Goal: Task Accomplishment & Management: Manage account settings

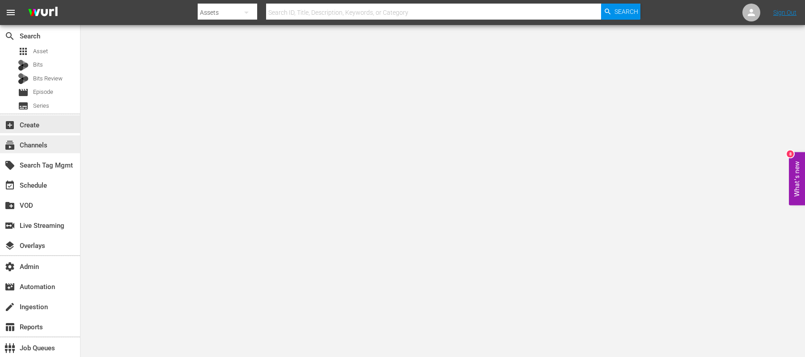
click at [29, 138] on div "subscriptions Channels" at bounding box center [40, 145] width 80 height 18
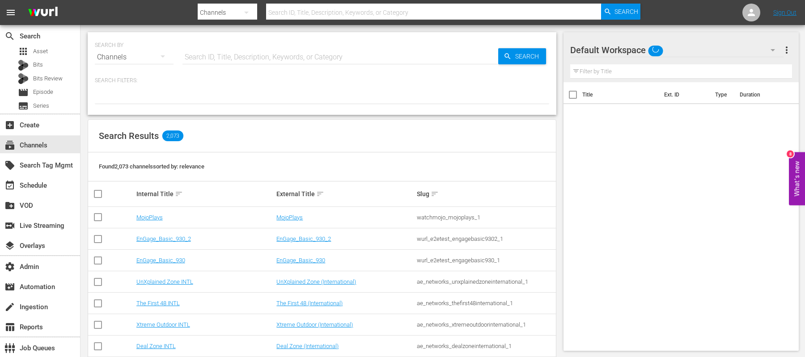
click at [225, 57] on input "text" at bounding box center [340, 57] width 316 height 21
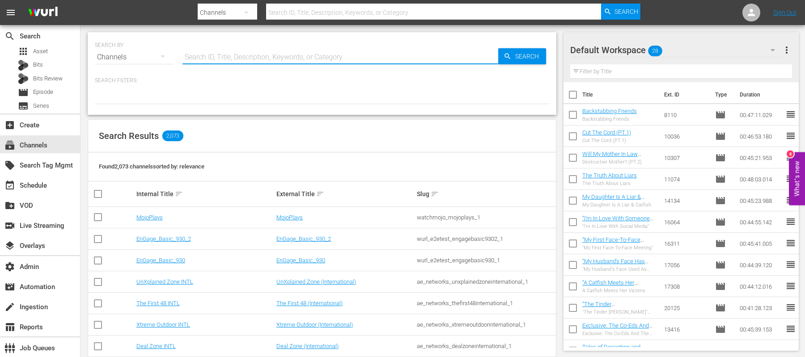
type input "f"
click at [786, 52] on span "more_vert" at bounding box center [786, 50] width 11 height 11
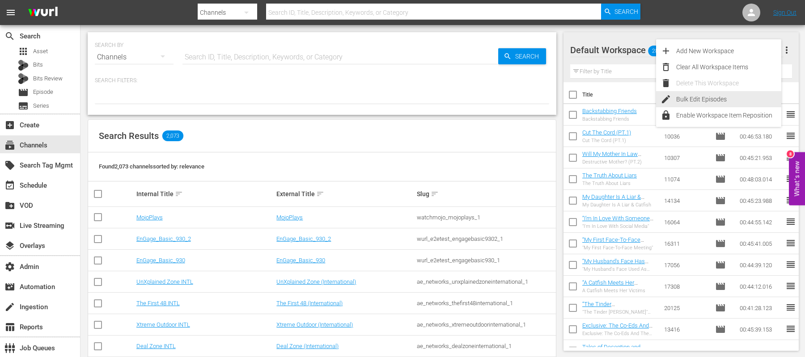
click at [723, 96] on div "Bulk Edit Episodes" at bounding box center [728, 99] width 105 height 16
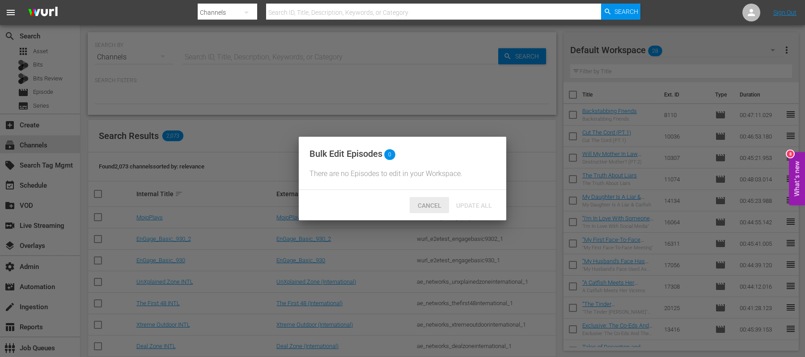
click at [434, 205] on span "Cancel" at bounding box center [430, 205] width 38 height 7
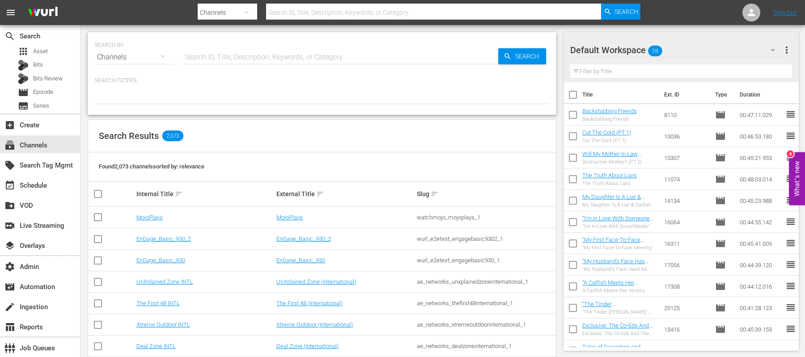
click at [788, 44] on button "more_vert" at bounding box center [786, 49] width 11 height 21
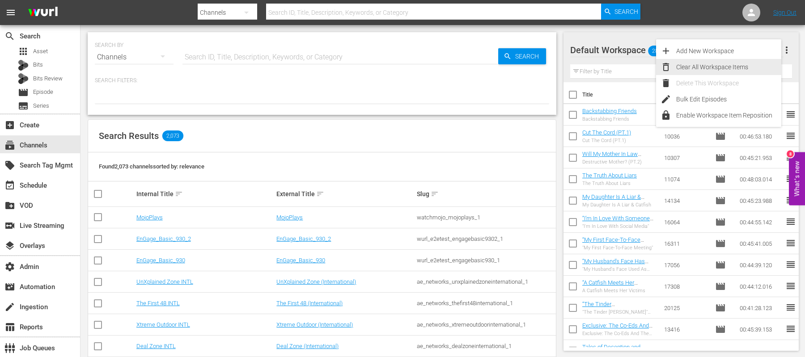
click at [709, 65] on div "Clear All Workspace Items" at bounding box center [728, 67] width 105 height 16
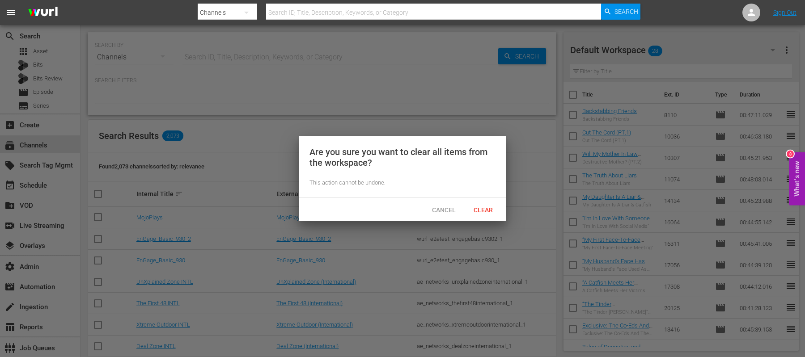
click at [482, 204] on div "Clear" at bounding box center [482, 210] width 39 height 17
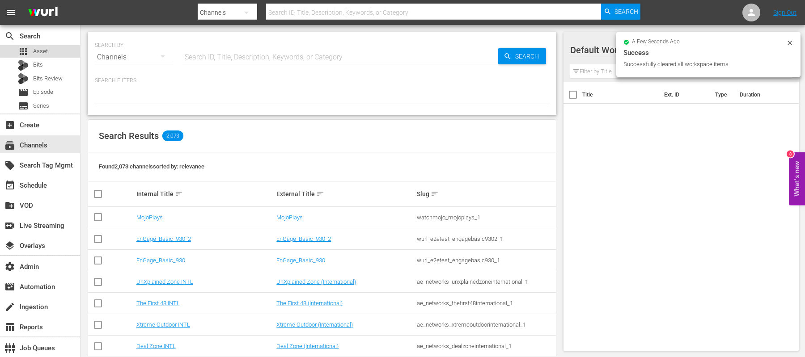
click at [61, 49] on div "apps Asset" at bounding box center [40, 51] width 80 height 13
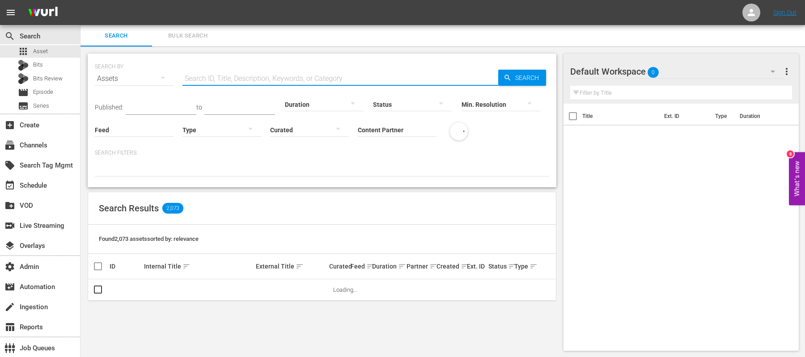
click at [358, 85] on div "Search ID, Title, Description, Keywords, or Category" at bounding box center [340, 78] width 316 height 21
click at [320, 79] on input "text" at bounding box center [340, 78] width 316 height 21
click at [323, 63] on div "SEARCH BY Search By Assets Search ID, Title, Description, Keywords, or Category…" at bounding box center [322, 73] width 454 height 32
click at [374, 122] on input "Content Partner" at bounding box center [397, 130] width 79 height 32
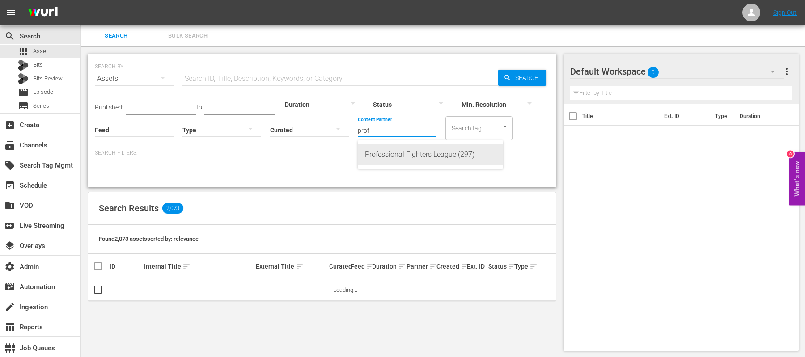
click at [389, 156] on div "Professional Fighters League (297)" at bounding box center [430, 154] width 131 height 21
type input "Professional Fighters League (297)"
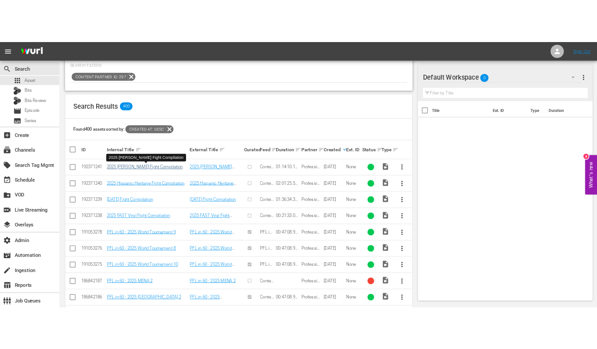
scroll to position [123, 0]
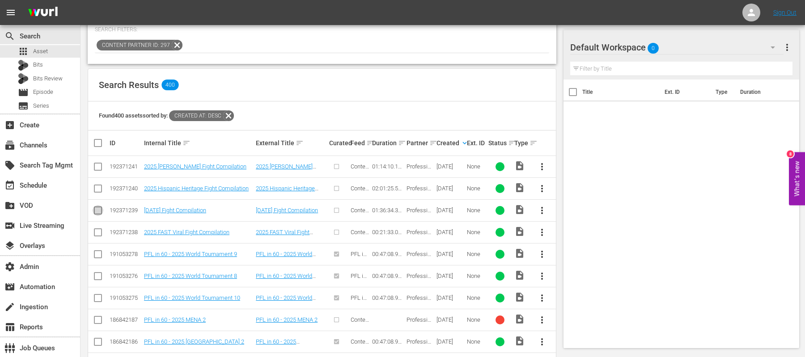
click at [94, 207] on input "checkbox" at bounding box center [98, 212] width 11 height 11
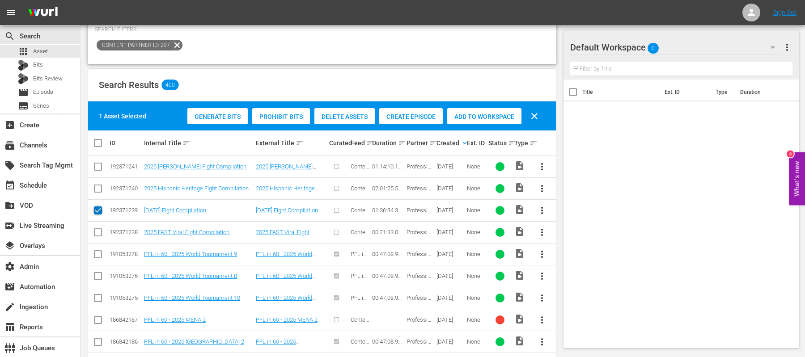
click at [98, 207] on input "checkbox" at bounding box center [98, 212] width 11 height 11
checkbox input "false"
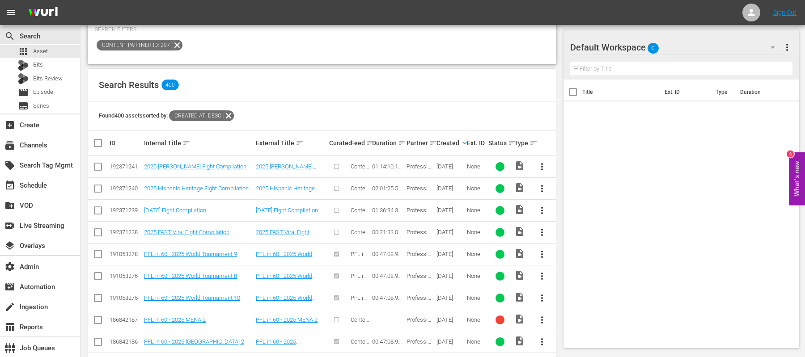
click at [96, 231] on input "checkbox" at bounding box center [98, 234] width 11 height 11
checkbox input "true"
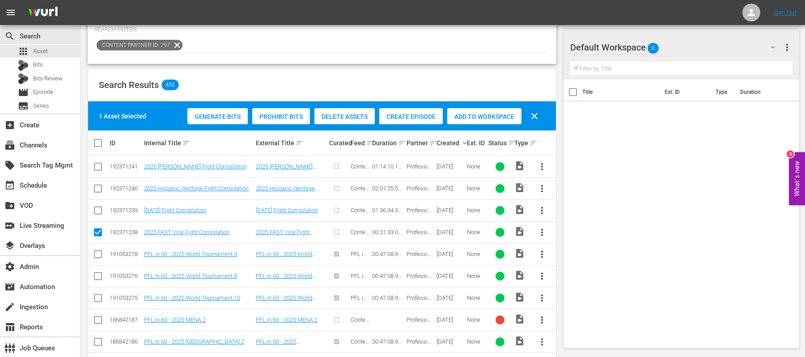
click at [99, 207] on input "checkbox" at bounding box center [98, 212] width 11 height 11
checkbox input "true"
click at [97, 183] on icon at bounding box center [98, 188] width 11 height 11
click at [97, 168] on input "checkbox" at bounding box center [98, 168] width 11 height 11
checkbox input "true"
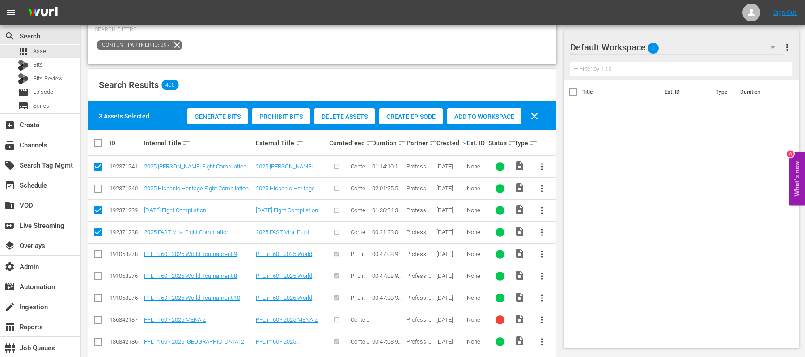
click at [97, 186] on input "checkbox" at bounding box center [98, 190] width 11 height 11
checkbox input "true"
click at [415, 119] on span "Create Episode" at bounding box center [411, 116] width 64 height 7
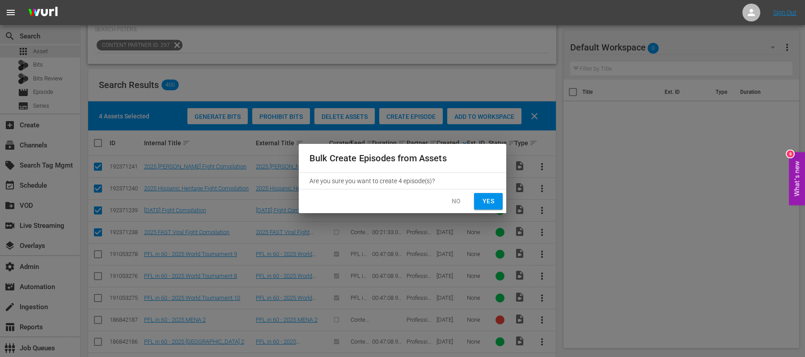
click at [492, 198] on span "Yes" at bounding box center [488, 201] width 14 height 11
checkbox input "false"
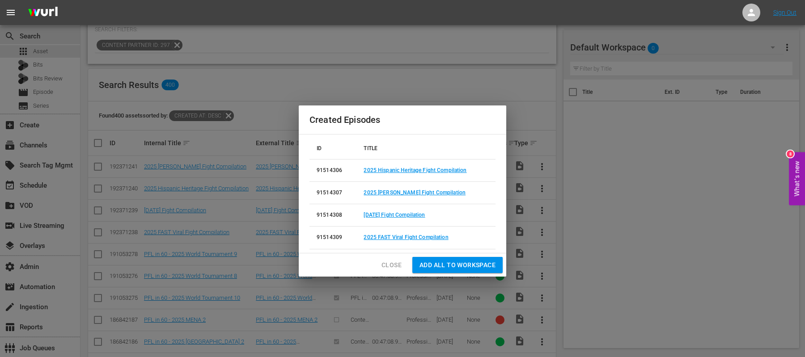
click at [432, 263] on span "Add all to Workspace" at bounding box center [457, 265] width 76 height 11
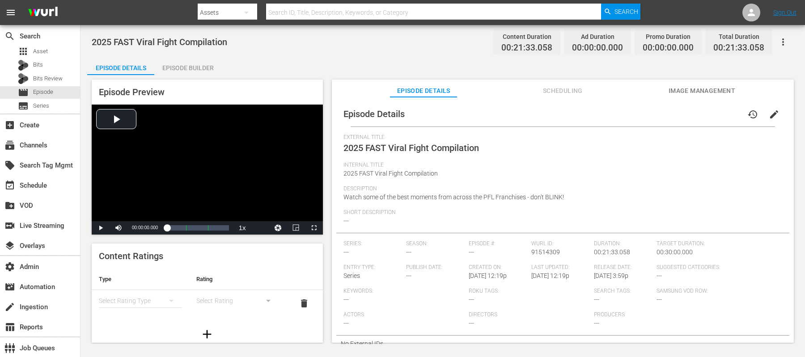
click at [528, 50] on span "00:21:33.058" at bounding box center [526, 48] width 51 height 10
copy span "00:21:33.058"
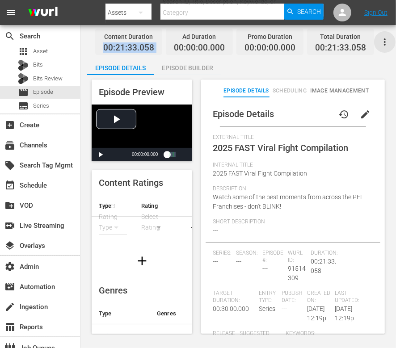
click at [380, 37] on icon "button" at bounding box center [385, 42] width 11 height 11
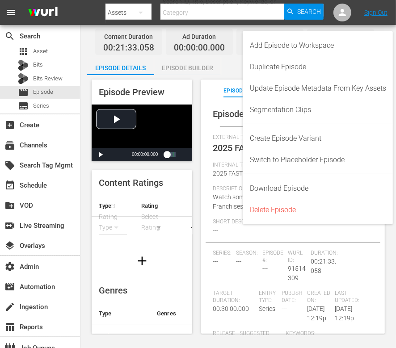
click at [197, 129] on div "Episode Preview Video Player is loading. Play Video Play Mute Current Time 00:0…" at bounding box center [238, 208] width 302 height 266
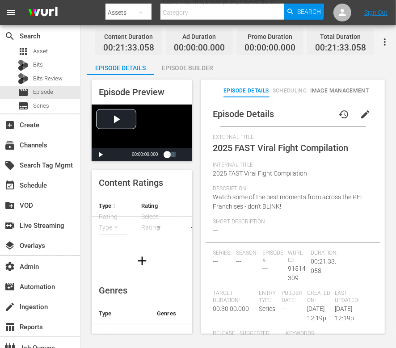
click at [178, 66] on div "Episode Builder" at bounding box center [187, 67] width 67 height 21
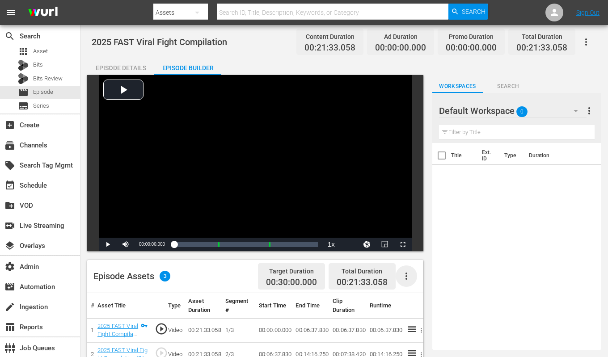
click at [411, 280] on icon "button" at bounding box center [406, 276] width 11 height 11
click at [411, 285] on div "Fill with Ads" at bounding box center [433, 301] width 61 height 21
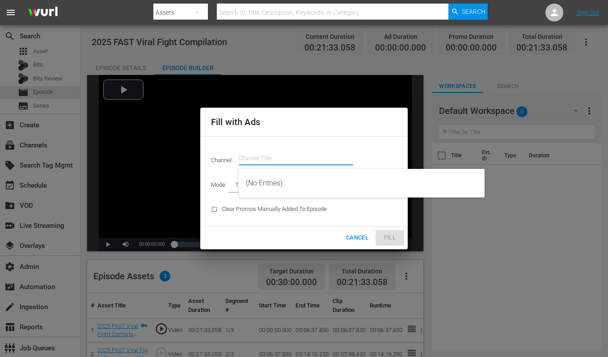
click at [296, 157] on input "text" at bounding box center [296, 158] width 114 height 21
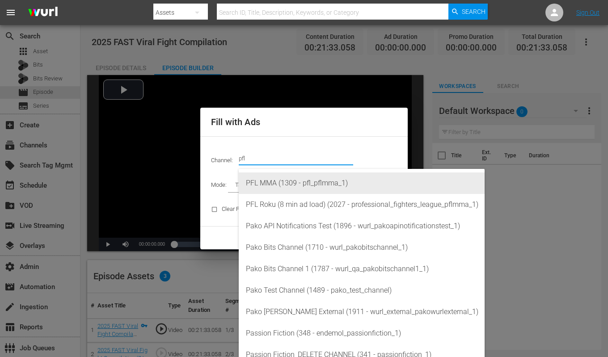
click at [303, 188] on div "PFL MMA (1309 - pfl_pflmma_1)" at bounding box center [362, 183] width 232 height 21
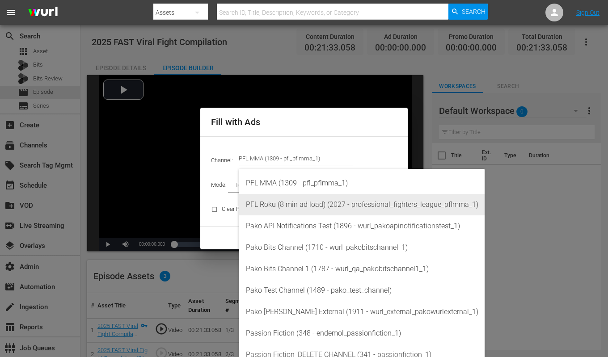
type input "PFL MMA (1309)"
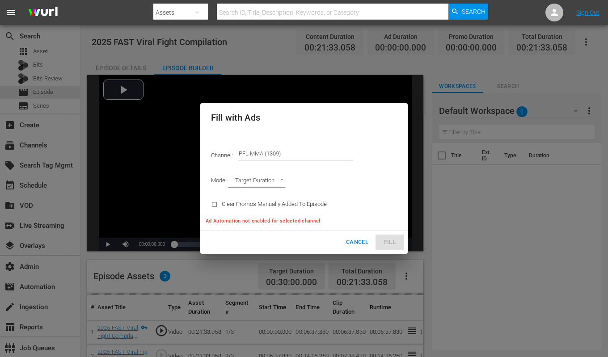
type input "AD_BREAK_DURATION"
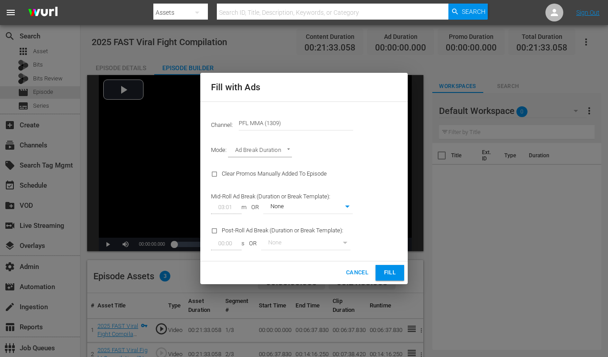
type input "0"
click at [275, 184] on div "Clear Promos Manually Added To Episode" at bounding box center [282, 174] width 153 height 23
click at [215, 233] on input "checkbox" at bounding box center [216, 233] width 11 height 12
checkbox input "true"
click at [226, 246] on input "00:00" at bounding box center [224, 243] width 27 height 13
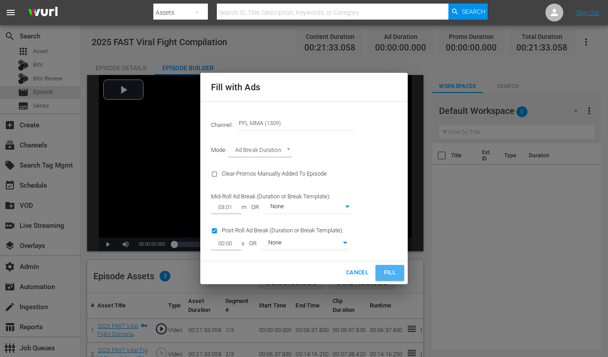
click at [384, 269] on span "Fill" at bounding box center [390, 273] width 14 height 10
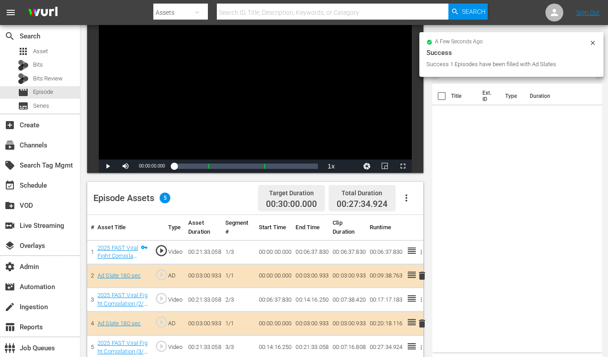
scroll to position [157, 0]
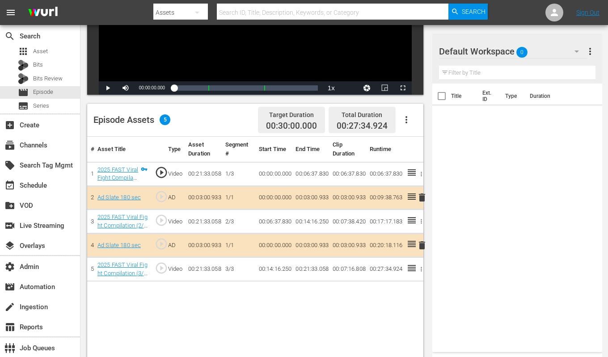
click at [423, 246] on span "delete" at bounding box center [422, 245] width 11 height 11
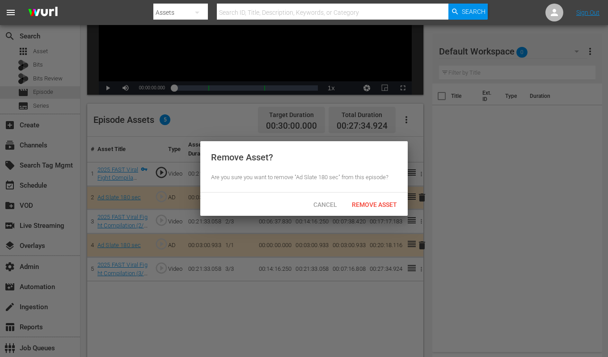
click at [371, 204] on span "Remove Asset" at bounding box center [374, 204] width 59 height 7
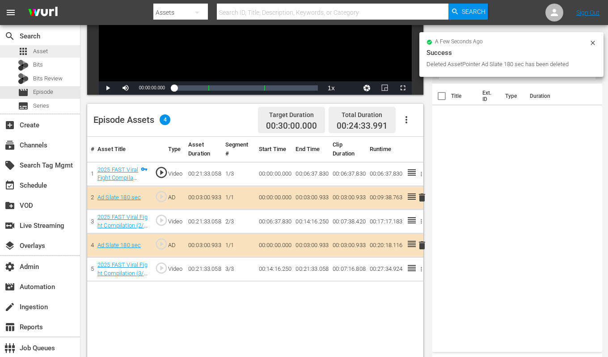
click at [53, 53] on div "apps Asset" at bounding box center [40, 51] width 80 height 13
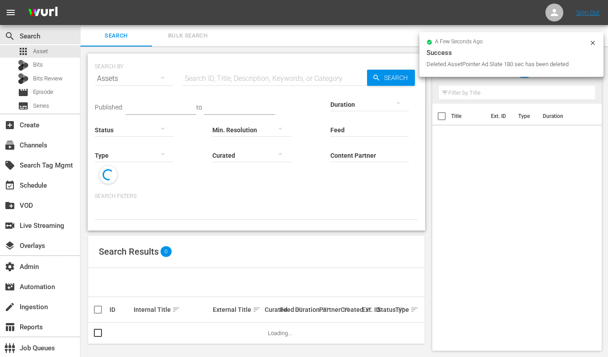
click at [201, 77] on input "text" at bounding box center [274, 78] width 185 height 21
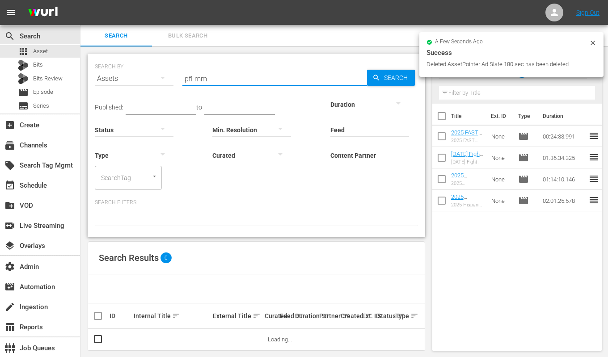
type input "pfl mma"
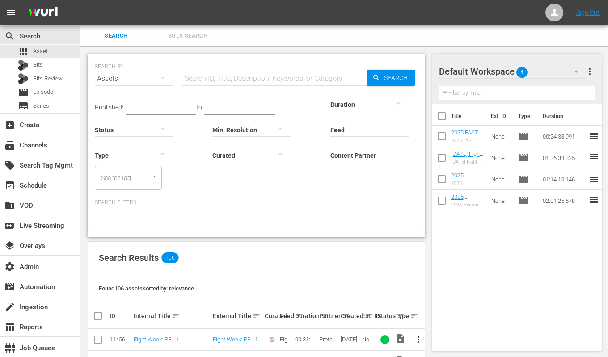
click at [132, 161] on div at bounding box center [134, 155] width 79 height 25
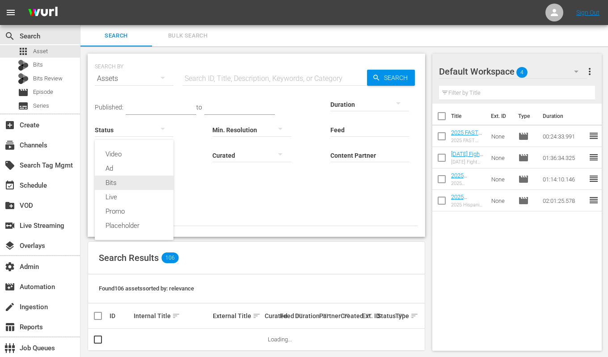
click at [127, 173] on div "Ad" at bounding box center [134, 168] width 79 height 14
click at [231, 79] on div "Video Ad Bits Live Promo Placeholder" at bounding box center [304, 178] width 608 height 357
click at [231, 78] on input "text" at bounding box center [274, 78] width 185 height 21
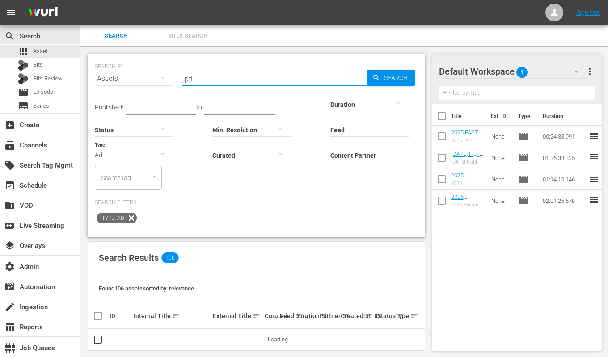
type input "pfl"
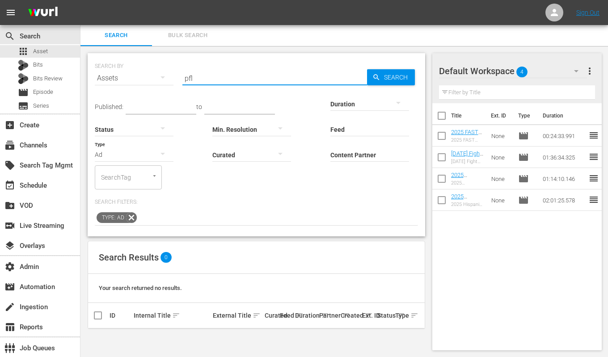
scroll to position [1, 0]
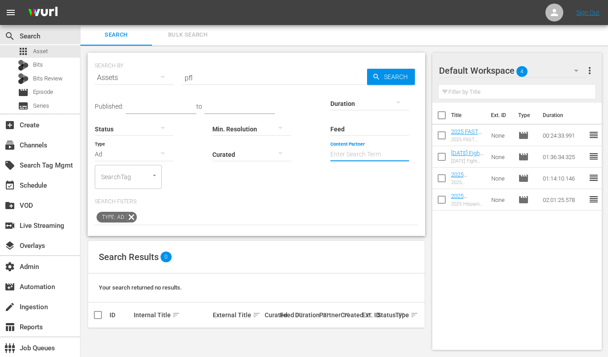
click at [336, 148] on input "Content Partner" at bounding box center [369, 155] width 79 height 32
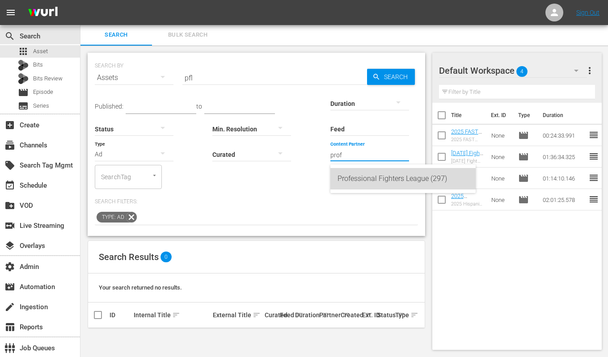
click at [356, 178] on div "Professional Fighters League (297)" at bounding box center [403, 178] width 131 height 21
type input "Professional Fighters League (297)"
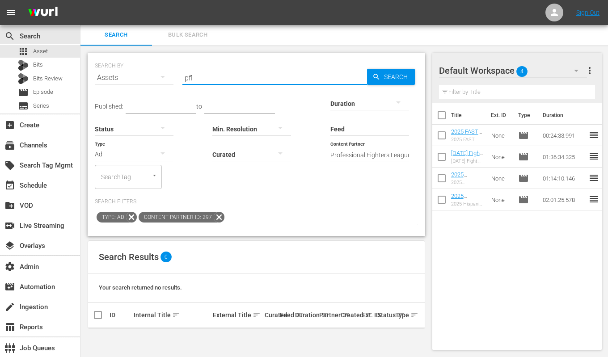
click at [249, 83] on input "pfl" at bounding box center [274, 77] width 185 height 21
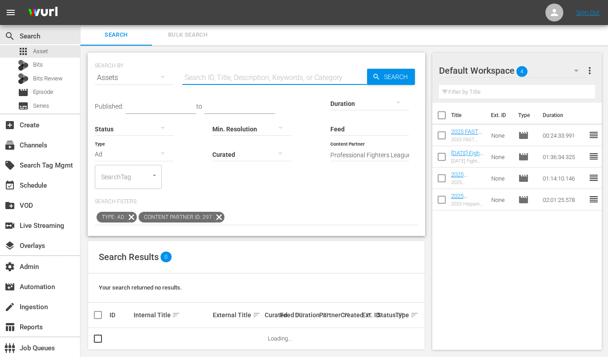
scroll to position [53, 0]
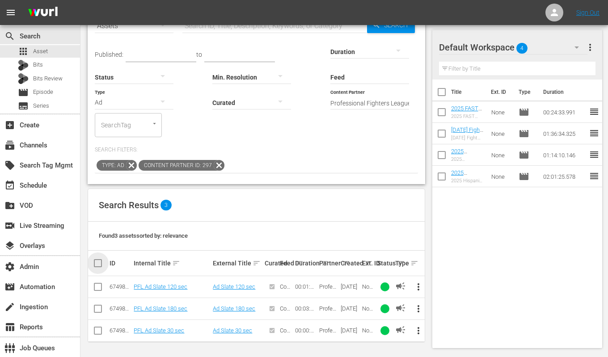
click at [101, 261] on input "checkbox" at bounding box center [102, 263] width 18 height 11
checkbox input "true"
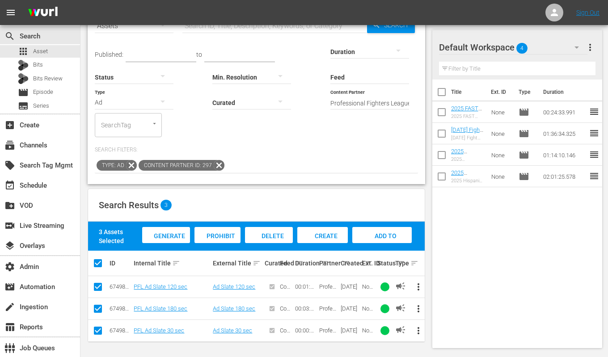
click at [398, 237] on div "Add to Workspace" at bounding box center [381, 244] width 59 height 34
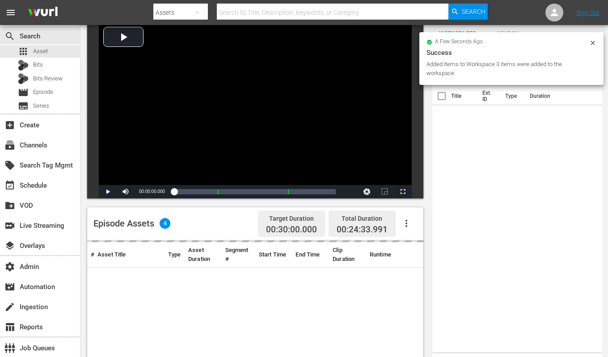
scroll to position [157, 0]
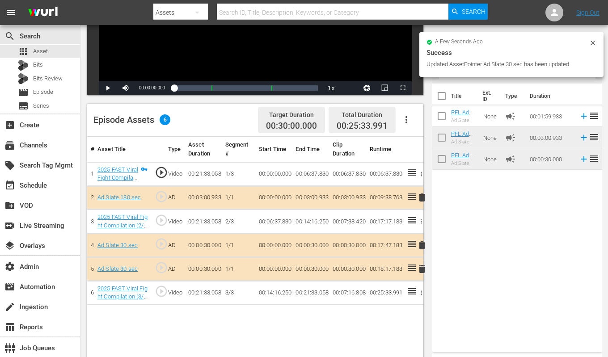
click at [592, 45] on icon at bounding box center [592, 42] width 7 height 7
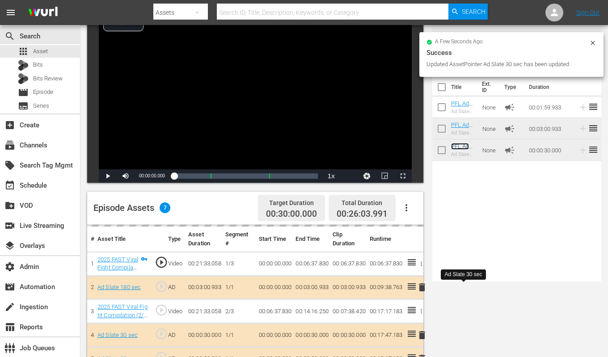
scroll to position [0, 0]
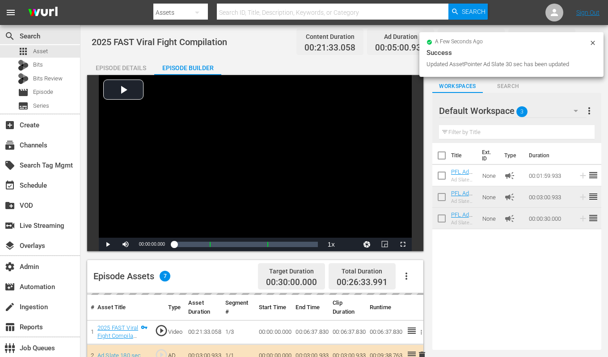
click at [592, 42] on icon at bounding box center [593, 43] width 4 height 4
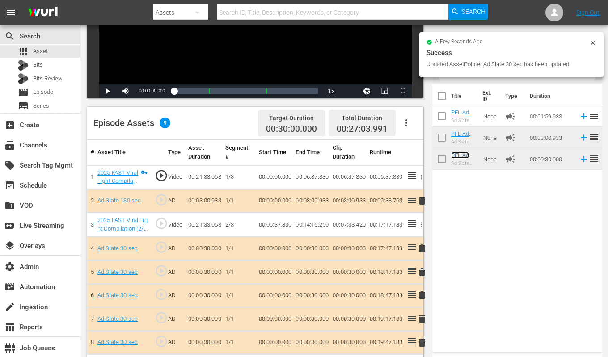
scroll to position [191, 0]
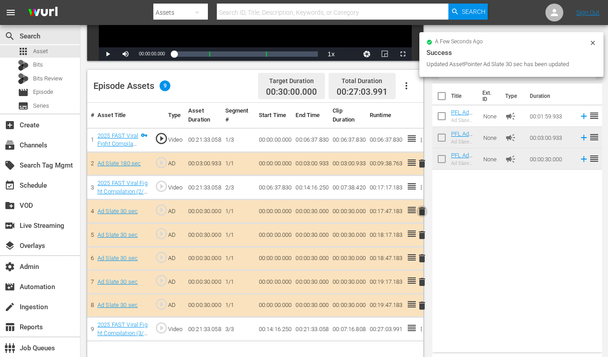
click at [424, 211] on span "delete" at bounding box center [422, 211] width 11 height 11
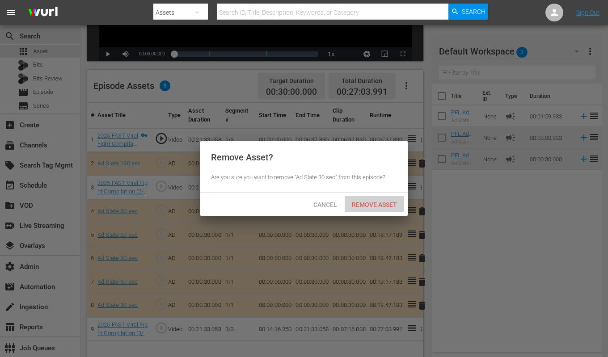
click at [386, 208] on div "Remove Asset" at bounding box center [374, 204] width 59 height 17
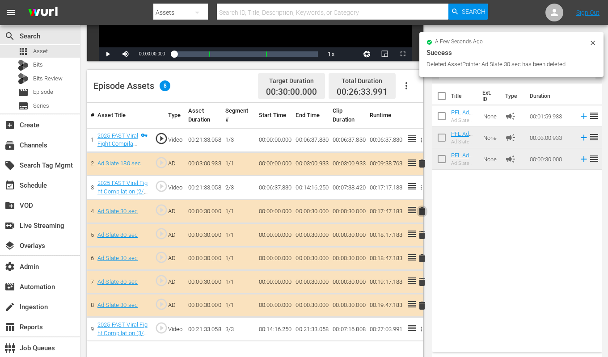
click at [421, 211] on span "delete" at bounding box center [422, 211] width 11 height 11
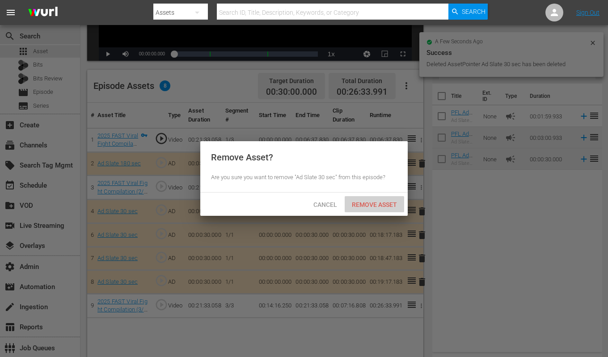
click at [386, 207] on span "Remove Asset" at bounding box center [374, 204] width 59 height 7
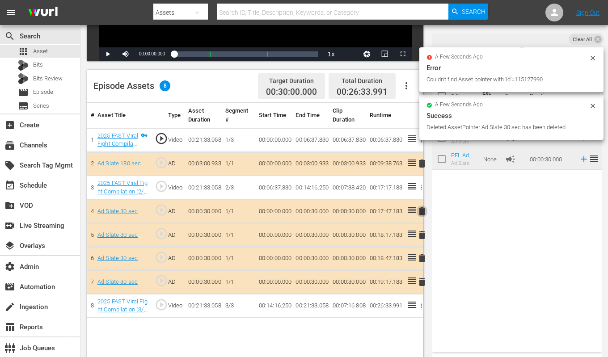
click at [420, 211] on span "delete" at bounding box center [422, 211] width 11 height 11
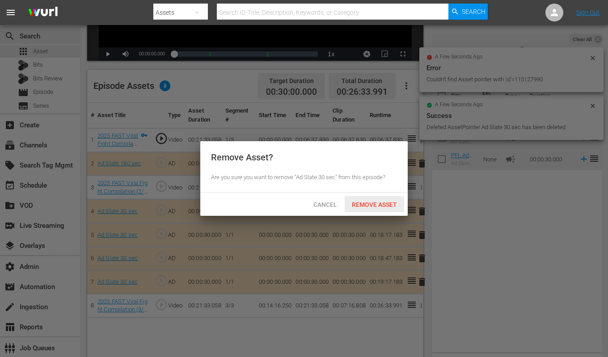
click at [391, 205] on span "Remove Asset" at bounding box center [374, 204] width 59 height 7
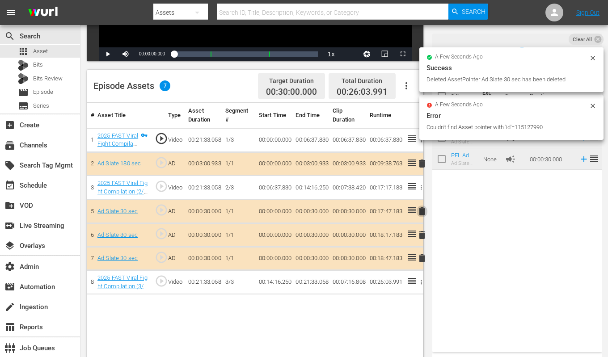
click at [424, 212] on span "delete" at bounding box center [422, 211] width 11 height 11
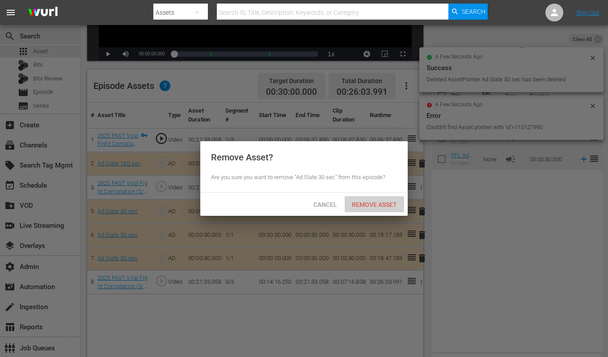
click at [381, 208] on span "Remove Asset" at bounding box center [374, 204] width 59 height 7
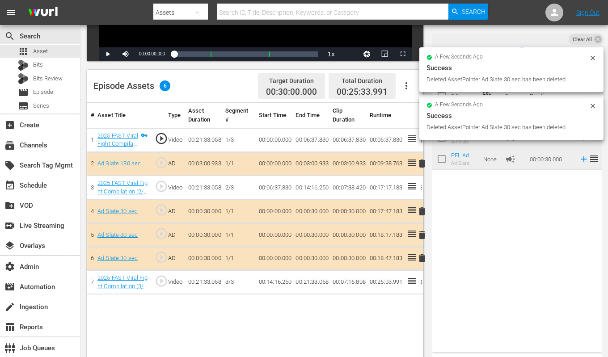
click at [421, 211] on span "delete" at bounding box center [422, 211] width 11 height 11
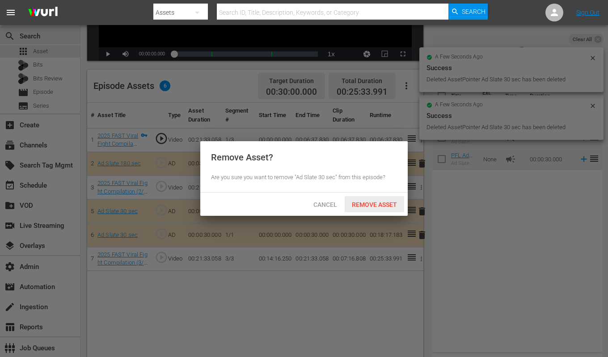
click at [386, 208] on div "Remove Asset" at bounding box center [374, 204] width 59 height 17
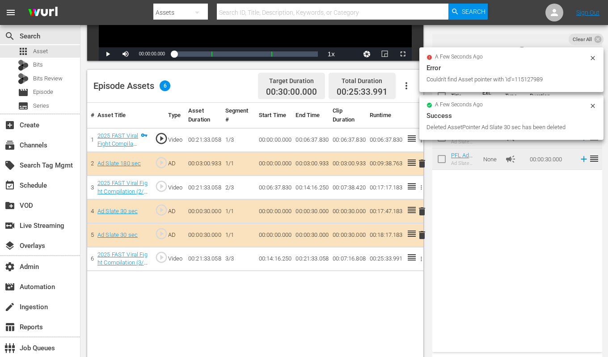
click at [423, 209] on span "delete" at bounding box center [422, 211] width 11 height 11
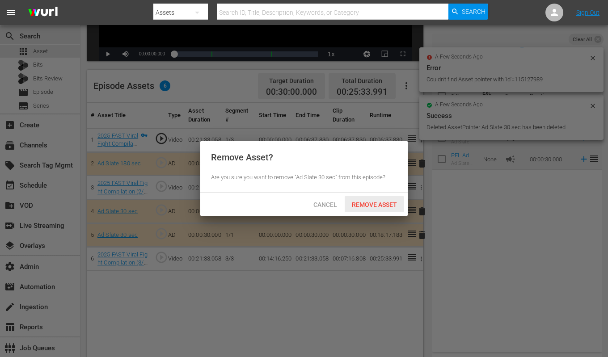
drag, startPoint x: 370, startPoint y: 206, endPoint x: 409, endPoint y: 166, distance: 55.7
click at [370, 206] on span "Remove Asset" at bounding box center [374, 204] width 59 height 7
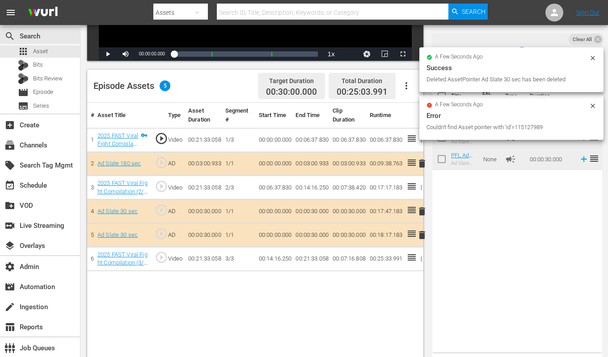
click at [594, 42] on icon at bounding box center [598, 39] width 8 height 8
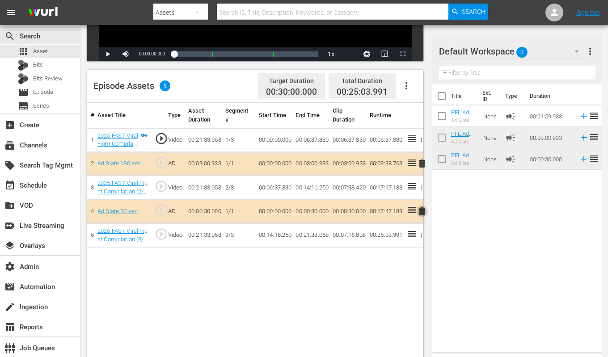
click at [420, 207] on span "delete" at bounding box center [422, 211] width 11 height 11
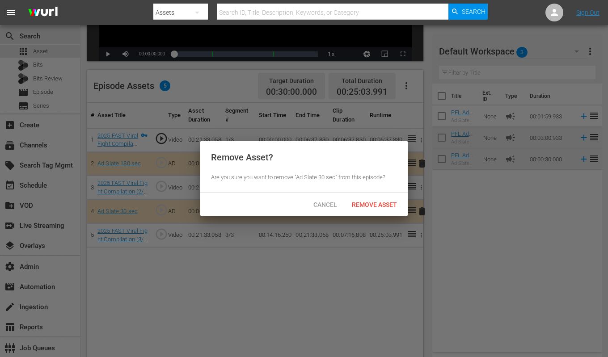
click at [369, 209] on div "Remove Asset" at bounding box center [374, 204] width 59 height 17
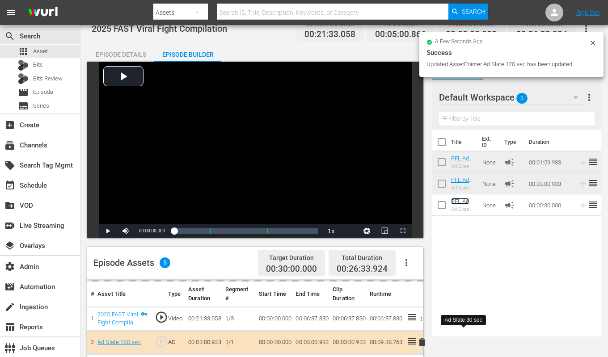
scroll to position [0, 0]
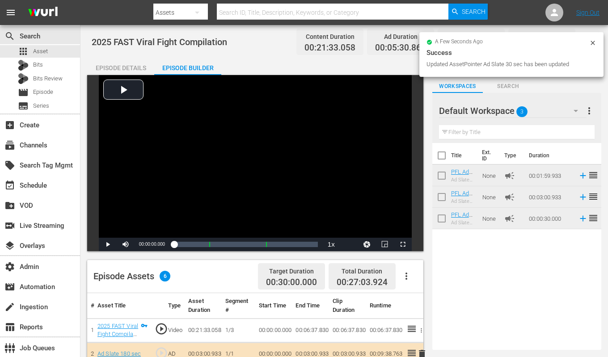
click at [596, 40] on icon at bounding box center [592, 42] width 7 height 7
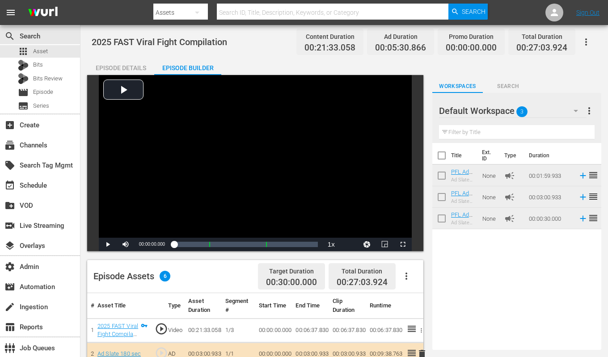
click at [118, 64] on div "Episode Details" at bounding box center [120, 67] width 67 height 21
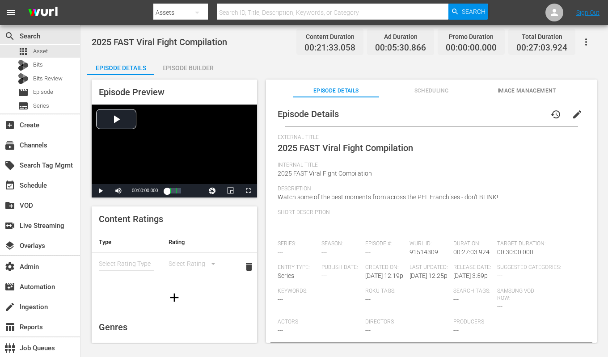
click at [588, 39] on icon "button" at bounding box center [586, 42] width 11 height 11
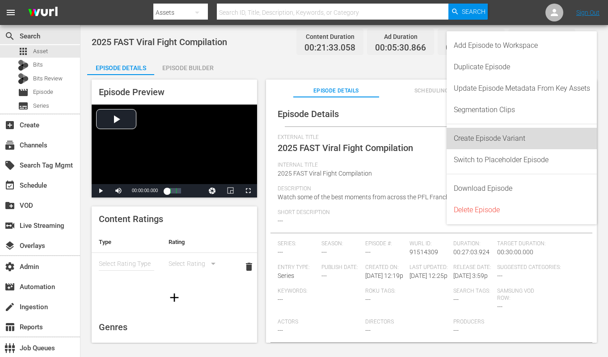
click at [510, 140] on div "Create Episode Variant" at bounding box center [522, 138] width 136 height 21
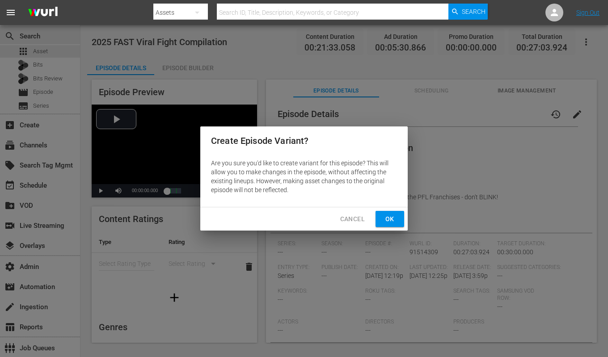
click at [380, 215] on button "Ok" at bounding box center [390, 219] width 29 height 17
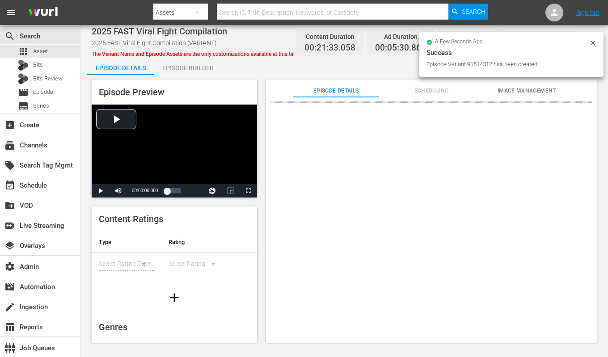
click at [594, 42] on icon at bounding box center [592, 42] width 7 height 7
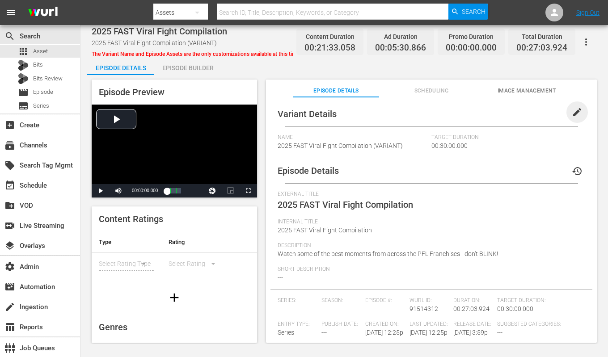
click at [572, 108] on span "edit" at bounding box center [577, 112] width 11 height 11
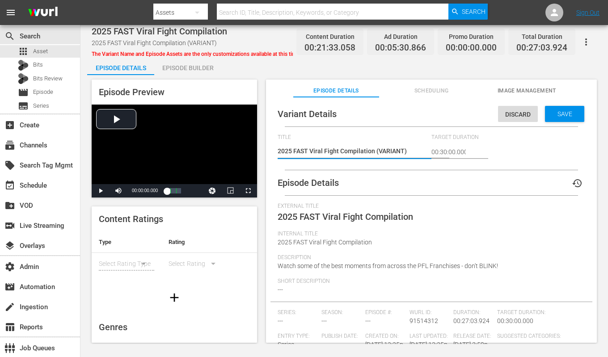
click at [403, 153] on textarea "2025 FAST Viral Fight Compilation (VARIANT)" at bounding box center [352, 152] width 149 height 11
click at [399, 153] on textarea "2025 FAST Viral Fight Compilation (VARIANT)" at bounding box center [352, 152] width 149 height 11
drag, startPoint x: 378, startPoint y: 152, endPoint x: 402, endPoint y: 153, distance: 23.3
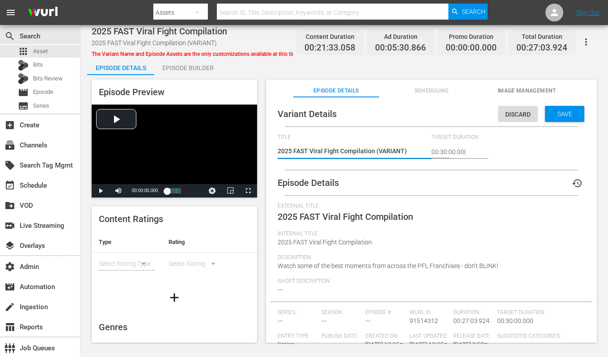
click at [402, 153] on textarea "2025 FAST Viral Fight Compilation (VARIANT)" at bounding box center [352, 152] width 149 height 11
type textarea "2025 FAST Viral Fight Compilation (R)"
type textarea "2025 FAST Viral Fight Compilation (RO)"
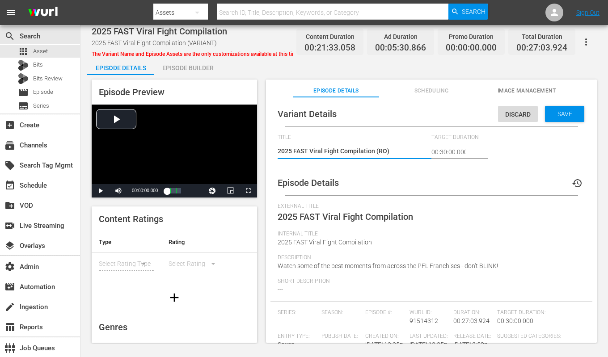
type textarea "2025 FAST Viral Fight Compilation (ROK)"
type textarea "2025 FAST Viral Fight Compilation (ROKU)"
click at [572, 113] on span "Save" at bounding box center [565, 113] width 29 height 7
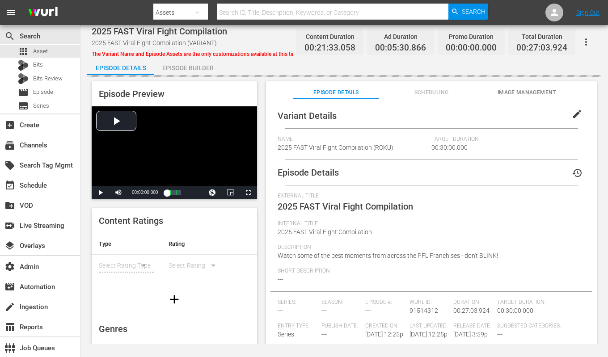
click at [195, 70] on div "Episode Builder" at bounding box center [187, 67] width 67 height 21
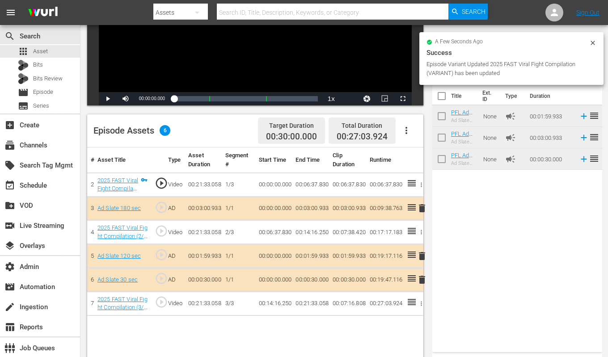
scroll to position [204, 0]
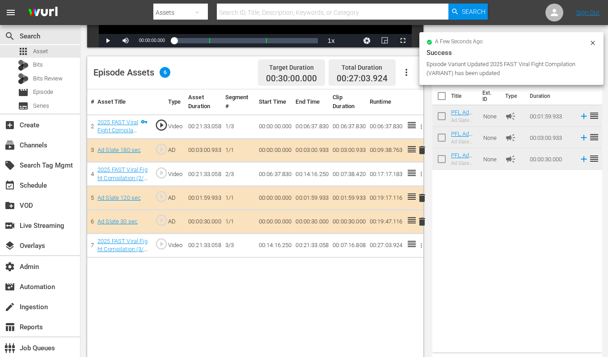
click at [401, 77] on button "button" at bounding box center [406, 72] width 21 height 21
click at [408, 121] on div "Clear Ads" at bounding box center [433, 118] width 61 height 21
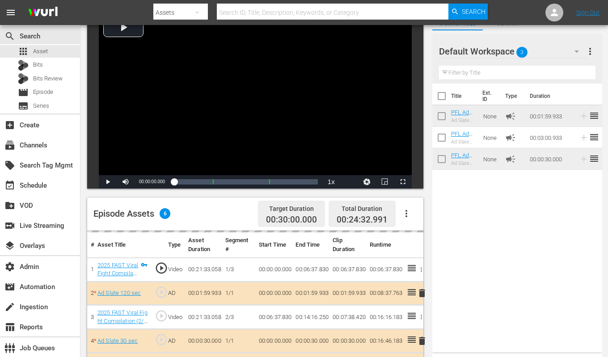
scroll to position [0, 0]
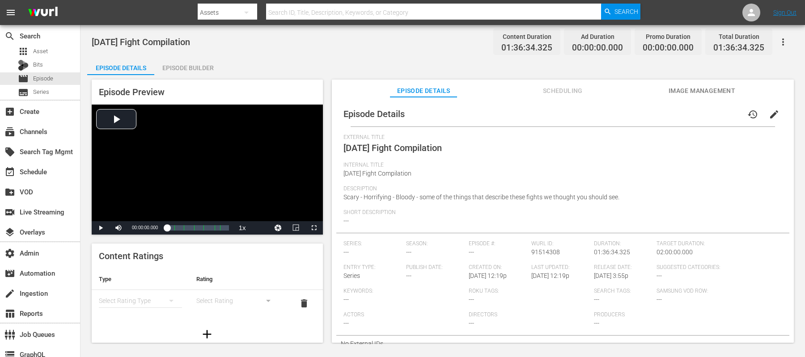
click at [527, 49] on span "01:36:34.325" at bounding box center [526, 48] width 51 height 10
copy span "01:36:34.325"
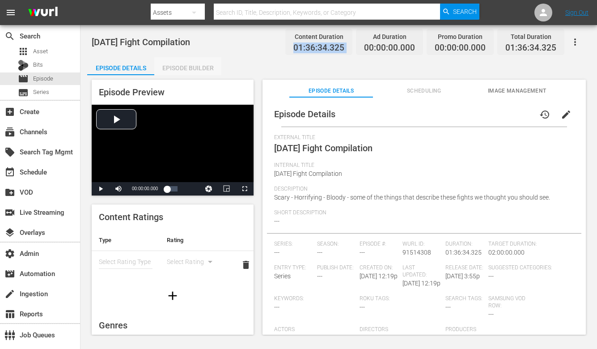
click at [213, 71] on div "Episode Builder" at bounding box center [187, 67] width 67 height 21
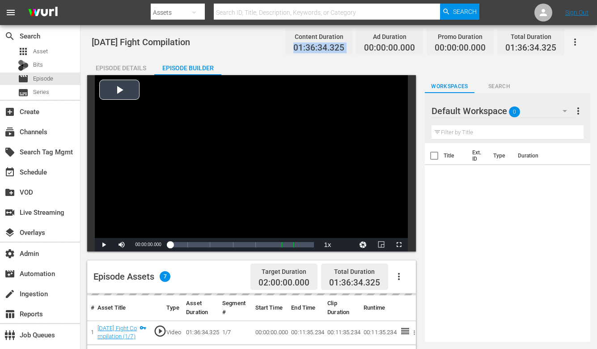
scroll to position [130, 0]
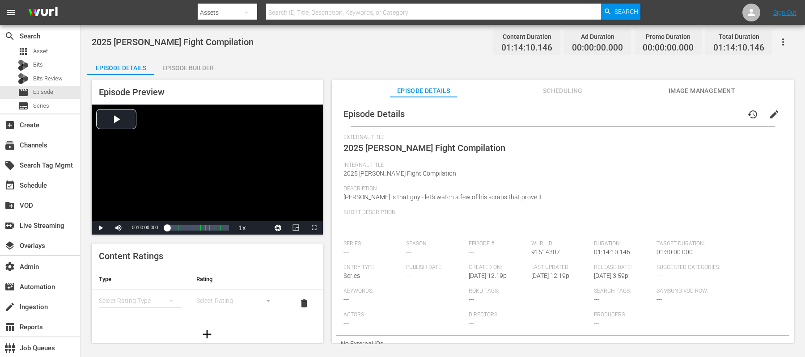
click at [528, 45] on span "01:14:10.146" at bounding box center [526, 48] width 51 height 10
copy span "01:14:10.146"
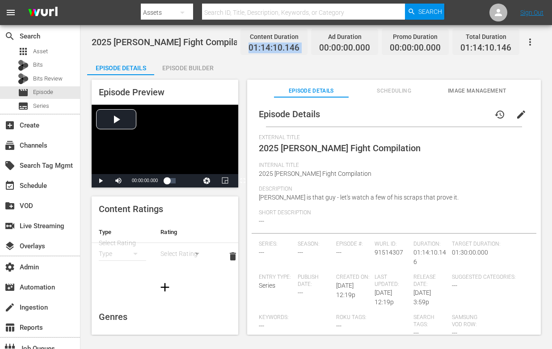
click at [180, 70] on div "Episode Builder" at bounding box center [187, 67] width 67 height 21
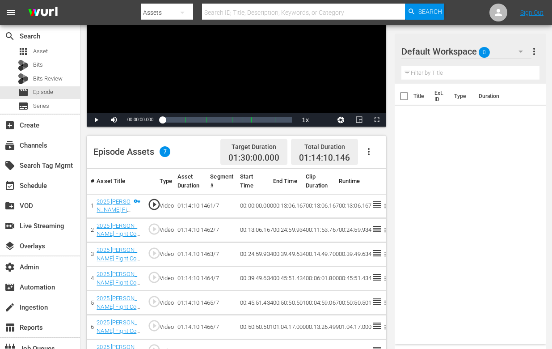
scroll to position [207, 0]
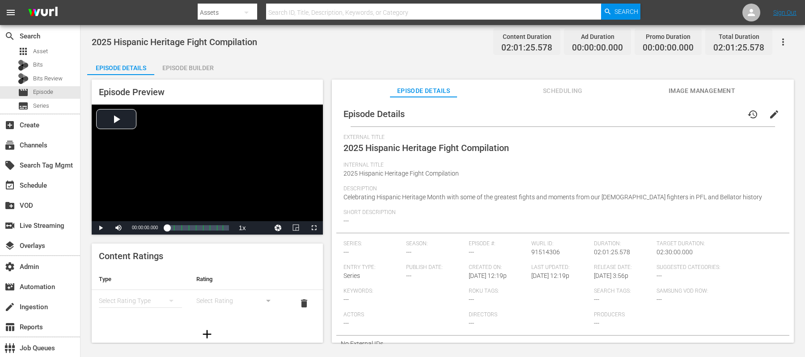
click at [520, 47] on span "02:01:25.578" at bounding box center [526, 48] width 51 height 10
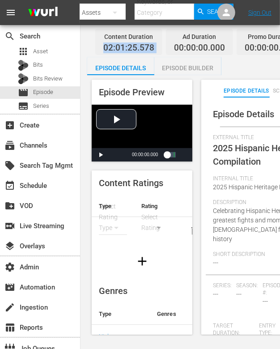
click at [190, 71] on div "Episode Builder" at bounding box center [187, 67] width 67 height 21
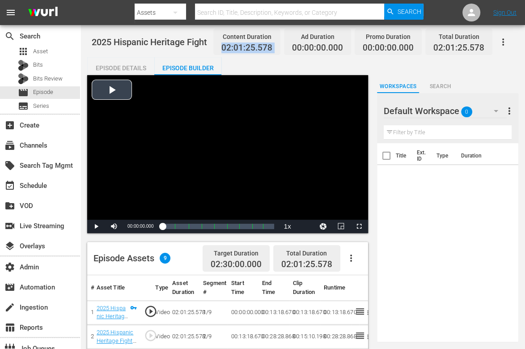
scroll to position [44, 0]
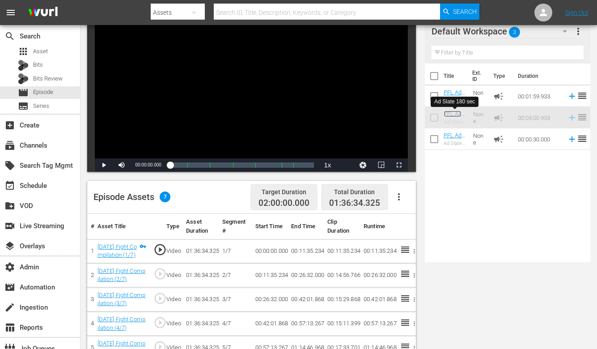
scroll to position [87, 0]
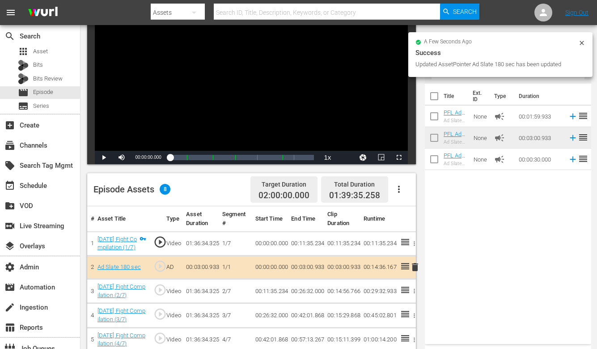
click at [416, 267] on span "delete" at bounding box center [415, 267] width 11 height 11
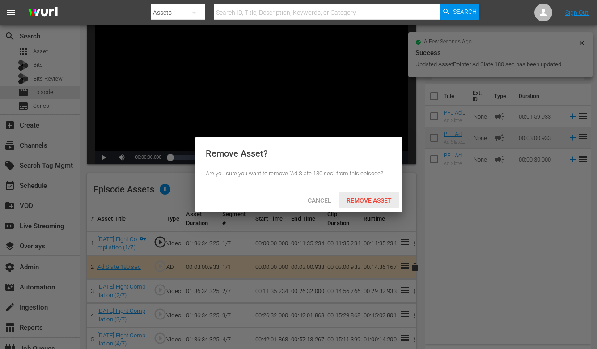
click at [381, 204] on div "Remove Asset" at bounding box center [368, 200] width 59 height 17
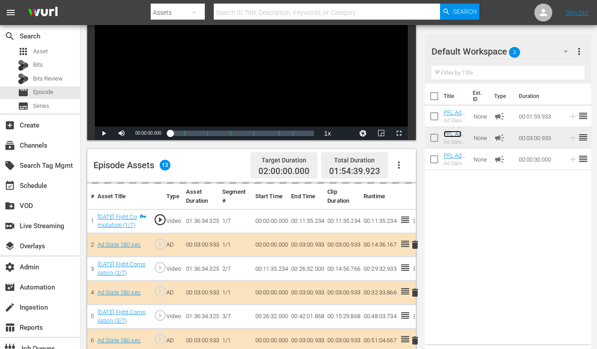
scroll to position [0, 0]
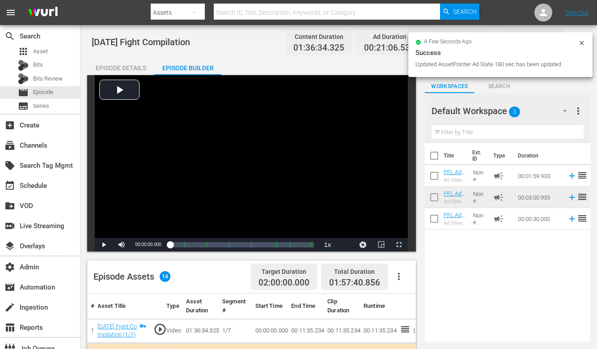
drag, startPoint x: 132, startPoint y: 69, endPoint x: 136, endPoint y: 66, distance: 5.1
click at [132, 69] on div "Episode Details" at bounding box center [120, 67] width 67 height 21
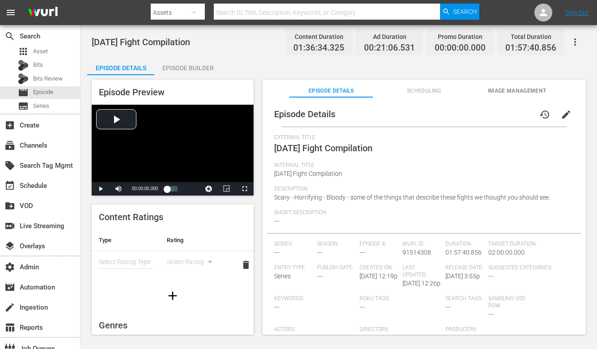
click at [576, 37] on icon "button" at bounding box center [575, 42] width 11 height 11
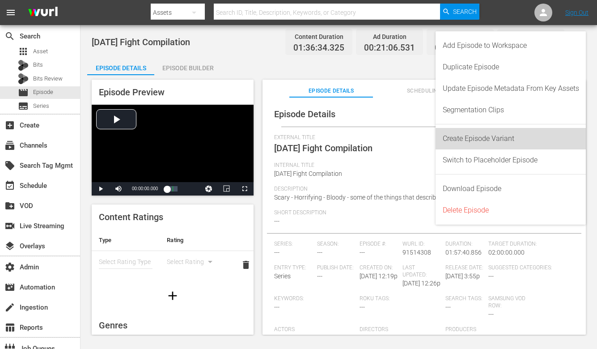
click at [526, 132] on div "Create Episode Variant" at bounding box center [511, 138] width 136 height 21
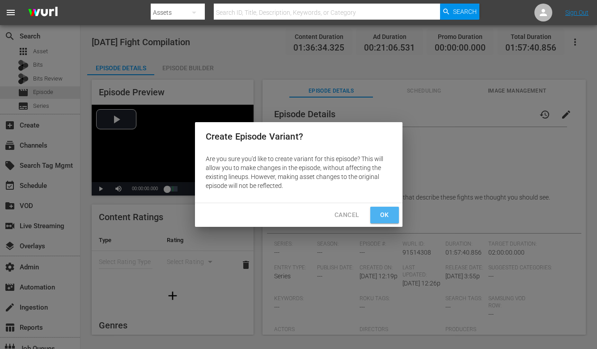
click at [394, 218] on button "Ok" at bounding box center [384, 215] width 29 height 17
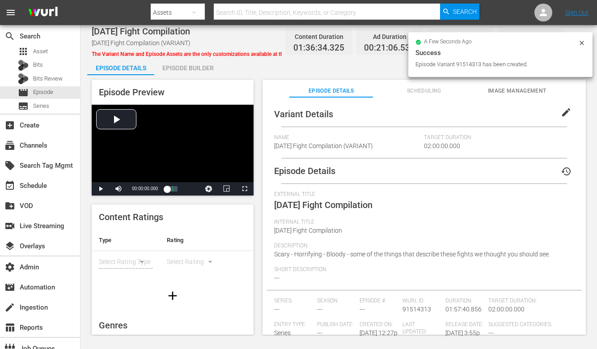
click at [561, 110] on span "edit" at bounding box center [566, 112] width 11 height 11
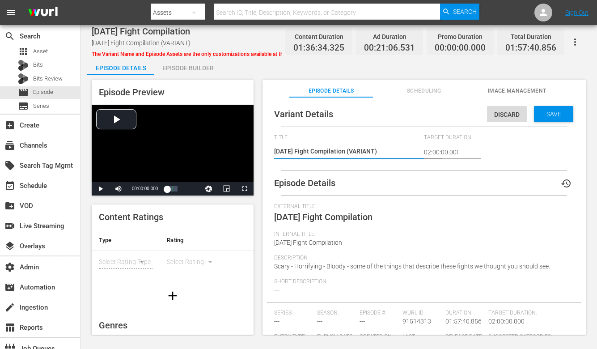
drag, startPoint x: 399, startPoint y: 150, endPoint x: 375, endPoint y: 153, distance: 23.9
type textarea "2025 Halloween Fight Compilation (R)"
type textarea "2025 Halloween Fight Compilation (RO)"
type textarea "2025 Halloween Fight Compilation (ROK)"
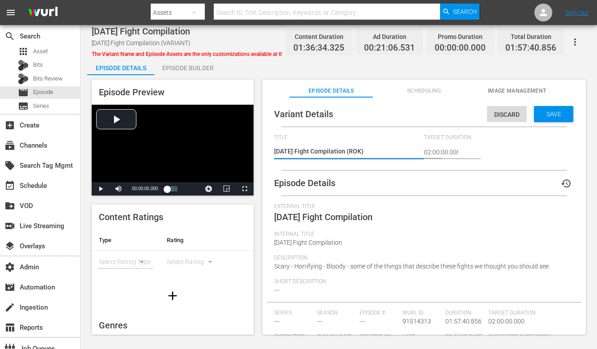
type textarea "2025 Halloween Fight Compilation (ROKU)"
click at [561, 116] on span "Save" at bounding box center [553, 113] width 29 height 7
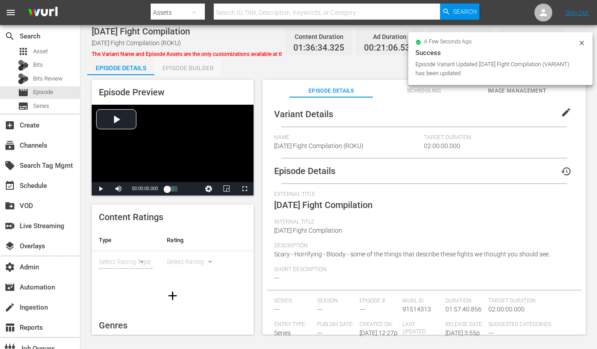
click at [191, 66] on div "Episode Builder" at bounding box center [187, 67] width 67 height 21
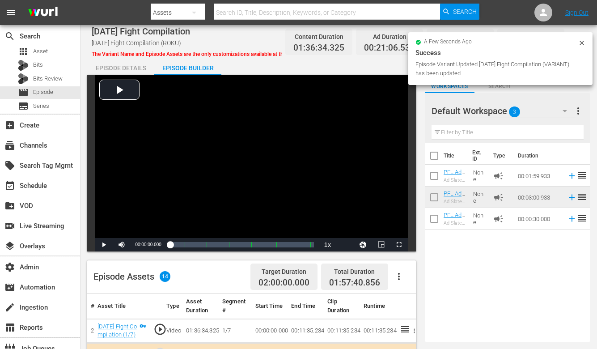
click at [399, 279] on icon "button" at bounding box center [399, 276] width 11 height 11
click at [407, 318] on div "Clear Ads" at bounding box center [425, 322] width 61 height 21
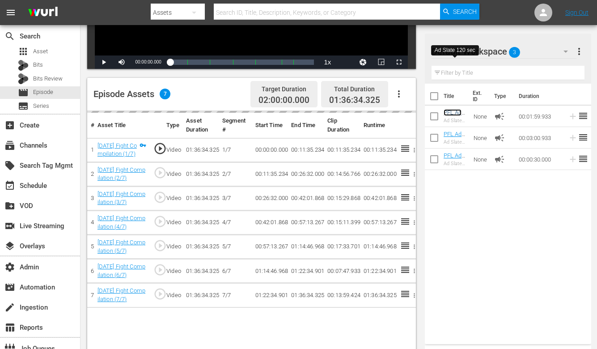
scroll to position [201, 0]
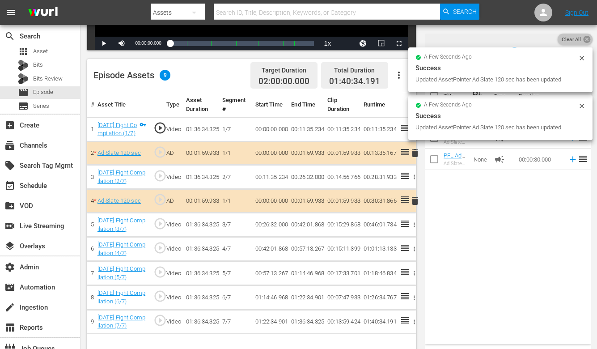
click at [585, 38] on icon at bounding box center [586, 39] width 7 height 7
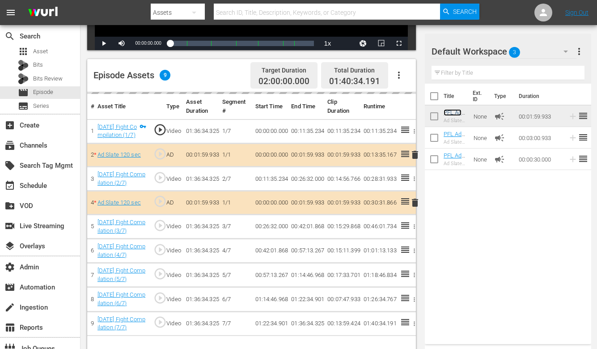
scroll to position [233, 0]
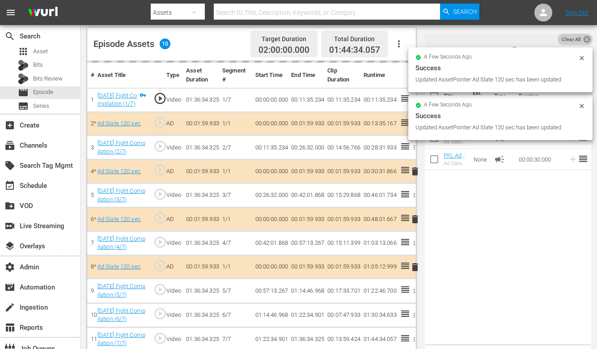
click at [584, 39] on icon at bounding box center [586, 39] width 7 height 7
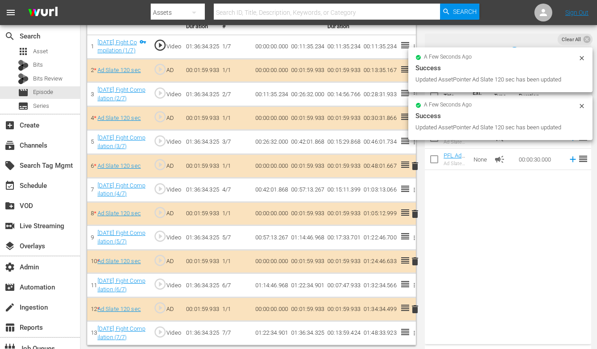
scroll to position [0, 0]
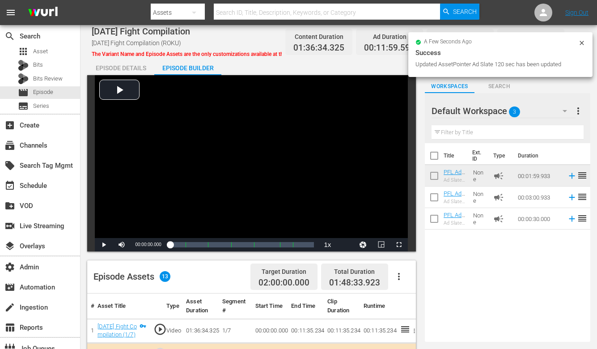
click at [580, 39] on icon at bounding box center [581, 42] width 7 height 7
click at [123, 69] on div "Episode Details" at bounding box center [120, 67] width 67 height 21
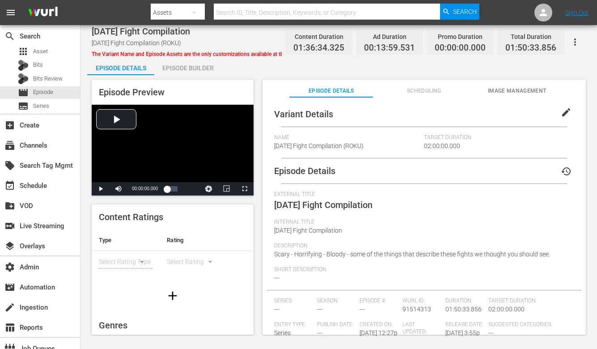
scroll to position [30, 0]
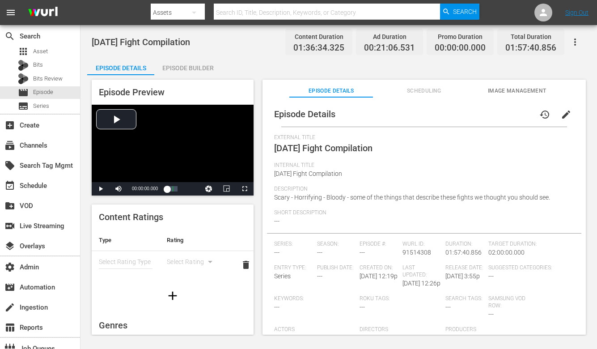
click at [195, 67] on div "Episode Builder" at bounding box center [187, 67] width 67 height 21
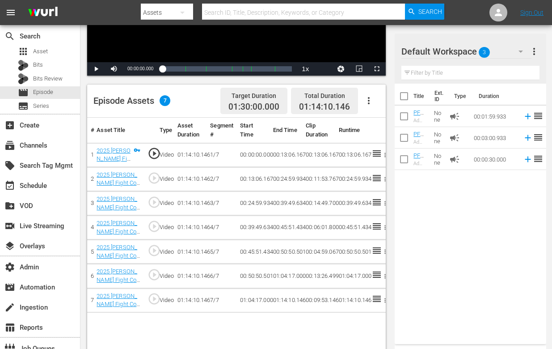
scroll to position [219, 0]
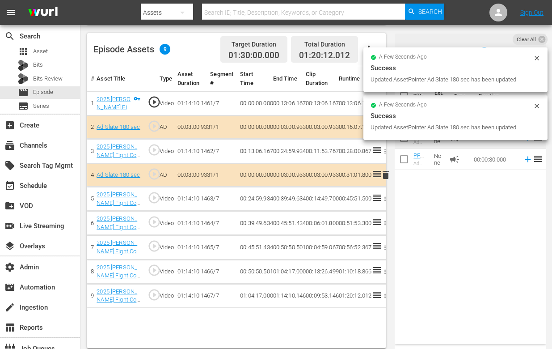
drag, startPoint x: 418, startPoint y: 133, endPoint x: 398, endPoint y: 155, distance: 29.1
click at [321, 211] on div "Video Player is loading. Play Video Play Mute Current Time 00:00:00.000 / Durat…" at bounding box center [316, 102] width 458 height 492
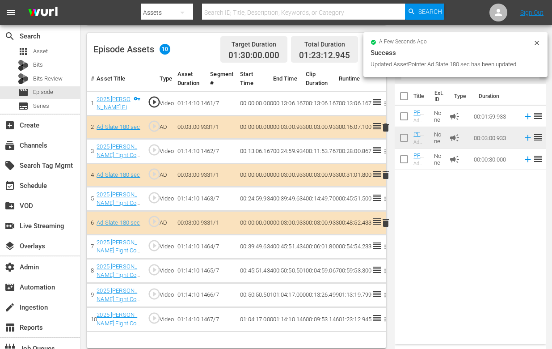
click at [538, 42] on icon at bounding box center [537, 42] width 7 height 7
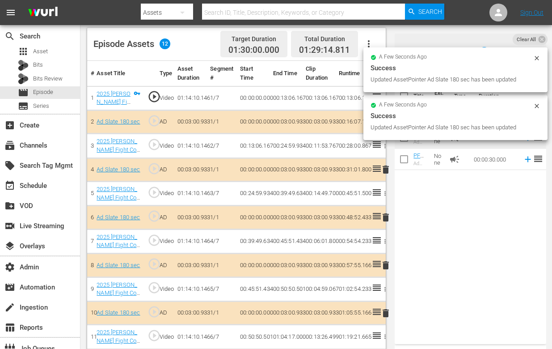
scroll to position [253, 0]
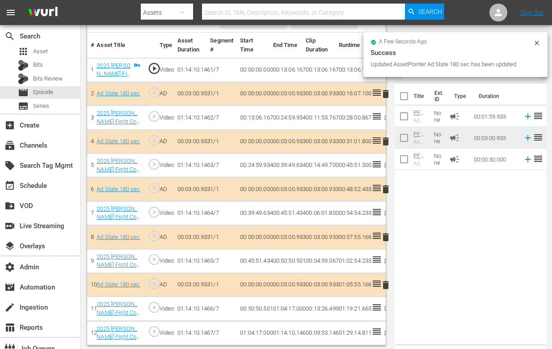
click at [538, 46] on icon at bounding box center [537, 42] width 7 height 7
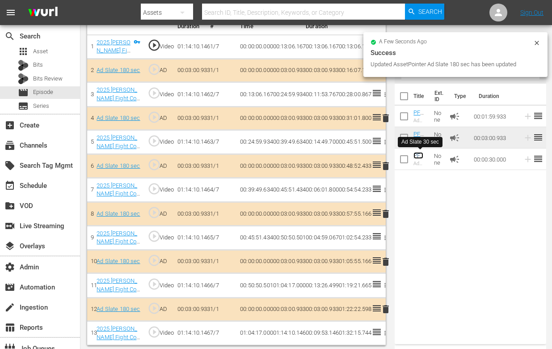
scroll to position [0, 0]
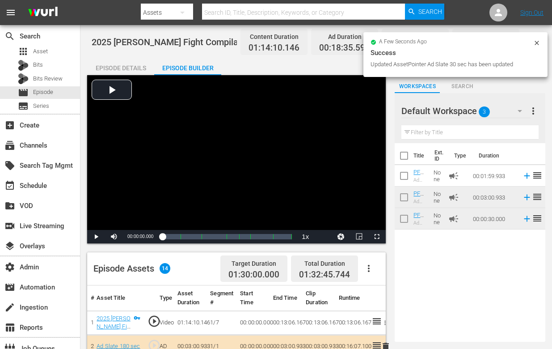
click at [536, 42] on icon at bounding box center [537, 43] width 4 height 4
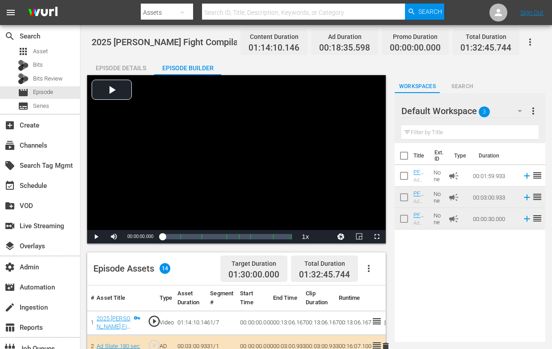
click at [122, 69] on div "Episode Details" at bounding box center [120, 67] width 67 height 21
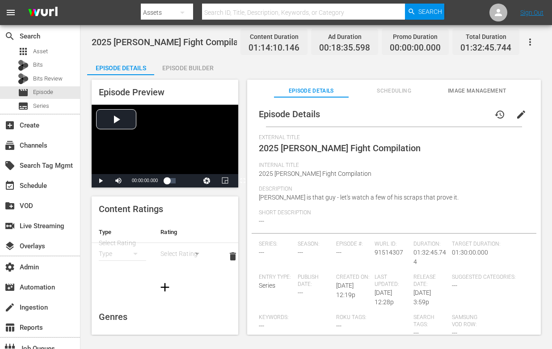
click at [528, 40] on icon "button" at bounding box center [530, 42] width 11 height 11
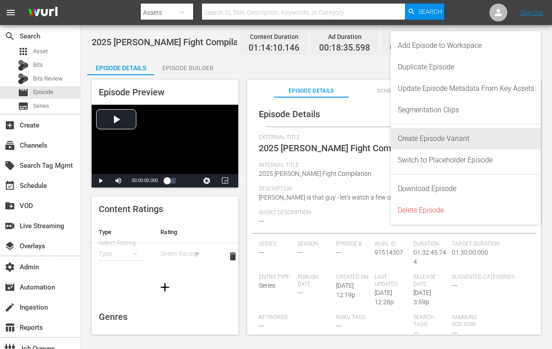
click at [457, 143] on div "Create Episode Variant" at bounding box center [466, 138] width 136 height 21
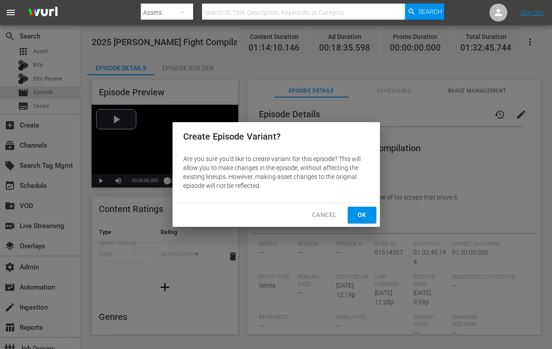
click at [373, 219] on button "Ok" at bounding box center [362, 215] width 29 height 17
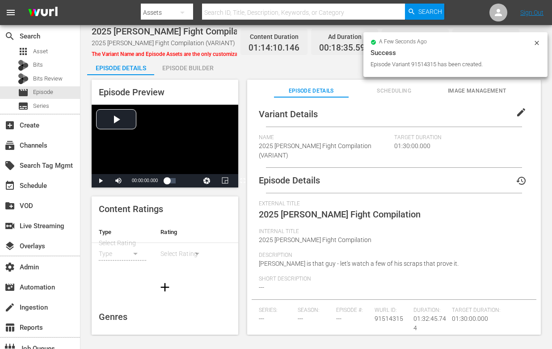
click at [517, 110] on span "edit" at bounding box center [521, 112] width 11 height 11
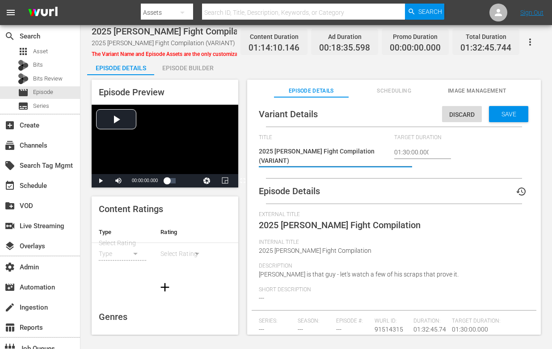
click at [271, 164] on textarea "2025 Yoel Romero Fight Compilation (VARIANT)" at bounding box center [324, 156] width 131 height 19
type textarea "2025 Yoel Romero Fight Compilation (R)"
type textarea "2025 Yoel Romero Fight Compilation (RO)"
type textarea "2025 Yoel Romero Fight Compilation (ROK)"
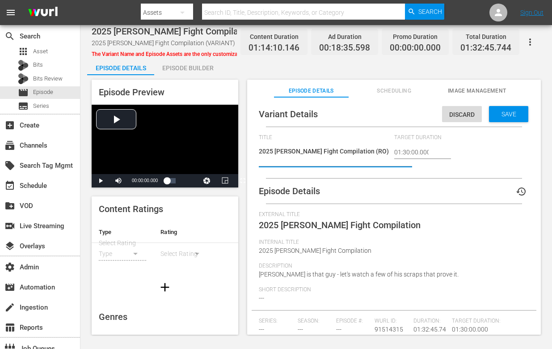
type textarea "2025 Yoel Romero Fight Compilation (ROK)"
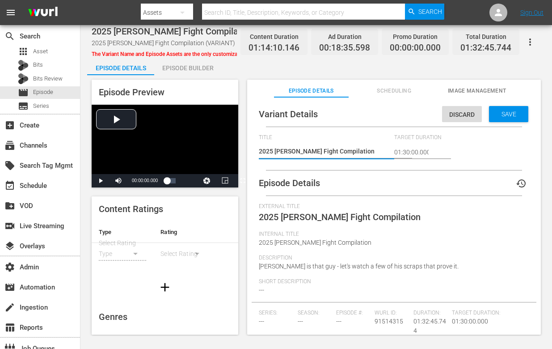
type textarea "2025 Yoel Romero Fight Compilation (ROKU)"
click at [498, 106] on div "Save" at bounding box center [508, 114] width 39 height 16
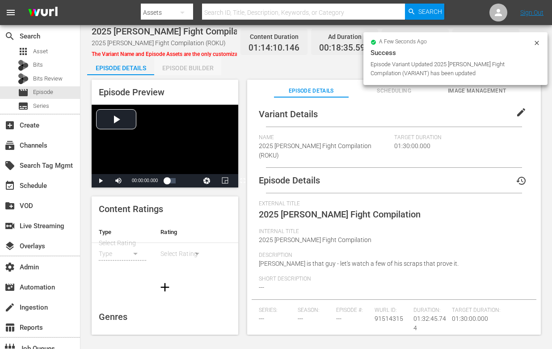
click at [196, 71] on div "Episode Builder" at bounding box center [187, 67] width 67 height 21
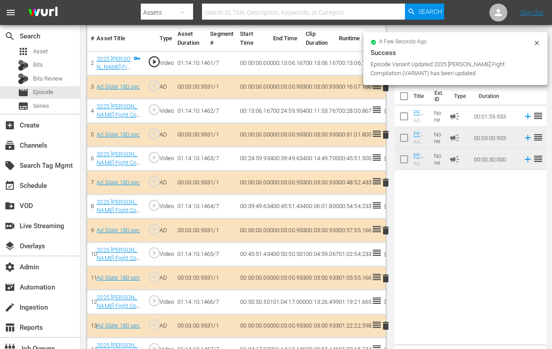
scroll to position [128, 0]
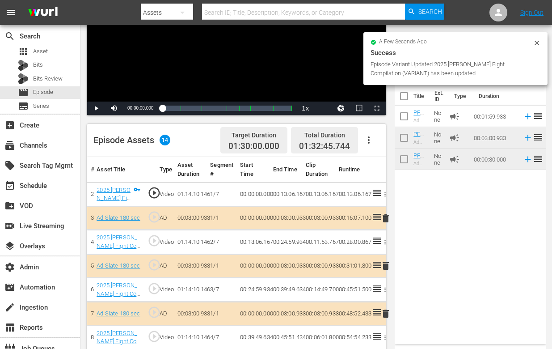
click at [372, 135] on icon "button" at bounding box center [369, 140] width 11 height 11
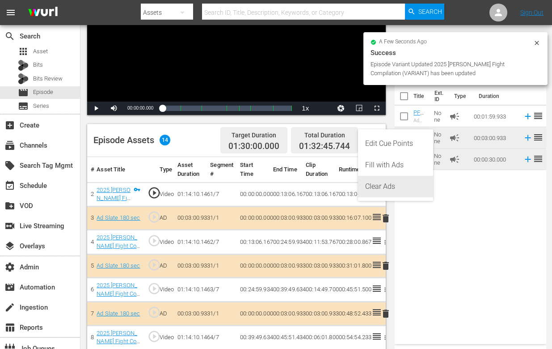
click at [371, 182] on div "Clear Ads" at bounding box center [395, 186] width 61 height 21
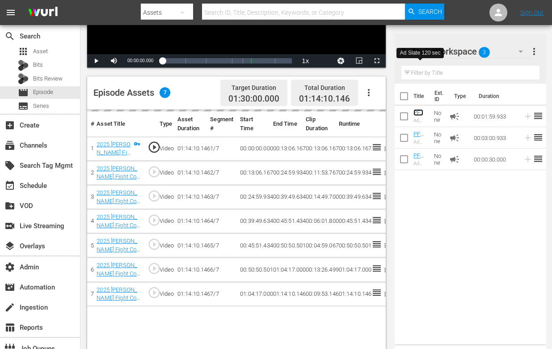
scroll to position [208, 0]
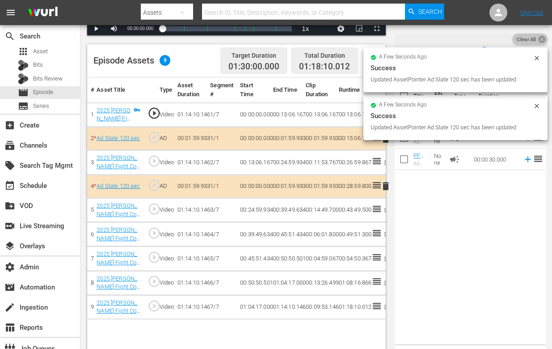
click at [540, 39] on icon at bounding box center [541, 39] width 7 height 7
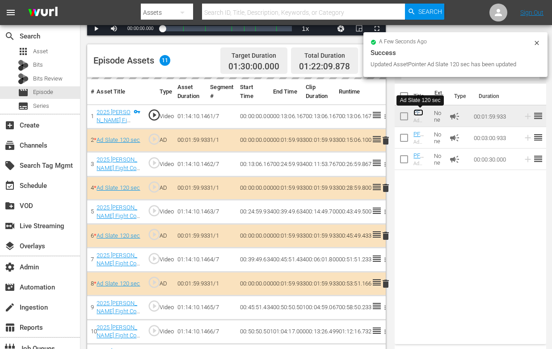
scroll to position [0, 0]
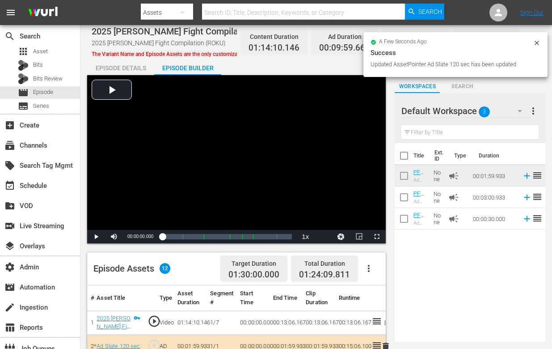
click at [536, 43] on icon at bounding box center [537, 42] width 7 height 7
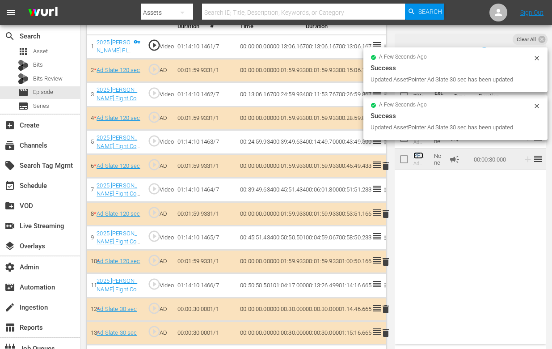
scroll to position [65, 0]
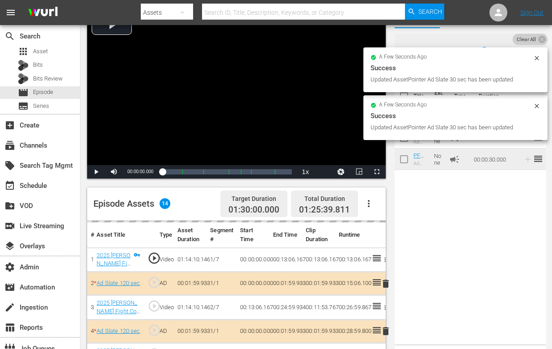
click at [538, 39] on icon at bounding box center [542, 39] width 8 height 8
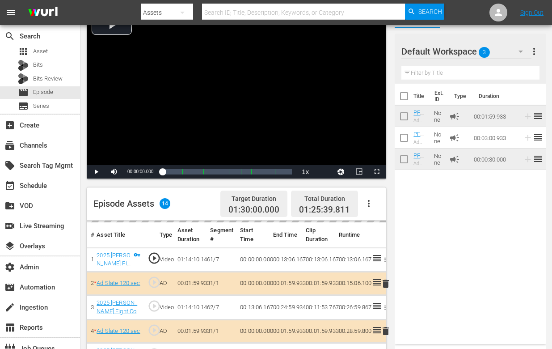
scroll to position [0, 0]
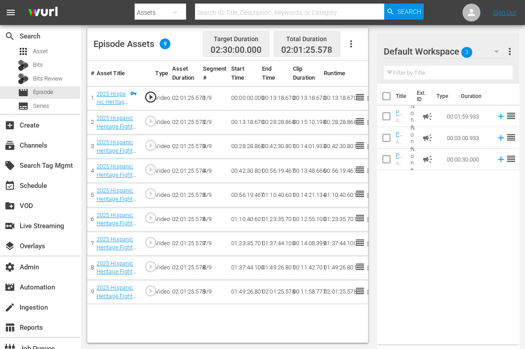
scroll to position [163, 0]
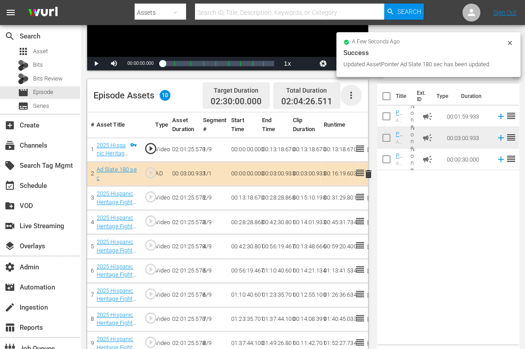
click at [350, 90] on icon "button" at bounding box center [351, 95] width 11 height 11
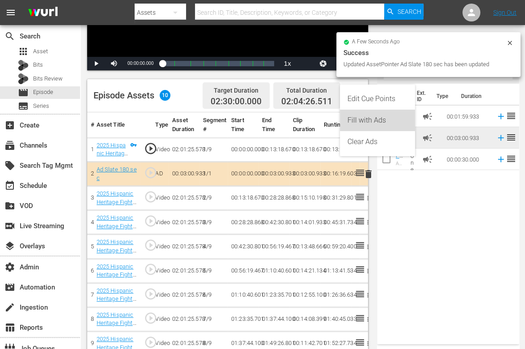
click at [358, 118] on div "Fill with Ads" at bounding box center [377, 120] width 61 height 21
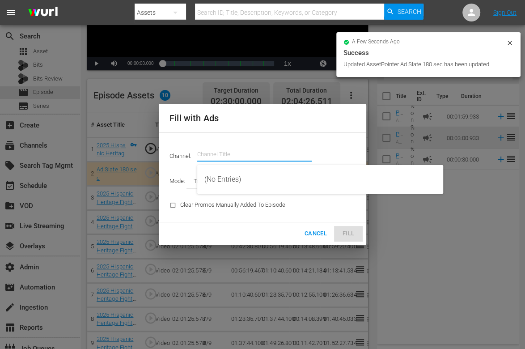
click at [236, 147] on input "text" at bounding box center [254, 154] width 114 height 21
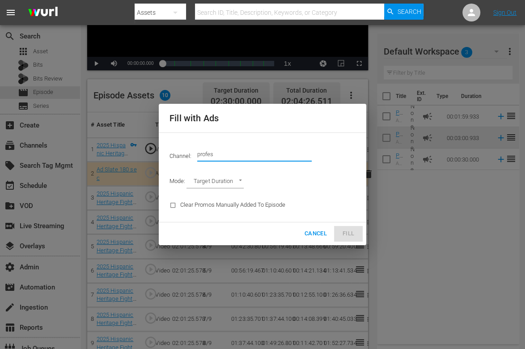
type input "f"
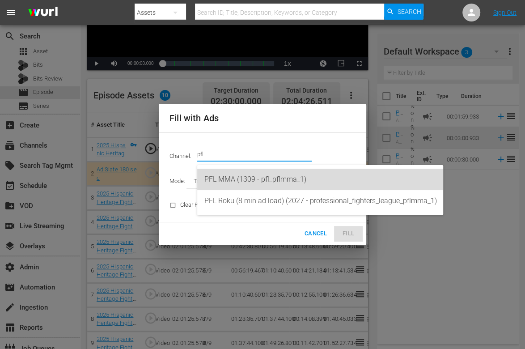
click at [263, 183] on div "PFL MMA (1309 - pfl_pflmma_1)" at bounding box center [320, 179] width 232 height 21
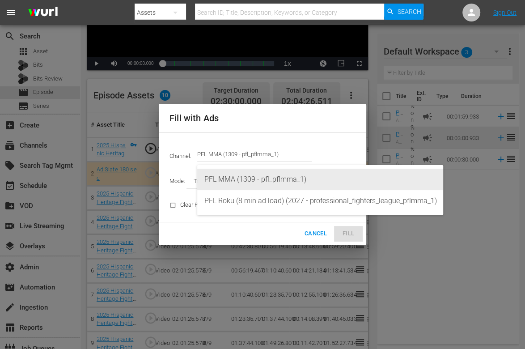
type input "PFL MMA (1309)"
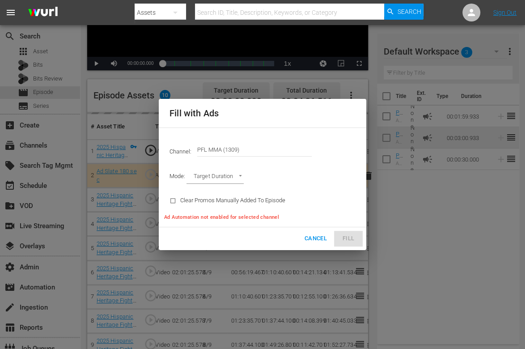
type input "AD_BREAK_DURATION"
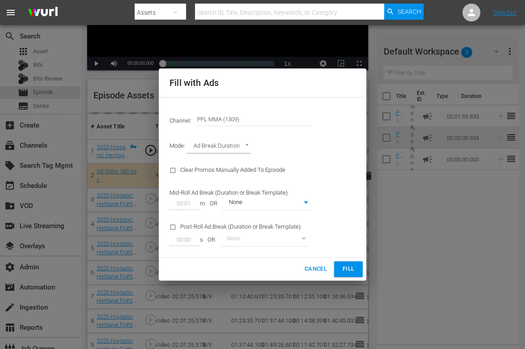
type input "0"
click at [171, 231] on input "checkbox" at bounding box center [174, 229] width 11 height 12
checkbox input "true"
drag, startPoint x: 189, startPoint y: 239, endPoint x: 123, endPoint y: 230, distance: 66.4
click at [123, 230] on div "Fill with Ads Channel: Channel Title PFL MMA (1309) Mode: Ad Break Duration AD_…" at bounding box center [262, 174] width 525 height 349
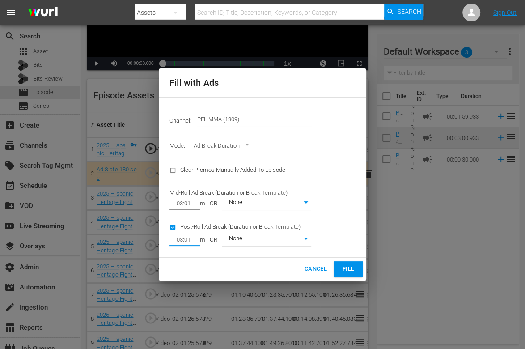
type input "03:01"
click at [343, 266] on span "Fill" at bounding box center [348, 269] width 14 height 10
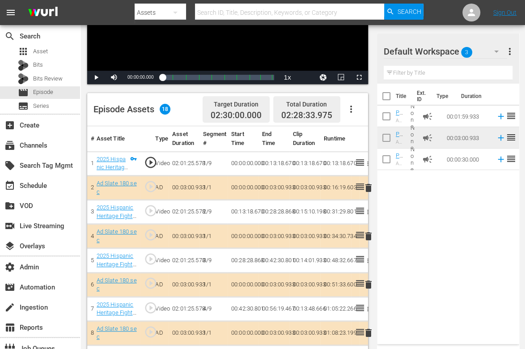
scroll to position [0, 0]
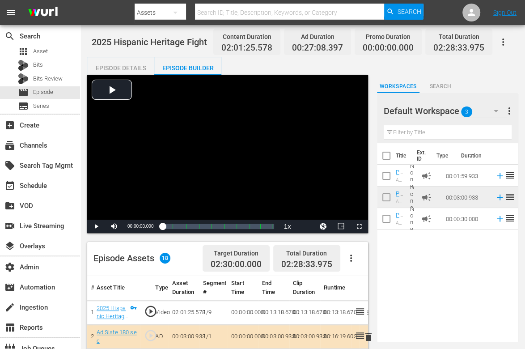
click at [129, 62] on div "Episode Details" at bounding box center [120, 67] width 67 height 21
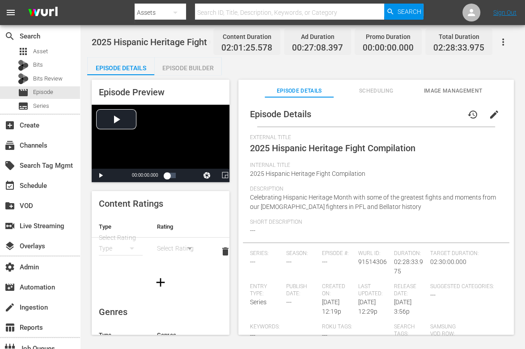
click at [505, 40] on icon "button" at bounding box center [503, 42] width 11 height 11
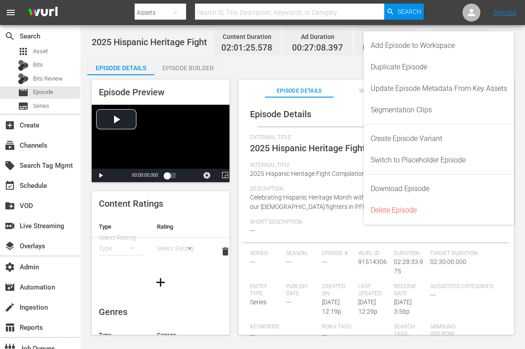
click at [338, 170] on span "2025 Hispanic Heritage Fight Compilation" at bounding box center [307, 173] width 115 height 7
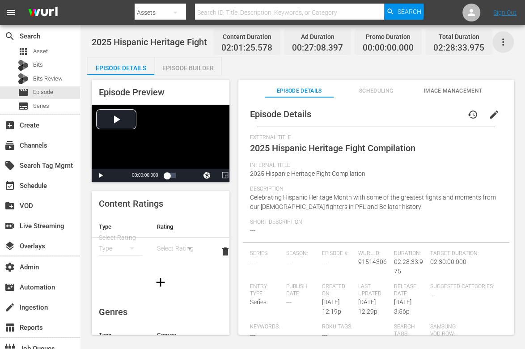
click at [499, 43] on icon "button" at bounding box center [503, 42] width 11 height 11
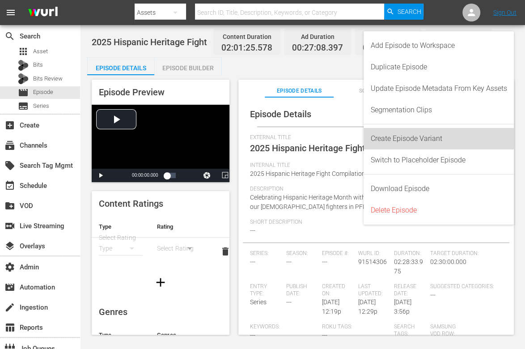
click at [423, 138] on div "Create Episode Variant" at bounding box center [439, 138] width 136 height 21
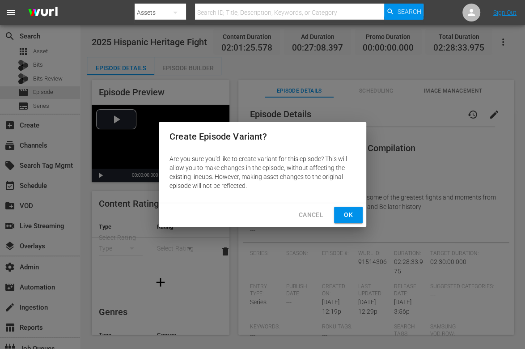
drag, startPoint x: 305, startPoint y: 212, endPoint x: 347, endPoint y: 206, distance: 42.1
click at [346, 206] on div "Cancel Ok" at bounding box center [263, 215] width 208 height 24
click at [347, 206] on div "Cancel Ok" at bounding box center [263, 215] width 208 height 24
click at [347, 208] on button "Ok" at bounding box center [348, 215] width 29 height 17
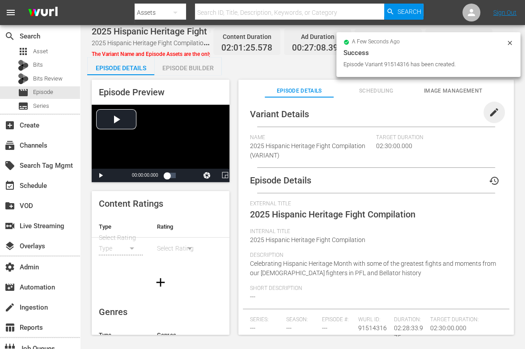
click at [491, 112] on span "edit" at bounding box center [494, 112] width 11 height 11
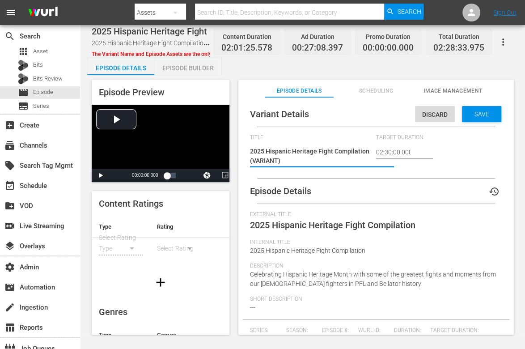
click at [268, 161] on textarea "2025 Hispanic Heritage Fight Compilation (VARIANT)" at bounding box center [311, 156] width 122 height 19
type textarea "2025 Hispanic Heritage Fight Compilation (R)"
type textarea "2025 Hispanic Heritage Fight Compilation (RO)"
type textarea "2025 Hispanic Heritage Fight Compilation (ROK)"
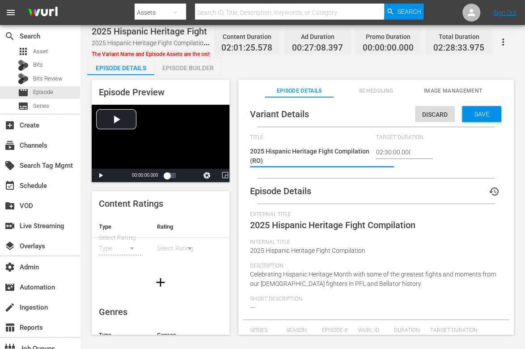
type textarea "2025 Hispanic Heritage Fight Compilation (ROK)"
type textarea "2025 Hispanic Heritage Fight Compilation (ROKU)"
click at [470, 110] on span "Save" at bounding box center [481, 113] width 29 height 7
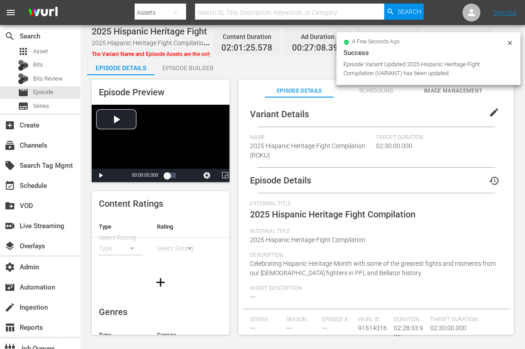
click at [171, 70] on div "Episode Builder" at bounding box center [187, 67] width 67 height 21
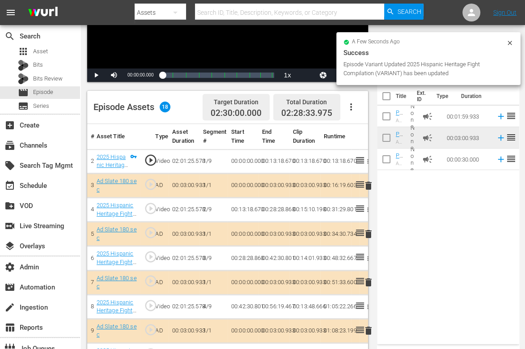
scroll to position [69, 0]
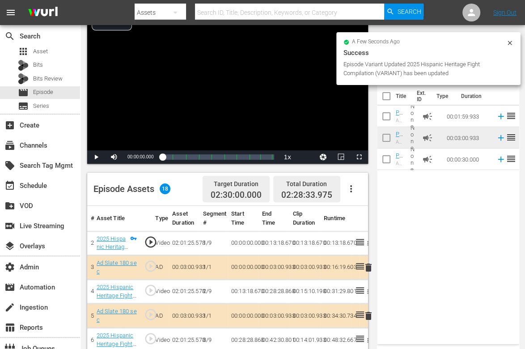
click at [351, 191] on icon "button" at bounding box center [351, 188] width 11 height 11
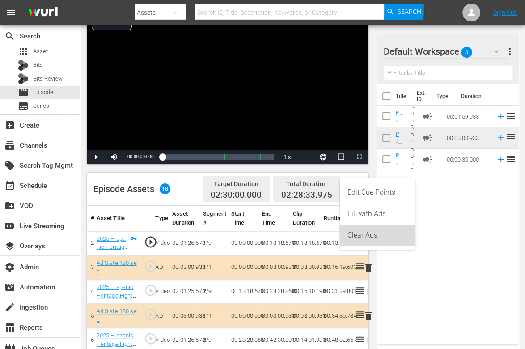
click at [359, 233] on div "Clear Ads" at bounding box center [377, 235] width 61 height 21
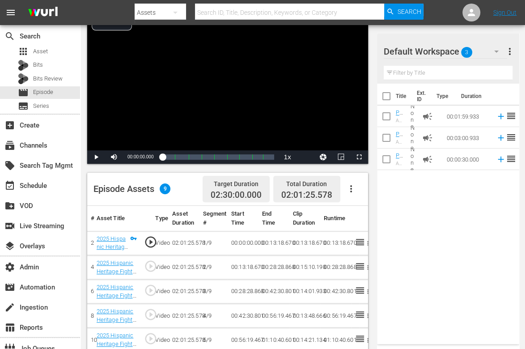
click at [352, 190] on icon "button" at bounding box center [351, 188] width 11 height 11
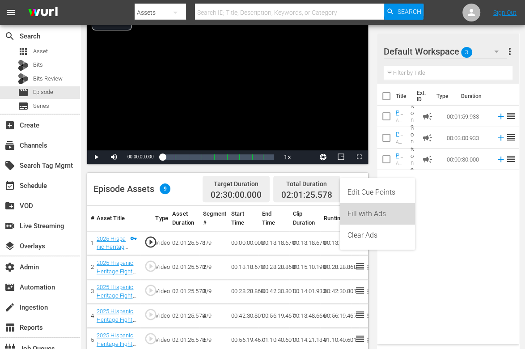
click at [357, 214] on div "Fill with Ads" at bounding box center [377, 213] width 61 height 21
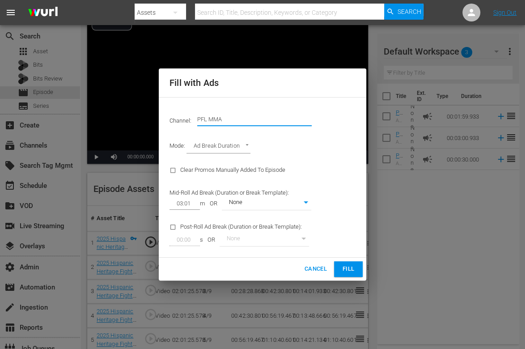
click at [222, 114] on input "PFL MMA" at bounding box center [254, 118] width 114 height 21
click at [224, 116] on input "PFL MMA" at bounding box center [254, 118] width 114 height 21
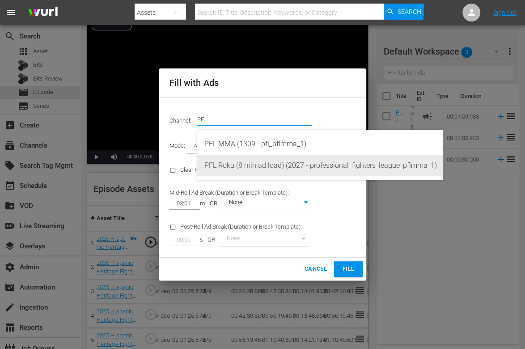
click at [232, 163] on div "PFL Roku (8 min ad load) (2027 - professional_fighters_league_pflmma_1)" at bounding box center [320, 165] width 232 height 21
type input "PFL Roku (8 min ad load) (2027)"
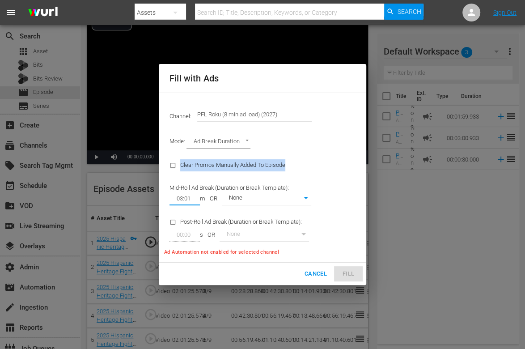
drag, startPoint x: 191, startPoint y: 199, endPoint x: 139, endPoint y: 196, distance: 52.0
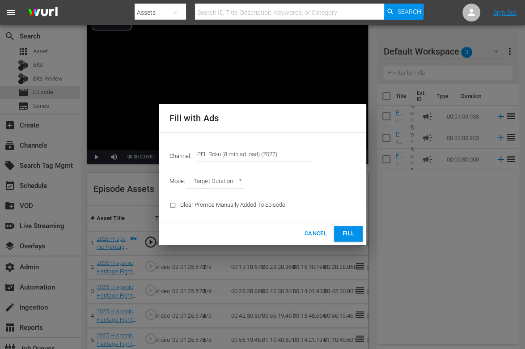
click at [202, 189] on div "Mode: Target Duration TARGET_DURATION" at bounding box center [262, 181] width 197 height 23
click at [212, 186] on body "menu Search By Assets Search ID, Title, Description, Keywords, or Category Sear…" at bounding box center [262, 105] width 525 height 349
click at [218, 201] on li "Ad Break Duration" at bounding box center [219, 197] width 66 height 15
type input "AD_BREAK_DURATION"
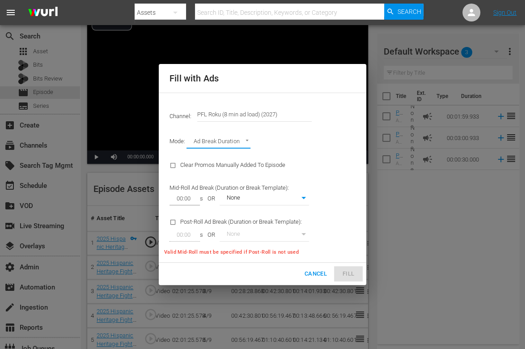
drag, startPoint x: 194, startPoint y: 202, endPoint x: 143, endPoint y: 192, distance: 52.4
click at [143, 192] on div "Fill with Ads Channel: Channel Title PFL Roku (8 min ad load) (2027) Mode: Ad B…" at bounding box center [262, 174] width 525 height 349
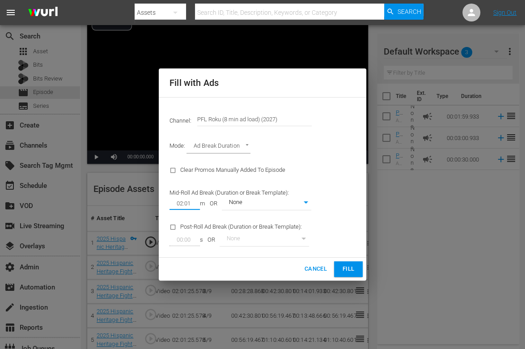
type input "02:01"
click at [175, 229] on input "checkbox" at bounding box center [174, 229] width 11 height 12
checkbox input "true"
drag, startPoint x: 191, startPoint y: 238, endPoint x: 139, endPoint y: 233, distance: 52.6
click at [139, 233] on div "Fill with Ads Channel: Channel Title PFL Roku (8 min ad load) (2027) Mode: Ad B…" at bounding box center [262, 174] width 525 height 349
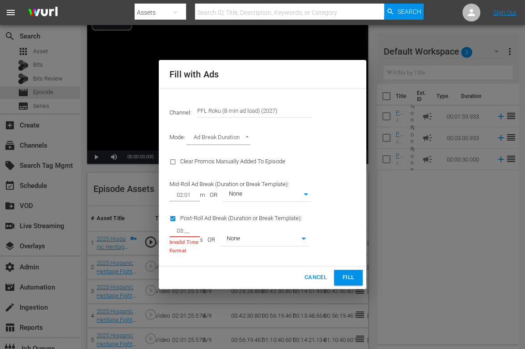
type input "0_:__"
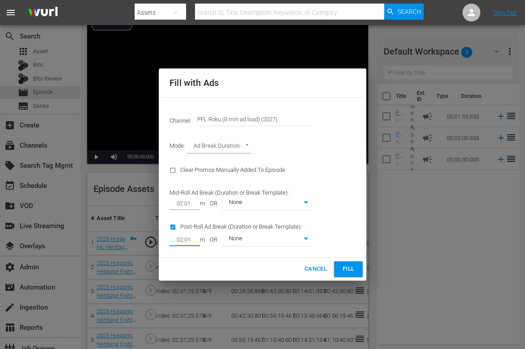
type input "02:01"
click at [316, 245] on div "Post-Roll Ad Break (Duration or Break Template): 02:01 m OR None 0" at bounding box center [240, 234] width 153 height 36
click at [278, 246] on body "menu Search By Assets Search ID, Title, Description, Keywords, or Category Sear…" at bounding box center [262, 105] width 525 height 349
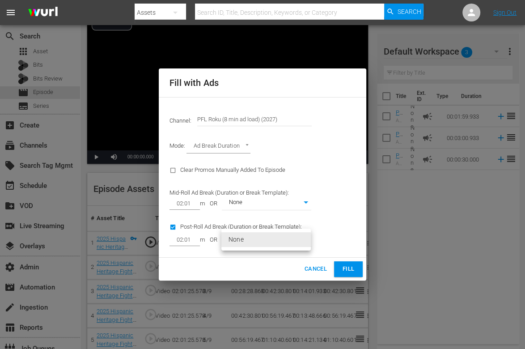
click at [342, 246] on div at bounding box center [262, 174] width 525 height 349
click at [345, 264] on span "Fill" at bounding box center [348, 269] width 14 height 10
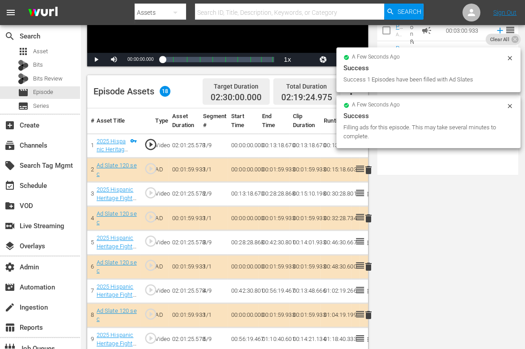
scroll to position [0, 0]
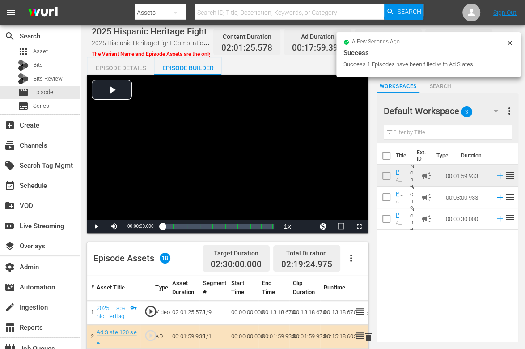
click at [511, 43] on icon at bounding box center [509, 42] width 7 height 7
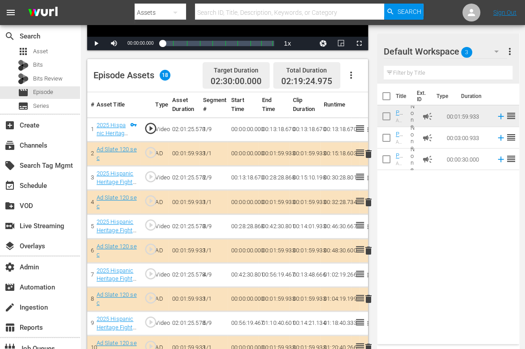
scroll to position [58, 0]
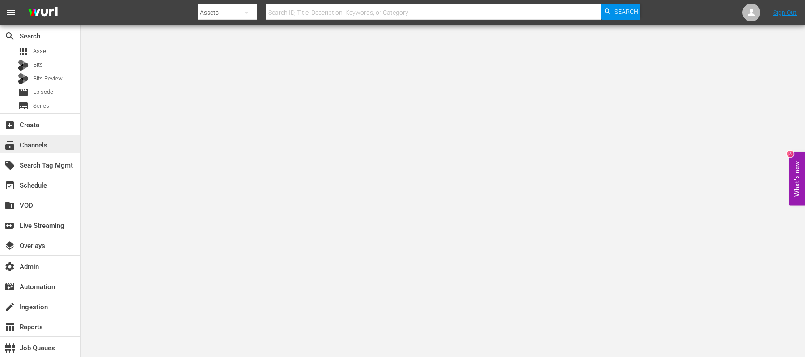
click at [41, 148] on div "subscriptions Channels" at bounding box center [25, 144] width 50 height 8
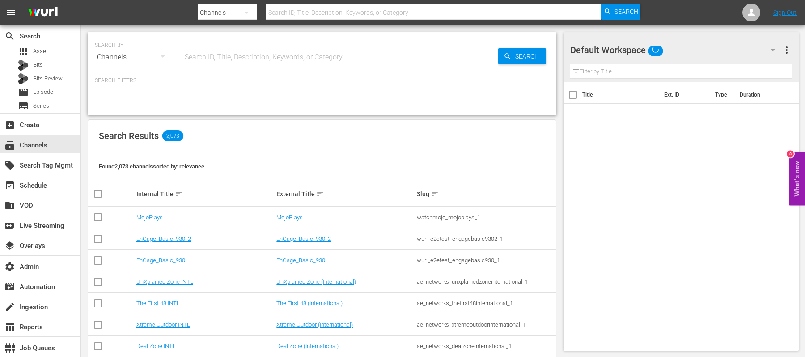
click at [220, 57] on input "text" at bounding box center [340, 57] width 316 height 21
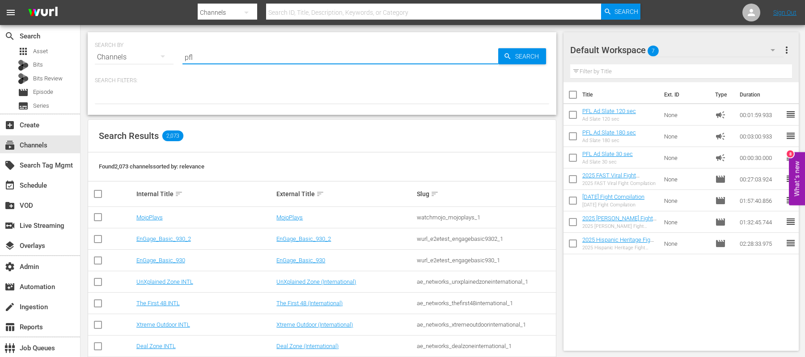
type input "pfl"
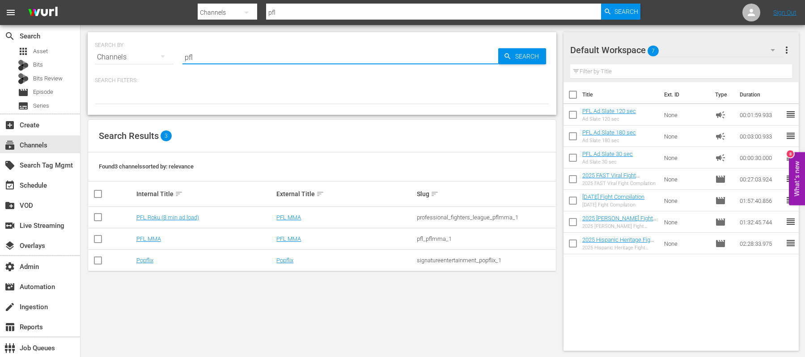
click at [788, 46] on span "more_vert" at bounding box center [786, 50] width 11 height 11
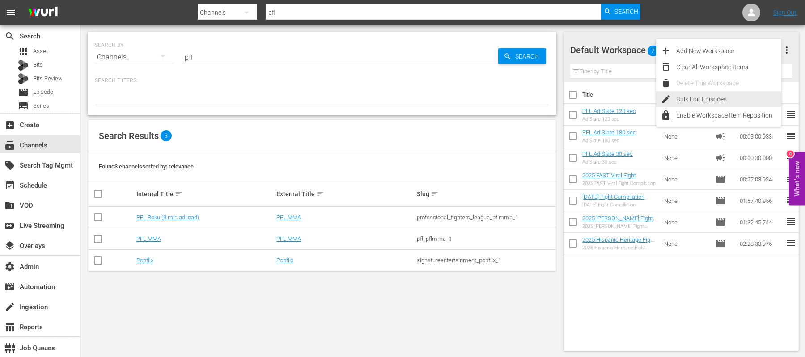
click at [720, 95] on div "Bulk Edit Episodes" at bounding box center [728, 99] width 105 height 16
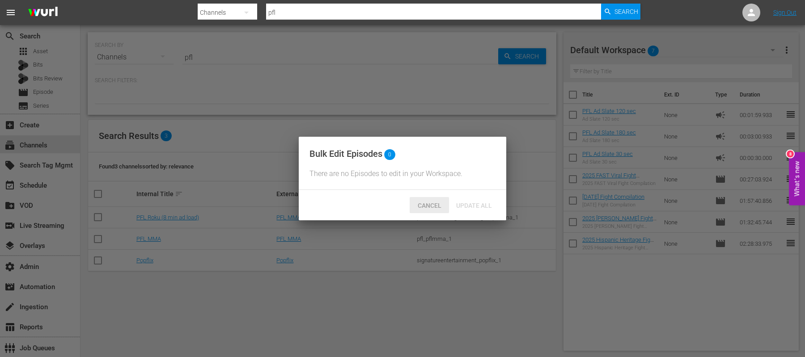
click at [424, 203] on span "Cancel" at bounding box center [430, 205] width 38 height 7
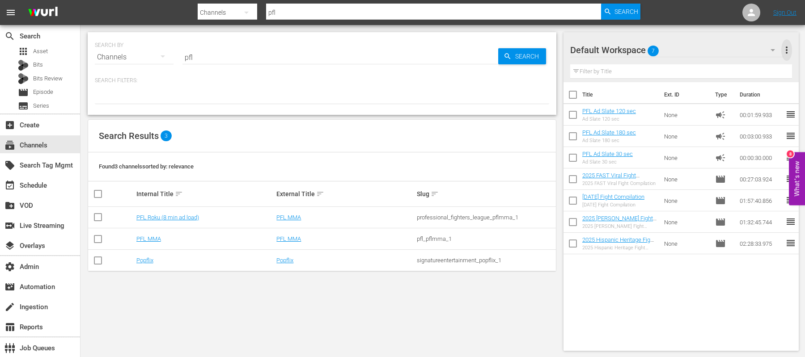
click at [792, 45] on span "more_vert" at bounding box center [786, 50] width 11 height 11
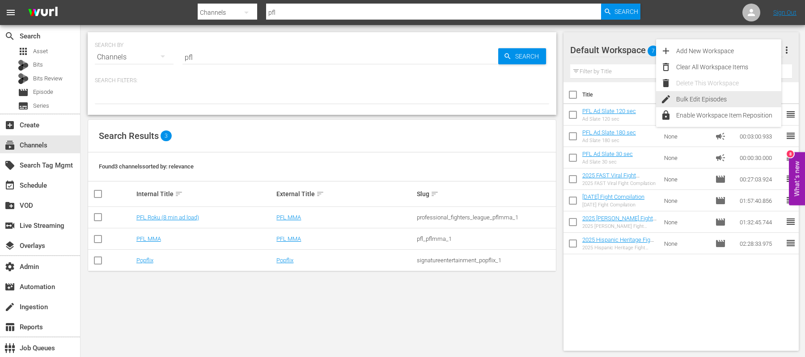
click at [700, 102] on div "Bulk Edit Episodes" at bounding box center [728, 99] width 105 height 16
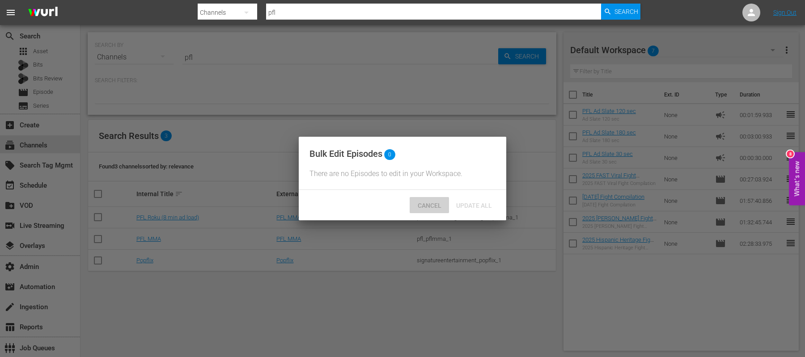
click at [427, 207] on span "Cancel" at bounding box center [430, 205] width 38 height 7
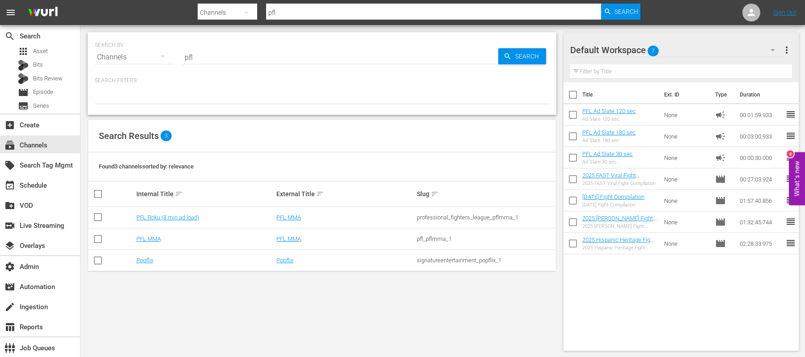
click at [792, 52] on span "more_vert" at bounding box center [786, 50] width 11 height 11
click at [570, 112] on input "checkbox" at bounding box center [573, 116] width 19 height 19
checkbox input "true"
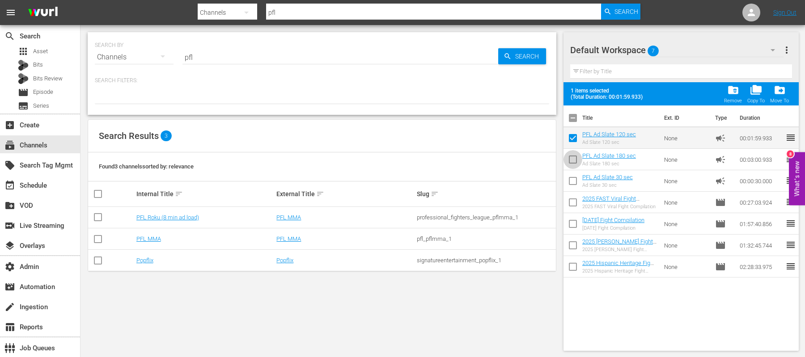
click at [572, 158] on input "checkbox" at bounding box center [573, 161] width 19 height 19
checkbox input "true"
click at [572, 181] on input "checkbox" at bounding box center [573, 183] width 19 height 19
checkbox input "true"
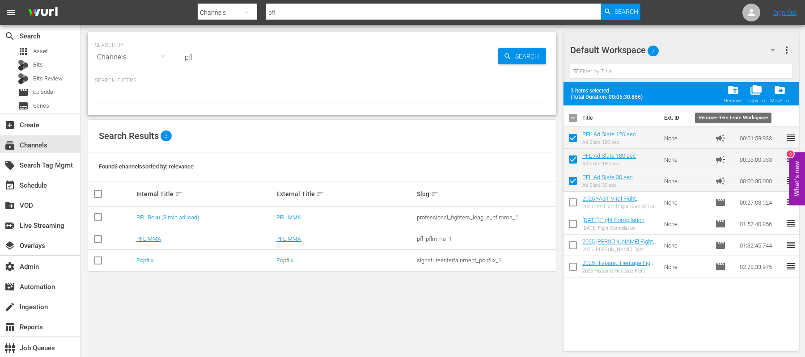
click at [735, 91] on span "folder_delete" at bounding box center [733, 90] width 12 height 12
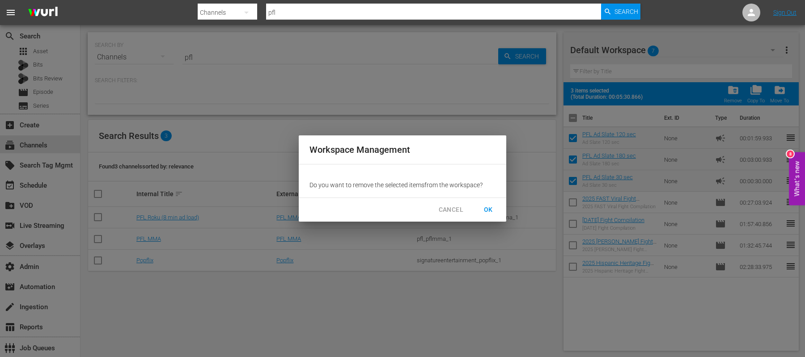
click at [486, 210] on span "OK" at bounding box center [488, 209] width 14 height 11
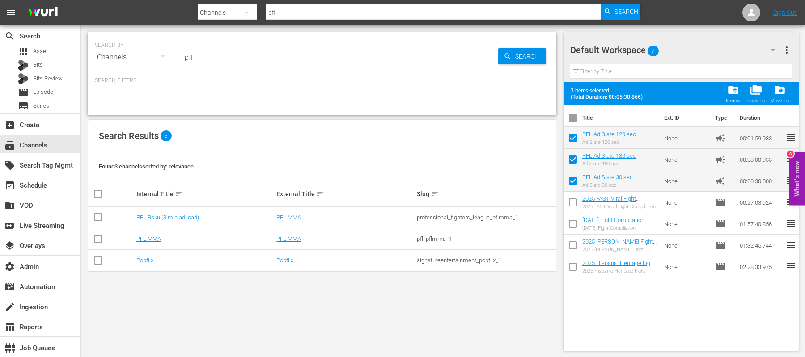
checkbox input "false"
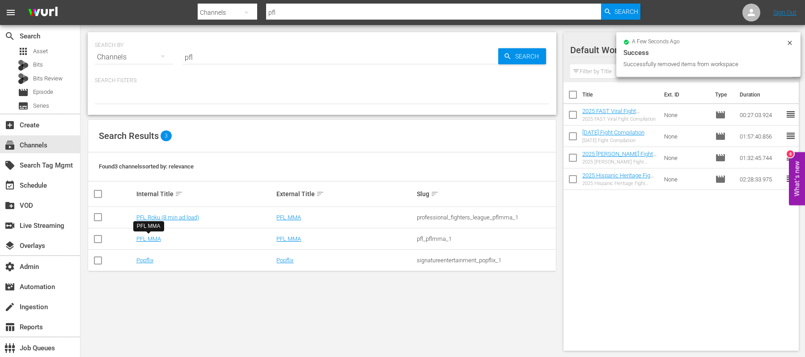
click at [135, 238] on td "PFL MMA" at bounding box center [205, 239] width 140 height 21
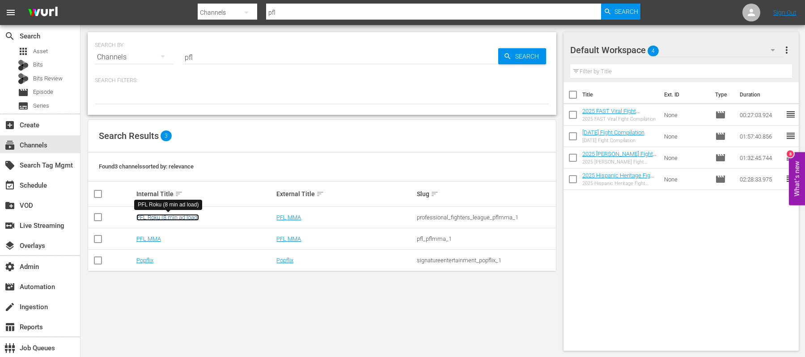
click at [153, 216] on link "PFL Roku (8 min ad load)" at bounding box center [167, 217] width 63 height 7
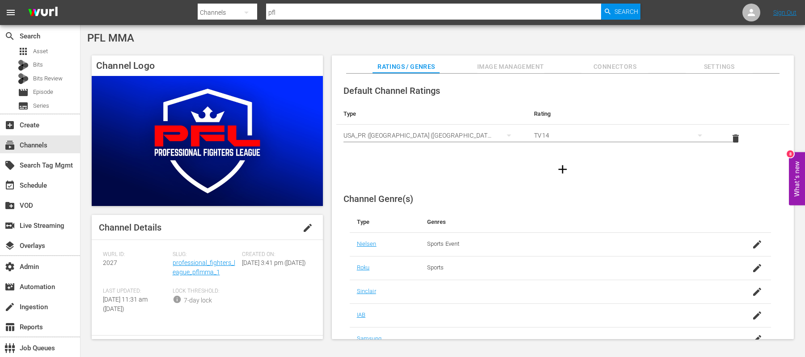
click at [212, 267] on div "Slug: professional_fighters_league_pflmma_1" at bounding box center [208, 269] width 70 height 37
click at [212, 266] on link "professional_fighters_league_pflmma_1" at bounding box center [204, 267] width 63 height 17
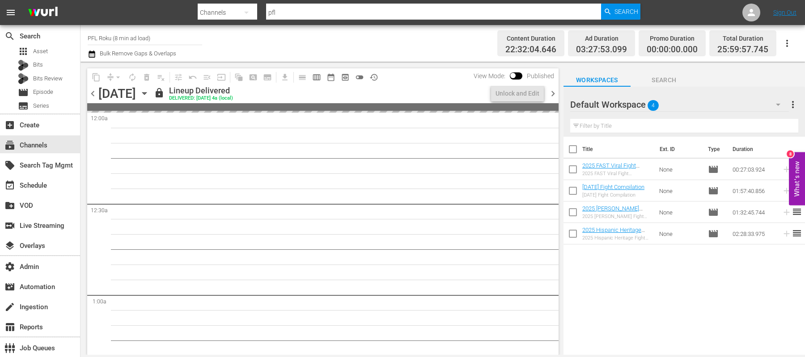
click at [556, 93] on span "chevron_right" at bounding box center [552, 93] width 11 height 11
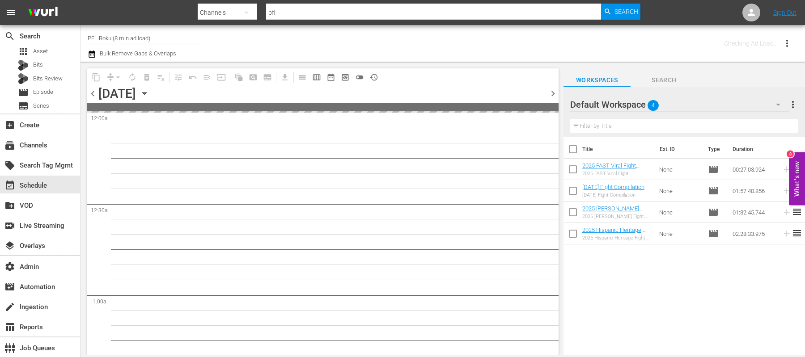
click at [556, 93] on span "chevron_right" at bounding box center [552, 93] width 11 height 11
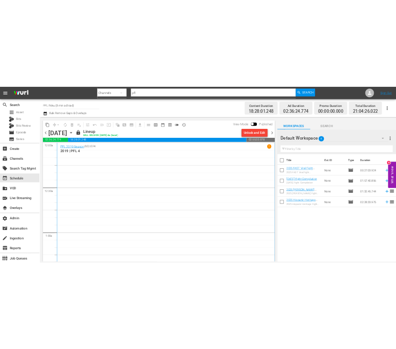
scroll to position [113, 0]
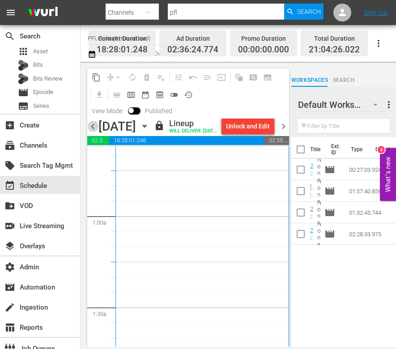
click at [93, 129] on span "chevron_left" at bounding box center [92, 126] width 11 height 11
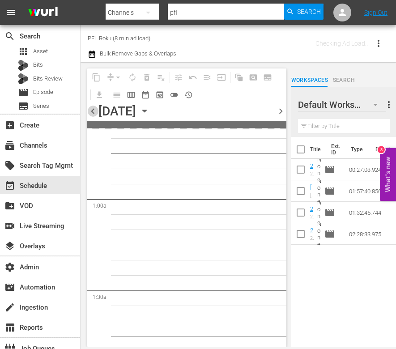
click at [93, 115] on div "content_copy compress arrow_drop_down autorenew_outlined delete_forever_outline…" at bounding box center [186, 94] width 199 height 52
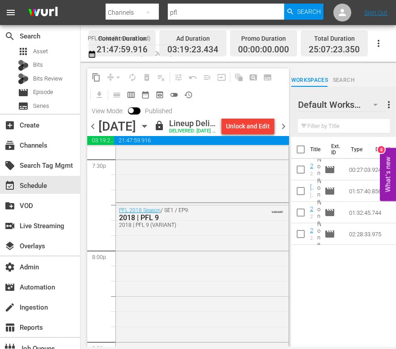
scroll to position [3538, 0]
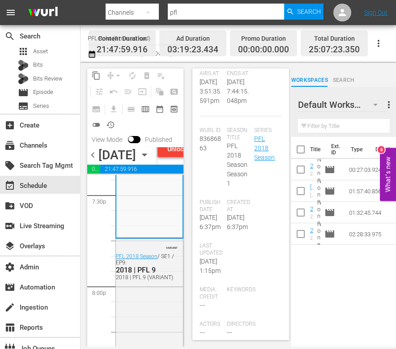
scroll to position [0, 0]
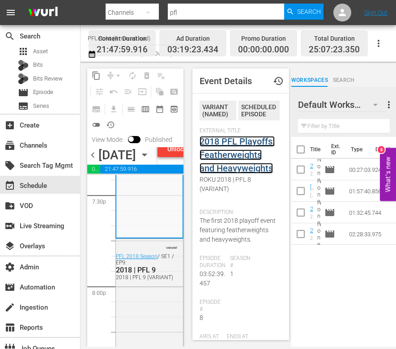
click at [237, 150] on link "2018 PFL Playoffs: Featherweights and Heavyweights" at bounding box center [236, 155] width 75 height 38
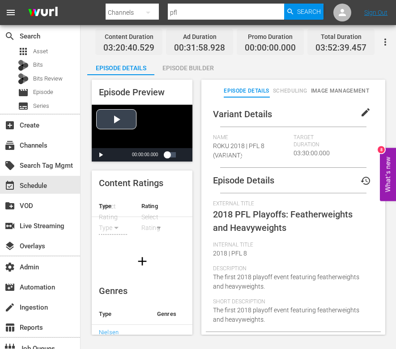
click at [114, 110] on div "Video Player" at bounding box center [142, 126] width 101 height 43
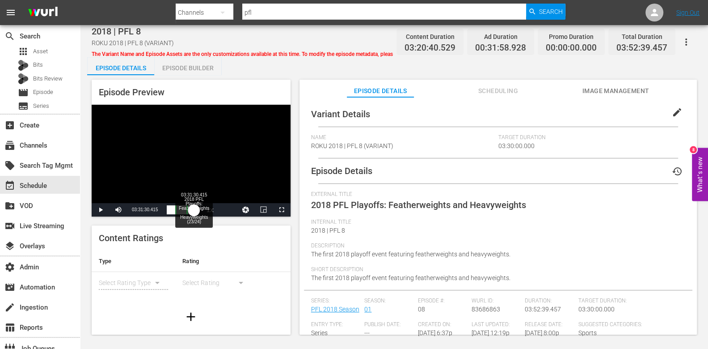
click at [194, 213] on div "Loaded : 0.35% 03:31:30.415 2018 PFL Playoffs: Featherweights and Heavyweights …" at bounding box center [182, 209] width 30 height 9
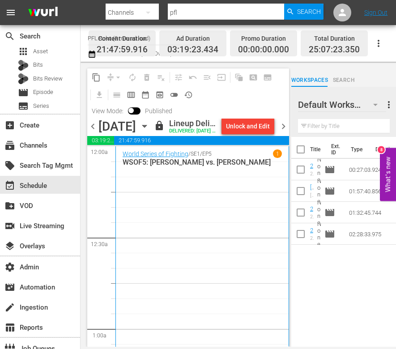
click at [94, 132] on span "chevron_left" at bounding box center [92, 126] width 11 height 11
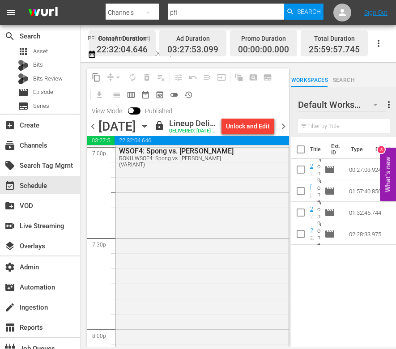
scroll to position [3428, 0]
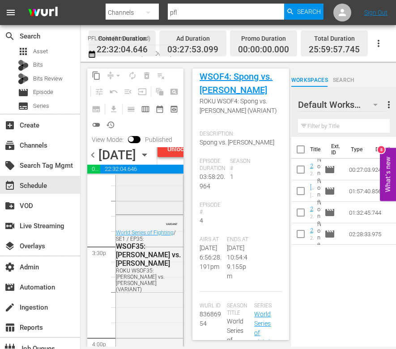
scroll to position [2768, 0]
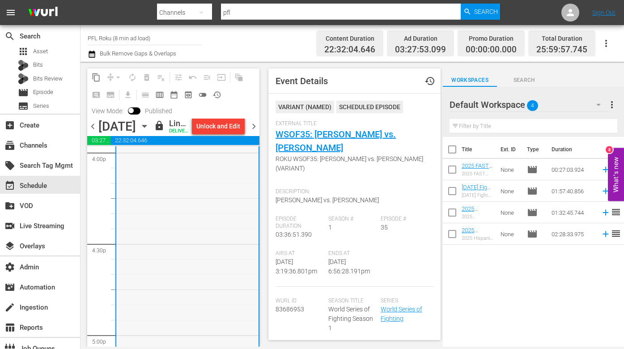
scroll to position [2902, 0]
drag, startPoint x: 329, startPoint y: 243, endPoint x: 349, endPoint y: 243, distance: 20.6
click at [349, 258] on span "[DATE] 6:56:28.191pm" at bounding box center [349, 266] width 42 height 17
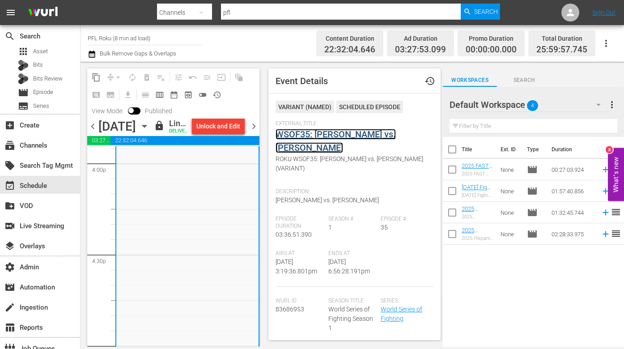
click at [335, 139] on link "WSOF35: [PERSON_NAME] vs. [PERSON_NAME]" at bounding box center [335, 141] width 120 height 24
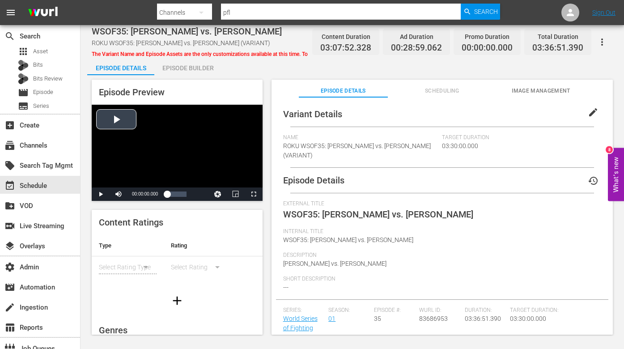
click at [118, 121] on div "Video Player" at bounding box center [177, 146] width 171 height 83
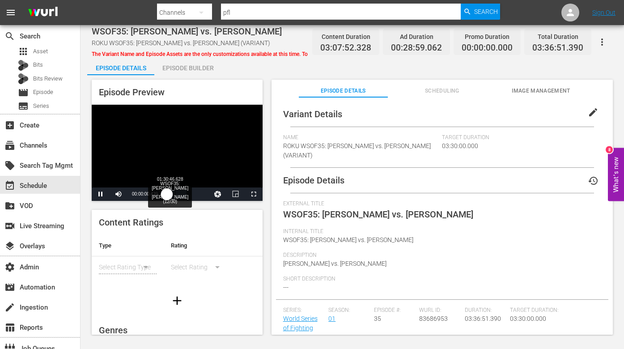
click at [177, 192] on div "Progress Bar" at bounding box center [177, 194] width 0 height 12
click at [177, 195] on div "01:35:57.997" at bounding box center [172, 194] width 10 height 9
click at [186, 196] on div "Progress Bar" at bounding box center [186, 194] width 0 height 12
click at [254, 194] on span "Video Player" at bounding box center [254, 194] width 0 height 0
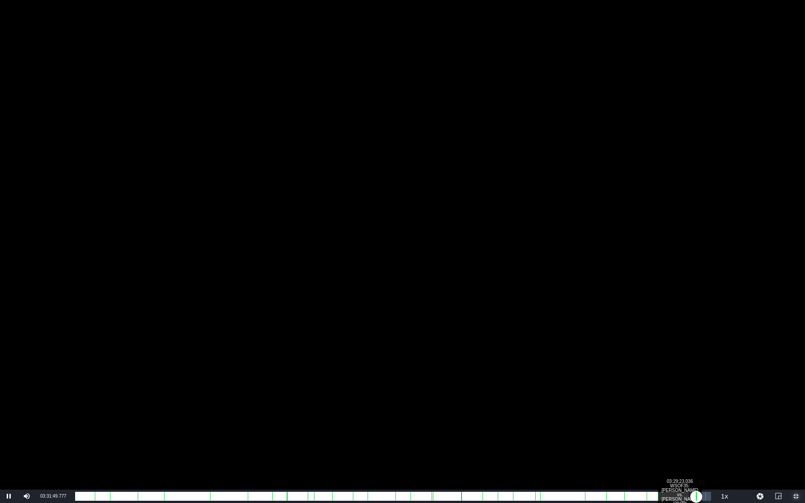
click at [689, 357] on div "03:29:23.036 WSOF35: [PERSON_NAME] vs. [PERSON_NAME] (29/30)" at bounding box center [689, 496] width 0 height 9
click at [682, 357] on div "03:02:05.921" at bounding box center [381, 496] width 613 height 9
click at [670, 357] on div "Loaded : 95.74% 03:22:58.734 WSOF35: [PERSON_NAME] vs. [PERSON_NAME] (29/30) 02…" at bounding box center [393, 496] width 636 height 9
click at [647, 357] on div "Progress Bar" at bounding box center [647, 497] width 0 height 12
click at [263, 357] on div "Loaded : 0.00% 01:05:07.077 WSOF35: [PERSON_NAME] vs. [PERSON_NAME] (7/30) 00:0…" at bounding box center [393, 496] width 636 height 9
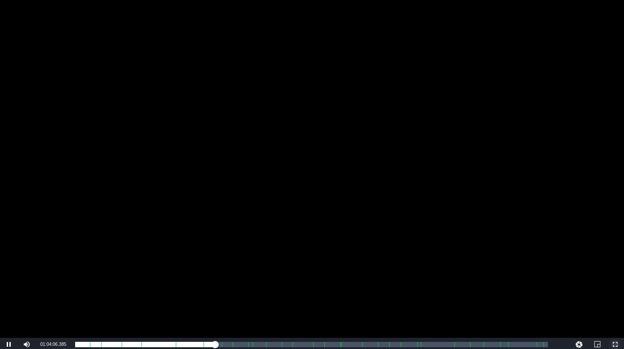
scroll to position [5, 0]
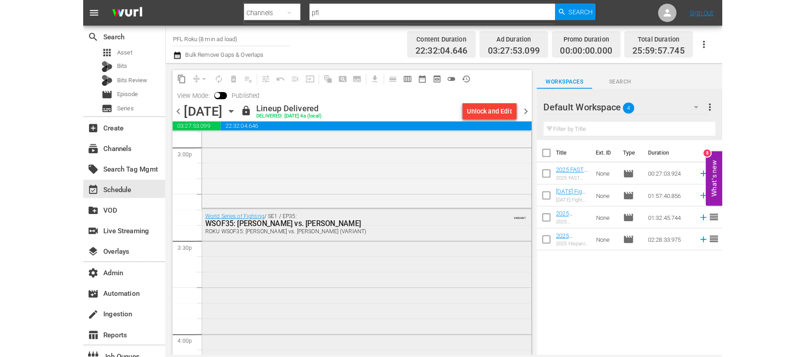
scroll to position [2725, 0]
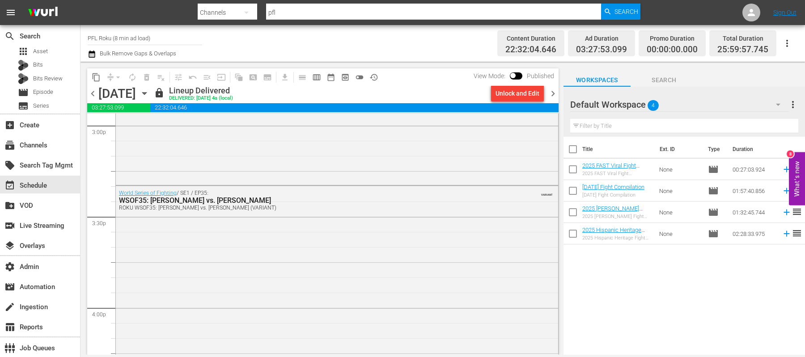
click at [554, 95] on span "chevron_right" at bounding box center [552, 93] width 11 height 11
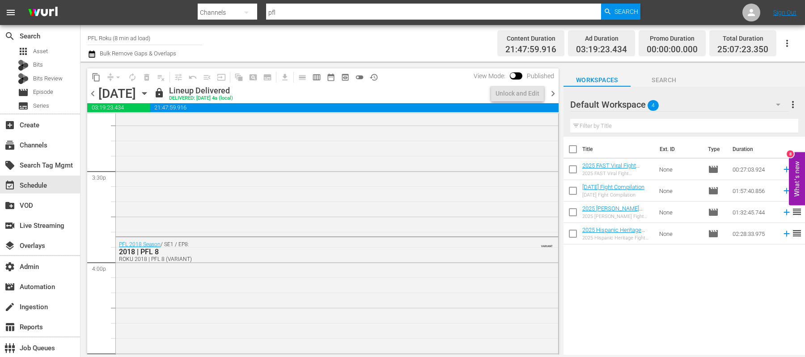
scroll to position [2695, 0]
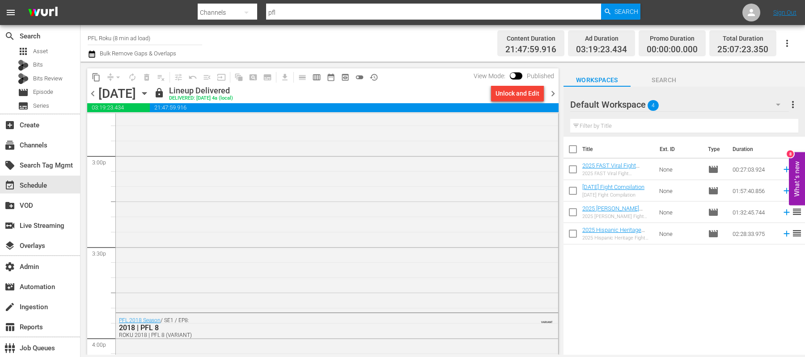
click at [555, 94] on span "chevron_right" at bounding box center [552, 93] width 11 height 11
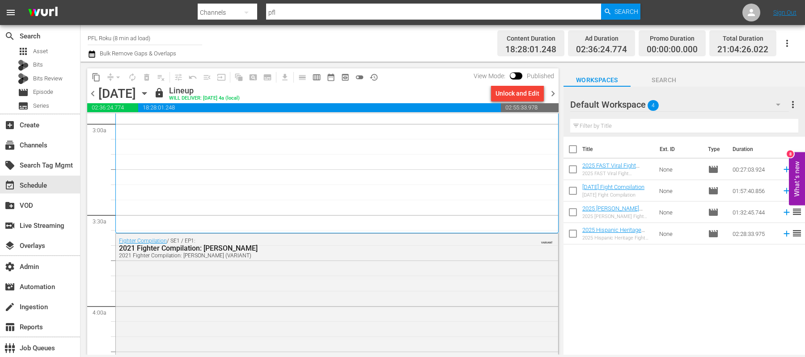
scroll to position [537, 0]
click at [96, 96] on span "chevron_left" at bounding box center [92, 93] width 11 height 11
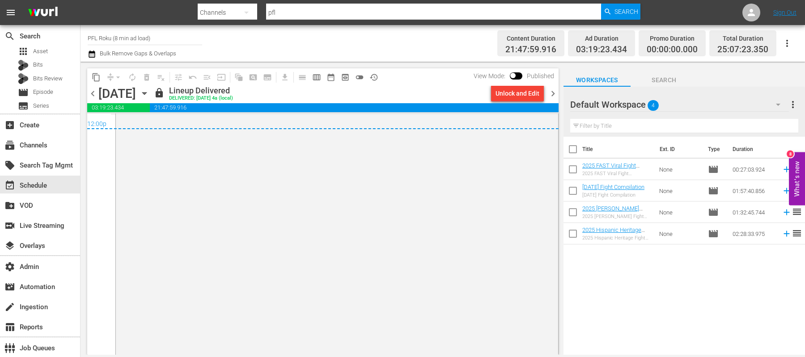
scroll to position [4343, 0]
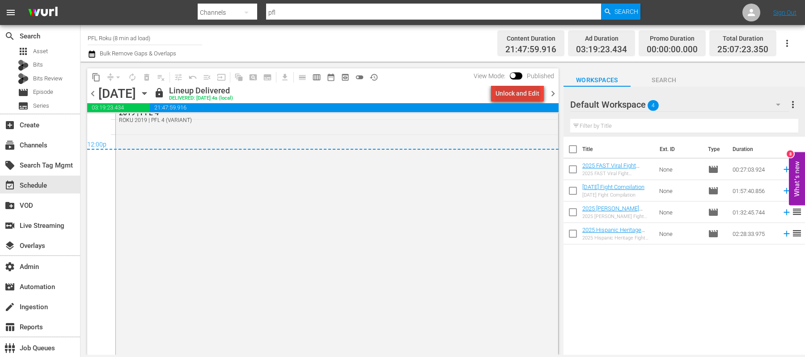
click at [520, 94] on div "Unlock and Edit" at bounding box center [518, 93] width 44 height 16
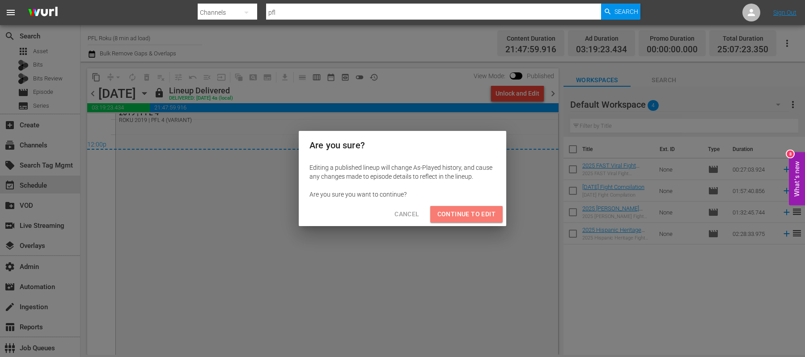
click at [480, 209] on span "Continue to Edit" at bounding box center [466, 214] width 58 height 11
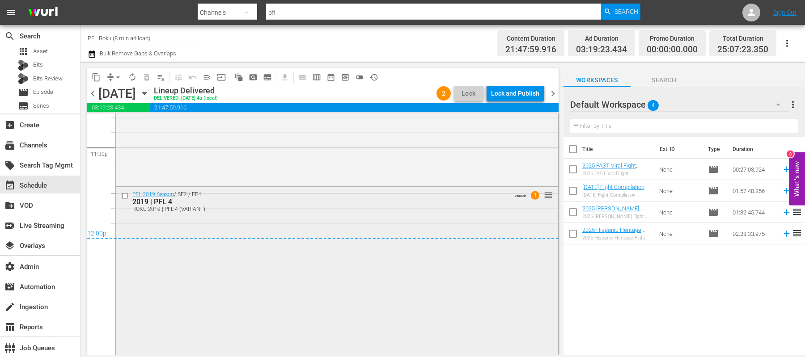
scroll to position [4243, 0]
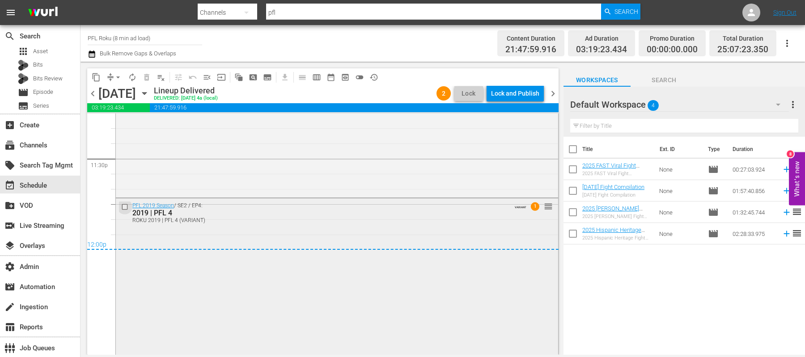
click at [127, 208] on input "checkbox" at bounding box center [125, 207] width 9 height 8
click at [147, 77] on span "delete_forever_outlined" at bounding box center [146, 77] width 9 height 9
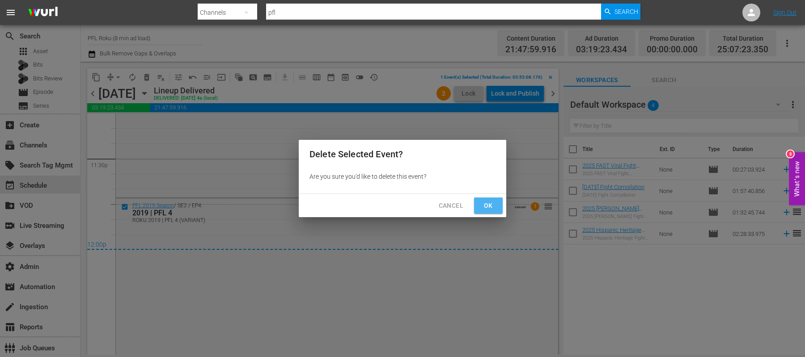
click at [488, 208] on span "Ok" at bounding box center [488, 205] width 14 height 11
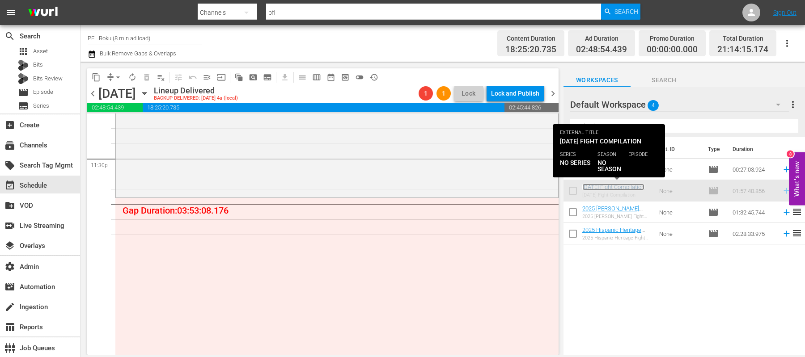
drag, startPoint x: 605, startPoint y: 188, endPoint x: 600, endPoint y: 188, distance: 4.9
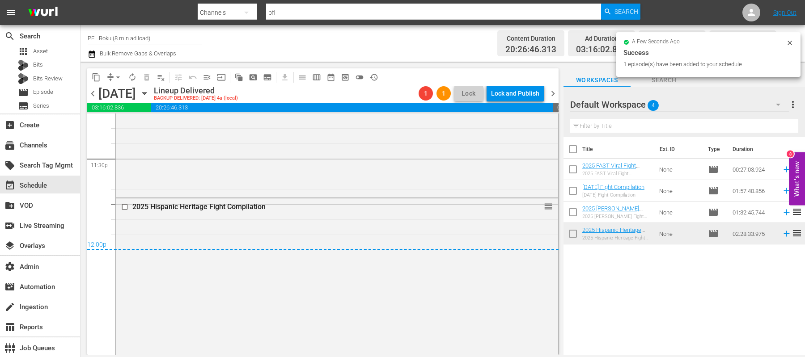
click at [554, 93] on span "chevron_right" at bounding box center [552, 93] width 11 height 11
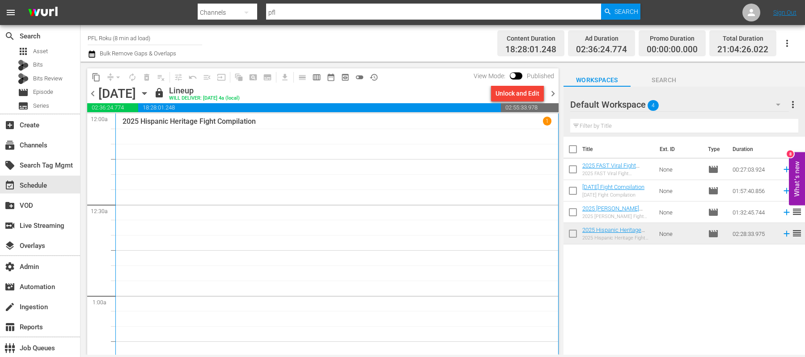
click at [360, 190] on div "2025 Hispanic Heritage Fight Compilation 1" at bounding box center [337, 313] width 429 height 393
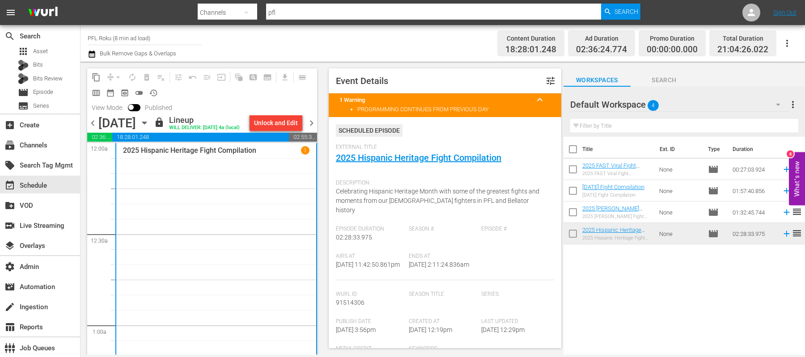
click at [90, 121] on span "chevron_left" at bounding box center [92, 123] width 11 height 11
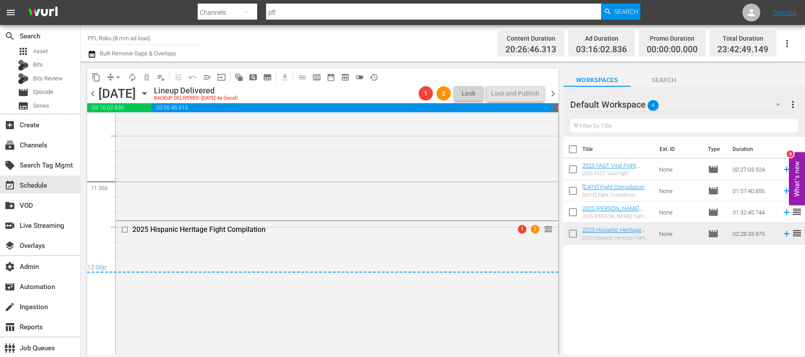
scroll to position [4237, 0]
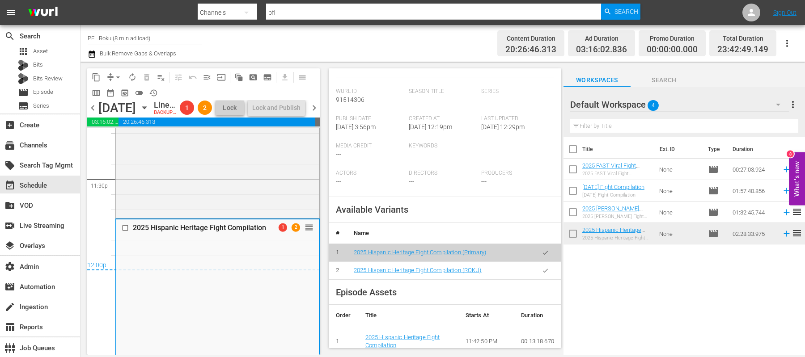
scroll to position [247, 0]
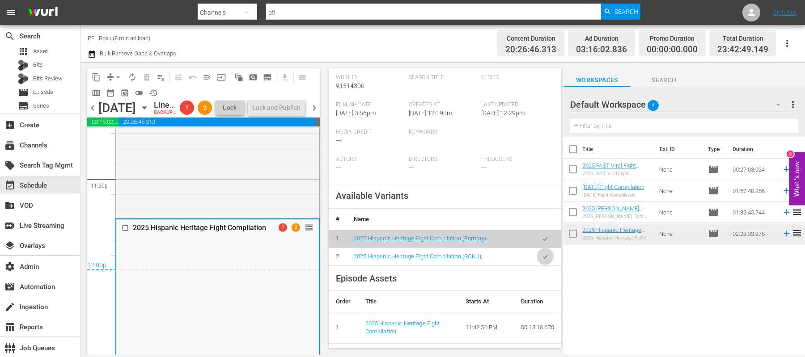
click at [542, 256] on icon "button" at bounding box center [545, 257] width 7 height 7
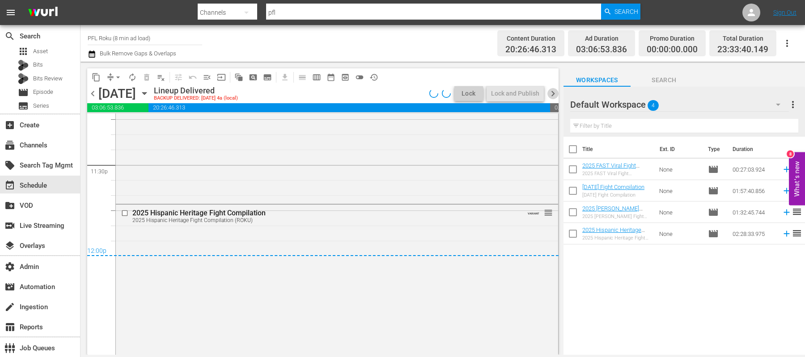
click at [554, 95] on span "chevron_right" at bounding box center [552, 93] width 11 height 11
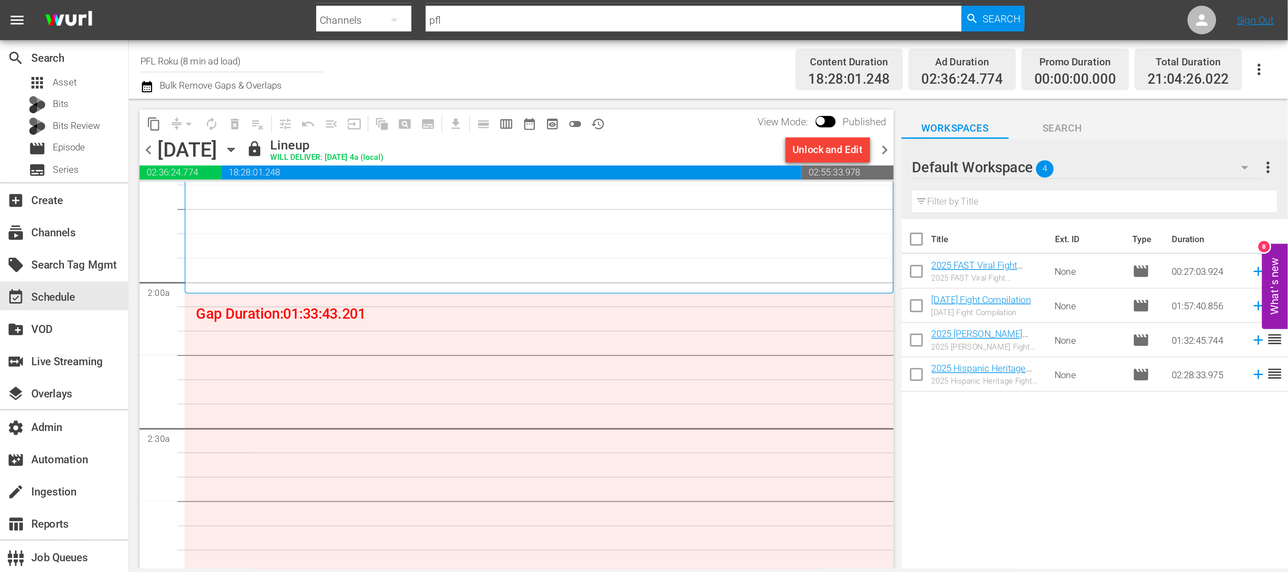
scroll to position [309, 0]
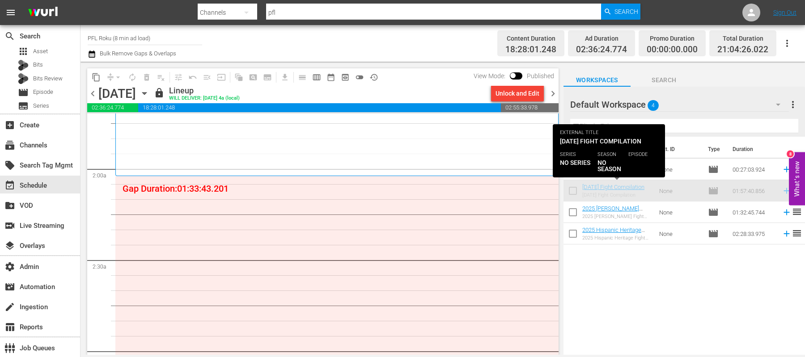
click at [699, 297] on div "Title Ext. ID Type Duration 2025 FAST Viral Fight Compilation 2025 FAST Viral F…" at bounding box center [685, 247] width 242 height 220
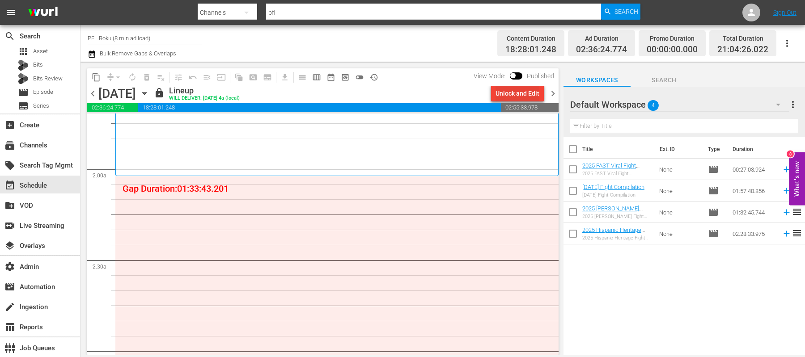
click at [509, 92] on div "Unlock and Edit" at bounding box center [518, 93] width 44 height 16
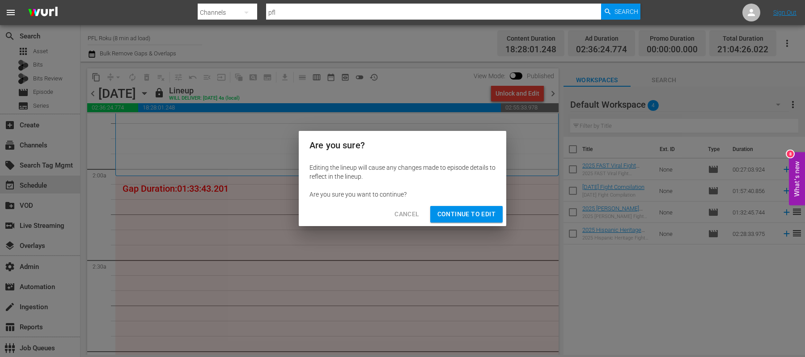
click at [410, 210] on span "Cancel" at bounding box center [406, 214] width 25 height 11
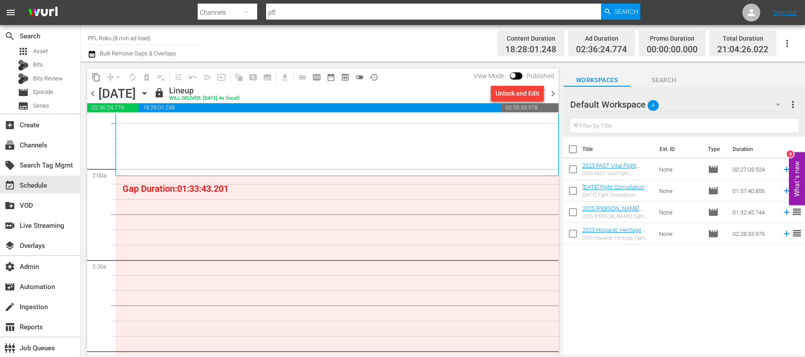
click at [91, 55] on icon "button" at bounding box center [92, 54] width 6 height 7
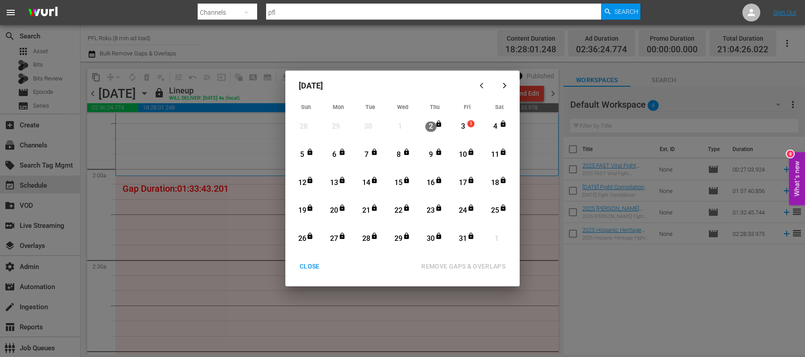
click at [499, 129] on div "4" at bounding box center [495, 127] width 11 height 10
click at [460, 238] on div "31" at bounding box center [463, 239] width 11 height 10
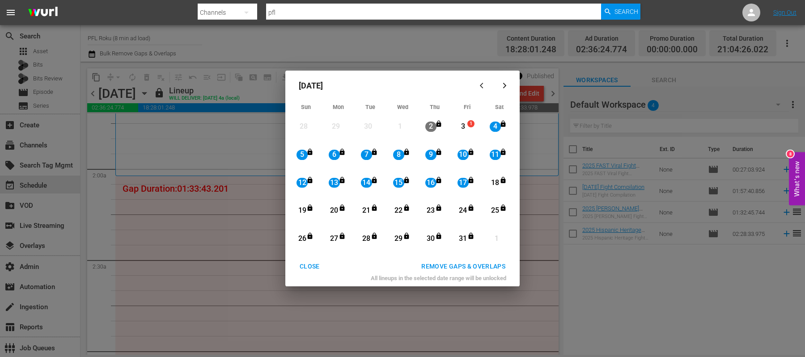
click at [468, 266] on div "REMOVE GAPS & OVERLAPS" at bounding box center [463, 266] width 98 height 11
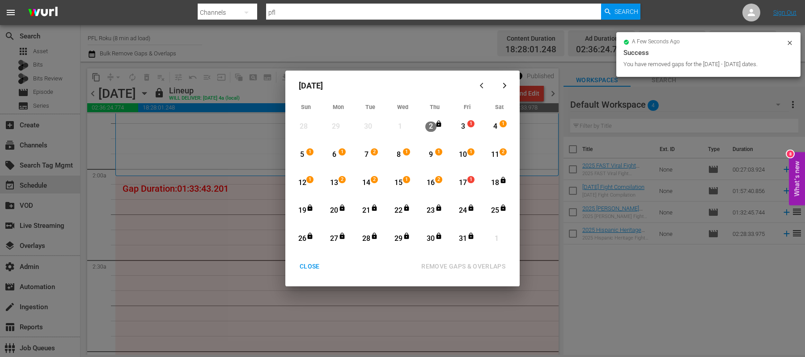
click at [475, 180] on div "1" at bounding box center [472, 182] width 7 height 9
click at [473, 246] on div "31" at bounding box center [464, 239] width 22 height 25
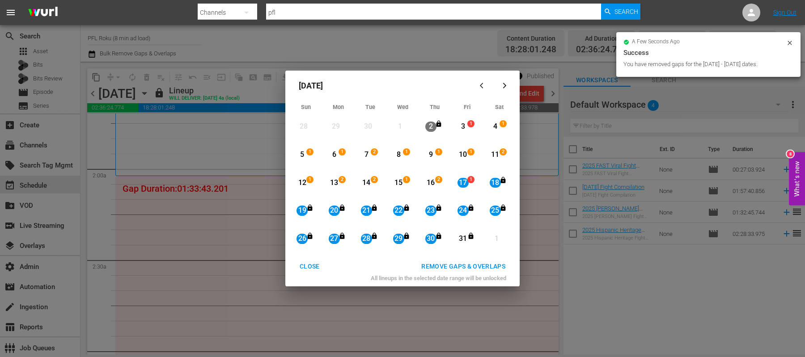
click at [474, 267] on div "REMOVE GAPS & OVERLAPS" at bounding box center [463, 266] width 98 height 11
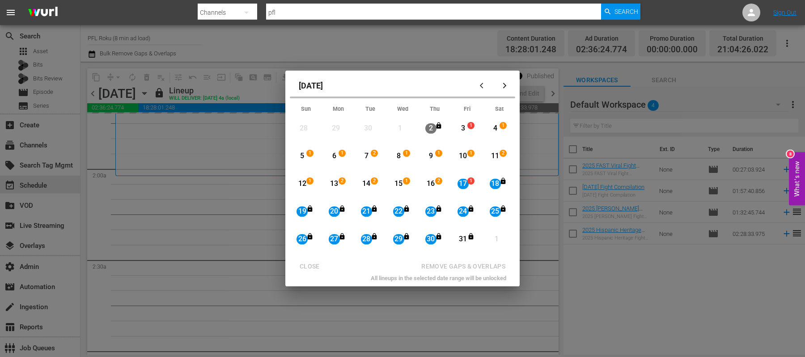
click at [635, 315] on div "[DATE] Sun Mon Tue Wed Thu Fri Sat 28 View Lineup 29 View Lineup 30 View Lineup…" at bounding box center [402, 178] width 805 height 357
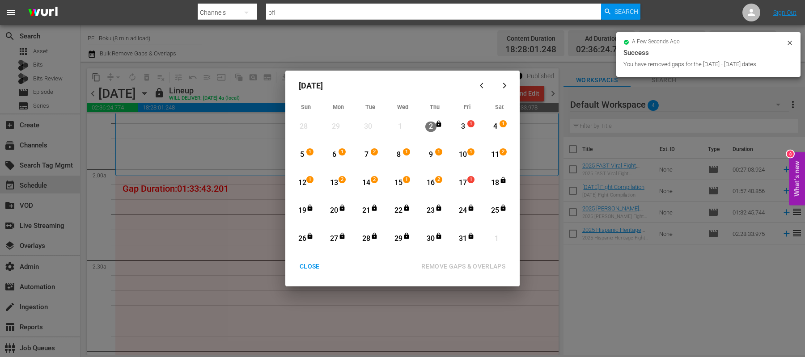
click at [434, 242] on div "30" at bounding box center [430, 239] width 11 height 10
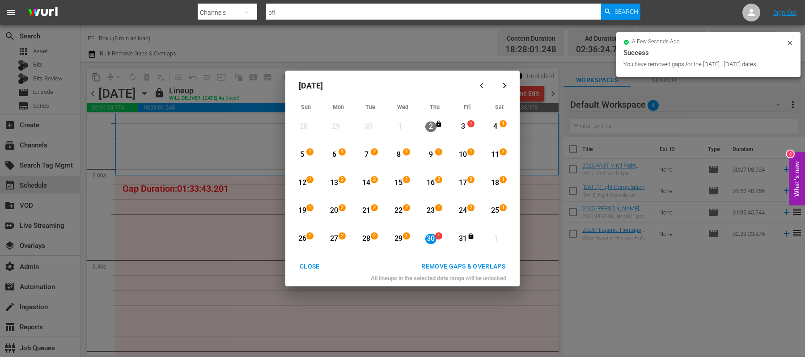
click at [462, 242] on div "31" at bounding box center [463, 239] width 11 height 10
click at [460, 268] on div "REMOVE GAPS & OVERLAPS" at bounding box center [463, 266] width 98 height 11
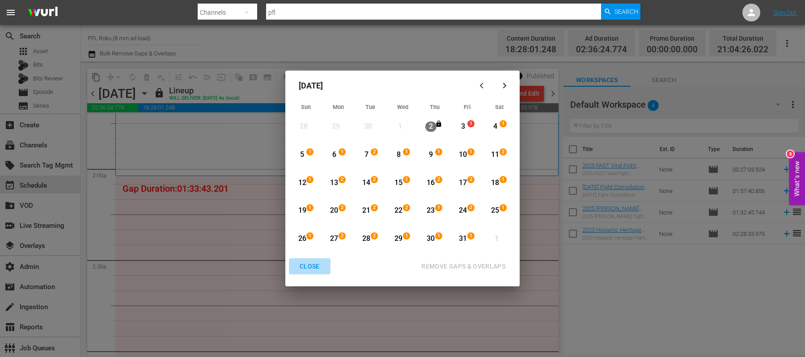
click at [316, 268] on div "CLOSE" at bounding box center [309, 266] width 34 height 11
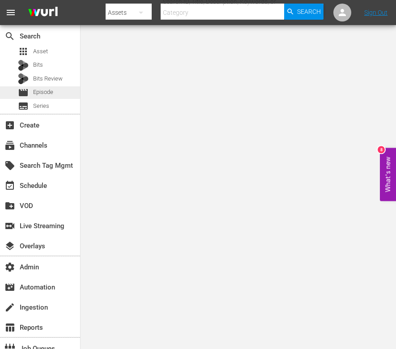
click at [35, 91] on span "Episode" at bounding box center [43, 92] width 20 height 9
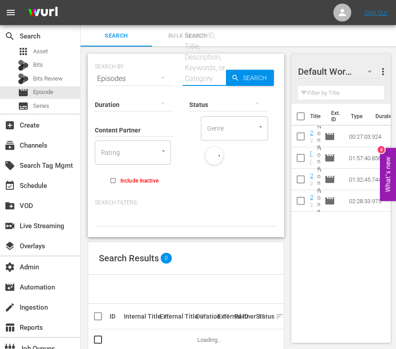
click at [186, 79] on input "text" at bounding box center [203, 78] width 43 height 21
type input "[PERSON_NAME]"
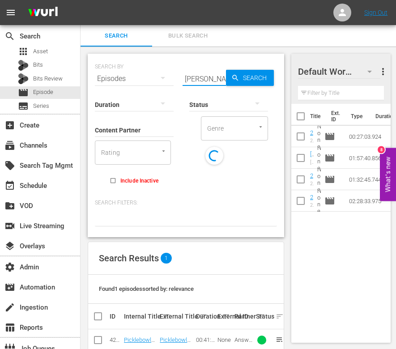
scroll to position [18, 0]
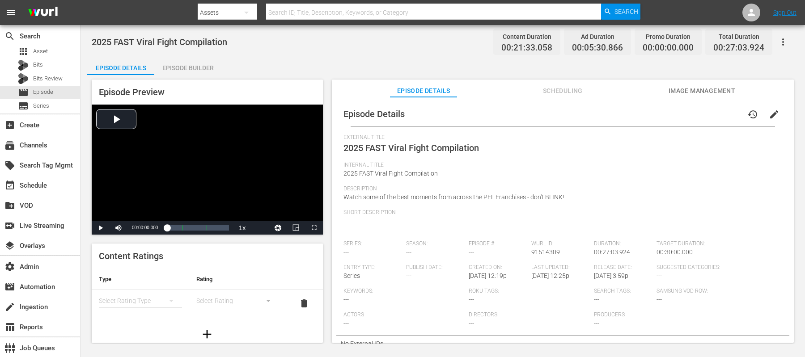
scroll to position [5, 0]
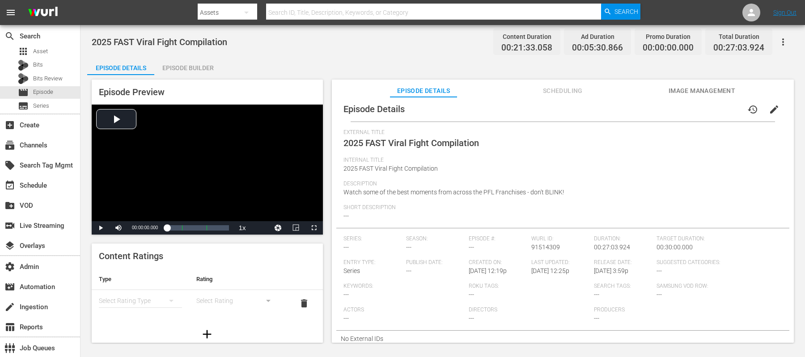
click at [644, 99] on button "edit" at bounding box center [773, 109] width 21 height 21
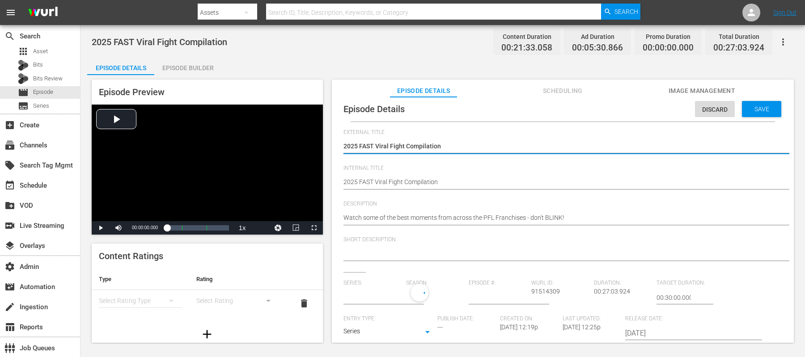
type input "No Series"
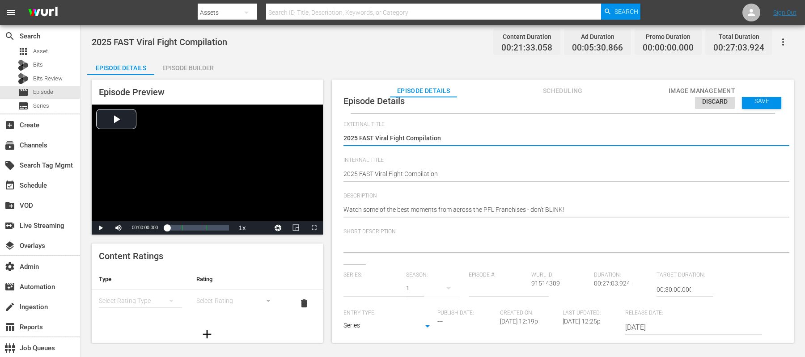
click at [364, 285] on input "text" at bounding box center [372, 289] width 58 height 21
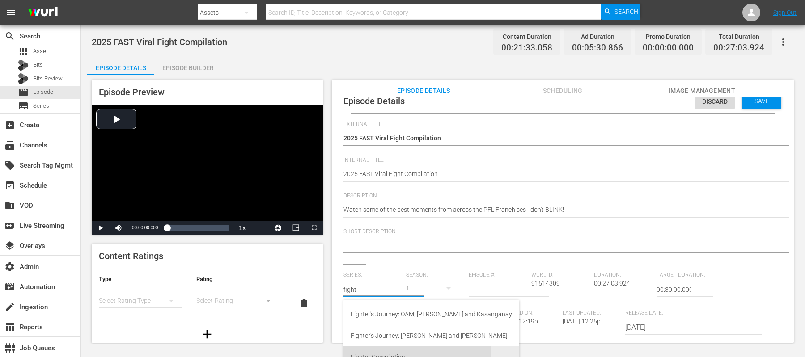
click at [379, 285] on div "Fighter Compilation" at bounding box center [431, 357] width 161 height 21
type input "Fighter Compilation"
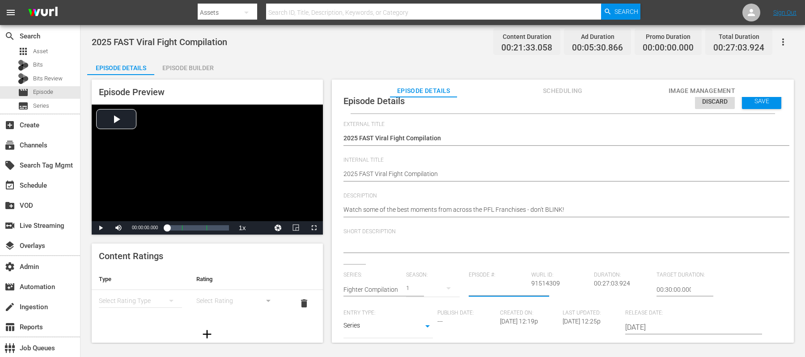
click at [490, 285] on input "number" at bounding box center [498, 289] width 58 height 21
type input "9"
type input "96"
click at [644, 106] on div "Save" at bounding box center [761, 101] width 39 height 16
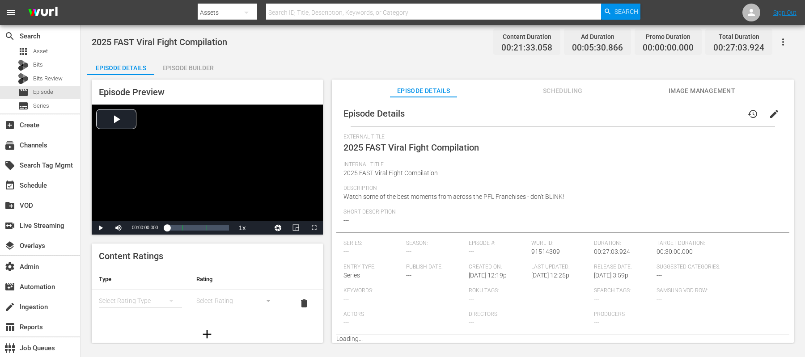
scroll to position [5, 0]
click at [644, 111] on span "edit" at bounding box center [774, 114] width 11 height 11
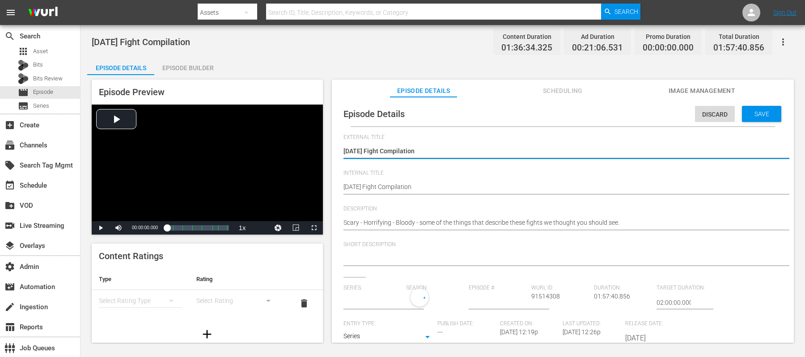
type input "No Series"
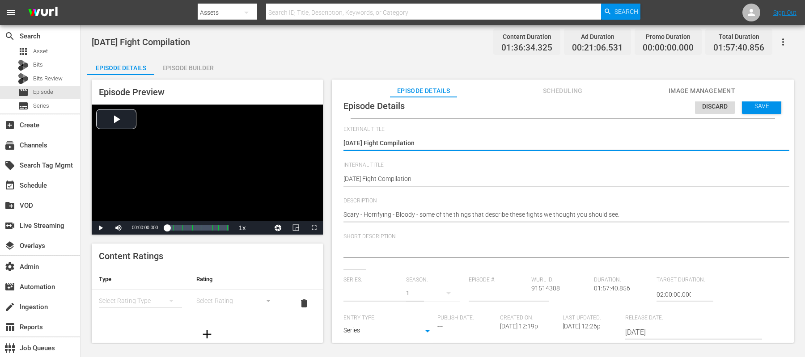
click at [386, 285] on input "text" at bounding box center [372, 294] width 58 height 21
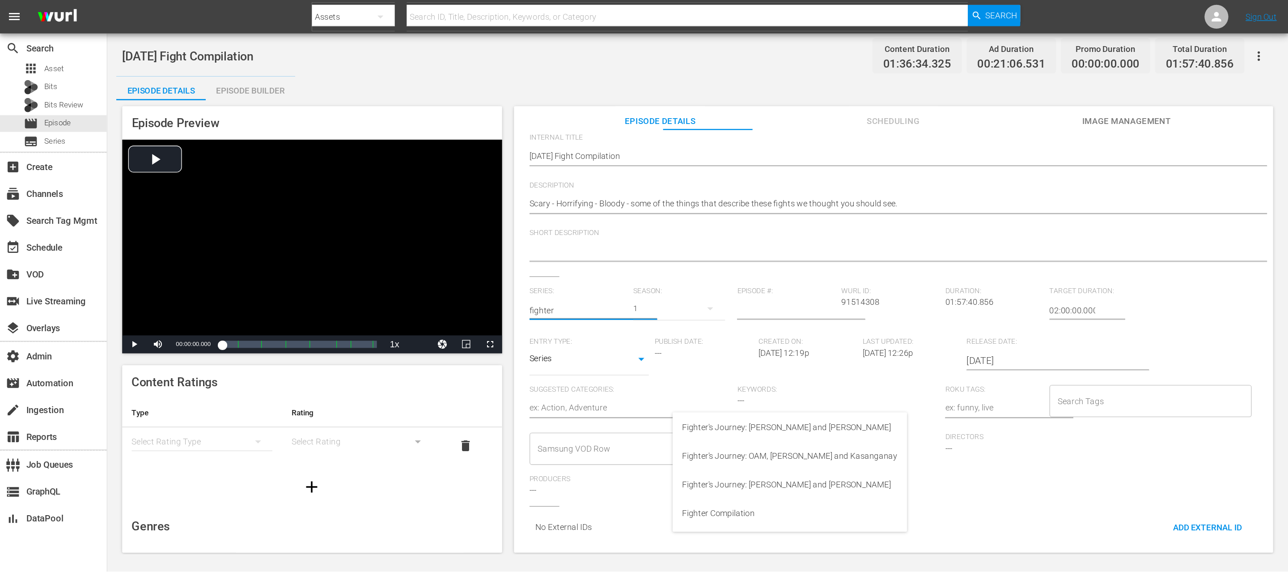
scroll to position [4, 0]
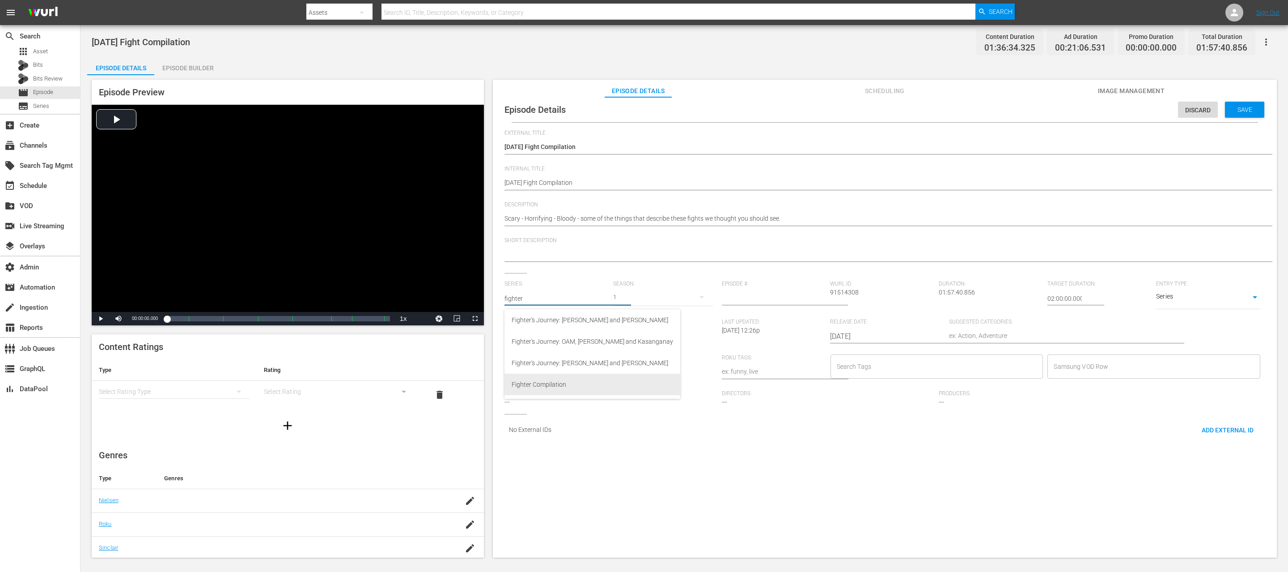
click at [555, 285] on div "Fighter Compilation" at bounding box center [592, 383] width 161 height 21
type input "Fighter Compilation"
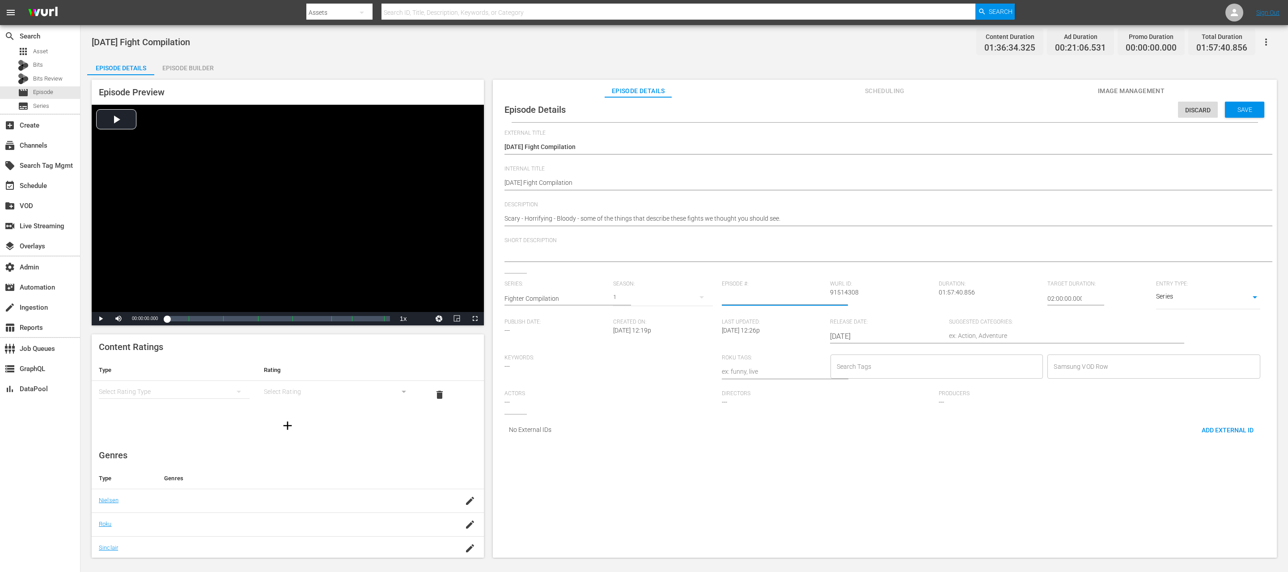
click at [644, 285] on input "number" at bounding box center [774, 298] width 104 height 21
type input "97"
click at [644, 110] on span "Save" at bounding box center [1244, 109] width 29 height 7
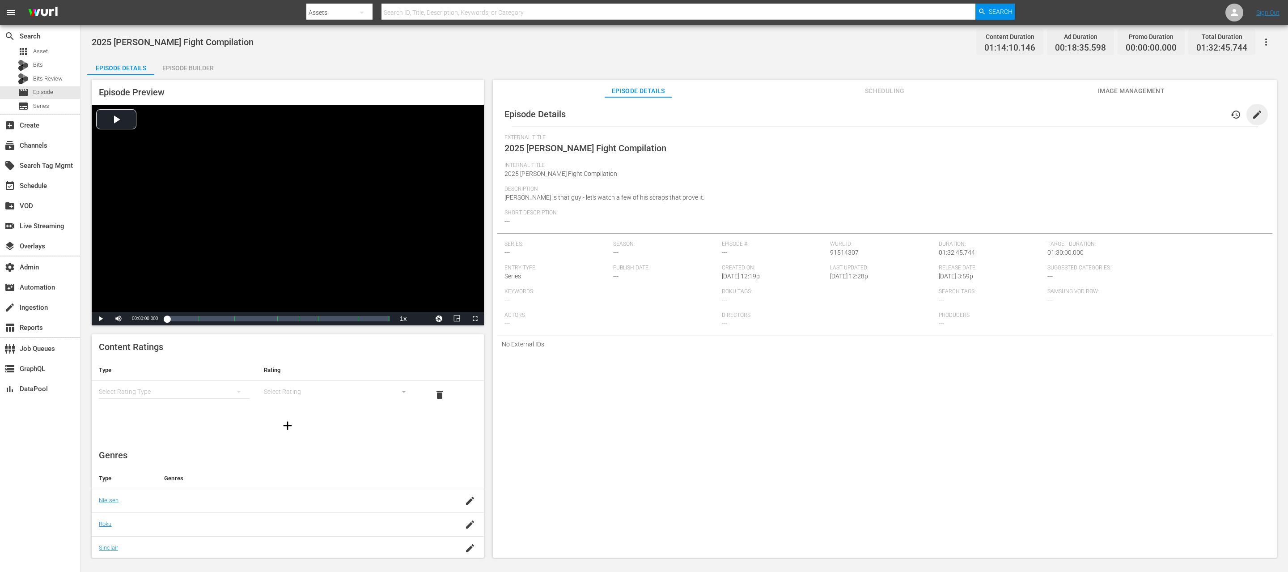
click at [644, 118] on span "edit" at bounding box center [1257, 114] width 11 height 11
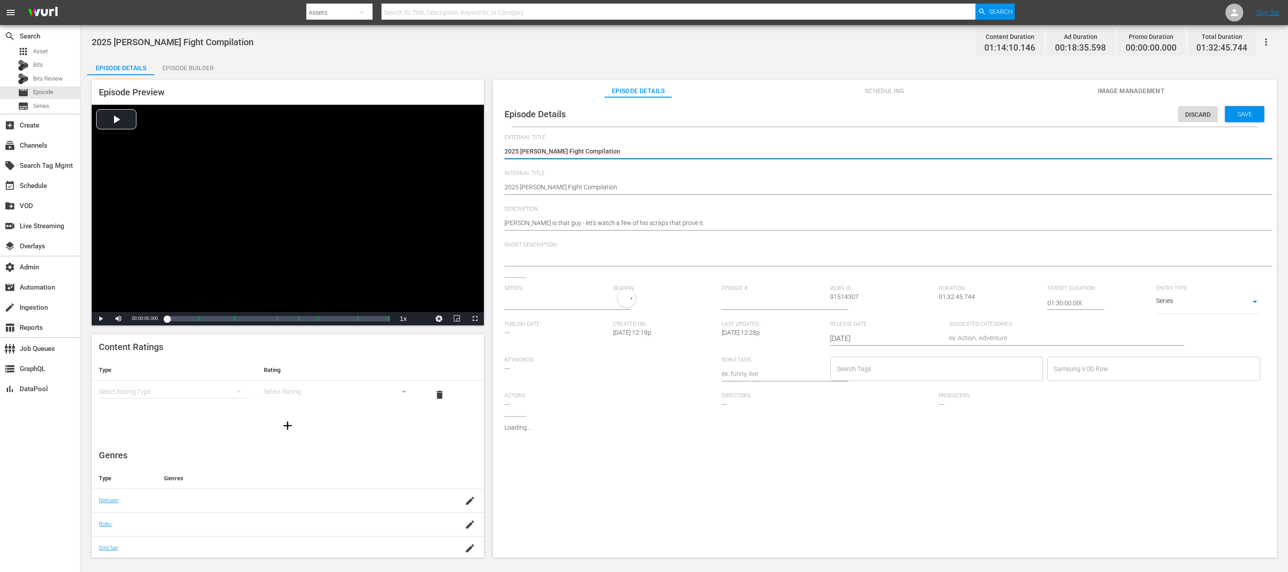
type input "No Series"
click at [536, 285] on input "text" at bounding box center [556, 302] width 104 height 21
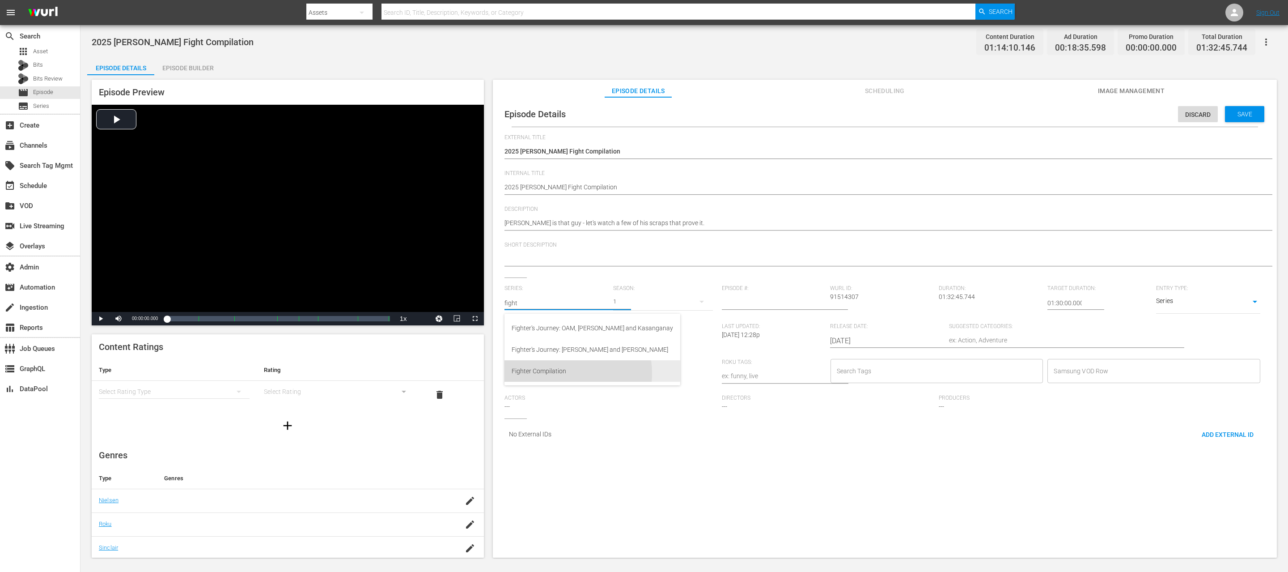
click at [564, 285] on div "Fighter Compilation" at bounding box center [592, 370] width 161 height 21
type input "Fighter Compilation"
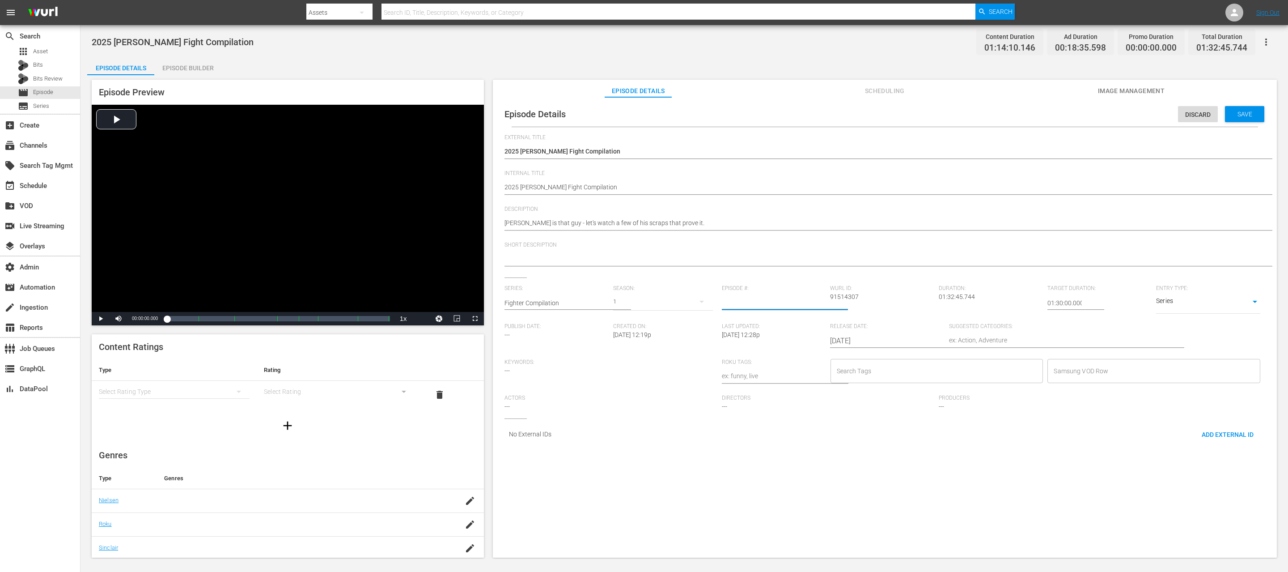
click at [644, 285] on input "number" at bounding box center [774, 302] width 104 height 21
type input "98"
click at [644, 122] on div "Save" at bounding box center [1244, 114] width 39 height 16
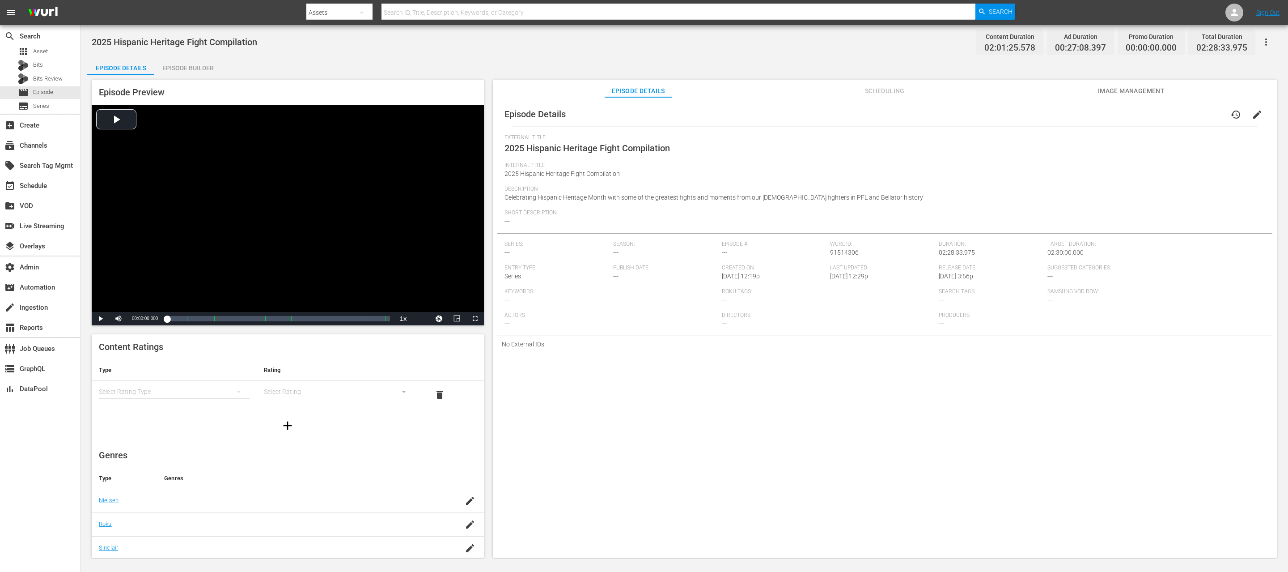
click at [644, 118] on button "edit" at bounding box center [1256, 114] width 21 height 21
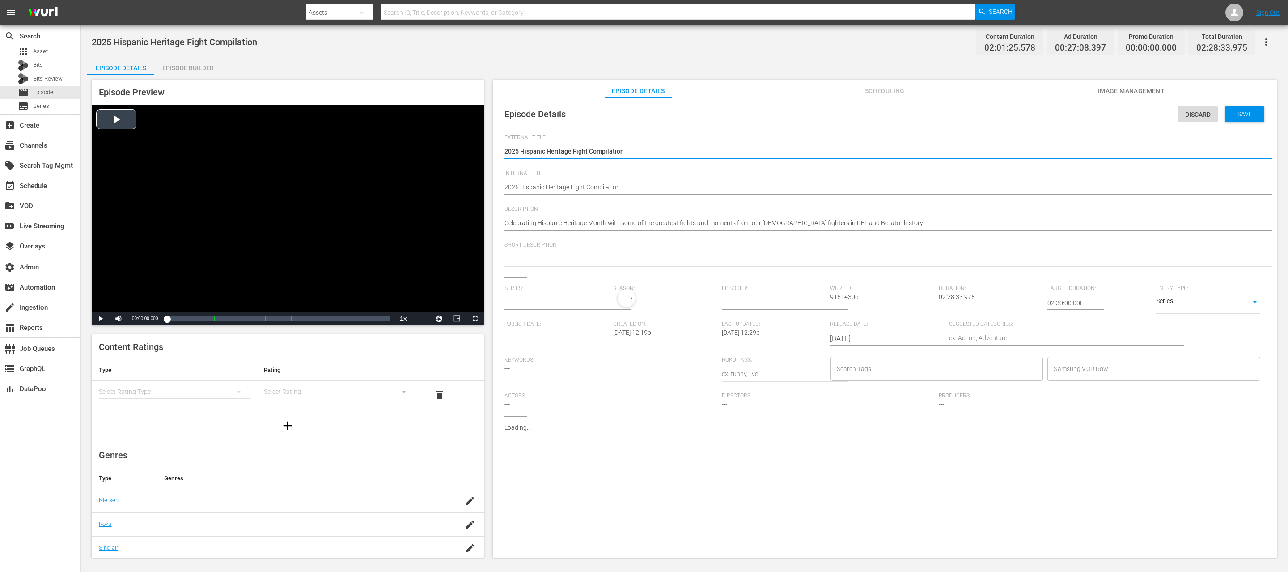
type input "No Series"
click at [545, 285] on input "text" at bounding box center [556, 302] width 104 height 21
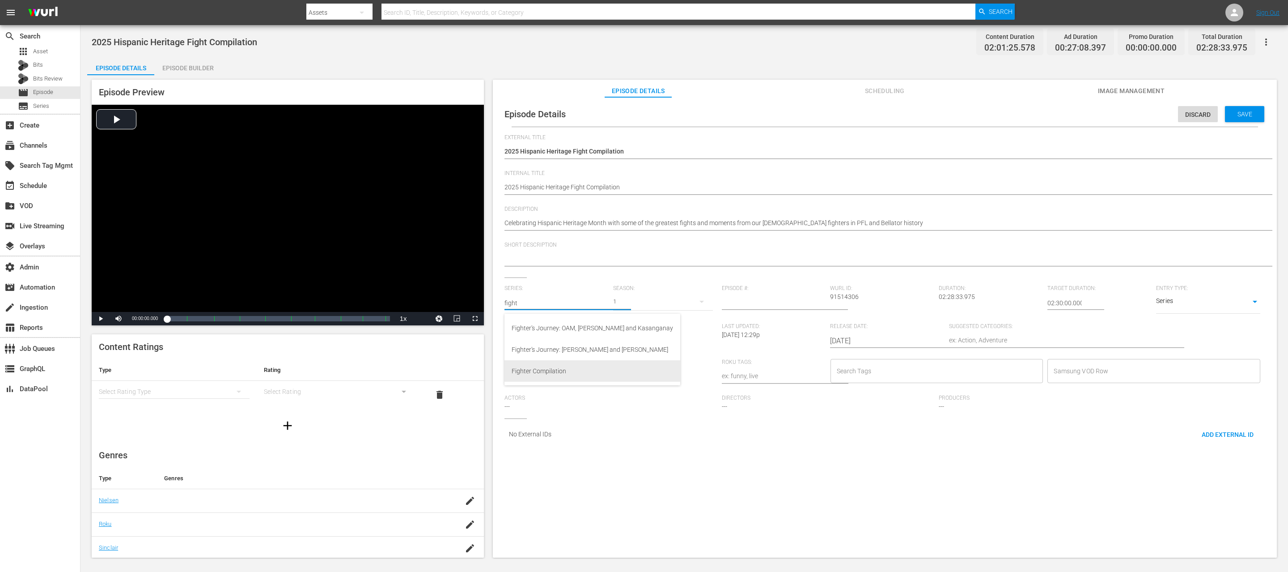
click at [564, 285] on div "Fighter Compilation" at bounding box center [592, 370] width 161 height 21
type input "Fighter Compilation"
click at [644, 285] on input "number" at bounding box center [774, 302] width 104 height 21
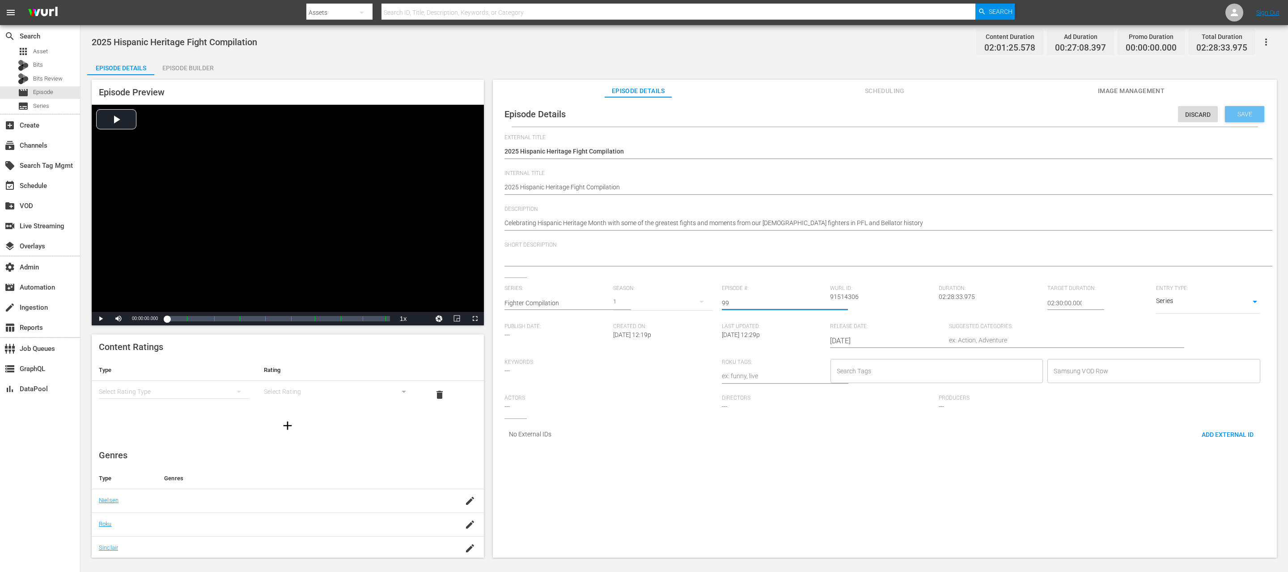
type input "99"
click at [644, 114] on span "Save" at bounding box center [1244, 113] width 29 height 7
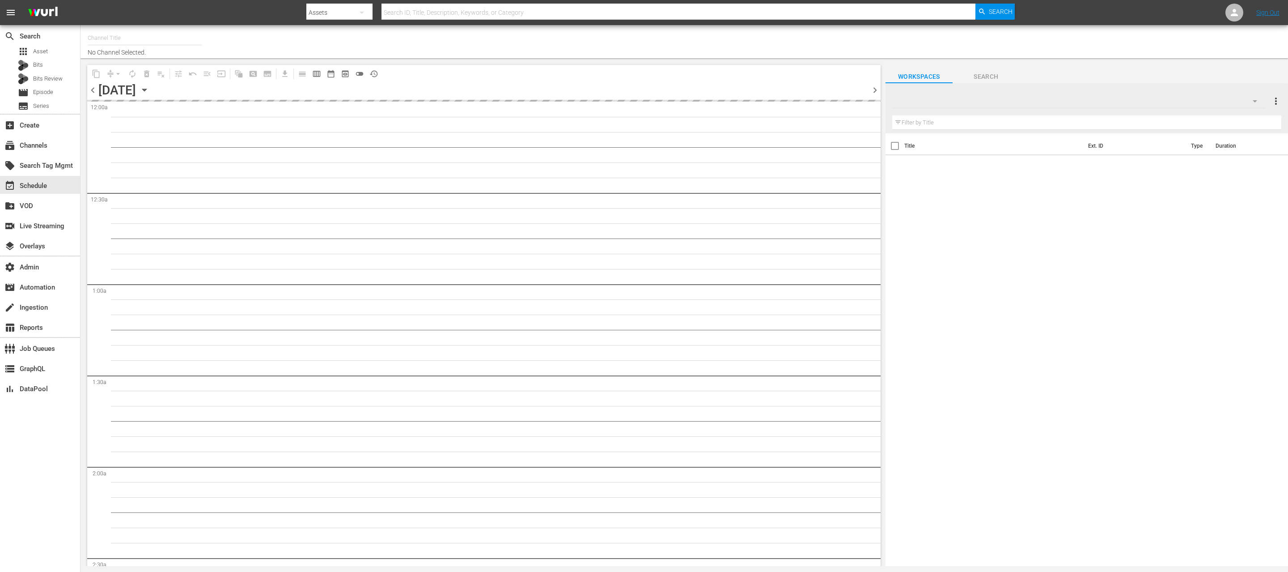
type input "PFL Roku (8 min ad load) (2027)"
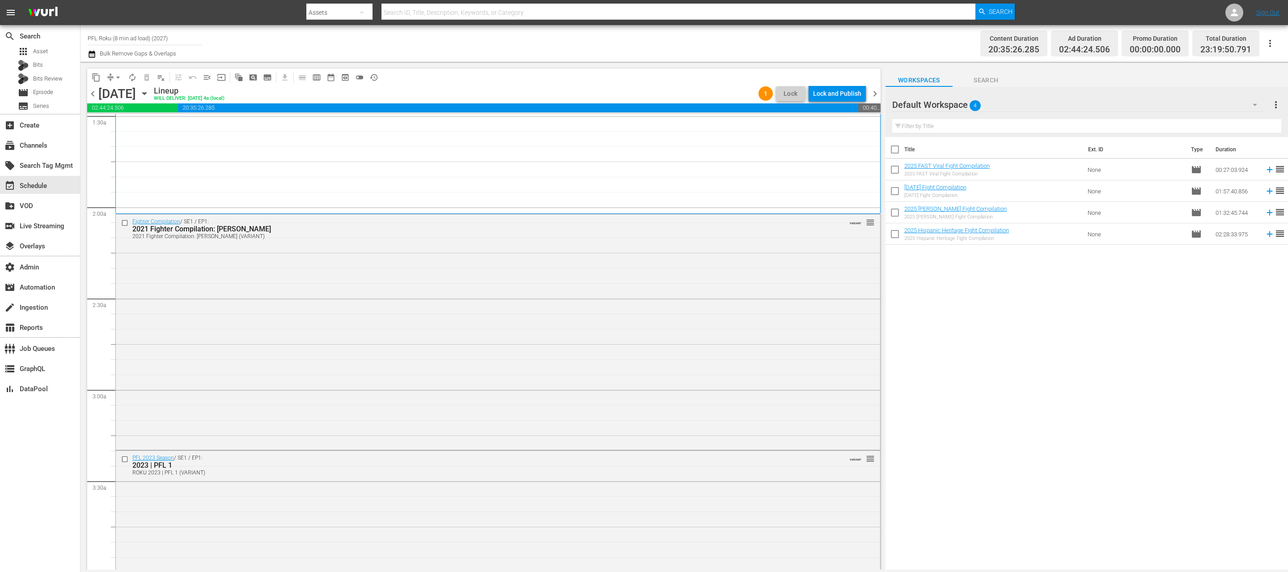
scroll to position [320, 0]
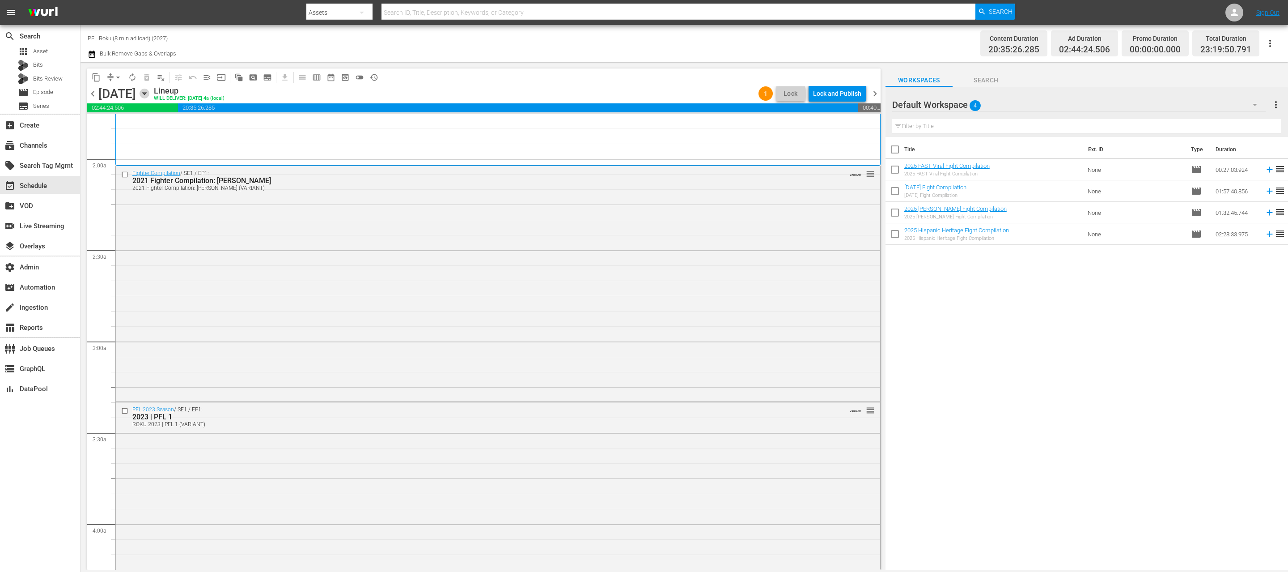
click at [149, 95] on icon "button" at bounding box center [145, 94] width 10 height 10
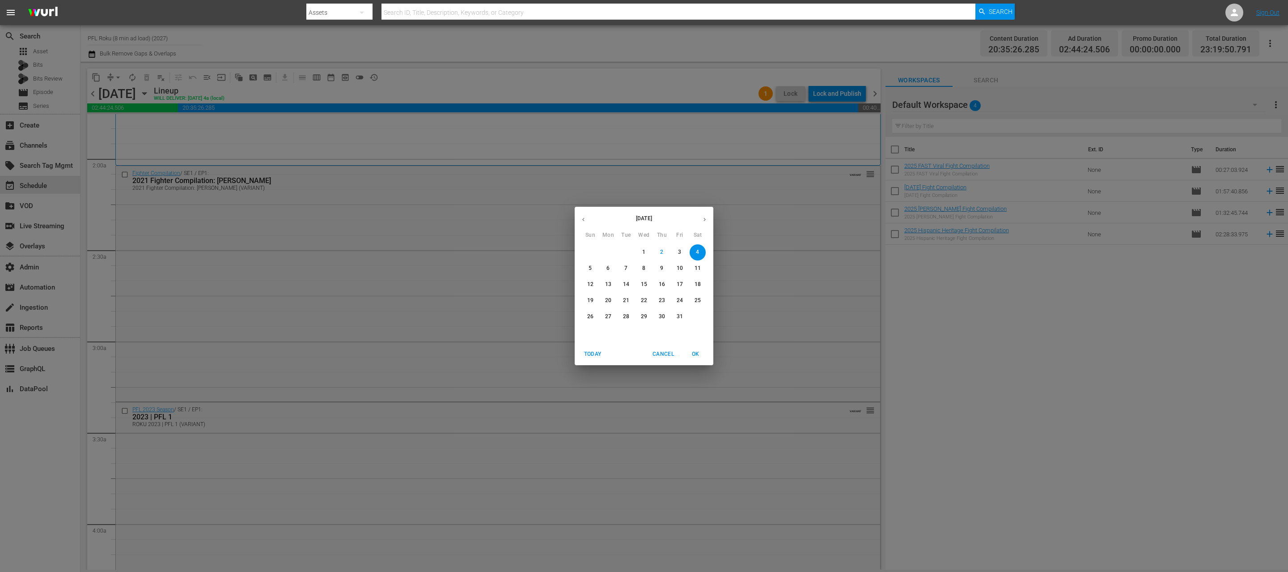
click at [679, 321] on button "31" at bounding box center [680, 317] width 16 height 16
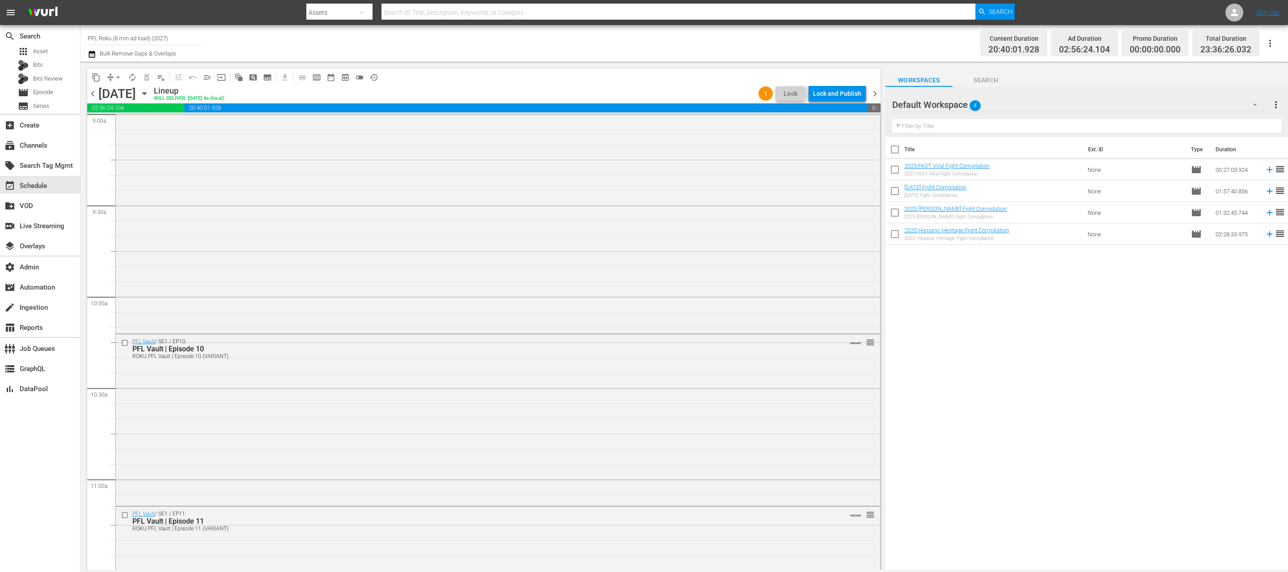
scroll to position [1100, 0]
click at [149, 93] on icon "button" at bounding box center [145, 94] width 10 height 10
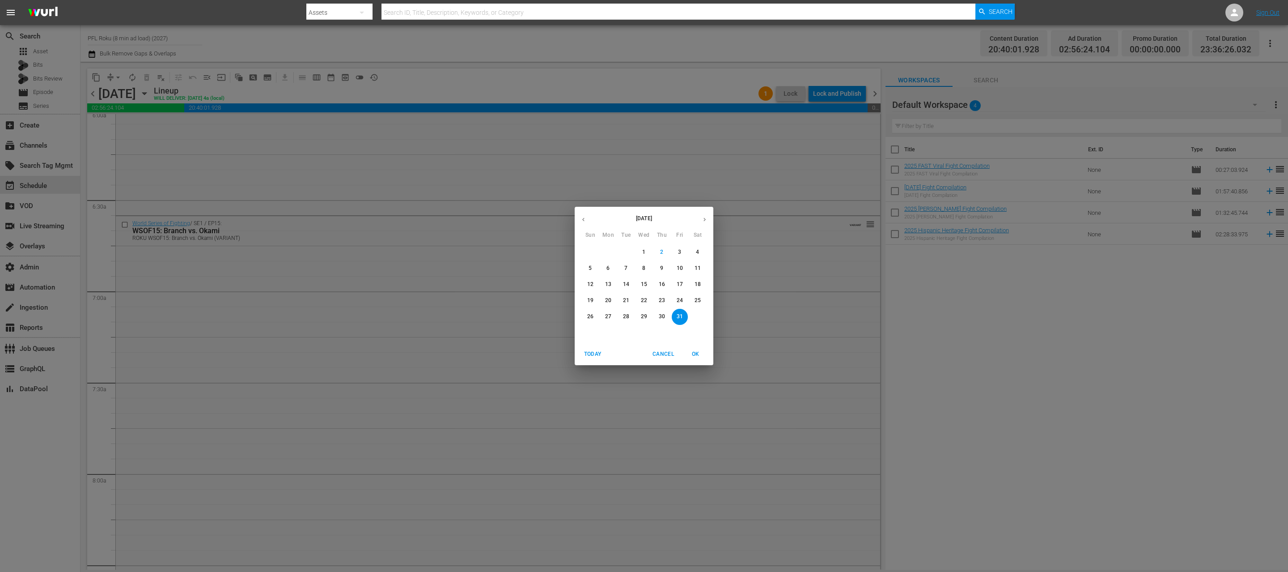
click at [703, 253] on span "4" at bounding box center [698, 252] width 16 height 8
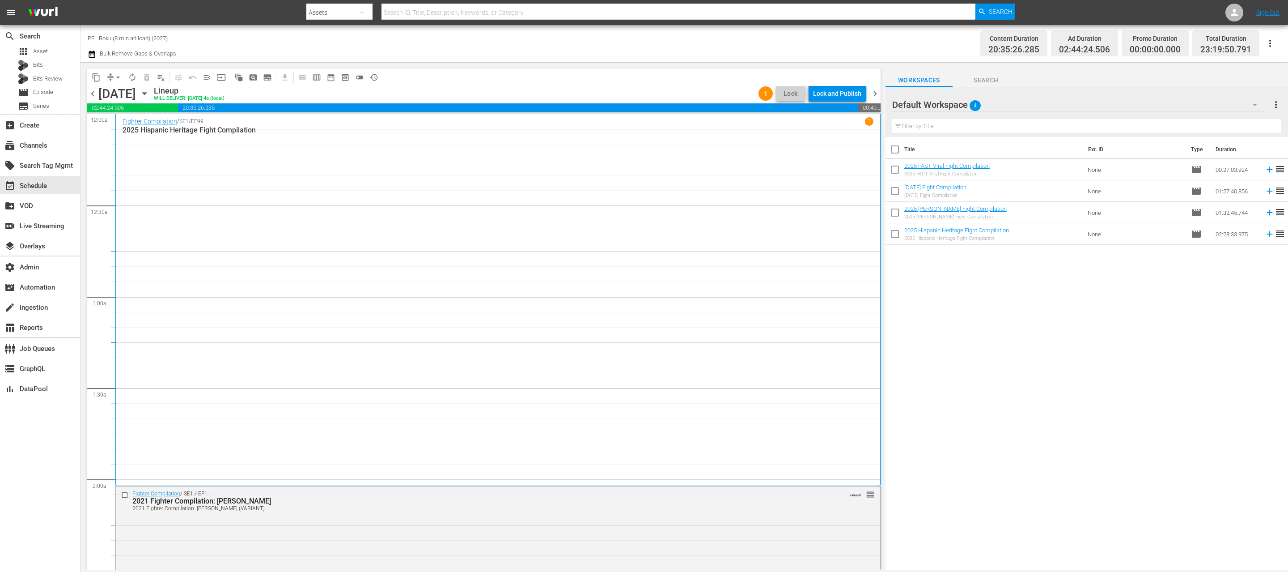
scroll to position [150, 0]
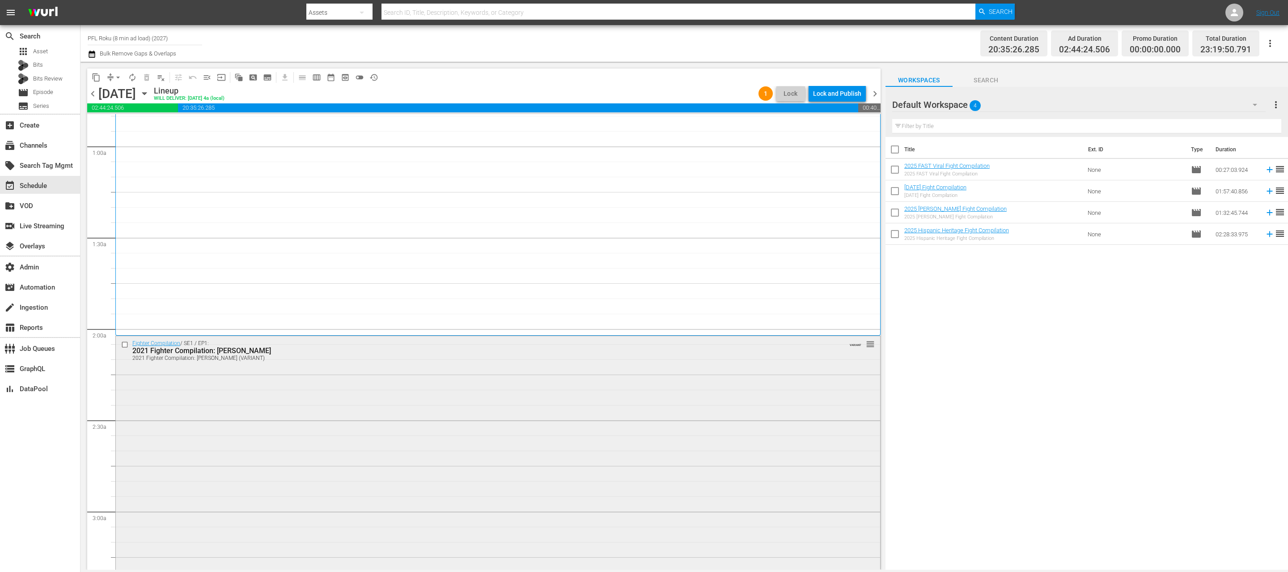
click at [123, 345] on input "checkbox" at bounding box center [125, 345] width 9 height 8
click at [145, 76] on span "delete_forever_outlined" at bounding box center [146, 77] width 9 height 9
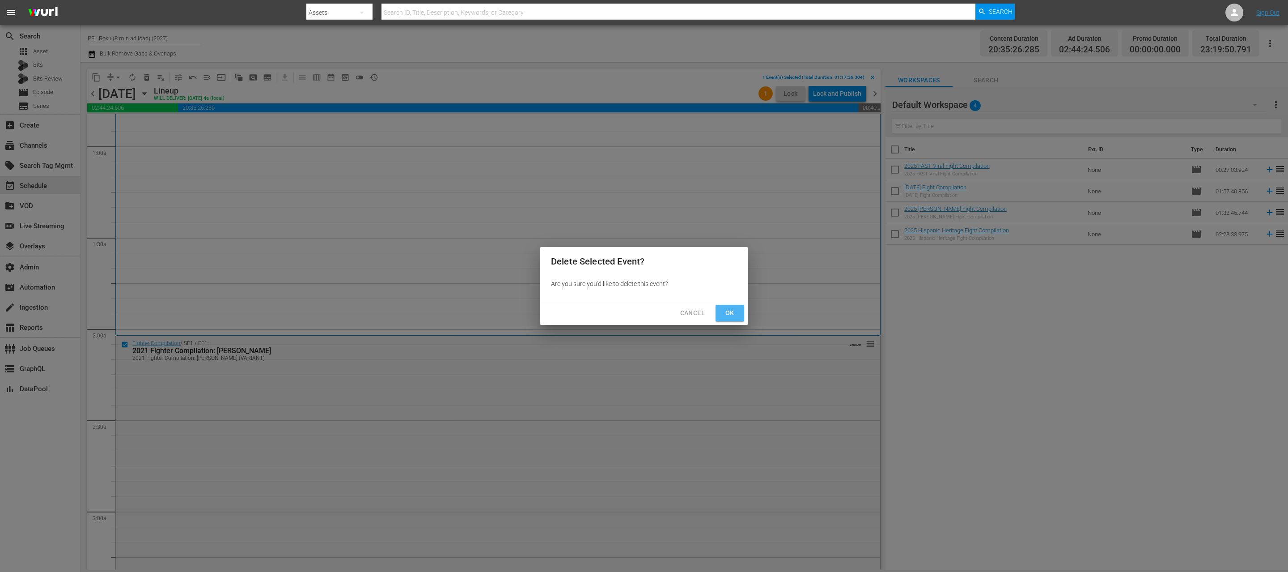
click at [726, 310] on span "Ok" at bounding box center [730, 312] width 14 height 11
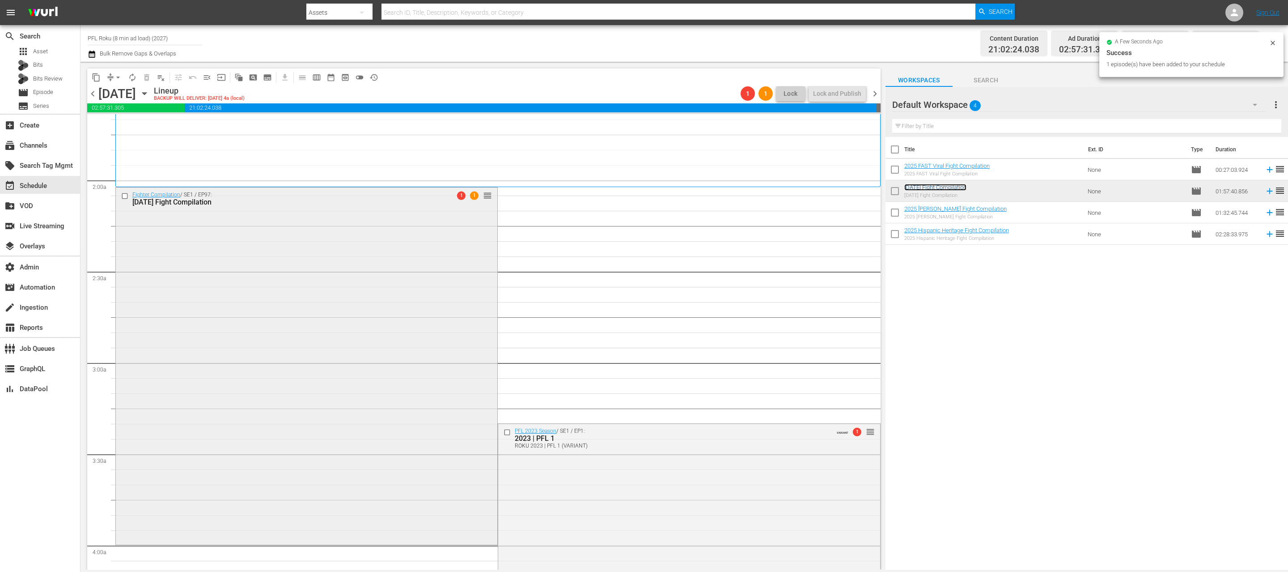
scroll to position [320, 0]
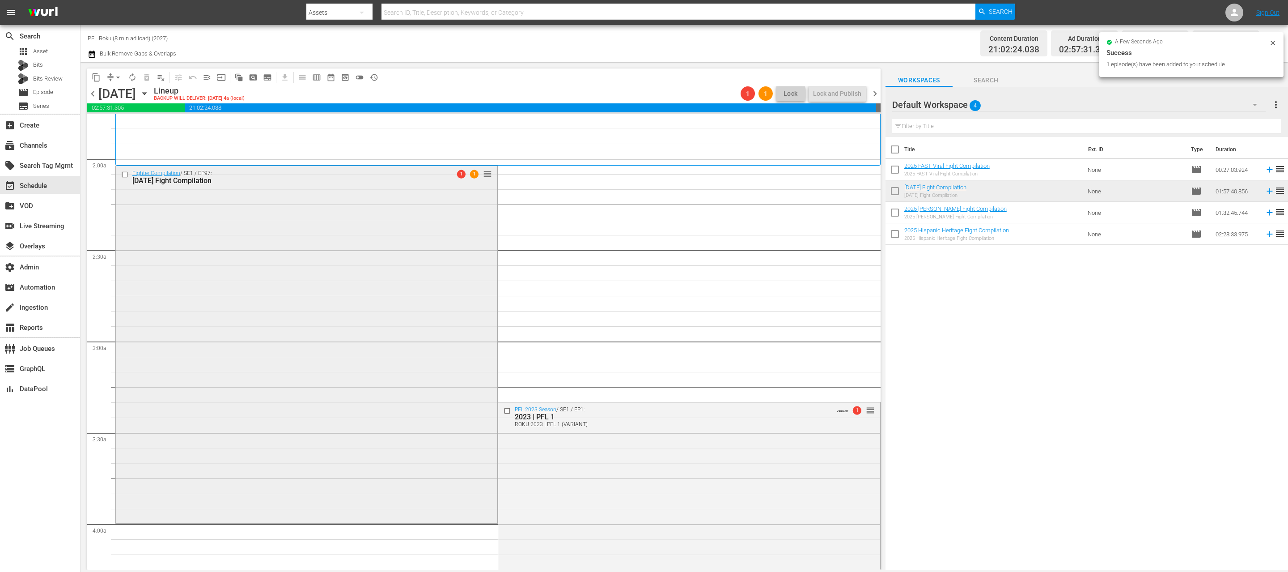
click at [407, 358] on div "Fighter Compilation / SE1 / EP97: [DATE] Fight Compilation 1 1 reorder" at bounding box center [306, 343] width 381 height 355
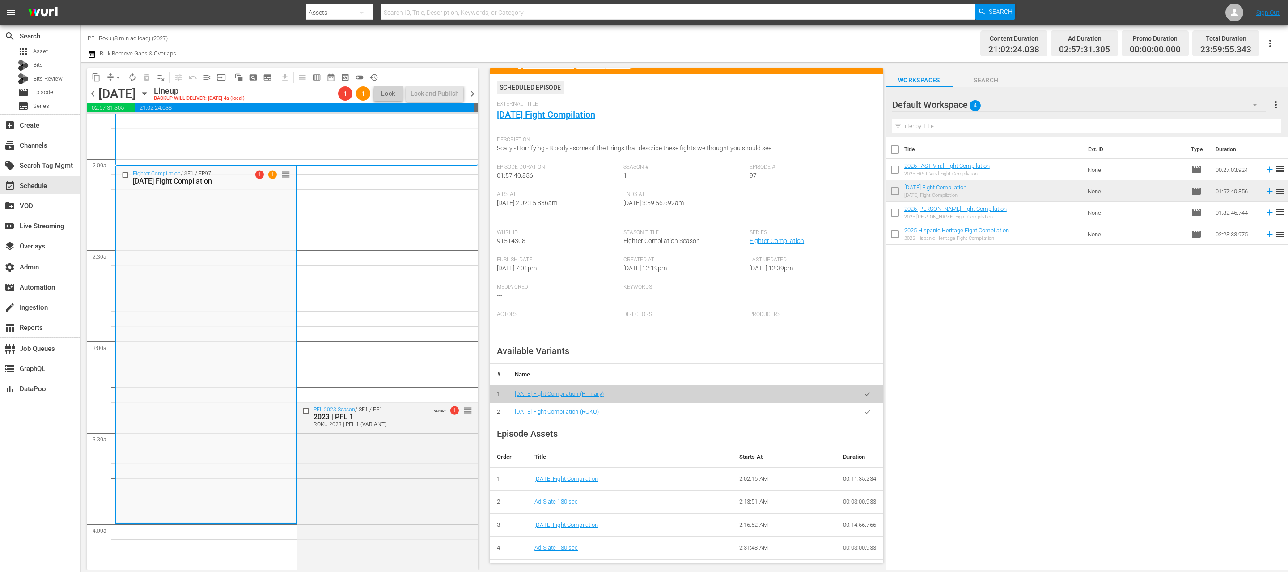
scroll to position [70, 0]
click at [868, 407] on icon "button" at bounding box center [867, 409] width 7 height 7
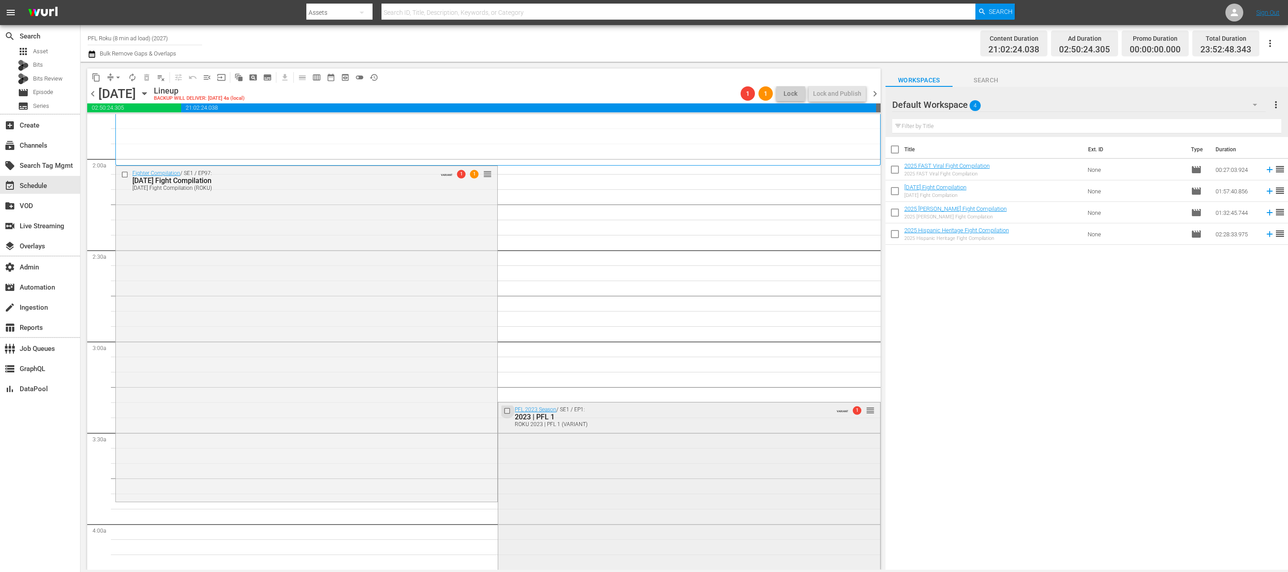
click at [508, 410] on input "checkbox" at bounding box center [508, 411] width 9 height 8
click at [146, 77] on span "delete_forever_outlined" at bounding box center [146, 77] width 9 height 9
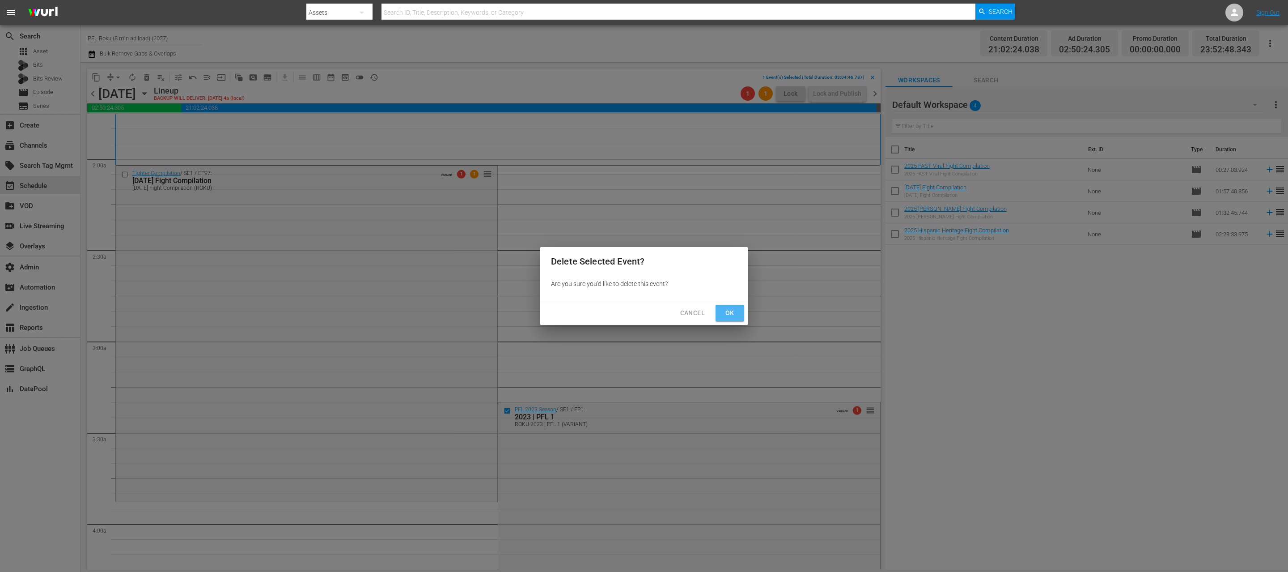
click at [722, 310] on button "Ok" at bounding box center [730, 313] width 29 height 17
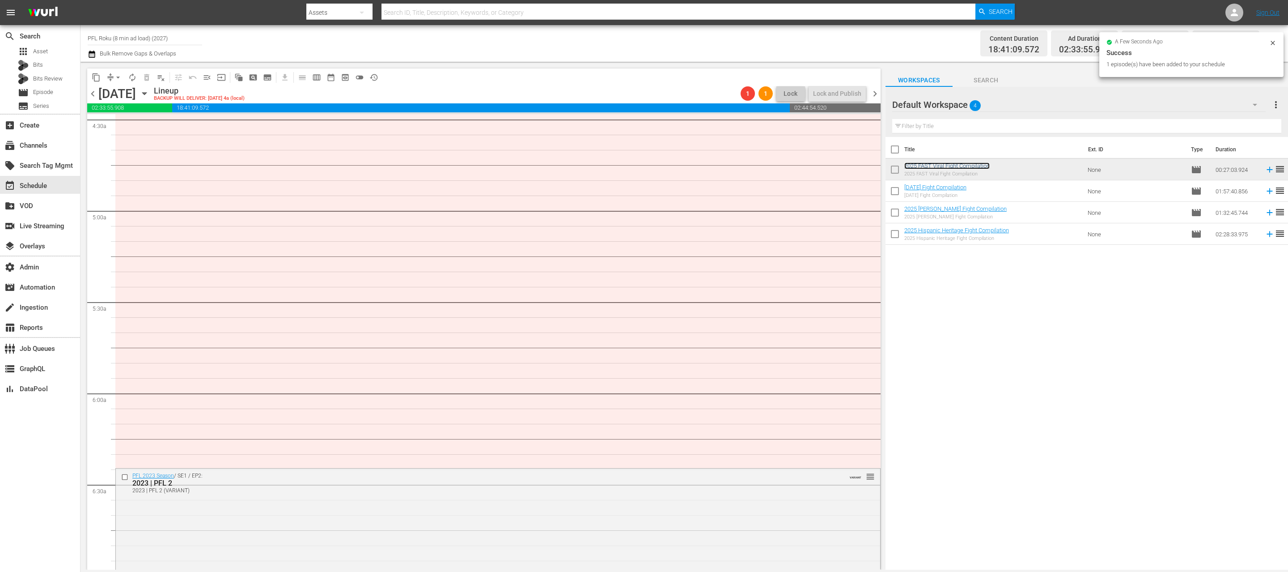
scroll to position [616, 0]
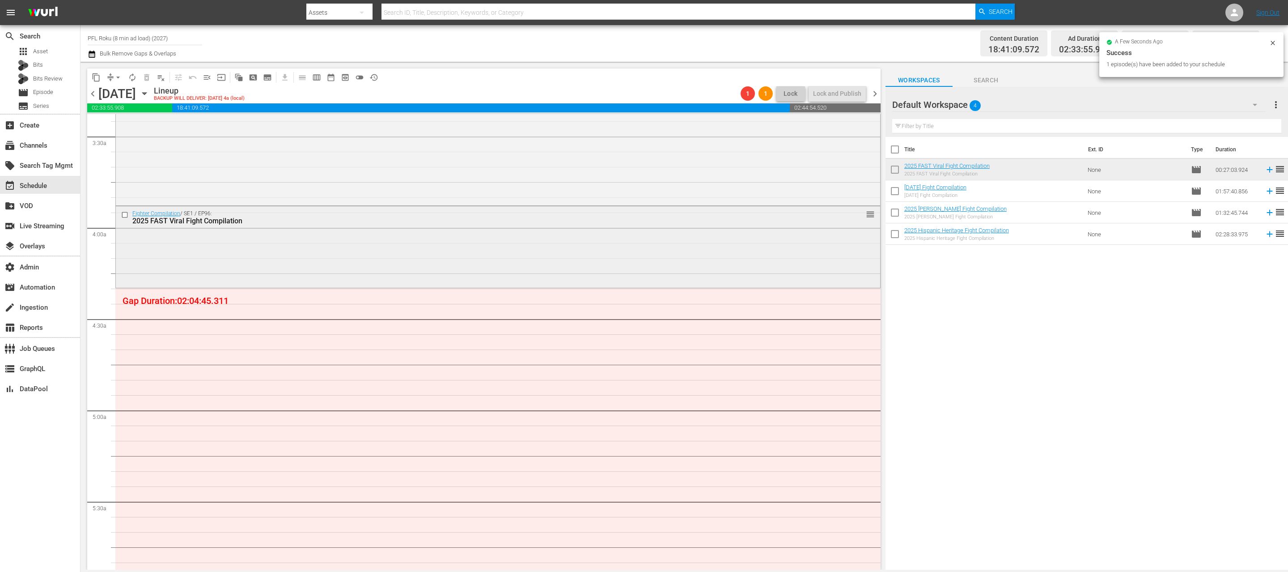
click at [497, 271] on div "Fighter Compilation / SE1 / EP96: 2025 FAST Viral Fight Compilation reorder" at bounding box center [498, 246] width 764 height 80
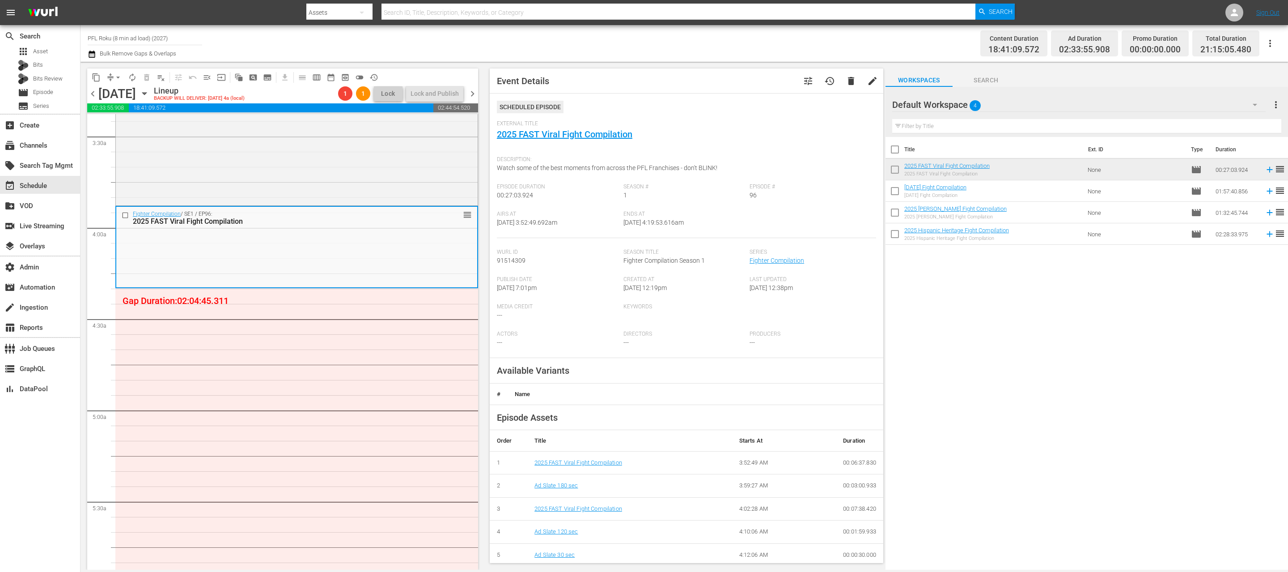
scroll to position [63, 0]
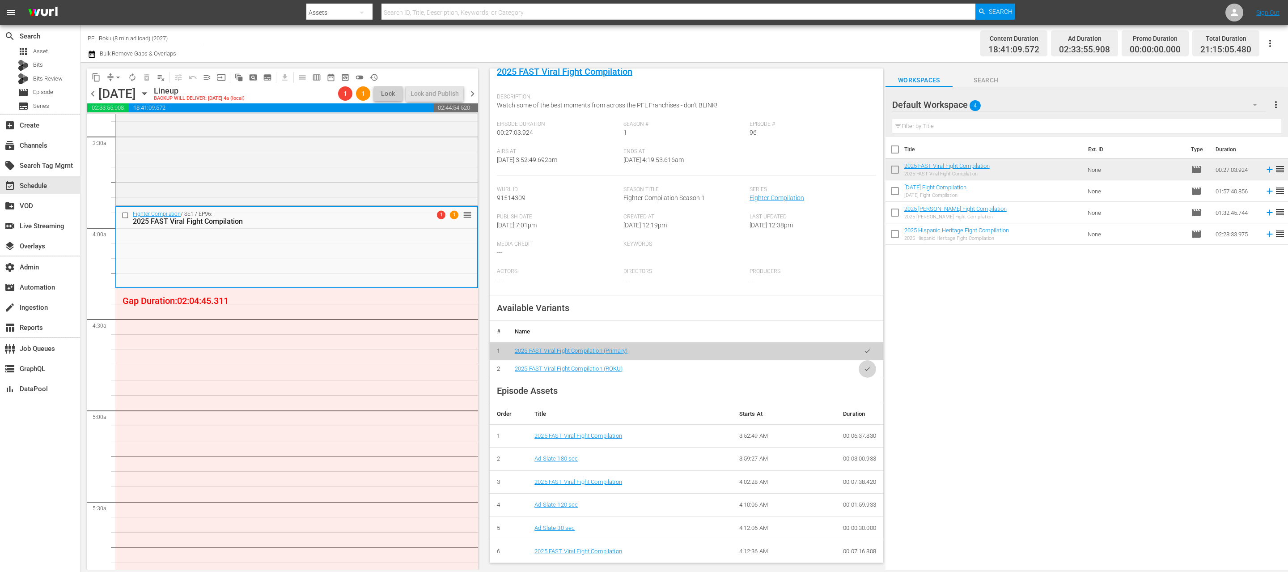
click at [865, 370] on icon "button" at bounding box center [867, 368] width 7 height 7
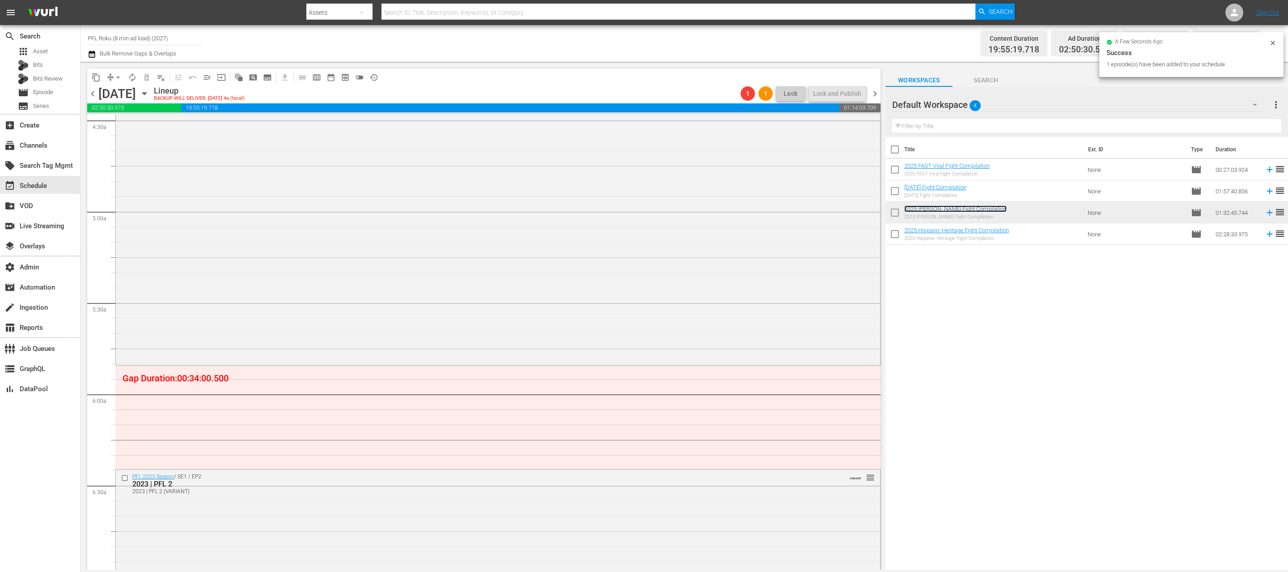
scroll to position [812, 0]
click at [292, 255] on div "Fighter Compilation / SE1 / EP98: 2025 Yoel Romero Fight Compilation 1 1 reorder" at bounding box center [498, 227] width 764 height 280
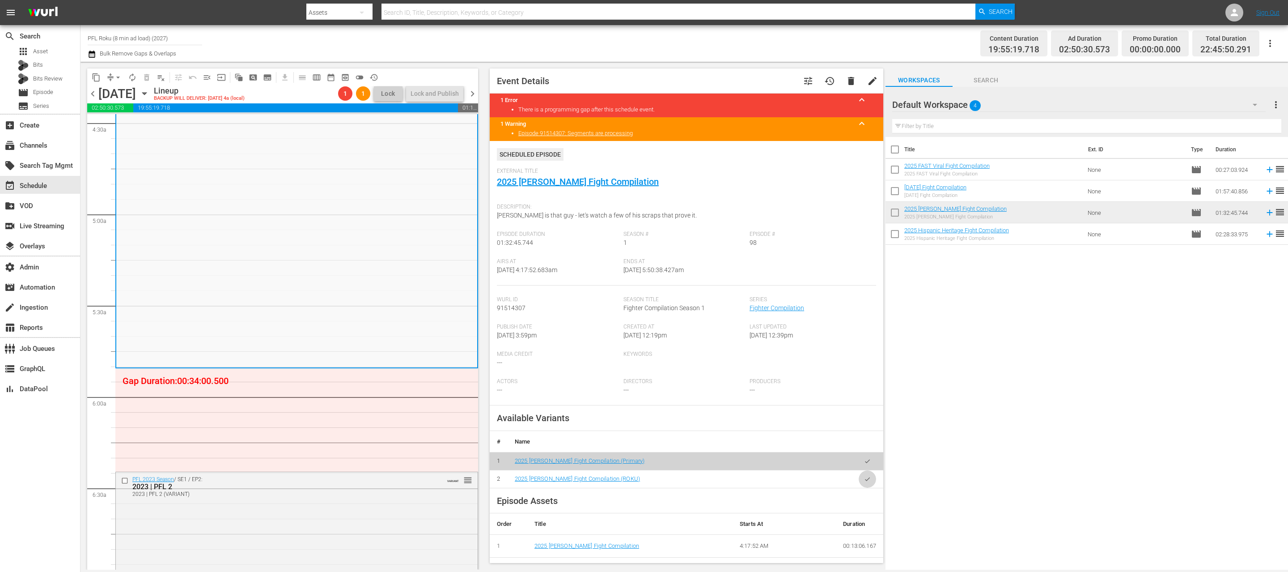
click at [870, 476] on icon "button" at bounding box center [867, 478] width 7 height 7
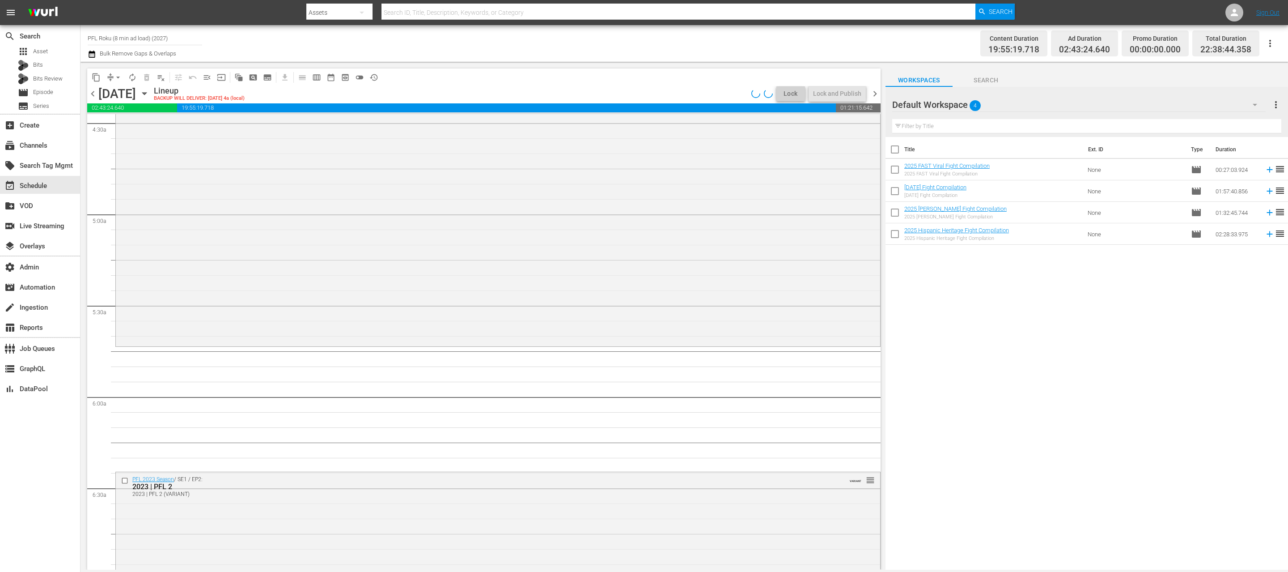
click at [149, 96] on icon "button" at bounding box center [145, 94] width 10 height 10
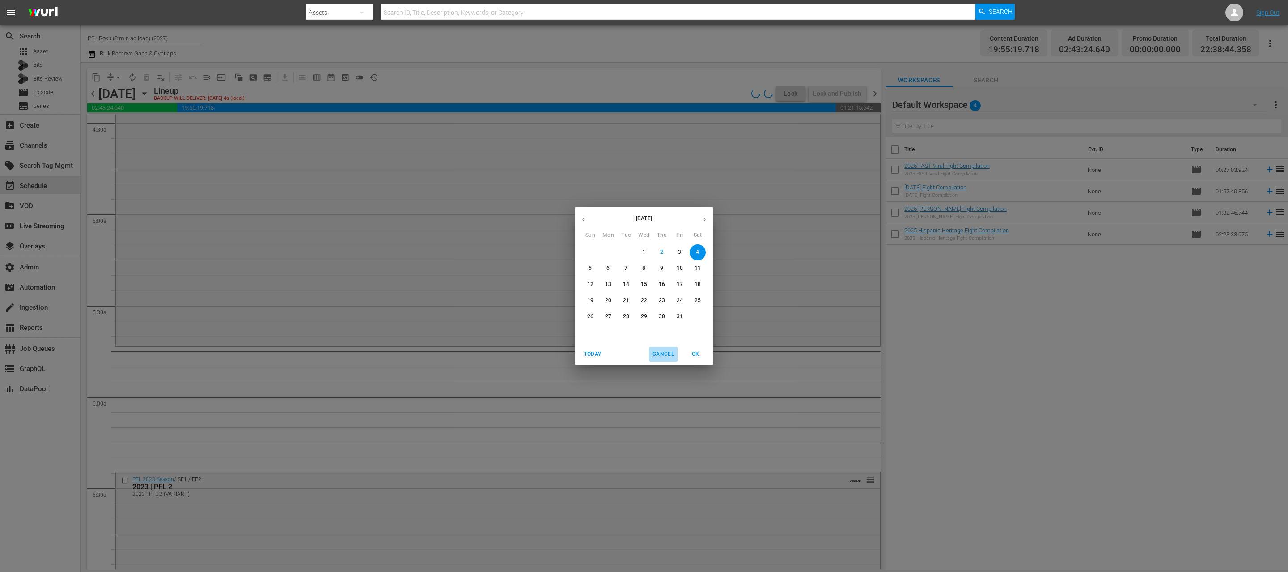
click at [653, 348] on button "Cancel" at bounding box center [663, 354] width 29 height 15
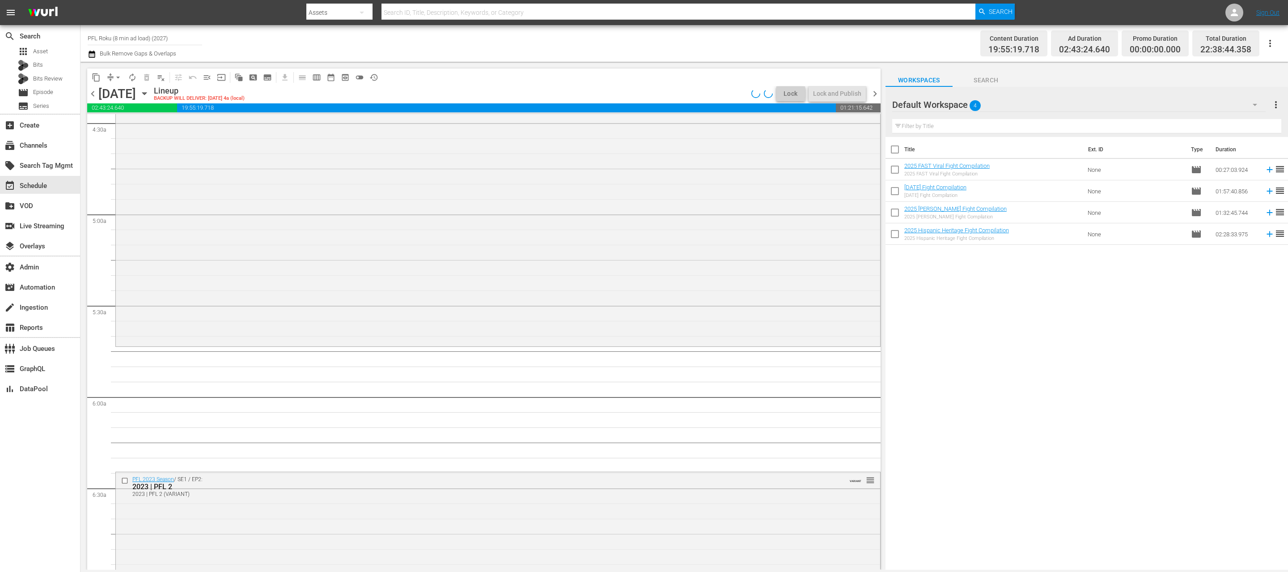
click at [120, 77] on span "arrow_drop_down" at bounding box center [118, 77] width 9 height 9
click at [124, 123] on li "Align to End of Previous Day" at bounding box center [119, 125] width 94 height 15
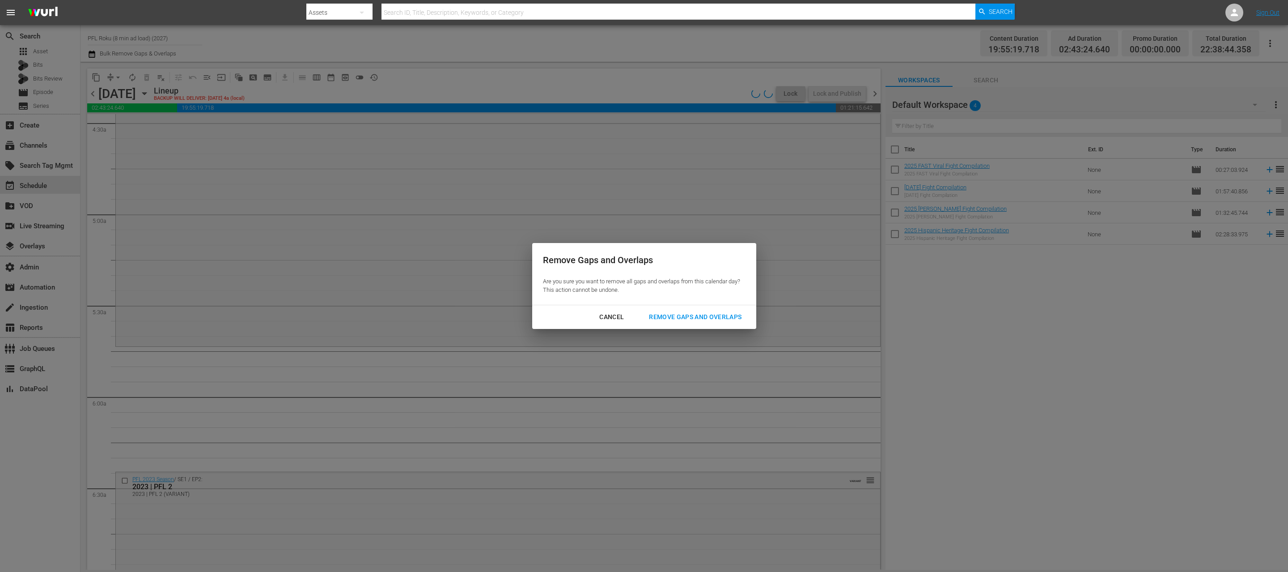
click at [719, 320] on div "Remove Gaps and Overlaps" at bounding box center [695, 316] width 107 height 11
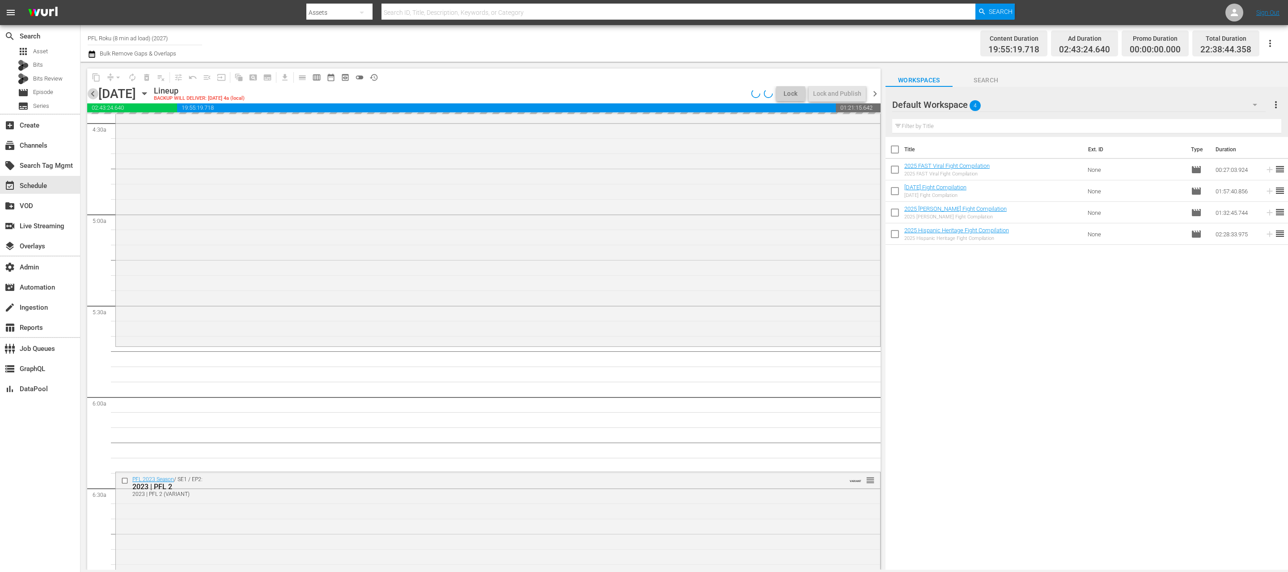
click at [95, 91] on span "chevron_left" at bounding box center [92, 93] width 11 height 11
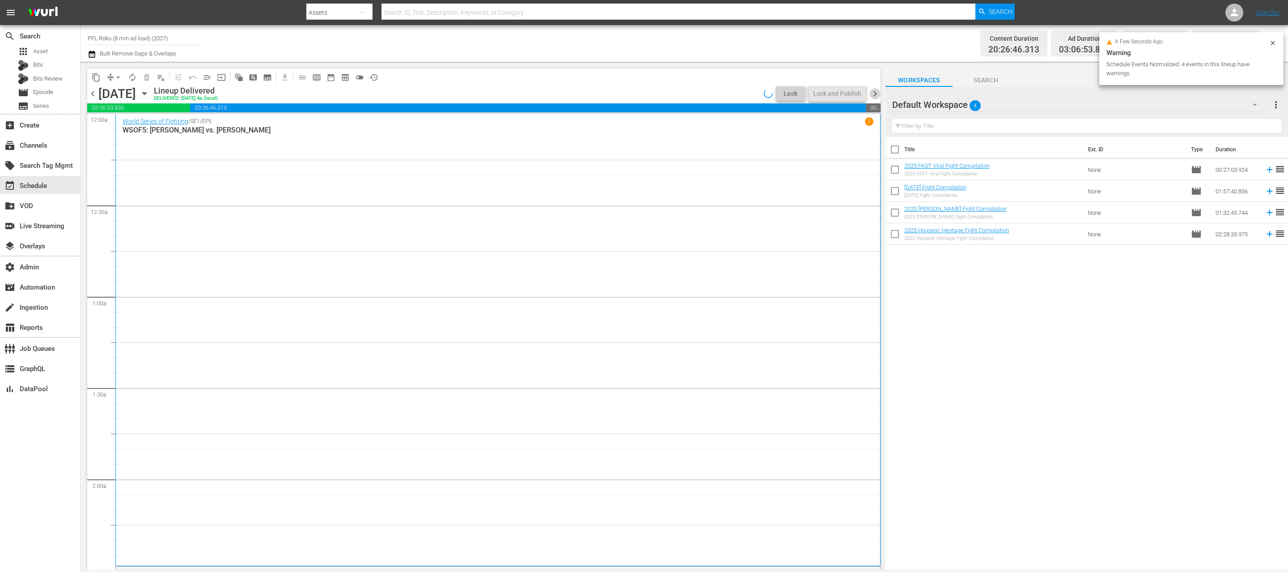
click at [877, 94] on span "chevron_right" at bounding box center [874, 93] width 11 height 11
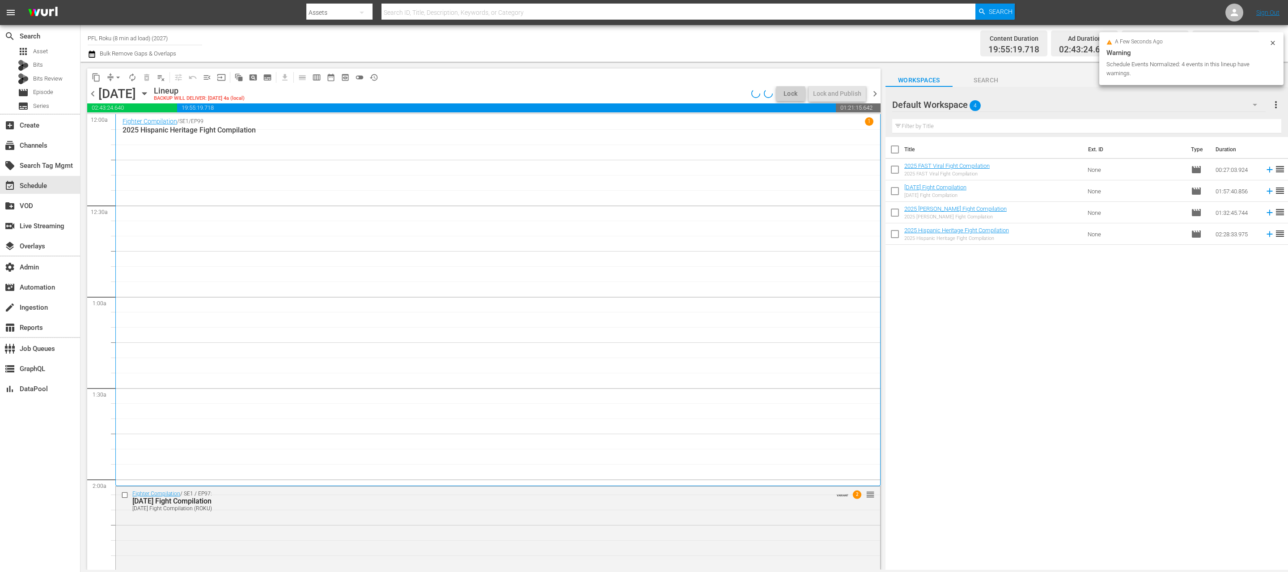
click at [1275, 49] on div "Warning" at bounding box center [1191, 52] width 170 height 11
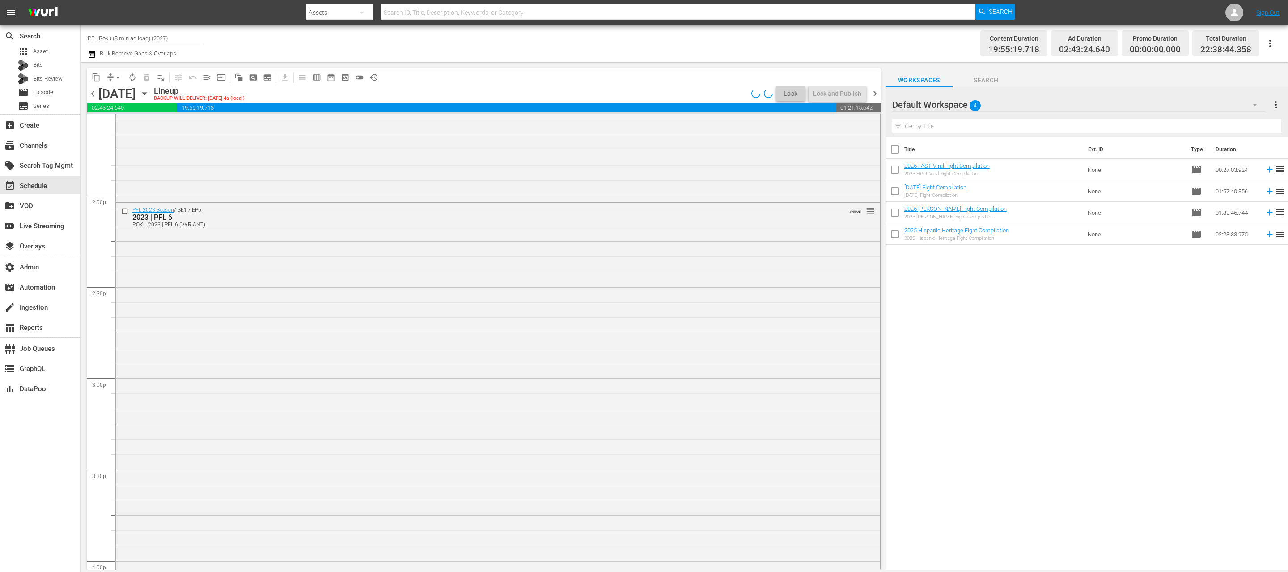
scroll to position [4049, 0]
click at [876, 92] on span "chevron_right" at bounding box center [874, 93] width 11 height 11
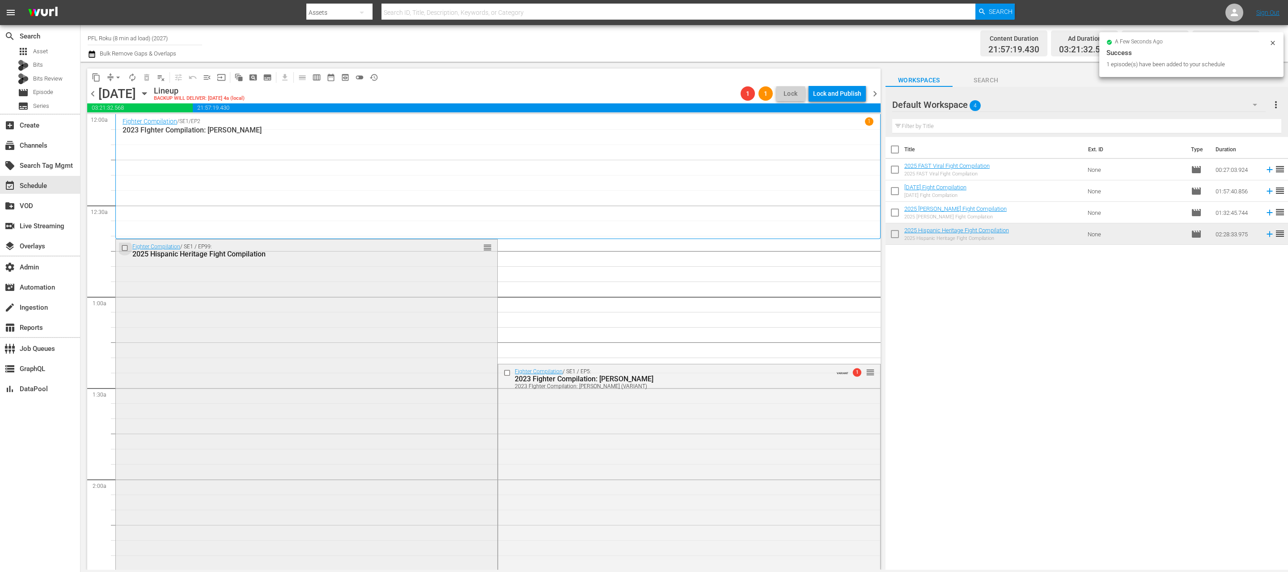
click at [124, 246] on input "checkbox" at bounding box center [125, 248] width 9 height 8
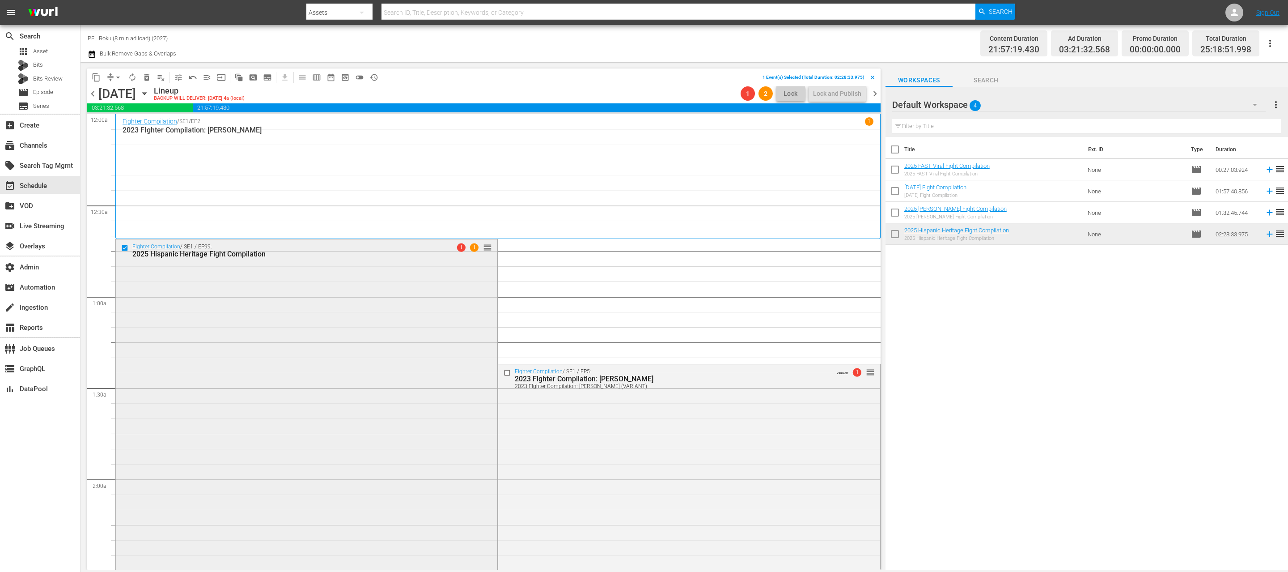
drag, startPoint x: 141, startPoint y: 79, endPoint x: 469, endPoint y: 245, distance: 367.6
click at [469, 245] on div "content_copy compress arrow_drop_down autorenew_outlined delete_forever_outline…" at bounding box center [483, 318] width 793 height 501
click at [150, 80] on span "delete_forever_outlined" at bounding box center [146, 77] width 9 height 9
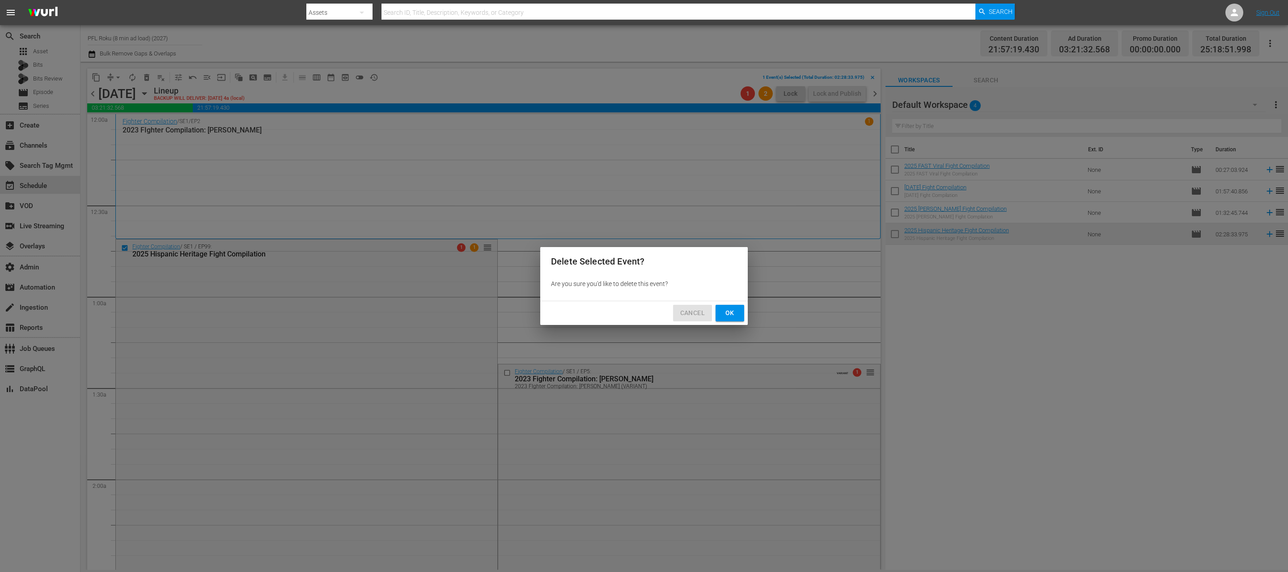
click at [692, 309] on span "Cancel" at bounding box center [692, 312] width 25 height 11
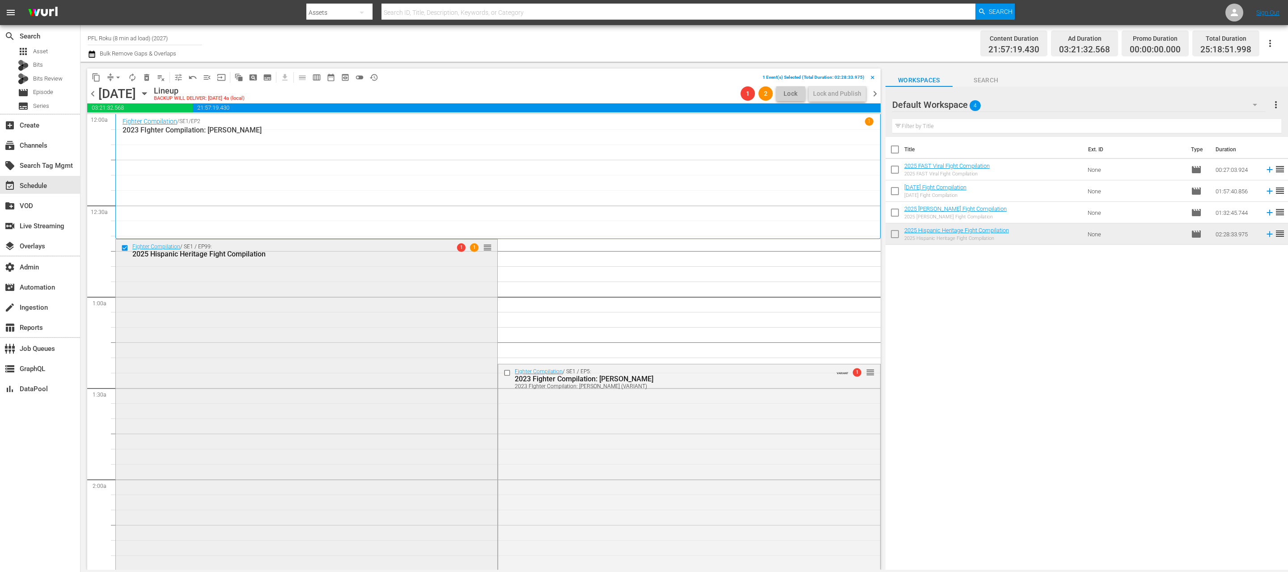
click at [299, 322] on div "Fighter Compilation / SE1 / EP99: 2025 Hispanic Heritage Fight Compilation 1 1 …" at bounding box center [306, 463] width 381 height 449
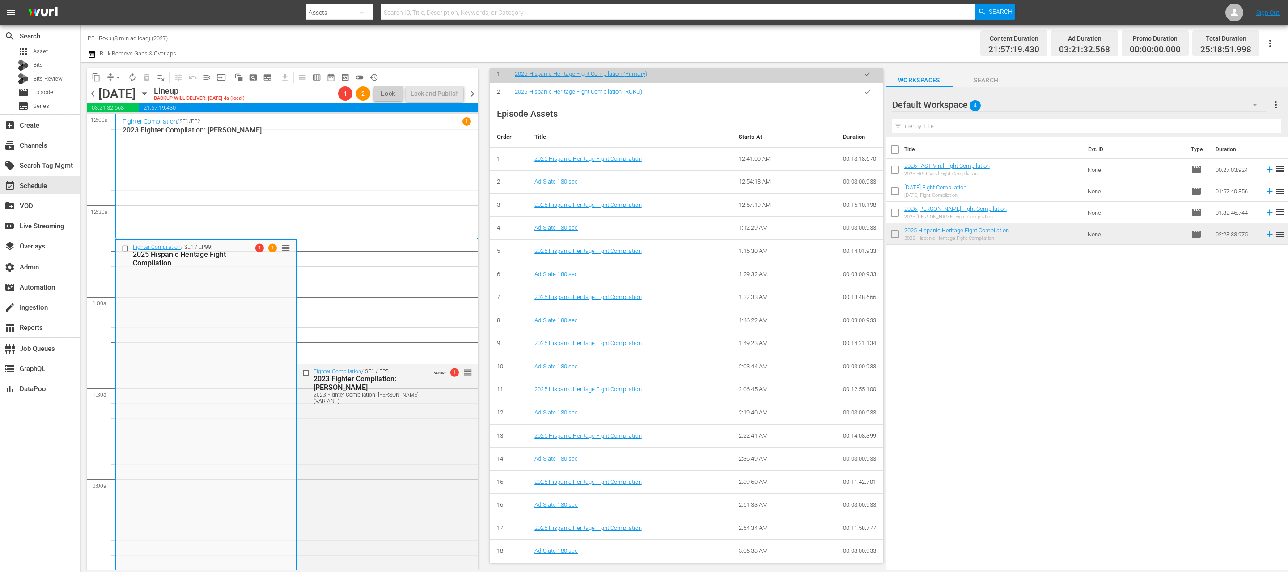
scroll to position [38, 0]
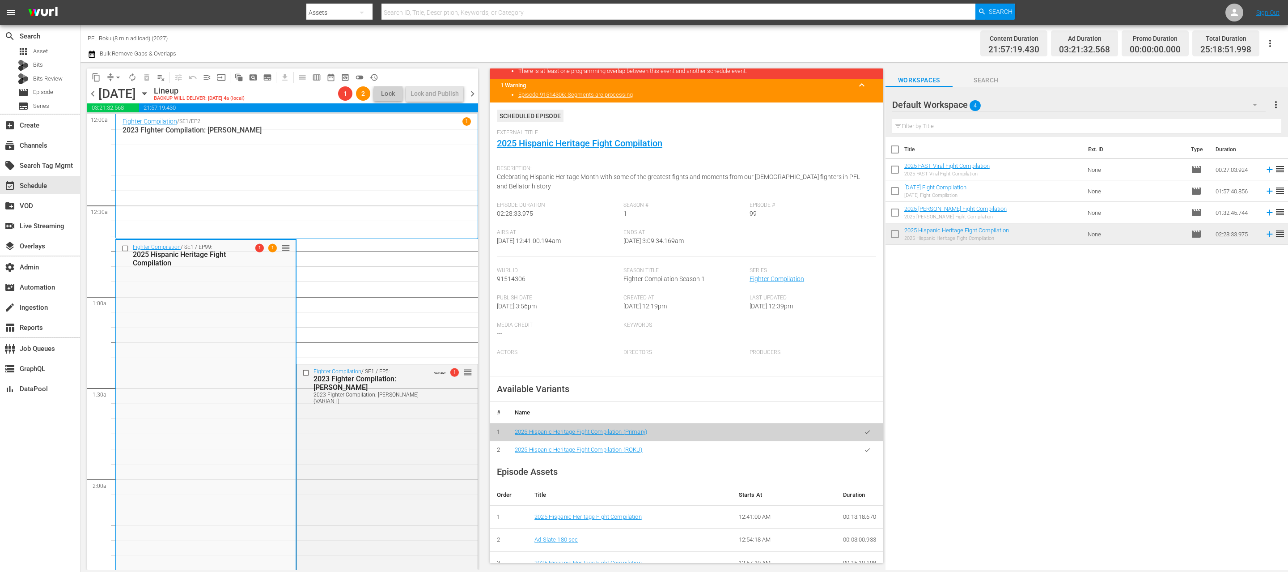
click at [866, 448] on icon "button" at bounding box center [867, 449] width 7 height 7
click at [297, 372] on div "Fighter Compilation / SE1 / EP5: 2023 Fighter Compilation: Gabriel Braga 2023 F…" at bounding box center [387, 385] width 180 height 43
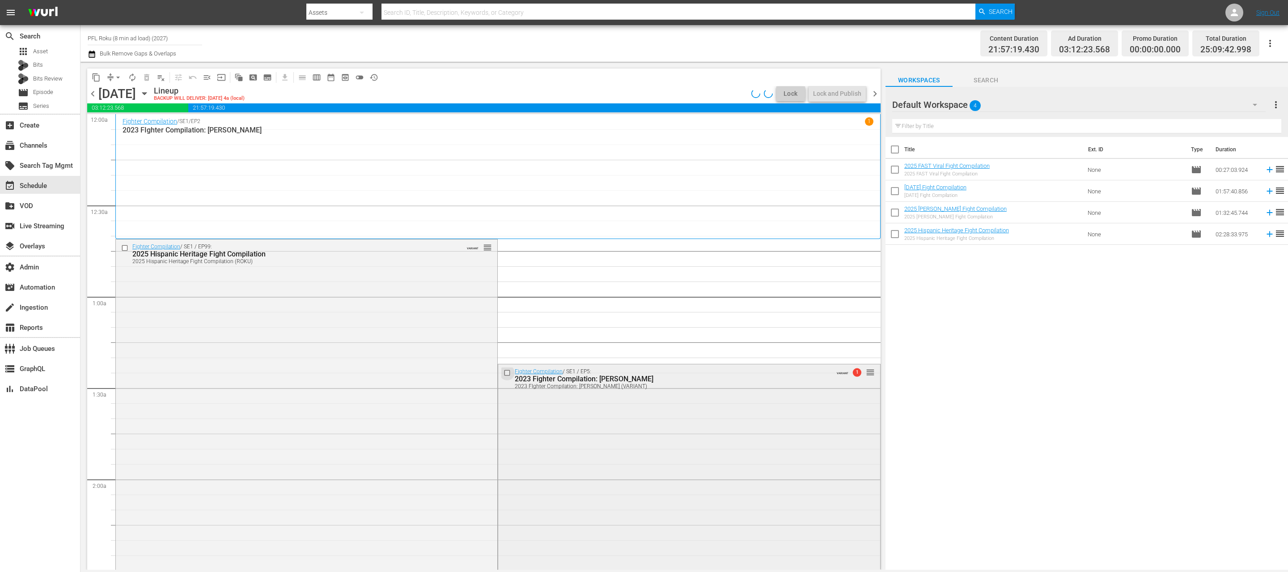
click at [508, 370] on input "checkbox" at bounding box center [508, 373] width 9 height 8
click at [146, 76] on span "delete_forever_outlined" at bounding box center [146, 77] width 9 height 9
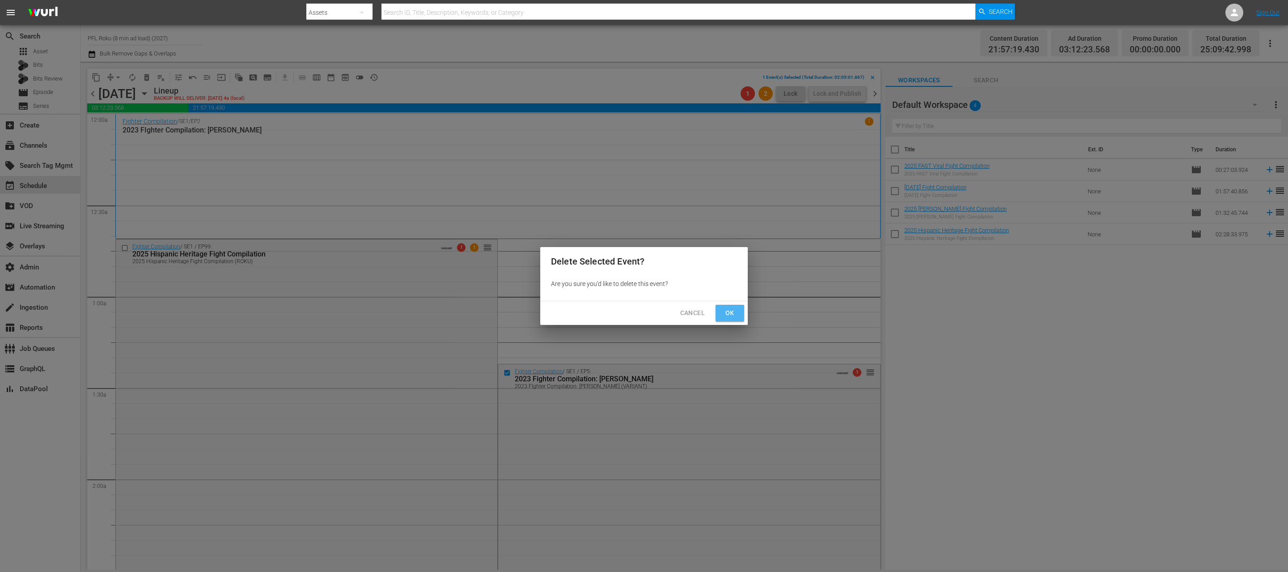
click at [736, 314] on span "Ok" at bounding box center [730, 312] width 14 height 11
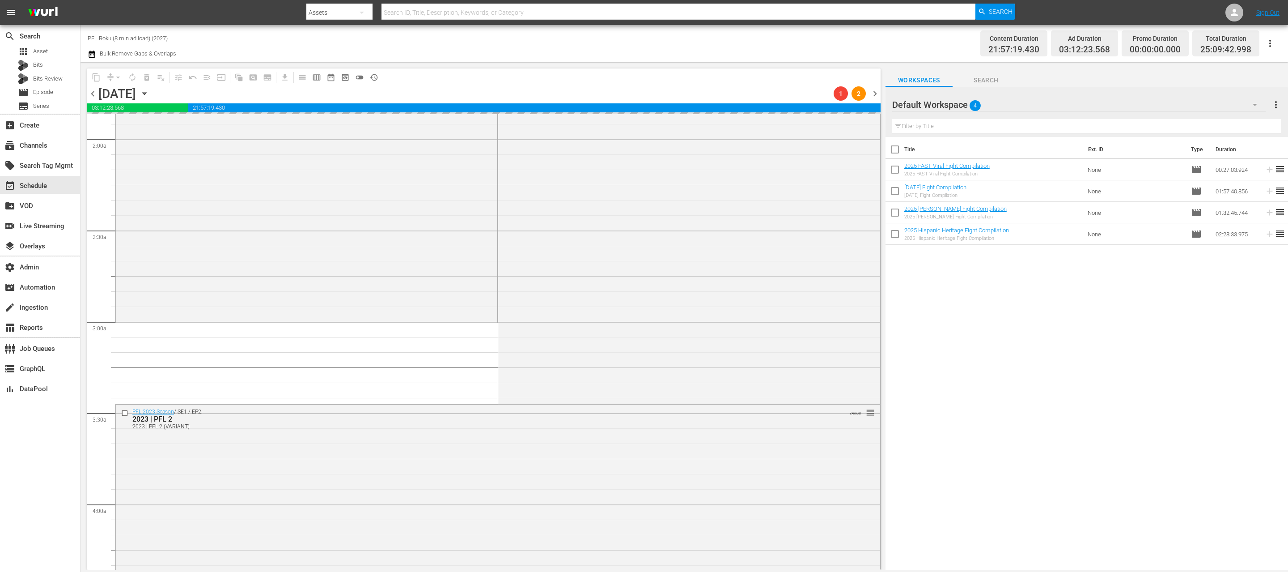
scroll to position [343, 0]
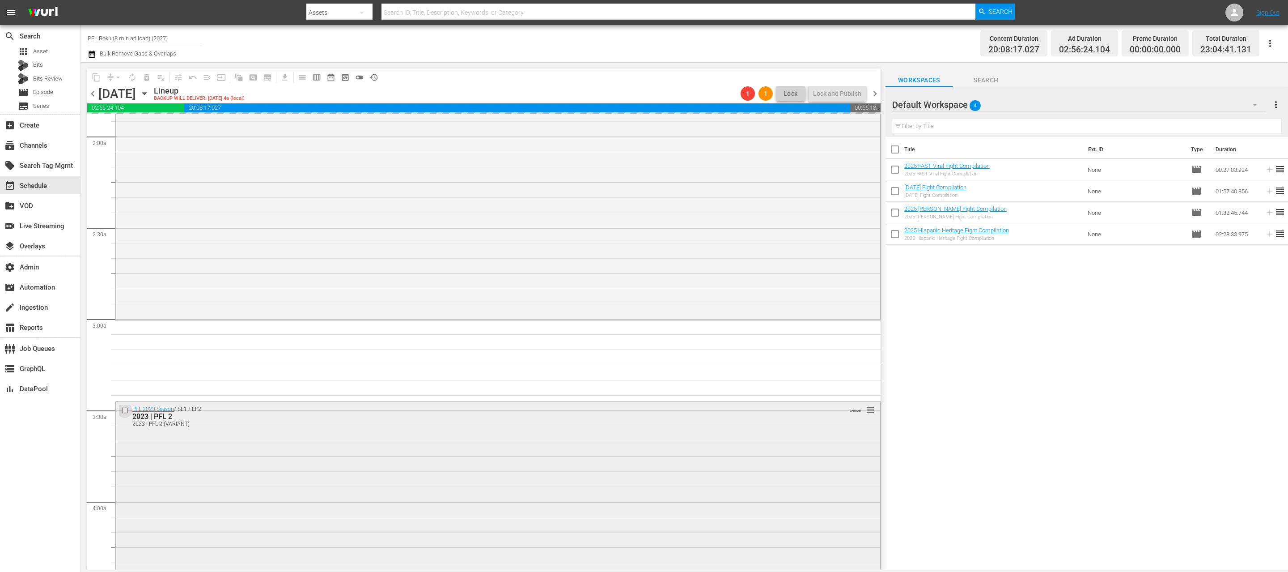
click at [128, 411] on input "checkbox" at bounding box center [125, 410] width 9 height 8
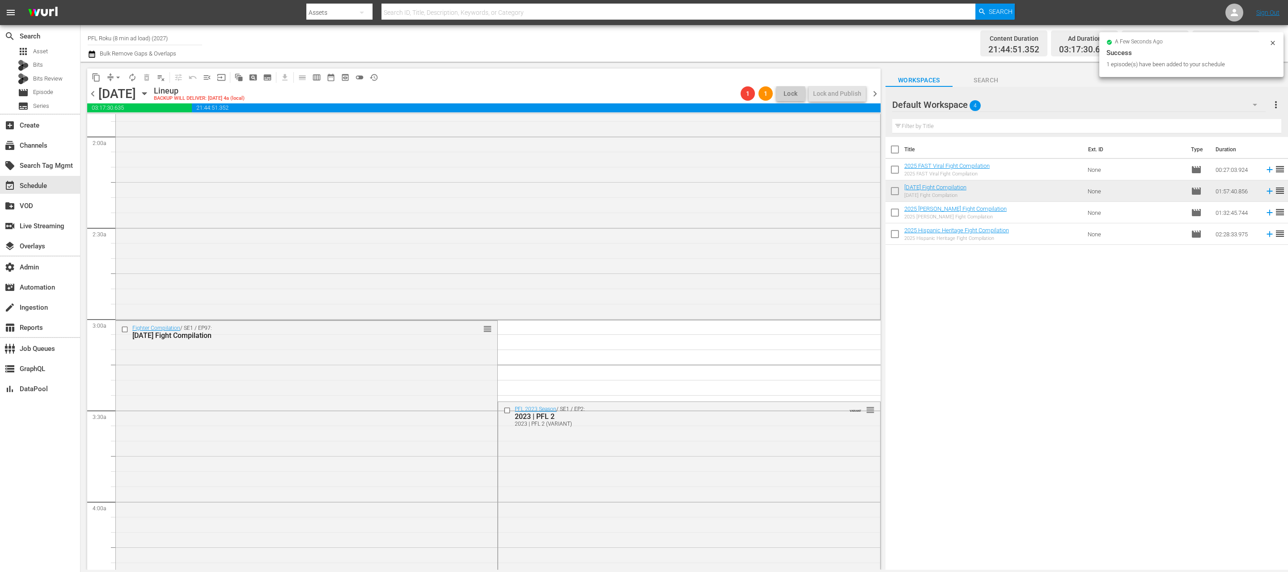
scroll to position [436, 0]
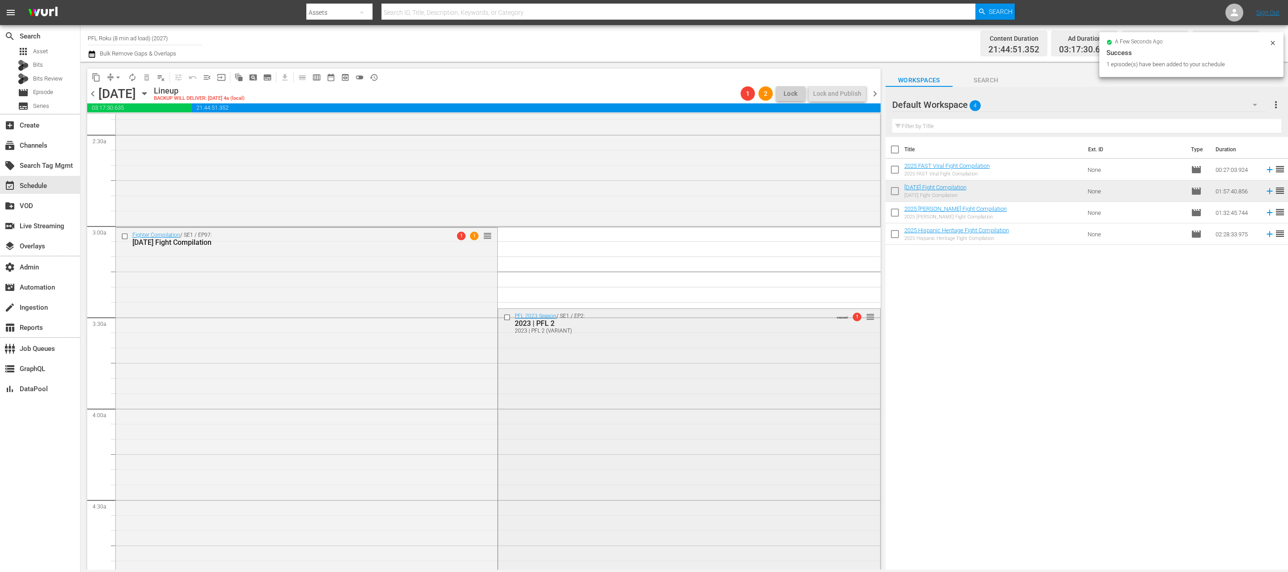
click at [507, 320] on input "checkbox" at bounding box center [508, 317] width 9 height 8
click at [147, 78] on span "delete_forever_outlined" at bounding box center [146, 77] width 9 height 9
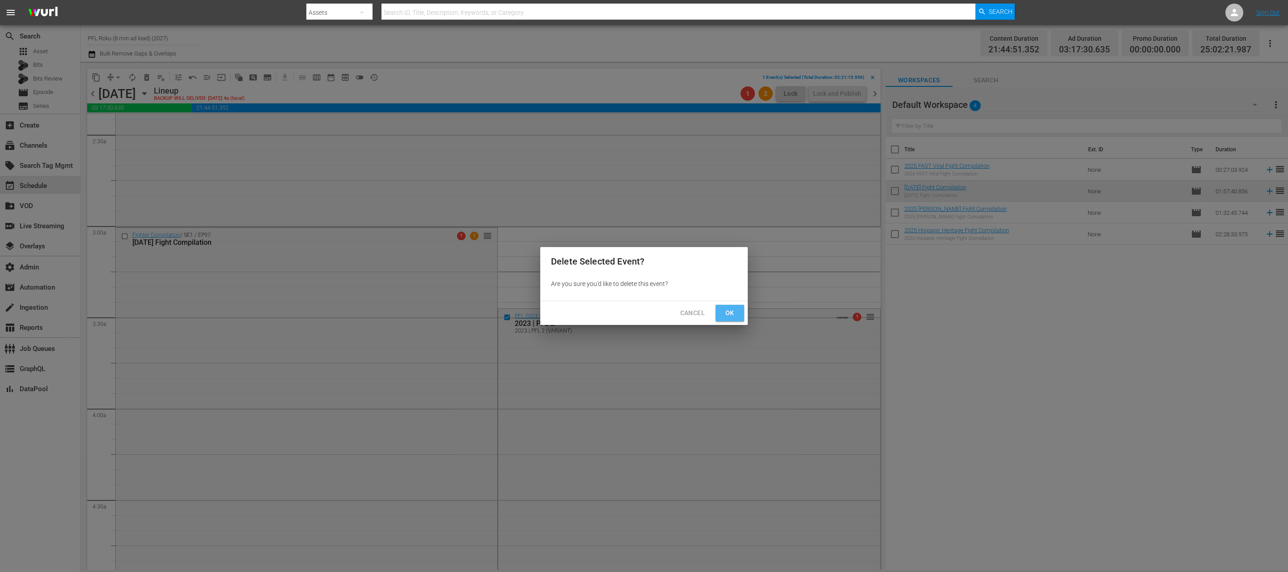
click at [717, 309] on button "Ok" at bounding box center [730, 313] width 29 height 17
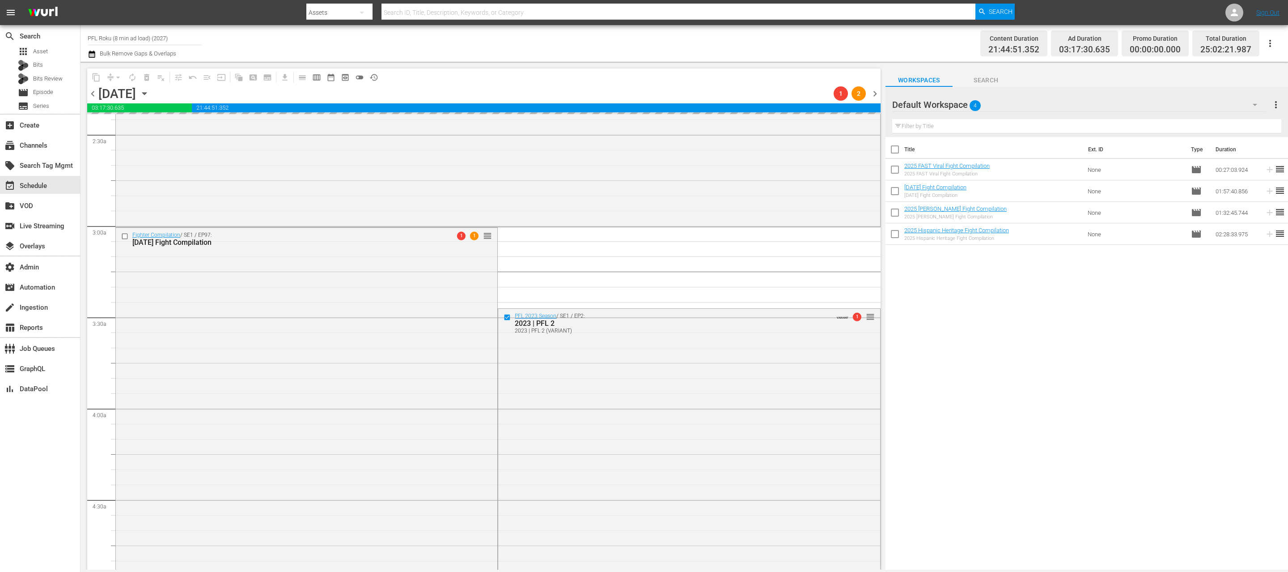
scroll to position [772, 0]
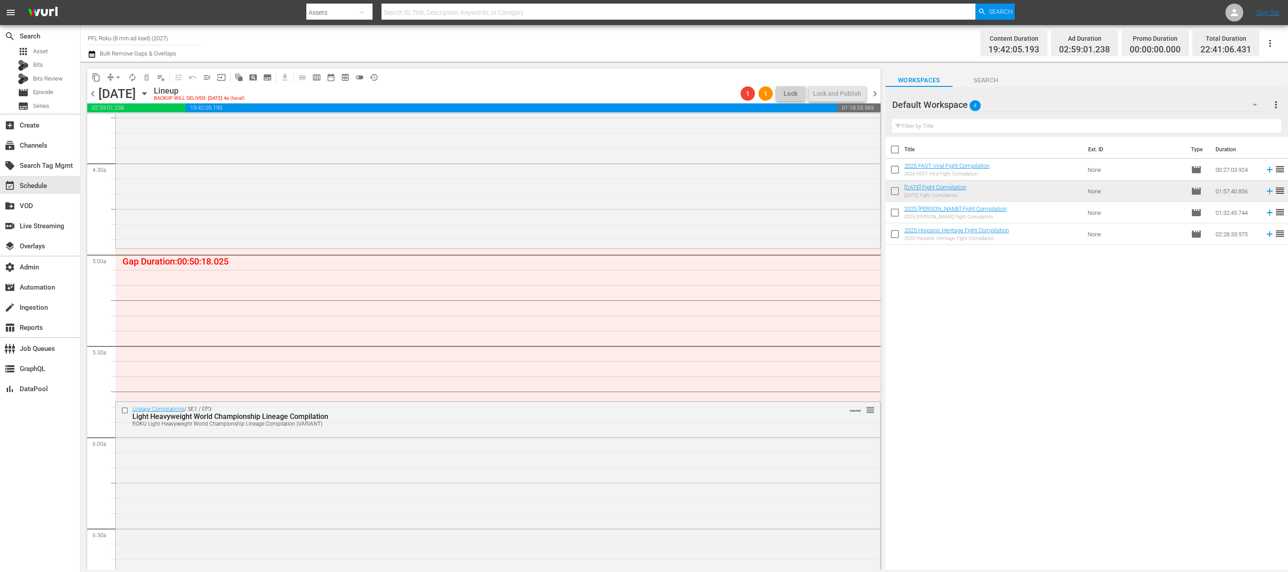
click at [632, 190] on div "Fighter Compilation / SE1 / EP97: 2025 Halloween Fight Compilation 1 1 reorder" at bounding box center [498, 68] width 764 height 355
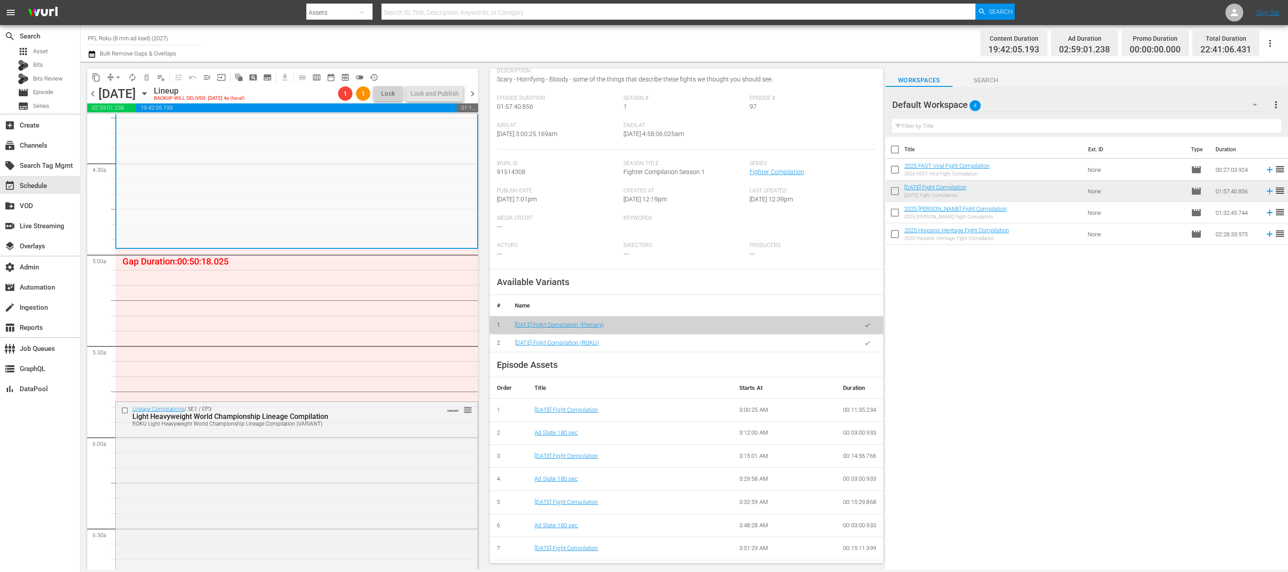
scroll to position [167, 0]
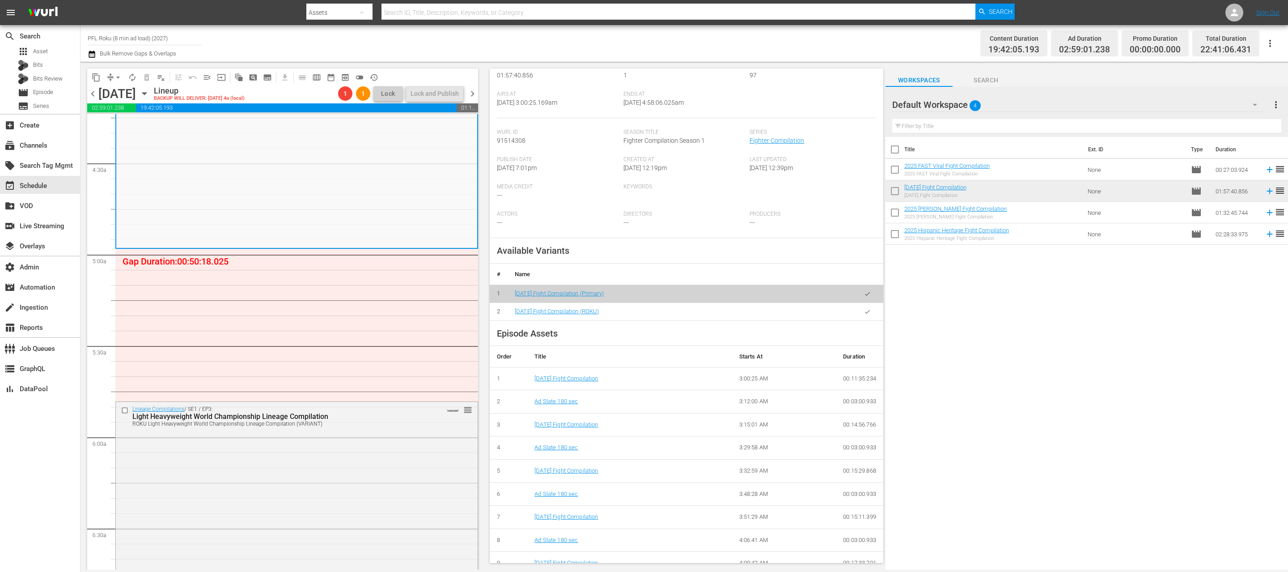
click at [867, 310] on icon "button" at bounding box center [867, 311] width 7 height 7
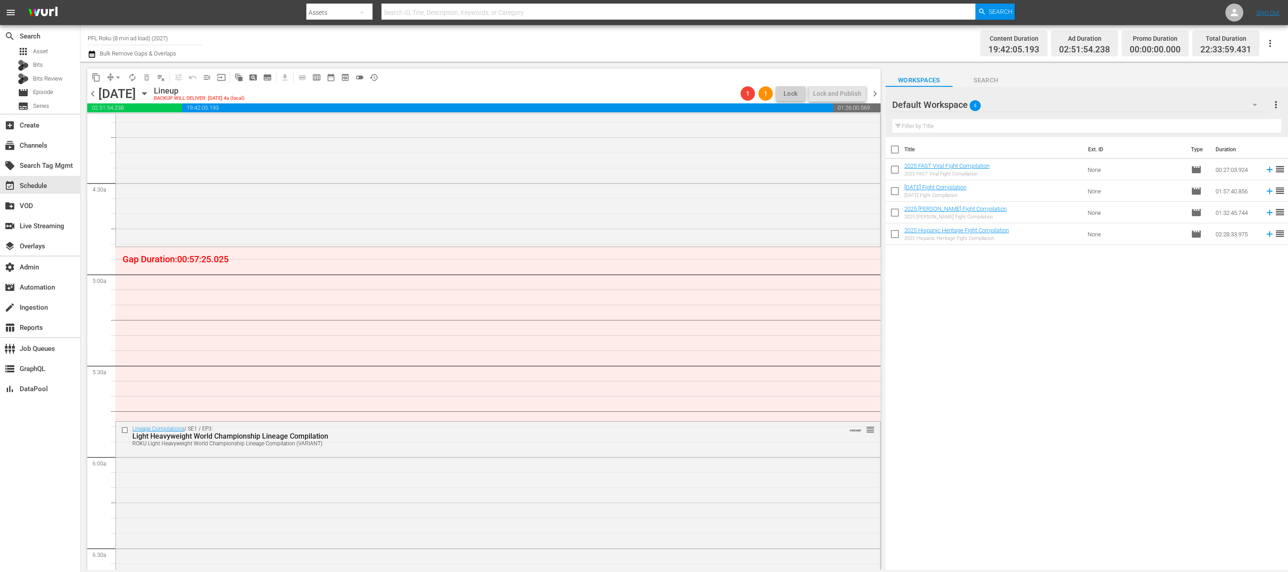
scroll to position [762, 0]
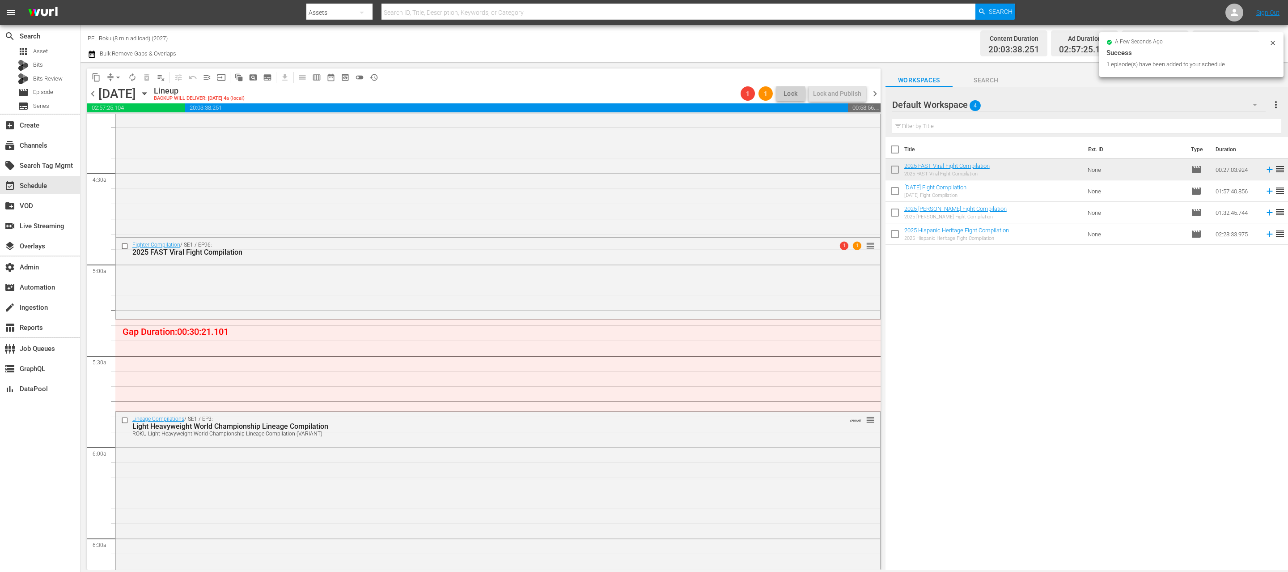
click at [351, 298] on div "Fighter Compilation / SE1 / EP96: 2025 FAST Viral Fight Compilation 1 1 reorder" at bounding box center [498, 277] width 764 height 80
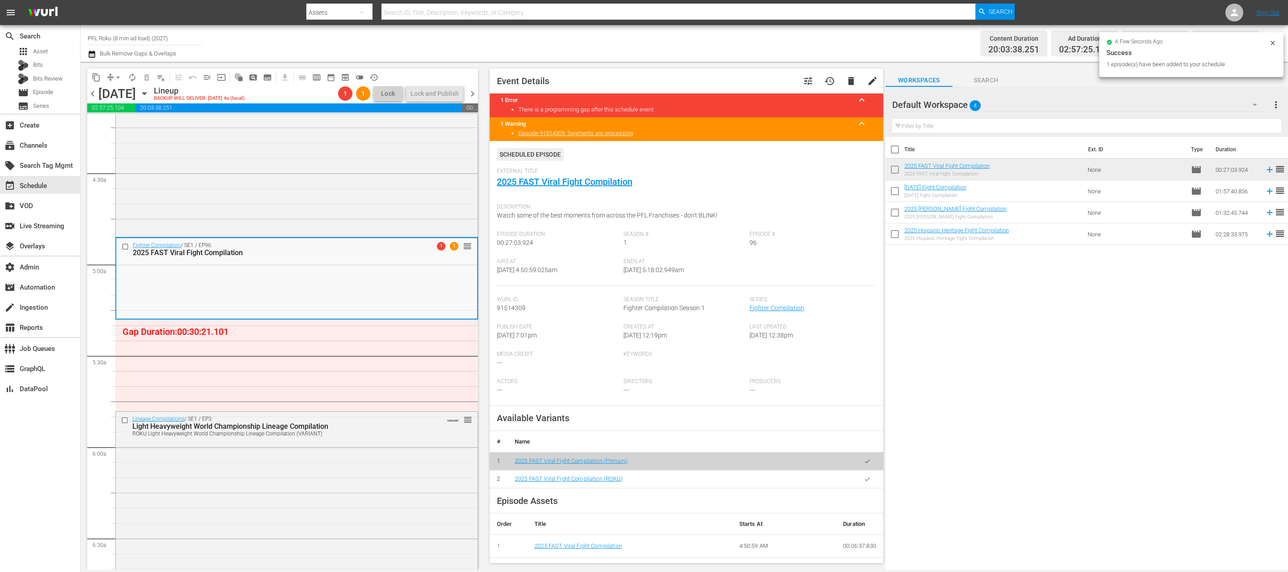
click at [868, 484] on button "button" at bounding box center [867, 478] width 17 height 17
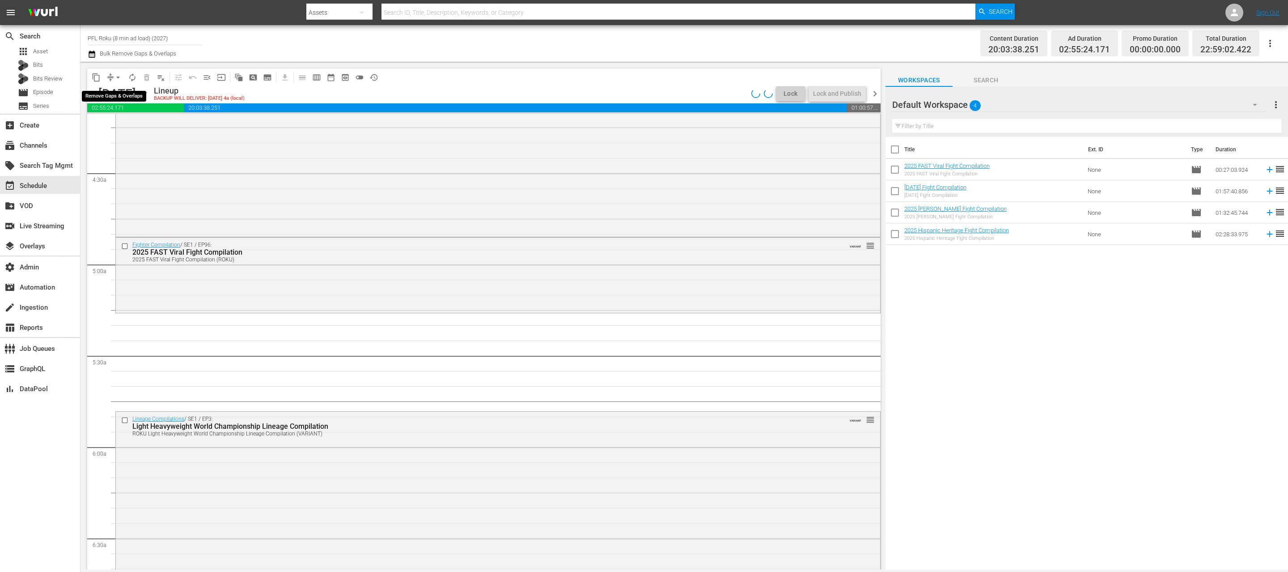
click at [117, 74] on span "arrow_drop_down" at bounding box center [118, 77] width 9 height 9
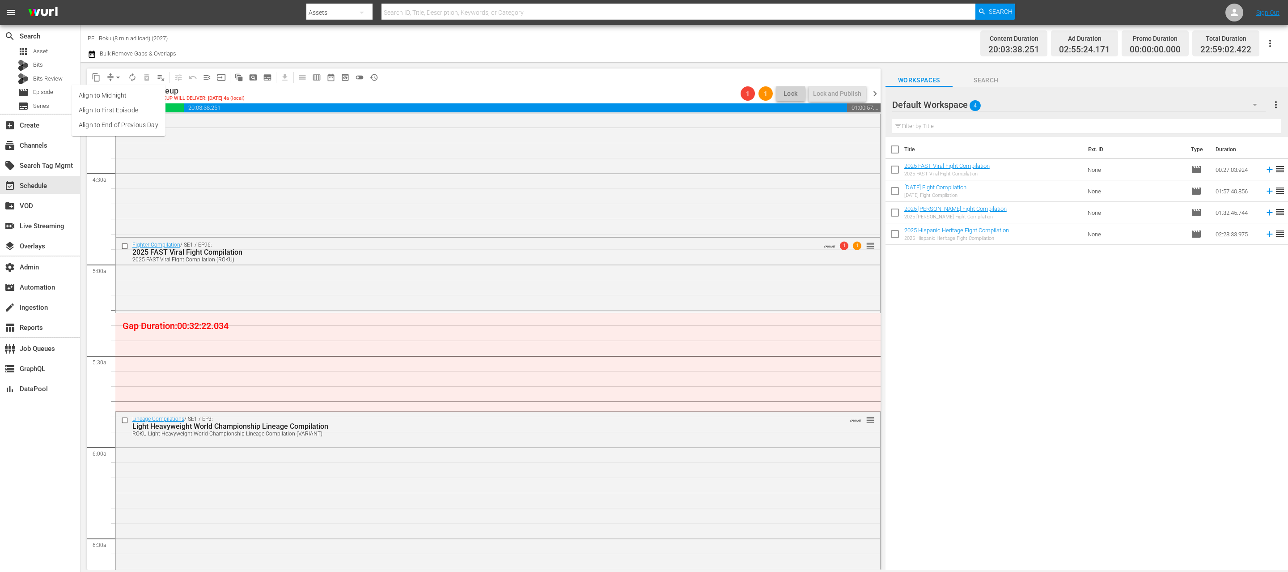
click at [112, 123] on li "Align to End of Previous Day" at bounding box center [119, 125] width 94 height 15
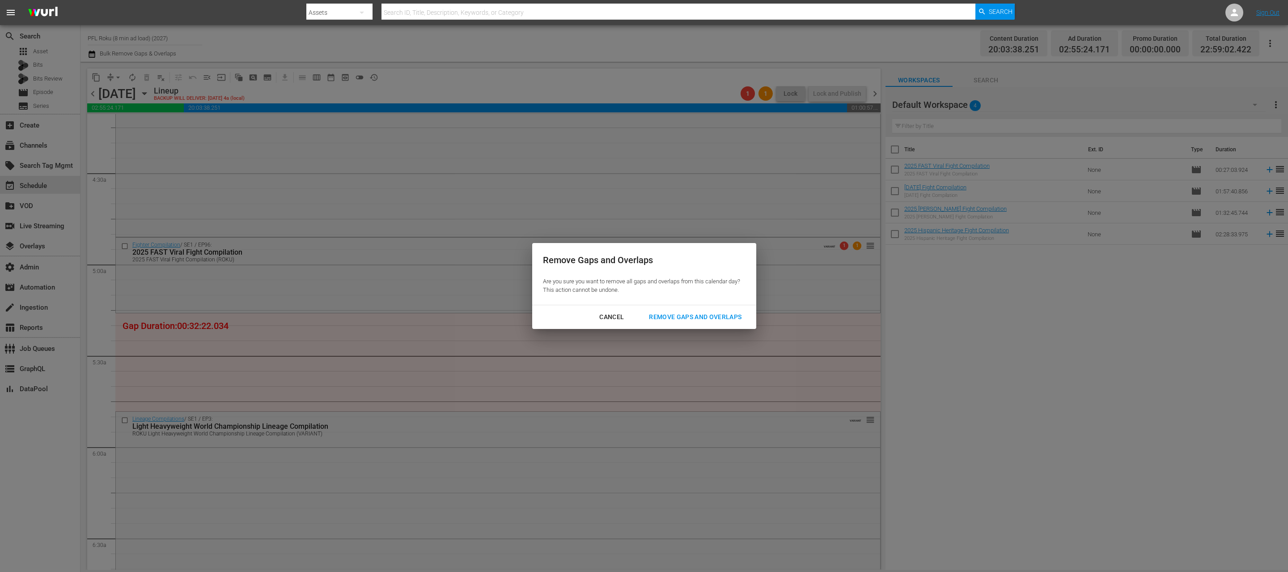
click at [692, 320] on div "Remove Gaps and Overlaps" at bounding box center [695, 316] width 107 height 11
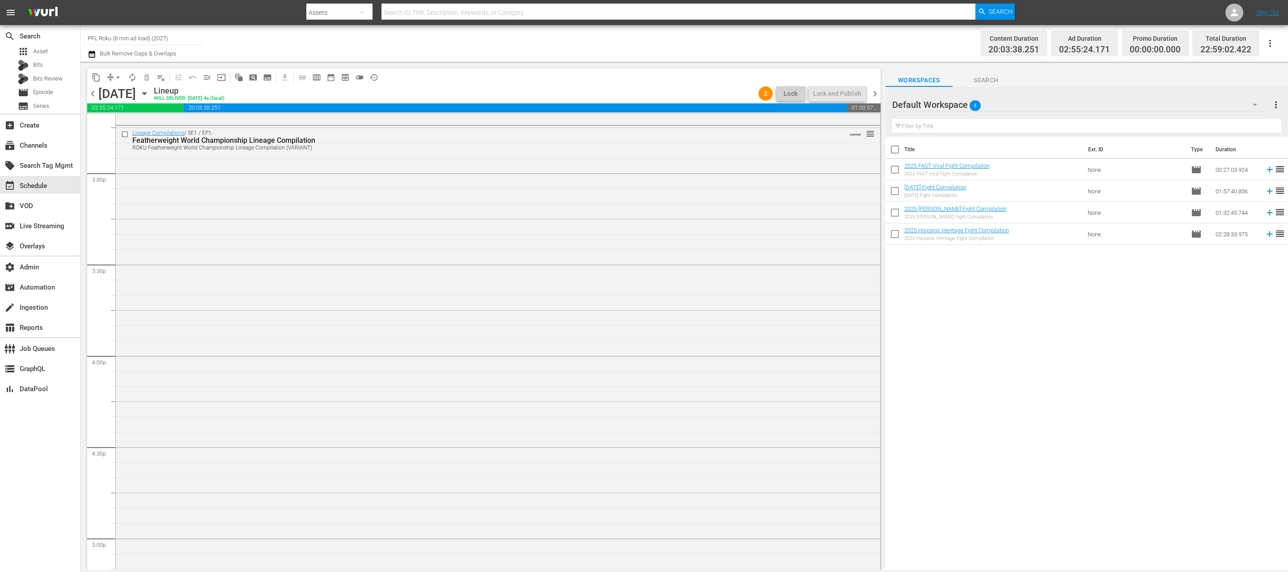
scroll to position [2652, 0]
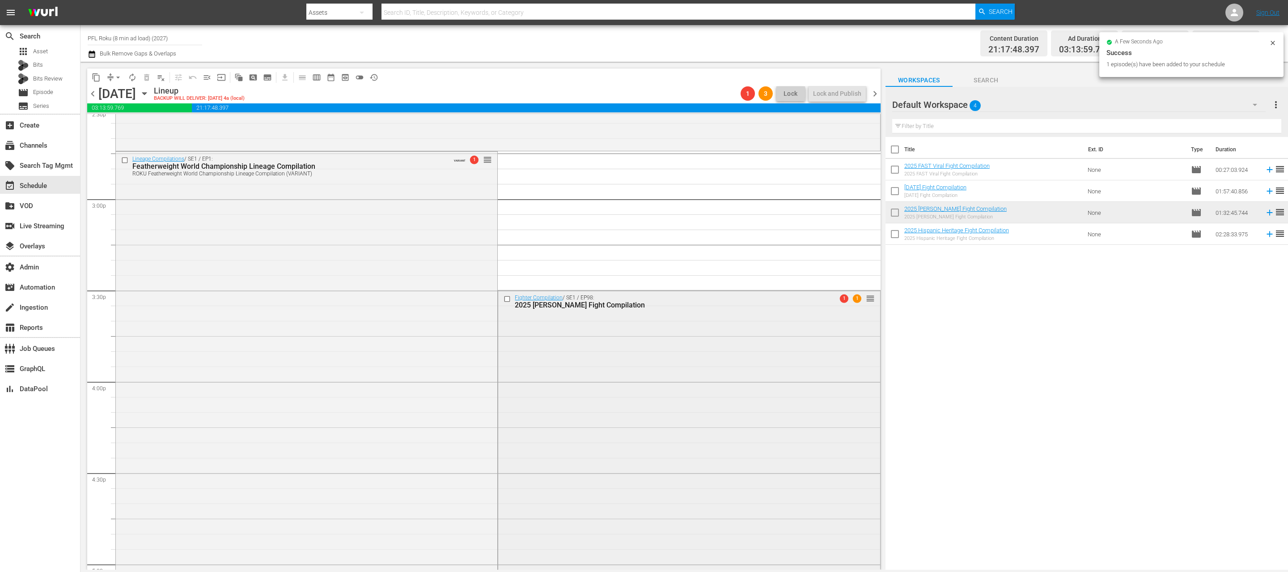
click at [657, 413] on div "Fighter Compilation / SE1 / EP98: 2025 Yoel Romero Fight Compilation 1 1 reorder" at bounding box center [688, 430] width 381 height 280
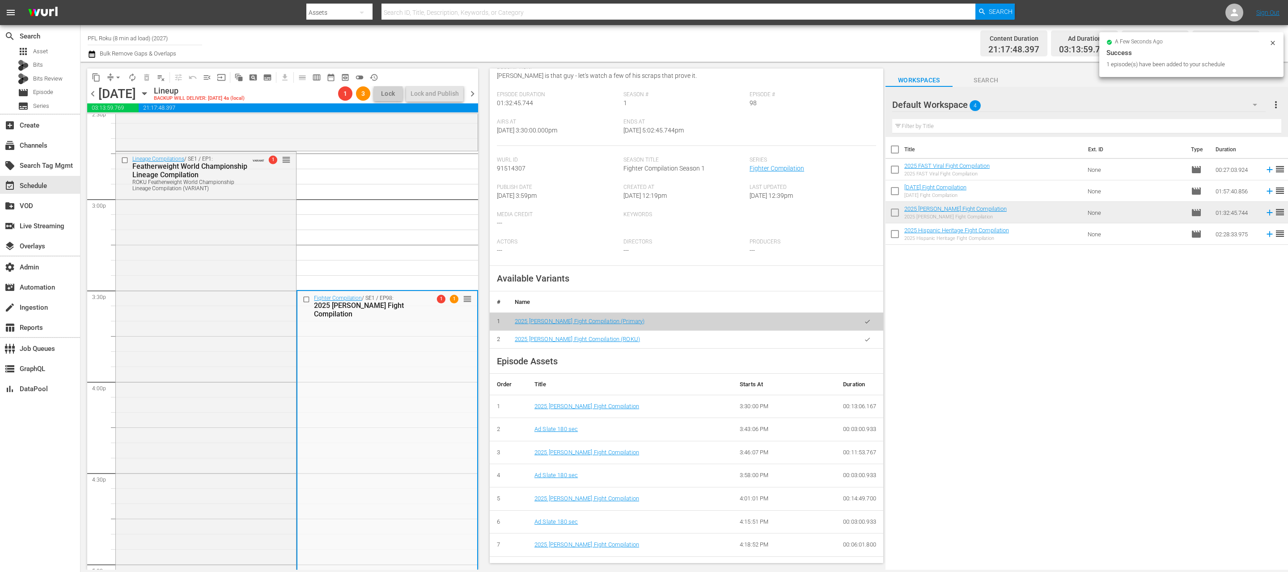
scroll to position [158, 0]
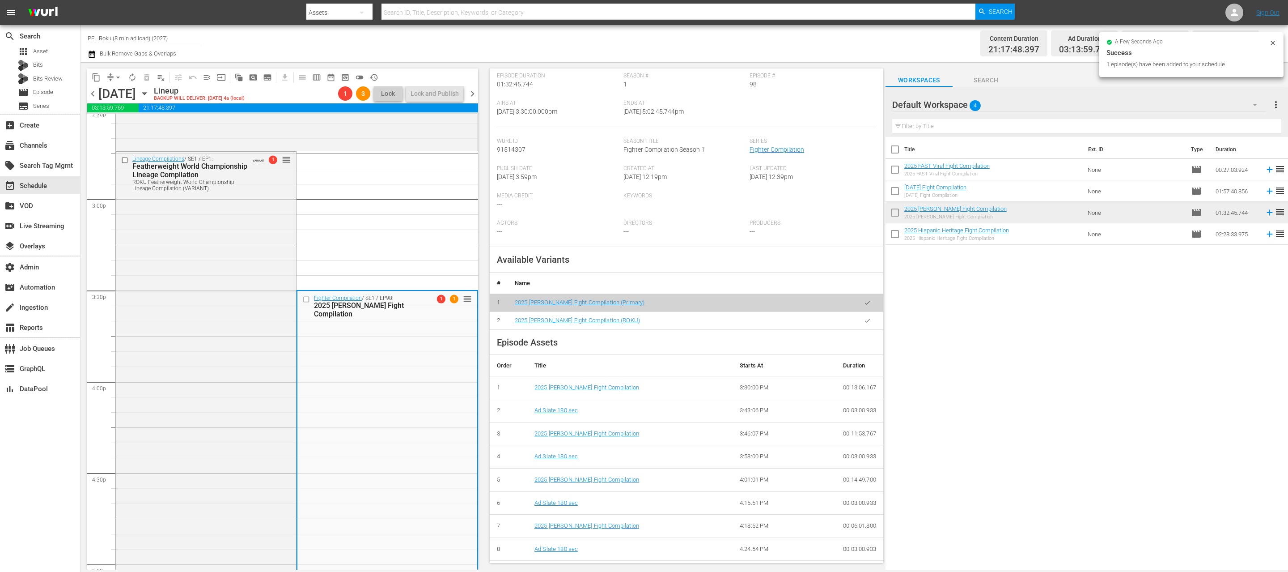
click at [864, 321] on icon "button" at bounding box center [867, 320] width 7 height 7
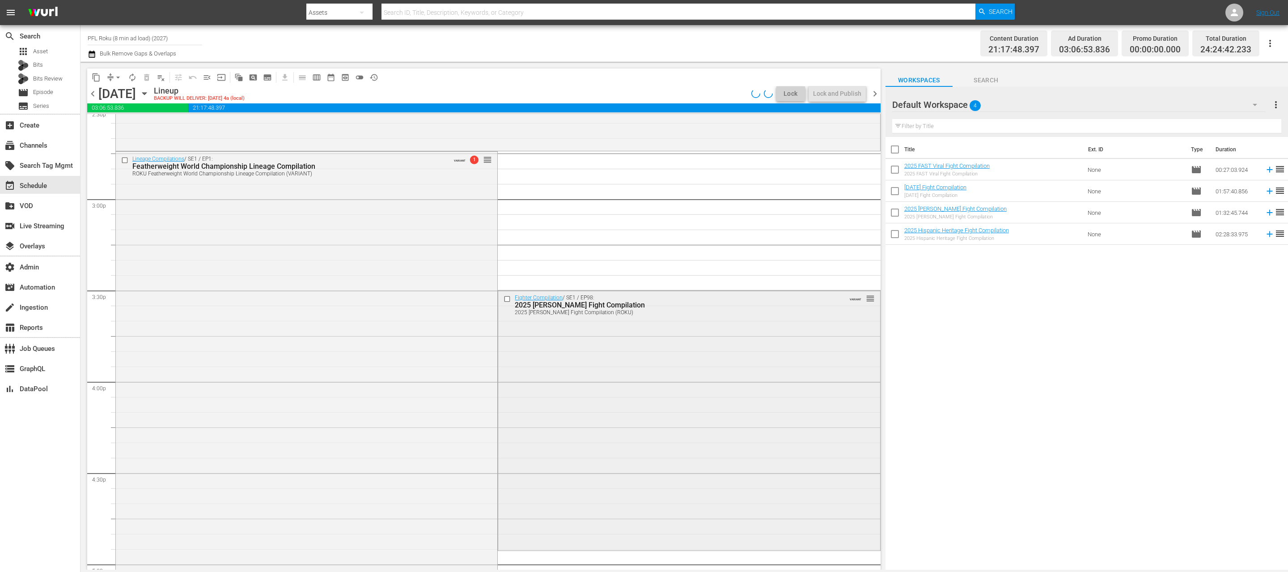
scroll to position [2789, 0]
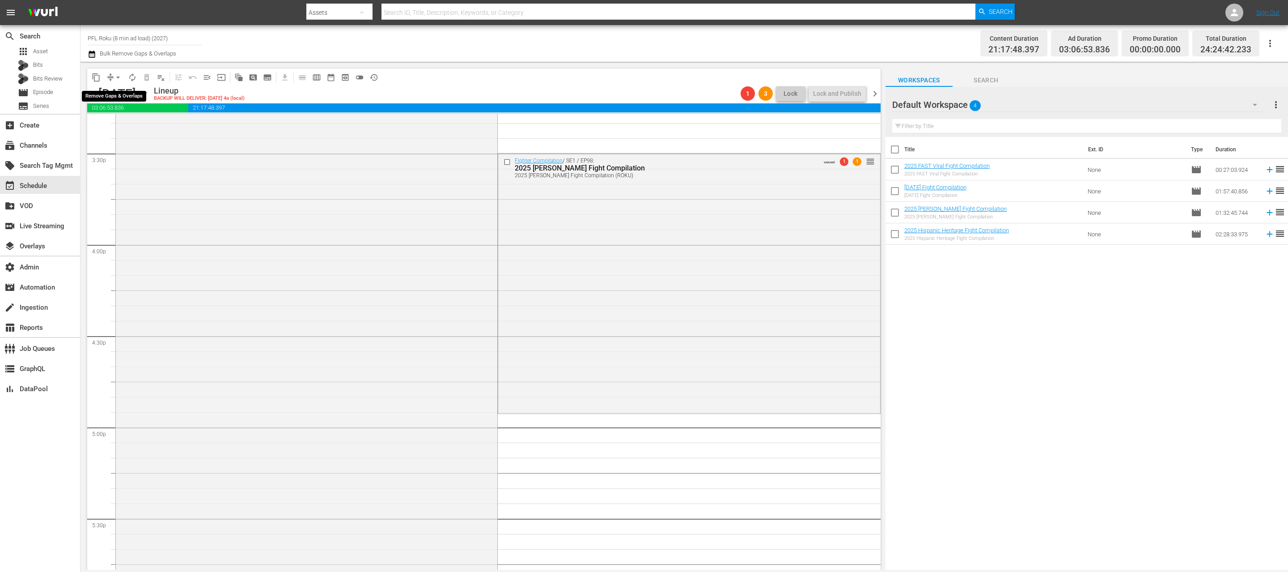
click at [118, 71] on button "arrow_drop_down" at bounding box center [118, 77] width 14 height 14
click at [121, 125] on li "Align to End of Previous Day" at bounding box center [119, 125] width 94 height 15
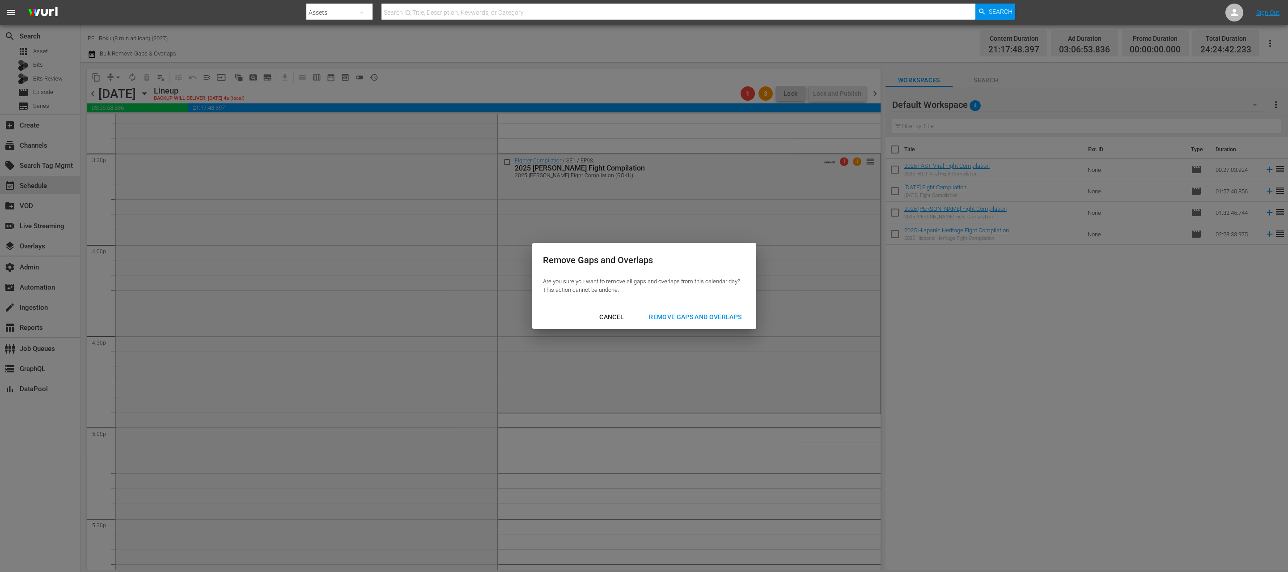
click at [722, 318] on div "Remove Gaps and Overlaps" at bounding box center [695, 316] width 107 height 11
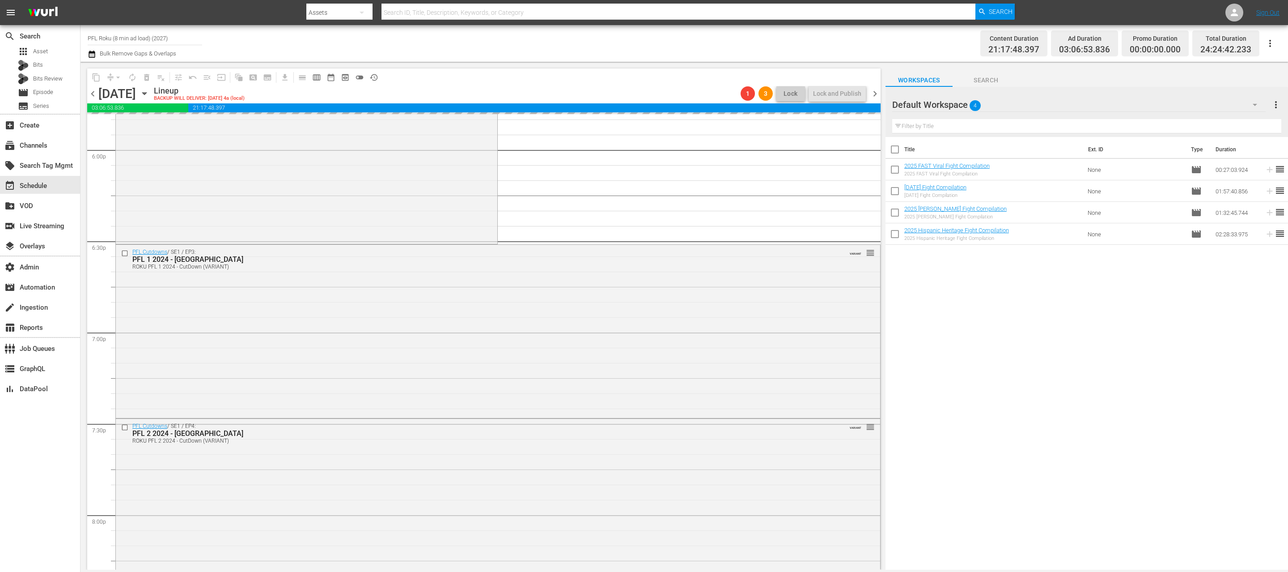
scroll to position [3250, 0]
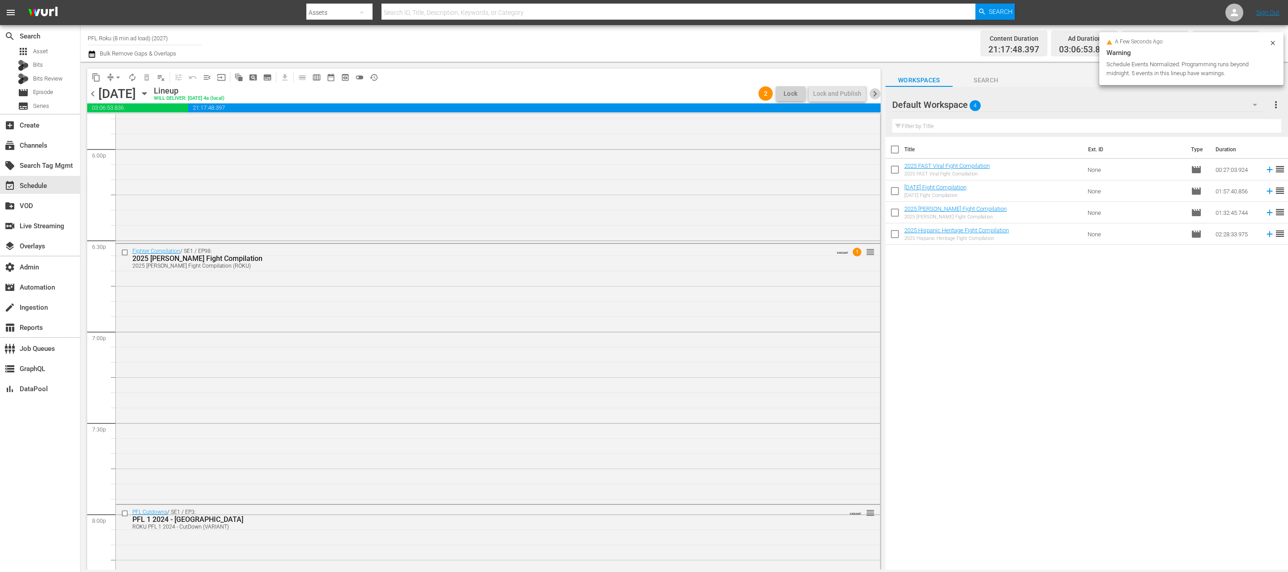
click at [879, 94] on span "chevron_right" at bounding box center [874, 93] width 11 height 11
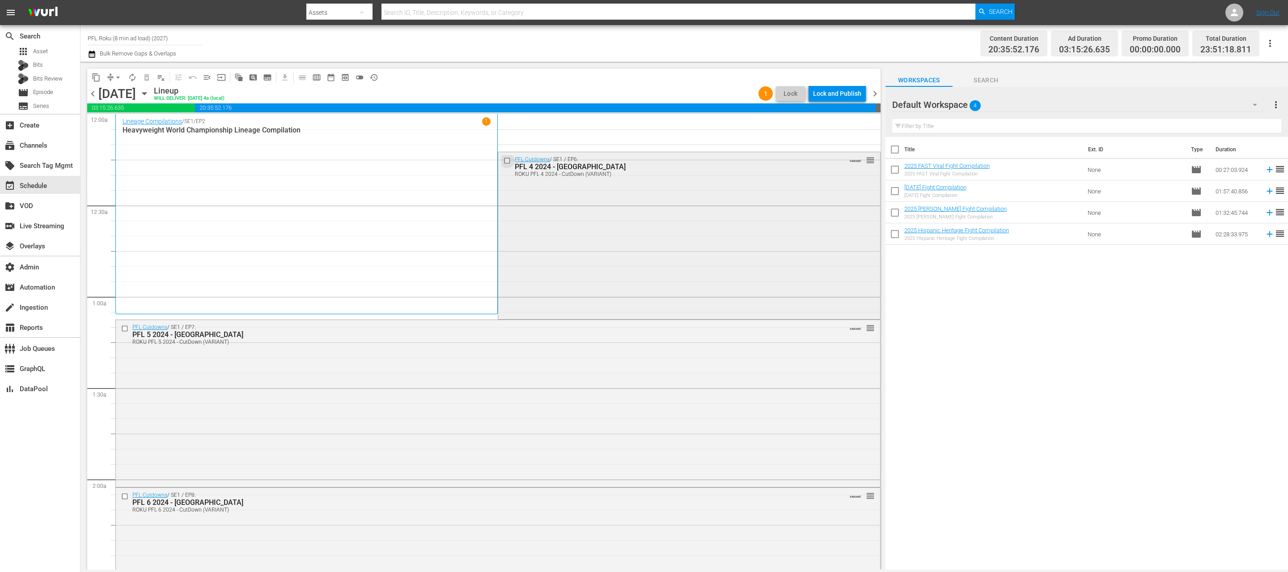
click at [506, 161] on input "checkbox" at bounding box center [508, 161] width 9 height 8
click at [144, 77] on span "delete_forever_outlined" at bounding box center [146, 77] width 9 height 9
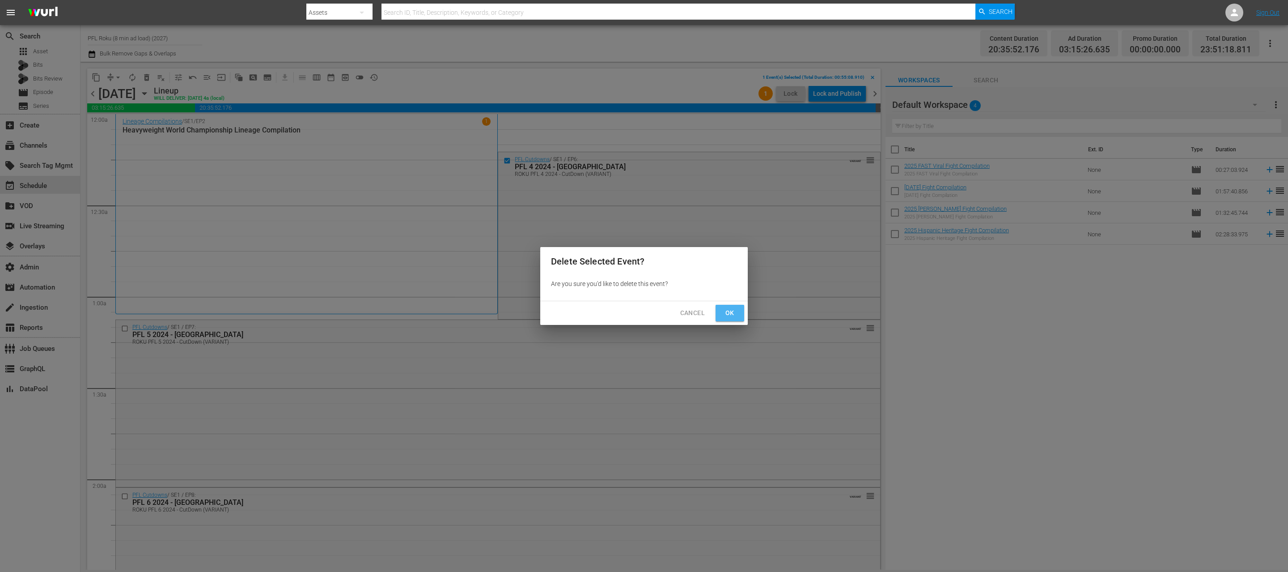
click at [725, 313] on span "Ok" at bounding box center [730, 312] width 14 height 11
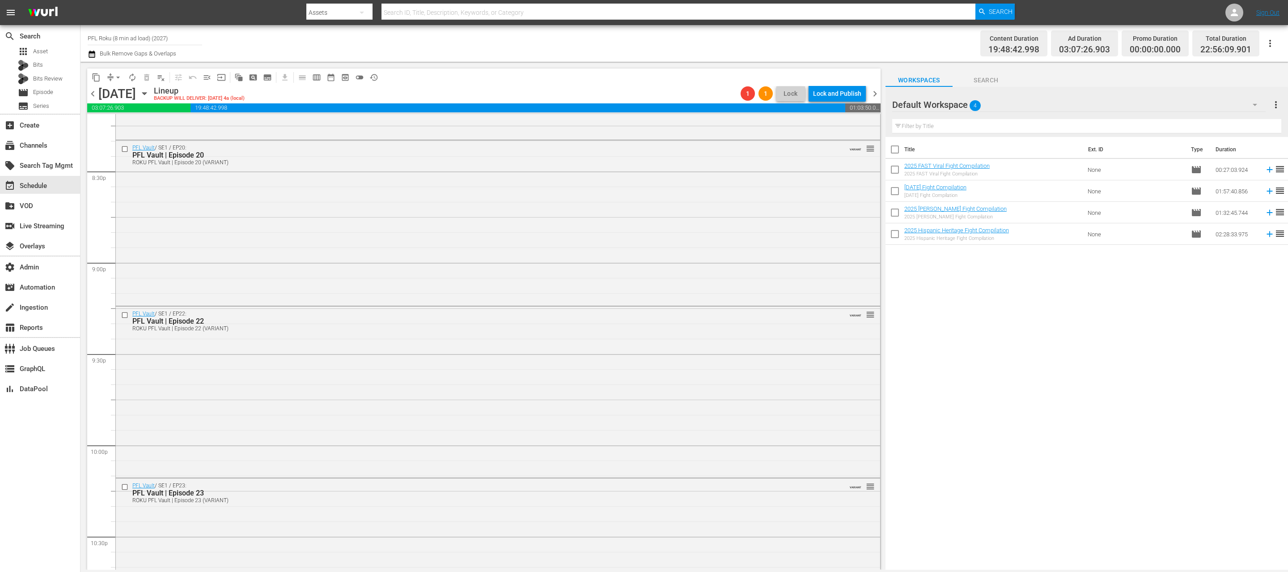
scroll to position [3762, 0]
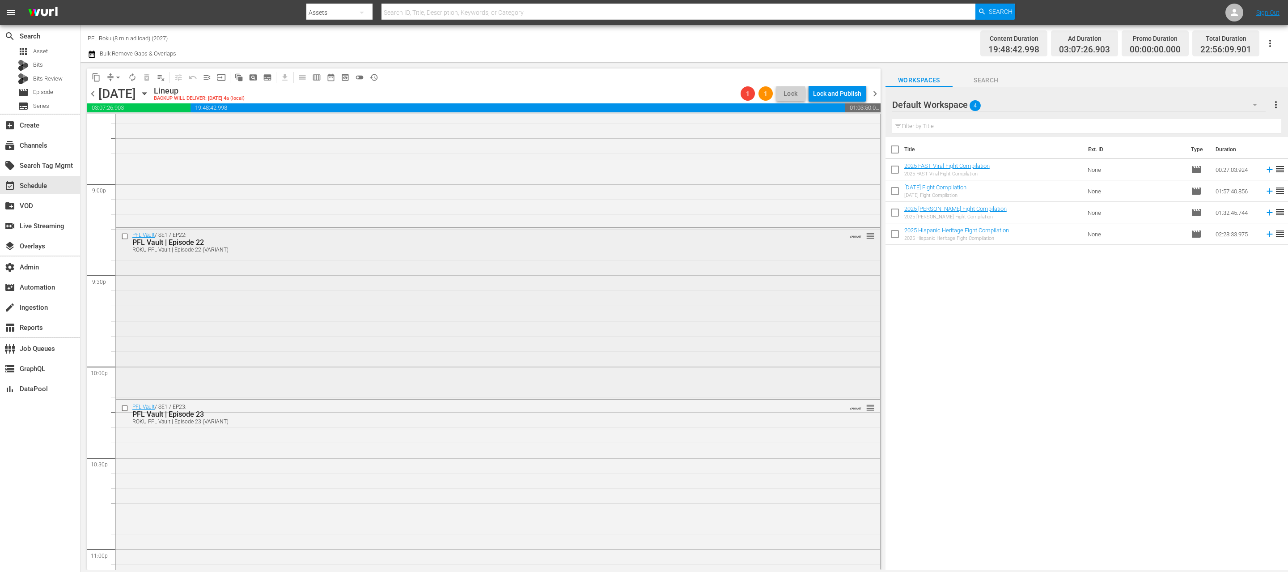
click at [124, 236] on input "checkbox" at bounding box center [125, 236] width 9 height 8
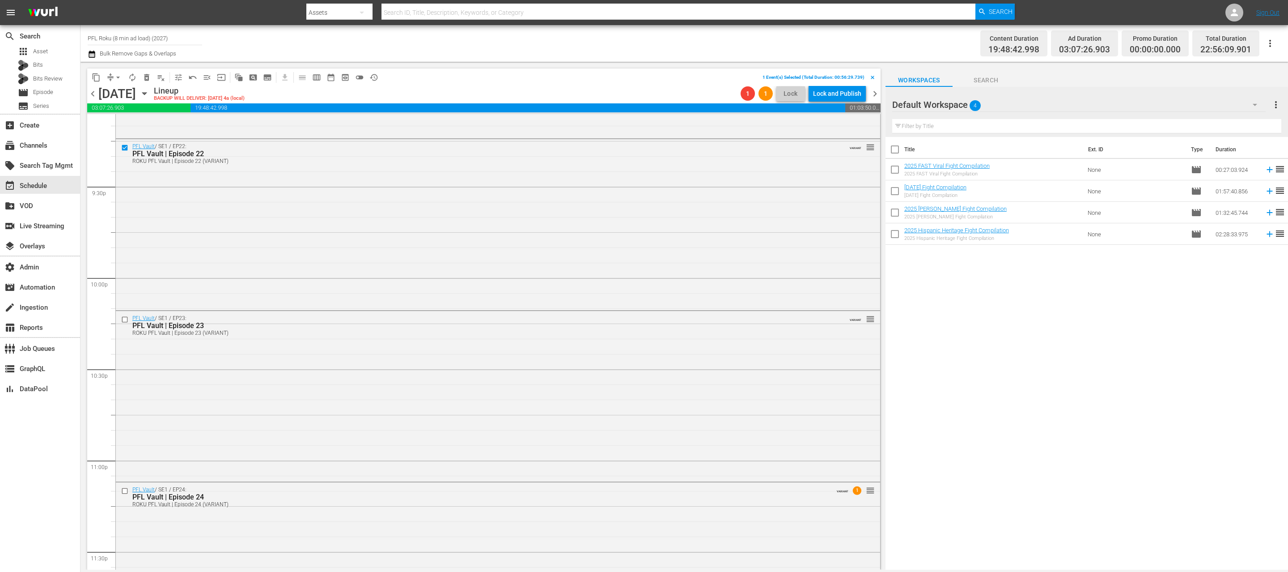
scroll to position [3858, 0]
click at [126, 312] on input "checkbox" at bounding box center [125, 312] width 9 height 8
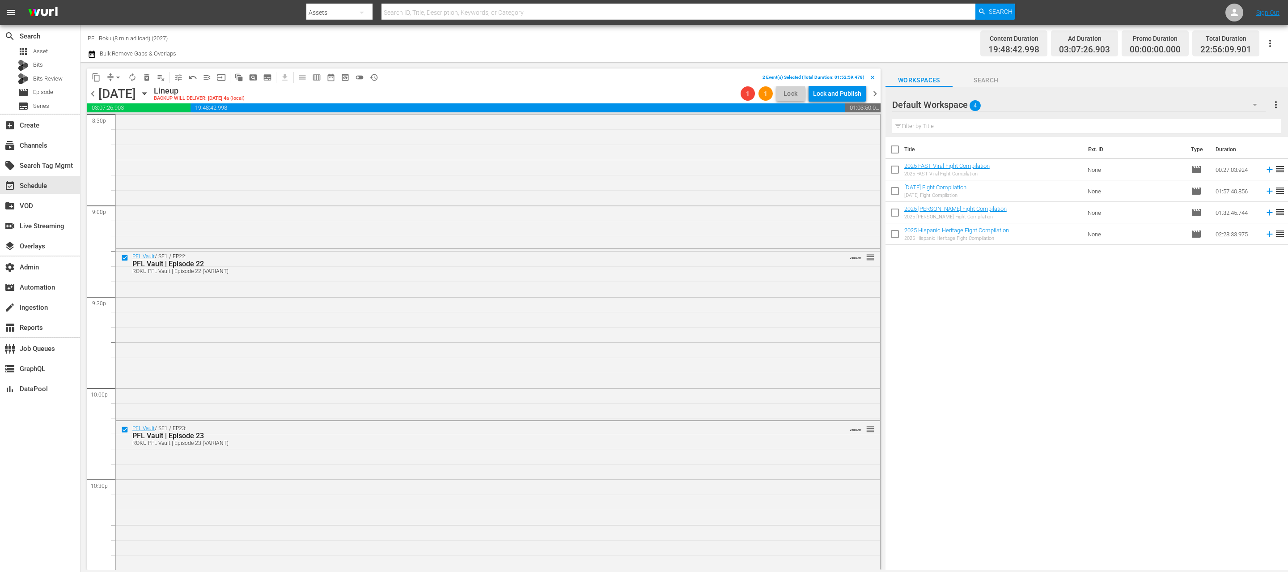
scroll to position [3640, 0]
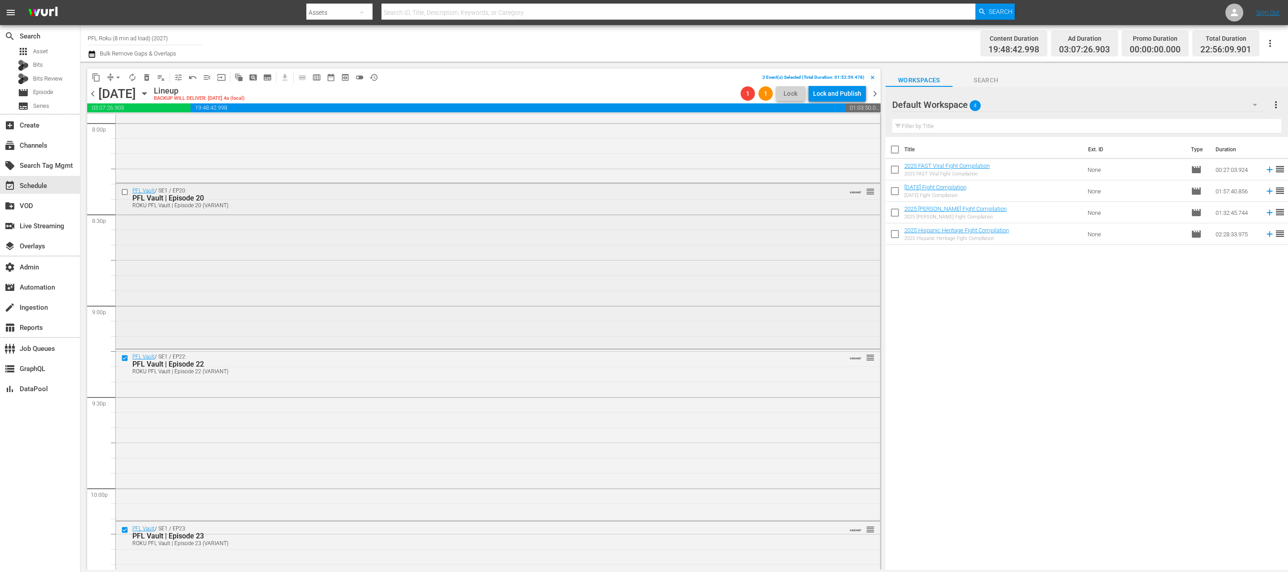
click at [125, 192] on input "checkbox" at bounding box center [125, 192] width 9 height 8
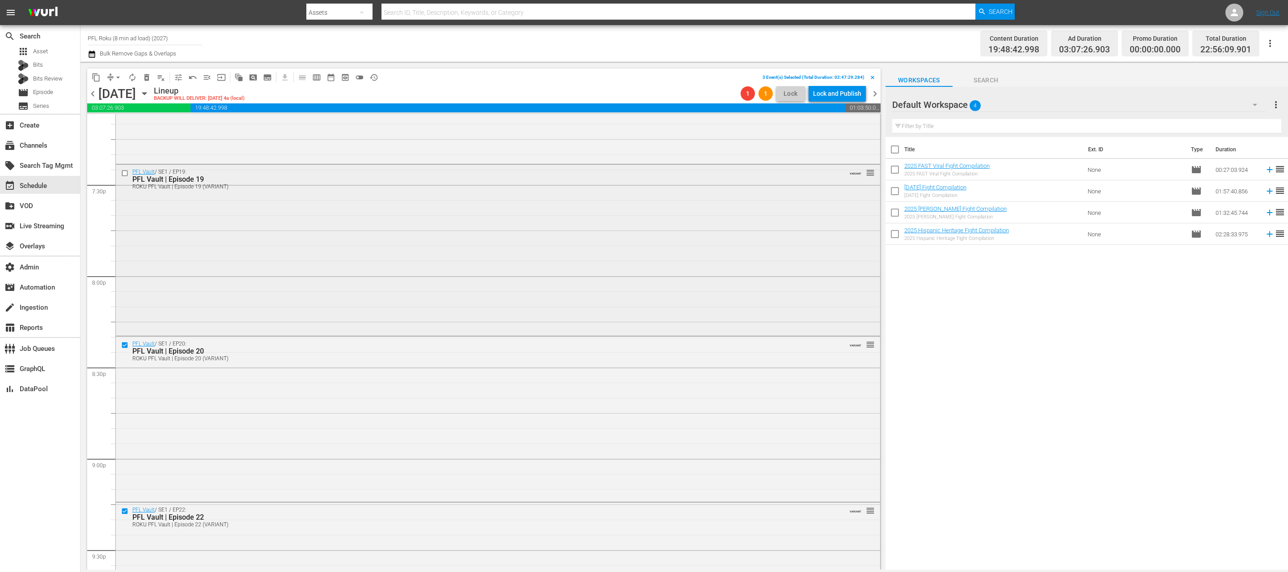
scroll to position [3484, 0]
click at [126, 176] on input "checkbox" at bounding box center [125, 177] width 9 height 8
click at [148, 73] on span "delete_forever_outlined" at bounding box center [146, 77] width 9 height 9
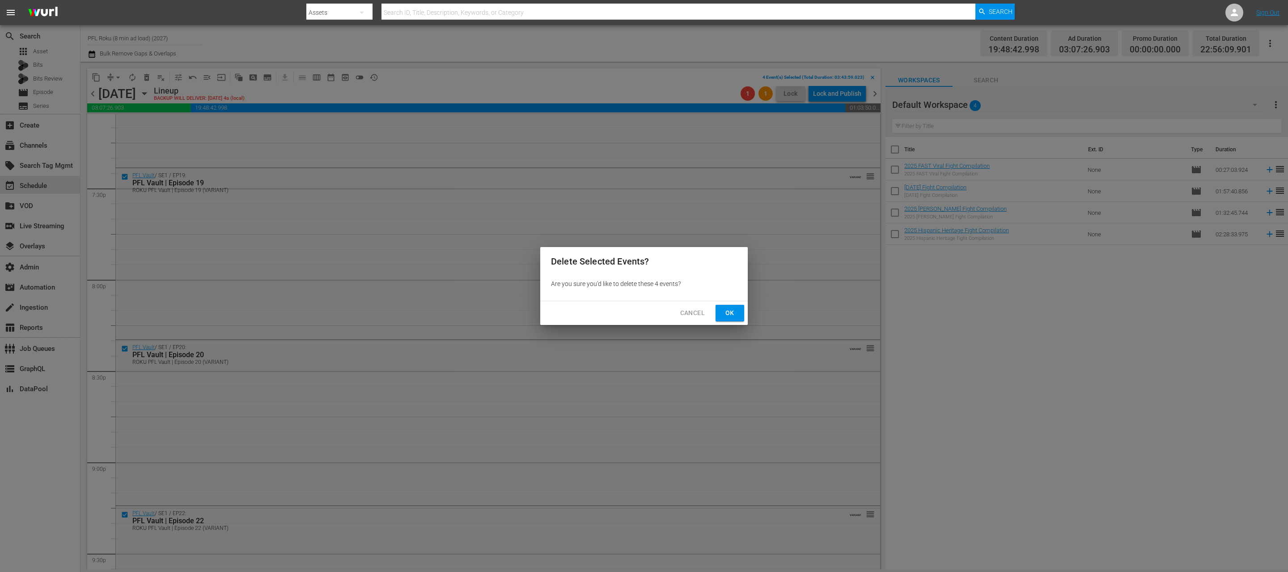
click at [728, 312] on span "Ok" at bounding box center [730, 312] width 14 height 11
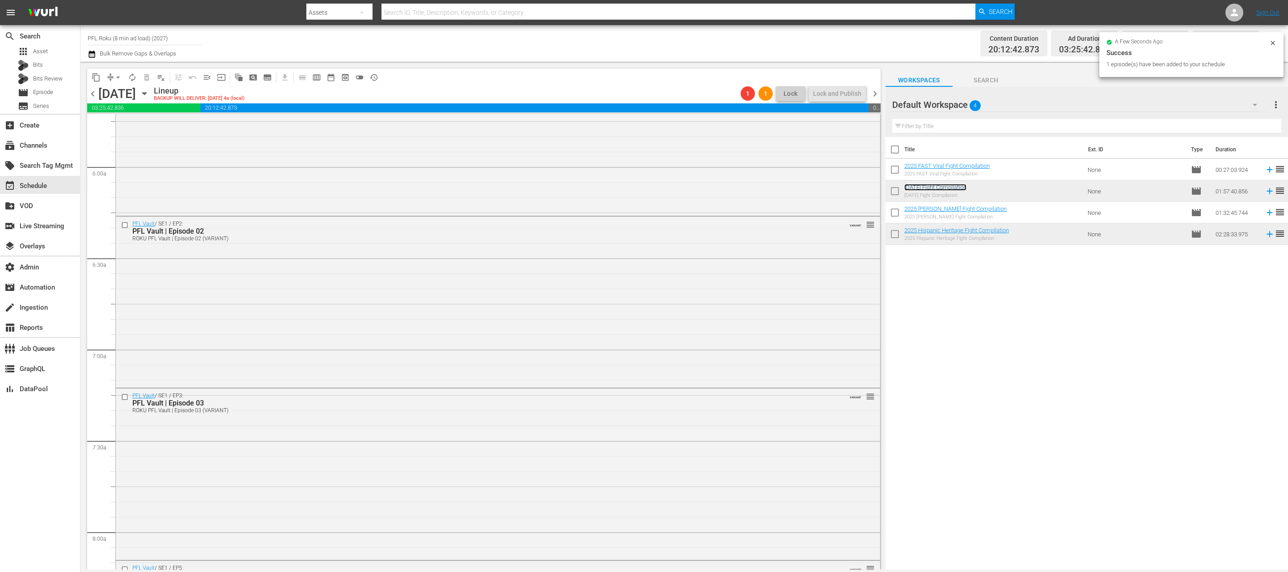
scroll to position [0, 0]
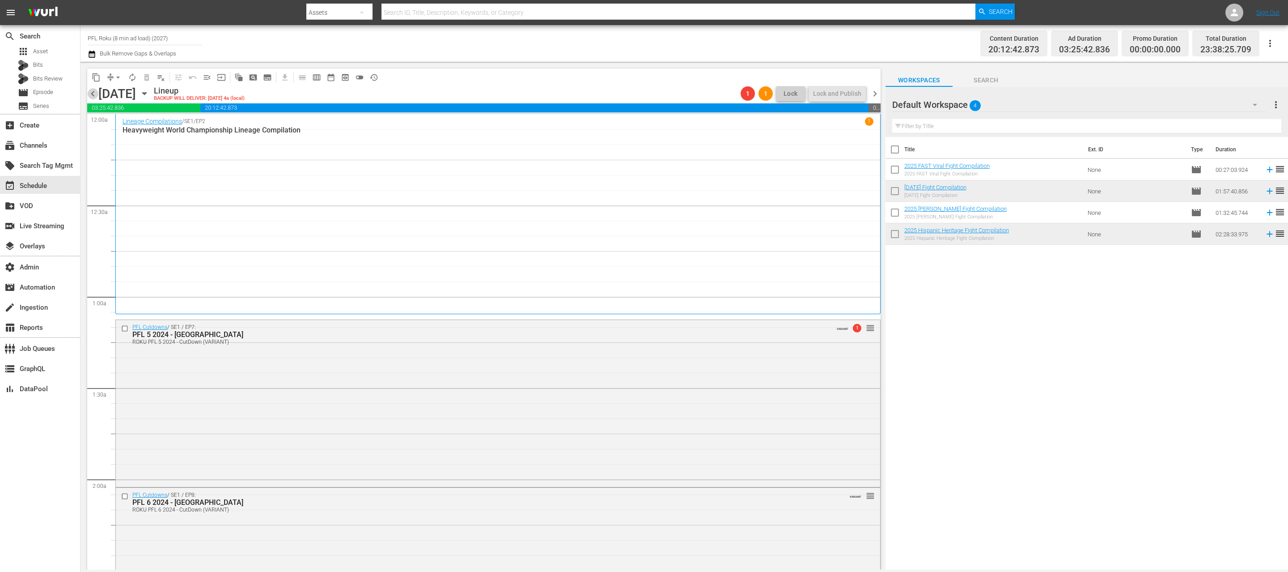
click at [93, 91] on span "chevron_left" at bounding box center [92, 93] width 11 height 11
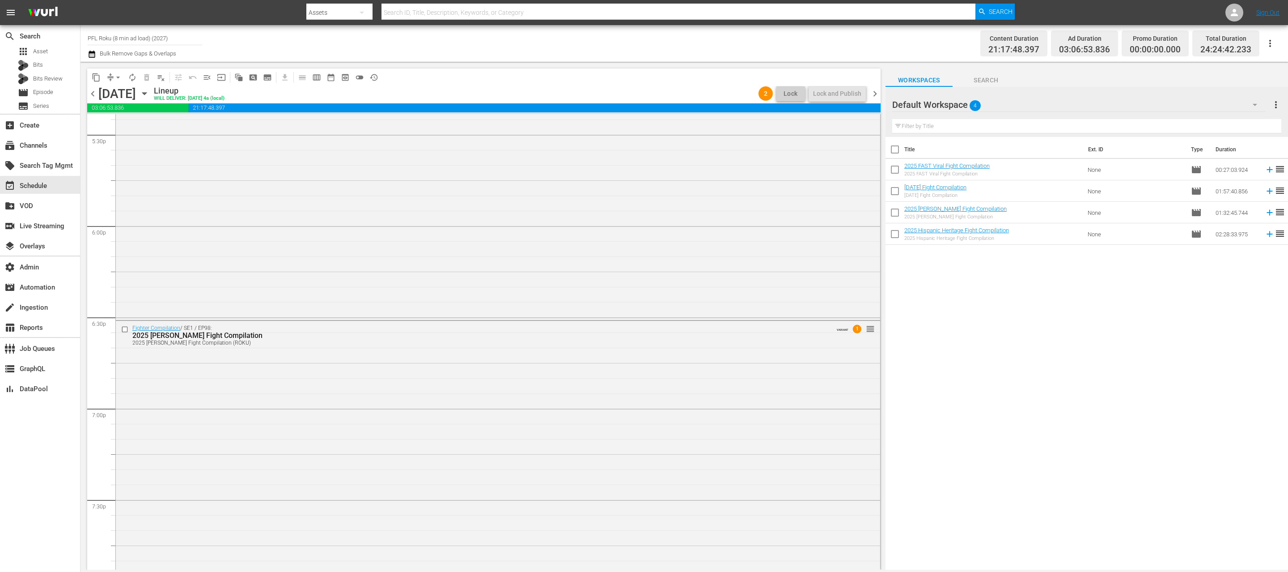
scroll to position [3222, 0]
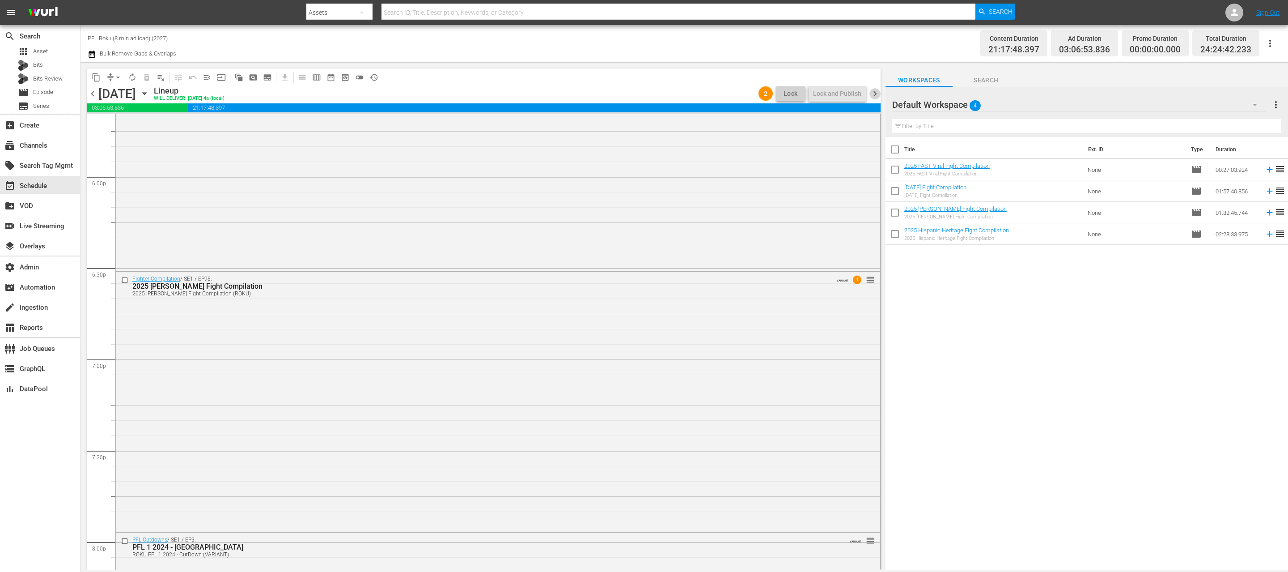
click at [878, 93] on span "chevron_right" at bounding box center [874, 93] width 11 height 11
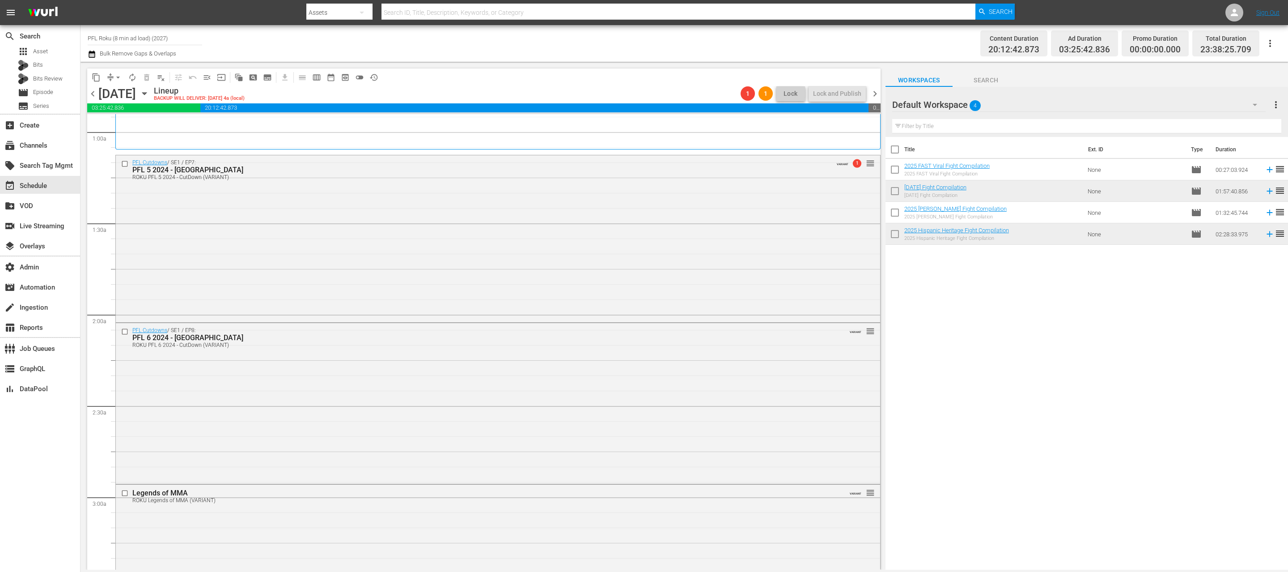
scroll to position [3777, 0]
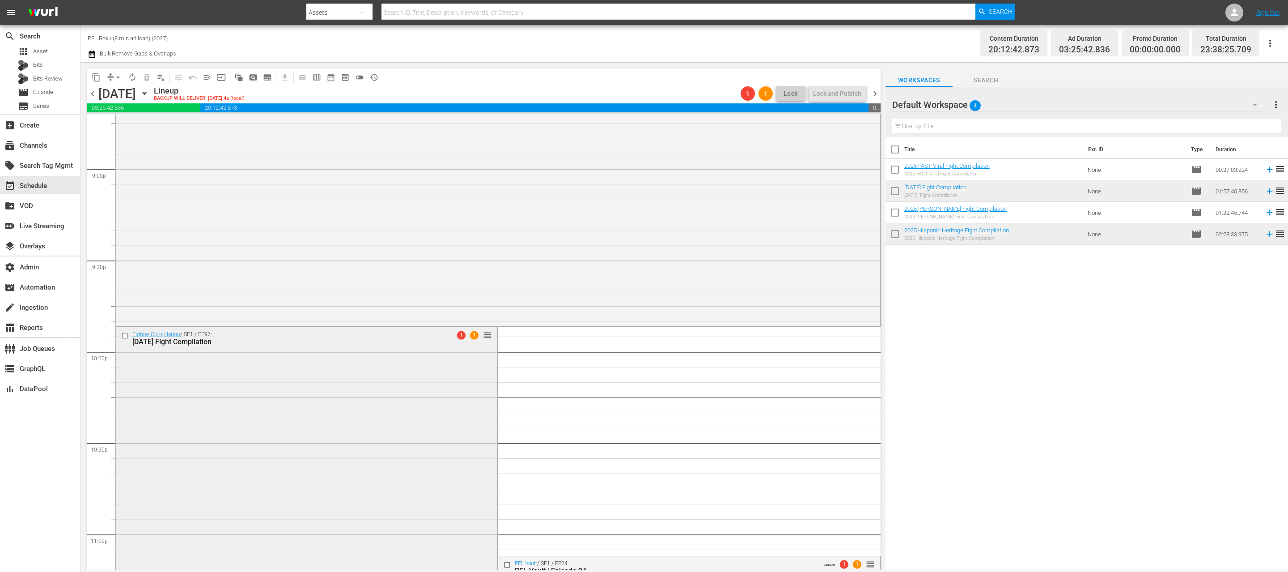
click at [388, 468] on div "Fighter Compilation / SE1 / EP97: 2025 Halloween Fight Compilation 1 1 reorder" at bounding box center [306, 504] width 381 height 355
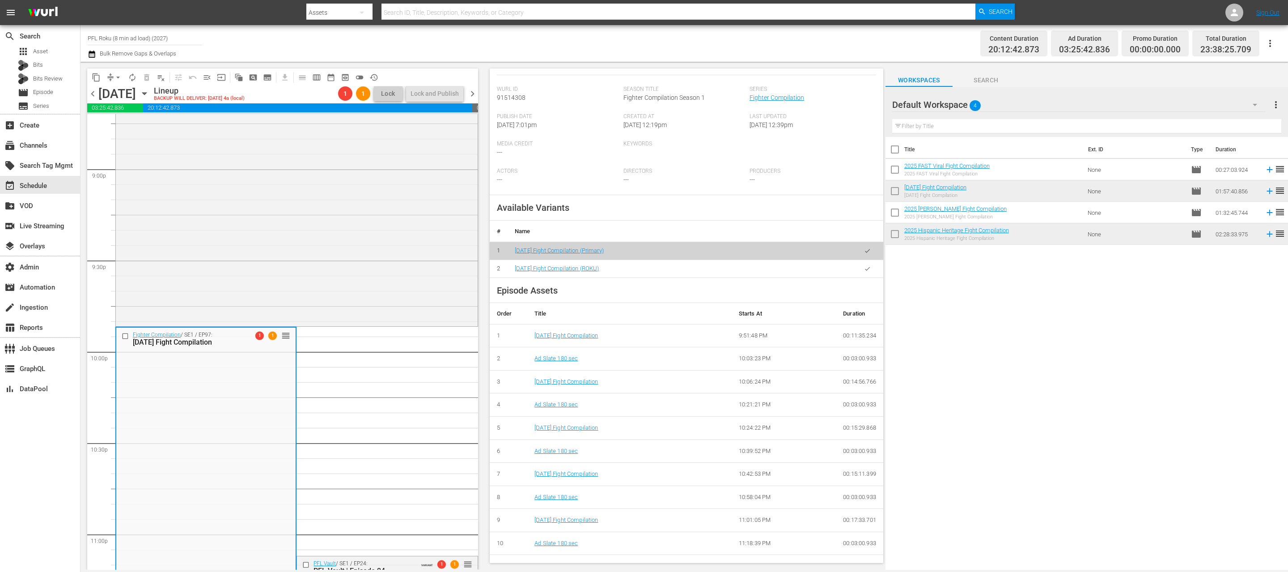
scroll to position [226, 0]
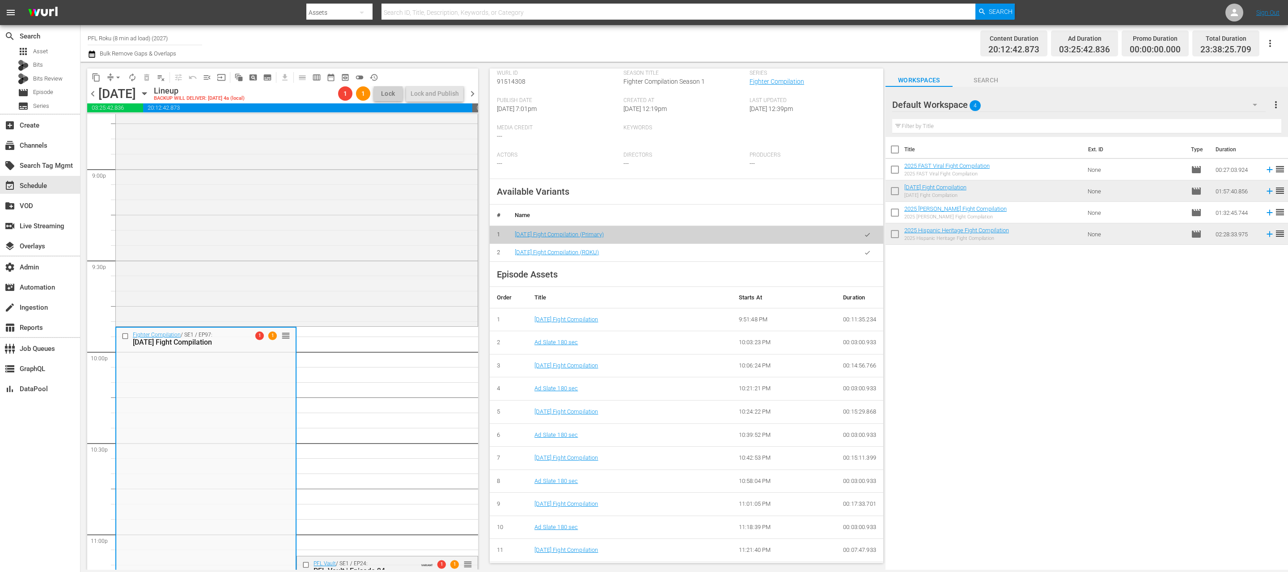
click at [867, 254] on icon "button" at bounding box center [867, 252] width 7 height 7
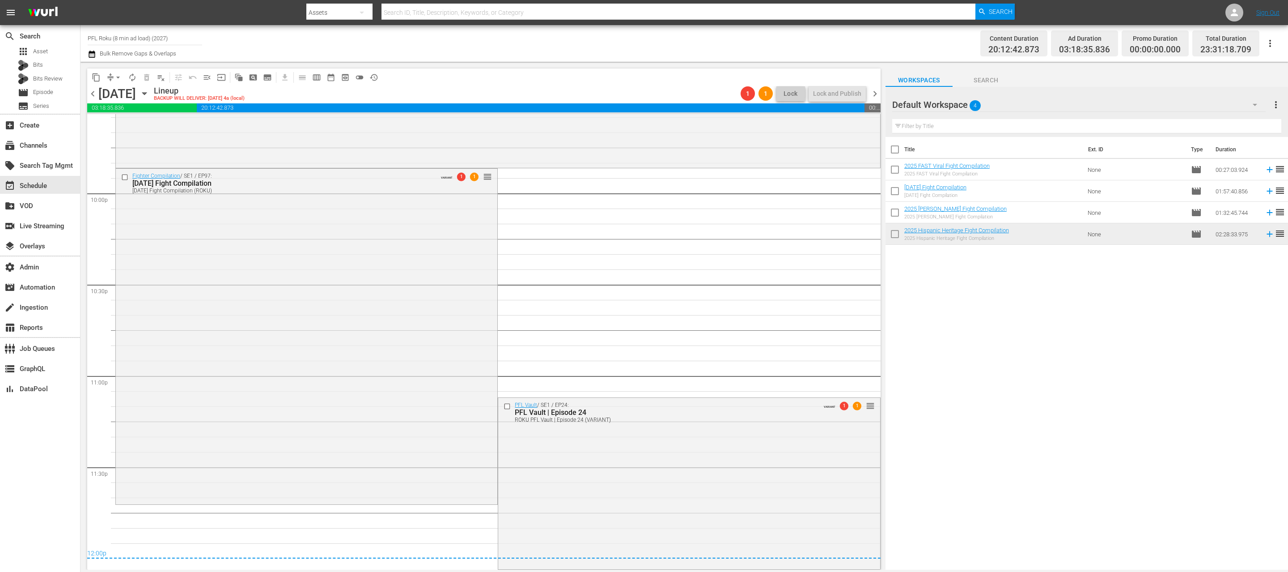
scroll to position [3325, 0]
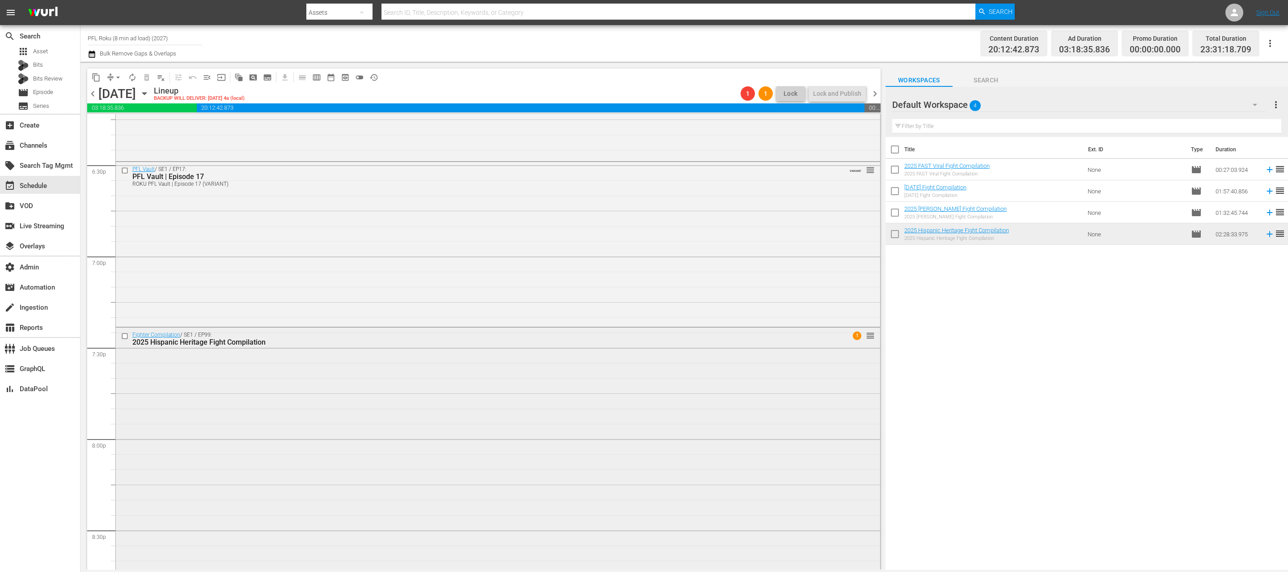
click at [618, 399] on div "Fighter Compilation / SE1 / EP99: 2025 Hispanic Heritage Fight Compilation 1 re…" at bounding box center [498, 551] width 764 height 449
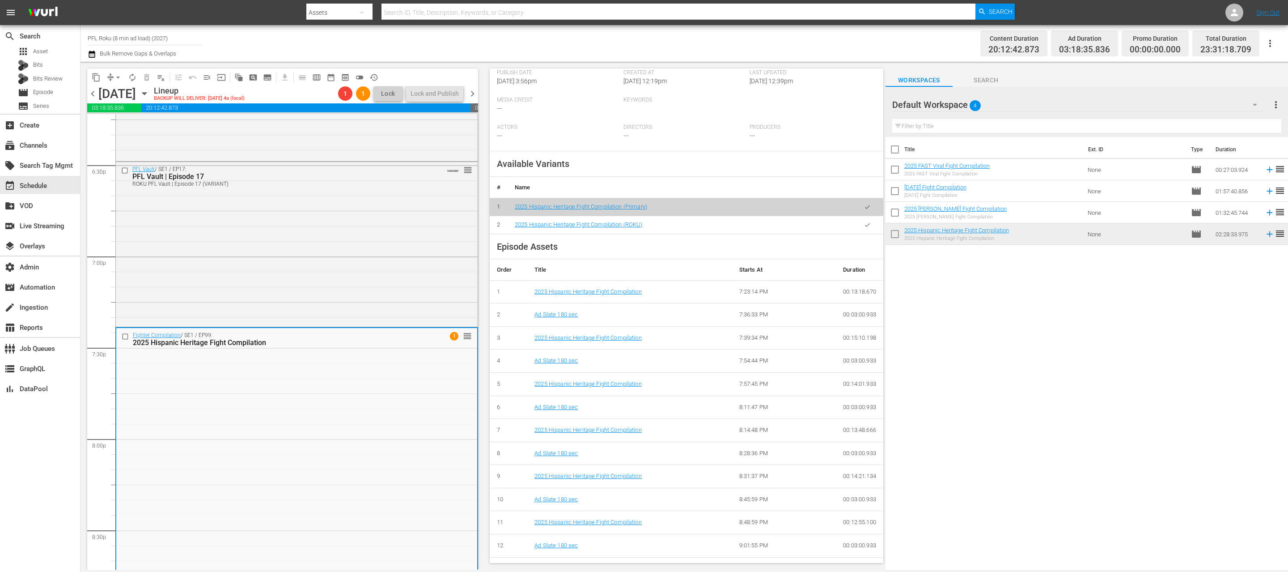
scroll to position [255, 0]
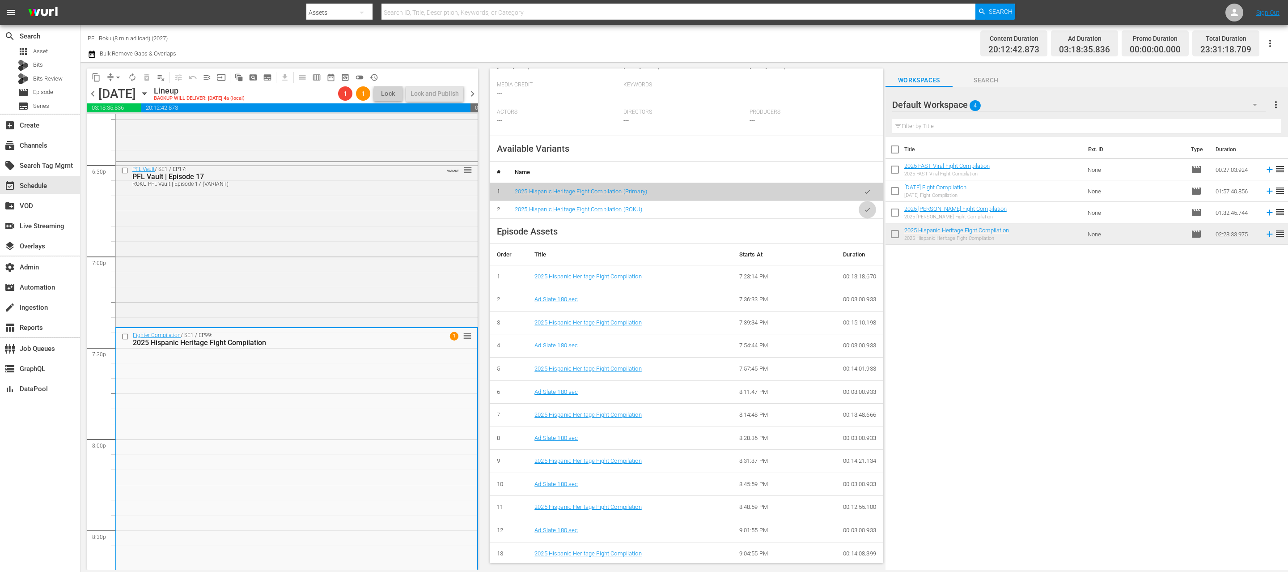
click at [867, 212] on icon "button" at bounding box center [867, 209] width 7 height 7
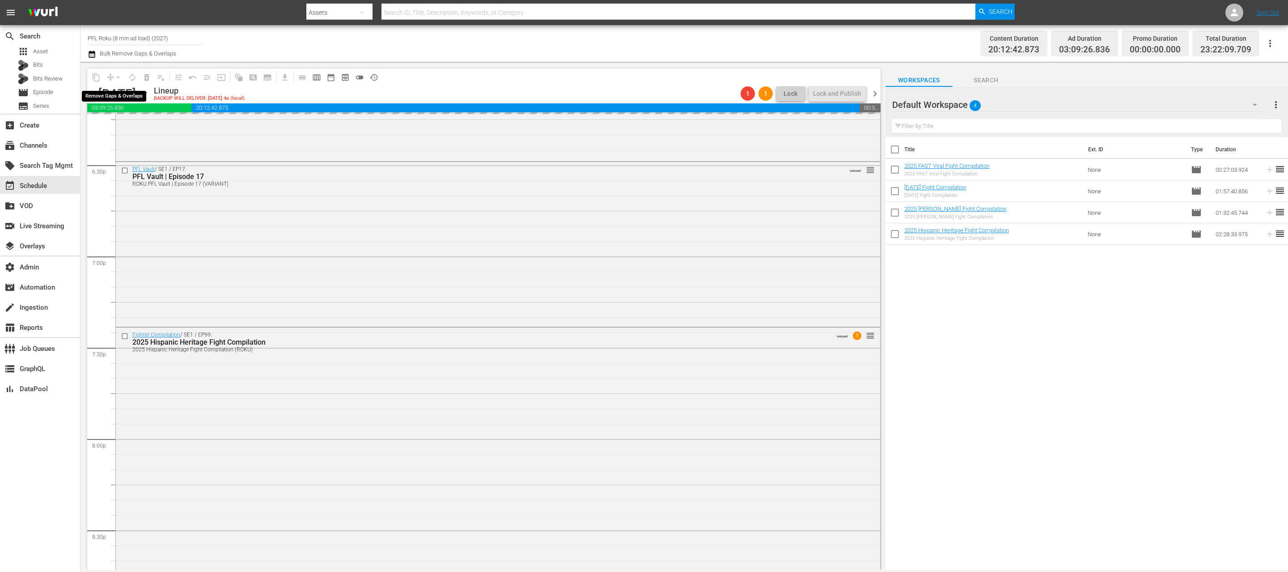
click at [118, 76] on div "arrow_drop_down" at bounding box center [118, 77] width 14 height 14
click at [120, 76] on span "arrow_drop_down" at bounding box center [118, 77] width 9 height 9
click at [143, 126] on li "Align to End of Previous Day" at bounding box center [119, 125] width 94 height 15
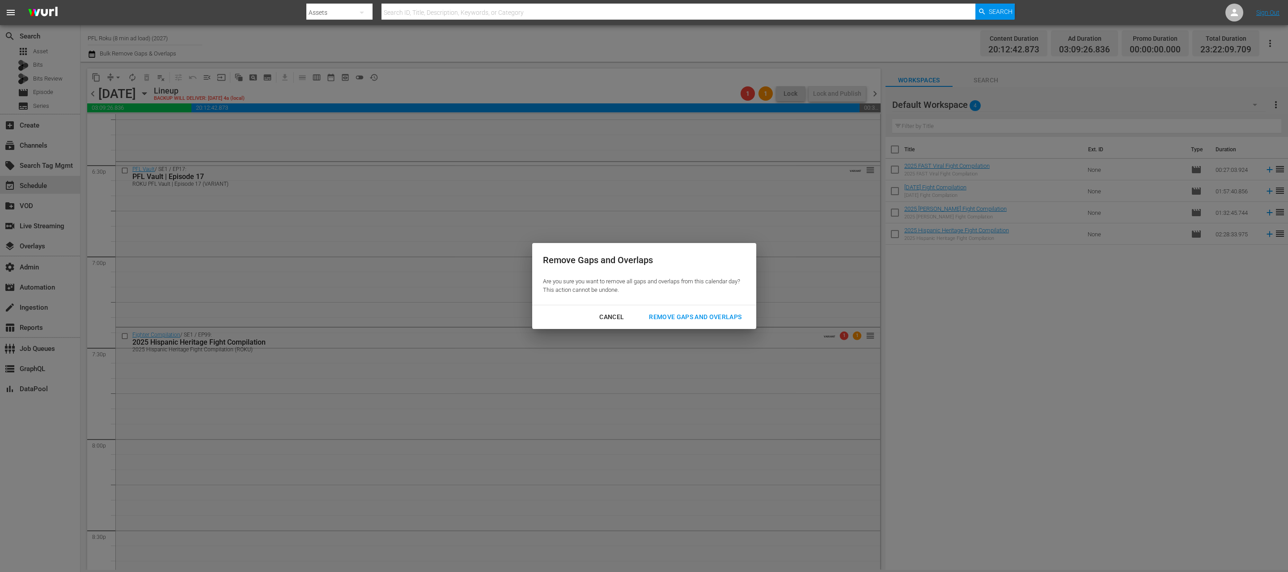
click at [682, 322] on button "Remove Gaps and Overlaps" at bounding box center [695, 317] width 114 height 17
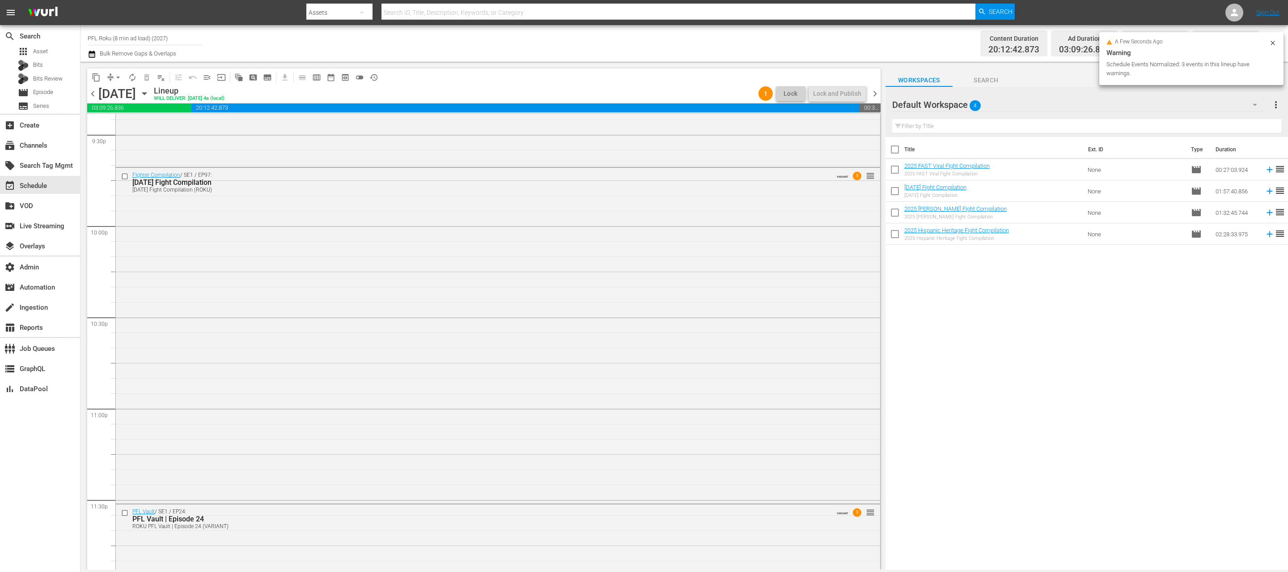
scroll to position [4009, 0]
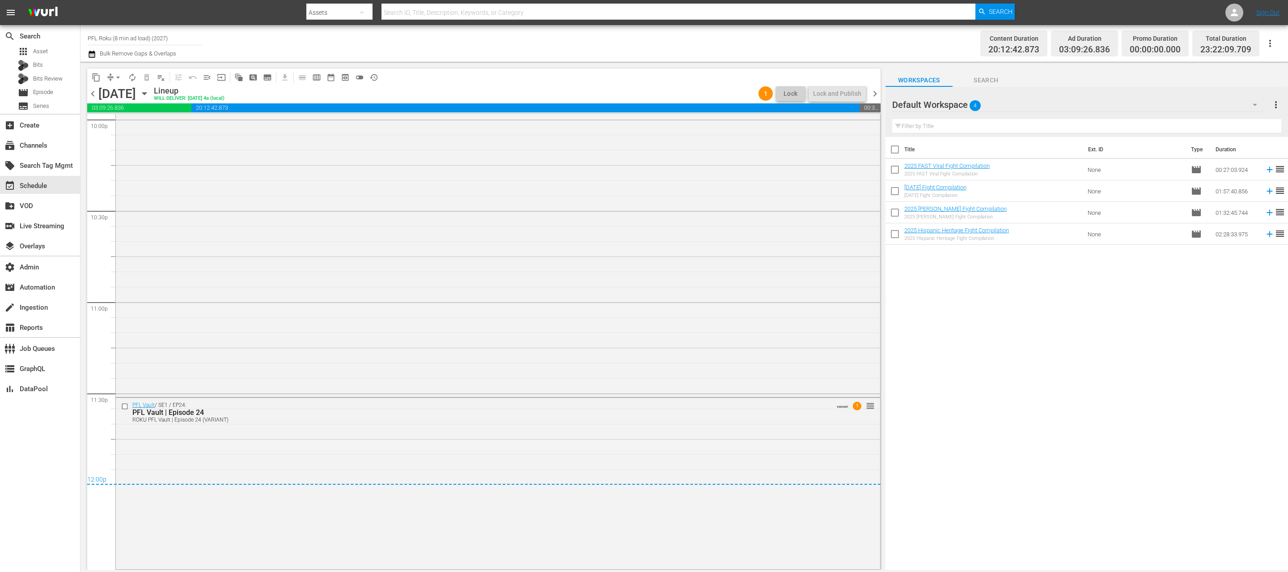
click at [875, 98] on span "chevron_right" at bounding box center [874, 93] width 11 height 11
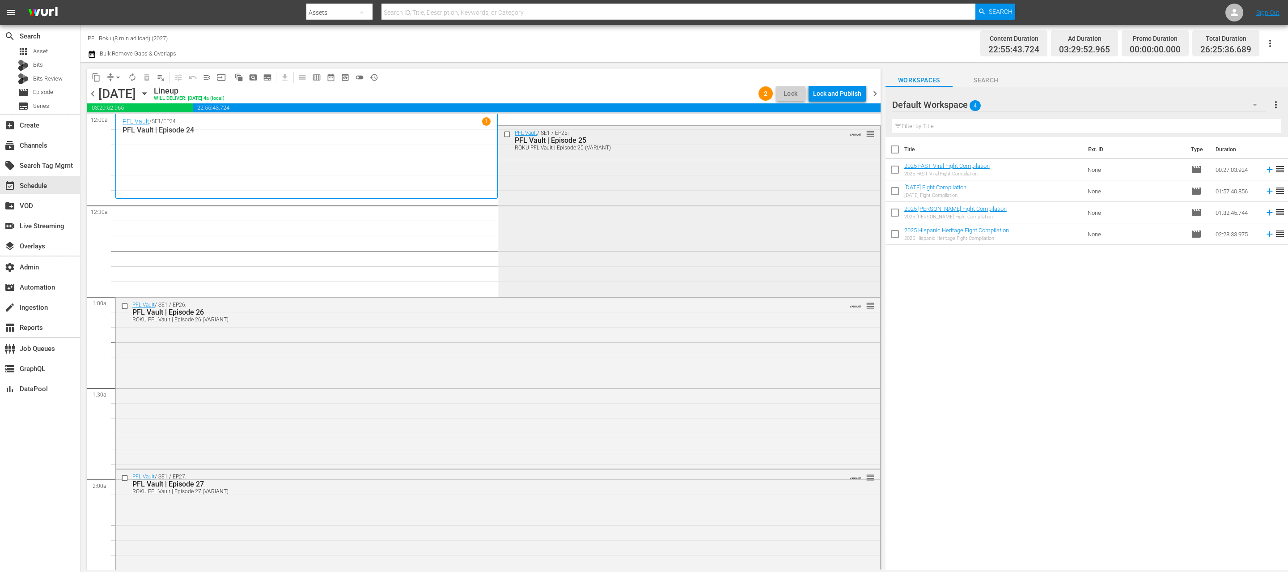
click at [506, 134] on input "checkbox" at bounding box center [508, 135] width 9 height 8
click at [153, 85] on div "content_copy compress arrow_drop_down autorenew_outlined delete_forever_outline…" at bounding box center [235, 76] width 296 height 17
click at [147, 76] on span "delete_forever_outlined" at bounding box center [146, 77] width 9 height 9
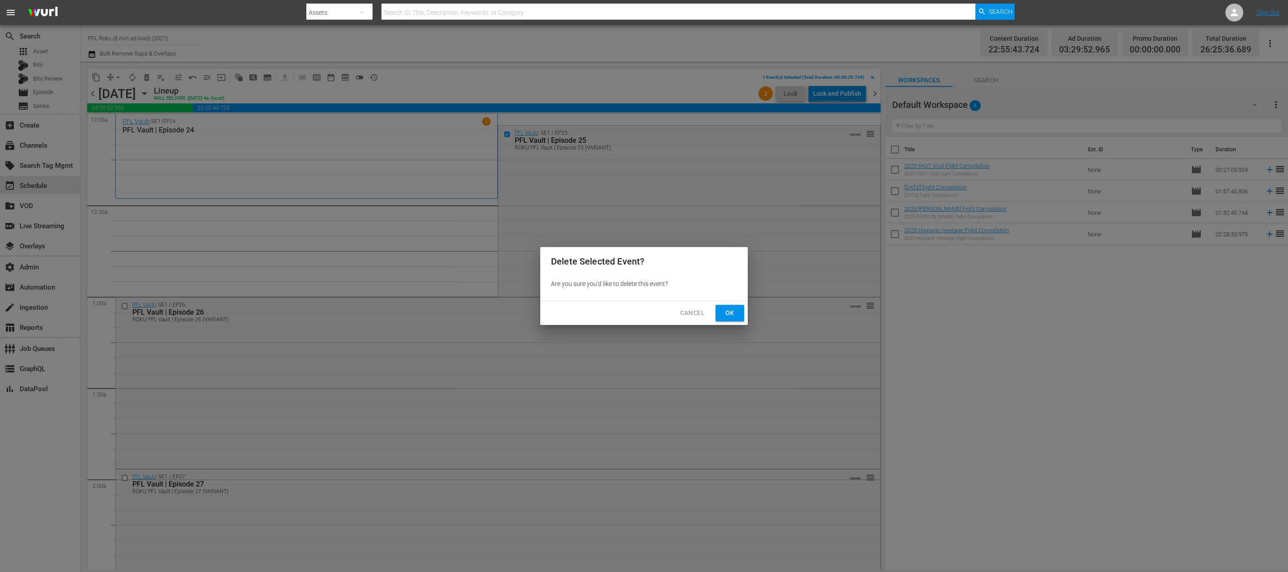
click at [731, 313] on span "Ok" at bounding box center [730, 312] width 14 height 11
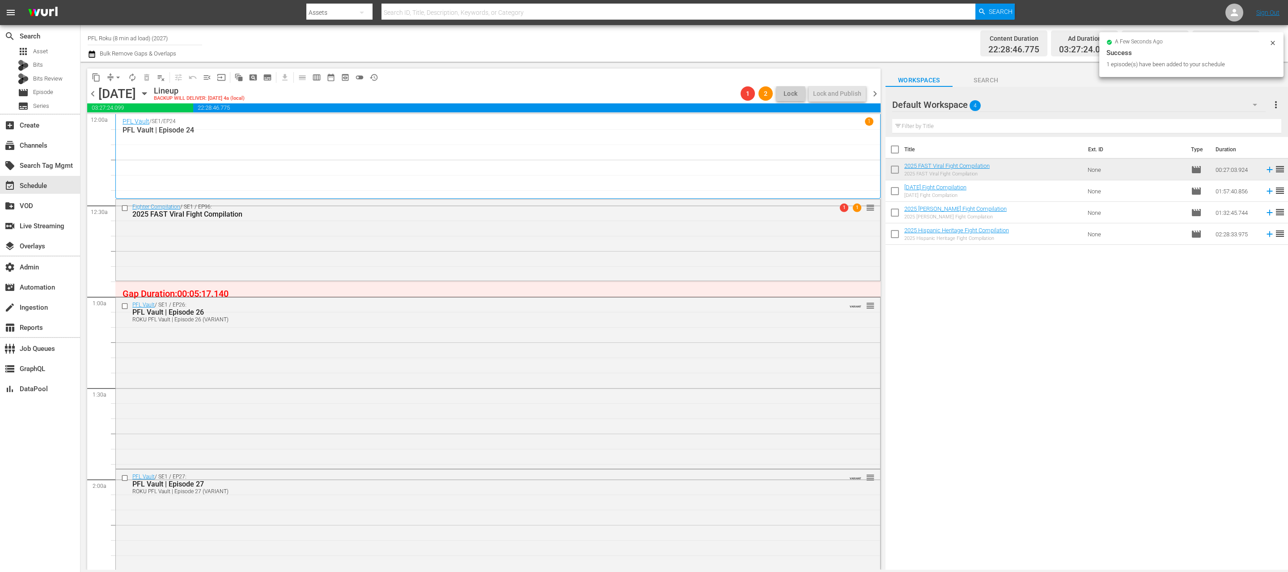
click at [426, 259] on div "Fighter Compilation / SE1 / EP96: 2025 FAST Viral Fight Compilation 1 1 reorder" at bounding box center [498, 239] width 764 height 80
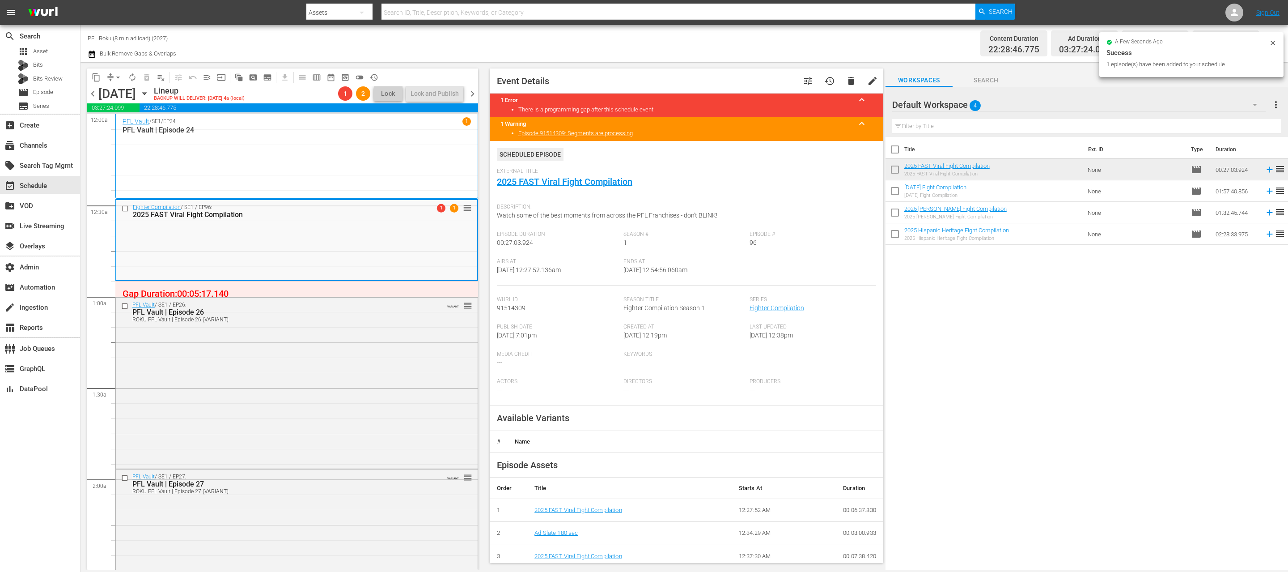
scroll to position [74, 0]
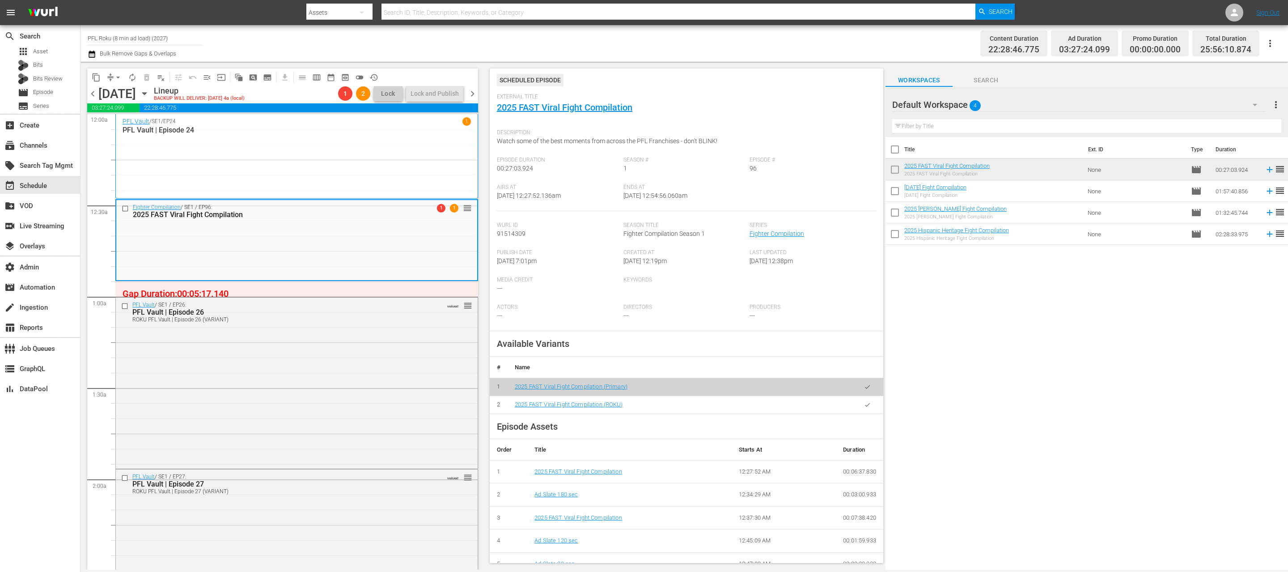
click at [861, 405] on button "button" at bounding box center [867, 404] width 17 height 17
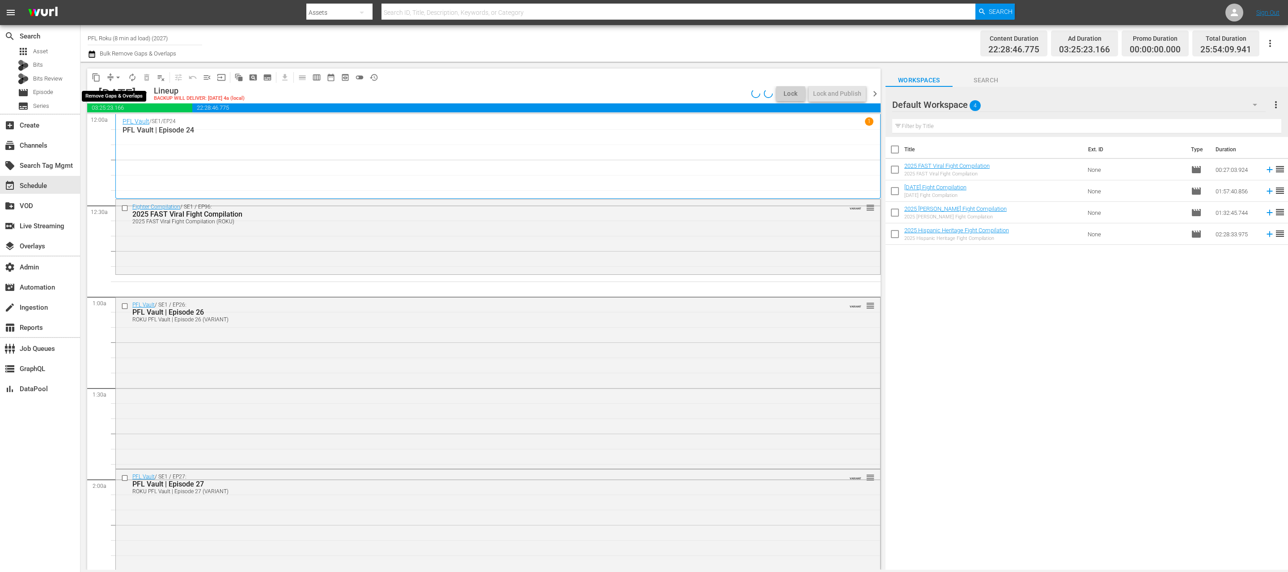
click at [118, 81] on button "arrow_drop_down" at bounding box center [118, 77] width 14 height 14
click at [151, 123] on li "Align to End of Previous Day" at bounding box center [119, 125] width 94 height 15
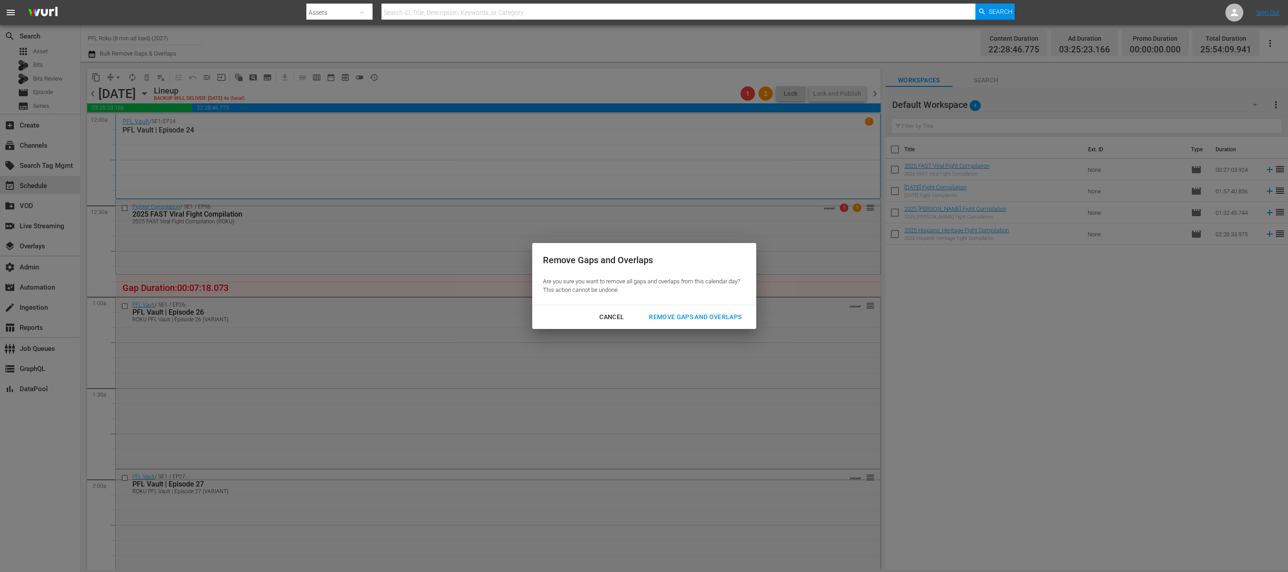
click at [614, 317] on div "Cancel" at bounding box center [611, 316] width 39 height 11
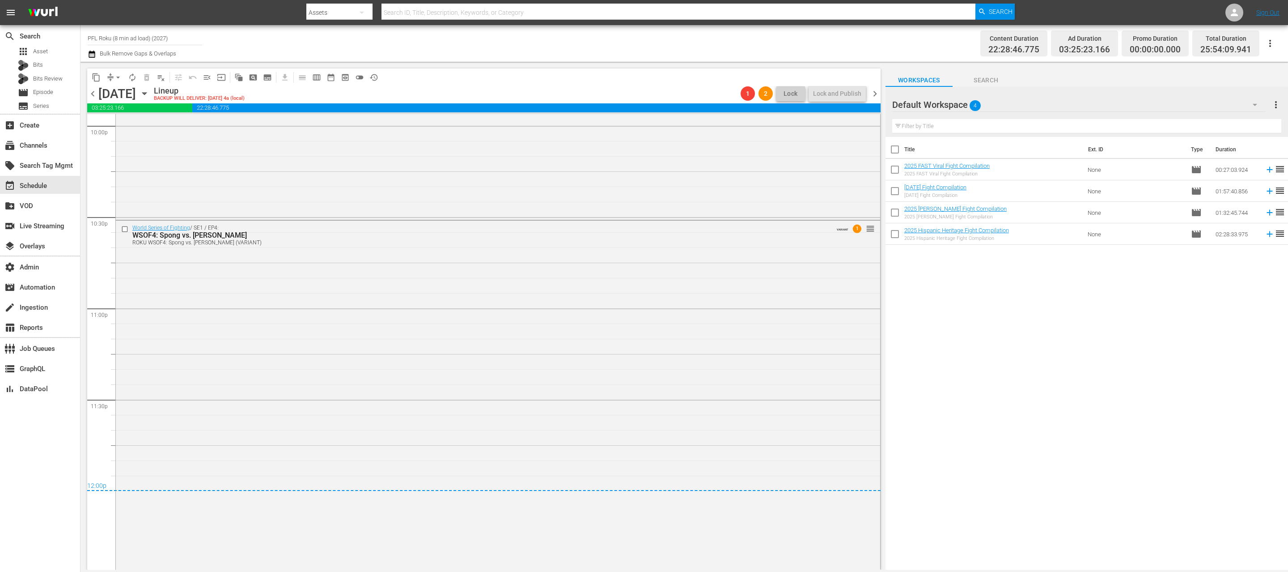
scroll to position [4004, 0]
click at [124, 228] on input "checkbox" at bounding box center [125, 228] width 9 height 8
click at [144, 79] on span "delete_forever_outlined" at bounding box center [146, 77] width 9 height 9
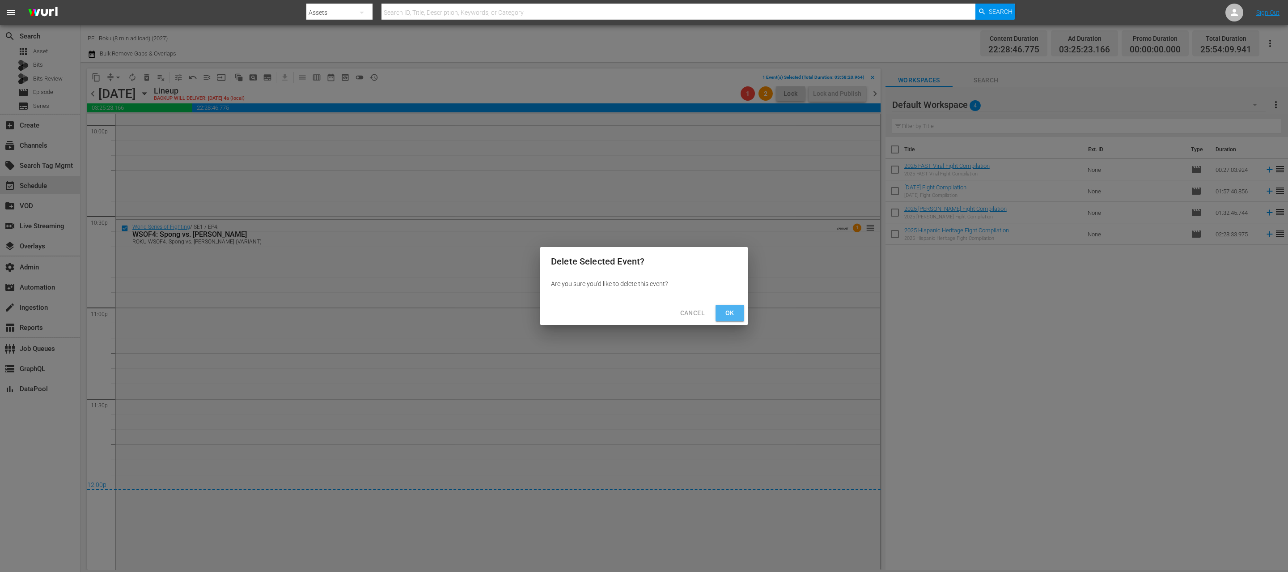
click at [725, 319] on button "Ok" at bounding box center [730, 313] width 29 height 17
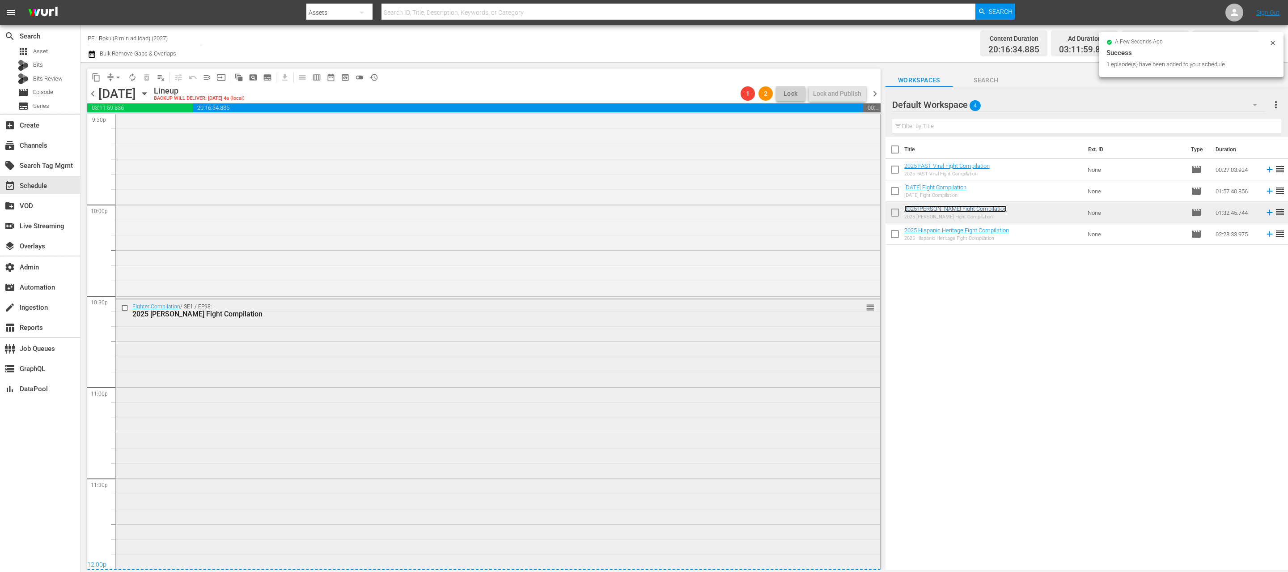
scroll to position [3935, 0]
click at [589, 434] on div "Fighter Compilation / SE1 / EP98: 2025 [PERSON_NAME] Fight Compilation reorder" at bounding box center [498, 428] width 764 height 280
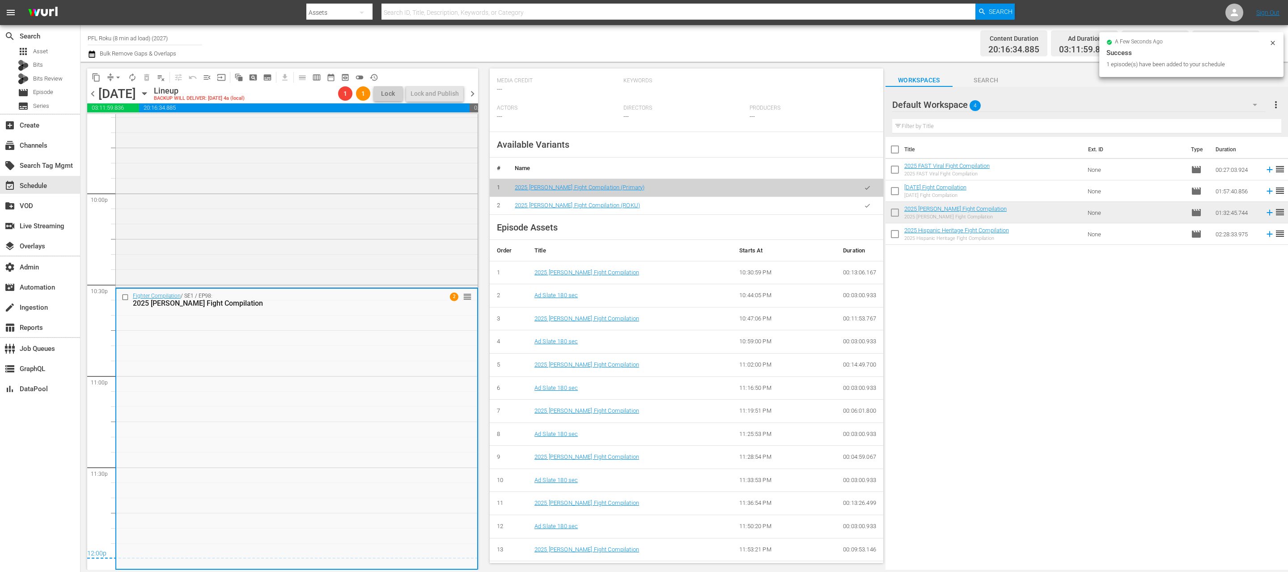
scroll to position [247, 0]
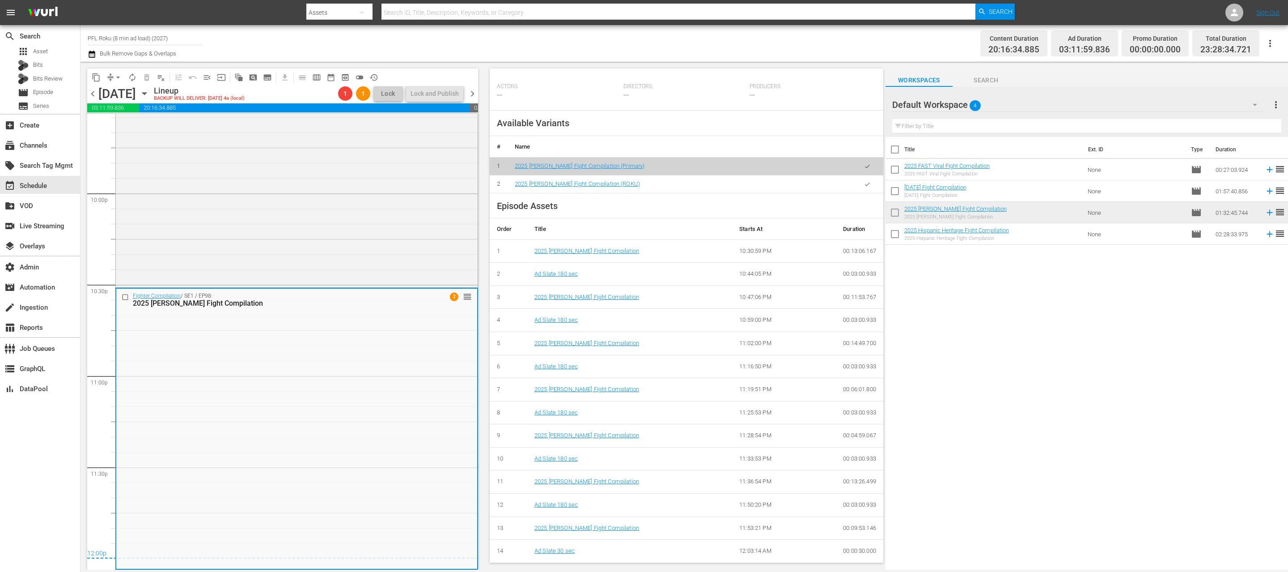
click at [865, 185] on icon "button" at bounding box center [867, 184] width 5 height 4
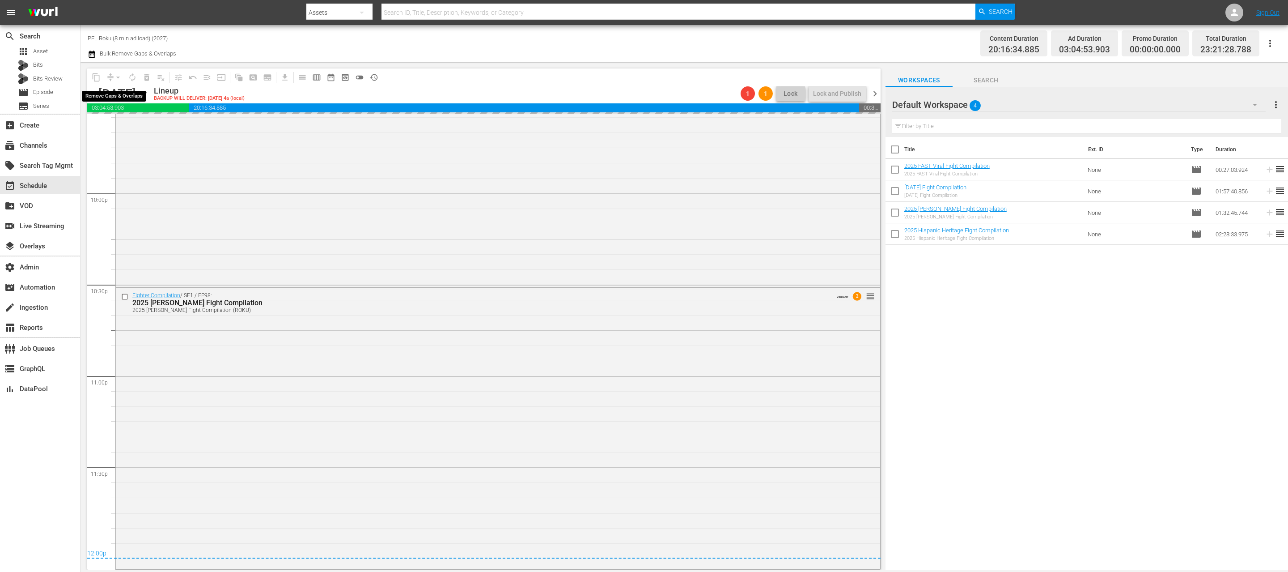
click at [115, 76] on div "arrow_drop_down" at bounding box center [118, 77] width 14 height 14
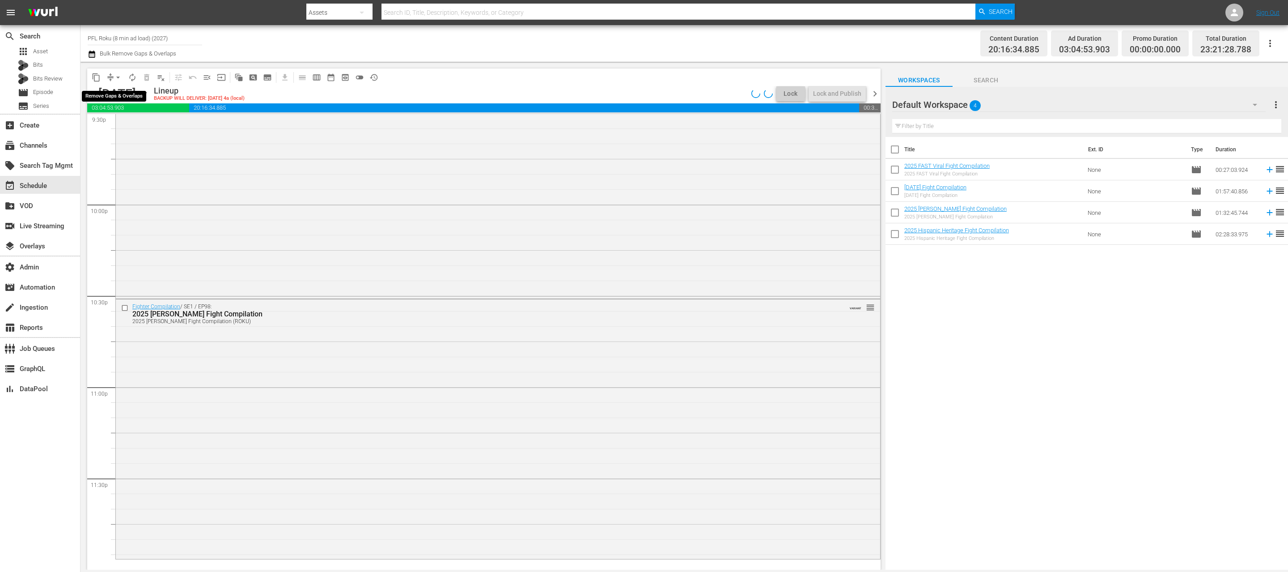
scroll to position [3924, 0]
click at [119, 80] on span "arrow_drop_down" at bounding box center [118, 77] width 9 height 9
click at [147, 126] on li "Align to End of Previous Day" at bounding box center [119, 125] width 94 height 15
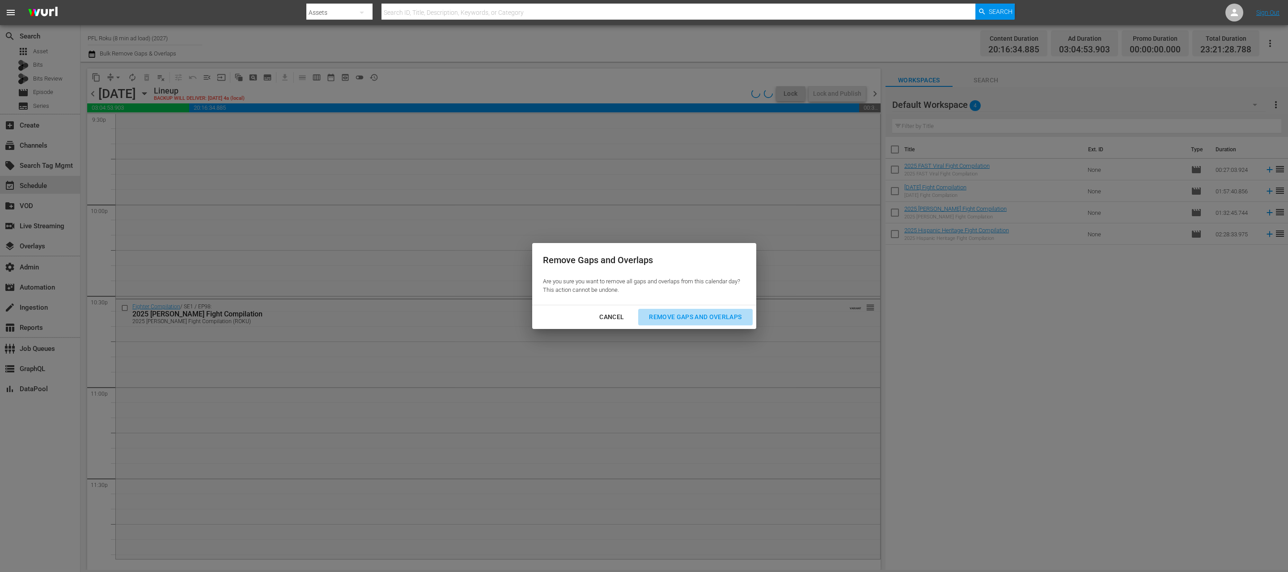
click at [675, 317] on div "Remove Gaps and Overlaps" at bounding box center [695, 316] width 107 height 11
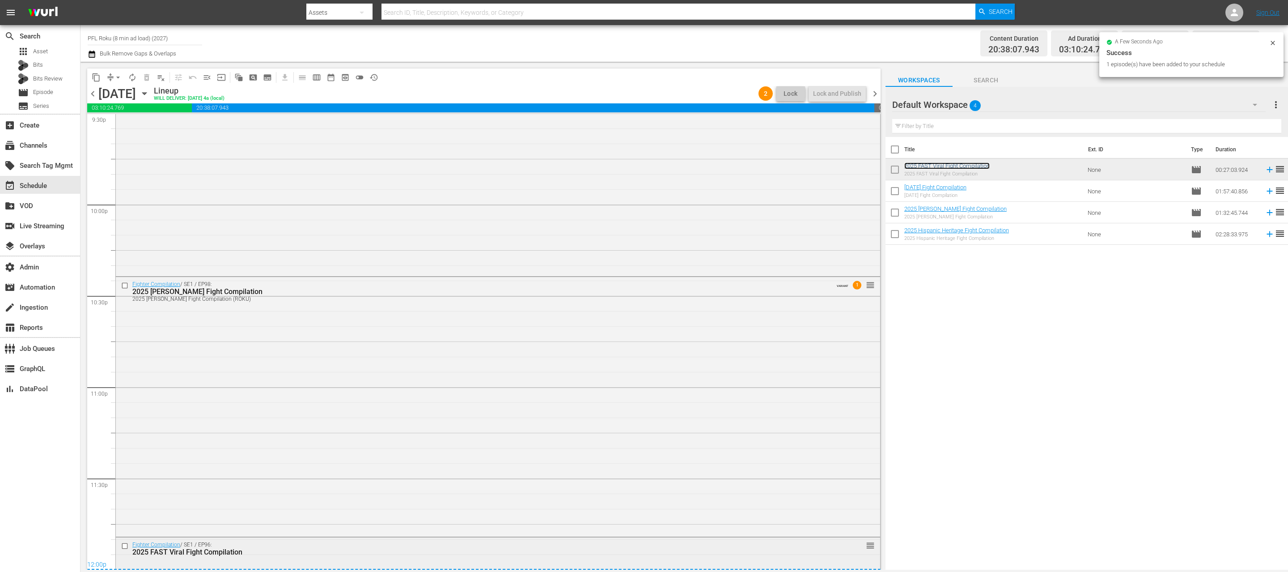
scroll to position [3974, 0]
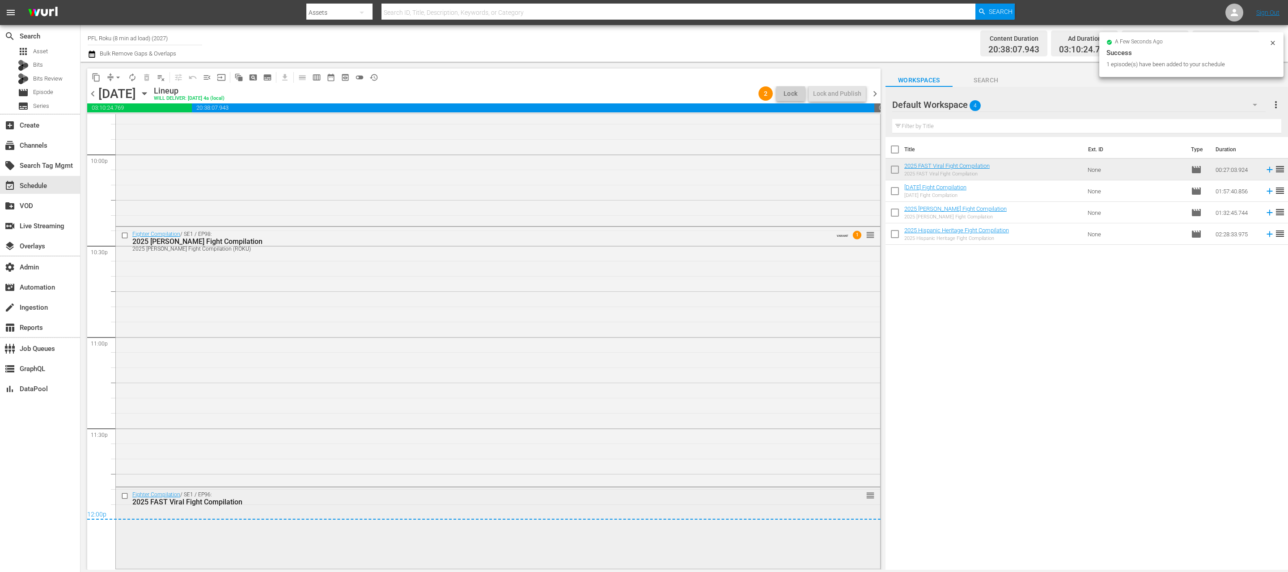
click at [665, 541] on div "Fighter Compilation / SE1 / EP96: 2025 FAST Viral Fight Compilation reorder" at bounding box center [498, 527] width 764 height 80
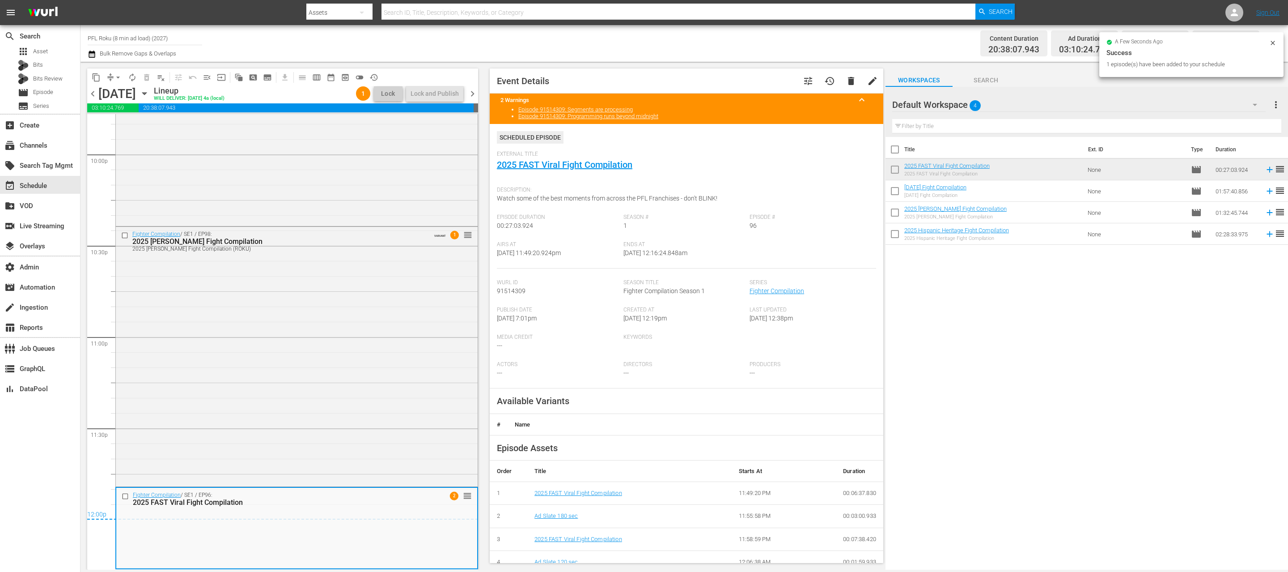
scroll to position [93, 0]
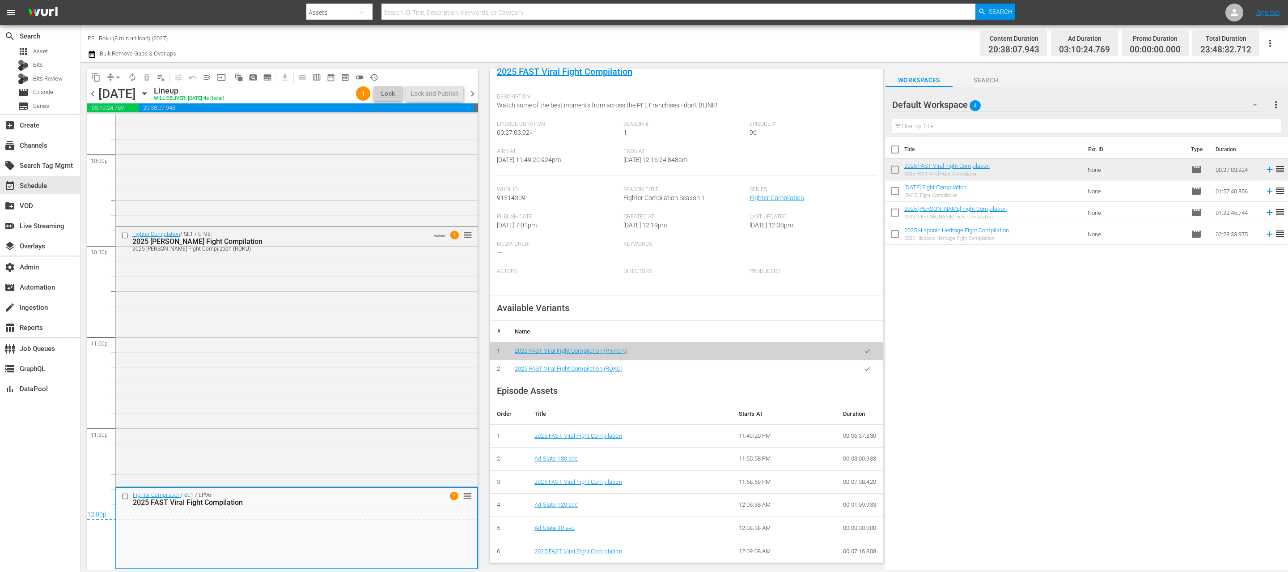
click at [865, 373] on button "button" at bounding box center [867, 368] width 17 height 17
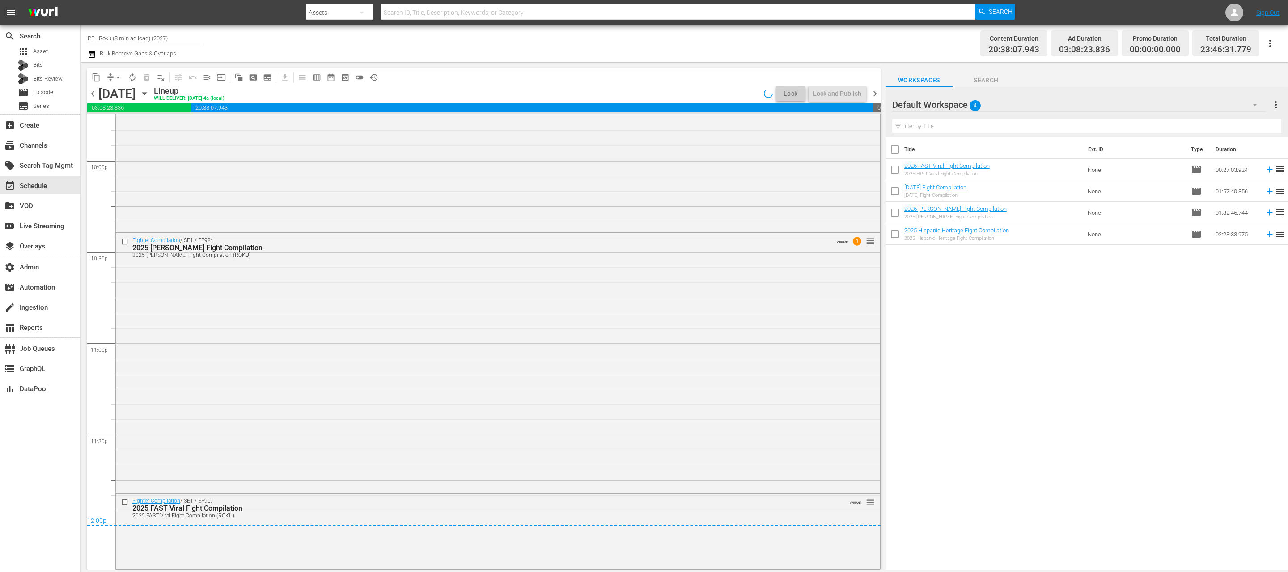
scroll to position [3968, 0]
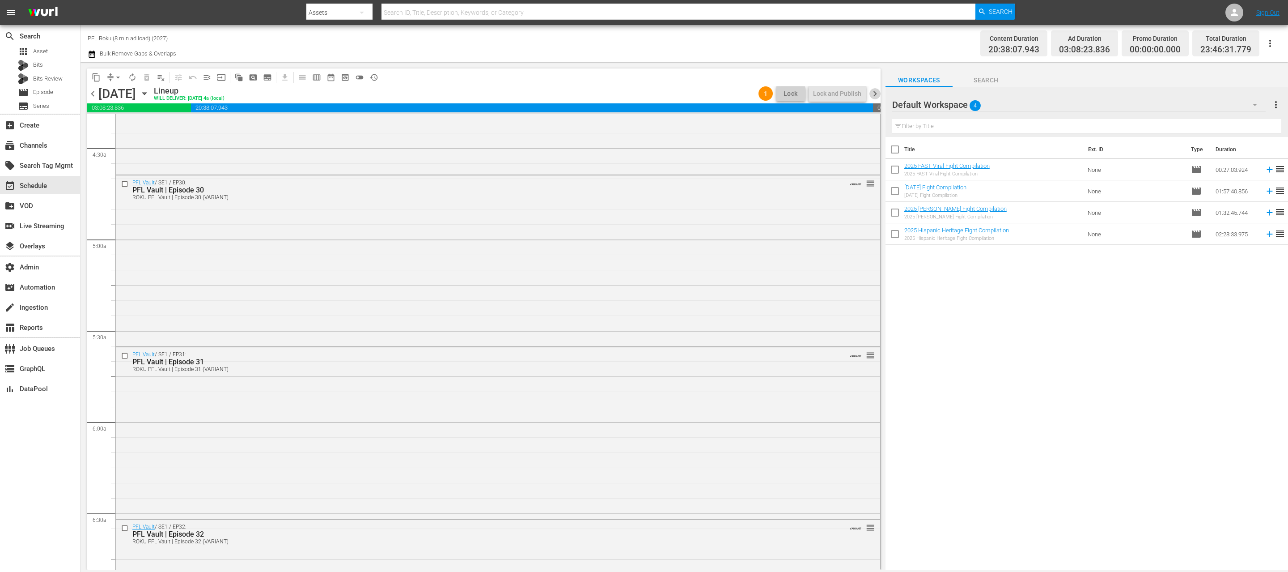
click at [875, 96] on span "chevron_right" at bounding box center [874, 93] width 11 height 11
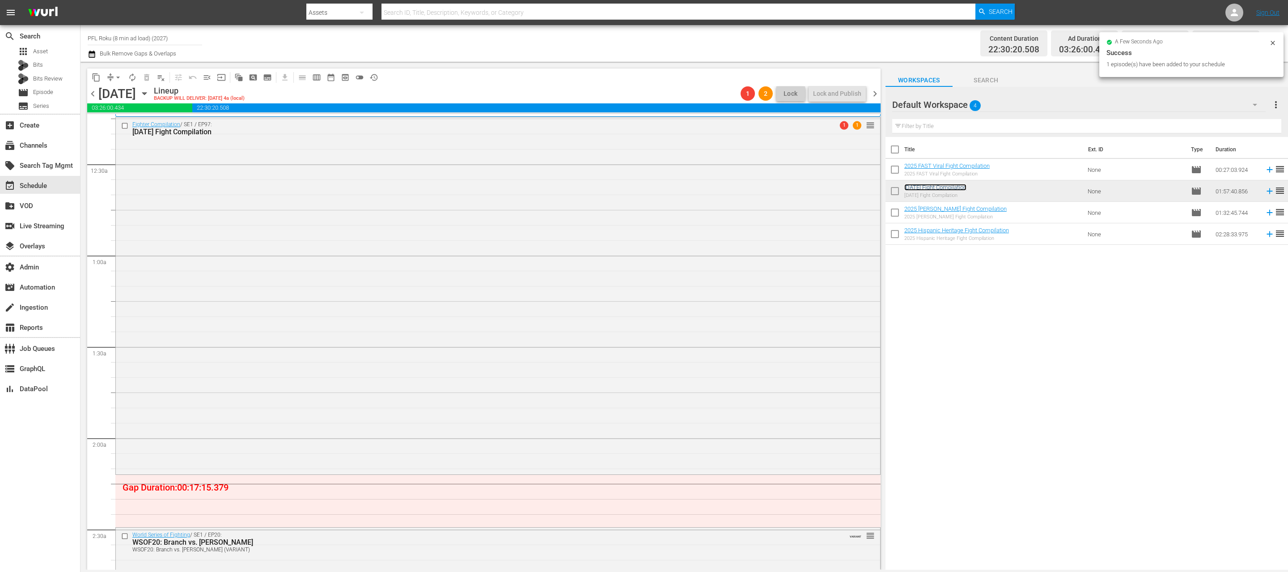
scroll to position [38, 0]
click at [668, 266] on div "Fighter Compilation / SE1 / EP97: 2025 Halloween Fight Compilation 1 1 reorder" at bounding box center [498, 298] width 764 height 355
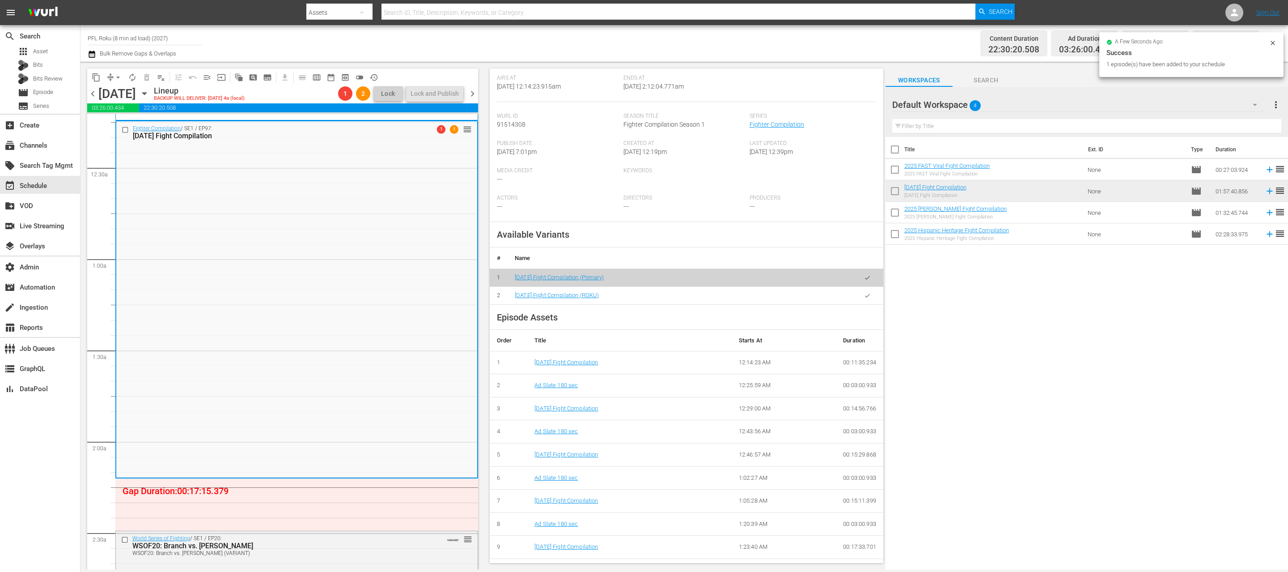
scroll to position [199, 0]
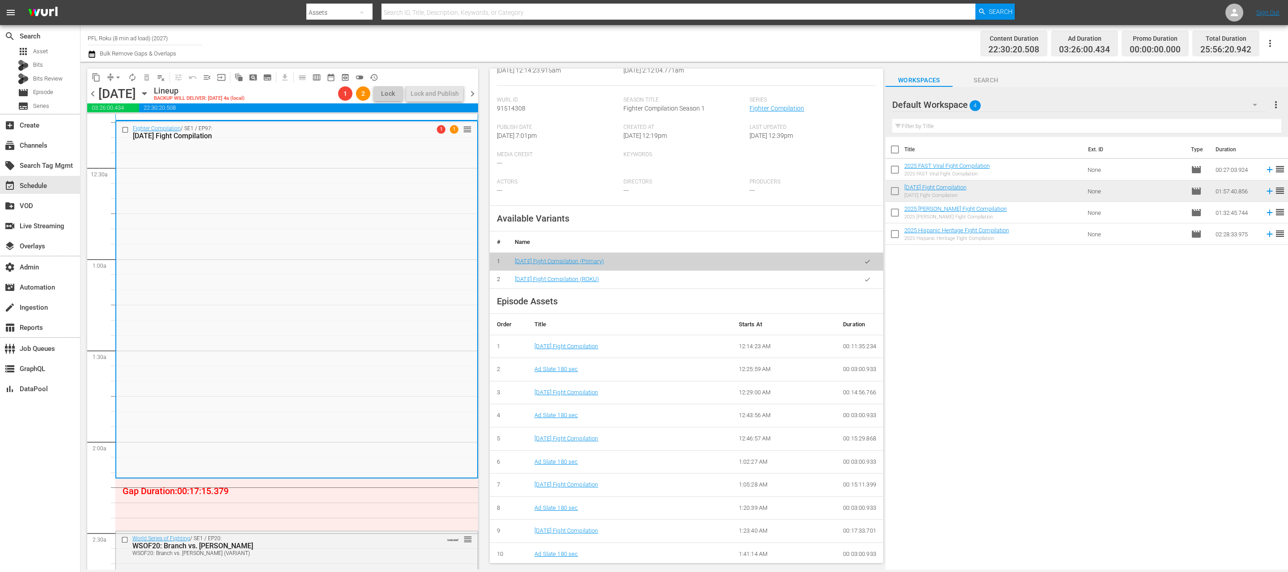
click at [867, 282] on icon "button" at bounding box center [867, 279] width 7 height 7
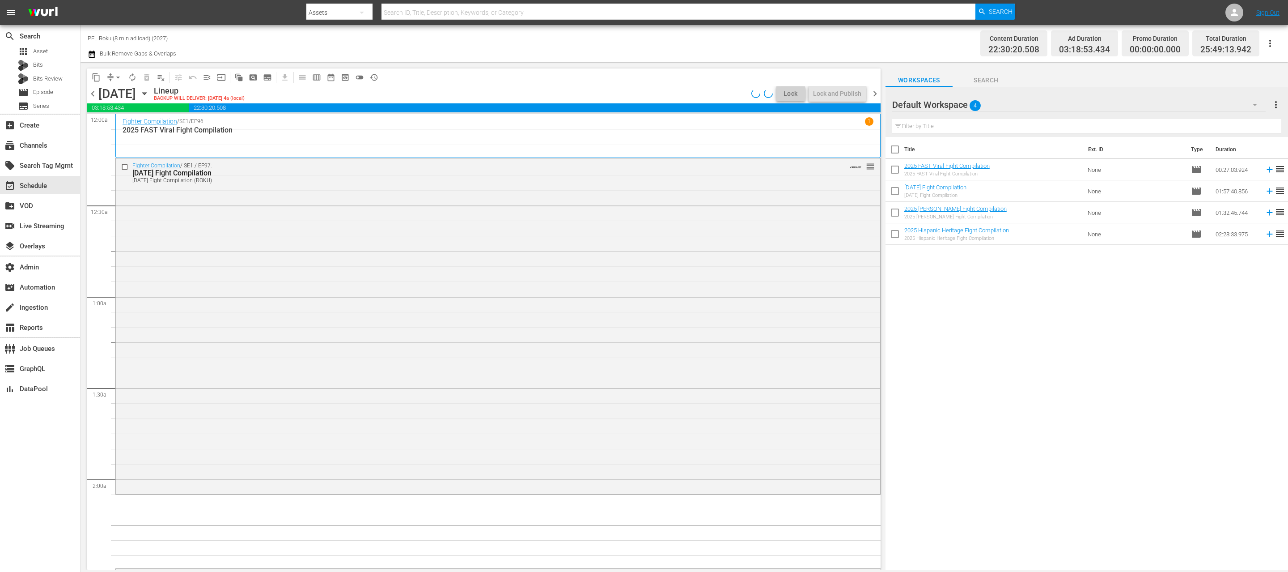
scroll to position [216, 0]
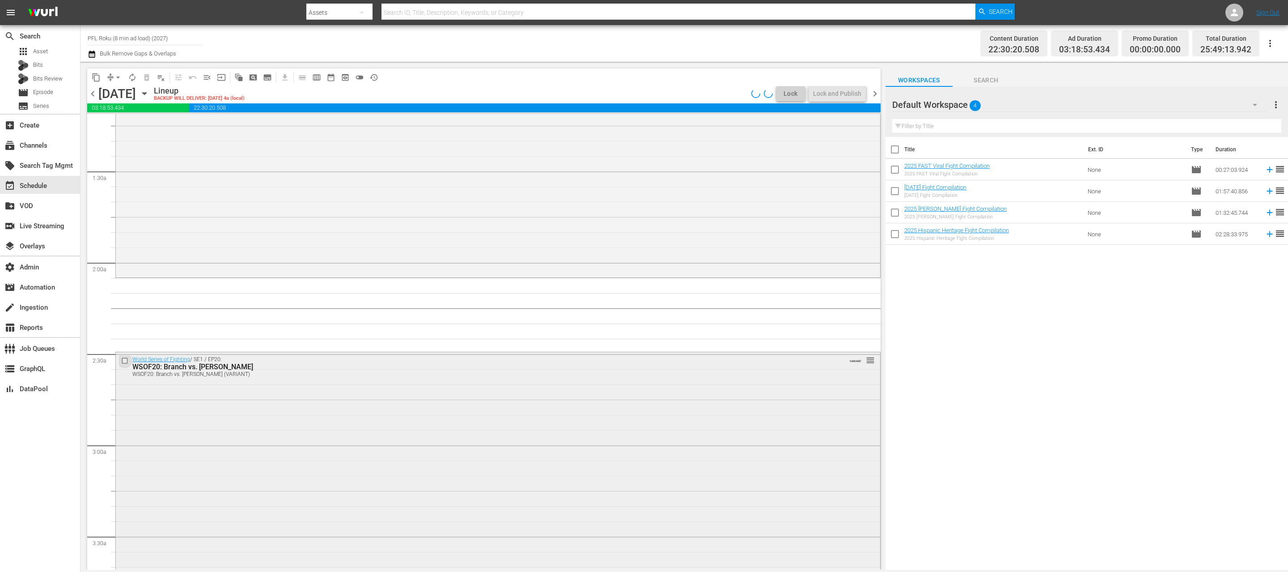
click at [124, 360] on input "checkbox" at bounding box center [125, 361] width 9 height 8
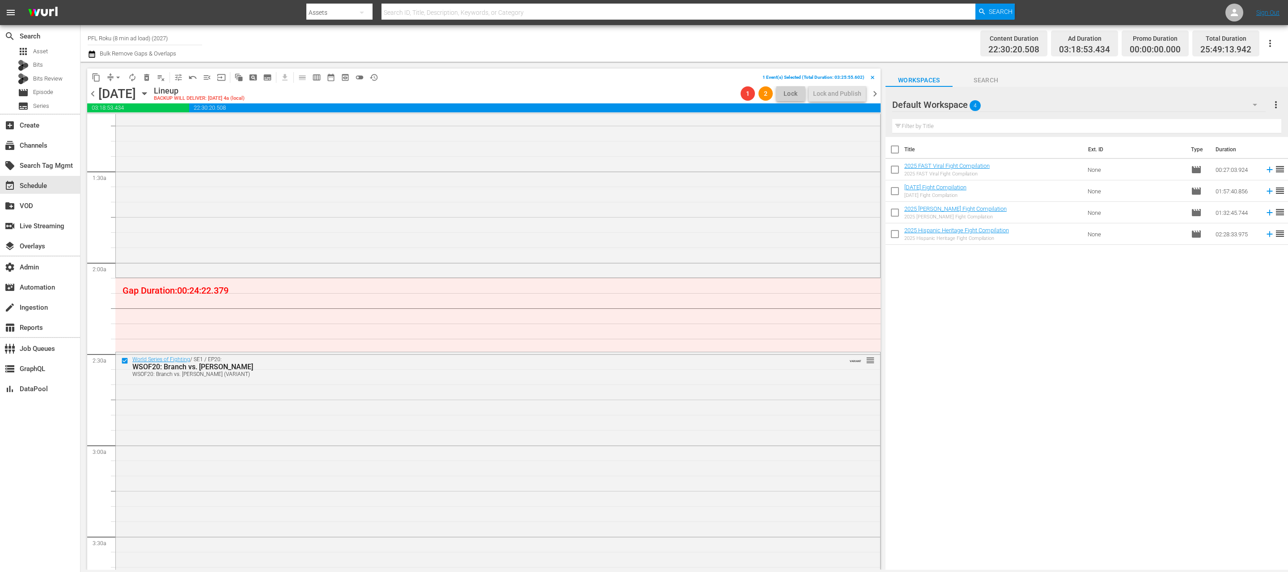
click at [146, 73] on span "delete_forever_outlined" at bounding box center [146, 77] width 9 height 9
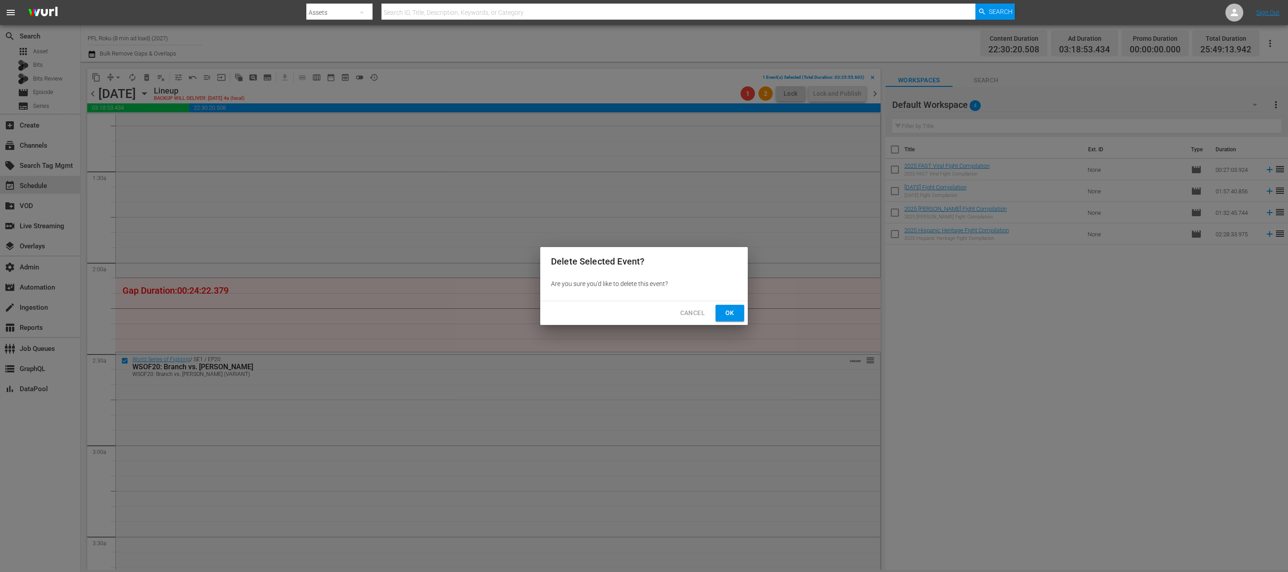
click at [734, 312] on span "Ok" at bounding box center [730, 312] width 14 height 11
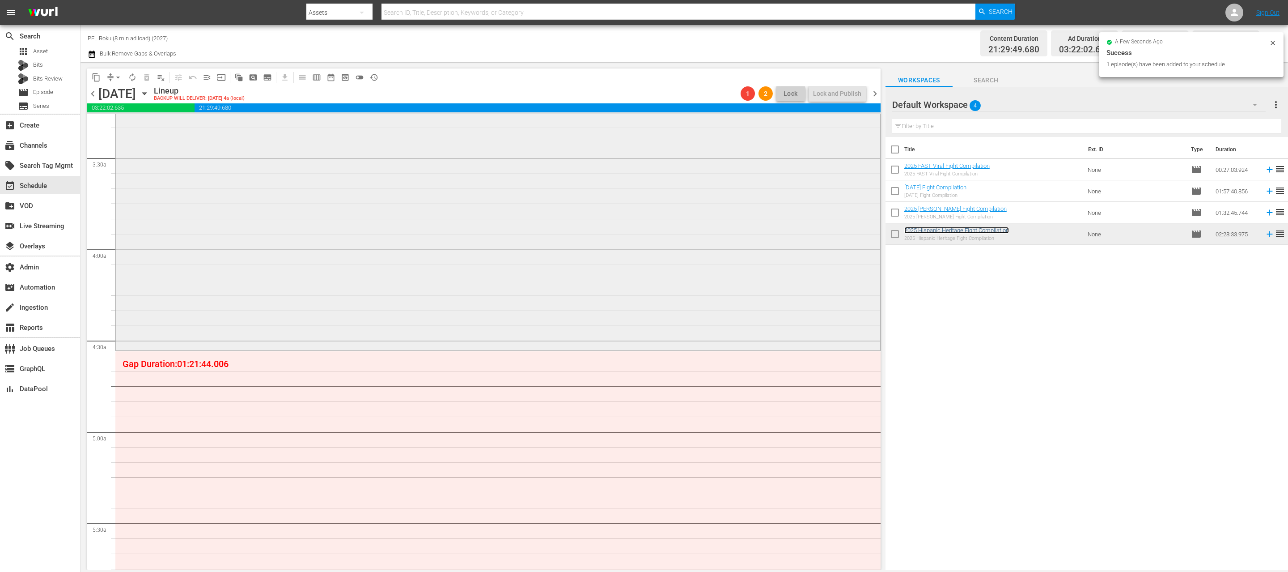
scroll to position [601, 0]
click at [383, 290] on div "Fighter Compilation / SE1 / EP99: 2025 Hispanic Heritage Fight Compilation 1 1 …" at bounding box center [498, 118] width 764 height 449
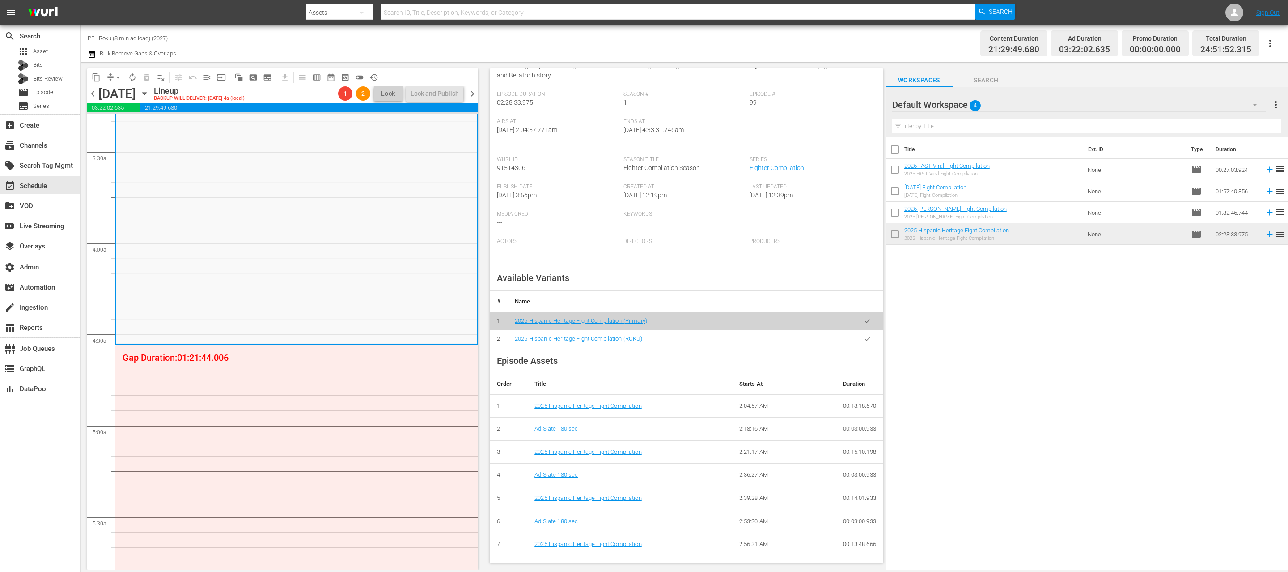
scroll to position [165, 0]
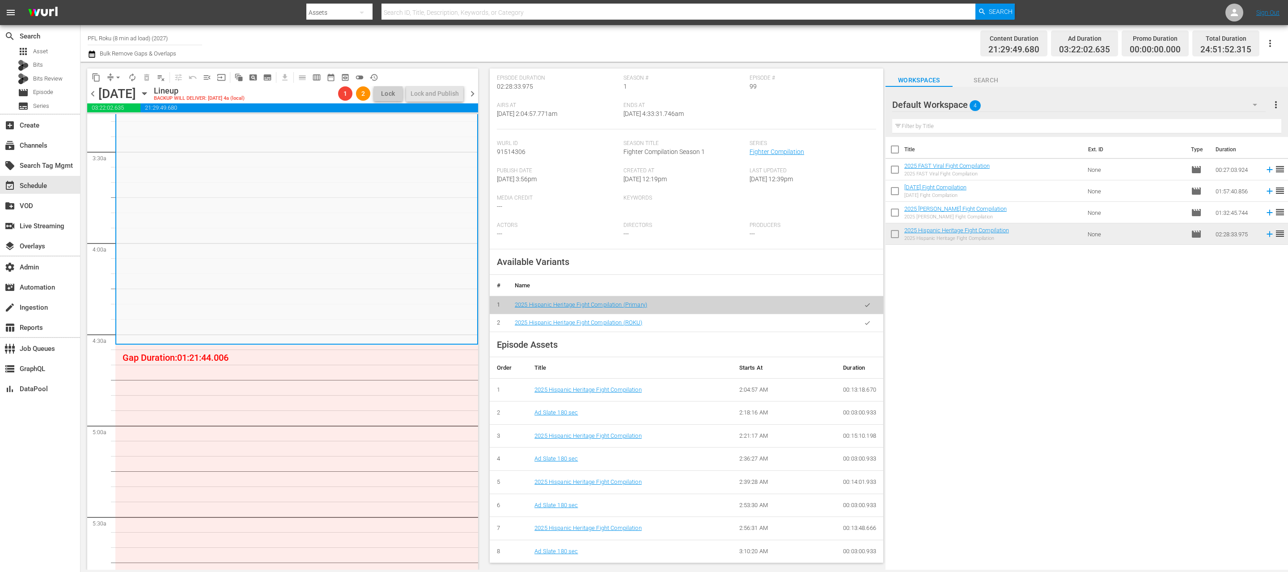
click at [863, 322] on button "button" at bounding box center [867, 322] width 17 height 17
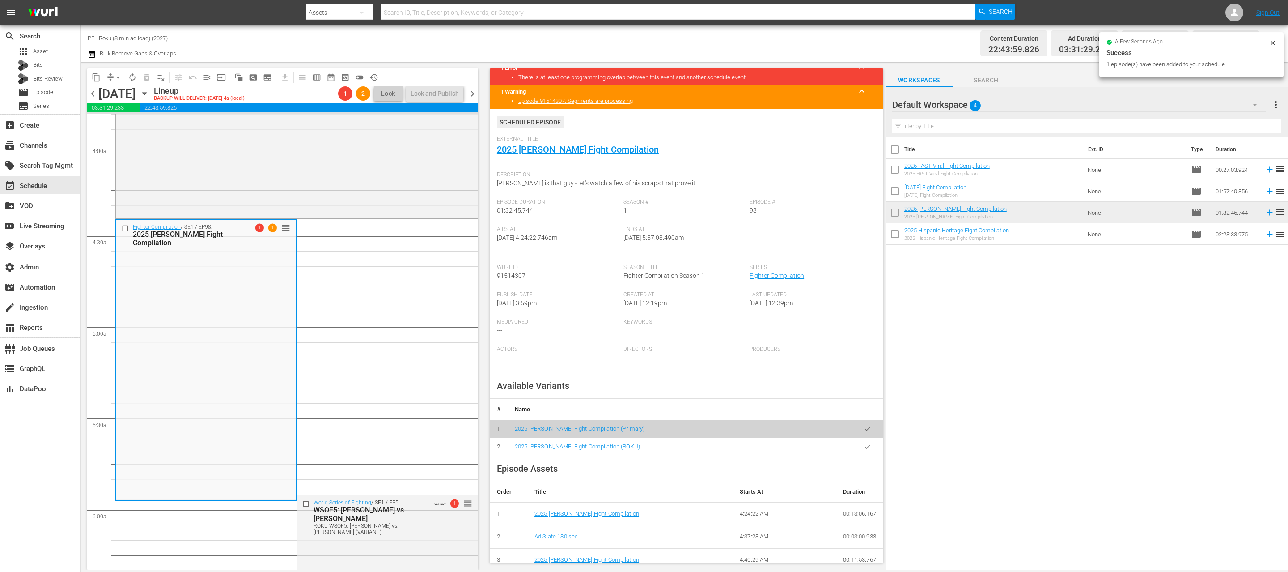
scroll to position [34, 0]
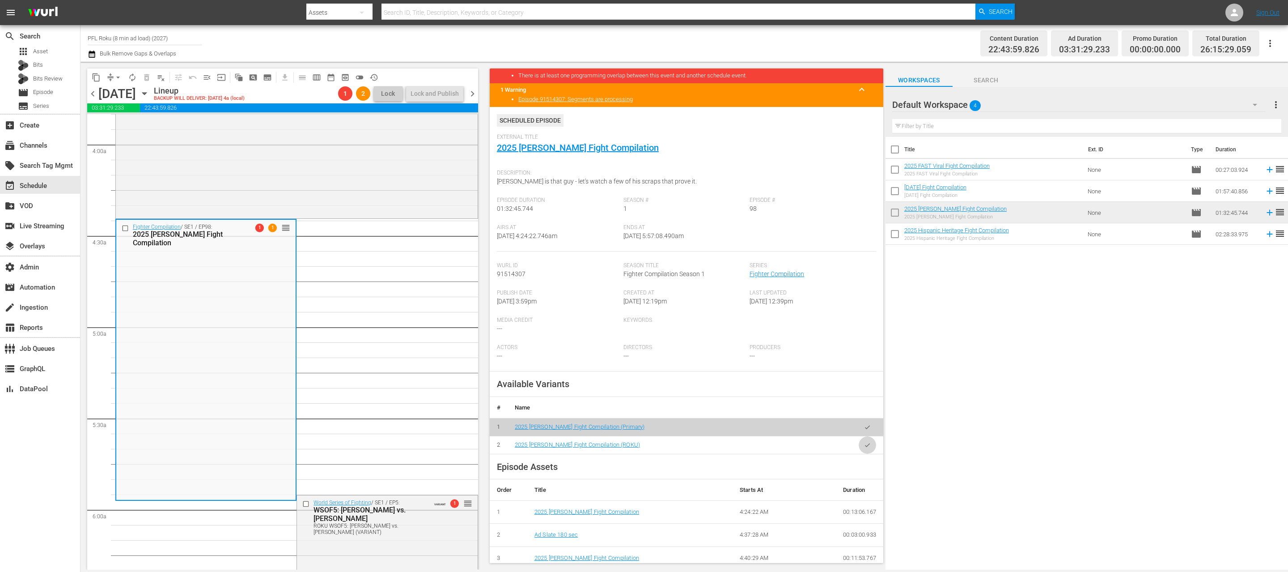
click at [868, 449] on button "button" at bounding box center [867, 444] width 17 height 17
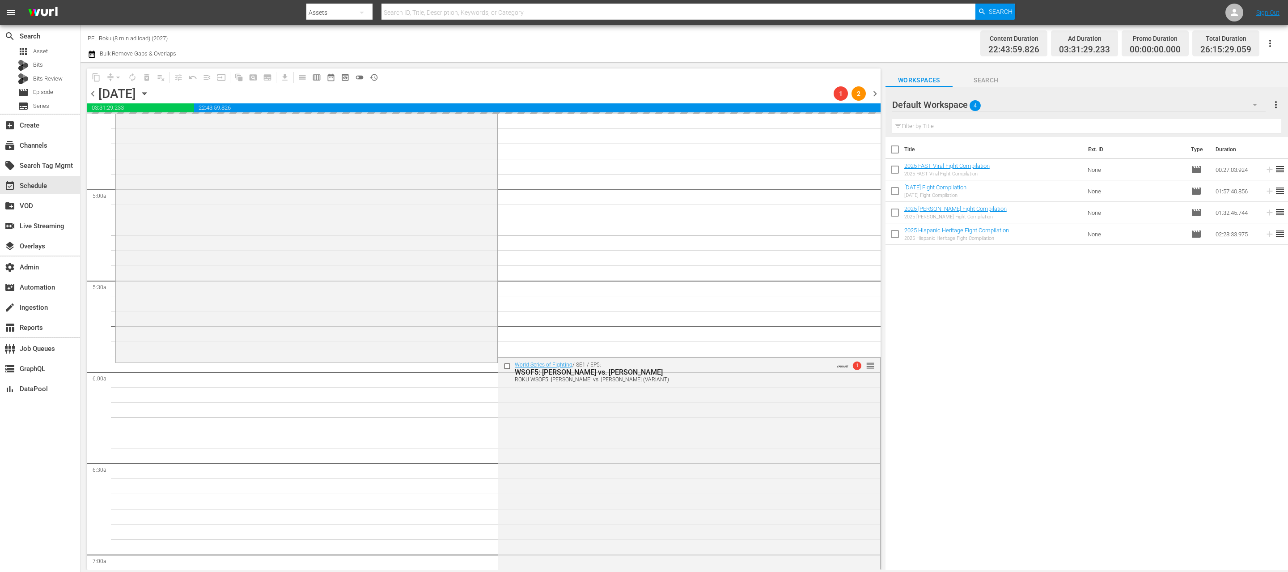
scroll to position [835, 0]
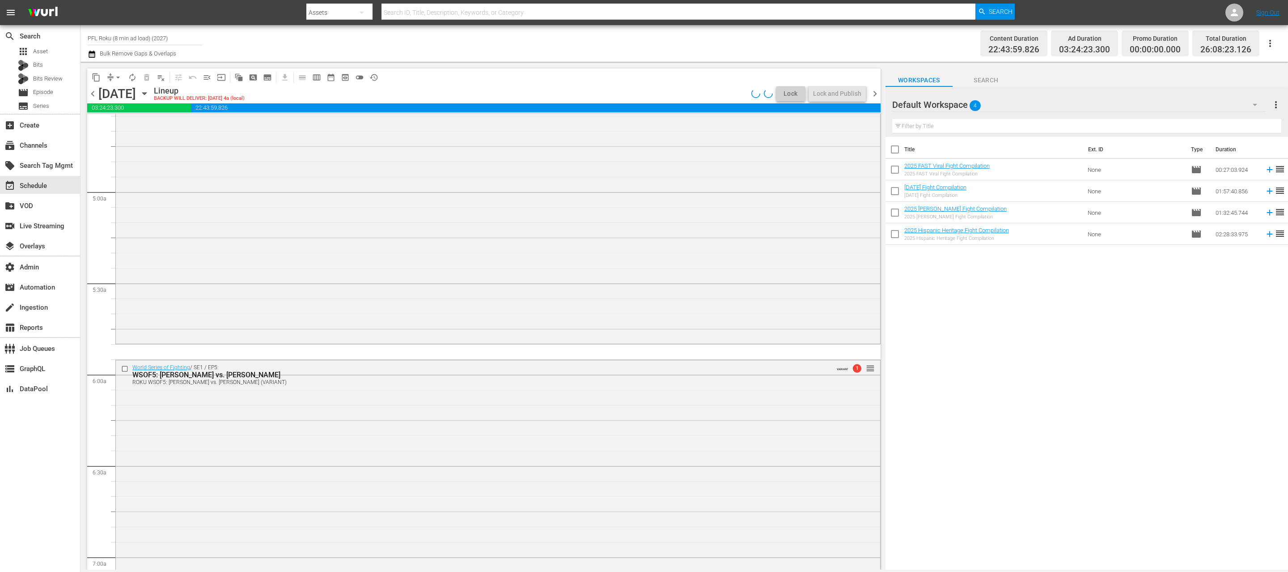
click at [119, 80] on span "arrow_drop_down" at bounding box center [118, 77] width 9 height 9
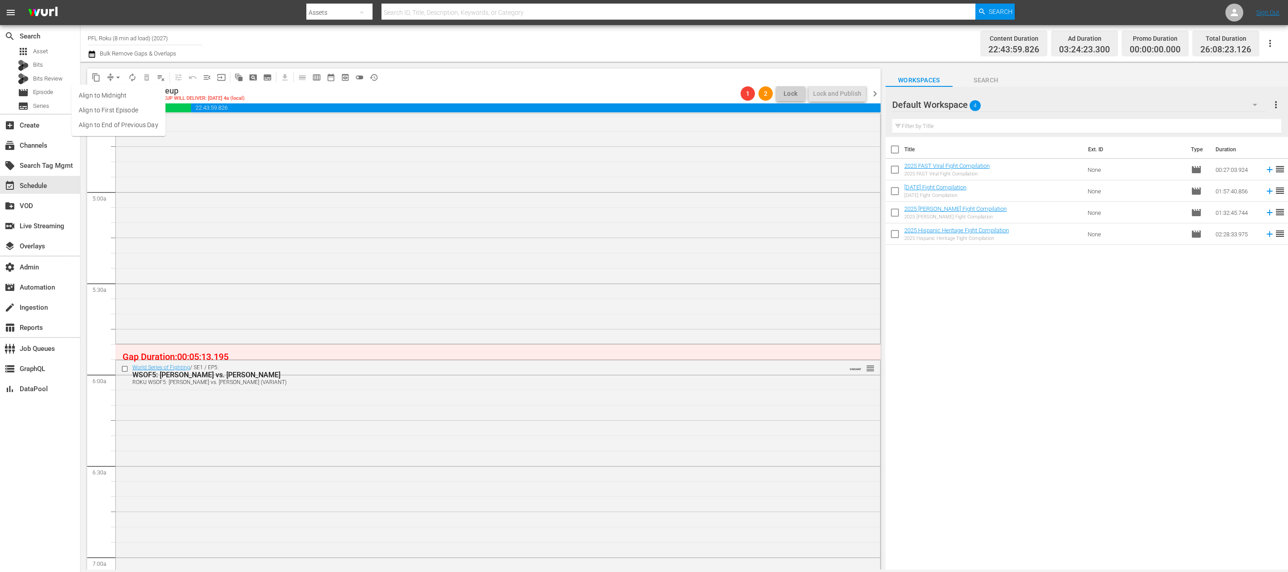
click at [112, 128] on li "Align to End of Previous Day" at bounding box center [119, 125] width 94 height 15
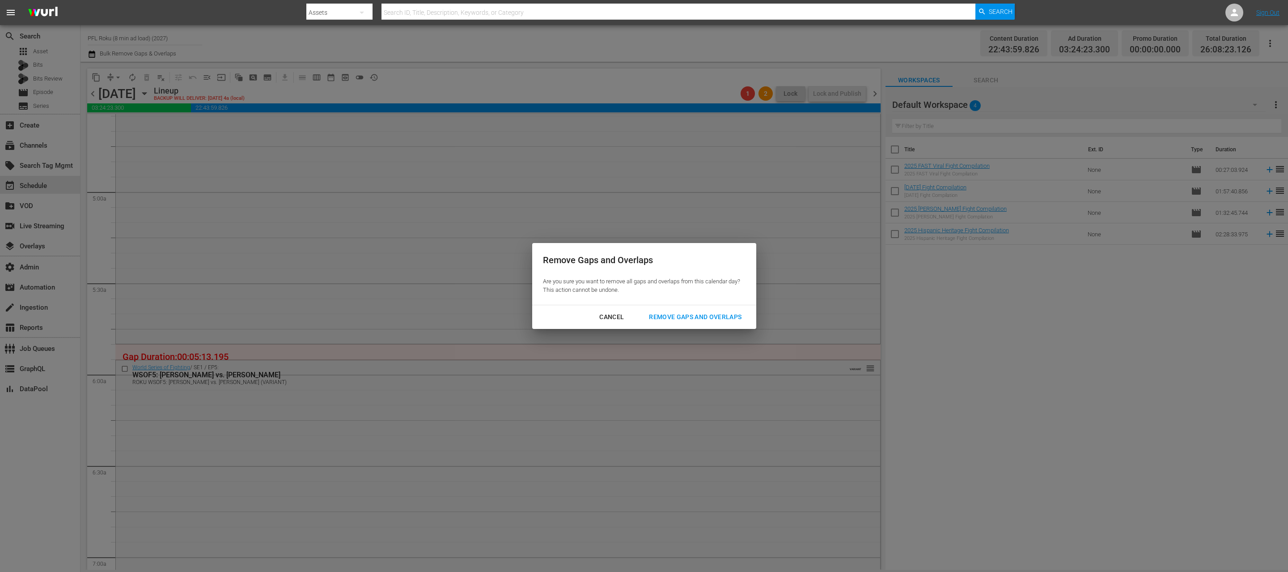
click at [689, 318] on div "Remove Gaps and Overlaps" at bounding box center [695, 316] width 107 height 11
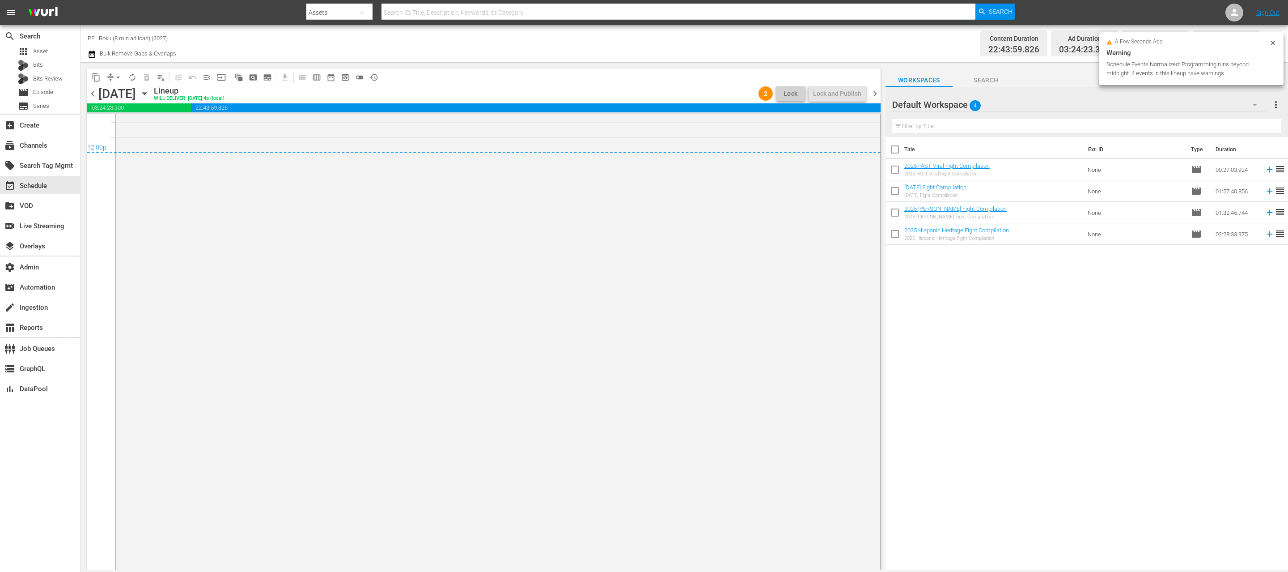
scroll to position [4358, 0]
click at [875, 94] on span "chevron_right" at bounding box center [874, 93] width 11 height 11
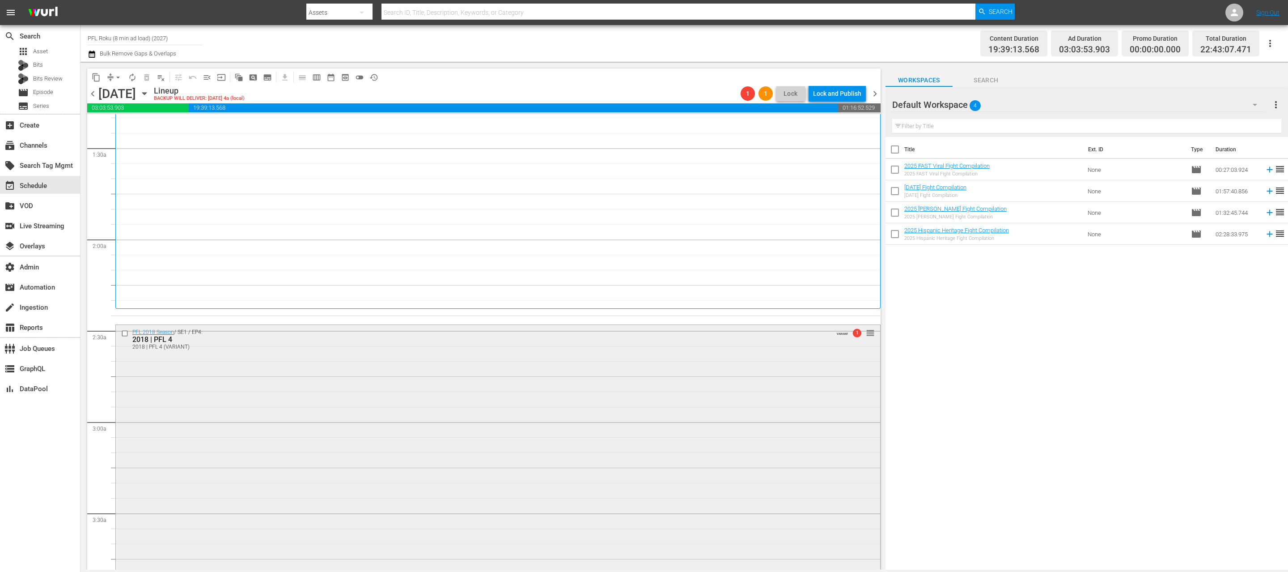
scroll to position [181, 0]
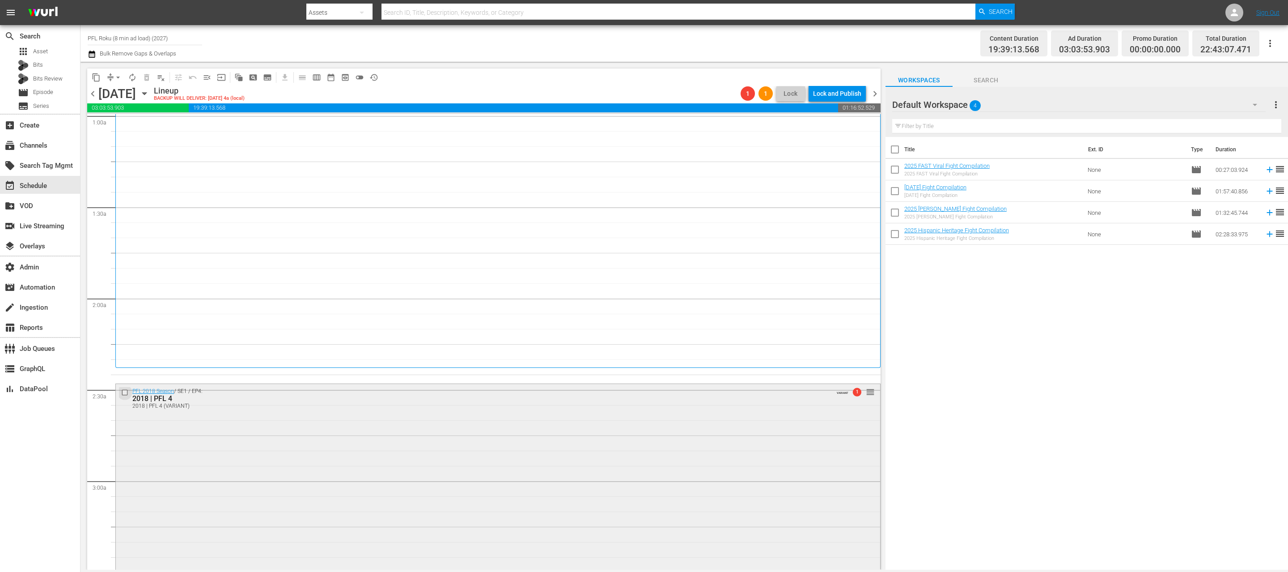
click at [125, 393] on input "checkbox" at bounding box center [125, 393] width 9 height 8
click at [123, 390] on input "checkbox" at bounding box center [125, 393] width 9 height 8
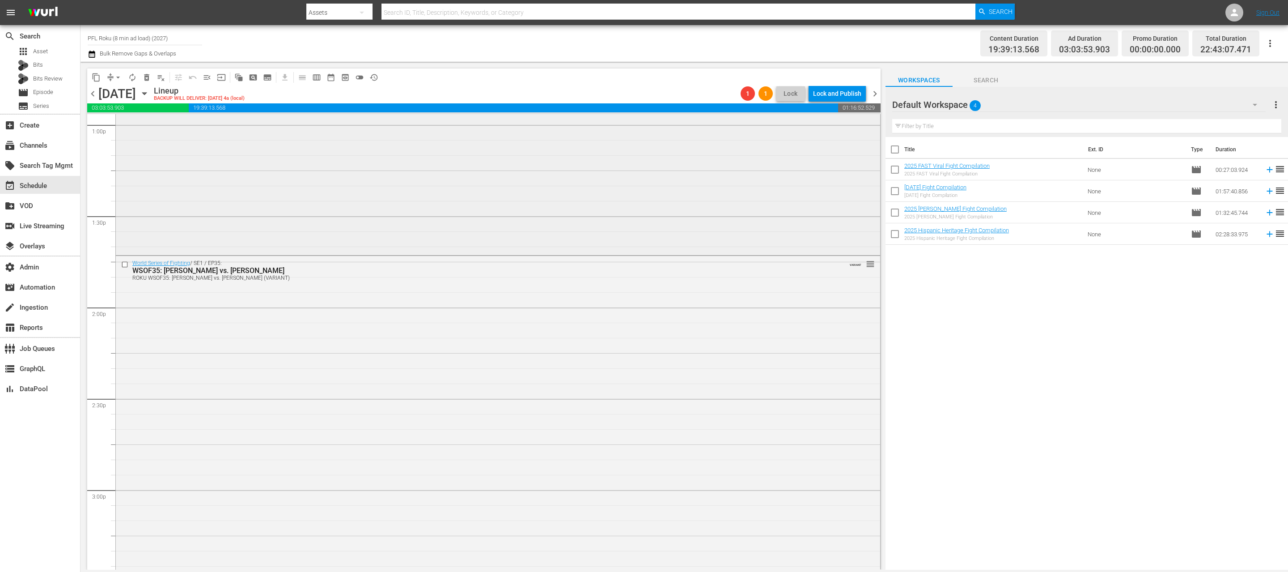
scroll to position [2360, 0]
click at [124, 263] on input "checkbox" at bounding box center [125, 265] width 9 height 8
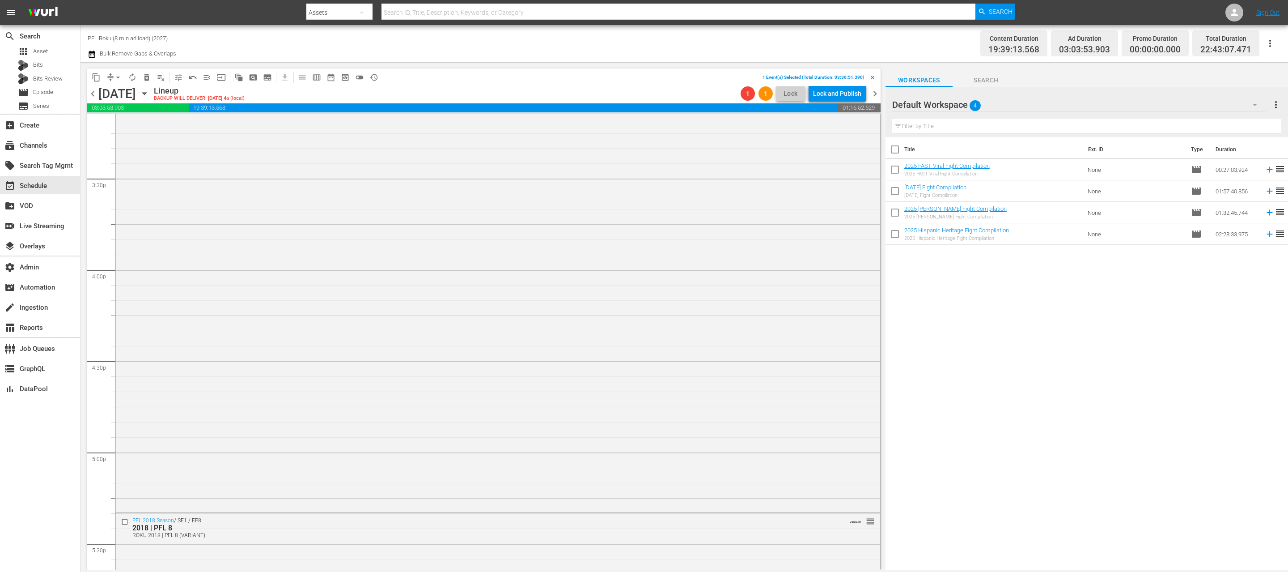
scroll to position [2766, 0]
click at [126, 520] on input "checkbox" at bounding box center [125, 520] width 9 height 8
click at [146, 75] on span "delete_forever_outlined" at bounding box center [146, 77] width 9 height 9
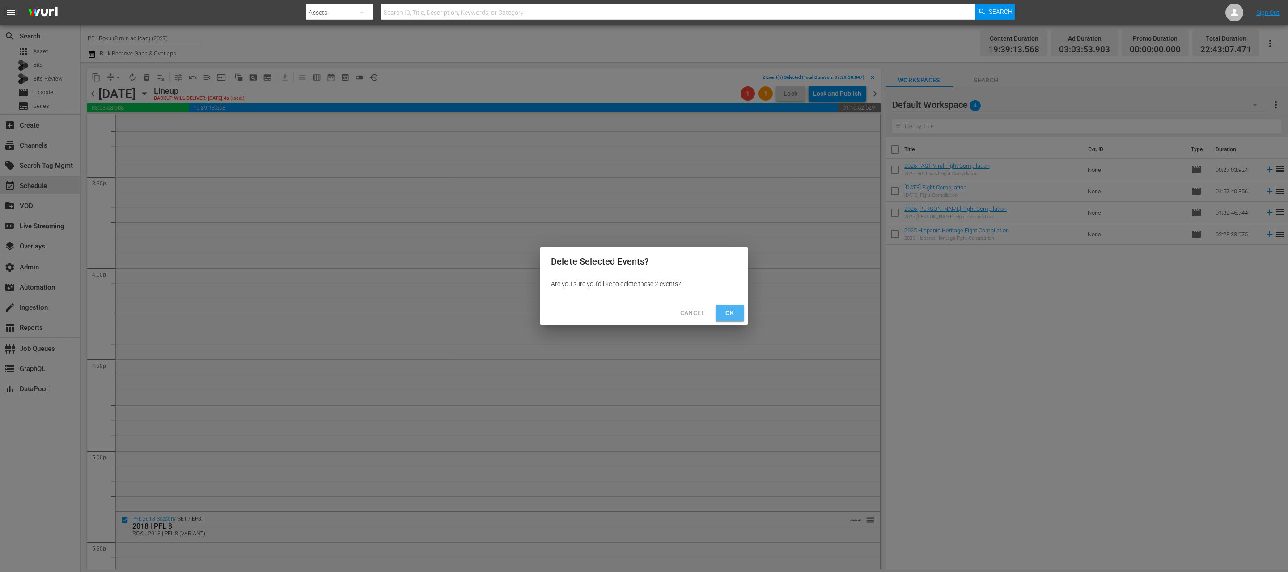
click at [732, 311] on span "Ok" at bounding box center [730, 312] width 14 height 11
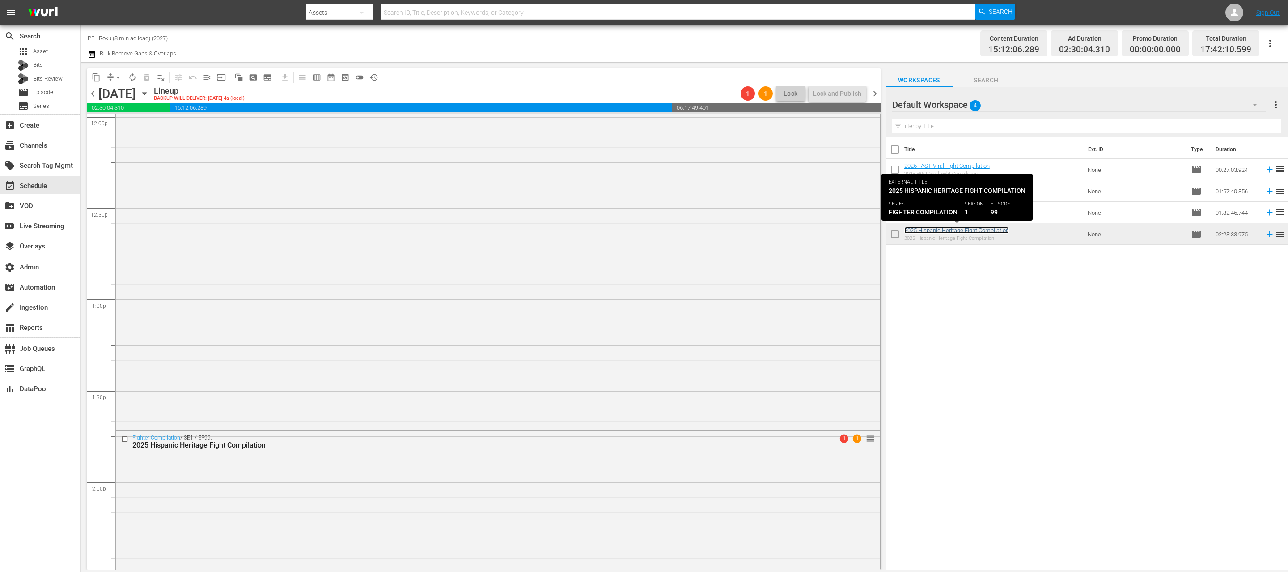
scroll to position [2389, 0]
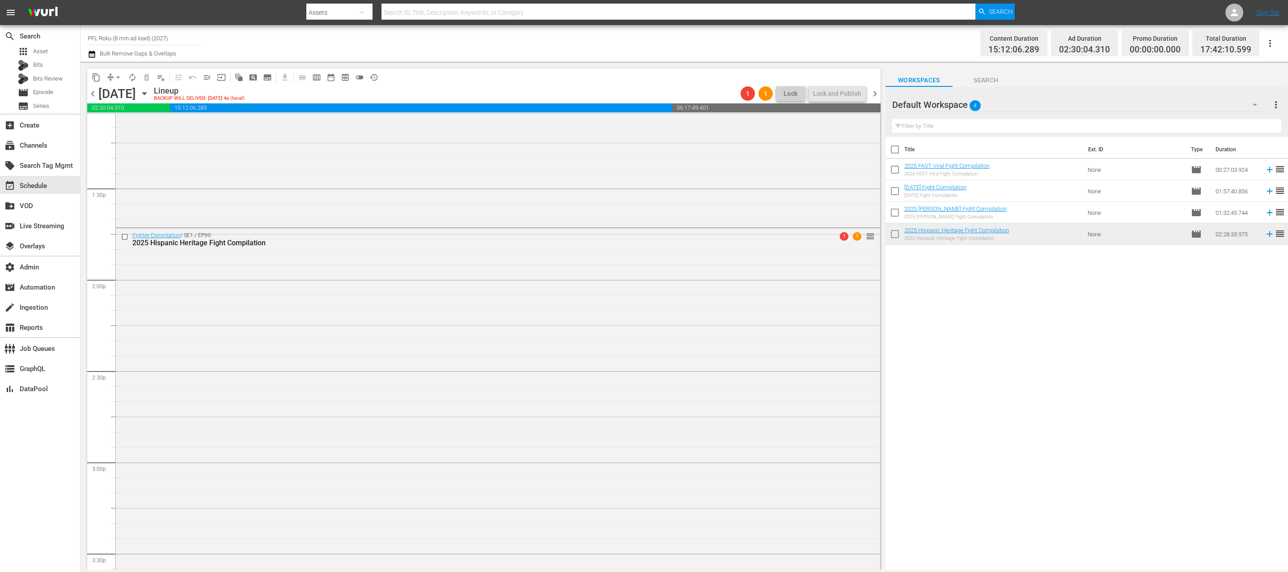
click at [572, 322] on div "Fighter Compilation / SE1 / EP99: 2025 Hispanic Heritage Fight Compilation 1 1 …" at bounding box center [498, 452] width 764 height 449
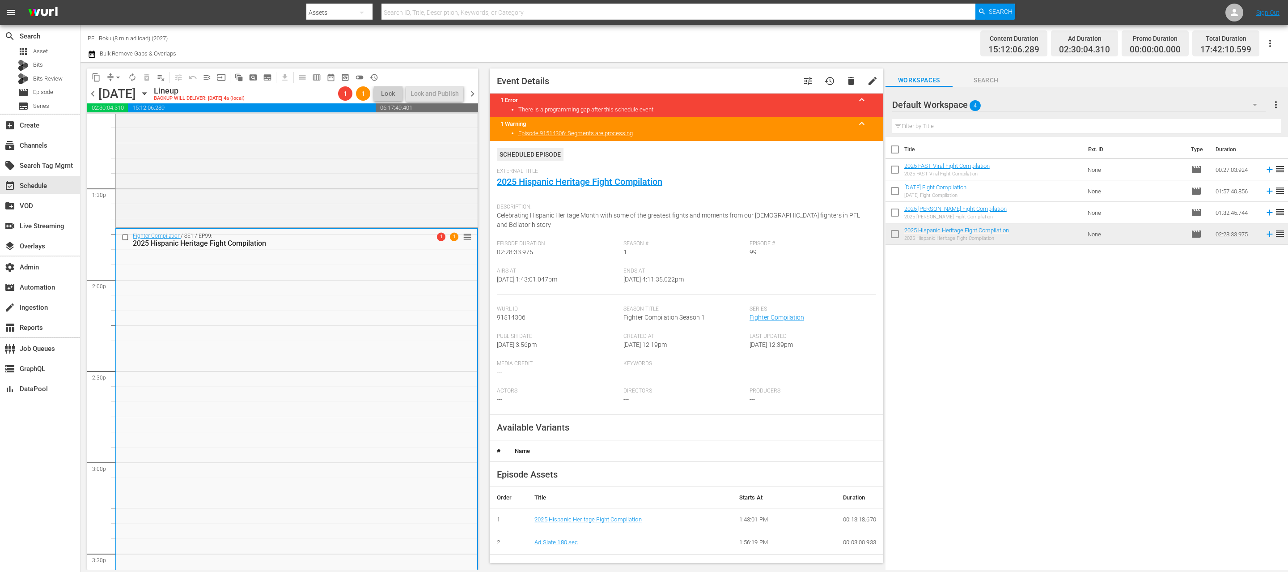
scroll to position [270, 0]
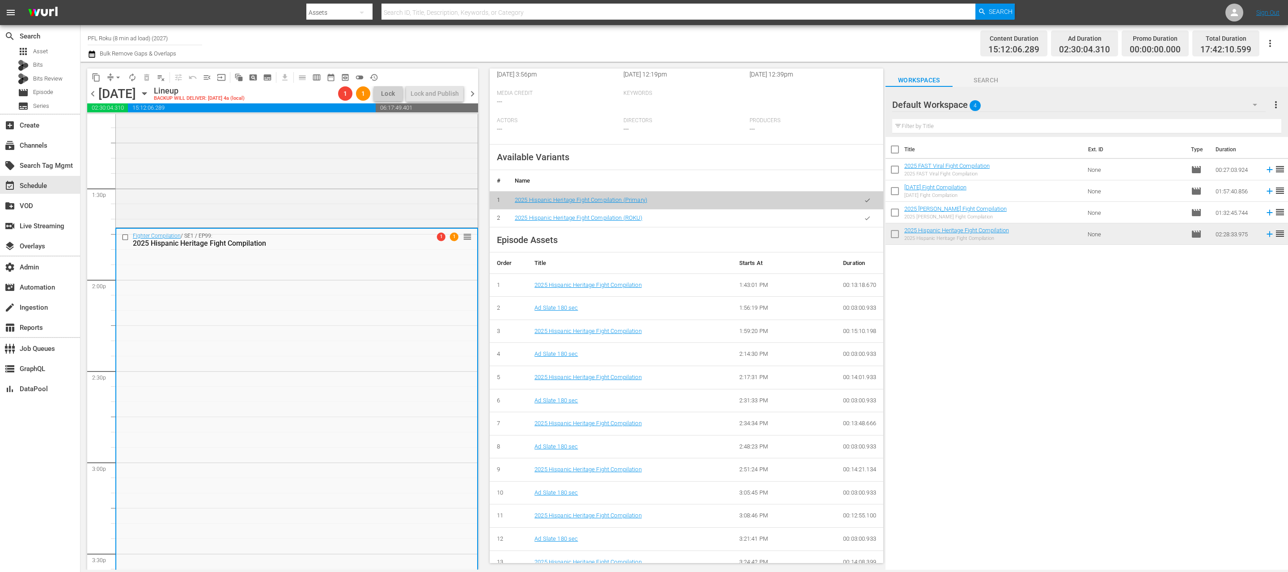
click at [868, 218] on icon "button" at bounding box center [867, 218] width 7 height 7
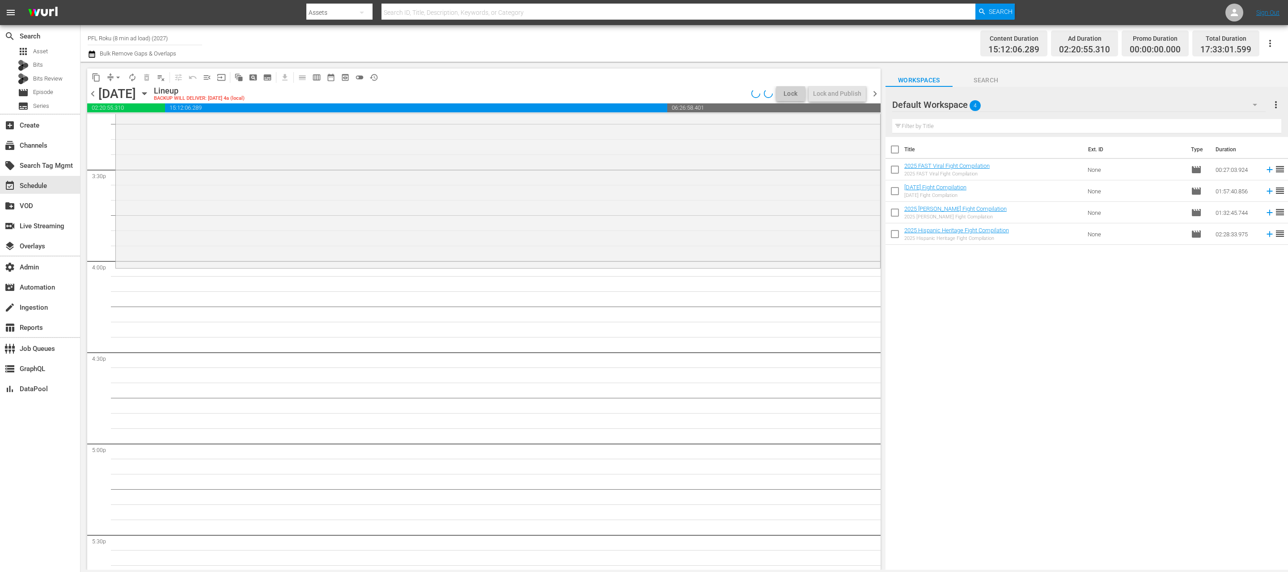
scroll to position [2806, 0]
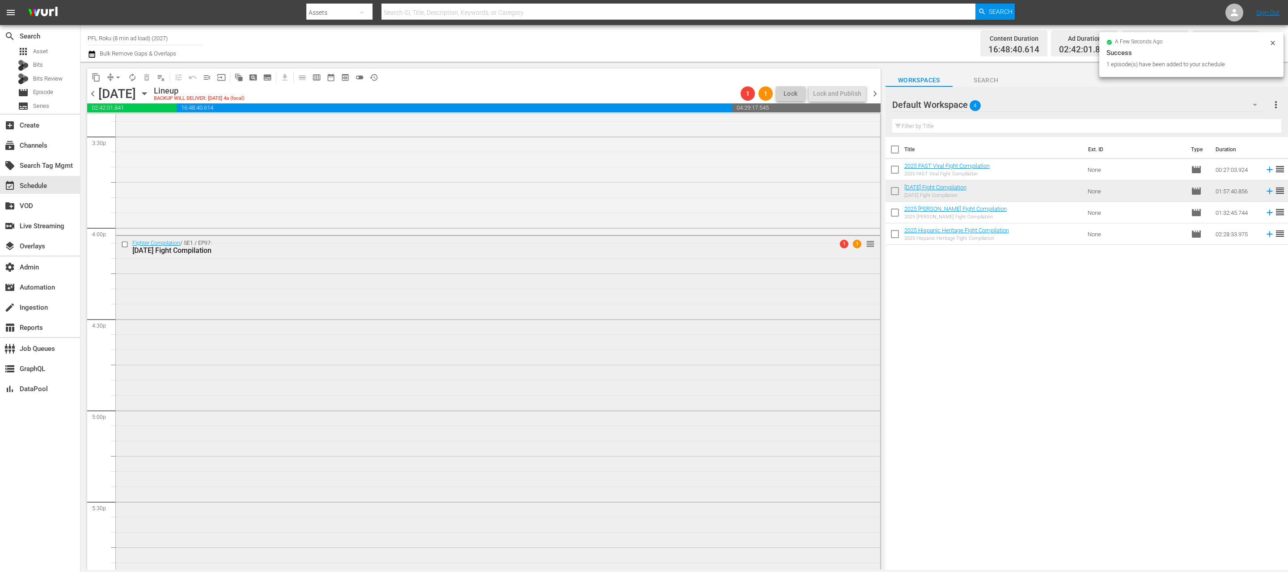
click at [481, 406] on div "Fighter Compilation / SE1 / EP97: 2025 Halloween Fight Compilation 1 1 reorder" at bounding box center [498, 413] width 764 height 355
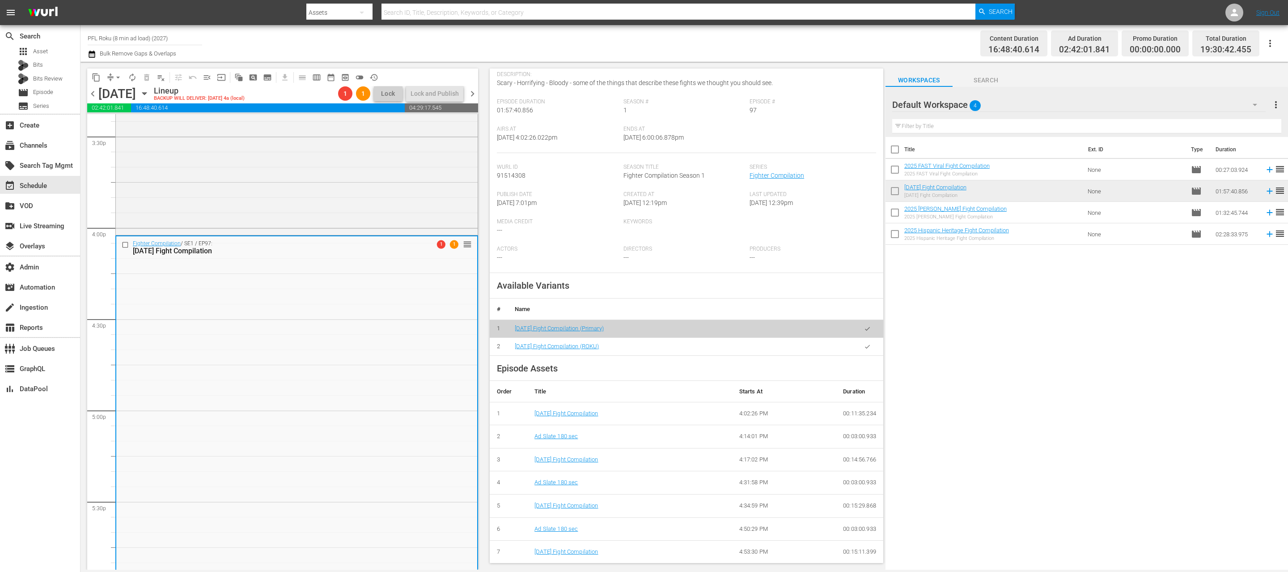
scroll to position [132, 0]
click at [864, 348] on icon "button" at bounding box center [867, 346] width 7 height 7
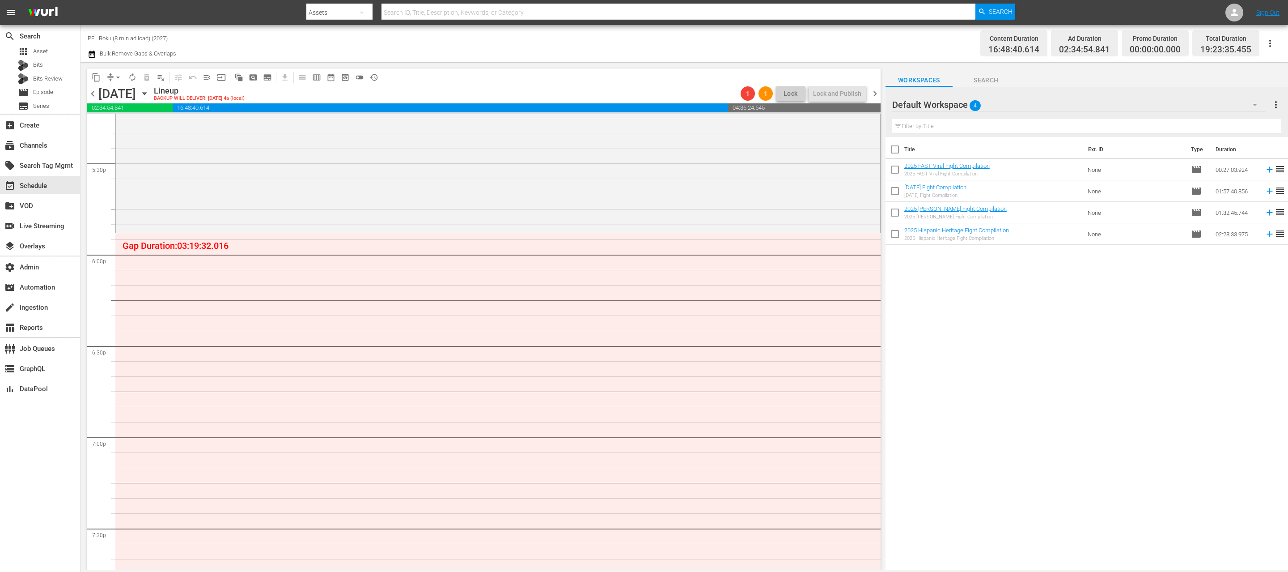
scroll to position [3153, 0]
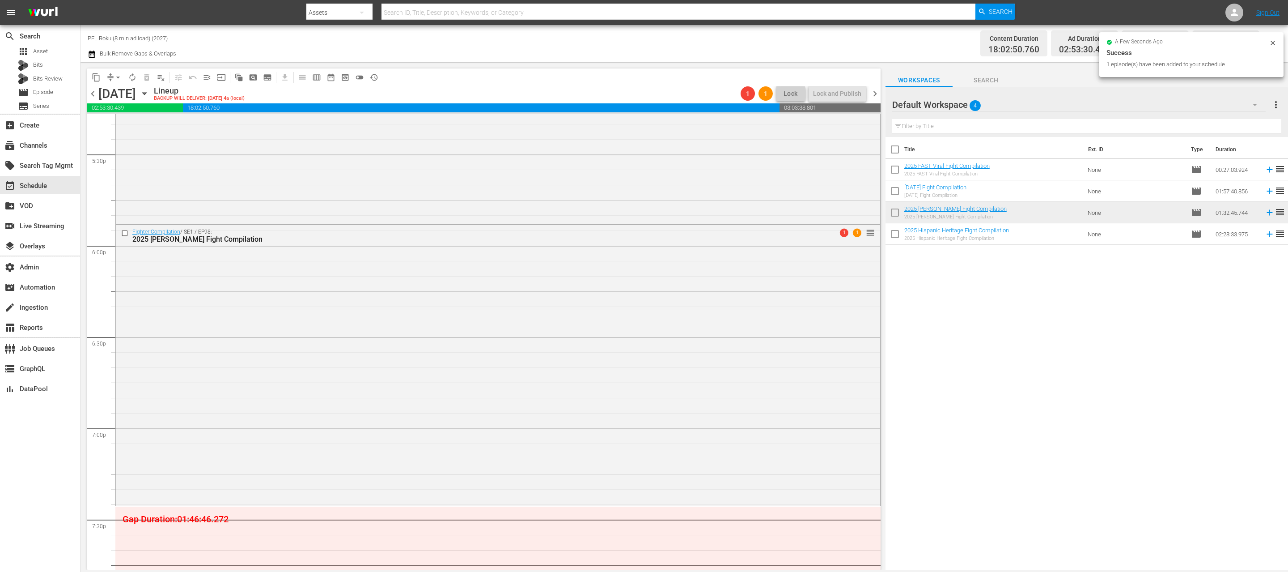
click at [513, 352] on div "Fighter Compilation / SE1 / EP98: 2025 Yoel Romero Fight Compilation 1 1 reorder" at bounding box center [498, 365] width 764 height 280
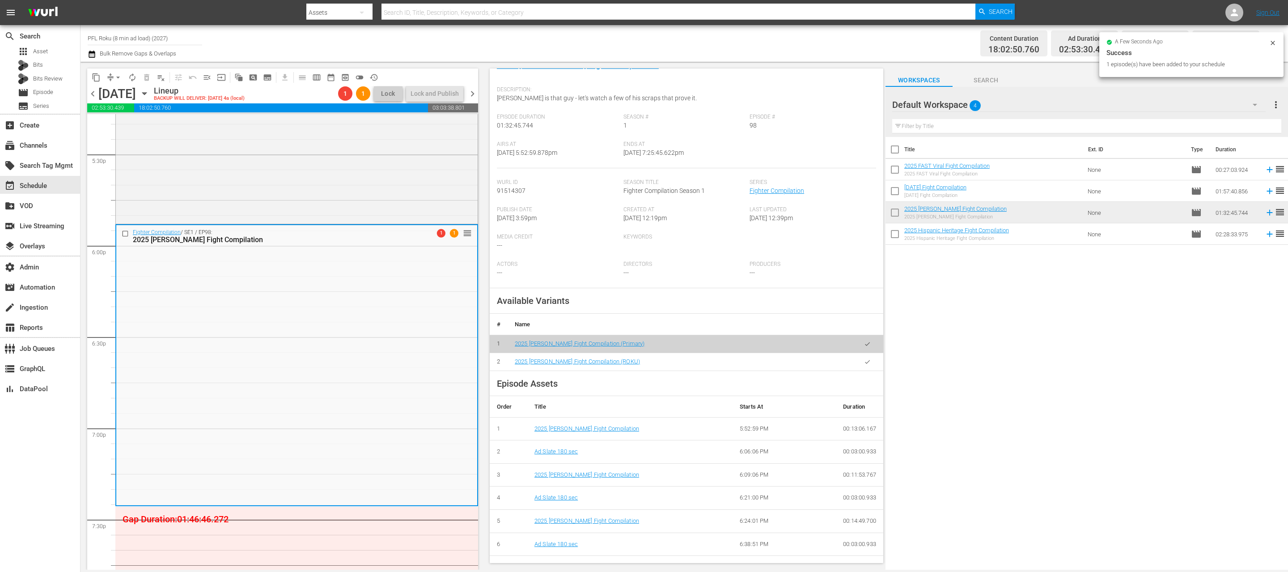
scroll to position [157, 0]
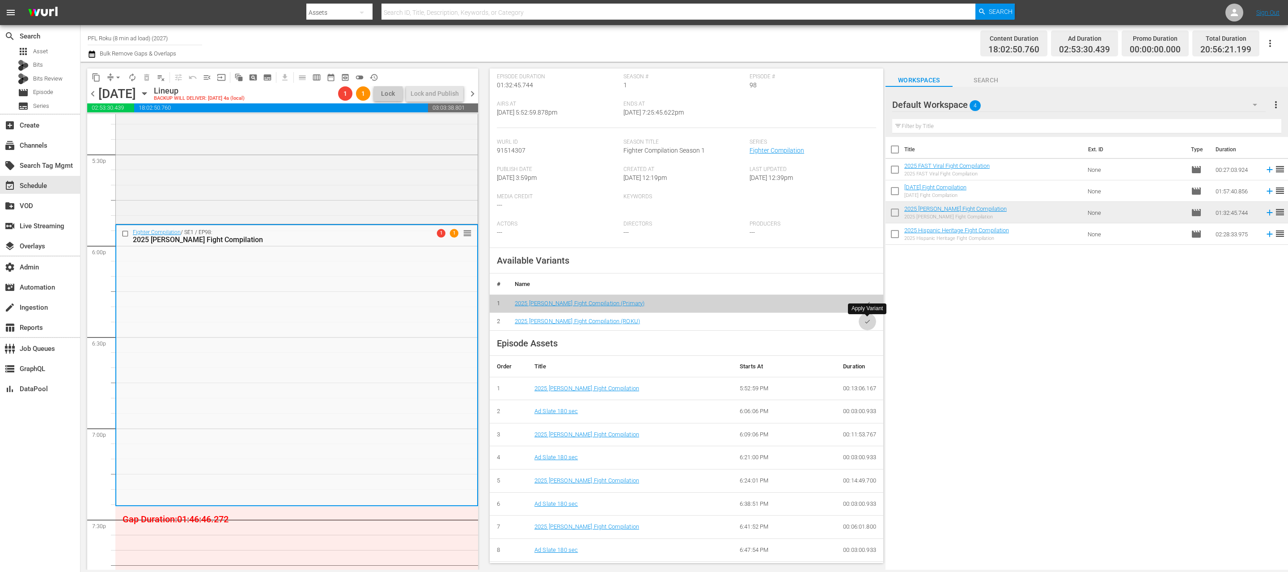
click at [867, 324] on icon "button" at bounding box center [867, 321] width 7 height 7
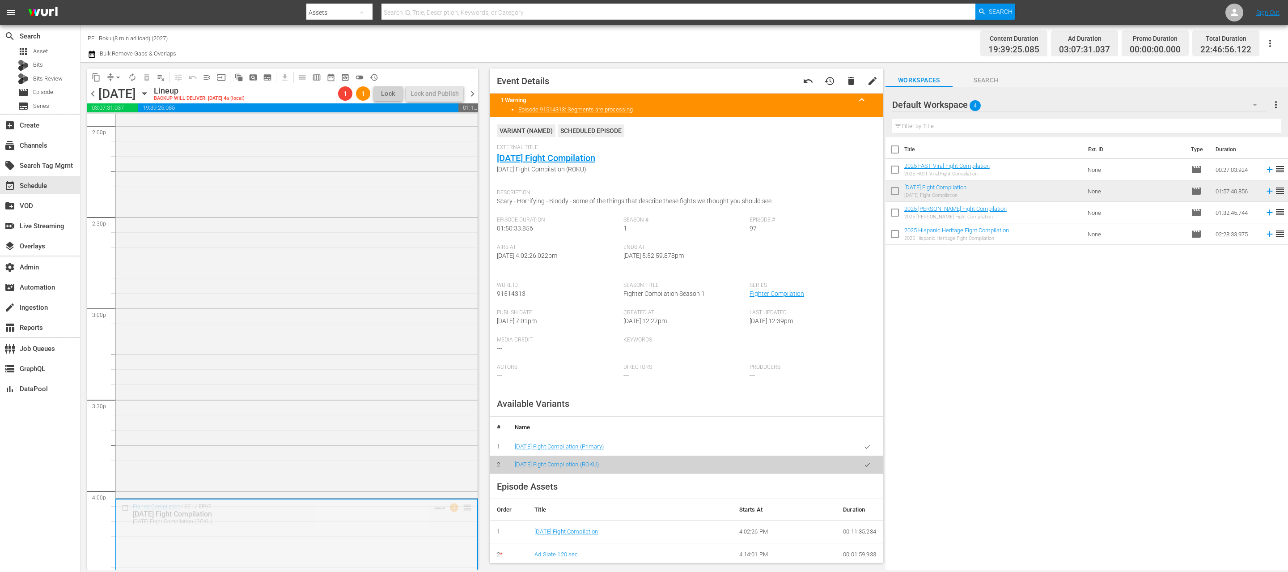
scroll to position [2400, 0]
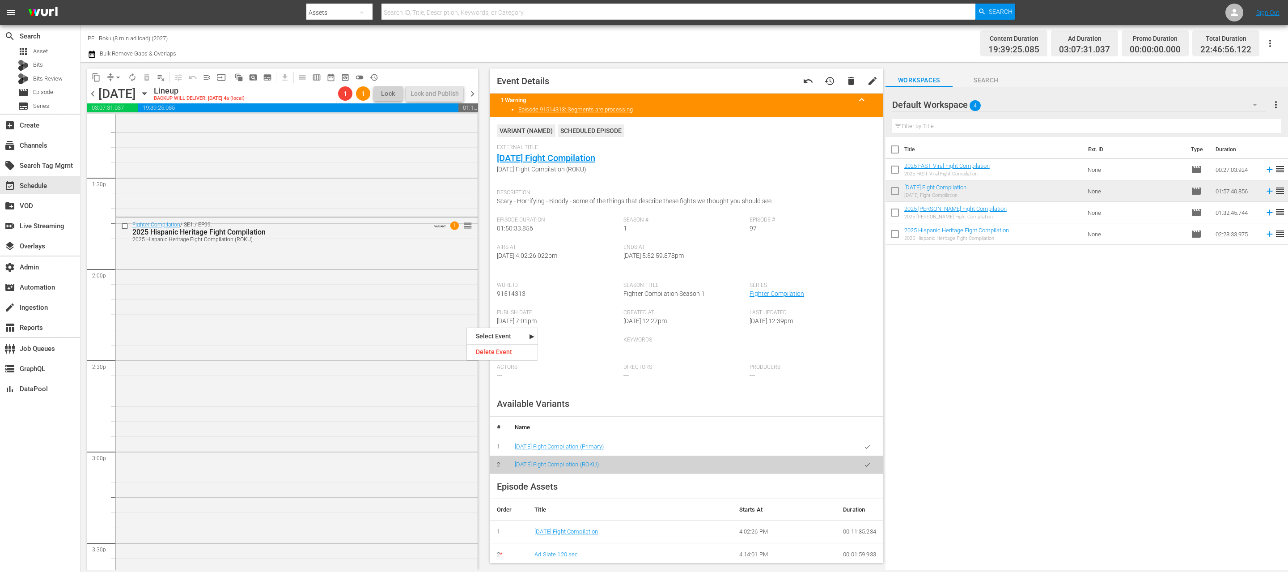
drag, startPoint x: 466, startPoint y: 326, endPoint x: 399, endPoint y: 175, distance: 165.4
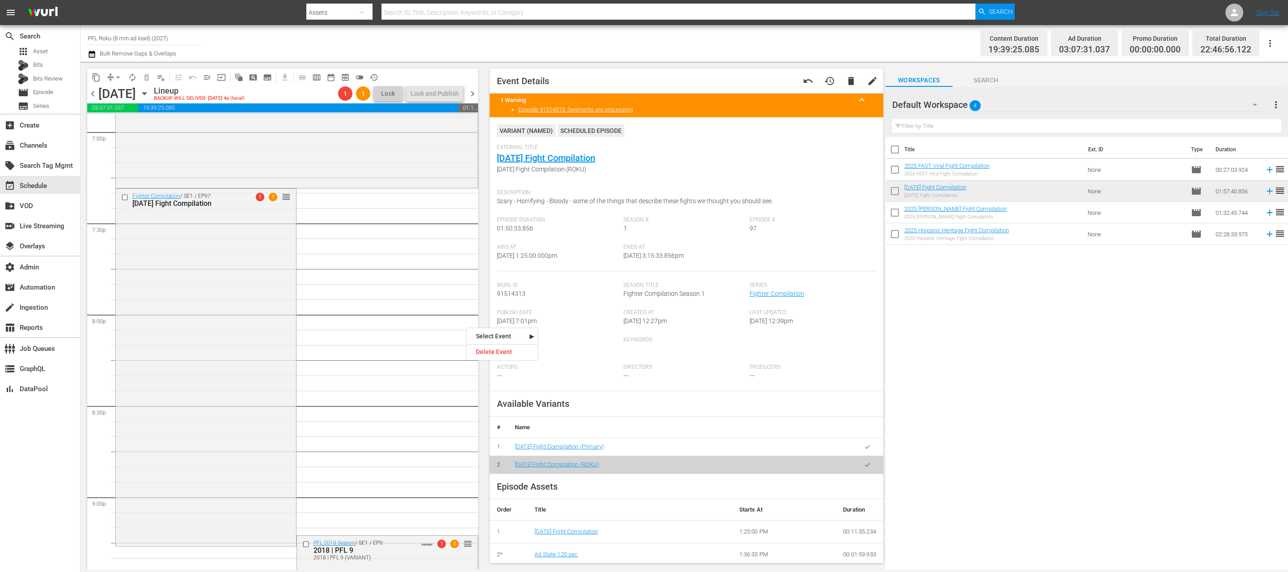
scroll to position [3447, 0]
click at [211, 320] on div "Fighter Compilation / SE1 / EP97: 2025 Halloween Fight Compilation 1 1 reorder" at bounding box center [206, 368] width 180 height 355
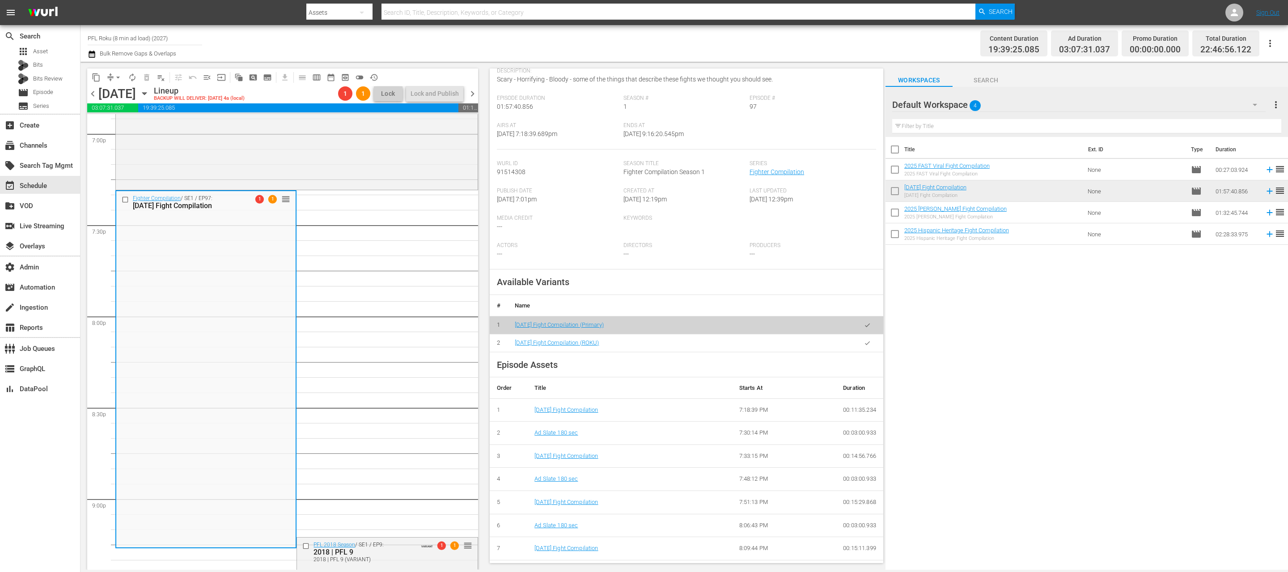
scroll to position [149, 0]
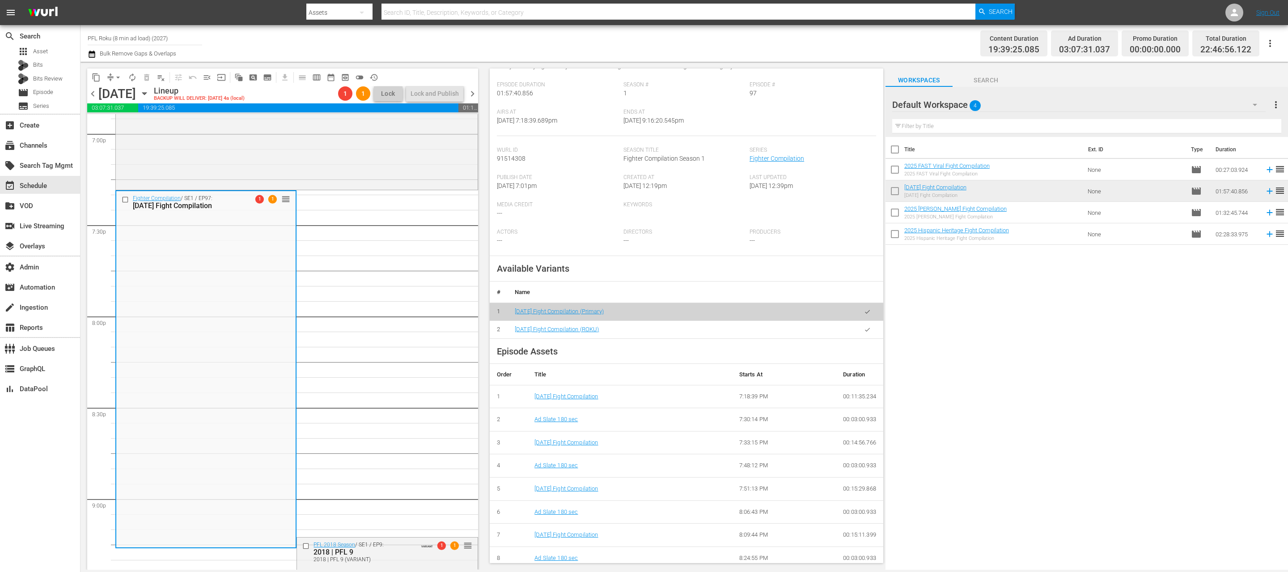
click at [864, 330] on icon "button" at bounding box center [867, 329] width 7 height 7
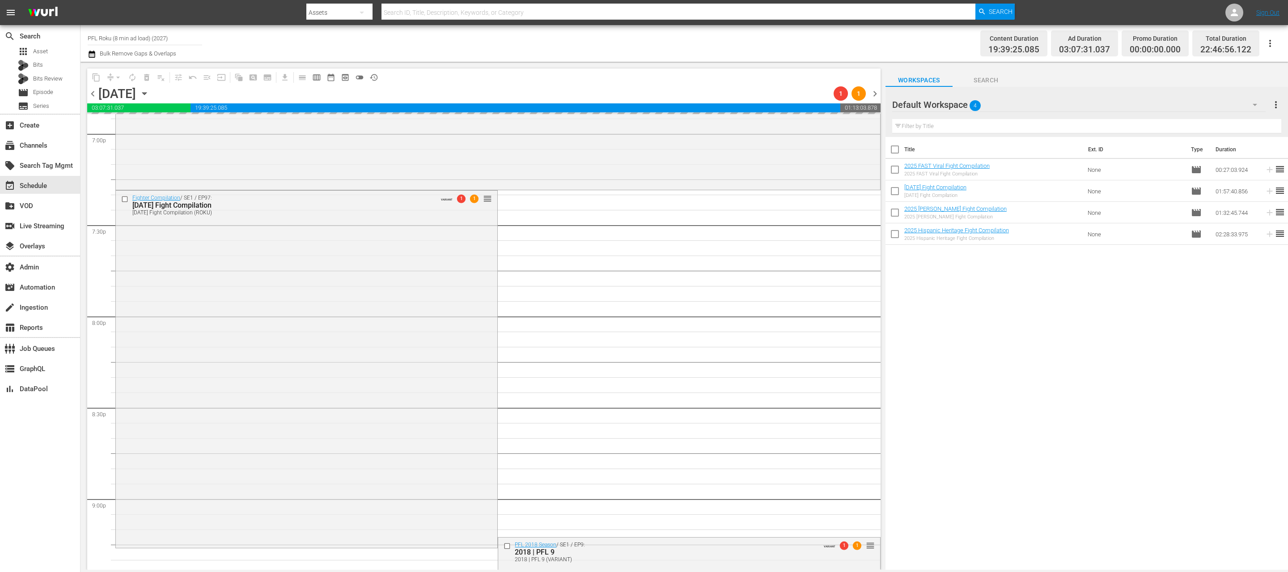
scroll to position [3644, 0]
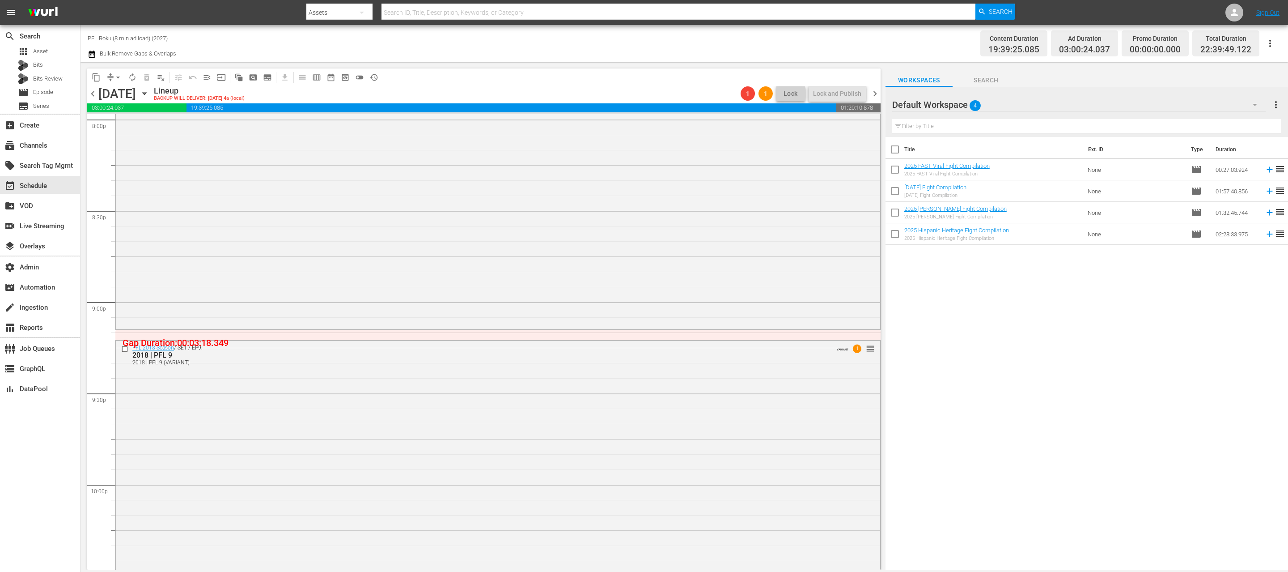
click at [115, 69] on div "content_copy compress arrow_drop_down autorenew_outlined delete_forever_outline…" at bounding box center [235, 76] width 296 height 17
click at [117, 74] on span "arrow_drop_down" at bounding box center [118, 77] width 9 height 9
click at [129, 126] on li "Align to End of Previous Day" at bounding box center [119, 125] width 94 height 15
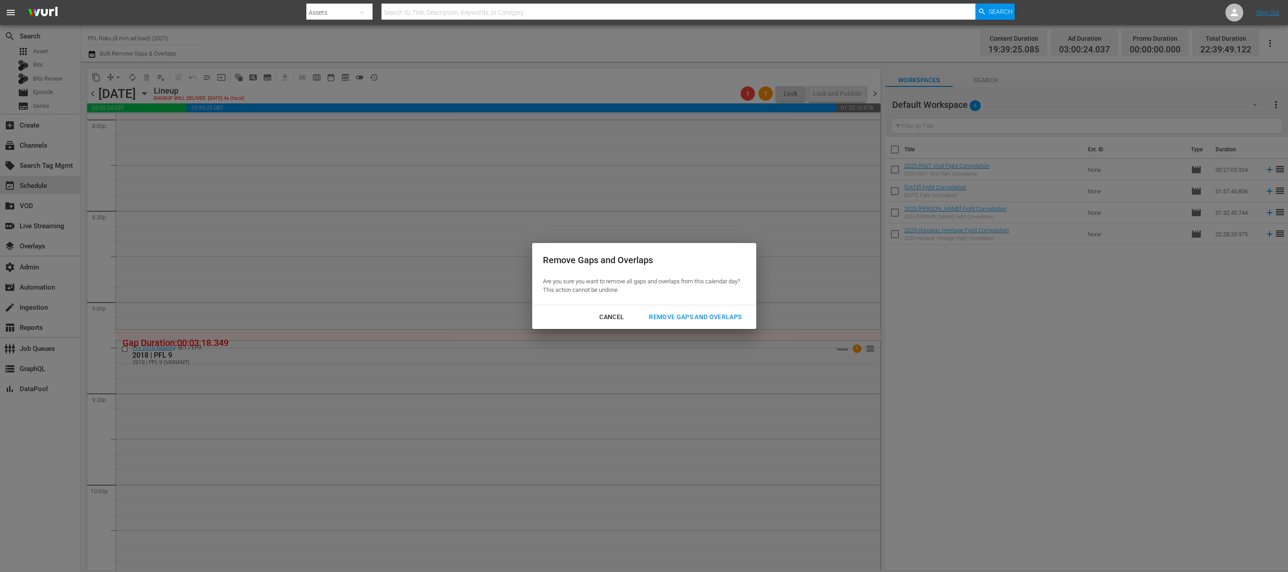
click at [686, 319] on div "Remove Gaps and Overlaps" at bounding box center [695, 316] width 107 height 11
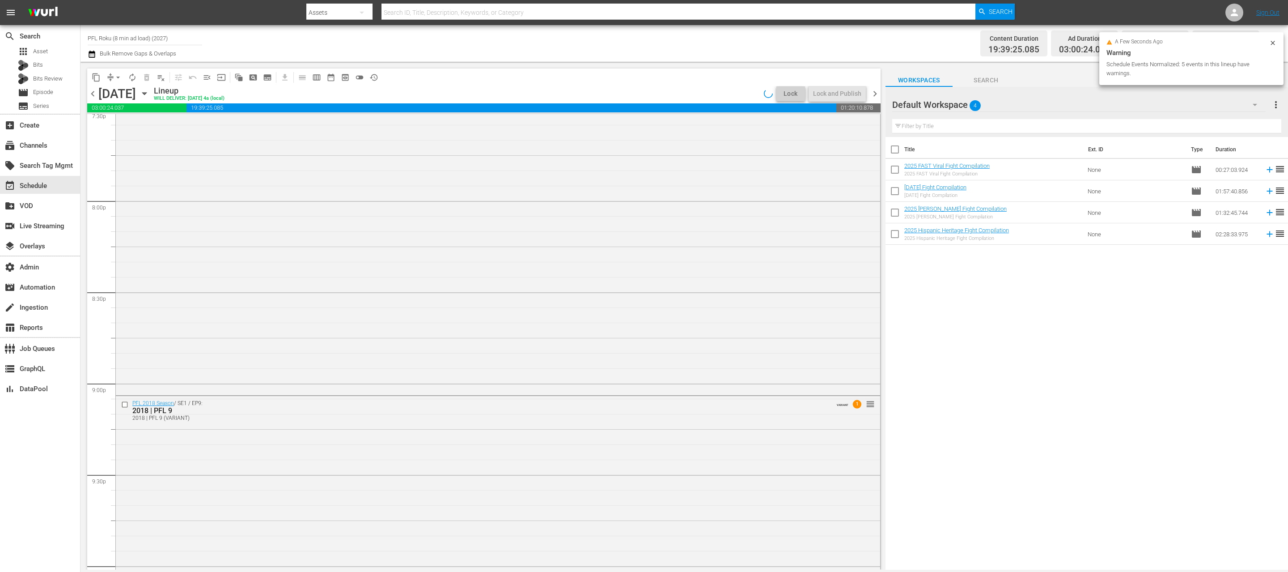
scroll to position [4114, 0]
click at [873, 94] on span "chevron_right" at bounding box center [874, 93] width 11 height 11
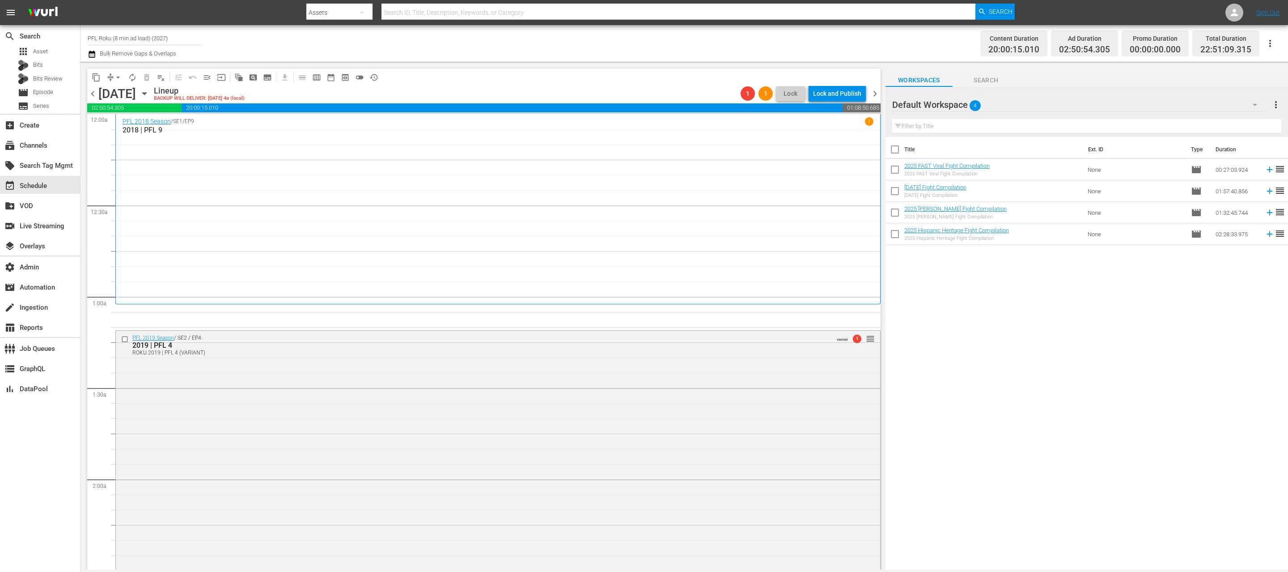
scroll to position [181, 0]
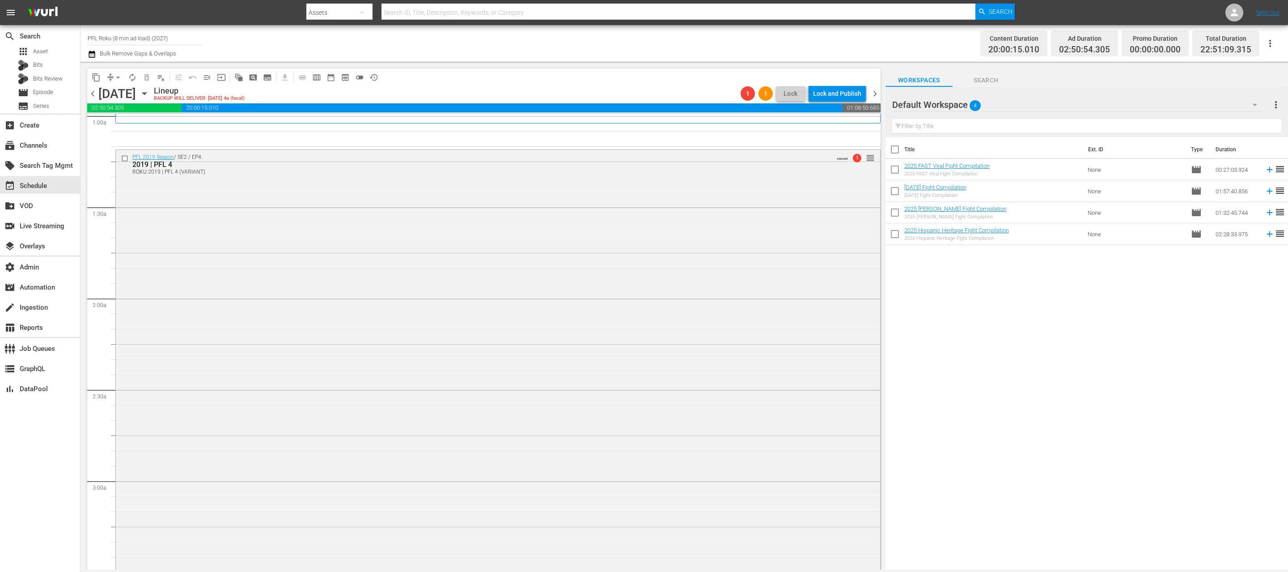
click at [112, 73] on button "arrow_drop_down" at bounding box center [118, 77] width 14 height 14
click at [129, 123] on li "Align to End of Previous Day" at bounding box center [119, 125] width 94 height 15
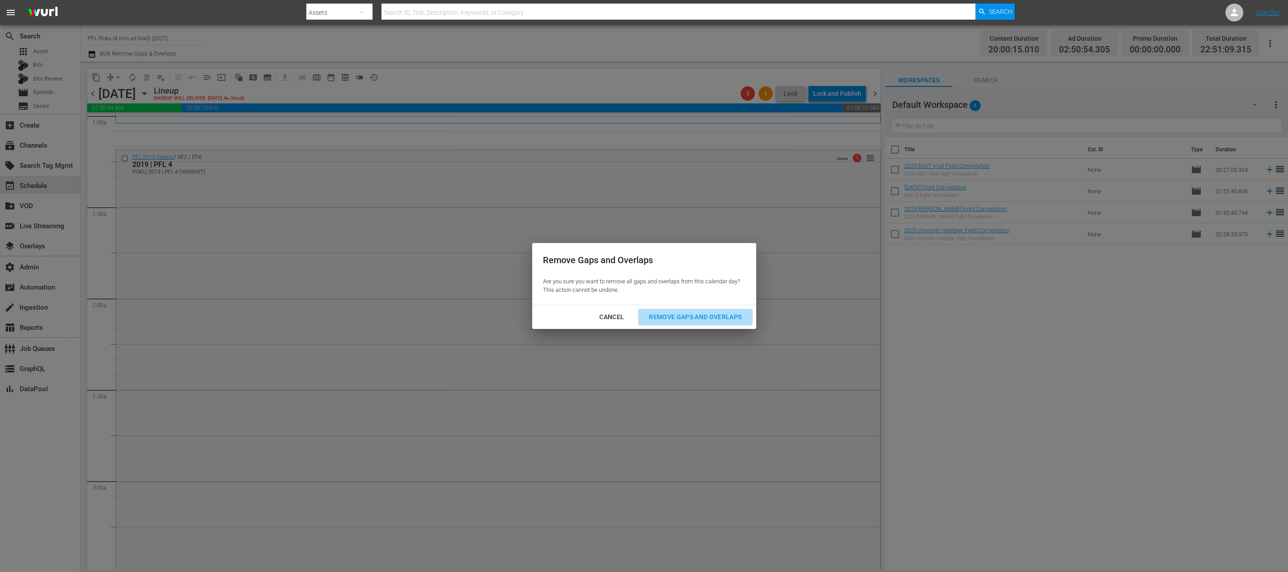
click at [722, 310] on button "Remove Gaps and Overlaps" at bounding box center [695, 317] width 114 height 17
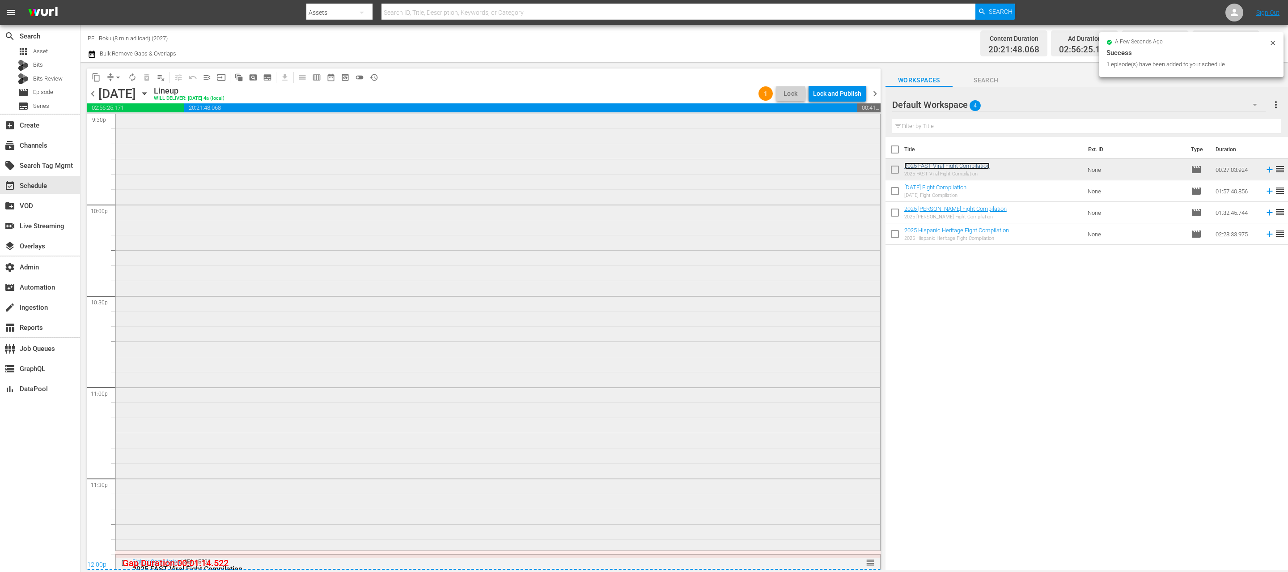
scroll to position [3991, 0]
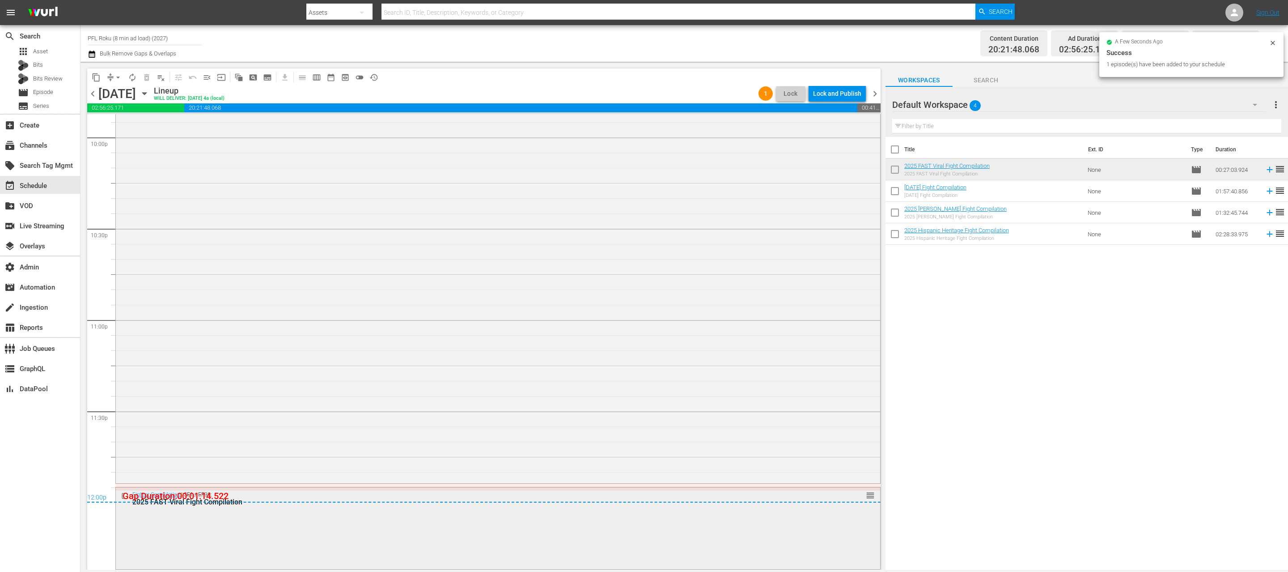
click at [358, 511] on div "Fighter Compilation / SE1 / EP96: 2025 FAST Viral Fight Compilation reorder" at bounding box center [498, 527] width 764 height 80
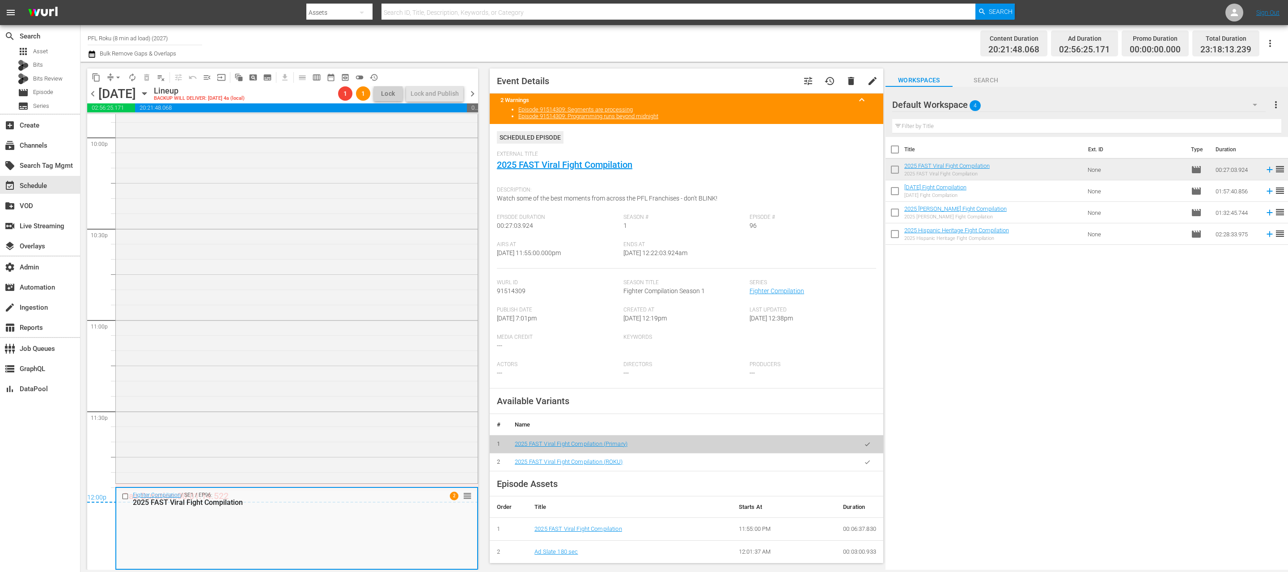
scroll to position [93, 0]
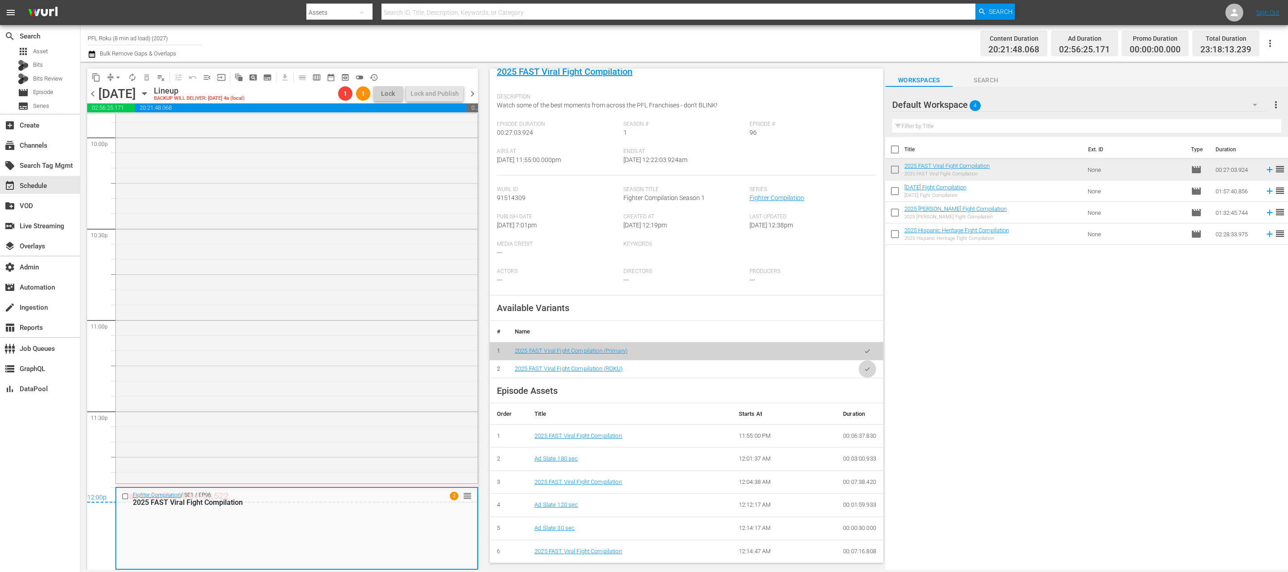
click at [869, 372] on button "button" at bounding box center [867, 368] width 17 height 17
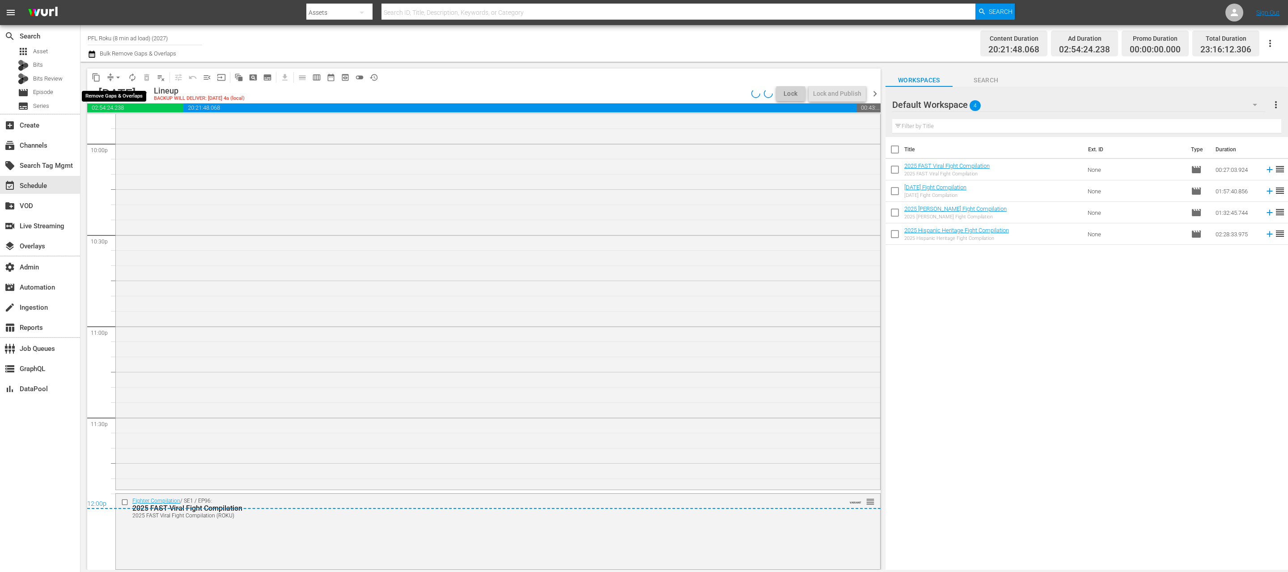
scroll to position [3985, 0]
click at [119, 78] on span "arrow_drop_down" at bounding box center [118, 77] width 9 height 9
click at [119, 125] on li "Align to End of Previous Day" at bounding box center [119, 125] width 94 height 15
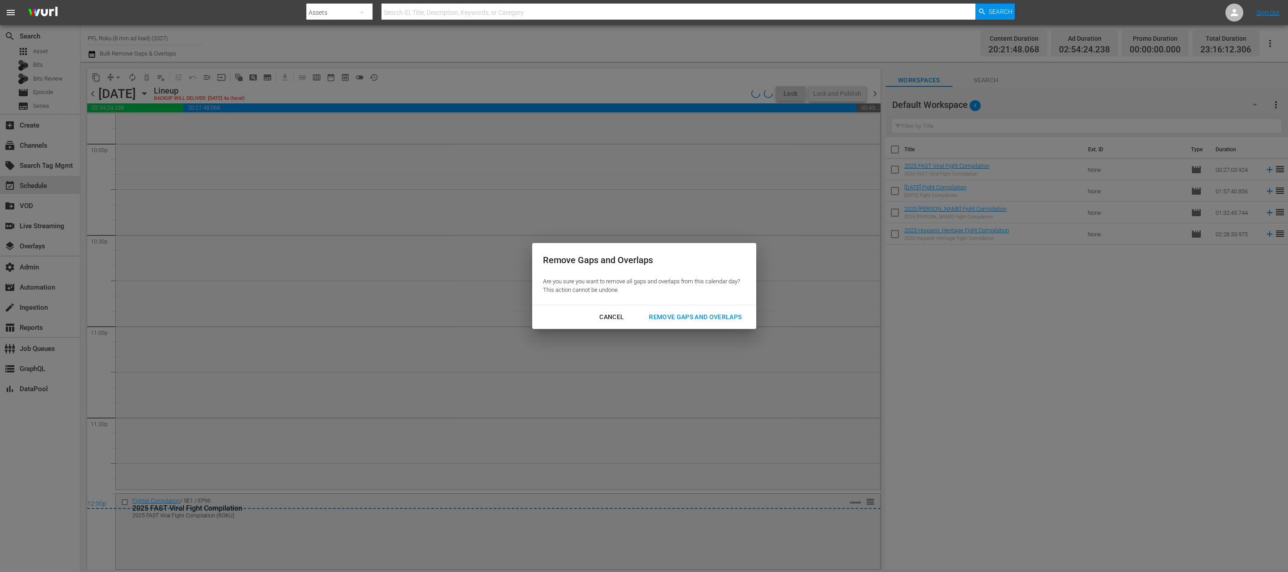
click at [716, 322] on div "Remove Gaps and Overlaps" at bounding box center [695, 316] width 107 height 11
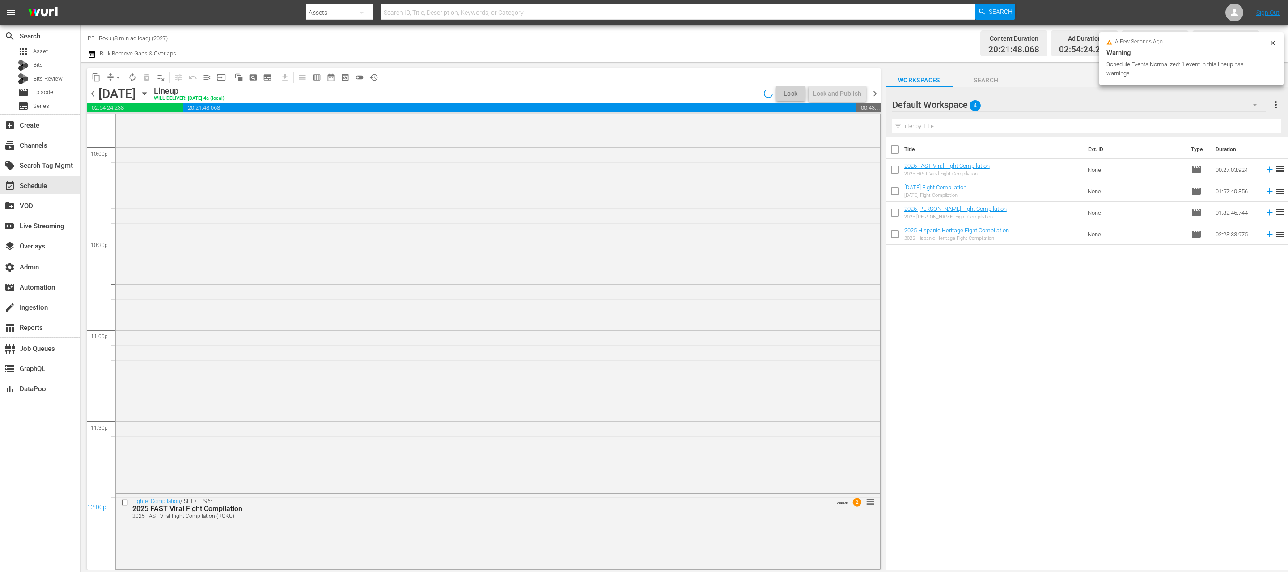
scroll to position [3981, 0]
click at [875, 93] on span "chevron_right" at bounding box center [874, 93] width 11 height 11
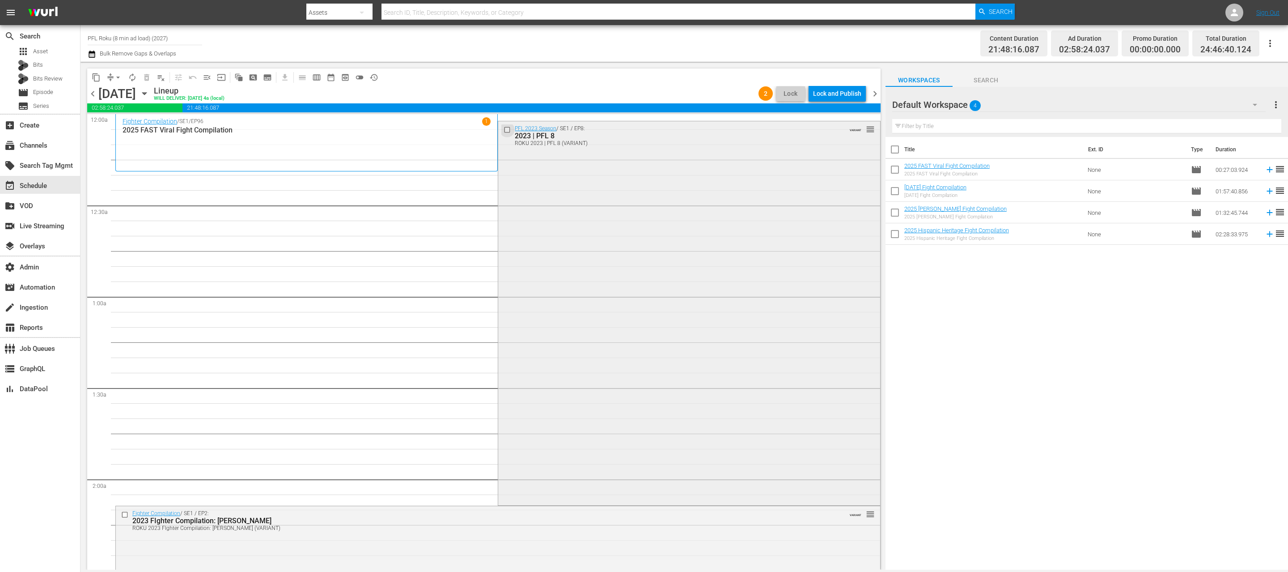
click at [508, 130] on input "checkbox" at bounding box center [508, 130] width 9 height 8
click at [148, 74] on span "delete_forever_outlined" at bounding box center [146, 77] width 9 height 9
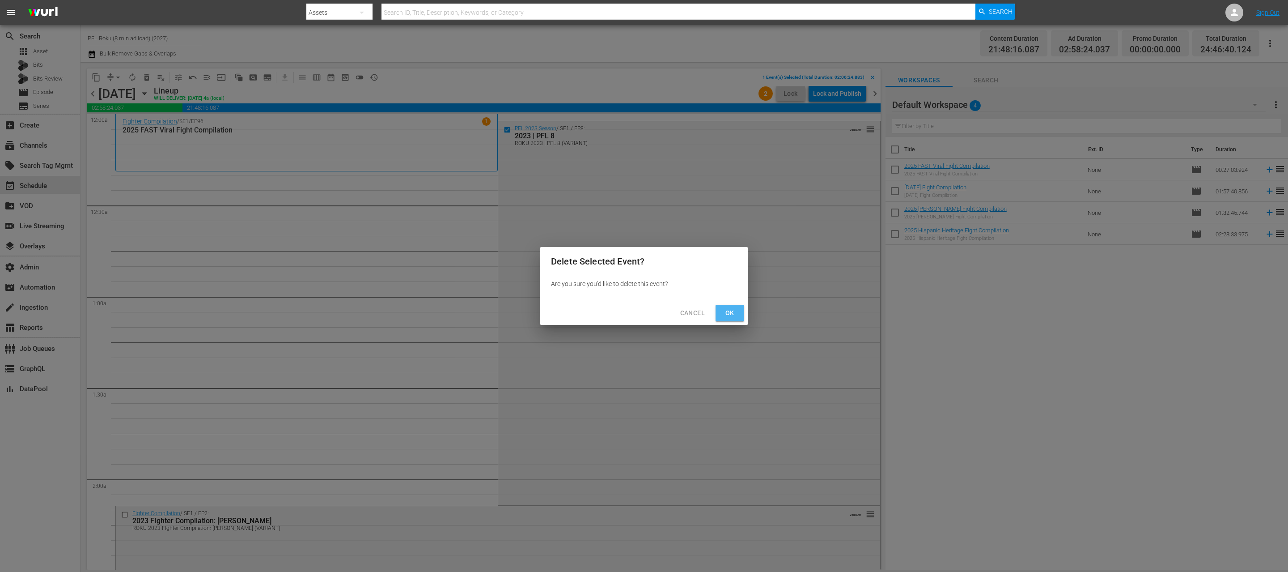
click at [728, 312] on span "Ok" at bounding box center [730, 312] width 14 height 11
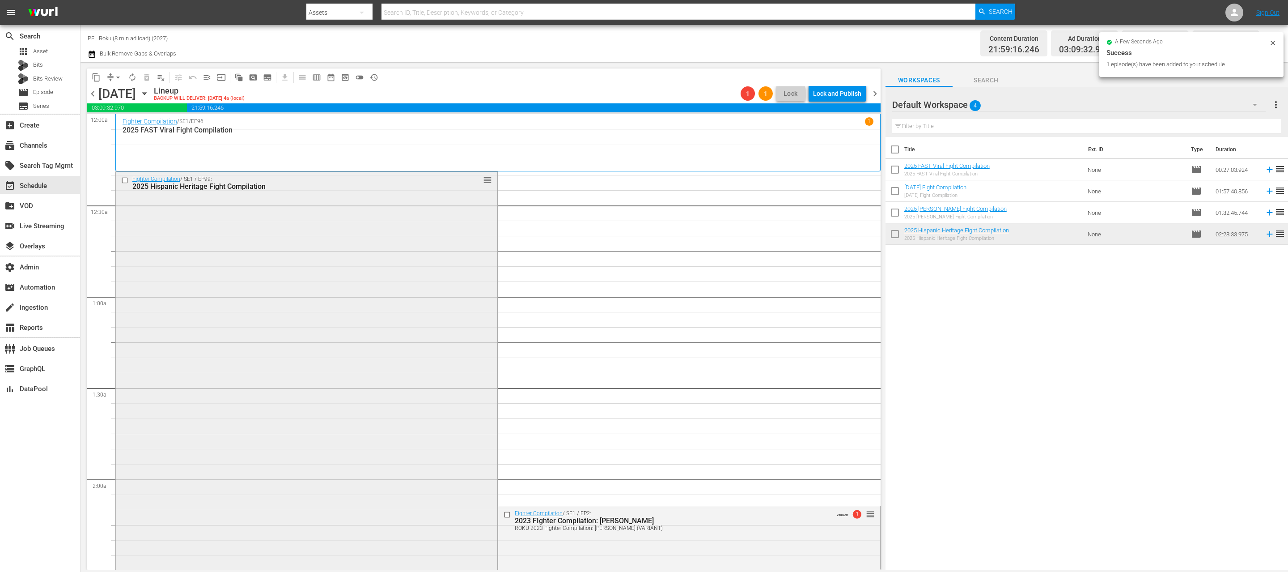
click at [491, 376] on div "Fighter Compilation / SE1 / EP99: 2025 Hispanic Heritage Fight Compilation reor…" at bounding box center [306, 396] width 381 height 449
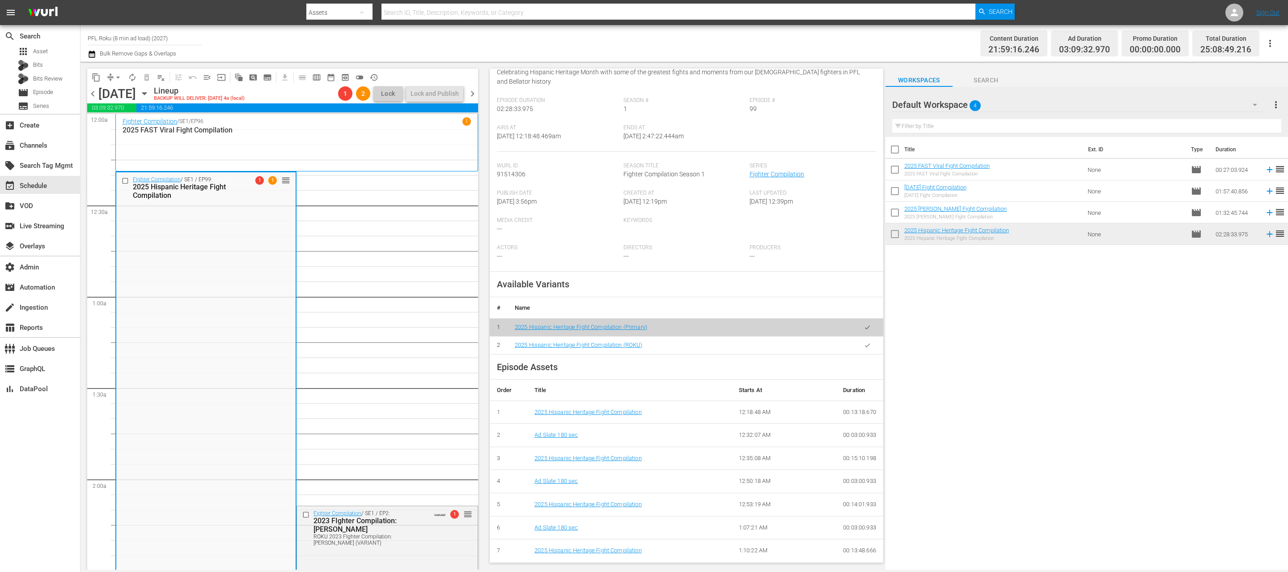
scroll to position [158, 0]
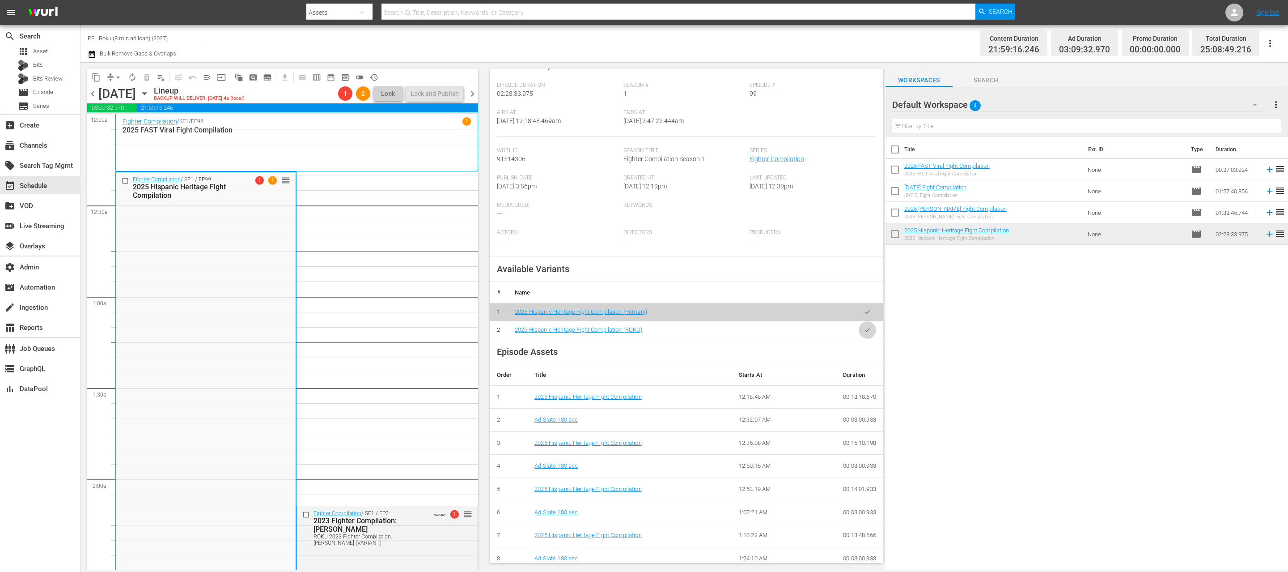
click at [867, 330] on icon "button" at bounding box center [867, 329] width 7 height 7
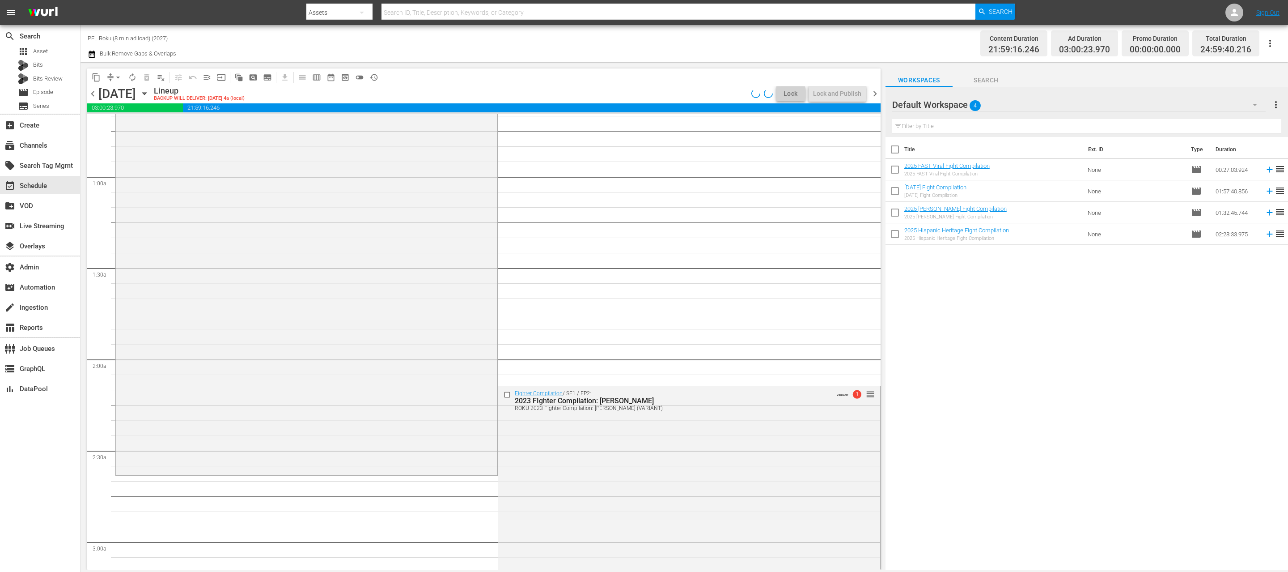
scroll to position [150, 0]
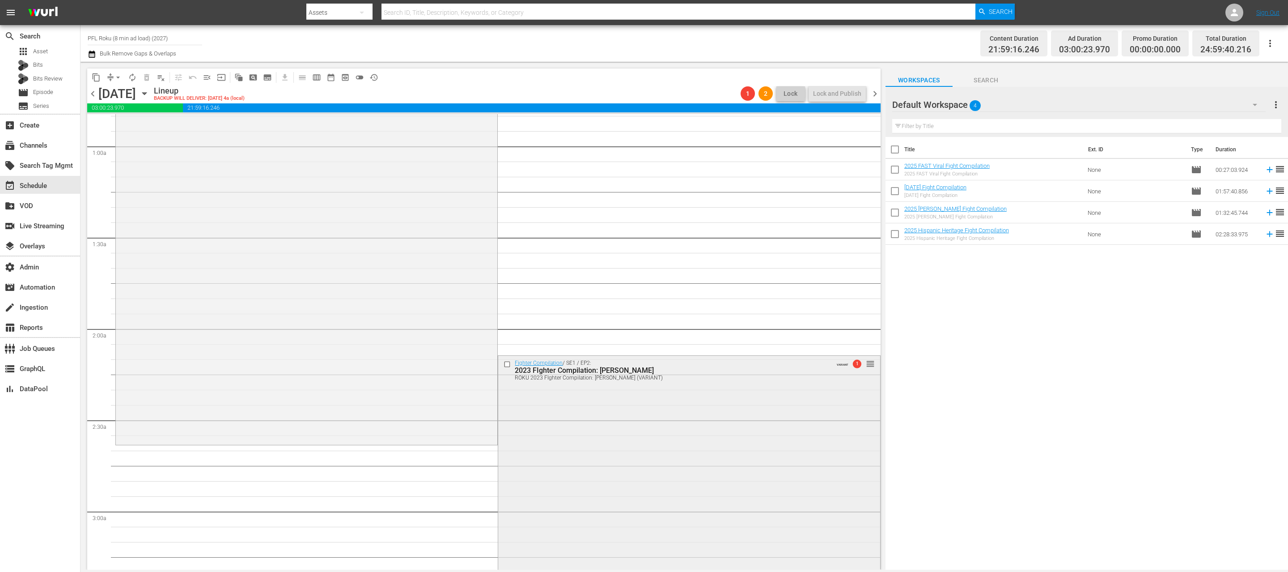
click at [504, 365] on input "checkbox" at bounding box center [508, 364] width 9 height 8
click at [144, 74] on span "delete_forever_outlined" at bounding box center [146, 77] width 9 height 9
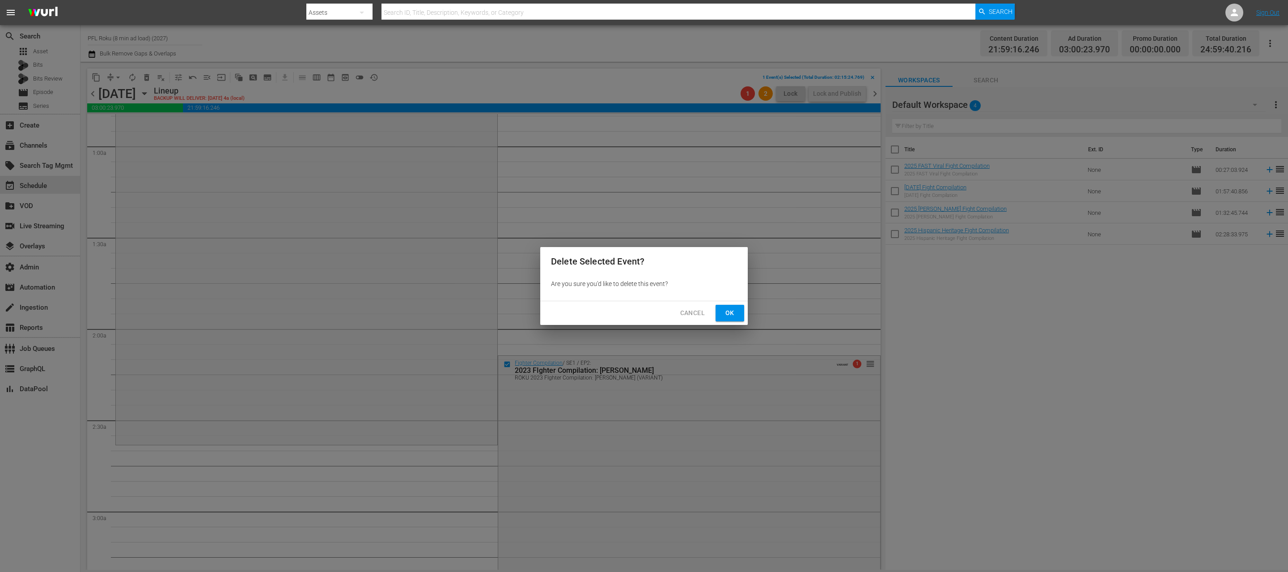
click at [728, 311] on span "Ok" at bounding box center [730, 312] width 14 height 11
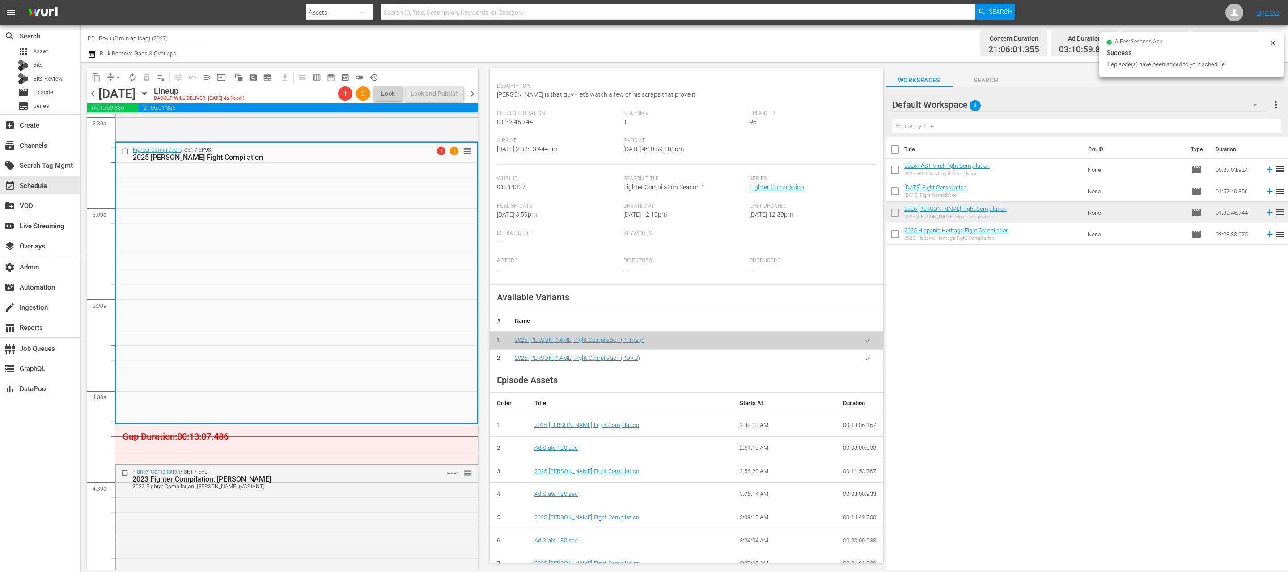
scroll to position [122, 0]
click at [864, 357] on icon "button" at bounding box center [867, 357] width 7 height 7
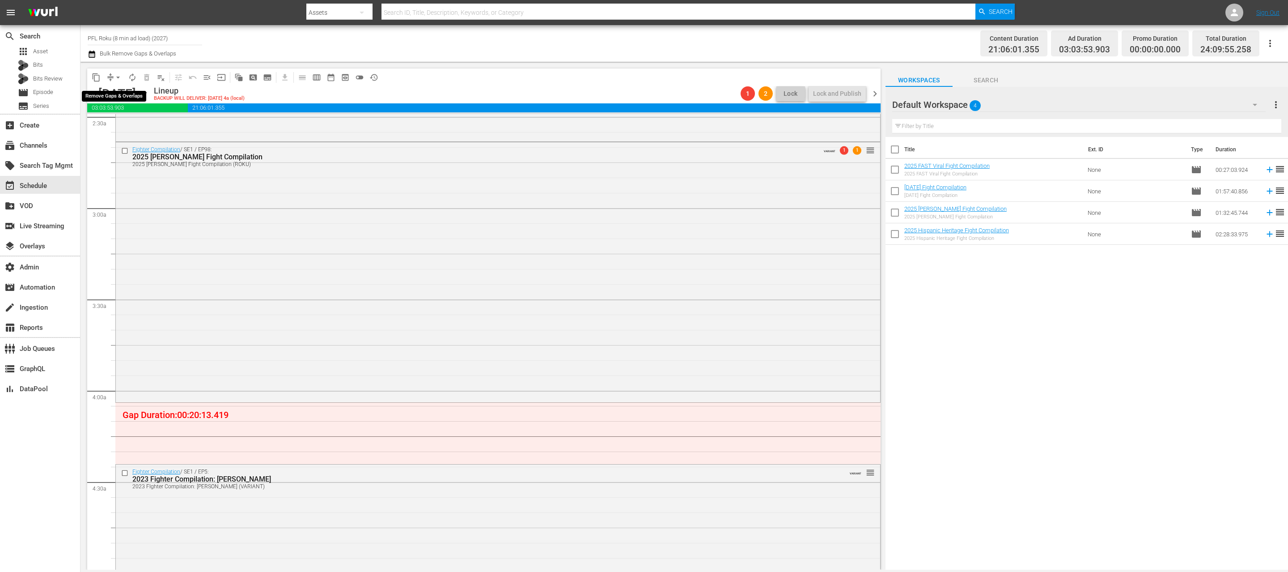
click at [115, 77] on span "arrow_drop_down" at bounding box center [118, 77] width 9 height 9
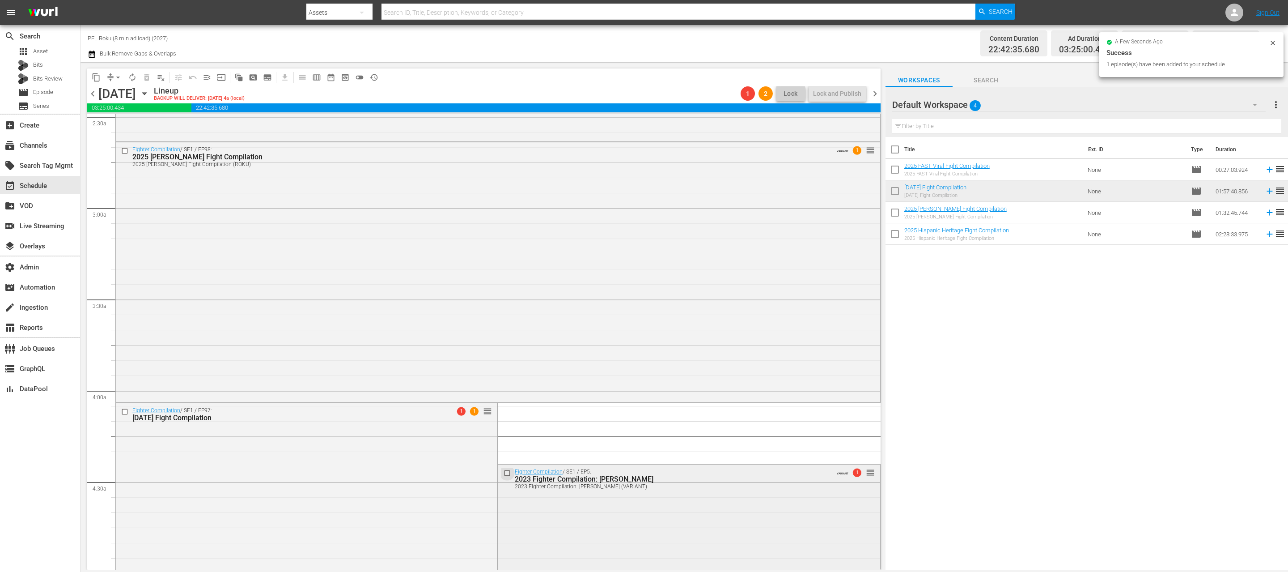
click at [507, 472] on input "checkbox" at bounding box center [508, 473] width 9 height 8
click at [148, 79] on span "delete_forever_outlined" at bounding box center [146, 77] width 9 height 9
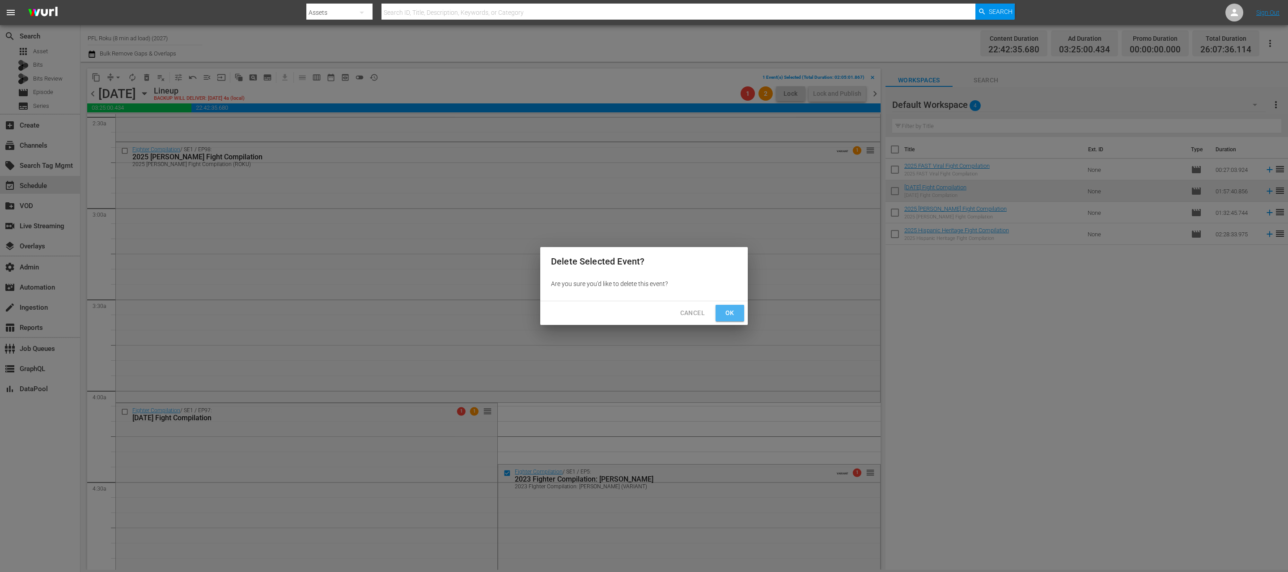
click at [719, 314] on button "Ok" at bounding box center [730, 313] width 29 height 17
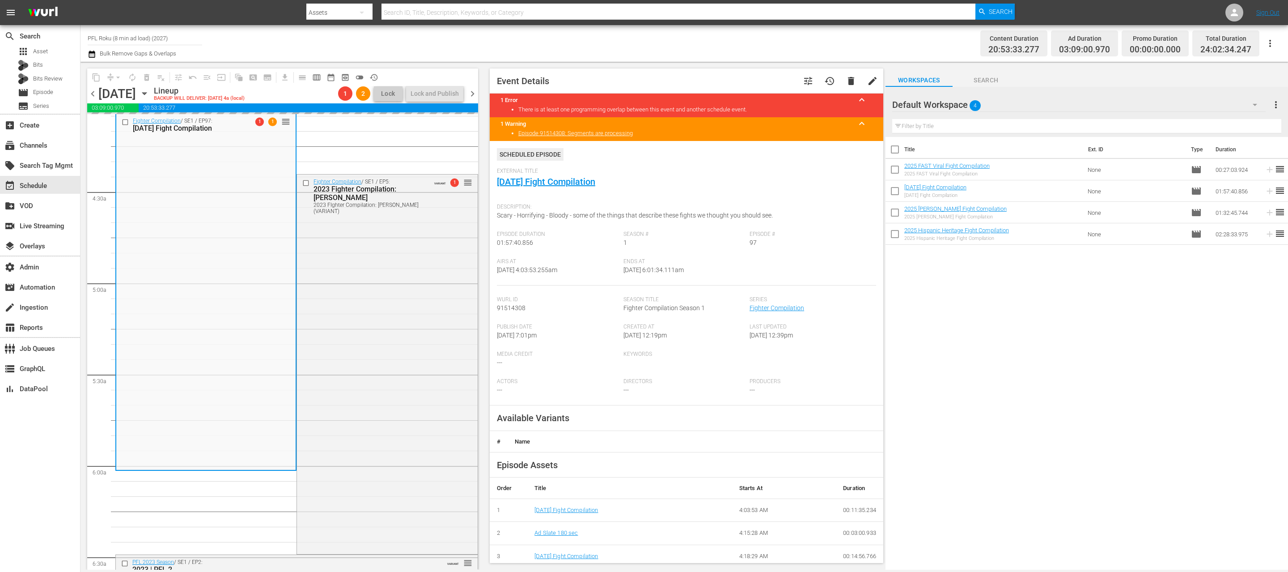
scroll to position [762, 0]
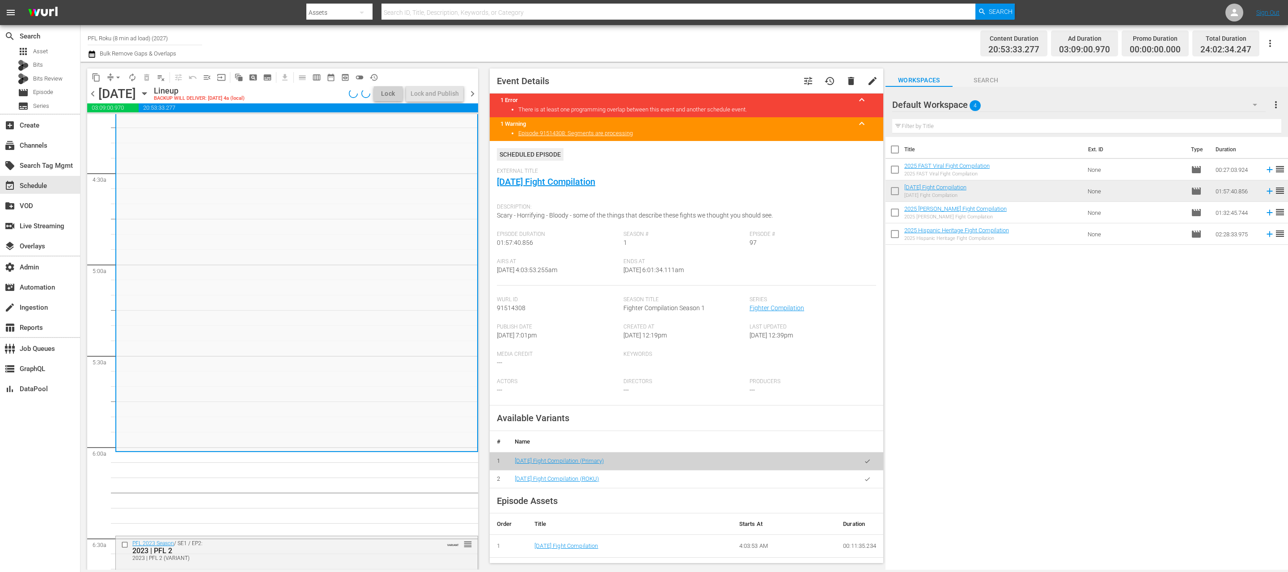
click at [232, 330] on div "Fighter Compilation / SE1 / EP97: 2025 Halloween Fight Compilation 1 1 reorder" at bounding box center [296, 272] width 361 height 355
click at [864, 480] on icon "button" at bounding box center [867, 478] width 7 height 7
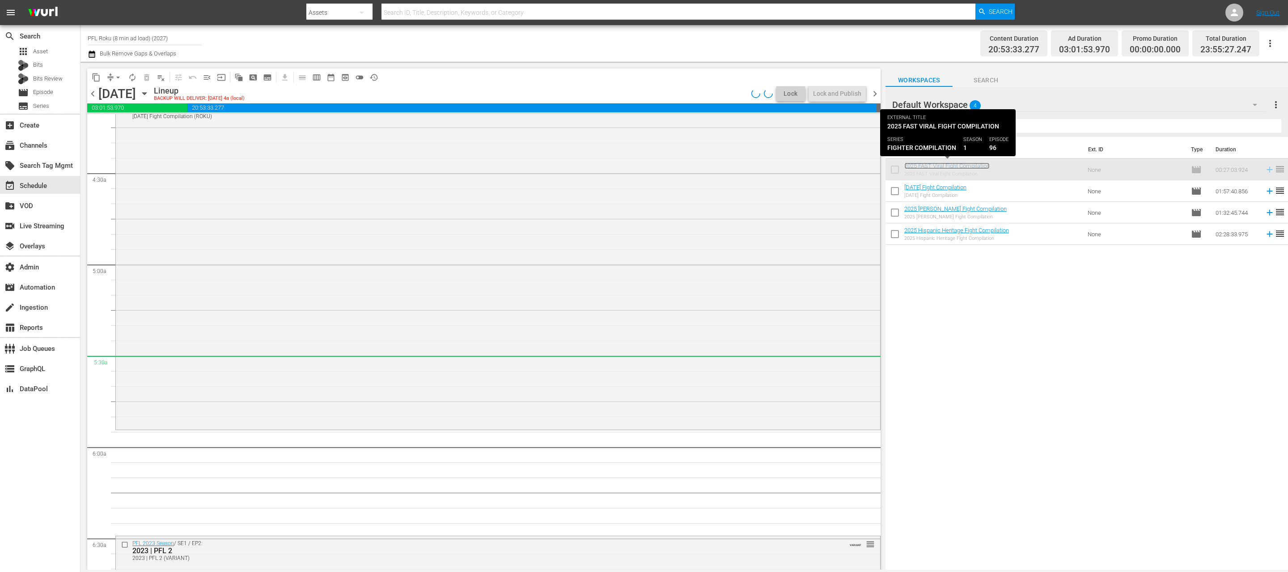
scroll to position [801, 0]
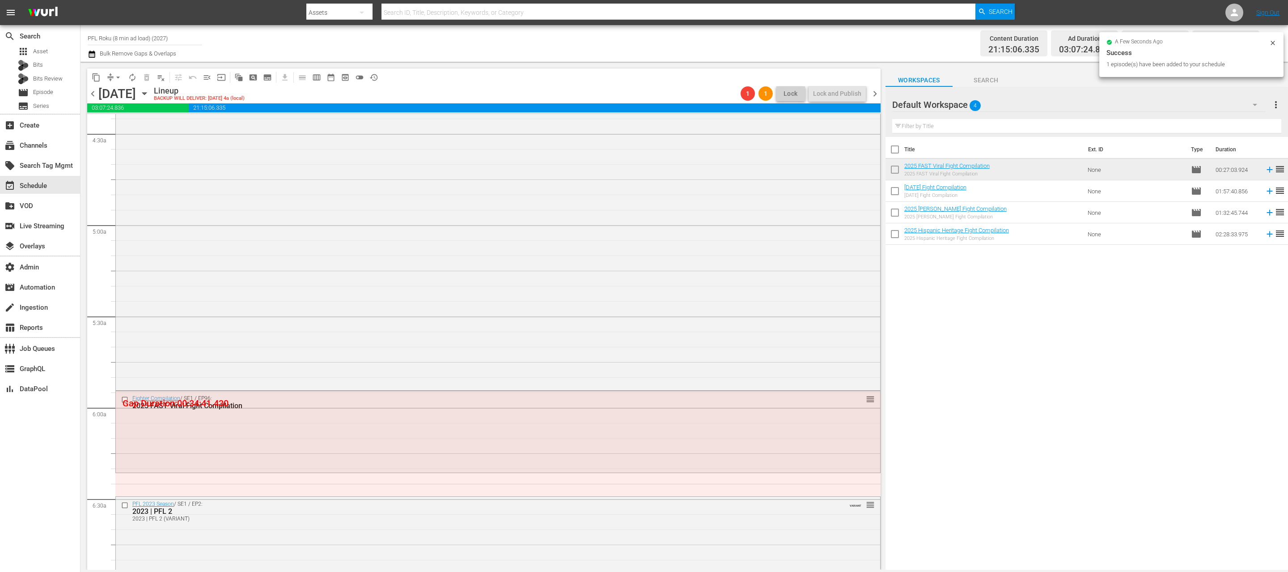
click at [502, 453] on div "Fighter Compilation / SE1 / EP96: 2025 FAST Viral Fight Compilation reorder" at bounding box center [498, 431] width 764 height 80
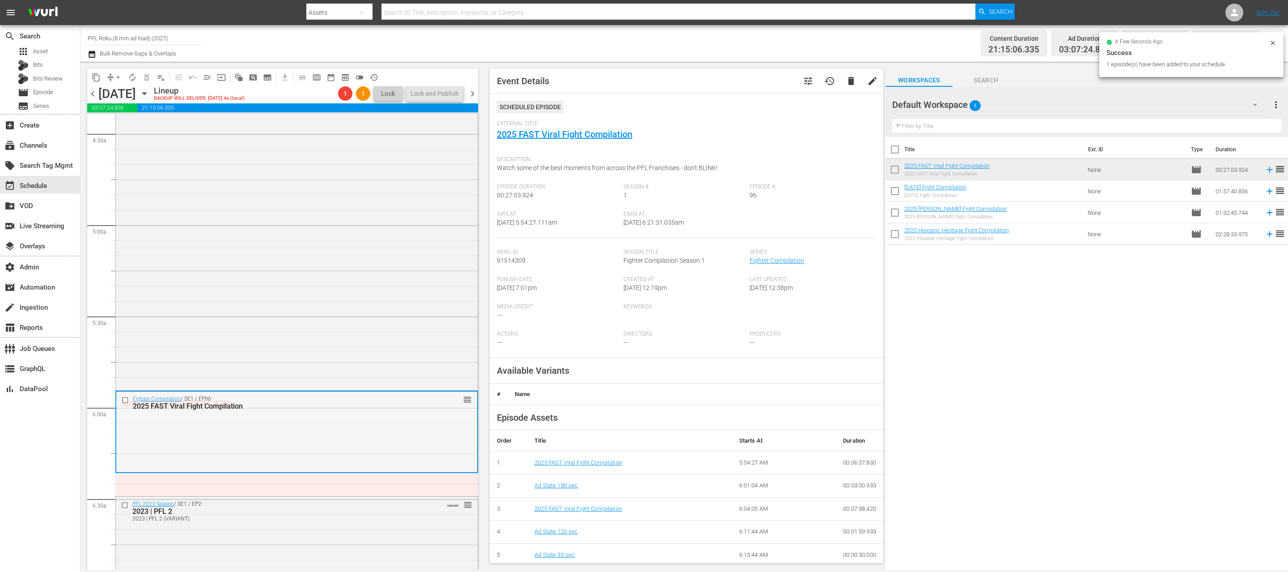
scroll to position [63, 0]
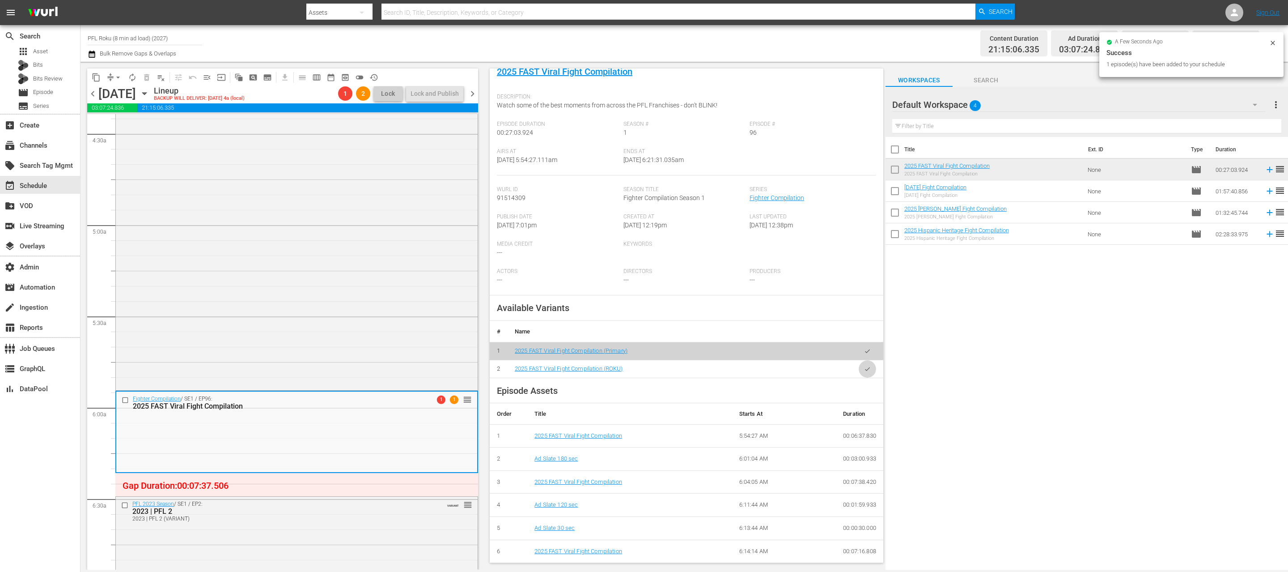
click at [866, 368] on icon "button" at bounding box center [867, 368] width 7 height 7
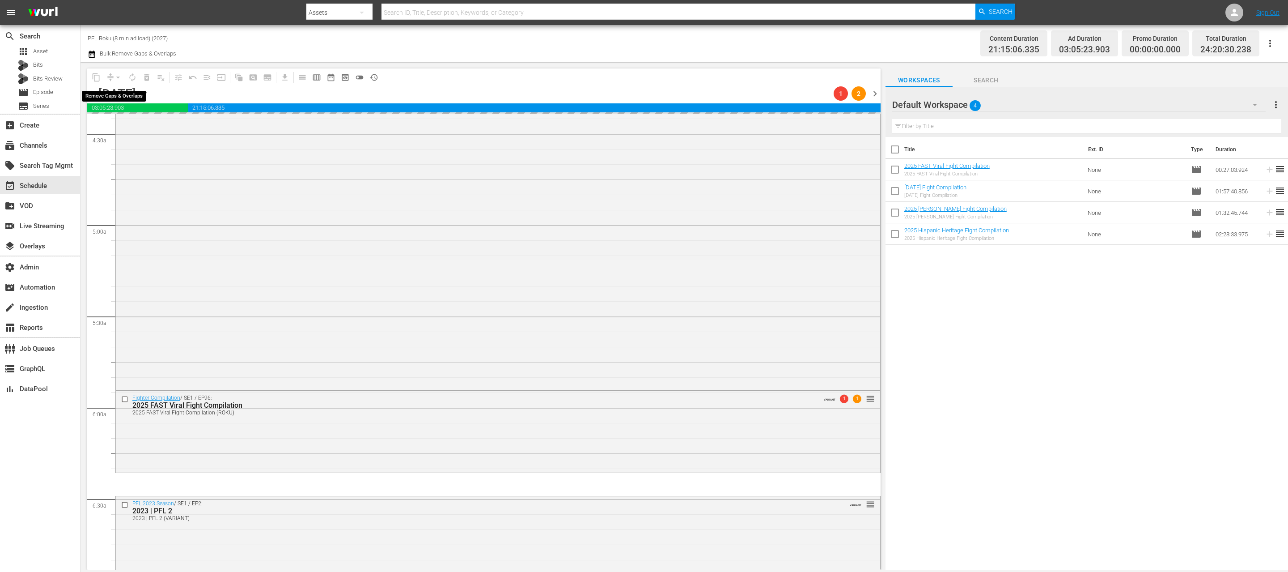
click at [117, 78] on div "arrow_drop_down" at bounding box center [118, 77] width 14 height 14
click at [118, 78] on span "arrow_drop_down" at bounding box center [118, 77] width 9 height 9
click at [143, 123] on li "Align to End of Previous Day" at bounding box center [119, 125] width 94 height 15
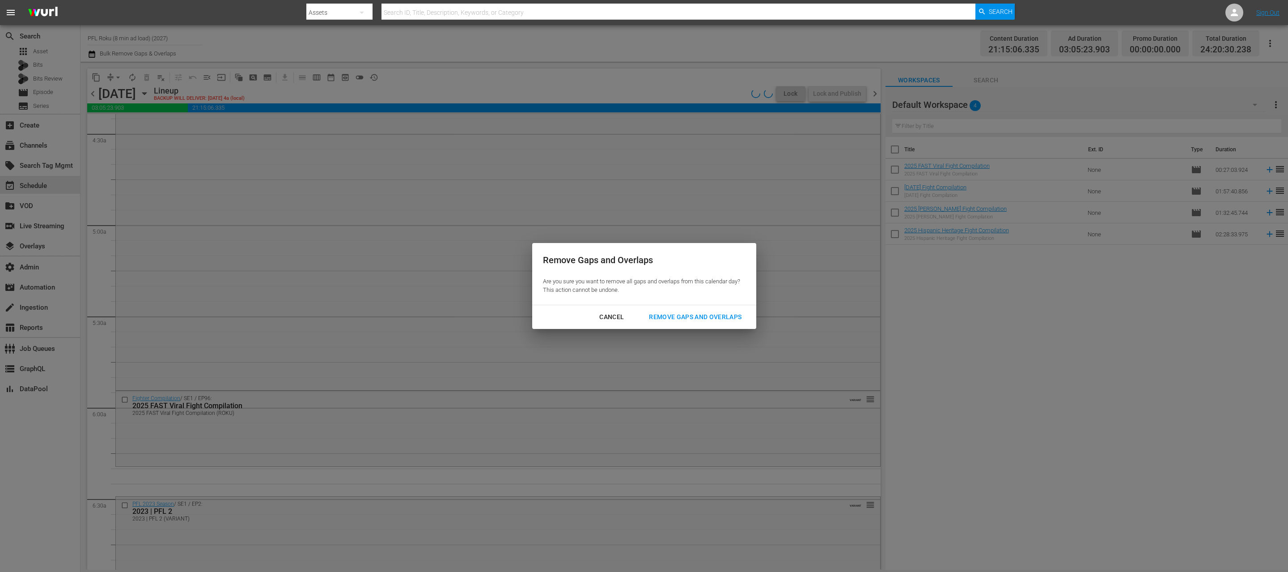
click at [698, 319] on div "Remove Gaps and Overlaps" at bounding box center [695, 316] width 107 height 11
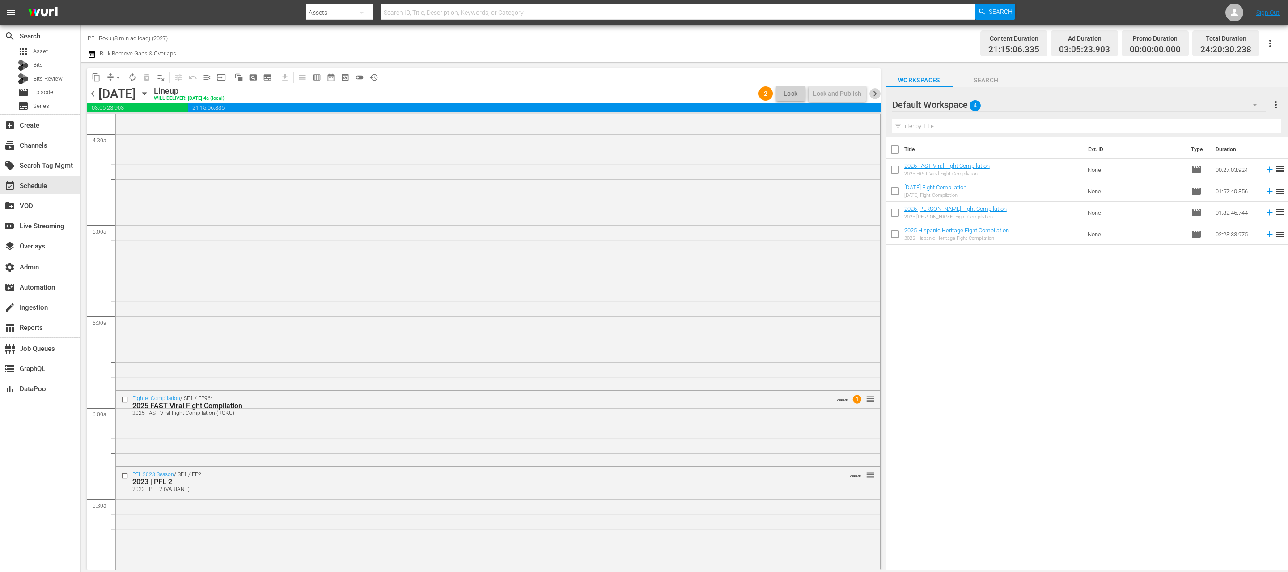
click at [876, 96] on span "chevron_right" at bounding box center [874, 93] width 11 height 11
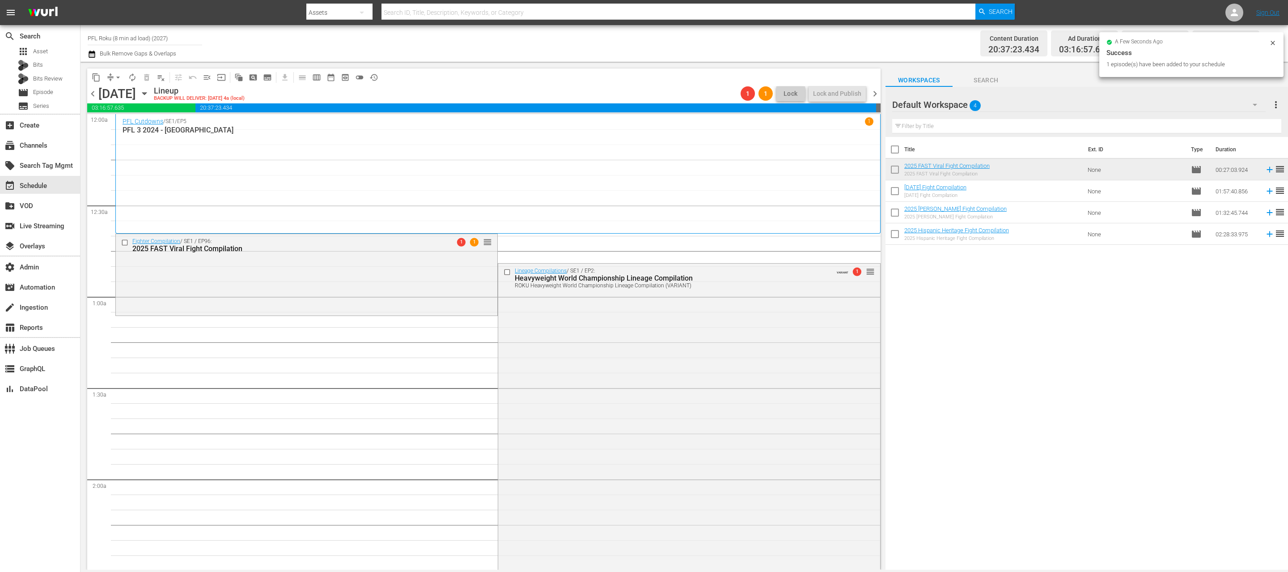
drag, startPoint x: 931, startPoint y: 165, endPoint x: 369, endPoint y: 268, distance: 571.2
click at [360, 268] on div "Fighter Compilation / SE1 / EP96: 2025 FAST Viral Fight Compilation 1 1 reorder" at bounding box center [306, 274] width 381 height 80
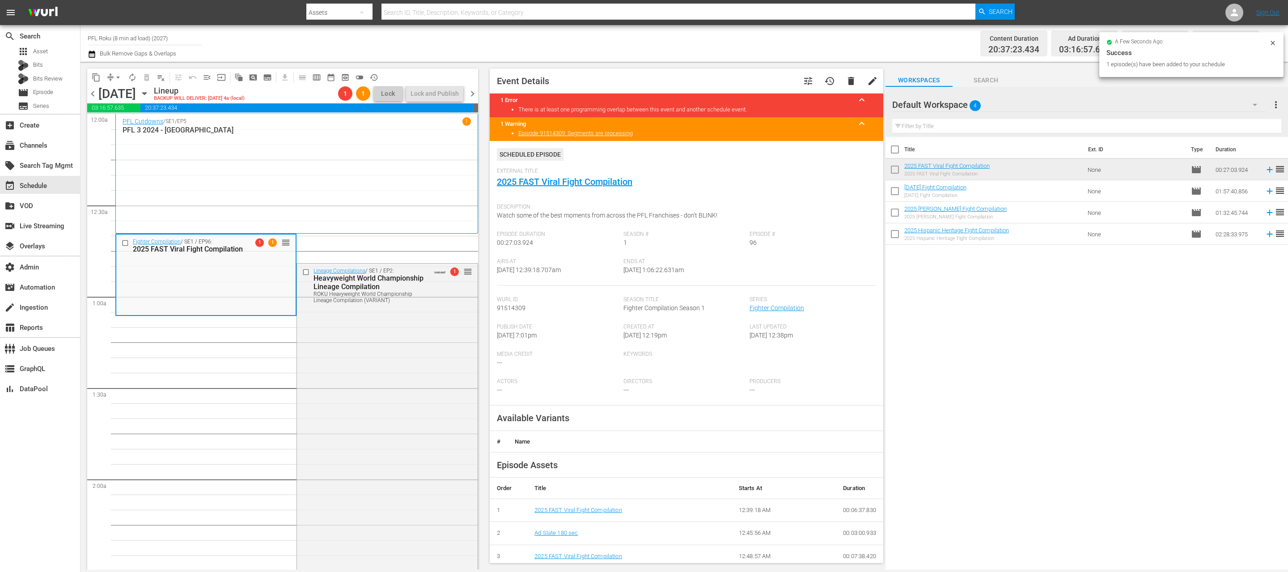
scroll to position [110, 0]
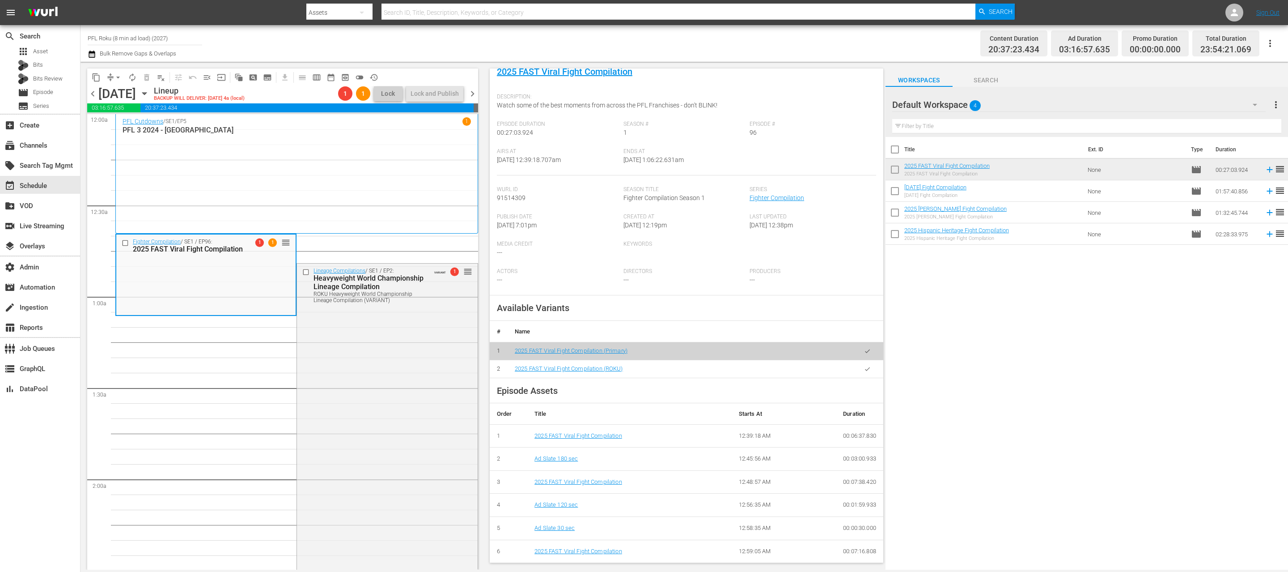
click at [868, 371] on icon "button" at bounding box center [867, 368] width 7 height 7
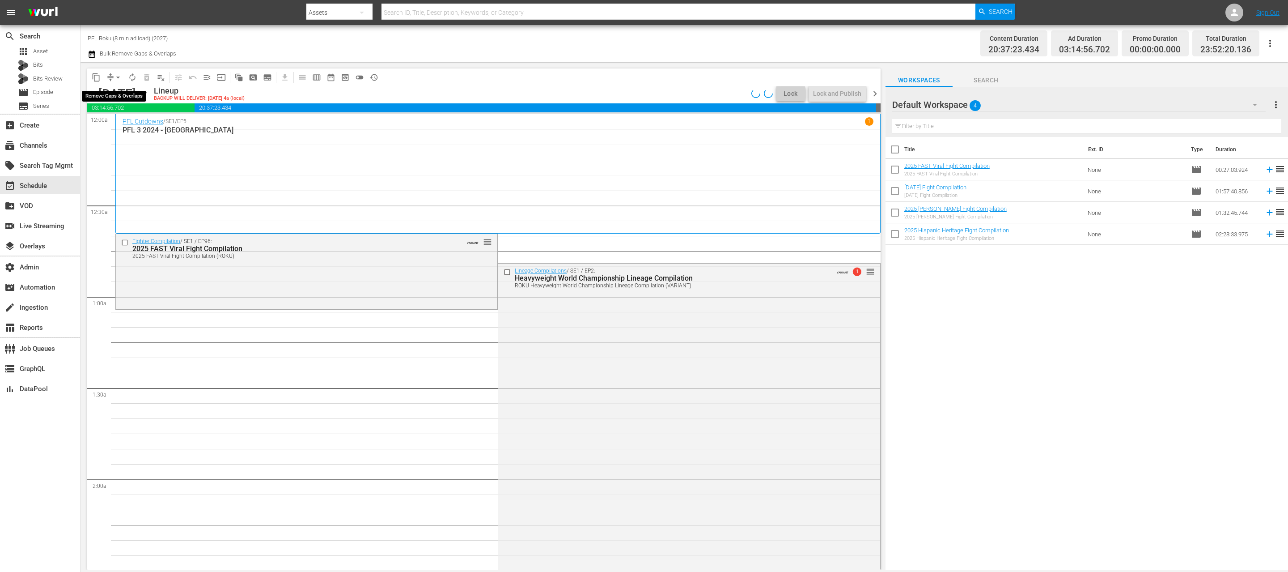
click at [119, 77] on span "arrow_drop_down" at bounding box center [118, 77] width 9 height 9
click at [125, 120] on li "Align to End of Previous Day" at bounding box center [119, 125] width 94 height 15
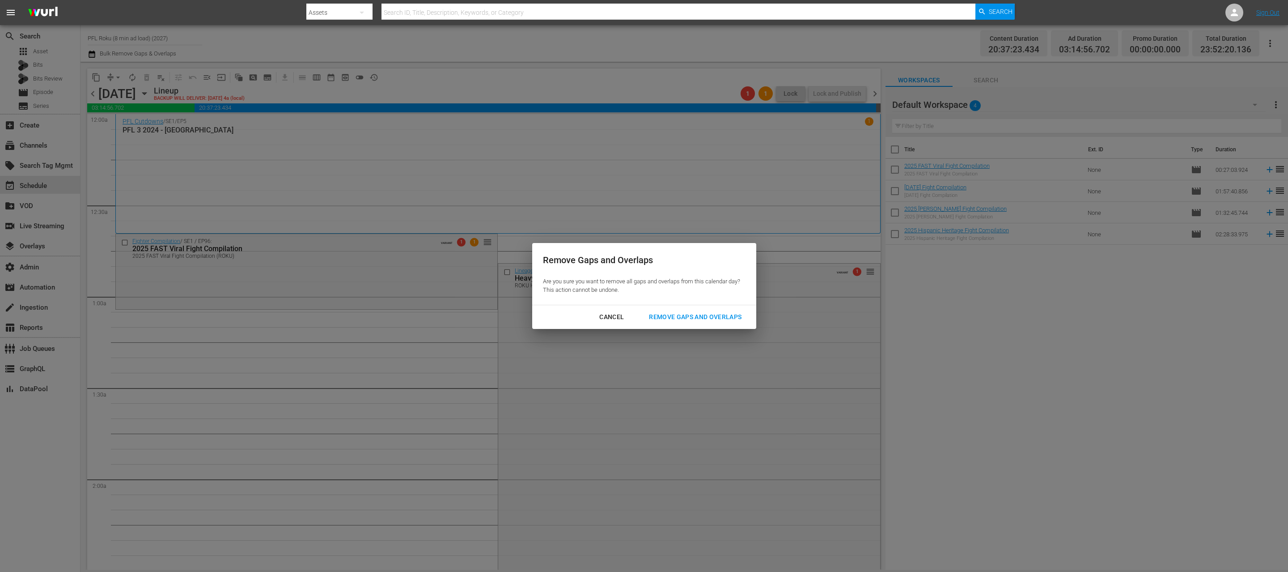
click at [665, 318] on div "Remove Gaps and Overlaps" at bounding box center [695, 316] width 107 height 11
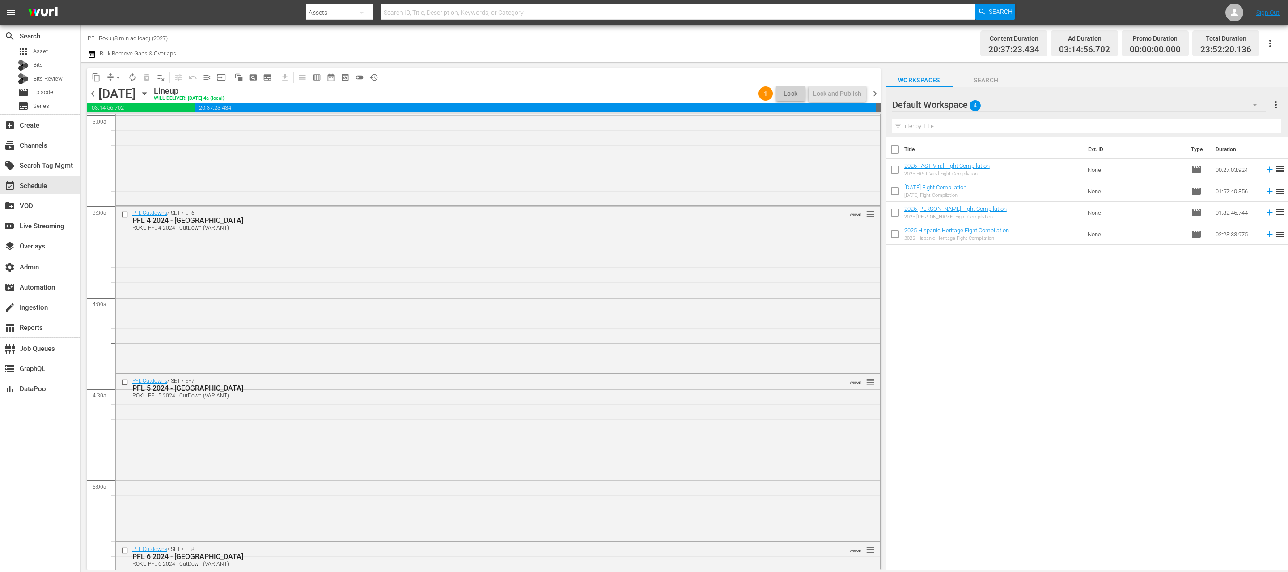
scroll to position [972, 0]
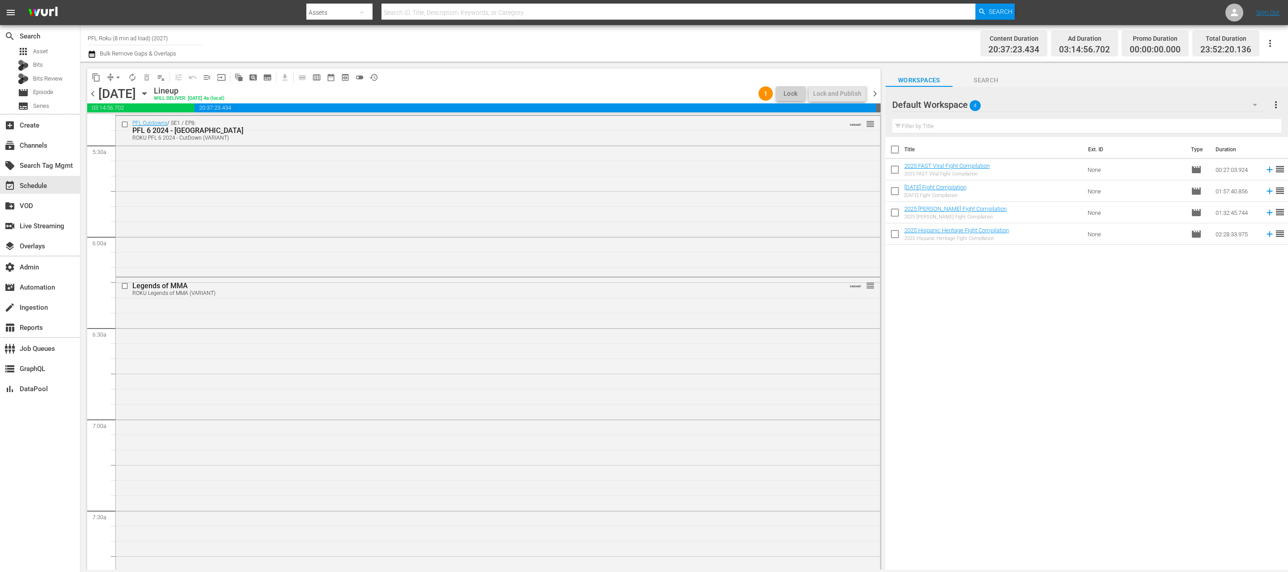
click at [877, 93] on span "chevron_right" at bounding box center [874, 93] width 11 height 11
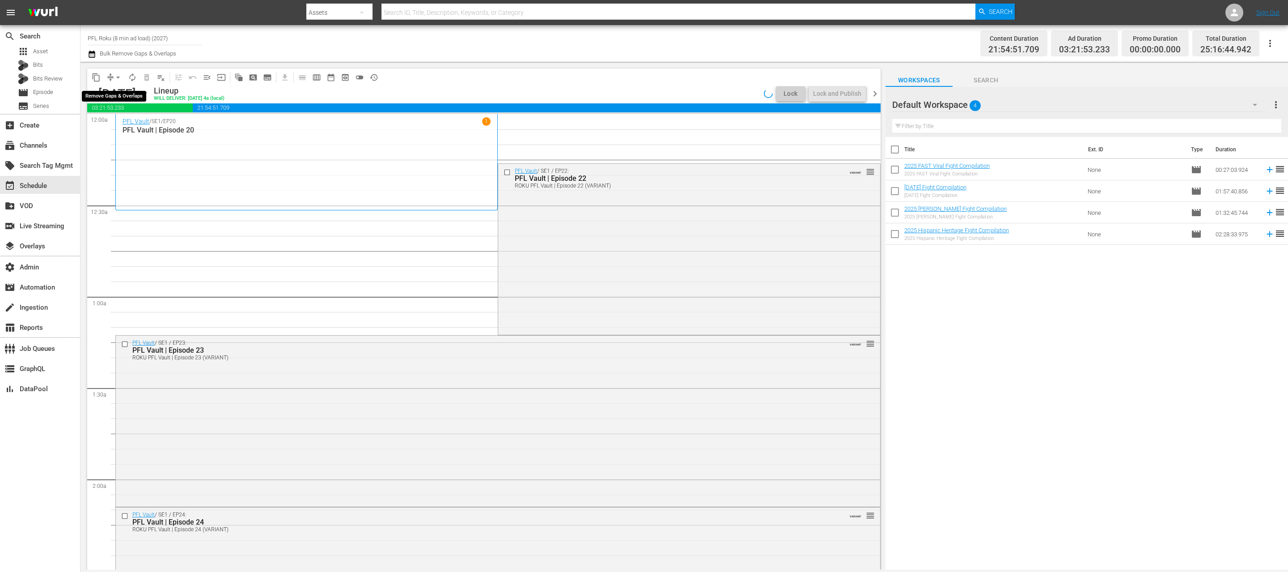
click at [122, 75] on span "arrow_drop_down" at bounding box center [118, 77] width 9 height 9
click at [122, 123] on li "Align to End of Previous Day" at bounding box center [119, 125] width 94 height 15
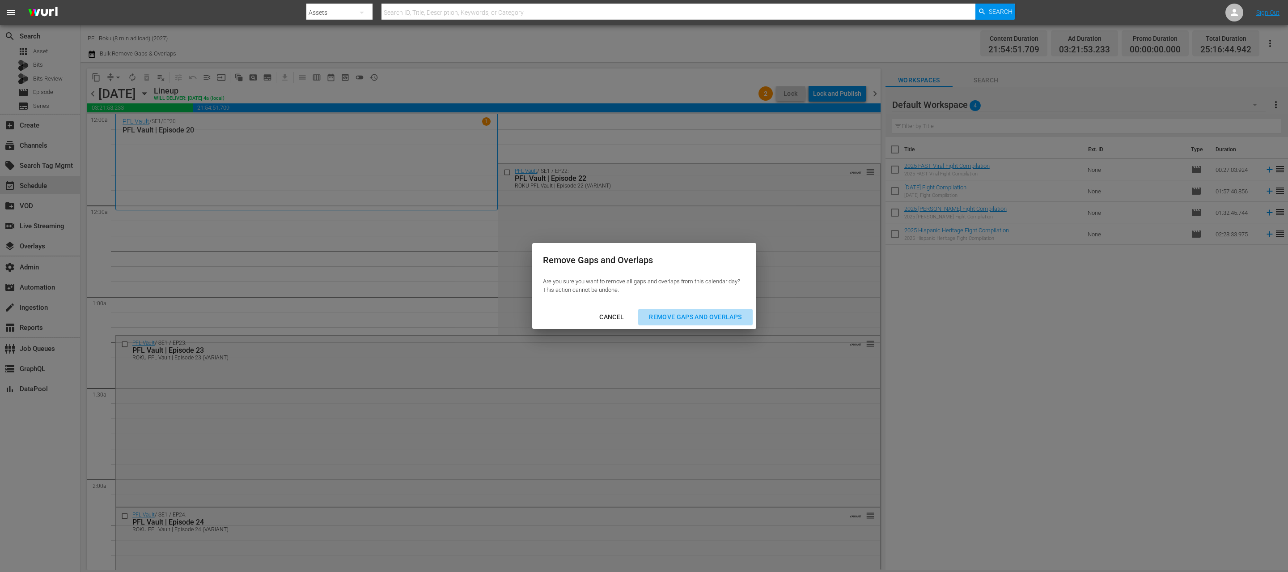
click at [686, 314] on div "Remove Gaps and Overlaps" at bounding box center [695, 316] width 107 height 11
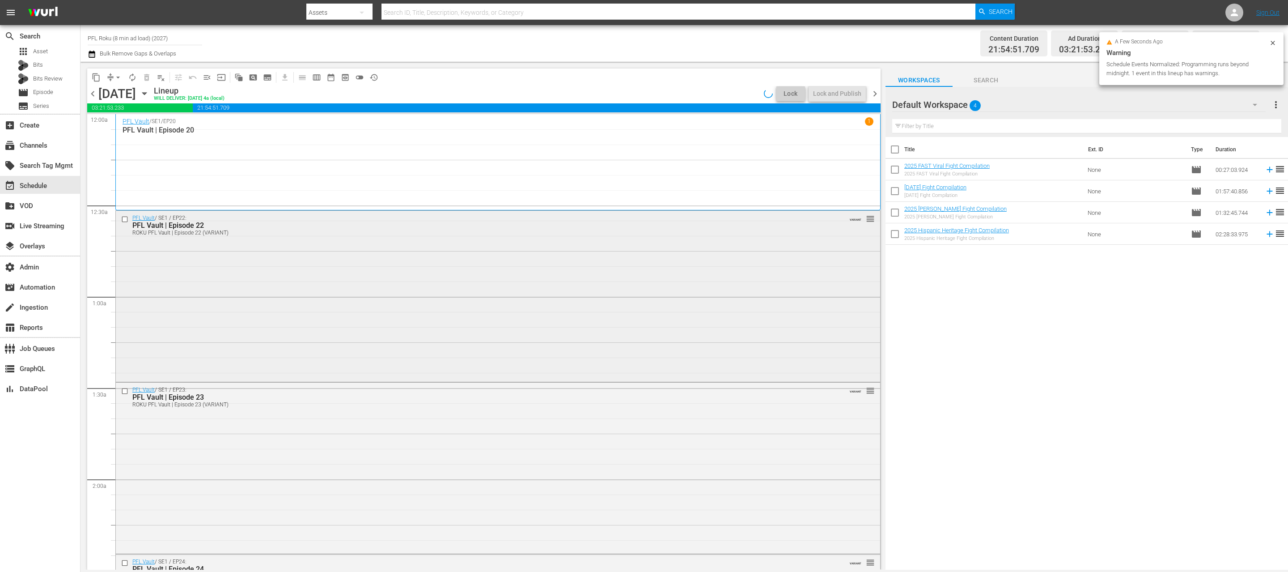
click at [126, 221] on input "checkbox" at bounding box center [125, 220] width 9 height 8
click at [125, 391] on input "checkbox" at bounding box center [125, 391] width 9 height 8
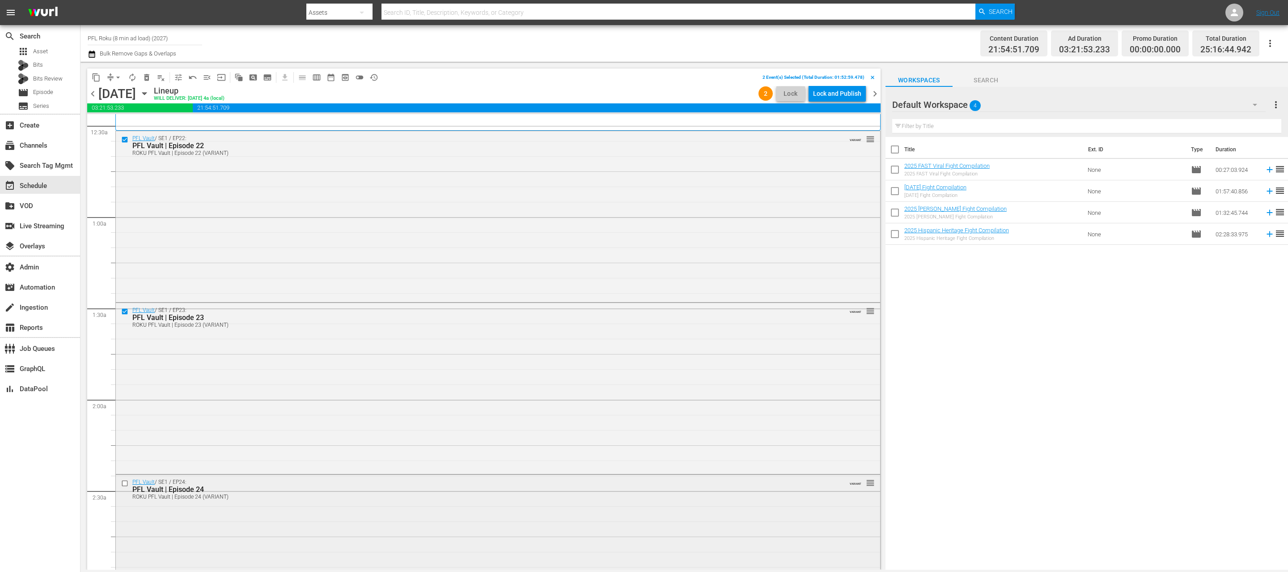
click at [125, 483] on input "checkbox" at bounding box center [125, 483] width 9 height 8
click at [148, 76] on span "delete_forever_outlined" at bounding box center [146, 77] width 9 height 9
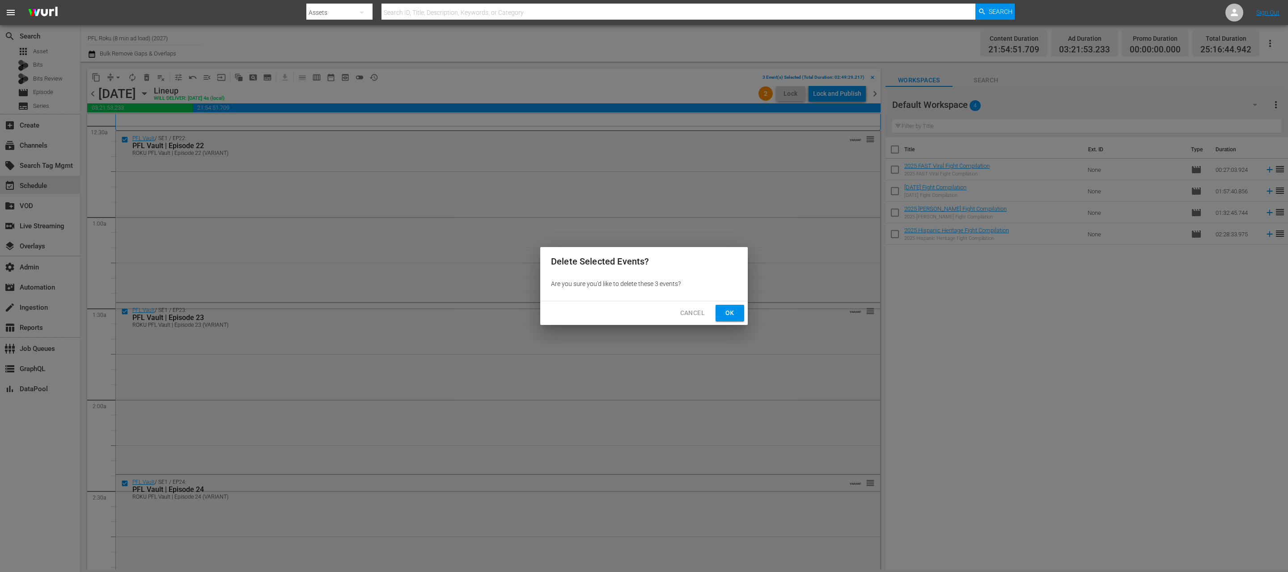
click at [734, 309] on span "Ok" at bounding box center [730, 312] width 14 height 11
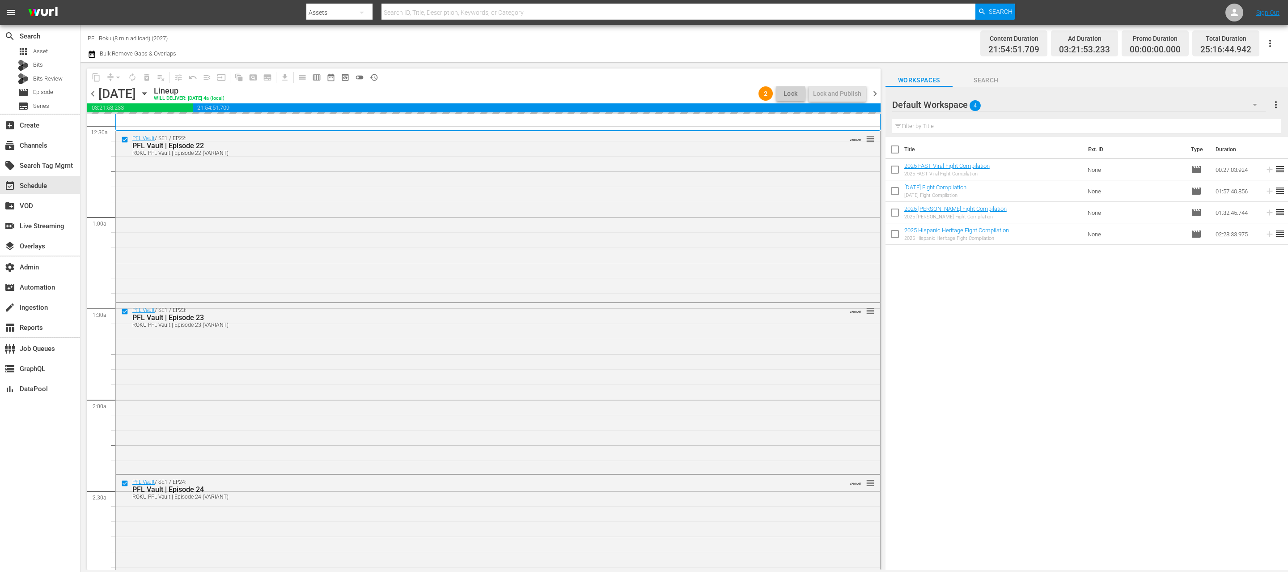
scroll to position [39, 0]
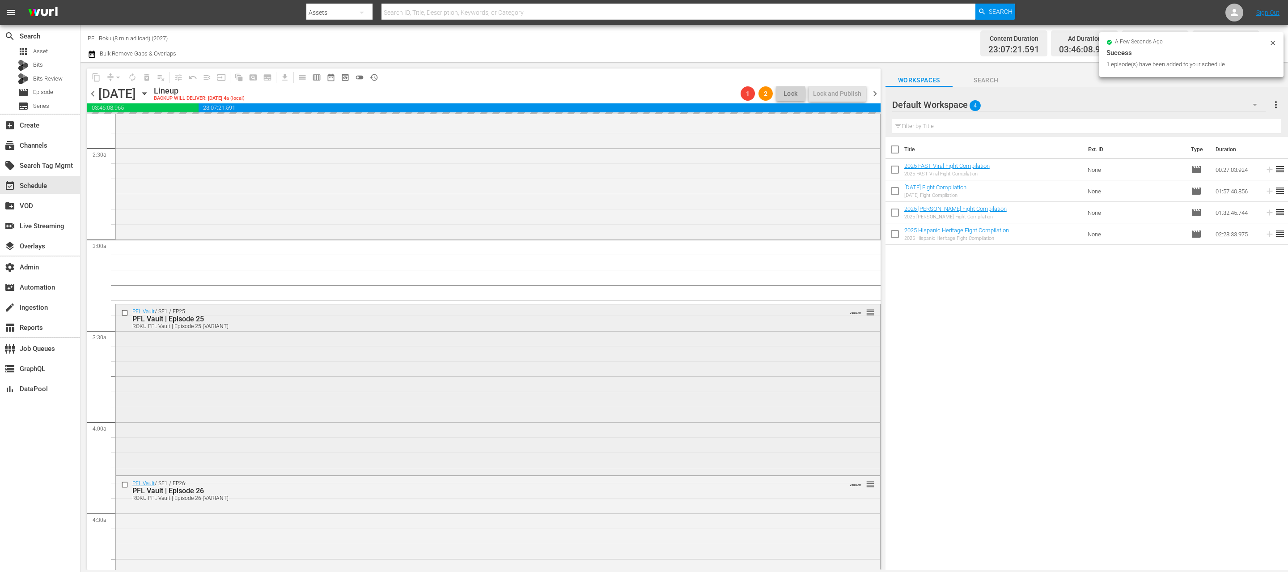
scroll to position [425, 0]
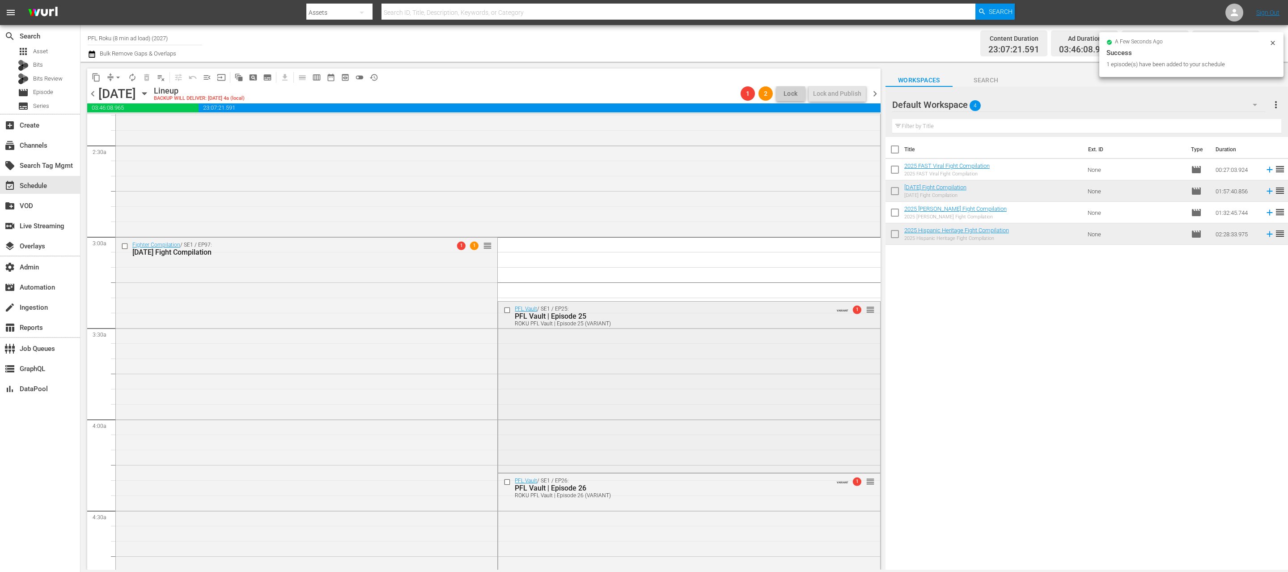
click at [506, 311] on input "checkbox" at bounding box center [508, 310] width 9 height 8
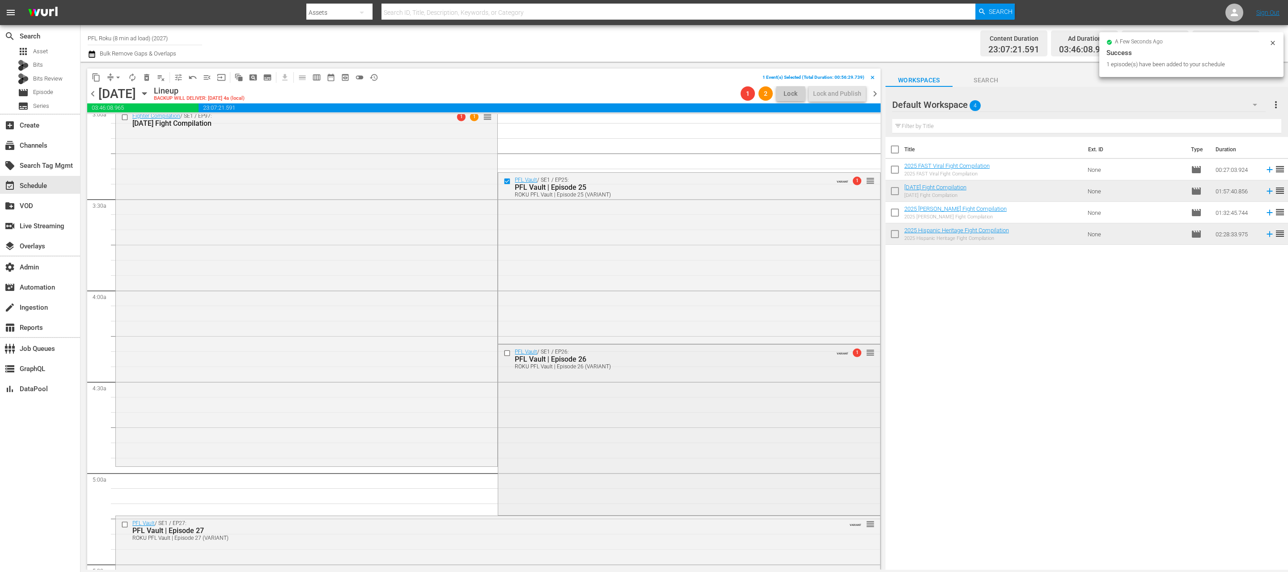
click at [508, 352] on input "checkbox" at bounding box center [508, 353] width 9 height 8
click at [508, 182] on input "checkbox" at bounding box center [508, 181] width 9 height 8
click at [508, 179] on input "checkbox" at bounding box center [508, 181] width 9 height 8
click at [146, 76] on span "delete_forever_outlined" at bounding box center [146, 77] width 9 height 9
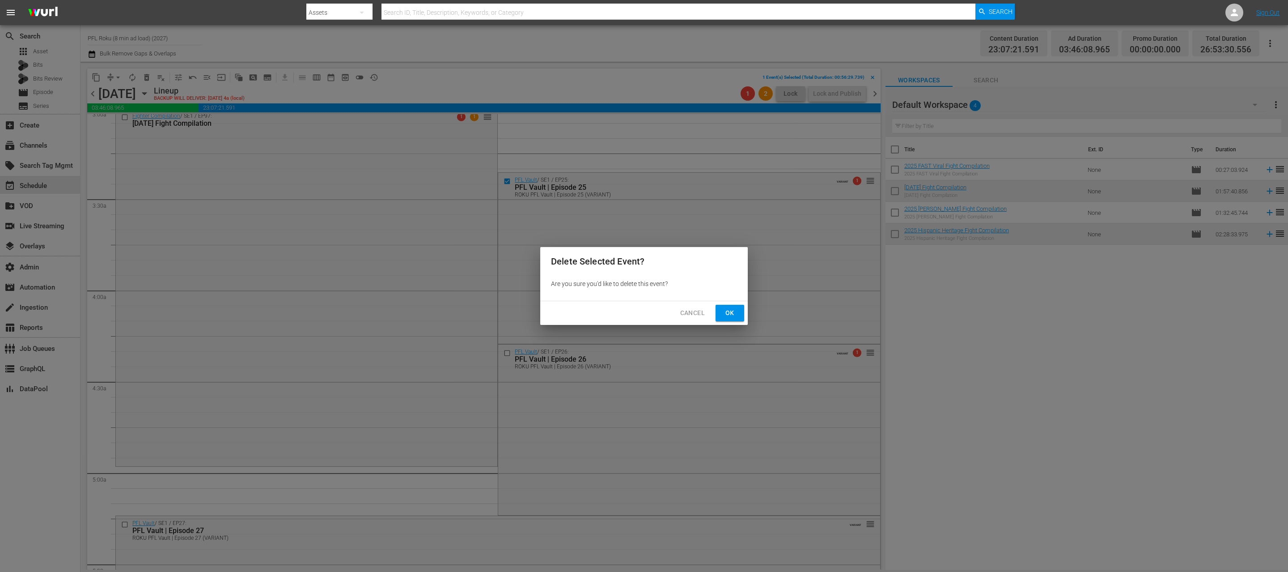
click at [723, 312] on span "Ok" at bounding box center [730, 312] width 14 height 11
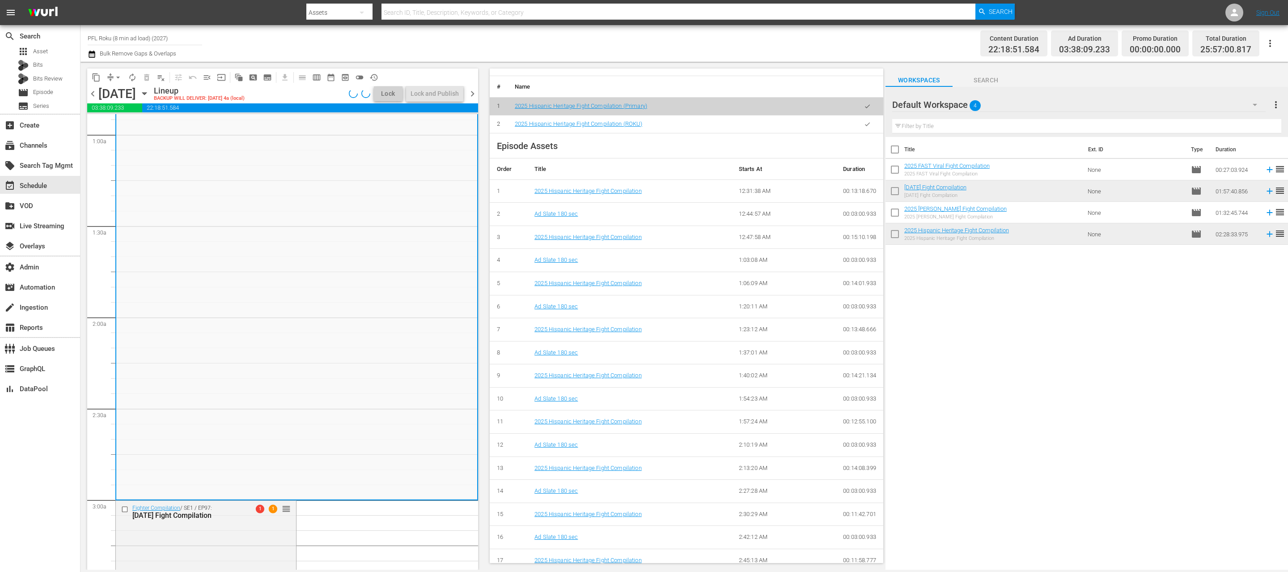
scroll to position [339, 0]
click at [868, 130] on button "button" at bounding box center [867, 124] width 17 height 17
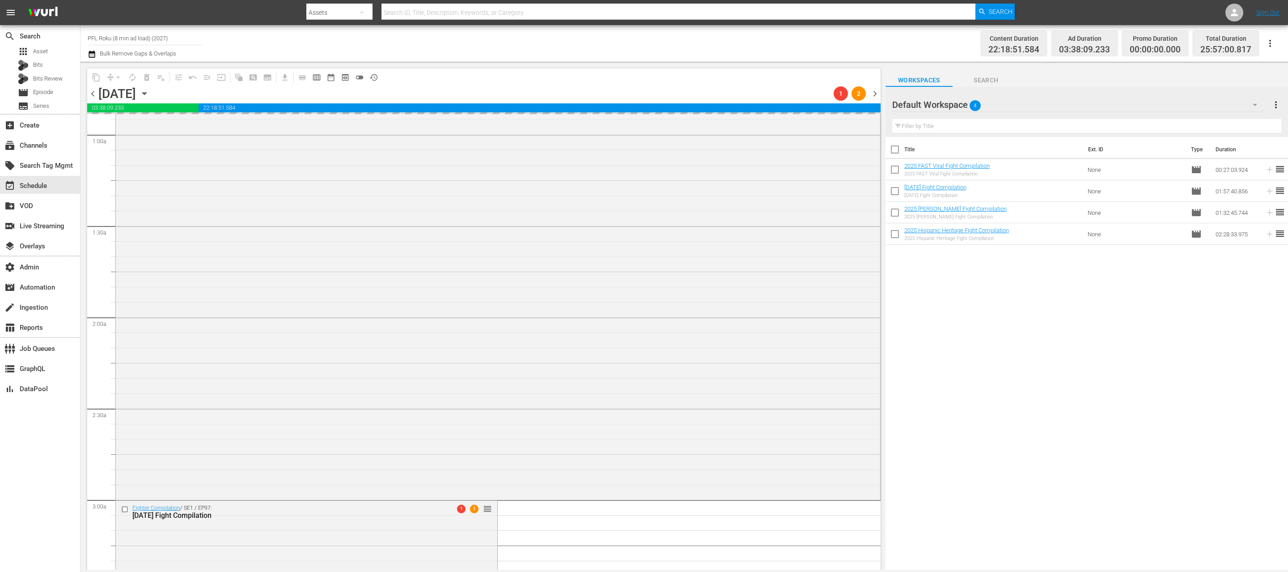
scroll to position [374, 0]
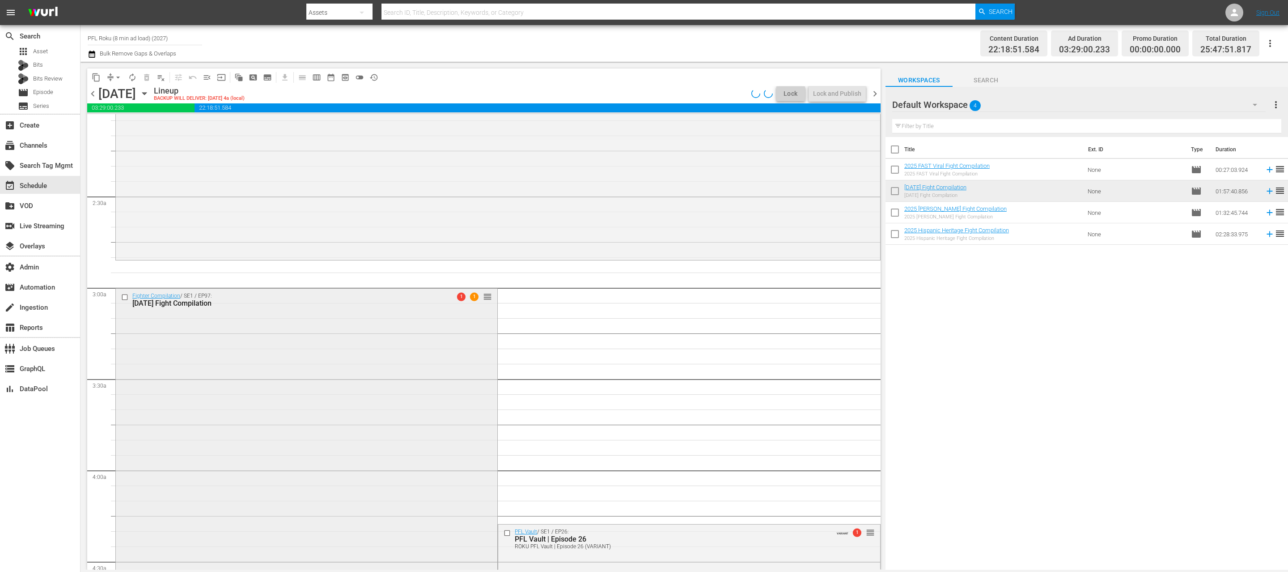
click at [356, 392] on div "Fighter Compilation / SE1 / EP97: 2025 Halloween Fight Compilation 1 1 reorder" at bounding box center [306, 465] width 381 height 355
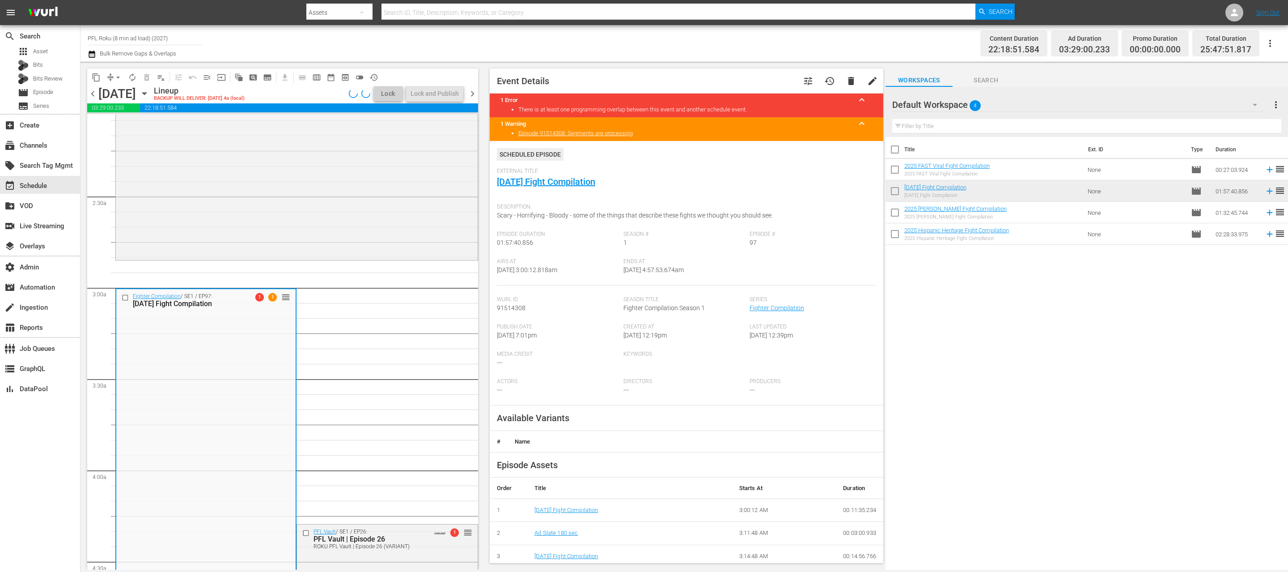
scroll to position [142, 0]
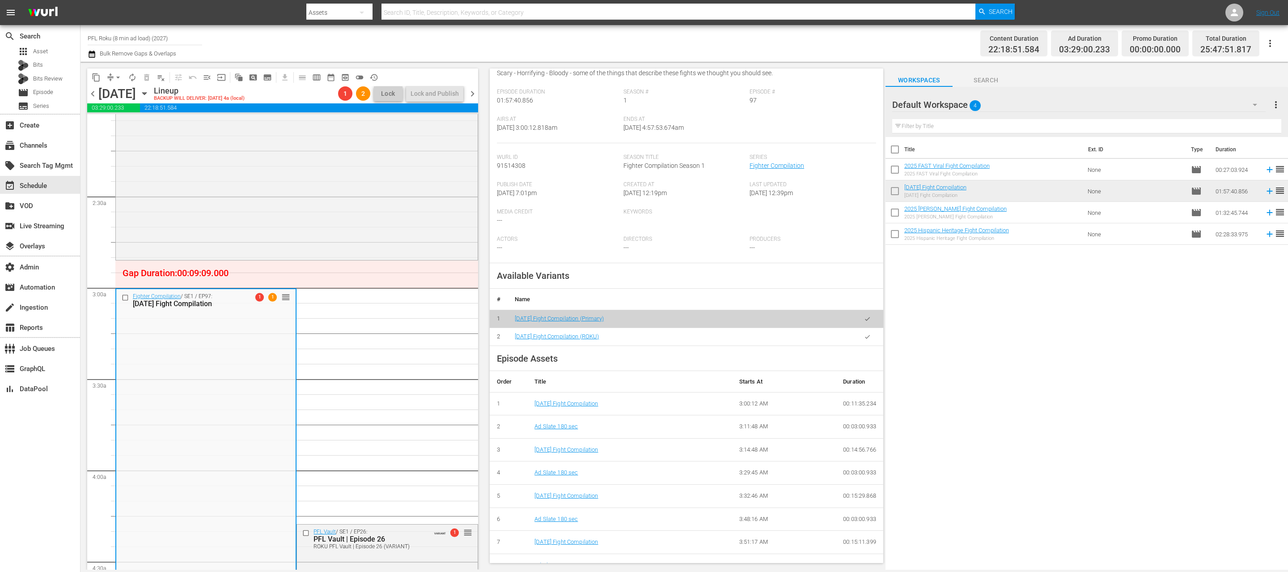
click at [865, 338] on icon "button" at bounding box center [867, 336] width 7 height 7
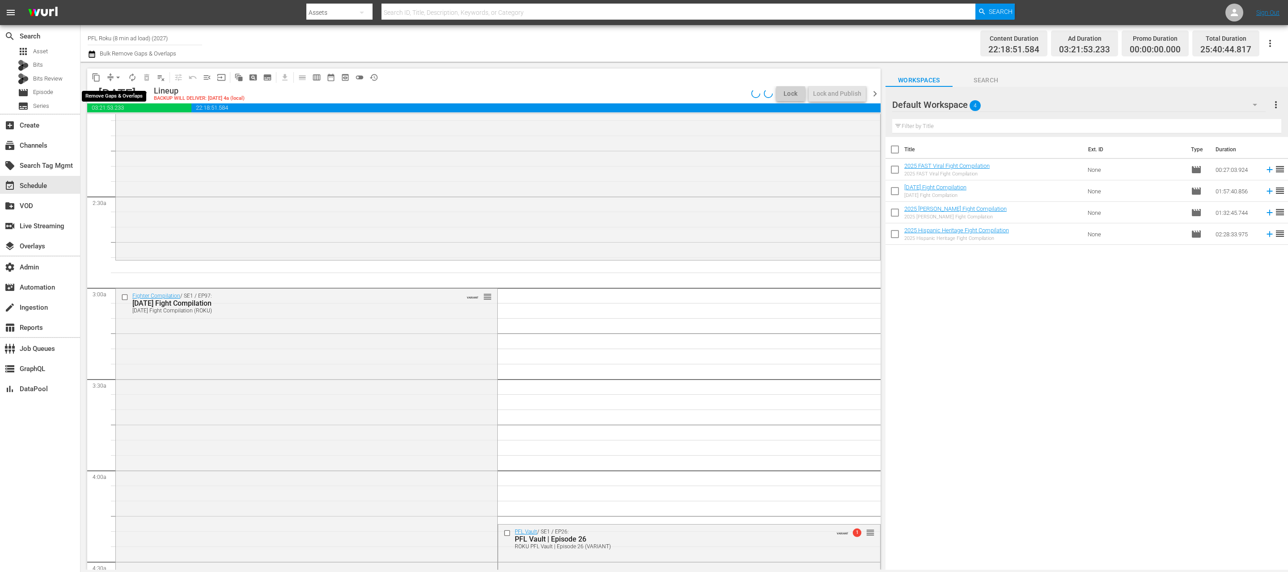
click at [119, 76] on span "arrow_drop_down" at bounding box center [118, 77] width 9 height 9
click at [126, 127] on li "Align to End of Previous Day" at bounding box center [119, 125] width 94 height 15
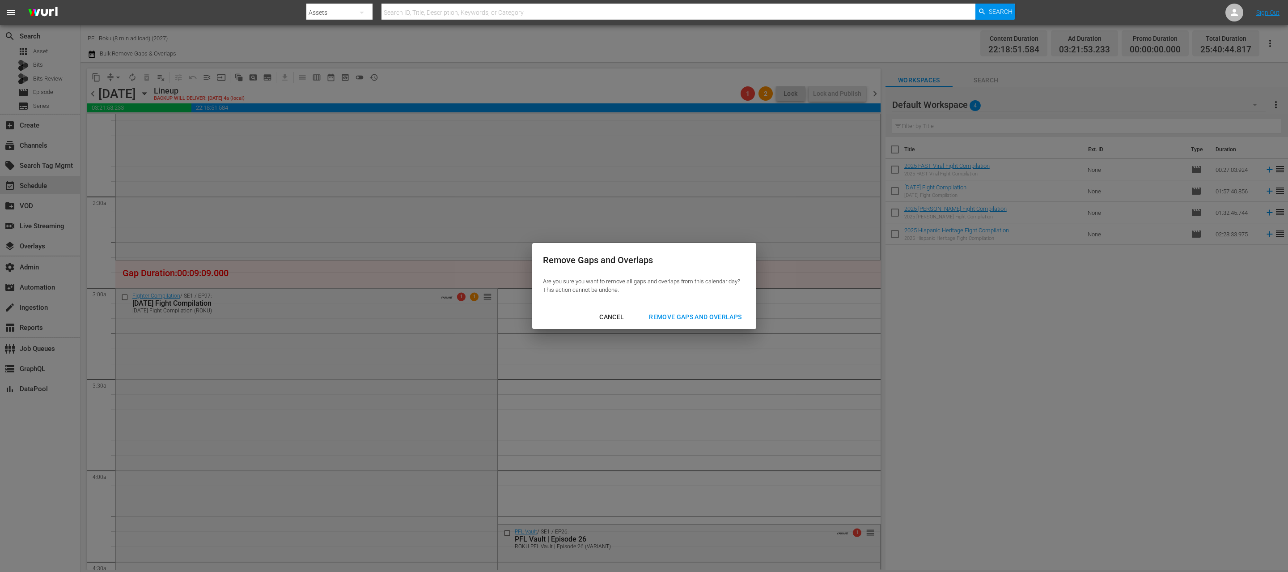
click at [656, 311] on div "Cancel Remove Gaps and Overlaps" at bounding box center [644, 317] width 224 height 24
click at [656, 311] on div "Remove Gaps and Overlaps" at bounding box center [695, 316] width 107 height 11
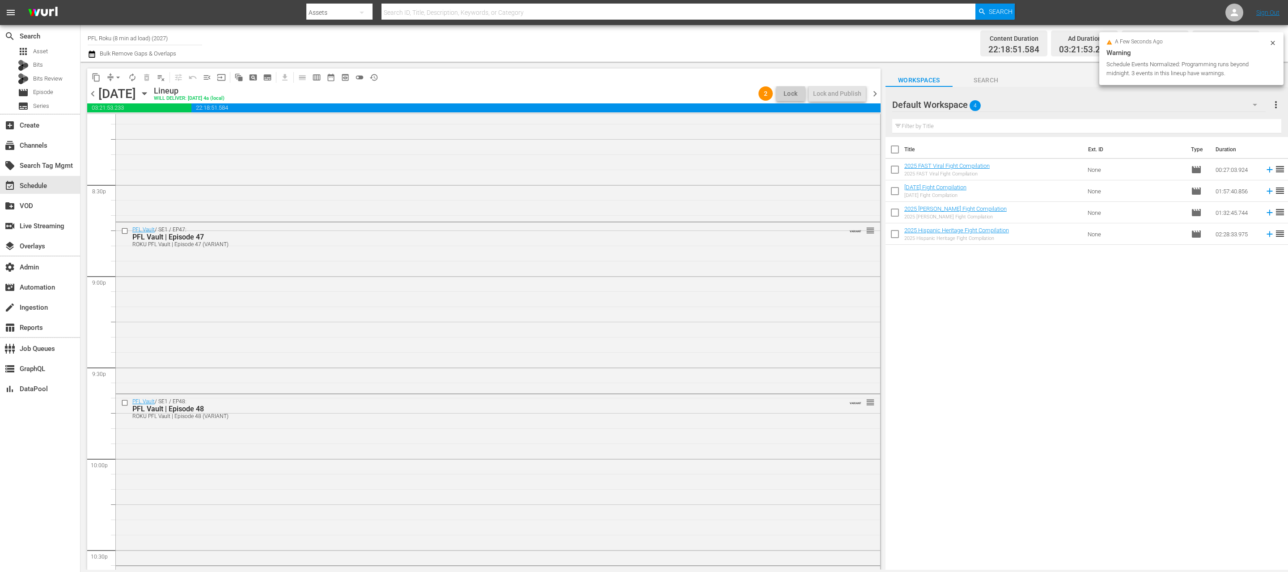
scroll to position [3772, 0]
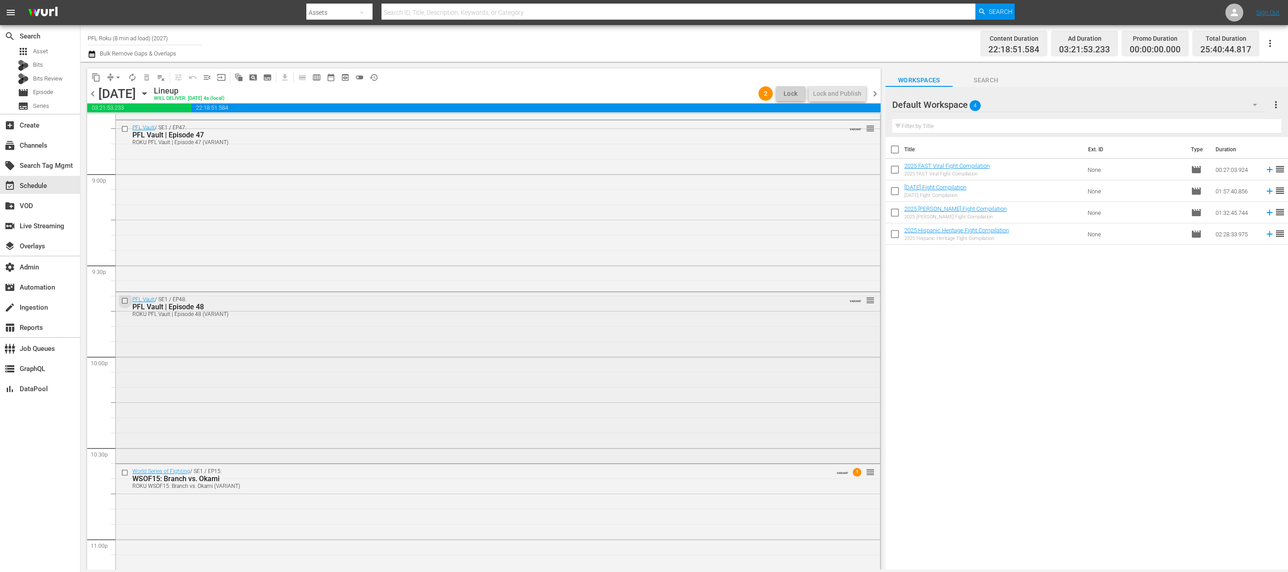
click at [124, 300] on input "checkbox" at bounding box center [125, 301] width 9 height 8
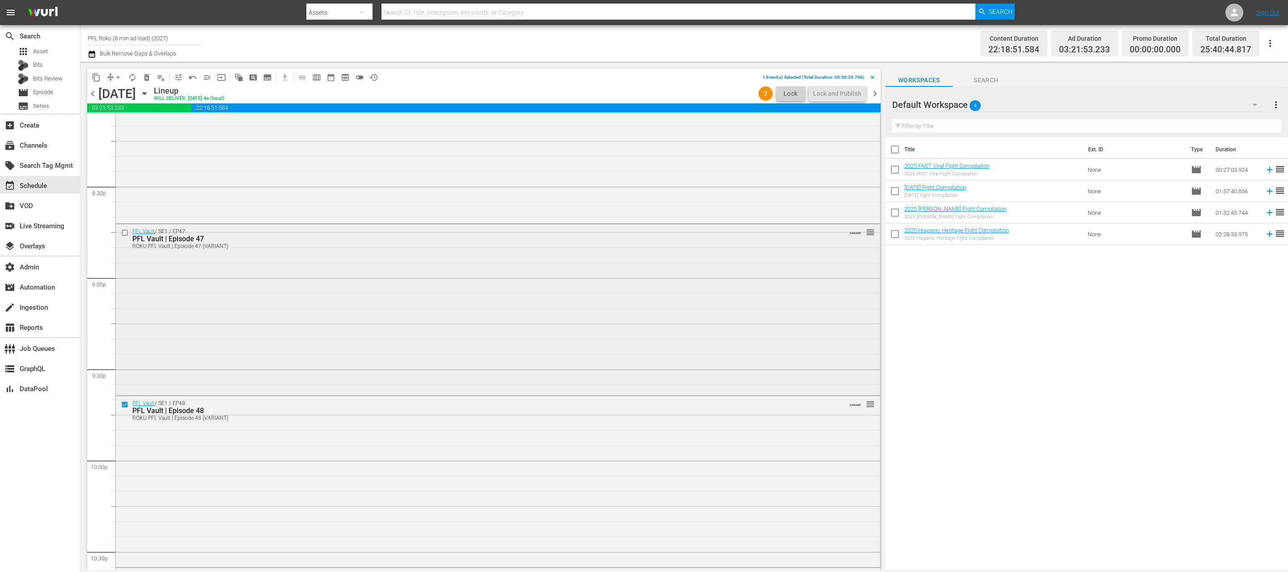
click at [127, 233] on input "checkbox" at bounding box center [125, 233] width 9 height 8
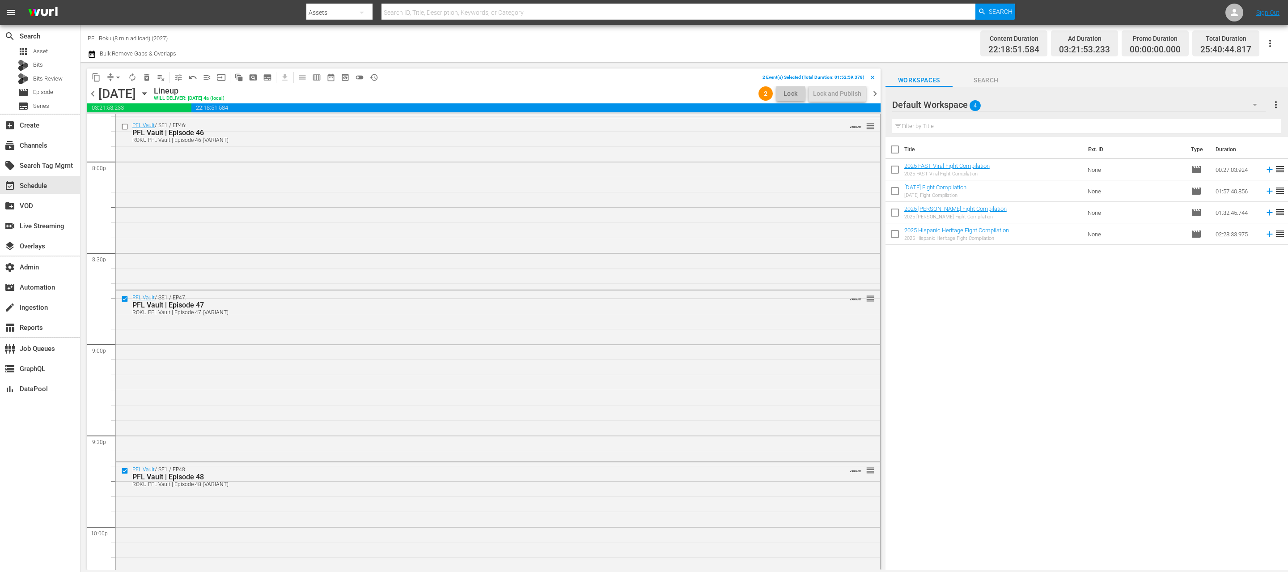
scroll to position [3594, 0]
click at [125, 132] on input "checkbox" at bounding box center [125, 135] width 9 height 8
click at [148, 73] on span "delete_forever_outlined" at bounding box center [146, 77] width 9 height 9
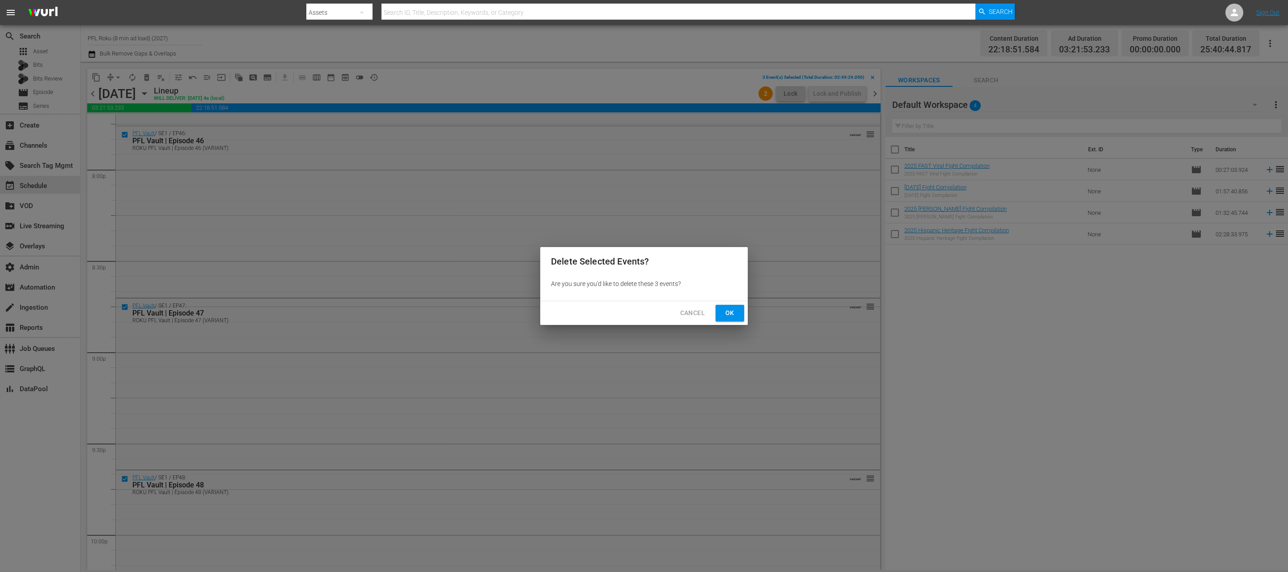
click at [731, 313] on span "Ok" at bounding box center [730, 312] width 14 height 11
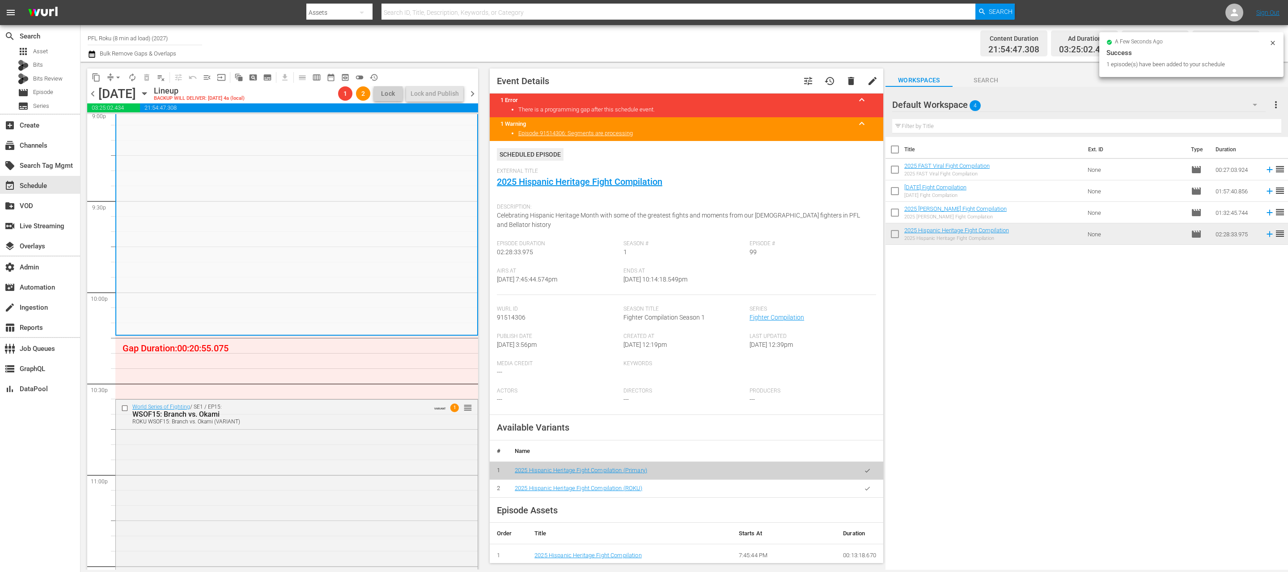
scroll to position [148, 0]
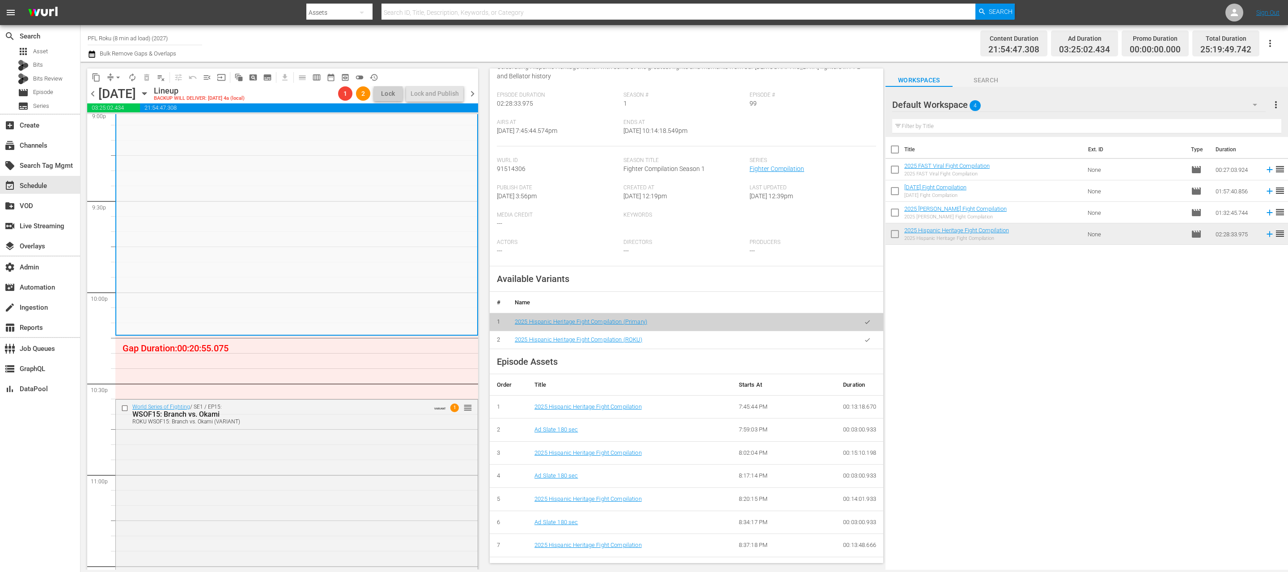
click at [868, 343] on button "button" at bounding box center [867, 339] width 17 height 17
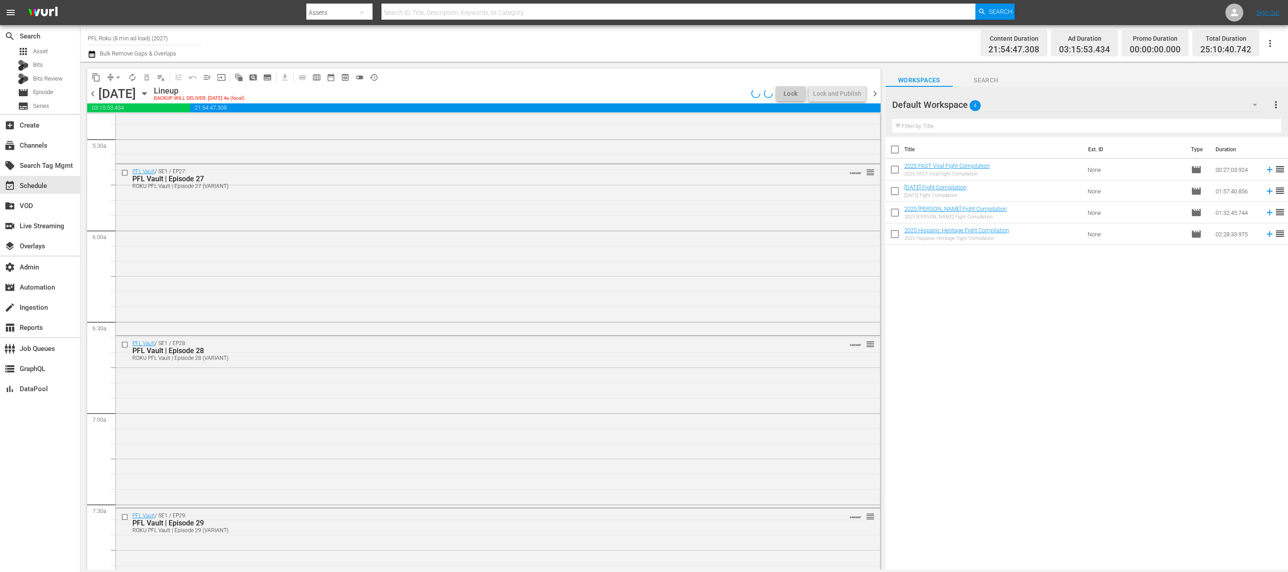
scroll to position [0, 0]
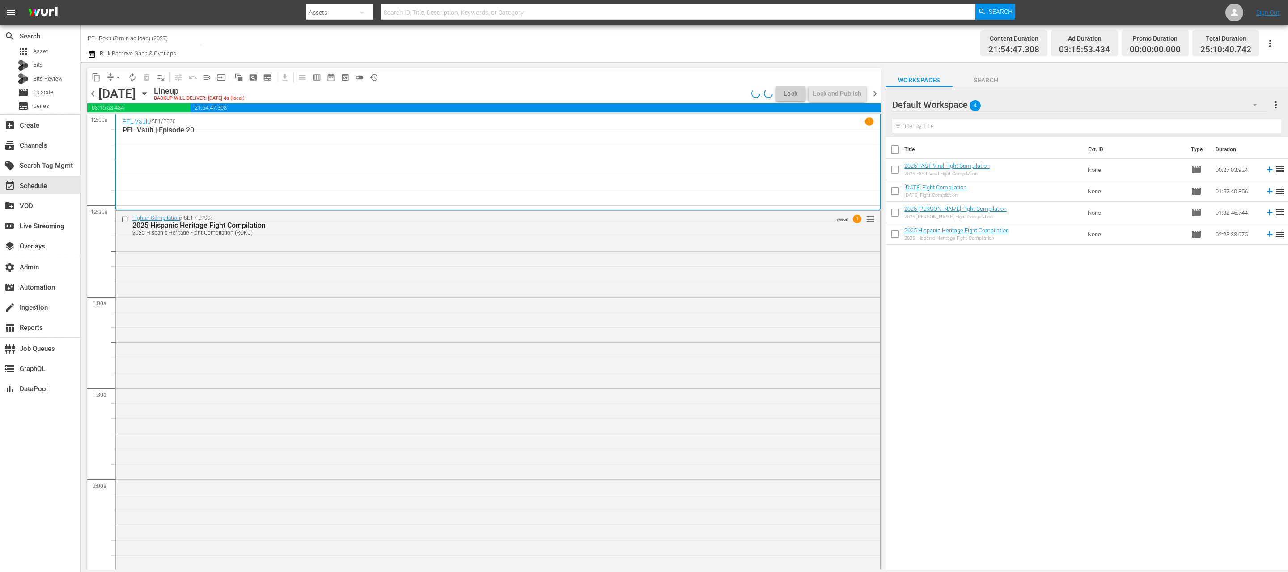
click at [114, 73] on span "arrow_drop_down" at bounding box center [118, 77] width 9 height 9
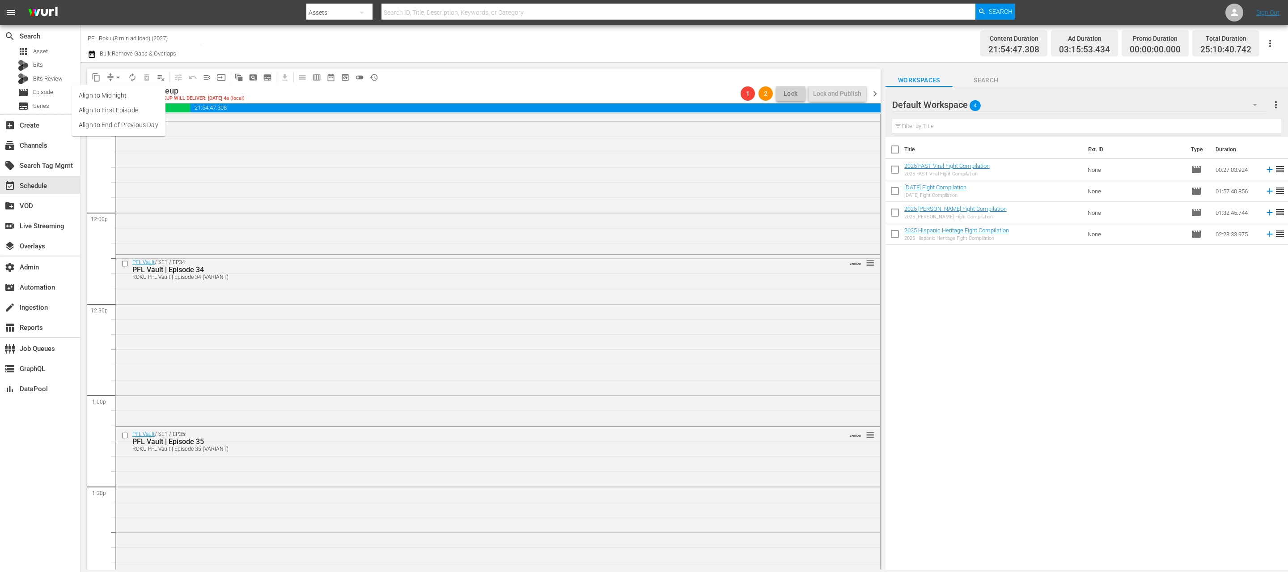
scroll to position [2443, 0]
click at [948, 398] on div "Title Ext. ID Type Duration 2025 FAST Viral Fight Compilation 2025 FAST Viral F…" at bounding box center [1087, 354] width 402 height 434
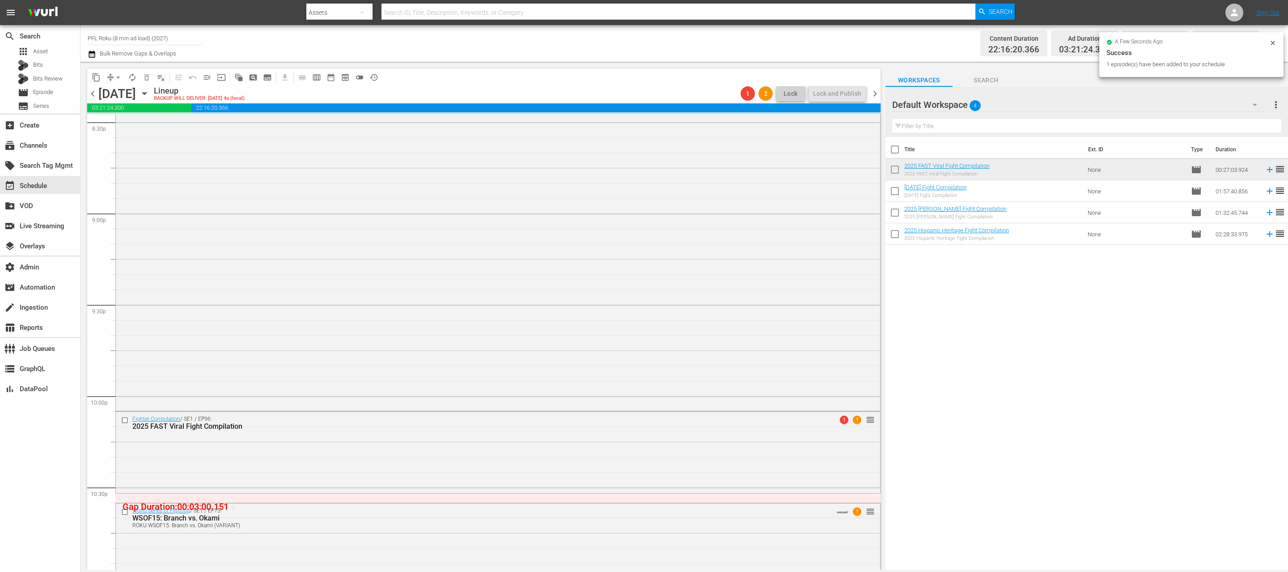
drag, startPoint x: 958, startPoint y: 169, endPoint x: 445, endPoint y: 451, distance: 585.2
click at [445, 450] on div "Fighter Compilation / SE1 / EP96: 2025 FAST Viral Fight Compilation 1 1 reorder" at bounding box center [498, 451] width 764 height 80
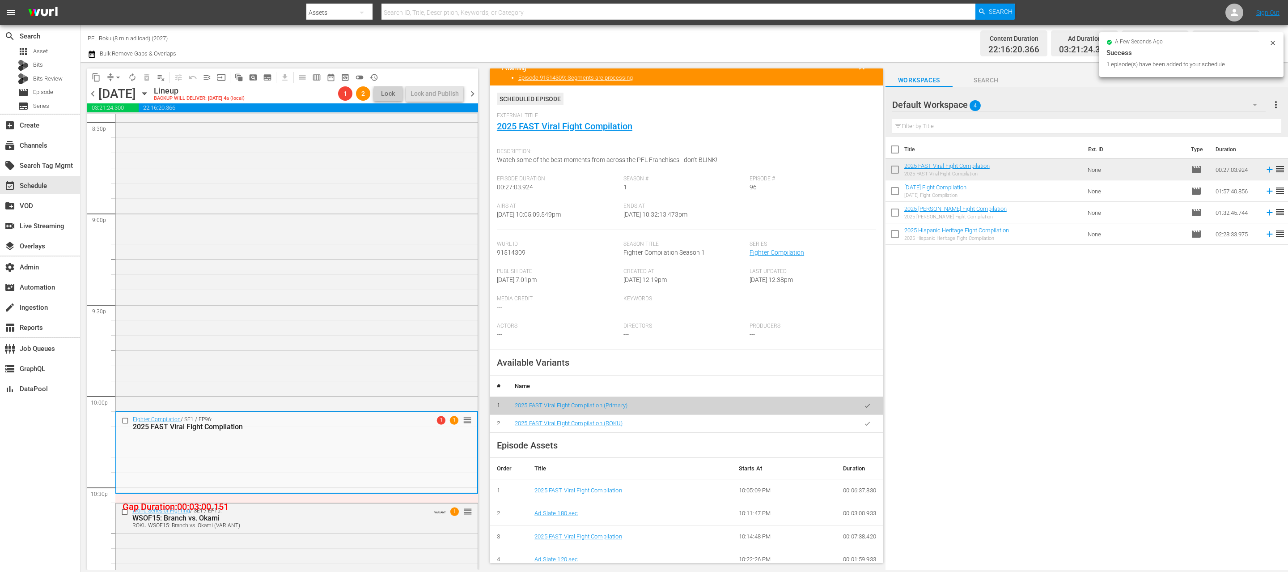
scroll to position [73, 0]
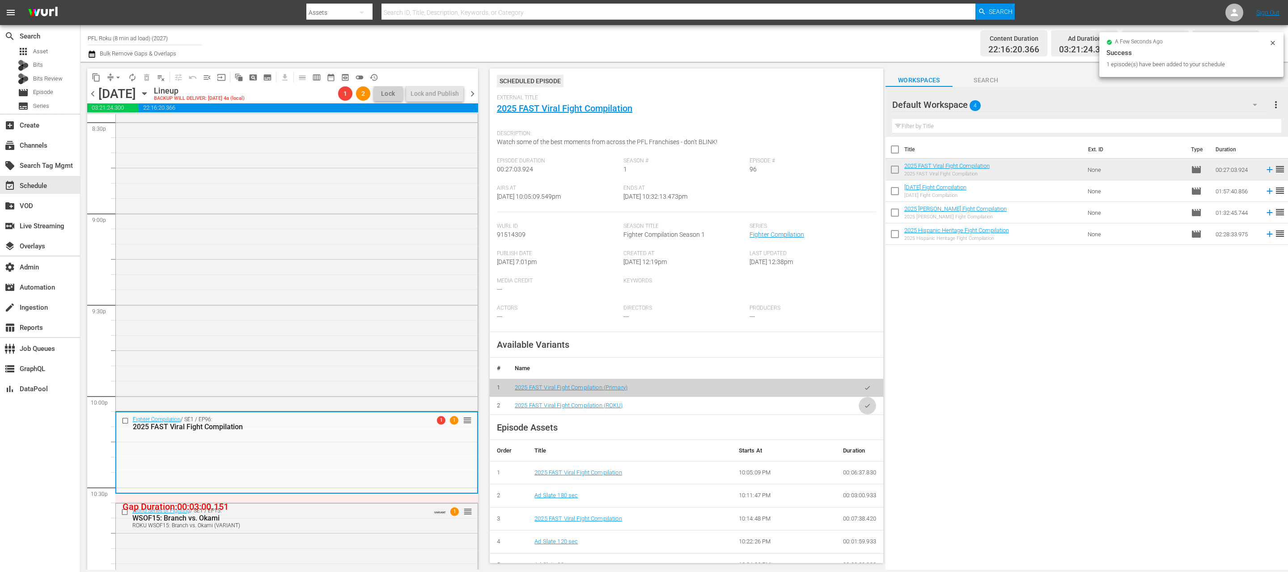
click at [863, 407] on button "button" at bounding box center [867, 405] width 17 height 17
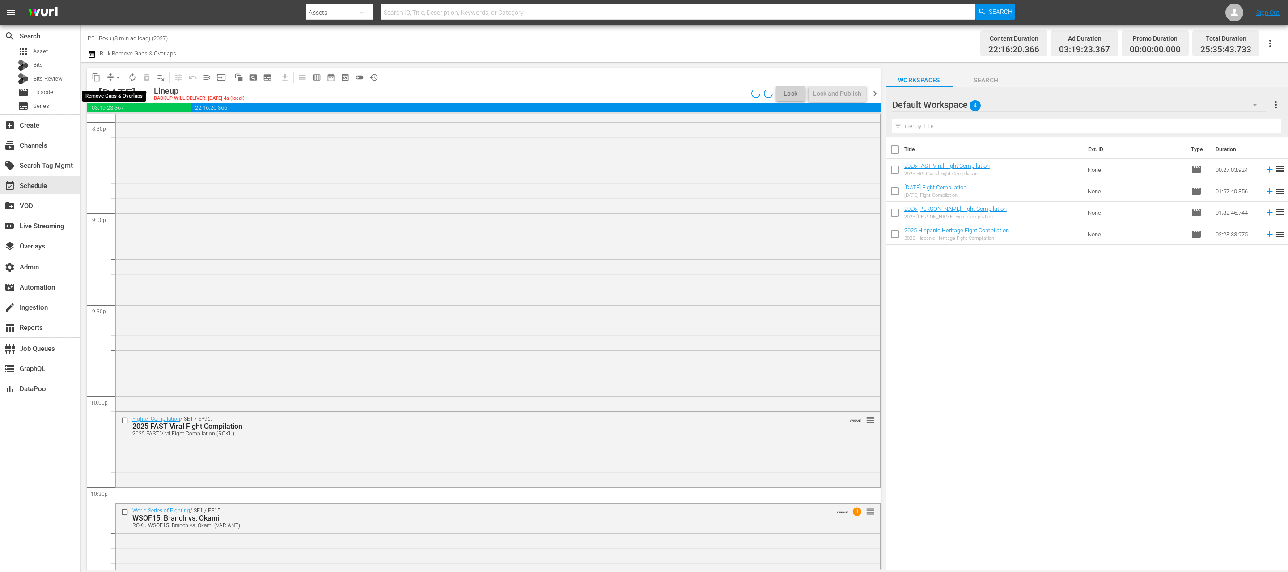
click at [119, 77] on span "arrow_drop_down" at bounding box center [118, 77] width 9 height 9
click at [143, 127] on li "Align to End of Previous Day" at bounding box center [119, 125] width 94 height 15
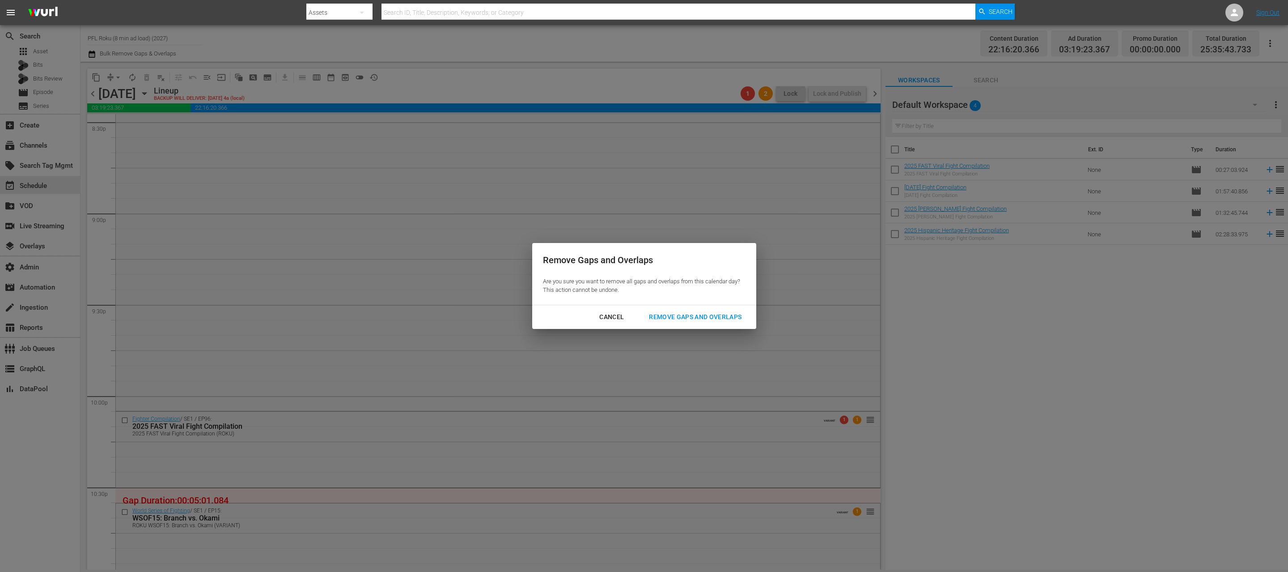
click at [694, 322] on div "Remove Gaps and Overlaps" at bounding box center [695, 316] width 107 height 11
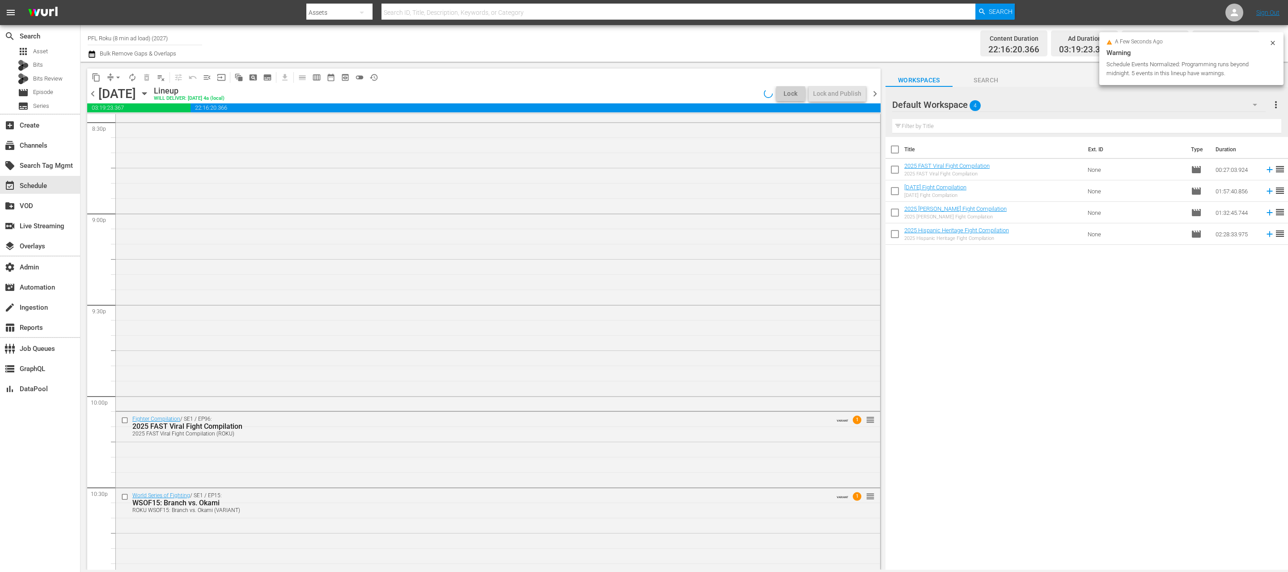
click at [877, 94] on span "chevron_right" at bounding box center [874, 93] width 11 height 11
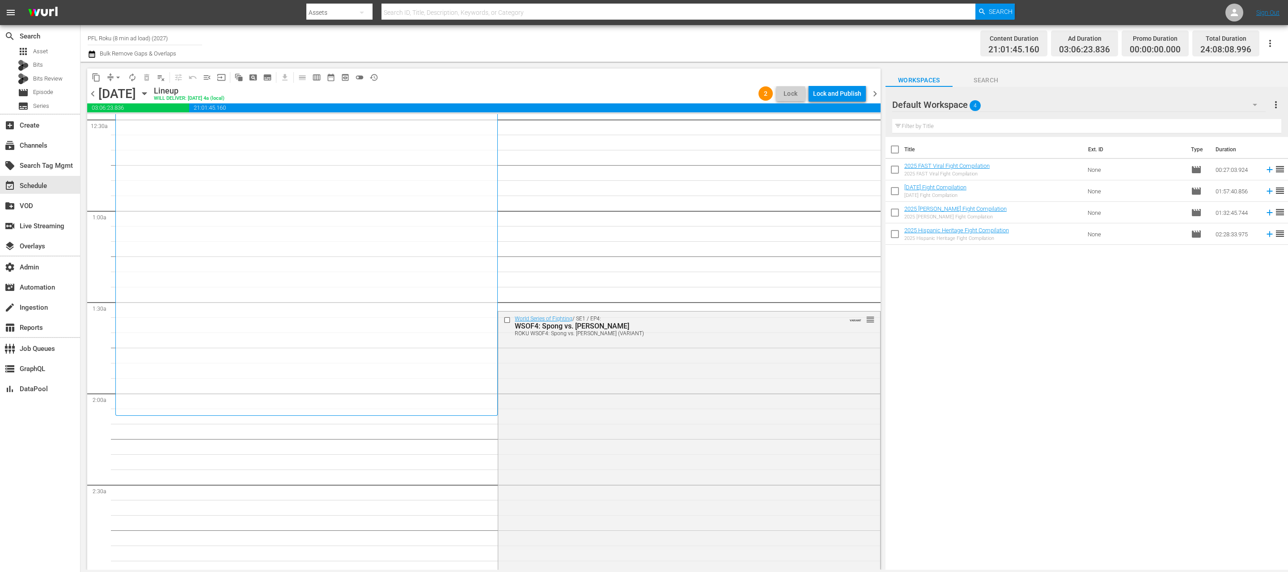
scroll to position [29, 0]
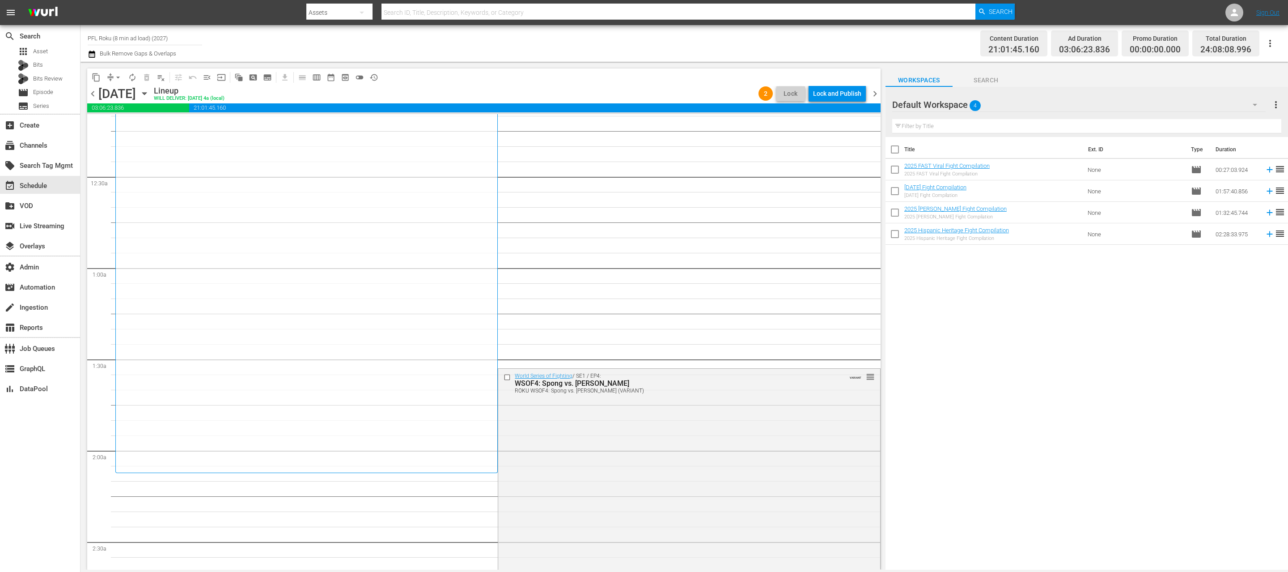
click at [111, 76] on button "arrow_drop_down" at bounding box center [118, 77] width 14 height 14
click at [120, 123] on li "Align to End of Previous Day" at bounding box center [119, 125] width 94 height 15
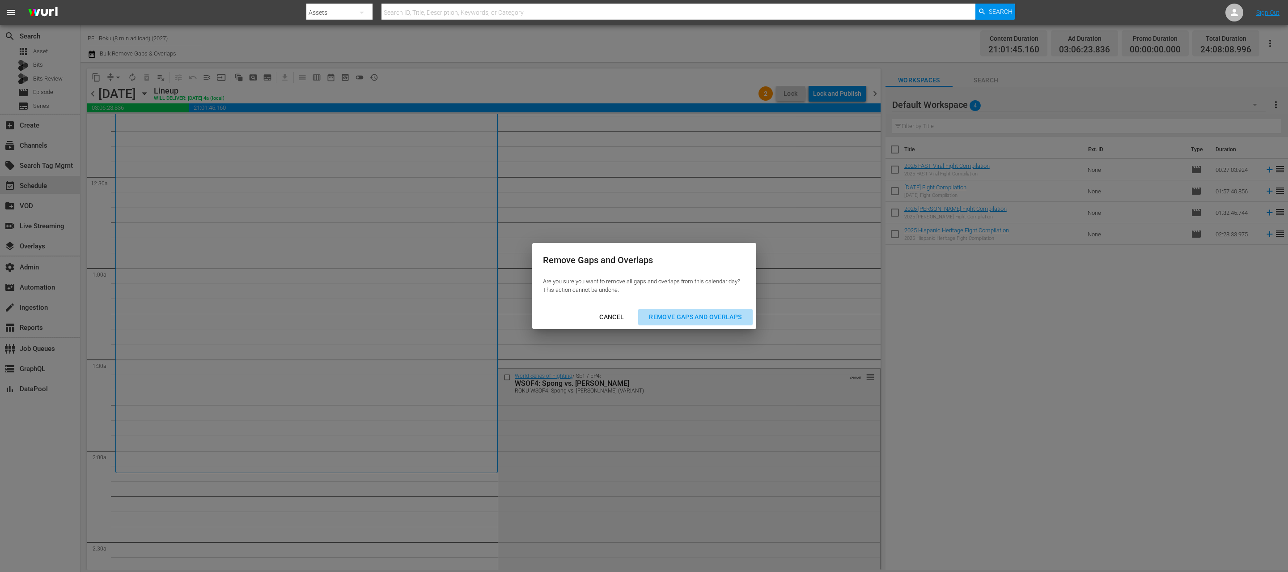
click at [685, 319] on div "Remove Gaps and Overlaps" at bounding box center [695, 316] width 107 height 11
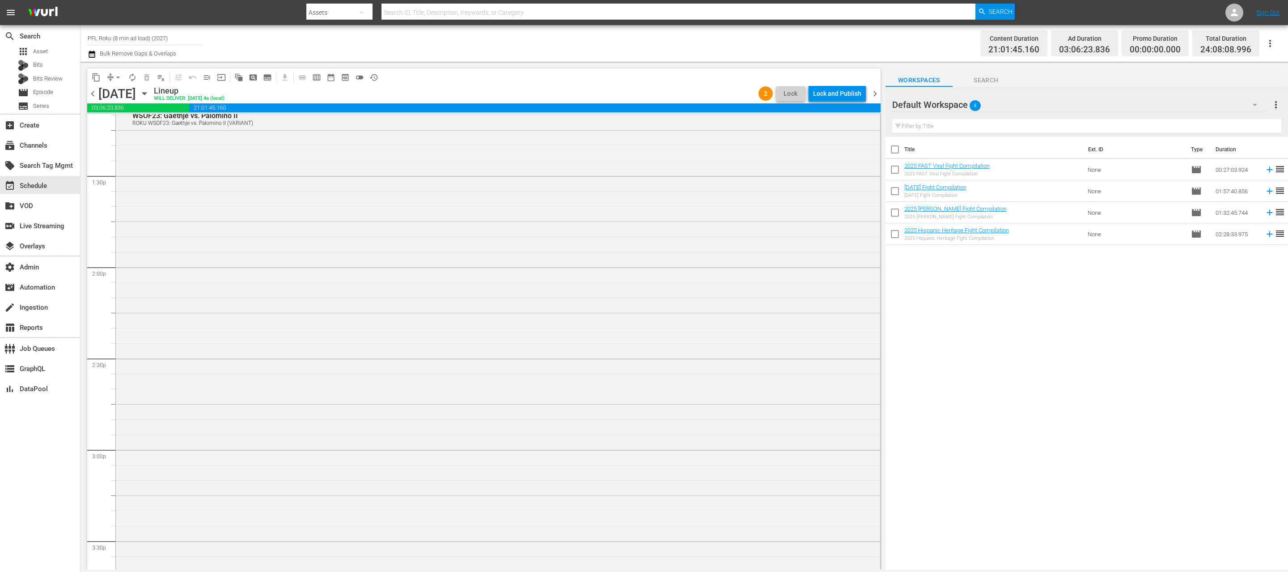
scroll to position [3156, 0]
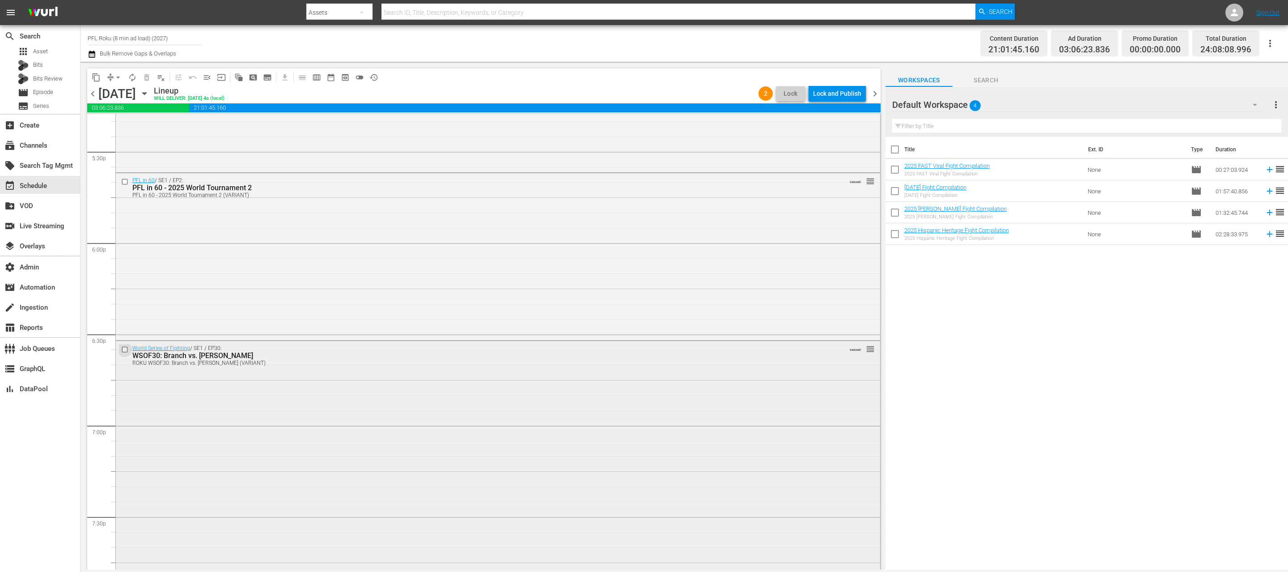
click at [125, 348] on input "checkbox" at bounding box center [125, 350] width 9 height 8
click at [146, 80] on span "delete_forever_outlined" at bounding box center [146, 77] width 9 height 9
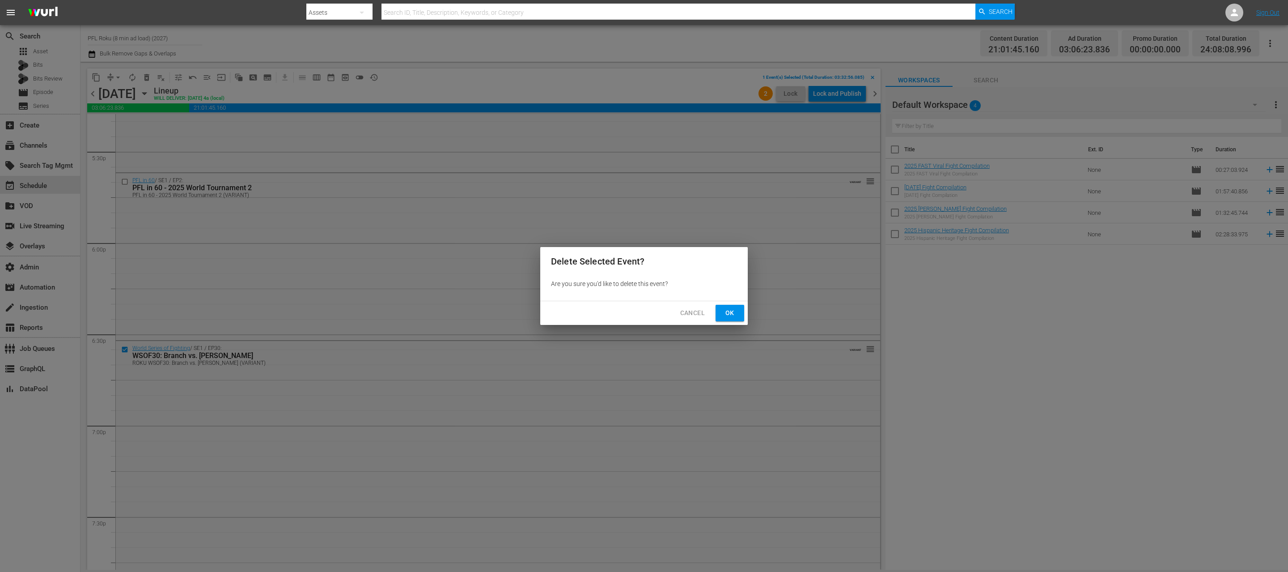
click at [748, 322] on div "Delete Selected Event? Are you sure you'd like to delete this event? Cancel Ok" at bounding box center [644, 286] width 1288 height 572
click at [736, 313] on span "Ok" at bounding box center [730, 312] width 14 height 11
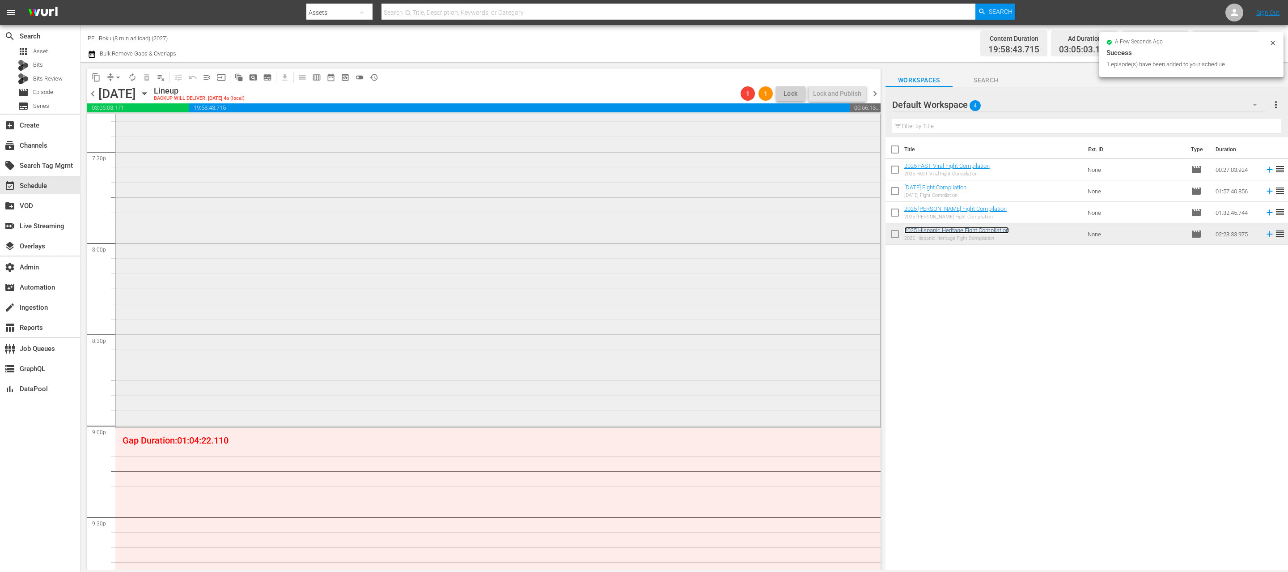
scroll to position [3558, 0]
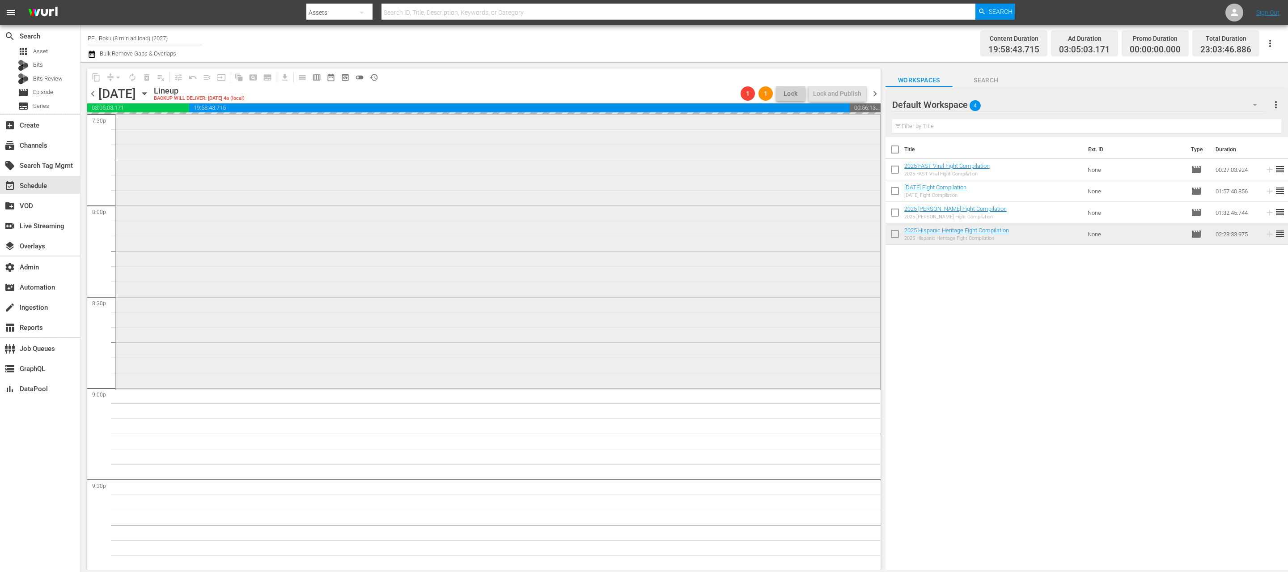
click at [684, 318] on div "Fighter Compilation / SE1 / EP99: 2025 Hispanic Heritage Fight Compilation 1 1 …" at bounding box center [498, 162] width 764 height 449
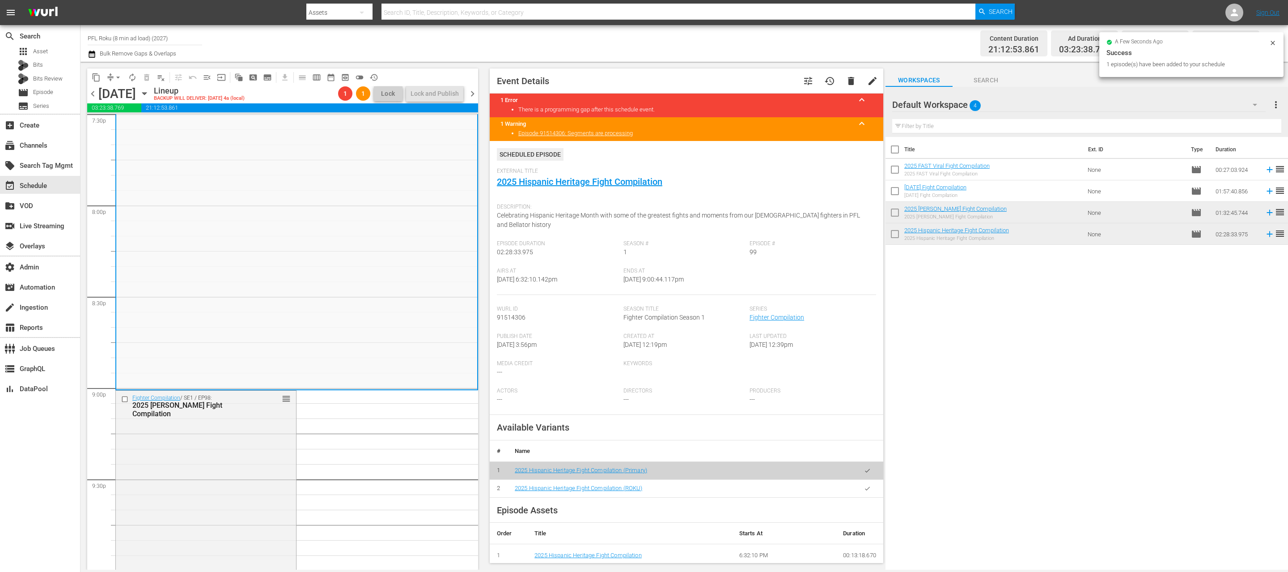
scroll to position [182, 0]
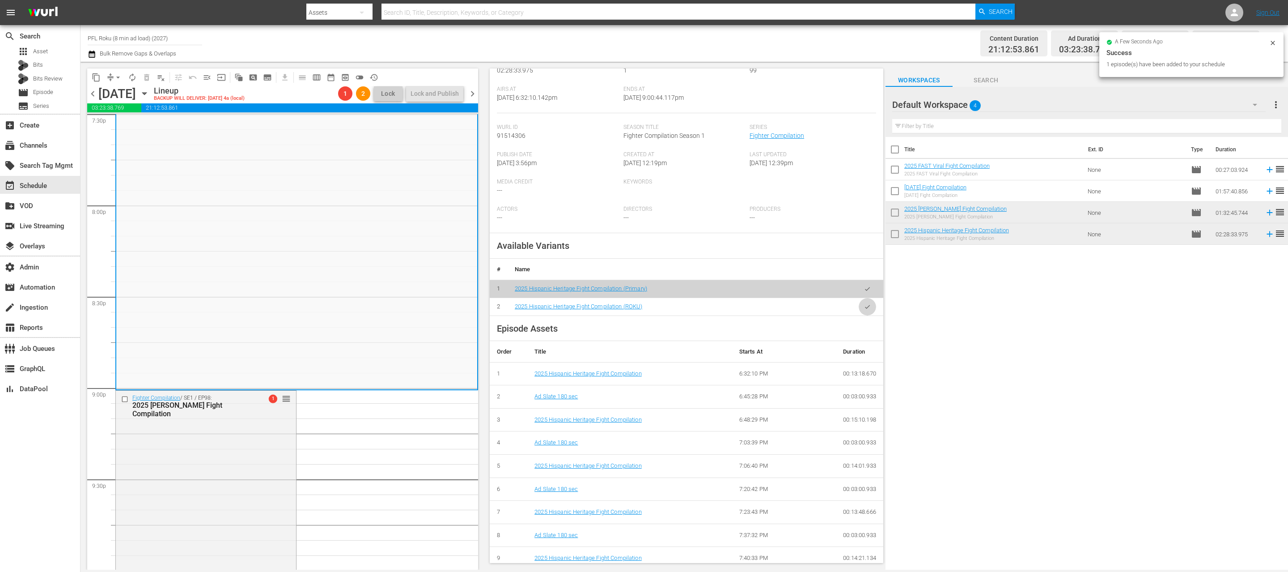
click at [867, 305] on icon "button" at bounding box center [867, 306] width 7 height 7
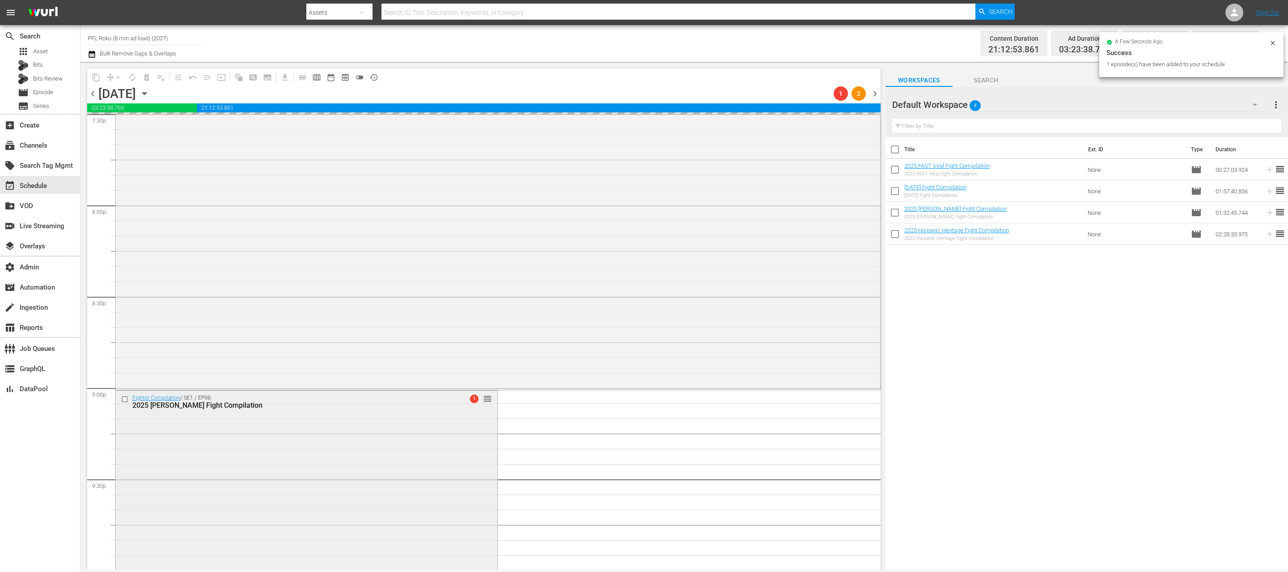
click at [192, 499] on div "Fighter Compilation / SE1 / EP98: 2025 [PERSON_NAME] Fight Compilation 1 reorder" at bounding box center [306, 530] width 381 height 280
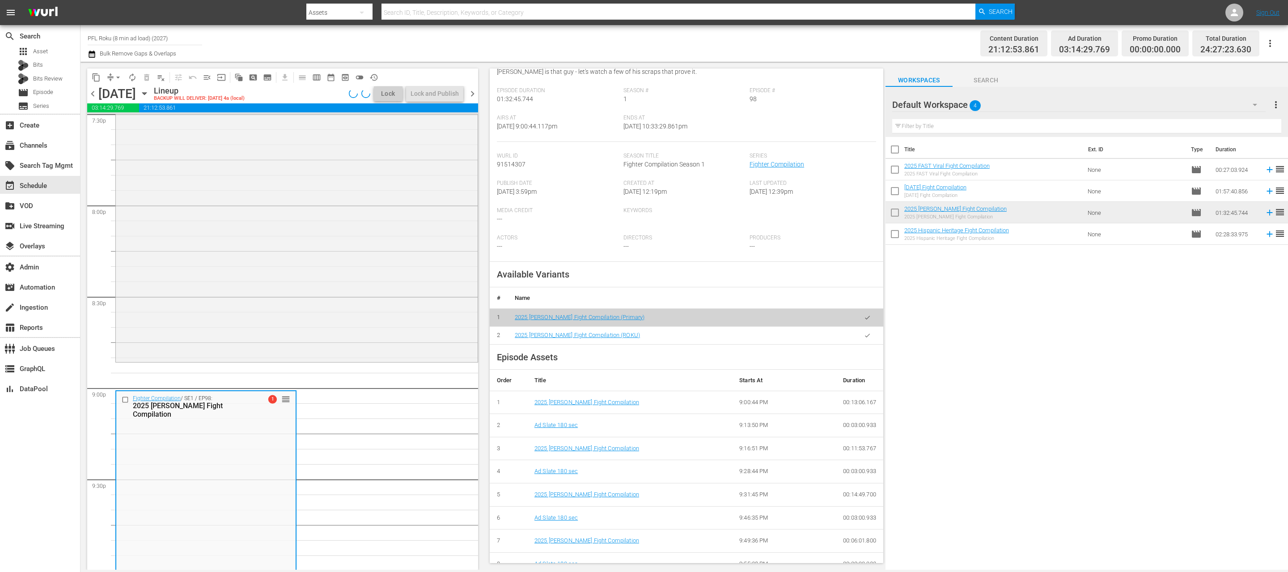
scroll to position [152, 0]
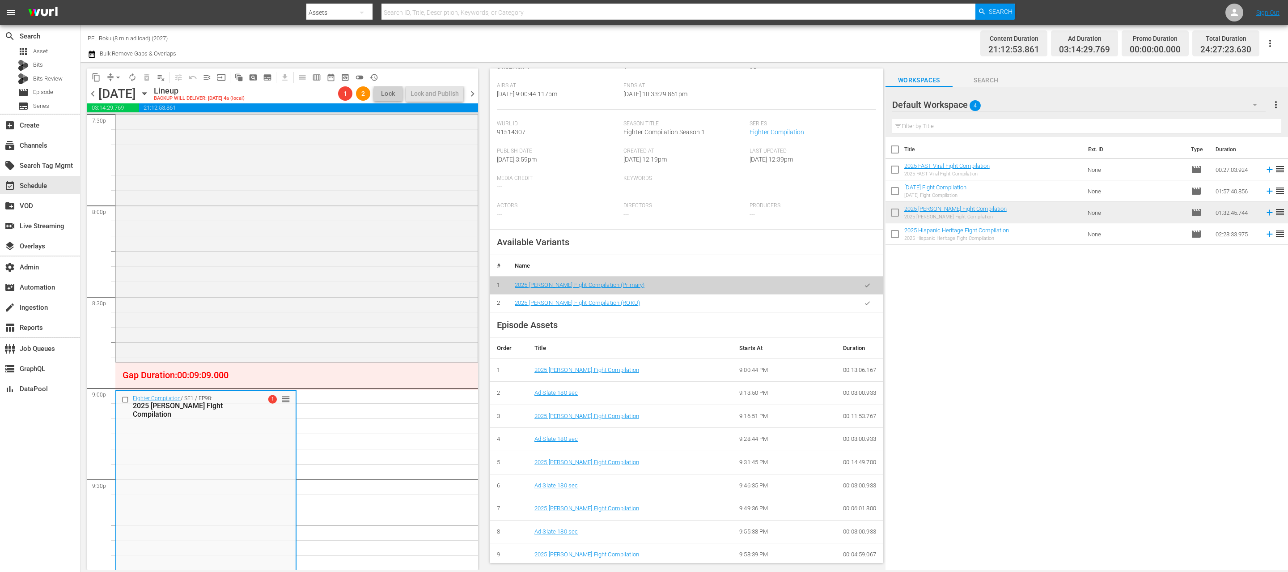
click at [866, 304] on icon "button" at bounding box center [867, 303] width 5 height 4
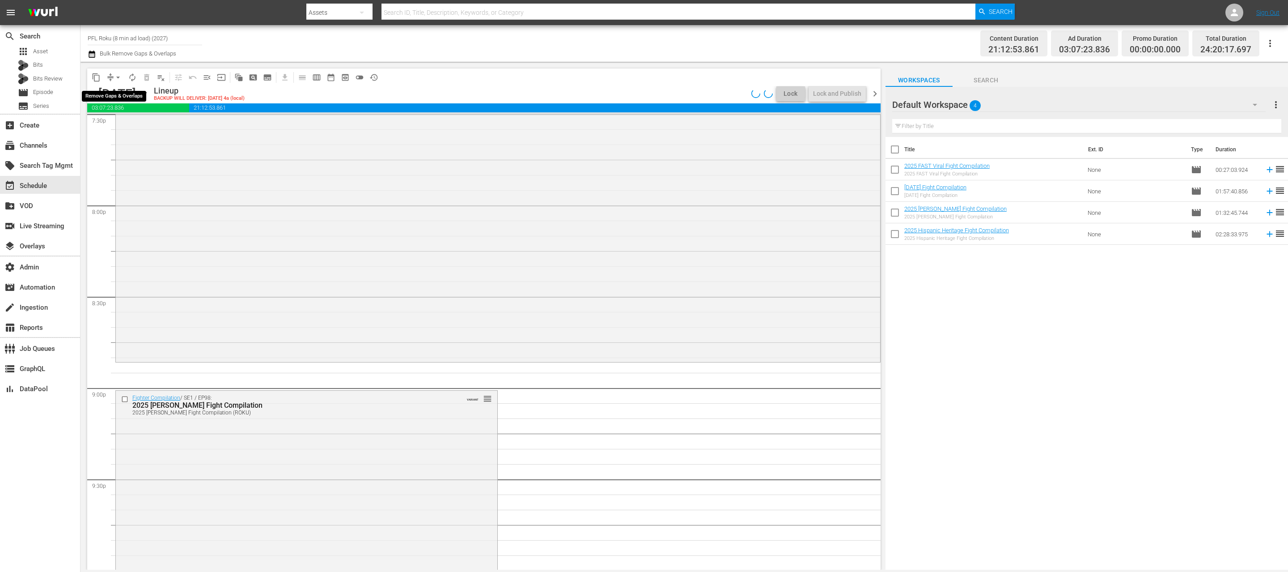
click at [117, 79] on span "arrow_drop_down" at bounding box center [118, 77] width 9 height 9
click at [126, 122] on li "Align to End of Previous Day" at bounding box center [119, 125] width 94 height 15
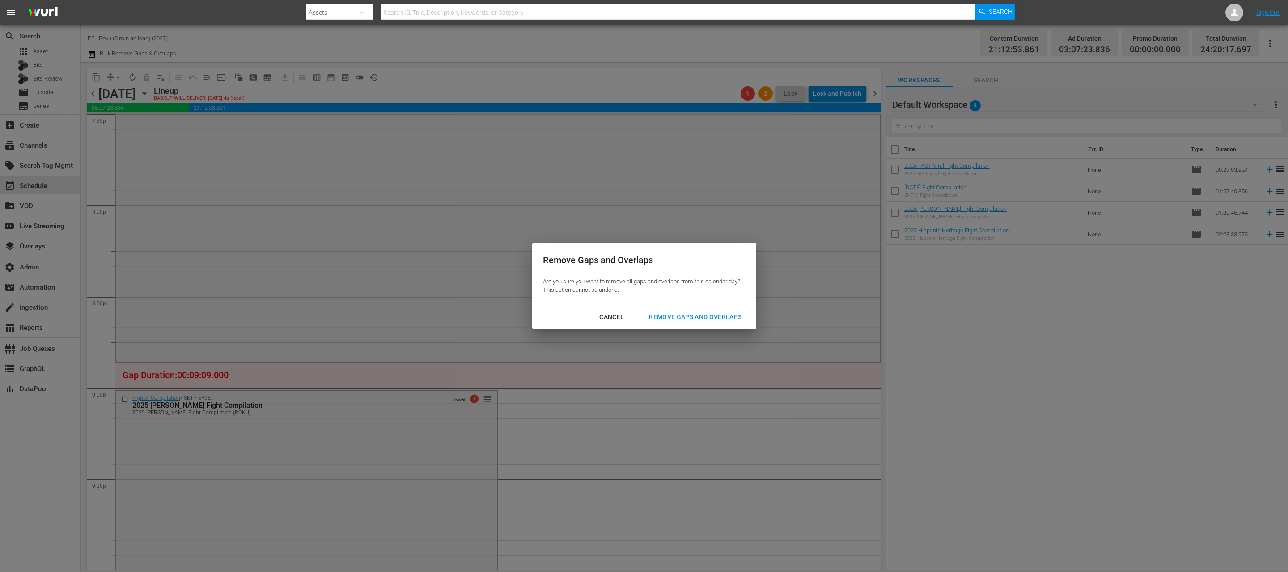
click at [686, 322] on button "Remove Gaps and Overlaps" at bounding box center [695, 317] width 114 height 17
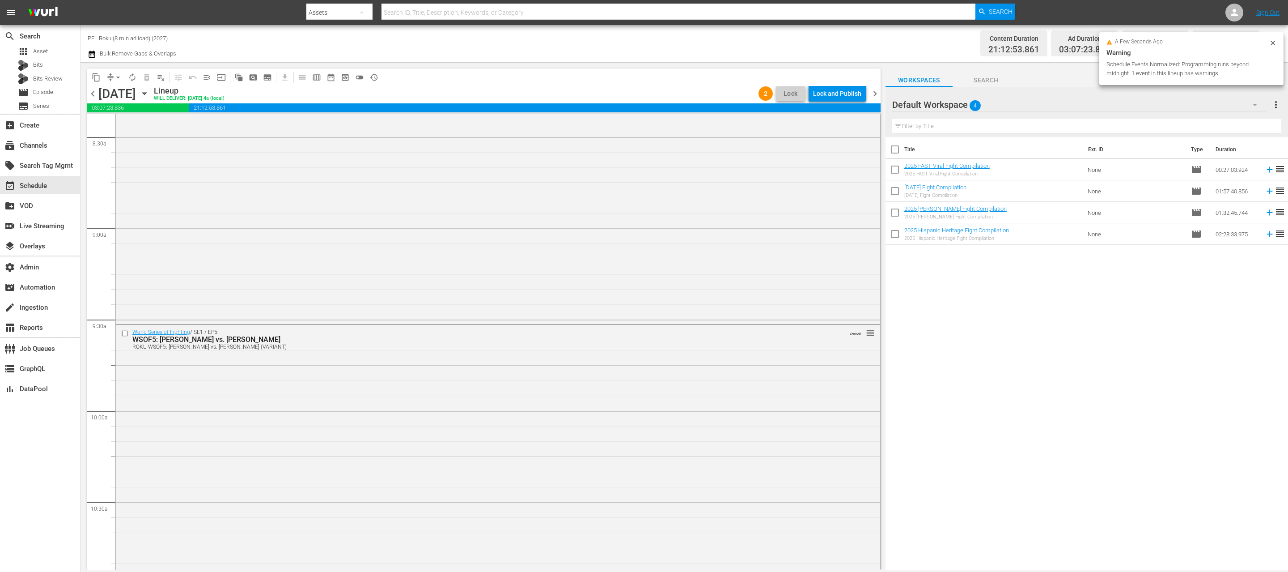
scroll to position [0, 0]
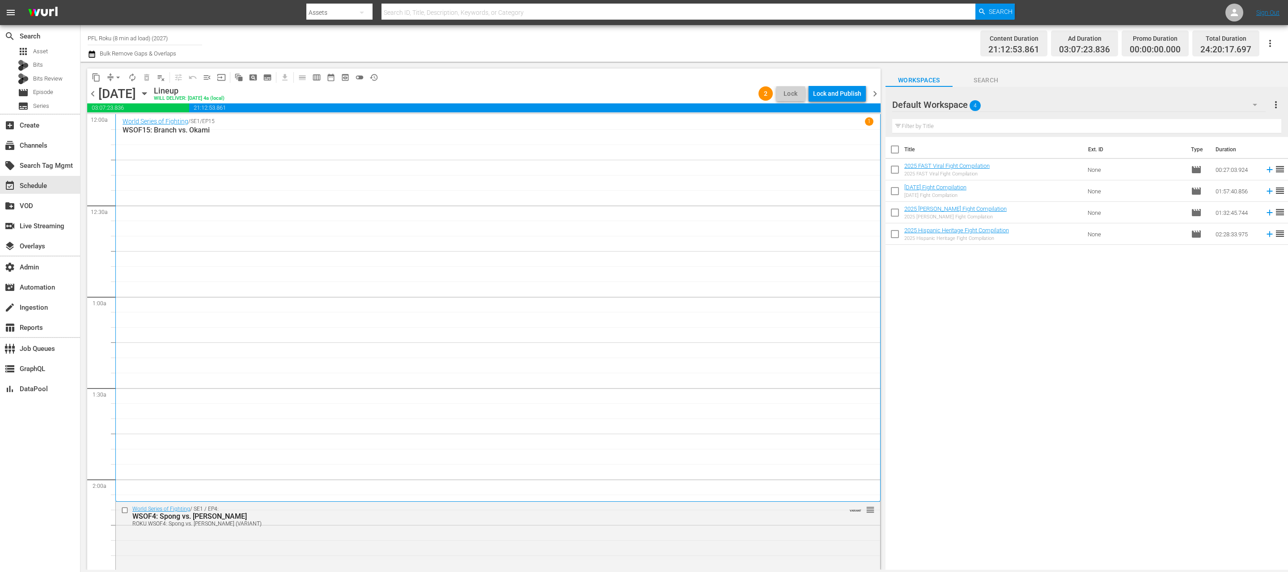
click at [875, 91] on span "chevron_right" at bounding box center [874, 93] width 11 height 11
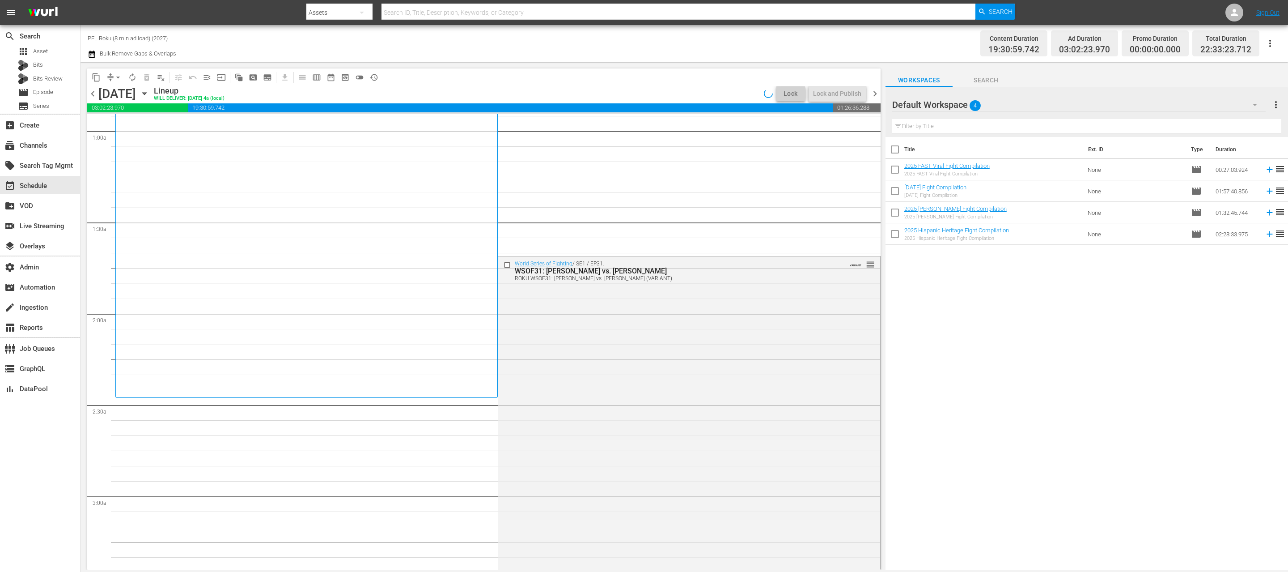
scroll to position [183, 0]
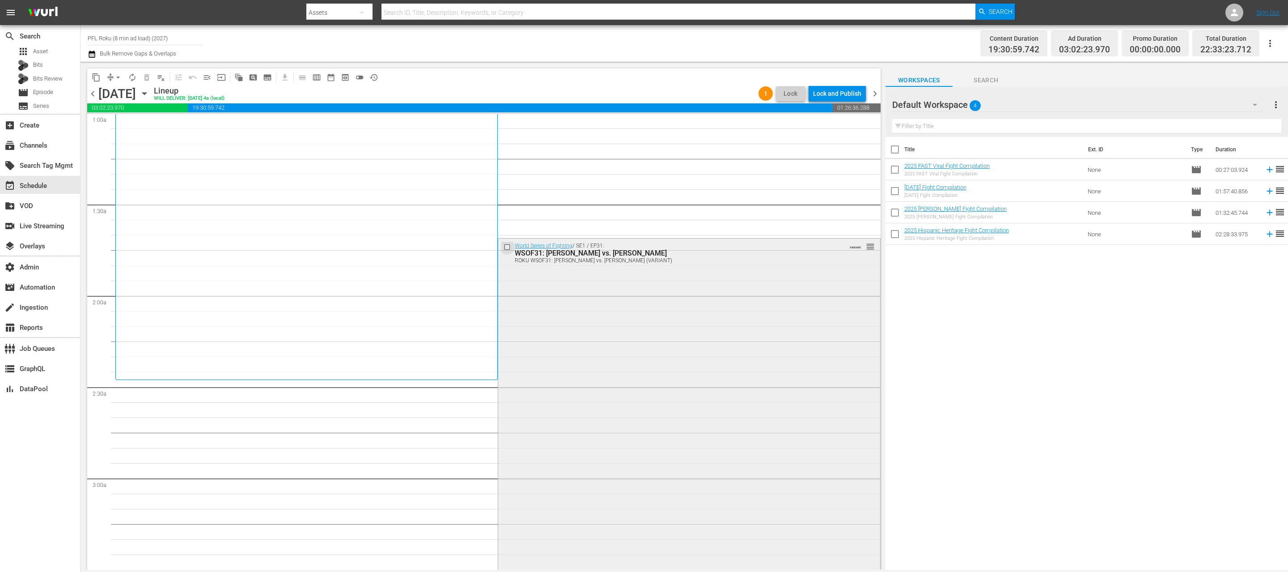
click at [506, 246] on input "checkbox" at bounding box center [508, 247] width 9 height 8
click at [144, 74] on span "delete_forever_outlined" at bounding box center [146, 77] width 9 height 9
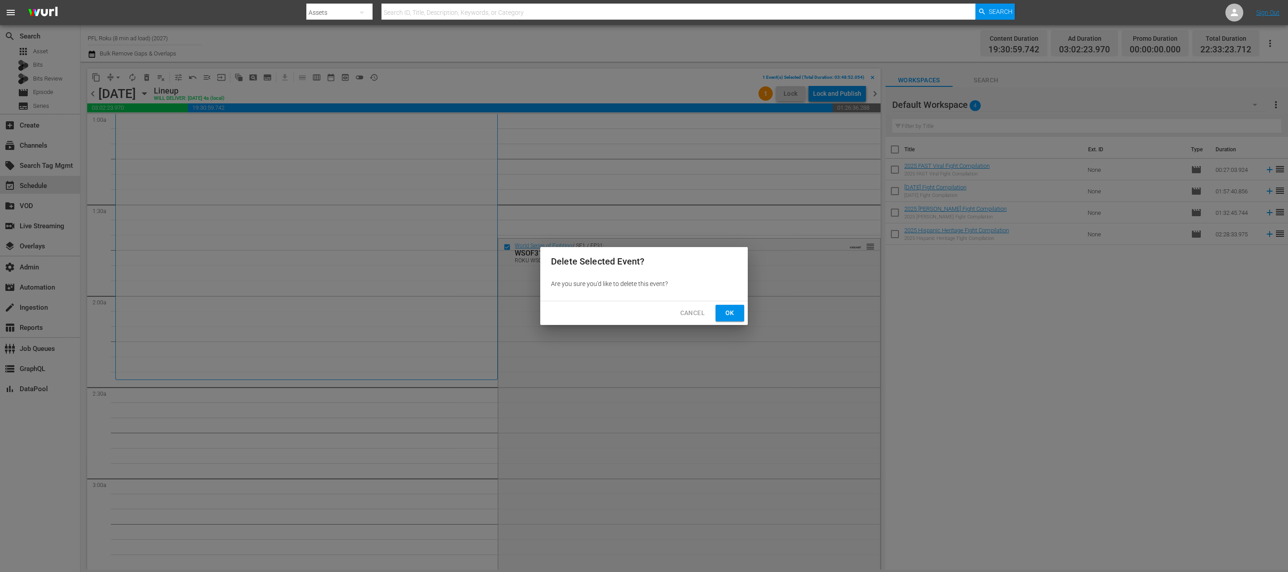
click at [724, 314] on span "Ok" at bounding box center [730, 312] width 14 height 11
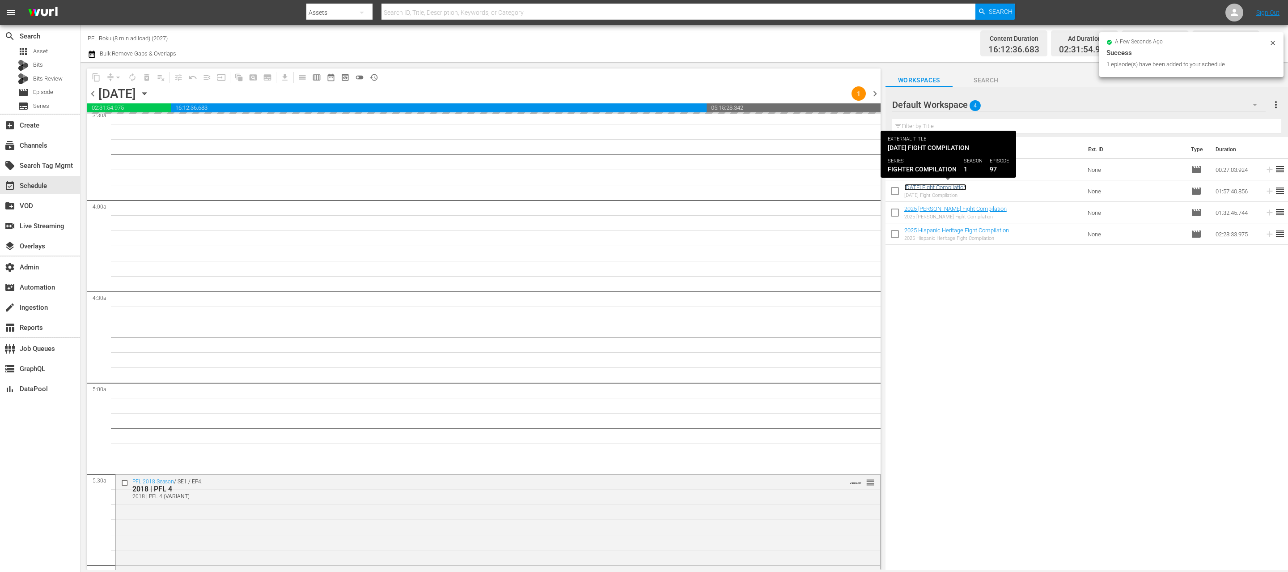
scroll to position [651, 0]
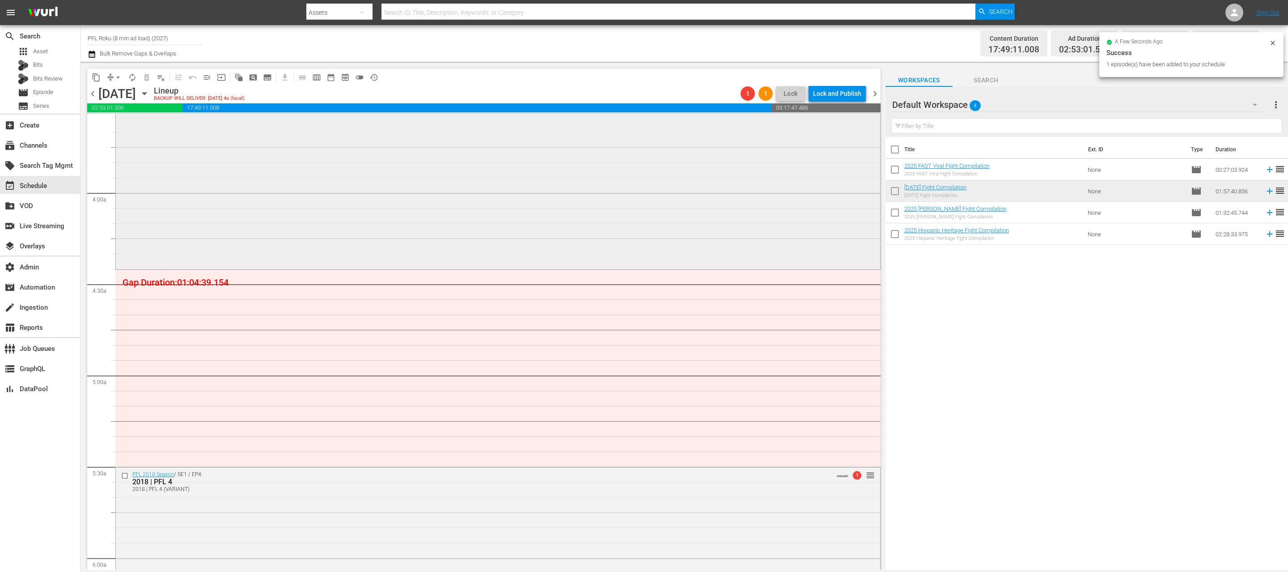
click at [435, 231] on div "Fighter Compilation / SE1 / EP97: [DATE] Fight Compilation reorder" at bounding box center [498, 89] width 764 height 355
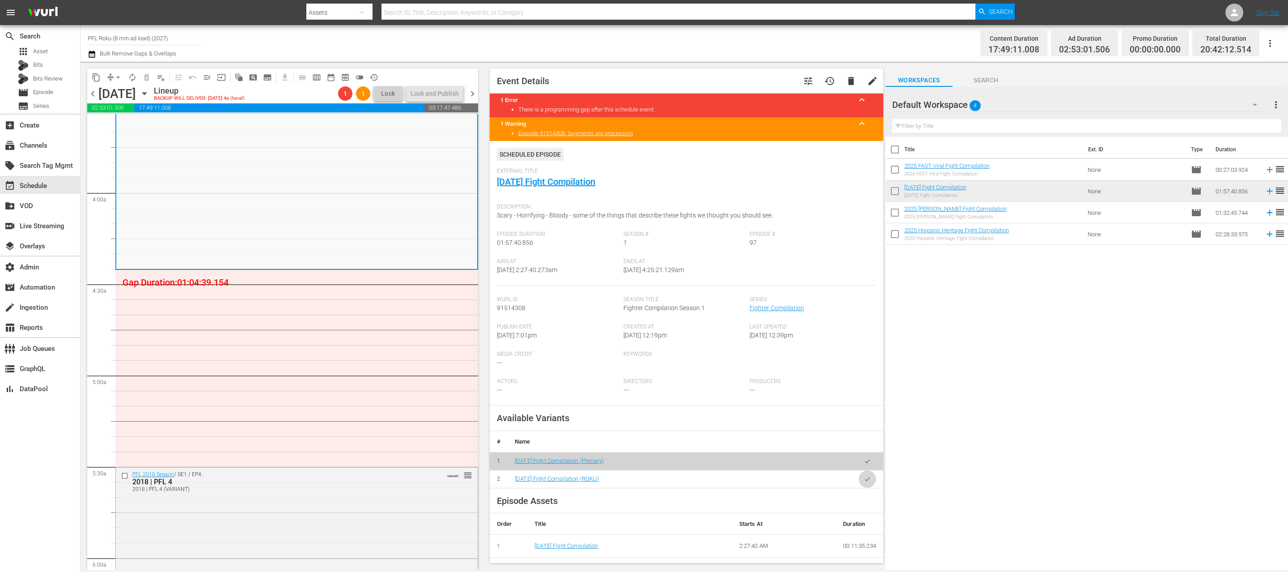
click at [871, 479] on button "button" at bounding box center [867, 478] width 17 height 17
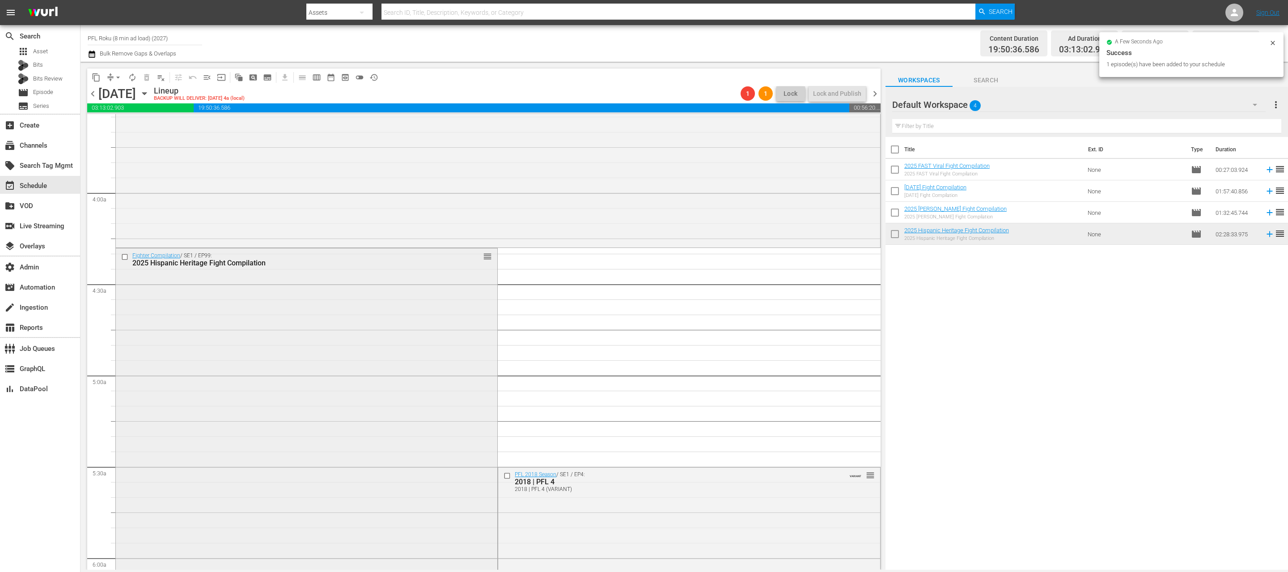
click at [451, 376] on div "Fighter Compilation / SE1 / EP99: 2025 Hispanic Heritage Fight Compilation reor…" at bounding box center [306, 472] width 381 height 449
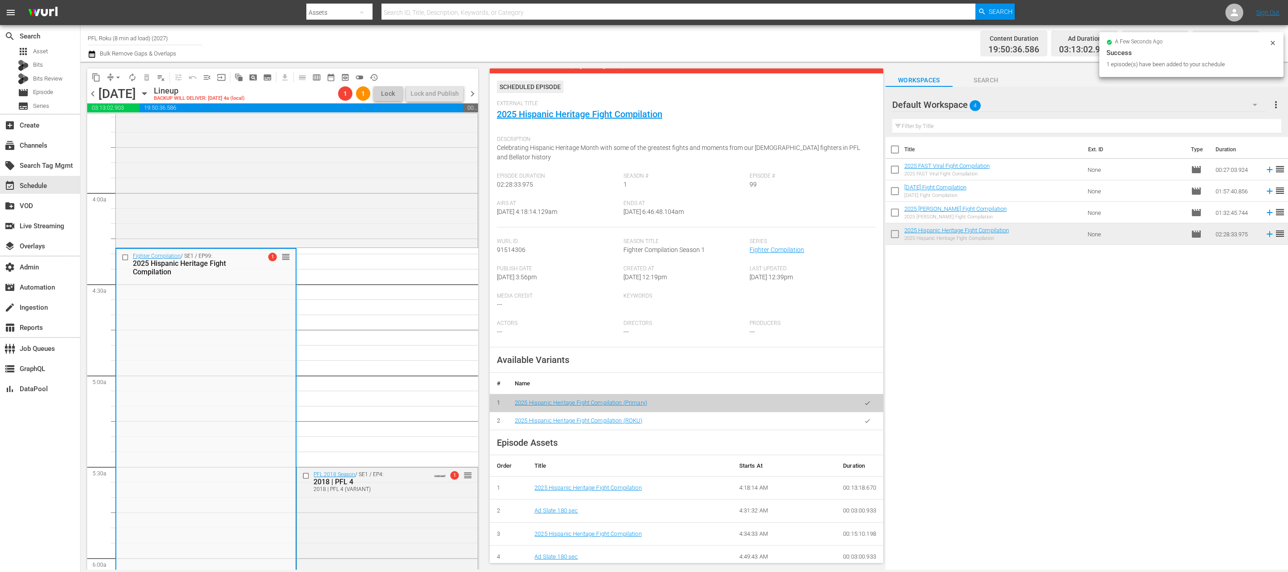
scroll to position [45, 0]
click at [865, 419] on icon "button" at bounding box center [867, 419] width 7 height 7
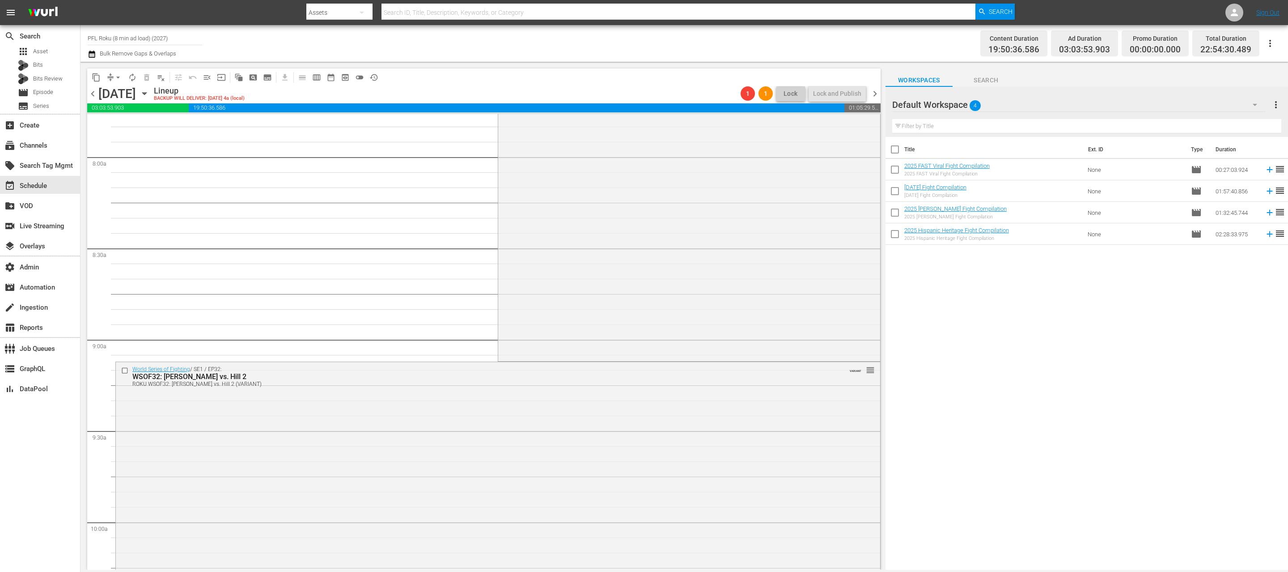
scroll to position [1420, 0]
click at [114, 77] on span "arrow_drop_down" at bounding box center [118, 77] width 9 height 9
click at [140, 124] on li "Align to End of Previous Day" at bounding box center [119, 125] width 94 height 15
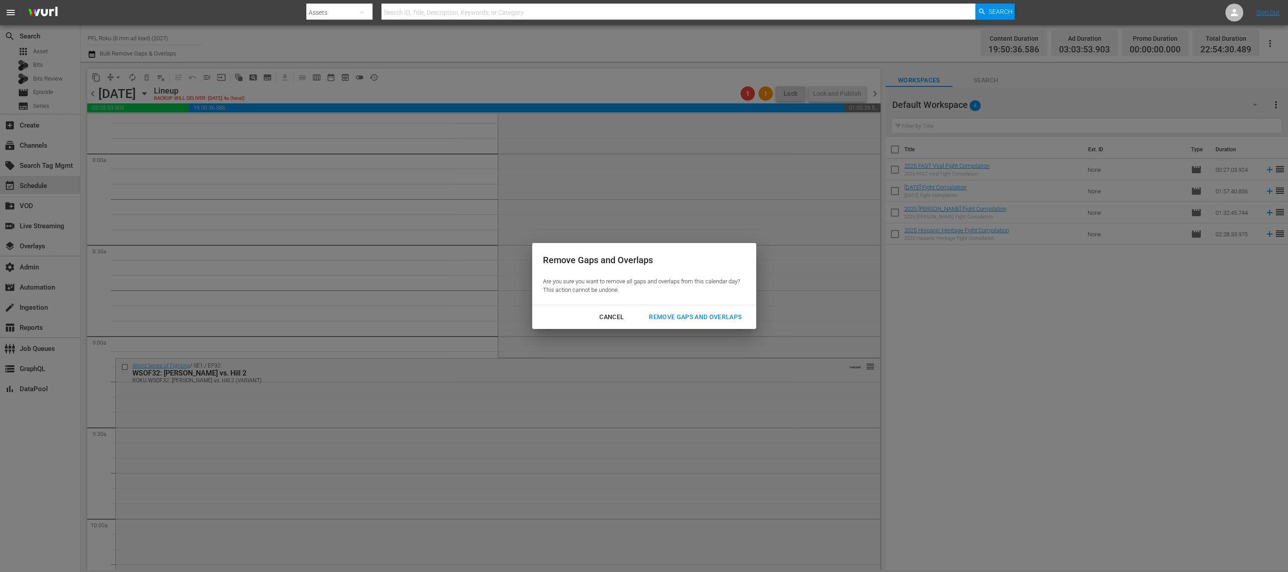
click at [654, 314] on div "Remove Gaps and Overlaps" at bounding box center [695, 316] width 107 height 11
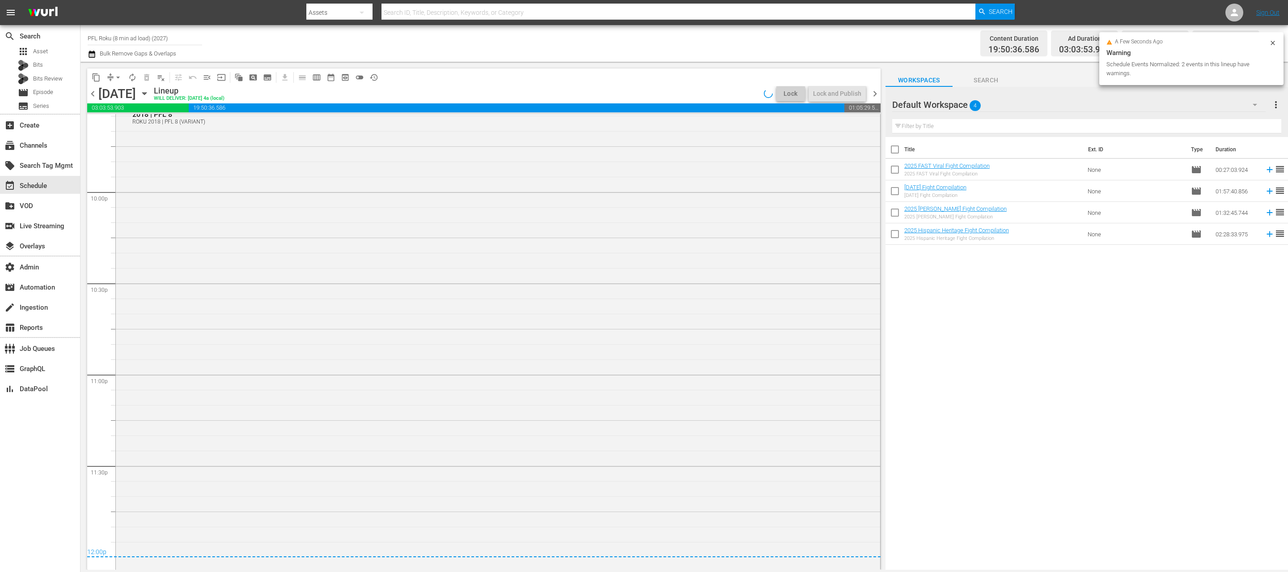
scroll to position [4174, 0]
click at [876, 96] on span "chevron_right" at bounding box center [874, 93] width 11 height 11
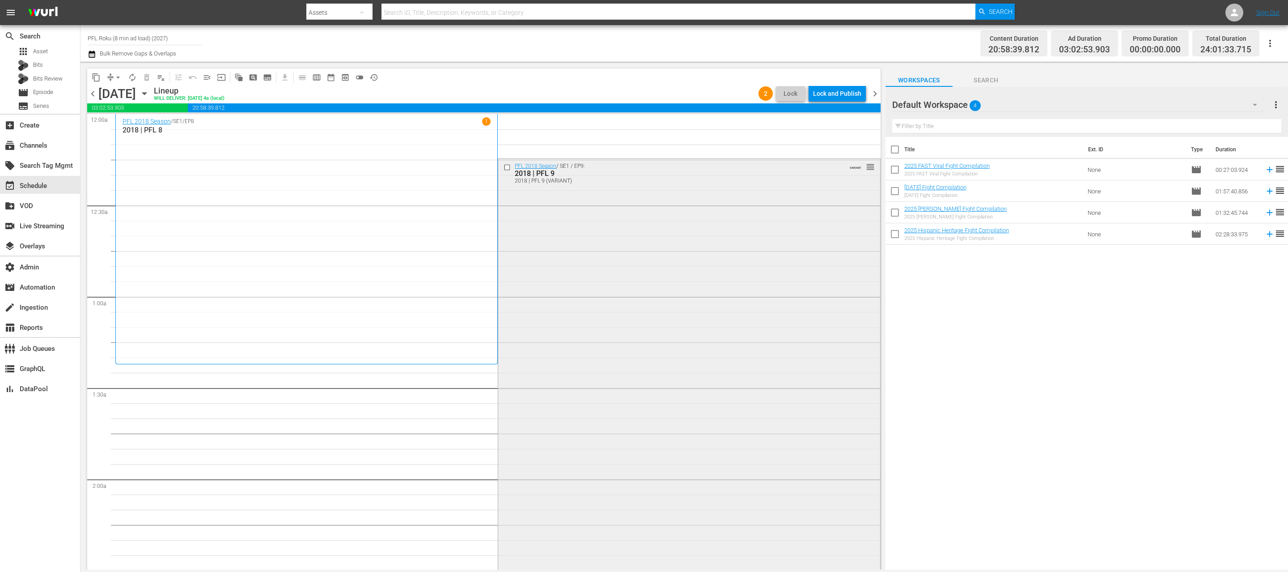
click at [510, 167] on input "checkbox" at bounding box center [508, 167] width 9 height 8
click at [145, 75] on span "delete_forever_outlined" at bounding box center [146, 77] width 9 height 9
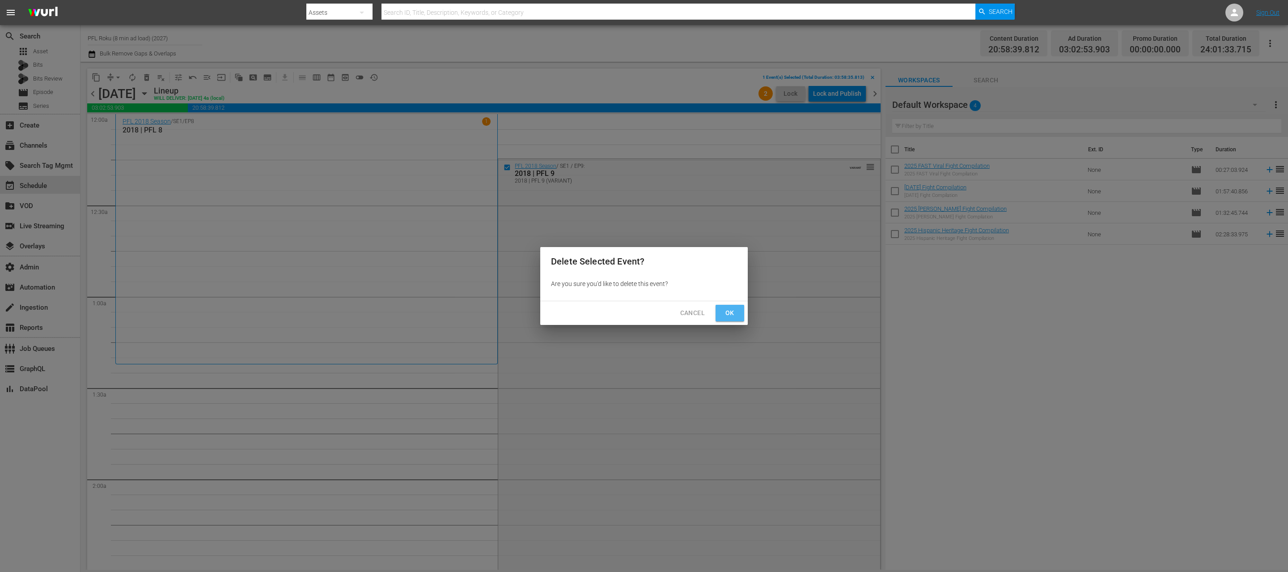
click at [716, 308] on button "Ok" at bounding box center [730, 313] width 29 height 17
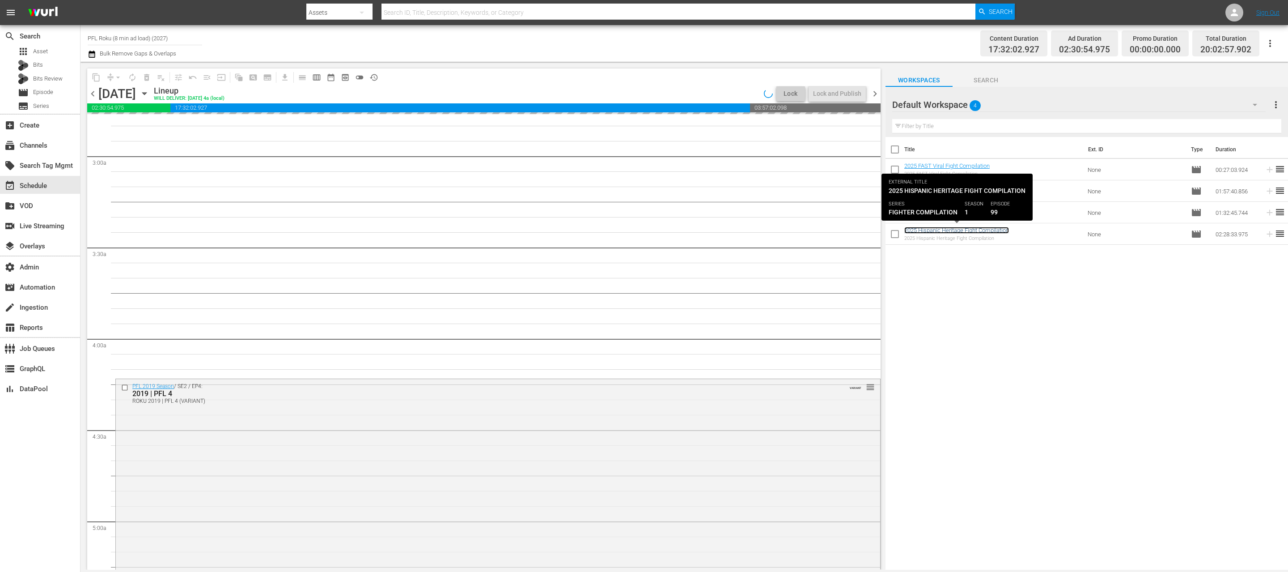
scroll to position [508, 0]
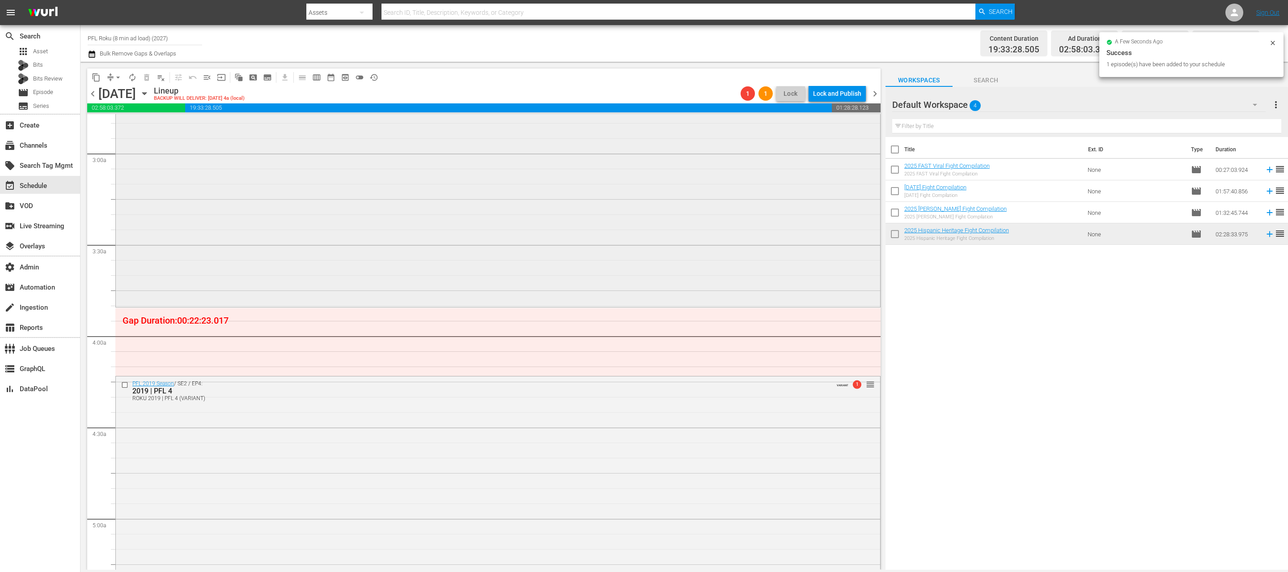
click at [455, 248] on div "Fighter Compilation / SE1 / EP99: 2025 Hispanic Heritage Fight Compilation reor…" at bounding box center [498, 80] width 764 height 449
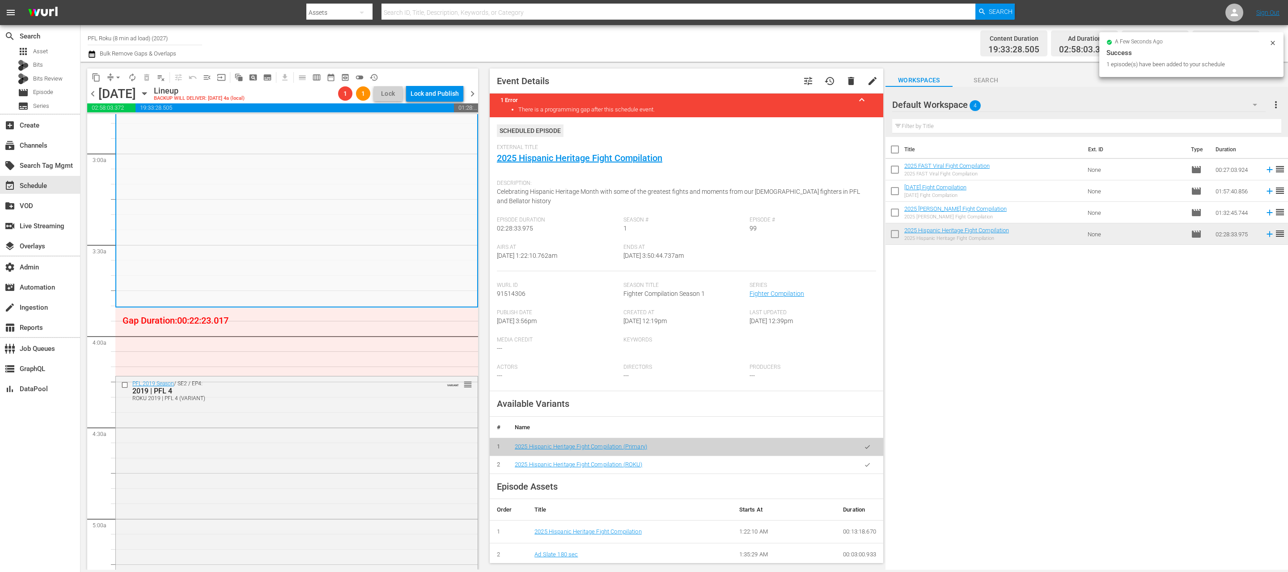
click at [864, 465] on icon "button" at bounding box center [867, 464] width 7 height 7
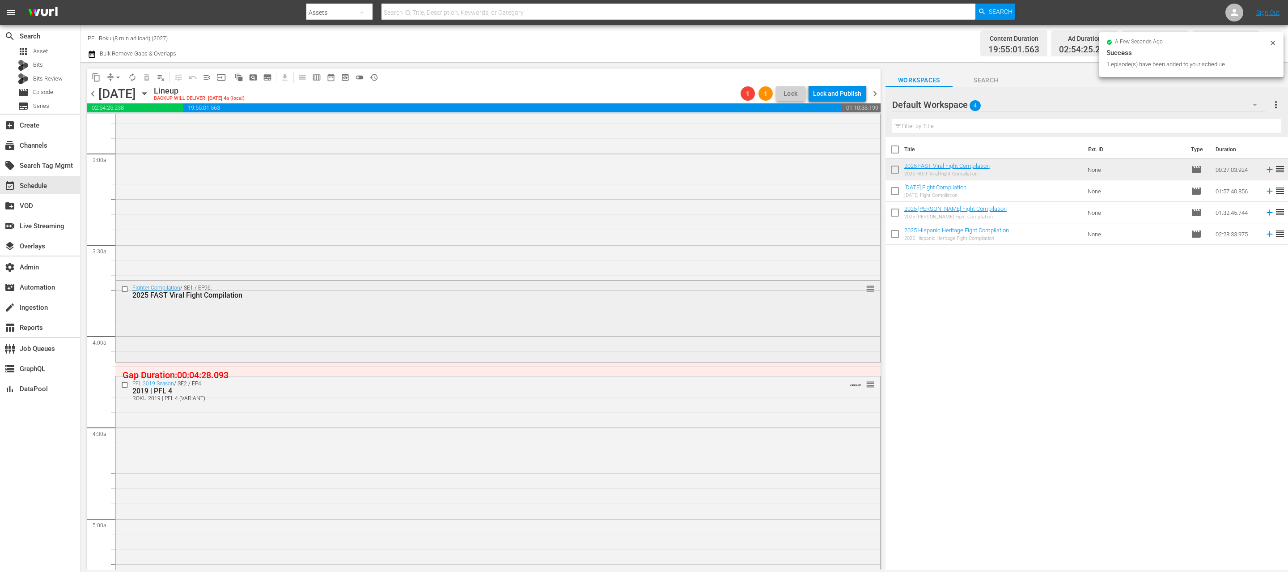
click at [521, 334] on div "Fighter Compilation / SE1 / EP96: 2025 FAST Viral Fight Compilation reorder" at bounding box center [498, 320] width 764 height 80
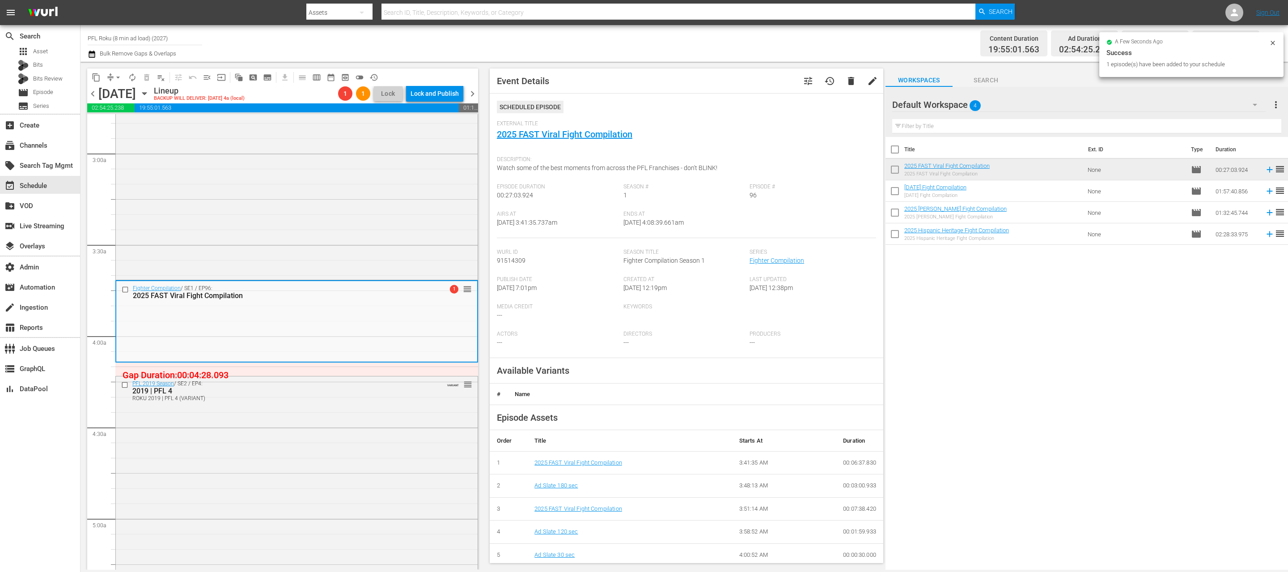
scroll to position [27, 0]
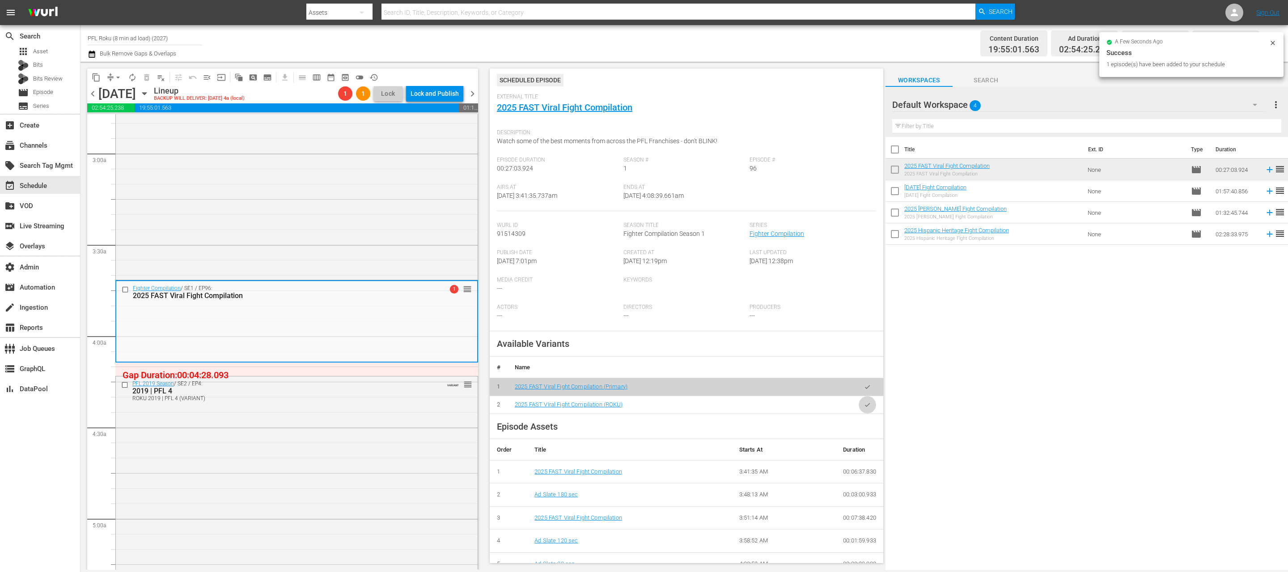
click at [864, 405] on icon "button" at bounding box center [867, 404] width 7 height 7
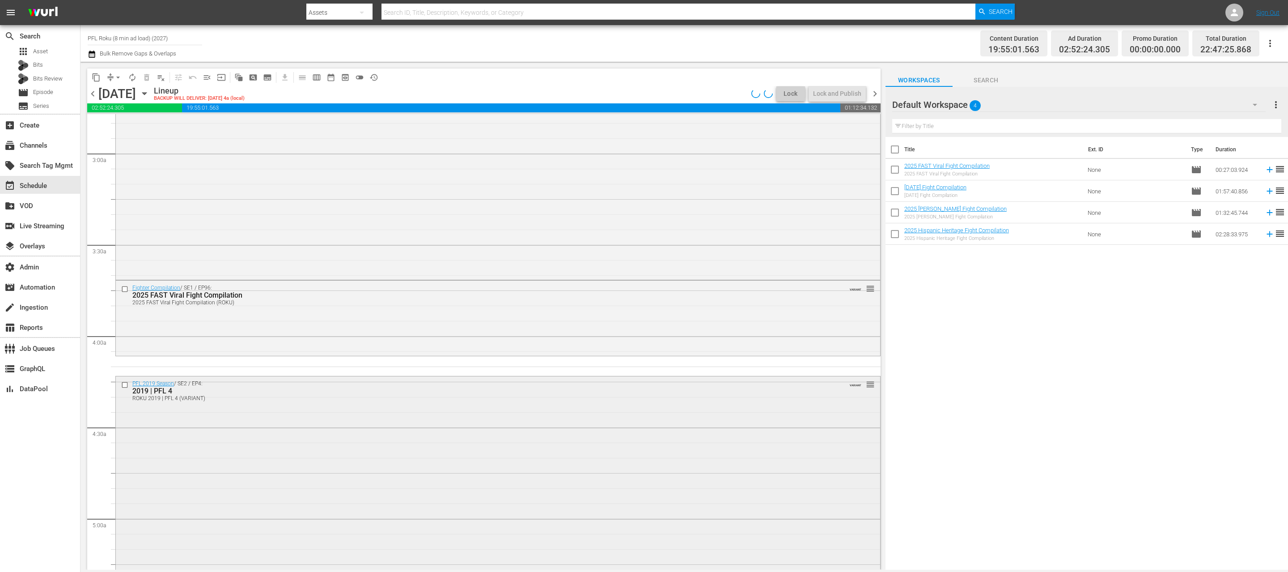
click at [123, 384] on input "checkbox" at bounding box center [125, 385] width 9 height 8
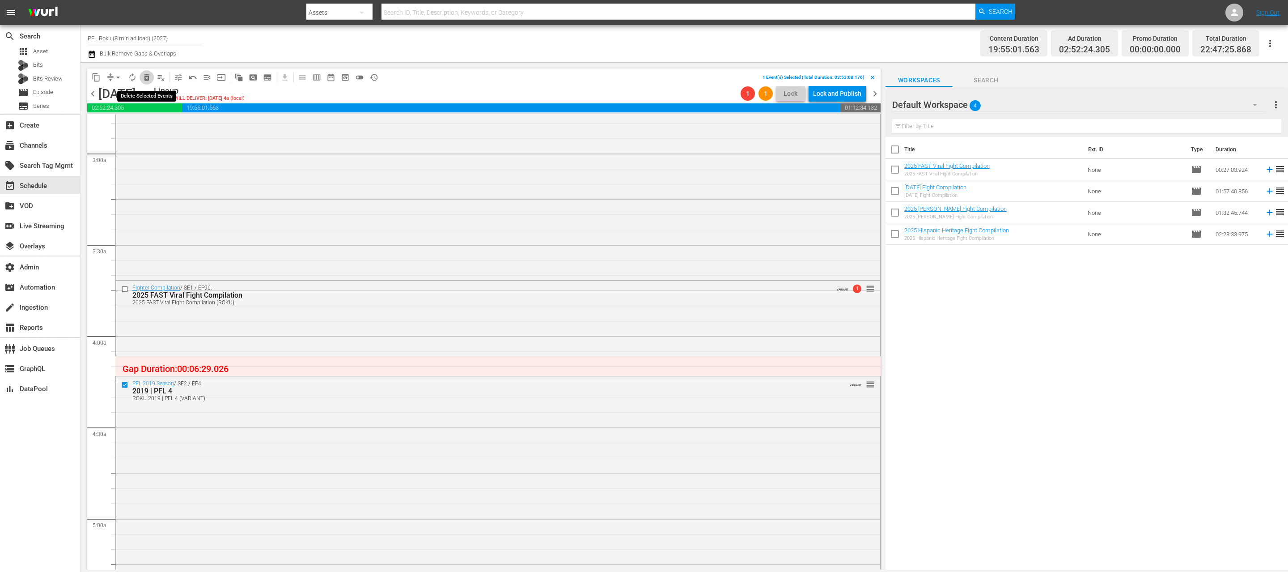
click at [143, 80] on span "delete_forever_outlined" at bounding box center [146, 77] width 9 height 9
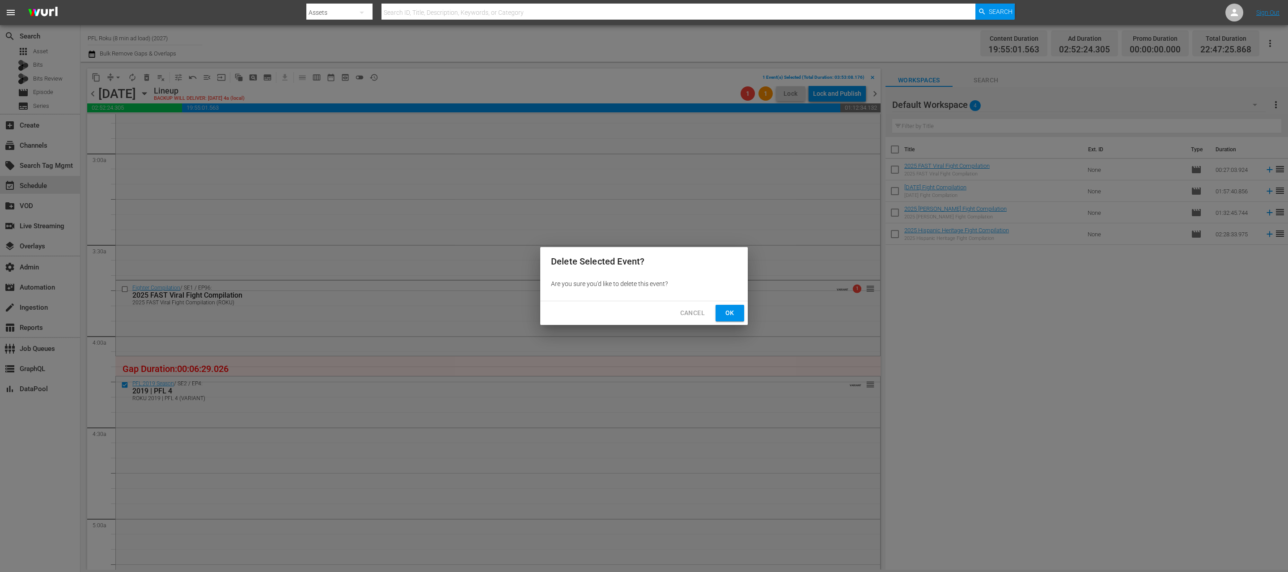
click at [707, 305] on button "Cancel" at bounding box center [692, 313] width 39 height 17
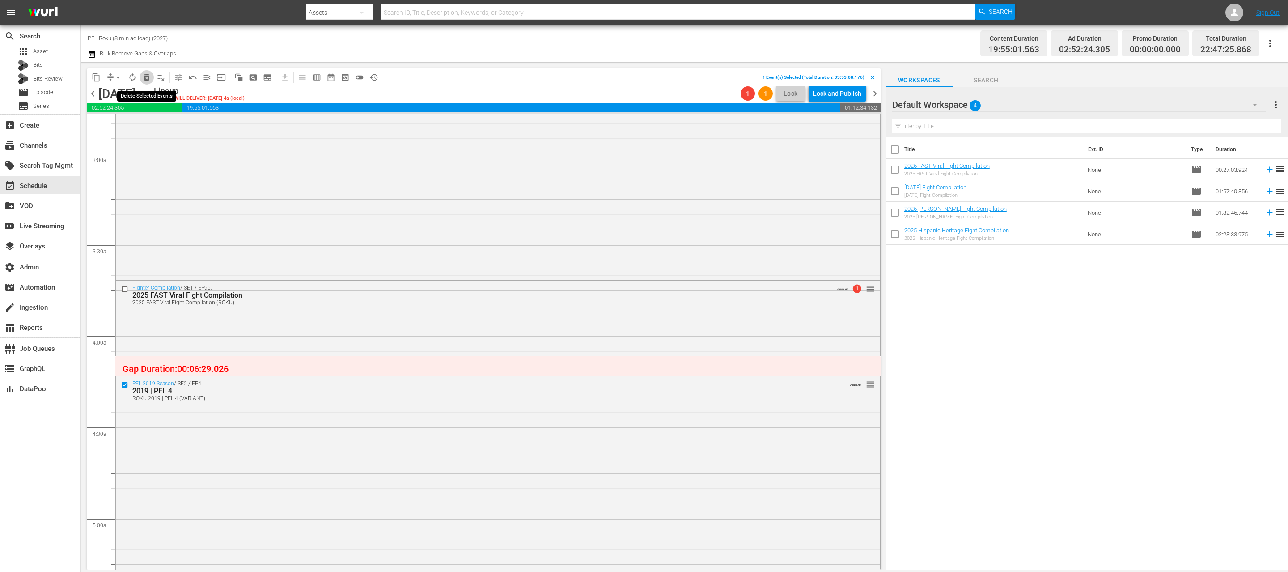
click at [147, 75] on span "delete_forever_outlined" at bounding box center [146, 77] width 9 height 9
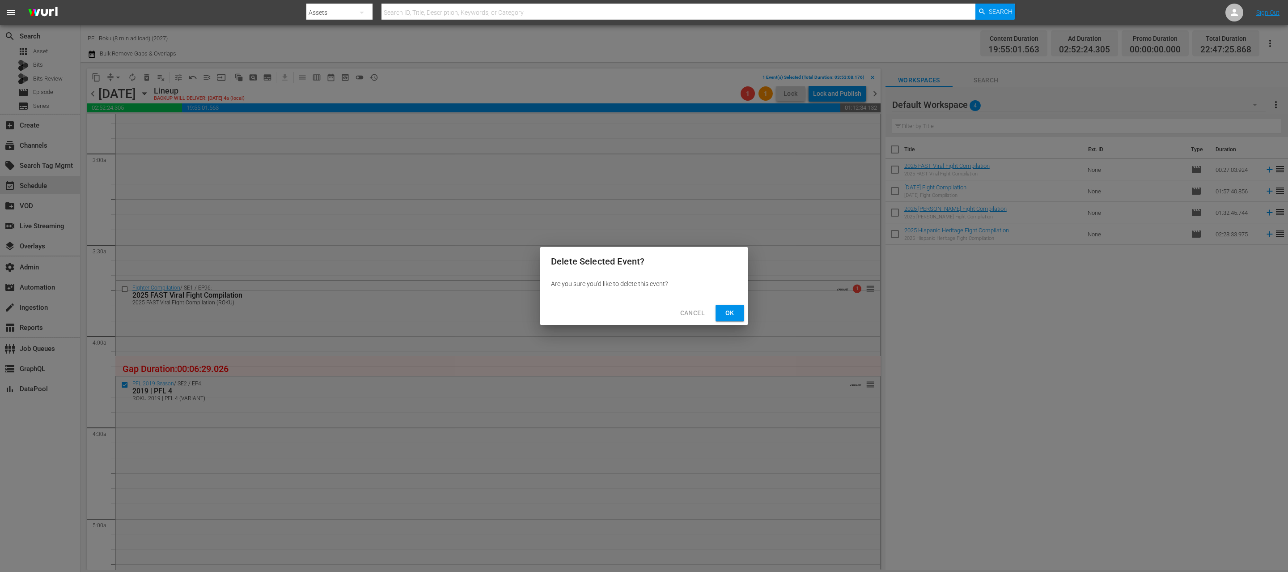
click at [721, 311] on button "Ok" at bounding box center [730, 313] width 29 height 17
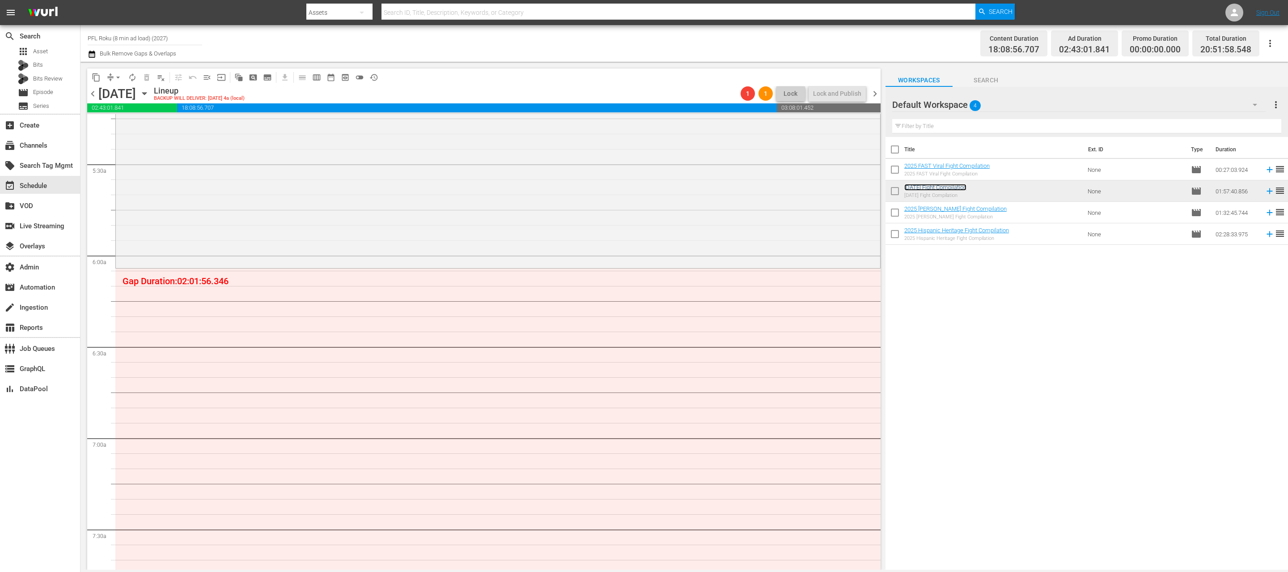
scroll to position [912, 0]
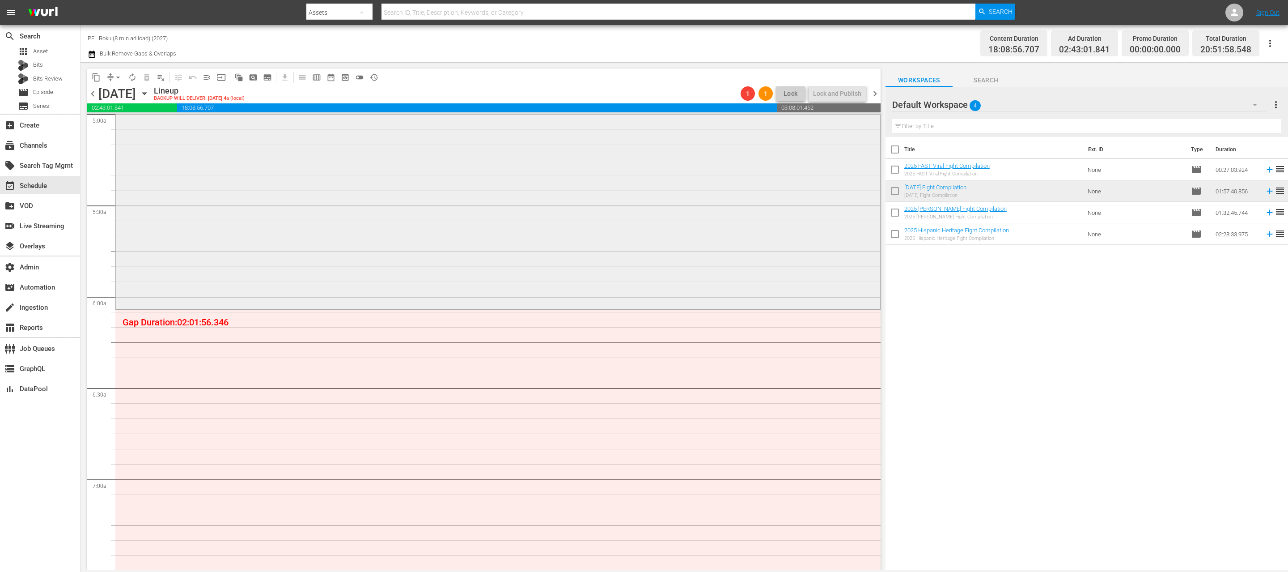
click at [494, 242] on div "Fighter Compilation / SE1 / EP97: 2025 Halloween Fight Compilation 1 1 reorder" at bounding box center [498, 129] width 764 height 355
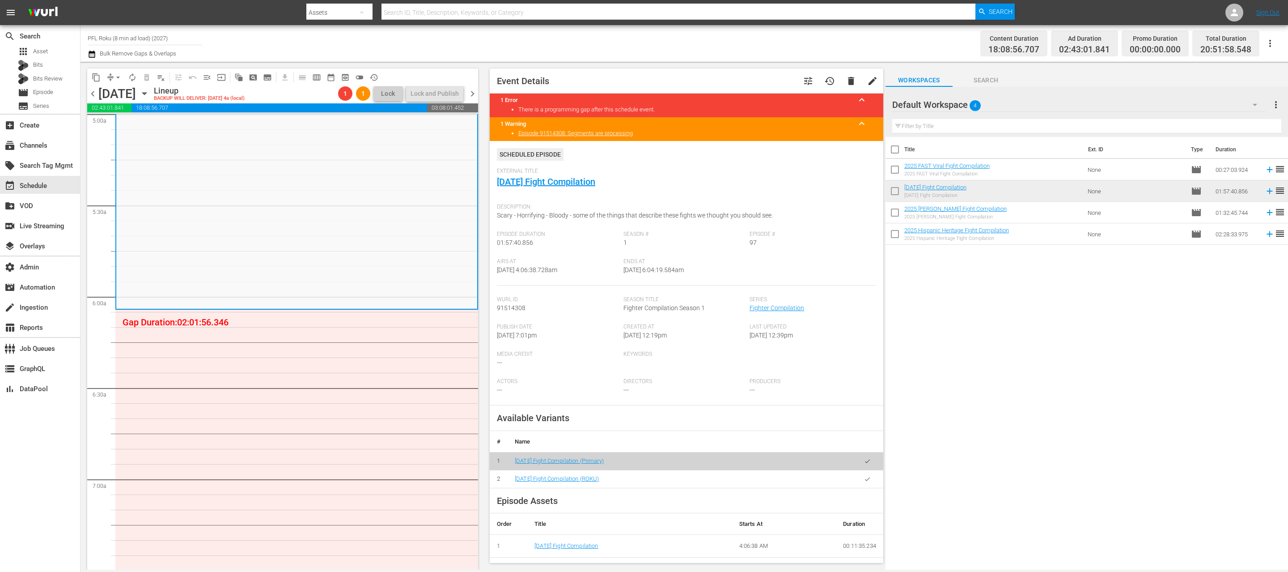
click at [869, 479] on icon "button" at bounding box center [867, 478] width 7 height 7
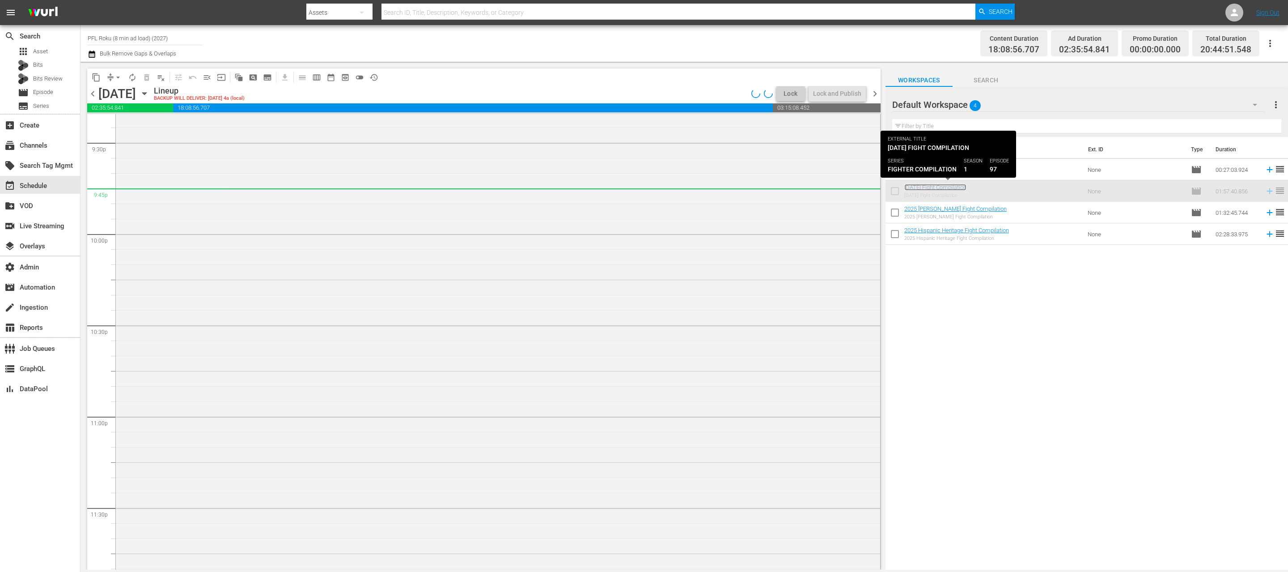
scroll to position [3973, 0]
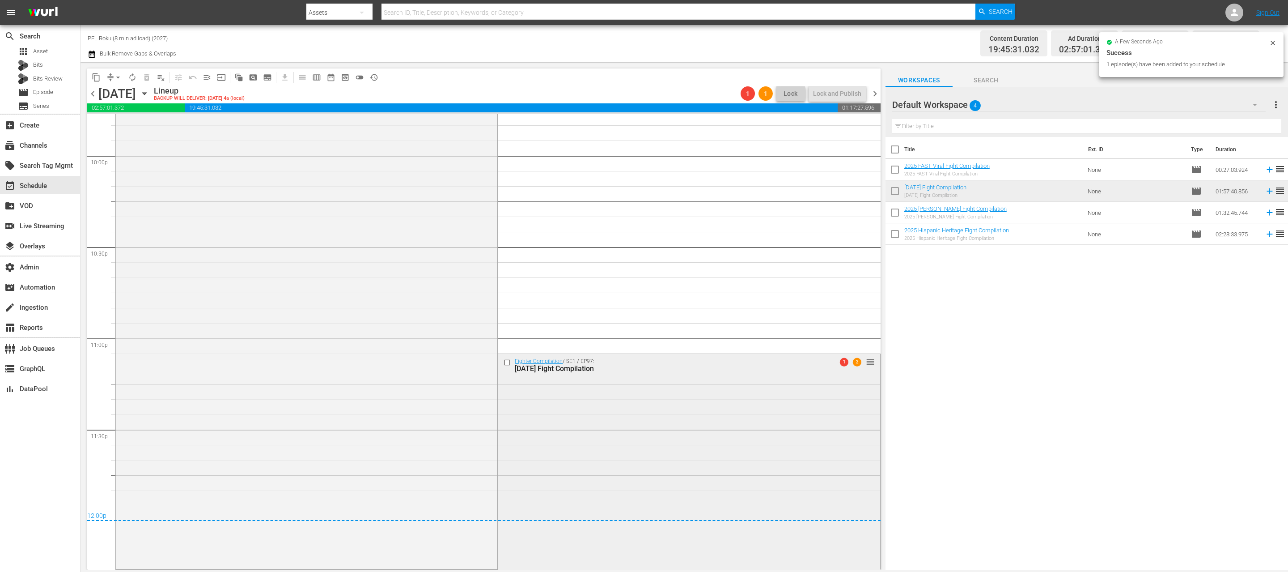
click at [648, 428] on div "Fighter Compilation / SE1 / EP97: 2025 Halloween Fight Compilation 1 2 reorder" at bounding box center [688, 531] width 381 height 355
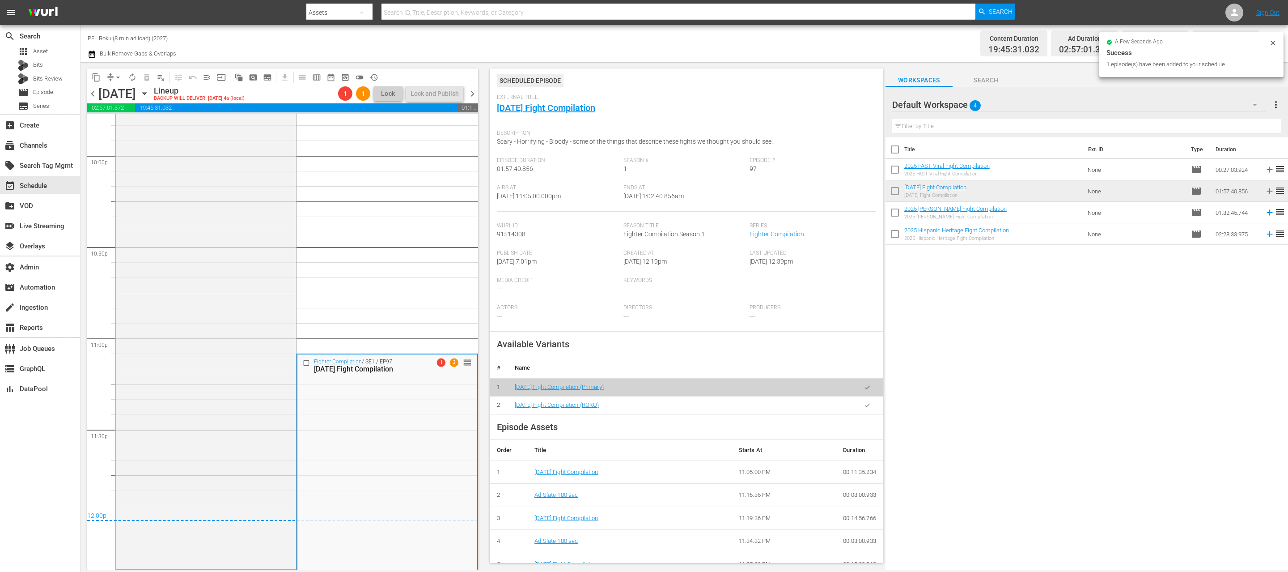
scroll to position [119, 0]
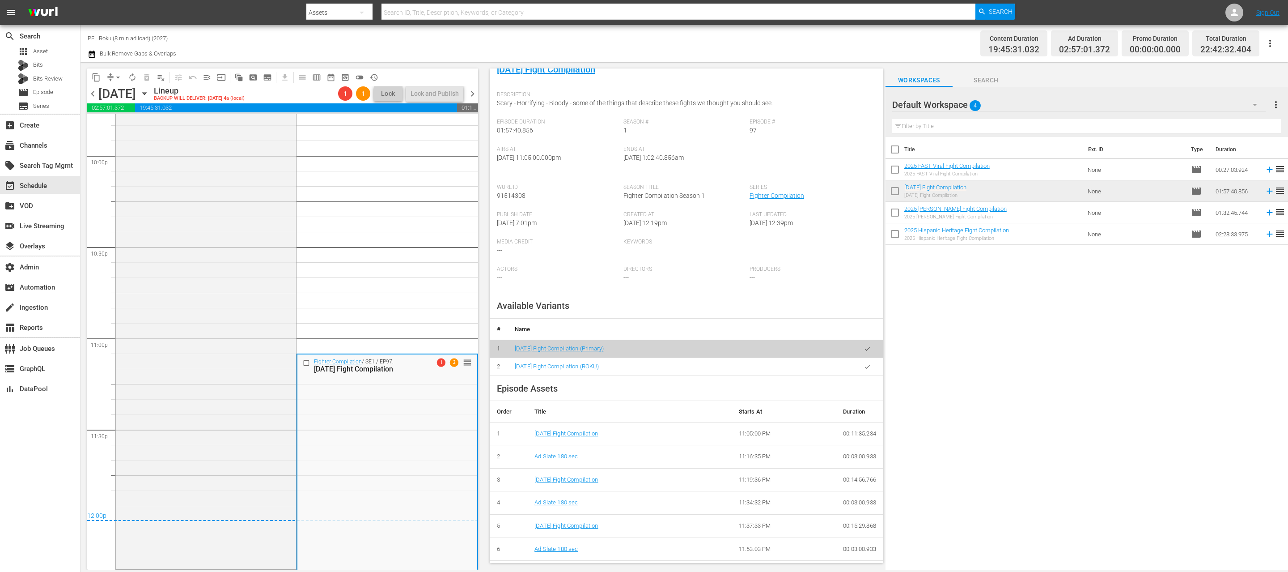
click at [867, 369] on icon "button" at bounding box center [867, 366] width 7 height 7
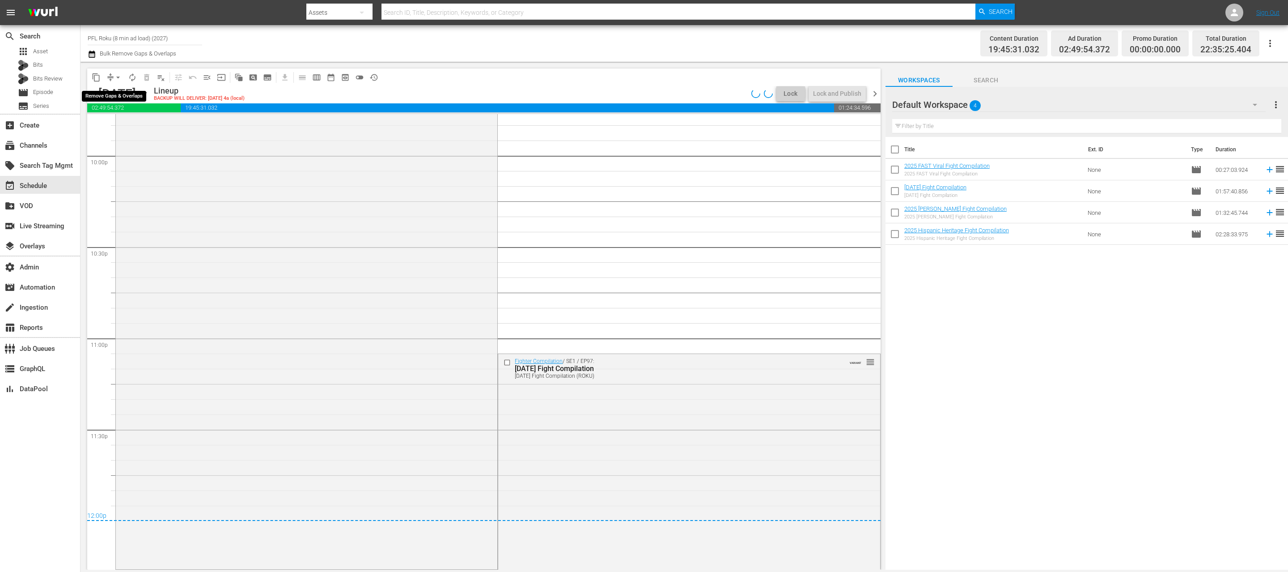
click at [119, 78] on span "arrow_drop_down" at bounding box center [118, 77] width 9 height 9
click at [137, 126] on li "Align to End of Previous Day" at bounding box center [119, 125] width 94 height 15
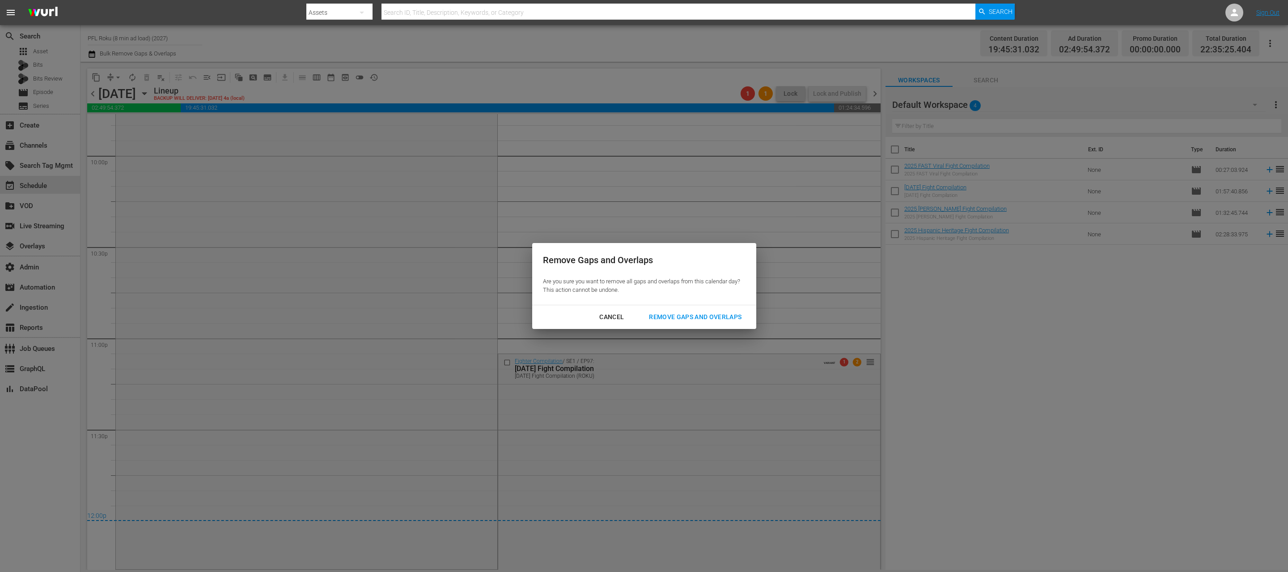
click at [697, 315] on div "Remove Gaps and Overlaps" at bounding box center [695, 316] width 107 height 11
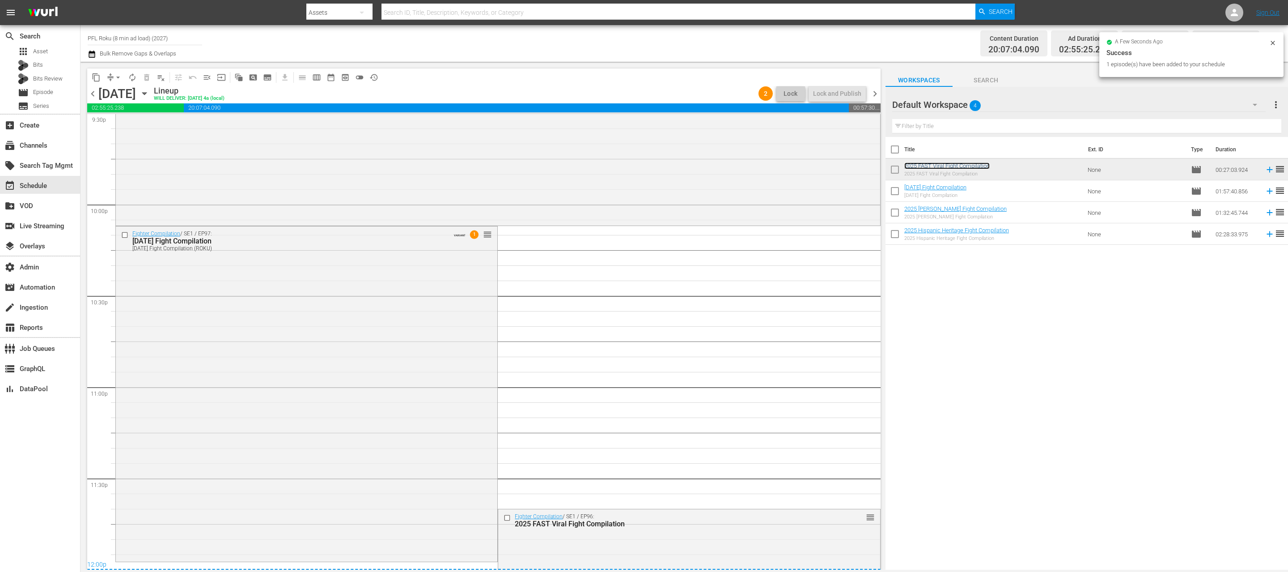
scroll to position [3945, 0]
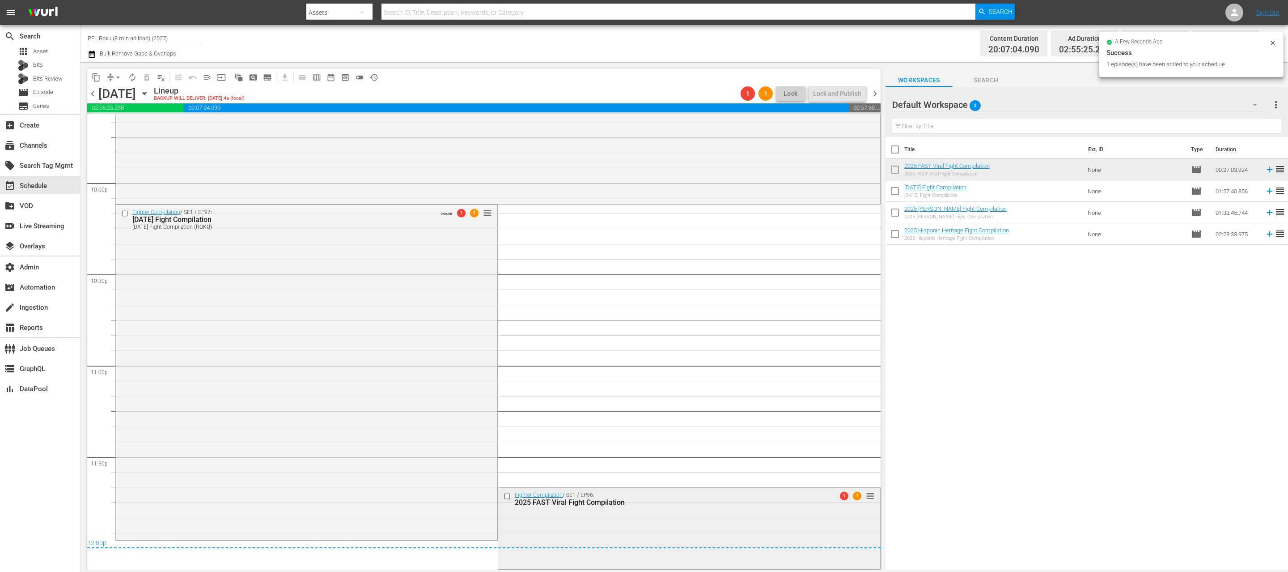
click at [653, 517] on div "Fighter Compilation / SE1 / EP96: 2025 FAST Viral Fight Compilation 1 1 reorder" at bounding box center [688, 527] width 381 height 80
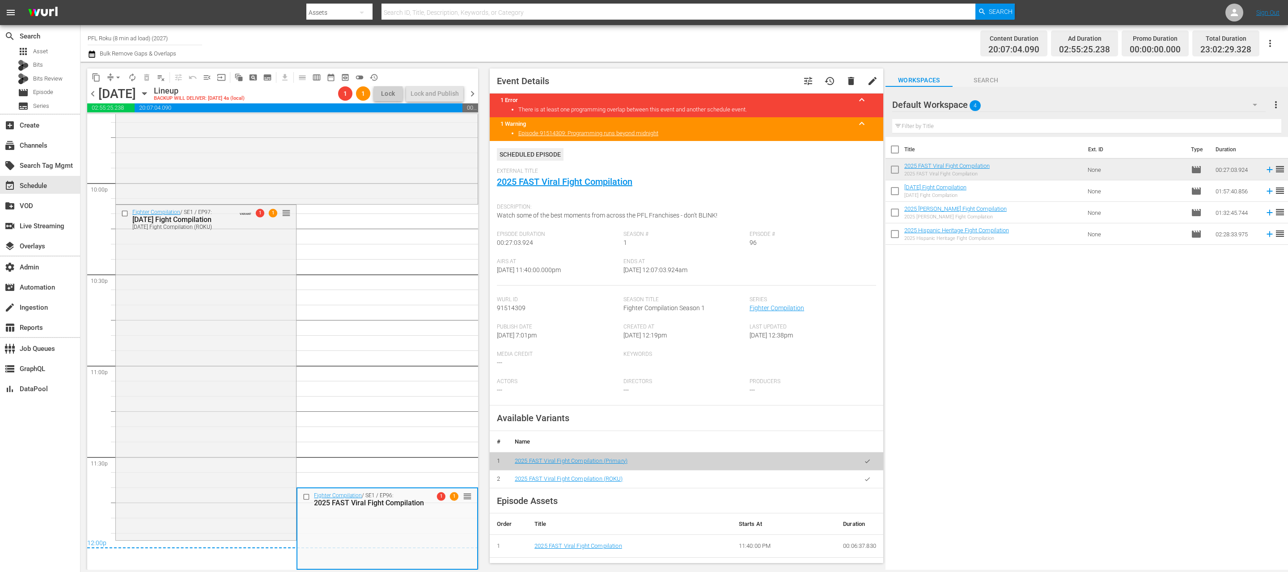
click at [870, 479] on icon "button" at bounding box center [867, 478] width 7 height 7
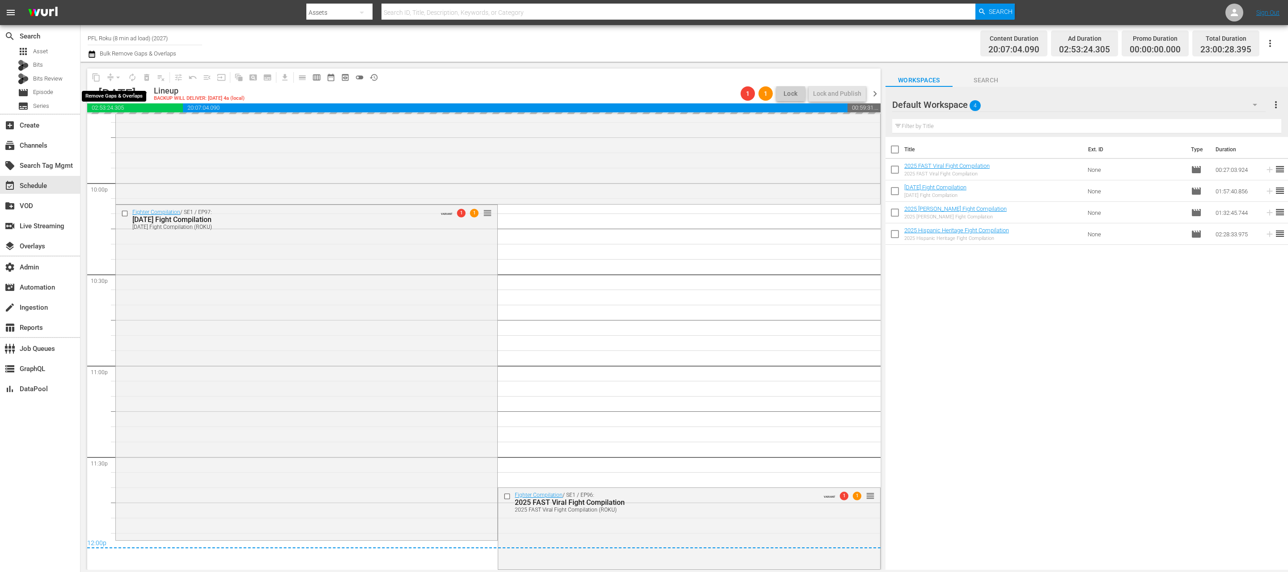
click at [116, 78] on div "arrow_drop_down" at bounding box center [118, 77] width 14 height 14
click at [117, 77] on span "arrow_drop_down" at bounding box center [118, 77] width 9 height 9
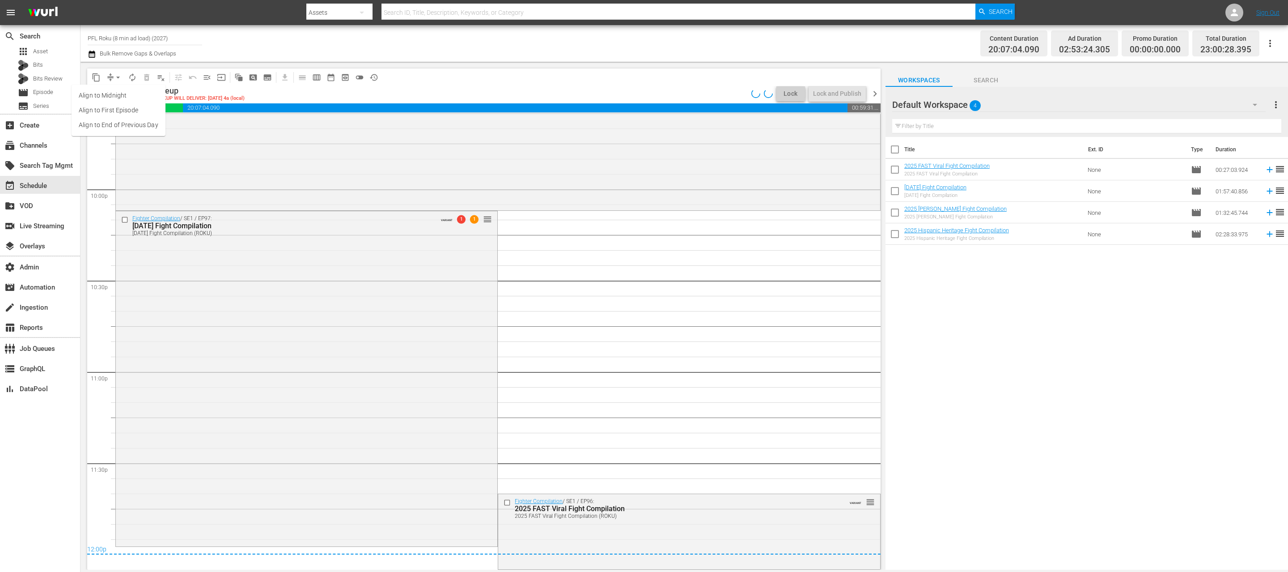
click at [130, 124] on li "Align to End of Previous Day" at bounding box center [119, 125] width 94 height 15
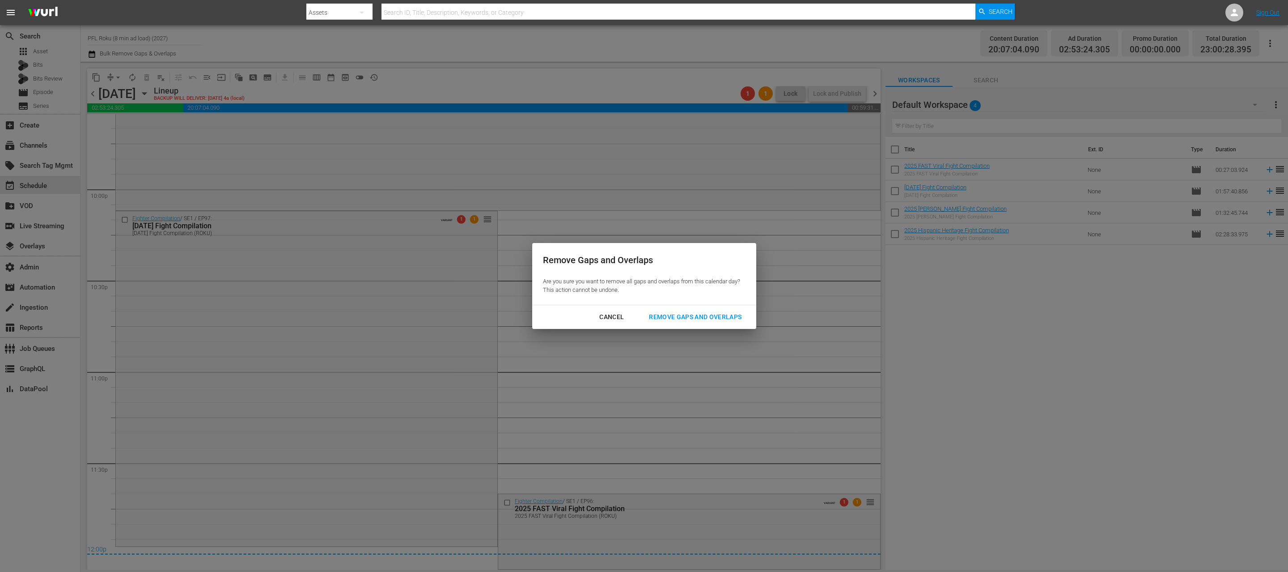
click at [659, 310] on button "Remove Gaps and Overlaps" at bounding box center [695, 317] width 114 height 17
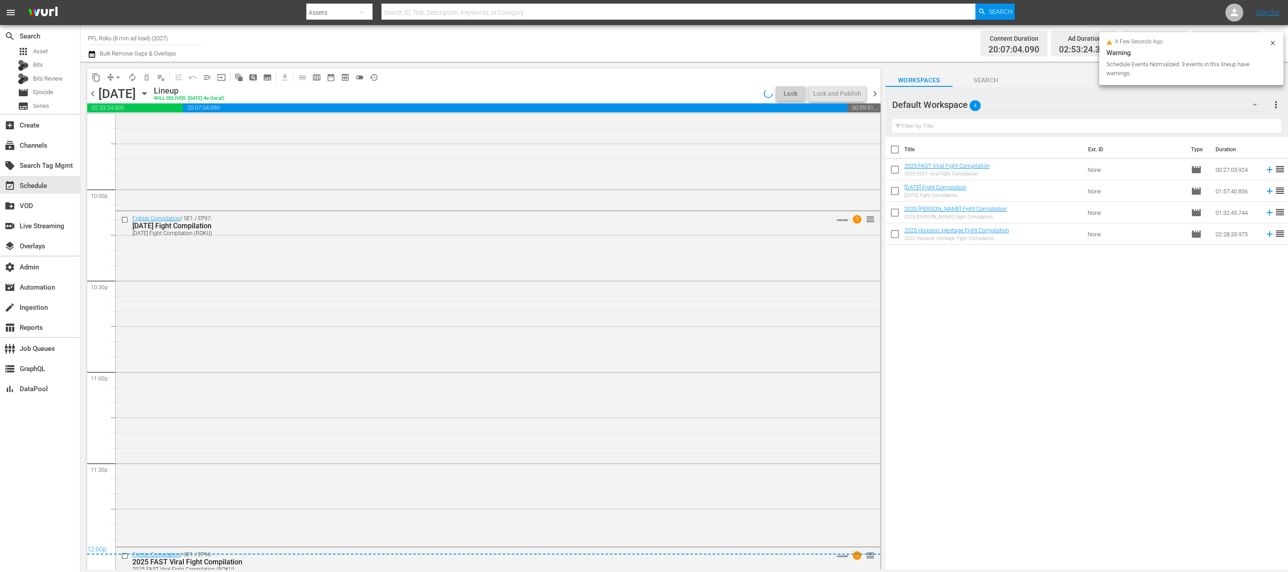
scroll to position [3993, 0]
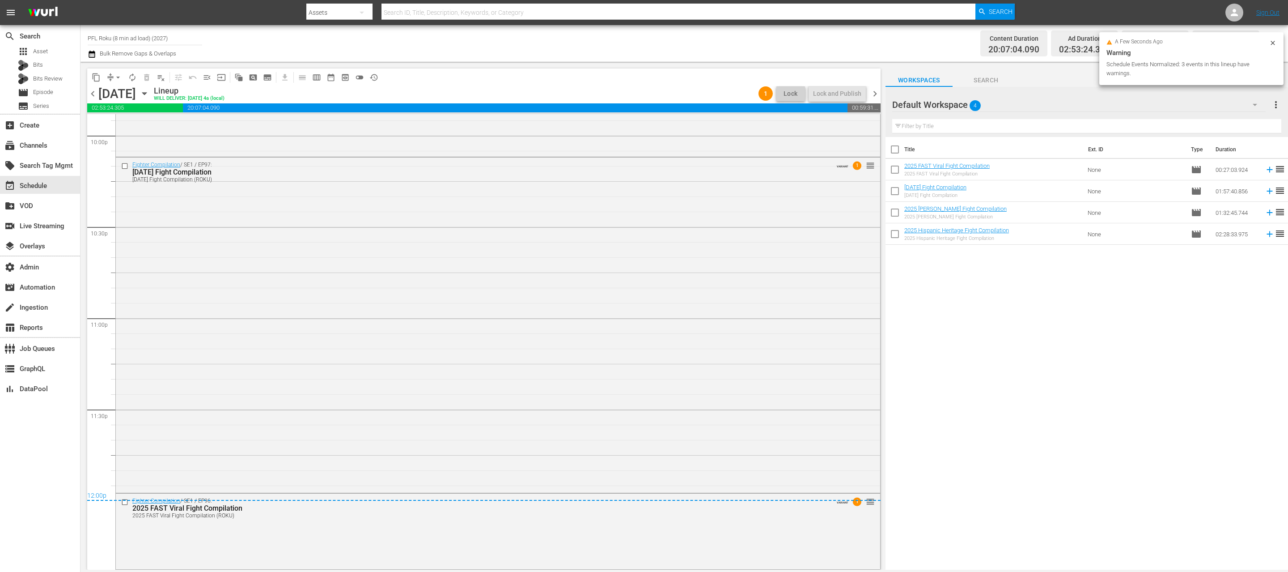
click at [877, 94] on span "chevron_right" at bounding box center [874, 93] width 11 height 11
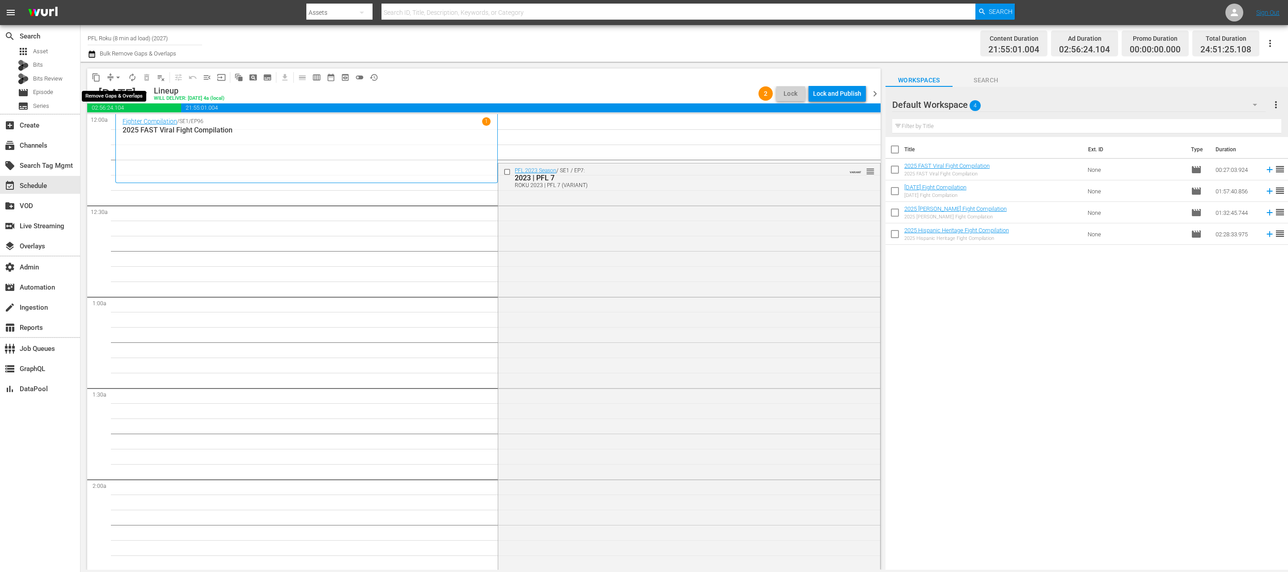
click at [115, 76] on span "arrow_drop_down" at bounding box center [118, 77] width 9 height 9
click at [121, 124] on li "Align to End of Previous Day" at bounding box center [119, 125] width 94 height 15
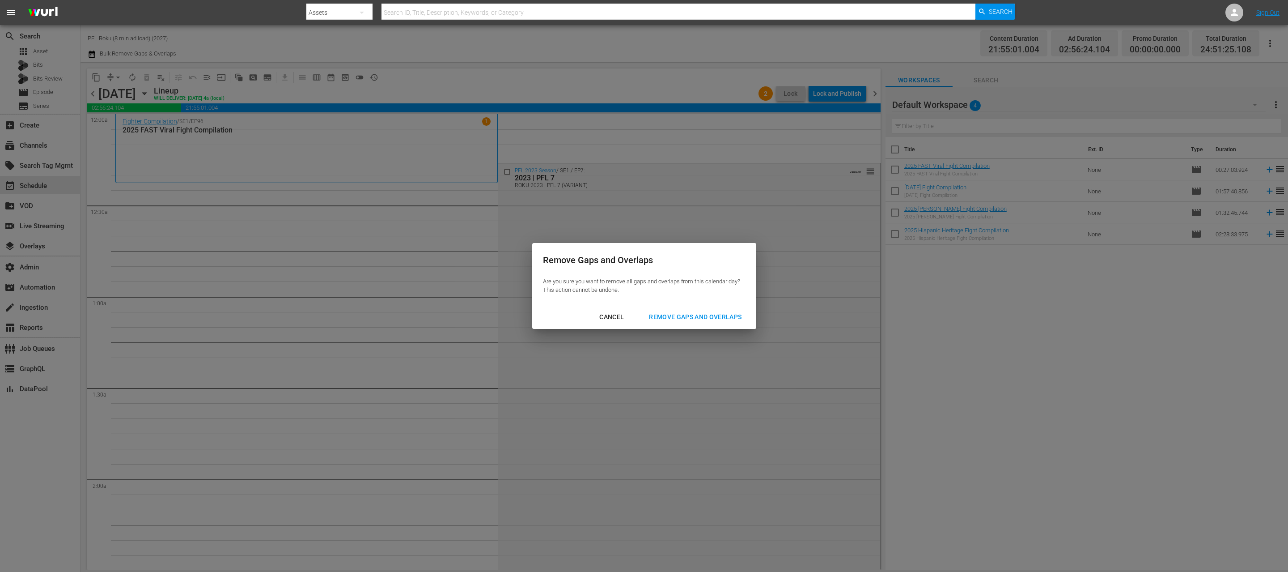
click at [679, 316] on div "Remove Gaps and Overlaps" at bounding box center [695, 316] width 107 height 11
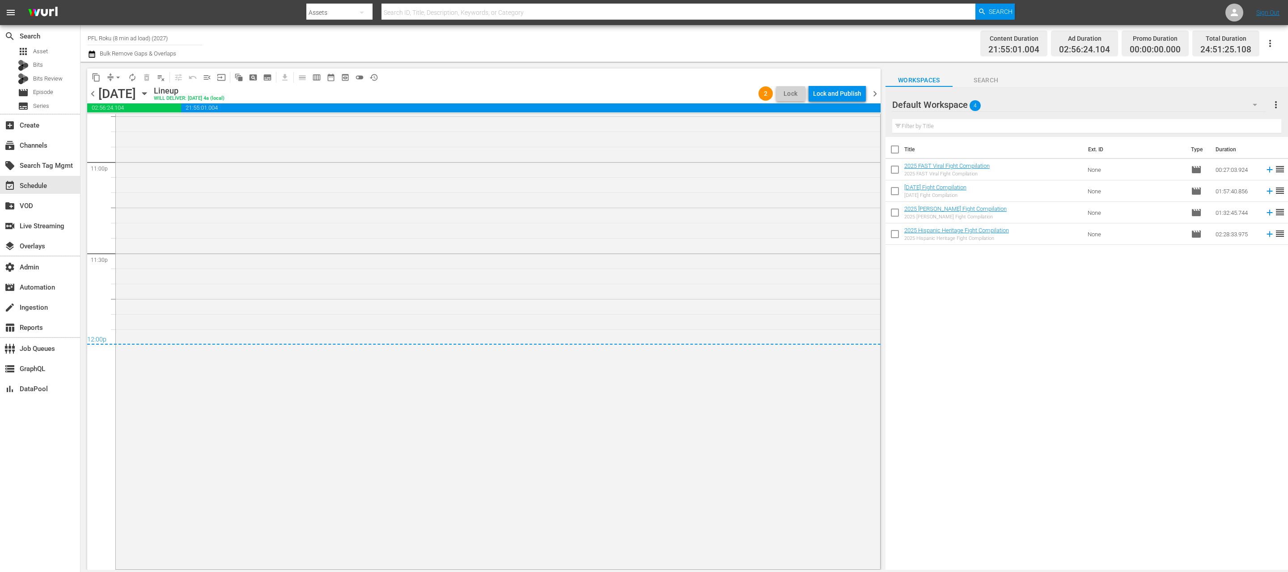
scroll to position [3881, 0]
click at [875, 96] on span "chevron_right" at bounding box center [874, 93] width 11 height 11
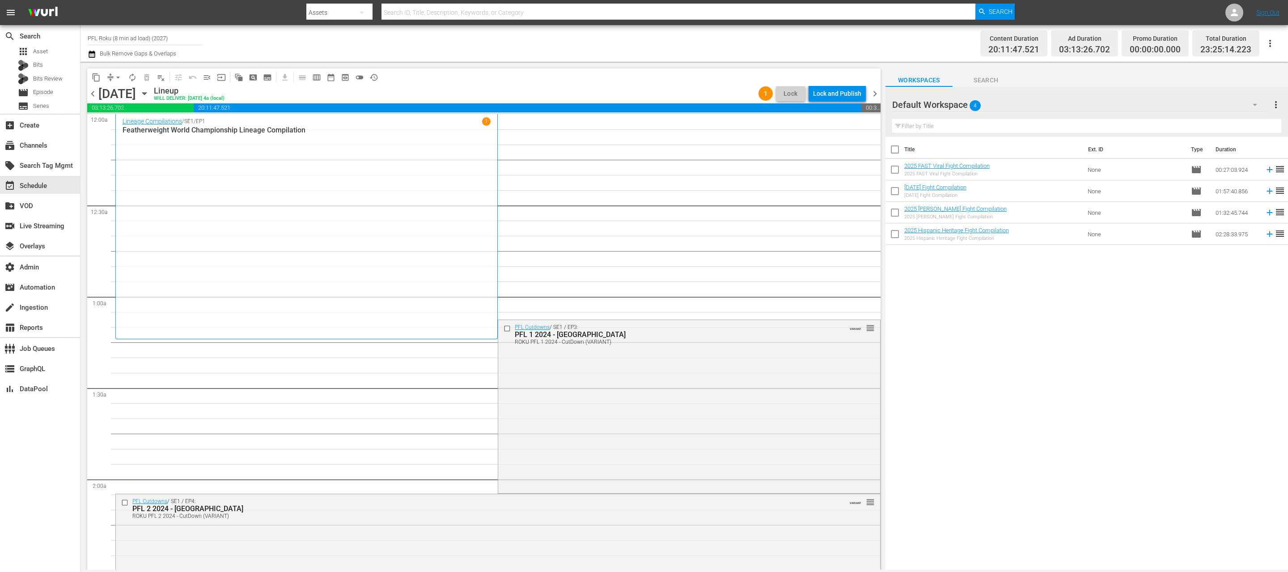
click at [120, 75] on span "arrow_drop_down" at bounding box center [118, 77] width 9 height 9
click at [508, 330] on input "checkbox" at bounding box center [508, 329] width 9 height 8
click at [127, 504] on input "checkbox" at bounding box center [125, 502] width 9 height 8
click at [144, 81] on span "delete_forever_outlined" at bounding box center [146, 77] width 9 height 9
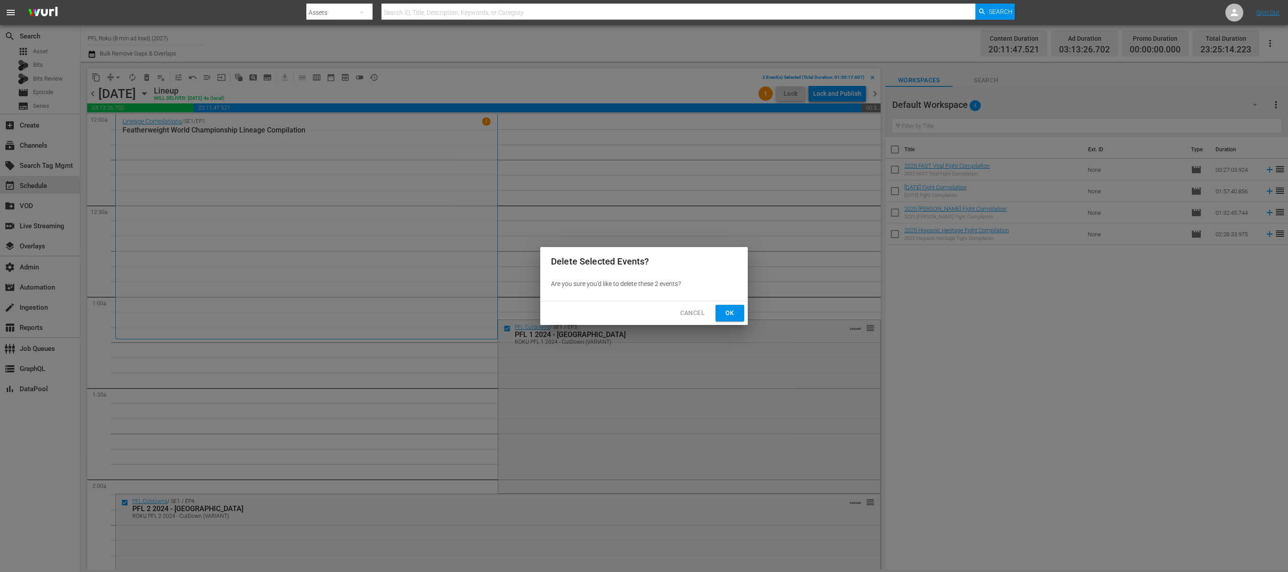
click at [721, 316] on button "Ok" at bounding box center [730, 313] width 29 height 17
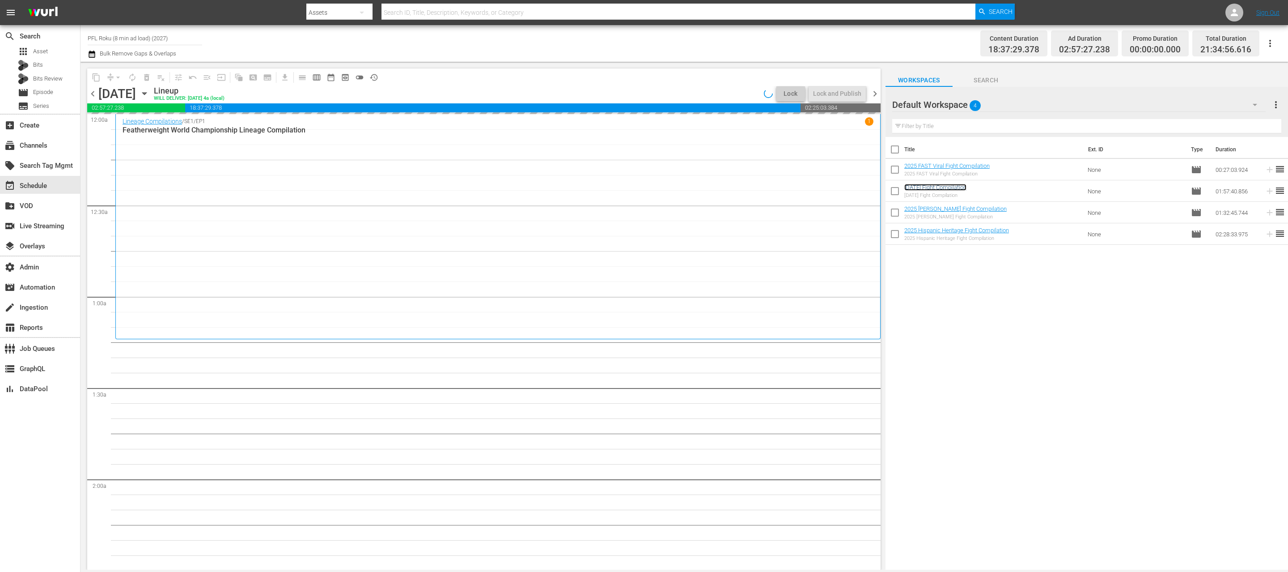
scroll to position [374, 0]
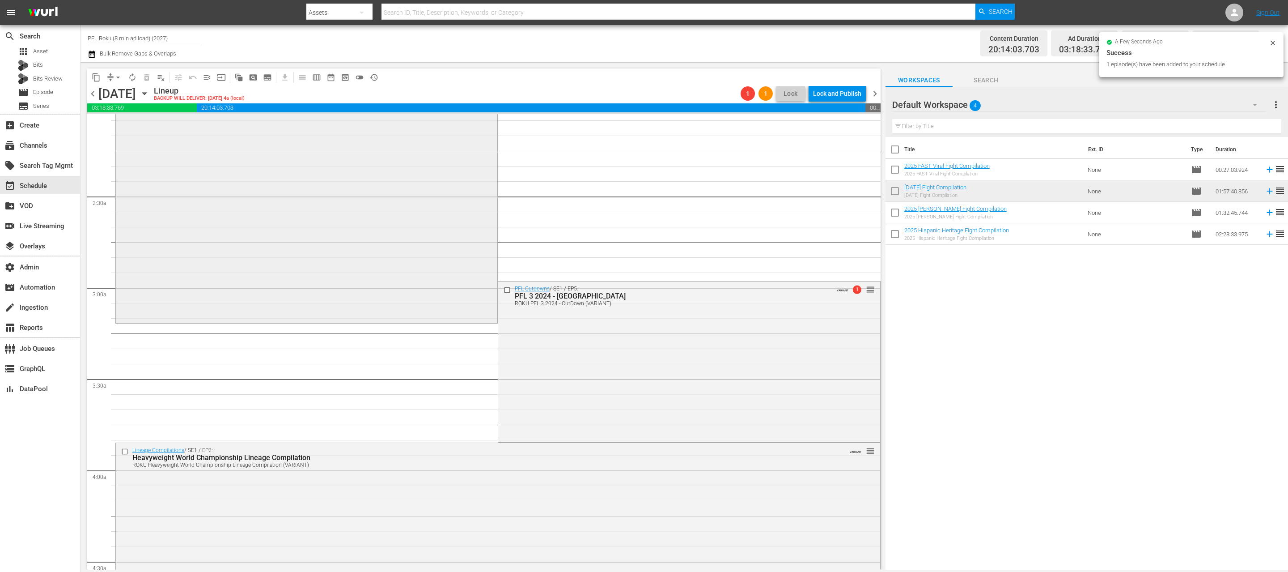
click at [352, 195] on div "Fighter Compilation / SE1 / EP97: 2025 Halloween Fight Compilation 1 reorder" at bounding box center [306, 143] width 381 height 355
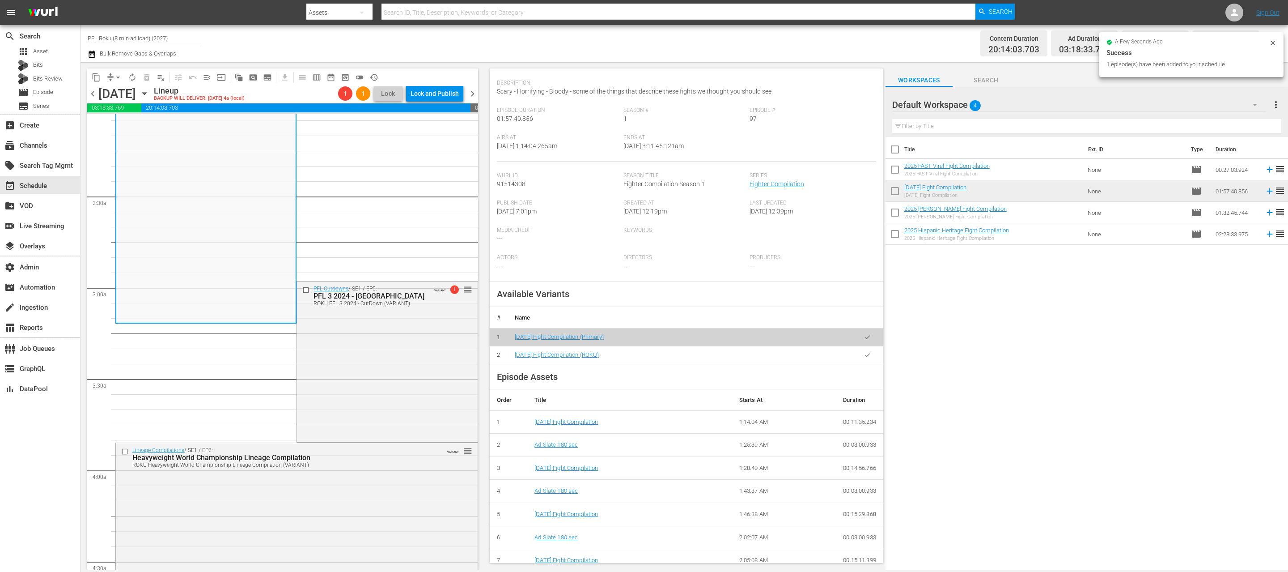
scroll to position [112, 0]
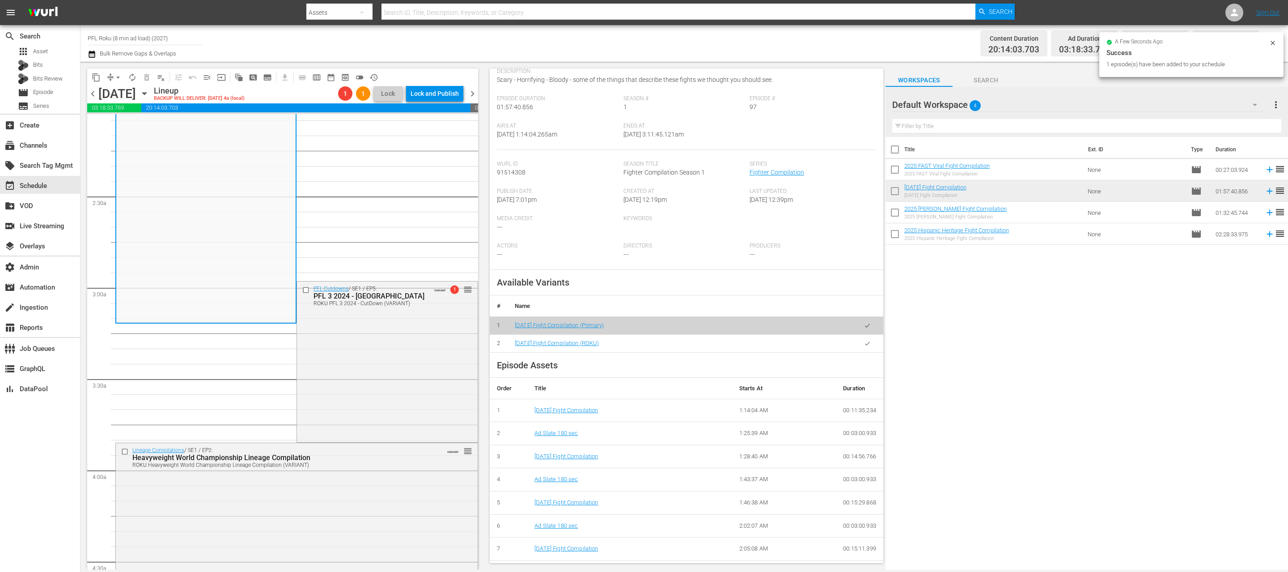
click at [862, 339] on button "button" at bounding box center [867, 343] width 17 height 17
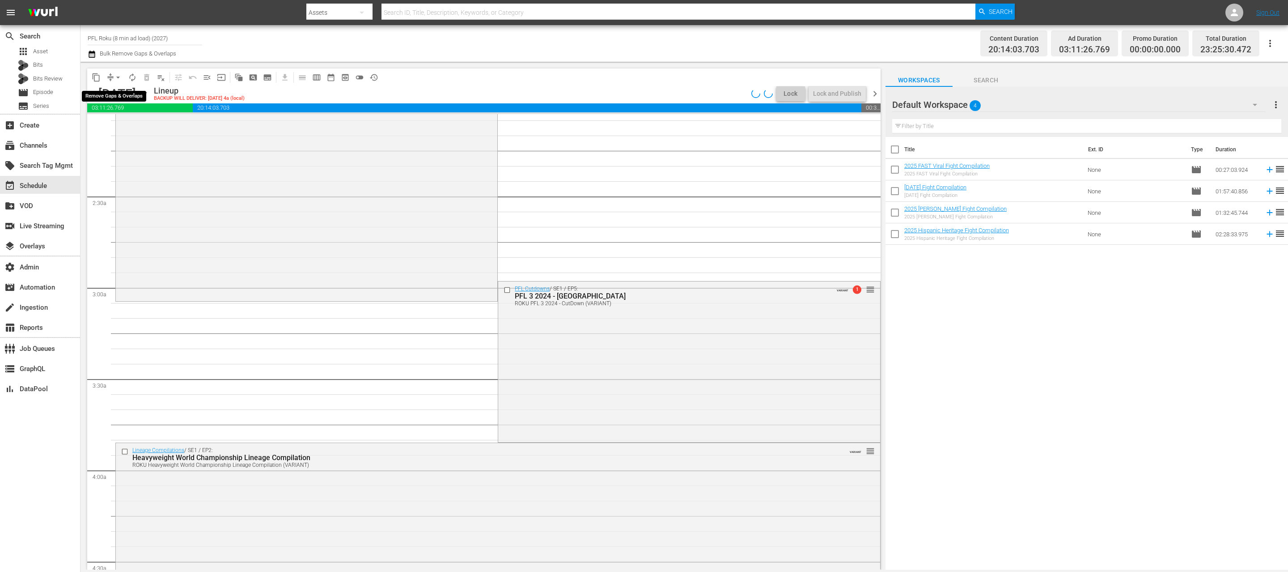
click at [118, 78] on span "arrow_drop_down" at bounding box center [118, 77] width 9 height 9
click at [128, 126] on li "Align to End of Previous Day" at bounding box center [119, 125] width 94 height 15
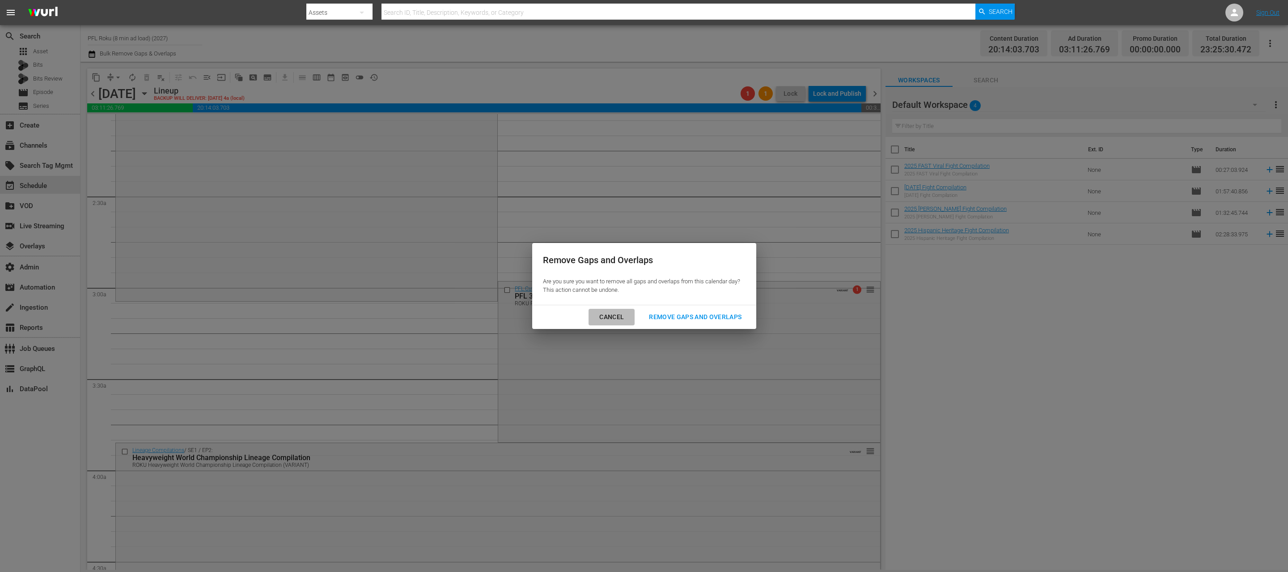
click at [606, 318] on div "Cancel" at bounding box center [611, 316] width 39 height 11
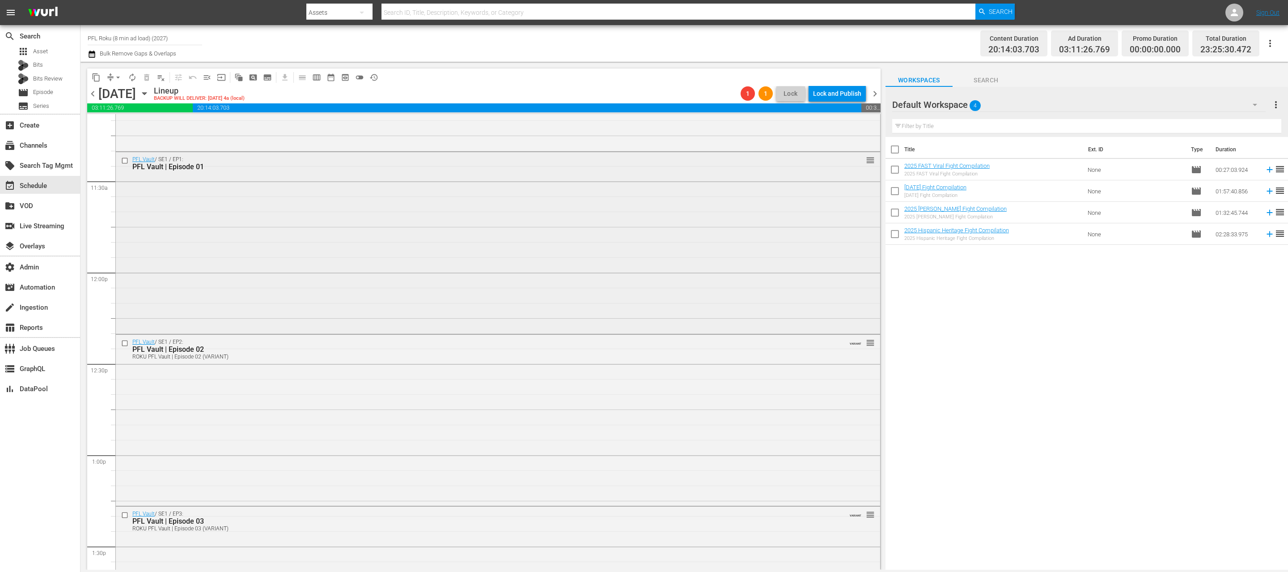
scroll to position [2036, 0]
click at [125, 342] on div at bounding box center [125, 338] width 13 height 11
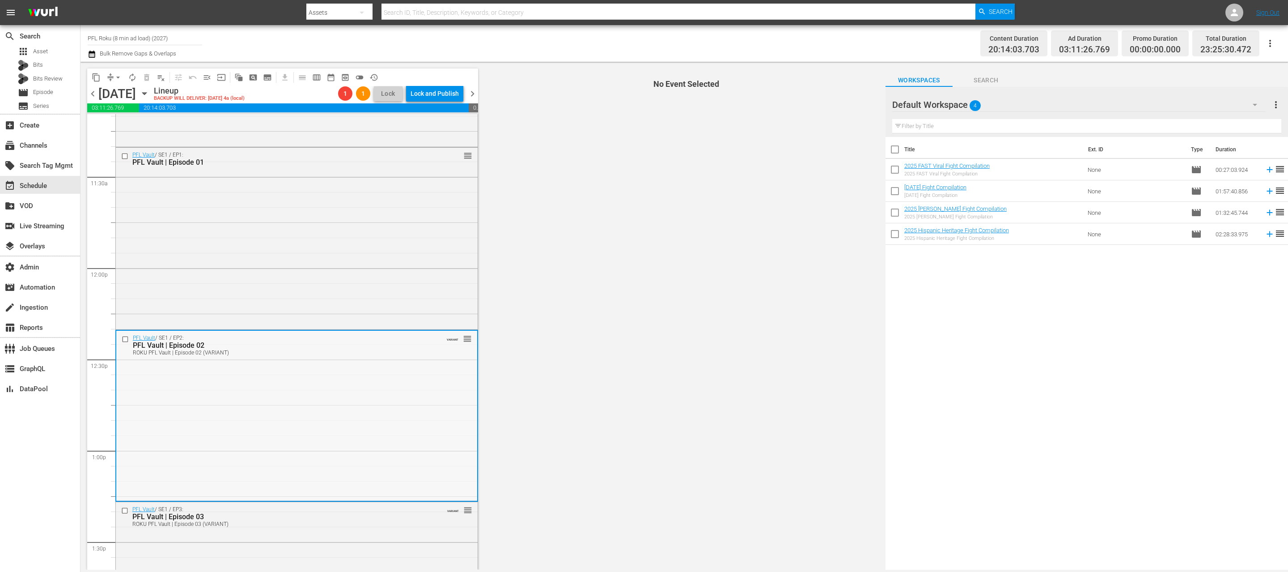
click at [124, 338] on input "checkbox" at bounding box center [126, 339] width 9 height 8
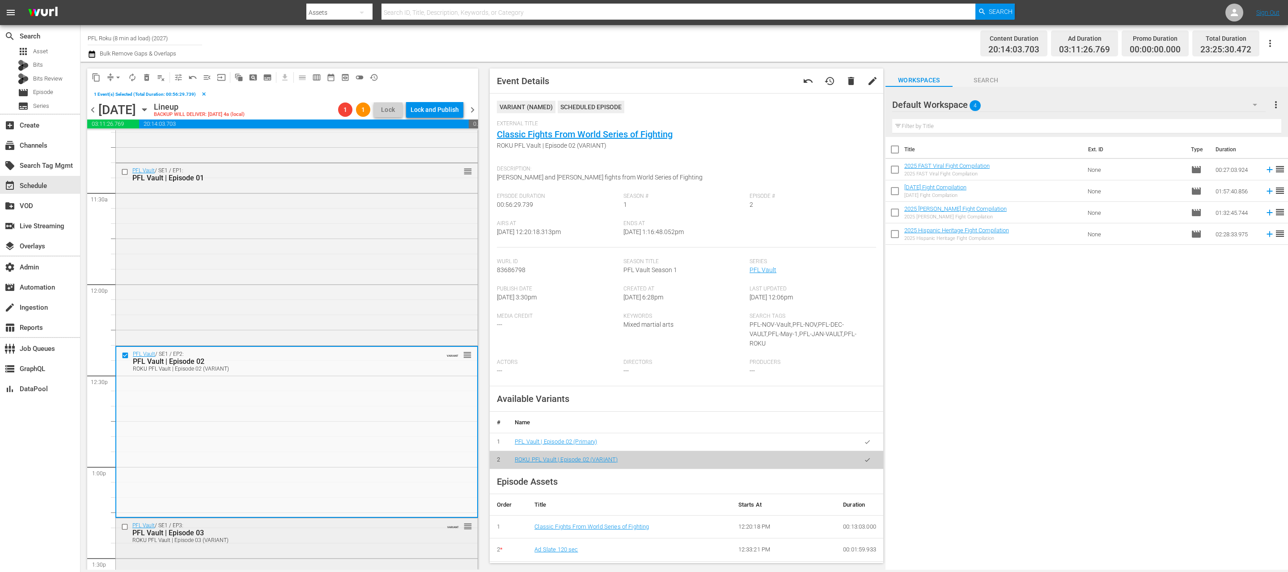
click at [125, 526] on input "checkbox" at bounding box center [125, 526] width 9 height 8
click at [144, 76] on span "delete_forever_outlined" at bounding box center [146, 77] width 9 height 9
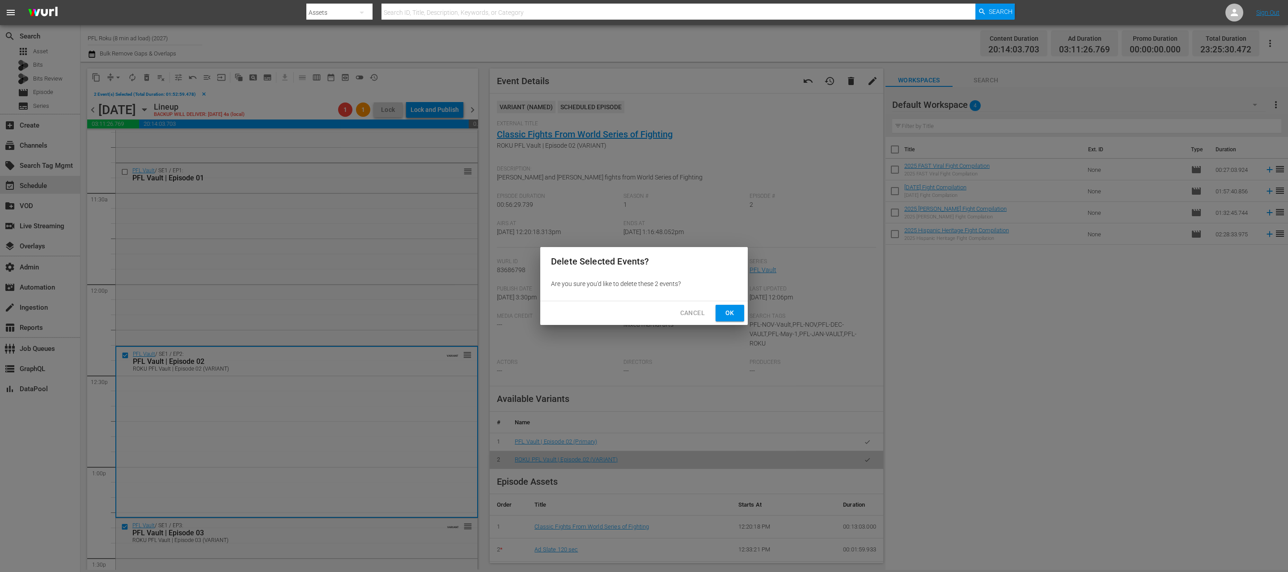
click at [721, 317] on button "Ok" at bounding box center [730, 313] width 29 height 17
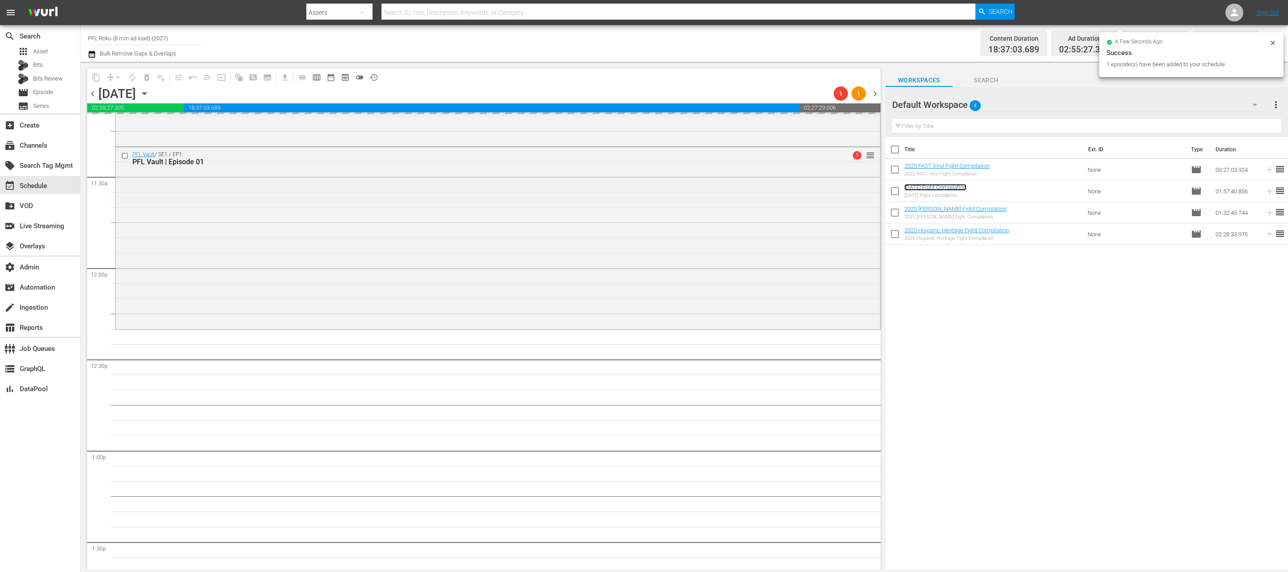
scroll to position [2374, 0]
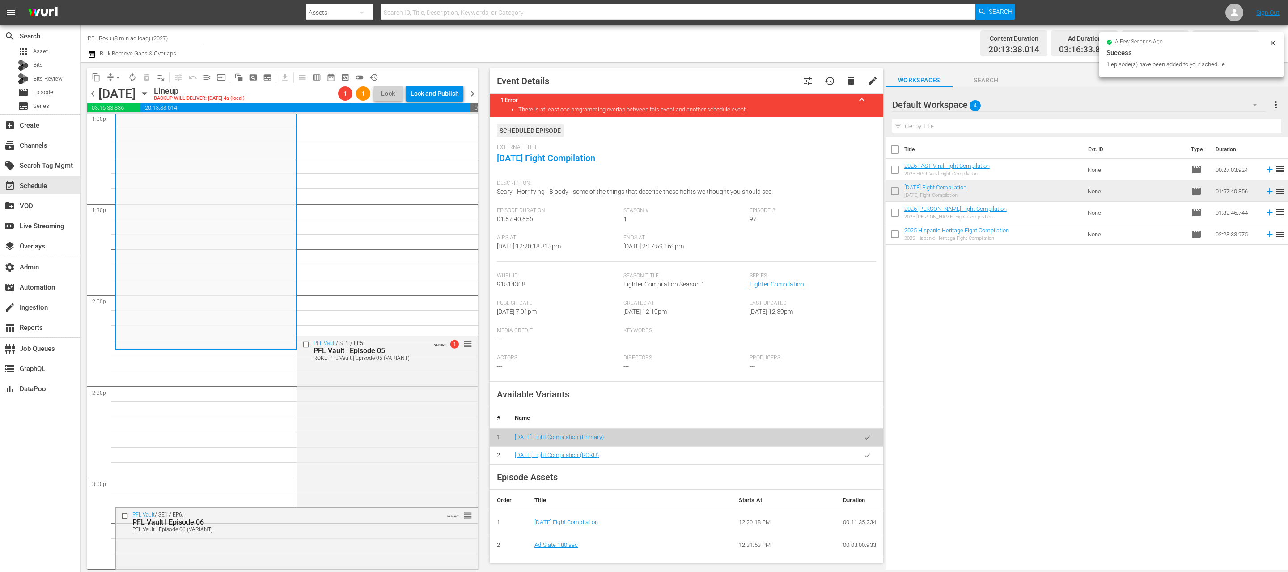
click at [872, 455] on button "button" at bounding box center [867, 454] width 17 height 17
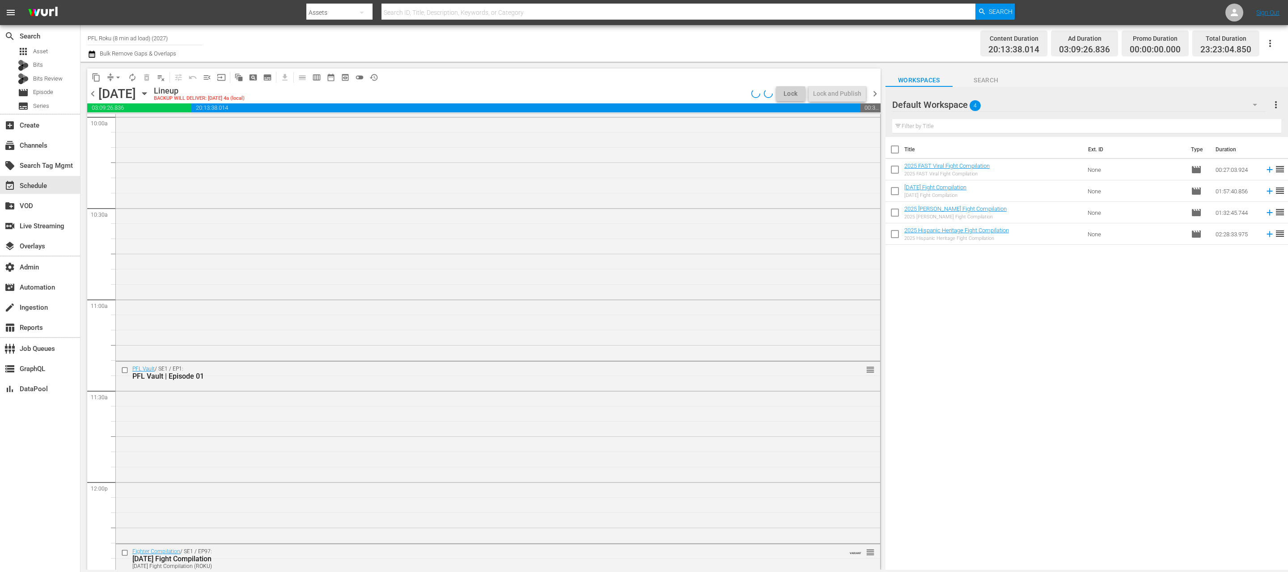
scroll to position [2066, 0]
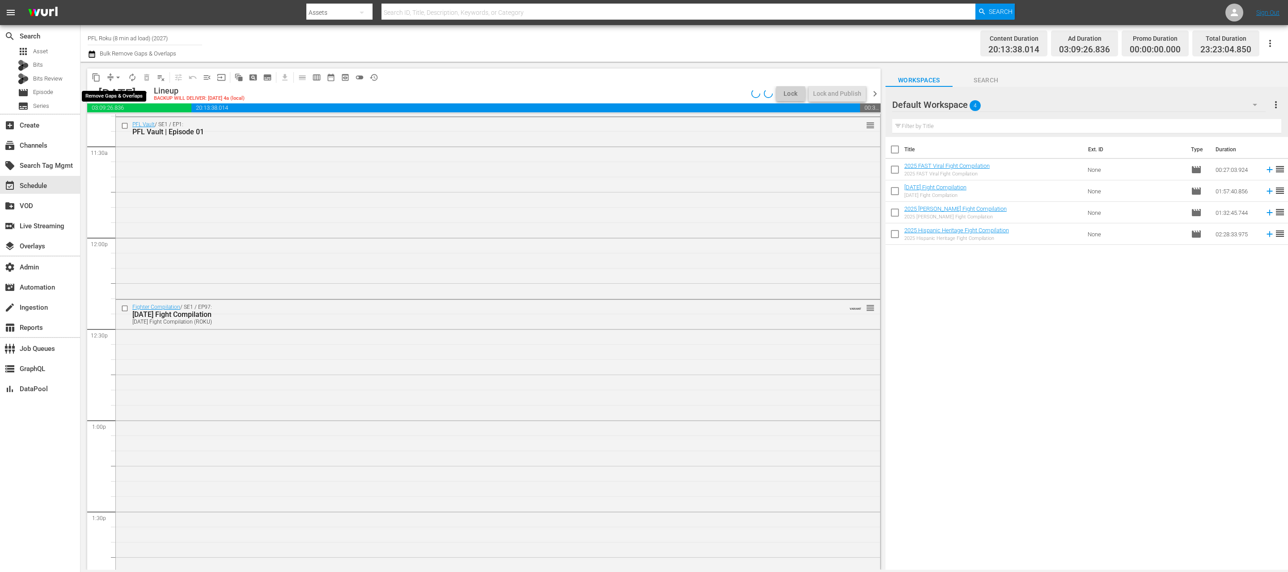
click at [119, 78] on span "arrow_drop_down" at bounding box center [118, 77] width 9 height 9
click at [119, 122] on li "Align to End of Previous Day" at bounding box center [119, 125] width 94 height 15
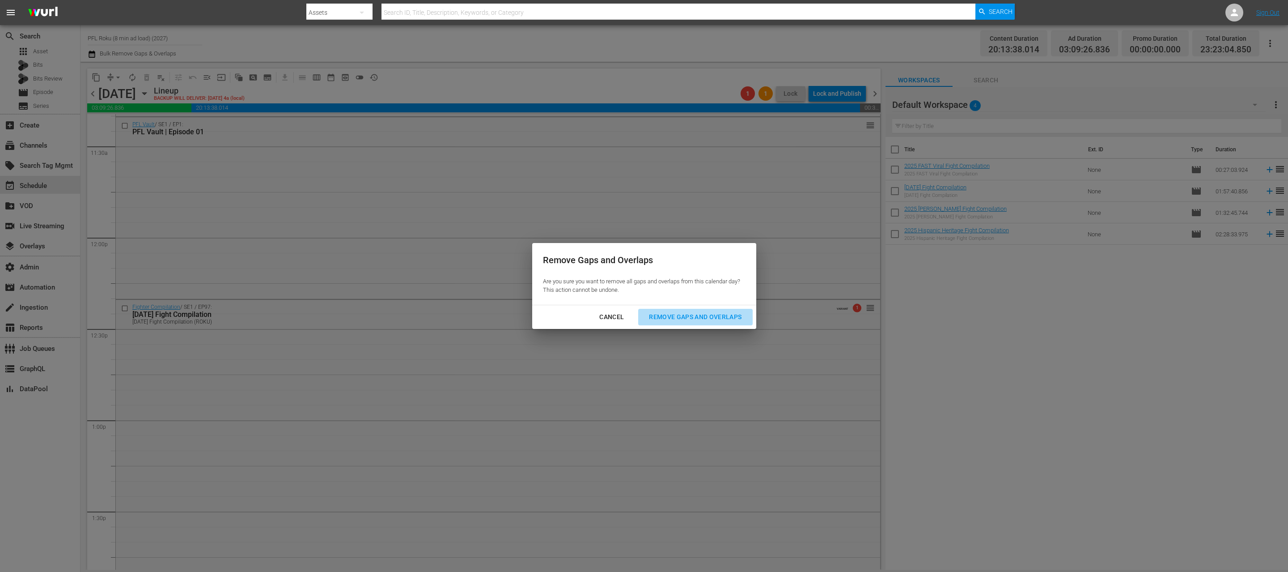
click at [670, 314] on div "Remove Gaps and Overlaps" at bounding box center [695, 316] width 107 height 11
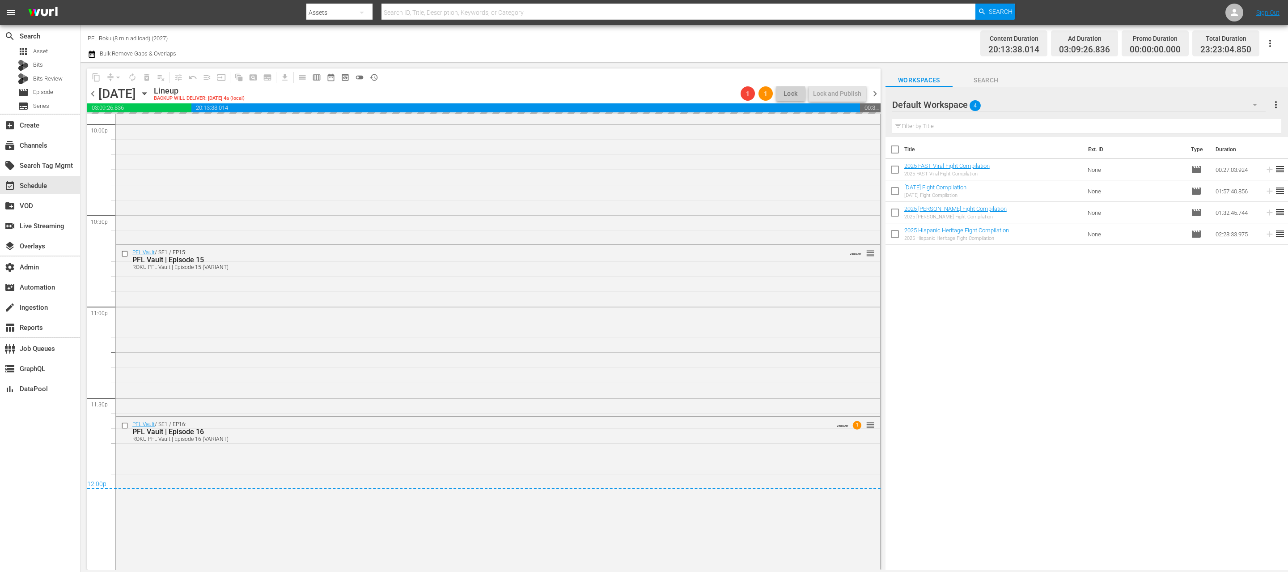
scroll to position [4023, 0]
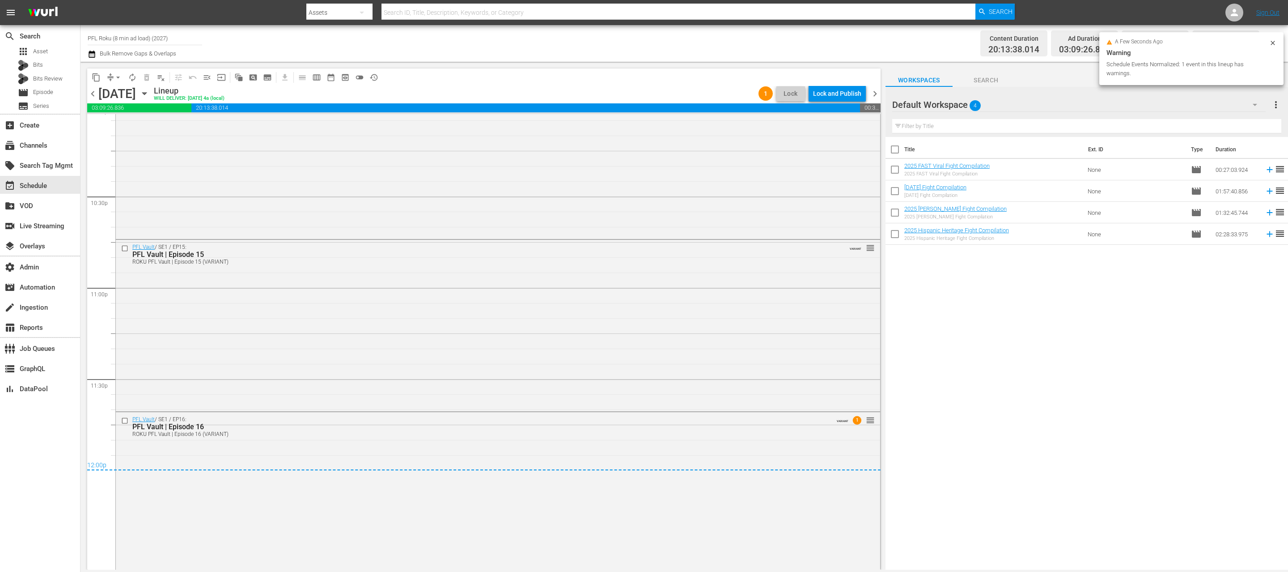
click at [878, 95] on span "chevron_right" at bounding box center [874, 93] width 11 height 11
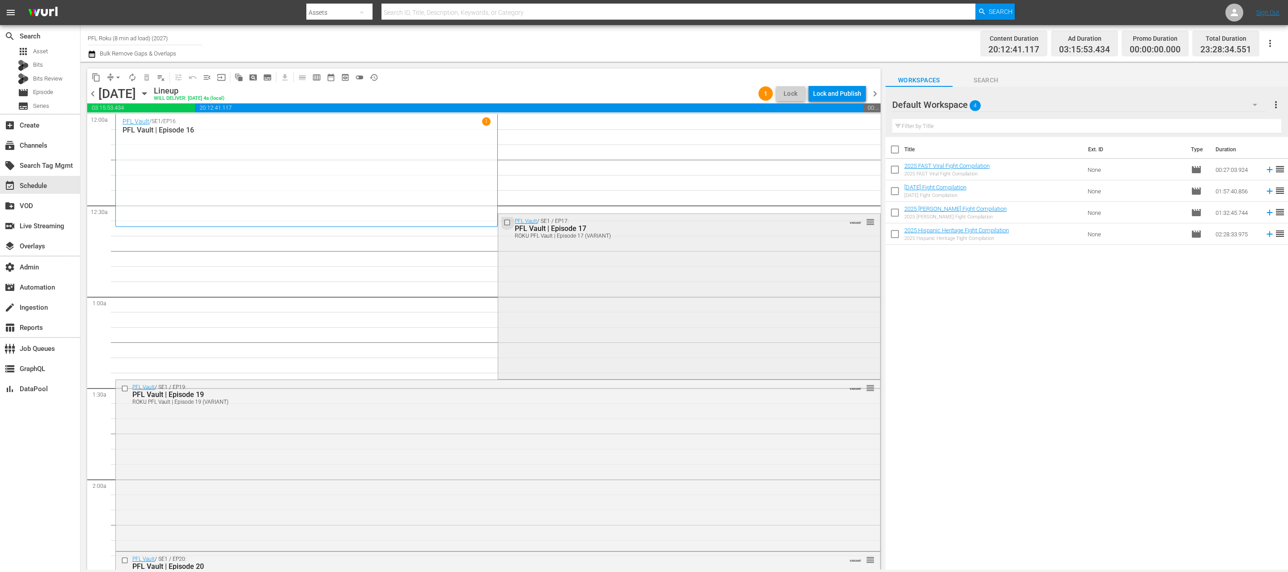
click at [508, 222] on input "checkbox" at bounding box center [508, 223] width 9 height 8
click at [121, 386] on input "checkbox" at bounding box center [125, 389] width 9 height 8
click at [144, 80] on span "delete_forever_outlined" at bounding box center [146, 77] width 9 height 9
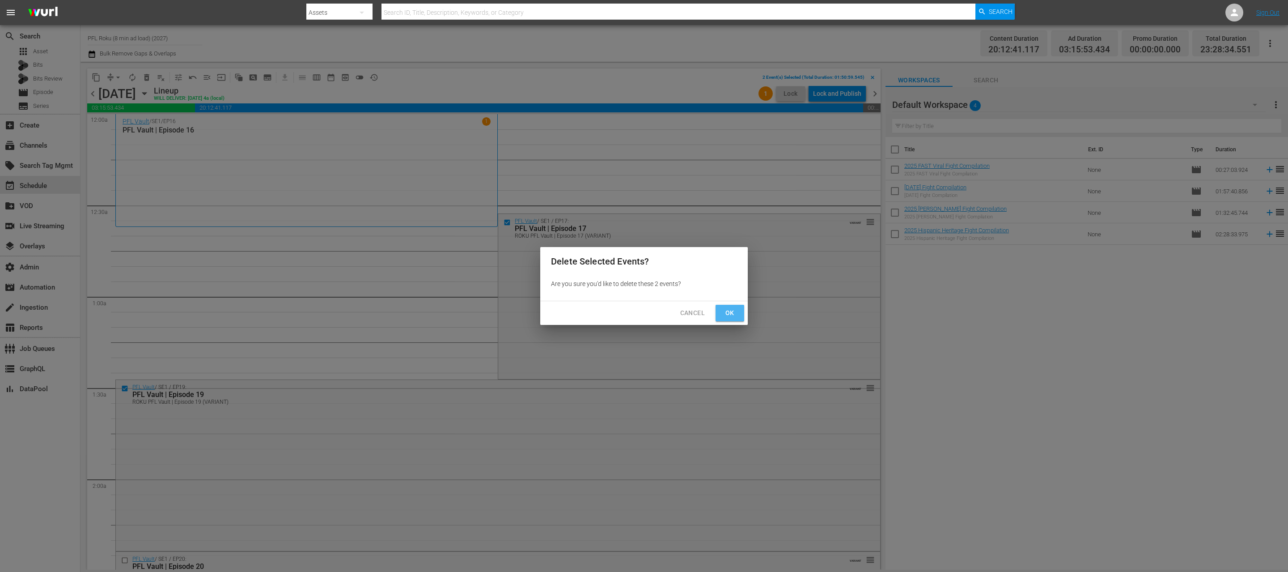
click at [730, 314] on span "Ok" at bounding box center [730, 312] width 14 height 11
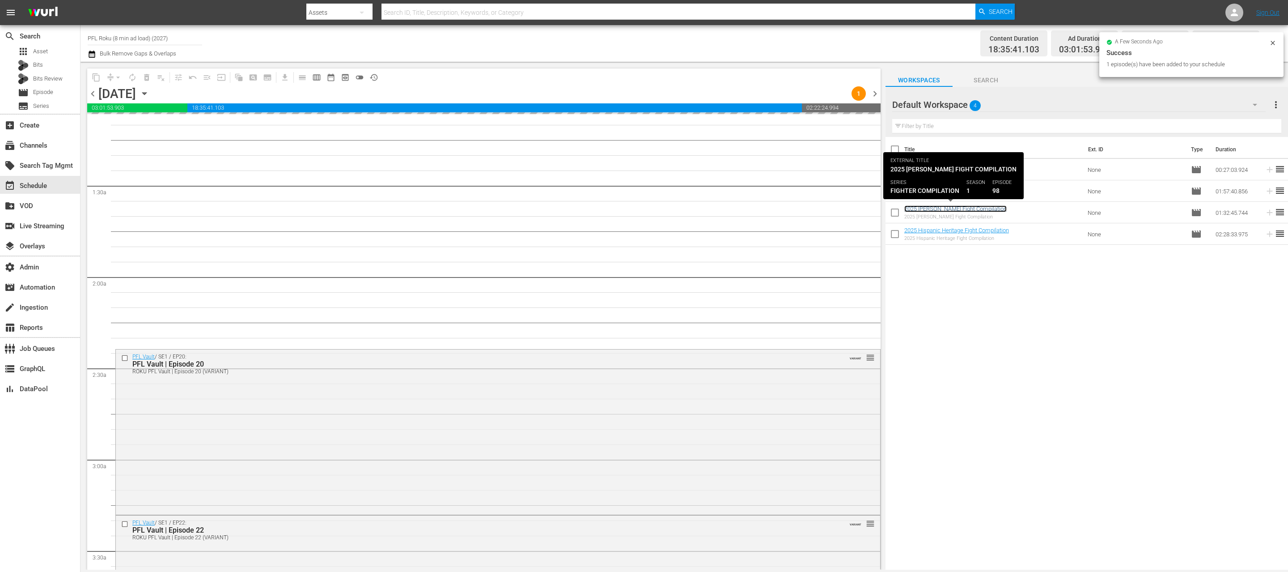
scroll to position [257, 0]
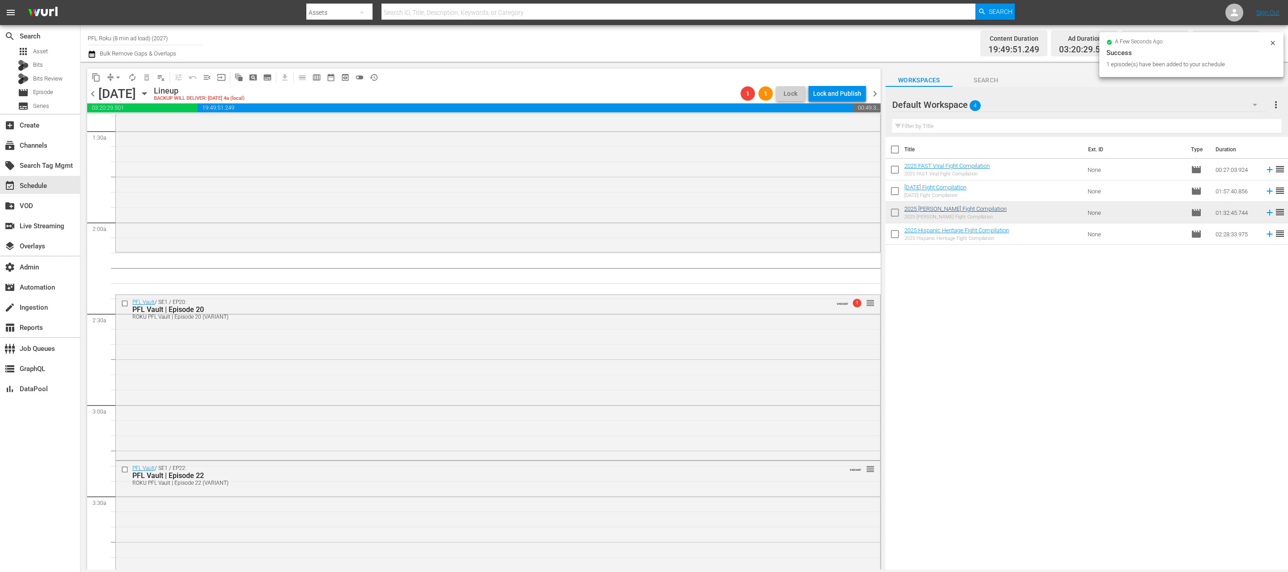
click at [573, 229] on div "Fighter Compilation / SE1 / EP98: 2025 Yoel Romero Fight Compilation reorder" at bounding box center [498, 110] width 764 height 280
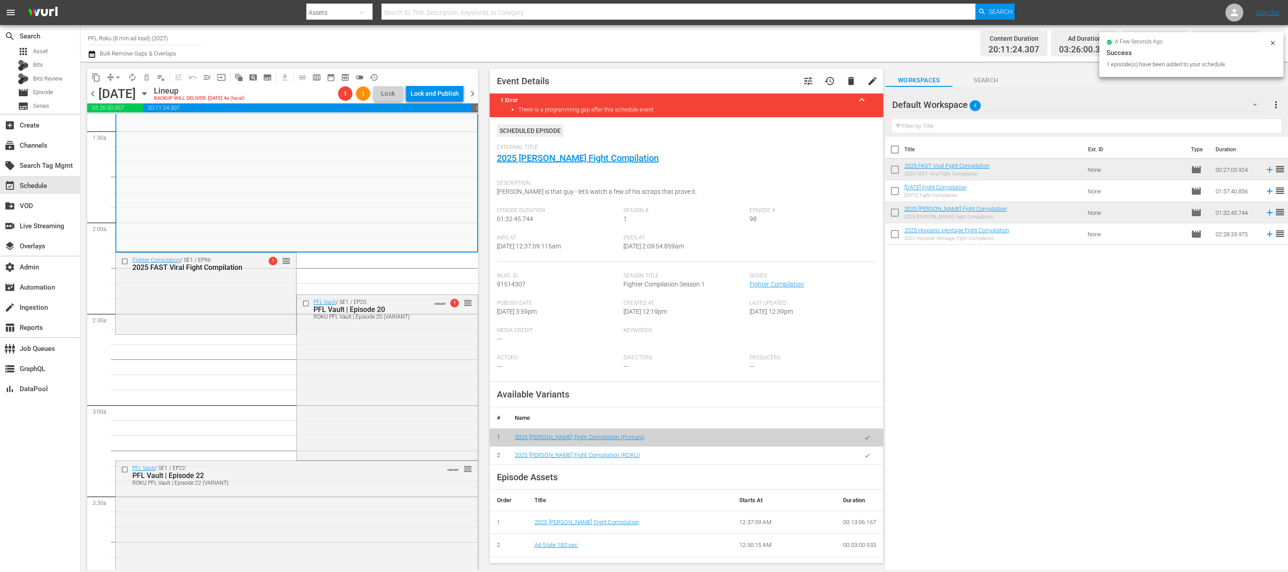
click at [863, 455] on button "button" at bounding box center [867, 454] width 17 height 17
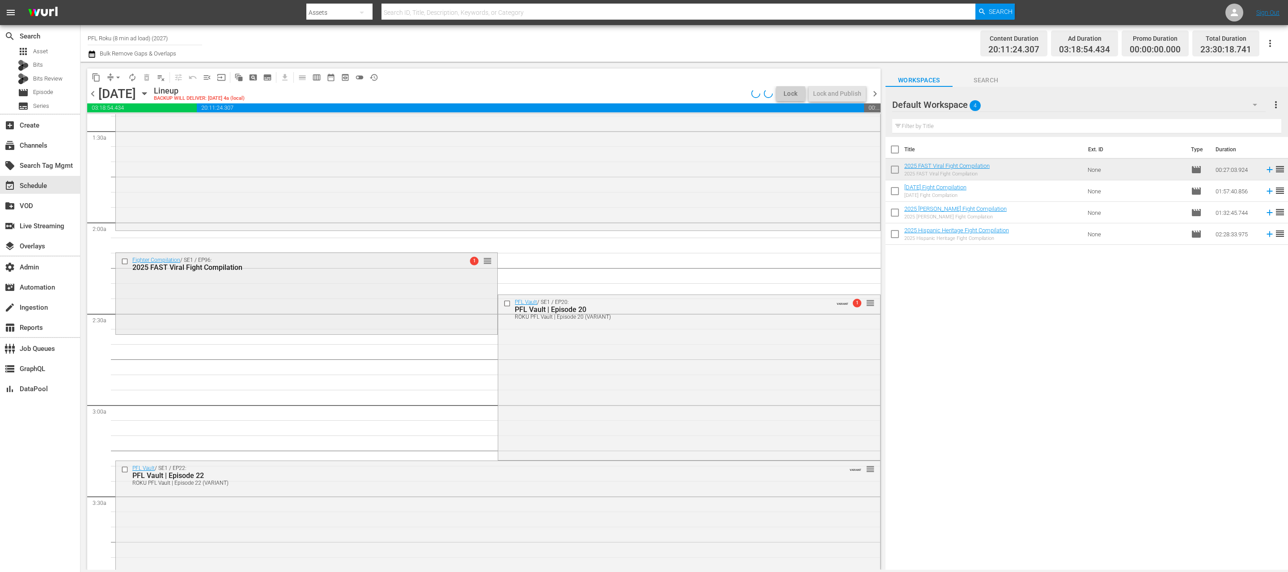
click at [373, 287] on div "Fighter Compilation / SE1 / EP96: 2025 FAST Viral Fight Compilation 1 reorder" at bounding box center [306, 293] width 381 height 80
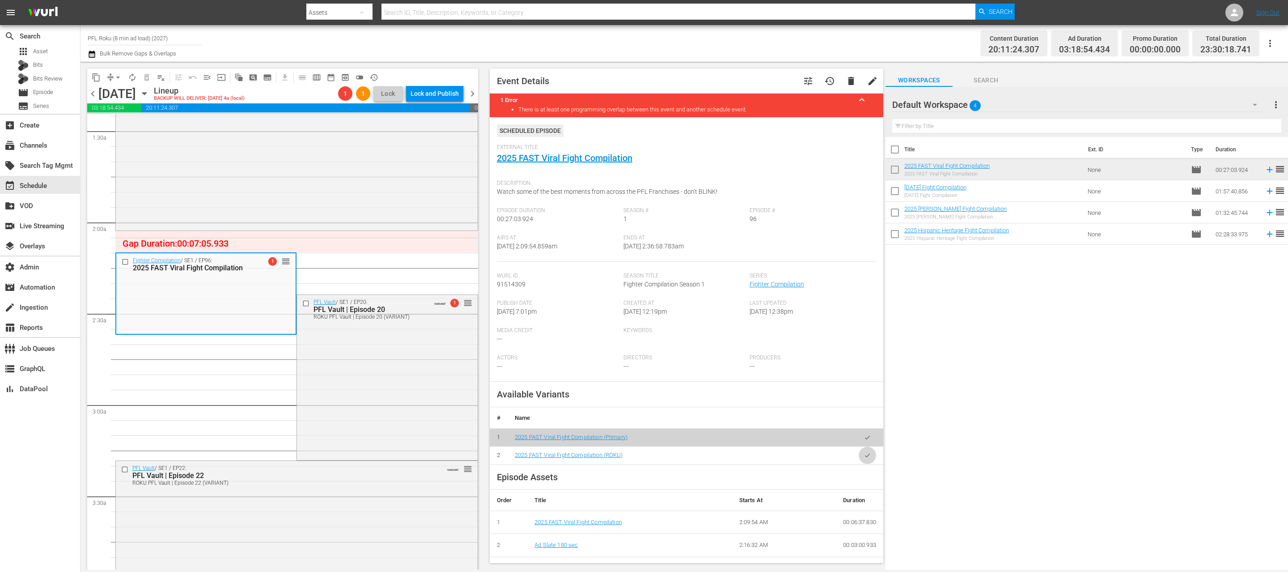
click at [862, 456] on button "button" at bounding box center [867, 454] width 17 height 17
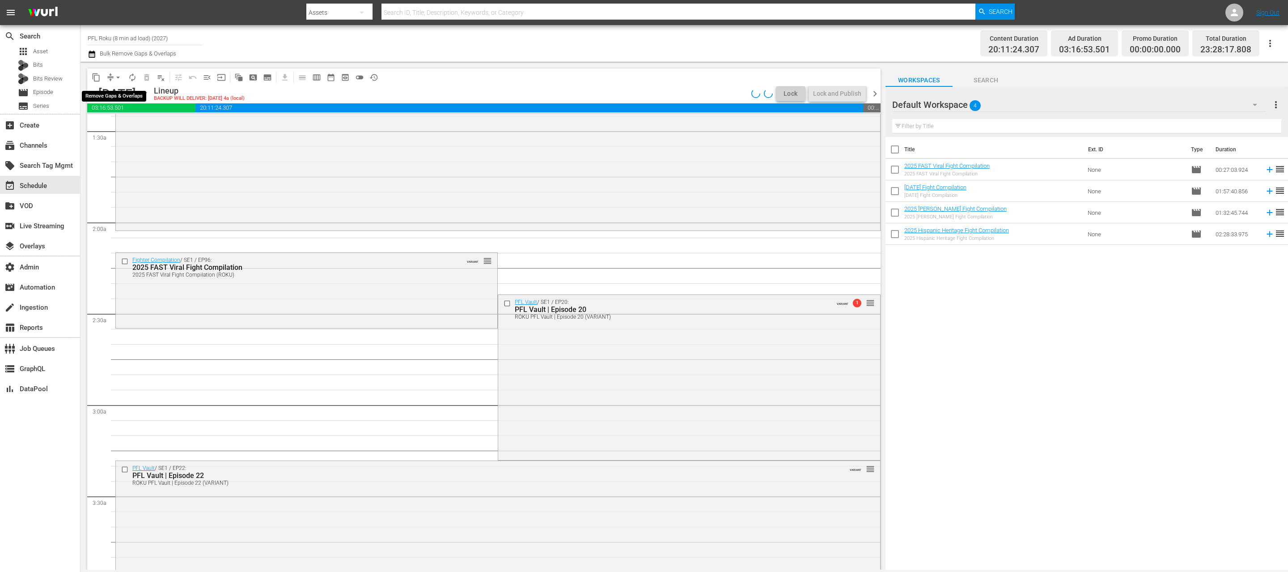
click at [116, 77] on span "arrow_drop_down" at bounding box center [118, 77] width 9 height 9
click at [122, 123] on li "Align to End of Previous Day" at bounding box center [119, 125] width 94 height 15
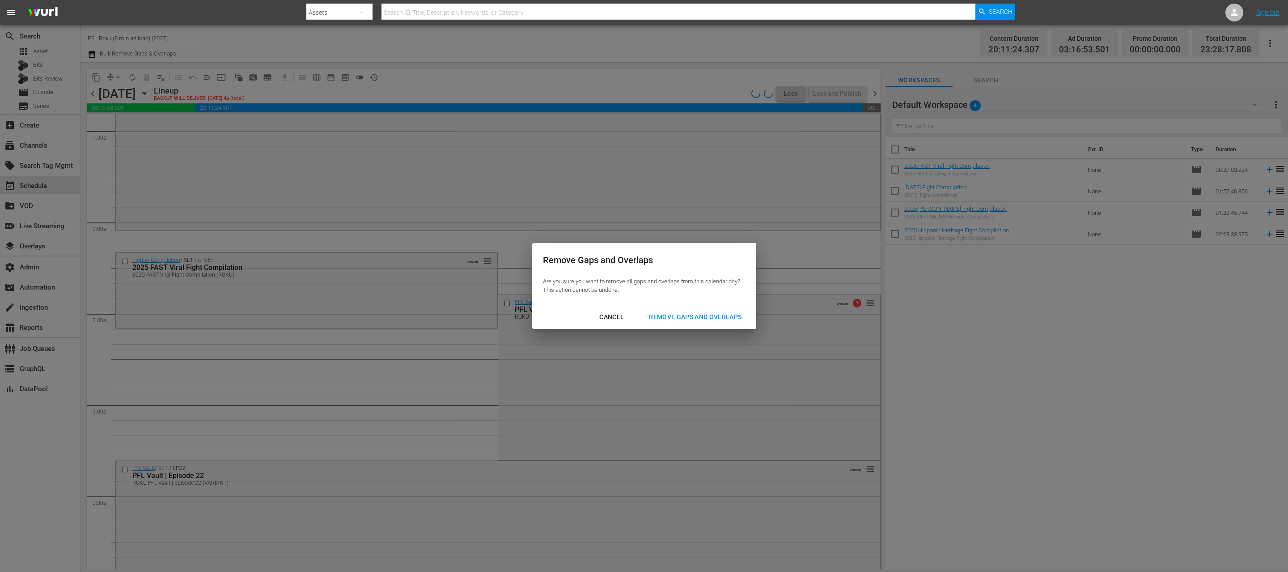
click at [726, 316] on div "Remove Gaps and Overlaps" at bounding box center [695, 316] width 107 height 11
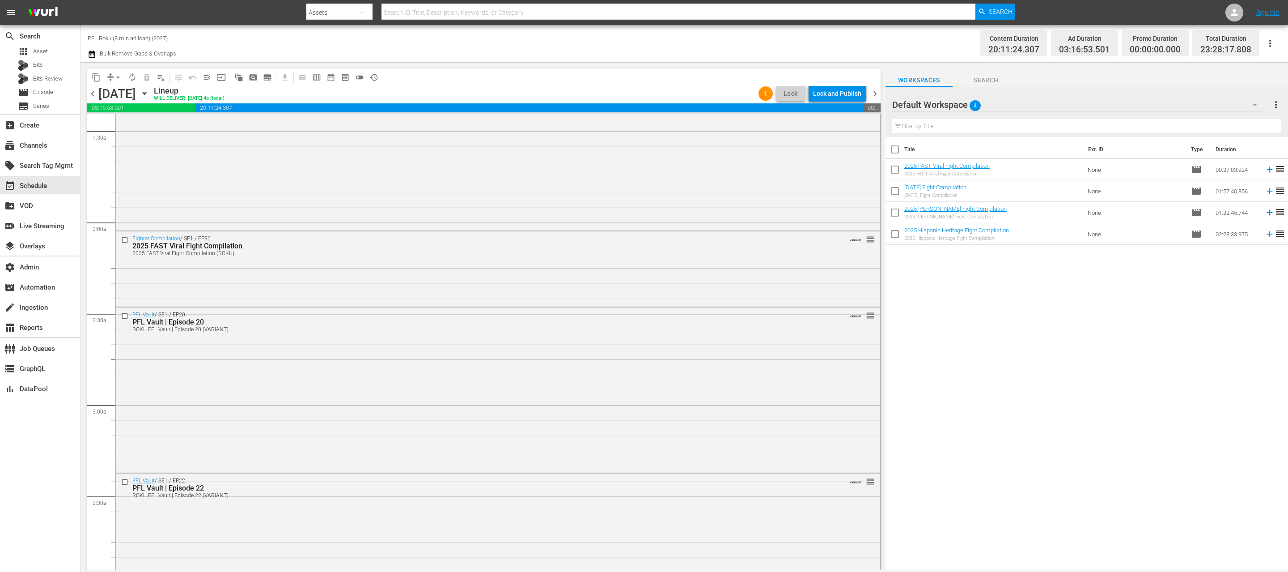
click at [877, 94] on span "chevron_right" at bounding box center [874, 93] width 11 height 11
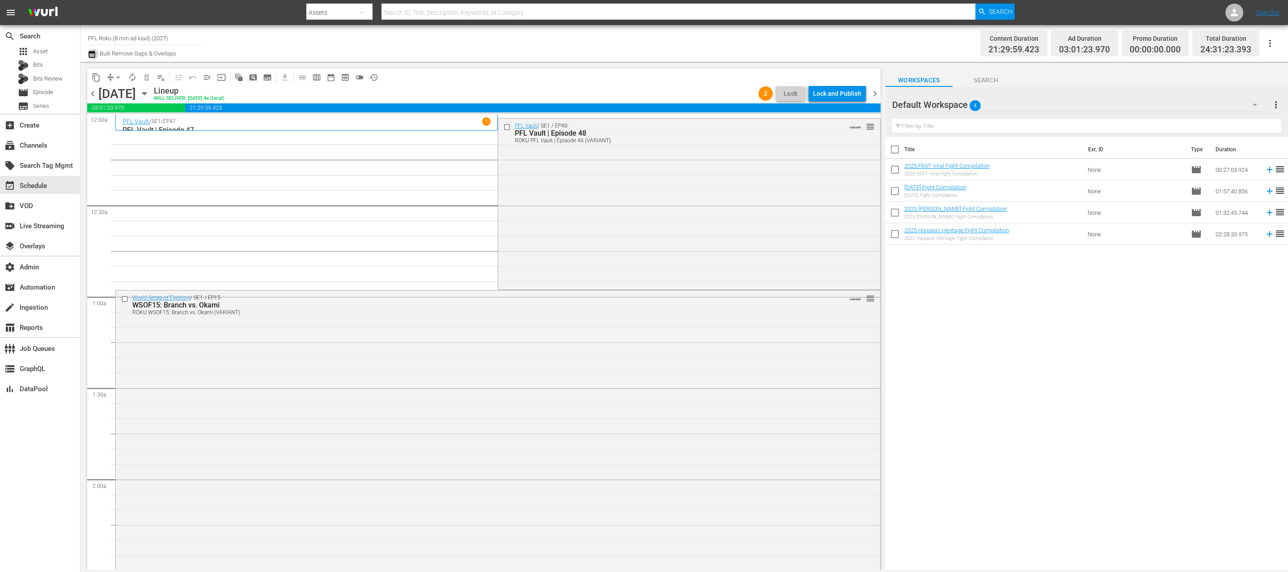
click at [91, 53] on icon "button" at bounding box center [92, 54] width 6 height 7
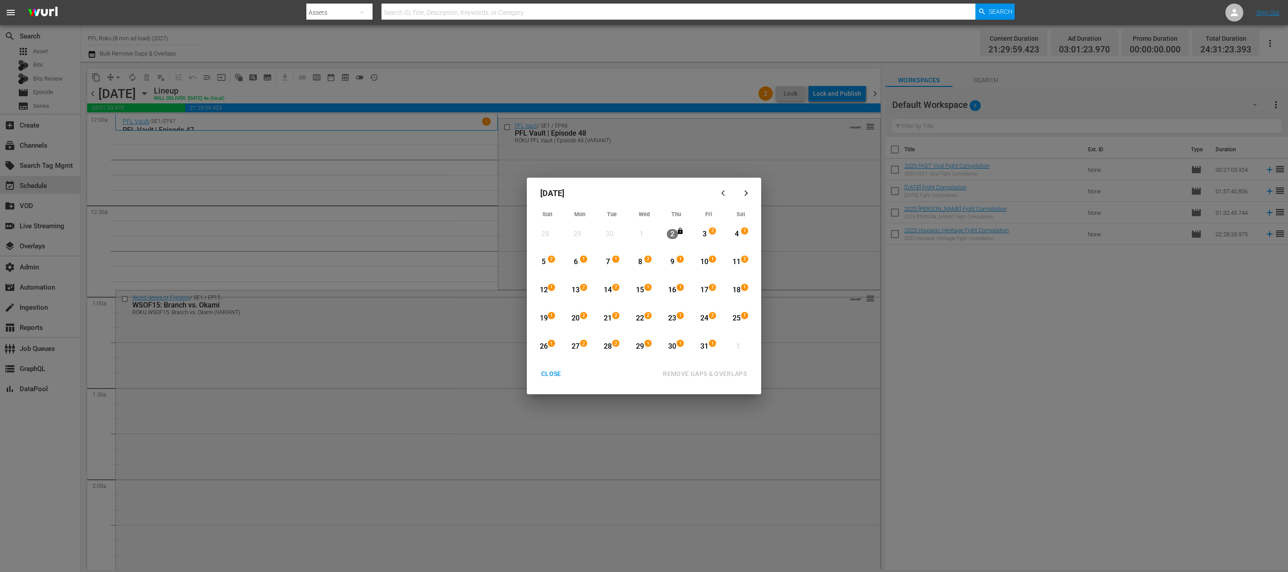
click at [704, 232] on div "3" at bounding box center [704, 234] width 11 height 10
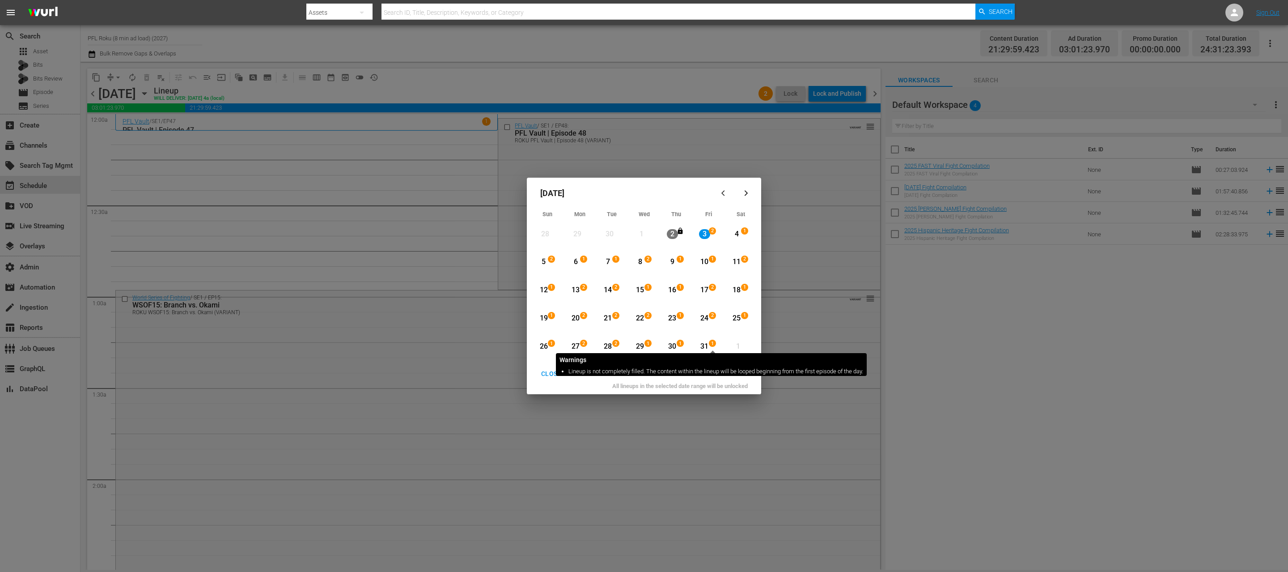
click at [712, 345] on span "1" at bounding box center [712, 343] width 6 height 7
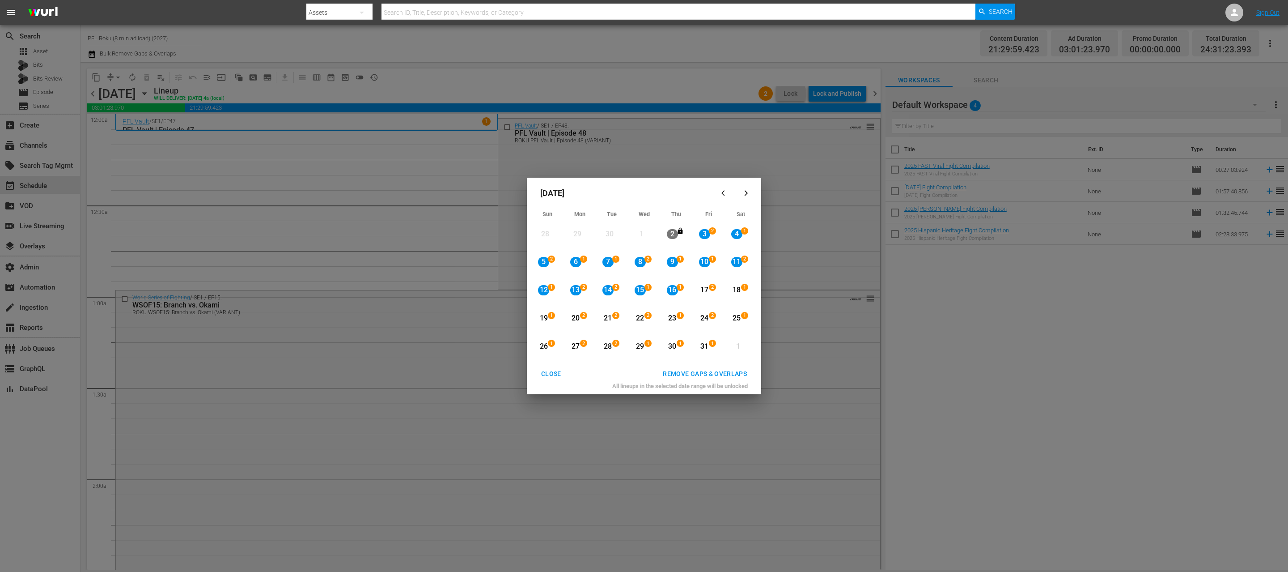
click at [713, 376] on div "REMOVE GAPS & OVERLAPS" at bounding box center [705, 373] width 98 height 11
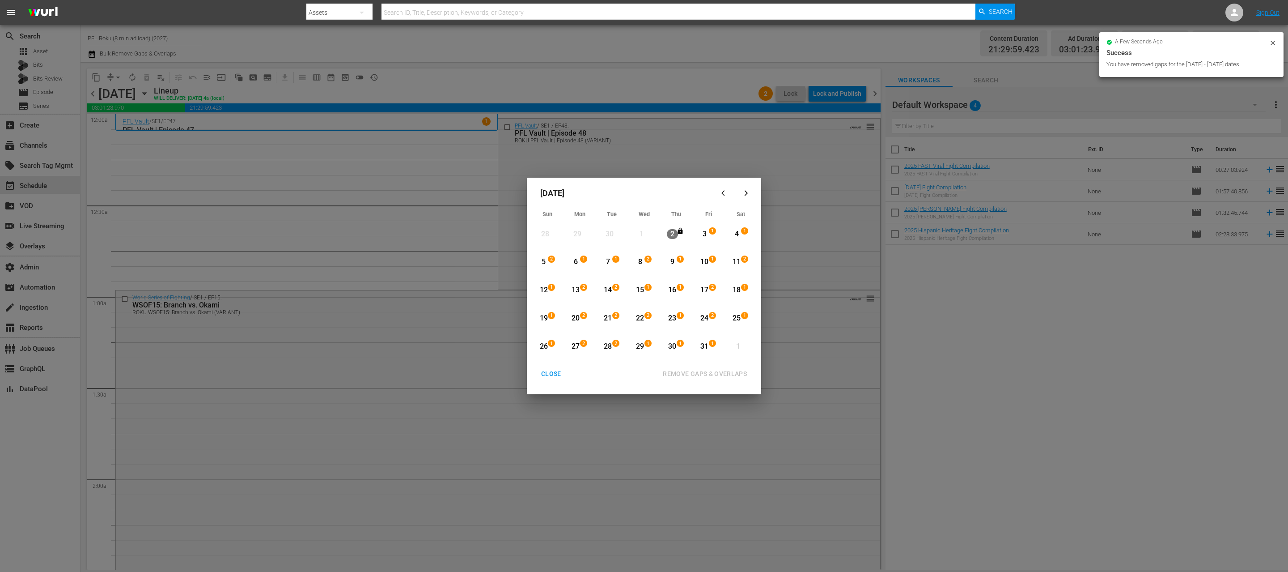
click at [676, 290] on div "16" at bounding box center [672, 290] width 11 height 10
click at [578, 317] on div "20" at bounding box center [575, 318] width 11 height 10
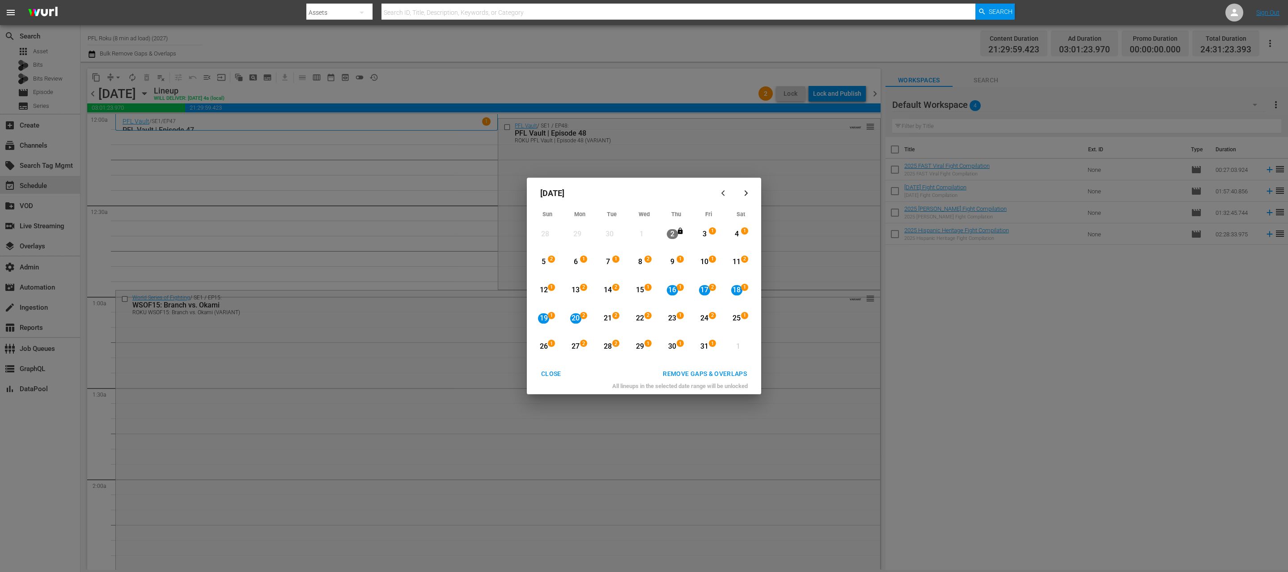
click at [678, 295] on div "16 1" at bounding box center [674, 290] width 22 height 25
click at [574, 318] on div "20" at bounding box center [575, 318] width 11 height 10
click at [727, 377] on div "REMOVE GAPS & OVERLAPS" at bounding box center [705, 373] width 98 height 11
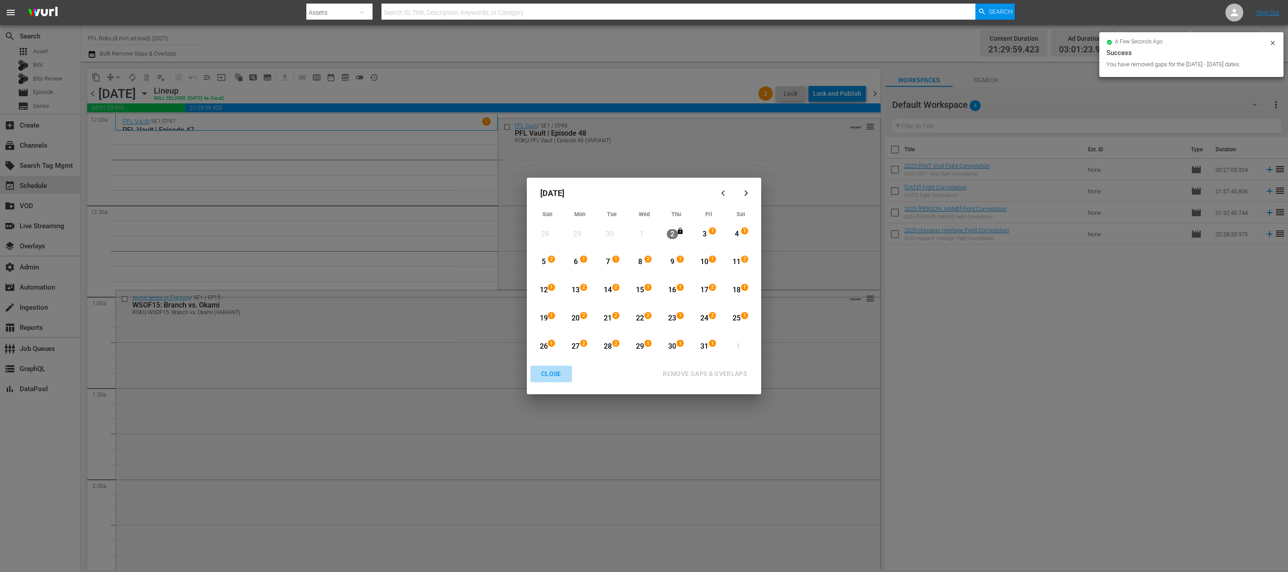
click at [548, 376] on div "CLOSE" at bounding box center [551, 373] width 34 height 11
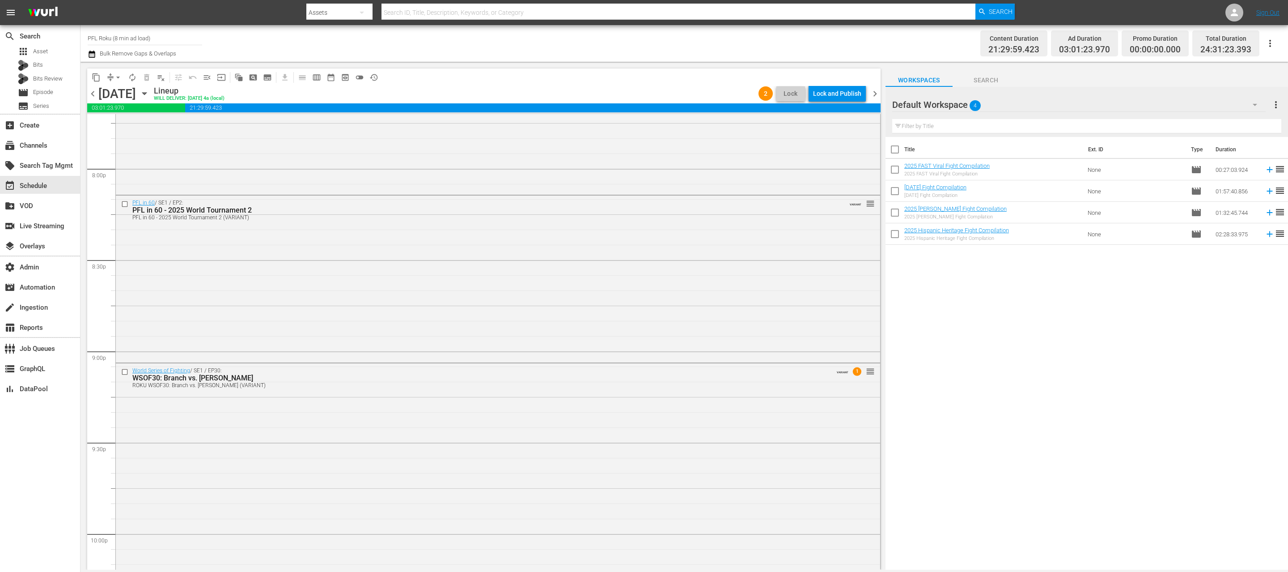
scroll to position [4036, 0]
click at [877, 95] on span "chevron_right" at bounding box center [874, 93] width 11 height 11
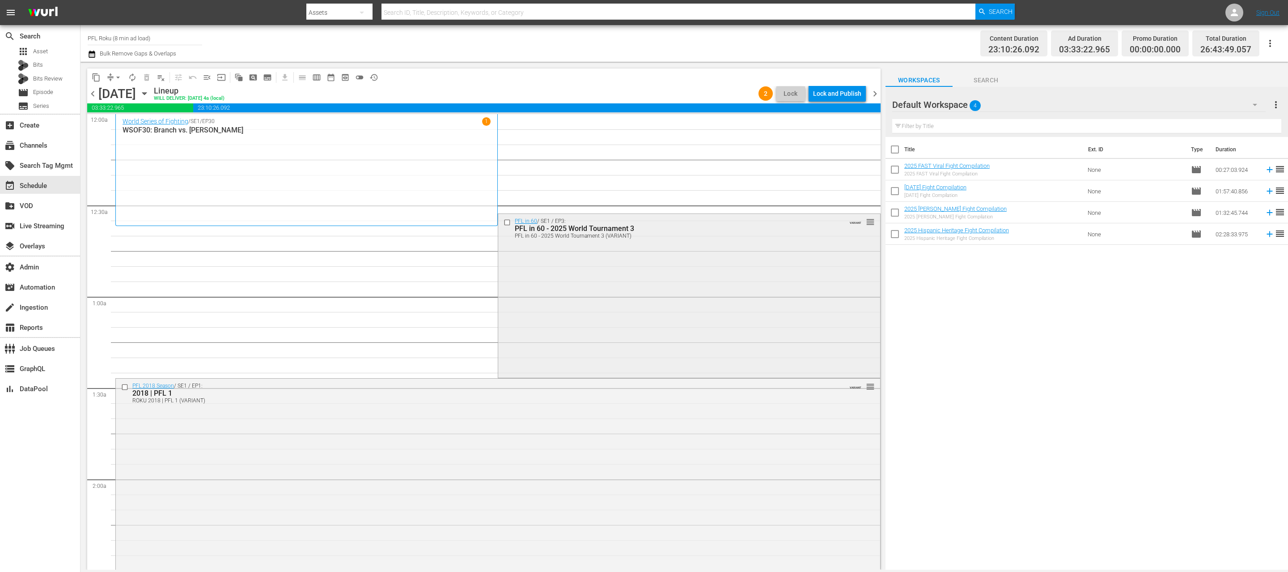
click at [506, 221] on input "checkbox" at bounding box center [508, 223] width 9 height 8
click at [148, 80] on span "delete_forever_outlined" at bounding box center [146, 77] width 9 height 9
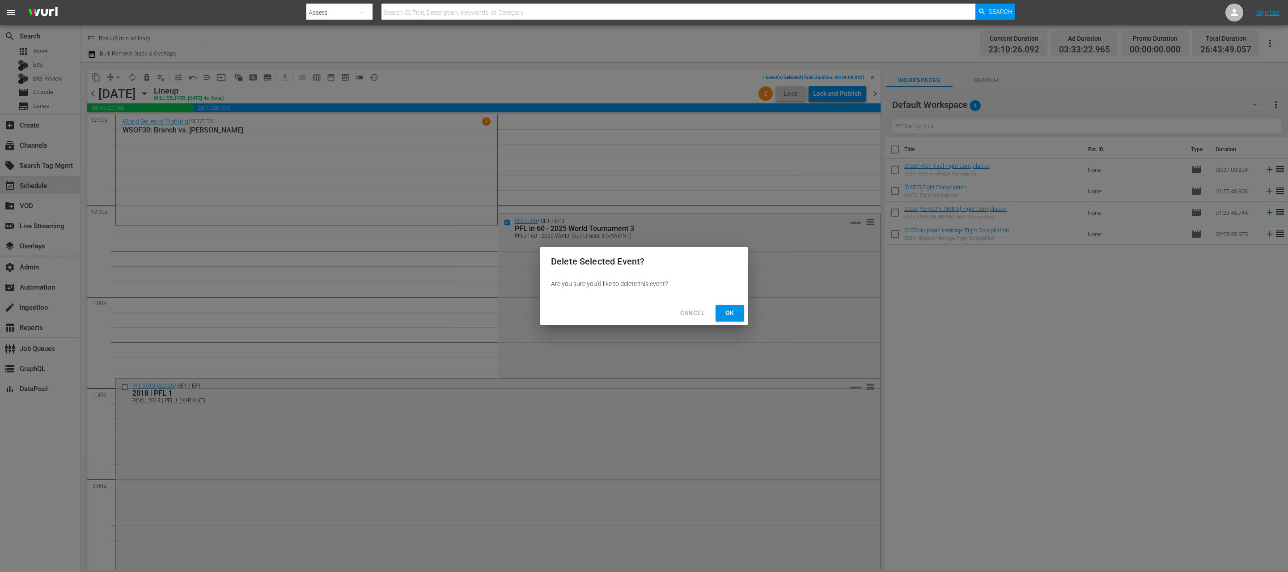
click at [740, 323] on div "Cancel Ok" at bounding box center [644, 313] width 208 height 24
click at [731, 308] on span "Ok" at bounding box center [730, 312] width 14 height 11
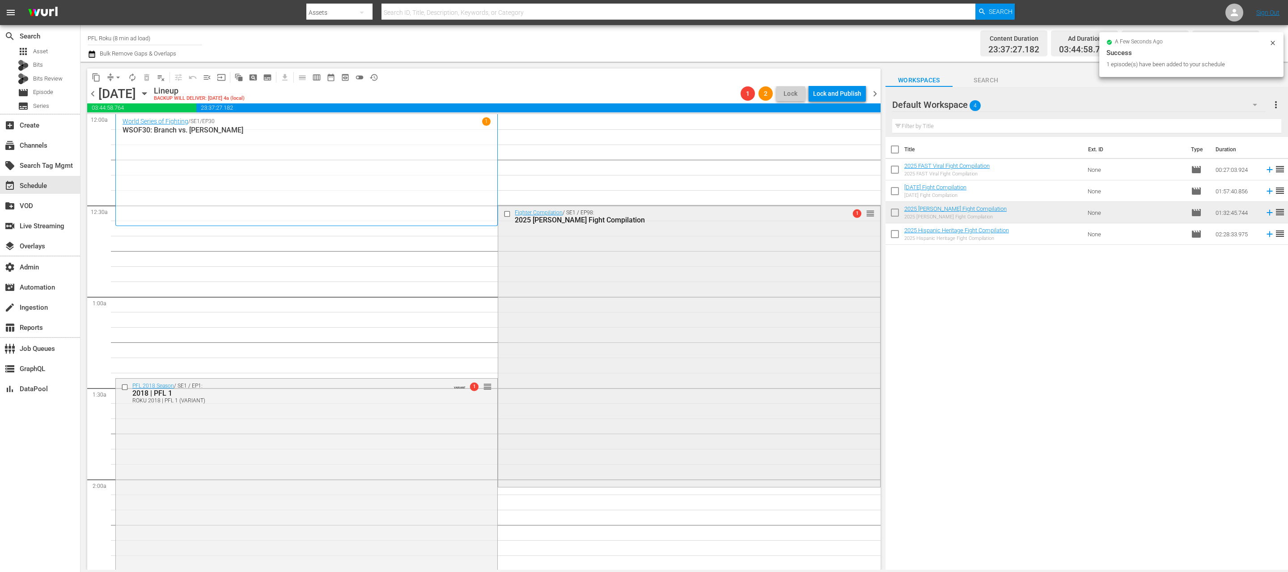
click at [519, 281] on div "Fighter Compilation / SE1 / EP98: 2025 Yoel Romero Fight Compilation 1 reorder" at bounding box center [688, 345] width 381 height 280
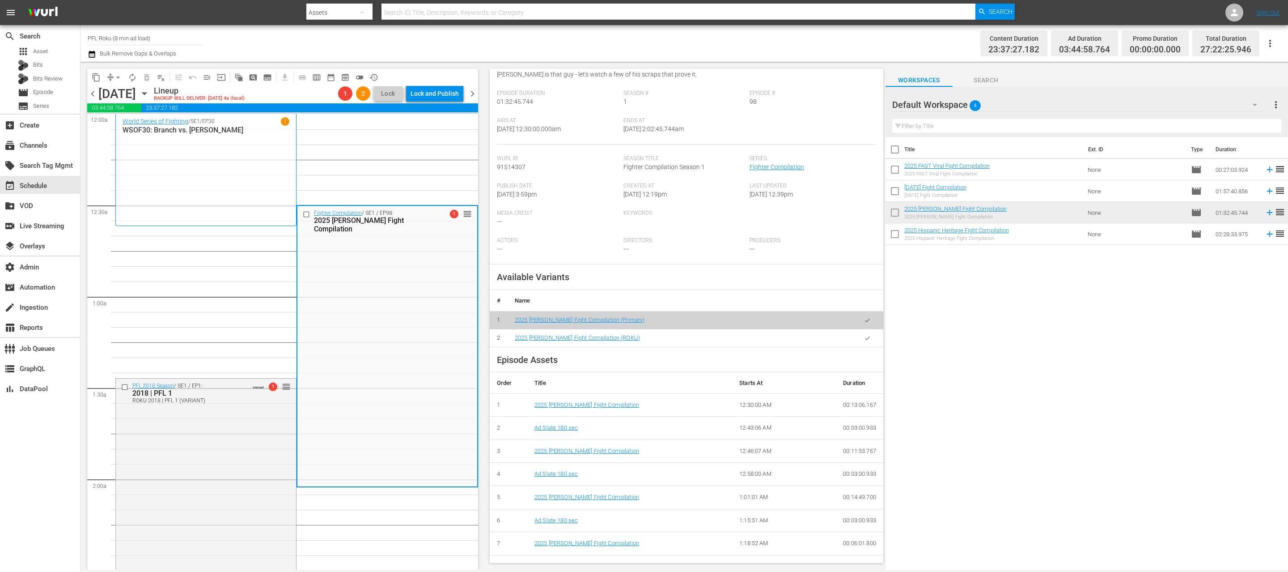
scroll to position [129, 0]
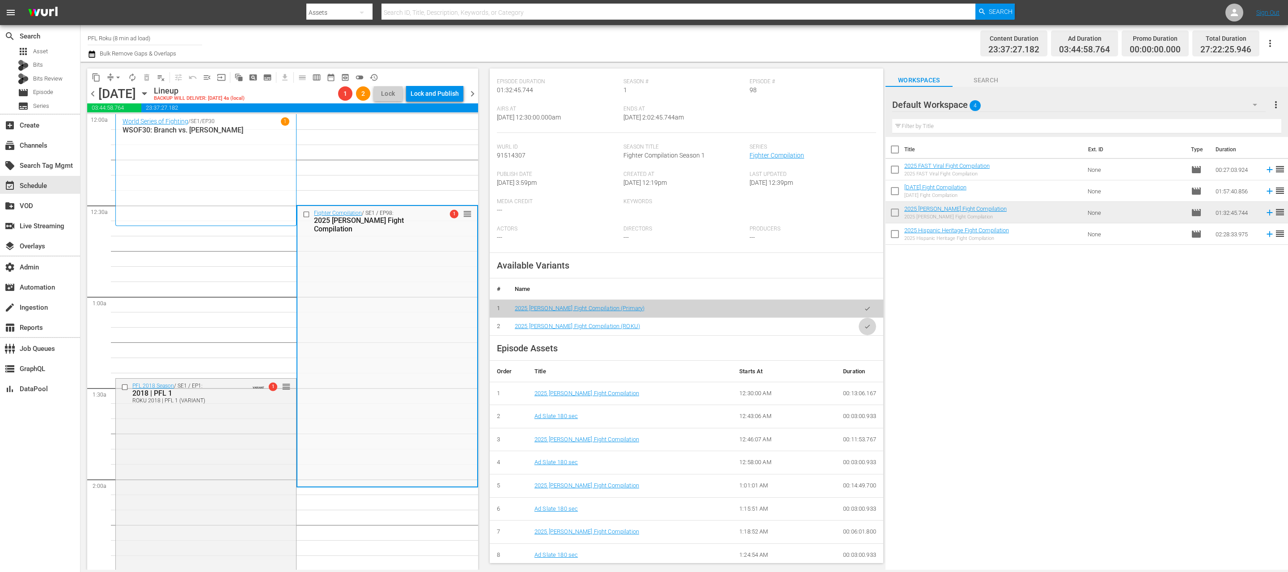
click at [862, 326] on button "button" at bounding box center [867, 326] width 17 height 17
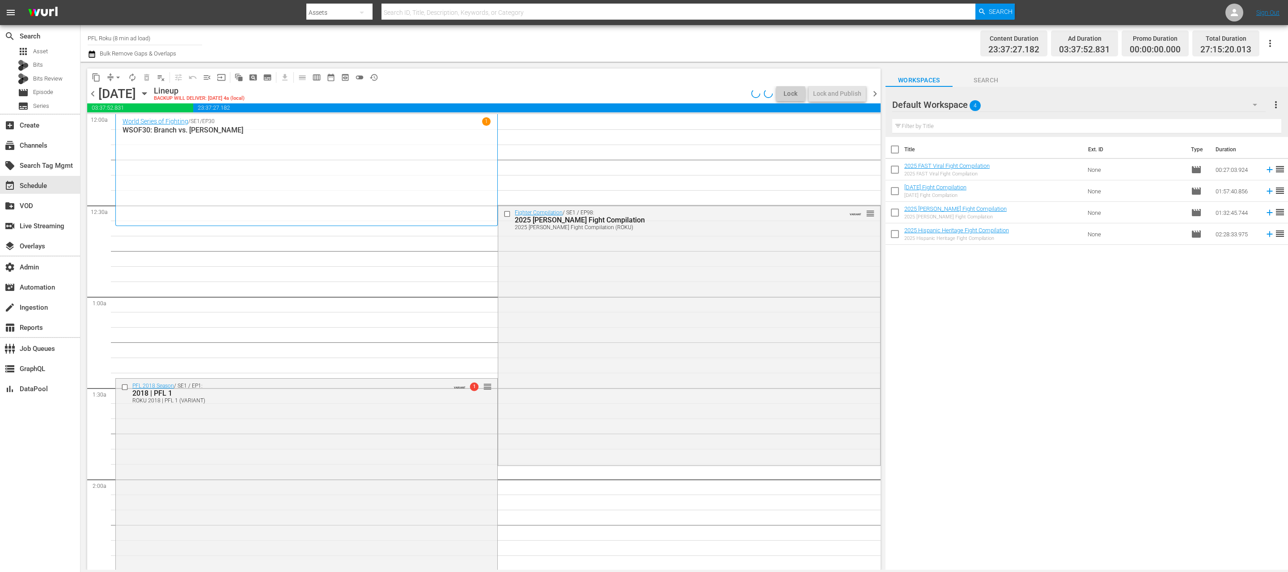
scroll to position [60, 0]
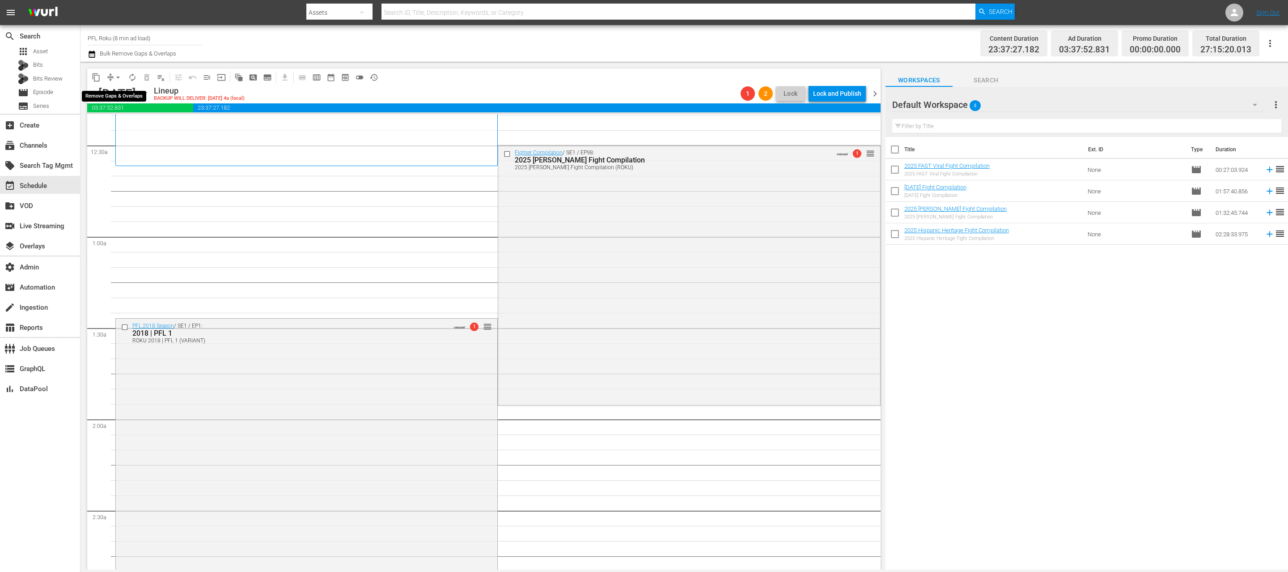
click at [115, 76] on span "arrow_drop_down" at bounding box center [118, 77] width 9 height 9
click at [126, 122] on li "Align to End of Previous Day" at bounding box center [119, 125] width 94 height 15
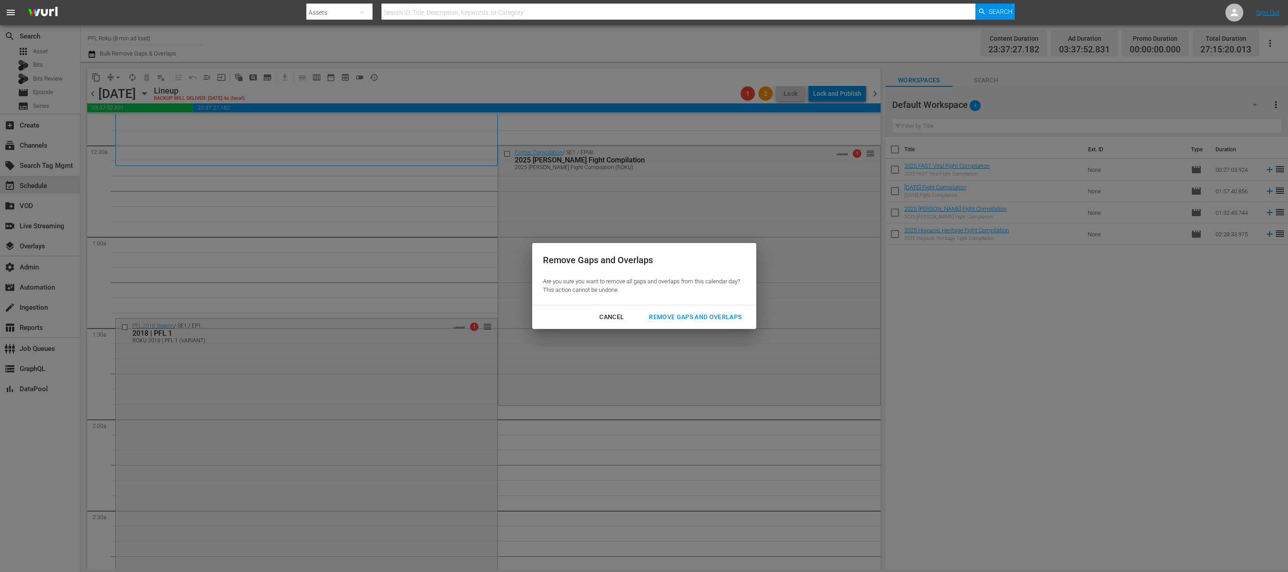
click at [709, 318] on div "Remove Gaps and Overlaps" at bounding box center [695, 316] width 107 height 11
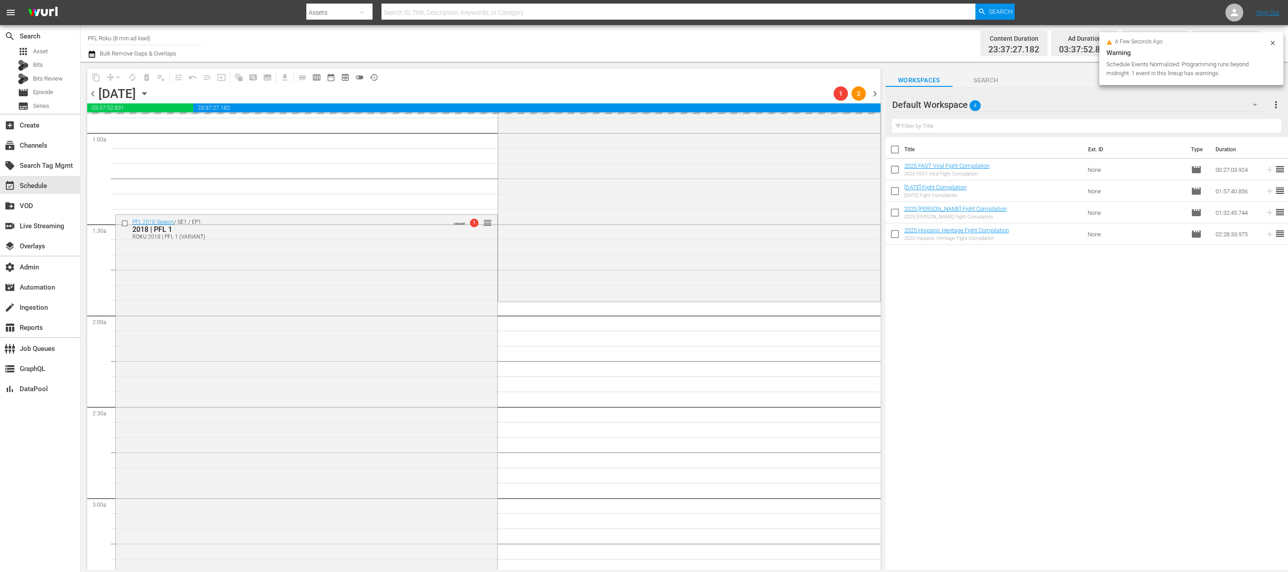
scroll to position [0, 0]
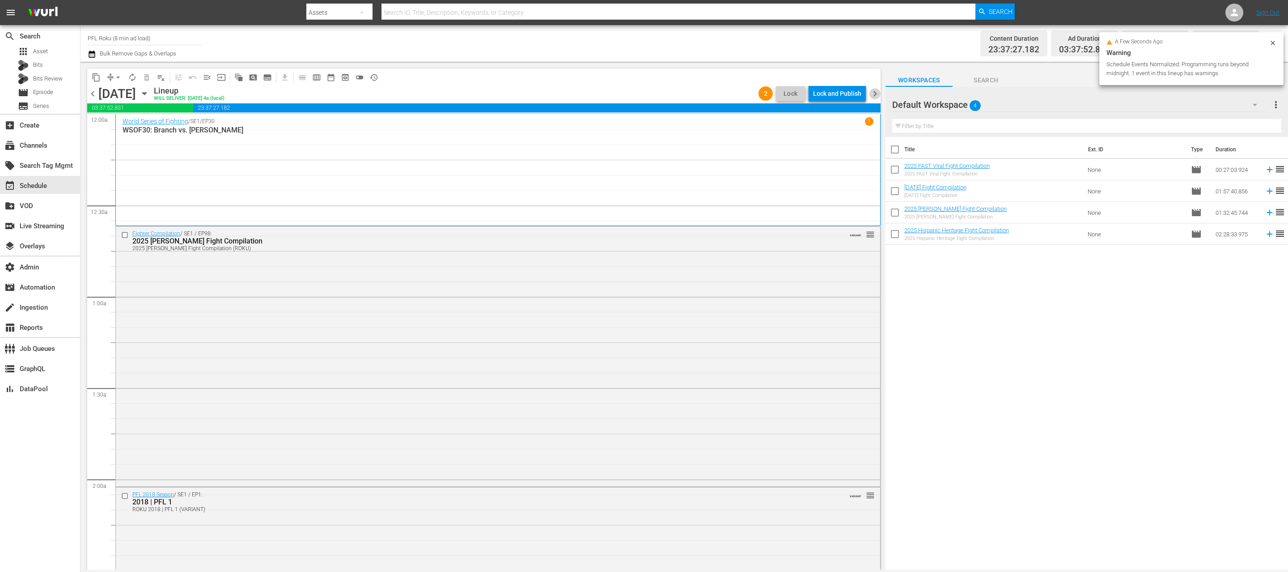
click at [878, 95] on span "chevron_right" at bounding box center [874, 93] width 11 height 11
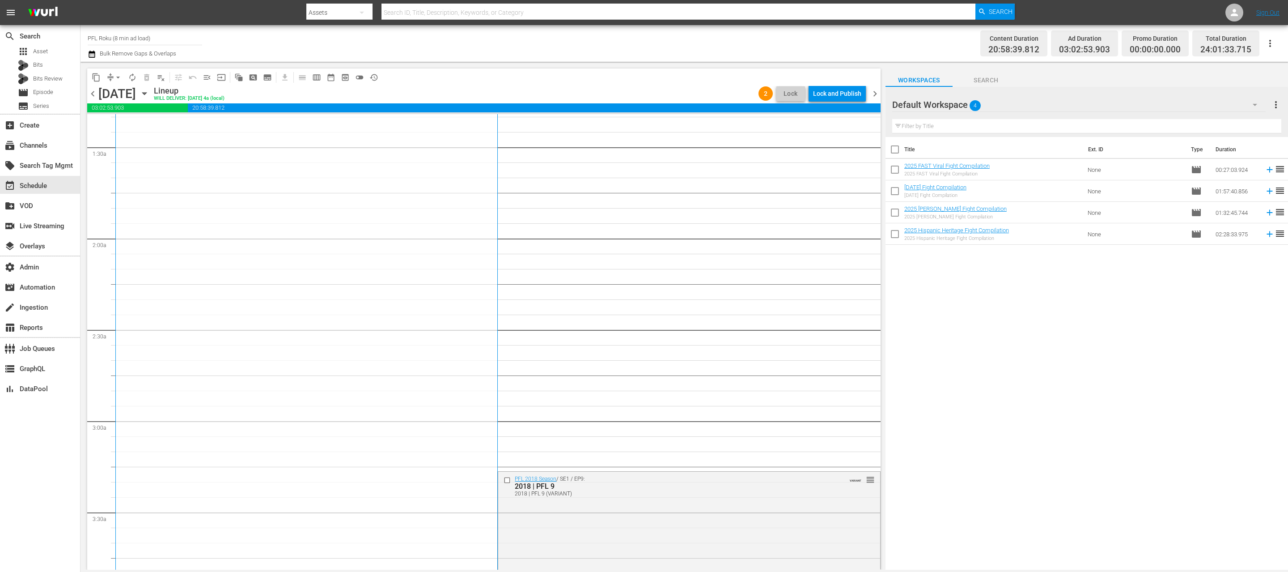
scroll to position [449, 0]
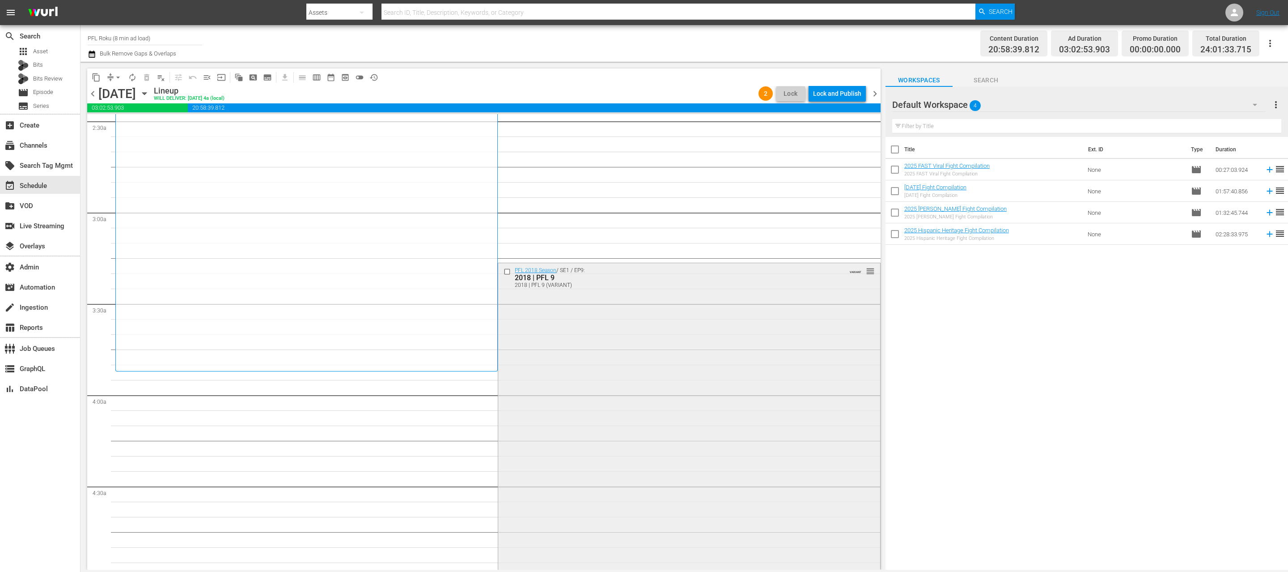
click at [508, 271] on input "checkbox" at bounding box center [508, 272] width 9 height 8
click at [150, 77] on span "delete_forever_outlined" at bounding box center [146, 77] width 9 height 9
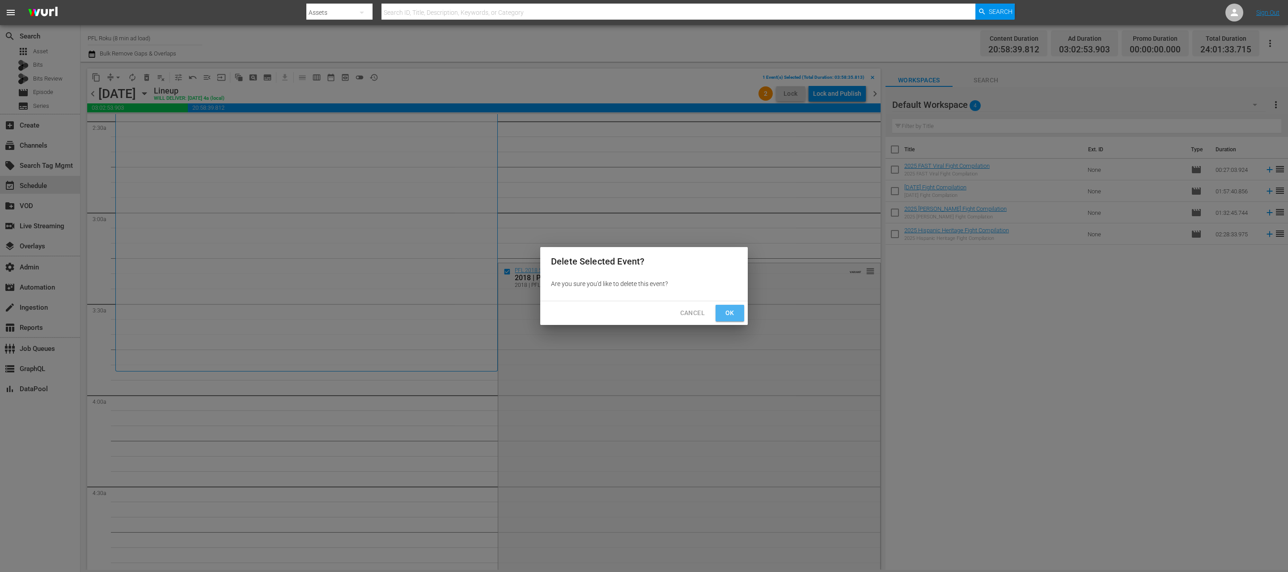
click at [718, 314] on button "Ok" at bounding box center [730, 313] width 29 height 17
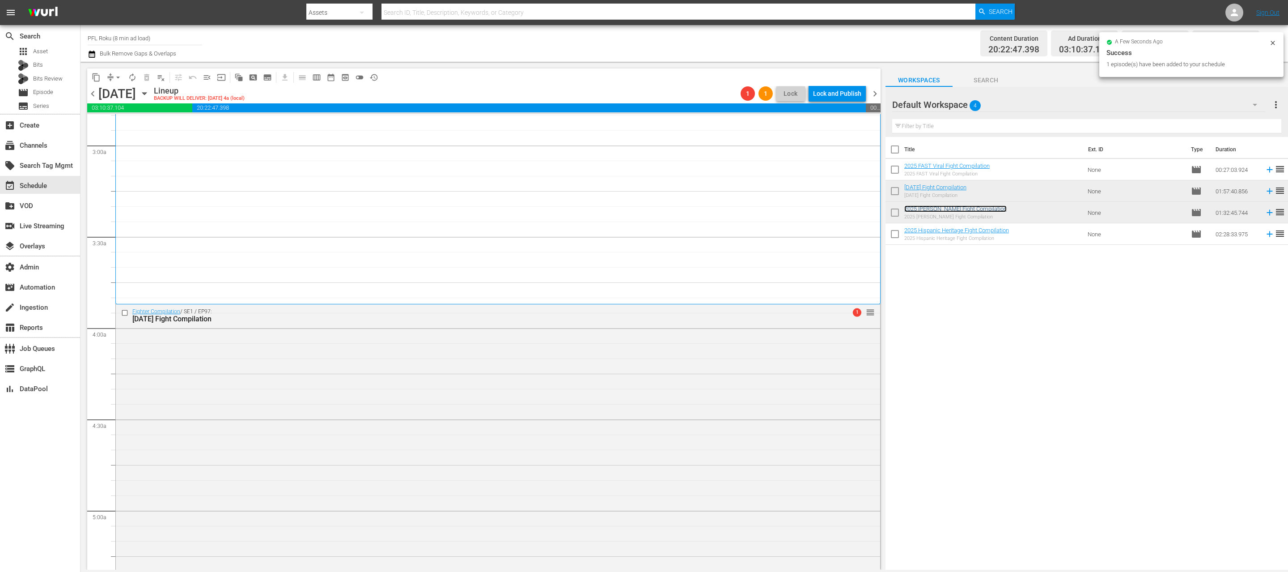
scroll to position [609, 0]
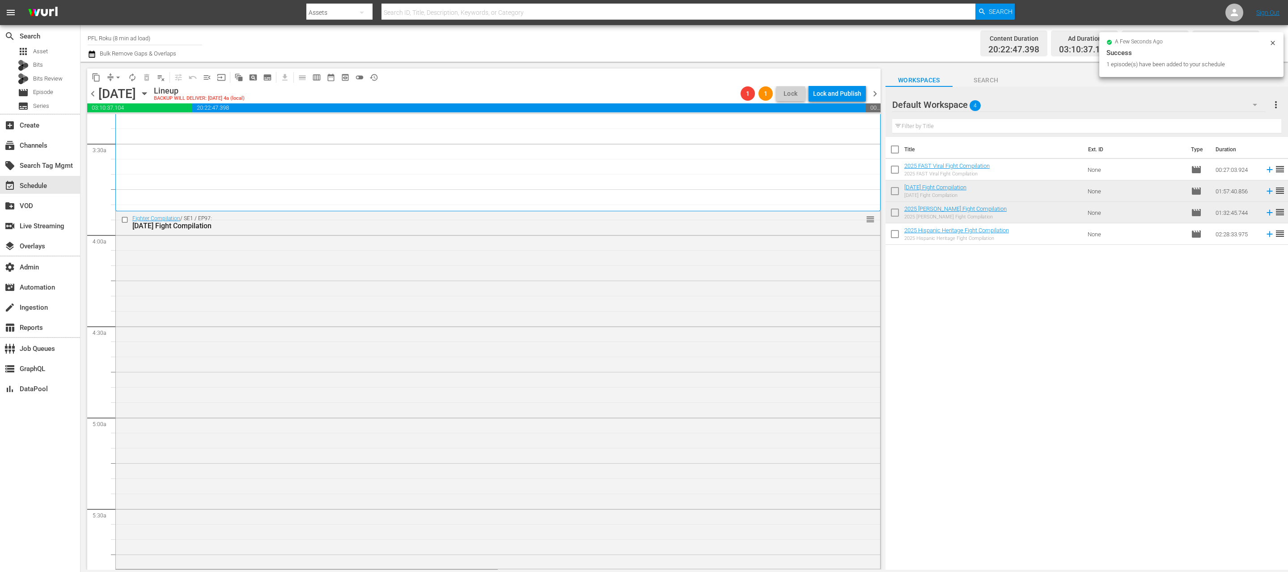
click at [770, 277] on div "Fighter Compilation / SE1 / EP97: 2025 Halloween Fight Compilation reorder" at bounding box center [498, 388] width 764 height 355
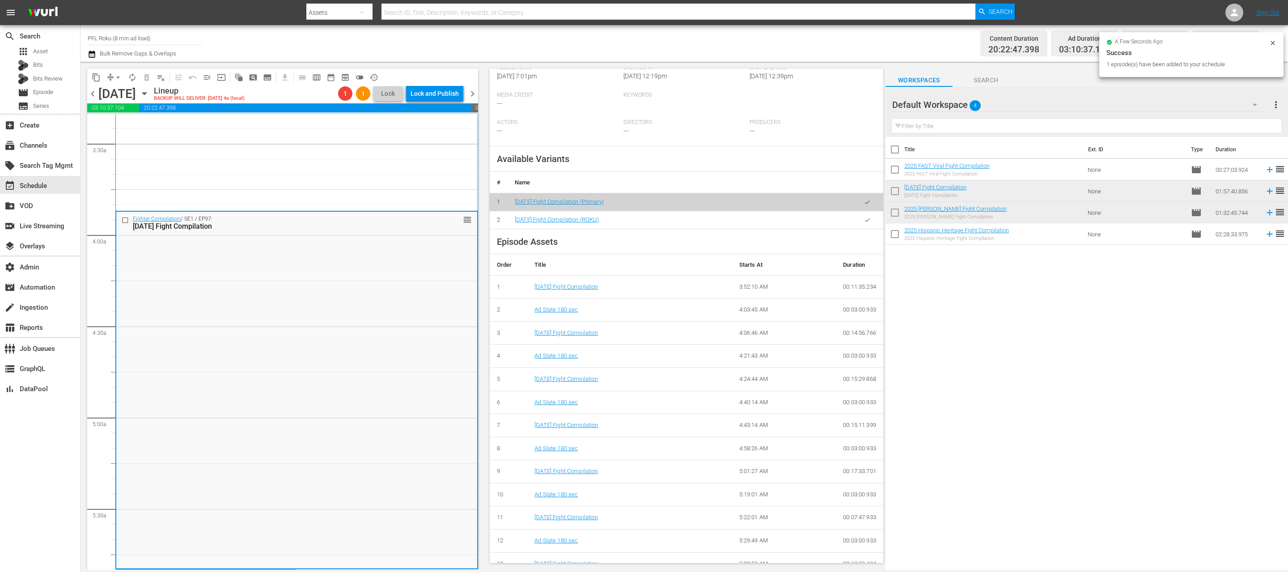
scroll to position [211, 0]
click at [866, 222] on icon "button" at bounding box center [867, 221] width 5 height 4
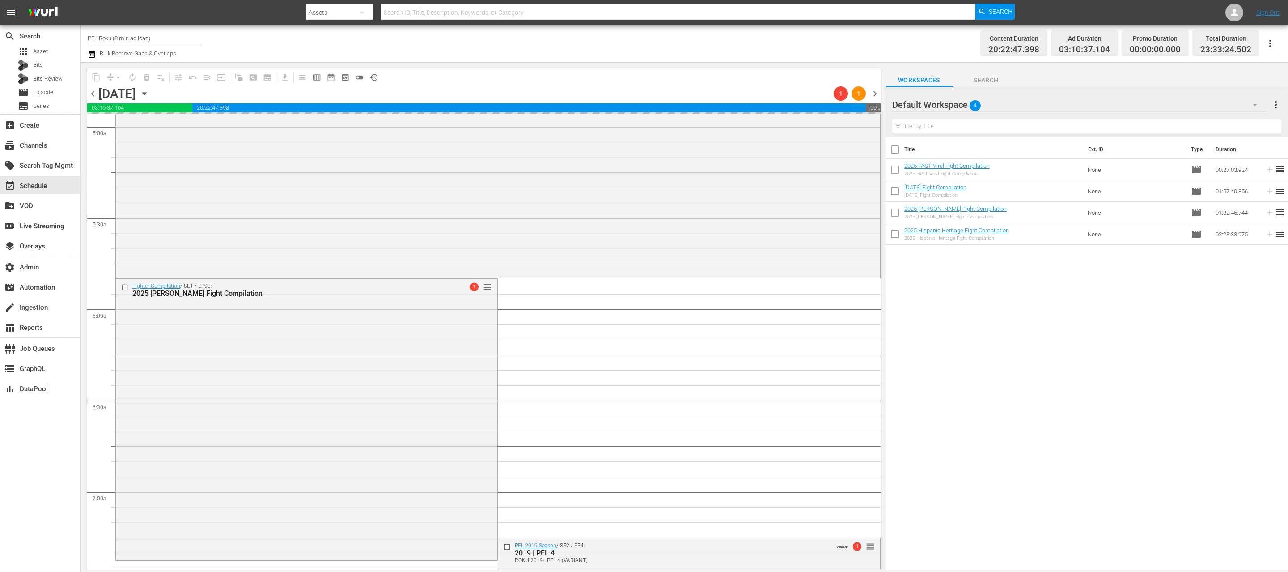
scroll to position [907, 0]
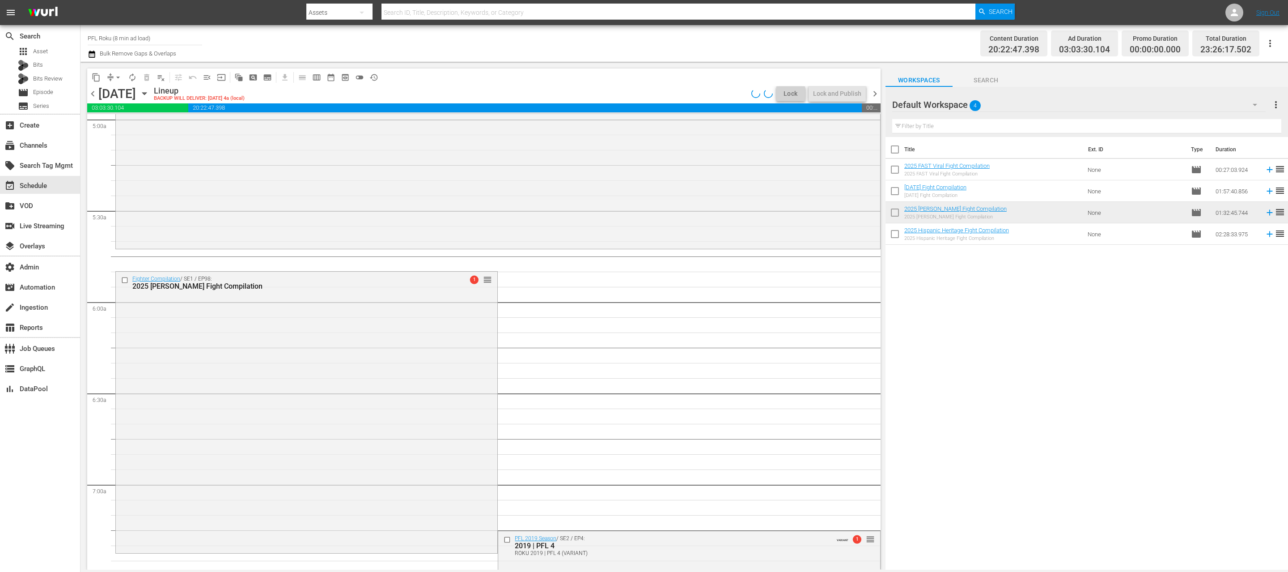
click at [342, 373] on div "Fighter Compilation / SE1 / EP98: 2025 Yoel Romero Fight Compilation 1 reorder" at bounding box center [306, 411] width 381 height 280
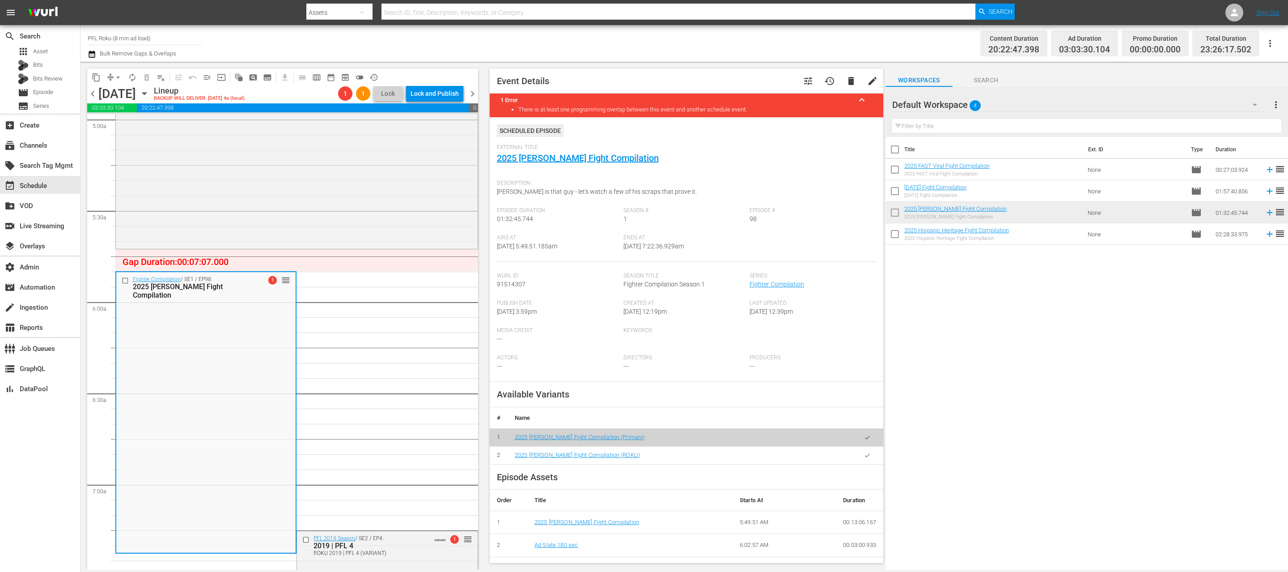
click at [870, 460] on button "button" at bounding box center [867, 454] width 17 height 17
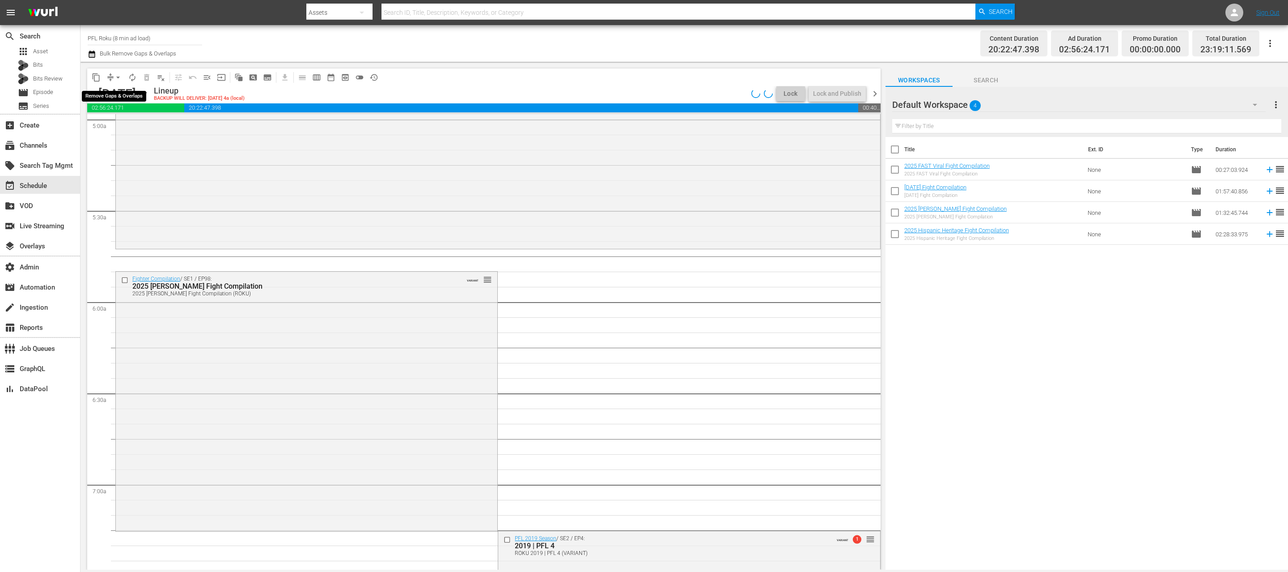
click at [119, 79] on span "arrow_drop_down" at bounding box center [118, 77] width 9 height 9
click at [146, 126] on li "Align to End of Previous Day" at bounding box center [119, 125] width 94 height 15
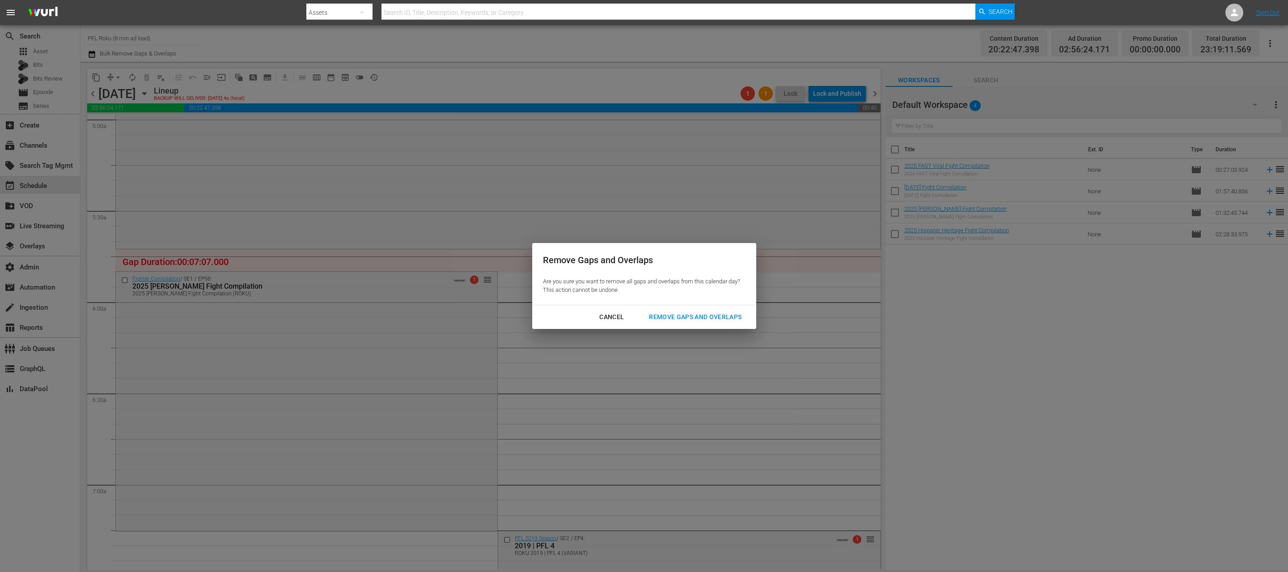
drag, startPoint x: 655, startPoint y: 315, endPoint x: 647, endPoint y: 310, distance: 9.8
click at [647, 310] on button "Remove Gaps and Overlaps" at bounding box center [695, 317] width 114 height 17
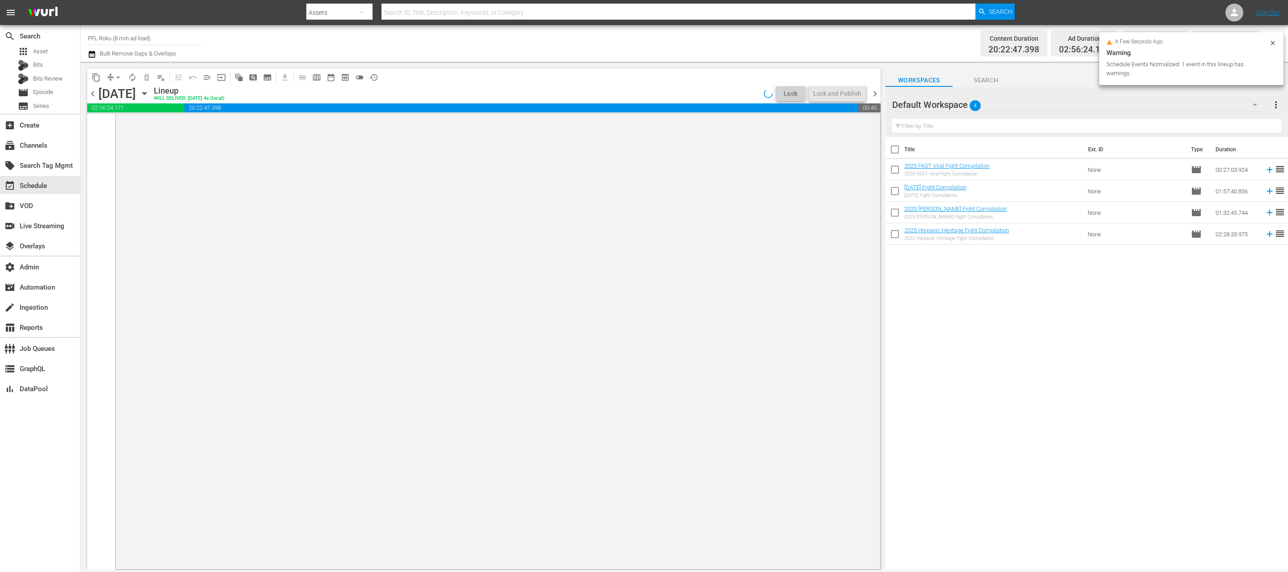
scroll to position [3749, 0]
click at [874, 94] on span "chevron_right" at bounding box center [874, 93] width 11 height 11
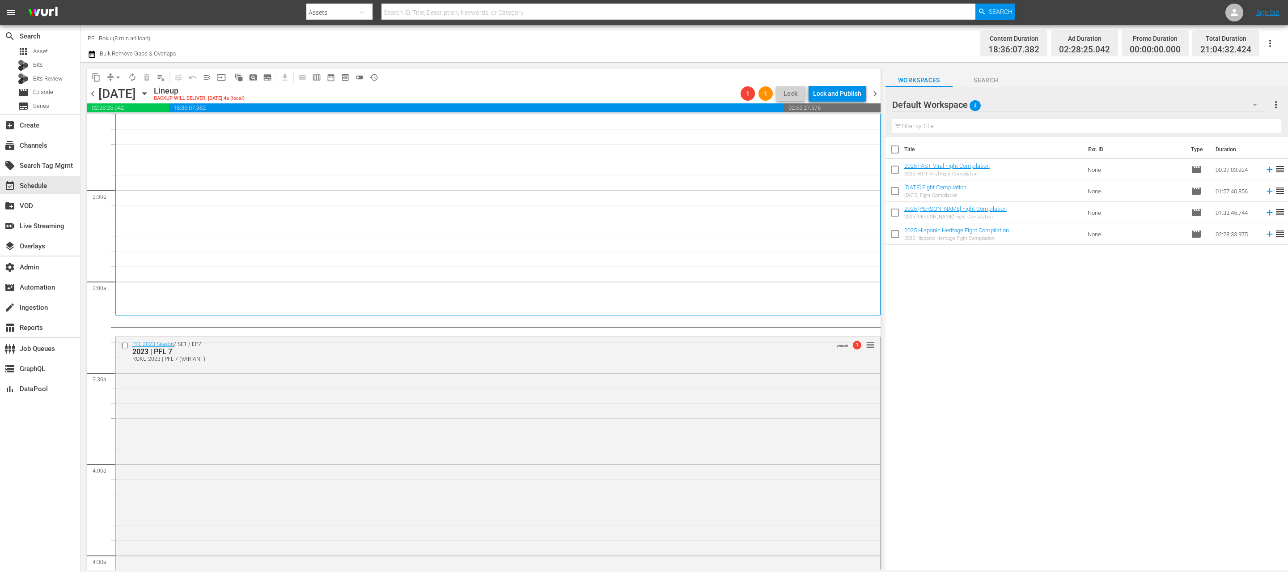
scroll to position [425, 0]
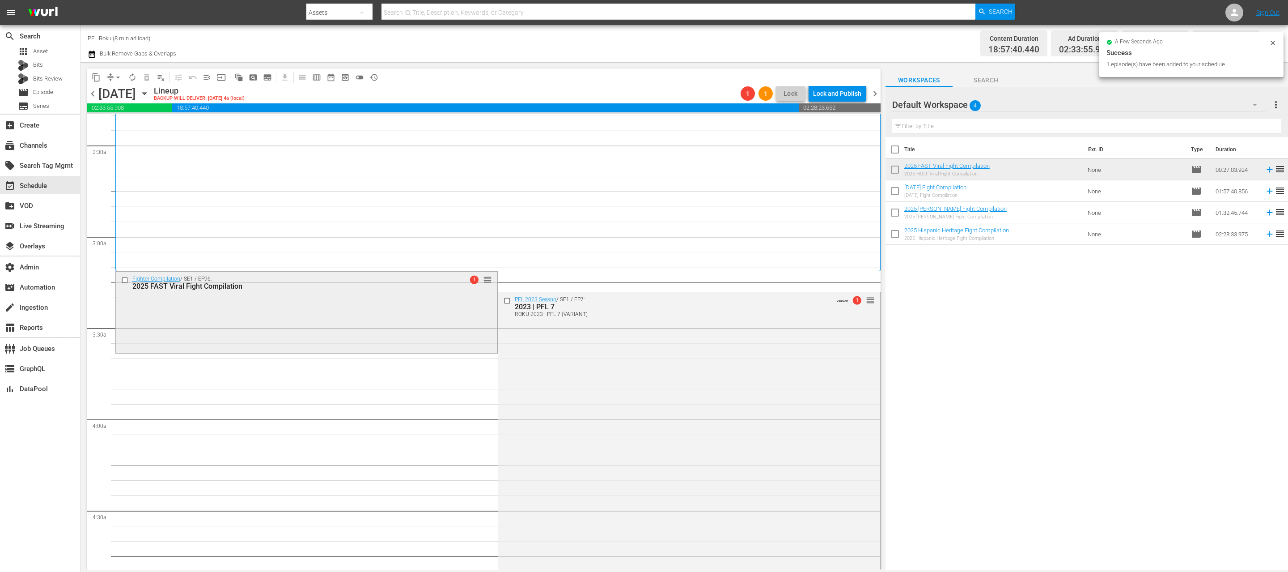
click at [419, 318] on div "Fighter Compilation / SE1 / EP96: 2025 FAST Viral Fight Compilation 1 reorder" at bounding box center [306, 311] width 381 height 80
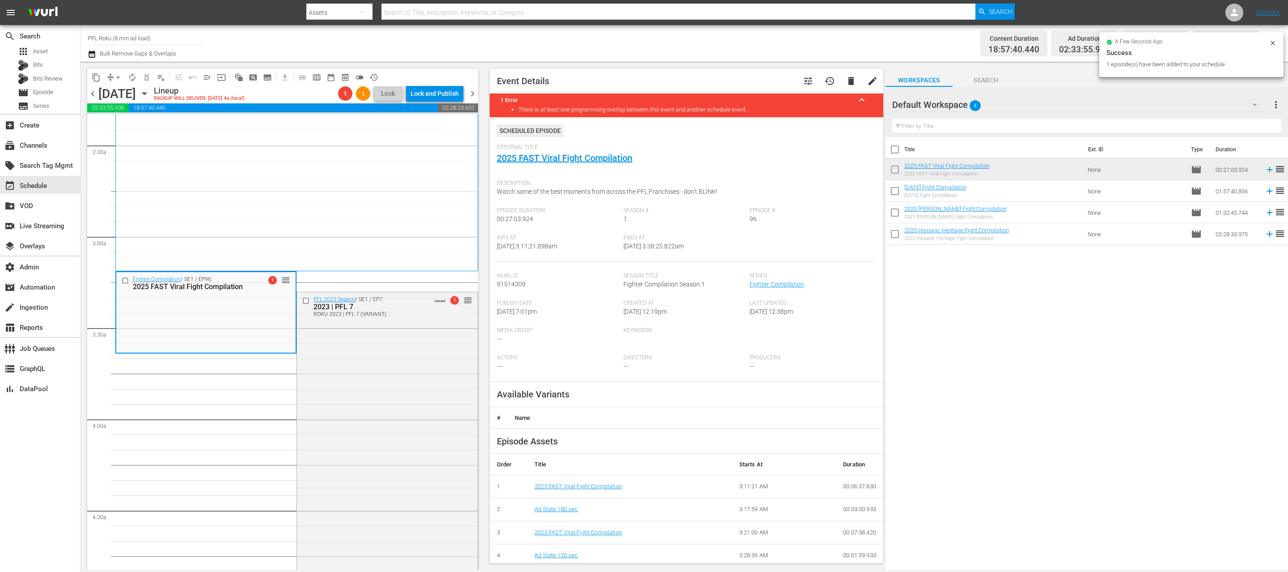
scroll to position [86, 0]
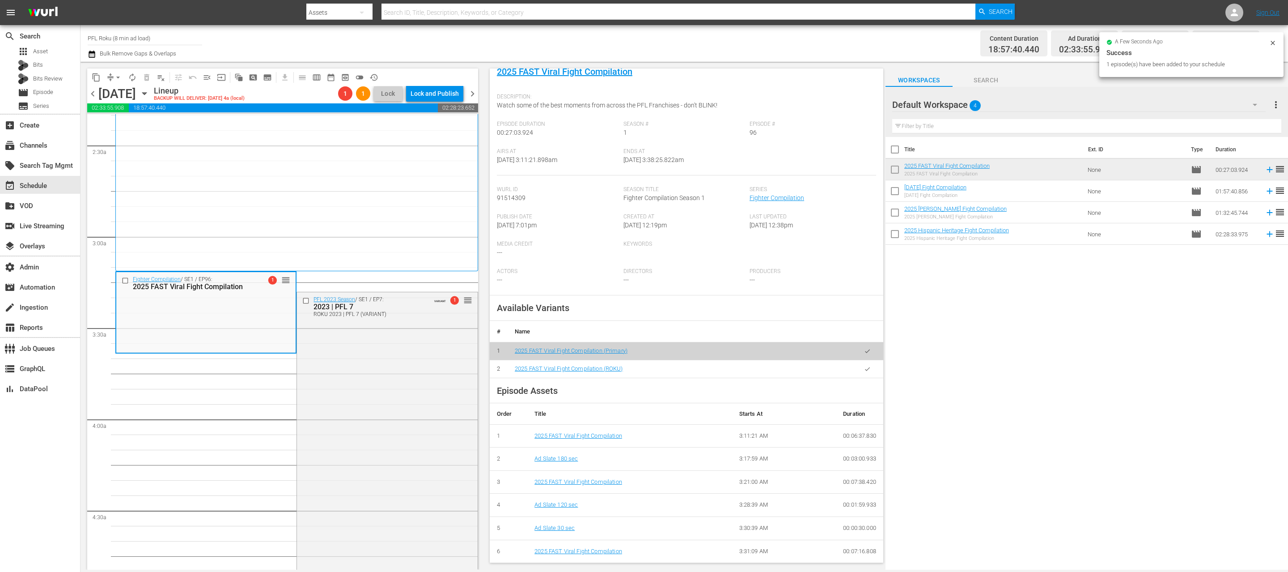
click at [865, 369] on icon "button" at bounding box center [867, 369] width 5 height 4
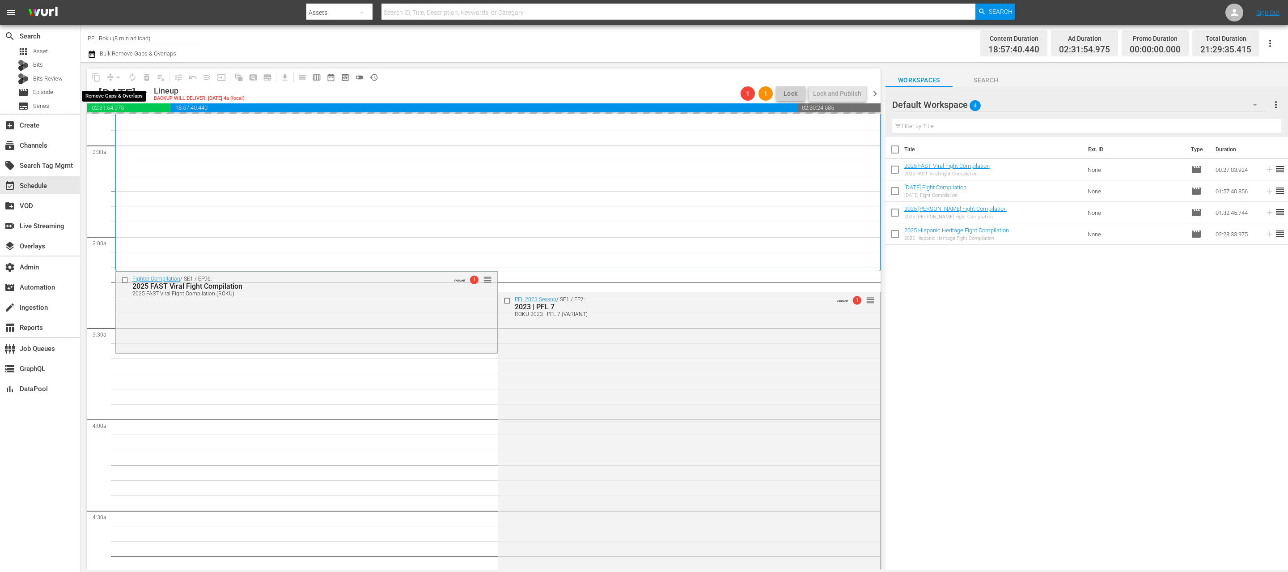
click at [116, 74] on div "arrow_drop_down" at bounding box center [118, 77] width 14 height 14
click at [118, 79] on span "arrow_drop_down" at bounding box center [118, 77] width 9 height 9
click at [126, 121] on li "Align to End of Previous Day" at bounding box center [119, 125] width 94 height 15
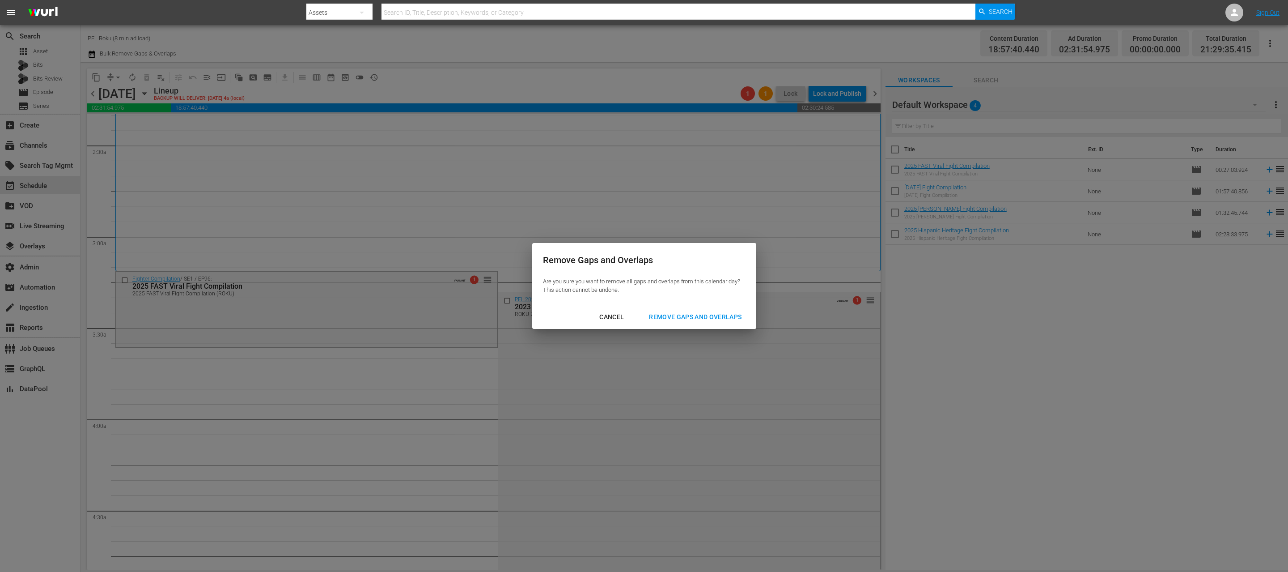
click at [729, 322] on div "Remove Gaps and Overlaps" at bounding box center [695, 316] width 107 height 11
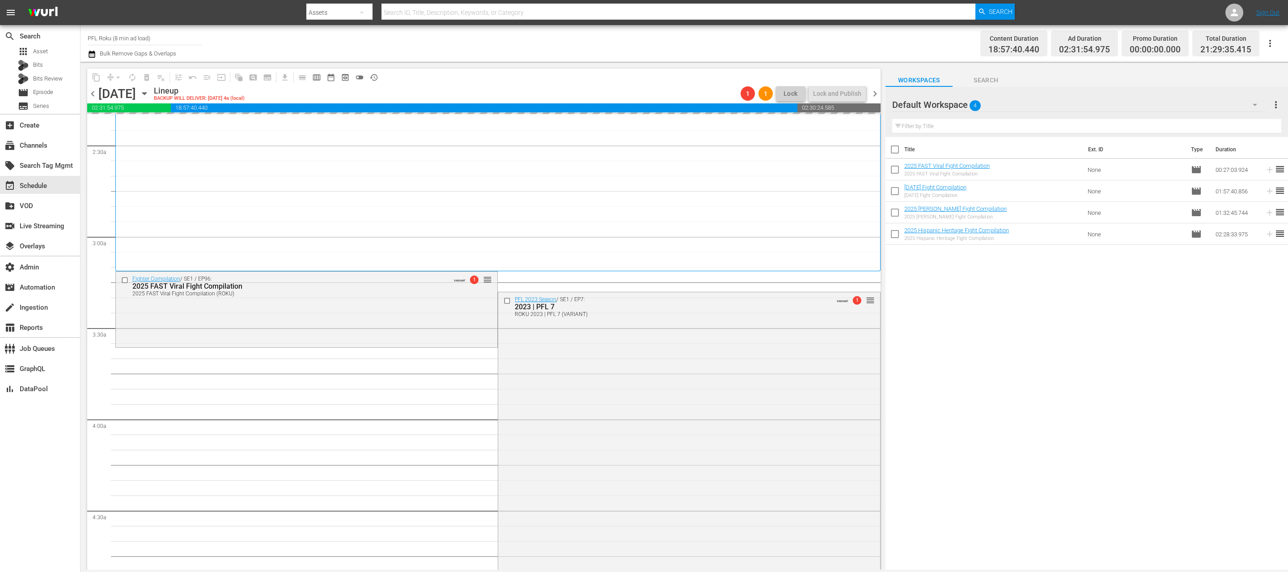
scroll to position [813, 0]
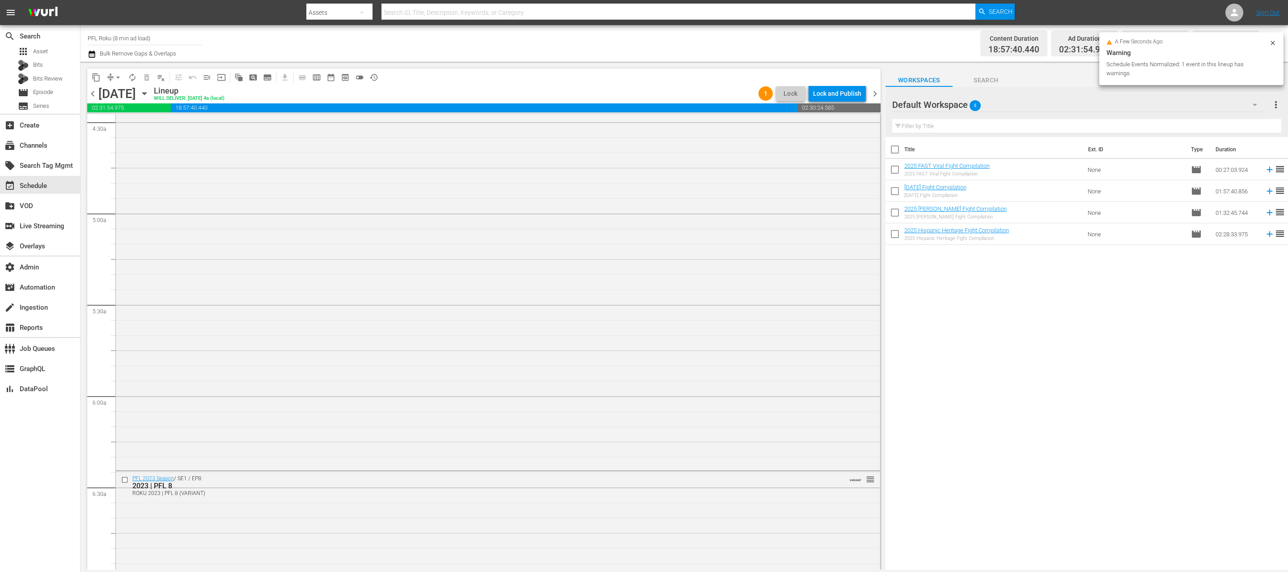
click at [878, 94] on span "chevron_right" at bounding box center [874, 93] width 11 height 11
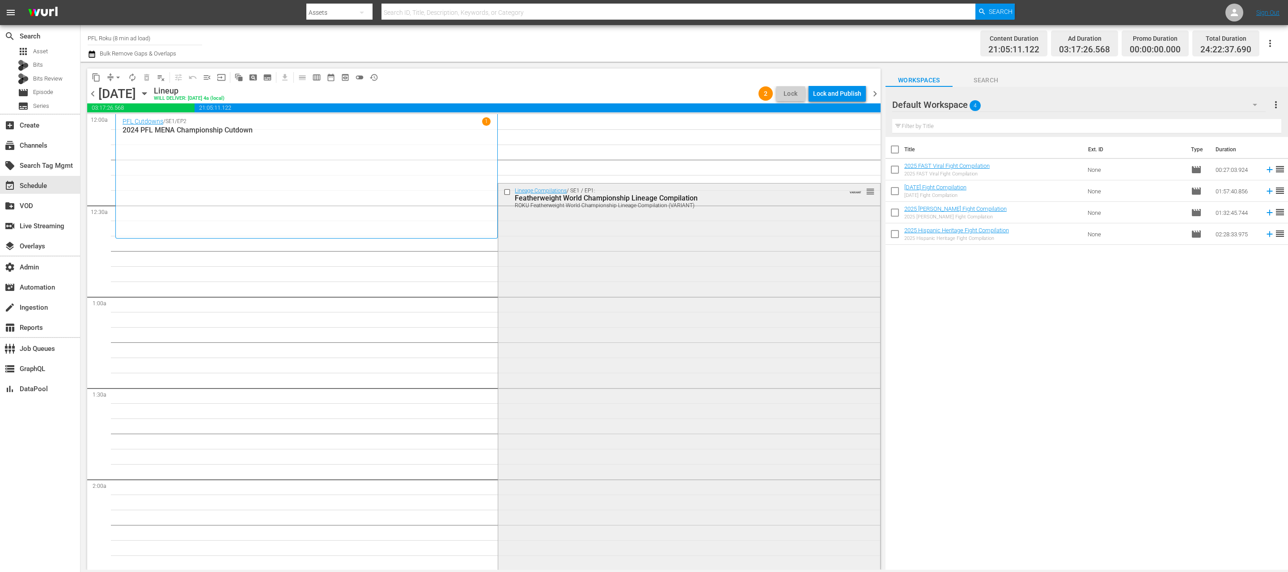
click at [507, 192] on input "checkbox" at bounding box center [508, 192] width 9 height 8
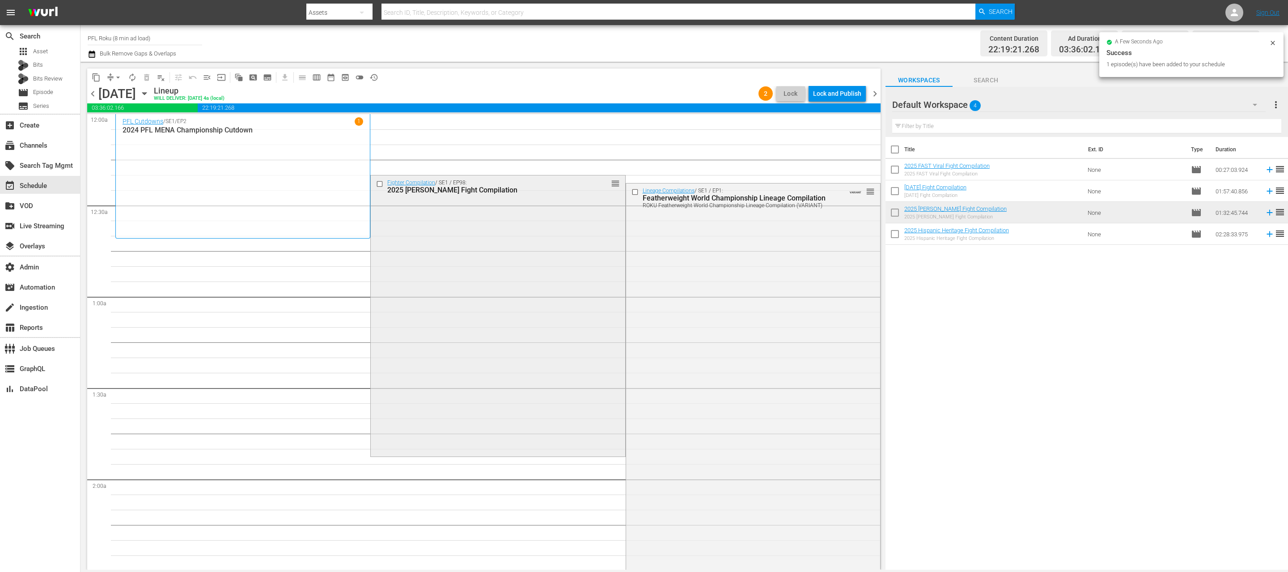
click at [551, 210] on div "Fighter Compilation / SE1 / EP98: 2025 Yoel Romero Fight Compilation reorder" at bounding box center [498, 315] width 254 height 280
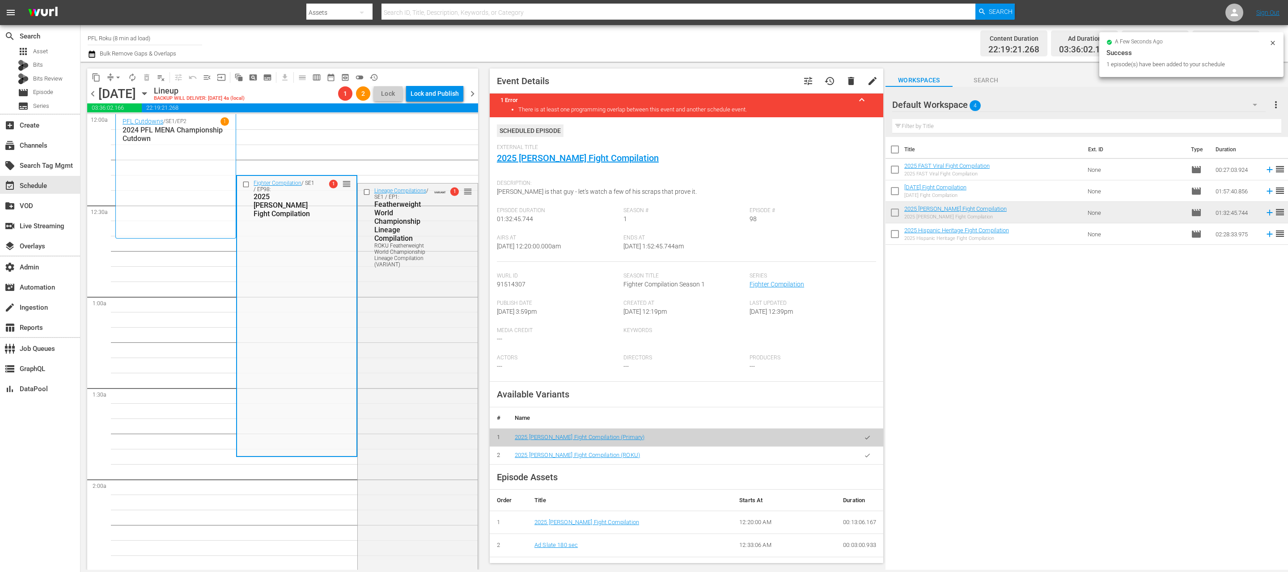
click at [867, 458] on button "button" at bounding box center [867, 454] width 17 height 17
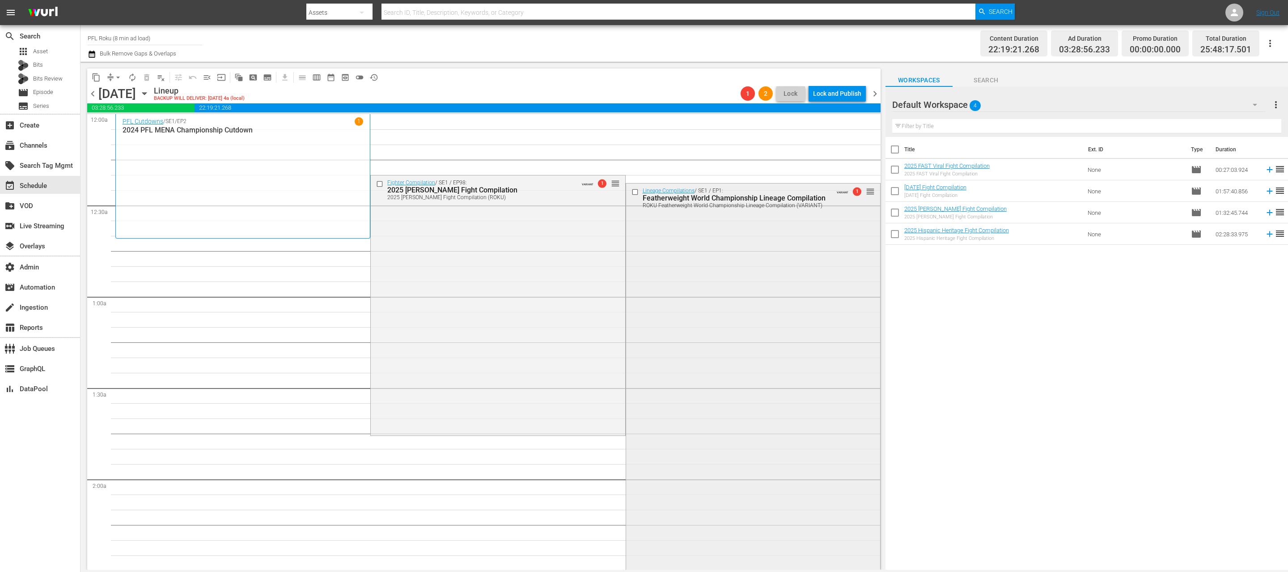
click at [635, 192] on input "checkbox" at bounding box center [635, 192] width 9 height 8
click at [150, 75] on span "delete_forever_outlined" at bounding box center [146, 77] width 9 height 9
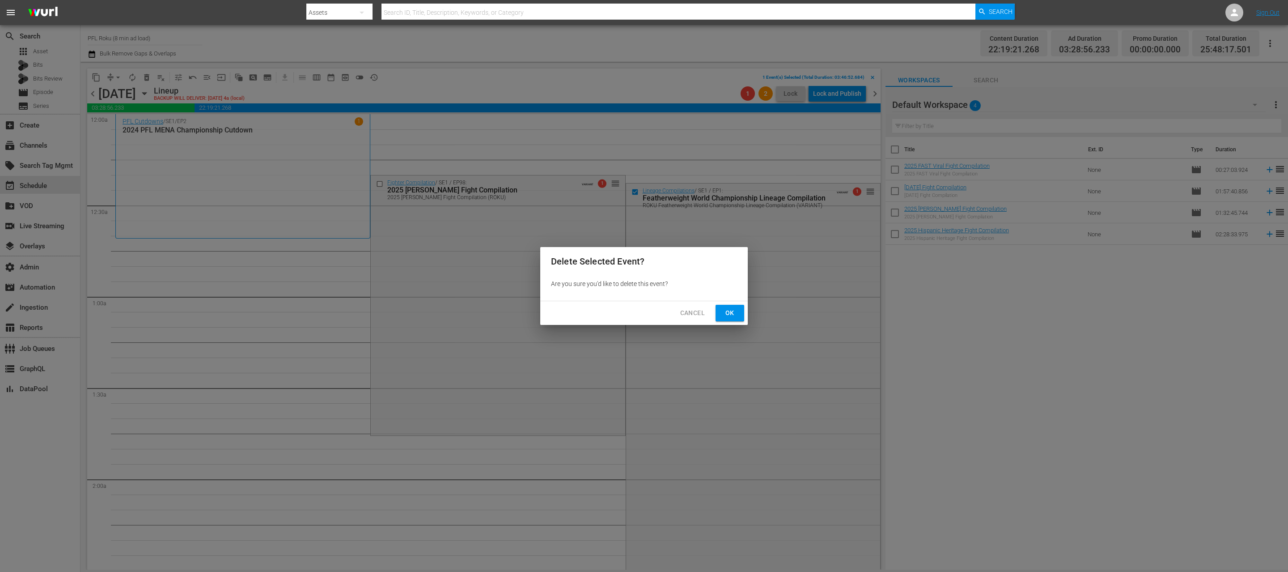
click at [731, 304] on div "Cancel Ok" at bounding box center [644, 313] width 208 height 24
click at [746, 317] on div "Cancel Ok" at bounding box center [644, 313] width 208 height 24
click at [725, 314] on span "Ok" at bounding box center [730, 312] width 14 height 11
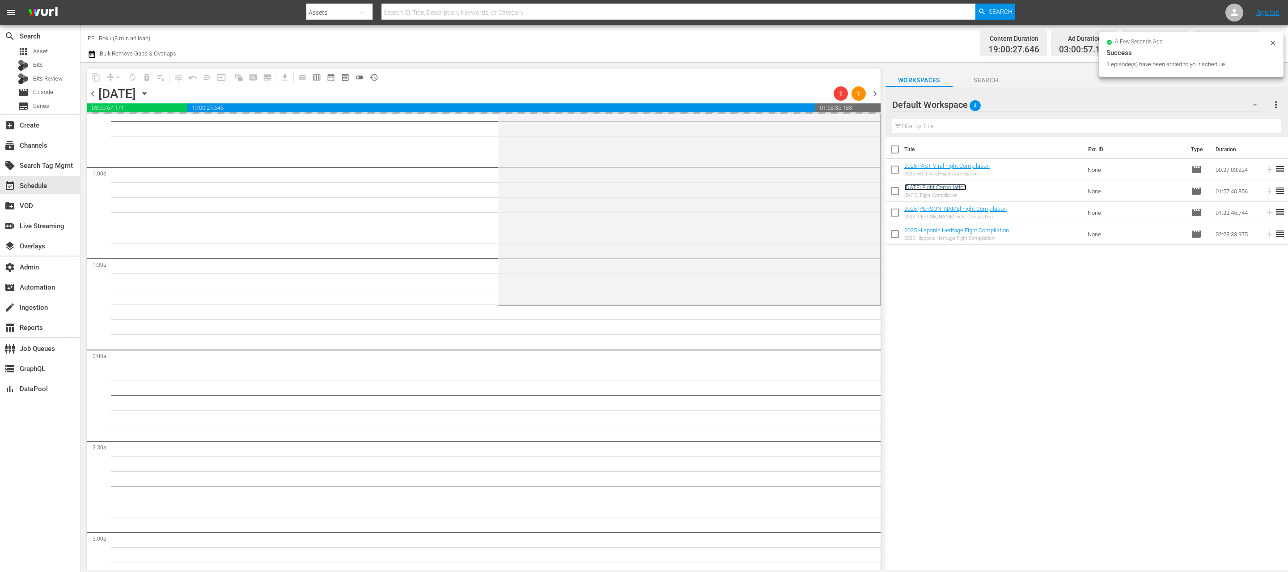
scroll to position [265, 0]
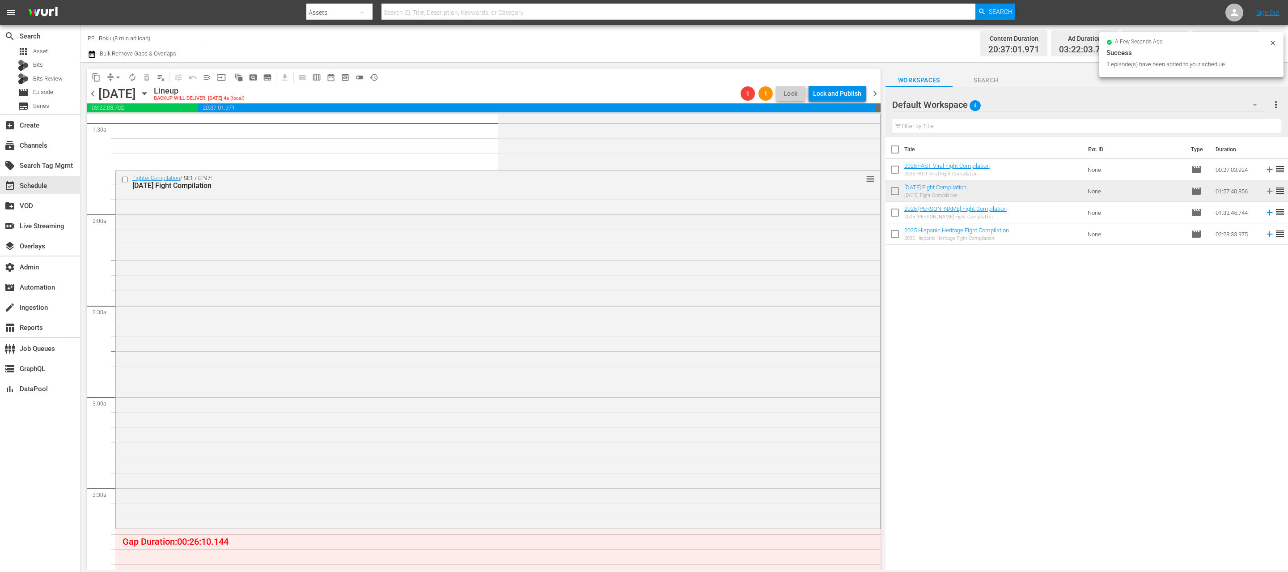
click at [636, 352] on div "Fighter Compilation / SE1 / EP97: 2025 Halloween Fight Compilation reorder" at bounding box center [498, 348] width 764 height 355
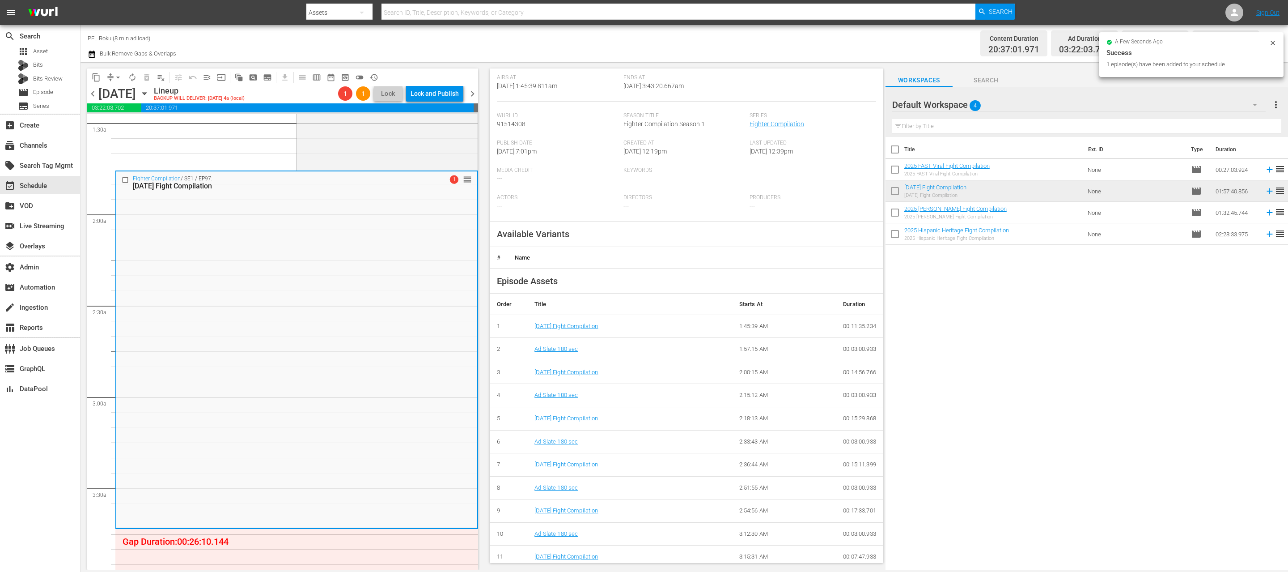
scroll to position [177, 0]
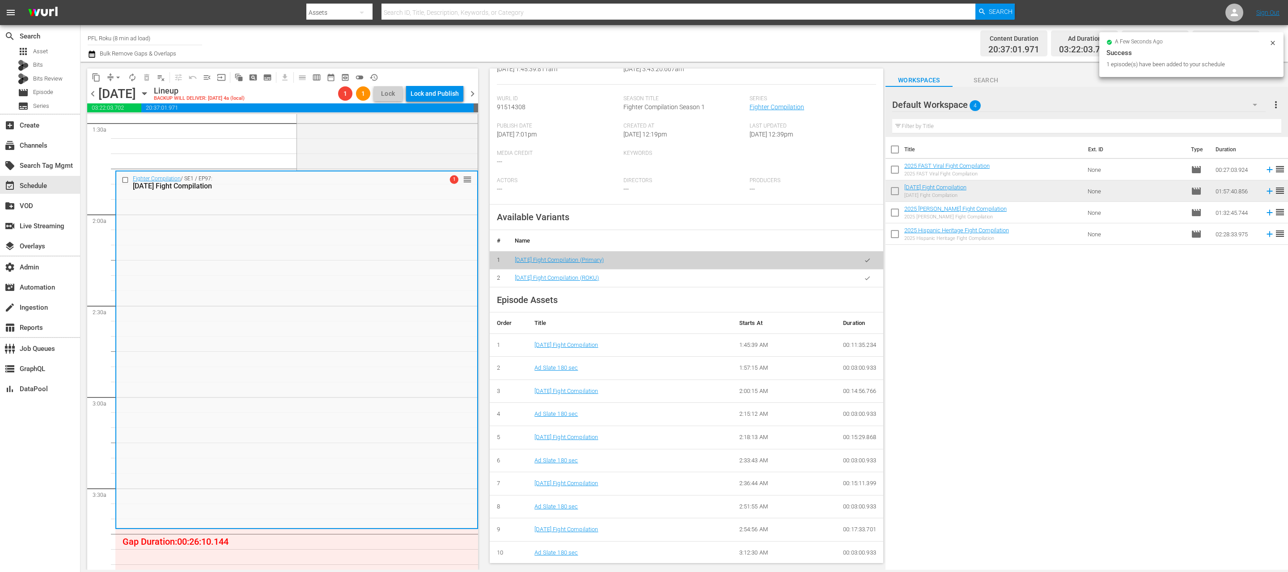
click at [864, 280] on icon "button" at bounding box center [867, 278] width 7 height 7
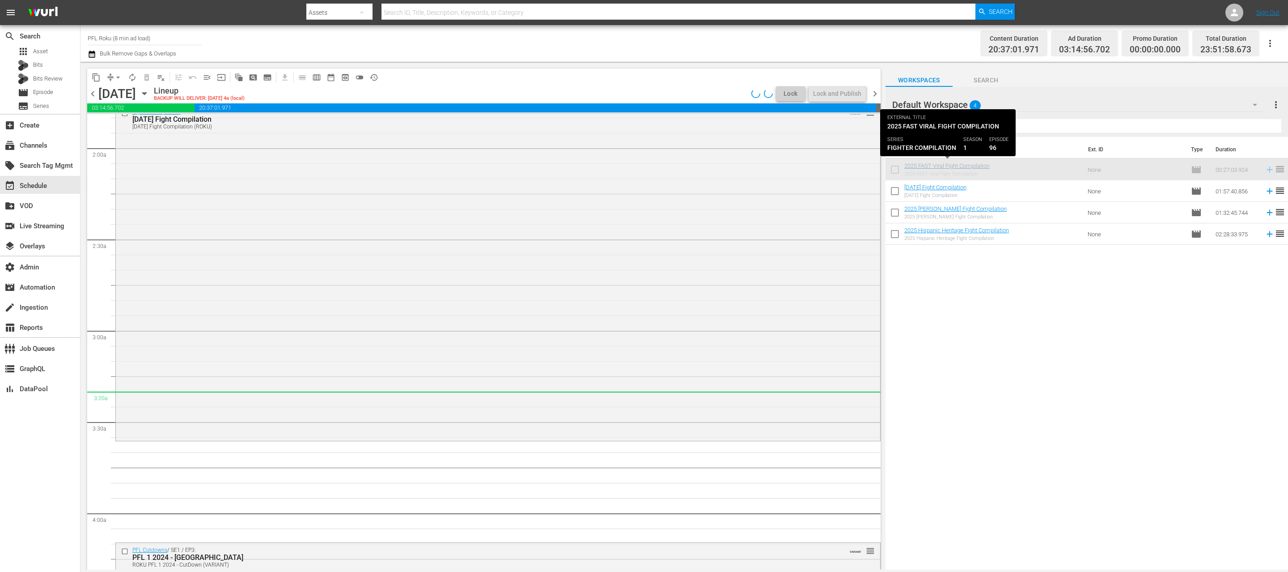
scroll to position [406, 0]
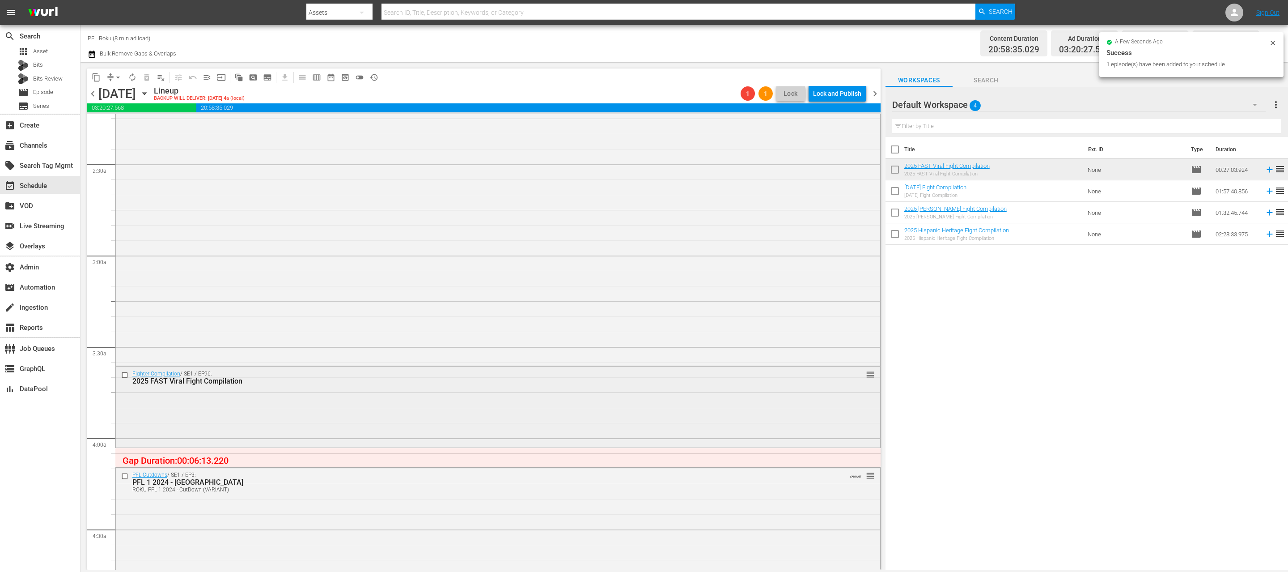
click at [405, 423] on div "Fighter Compilation / SE1 / EP96: 2025 FAST Viral Fight Compilation reorder" at bounding box center [498, 406] width 764 height 80
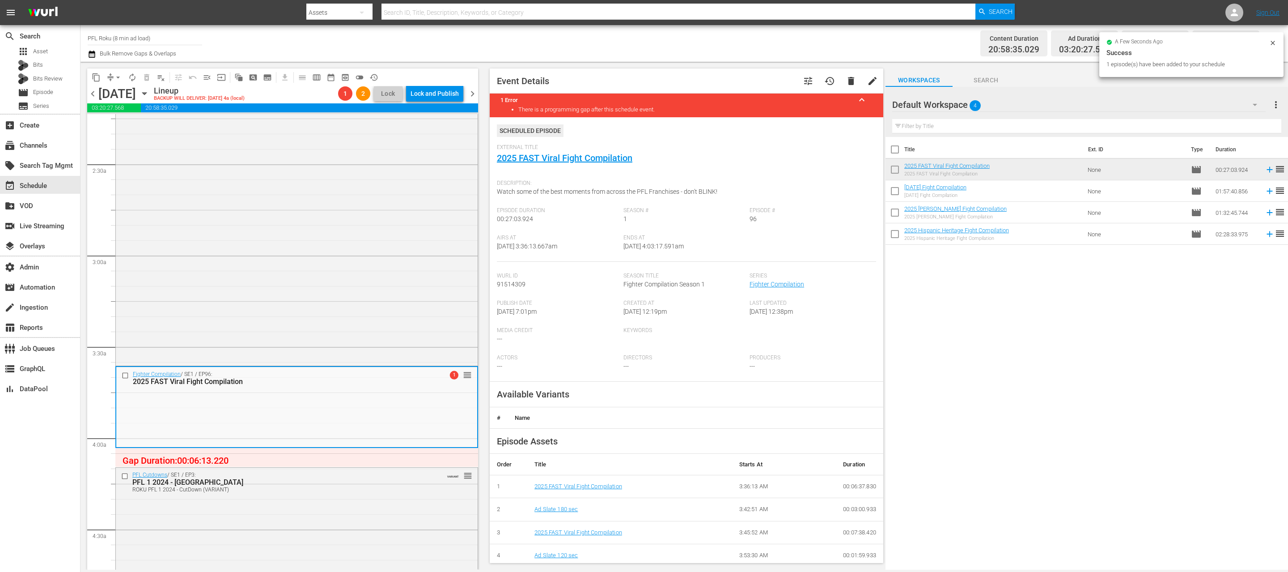
scroll to position [86, 0]
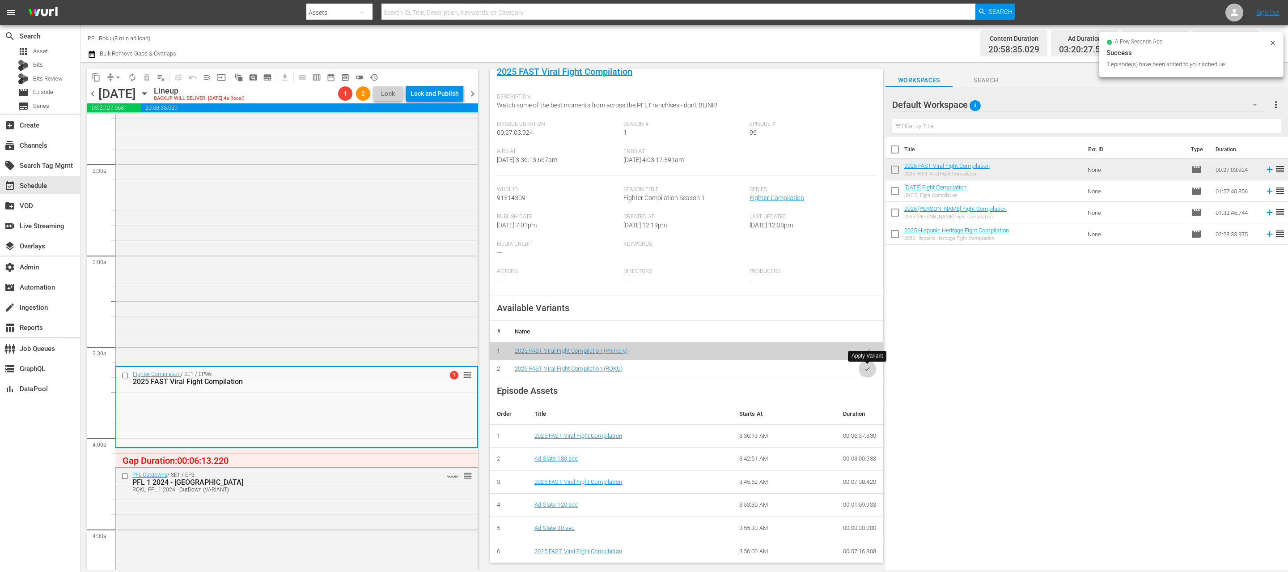
click at [867, 369] on icon "button" at bounding box center [867, 368] width 7 height 7
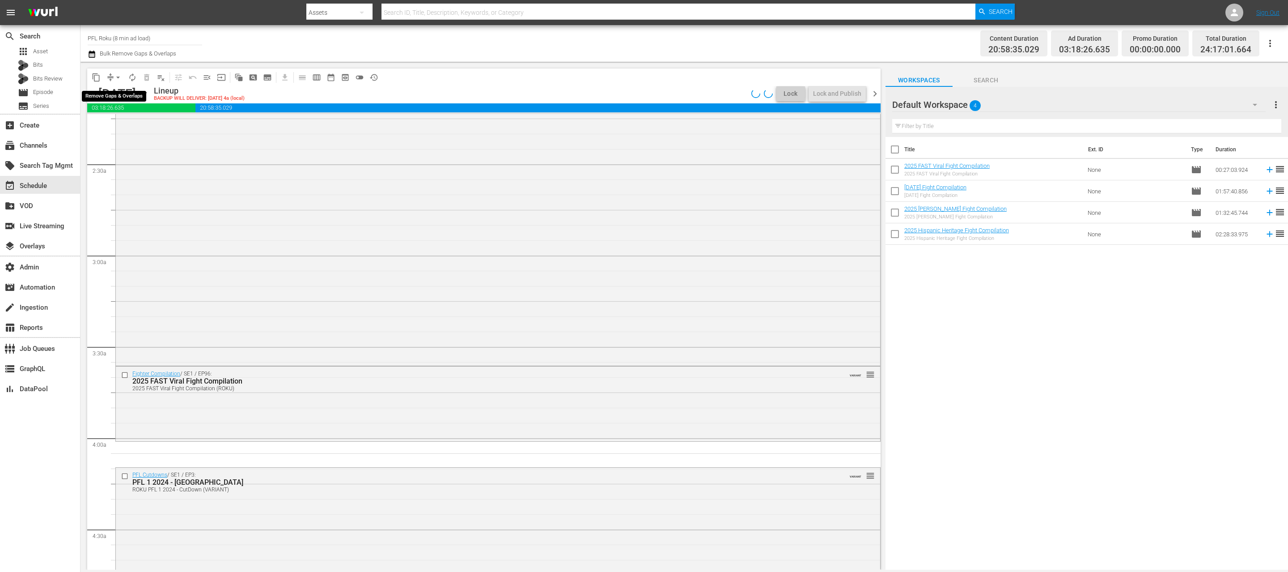
click at [117, 76] on span "arrow_drop_down" at bounding box center [118, 77] width 9 height 9
click at [119, 126] on li "Align to End of Previous Day" at bounding box center [119, 125] width 94 height 15
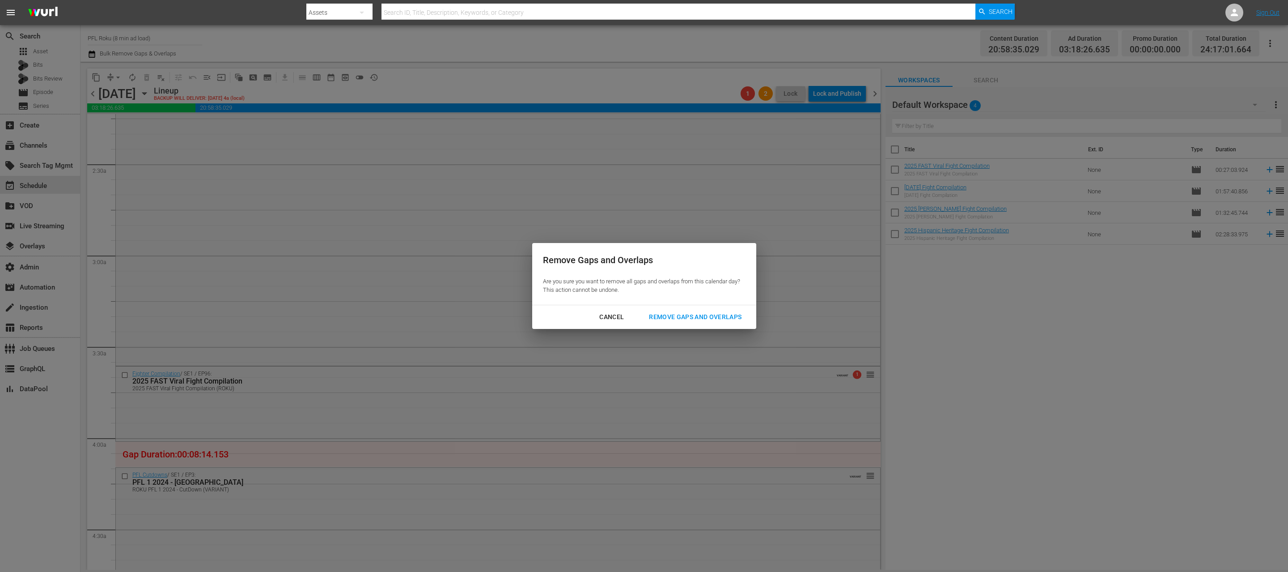
click at [708, 318] on div "Remove Gaps and Overlaps" at bounding box center [695, 316] width 107 height 11
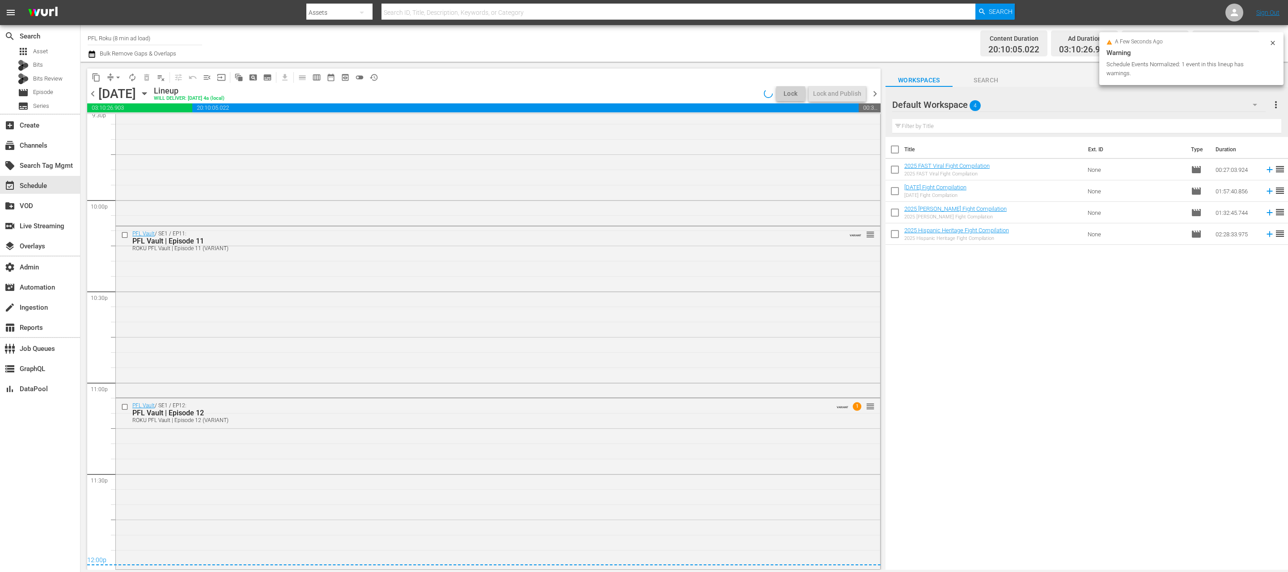
scroll to position [3928, 0]
click at [874, 93] on span "chevron_right" at bounding box center [874, 93] width 11 height 11
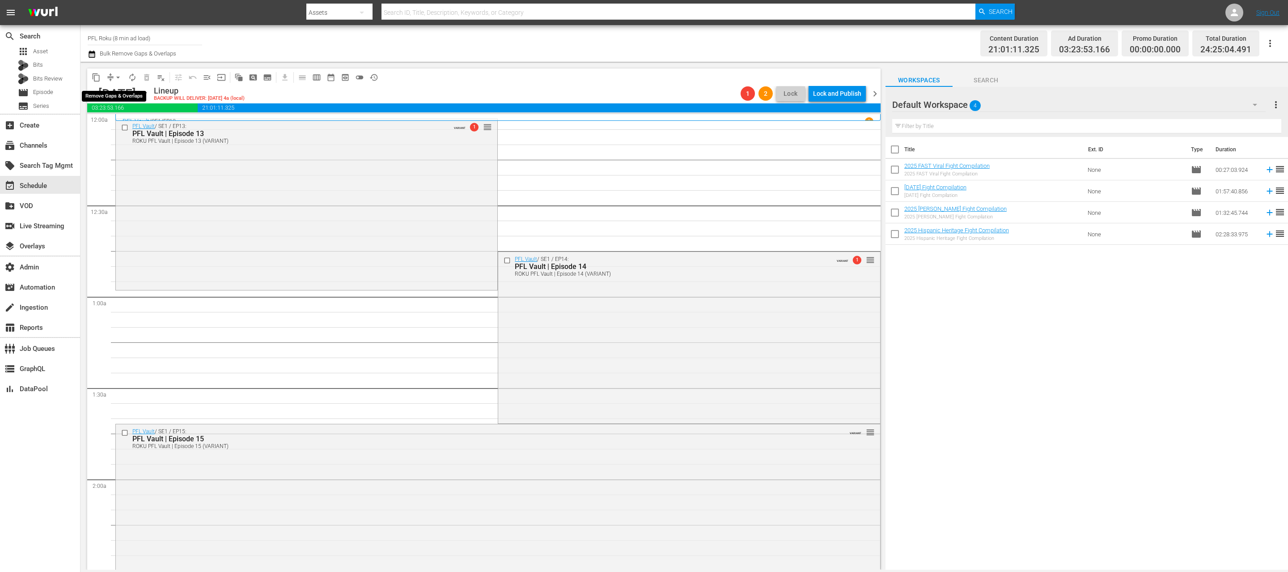
click at [115, 75] on span "arrow_drop_down" at bounding box center [118, 77] width 9 height 9
click at [129, 120] on li "Align to End of Previous Day" at bounding box center [119, 125] width 94 height 15
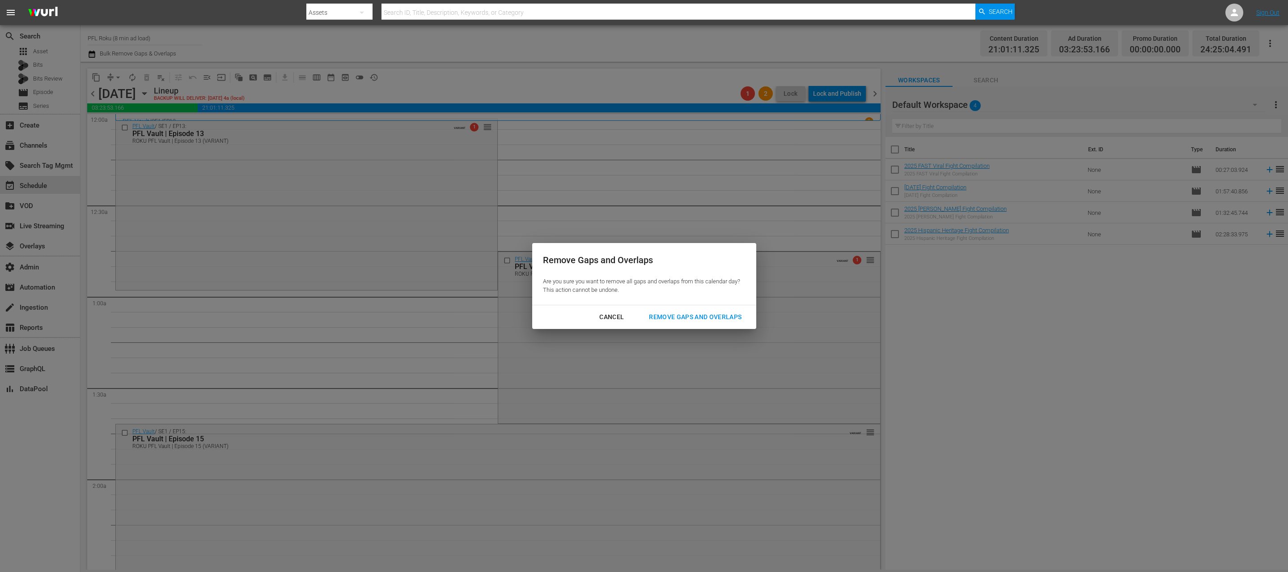
click at [705, 319] on div "Remove Gaps and Overlaps" at bounding box center [695, 316] width 107 height 11
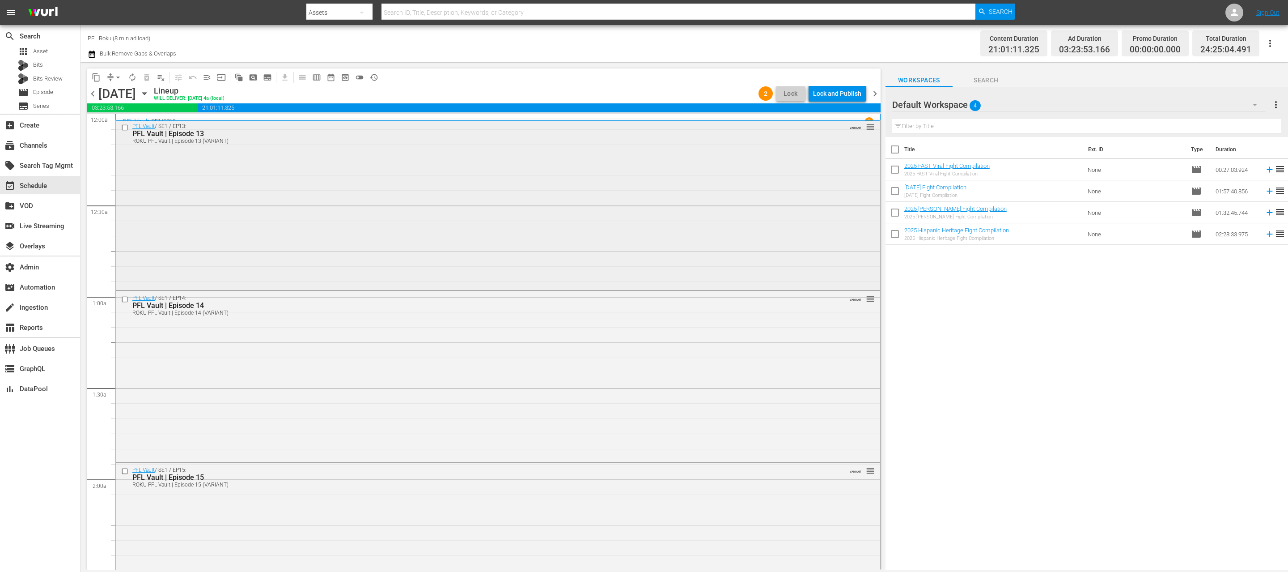
click at [126, 129] on input "checkbox" at bounding box center [125, 127] width 9 height 8
click at [146, 77] on span "delete_forever_outlined" at bounding box center [146, 77] width 9 height 9
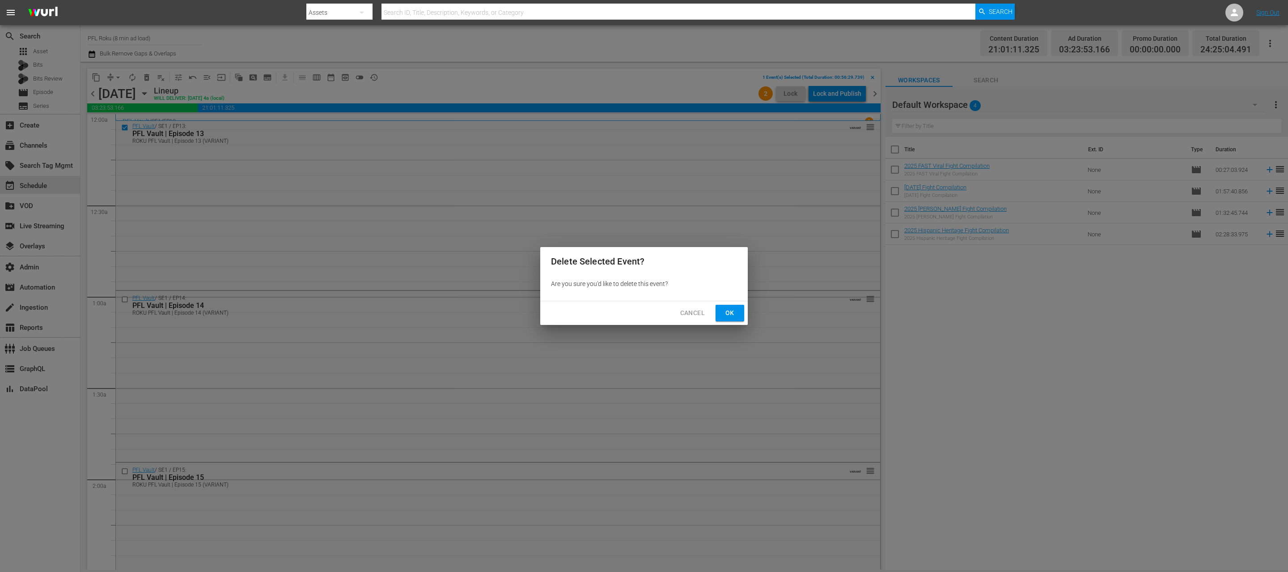
click at [690, 316] on span "Cancel" at bounding box center [692, 312] width 25 height 11
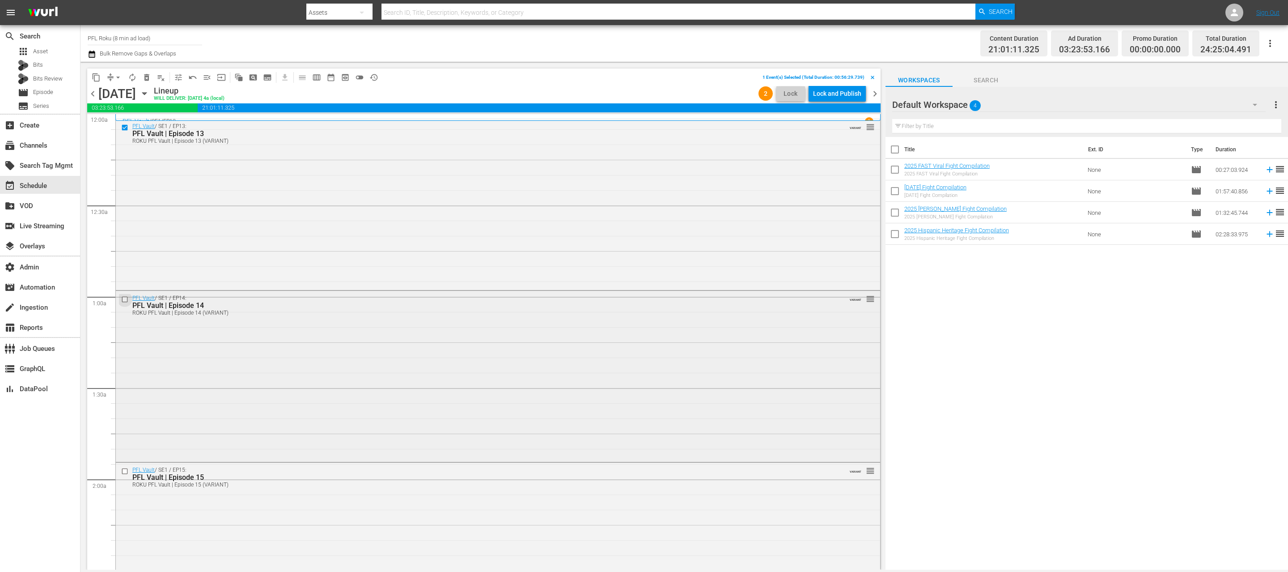
click at [126, 297] on input "checkbox" at bounding box center [125, 300] width 9 height 8
click at [147, 74] on span "delete_forever_outlined" at bounding box center [146, 77] width 9 height 9
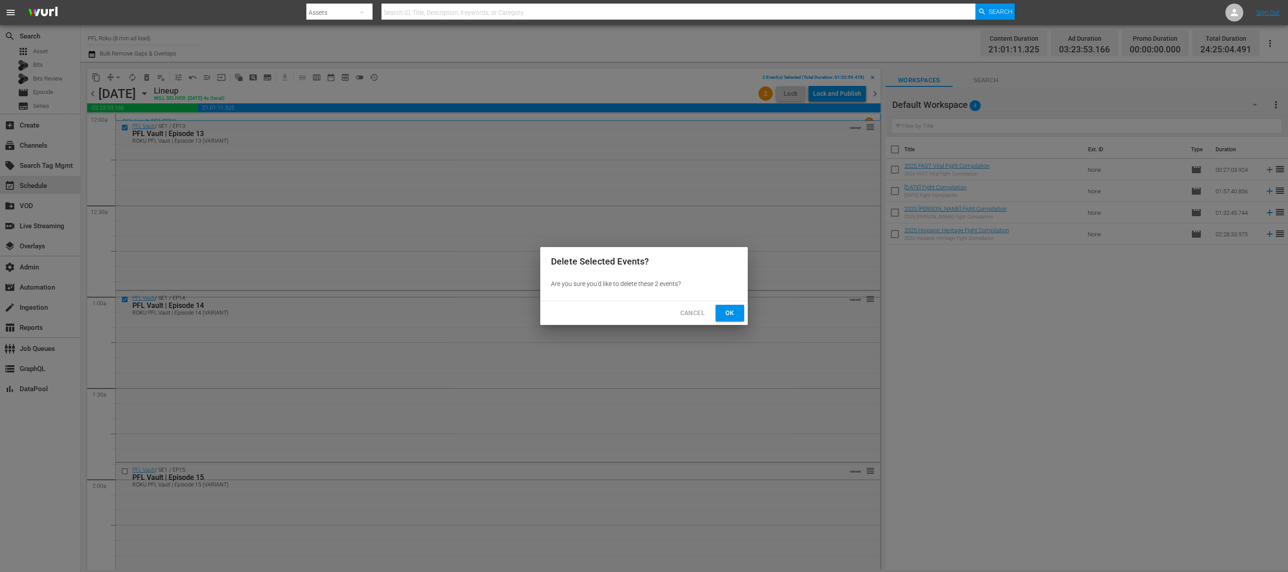
click at [736, 316] on span "Ok" at bounding box center [730, 312] width 14 height 11
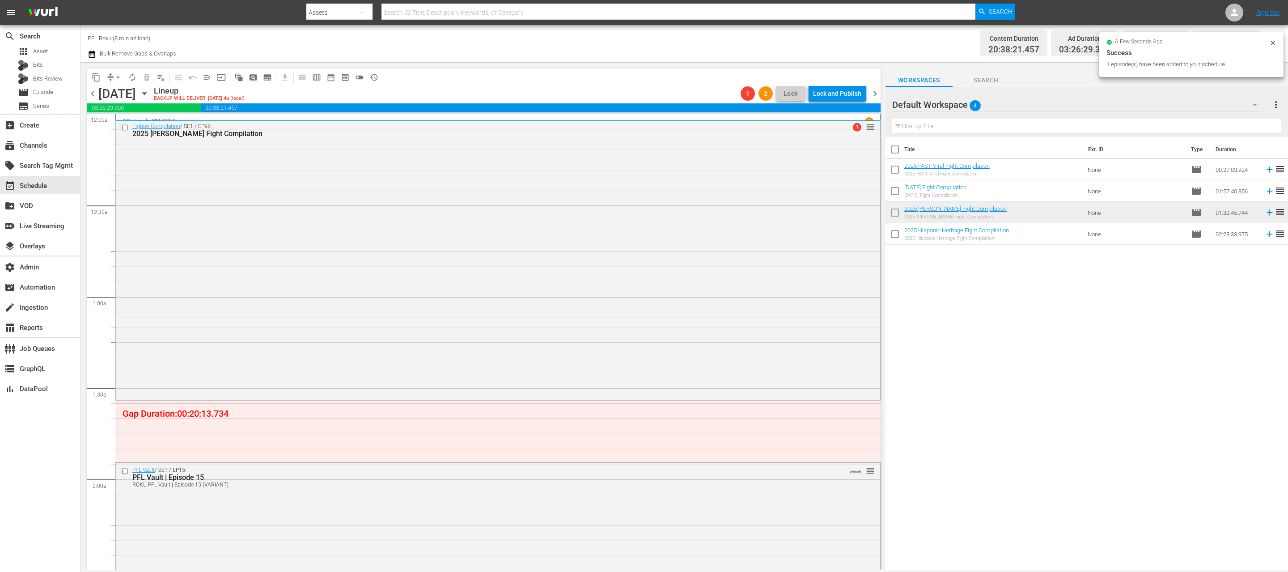
click at [428, 242] on div "Fighter Compilation / SE1 / EP98: 2025 [PERSON_NAME] Fight Compilation 1 reorder" at bounding box center [498, 259] width 764 height 280
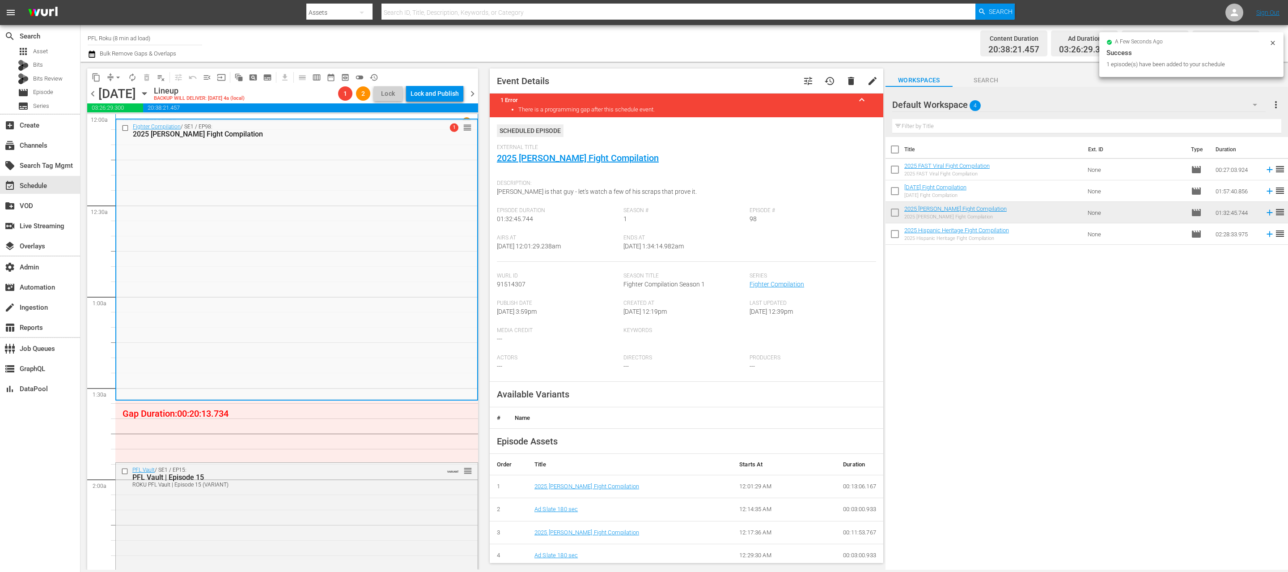
scroll to position [183, 0]
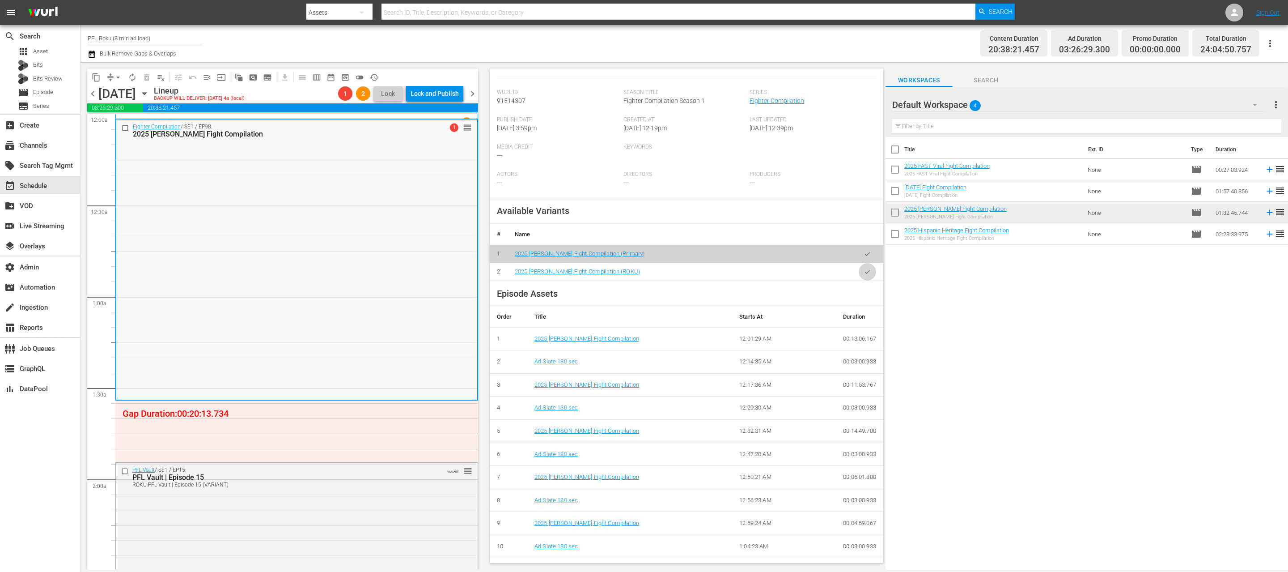
click at [859, 271] on button "button" at bounding box center [867, 271] width 17 height 17
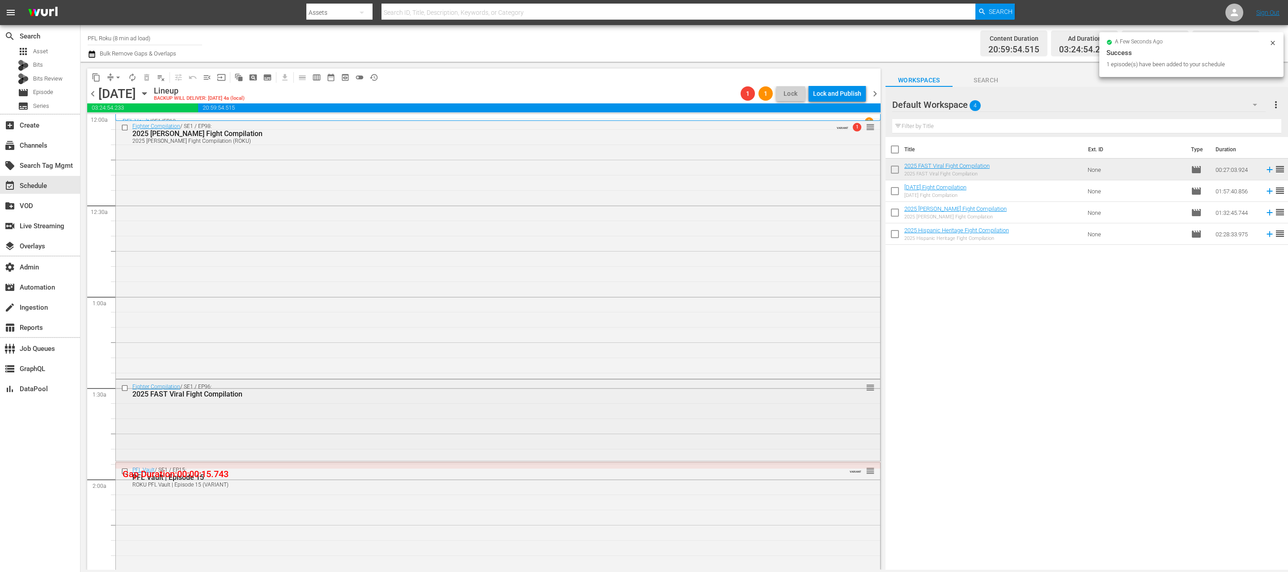
click at [300, 428] on div "Fighter Compilation / SE1 / EP96: 2025 FAST Viral Fight Compilation reorder" at bounding box center [498, 419] width 764 height 80
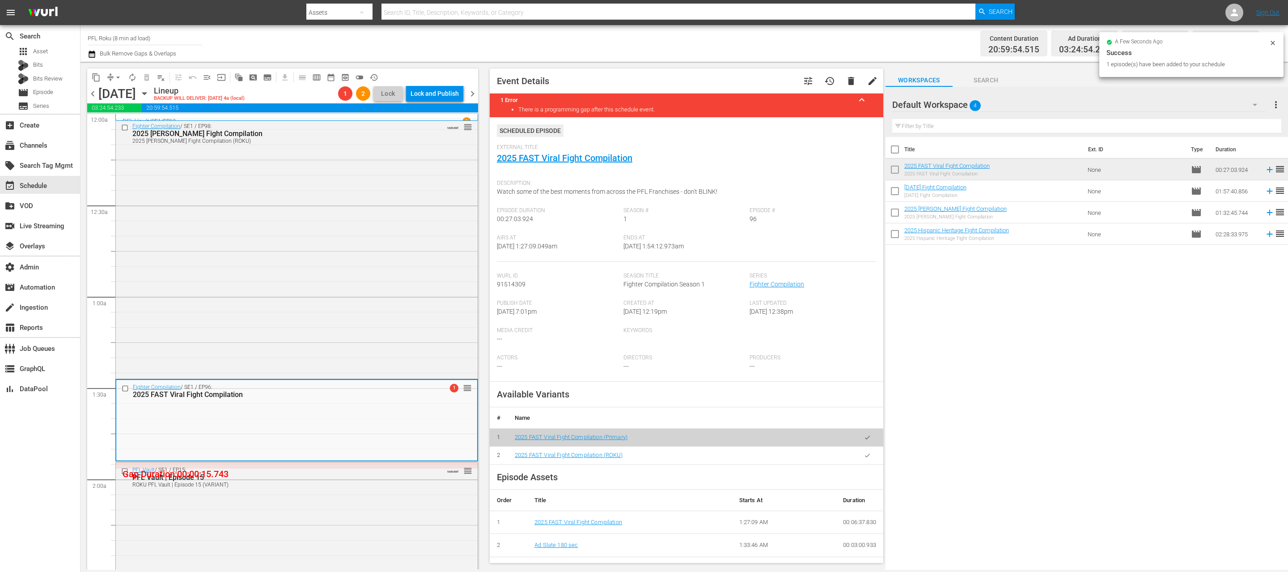
scroll to position [8, 0]
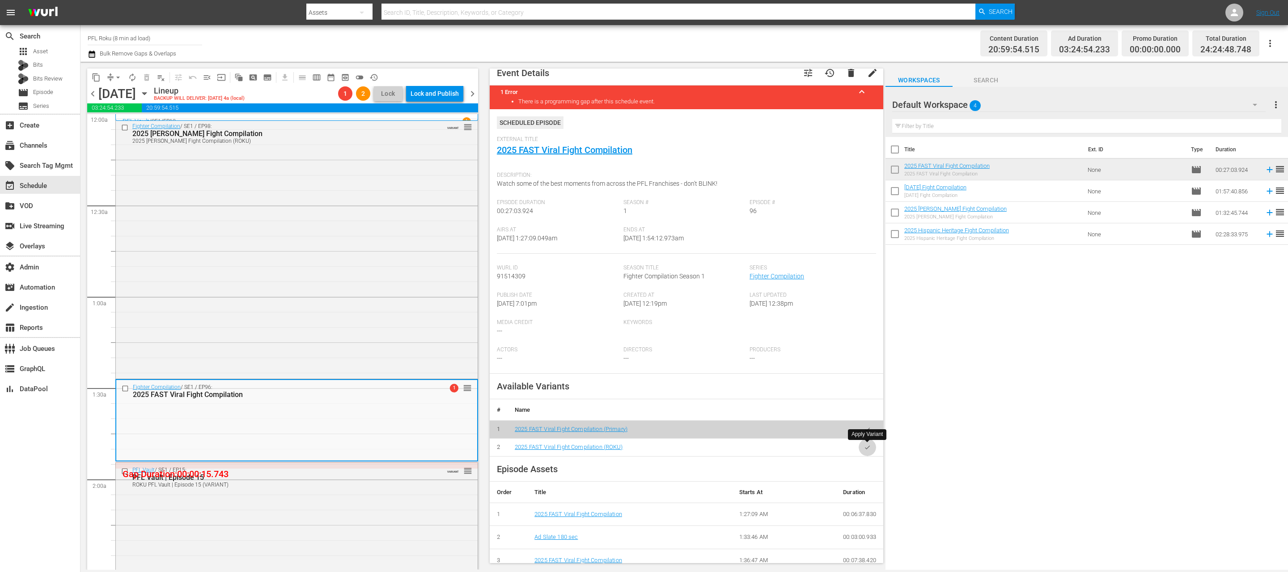
click at [865, 450] on button "button" at bounding box center [867, 446] width 17 height 17
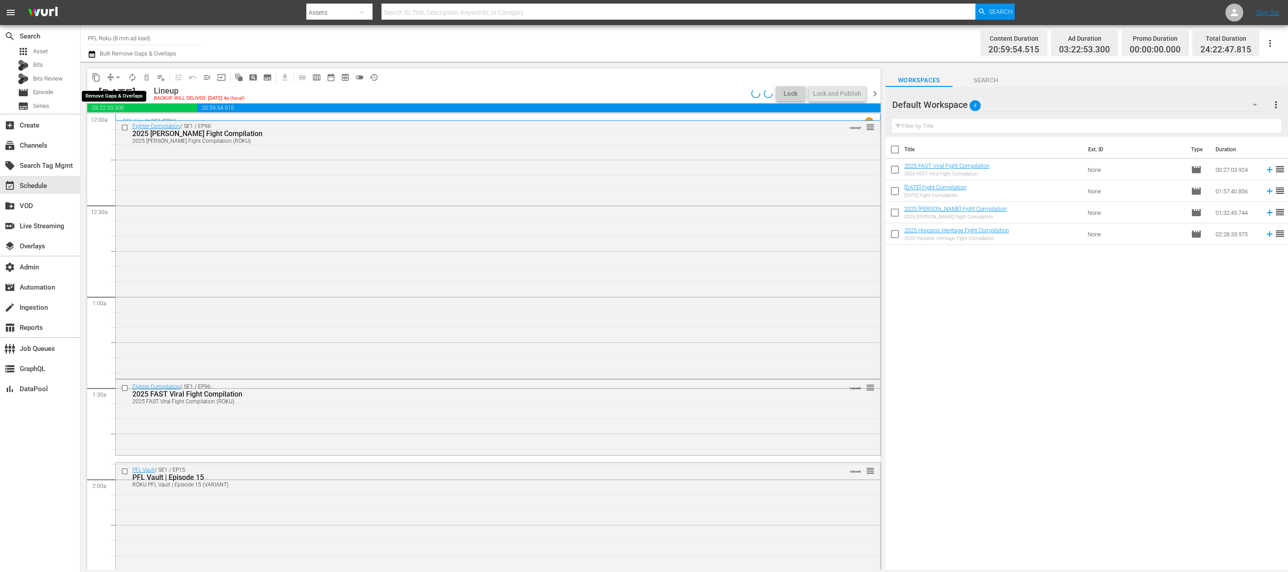
click at [118, 79] on span "arrow_drop_down" at bounding box center [118, 77] width 9 height 9
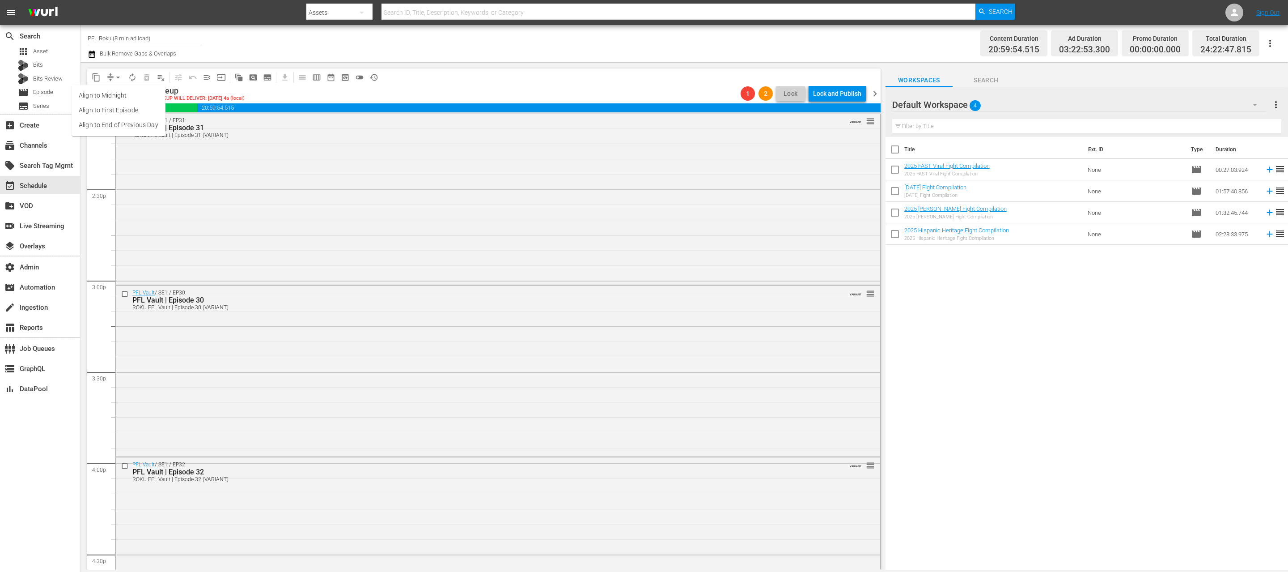
scroll to position [2572, 0]
click at [124, 467] on input "checkbox" at bounding box center [125, 465] width 9 height 8
click at [136, 87] on div "Saturday, October 25th" at bounding box center [117, 93] width 38 height 15
click at [146, 80] on span "delete_forever_outlined" at bounding box center [146, 77] width 9 height 9
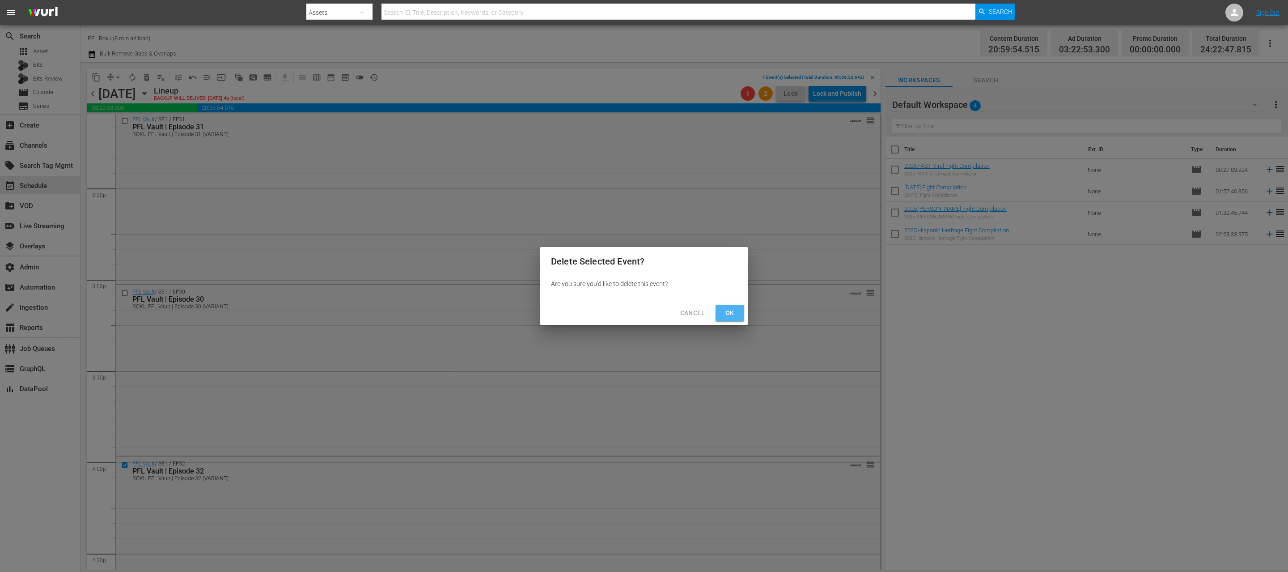
click at [731, 313] on span "Ok" at bounding box center [730, 312] width 14 height 11
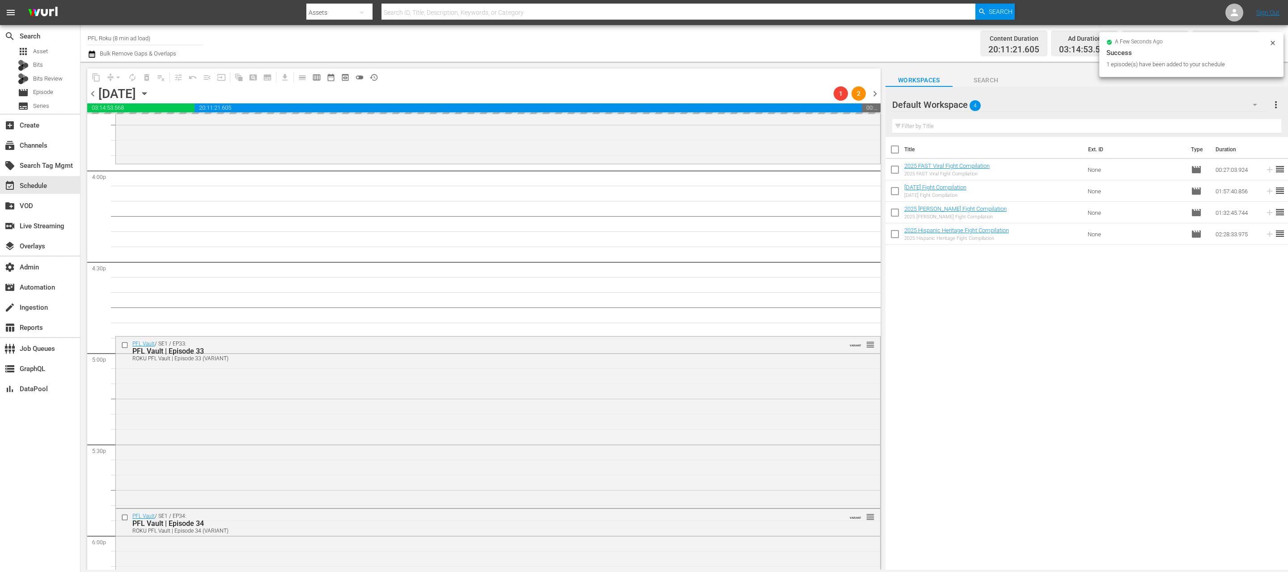
scroll to position [2870, 0]
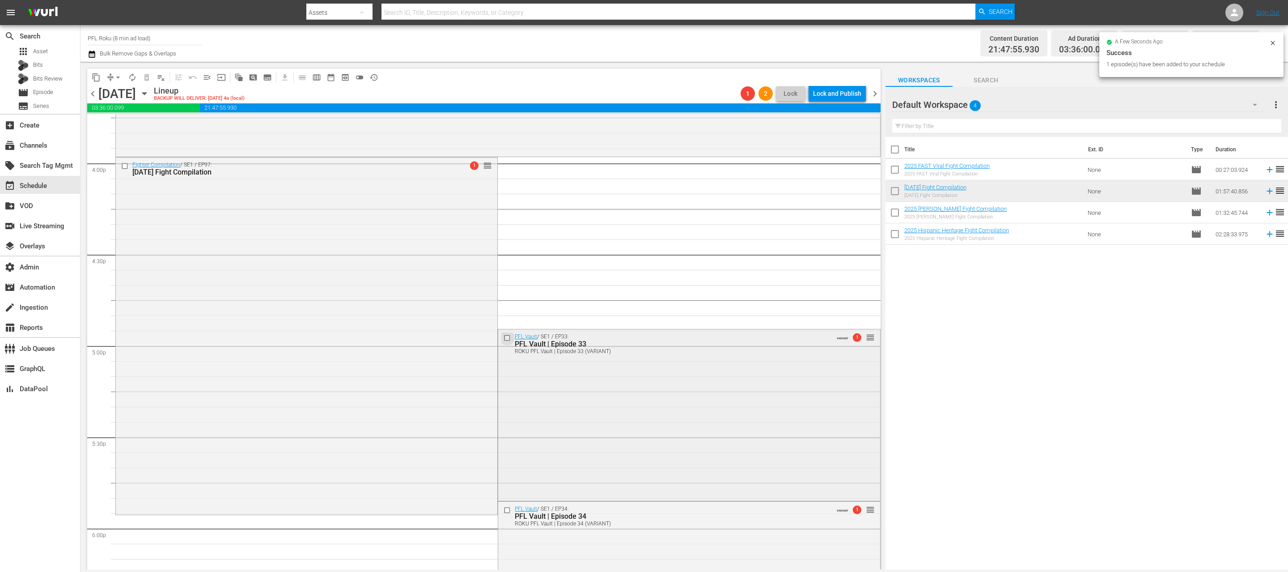
click at [507, 335] on input "checkbox" at bounding box center [508, 338] width 9 height 8
click at [146, 77] on span "delete_forever_outlined" at bounding box center [146, 77] width 9 height 9
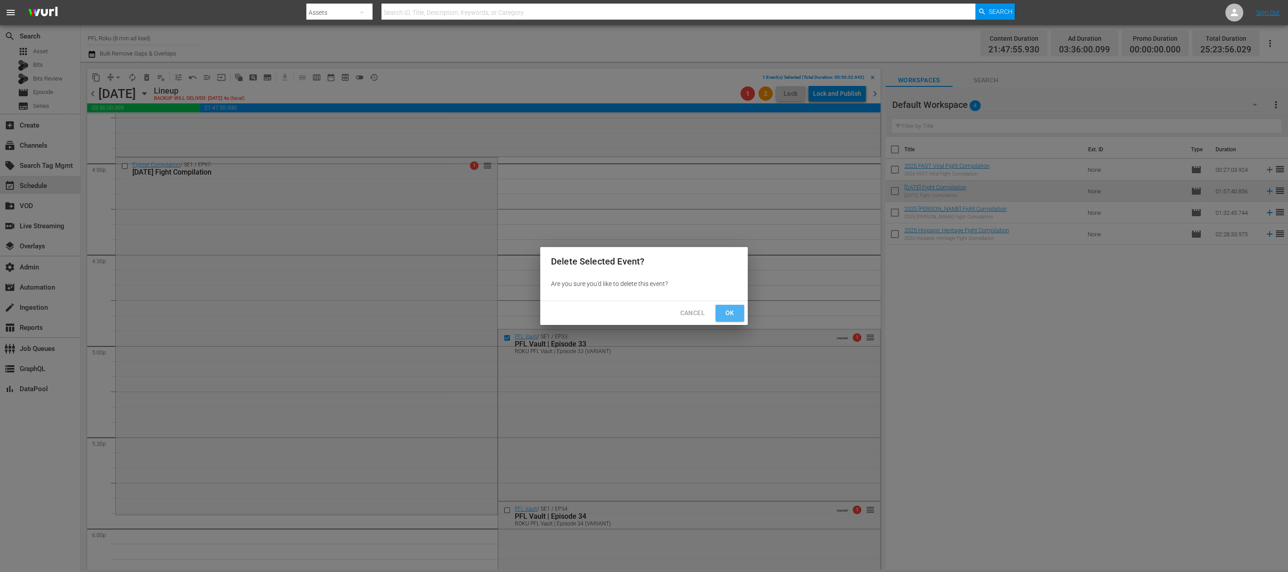
click at [731, 312] on span "Ok" at bounding box center [730, 312] width 14 height 11
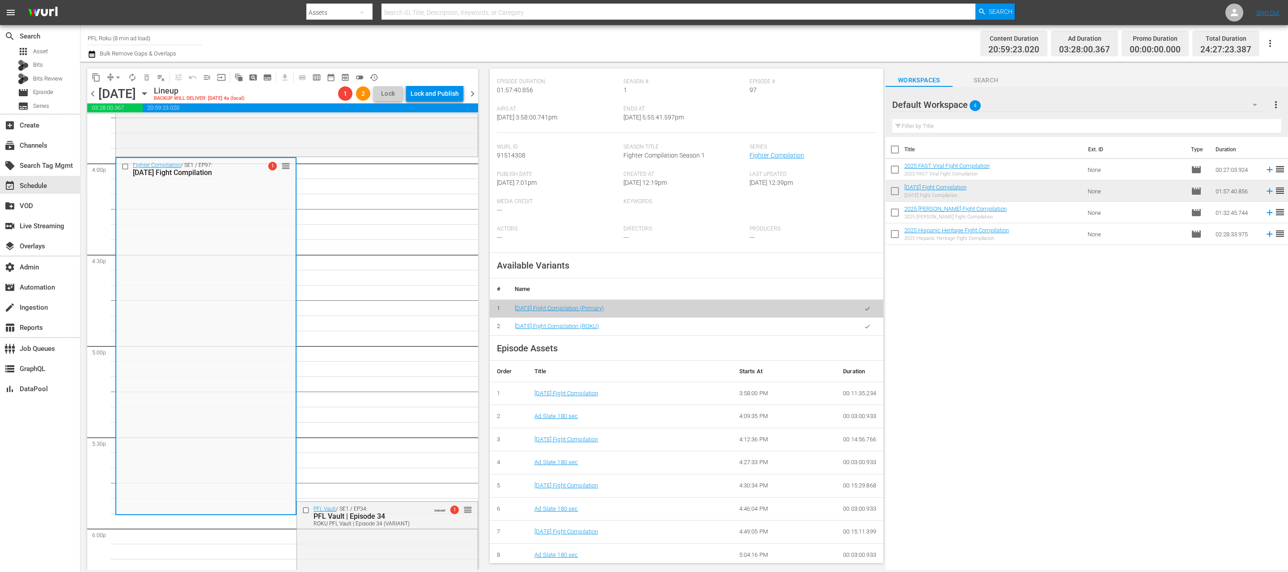
scroll to position [132, 0]
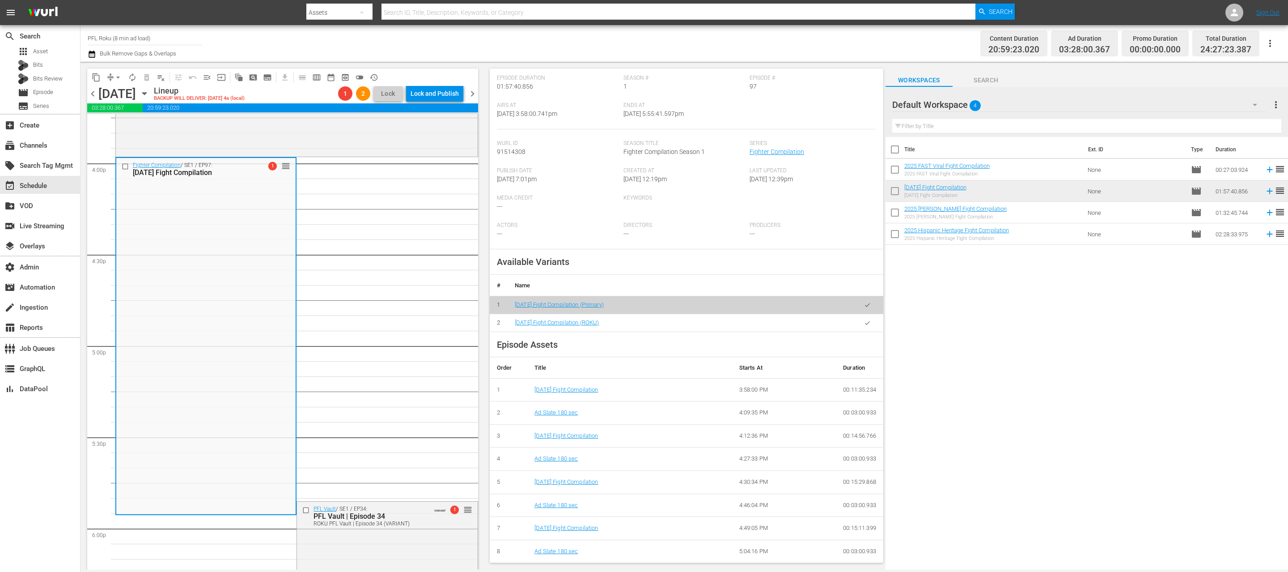
click at [861, 320] on button "button" at bounding box center [867, 322] width 17 height 17
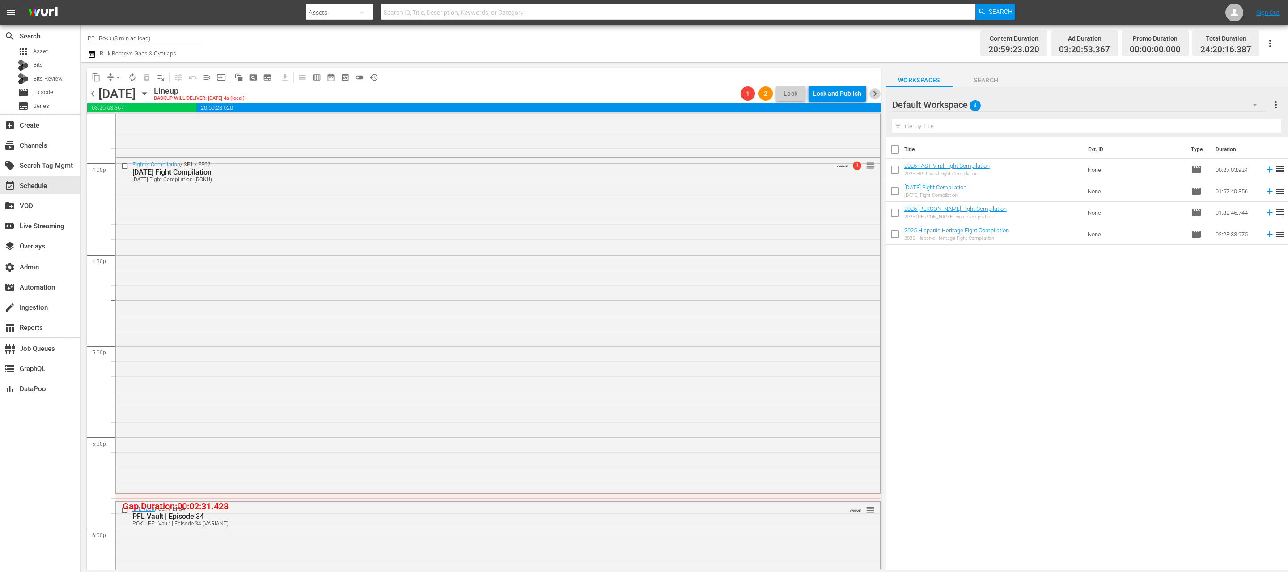
click at [875, 94] on span "chevron_right" at bounding box center [874, 93] width 11 height 11
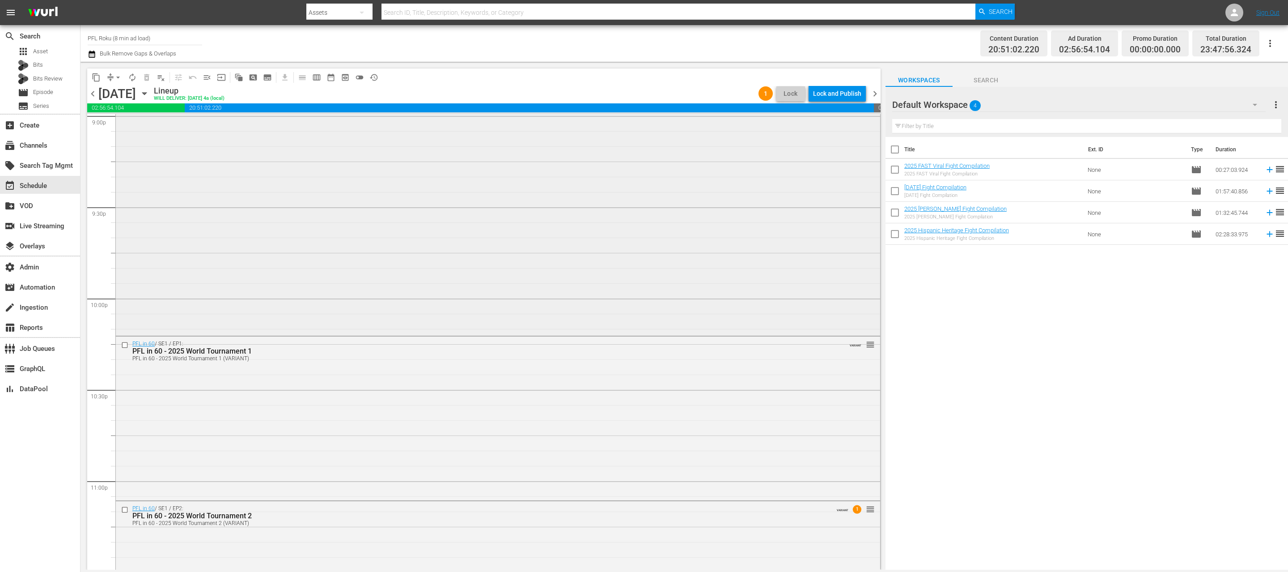
scroll to position [3861, 0]
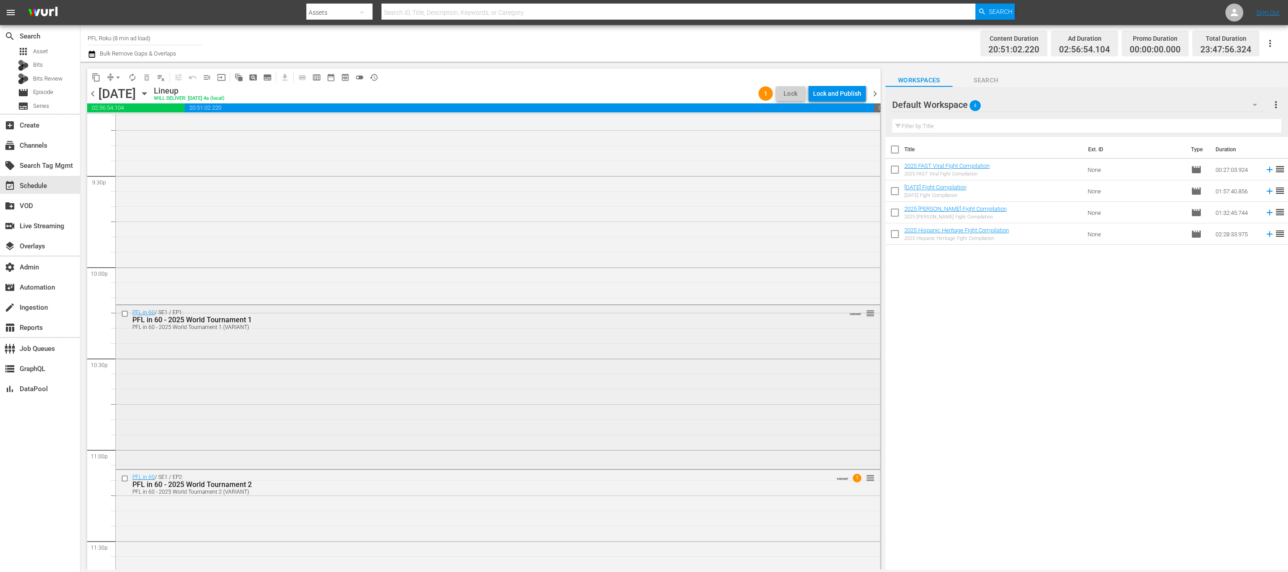
click at [125, 315] on input "checkbox" at bounding box center [125, 314] width 9 height 8
click at [146, 73] on span "delete_forever_outlined" at bounding box center [146, 77] width 9 height 9
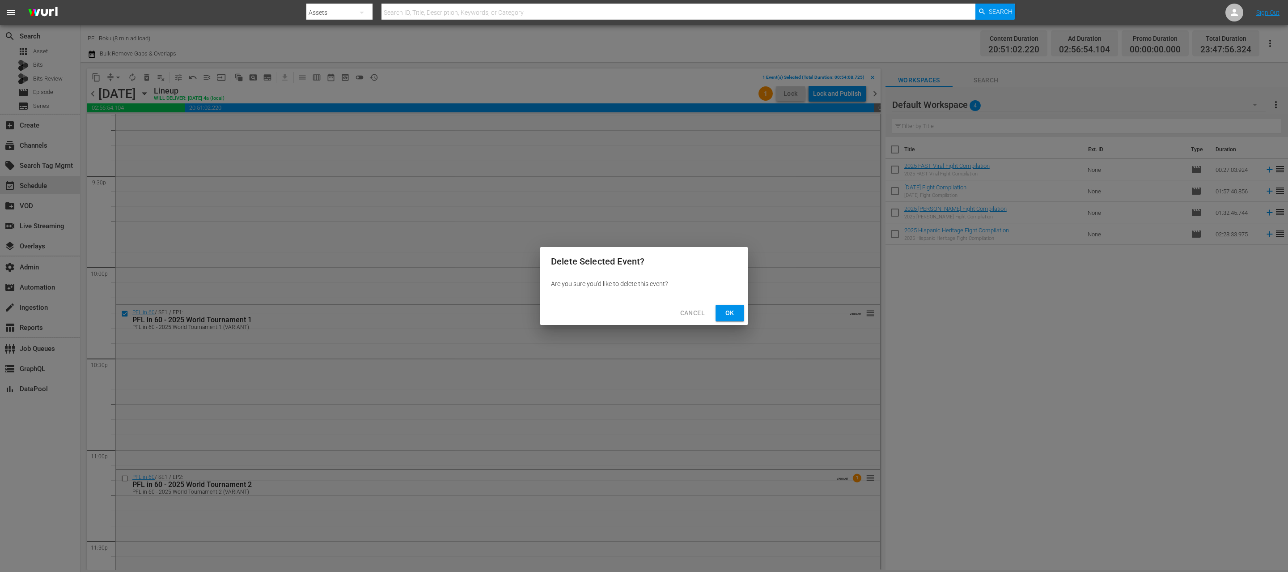
click at [725, 312] on span "Ok" at bounding box center [730, 312] width 14 height 11
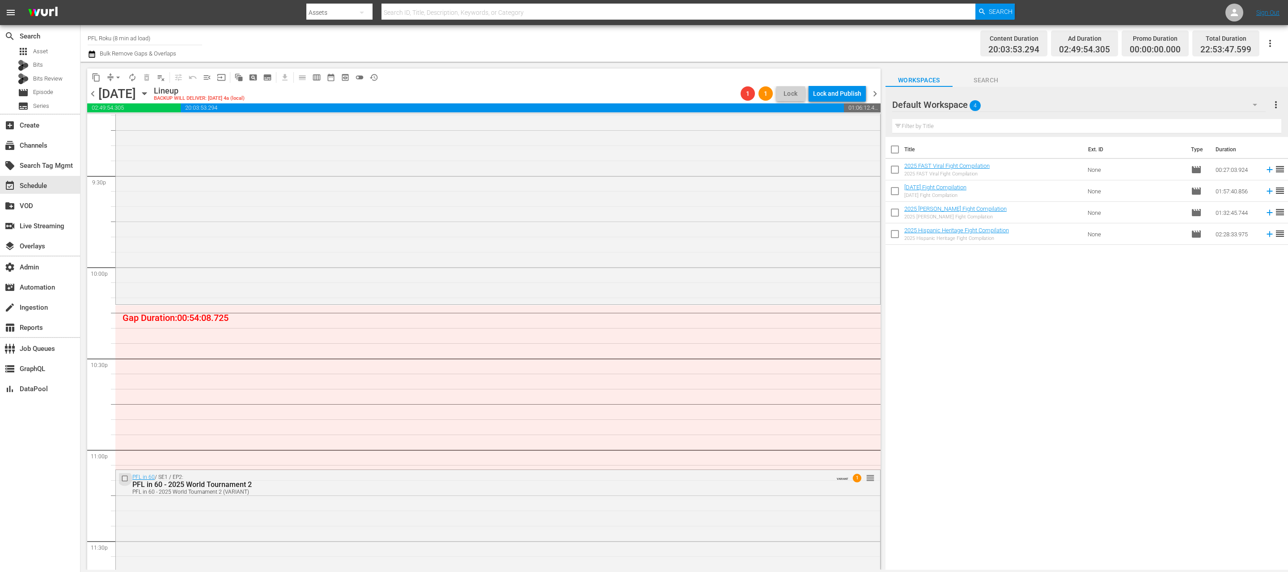
click at [124, 476] on input "checkbox" at bounding box center [125, 479] width 9 height 8
click at [149, 78] on span "delete_forever_outlined" at bounding box center [146, 77] width 9 height 9
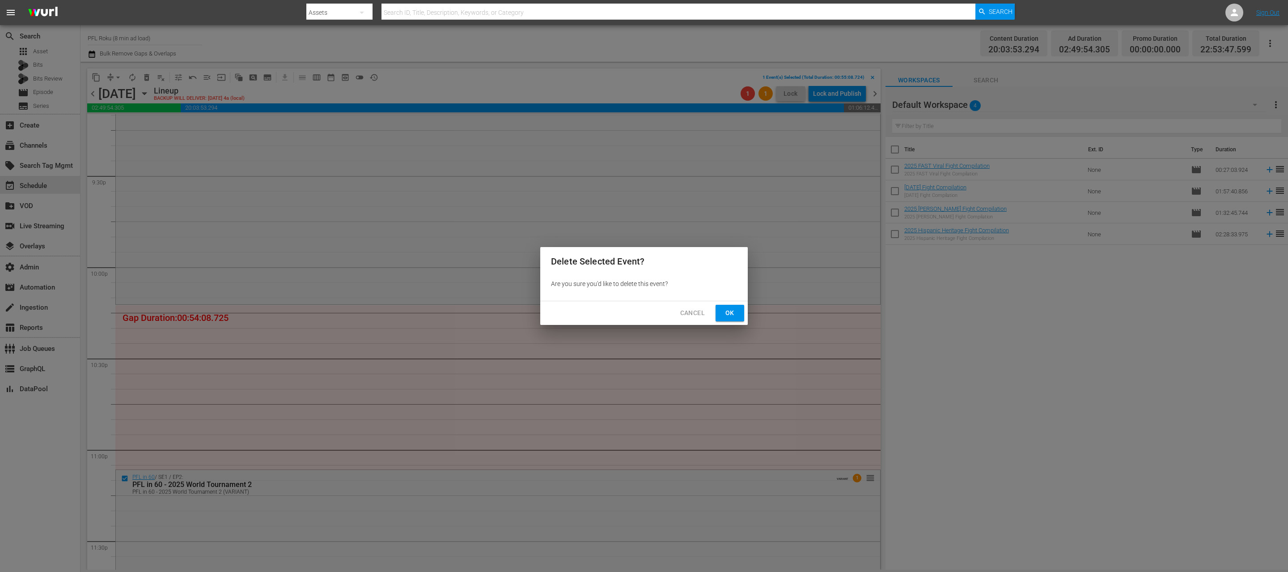
click at [733, 310] on span "Ok" at bounding box center [730, 312] width 14 height 11
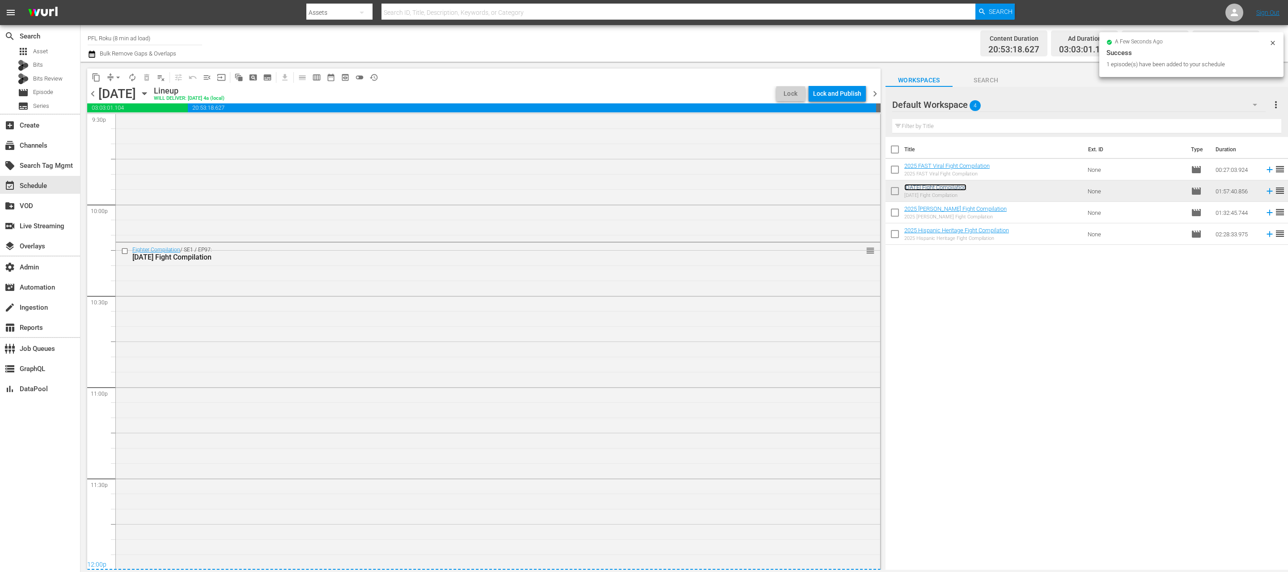
scroll to position [3955, 0]
click at [436, 338] on div "Fighter Compilation / SE1 / EP97: [DATE] Fight Compilation 1 reorder" at bounding box center [498, 389] width 764 height 355
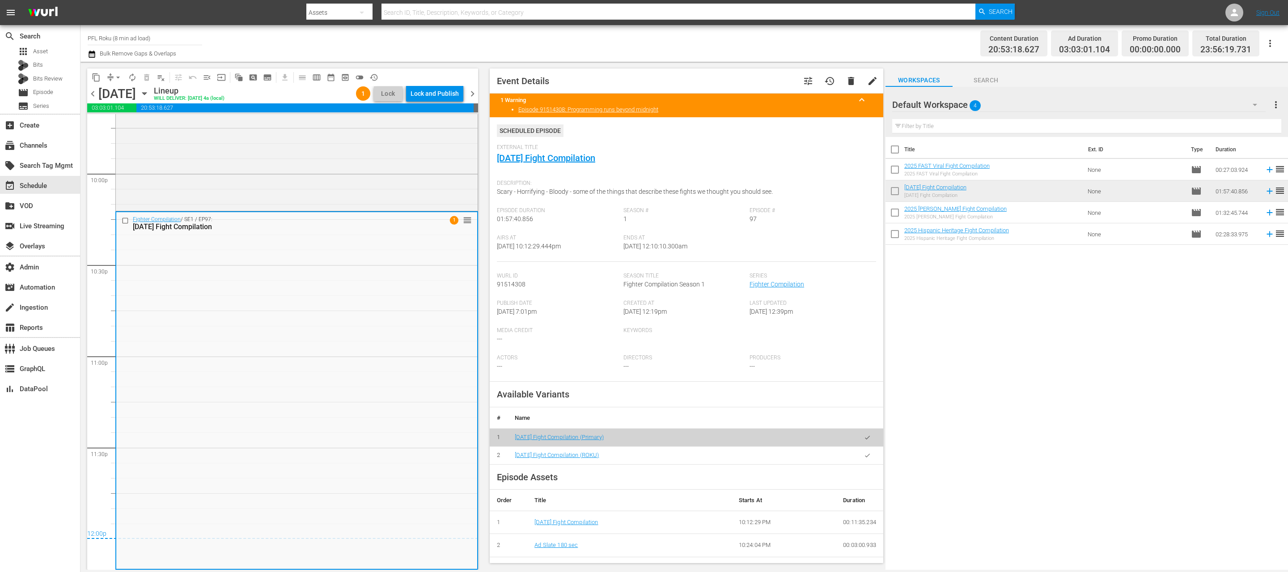
click at [871, 460] on button "button" at bounding box center [867, 454] width 17 height 17
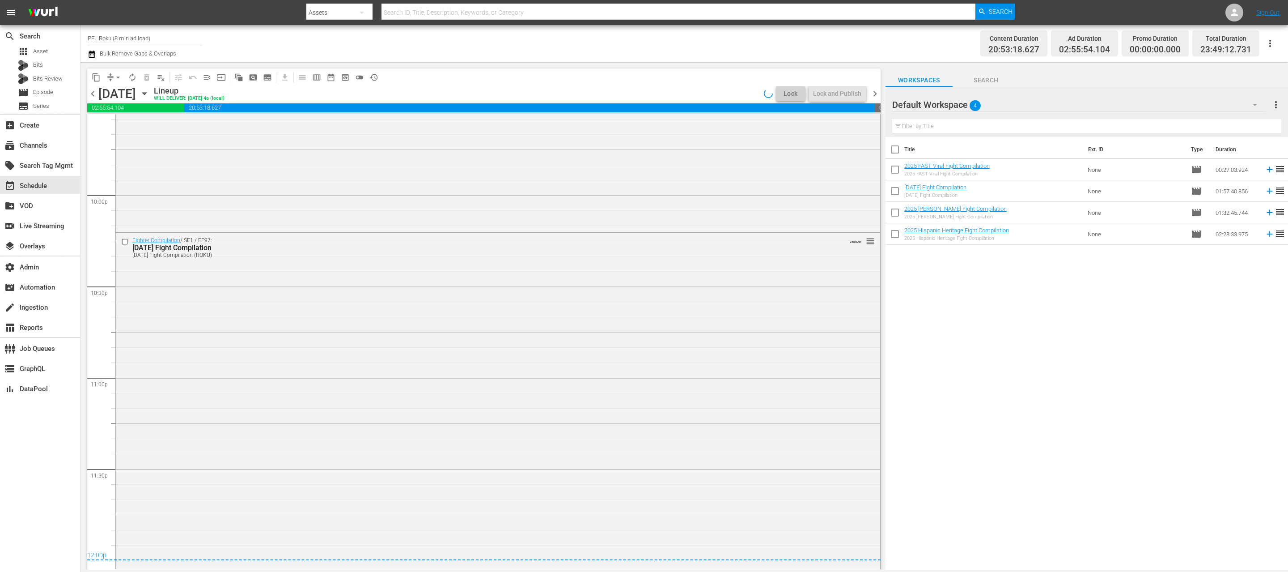
scroll to position [3933, 0]
click at [93, 54] on icon "button" at bounding box center [92, 54] width 8 height 11
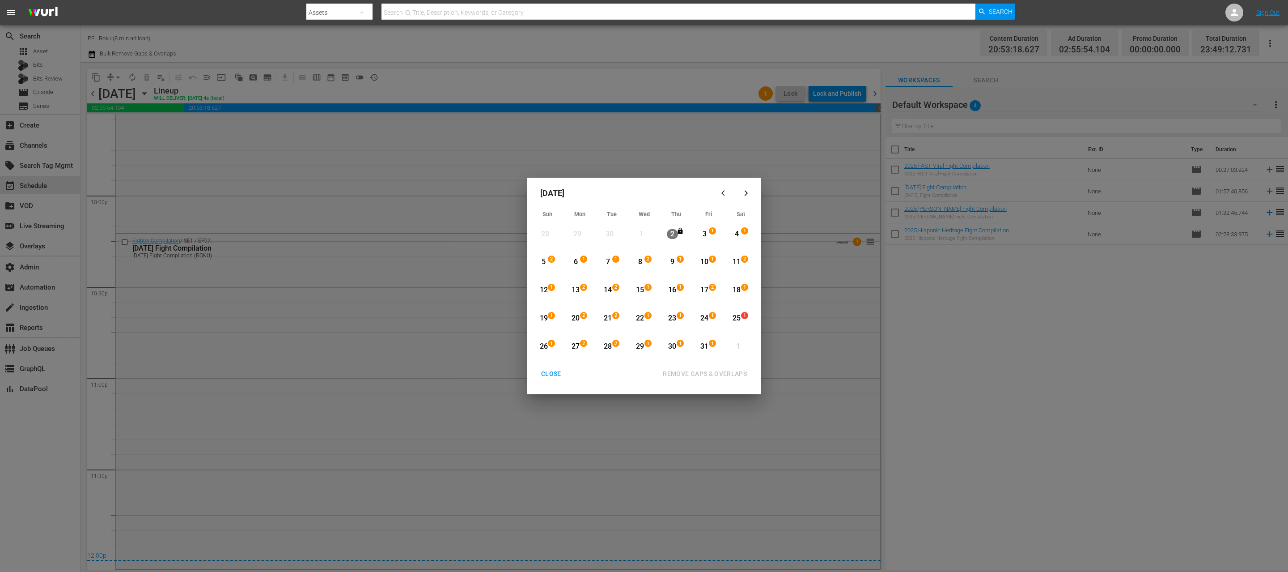
click at [735, 317] on div "25" at bounding box center [736, 318] width 11 height 10
click at [576, 312] on div "20" at bounding box center [575, 318] width 11 height 25
click at [703, 347] on div "31" at bounding box center [704, 346] width 11 height 10
click at [576, 315] on div "20" at bounding box center [575, 318] width 11 height 10
click at [699, 372] on div "REMOVE GAPS & OVERLAPS" at bounding box center [705, 373] width 98 height 11
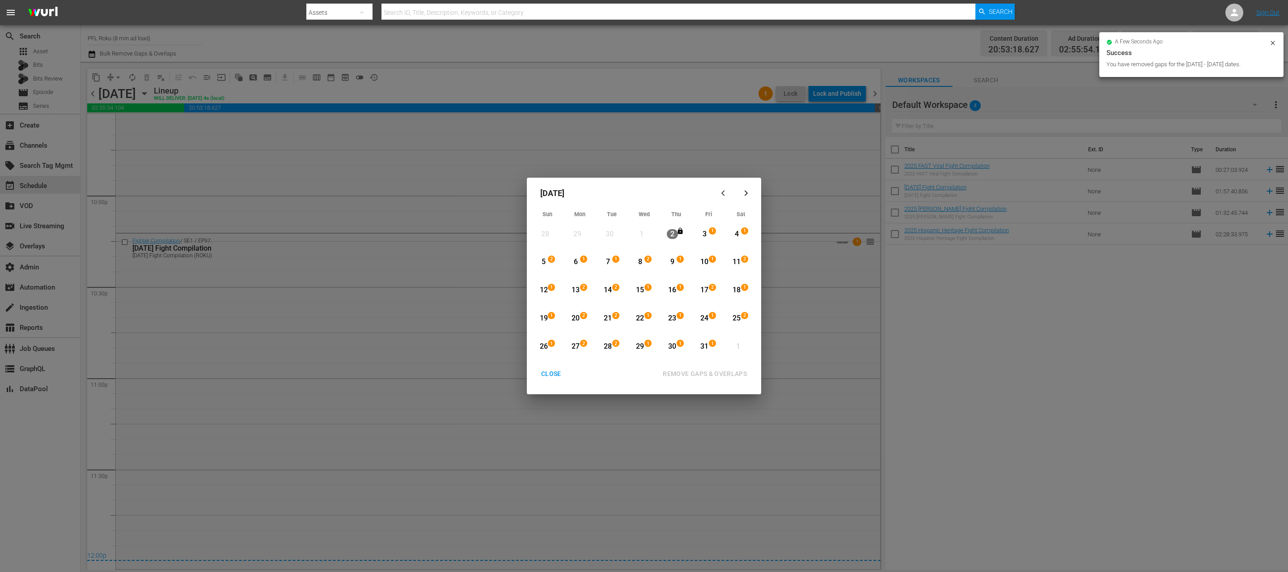
click at [555, 371] on div "CLOSE" at bounding box center [551, 373] width 34 height 11
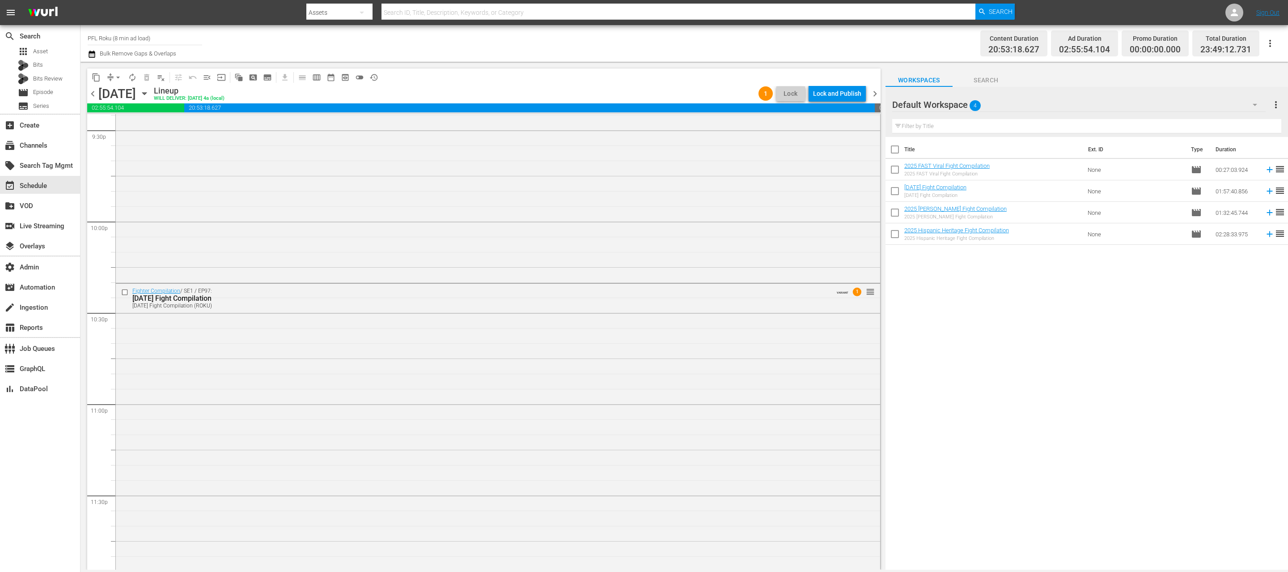
scroll to position [3957, 0]
click at [875, 91] on span "chevron_right" at bounding box center [874, 93] width 11 height 11
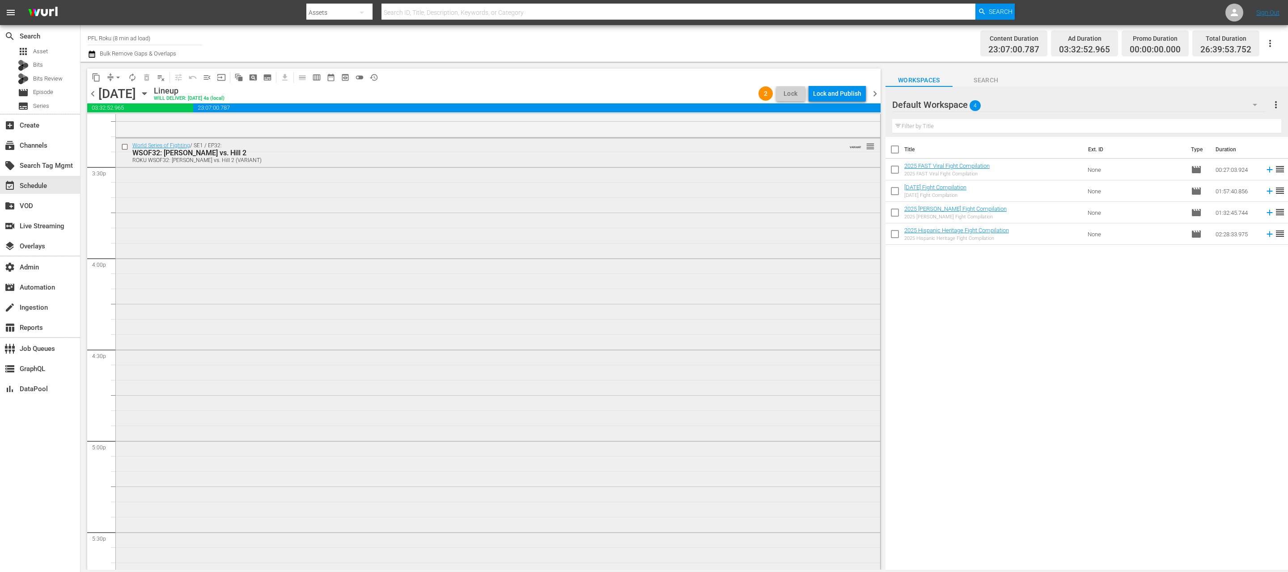
click at [125, 148] on input "checkbox" at bounding box center [125, 147] width 9 height 8
click at [147, 80] on span "delete_forever_outlined" at bounding box center [146, 77] width 9 height 9
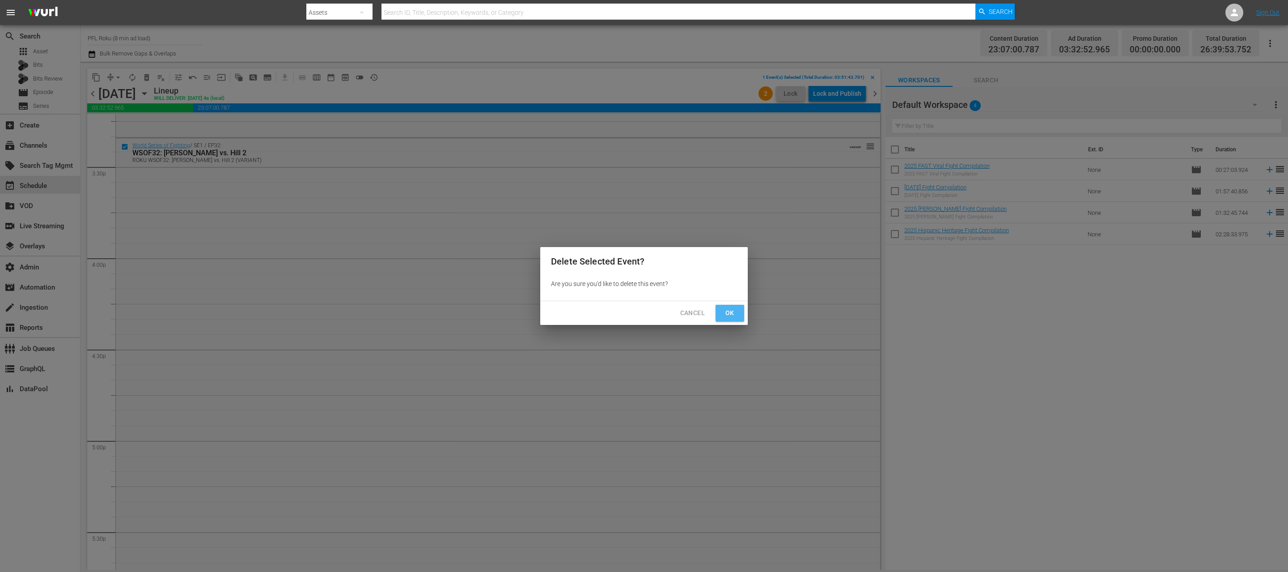
click at [724, 317] on span "Ok" at bounding box center [730, 312] width 14 height 11
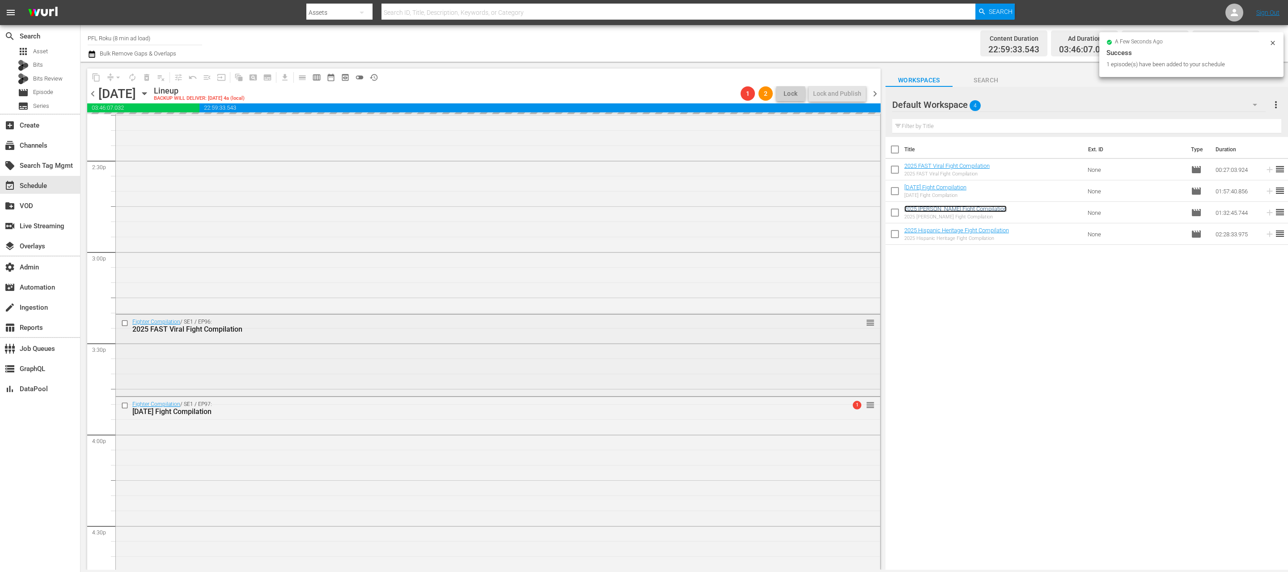
scroll to position [2612, 0]
click at [489, 338] on div "Fighter Compilation / SE1 / EP96: 2025 FAST Viral Fight Compilation reorder" at bounding box center [498, 342] width 764 height 80
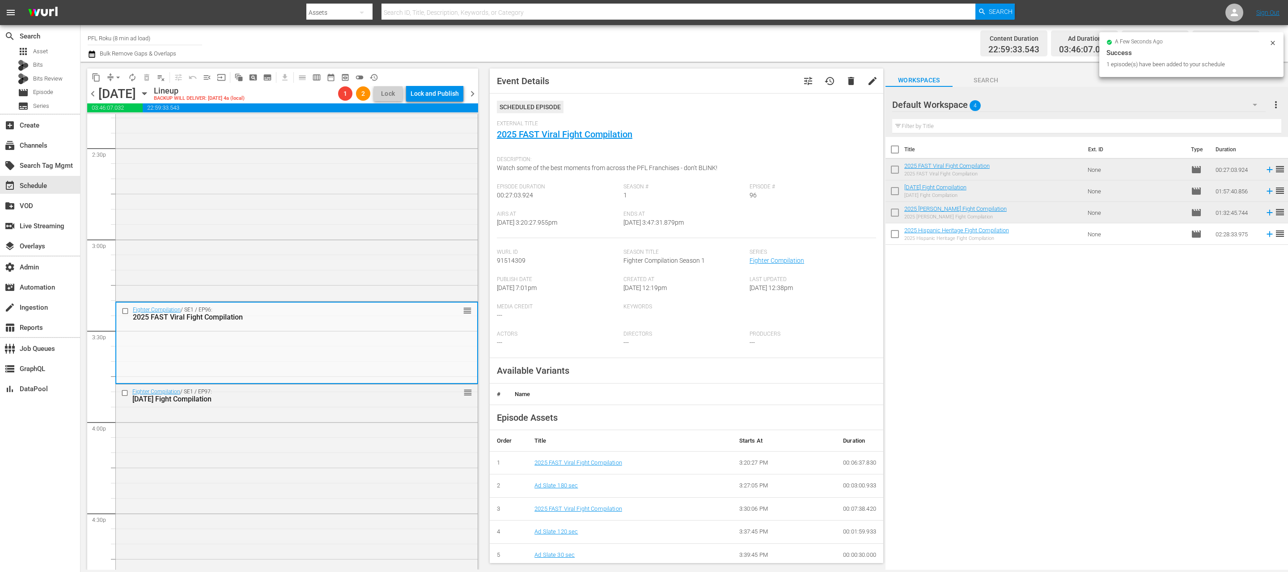
scroll to position [63, 0]
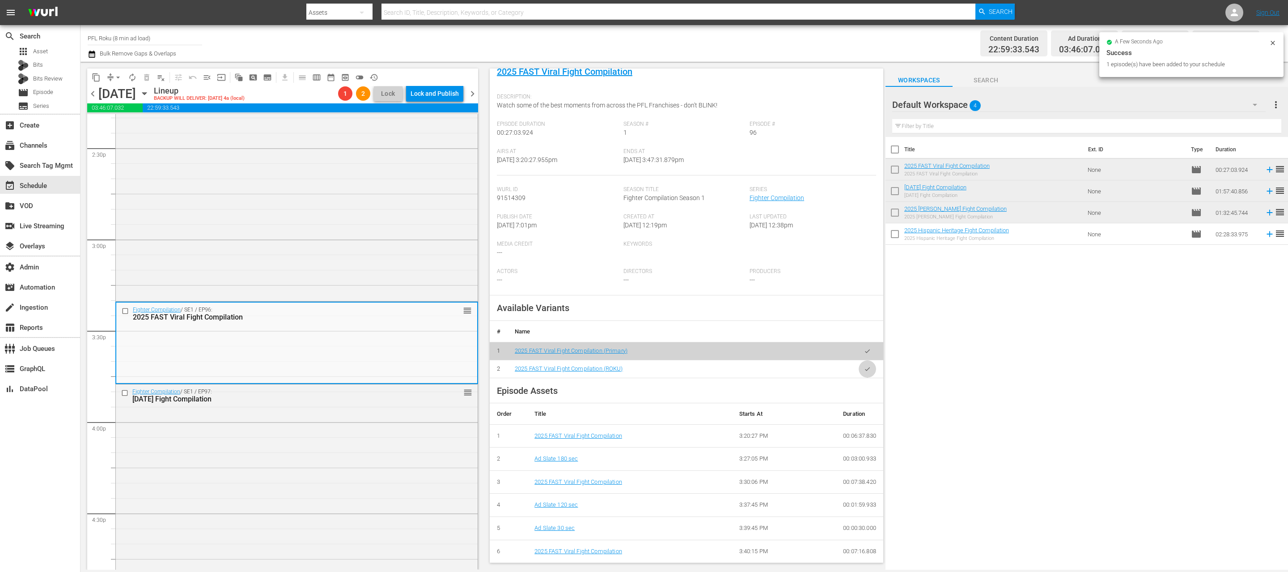
click at [867, 370] on icon "button" at bounding box center [867, 368] width 7 height 7
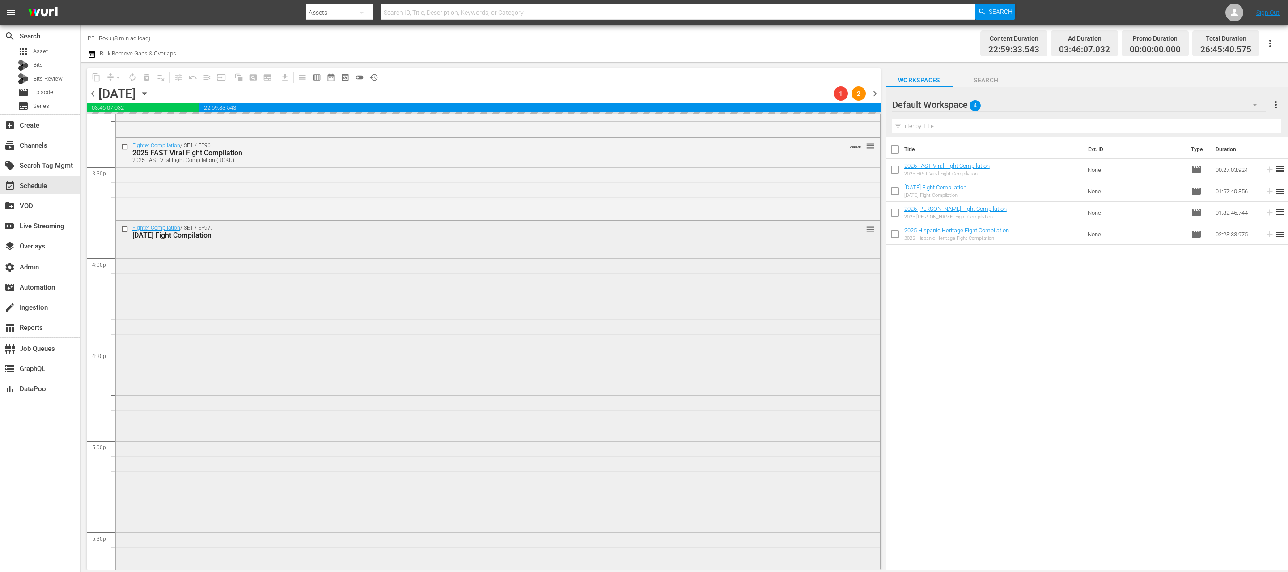
scroll to position [2776, 0]
click at [334, 341] on div "Fighter Compilation / SE1 / EP97: [DATE] Fight Compilation reorder" at bounding box center [498, 397] width 764 height 355
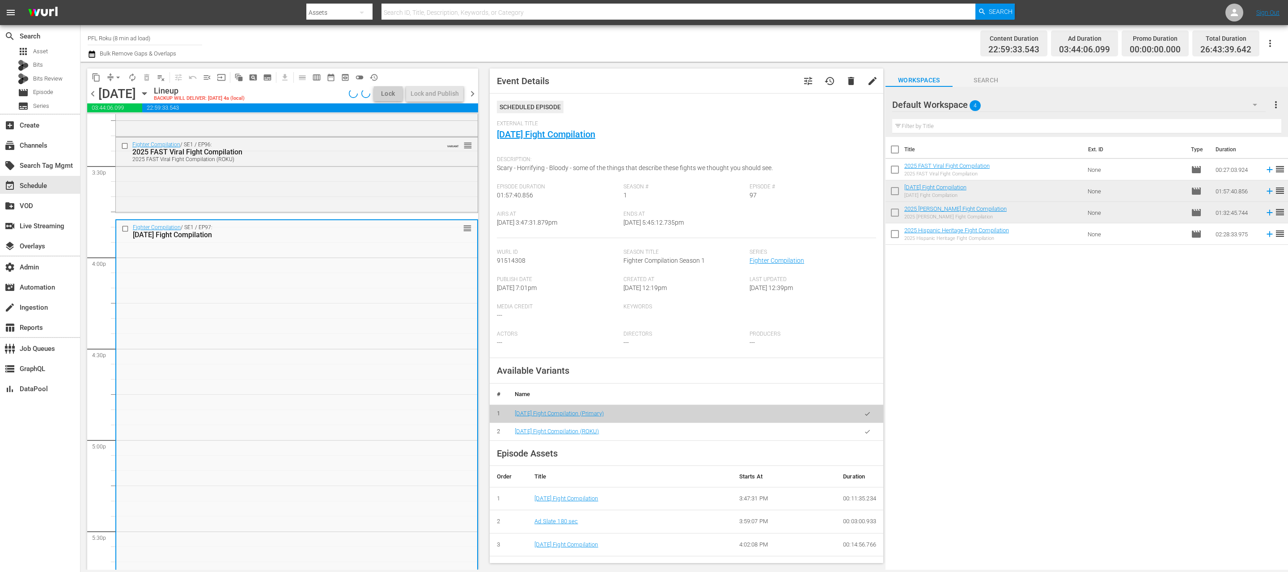
click at [868, 429] on icon "button" at bounding box center [867, 431] width 7 height 7
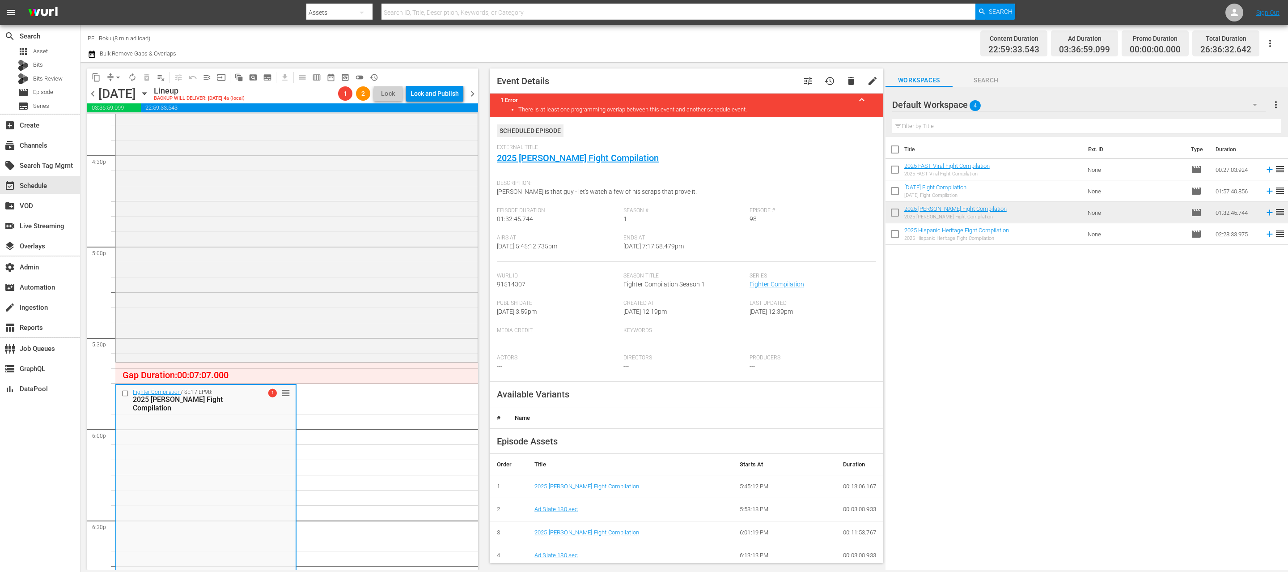
scroll to position [139, 0]
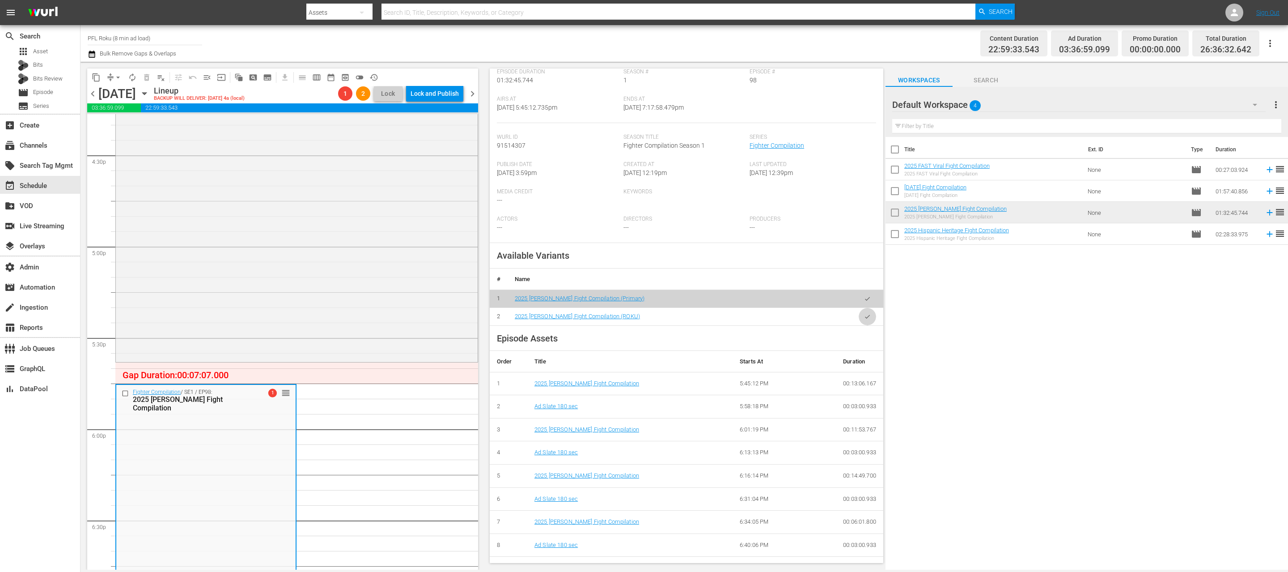
click at [864, 315] on icon "button" at bounding box center [867, 316] width 7 height 7
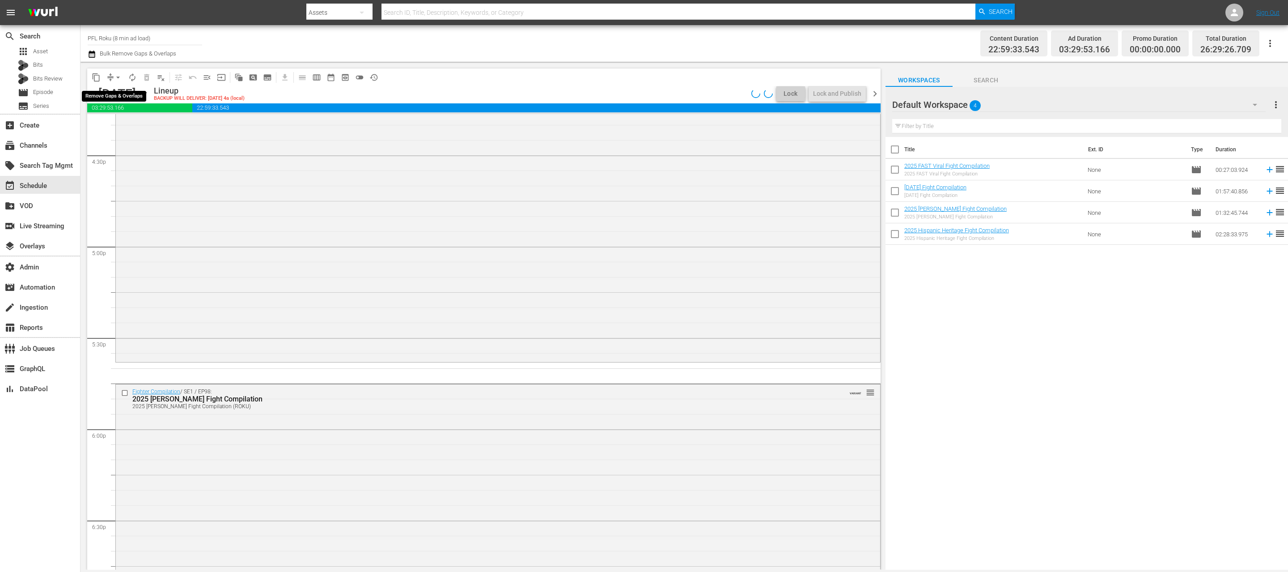
click at [118, 78] on span "arrow_drop_down" at bounding box center [118, 77] width 9 height 9
click at [116, 125] on li "Align to End of Previous Day" at bounding box center [119, 125] width 94 height 15
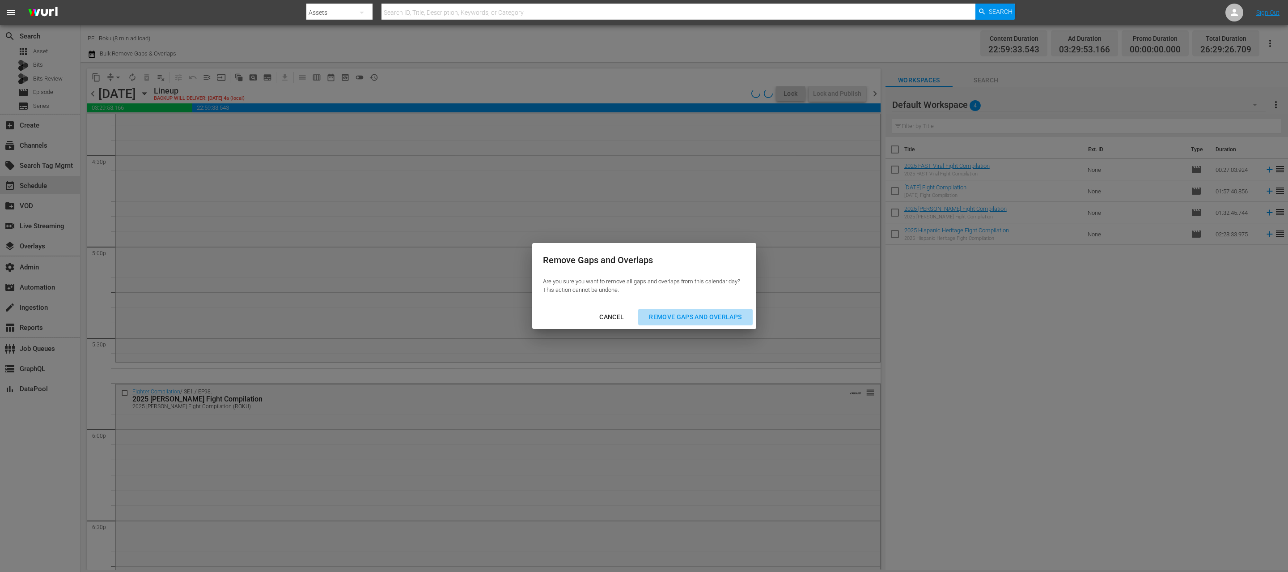
click at [689, 313] on div "Remove Gaps and Overlaps" at bounding box center [695, 316] width 107 height 11
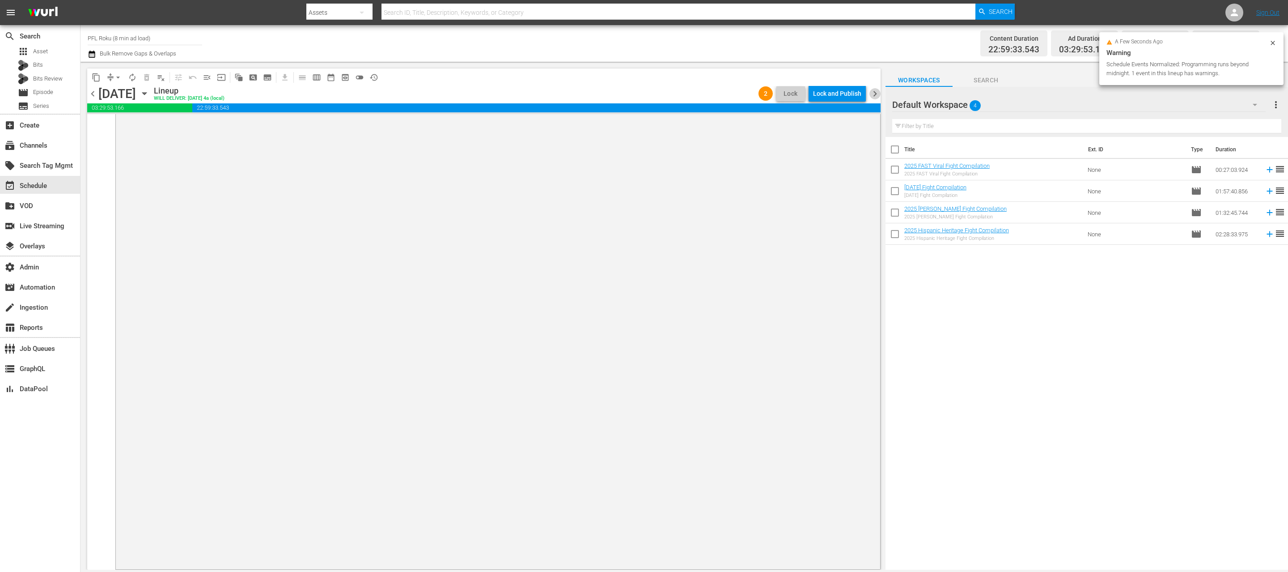
click at [877, 89] on span "chevron_right" at bounding box center [874, 93] width 11 height 11
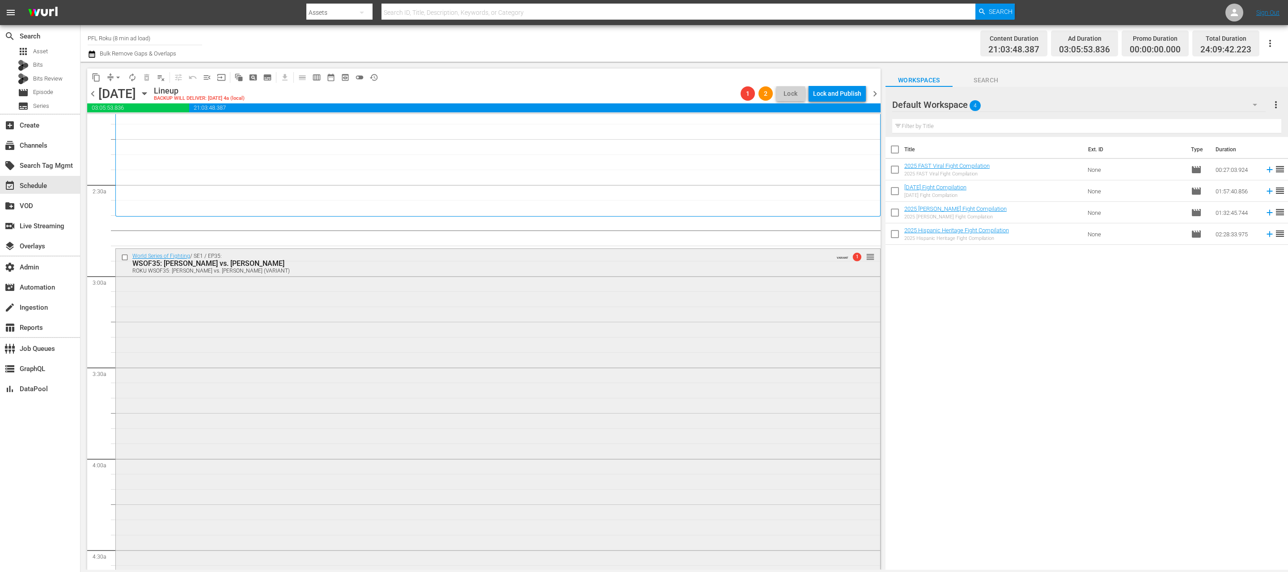
scroll to position [382, 0]
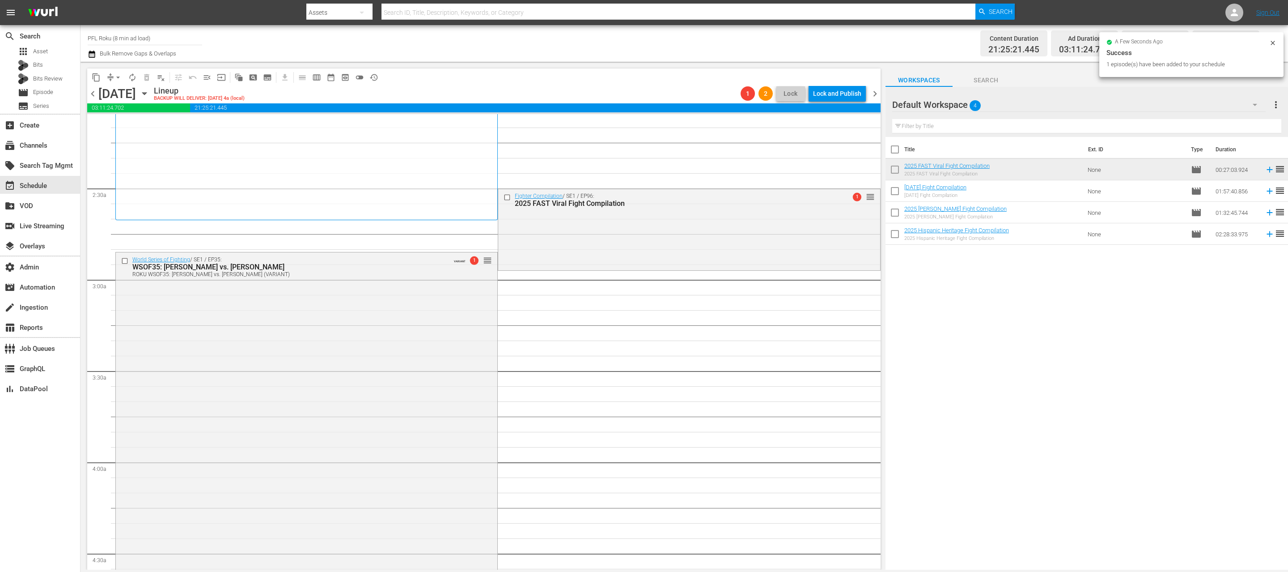
click at [775, 239] on div "Fighter Compilation / SE1 / EP96: 2025 FAST Viral Fight Compilation 1 reorder" at bounding box center [688, 229] width 381 height 80
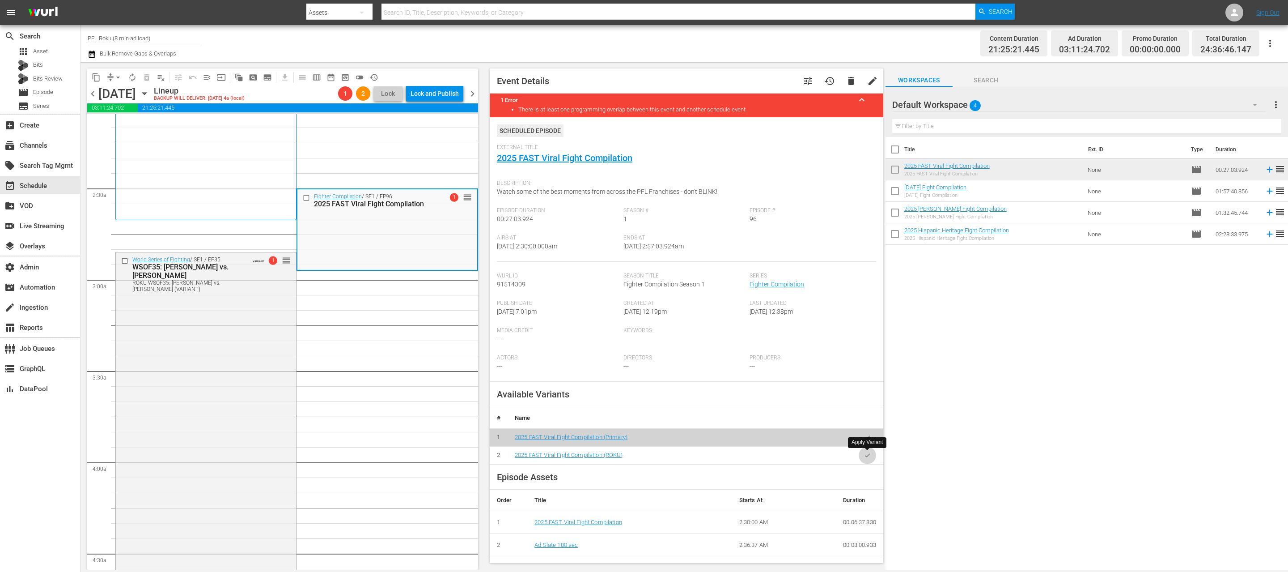
click at [864, 456] on icon "button" at bounding box center [867, 455] width 7 height 7
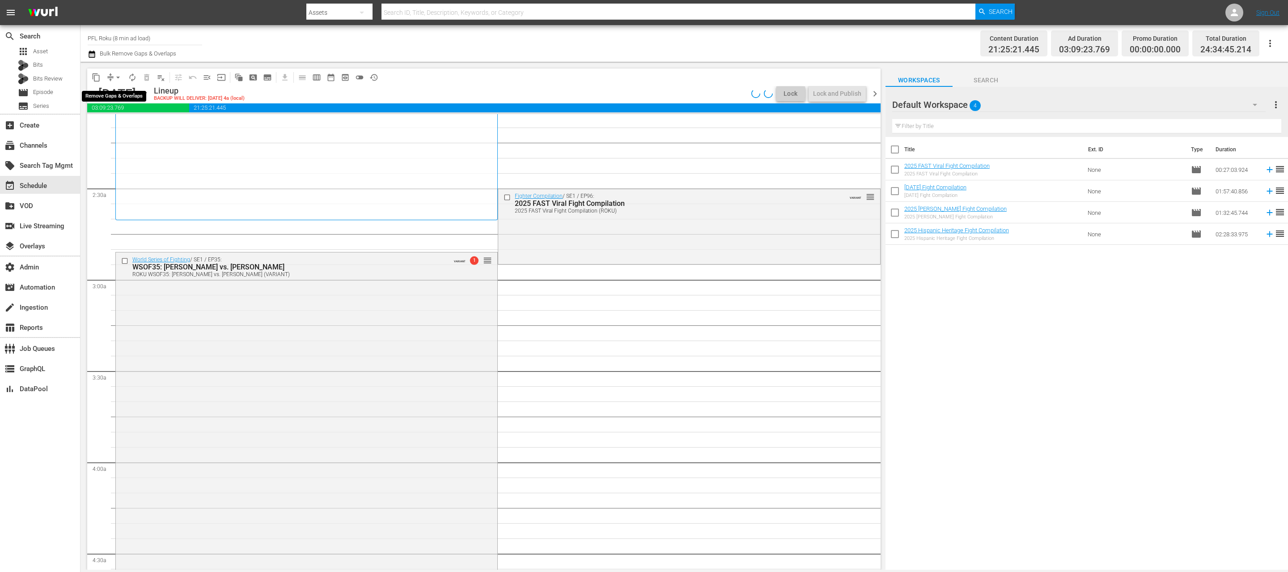
click at [117, 80] on span "arrow_drop_down" at bounding box center [118, 77] width 9 height 9
click at [137, 123] on li "Align to End of Previous Day" at bounding box center [119, 125] width 94 height 15
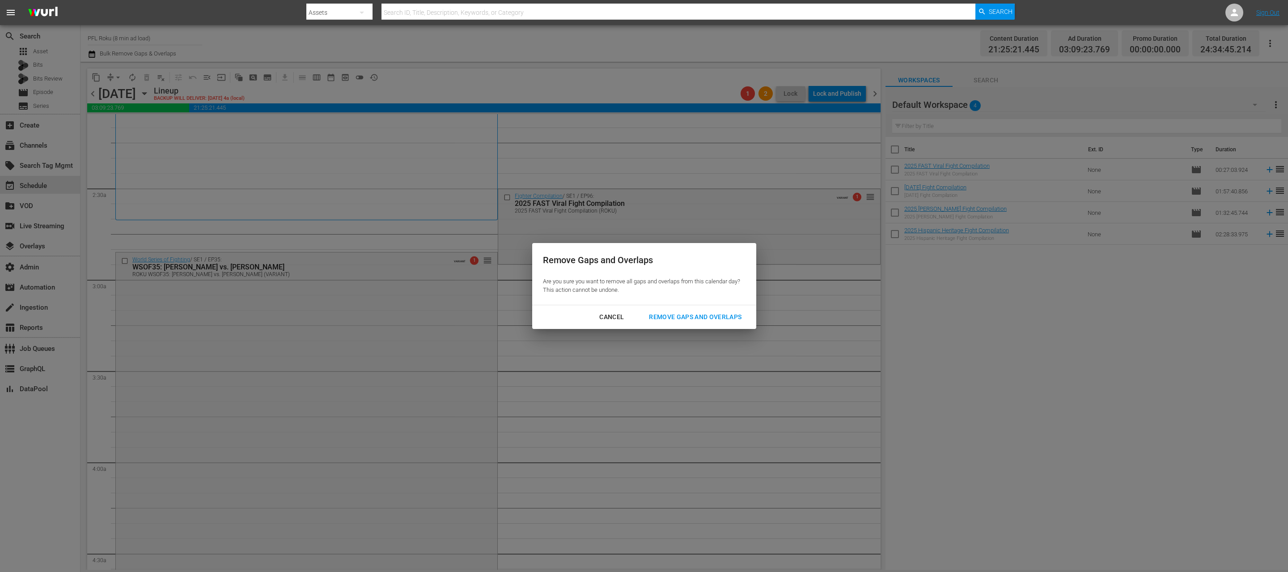
click at [686, 315] on div "Remove Gaps and Overlaps" at bounding box center [695, 316] width 107 height 11
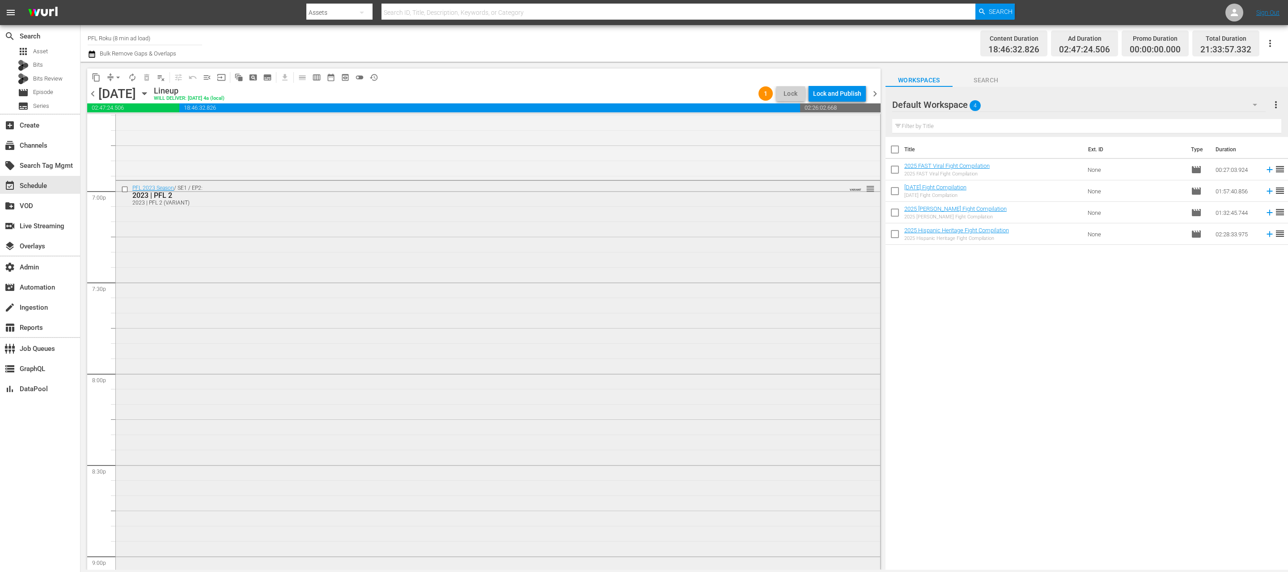
scroll to position [3968, 0]
click at [874, 94] on span "chevron_right" at bounding box center [874, 93] width 11 height 11
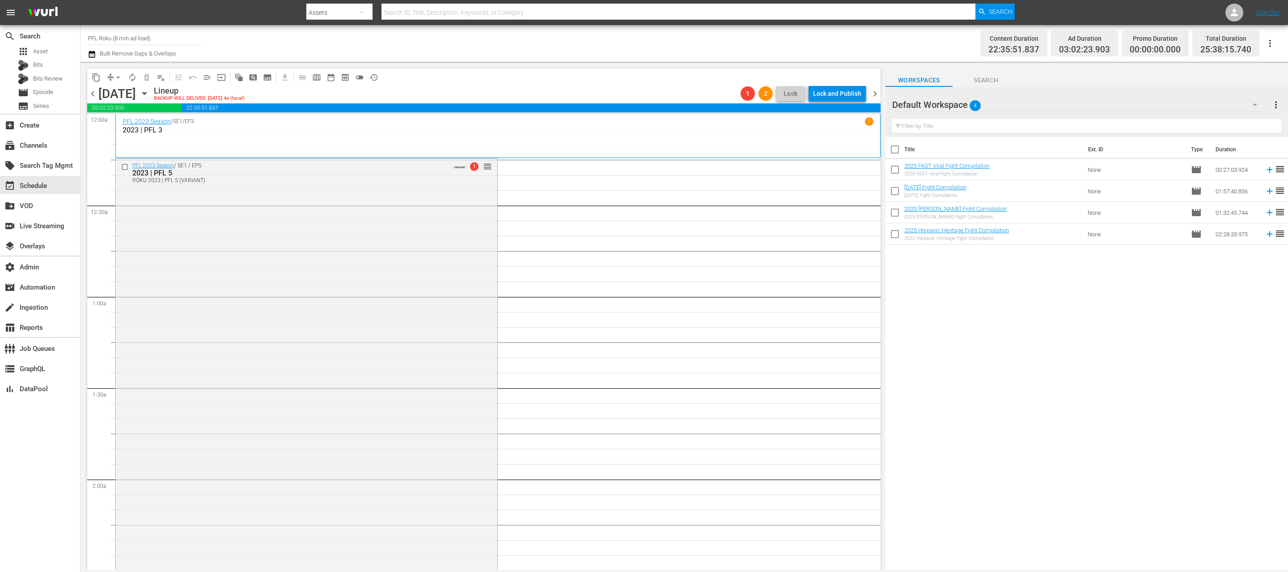
click at [93, 56] on icon "button" at bounding box center [92, 54] width 8 height 11
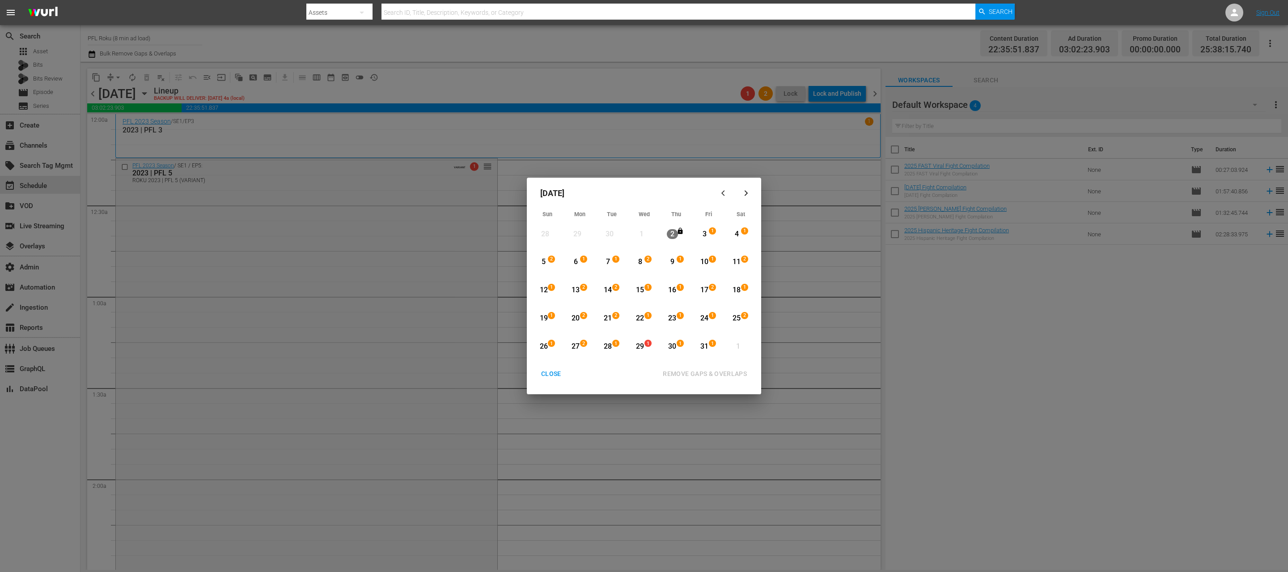
click at [610, 343] on div "28" at bounding box center [607, 346] width 11 height 10
click at [703, 343] on div "31" at bounding box center [704, 346] width 11 height 10
click at [715, 375] on div "REMOVE GAPS & OVERLAPS" at bounding box center [705, 373] width 98 height 11
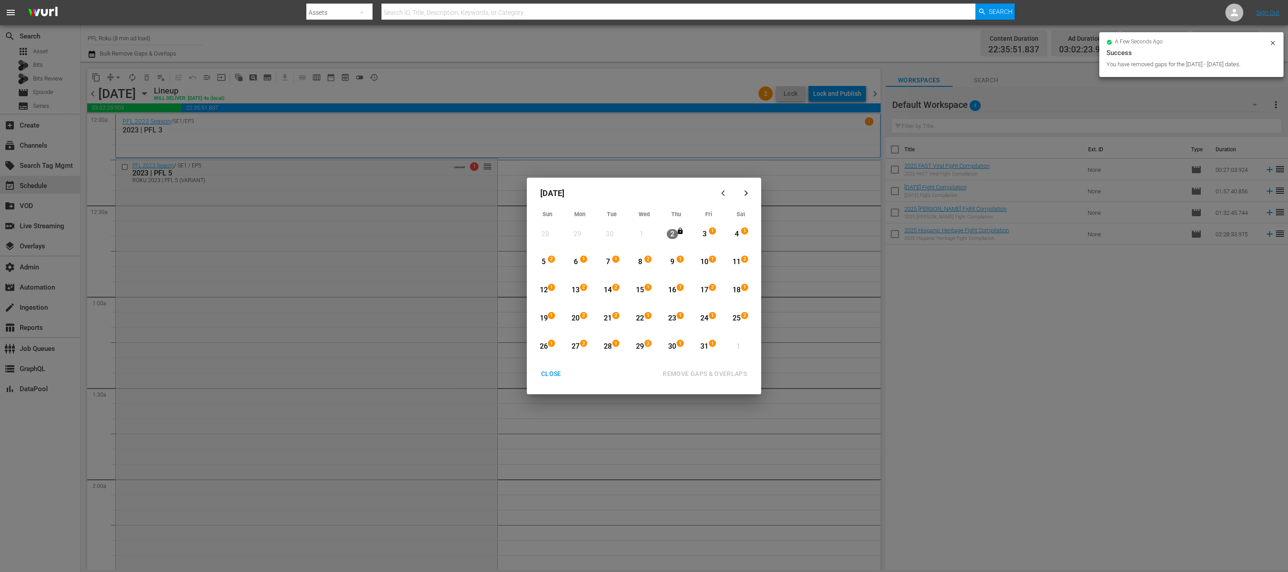
click at [556, 373] on div "CLOSE" at bounding box center [551, 373] width 34 height 11
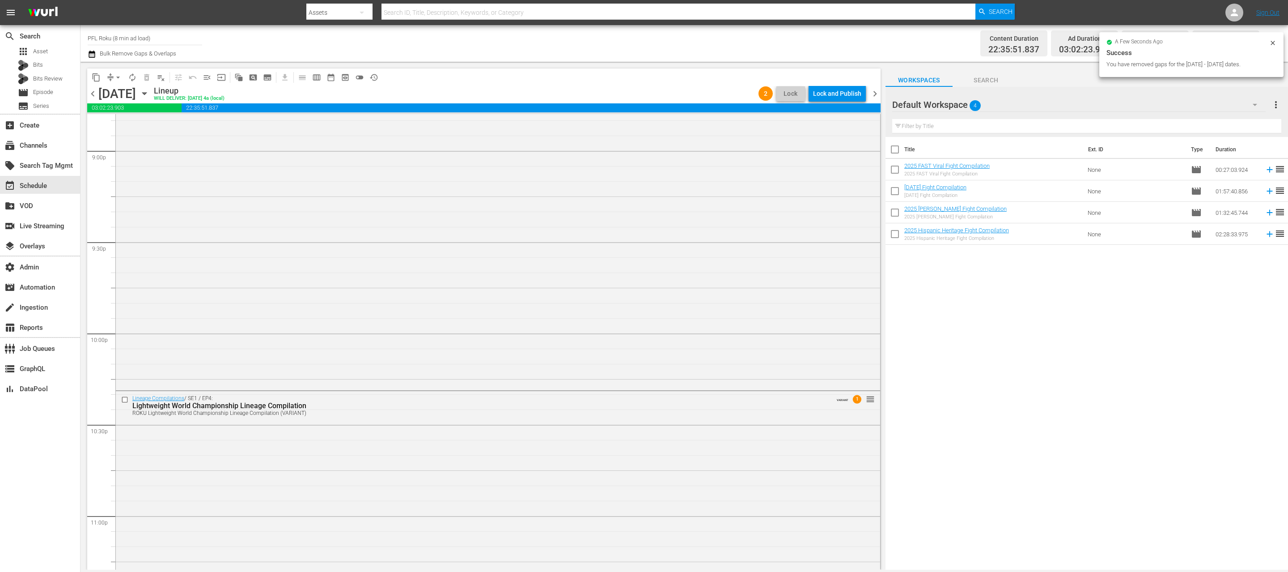
scroll to position [4266, 0]
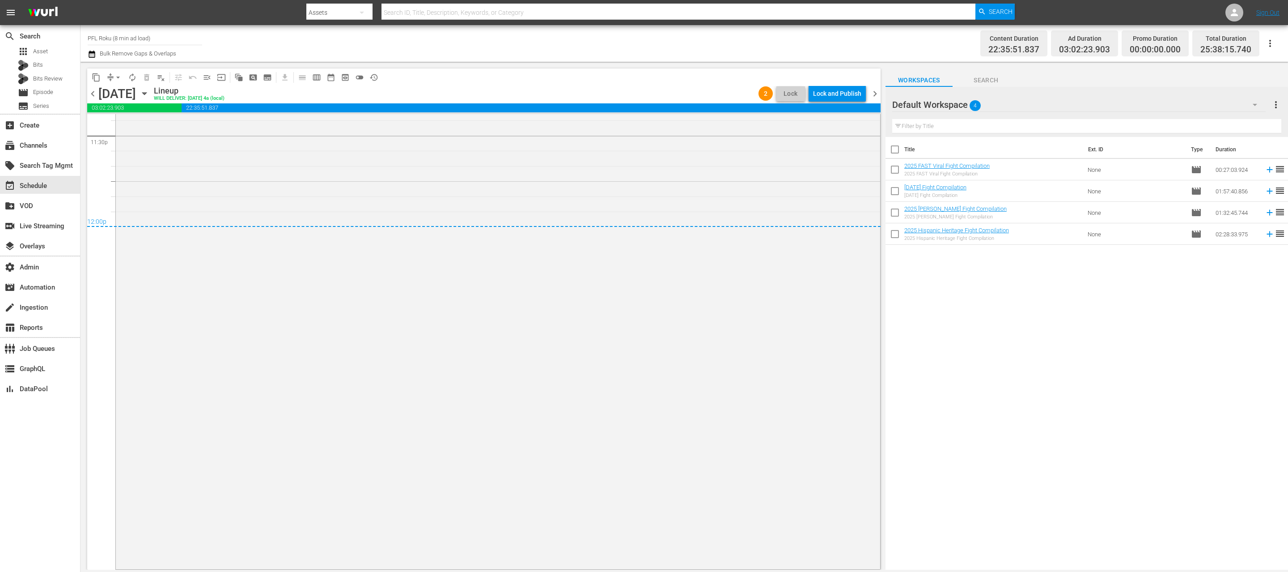
click at [871, 87] on div "chevron_left Wednesday, October 29th October 29th Lineup WILL DELIVER: 10/28 @ …" at bounding box center [483, 94] width 793 height 17
click at [871, 93] on span "chevron_right" at bounding box center [874, 93] width 11 height 11
click at [877, 93] on span "chevron_right" at bounding box center [874, 93] width 11 height 11
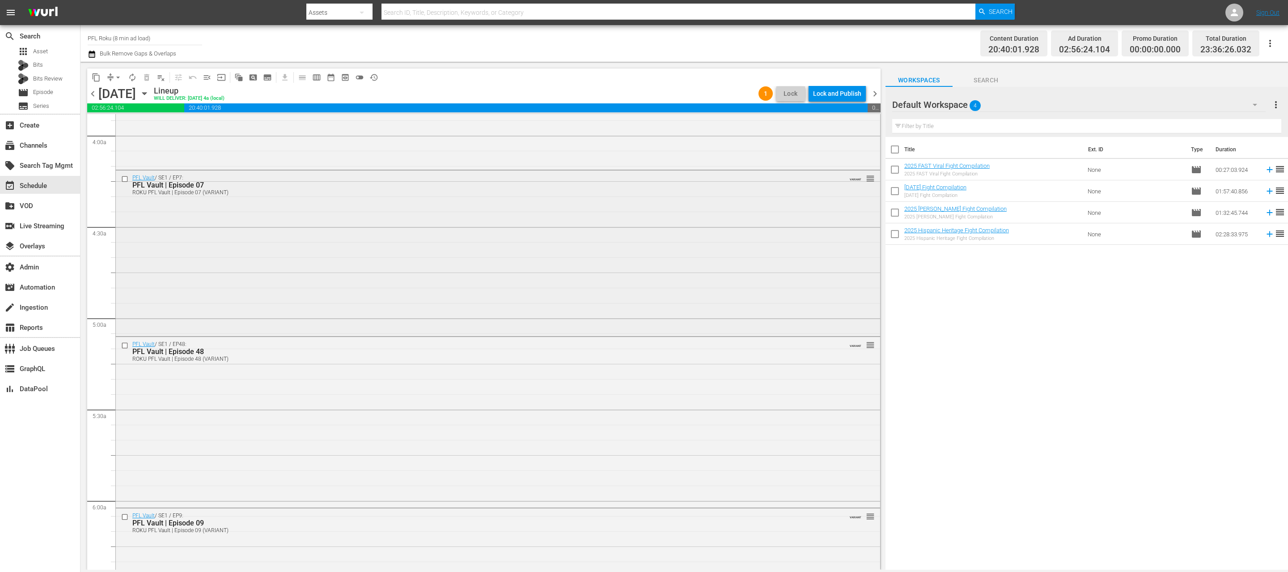
scroll to position [706, 0]
click at [125, 182] on input "checkbox" at bounding box center [125, 182] width 9 height 8
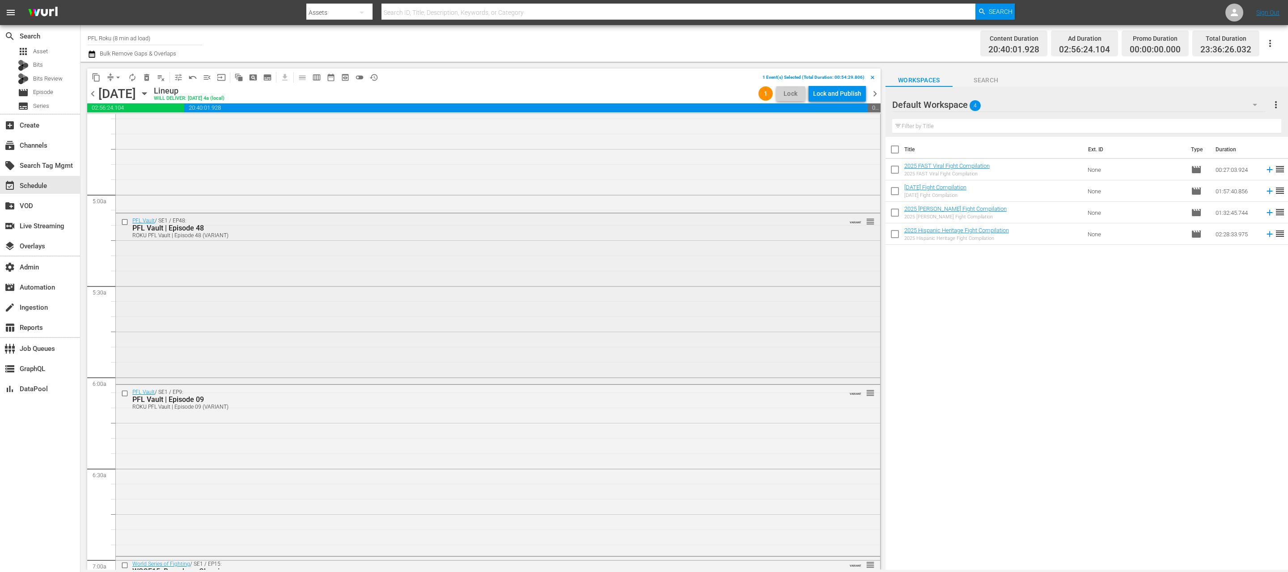
scroll to position [837, 0]
click at [123, 216] on input "checkbox" at bounding box center [125, 216] width 9 height 8
click at [127, 391] on input "checkbox" at bounding box center [125, 388] width 9 height 8
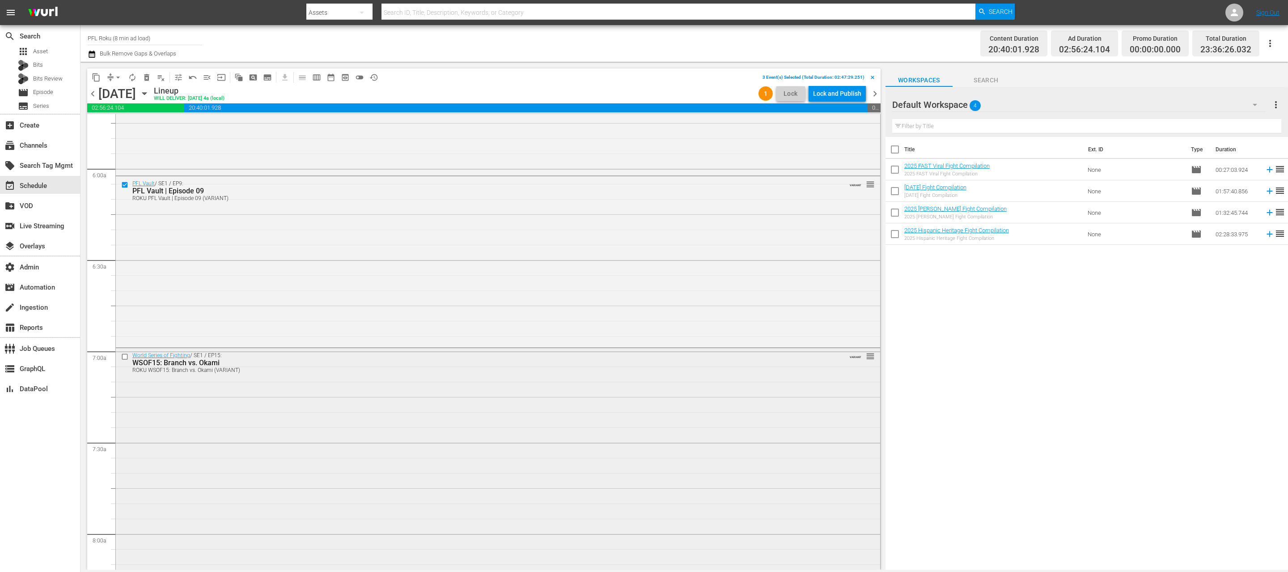
click at [124, 358] on input "checkbox" at bounding box center [125, 357] width 9 height 8
click at [127, 367] on input "checkbox" at bounding box center [125, 364] width 9 height 8
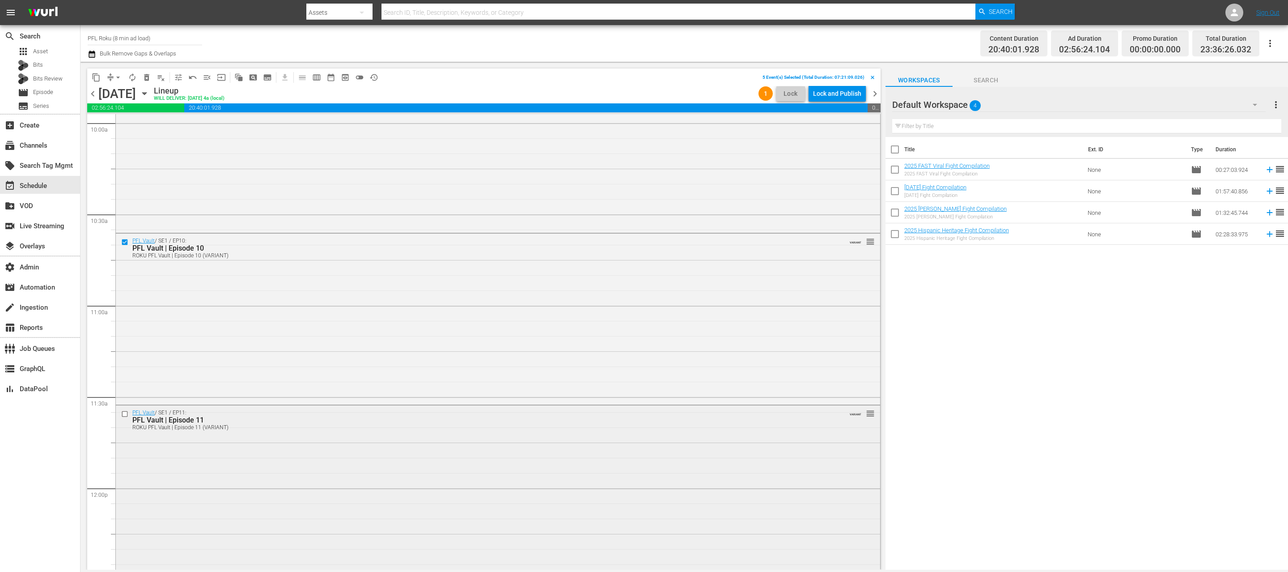
click at [126, 415] on input "checkbox" at bounding box center [125, 414] width 9 height 8
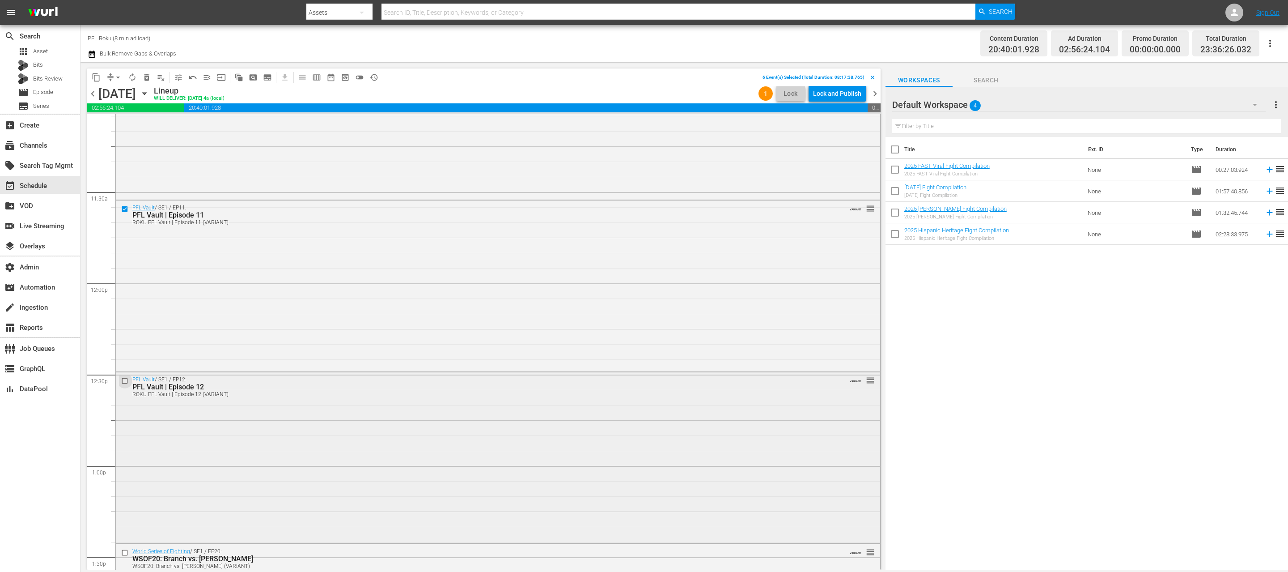
click at [124, 380] on input "checkbox" at bounding box center [125, 381] width 9 height 8
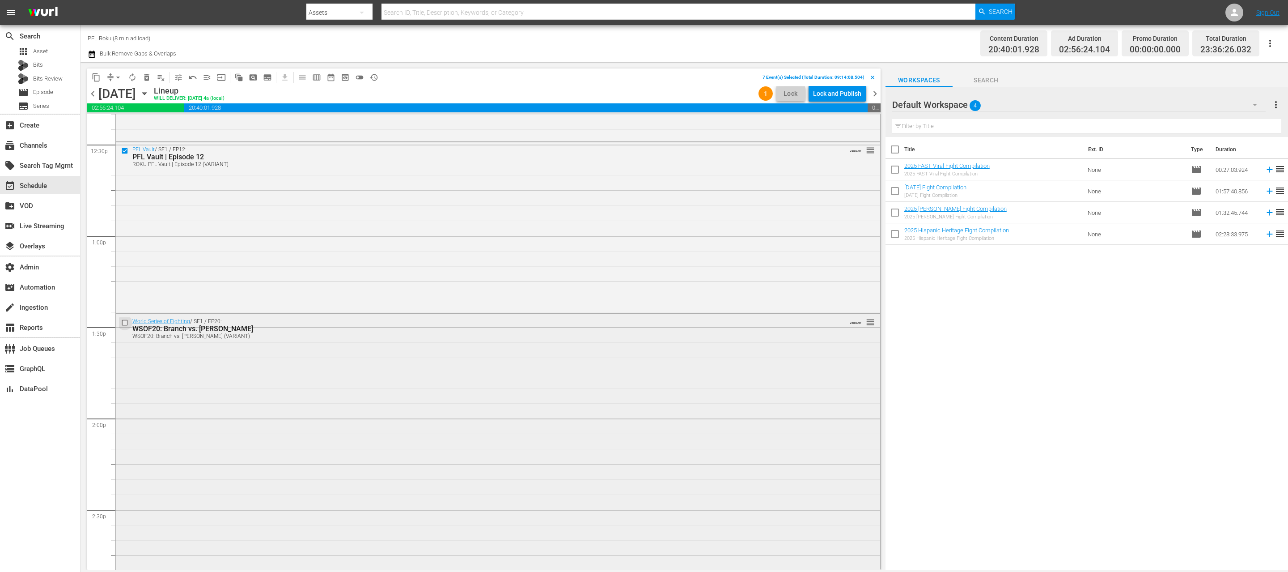
click at [125, 323] on input "checkbox" at bounding box center [125, 323] width 9 height 8
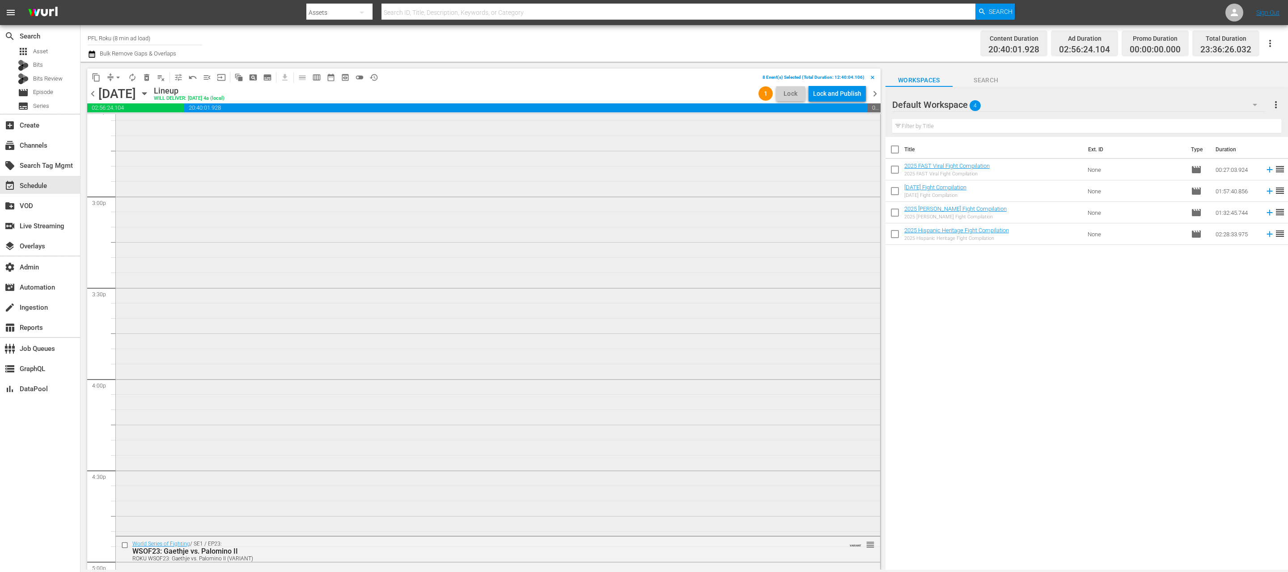
scroll to position [2693, 0]
click at [125, 505] on input "checkbox" at bounding box center [125, 506] width 9 height 8
click at [126, 274] on input "checkbox" at bounding box center [125, 276] width 9 height 8
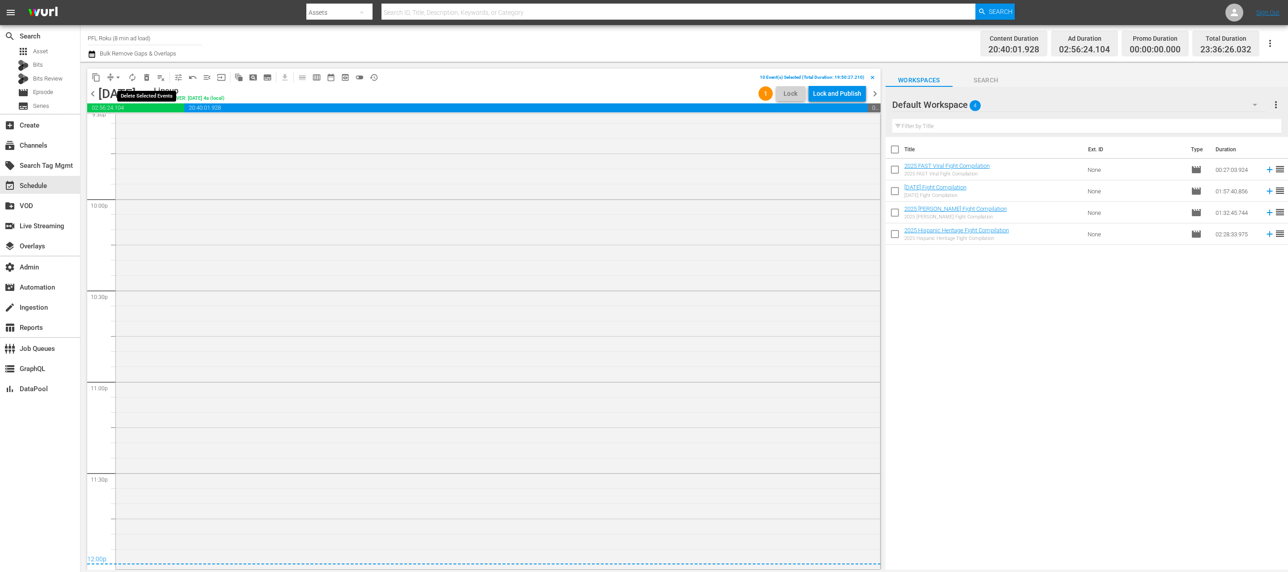
click at [144, 78] on span "delete_forever_outlined" at bounding box center [146, 77] width 9 height 9
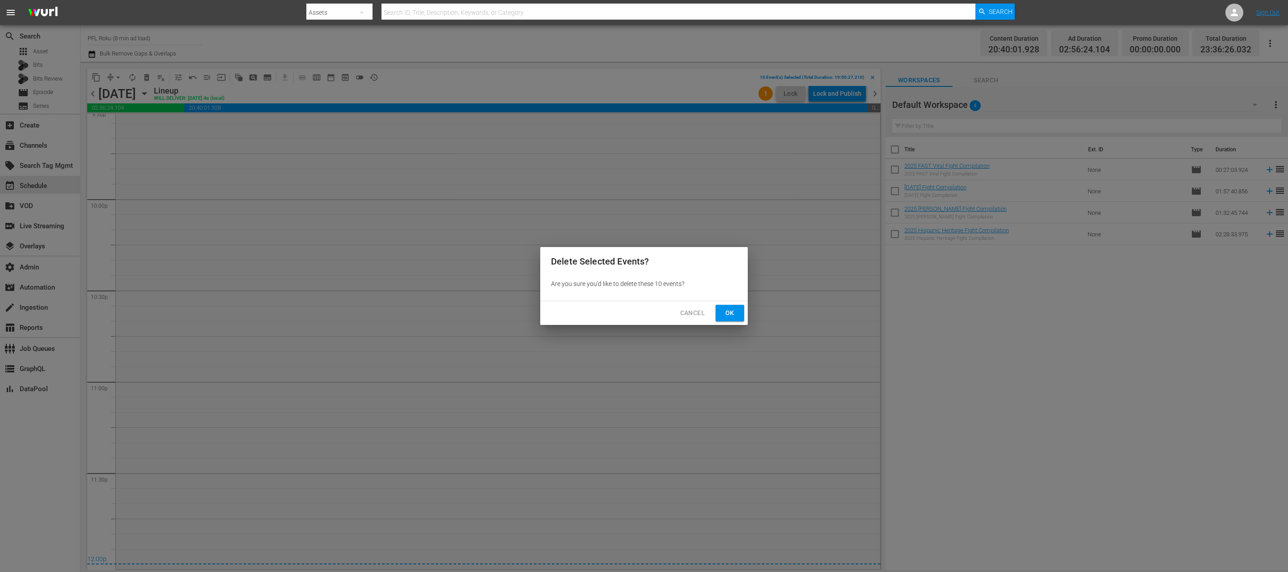
click at [729, 311] on span "Ok" at bounding box center [730, 312] width 14 height 11
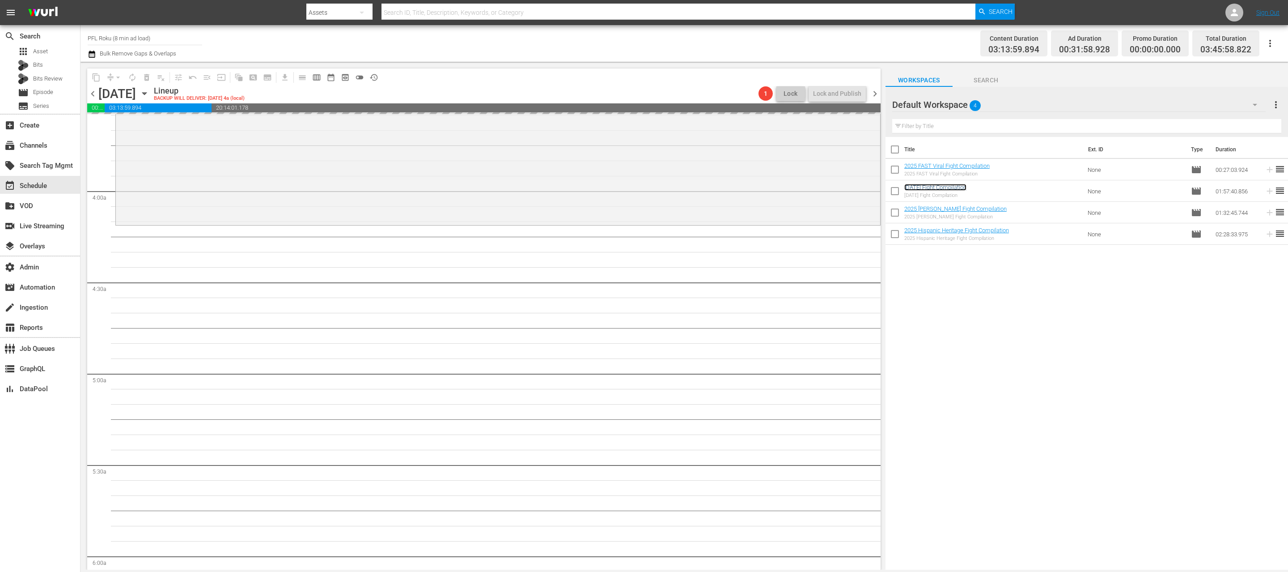
scroll to position [885, 0]
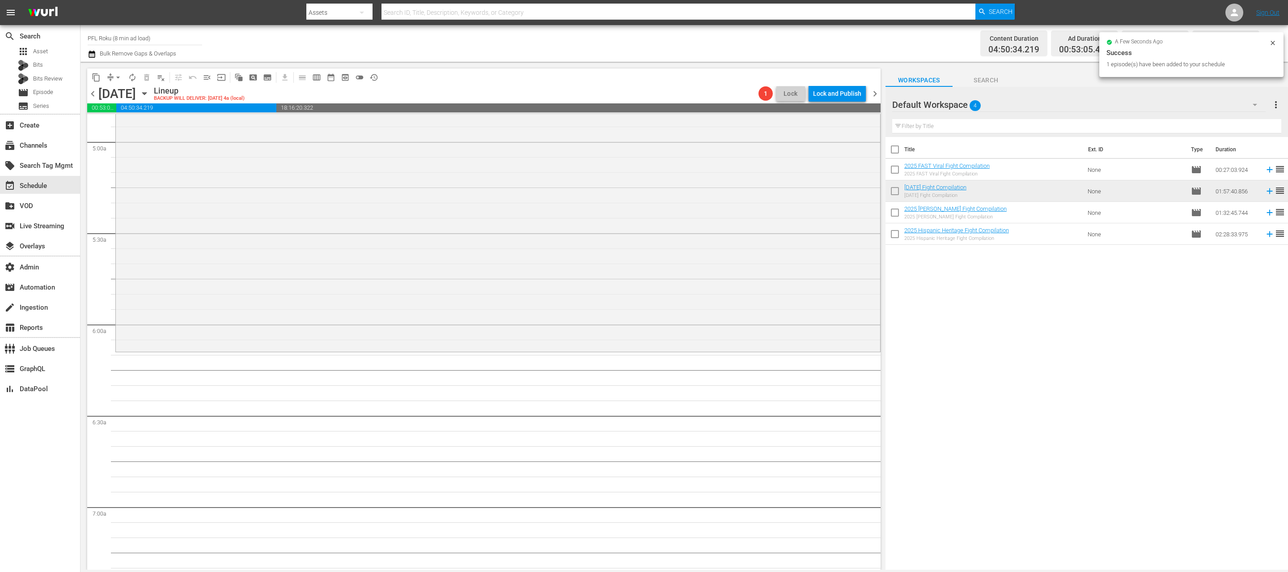
click at [895, 211] on input "checkbox" at bounding box center [895, 214] width 19 height 19
checkbox input "true"
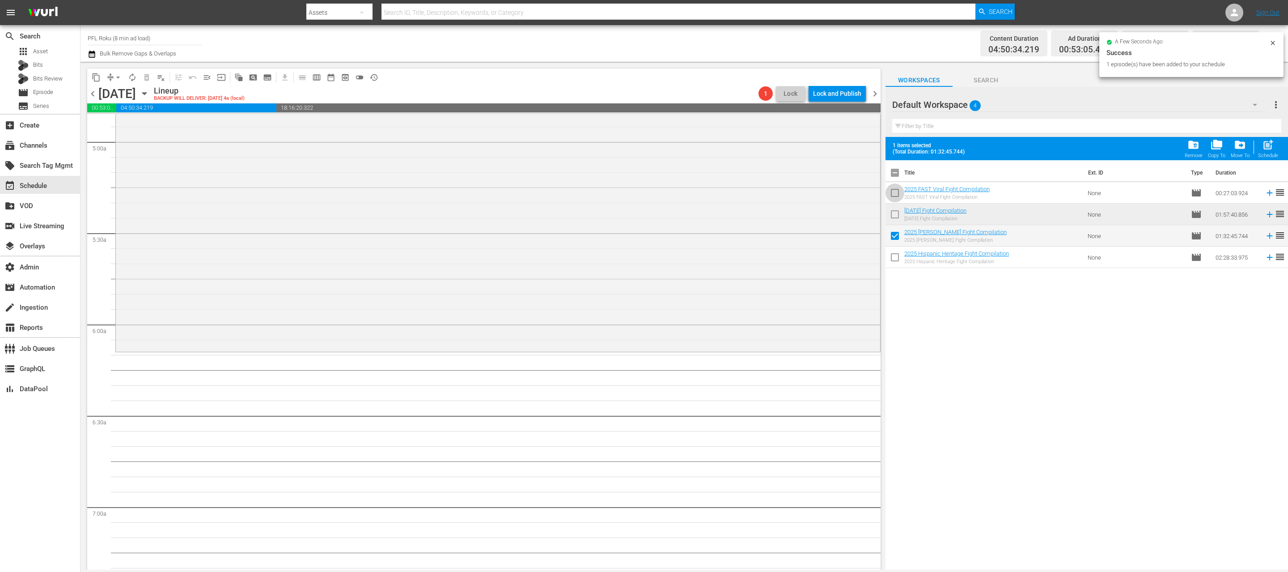
click at [895, 187] on input "checkbox" at bounding box center [895, 194] width 19 height 19
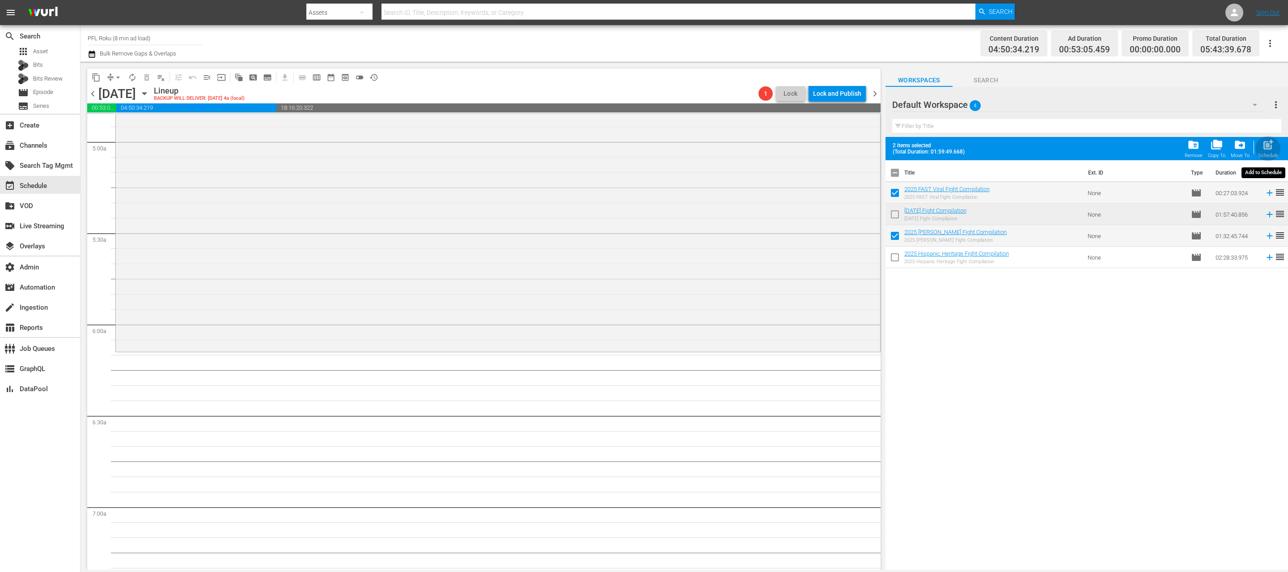
click at [1268, 147] on span "post_add" at bounding box center [1268, 145] width 12 height 12
checkbox input "false"
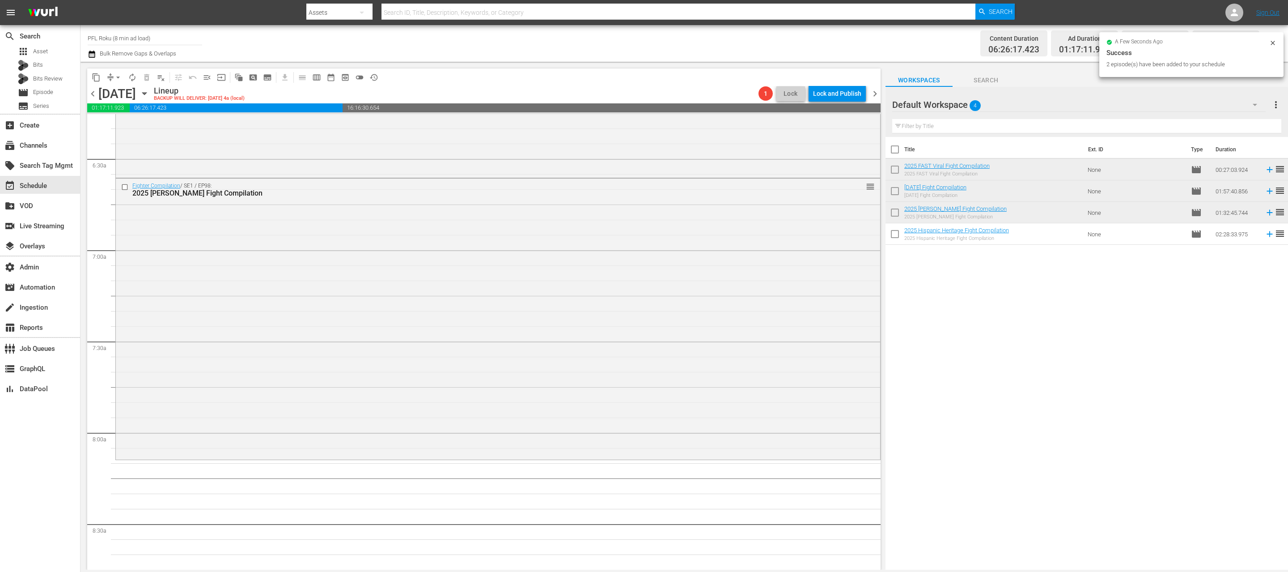
scroll to position [1152, 0]
click at [894, 188] on input "checkbox" at bounding box center [895, 192] width 19 height 19
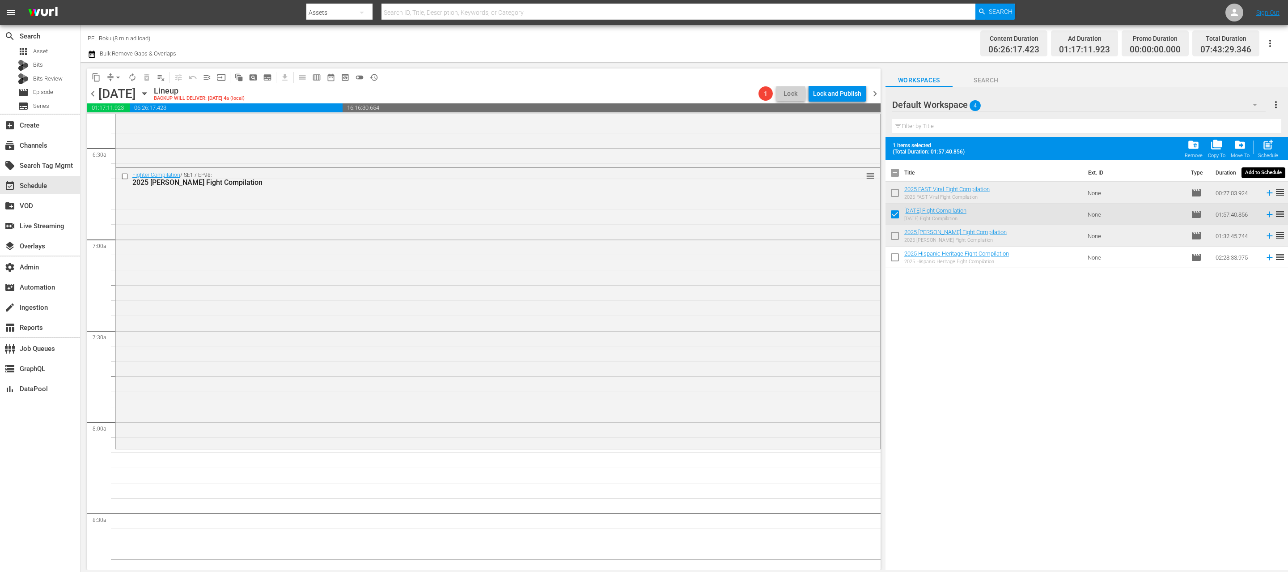
click at [1271, 148] on span "post_add" at bounding box center [1268, 145] width 12 height 12
checkbox input "false"
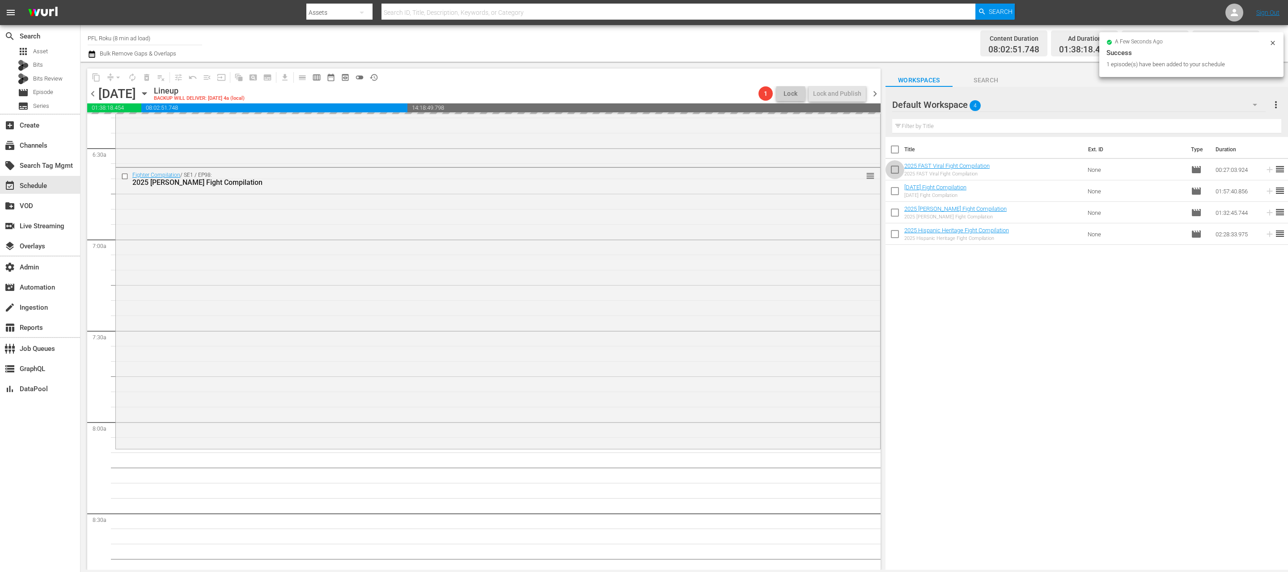
click at [897, 169] on input "checkbox" at bounding box center [895, 171] width 19 height 19
checkbox input "true"
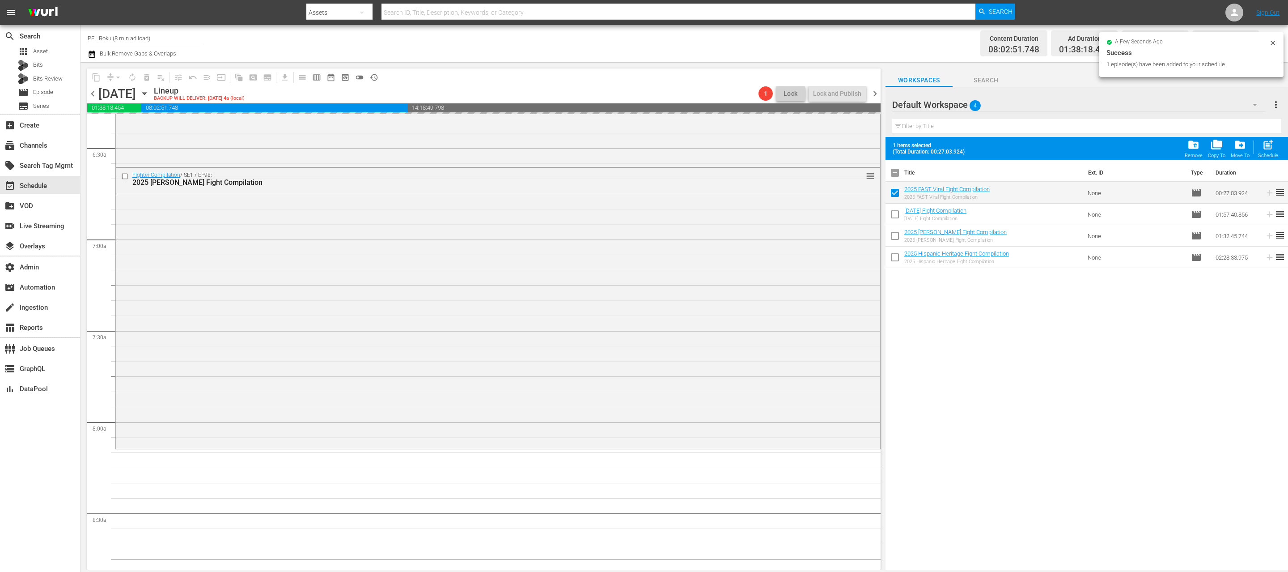
click at [896, 236] on input "checkbox" at bounding box center [895, 237] width 19 height 19
checkbox input "true"
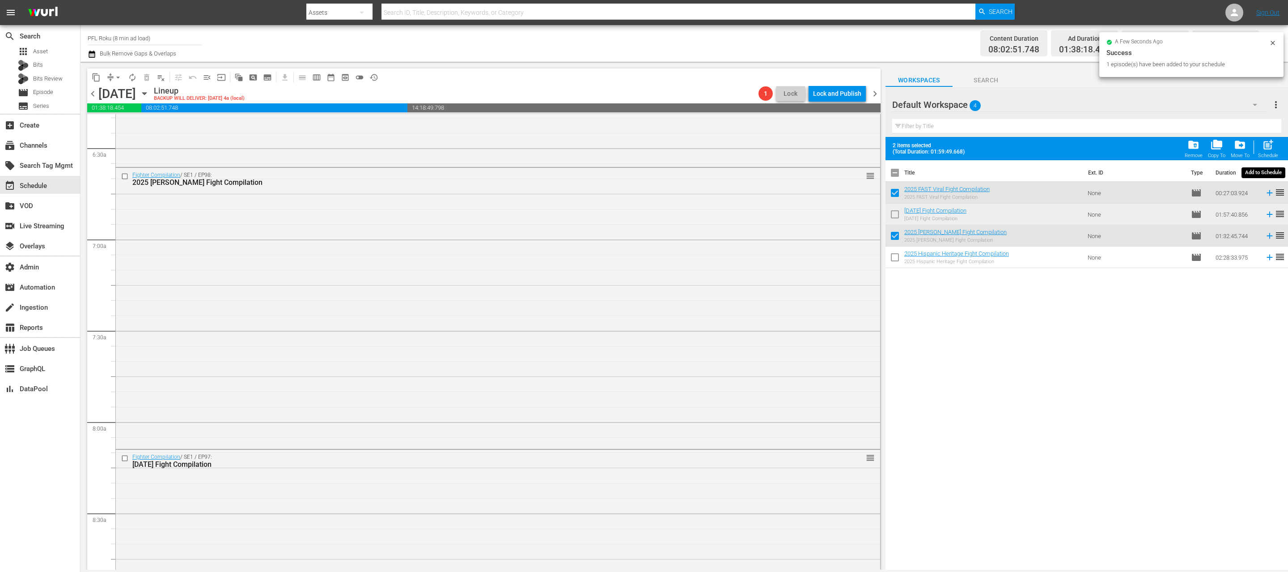
click at [1268, 150] on span "post_add" at bounding box center [1268, 145] width 12 height 12
checkbox input "false"
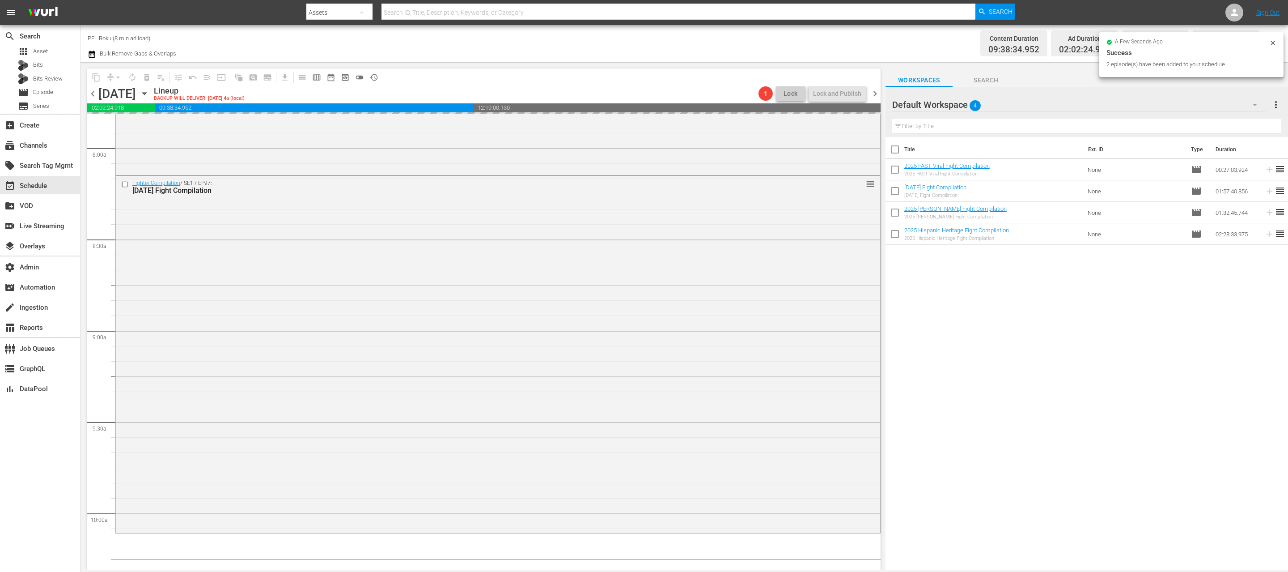
scroll to position [1428, 0]
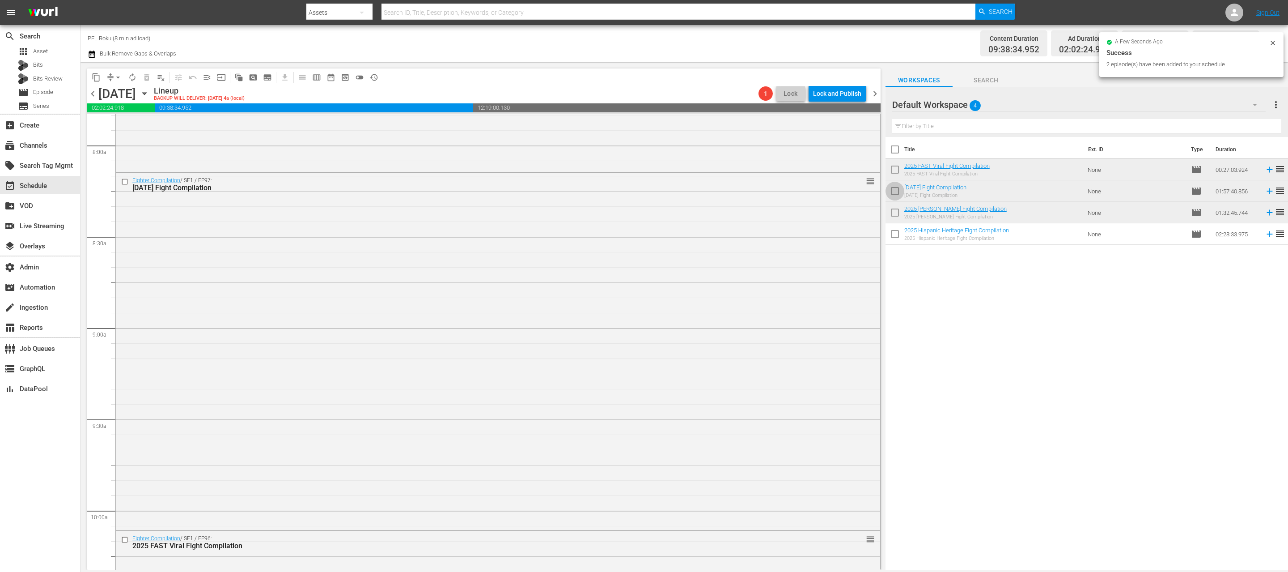
click at [895, 191] on input "checkbox" at bounding box center [895, 192] width 19 height 19
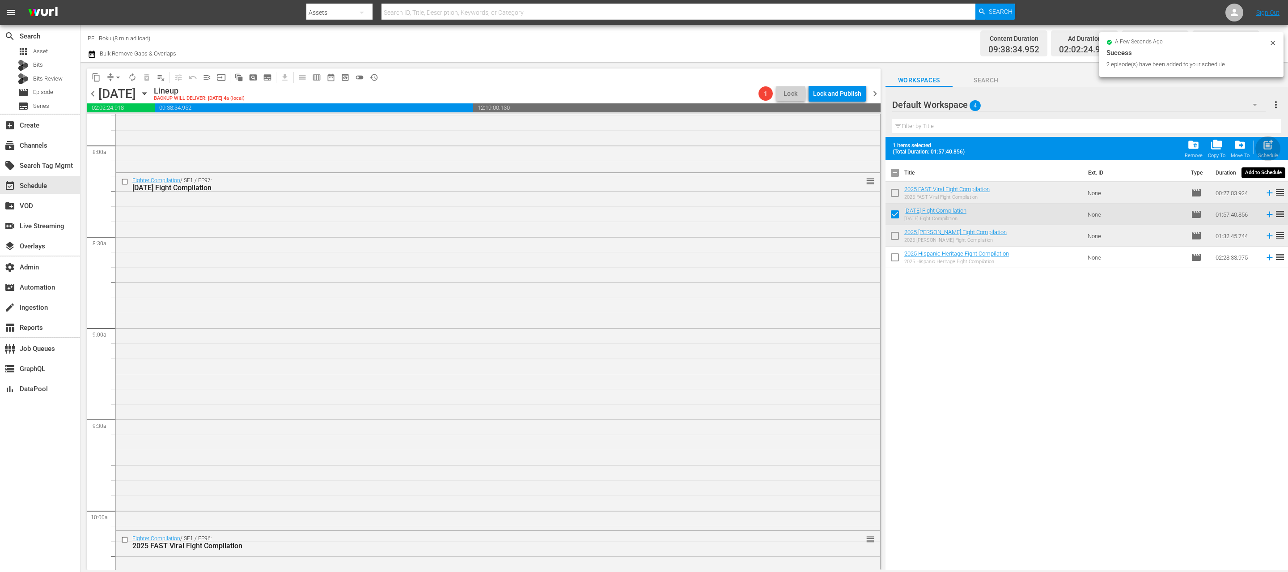
click at [1270, 150] on div "post_add Schedule" at bounding box center [1268, 149] width 20 height 20
checkbox input "false"
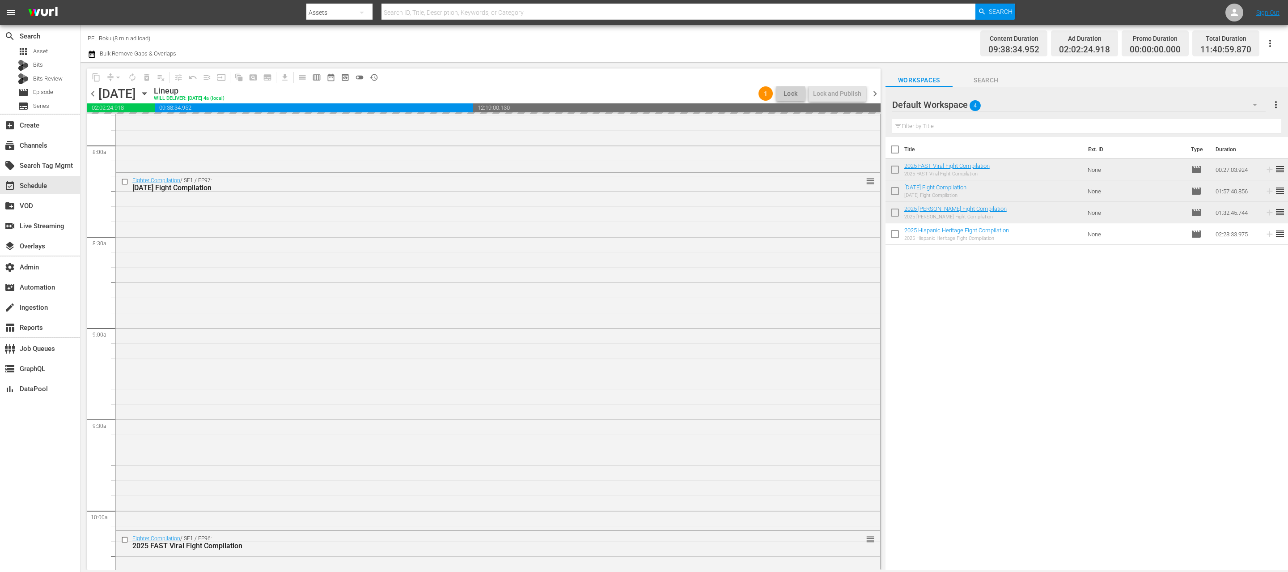
click at [892, 167] on input "checkbox" at bounding box center [895, 171] width 19 height 19
checkbox input "true"
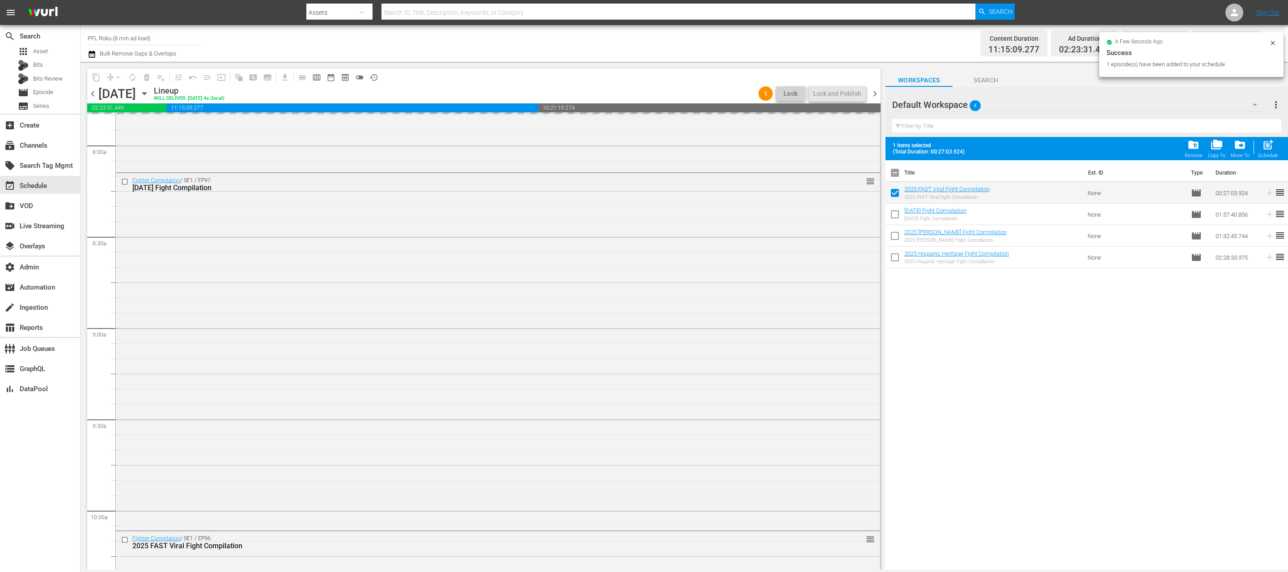
click at [894, 232] on input "checkbox" at bounding box center [895, 237] width 19 height 19
checkbox input "true"
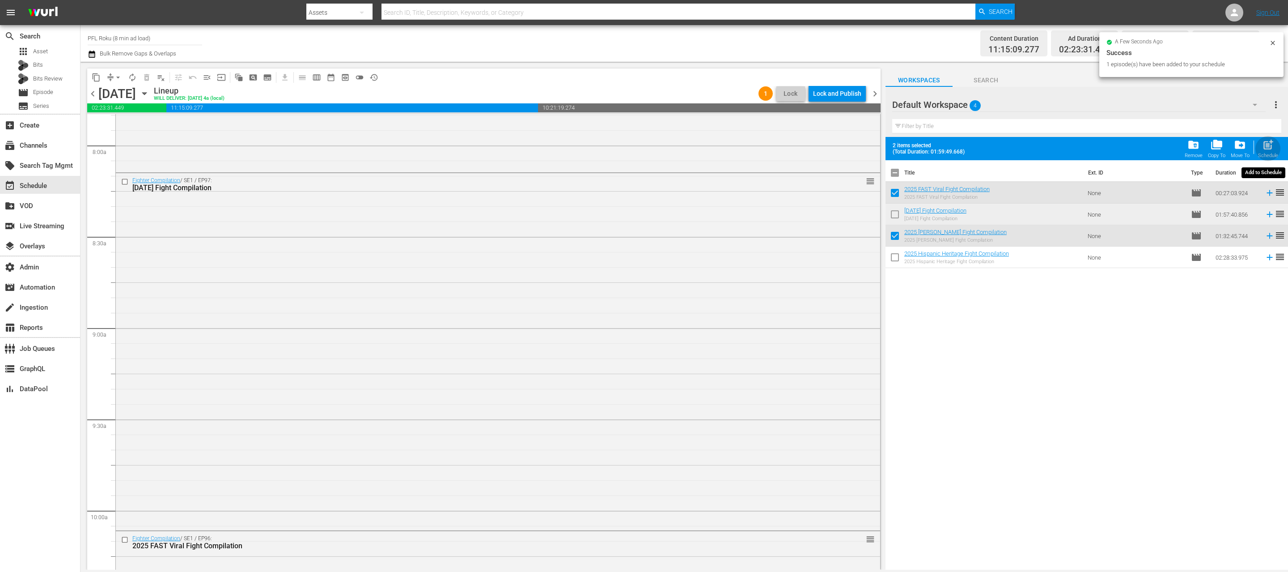
click at [1266, 153] on div "Schedule" at bounding box center [1268, 156] width 20 height 6
checkbox input "false"
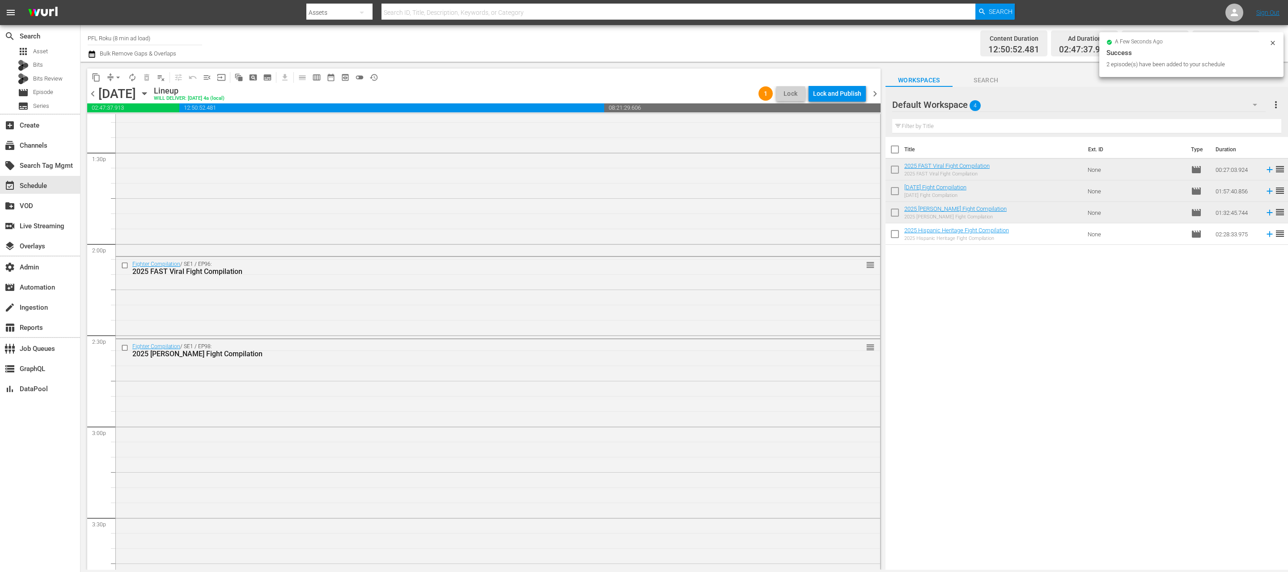
scroll to position [2478, 0]
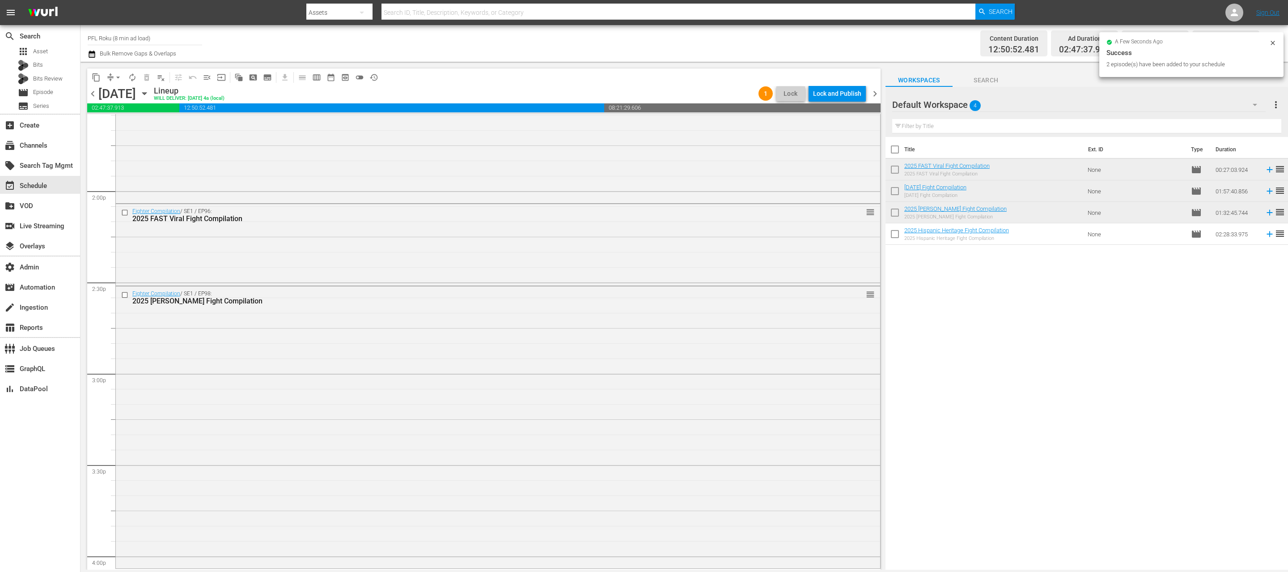
click at [895, 190] on input "checkbox" at bounding box center [895, 192] width 19 height 19
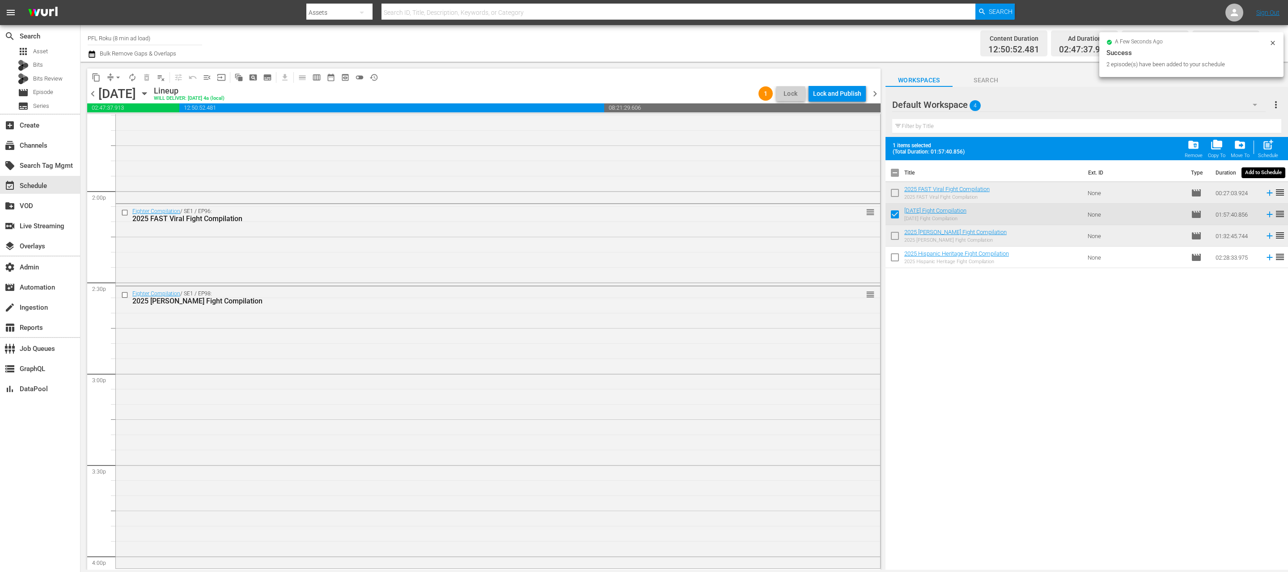
click at [1264, 145] on span "post_add" at bounding box center [1268, 145] width 12 height 12
checkbox input "false"
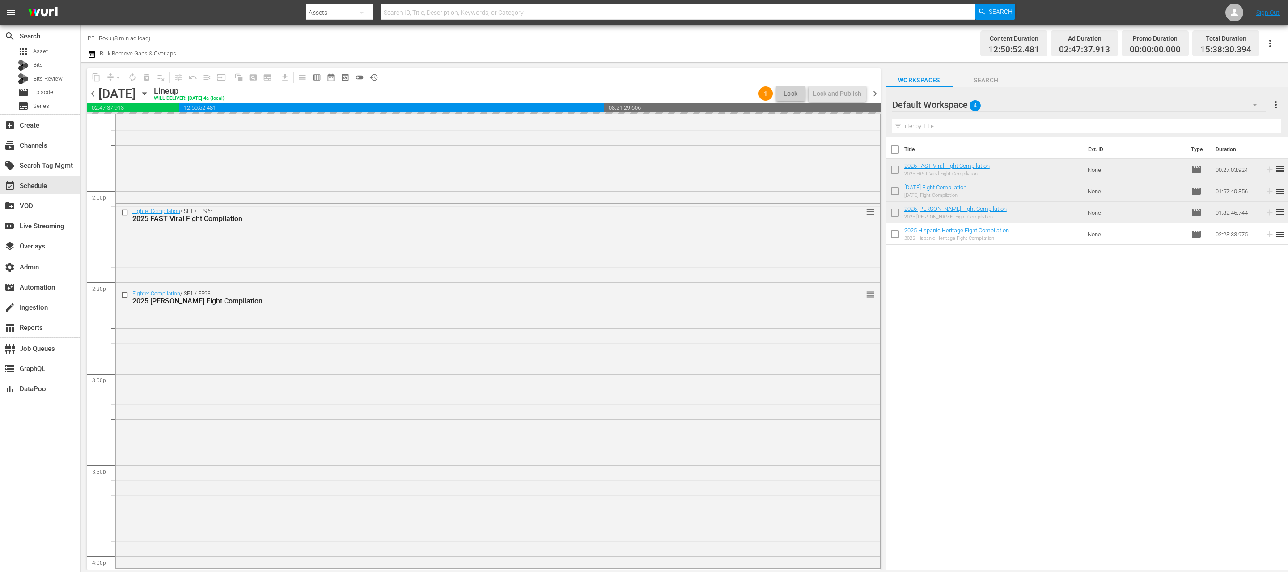
click at [895, 210] on input "checkbox" at bounding box center [895, 214] width 19 height 19
checkbox input "true"
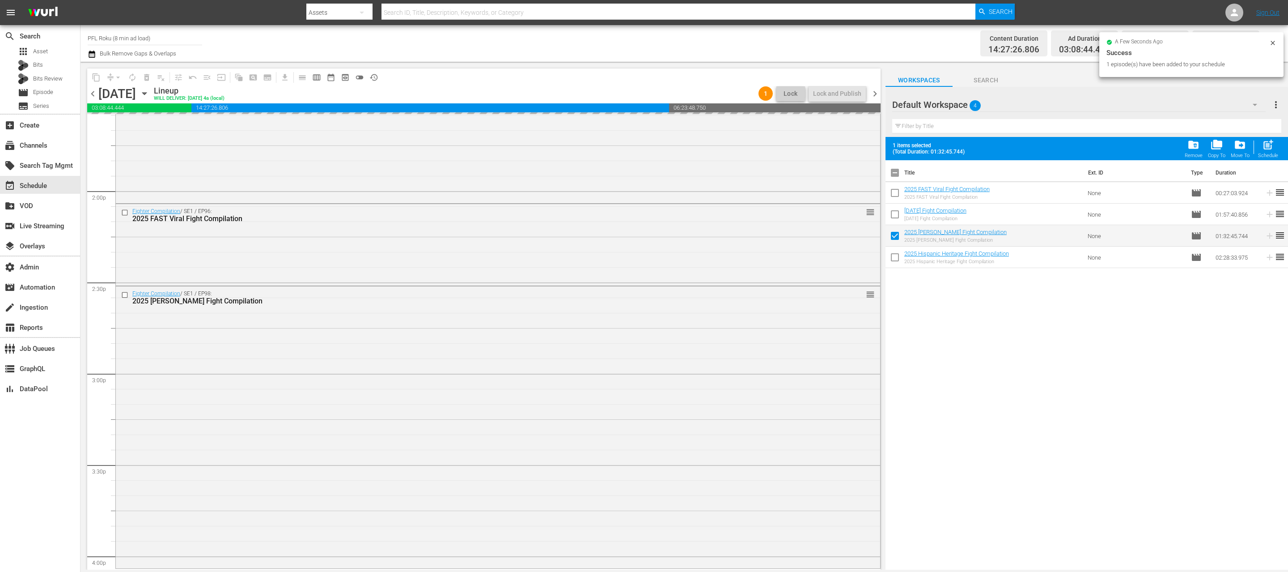
click at [896, 191] on input "checkbox" at bounding box center [895, 194] width 19 height 19
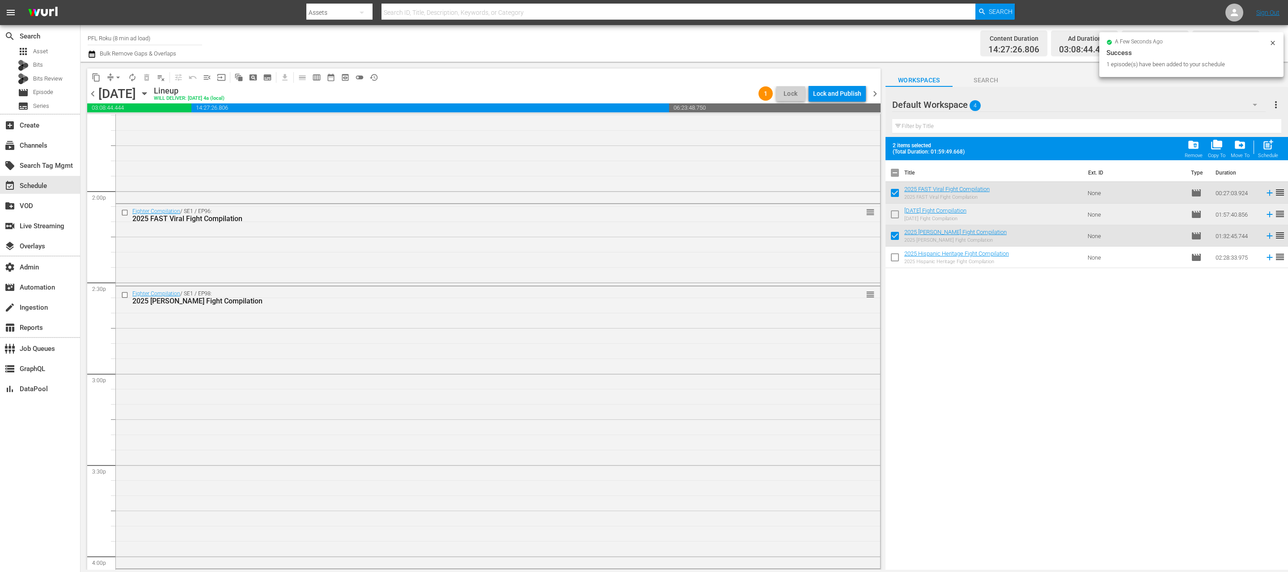
click at [1269, 148] on span "post_add" at bounding box center [1268, 145] width 12 height 12
checkbox input "false"
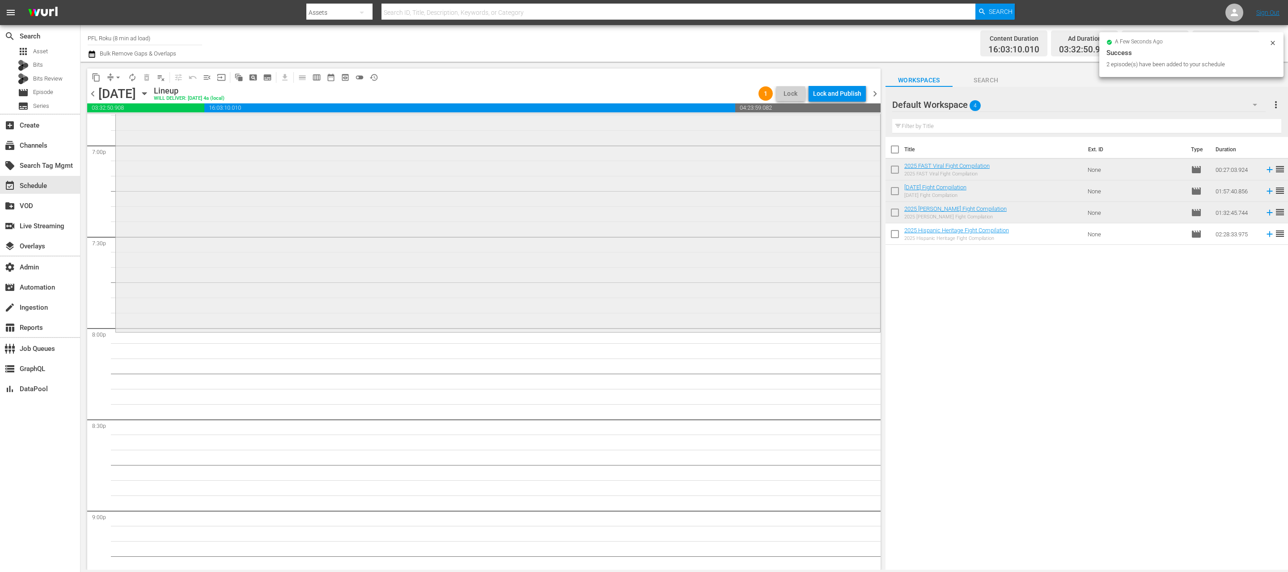
scroll to position [3420, 0]
click at [892, 190] on input "checkbox" at bounding box center [895, 192] width 19 height 19
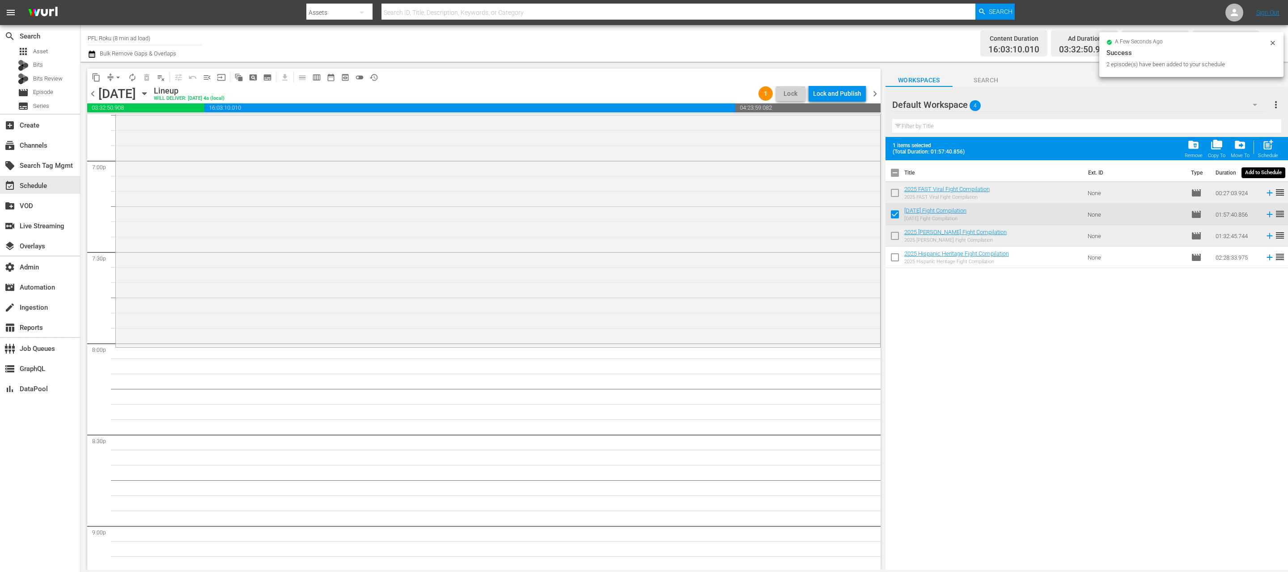
click at [1271, 137] on button "post_add Schedule" at bounding box center [1267, 148] width 25 height 25
checkbox input "false"
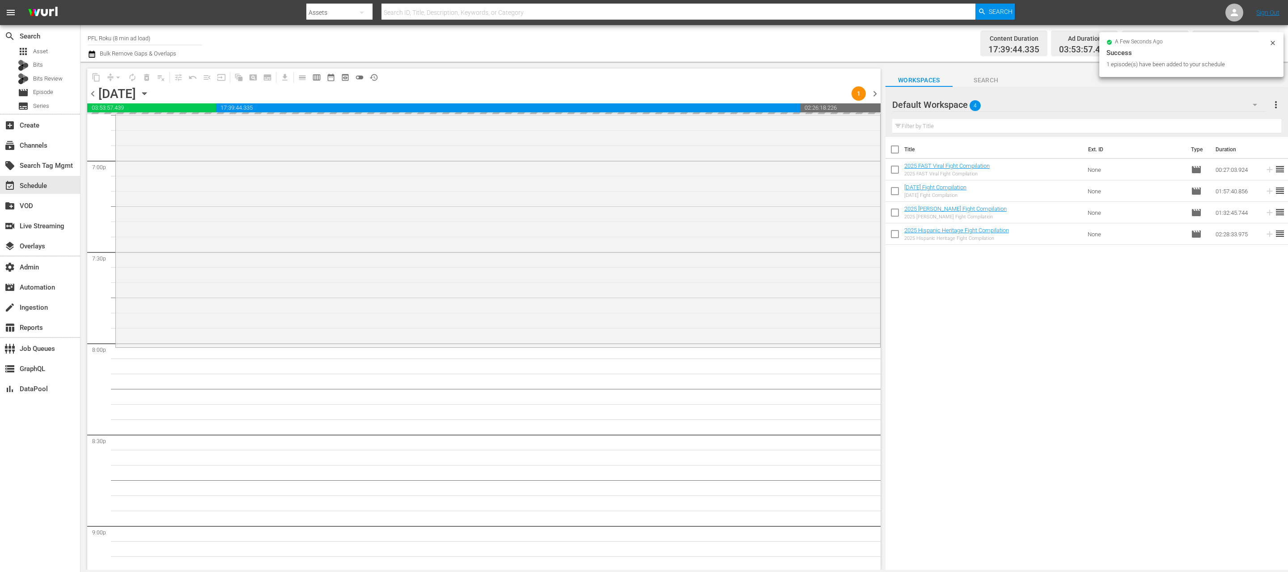
click at [892, 171] on input "checkbox" at bounding box center [895, 171] width 19 height 19
checkbox input "true"
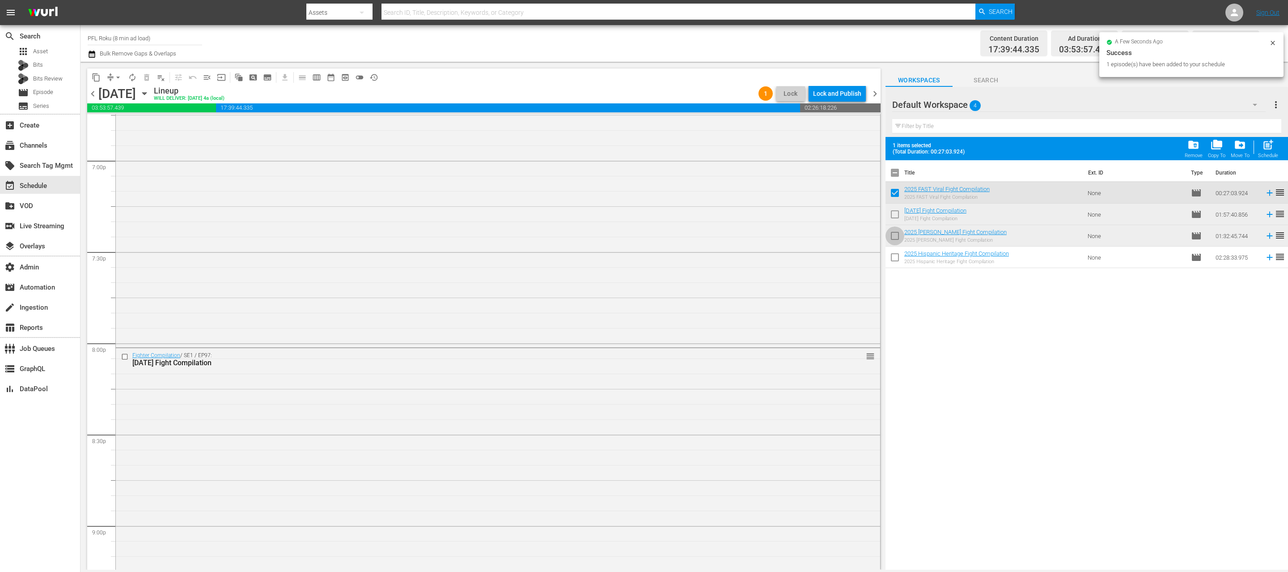
click at [895, 243] on input "checkbox" at bounding box center [895, 237] width 19 height 19
checkbox input "true"
click at [1272, 155] on div "Schedule" at bounding box center [1268, 156] width 20 height 6
checkbox input "false"
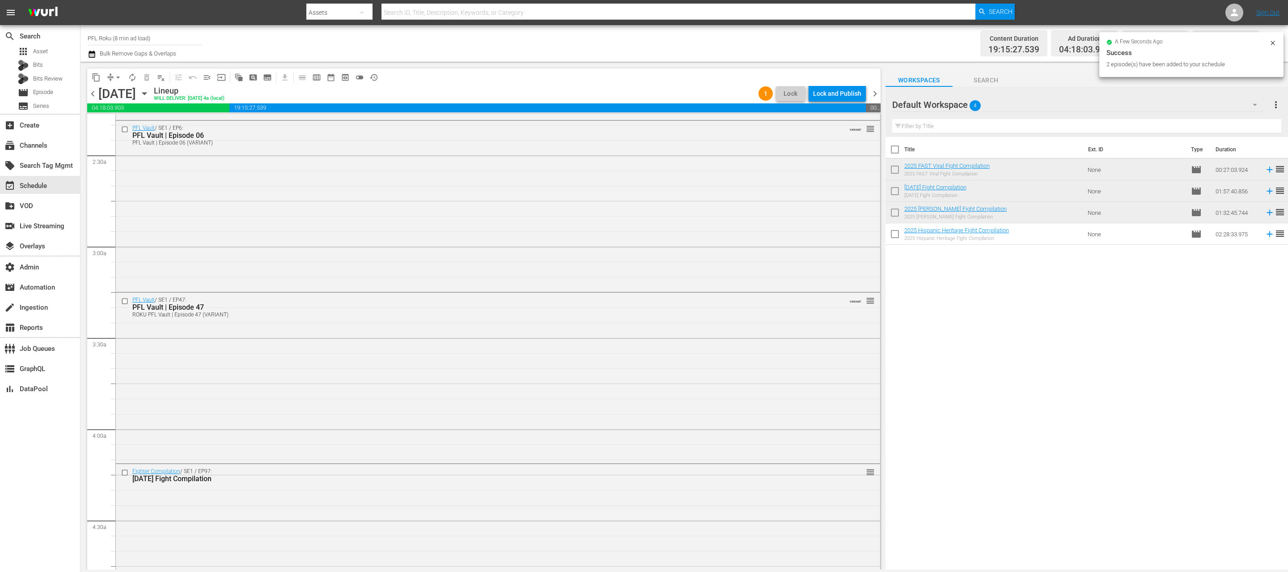
scroll to position [708, 0]
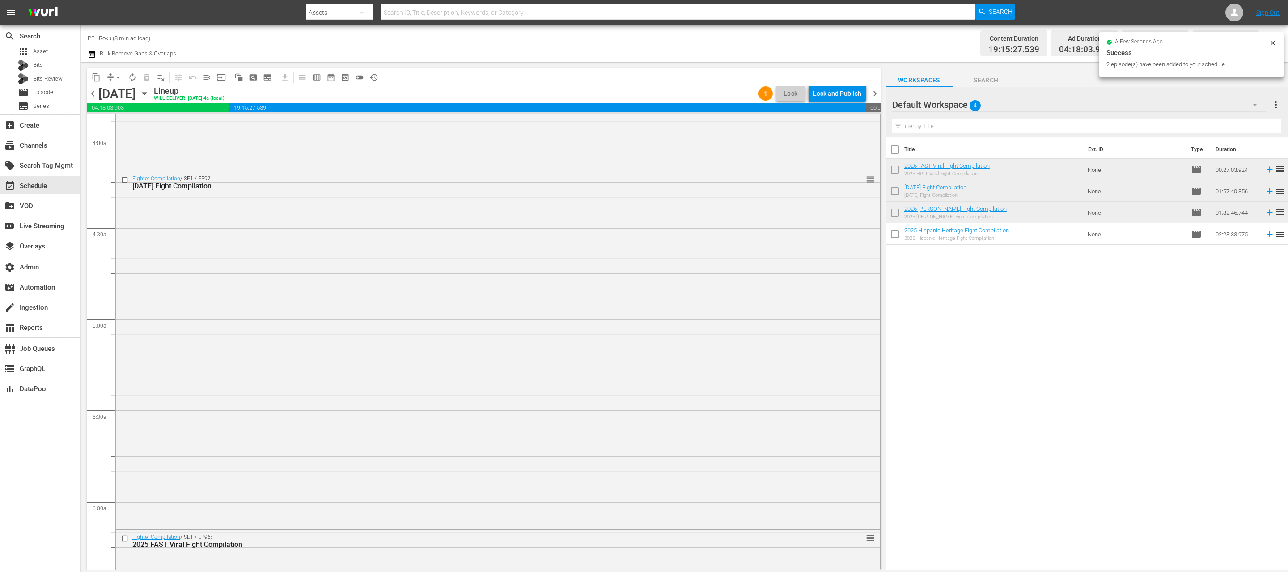
click at [482, 318] on div "Fighter Compilation / SE1 / EP97: [DATE] Fight Compilation reorder" at bounding box center [498, 348] width 764 height 355
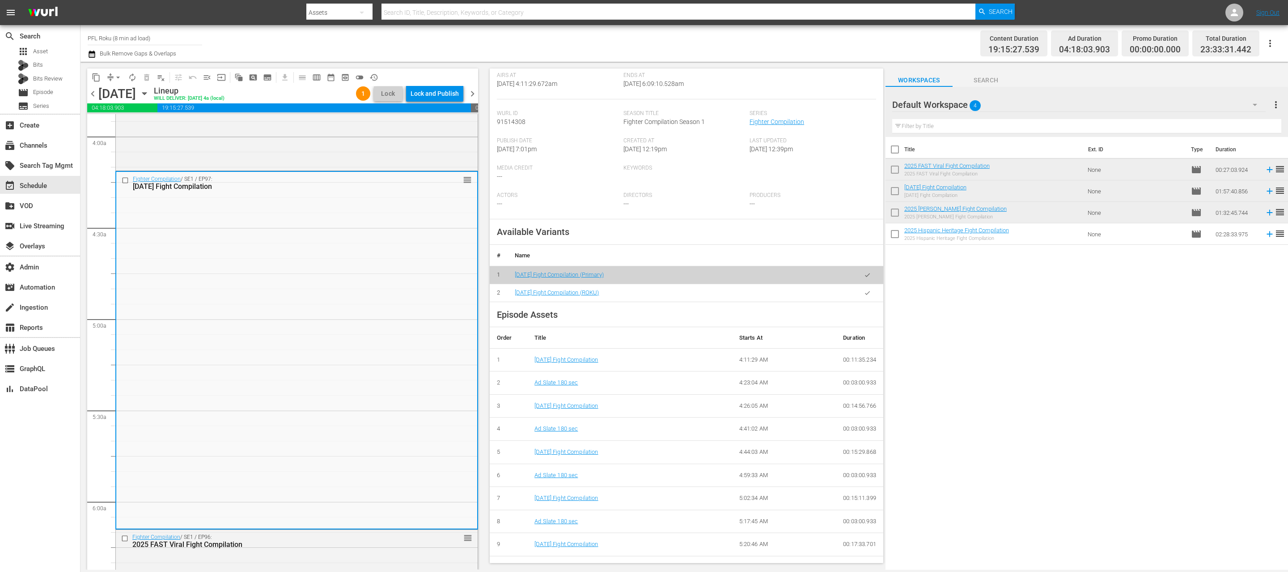
scroll to position [156, 0]
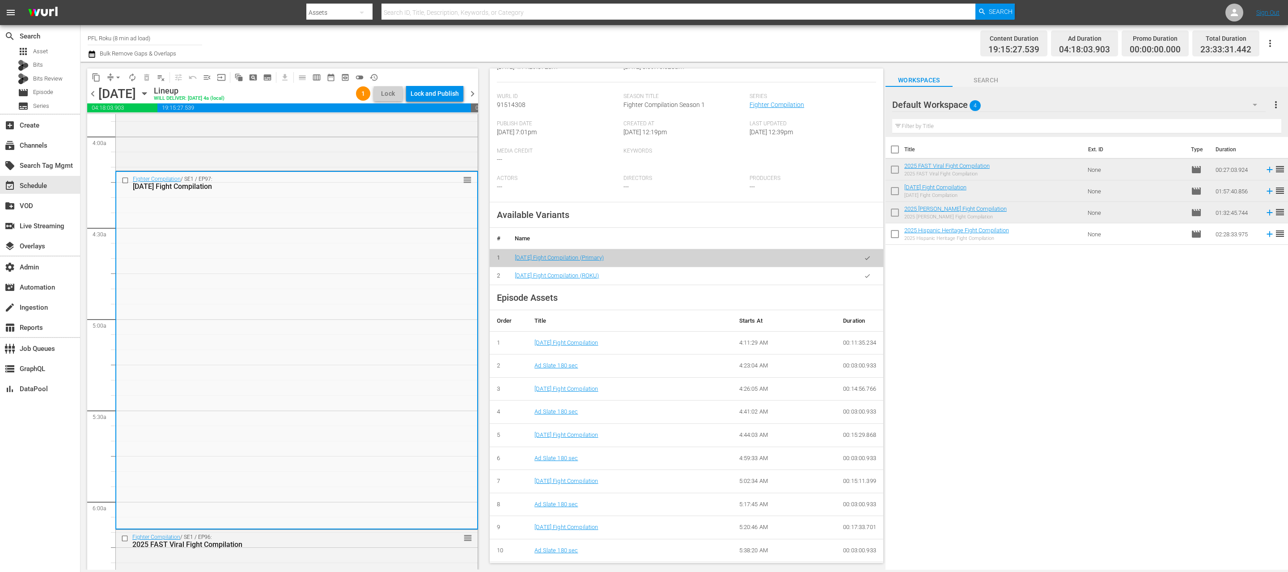
drag, startPoint x: 864, startPoint y: 277, endPoint x: 857, endPoint y: 277, distance: 6.7
click at [864, 277] on icon "button" at bounding box center [867, 275] width 7 height 7
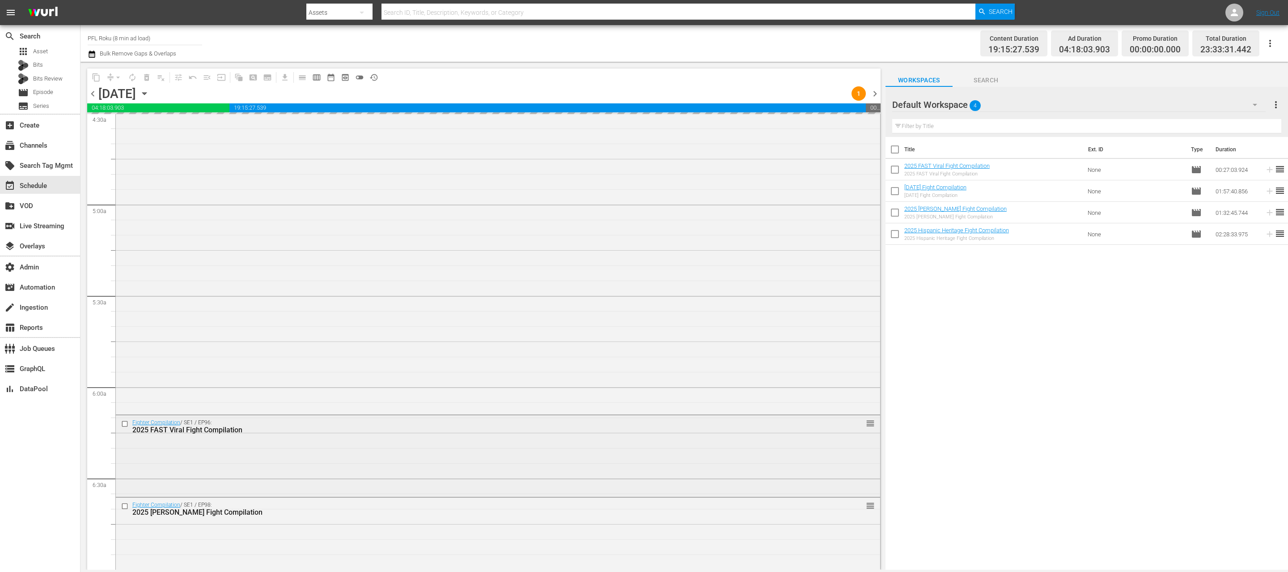
scroll to position [861, 0]
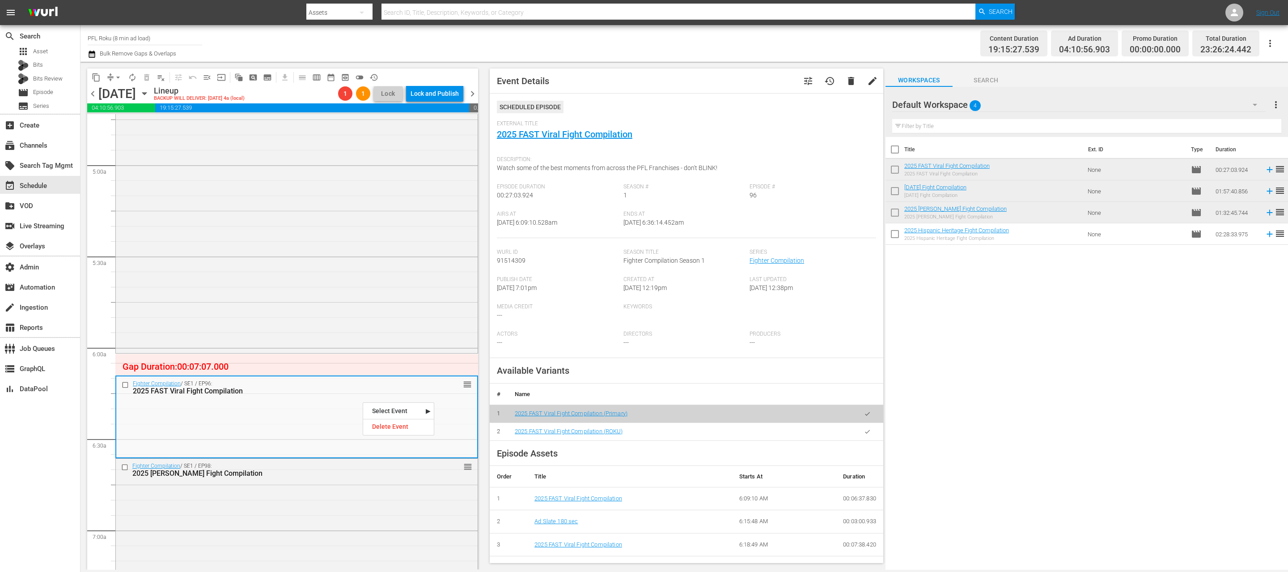
click at [867, 433] on icon "button" at bounding box center [867, 431] width 7 height 7
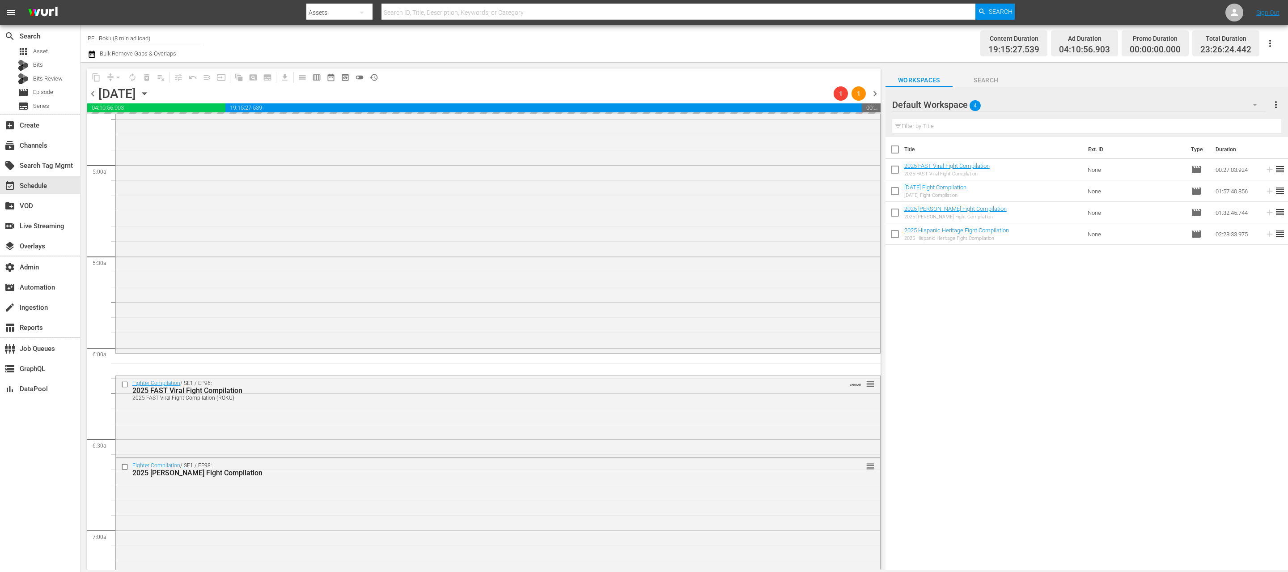
scroll to position [972, 0]
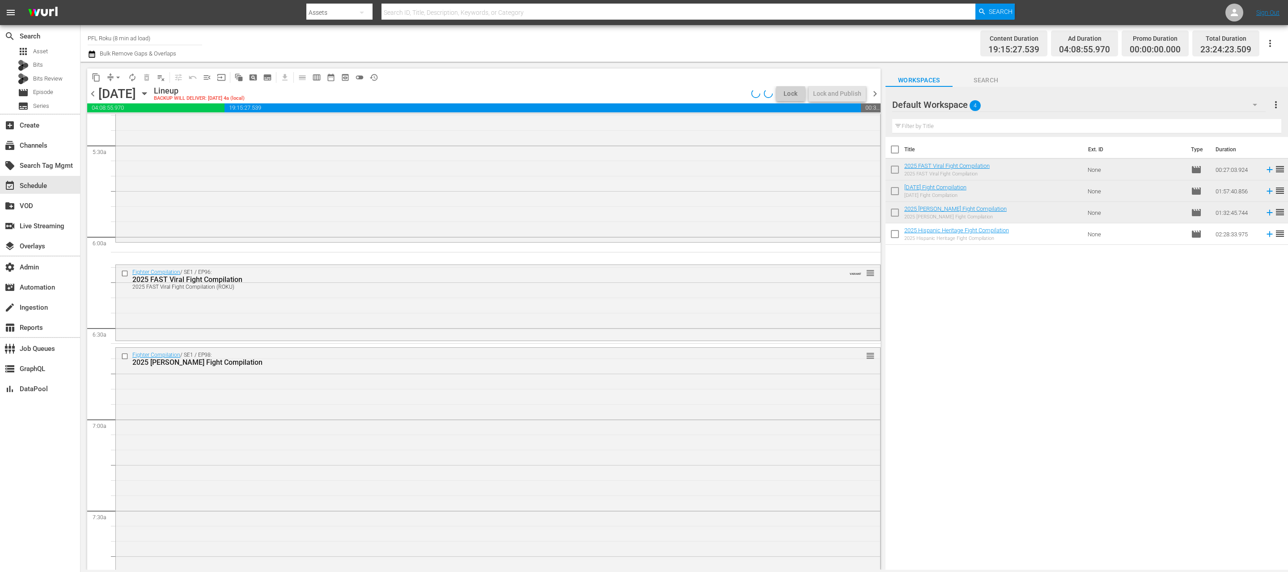
click at [374, 458] on div "Fighter Compilation / SE1 / EP98: 2025 [PERSON_NAME] Fight Compilation reorder" at bounding box center [498, 487] width 764 height 280
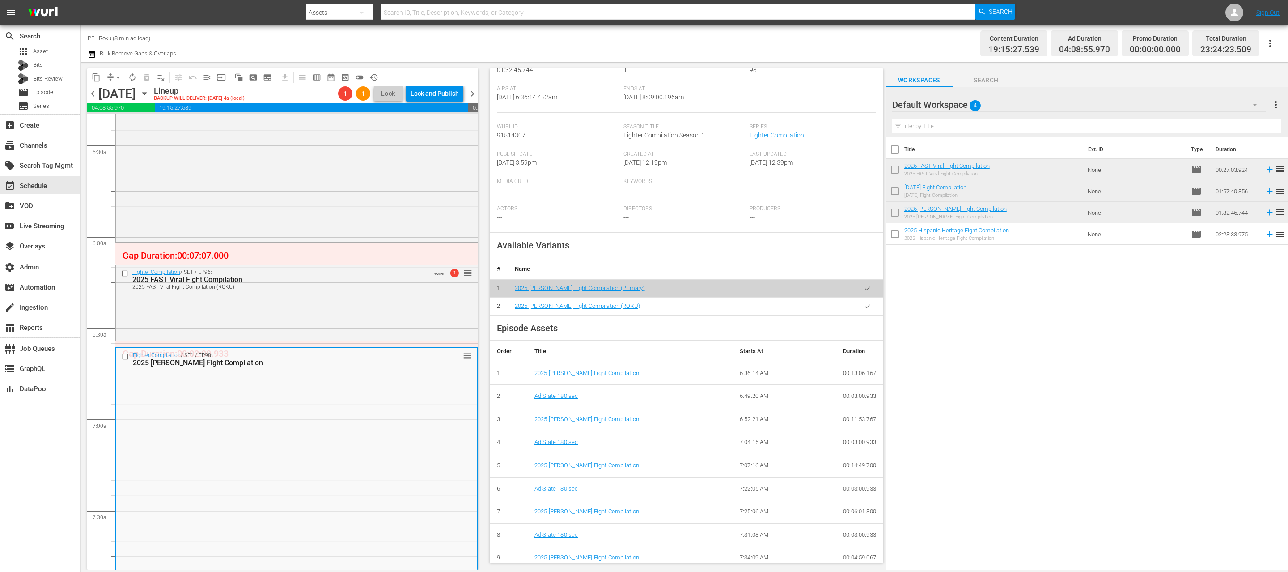
scroll to position [135, 0]
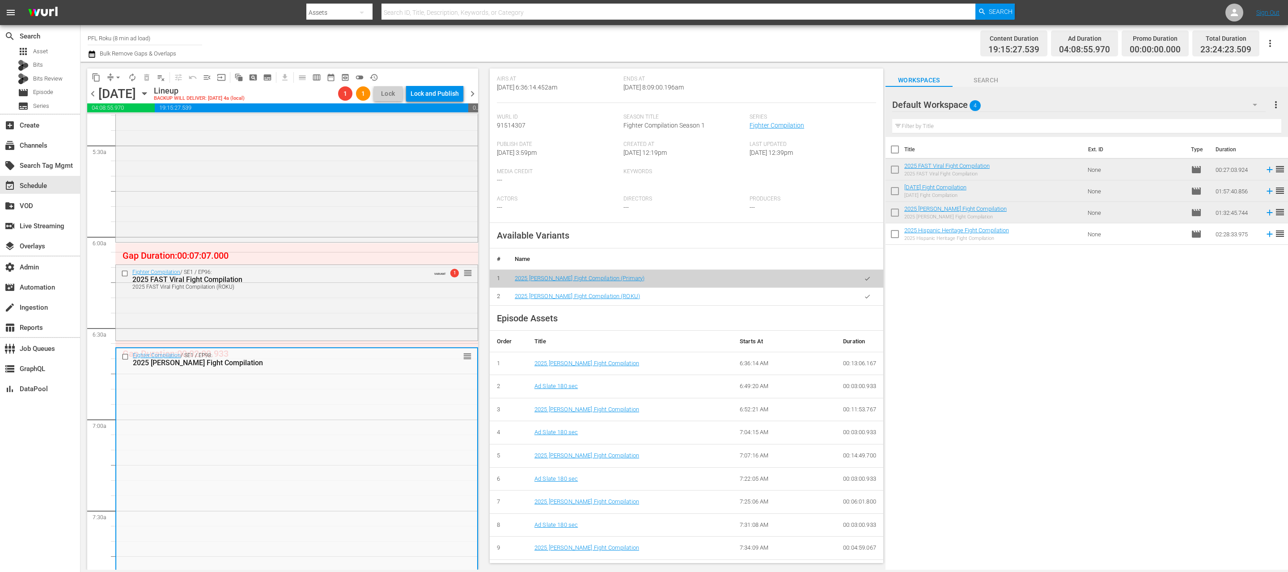
click at [867, 297] on icon "button" at bounding box center [867, 296] width 7 height 7
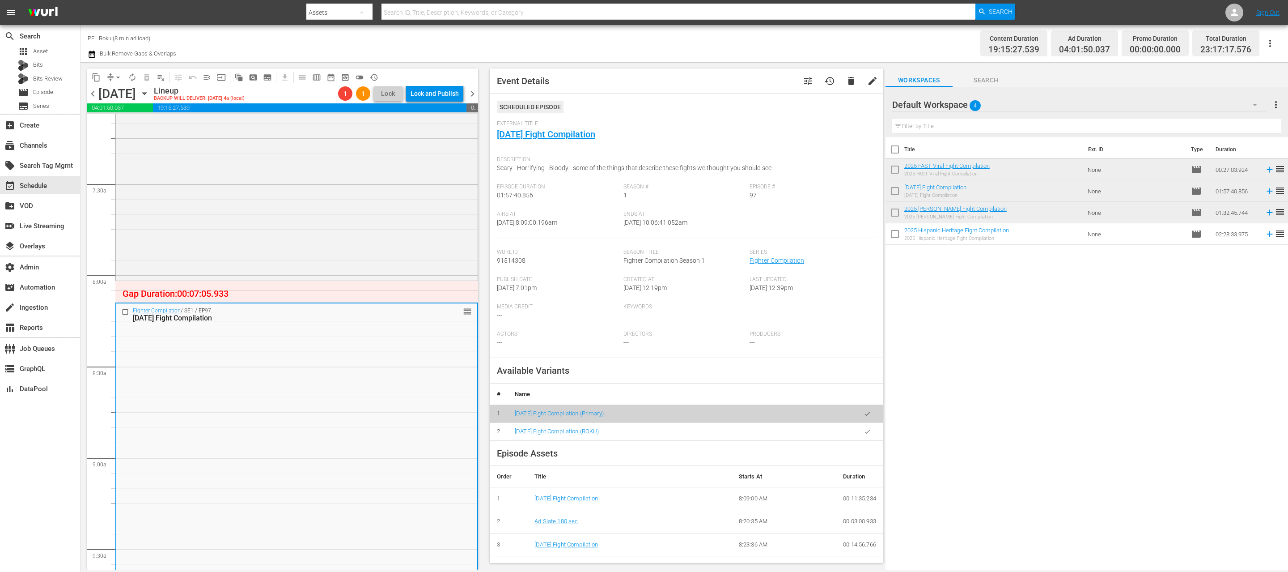
scroll to position [13, 0]
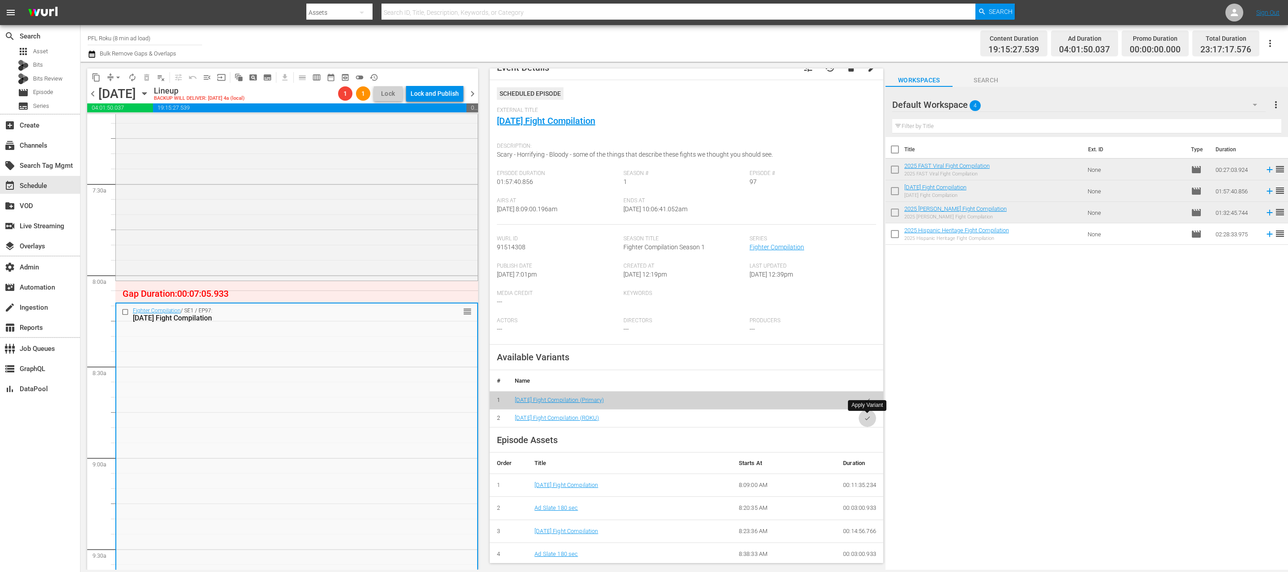
click at [867, 421] on button "button" at bounding box center [867, 417] width 17 height 17
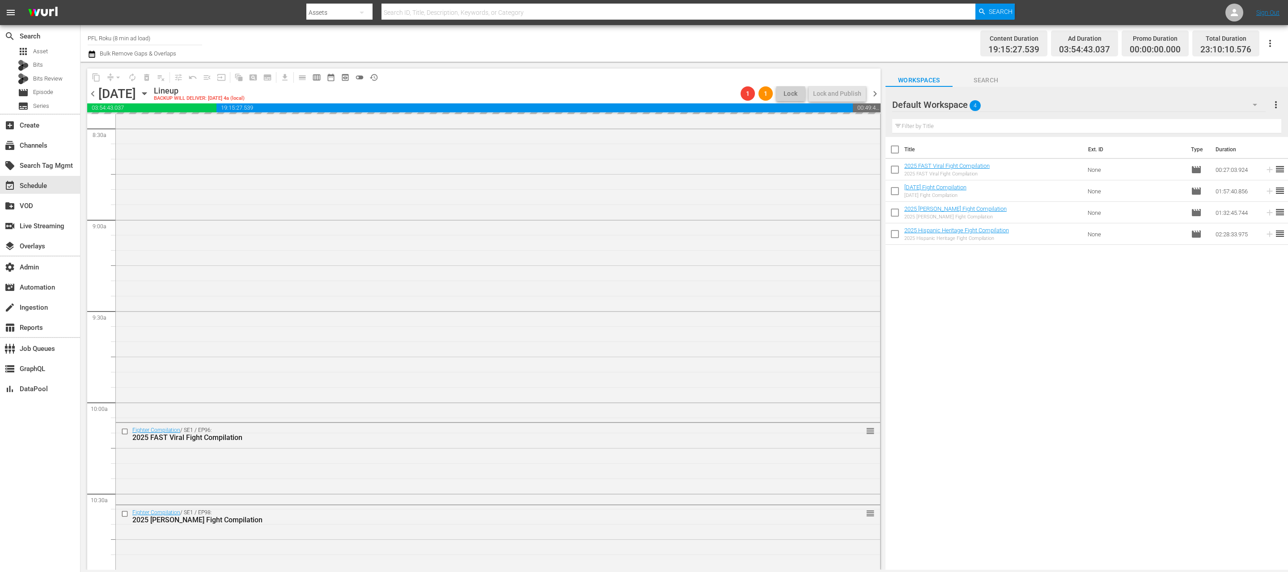
scroll to position [1549, 0]
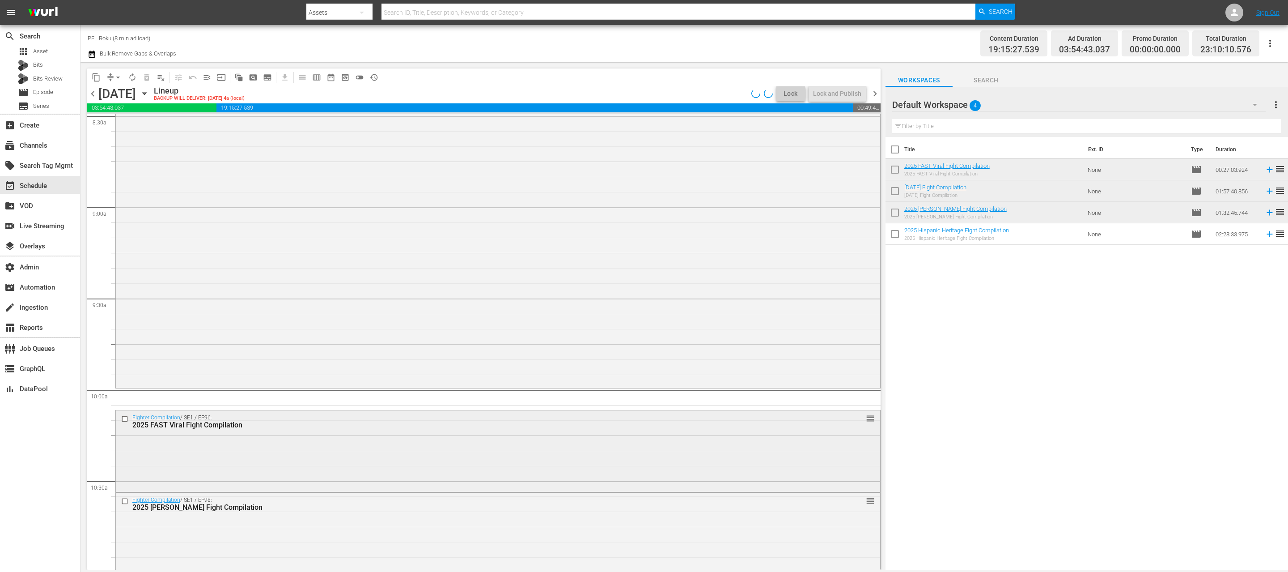
click at [330, 441] on div "Fighter Compilation / SE1 / EP96: 2025 FAST Viral Fight Compilation reorder" at bounding box center [498, 450] width 764 height 80
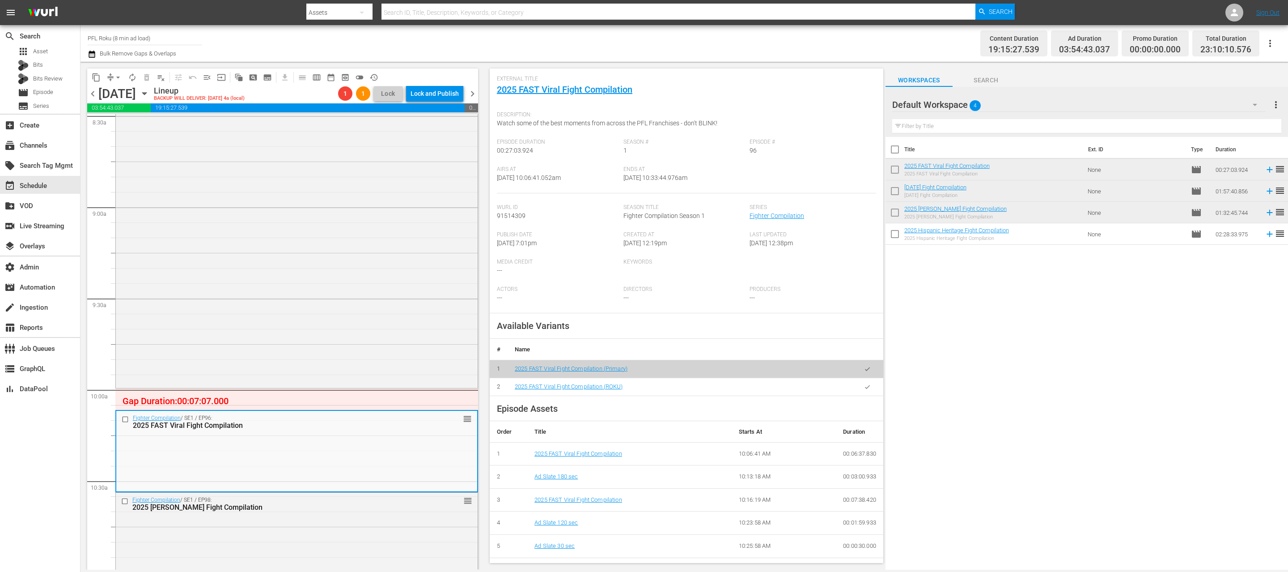
scroll to position [54, 0]
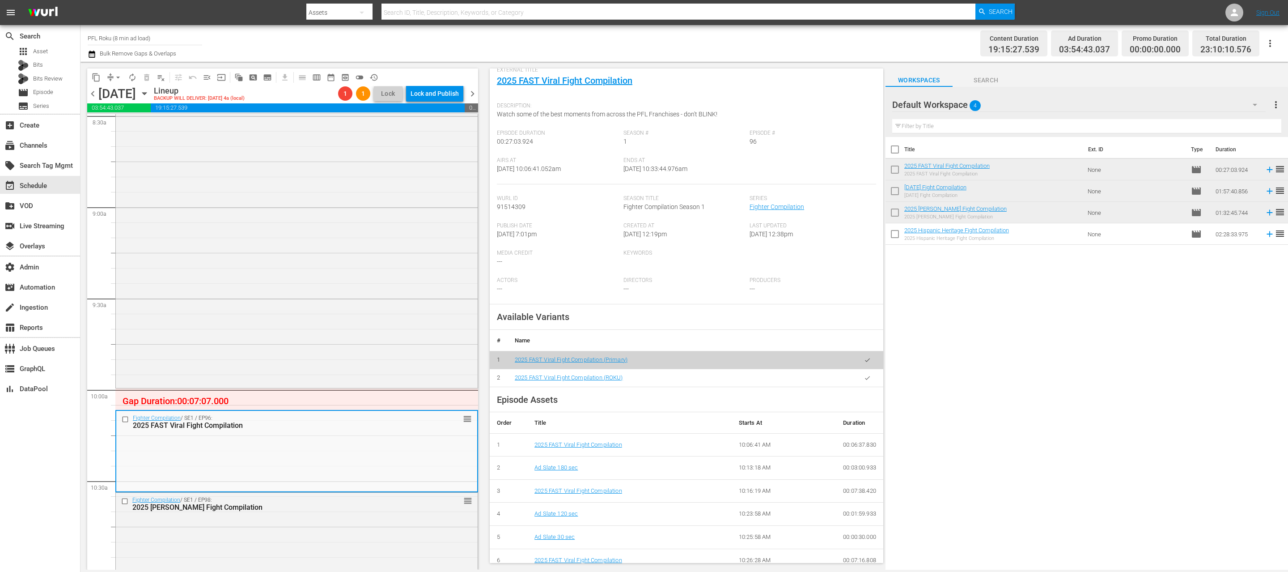
click at [866, 378] on icon "button" at bounding box center [867, 378] width 5 height 4
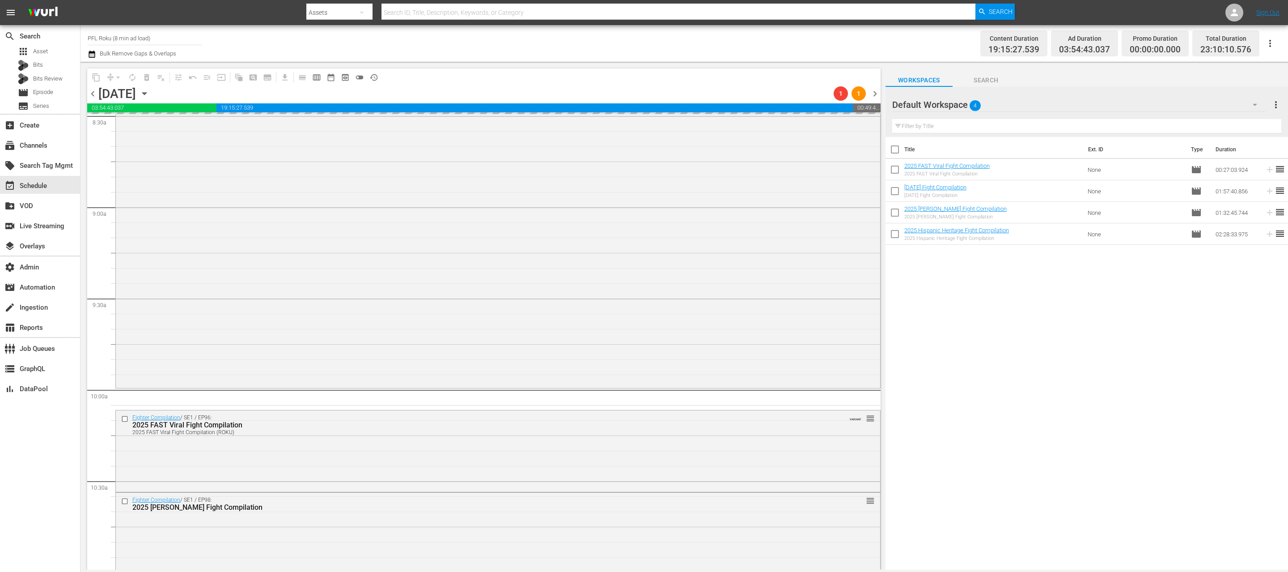
scroll to position [1568, 0]
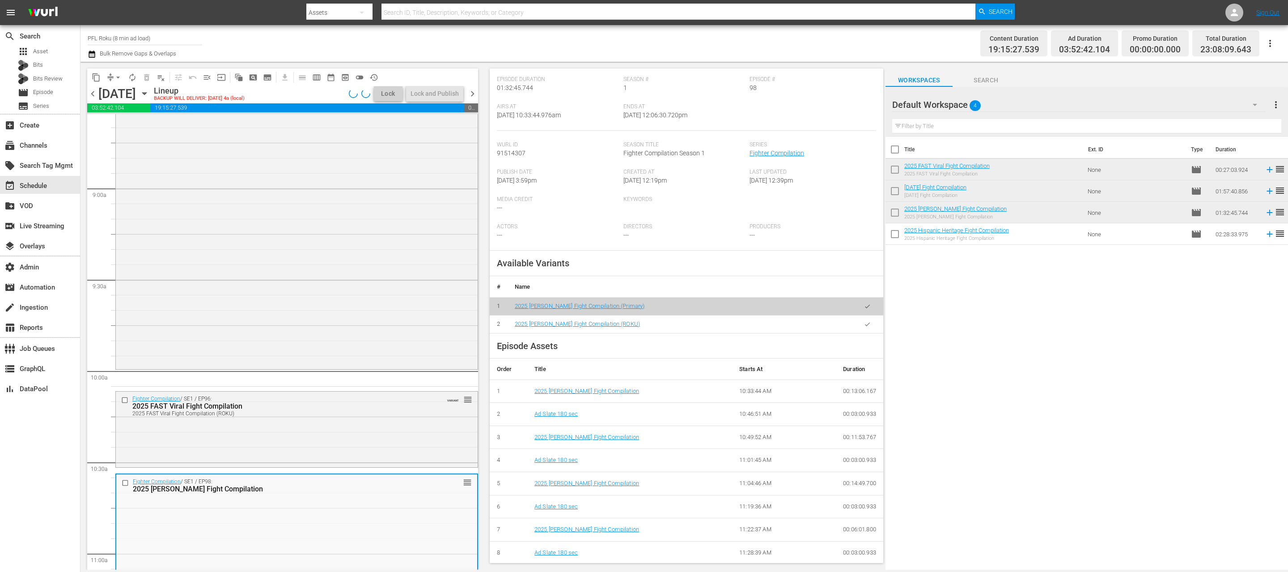
scroll to position [125, 0]
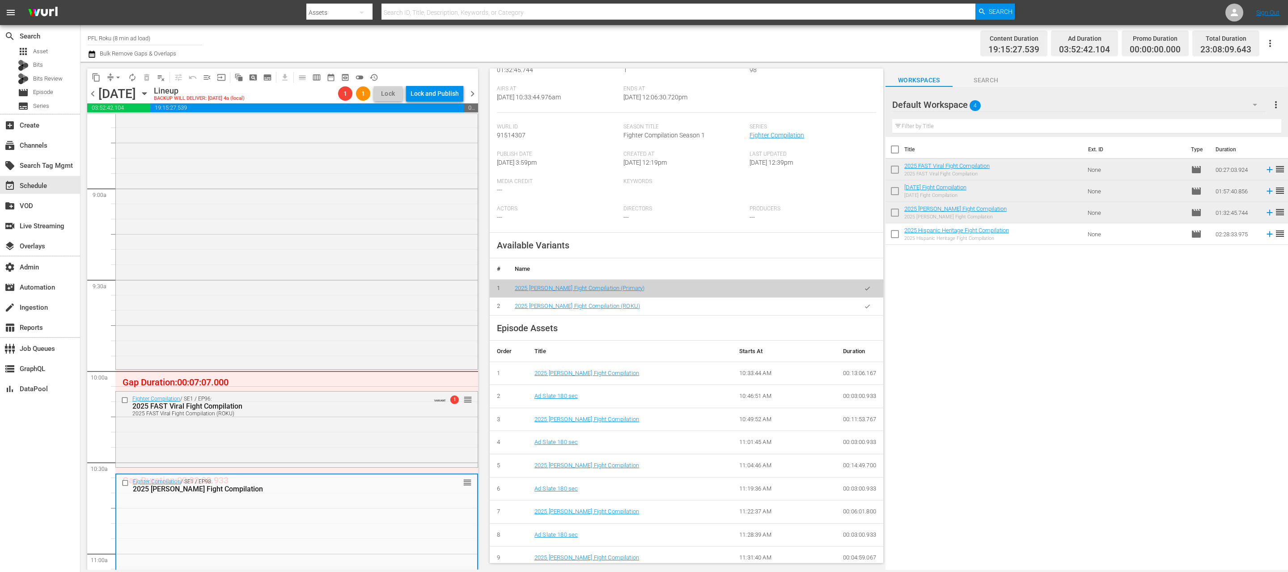
click at [864, 307] on icon "button" at bounding box center [867, 306] width 7 height 7
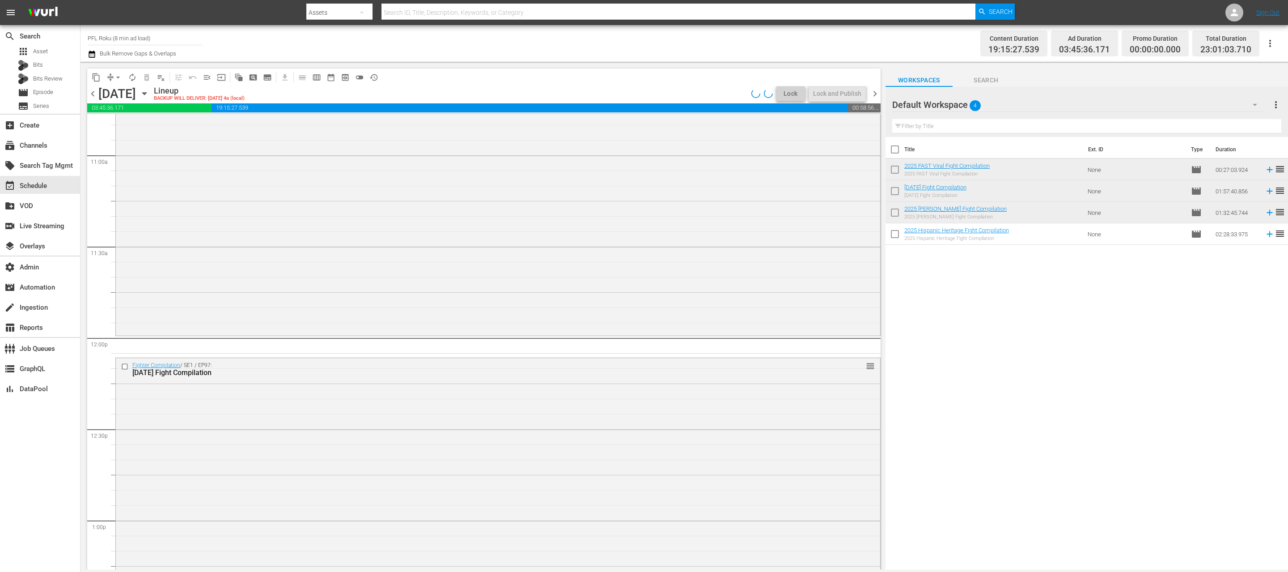
scroll to position [1992, 0]
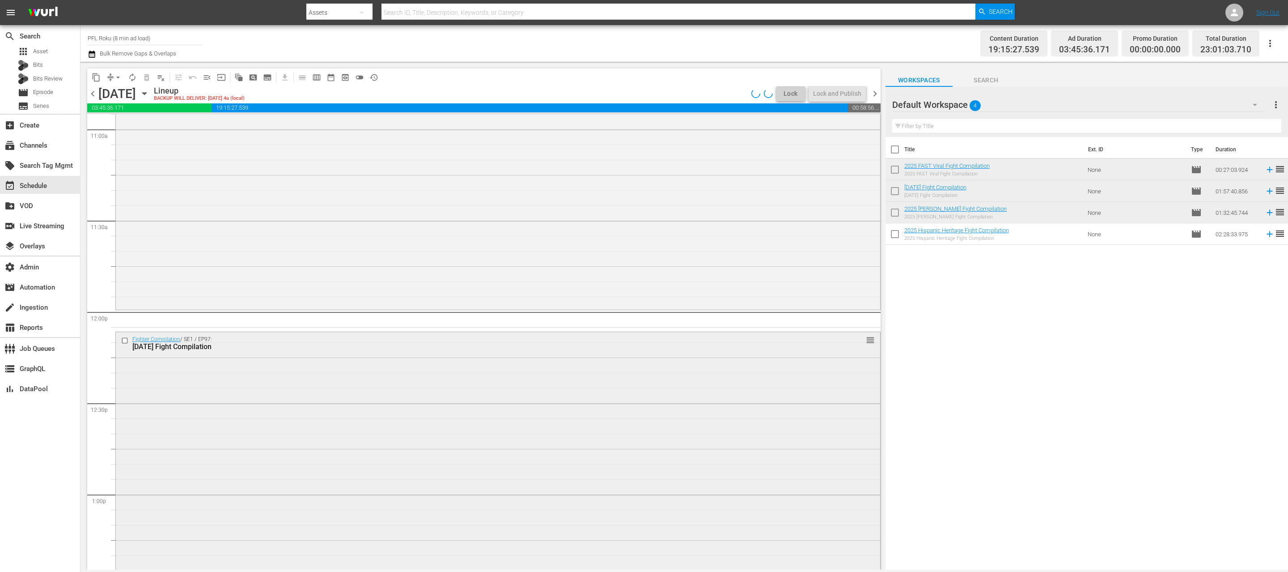
click at [325, 419] on div "Fighter Compilation / SE1 / EP97: [DATE] Fight Compilation reorder" at bounding box center [498, 509] width 764 height 355
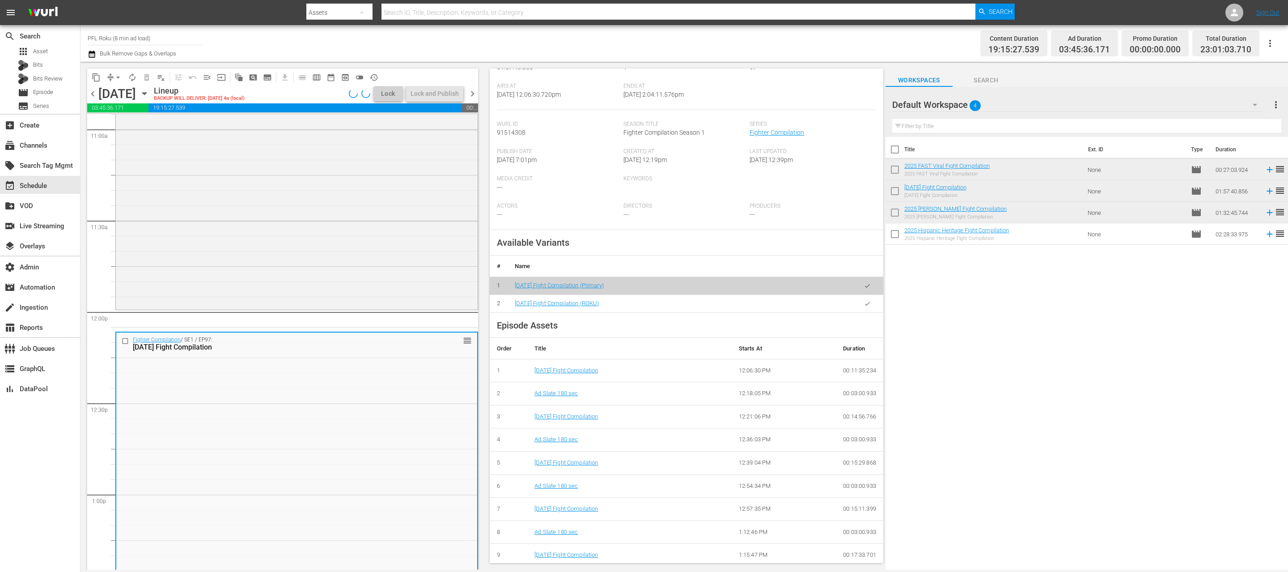
scroll to position [145, 0]
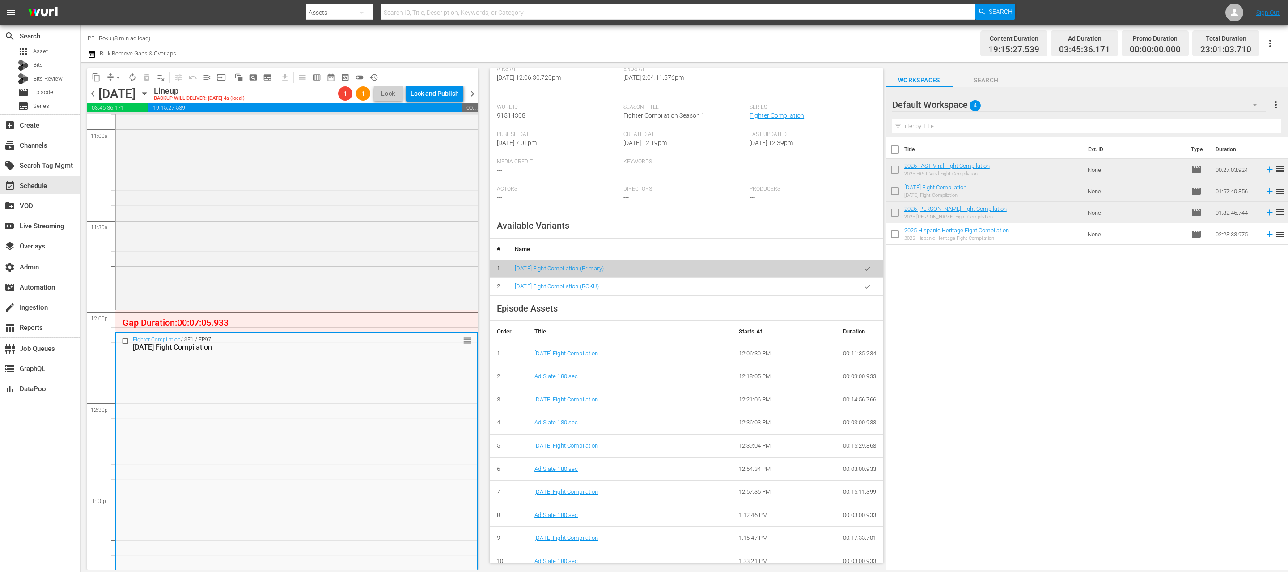
click at [869, 289] on icon "button" at bounding box center [867, 286] width 7 height 7
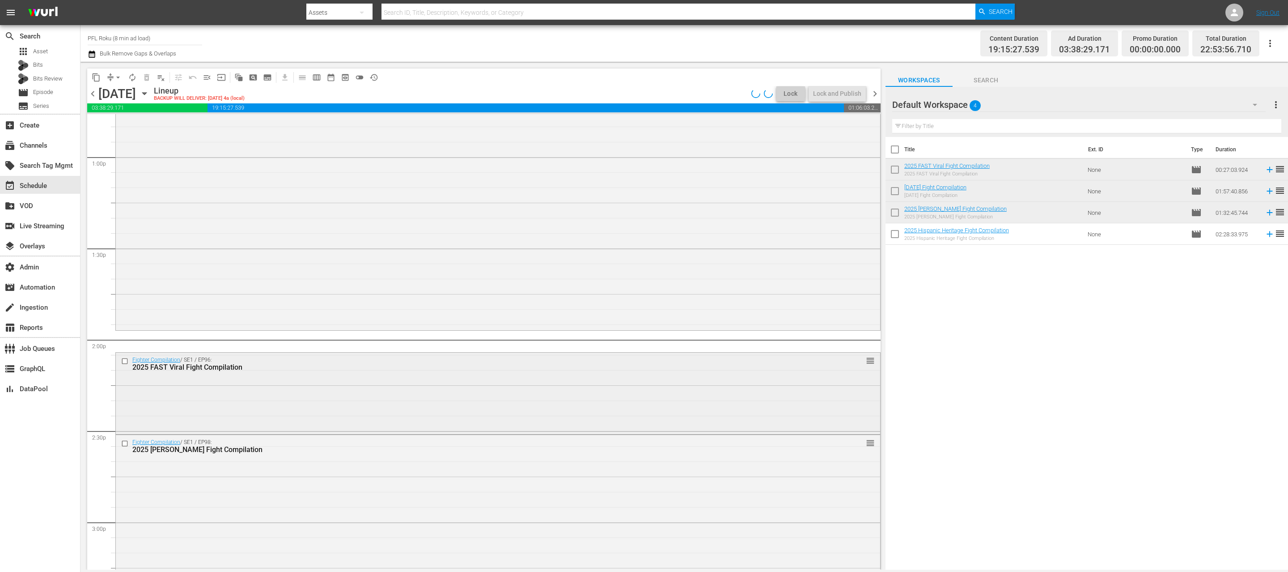
scroll to position [2332, 0]
click at [404, 390] on div "Fighter Compilation / SE1 / EP96: 2025 FAST Viral Fight Compilation reorder" at bounding box center [498, 390] width 764 height 80
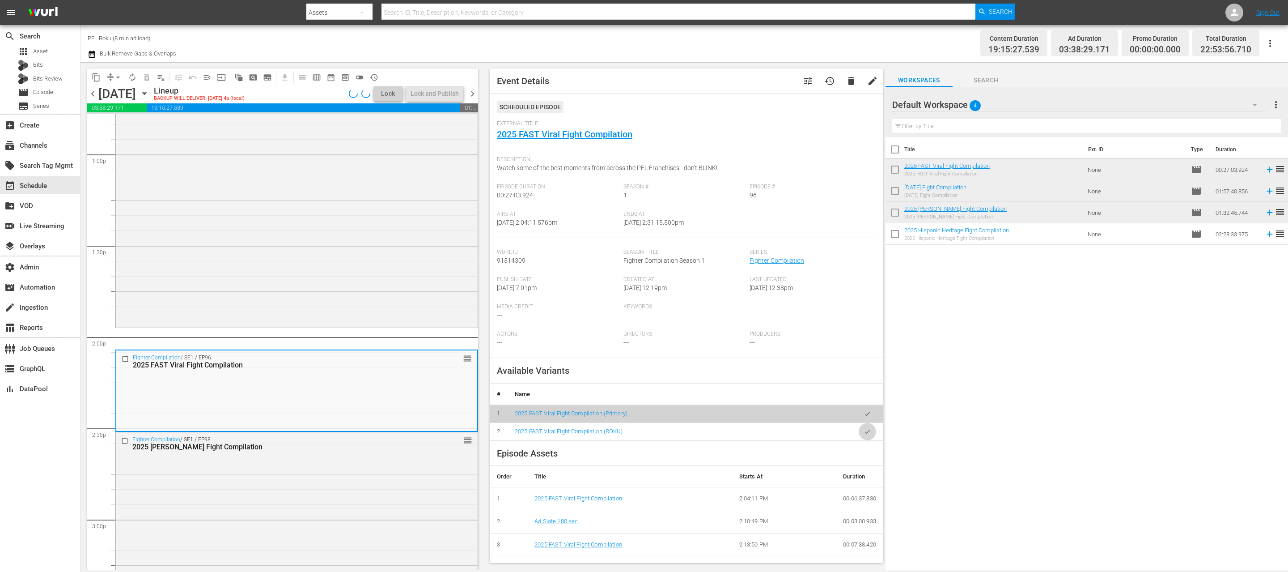
click at [869, 429] on icon "button" at bounding box center [867, 431] width 7 height 7
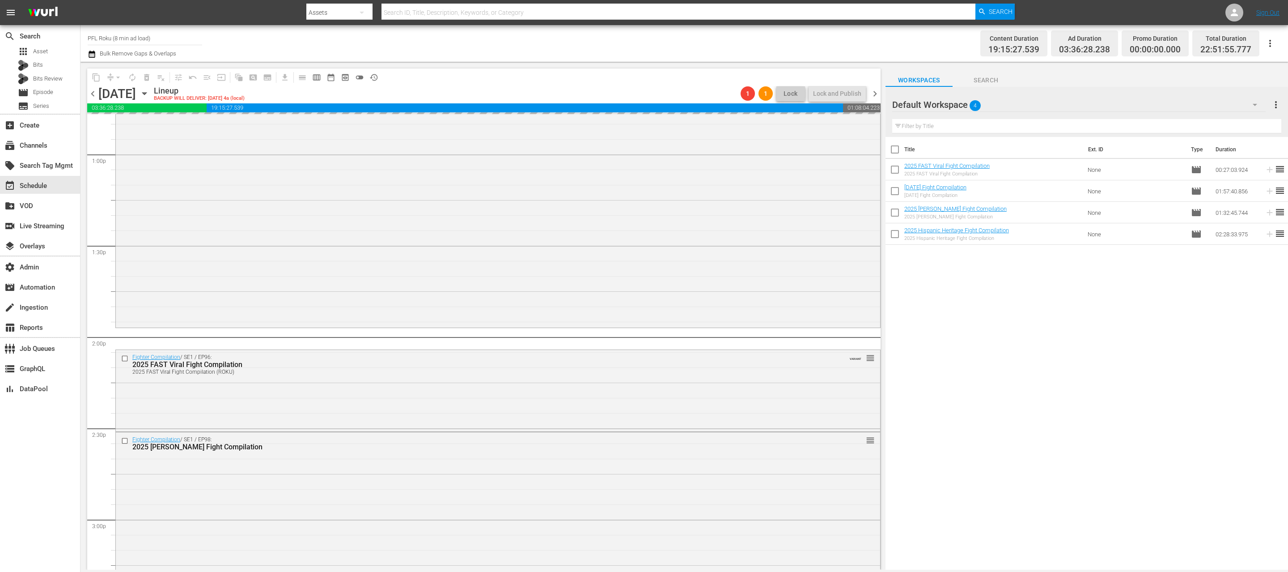
click at [400, 495] on div "Fighter Compilation / SE1 / EP98: 2025 [PERSON_NAME] Fight Compilation reorder" at bounding box center [498, 572] width 764 height 280
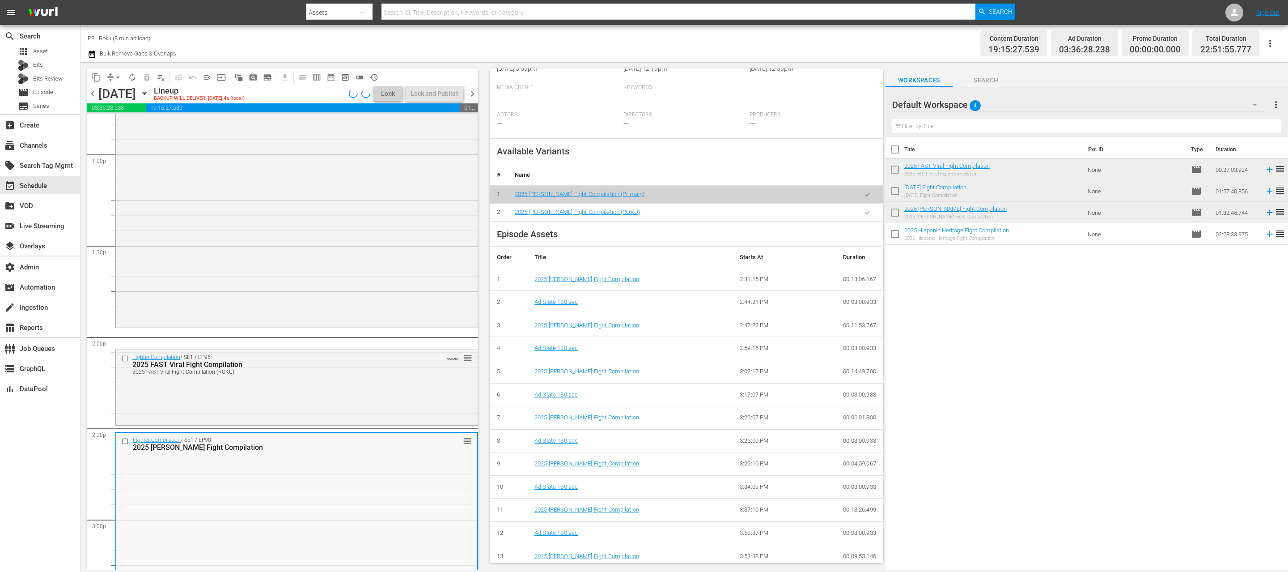
scroll to position [243, 0]
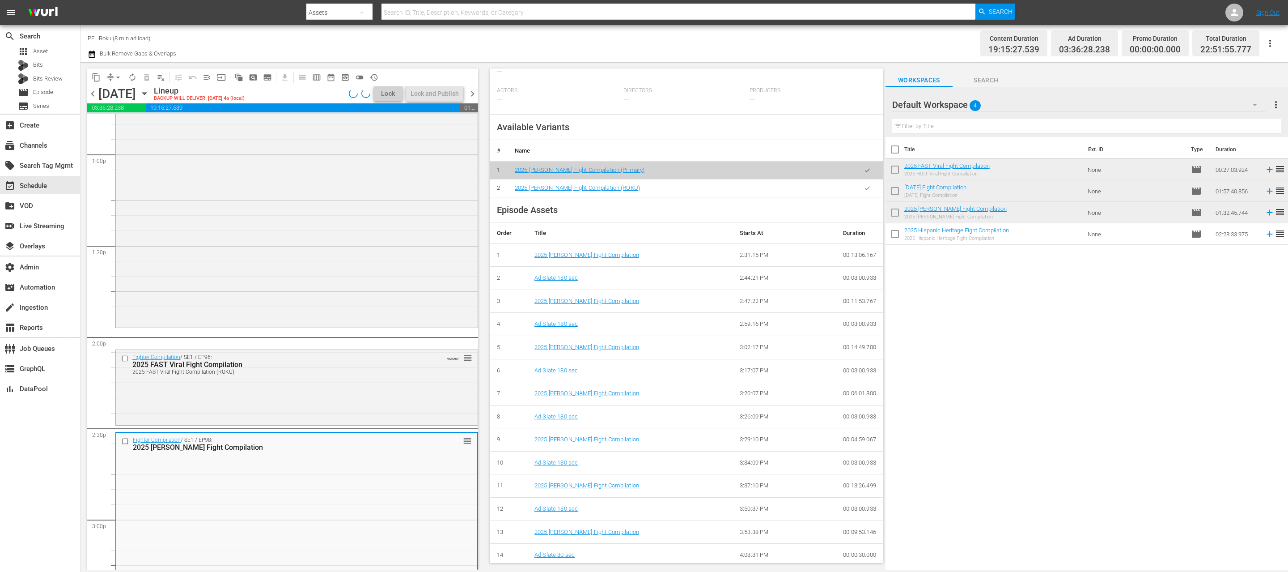
click at [866, 188] on icon "button" at bounding box center [867, 188] width 7 height 7
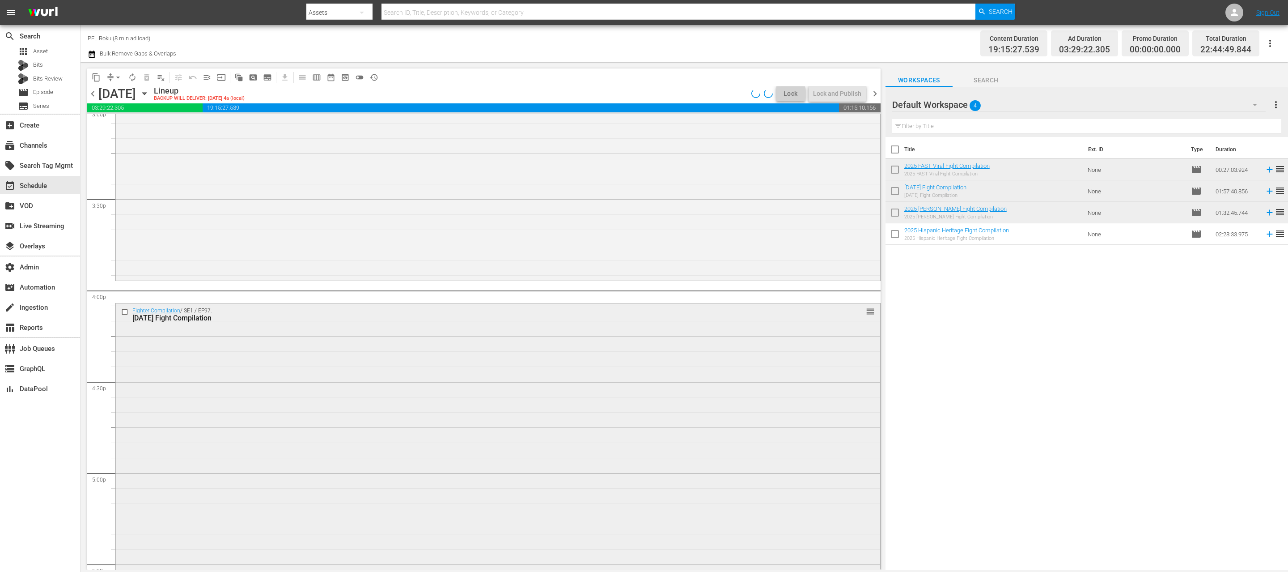
scroll to position [2780, 0]
click at [323, 377] on div "Fighter Compilation / SE1 / EP97: [DATE] Fight Compilation reorder" at bounding box center [498, 444] width 764 height 355
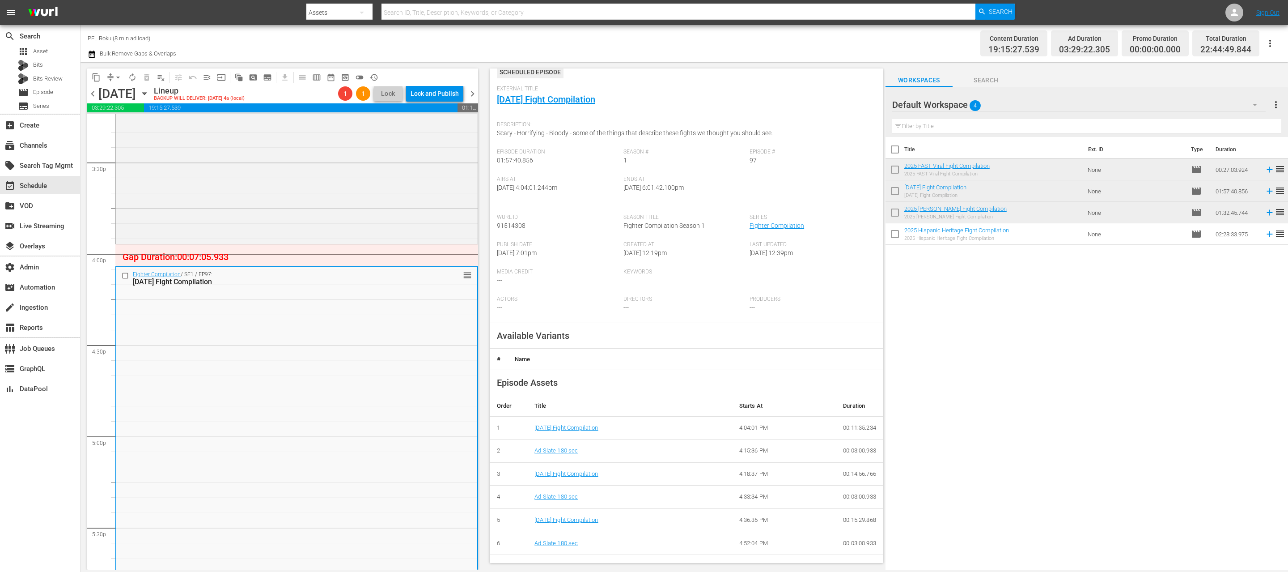
scroll to position [212, 0]
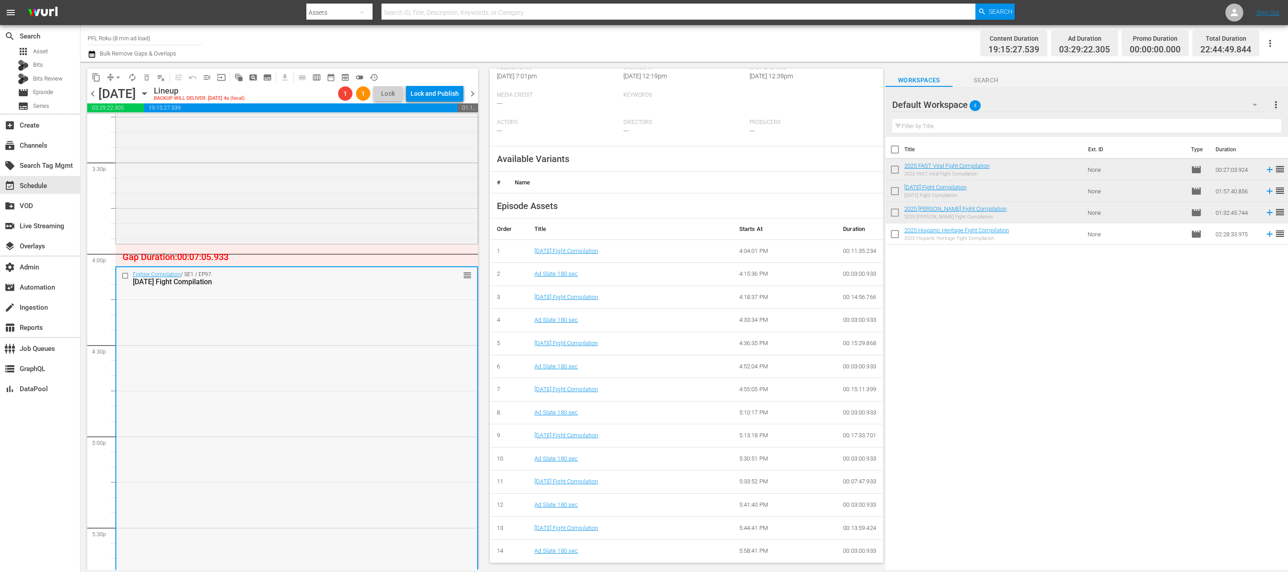
click at [328, 377] on div "Fighter Compilation / SE1 / EP97: [DATE] Fight Compilation reorder" at bounding box center [296, 444] width 361 height 355
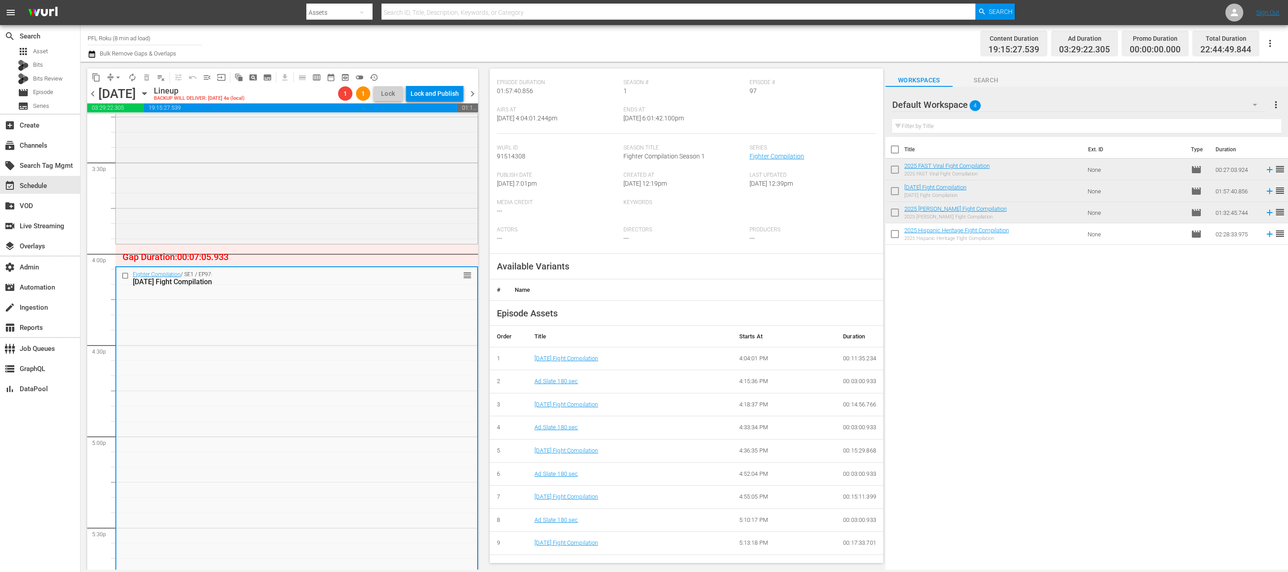
scroll to position [106, 0]
click at [379, 194] on div "Fighter Compilation / SE1 / EP98: 2025 Yoel Romero Fight Compilation 2025 Yoel …" at bounding box center [297, 113] width 362 height 258
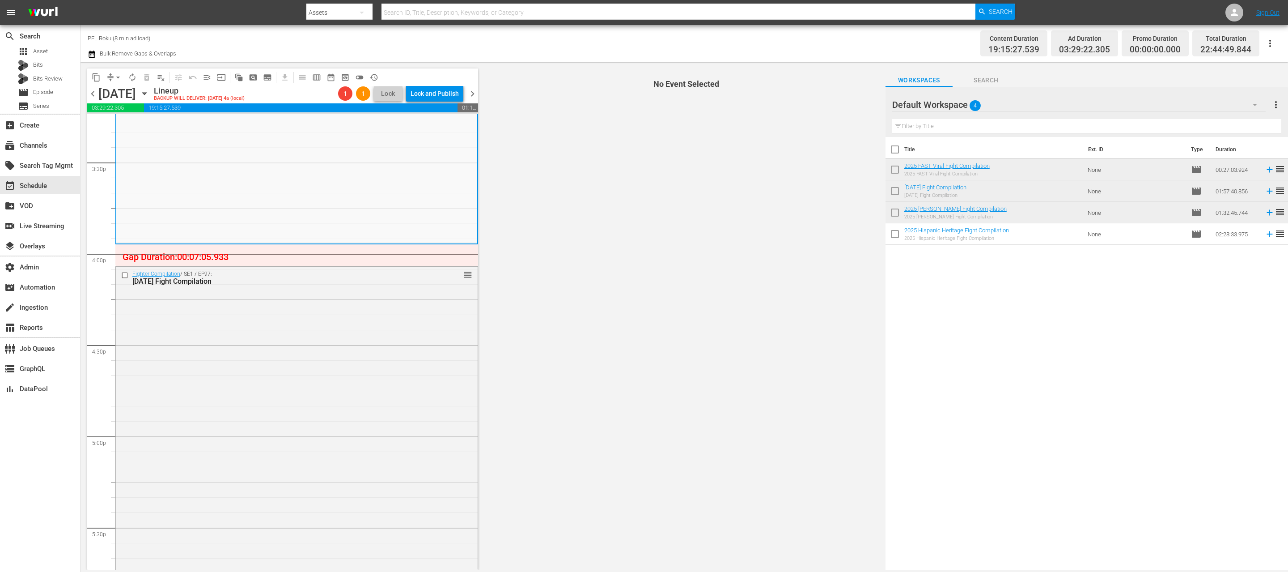
click at [381, 346] on div "Fighter Compilation / SE1 / EP97: [DATE] Fight Compilation reorder" at bounding box center [297, 444] width 362 height 355
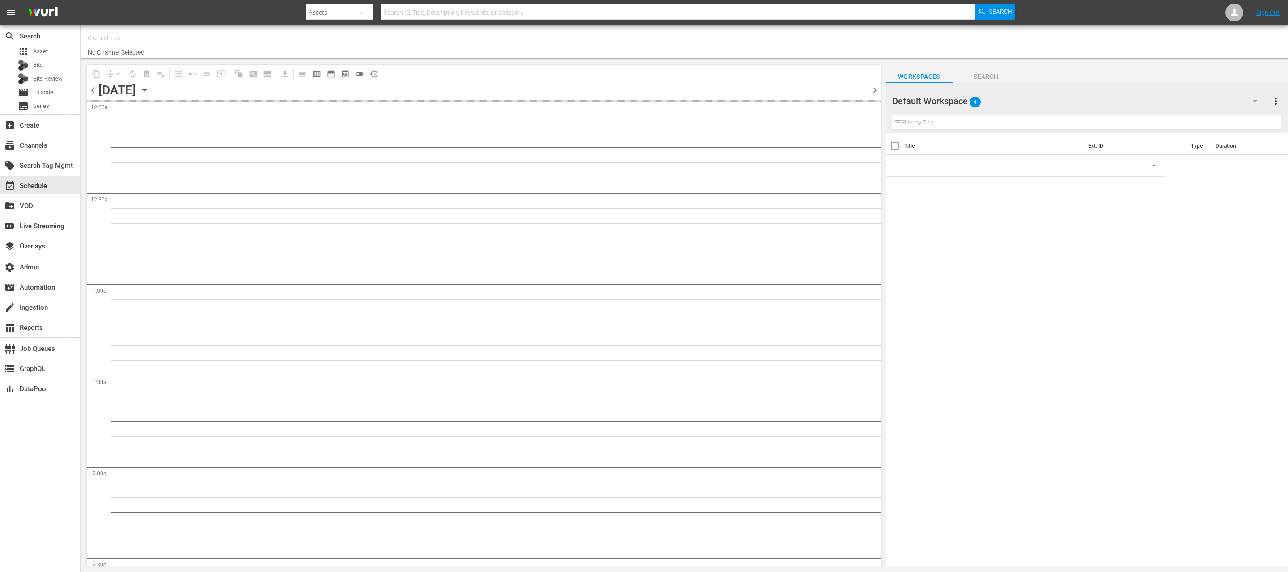
type input "PFL Roku (8 min ad load) (2027)"
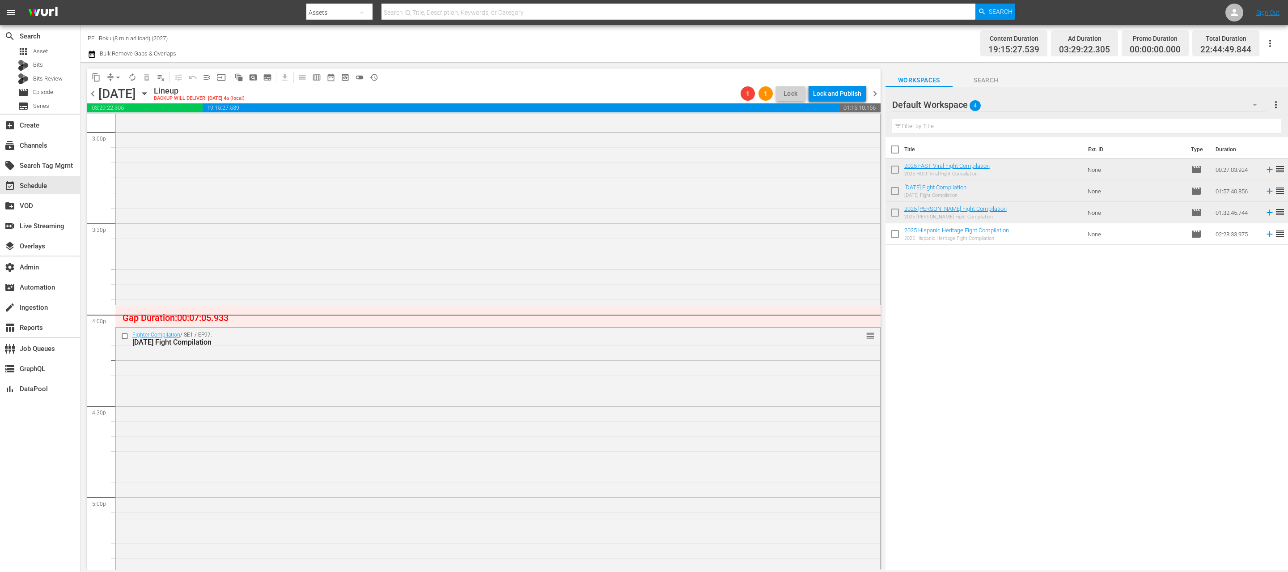
scroll to position [2738, 0]
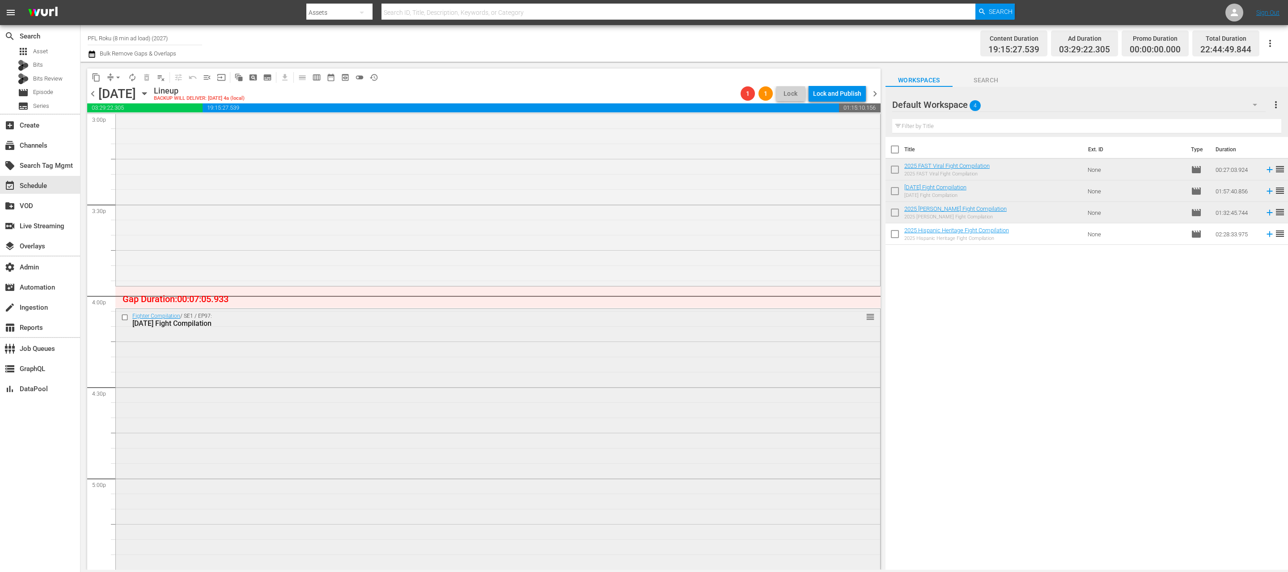
click at [351, 345] on div "Fighter Compilation / SE1 / EP97: [DATE] Fight Compilation reorder" at bounding box center [498, 486] width 764 height 355
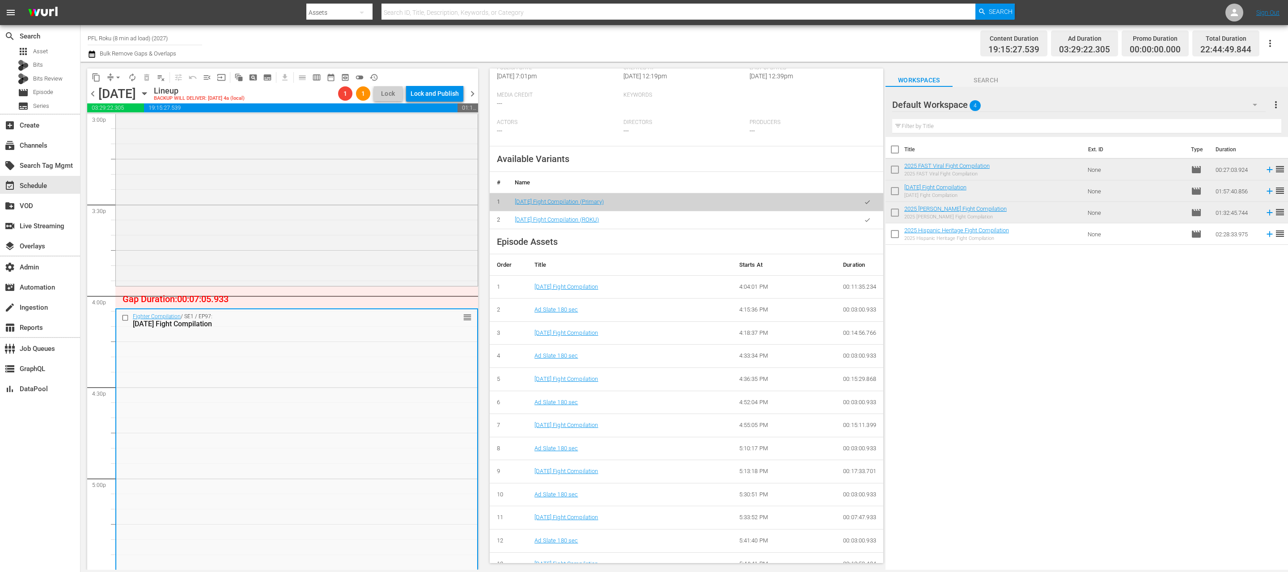
scroll to position [231, 0]
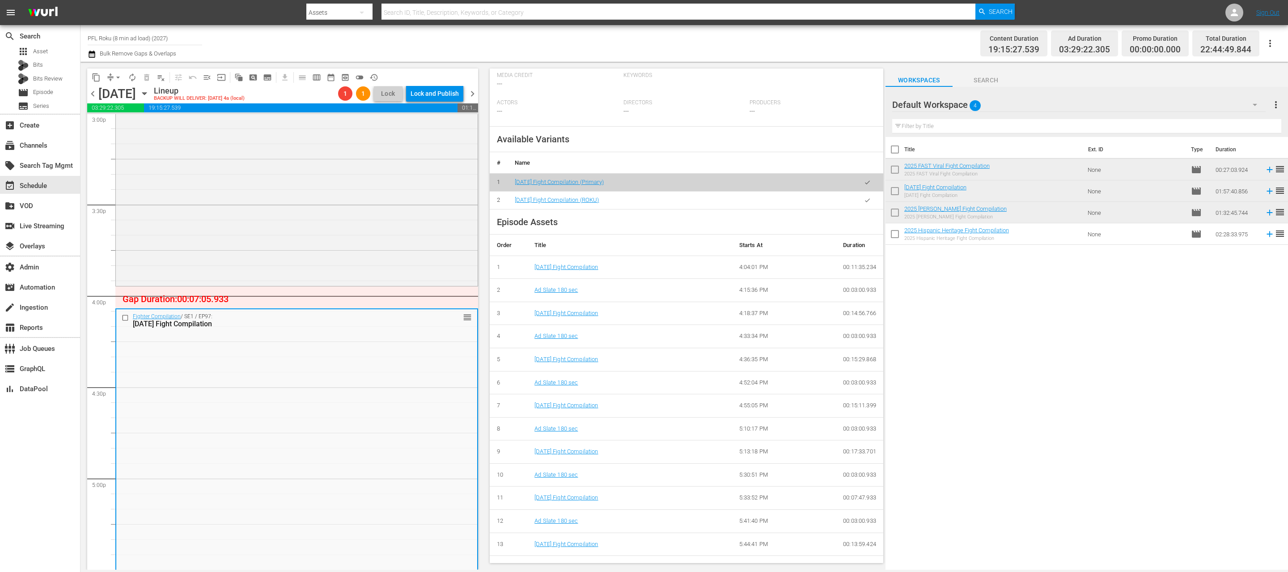
click at [862, 201] on button "button" at bounding box center [867, 199] width 17 height 17
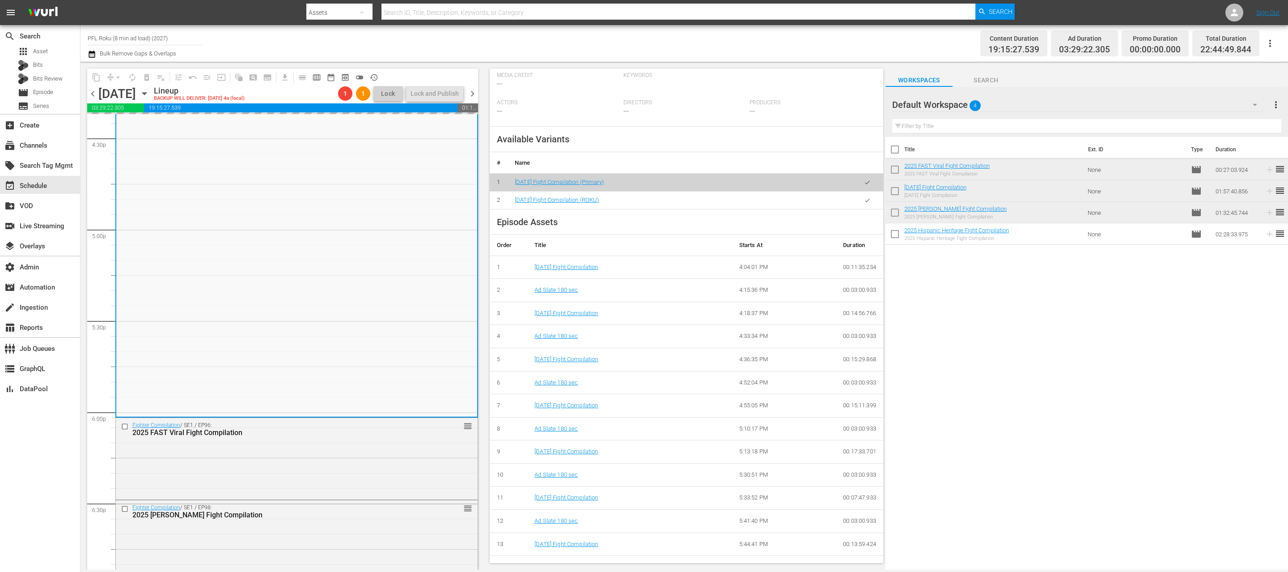
scroll to position [3071, 0]
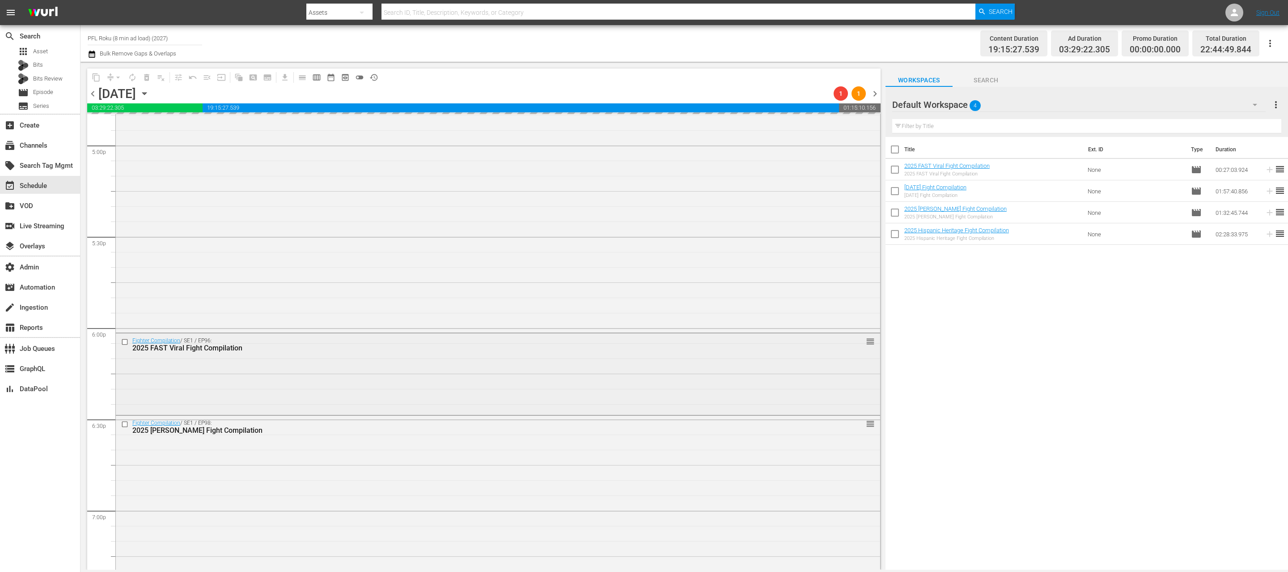
click at [317, 364] on div "Fighter Compilation / SE1 / EP96: 2025 FAST Viral Fight Compilation reorder" at bounding box center [498, 373] width 764 height 80
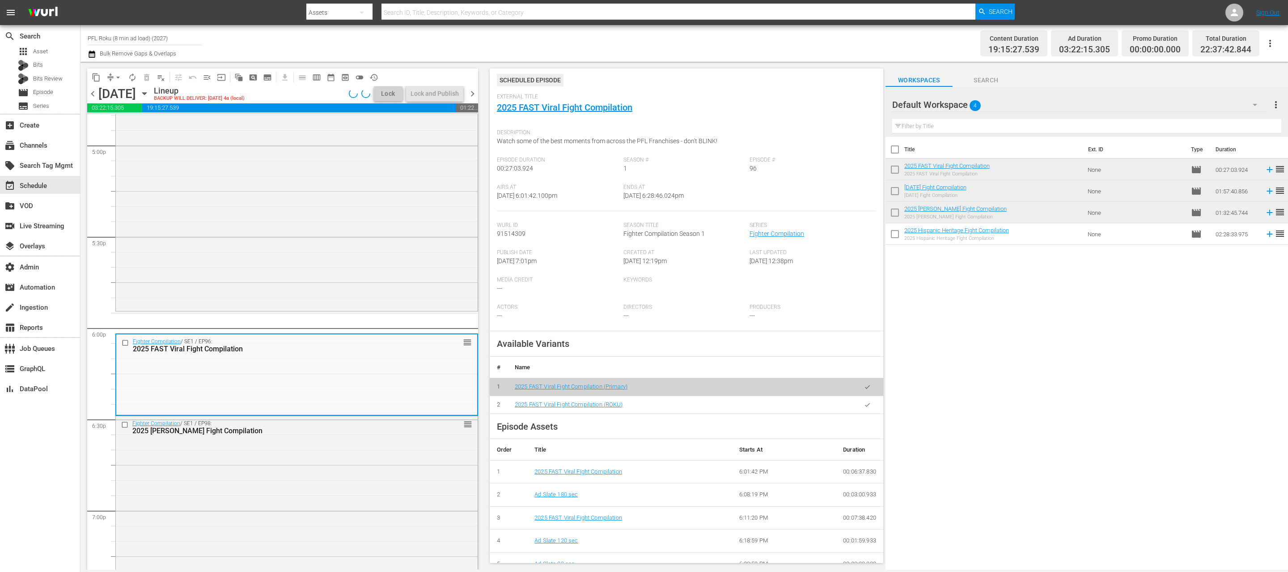
scroll to position [30, 0]
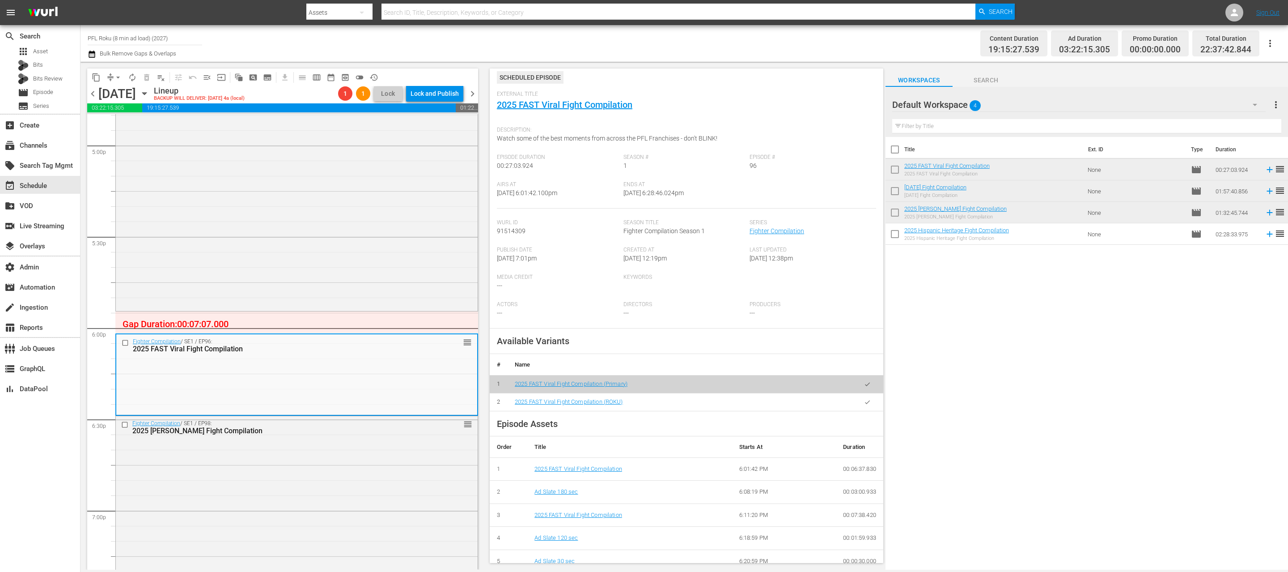
click at [862, 402] on button "button" at bounding box center [867, 401] width 17 height 17
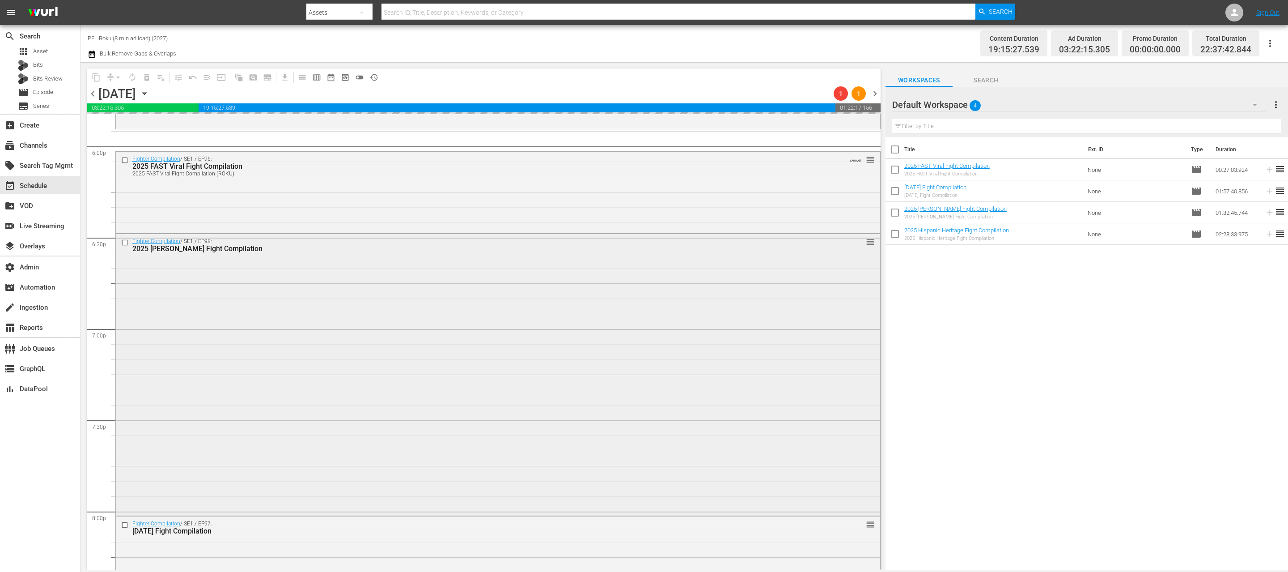
scroll to position [3255, 0]
click at [316, 354] on div "Fighter Compilation / SE1 / EP98: 2025 [PERSON_NAME] Fight Compilation reorder" at bounding box center [498, 372] width 764 height 280
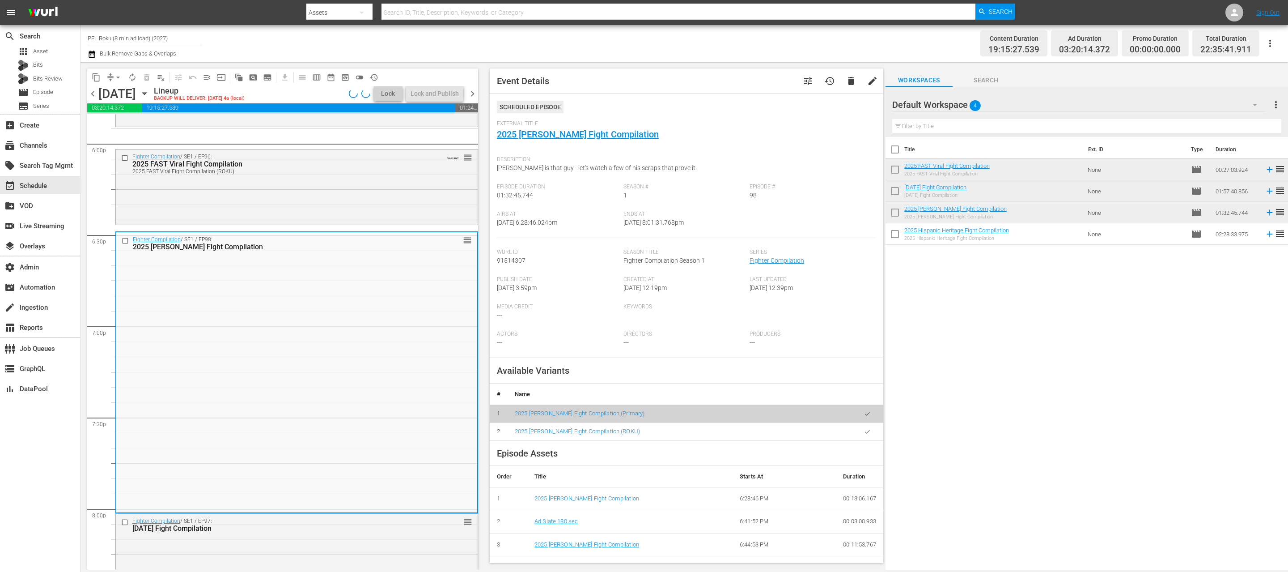
scroll to position [98, 0]
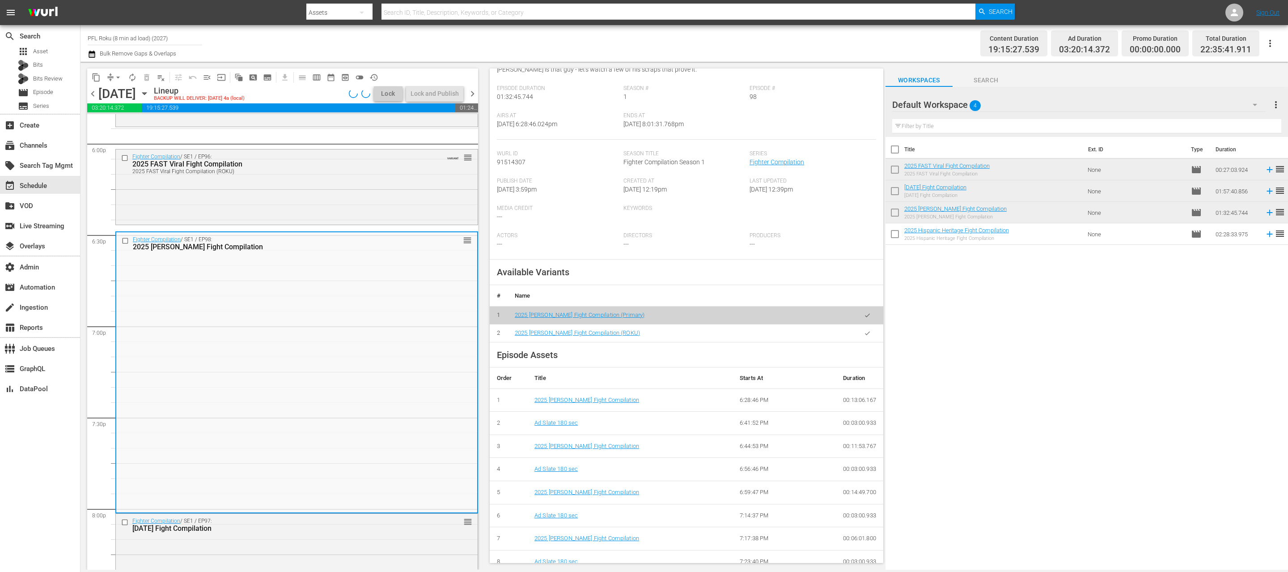
click at [862, 332] on button "button" at bounding box center [867, 332] width 17 height 17
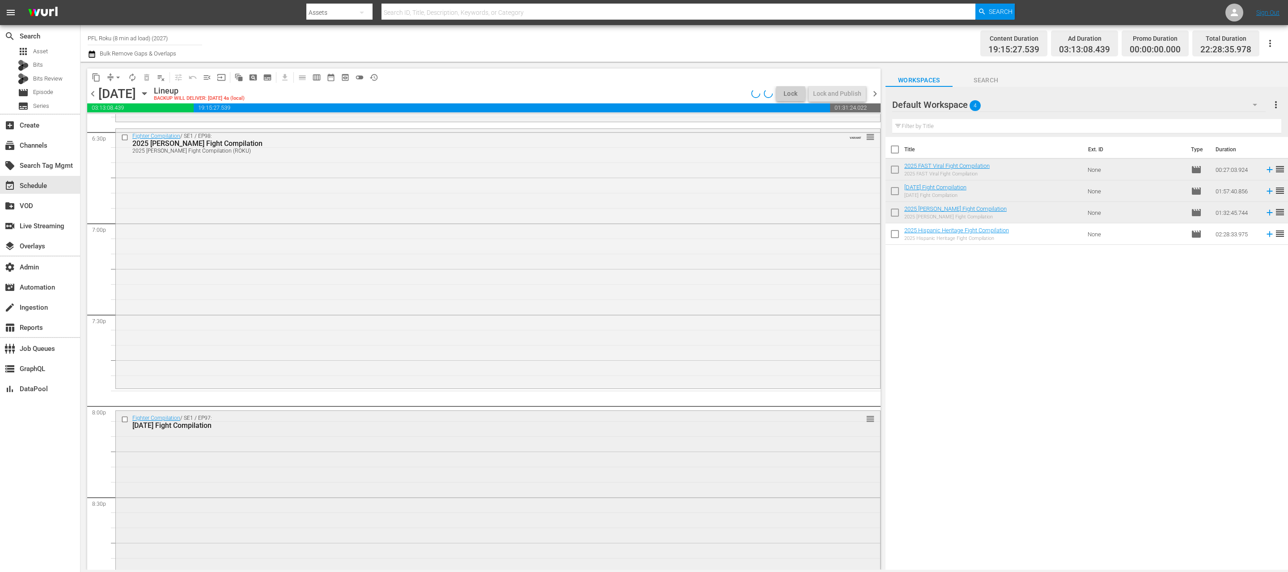
scroll to position [3361, 0]
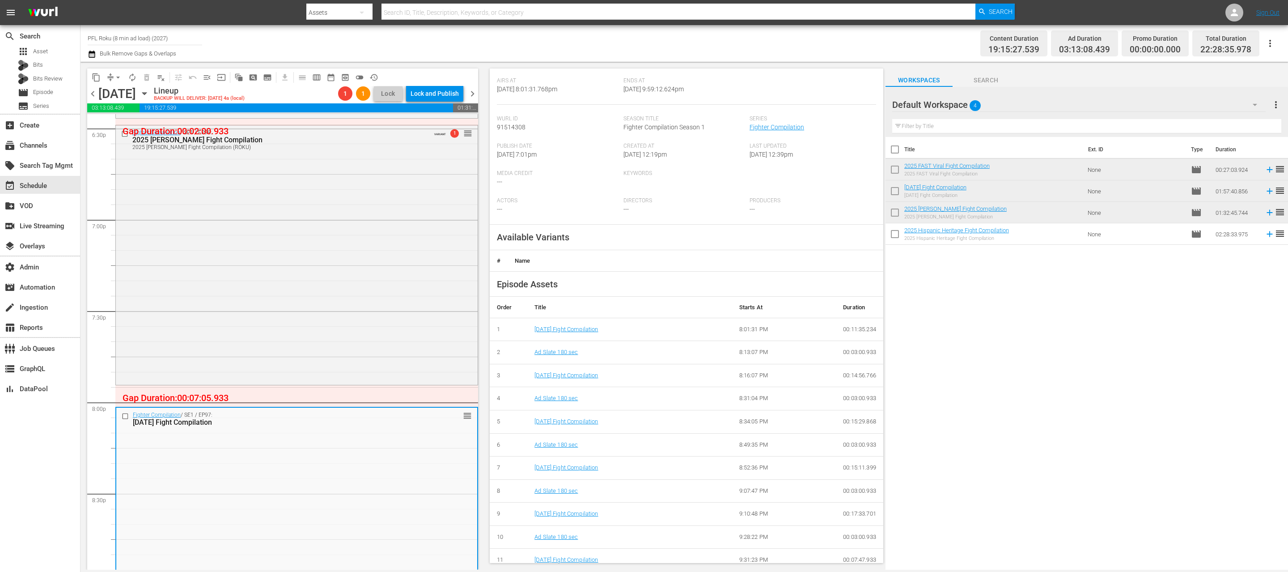
scroll to position [163, 0]
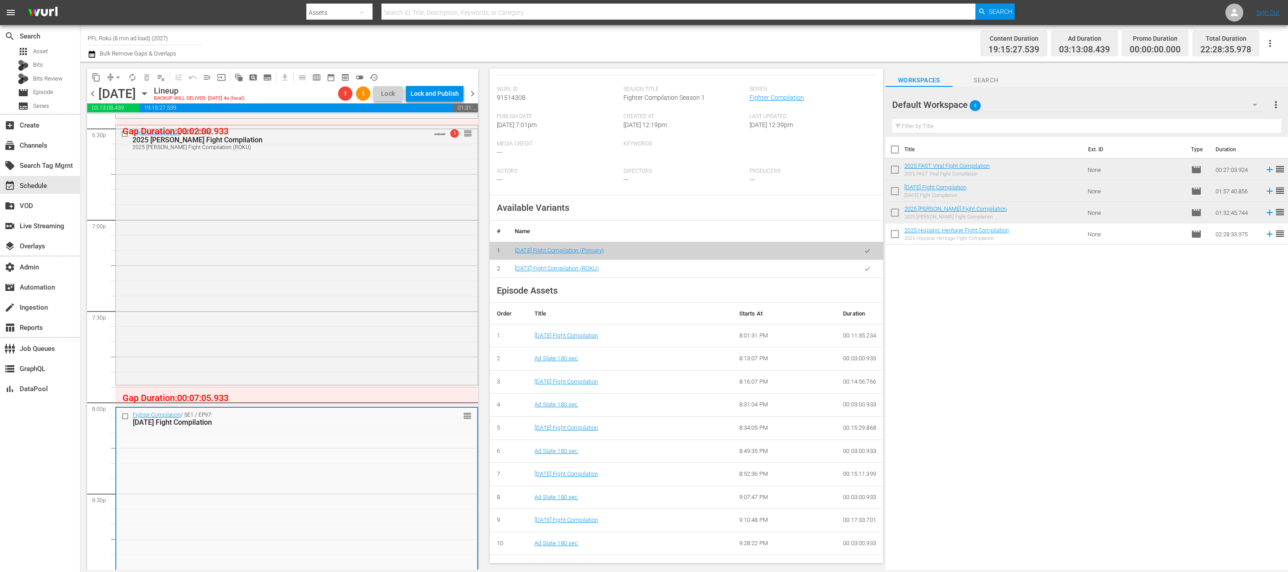
click at [867, 269] on icon "button" at bounding box center [867, 269] width 5 height 4
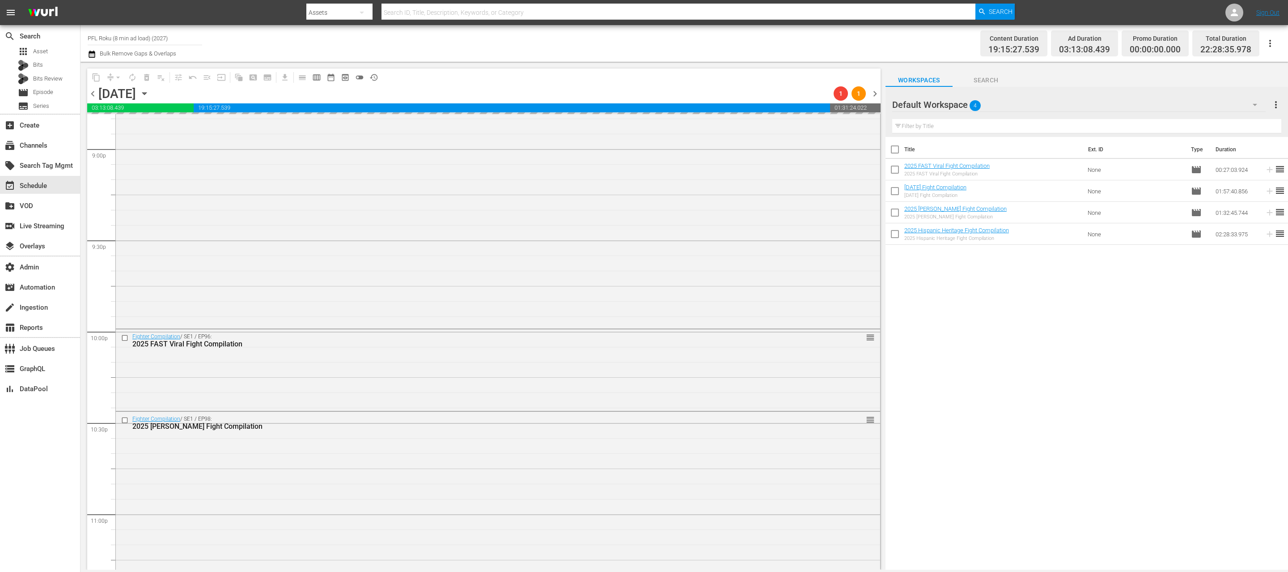
scroll to position [3799, 0]
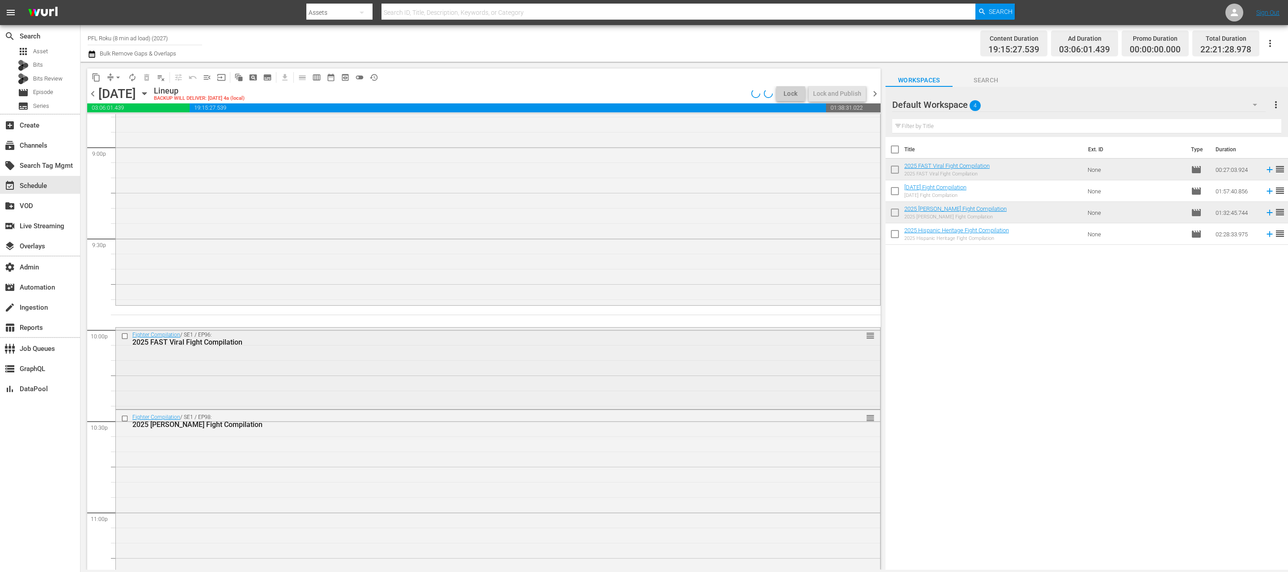
click at [327, 358] on div "Fighter Compilation / SE1 / EP96: 2025 FAST Viral Fight Compilation reorder" at bounding box center [498, 367] width 764 height 80
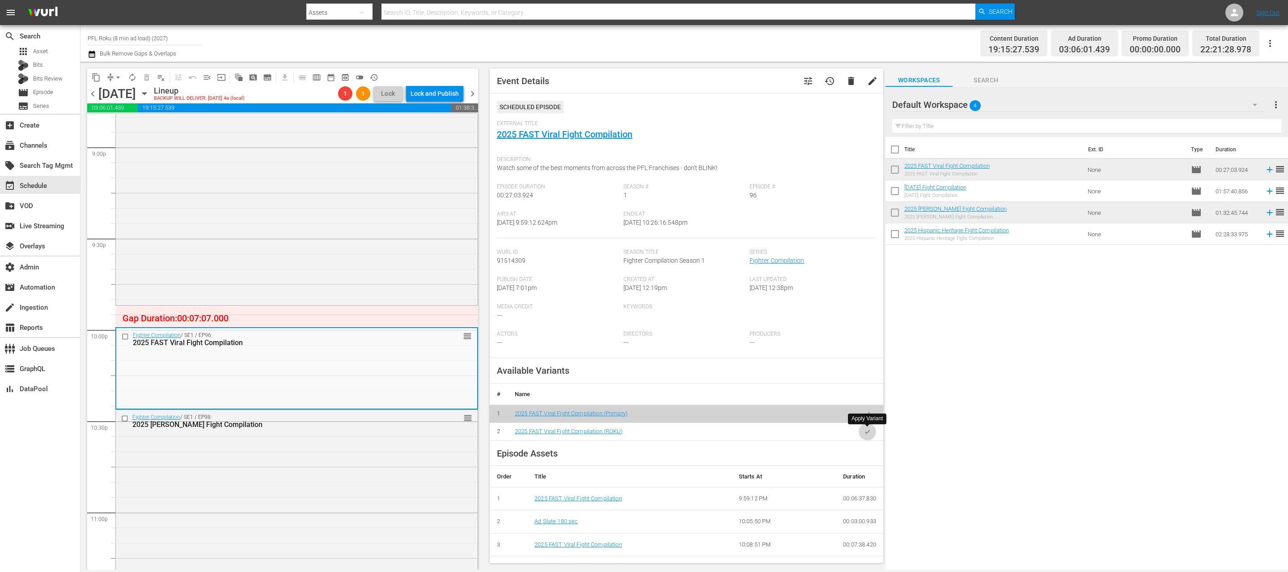
click at [864, 431] on icon "button" at bounding box center [867, 431] width 7 height 7
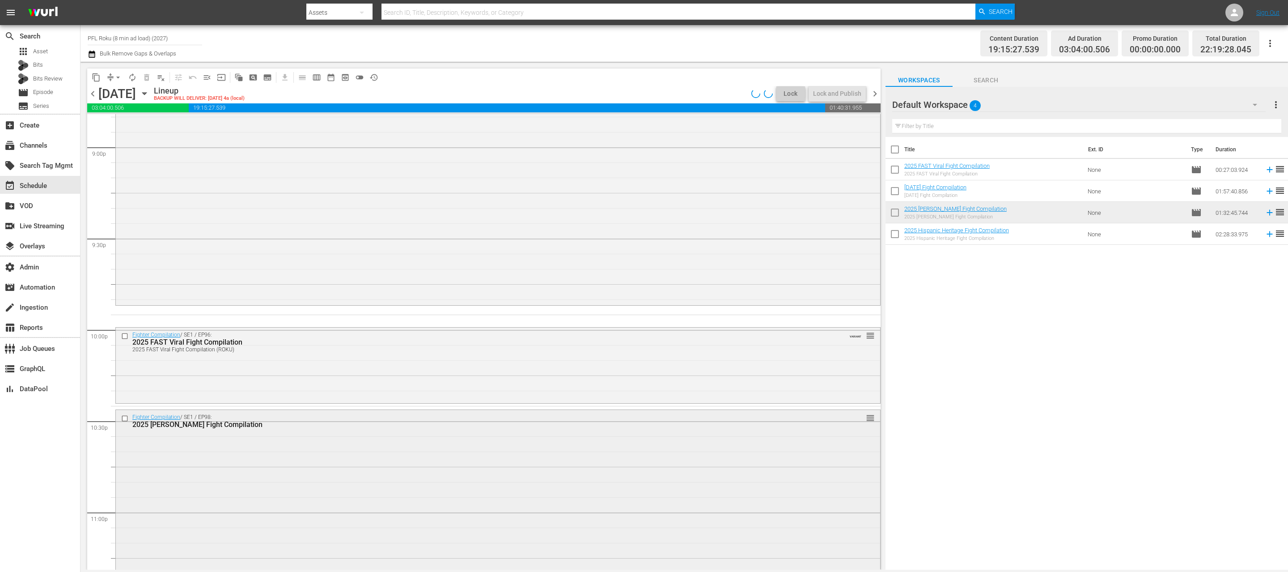
click at [420, 479] on div "Fighter Compilation / SE1 / EP98: 2025 [PERSON_NAME] Fight Compilation reorder" at bounding box center [498, 550] width 764 height 280
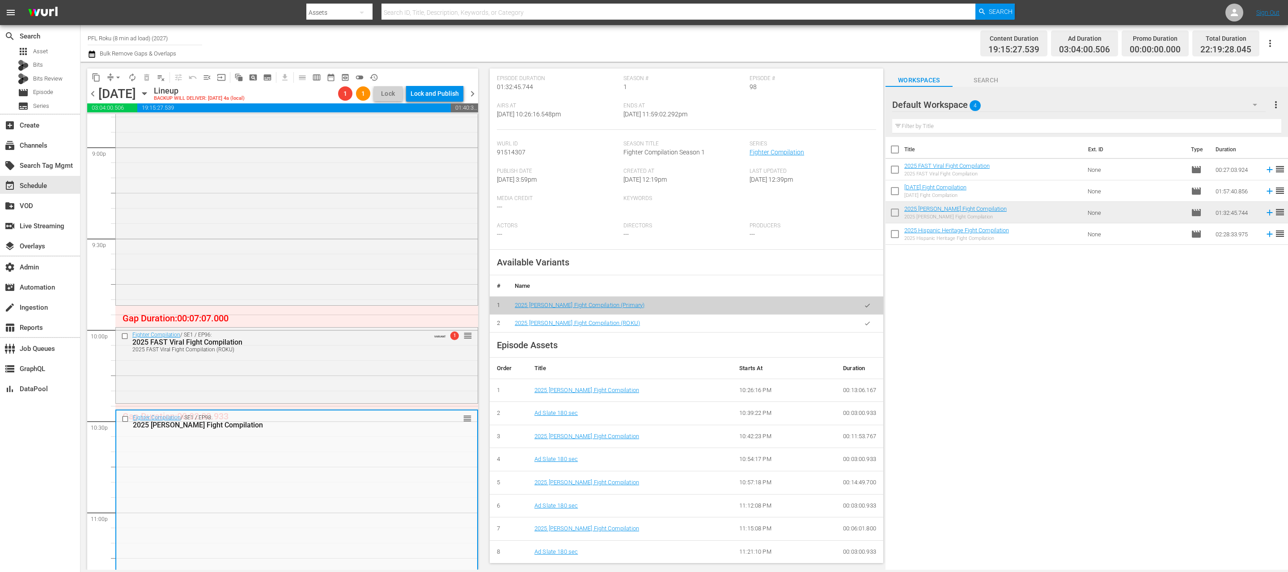
scroll to position [128, 0]
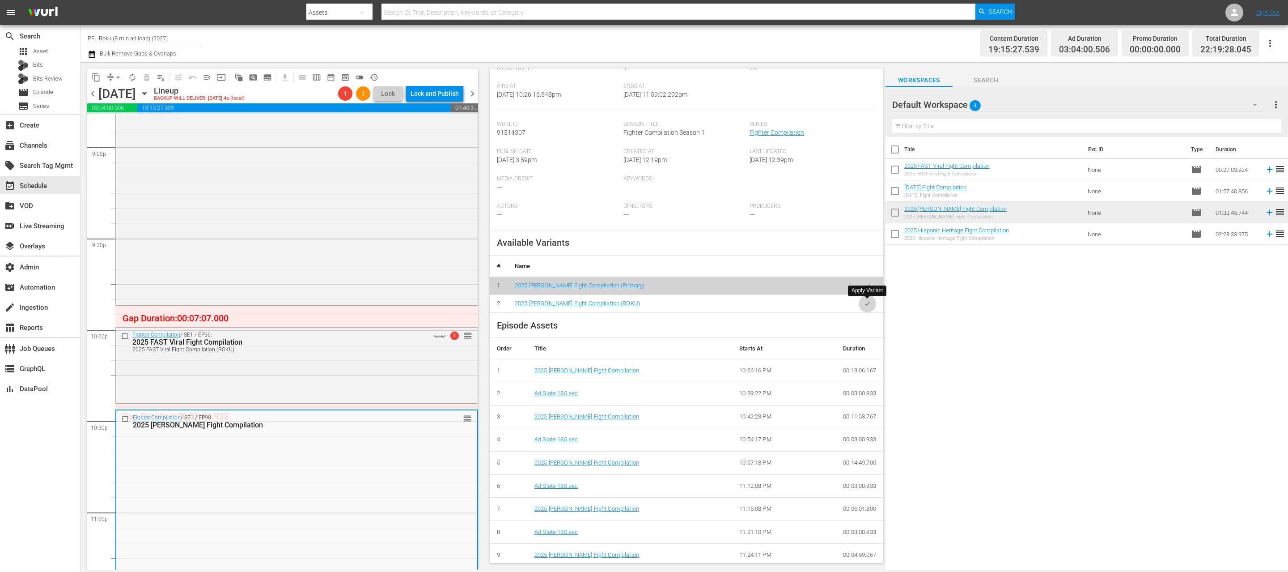
click at [867, 306] on icon "button" at bounding box center [867, 303] width 7 height 7
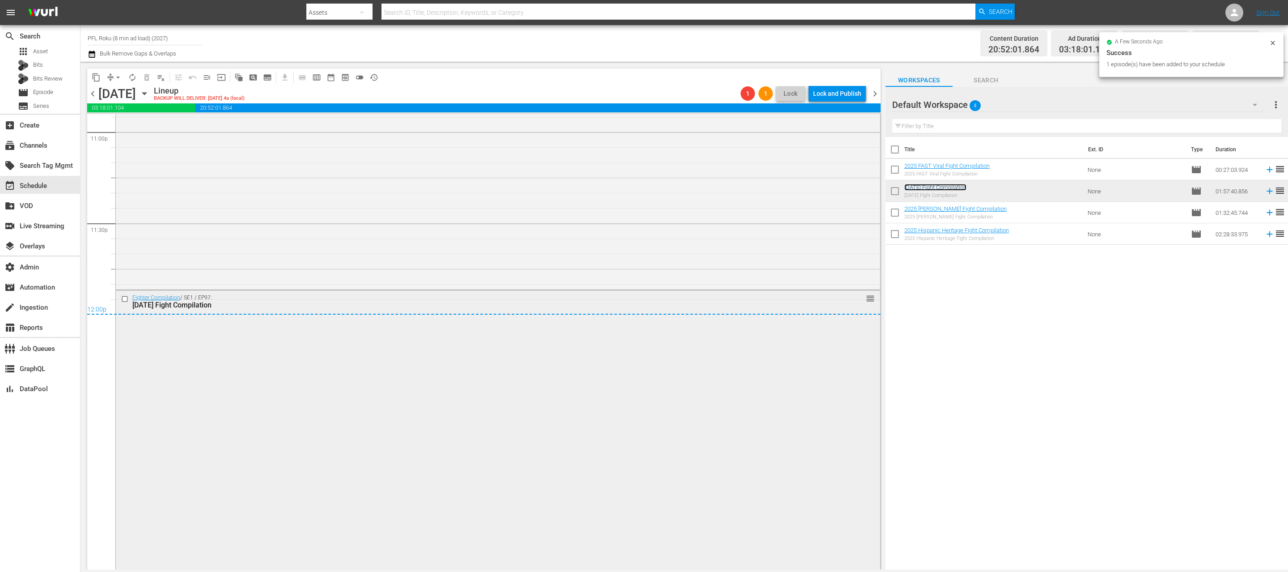
scroll to position [4257, 0]
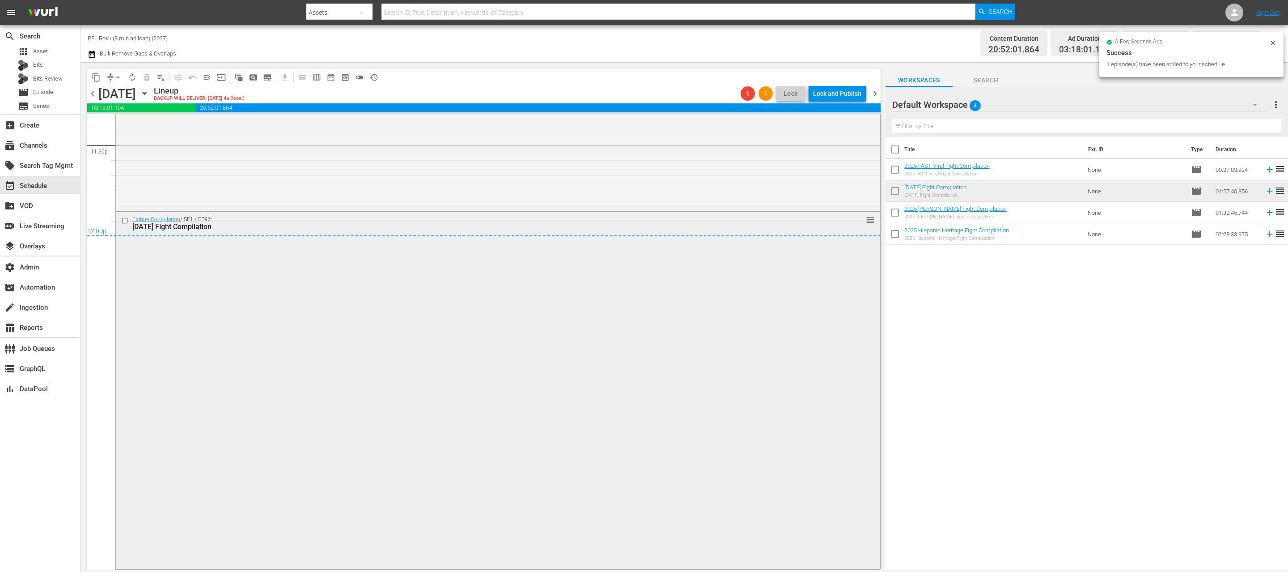
click at [646, 446] on div "Fighter Compilation / SE1 / EP97: [DATE] Fight Compilation reorder" at bounding box center [498, 389] width 764 height 355
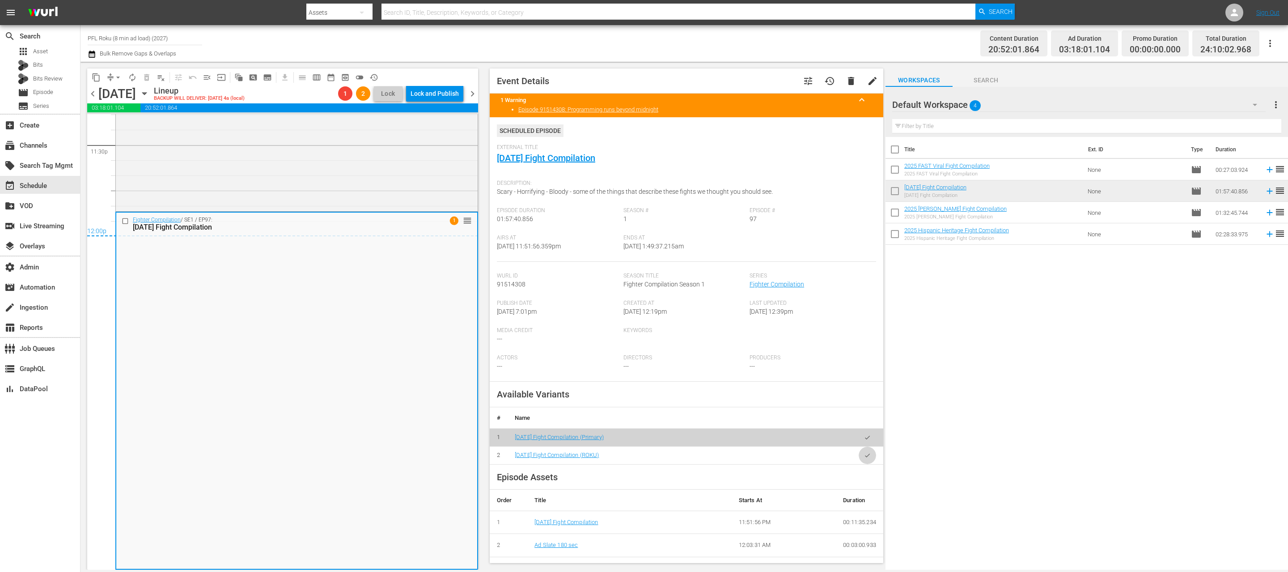
click at [865, 455] on icon "button" at bounding box center [867, 455] width 7 height 7
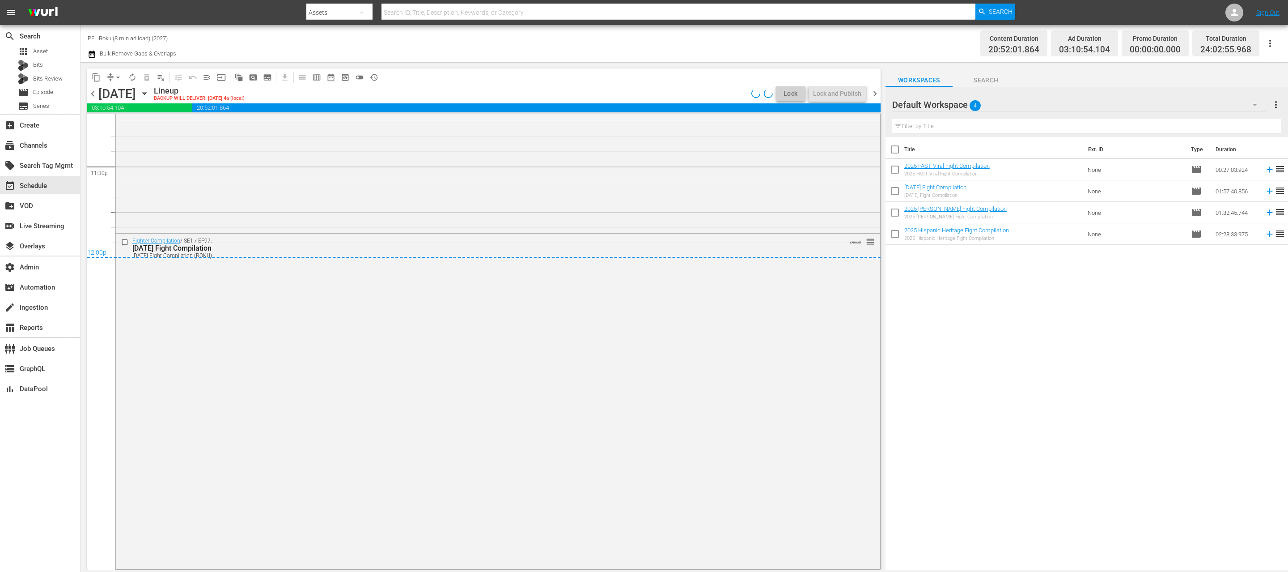
scroll to position [4236, 0]
click at [116, 77] on span "arrow_drop_down" at bounding box center [118, 77] width 9 height 9
click at [124, 129] on li "Align to End of Previous Day" at bounding box center [119, 125] width 94 height 15
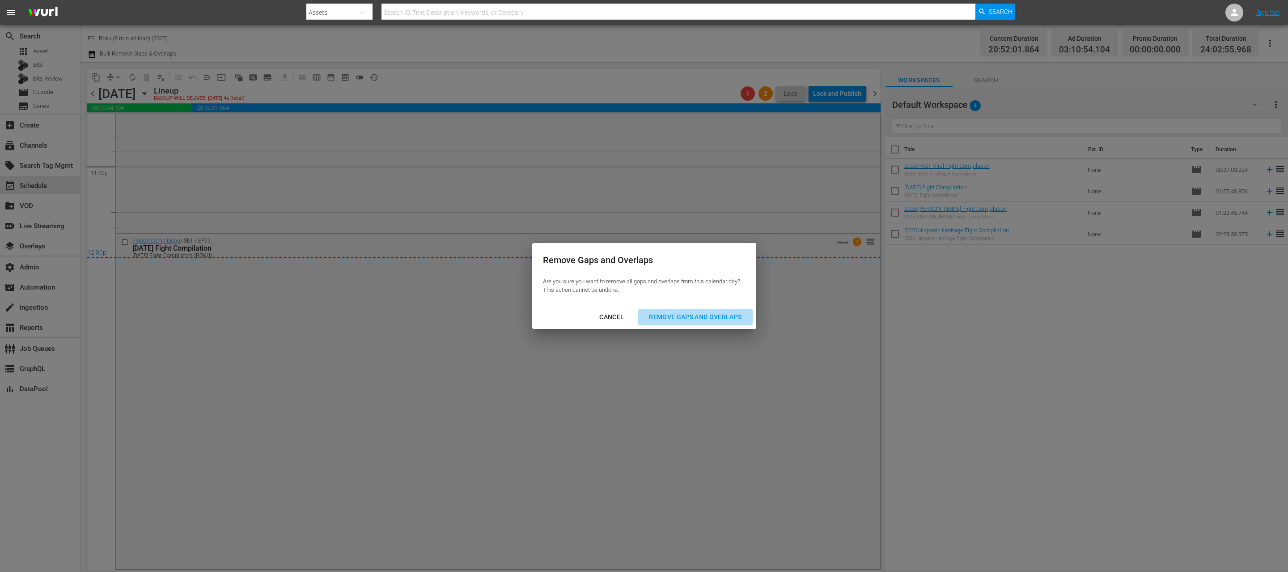
click at [666, 318] on div "Remove Gaps and Overlaps" at bounding box center [695, 316] width 107 height 11
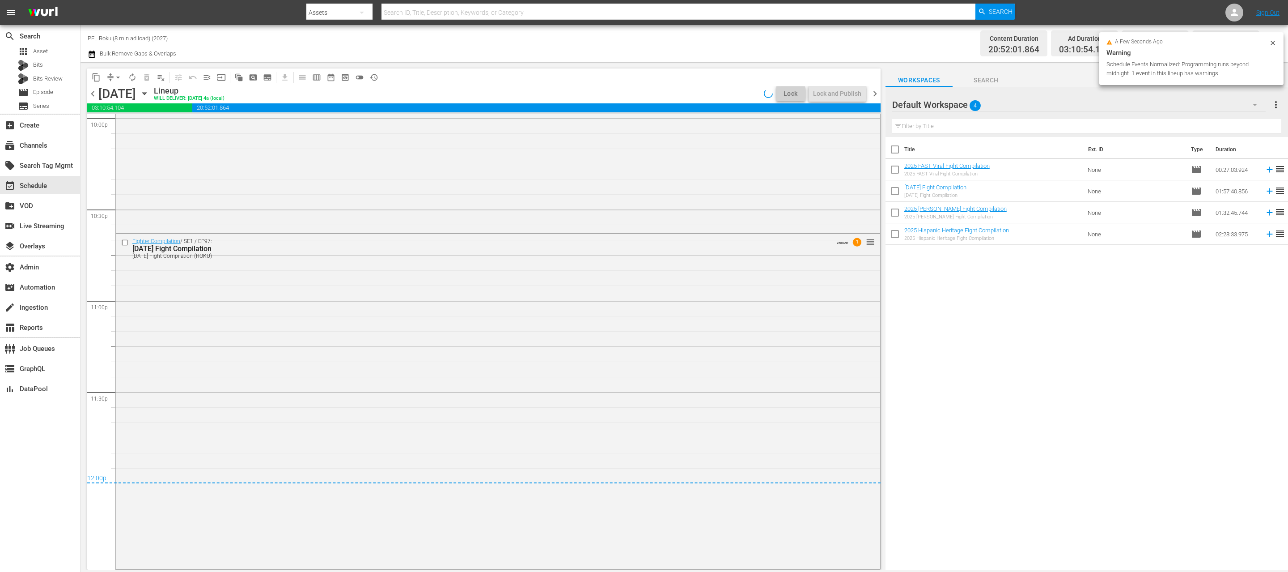
scroll to position [4010, 0]
click at [878, 97] on span "chevron_right" at bounding box center [874, 93] width 11 height 11
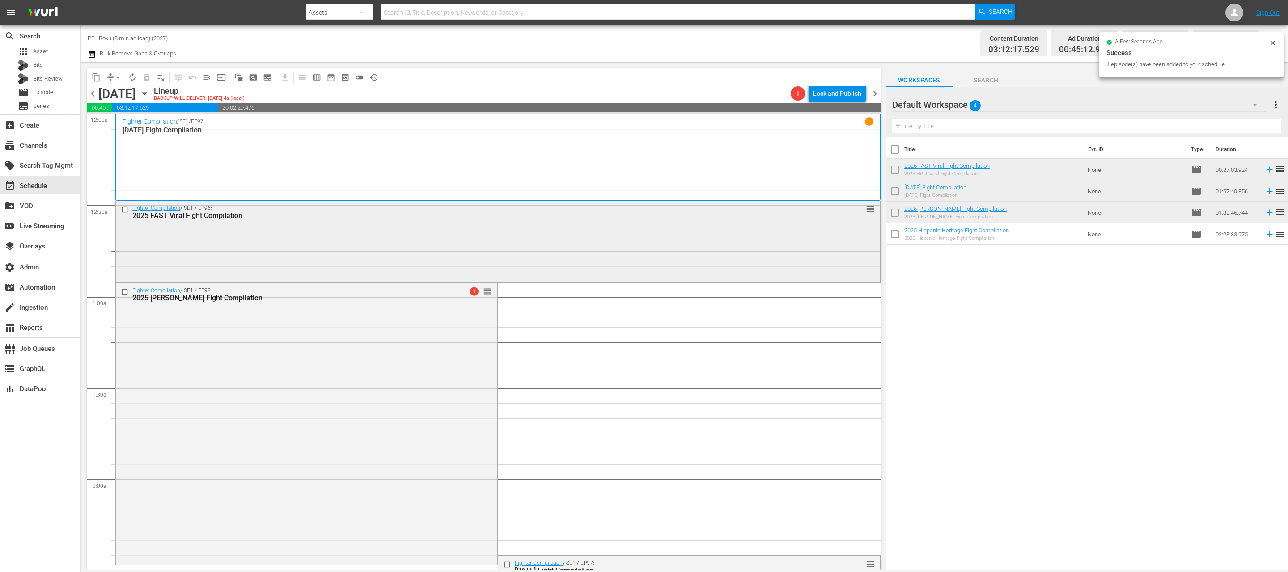
click at [463, 273] on div "Fighter Compilation / SE1 / EP96: 2025 FAST Viral Fight Compilation reorder" at bounding box center [498, 241] width 764 height 80
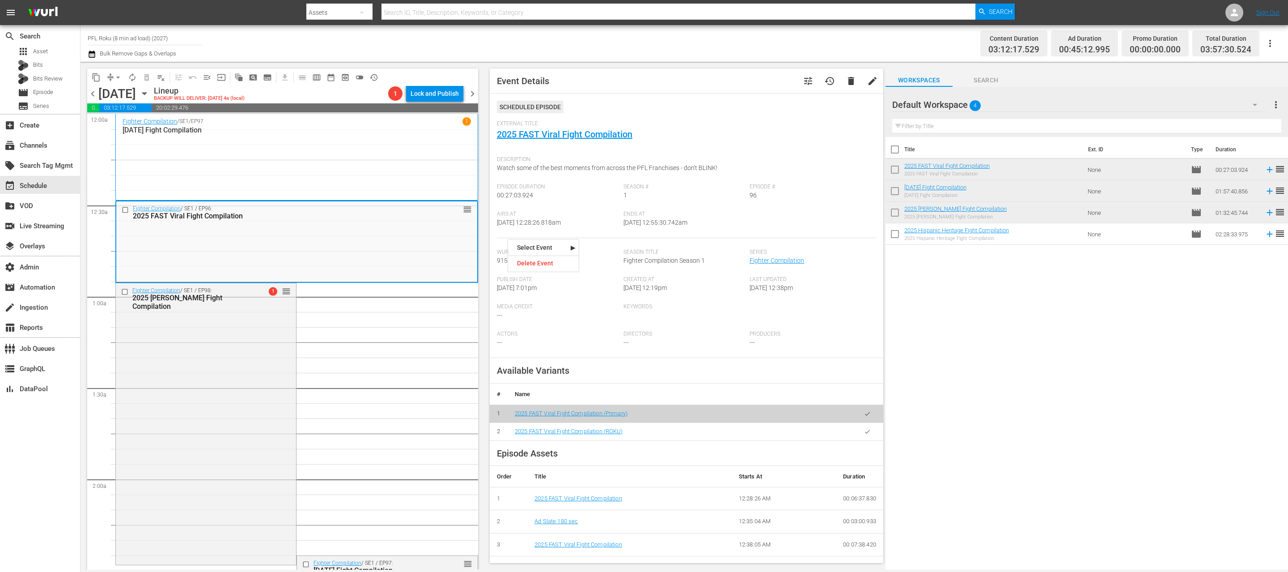
click at [864, 428] on icon "button" at bounding box center [867, 431] width 7 height 7
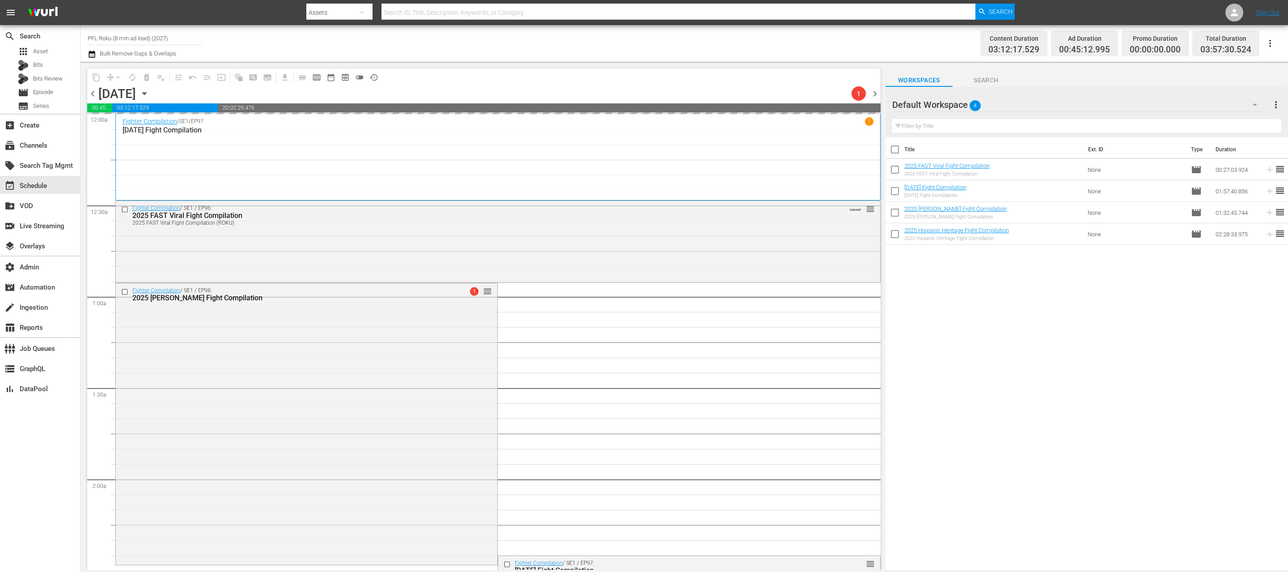
scroll to position [140, 0]
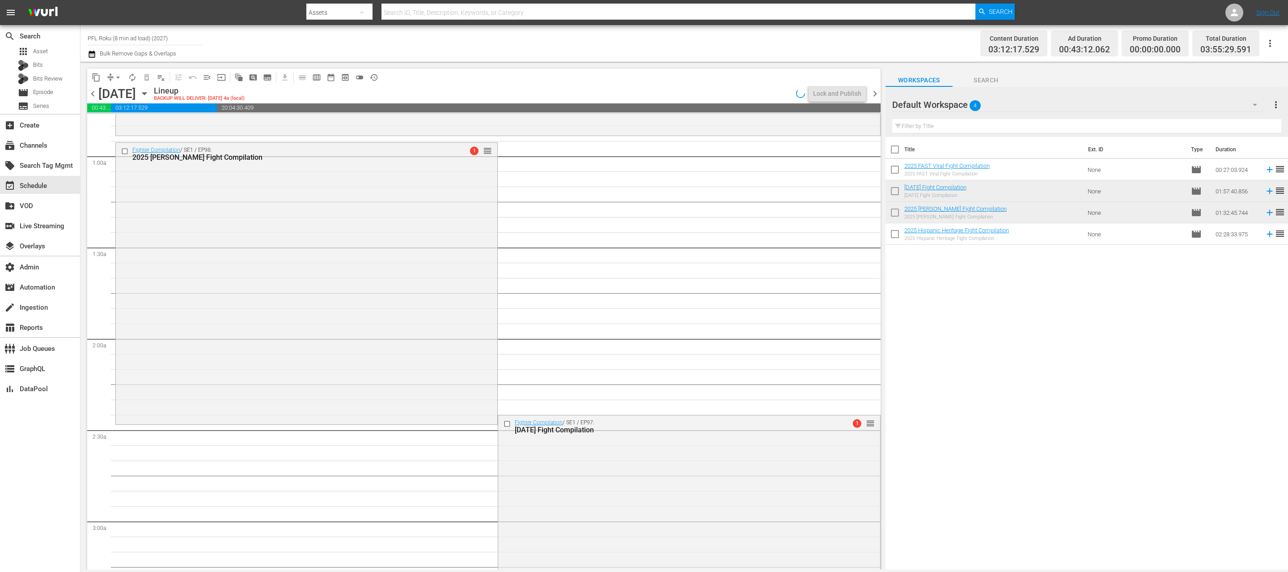
click at [284, 287] on div "Fighter Compilation / SE1 / EP98: 2025 [PERSON_NAME] Fight Compilation 1 reorder" at bounding box center [306, 283] width 381 height 280
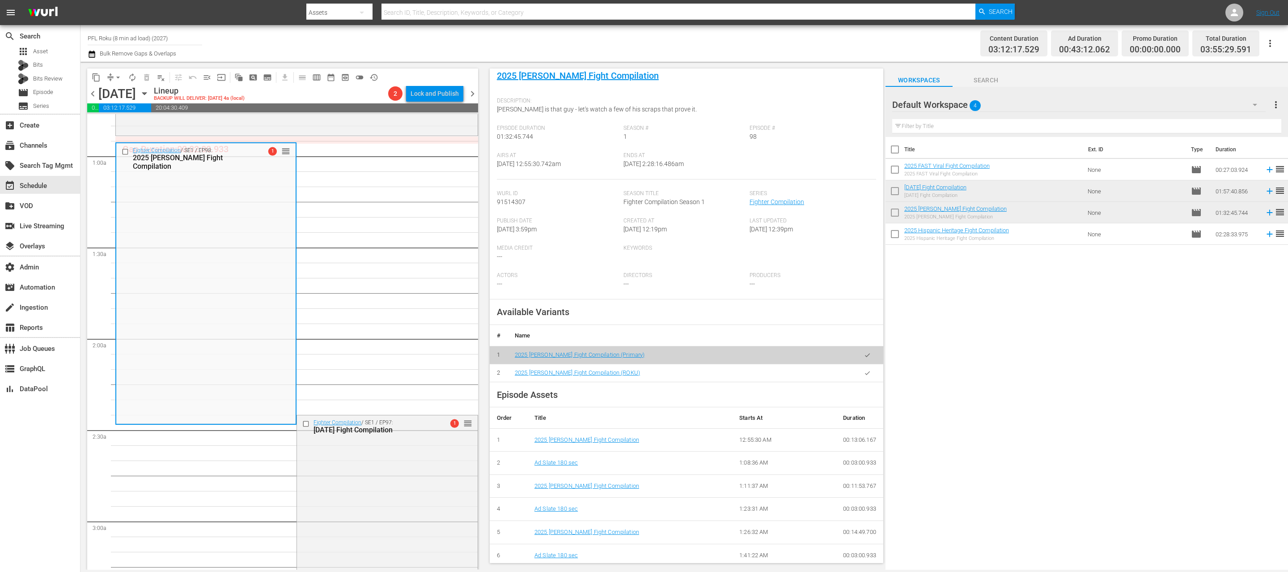
scroll to position [88, 0]
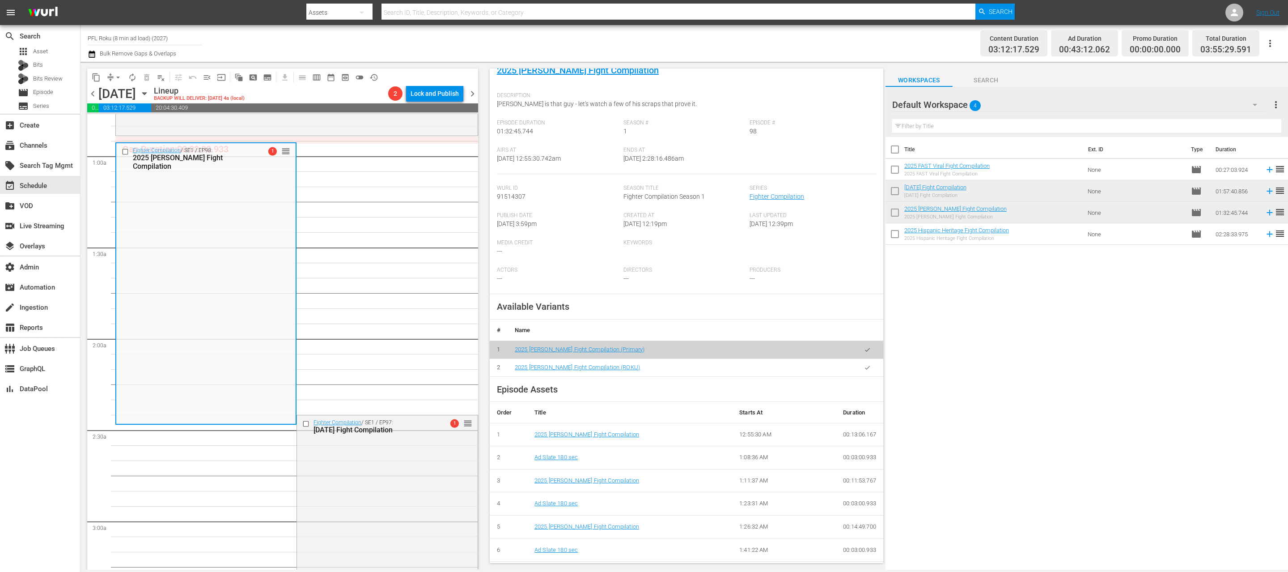
click at [865, 367] on icon "button" at bounding box center [867, 367] width 7 height 7
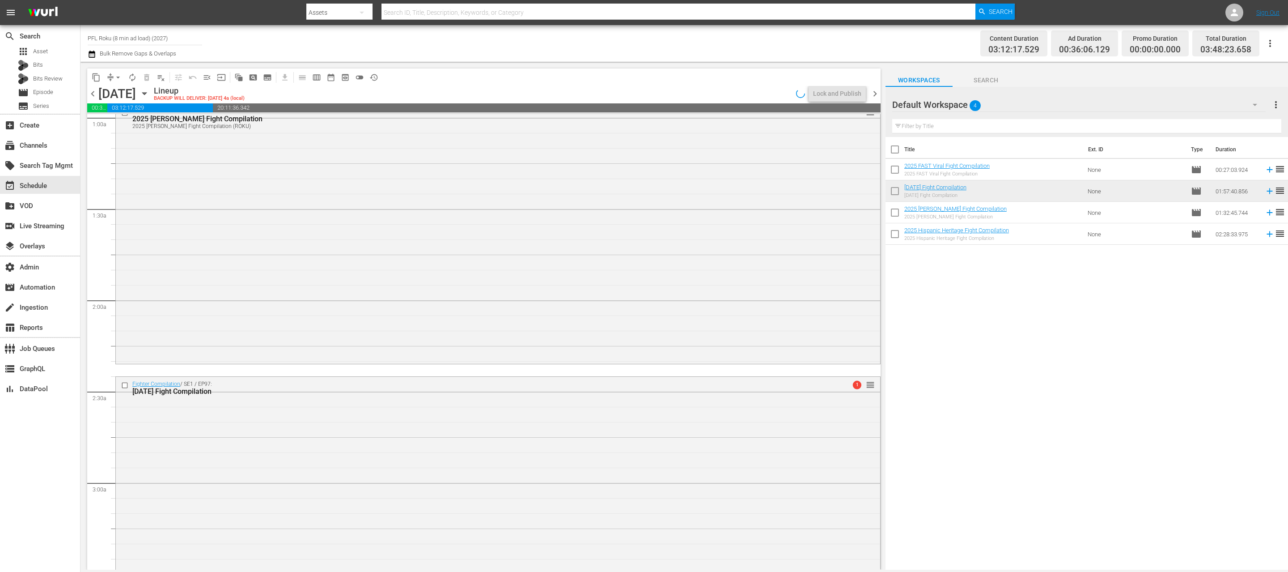
click at [602, 450] on div "Fighter Compilation / SE1 / EP97: [DATE] Fight Compilation 1 reorder" at bounding box center [498, 554] width 764 height 355
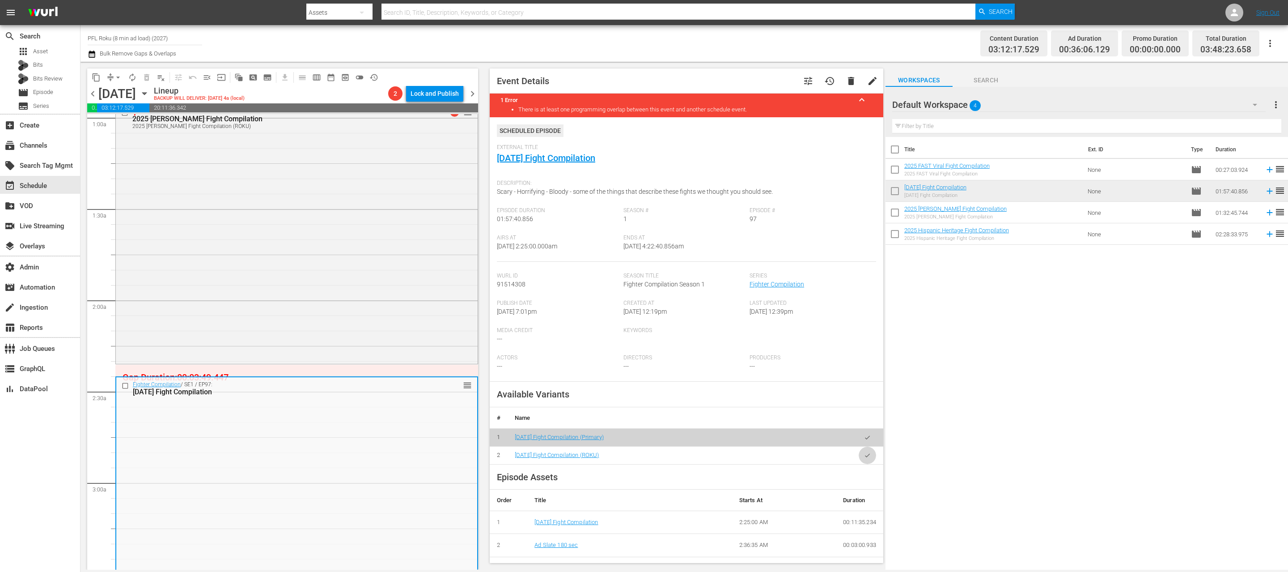
click at [866, 455] on icon "button" at bounding box center [867, 455] width 7 height 7
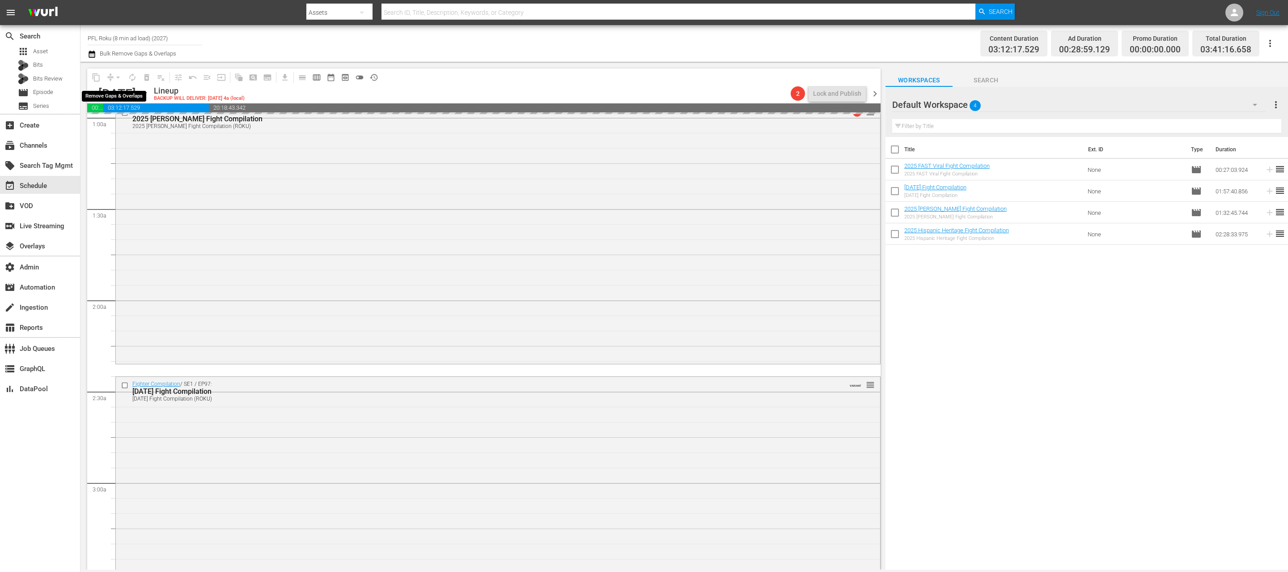
click at [119, 76] on div "arrow_drop_down" at bounding box center [118, 77] width 14 height 14
click at [119, 75] on span "arrow_drop_down" at bounding box center [118, 77] width 9 height 9
click at [122, 124] on li "Align to End of Previous Day" at bounding box center [119, 125] width 94 height 15
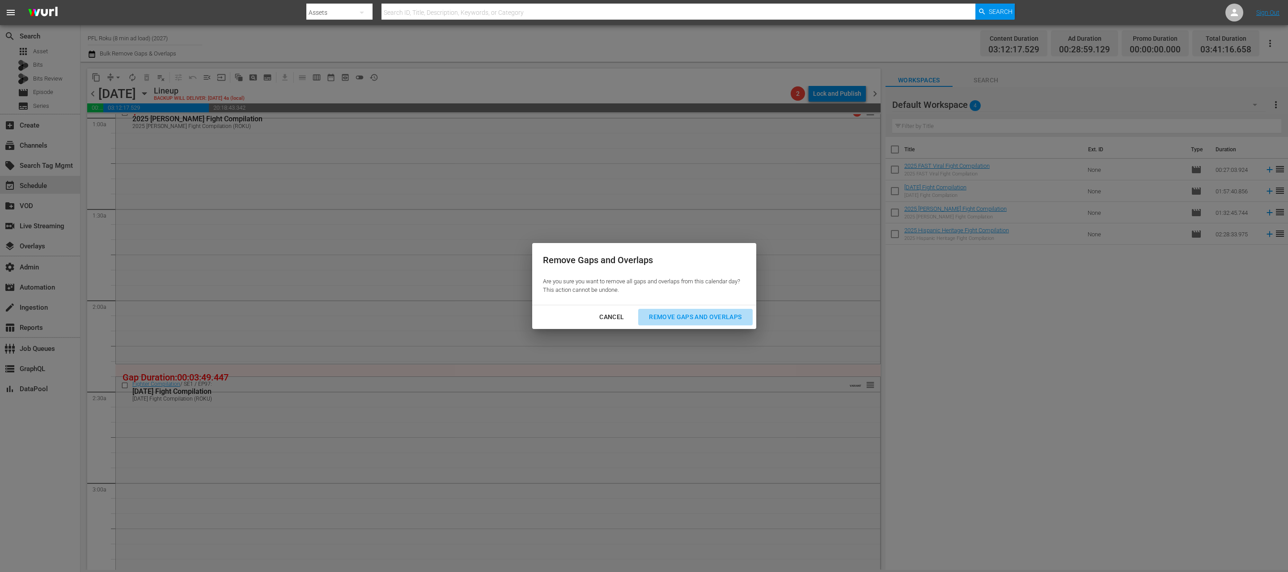
click at [729, 316] on div "Remove Gaps and Overlaps" at bounding box center [695, 316] width 107 height 11
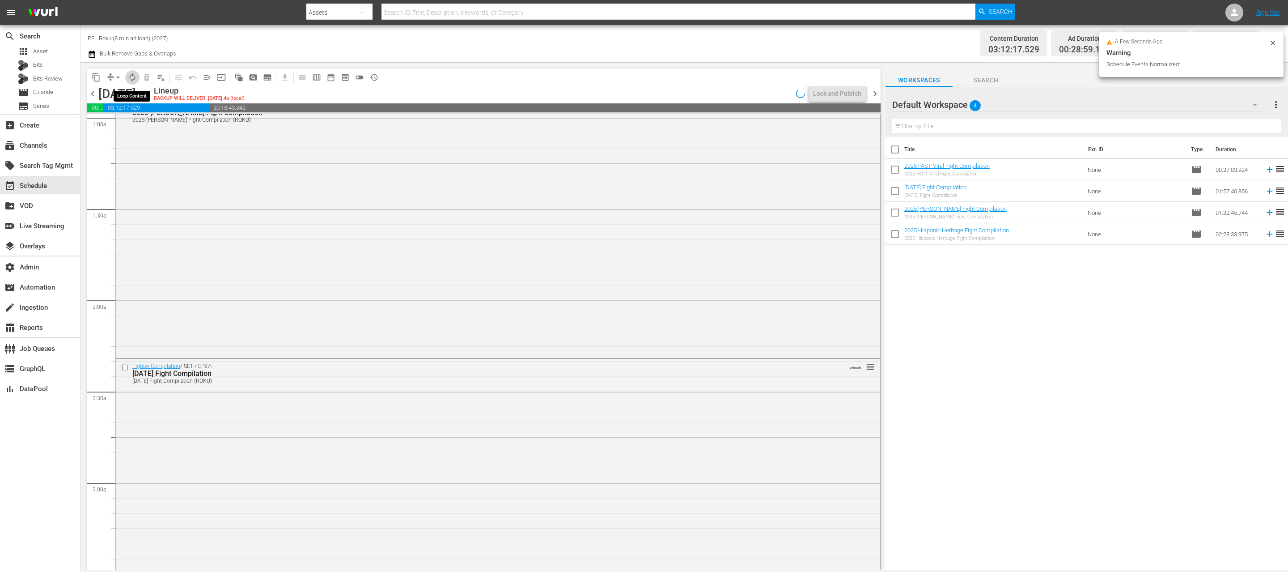
click at [131, 77] on span "autorenew_outlined" at bounding box center [132, 77] width 9 height 9
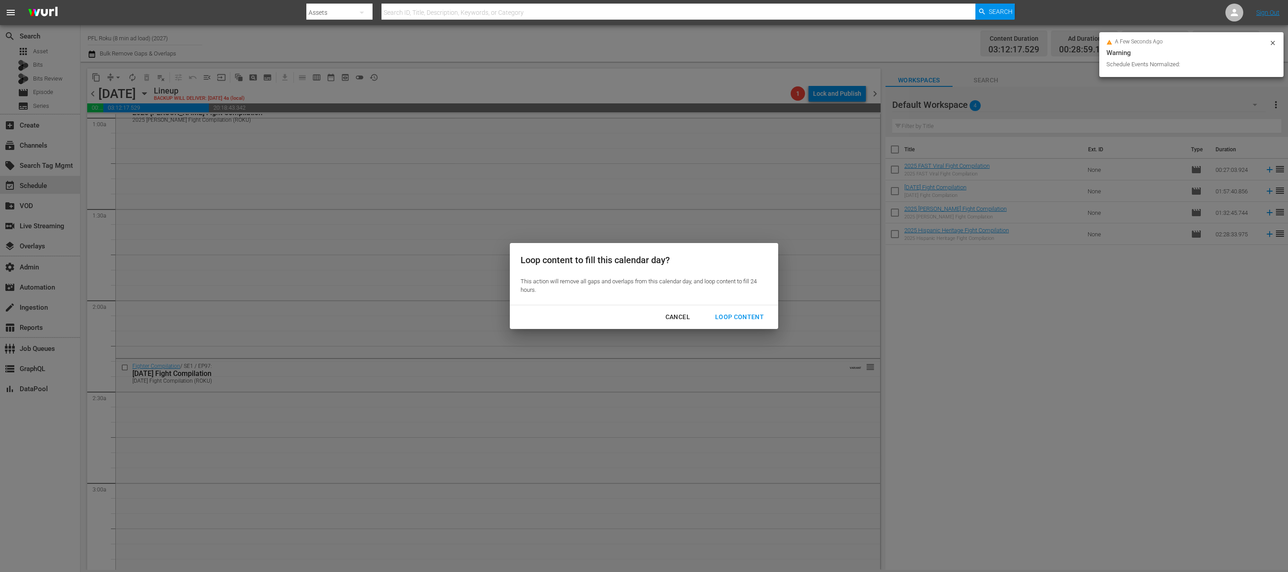
click at [740, 317] on div "Loop Content" at bounding box center [739, 316] width 63 height 11
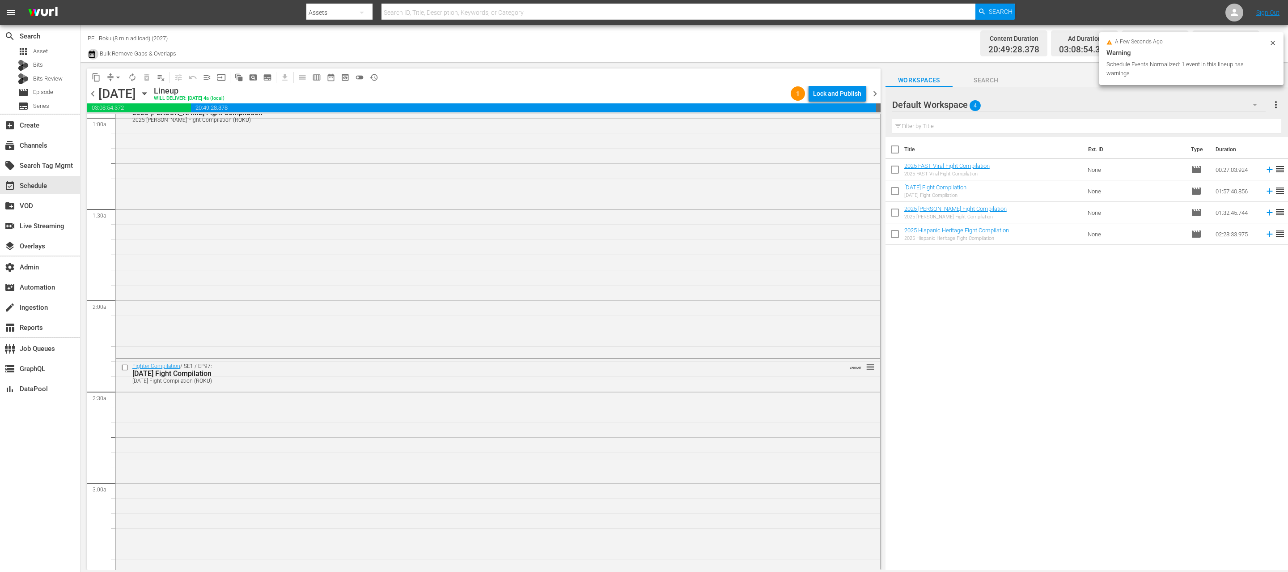
click at [93, 55] on icon "button" at bounding box center [92, 54] width 8 height 11
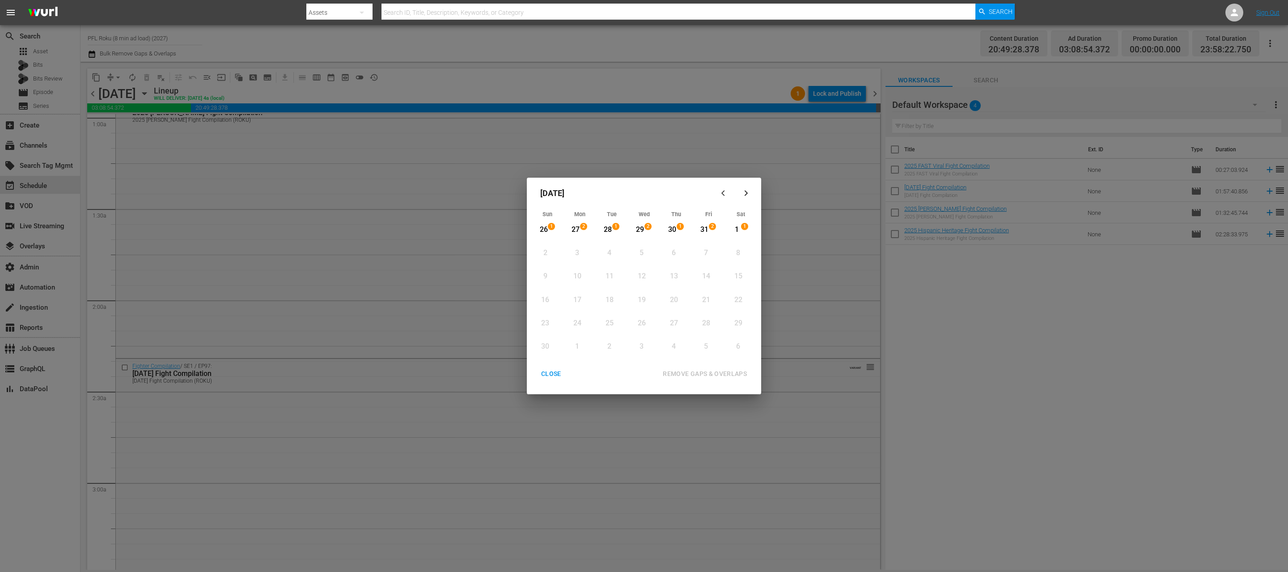
click at [547, 374] on div "CLOSE" at bounding box center [551, 373] width 34 height 11
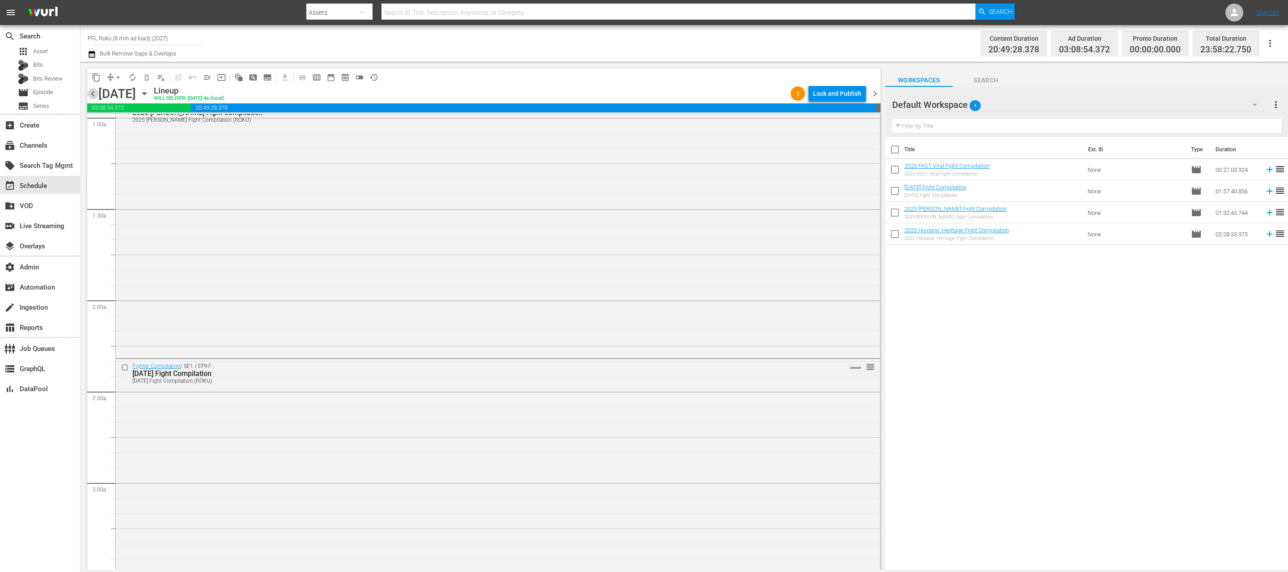
click at [94, 92] on span "chevron_left" at bounding box center [92, 93] width 11 height 11
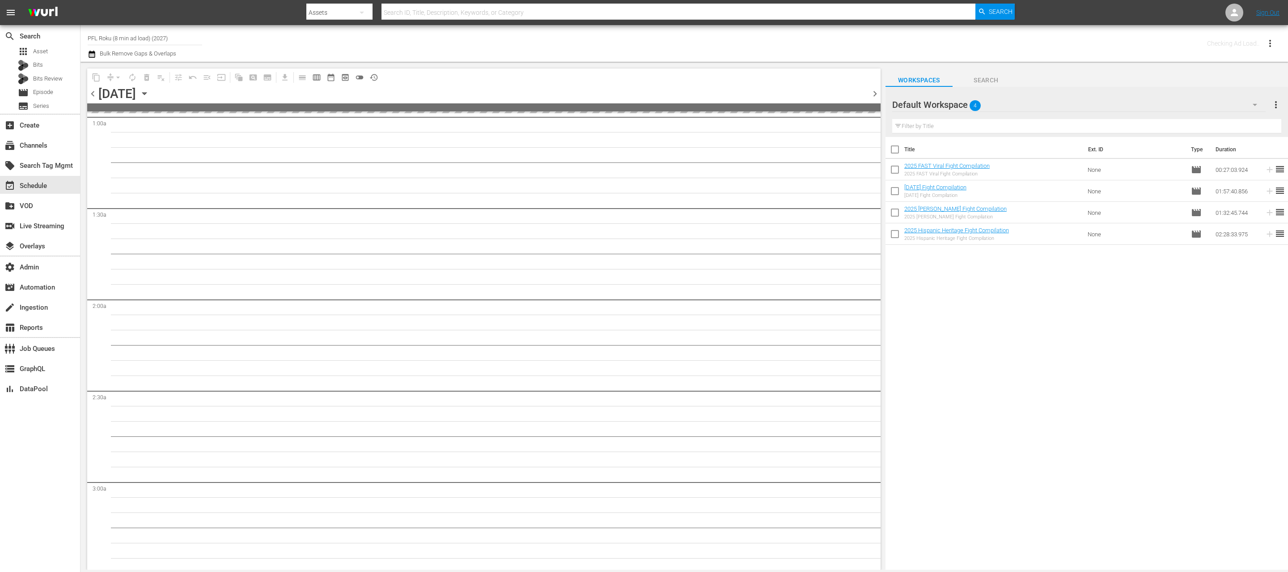
scroll to position [209, 0]
click at [94, 92] on span "chevron_left" at bounding box center [92, 93] width 11 height 11
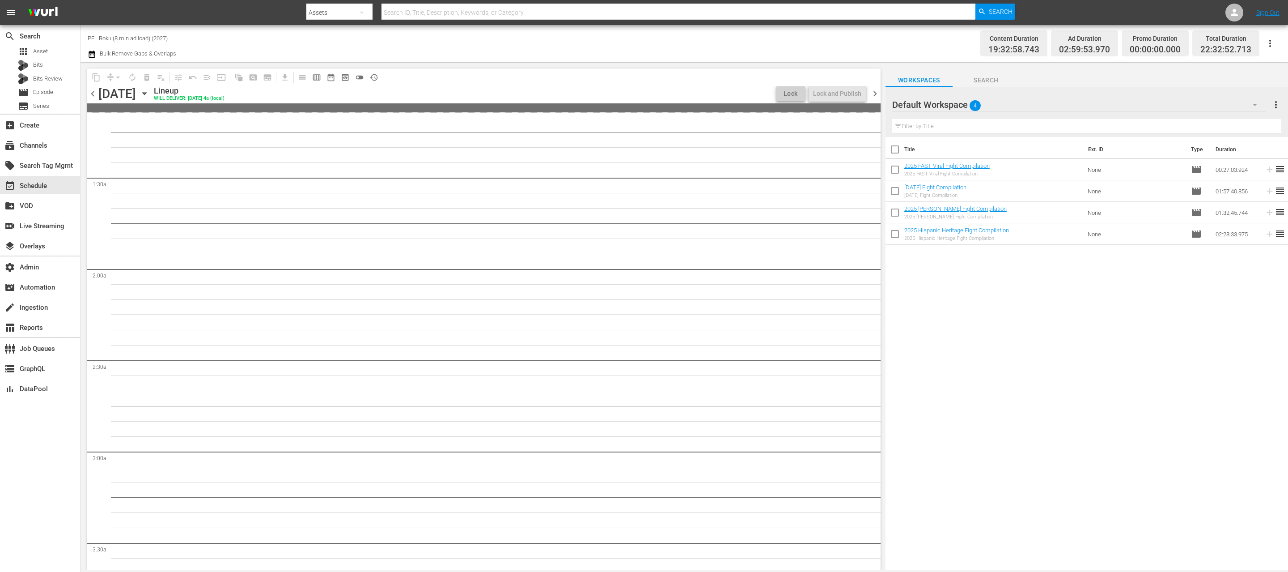
click at [94, 92] on span "chevron_left" at bounding box center [92, 93] width 11 height 11
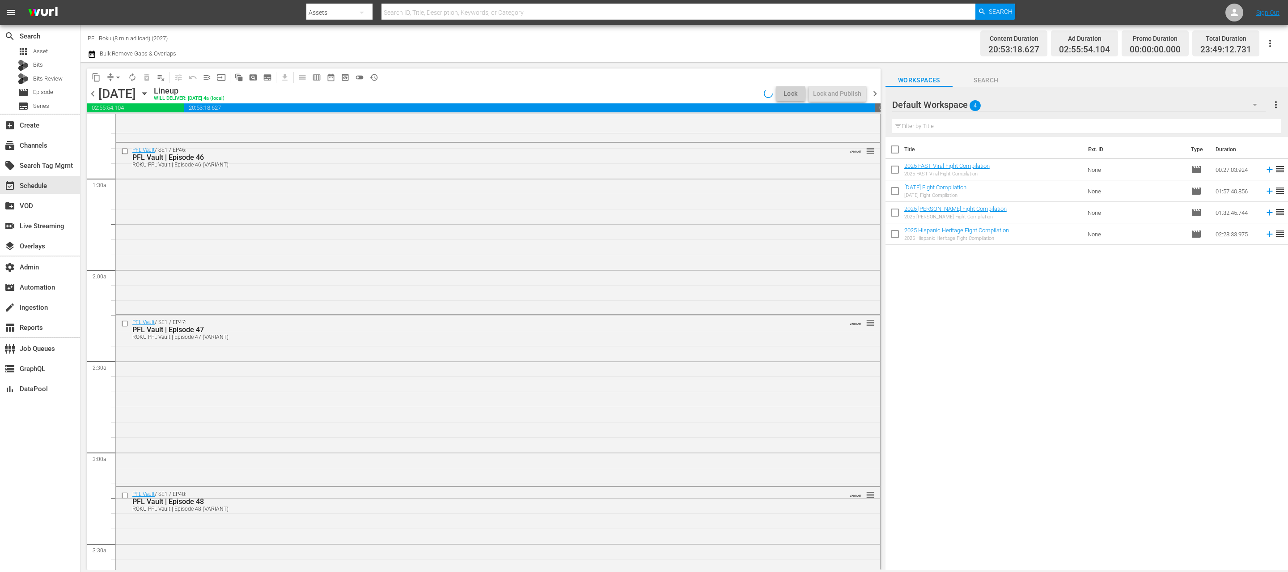
scroll to position [194, 0]
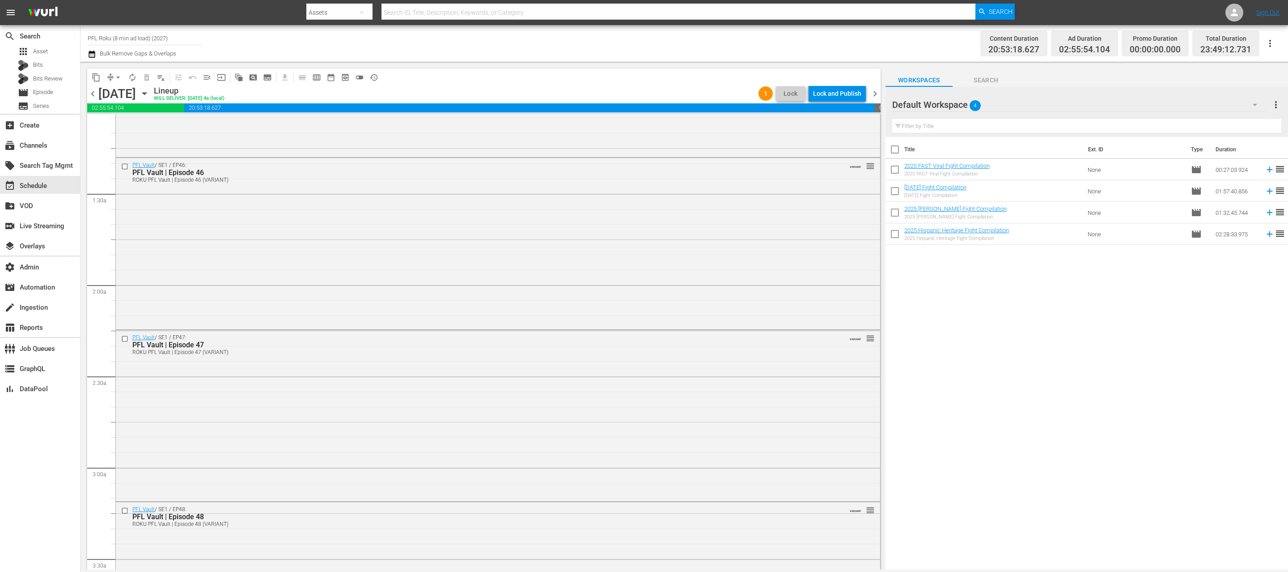
click at [875, 95] on span "chevron_right" at bounding box center [874, 93] width 11 height 11
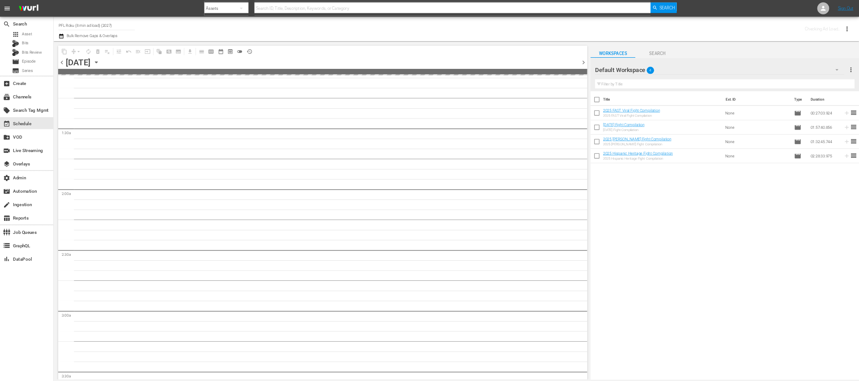
scroll to position [209, 0]
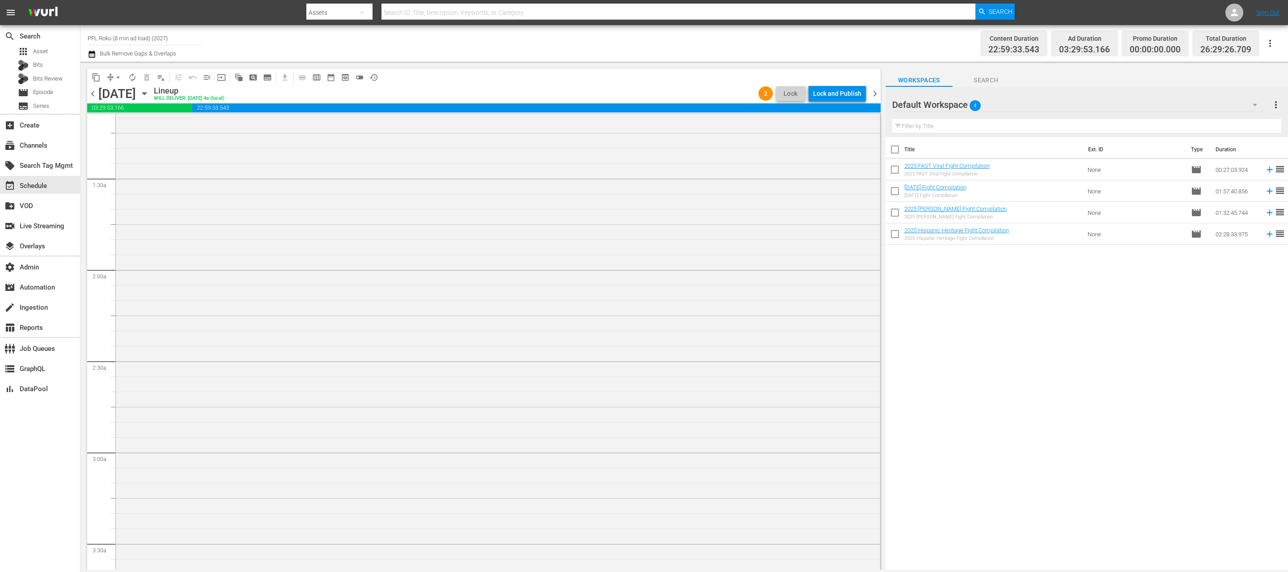
click at [149, 96] on icon "button" at bounding box center [145, 94] width 10 height 10
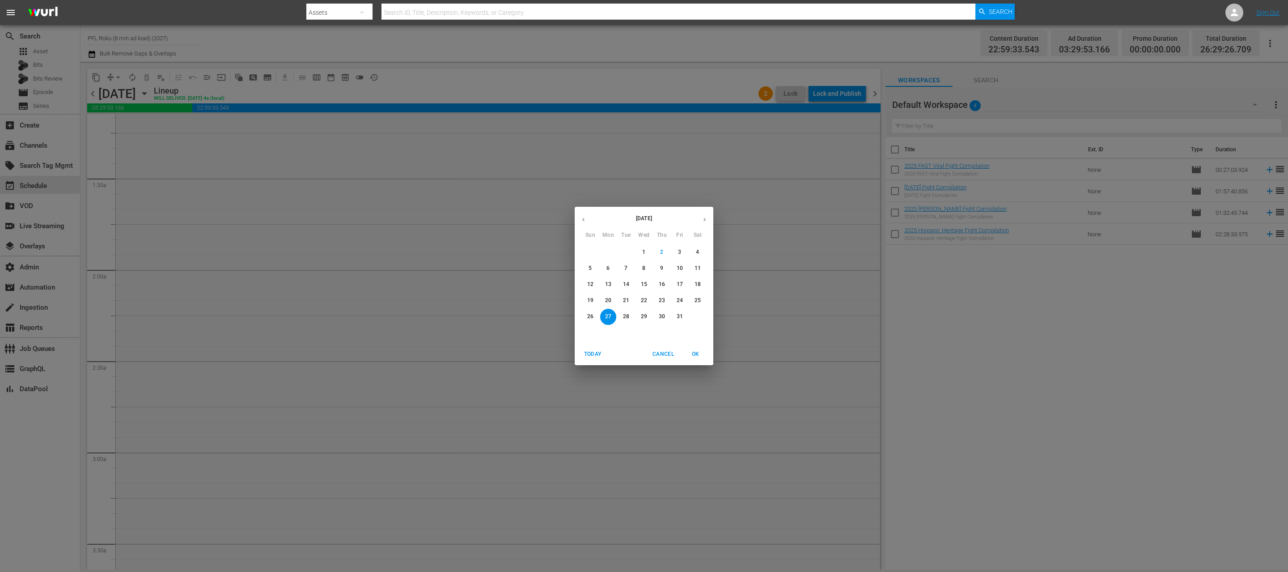
click at [672, 250] on span "3" at bounding box center [680, 252] width 16 height 8
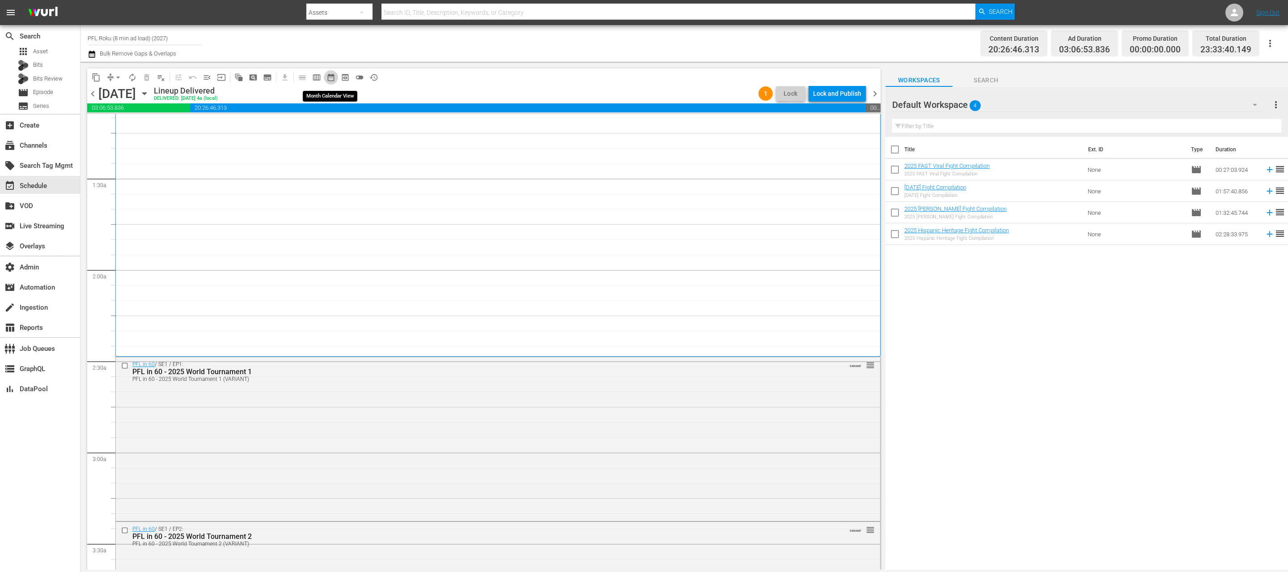
click at [334, 81] on span "date_range_outlined" at bounding box center [330, 77] width 9 height 9
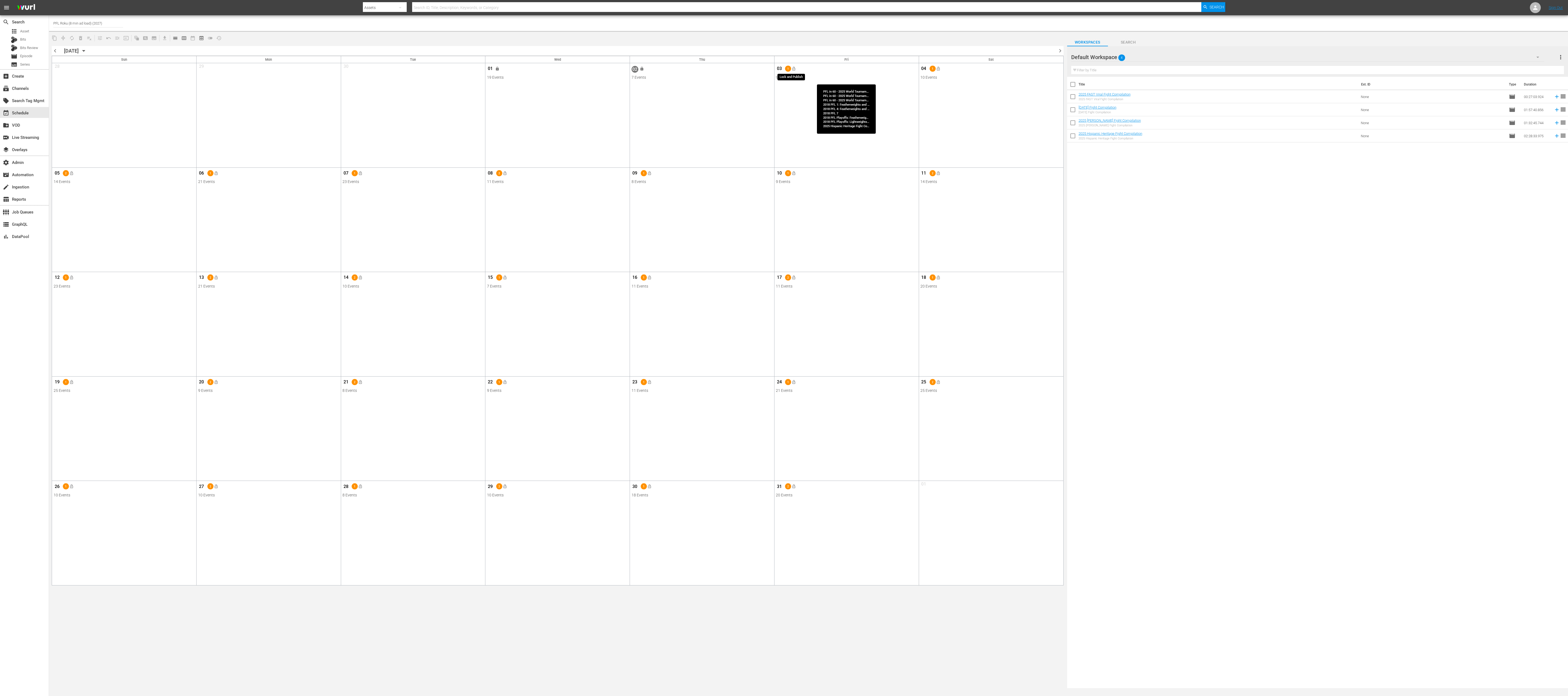
click at [784, 71] on span "lock_open" at bounding box center [794, 68] width 4 height 4
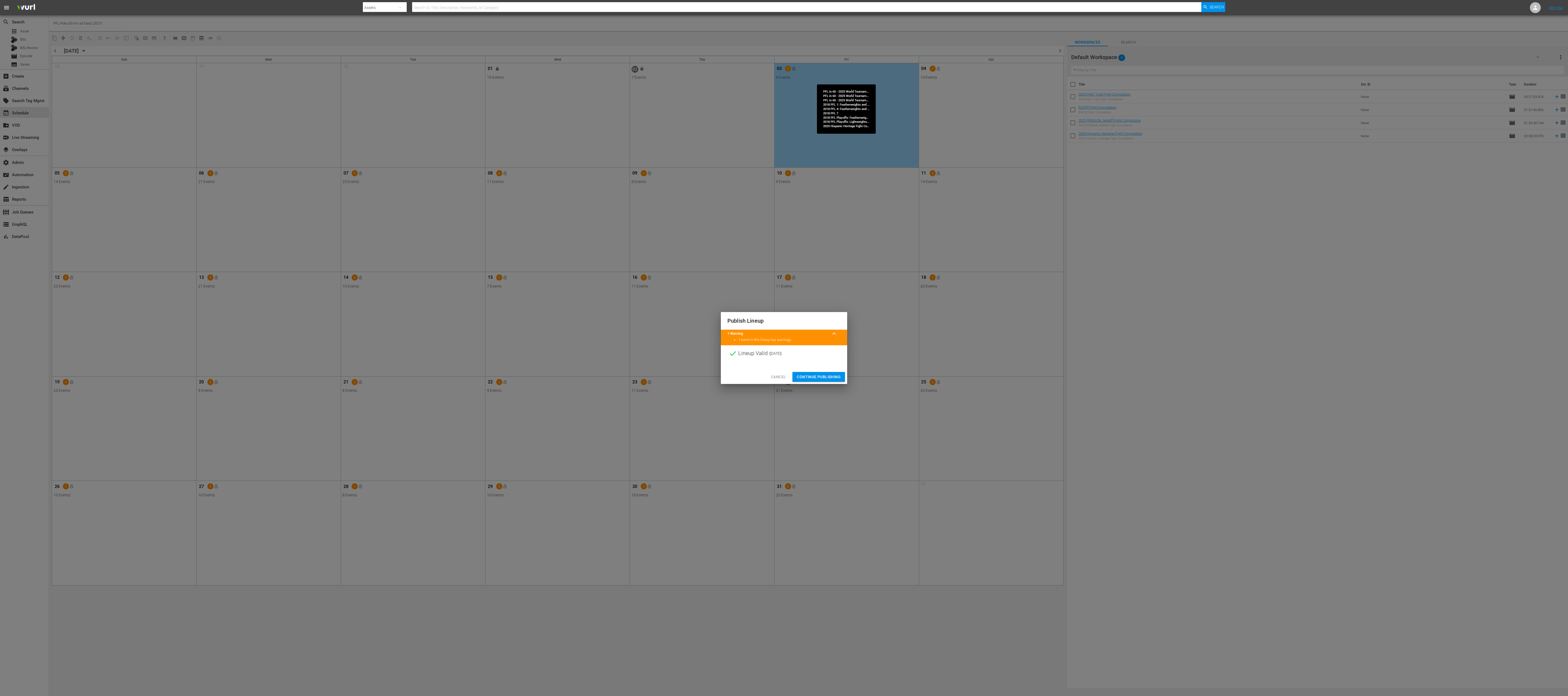
click at [784, 348] on span "Continue Publishing" at bounding box center [819, 377] width 44 height 7
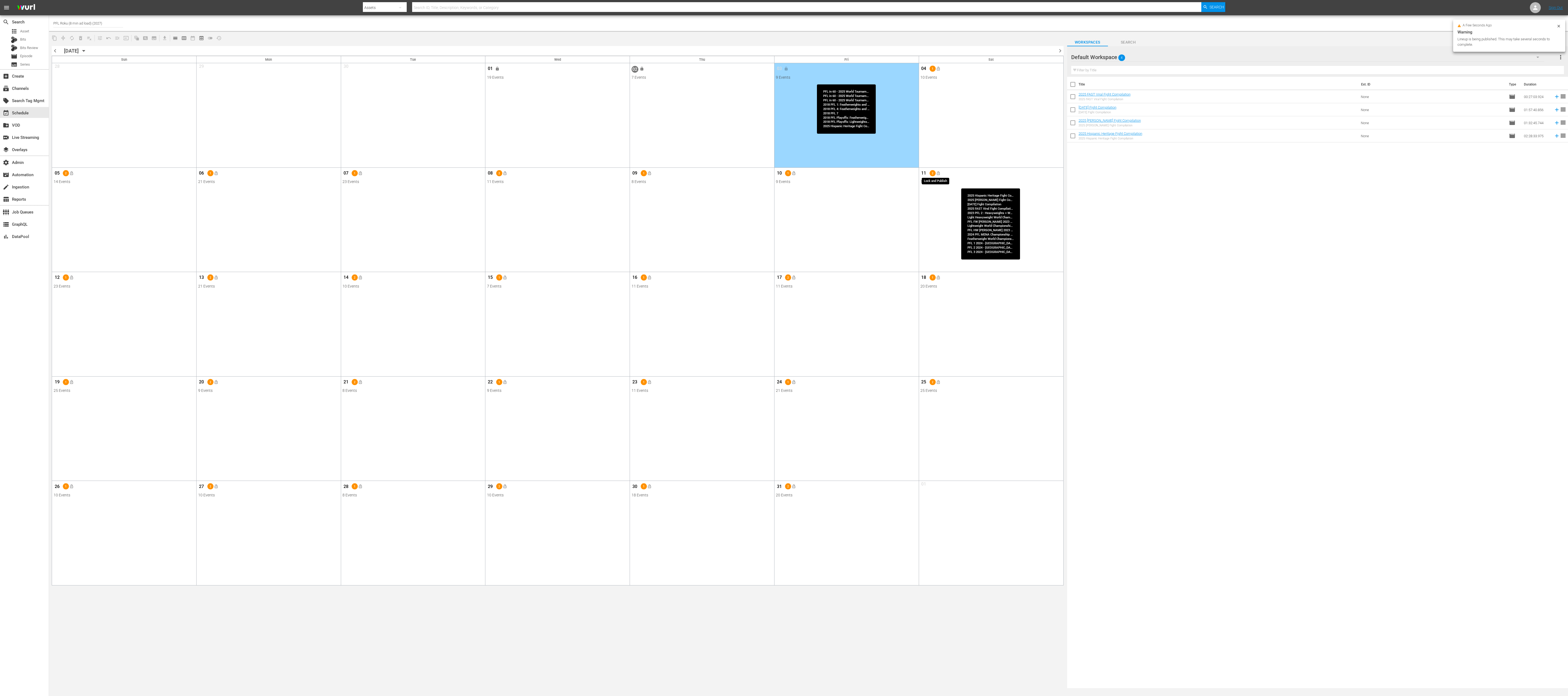
click at [784, 172] on span "lock_open" at bounding box center [938, 173] width 4 height 4
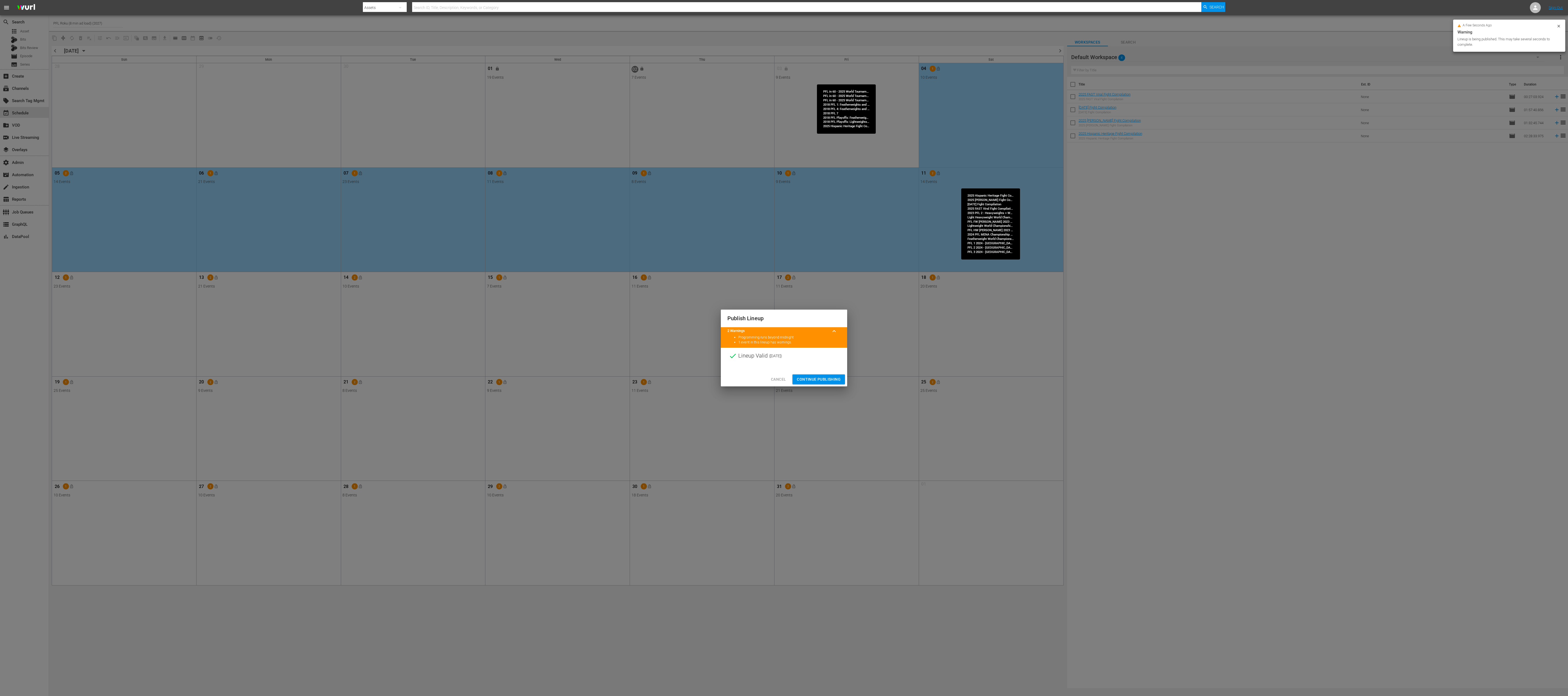
click at [784, 348] on span "Continue Publishing" at bounding box center [819, 379] width 44 height 7
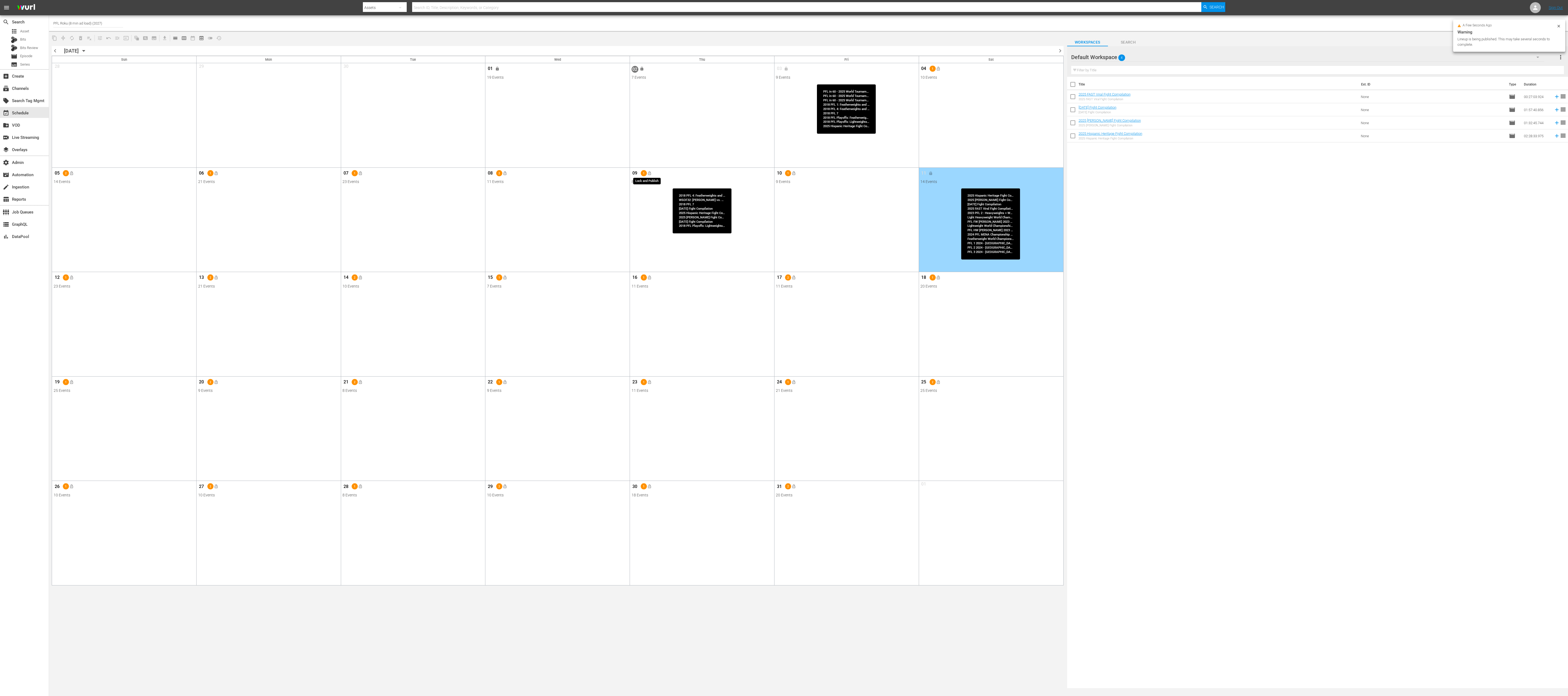
click at [651, 174] on span "lock_open" at bounding box center [649, 173] width 4 height 4
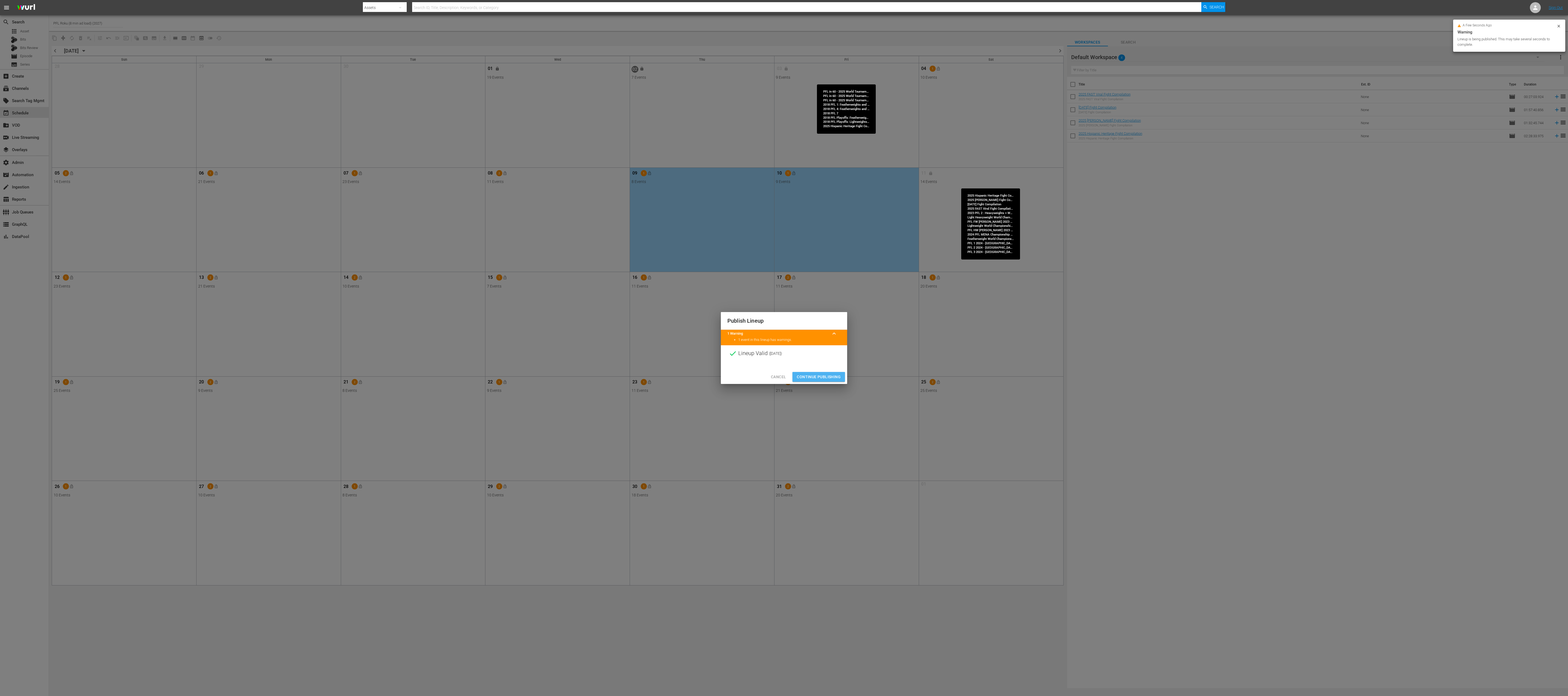
click at [784, 348] on button "Continue Publishing" at bounding box center [819, 377] width 52 height 10
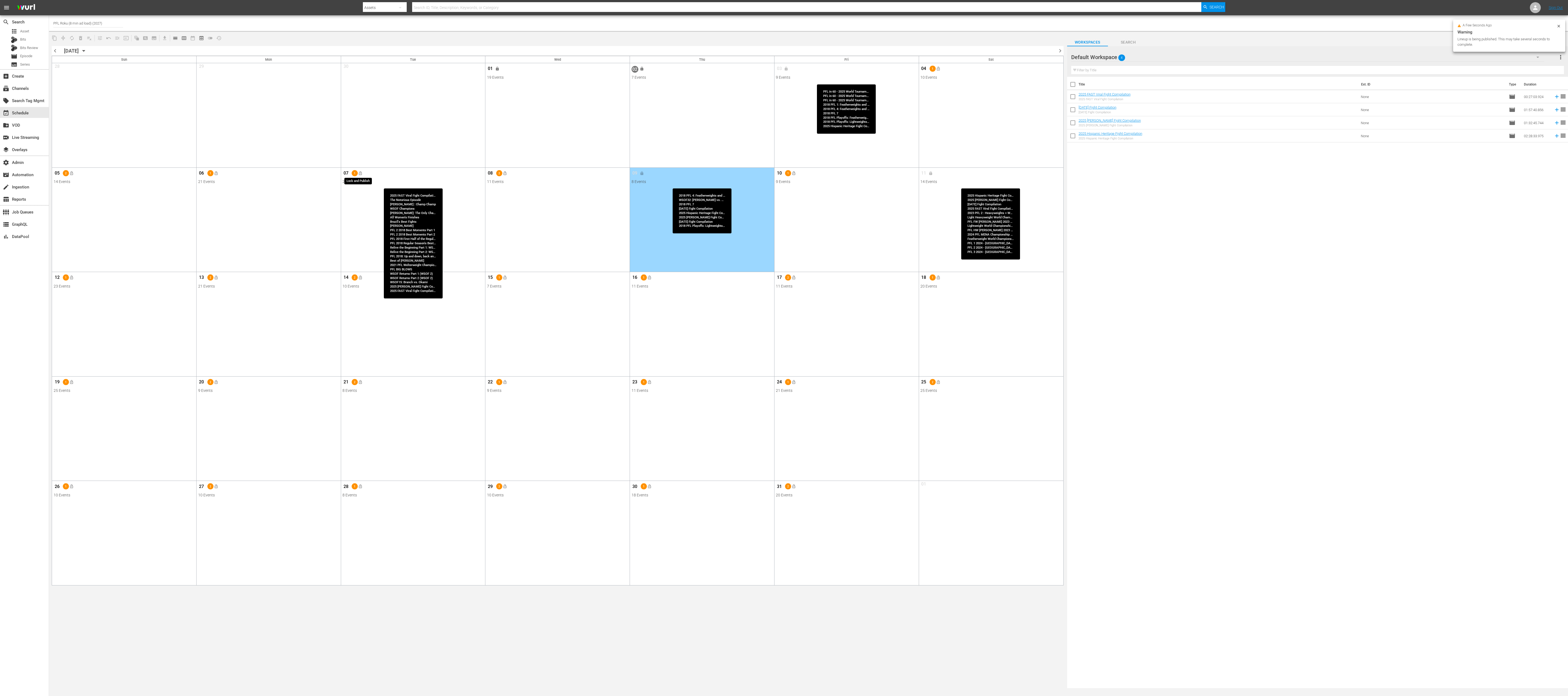
click at [360, 172] on span "lock_open" at bounding box center [360, 173] width 4 height 4
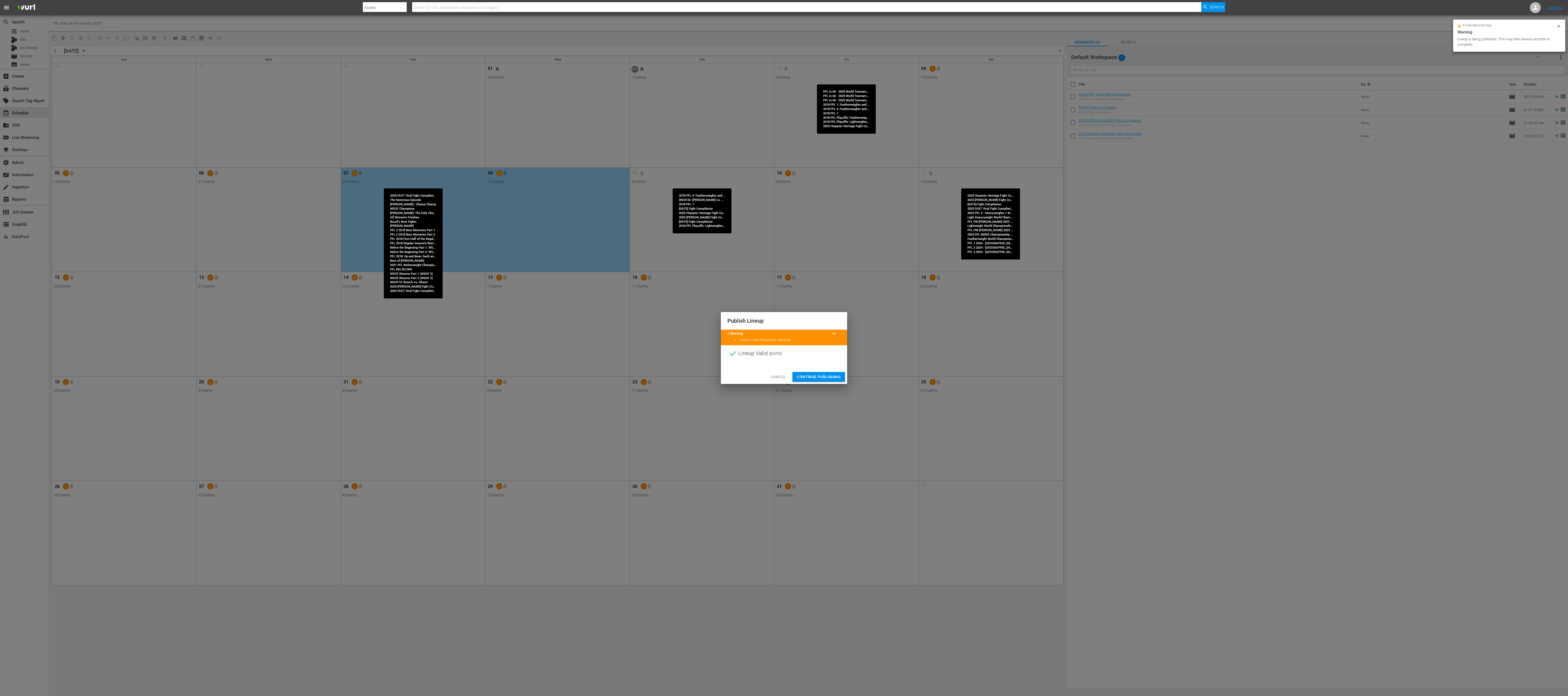
click at [784, 348] on span "Continue Publishing" at bounding box center [819, 377] width 44 height 7
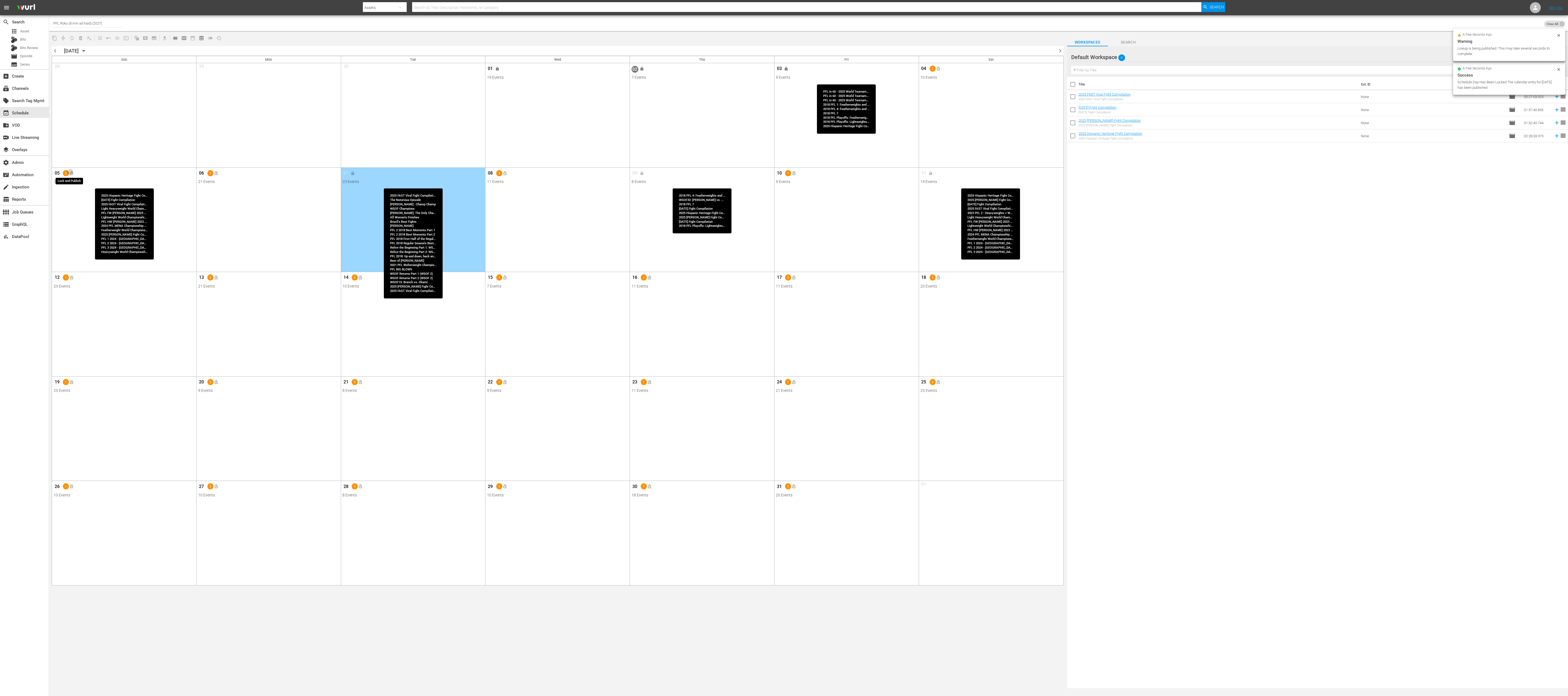
click at [72, 174] on span "lock_open" at bounding box center [71, 173] width 4 height 4
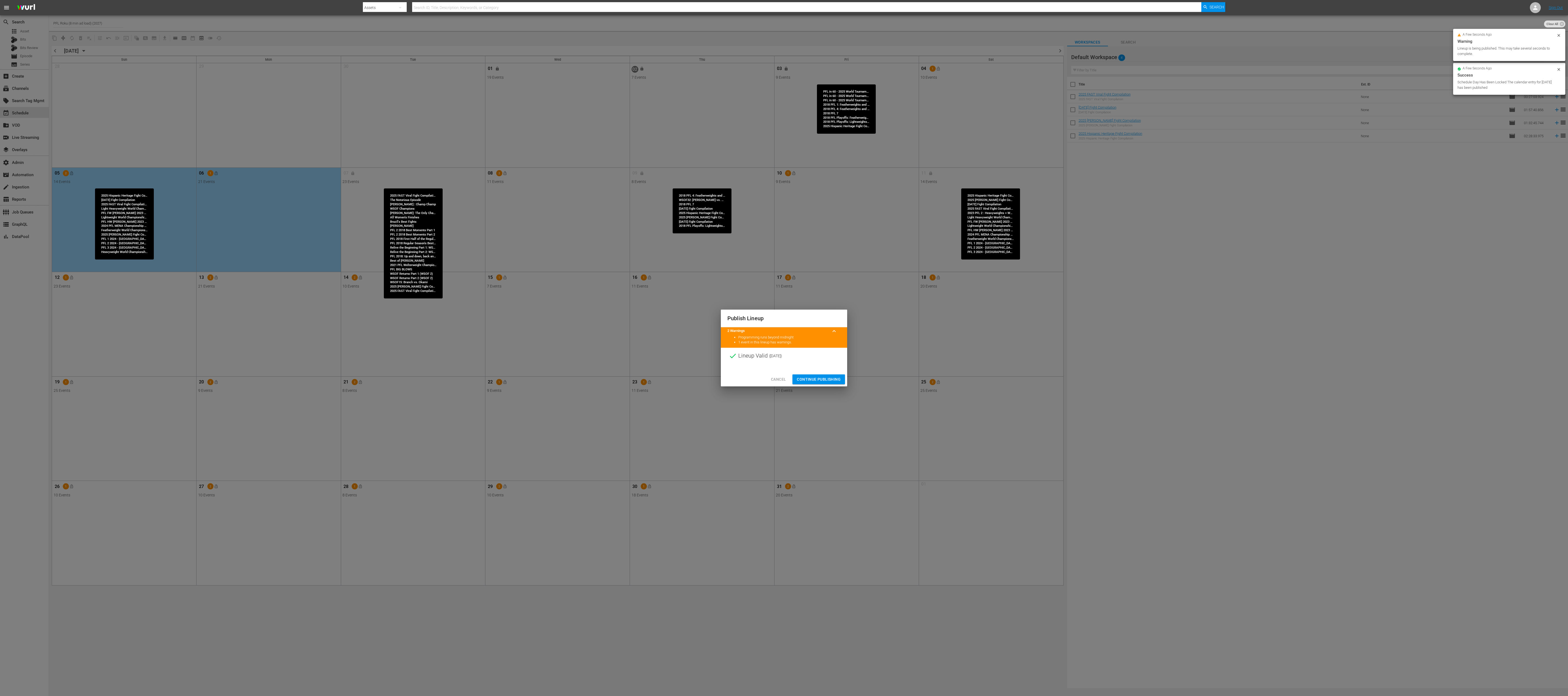
click at [784, 348] on span "Continue Publishing" at bounding box center [819, 379] width 44 height 7
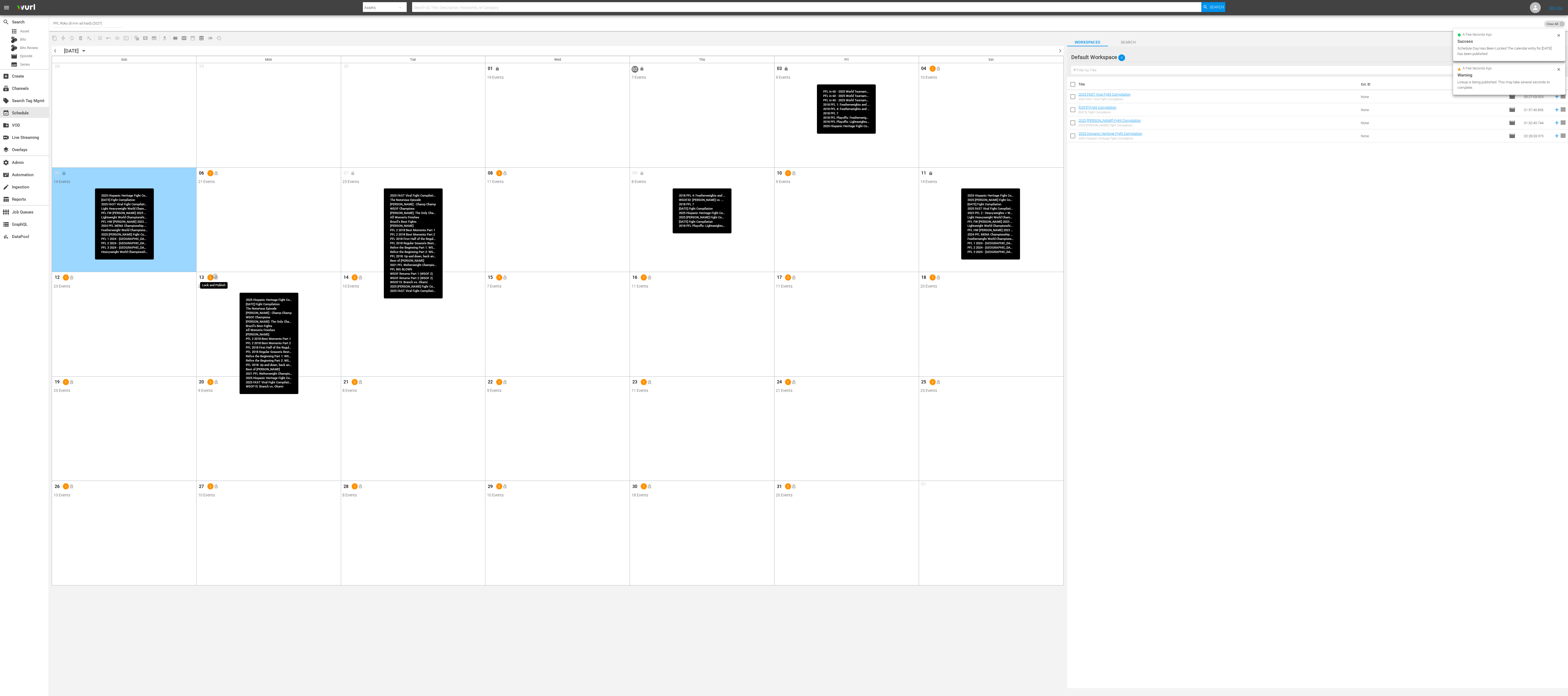
click at [216, 281] on button "lock_open" at bounding box center [215, 278] width 9 height 9
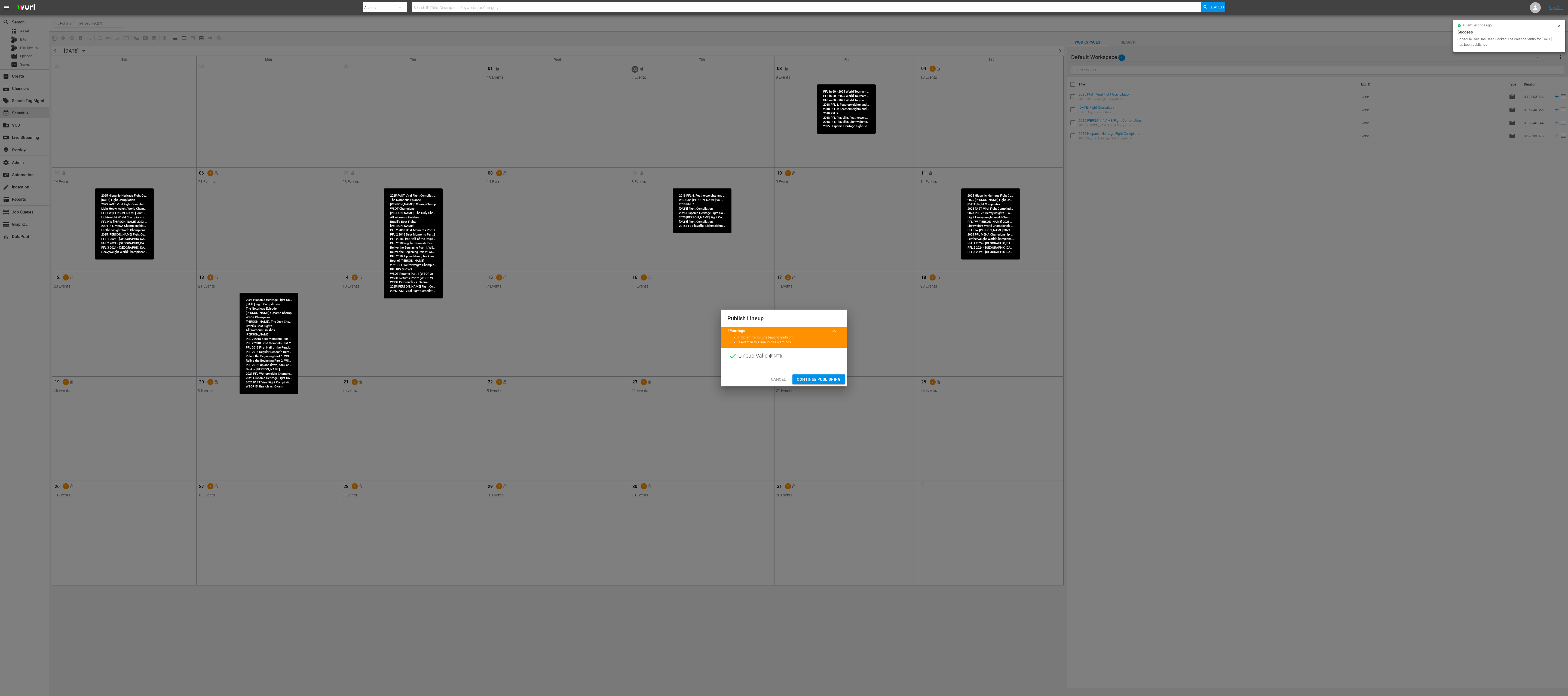
click at [784, 348] on span "Continue Publishing" at bounding box center [819, 379] width 44 height 7
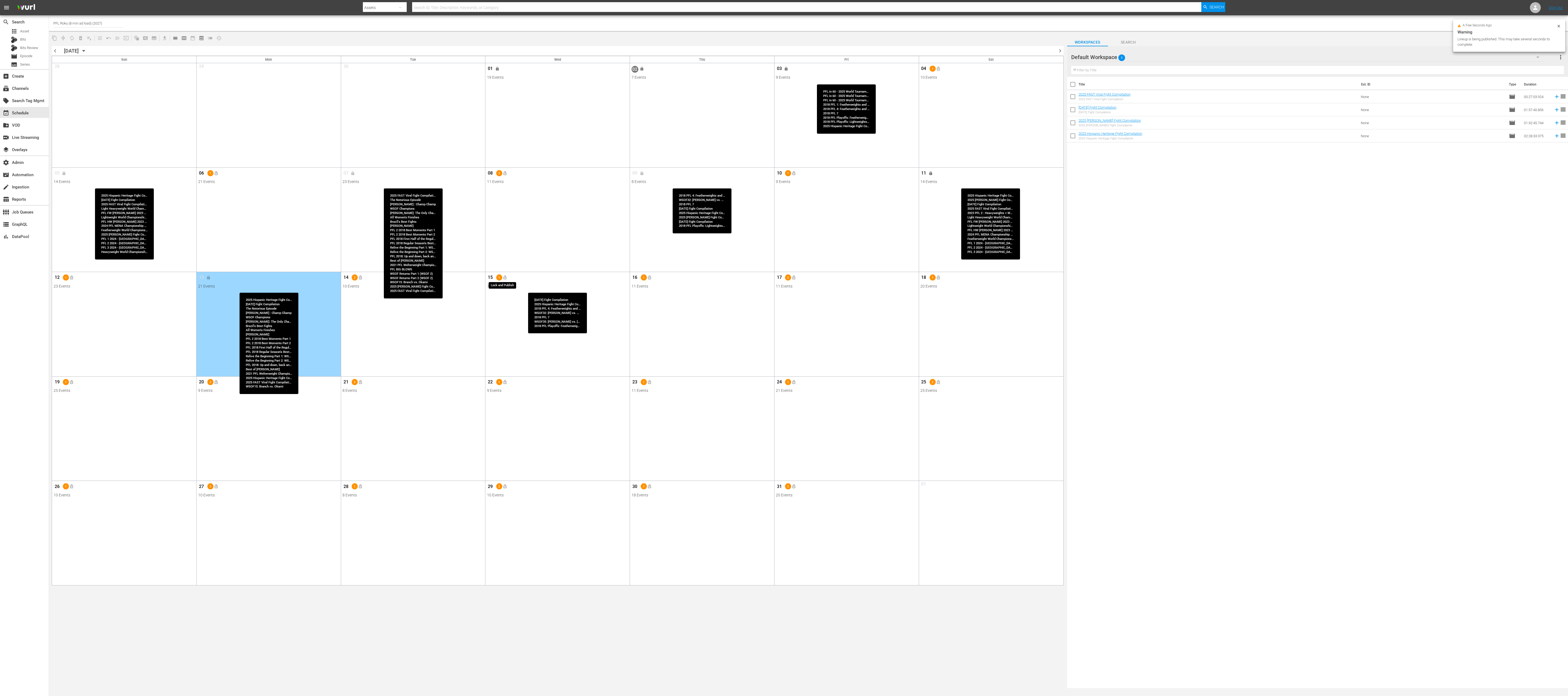
click at [505, 279] on span "lock_open" at bounding box center [505, 278] width 4 height 4
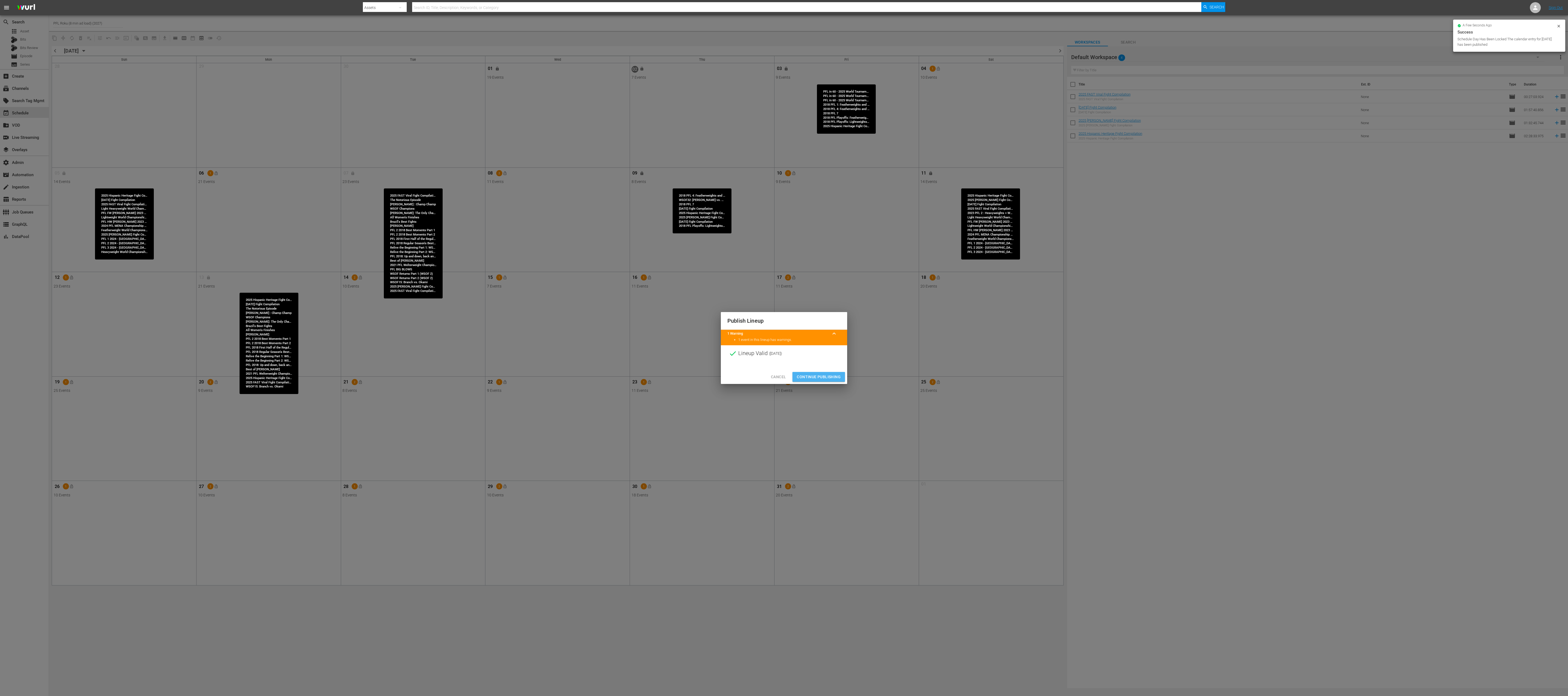
click at [784, 348] on span "Continue Publishing" at bounding box center [819, 377] width 44 height 7
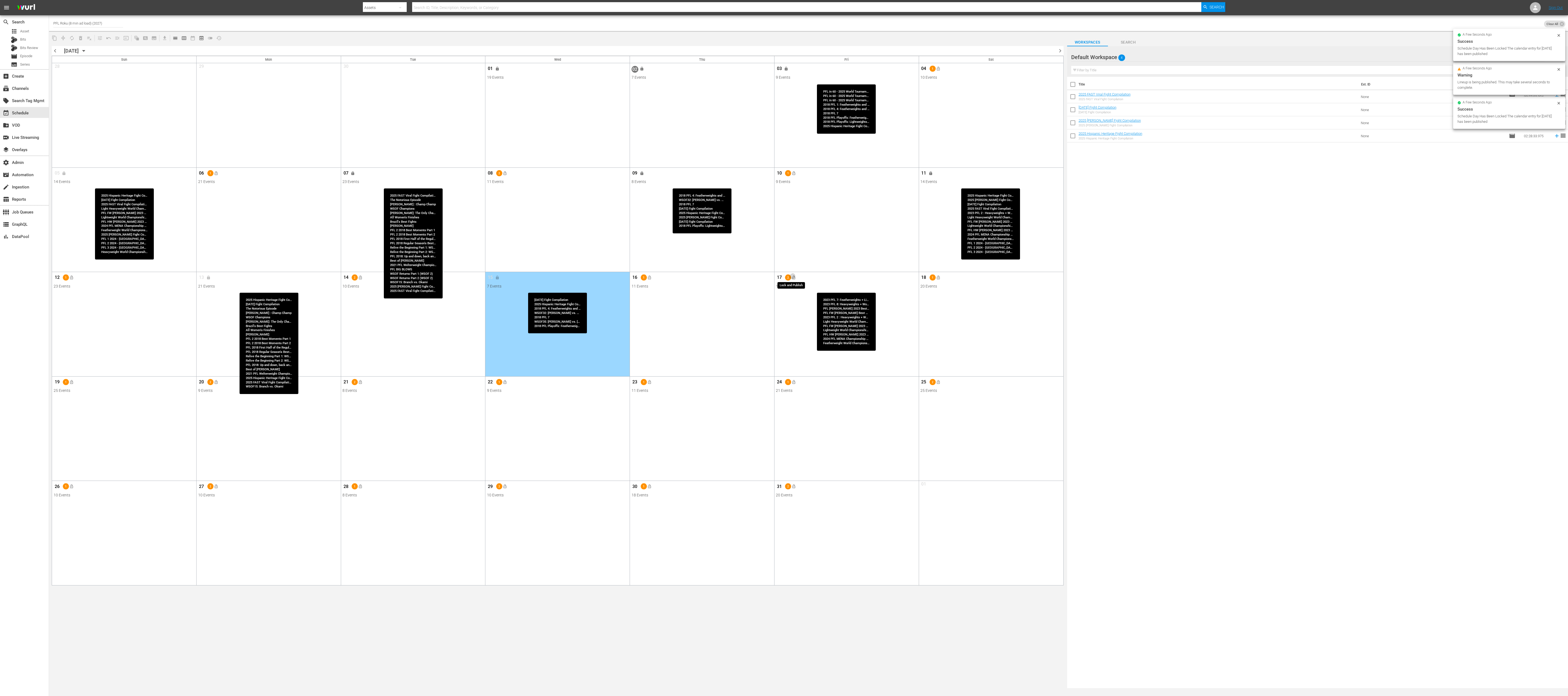
click at [784, 279] on span "lock_open" at bounding box center [794, 278] width 4 height 4
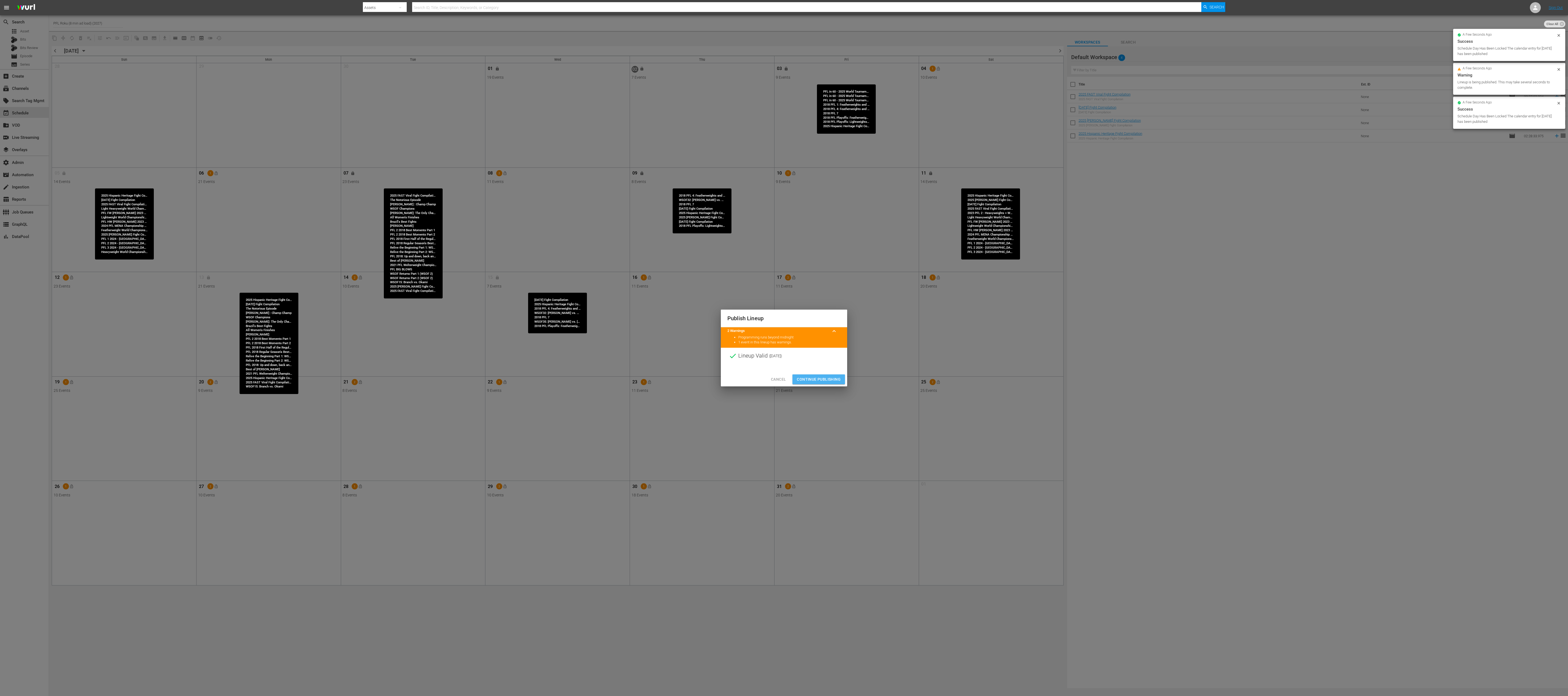
click at [784, 348] on span "Continue Publishing" at bounding box center [819, 379] width 44 height 7
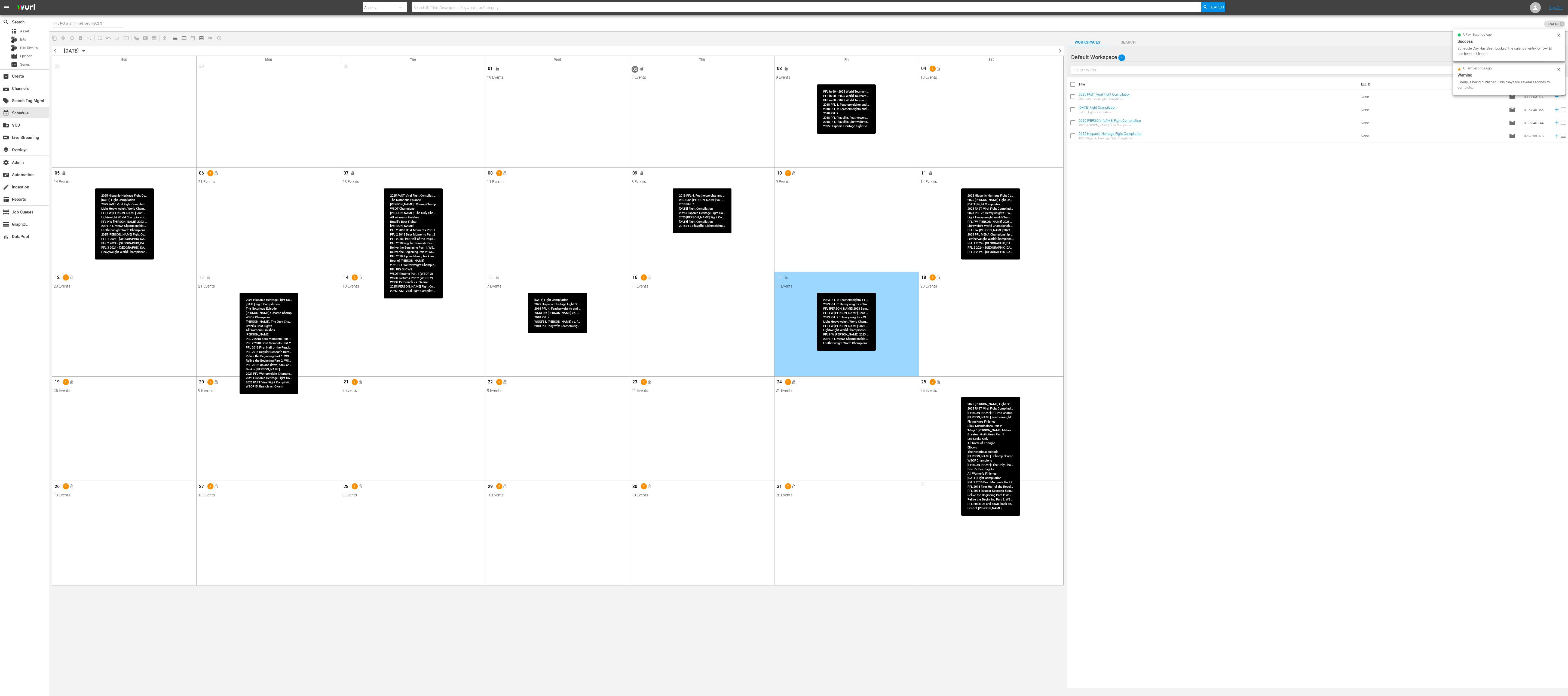
click at [784, 348] on div "25 2 lock_open" at bounding box center [991, 382] width 141 height 12
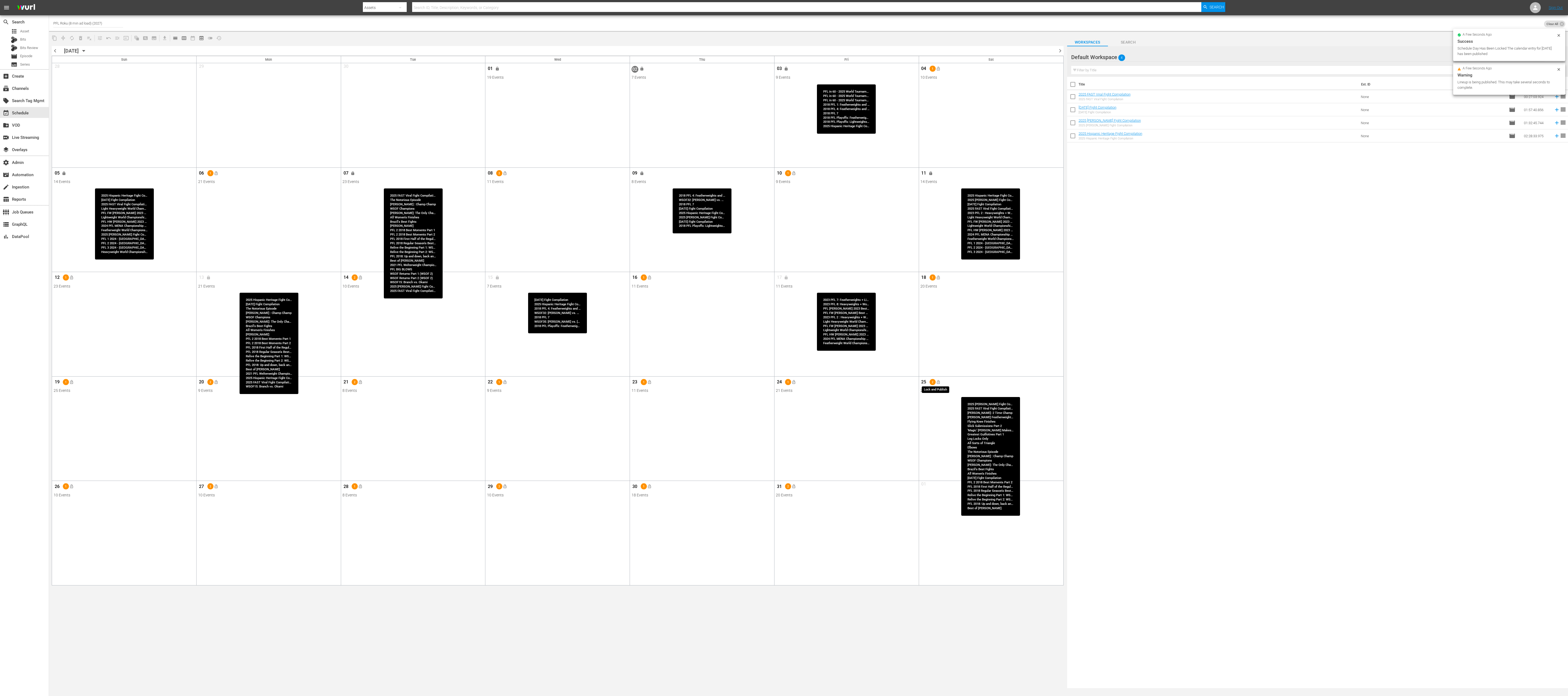
click at [784, 348] on span "lock_open" at bounding box center [938, 382] width 4 height 4
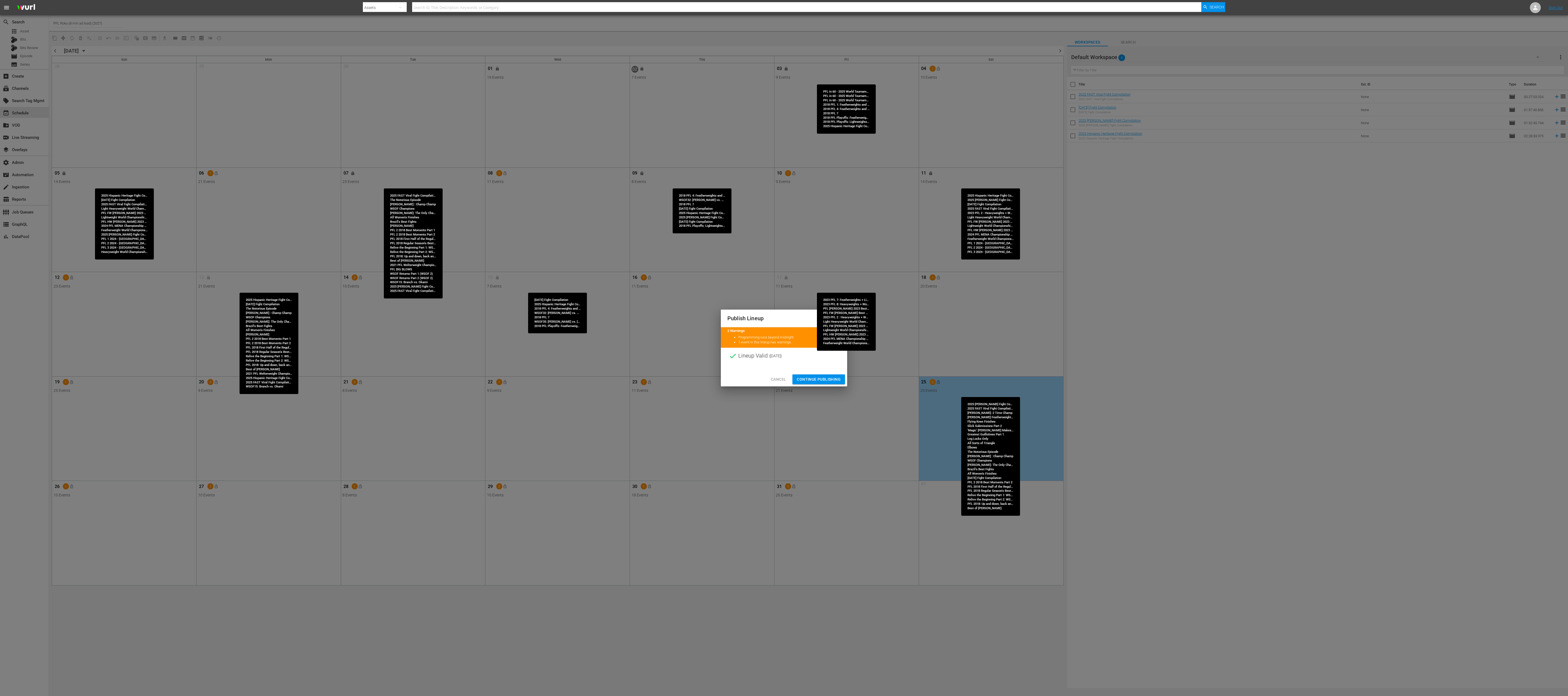
click at [784, 348] on div "Cancel Continue Publishing" at bounding box center [784, 379] width 127 height 15
click at [784, 348] on span "Continue Publishing" at bounding box center [819, 379] width 44 height 7
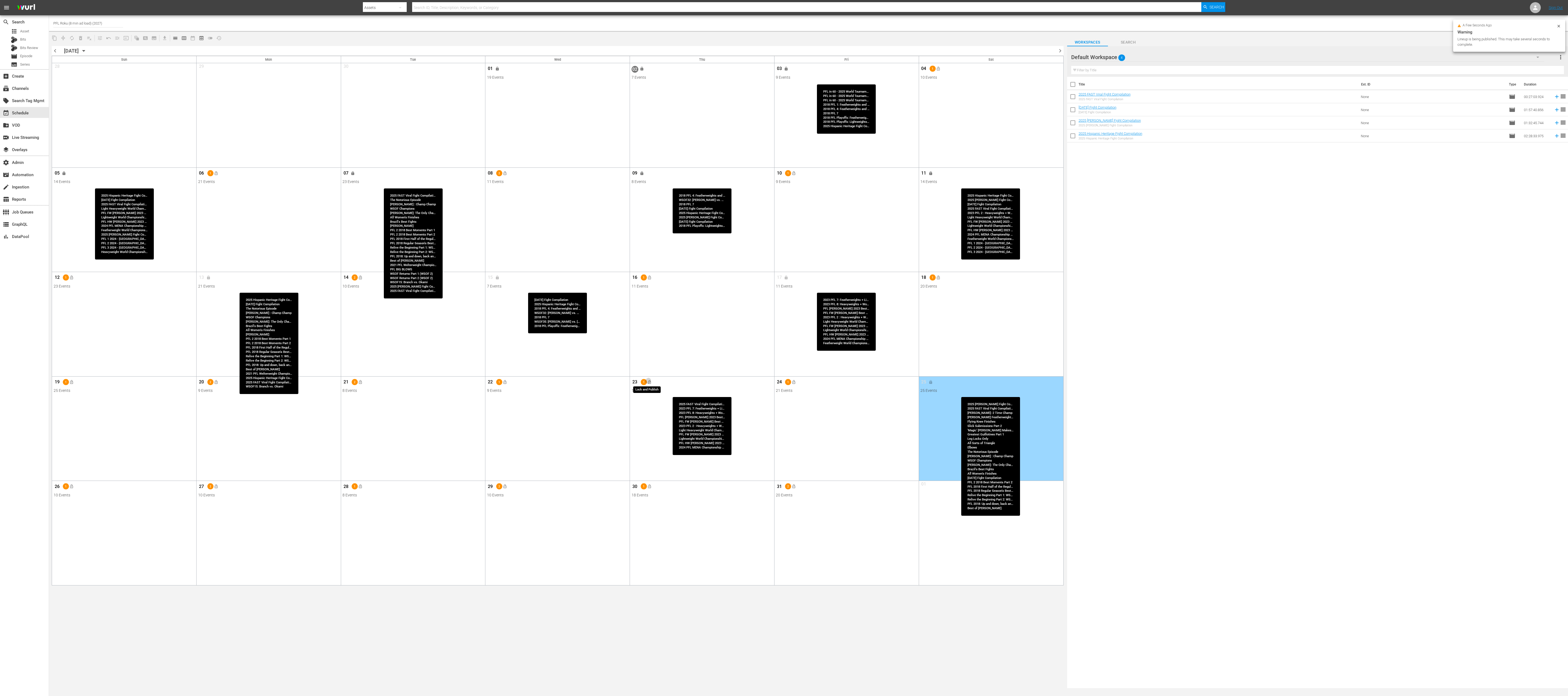
click at [648, 348] on span "lock_open" at bounding box center [649, 382] width 4 height 4
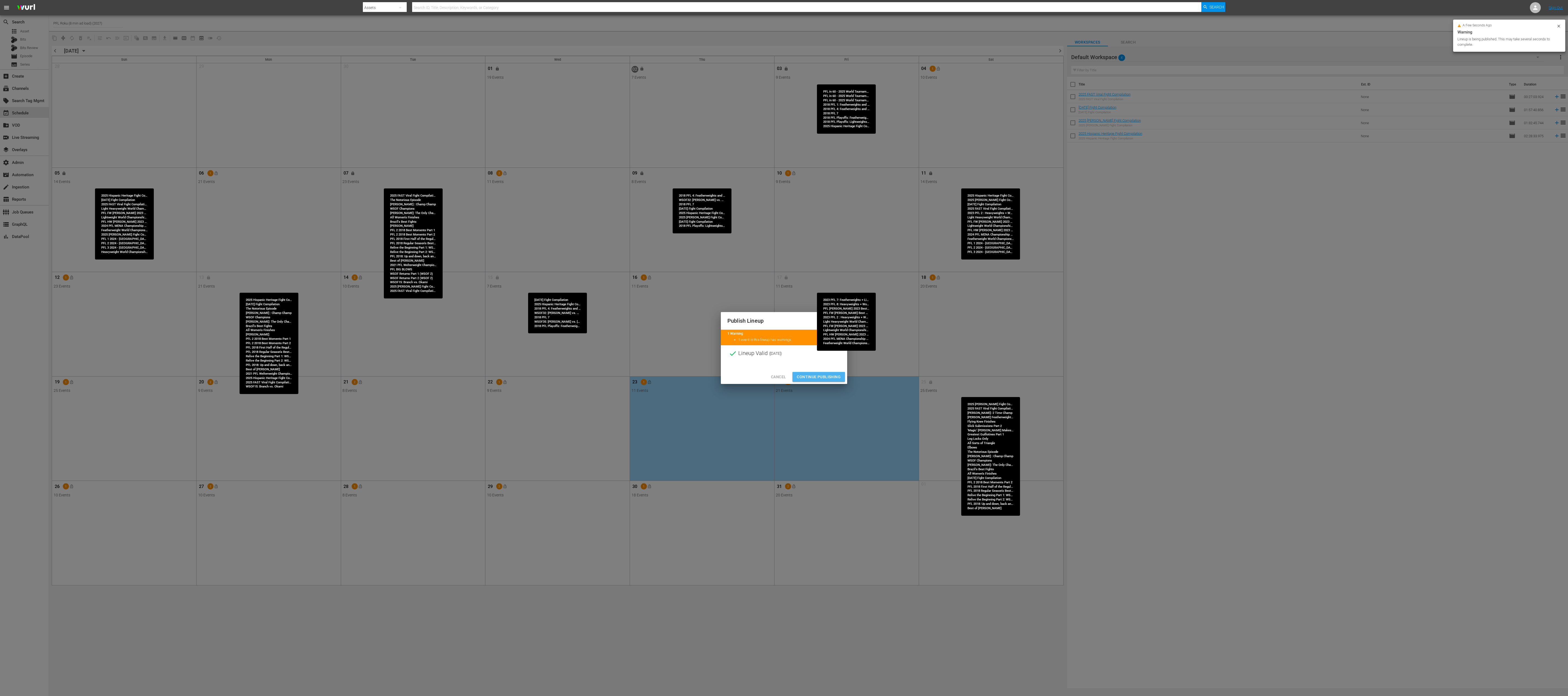
click at [784, 348] on span "Continue Publishing" at bounding box center [819, 377] width 44 height 7
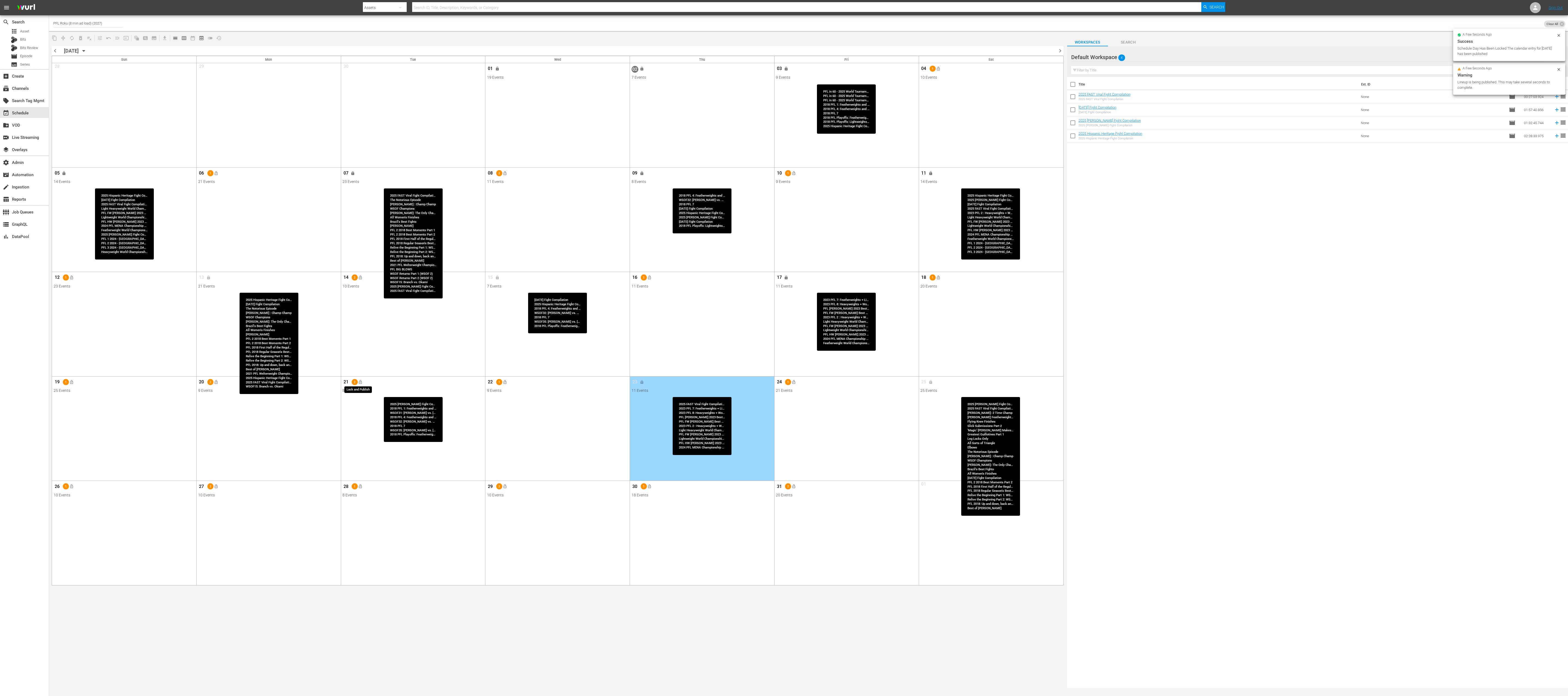
click at [360, 348] on span "lock_open" at bounding box center [360, 382] width 4 height 4
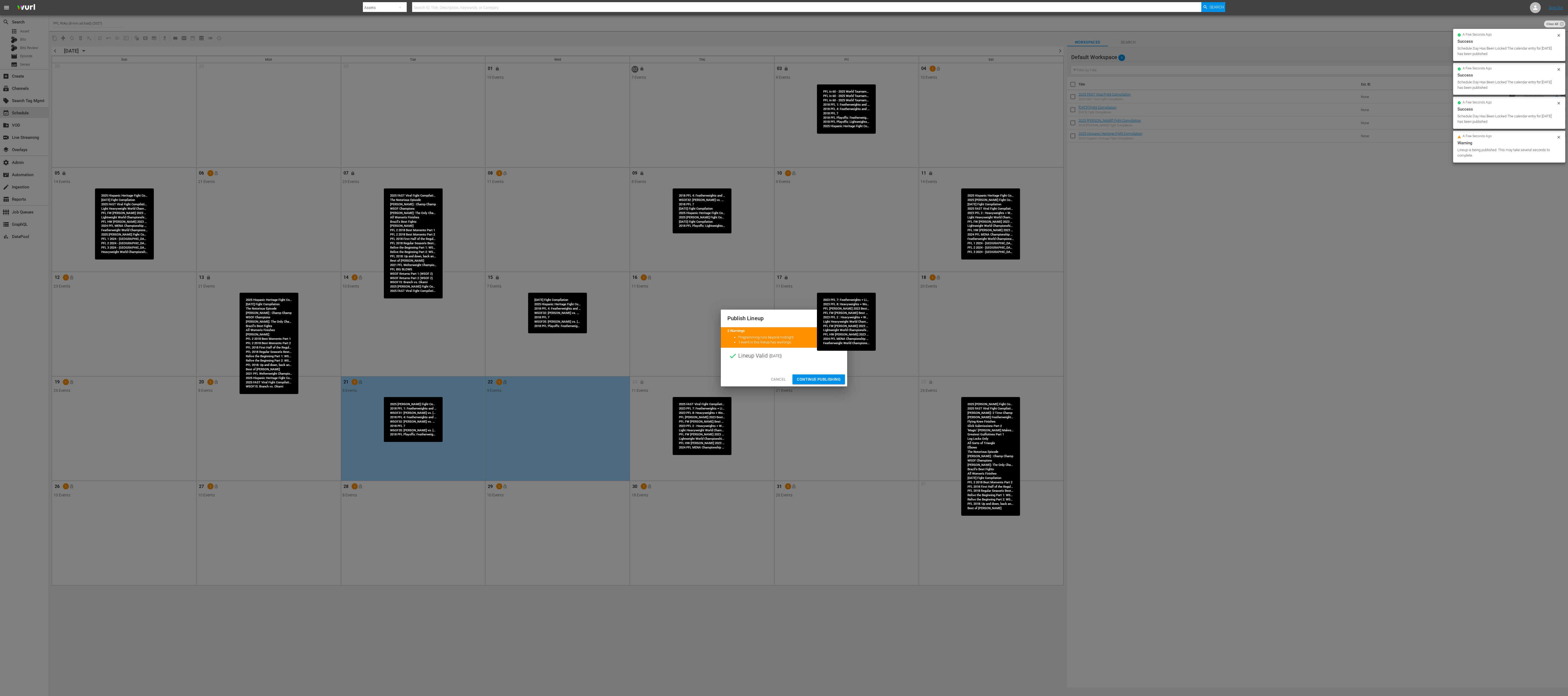
click at [784, 348] on span "Continue Publishing" at bounding box center [819, 379] width 44 height 7
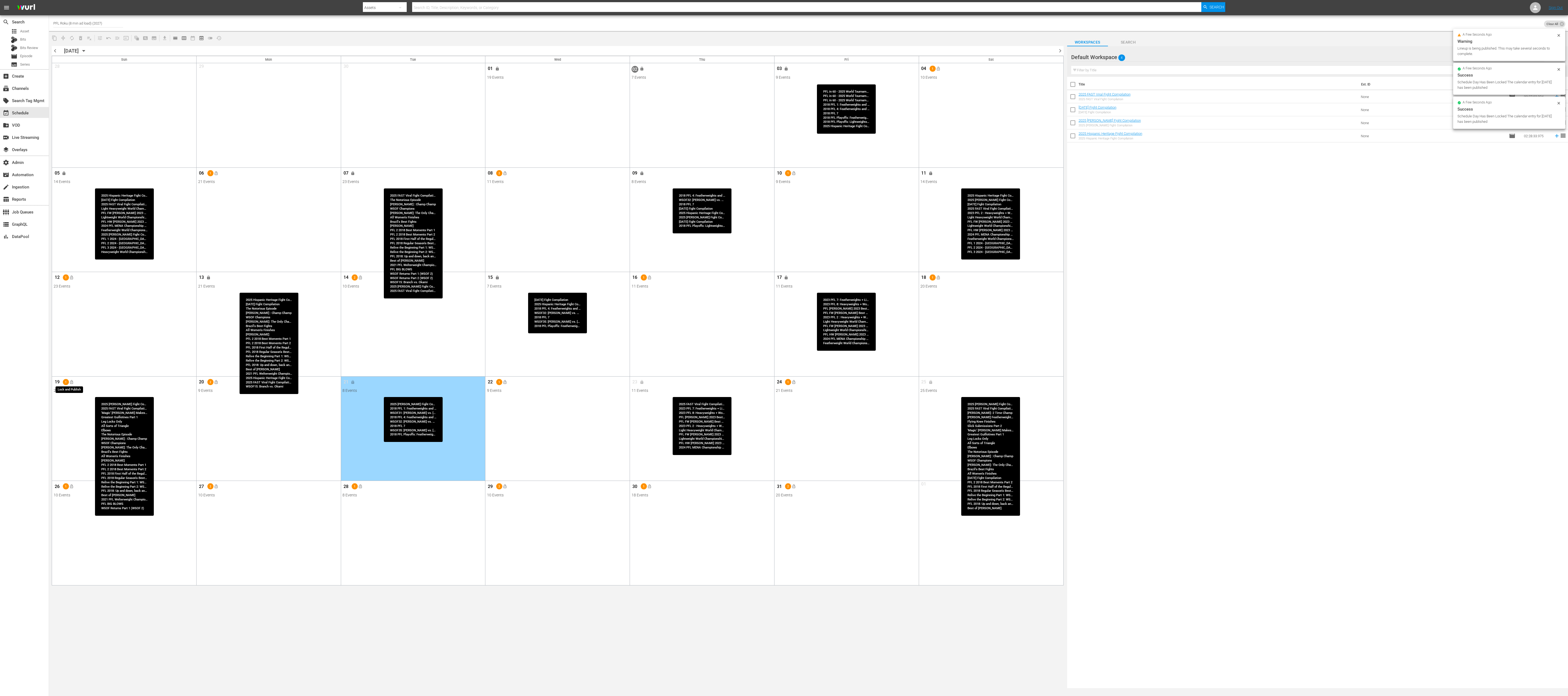
click at [71, 348] on span "lock_open" at bounding box center [71, 382] width 4 height 4
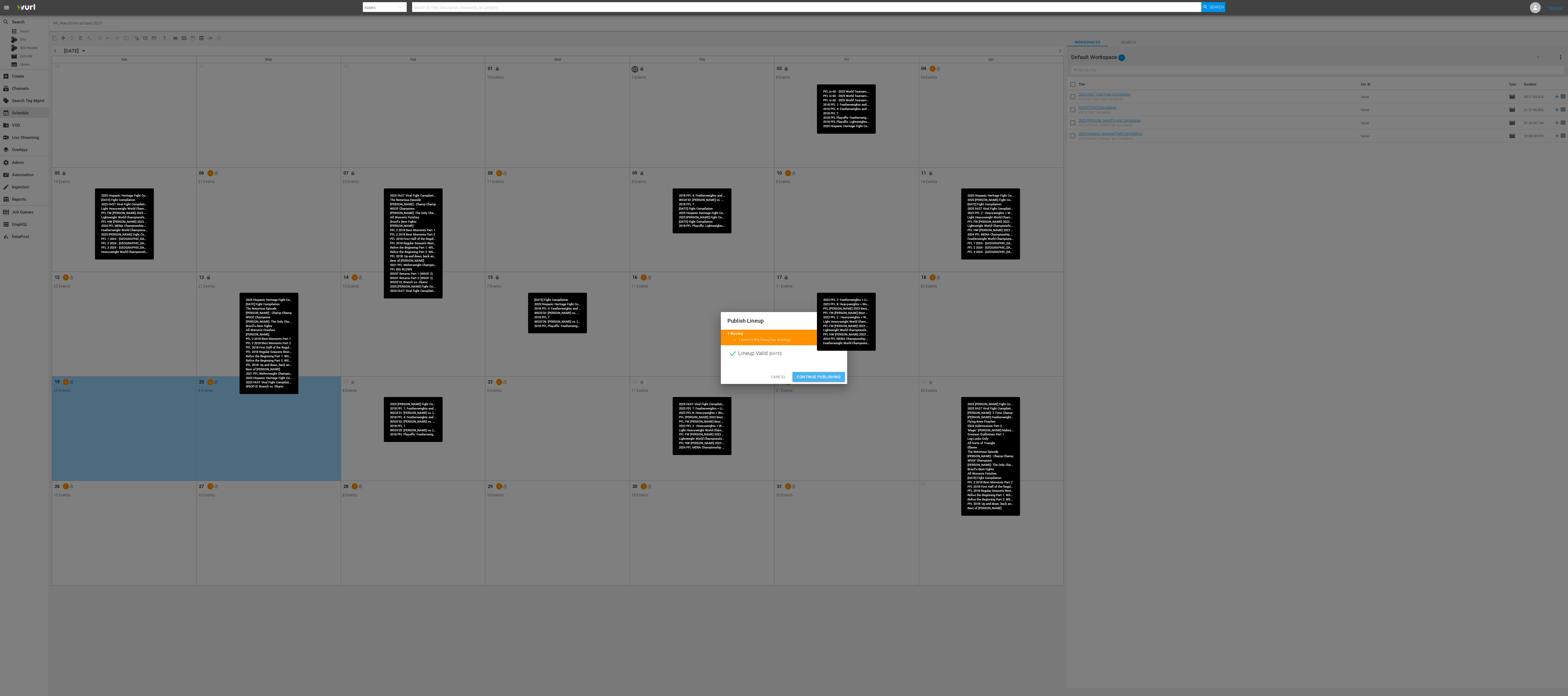
click at [784, 348] on span "Continue Publishing" at bounding box center [819, 377] width 44 height 7
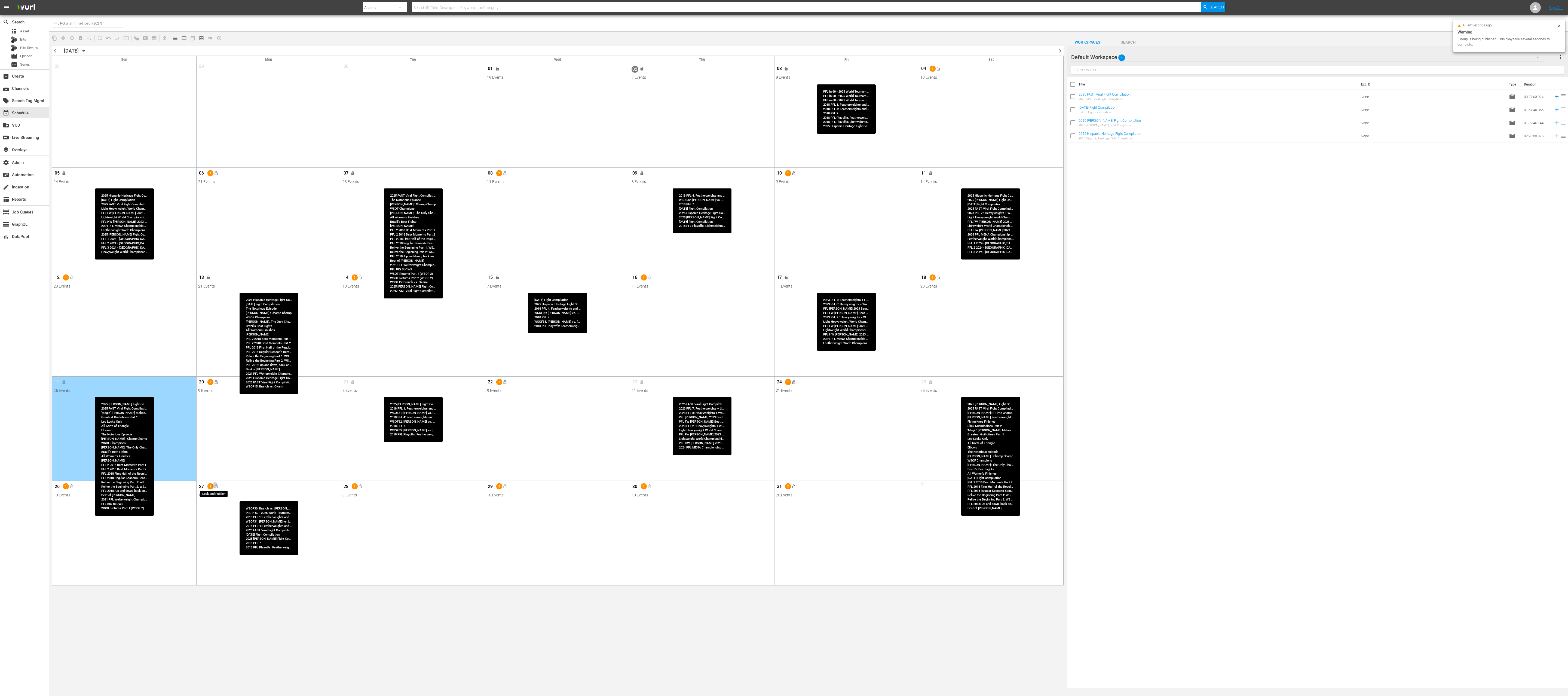
click at [218, 348] on span "lock_open" at bounding box center [215, 487] width 4 height 4
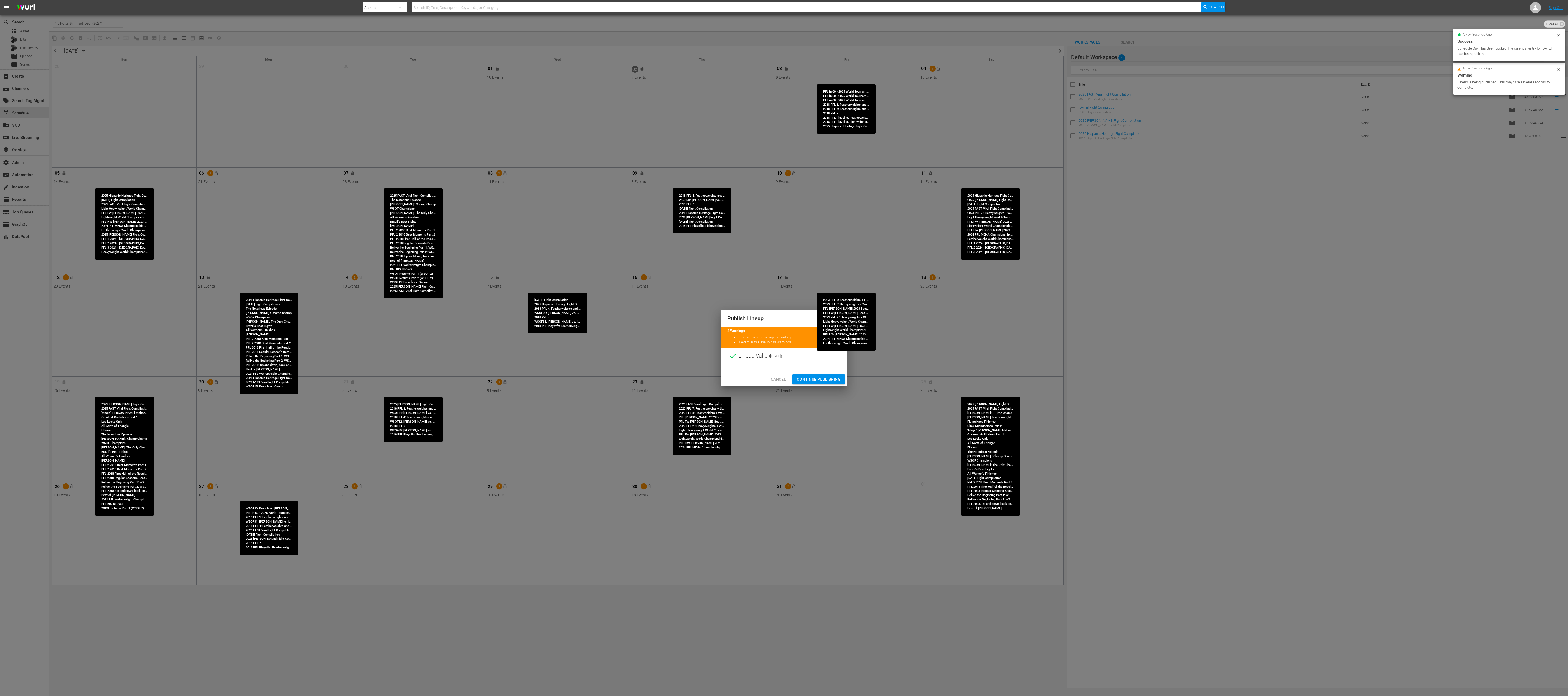
click at [784, 348] on span "Continue Publishing" at bounding box center [819, 379] width 44 height 7
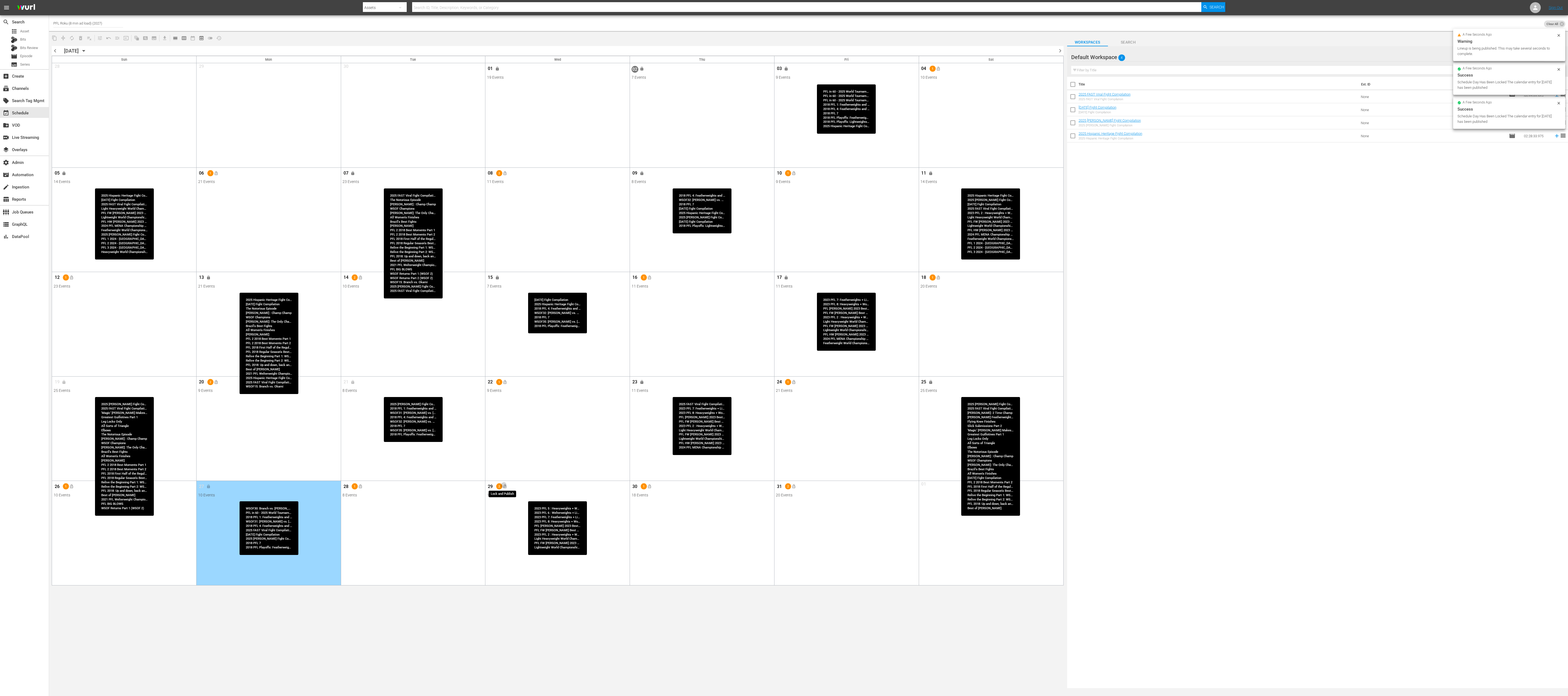
click at [505, 348] on span "lock_open" at bounding box center [505, 487] width 4 height 4
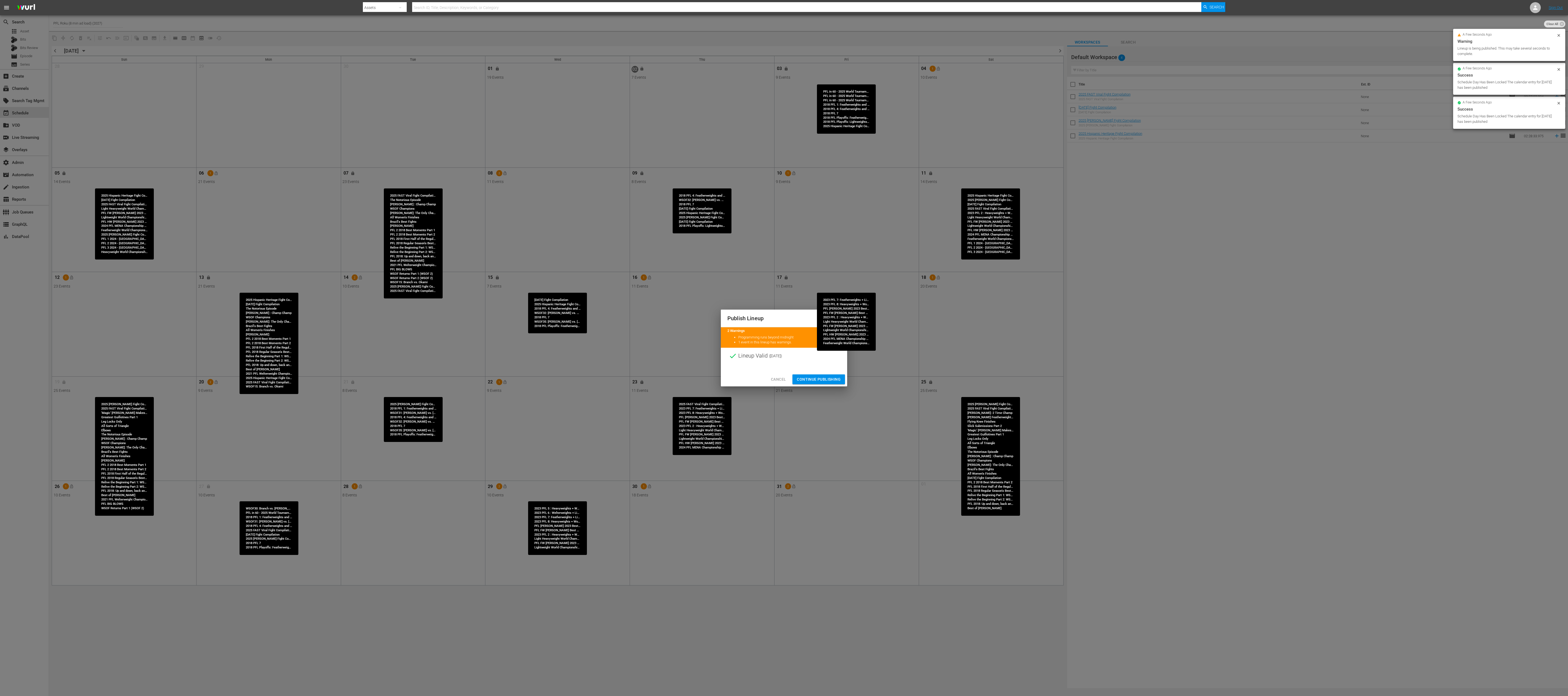
click at [784, 348] on span "Continue Publishing" at bounding box center [819, 379] width 44 height 7
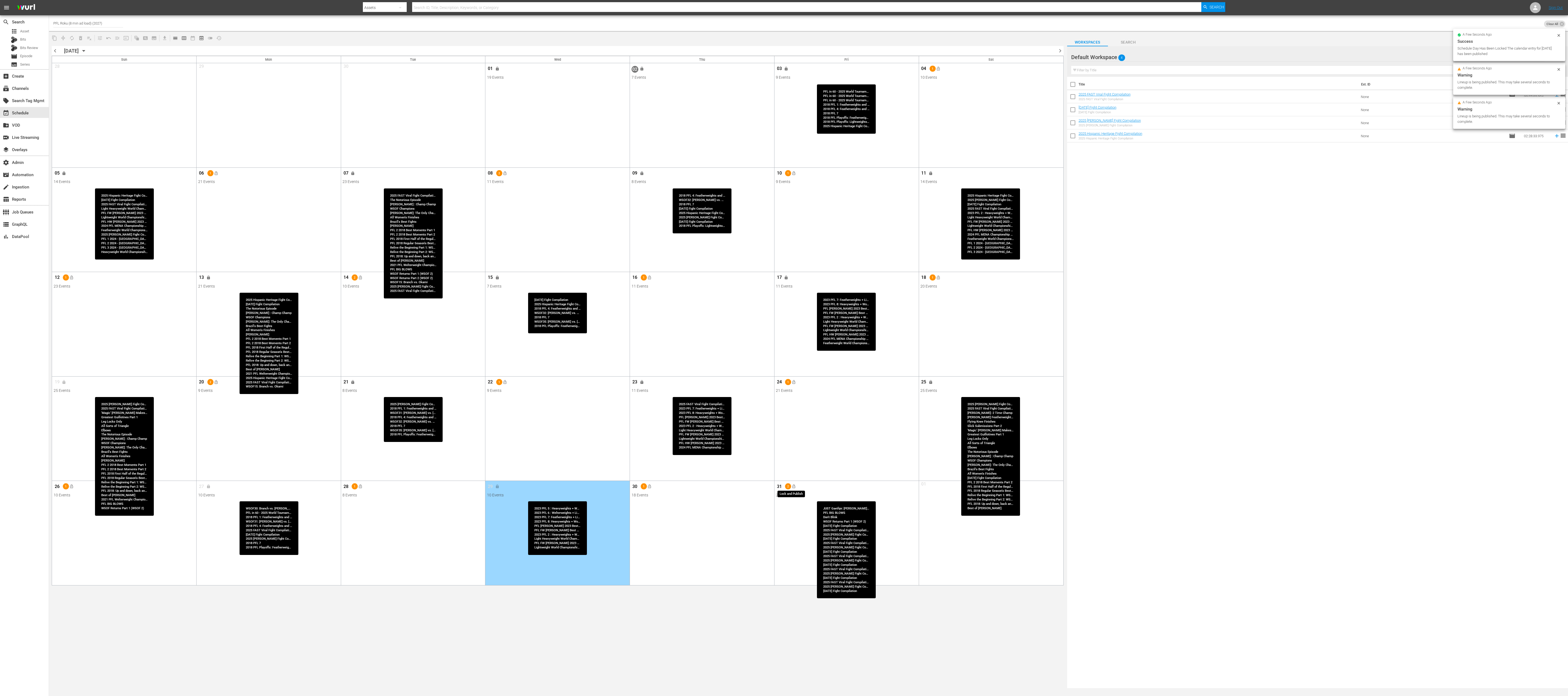
click at [784, 348] on button "lock_open" at bounding box center [793, 487] width 9 height 9
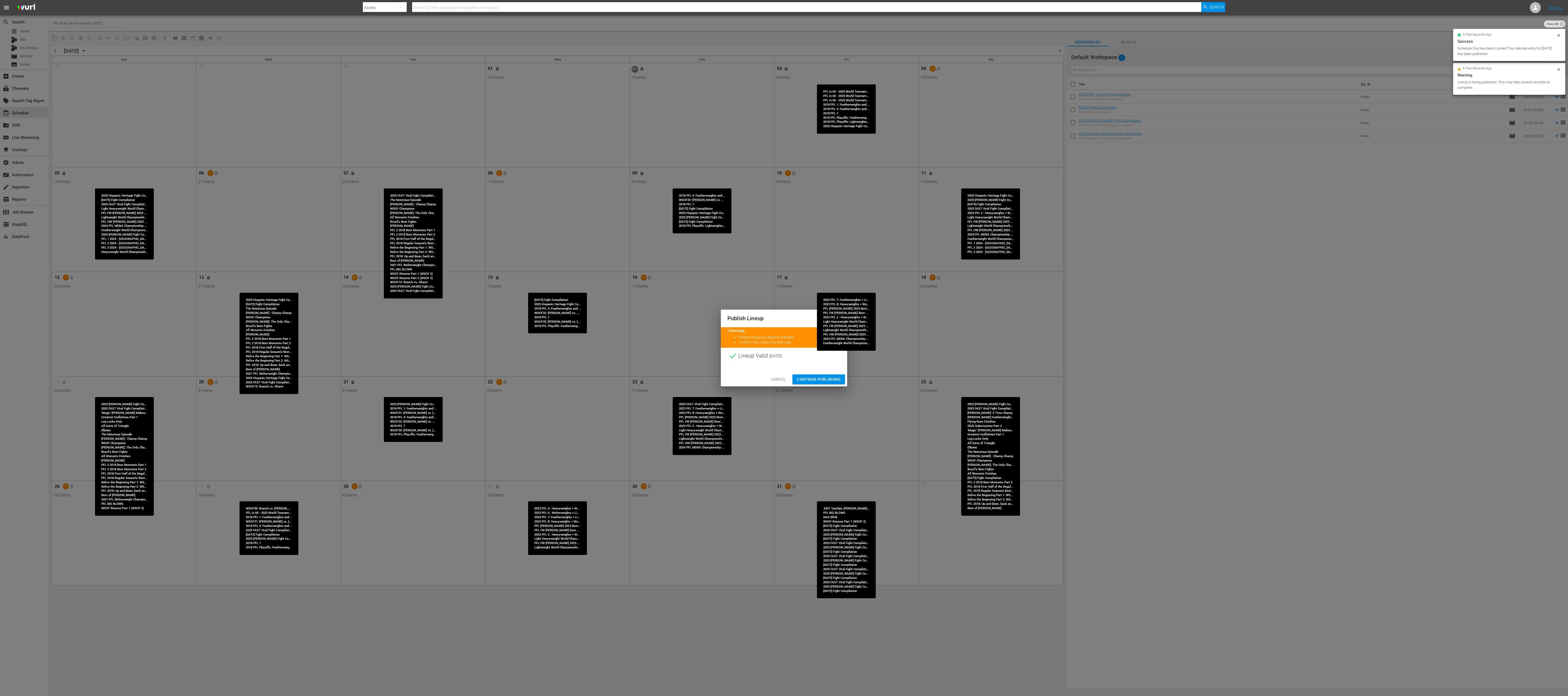
click at [784, 348] on span "Continue Publishing" at bounding box center [819, 379] width 44 height 7
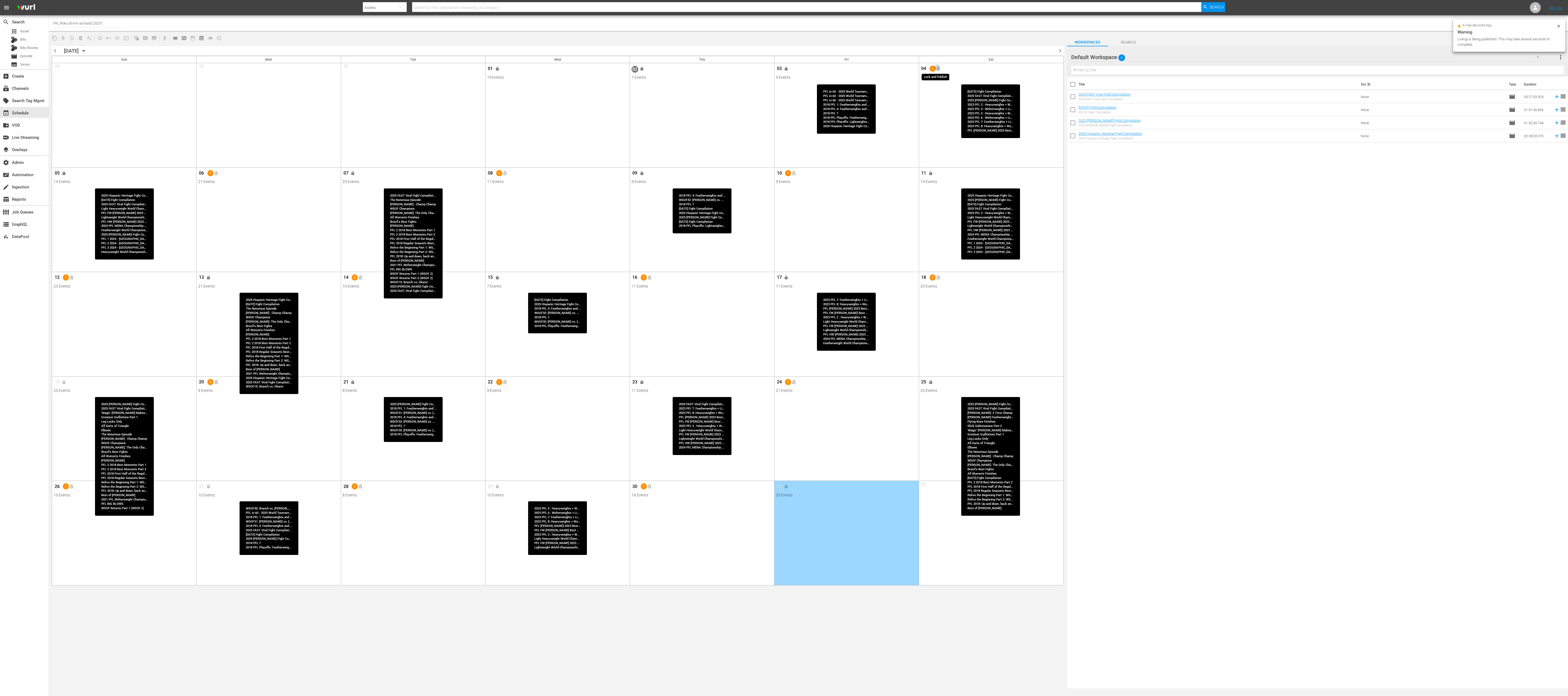
click at [784, 70] on button "lock_open" at bounding box center [938, 69] width 9 height 9
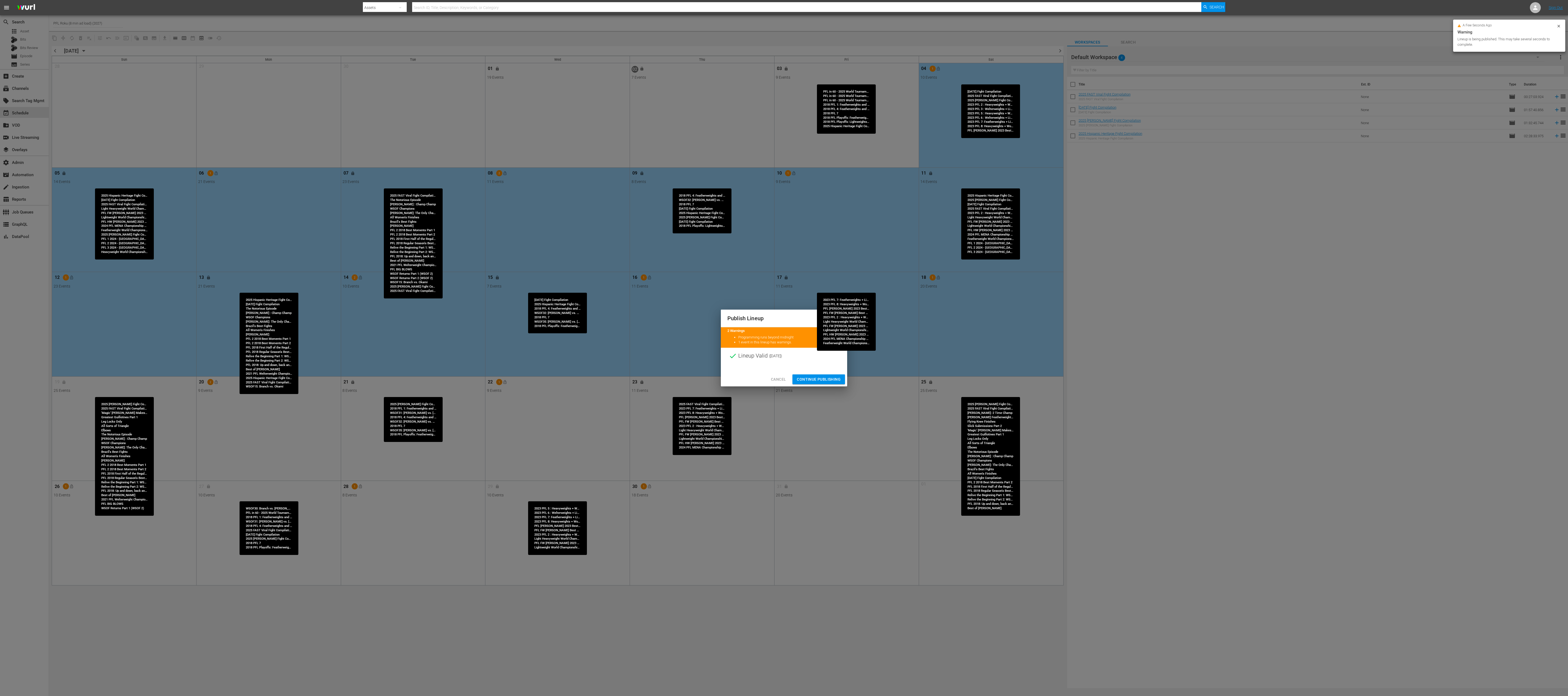
click at [784, 348] on span "Continue Publishing" at bounding box center [819, 379] width 44 height 7
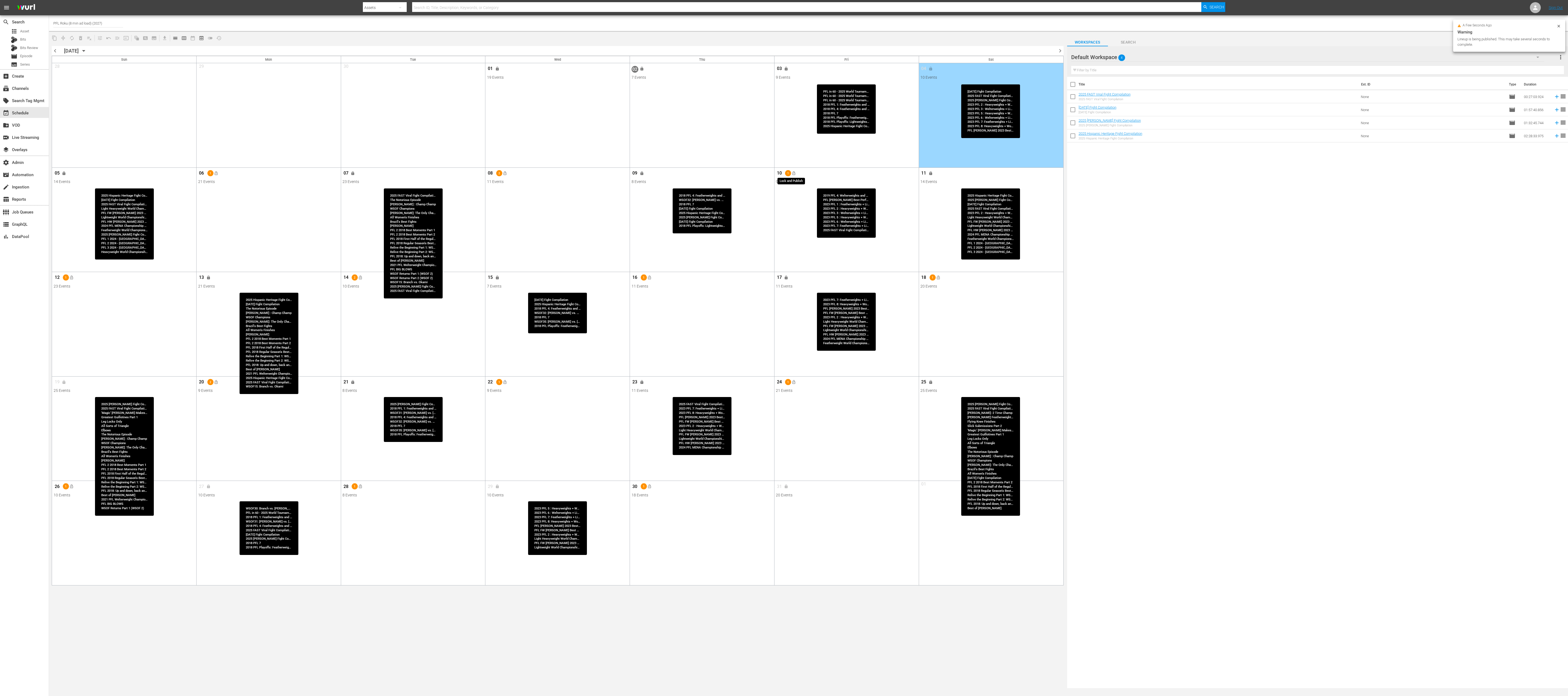
click at [784, 174] on span "lock_open" at bounding box center [794, 173] width 4 height 4
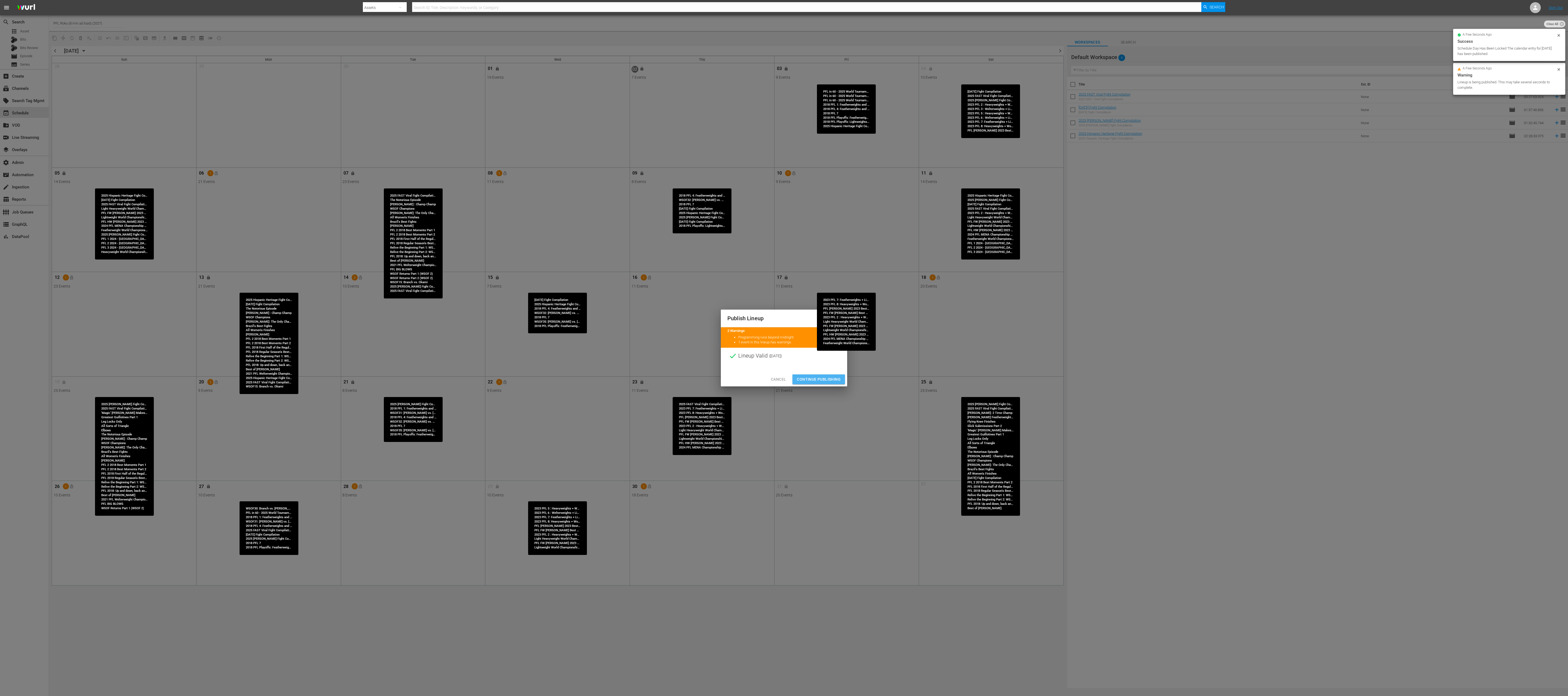
click at [784, 348] on span "Continue Publishing" at bounding box center [819, 379] width 44 height 7
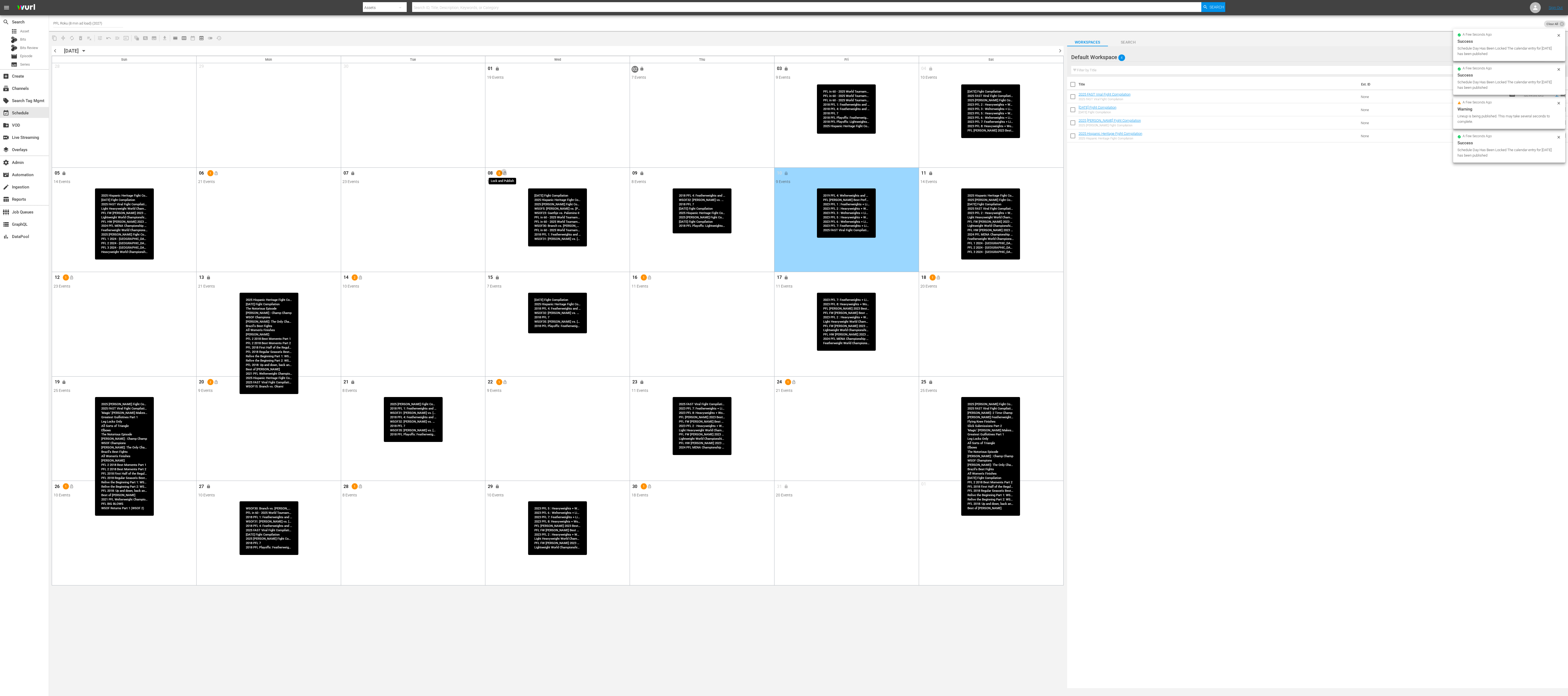
click at [506, 173] on span "lock_open" at bounding box center [505, 173] width 4 height 4
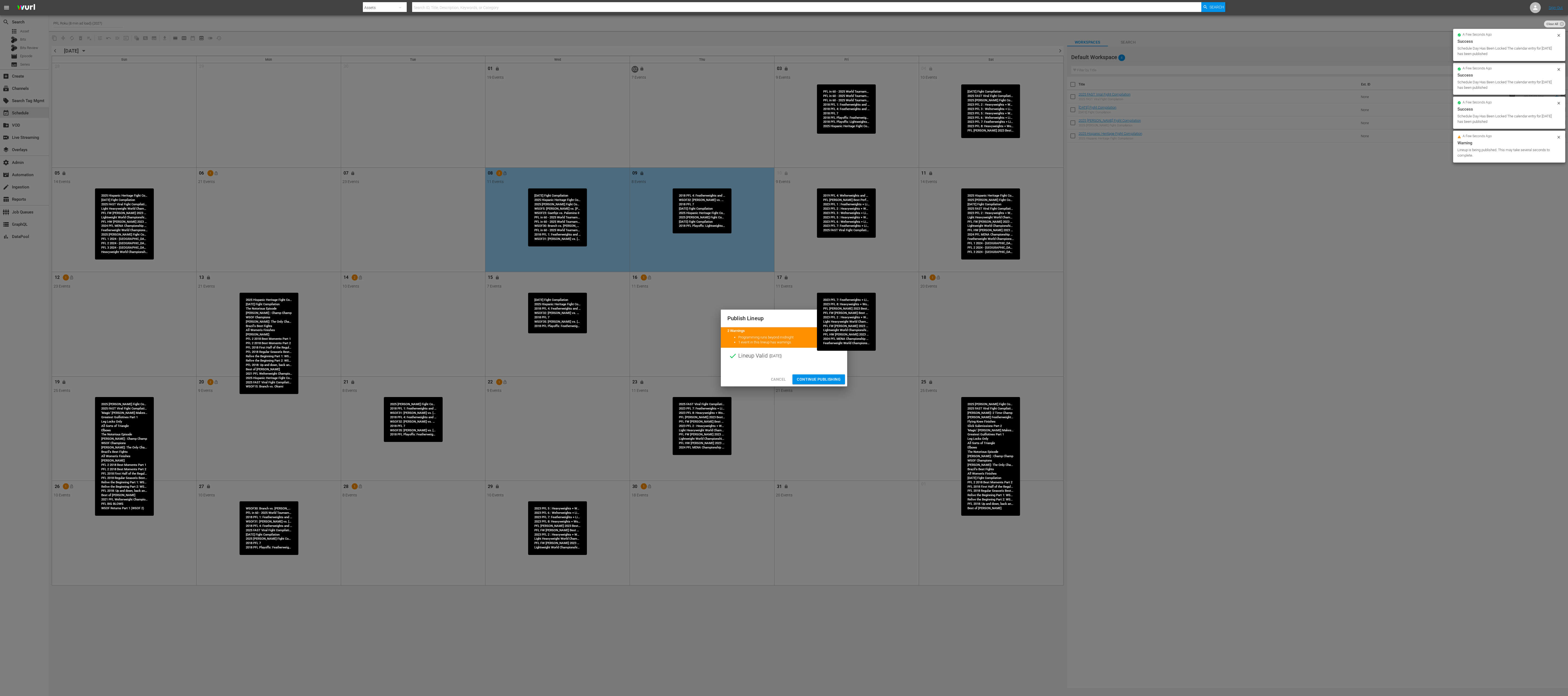
click at [784, 348] on span "Continue Publishing" at bounding box center [819, 379] width 44 height 7
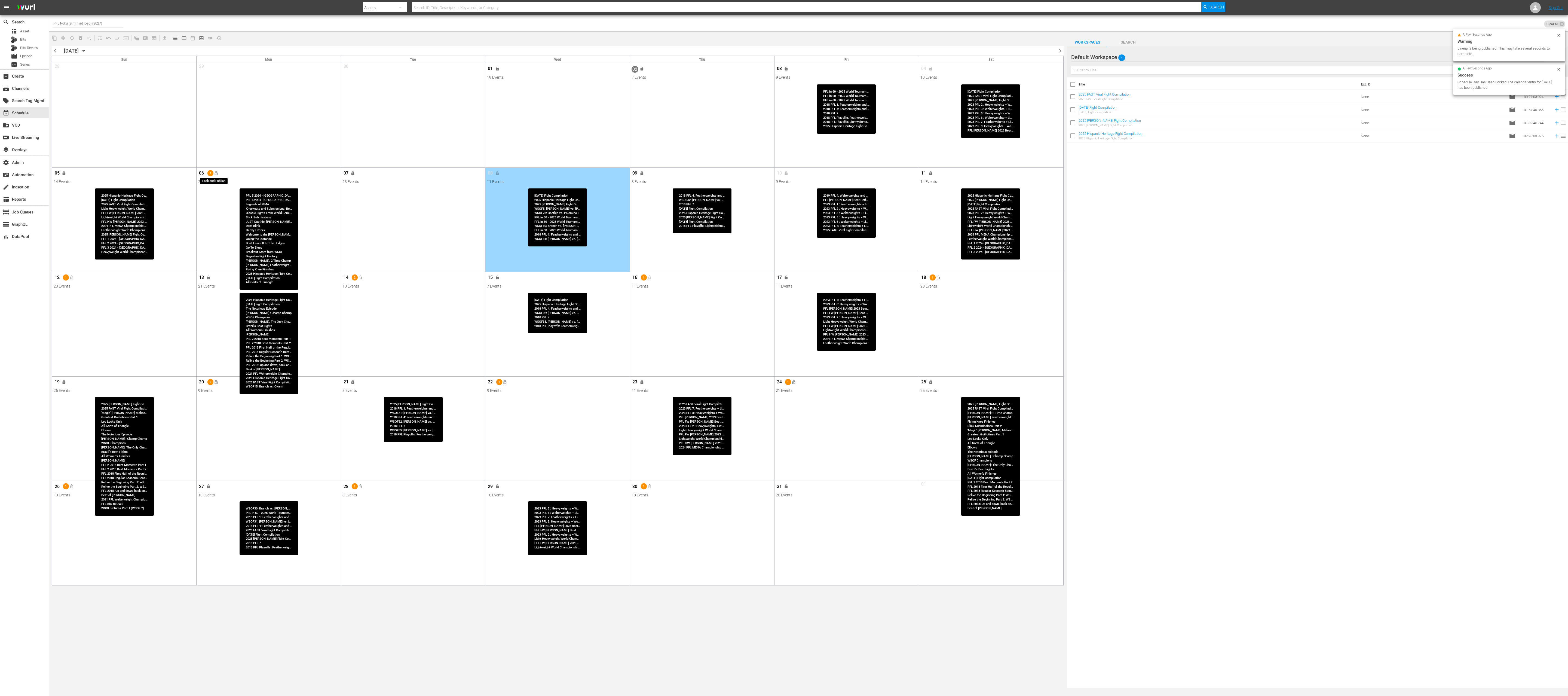
click at [217, 172] on span "lock_open" at bounding box center [215, 173] width 4 height 4
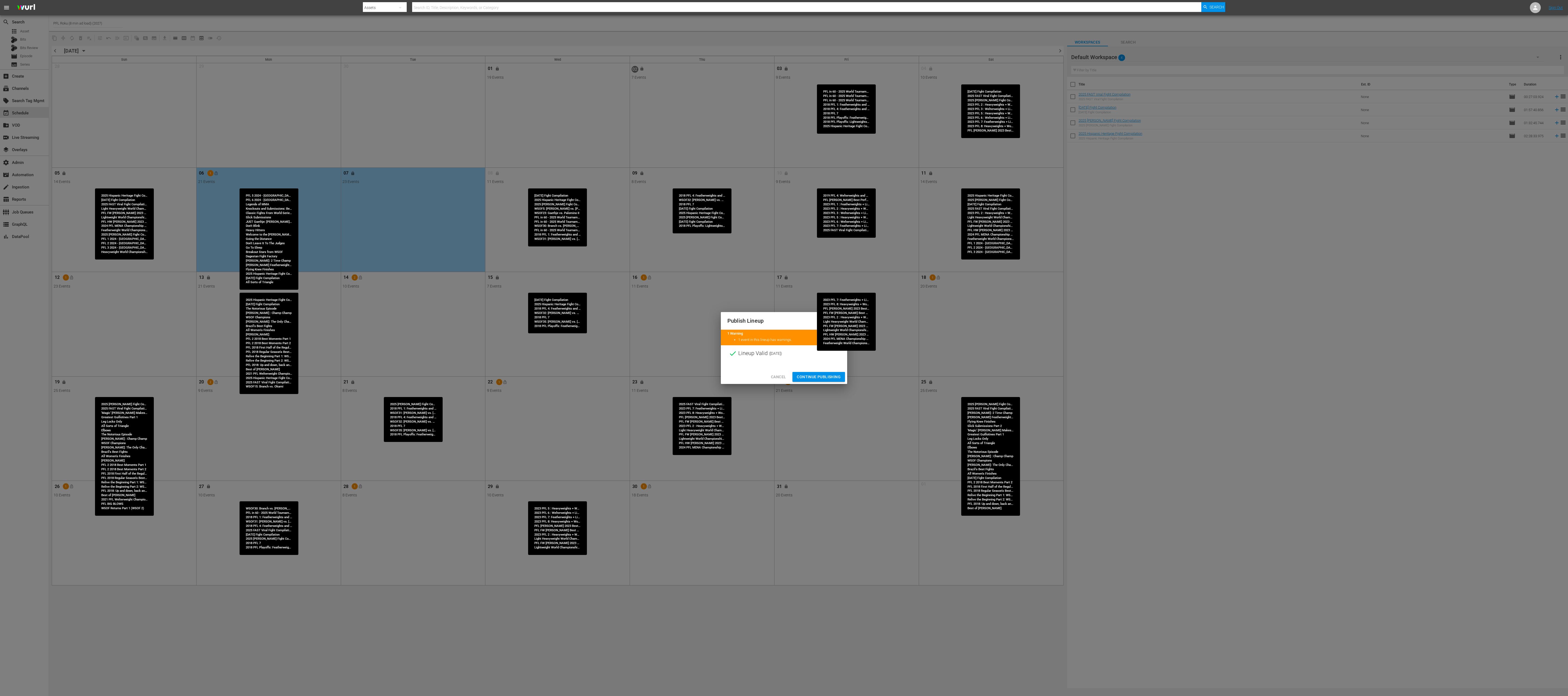
drag, startPoint x: 818, startPoint y: 379, endPoint x: 809, endPoint y: 378, distance: 9.1
click at [784, 348] on span "Continue Publishing" at bounding box center [819, 377] width 44 height 7
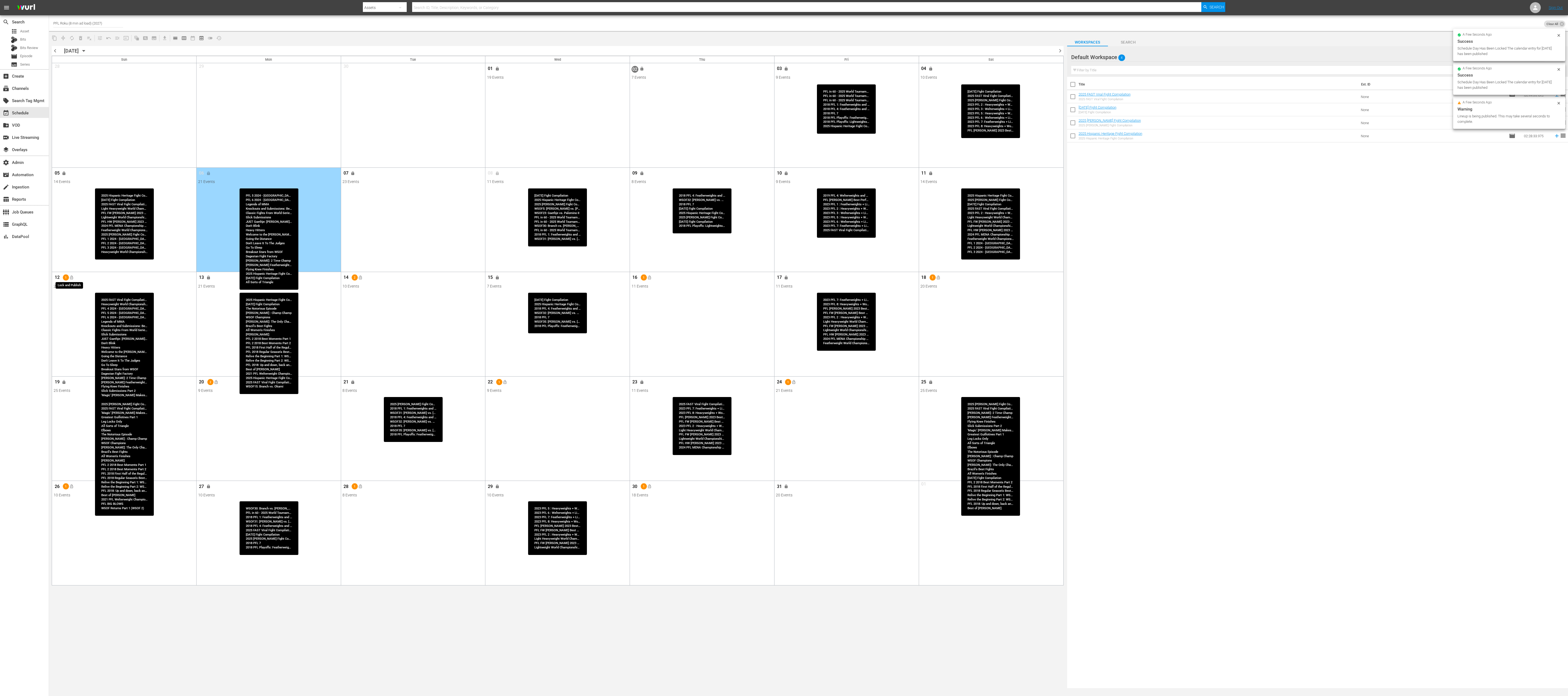
click at [72, 278] on span "lock_open" at bounding box center [71, 278] width 4 height 4
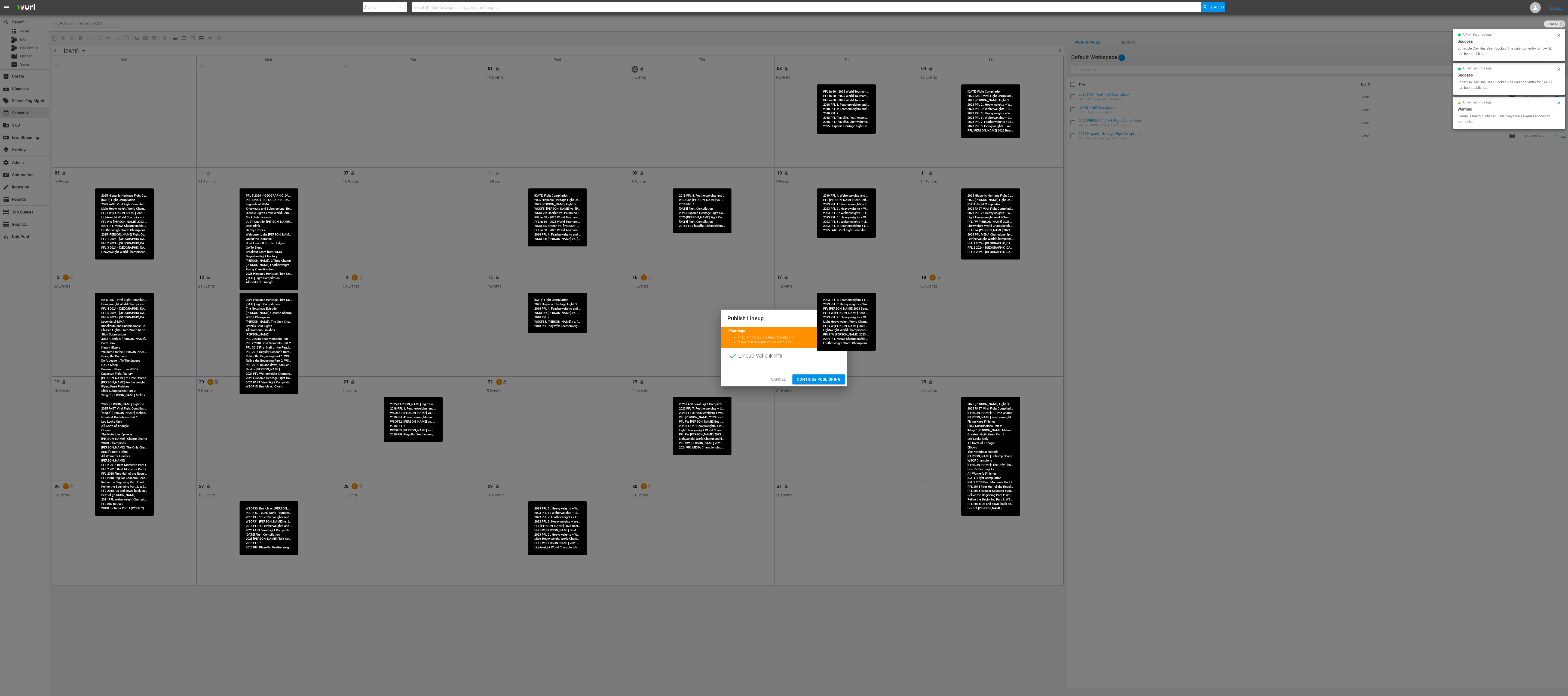
click at [784, 348] on span "Continue Publishing" at bounding box center [819, 379] width 44 height 7
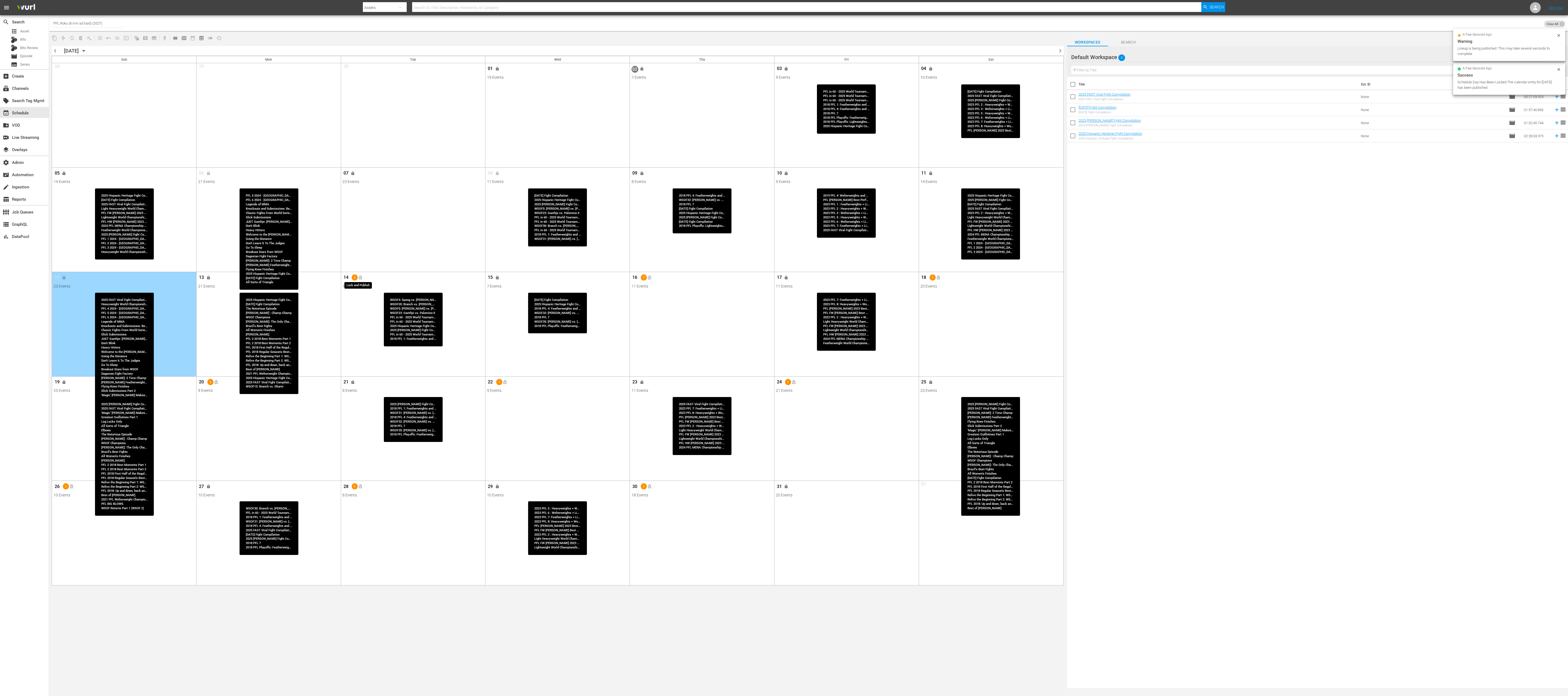
click at [362, 276] on span "lock_open" at bounding box center [360, 278] width 4 height 4
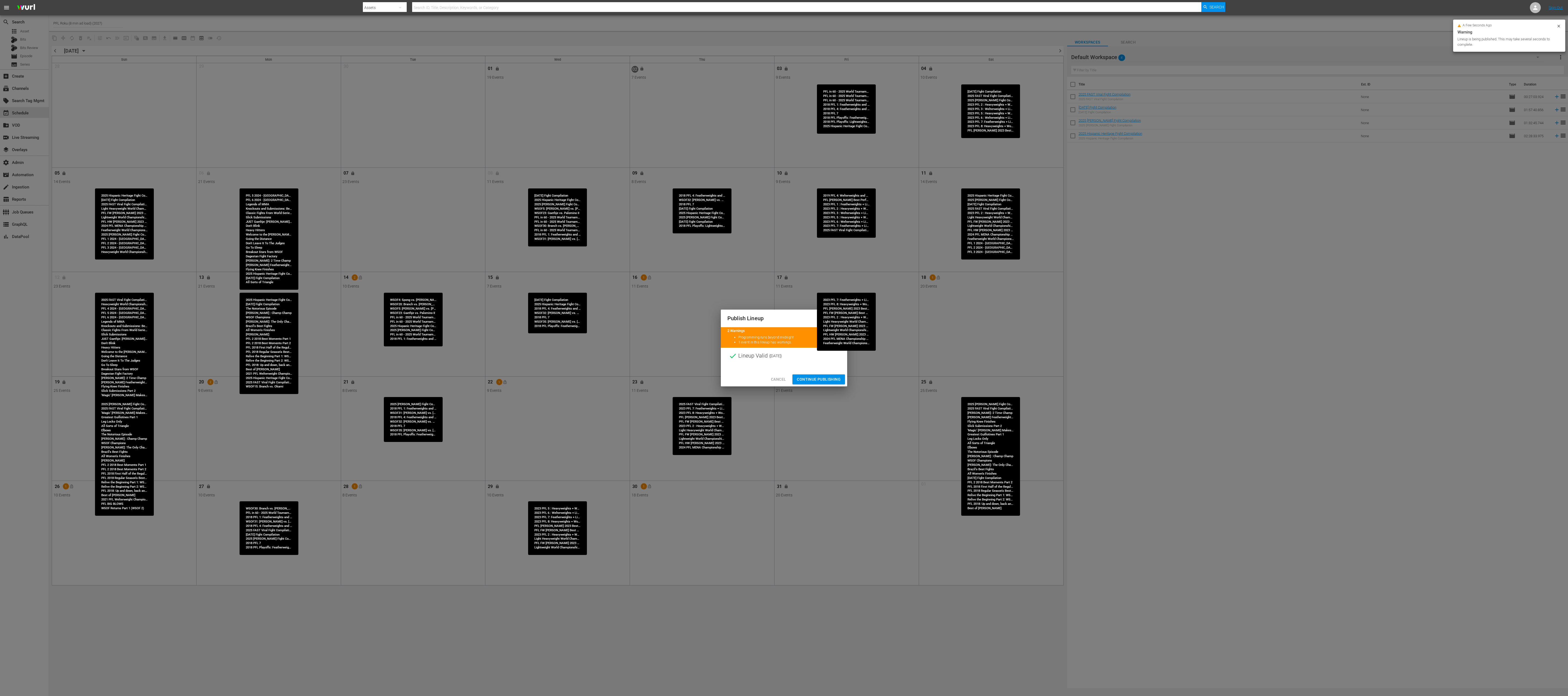
click at [784, 348] on span "Continue Publishing" at bounding box center [819, 379] width 44 height 7
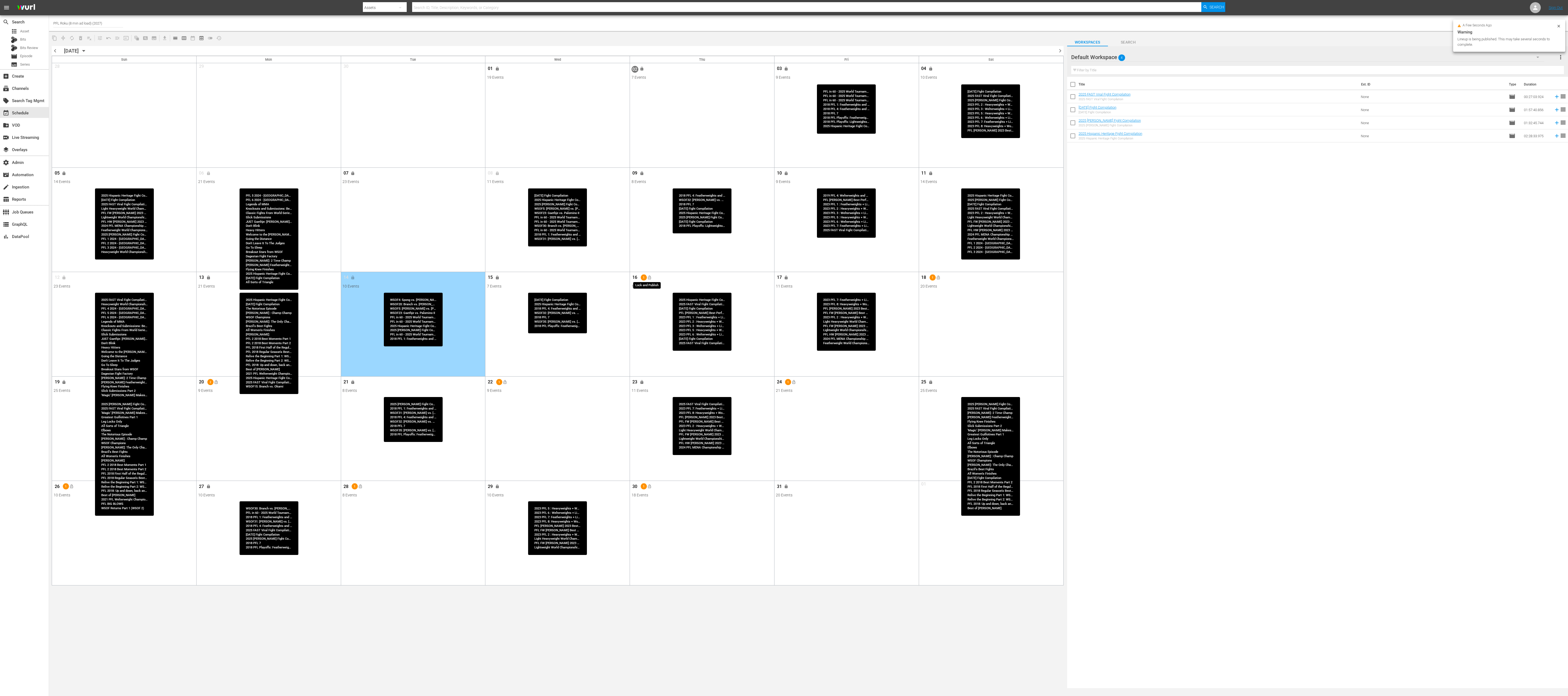
click at [648, 279] on span "lock_open" at bounding box center [649, 278] width 4 height 4
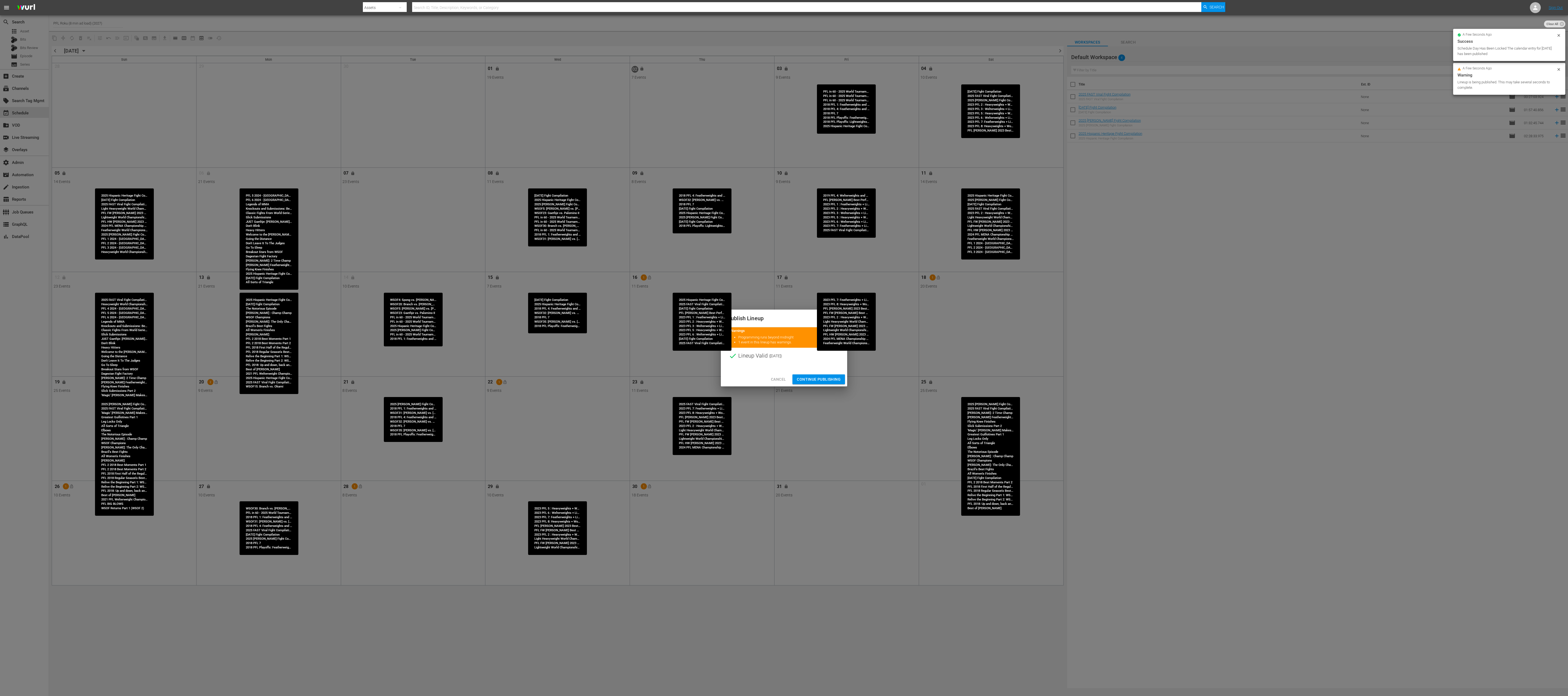
click at [784, 348] on span "Continue Publishing" at bounding box center [819, 379] width 44 height 7
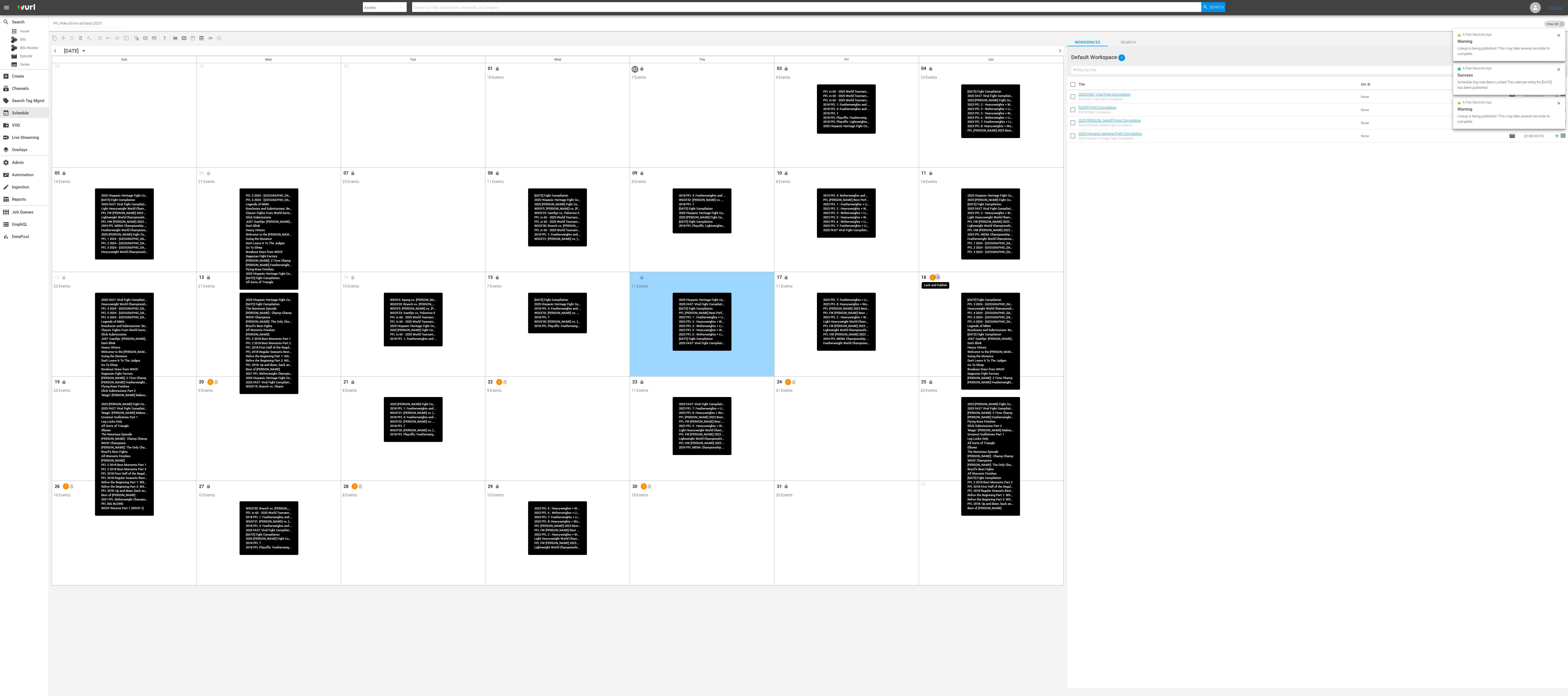
click at [784, 279] on span "lock_open" at bounding box center [938, 278] width 4 height 4
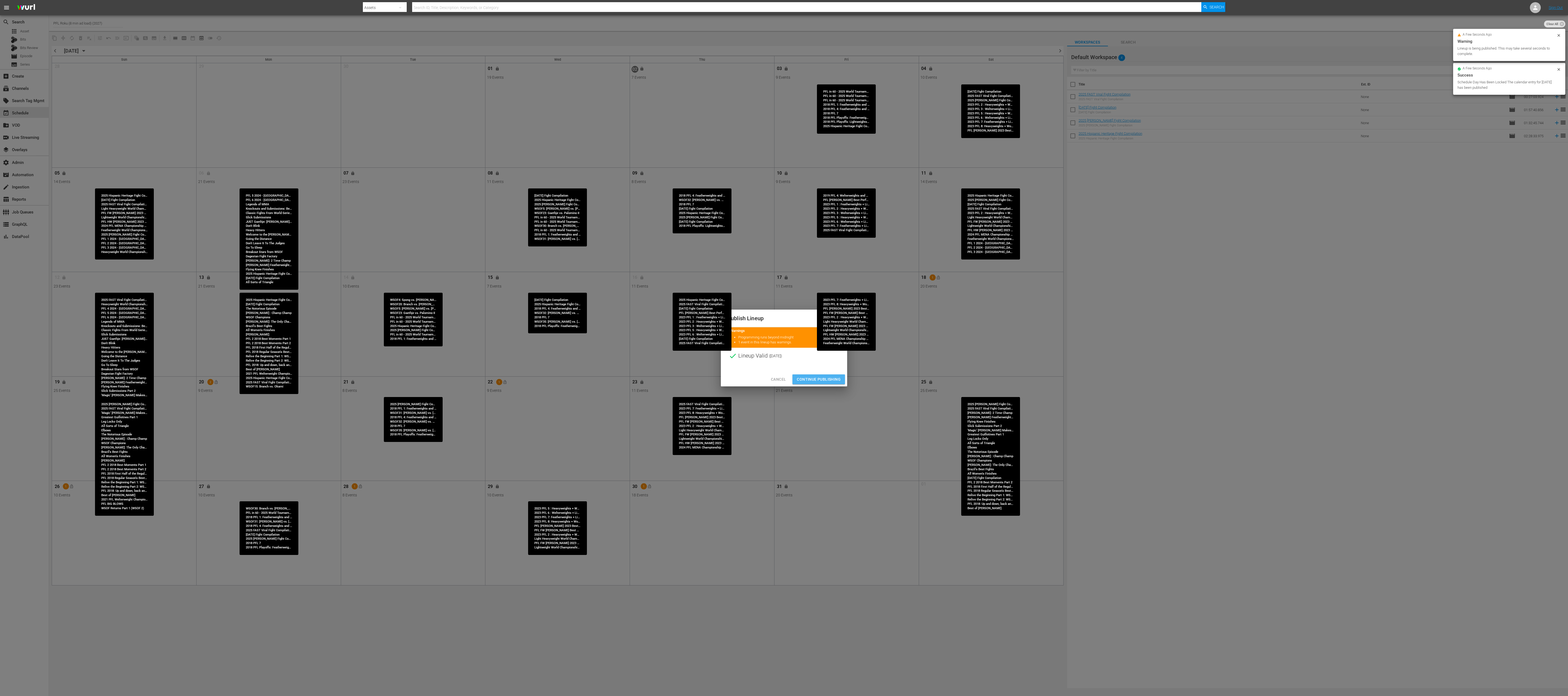
click at [784, 348] on span "Continue Publishing" at bounding box center [819, 379] width 44 height 7
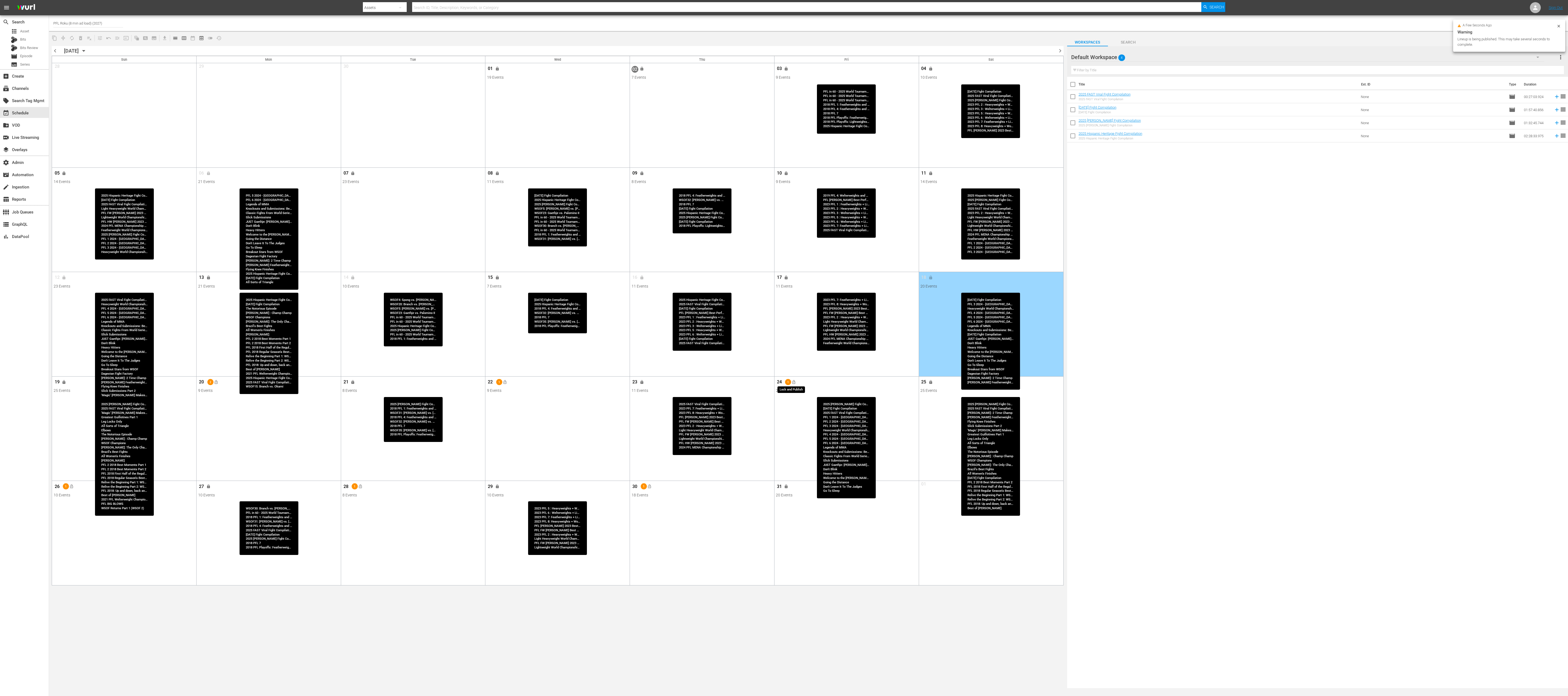
click at [784, 348] on span "lock_open" at bounding box center [794, 382] width 4 height 4
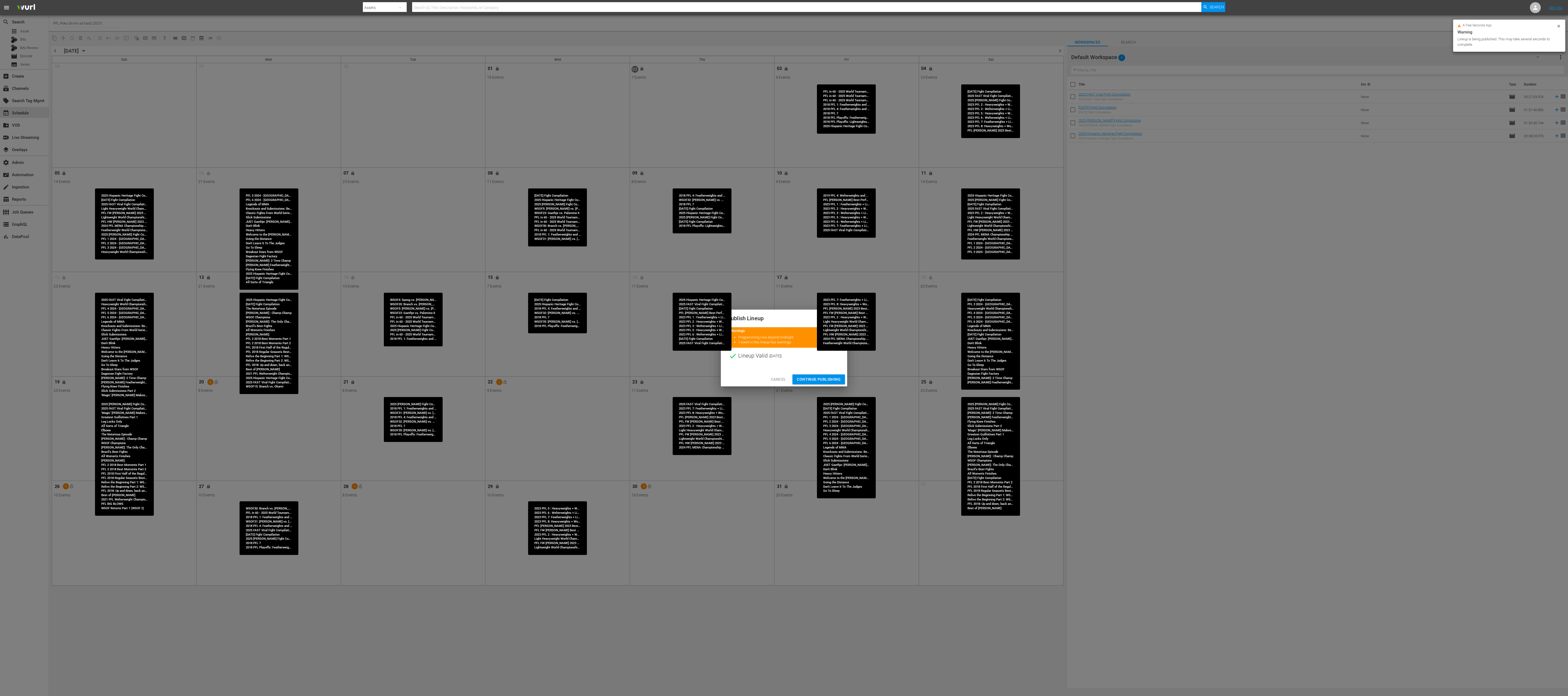
click at [784, 348] on span "Continue Publishing" at bounding box center [819, 379] width 44 height 7
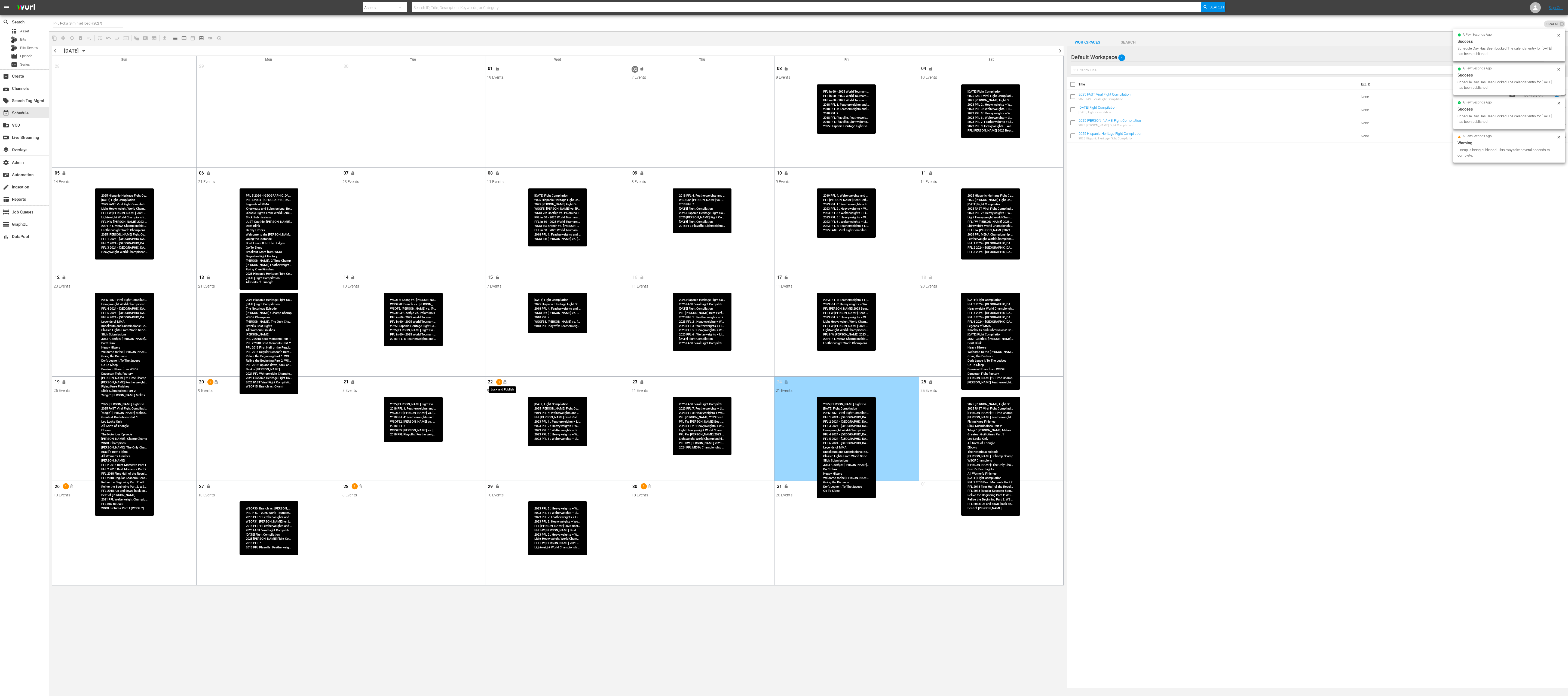
click at [506, 348] on span "lock_open" at bounding box center [505, 382] width 4 height 4
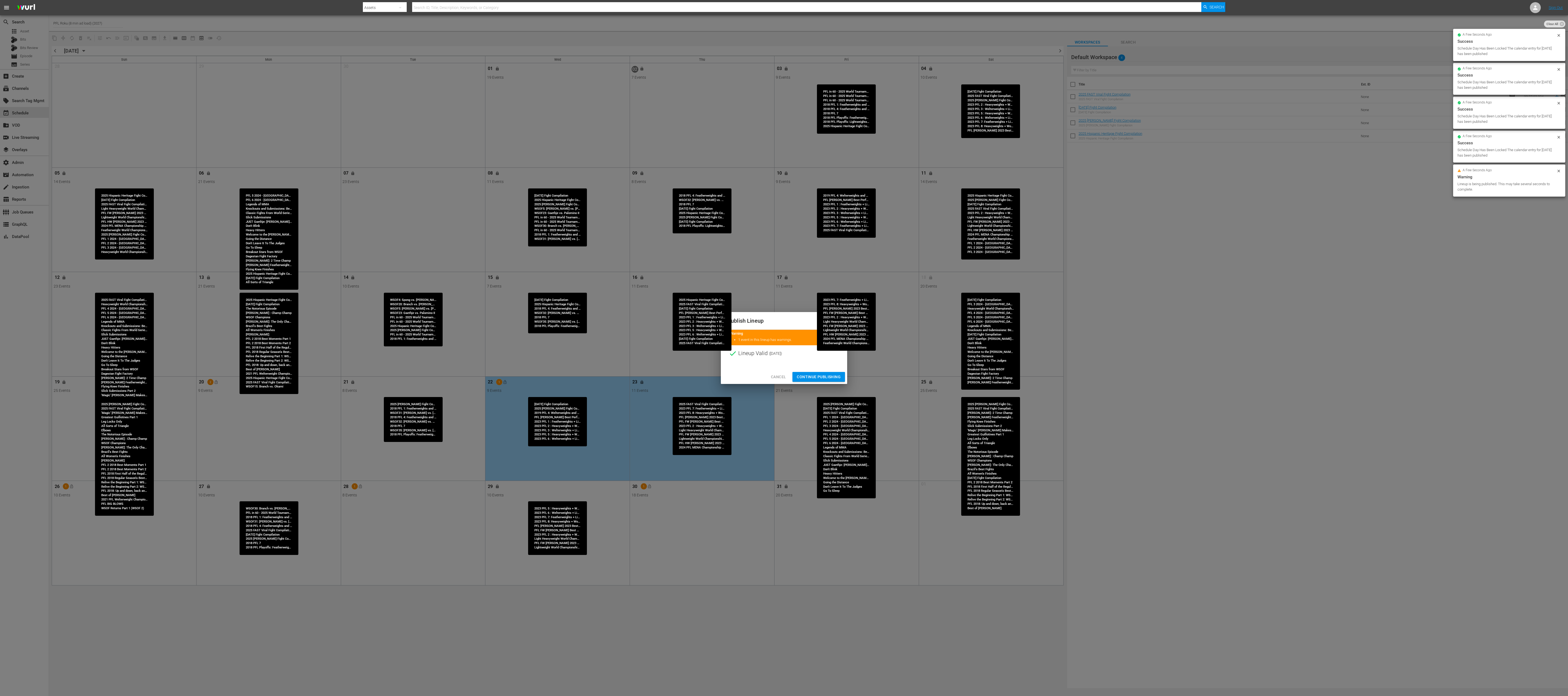
click at [784, 348] on span "Continue Publishing" at bounding box center [819, 377] width 44 height 7
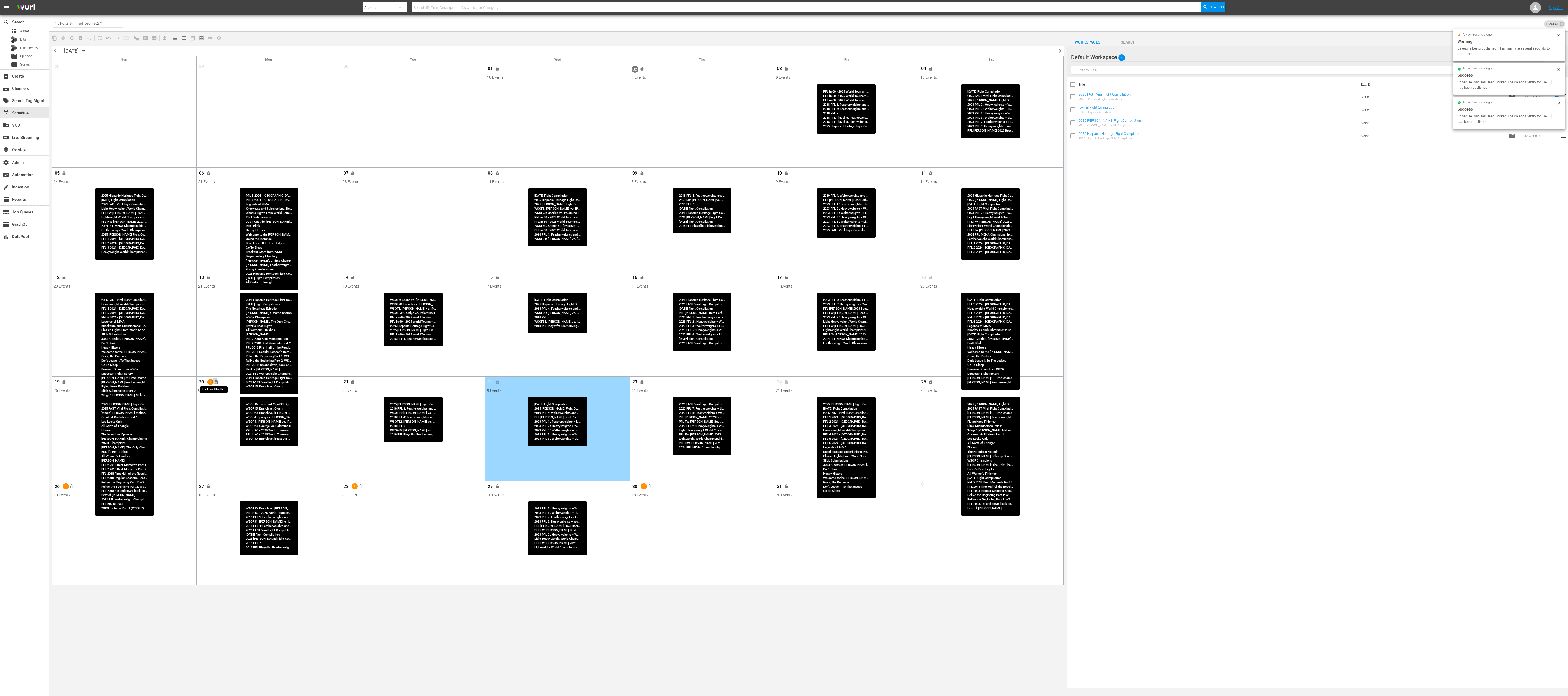
click at [216, 348] on span "lock_open" at bounding box center [215, 382] width 4 height 4
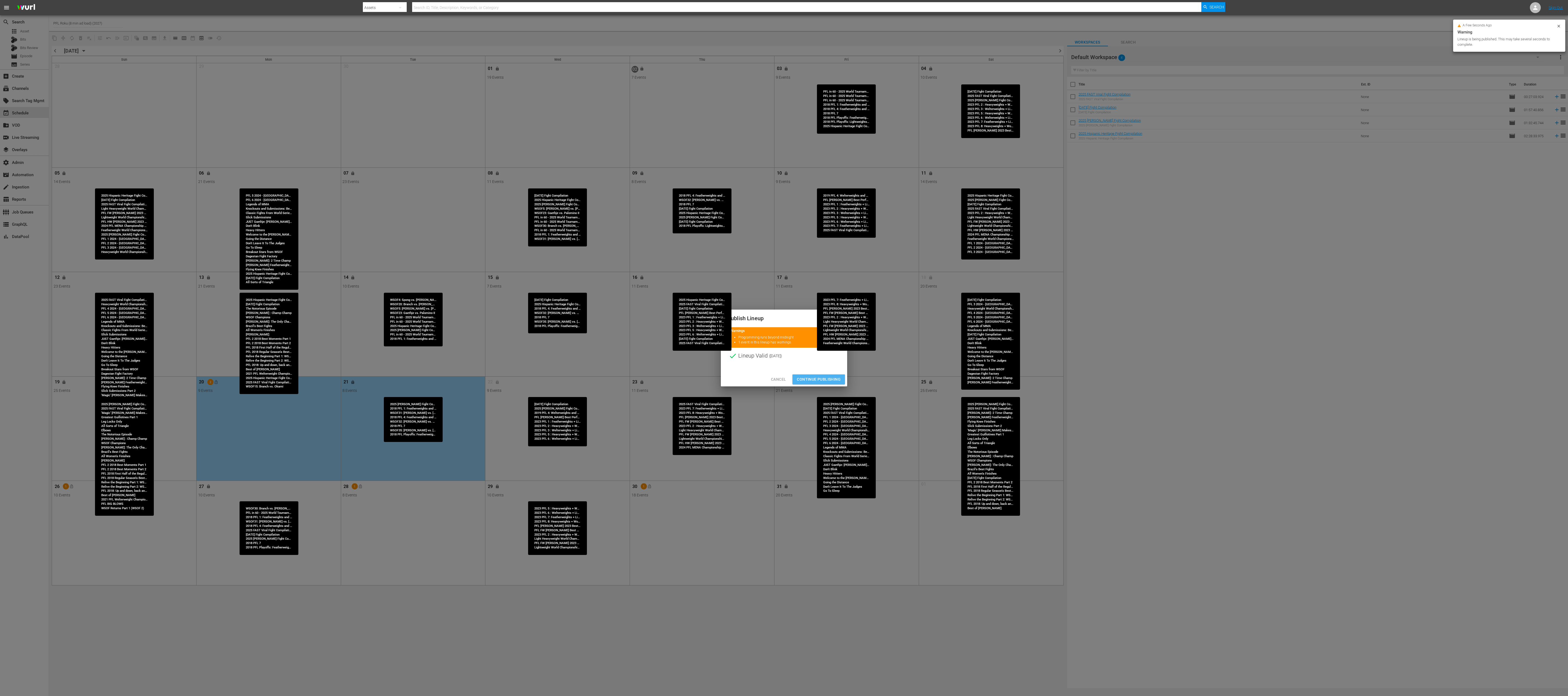
click at [784, 348] on span "Continue Publishing" at bounding box center [819, 379] width 44 height 7
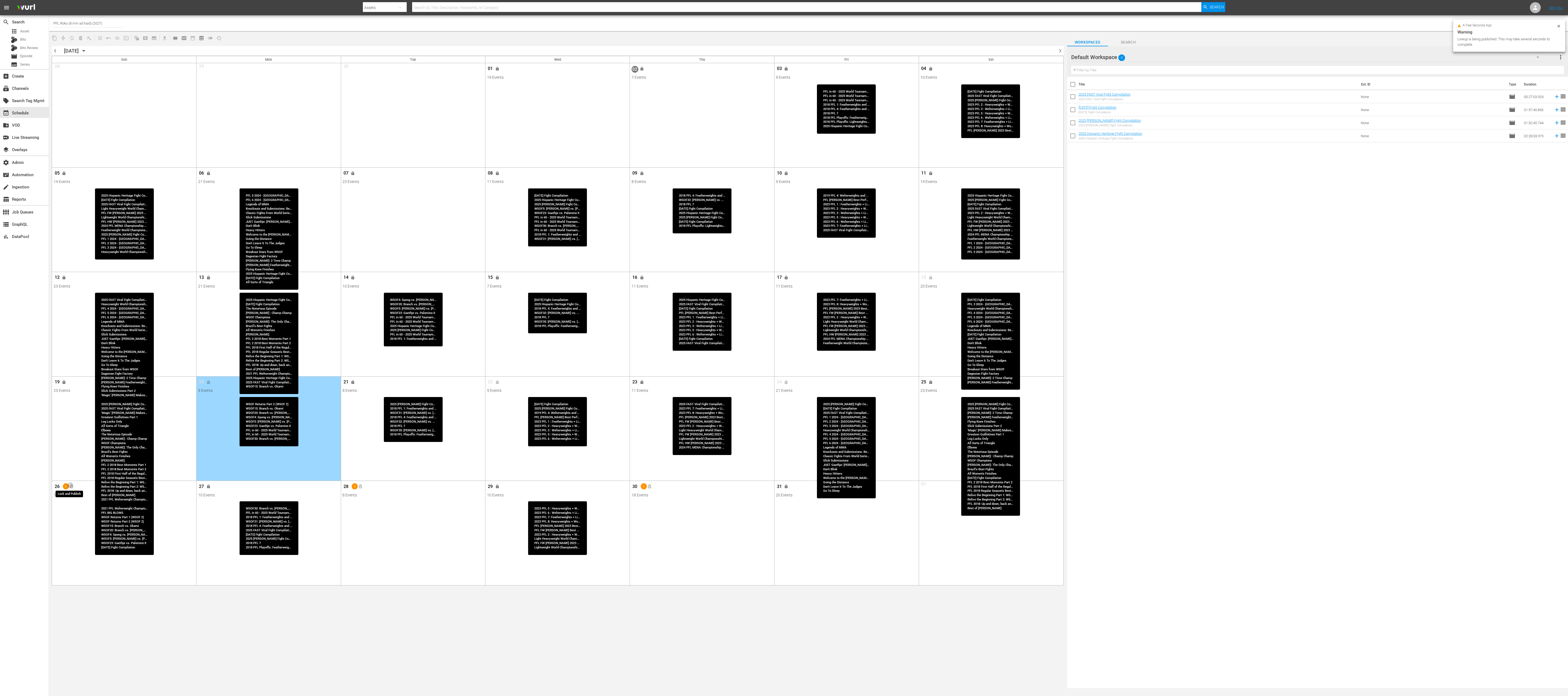
click at [74, 348] on span "lock_open" at bounding box center [71, 487] width 4 height 4
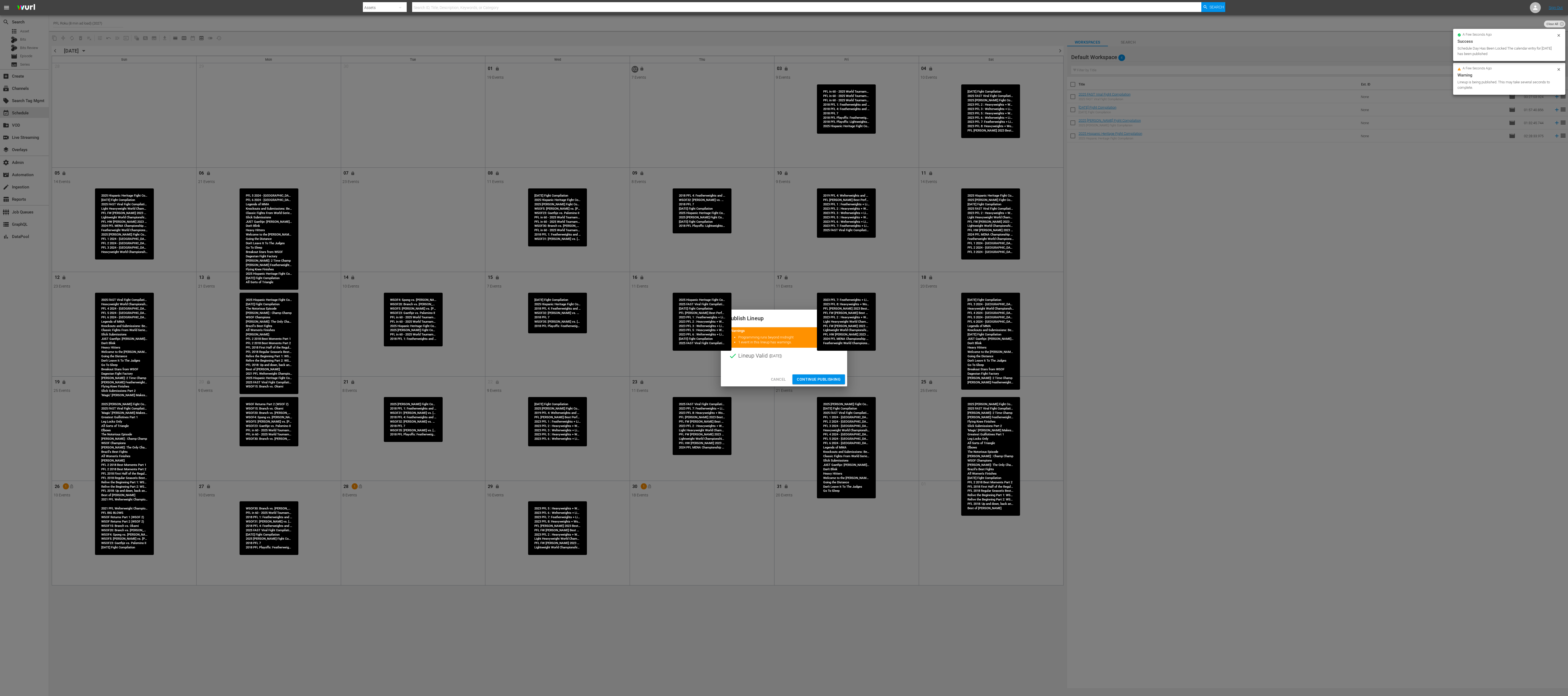
click at [784, 348] on span "Continue Publishing" at bounding box center [819, 379] width 44 height 7
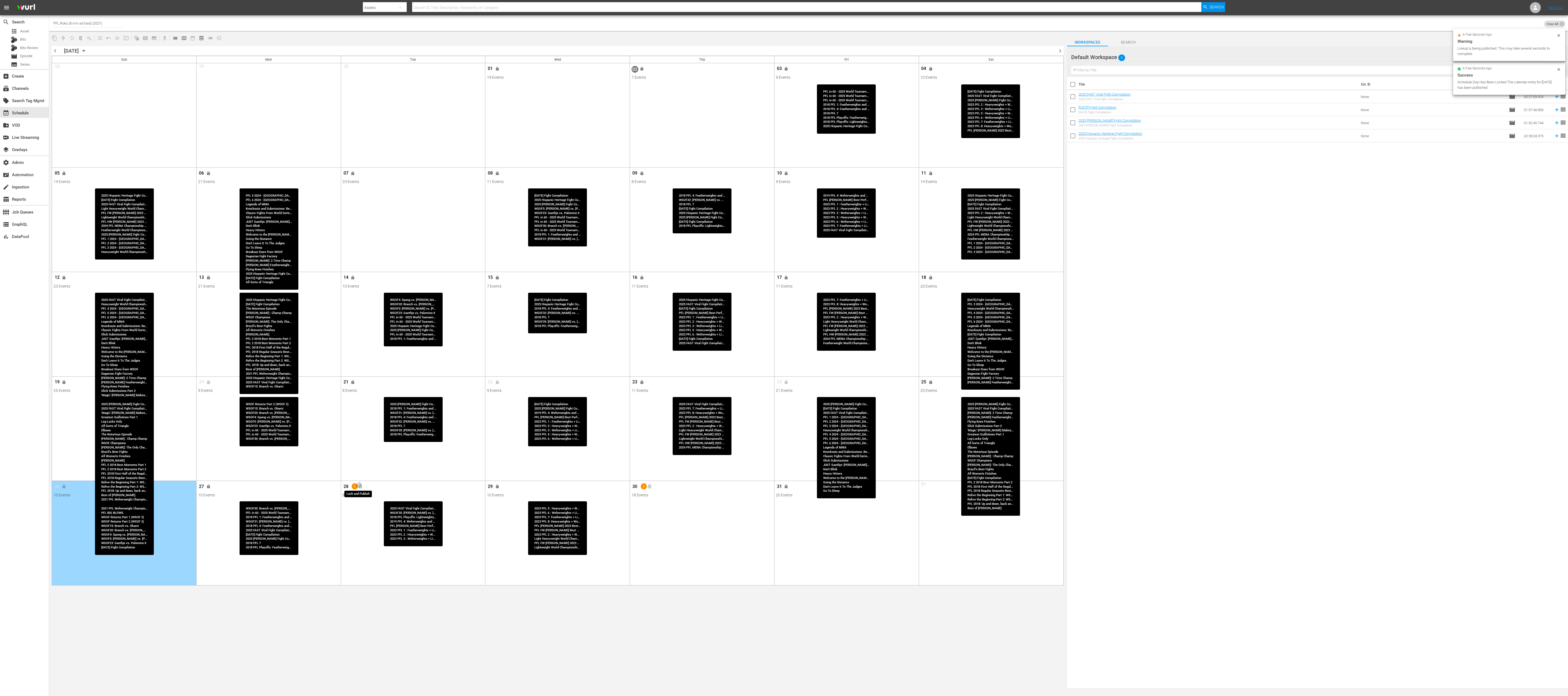
click at [361, 348] on span "lock_open" at bounding box center [360, 487] width 4 height 4
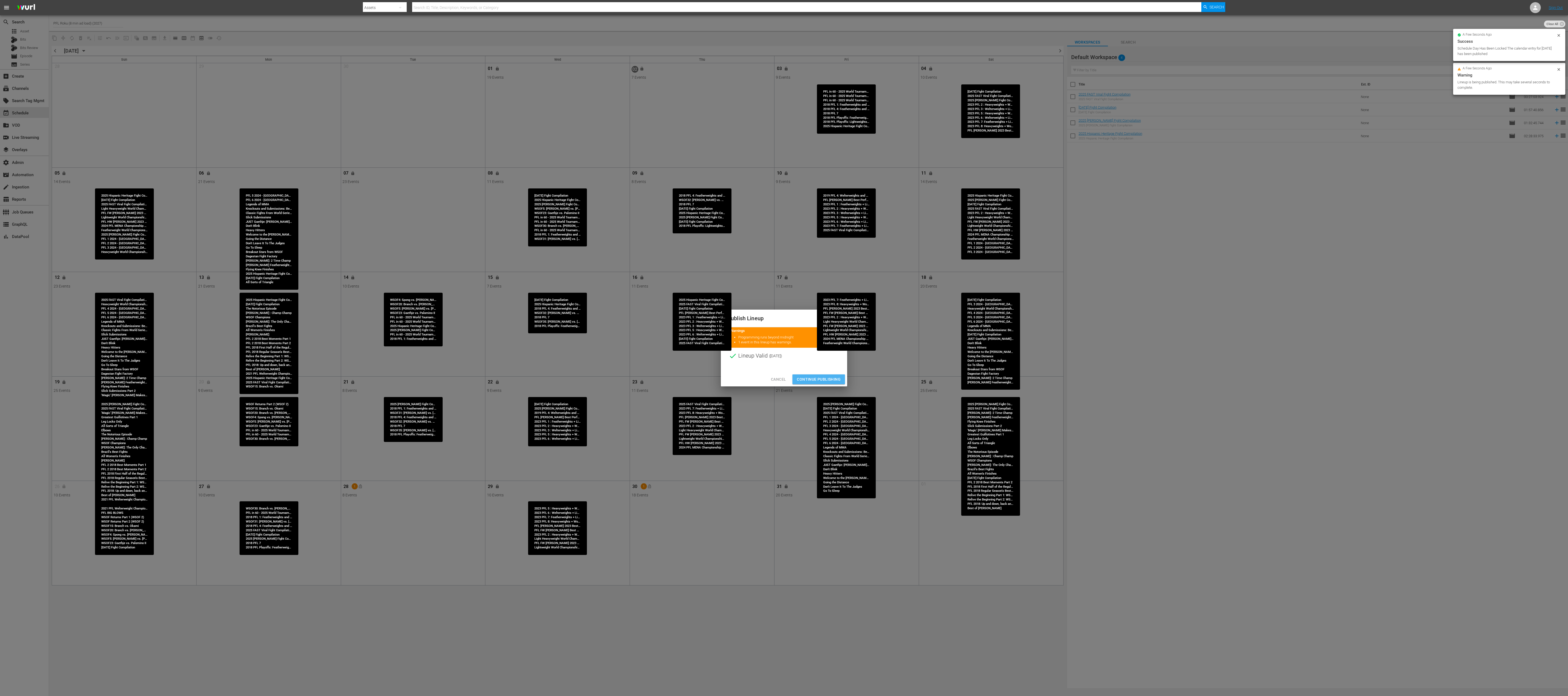
click at [784, 348] on span "Continue Publishing" at bounding box center [819, 379] width 44 height 7
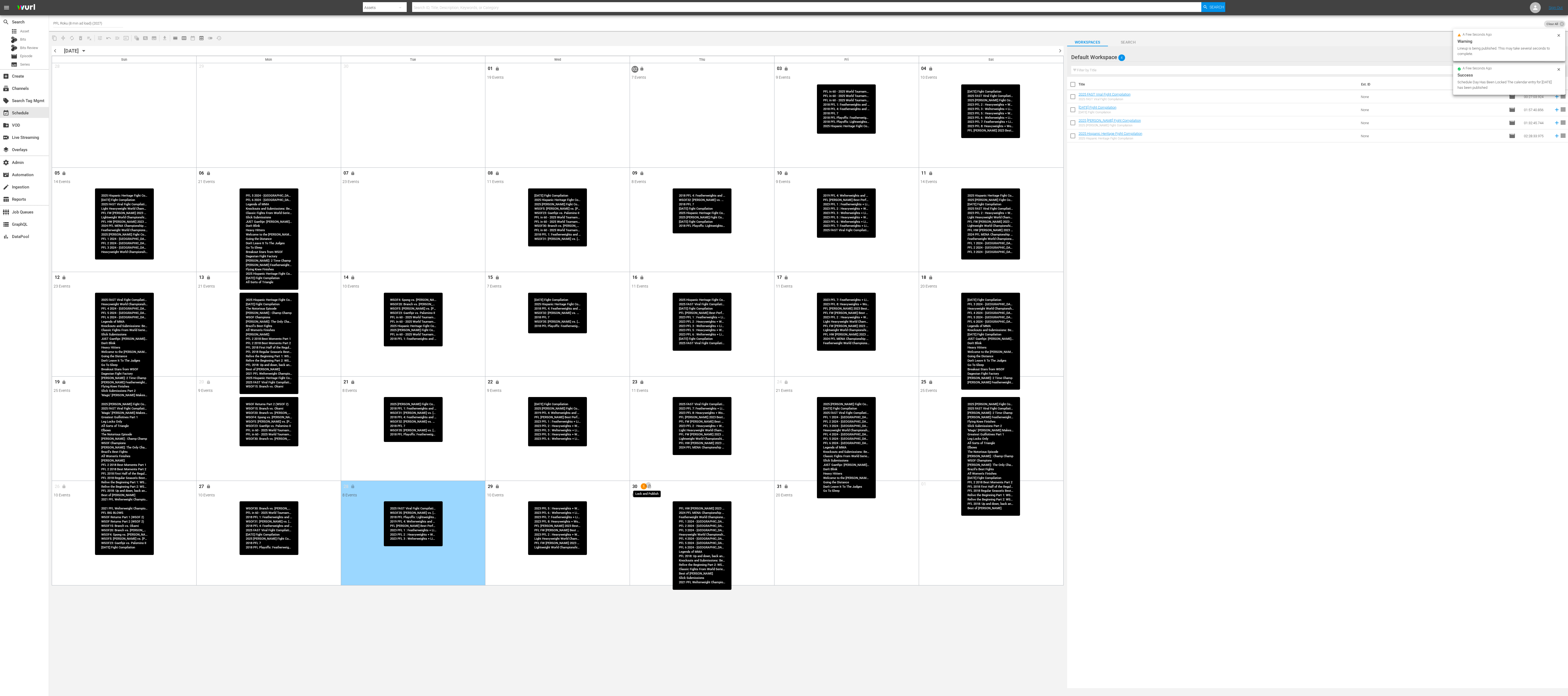
click at [650, 348] on span "lock_open" at bounding box center [649, 487] width 4 height 4
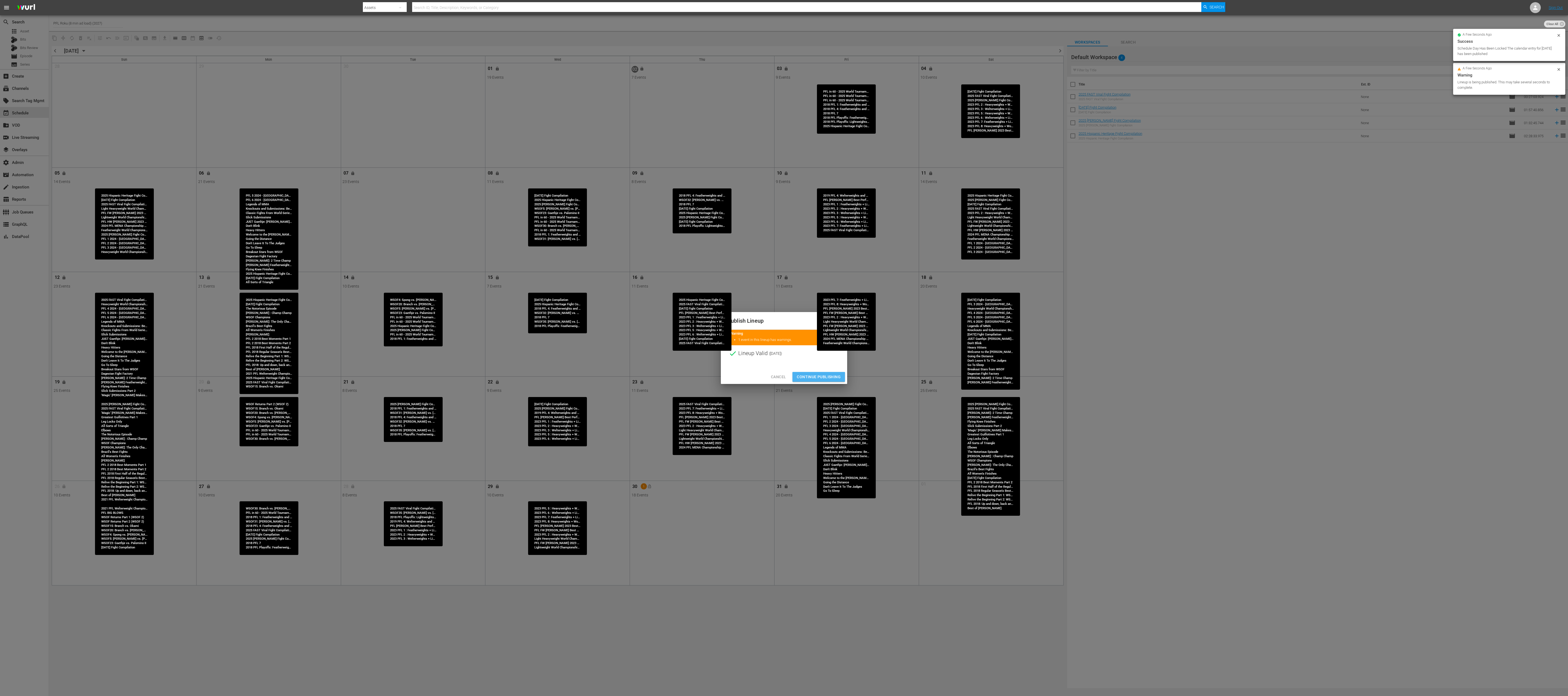
click at [784, 348] on span "Continue Publishing" at bounding box center [819, 377] width 44 height 7
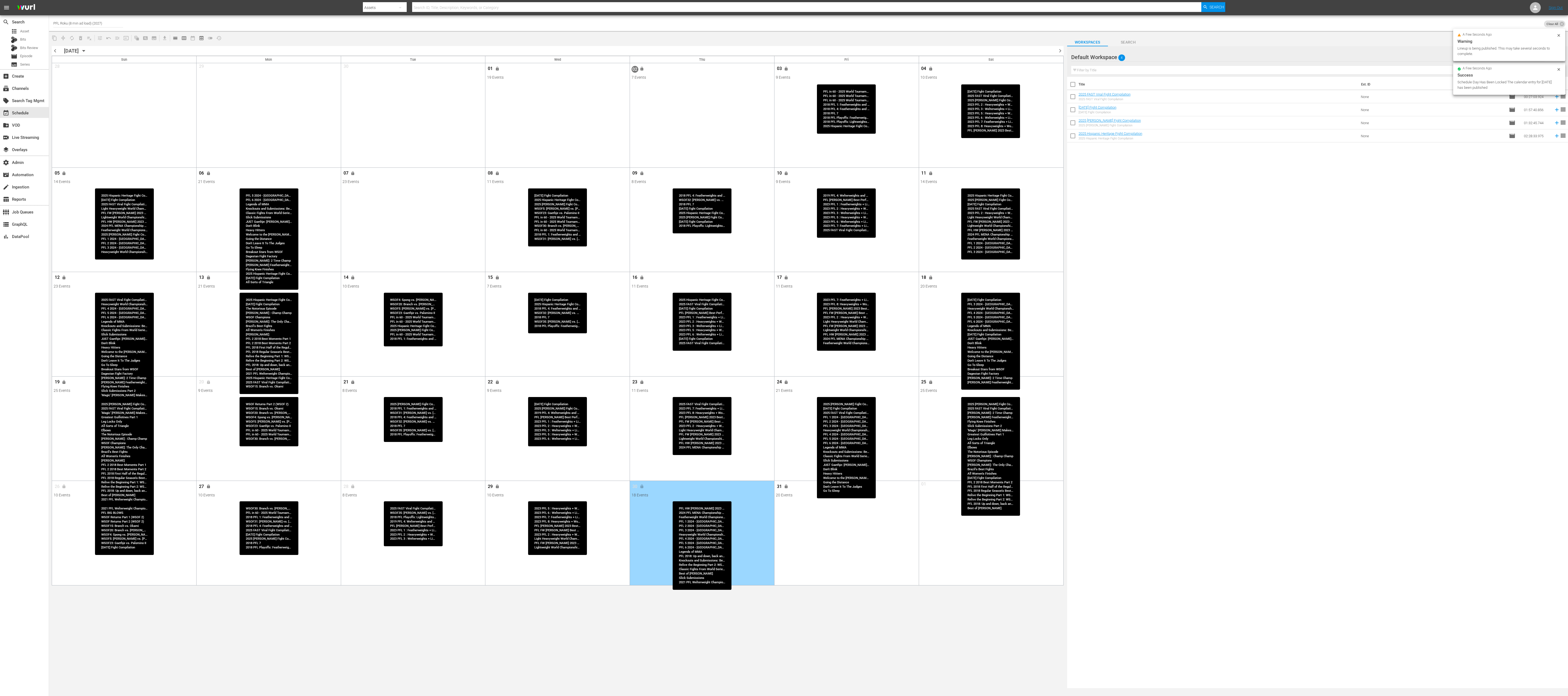
click at [784, 348] on div "Title Ext. ID Type Duration 2025 FAST Viral Fight Compilation 2025 FAST Viral F…" at bounding box center [1317, 382] width 501 height 612
click at [30, 92] on div "subscriptions Channels" at bounding box center [24, 88] width 49 height 11
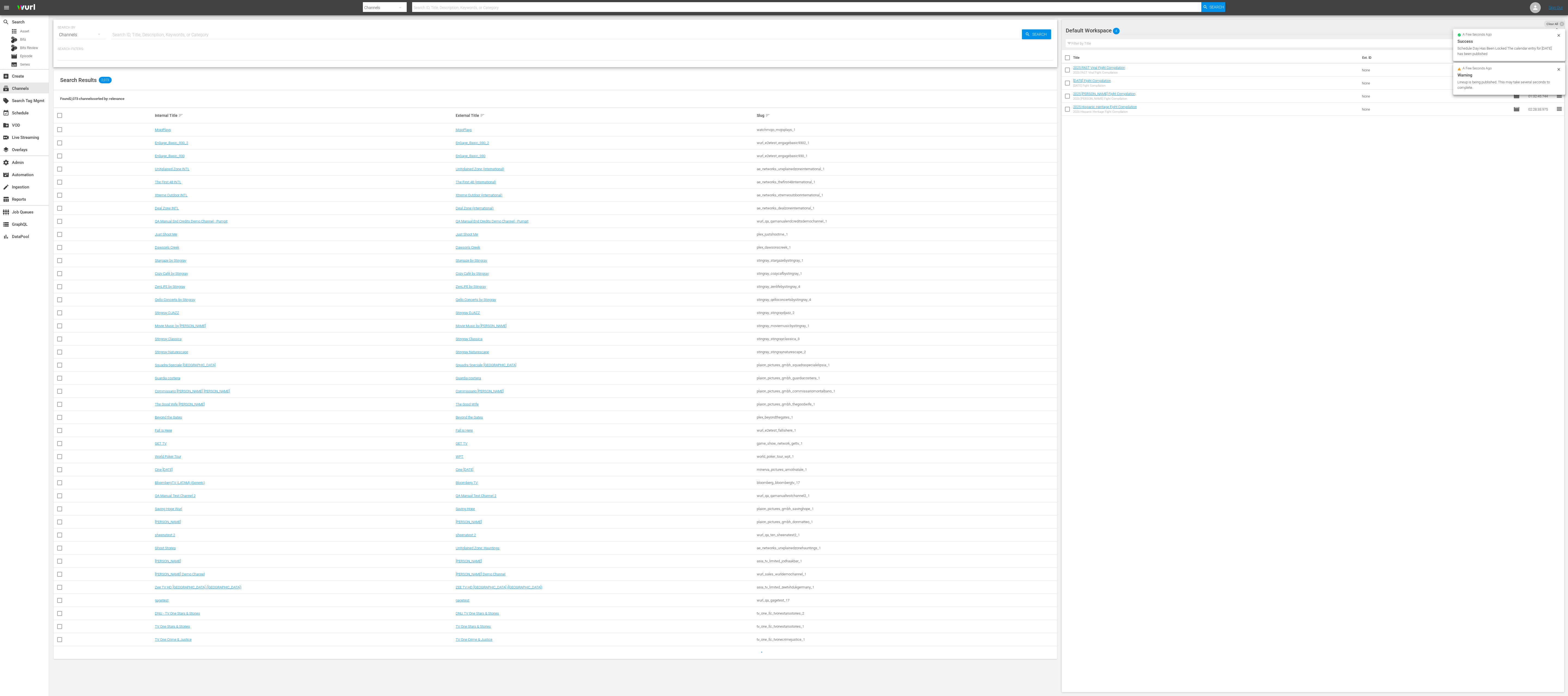
click at [379, 37] on input "text" at bounding box center [566, 35] width 911 height 13
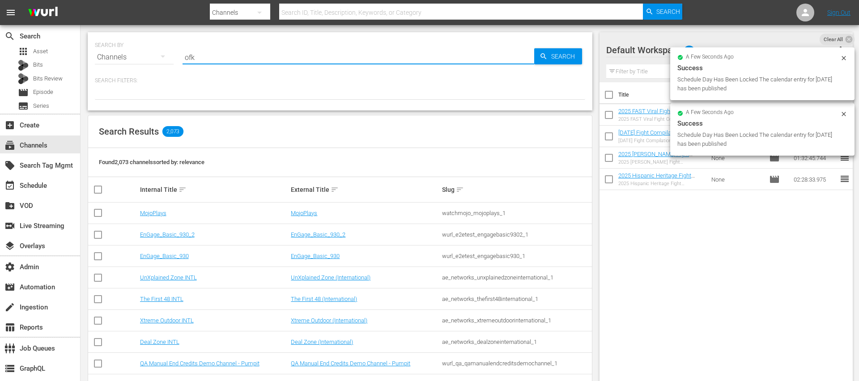
type input "ofk"
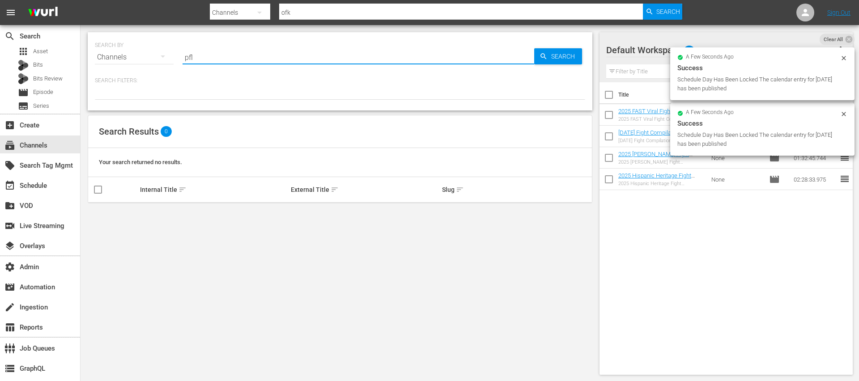
type input "pfl"
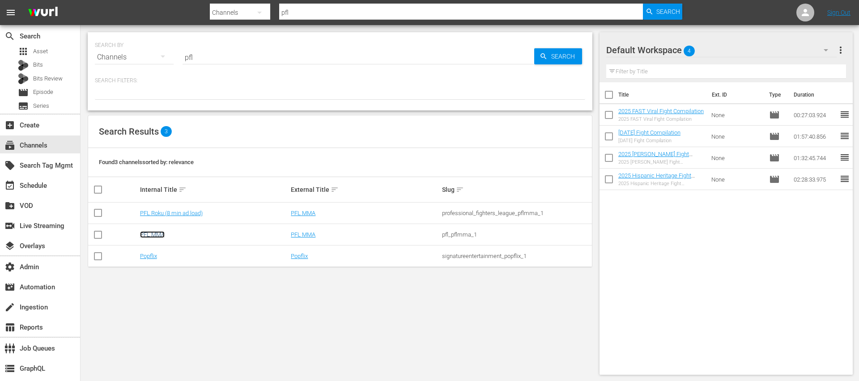
click at [157, 233] on link "PFL MMA" at bounding box center [152, 234] width 25 height 7
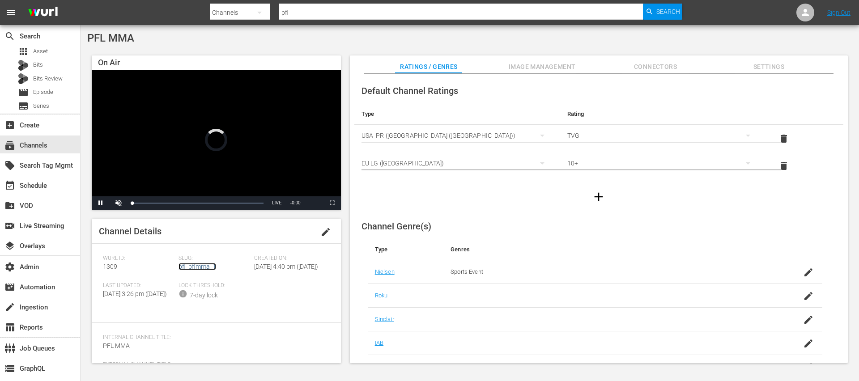
click at [191, 267] on link "pfl_pflmma_1" at bounding box center [197, 266] width 38 height 7
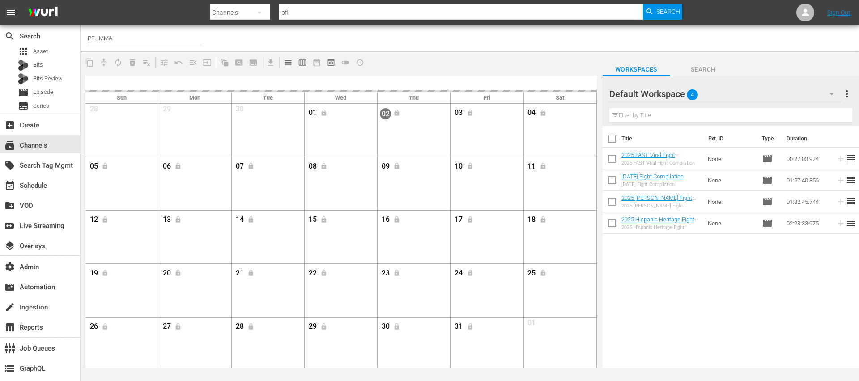
click at [286, 64] on span "calendar_view_day_outlined" at bounding box center [288, 62] width 9 height 9
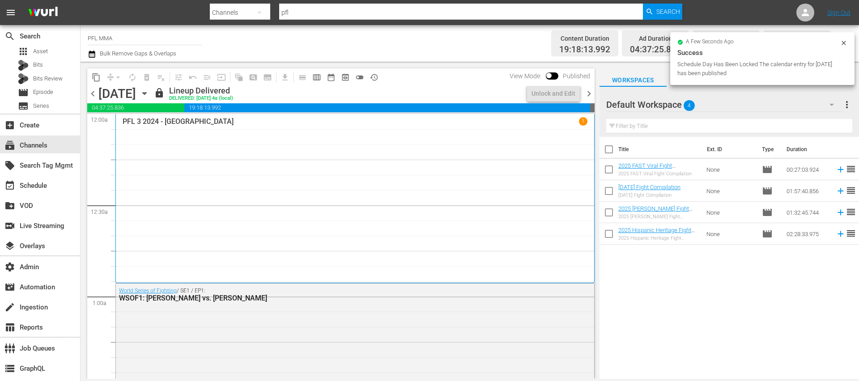
click at [590, 95] on span "chevron_right" at bounding box center [588, 93] width 11 height 11
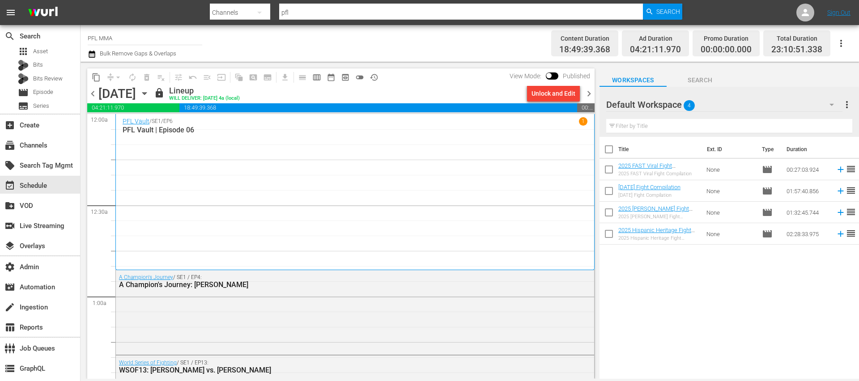
click at [562, 95] on div "Unlock and Edit" at bounding box center [553, 93] width 44 height 16
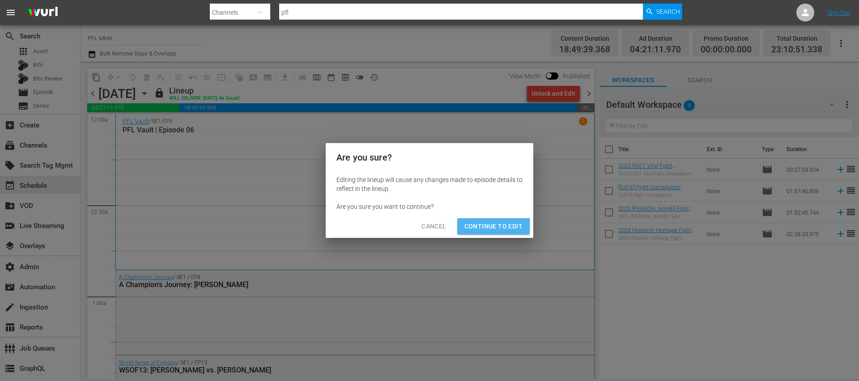
click at [492, 229] on span "Continue to Edit" at bounding box center [493, 226] width 58 height 11
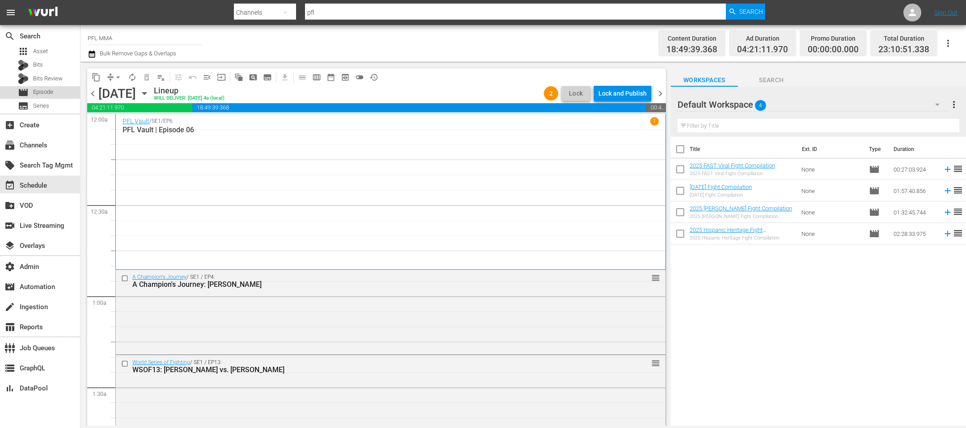
click at [43, 92] on span "Episode" at bounding box center [43, 92] width 20 height 9
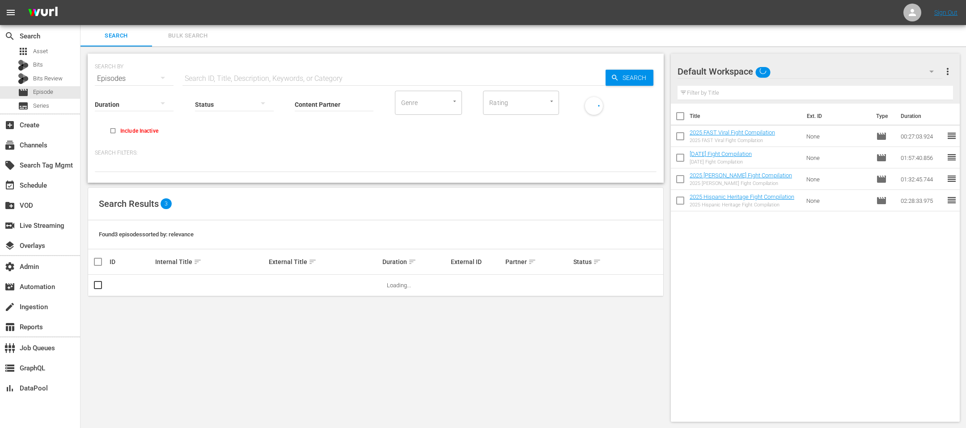
click at [334, 105] on input "Content Partner" at bounding box center [334, 105] width 79 height 32
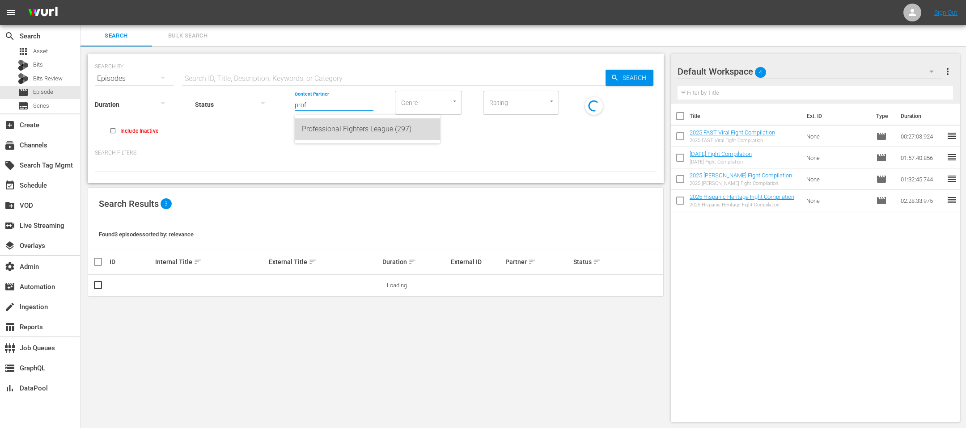
click at [340, 131] on div "Professional Fighters League (297)" at bounding box center [367, 129] width 131 height 21
type input "Professional Fighters League (297)"
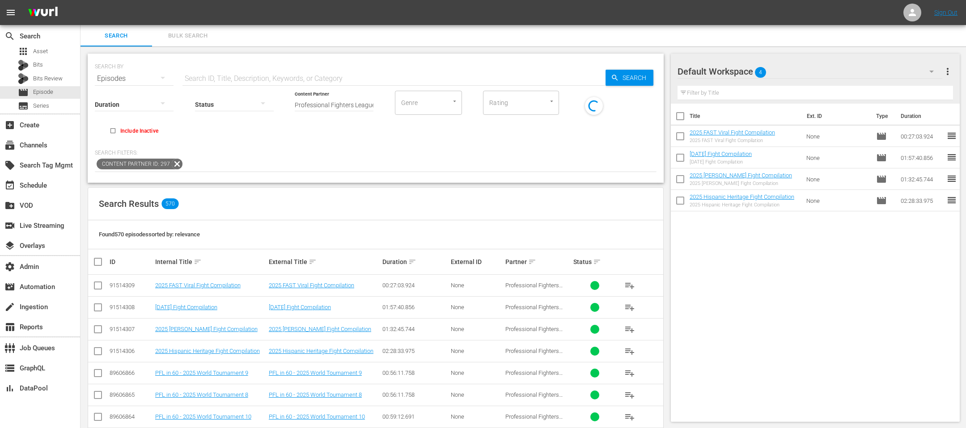
click at [347, 78] on input "text" at bounding box center [393, 78] width 423 height 21
click at [524, 140] on div "Duration Status Content Partner Enter Search Term Professional Fighters League …" at bounding box center [376, 114] width 562 height 51
click at [594, 108] on input "SearchTag" at bounding box center [602, 103] width 34 height 16
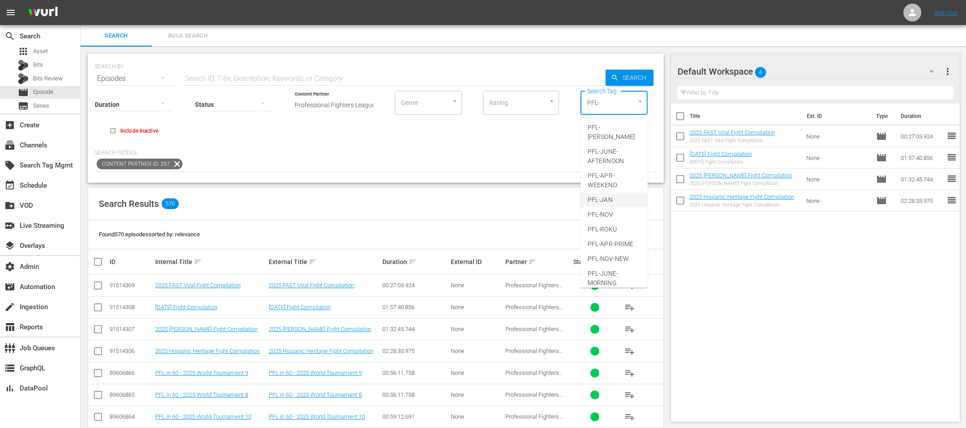
type input "PFL-"
click at [482, 165] on div "Content Partner ID: 297" at bounding box center [376, 164] width 562 height 15
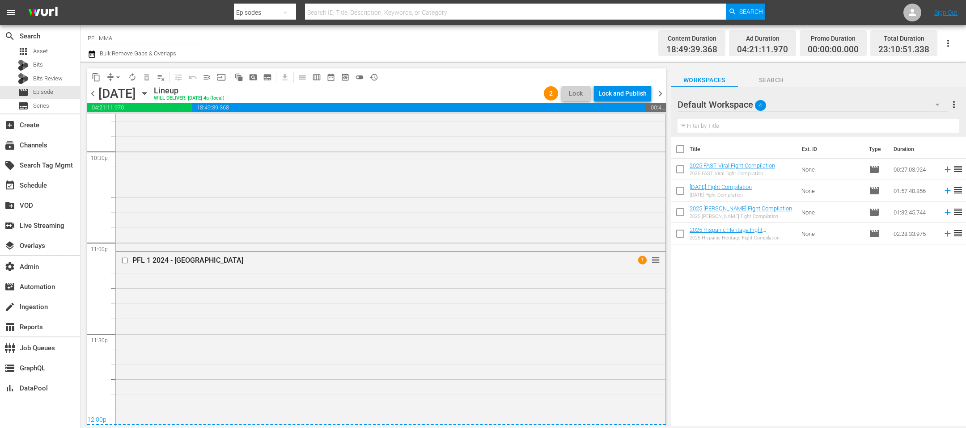
scroll to position [4073, 0]
click at [41, 323] on div "table_chart Reports" at bounding box center [25, 326] width 50 height 8
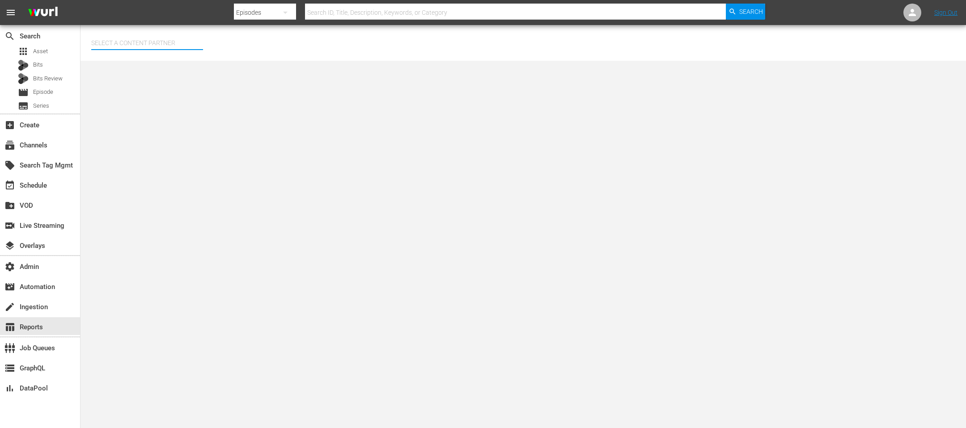
click at [186, 38] on input "text" at bounding box center [147, 42] width 112 height 21
click at [174, 64] on div "Professional Fighters League (297)" at bounding box center [163, 67] width 131 height 21
type input "Professional Fighters League (297)"
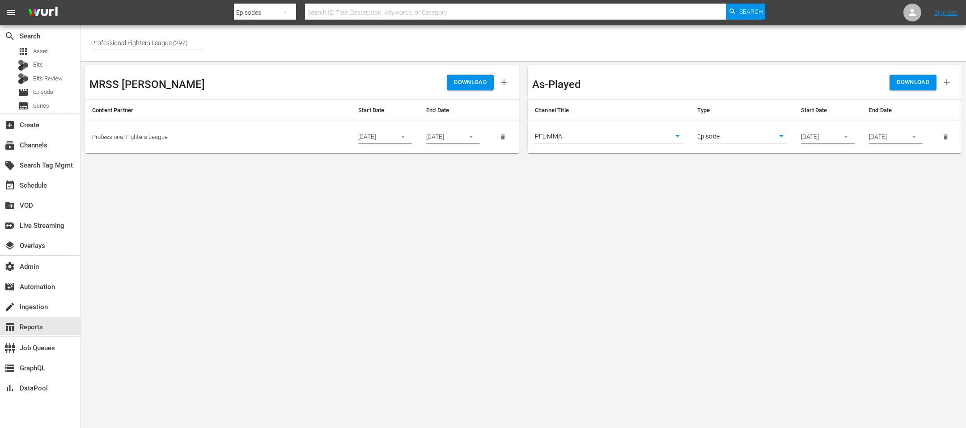
click at [824, 136] on input "[DATE]" at bounding box center [817, 137] width 33 height 13
click at [853, 136] on button "button" at bounding box center [845, 136] width 17 height 17
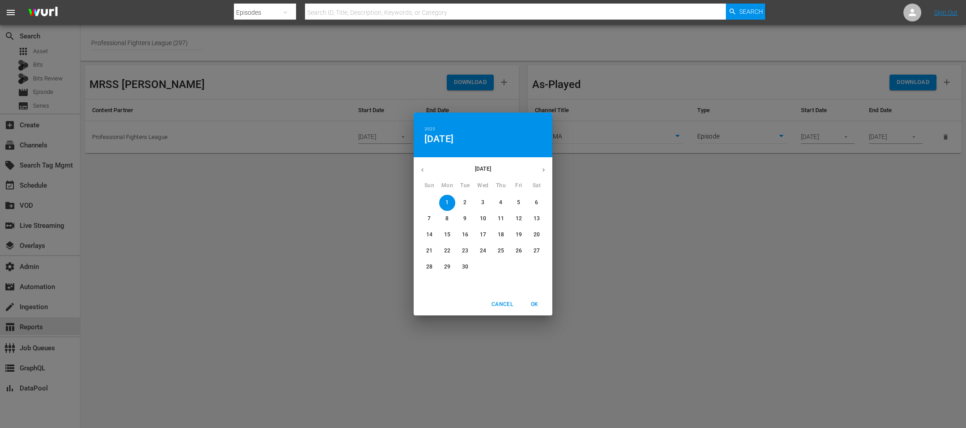
click at [543, 166] on button "button" at bounding box center [543, 169] width 17 height 17
click at [497, 206] on span "2" at bounding box center [501, 203] width 16 height 8
drag, startPoint x: 532, startPoint y: 307, endPoint x: 563, endPoint y: 277, distance: 42.7
click at [532, 307] on span "OK" at bounding box center [534, 304] width 21 height 9
type input "[DATE]"
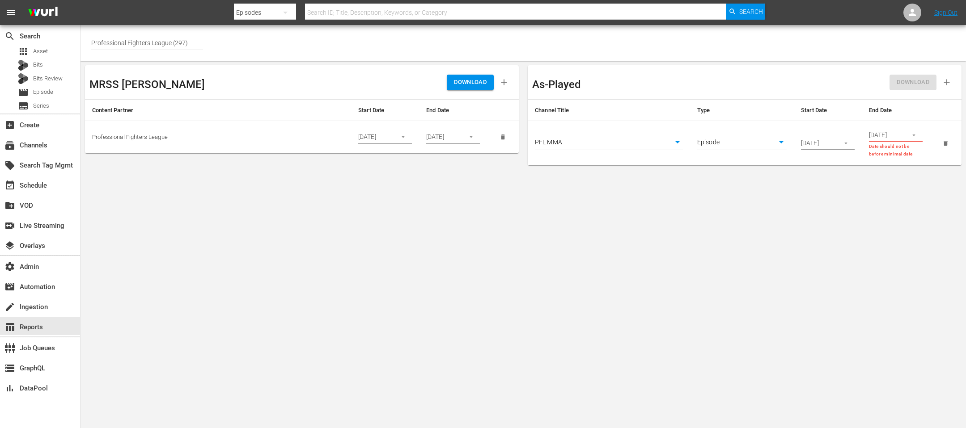
click at [916, 137] on icon "button" at bounding box center [914, 135] width 7 height 7
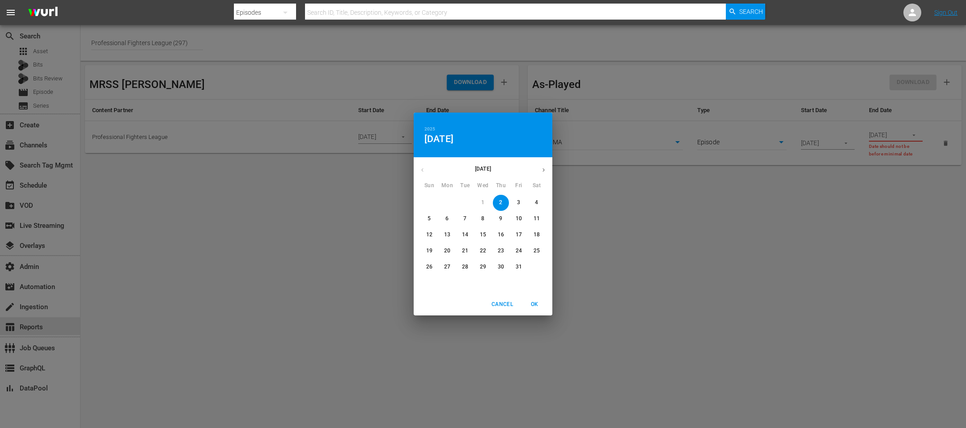
click at [541, 172] on icon "button" at bounding box center [543, 170] width 7 height 7
click at [534, 200] on span "1" at bounding box center [537, 203] width 16 height 8
click at [536, 308] on span "OK" at bounding box center [534, 304] width 21 height 9
type input "[DATE]"
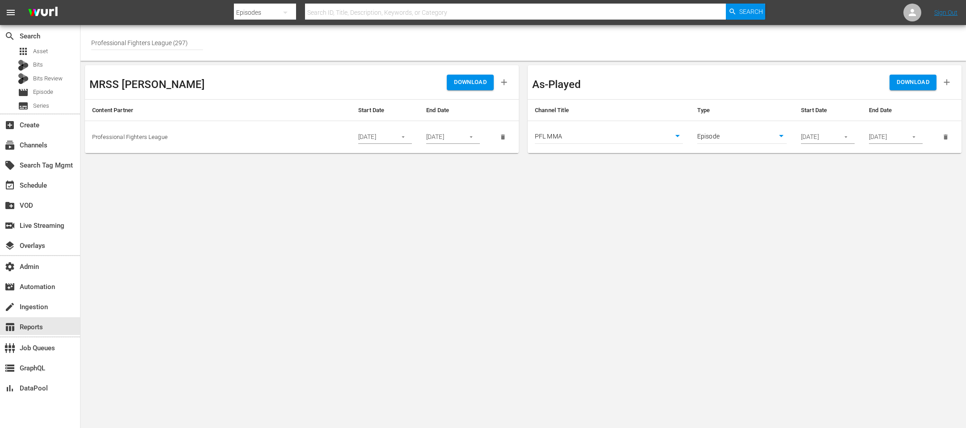
click at [919, 84] on span "DOWNLOAD" at bounding box center [913, 82] width 33 height 10
click at [47, 95] on span "Episode" at bounding box center [43, 92] width 20 height 9
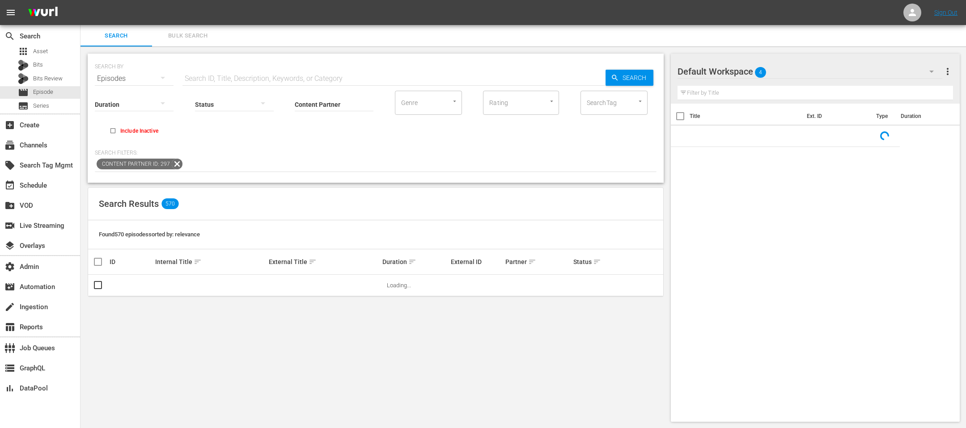
click at [947, 75] on span "more_vert" at bounding box center [947, 71] width 11 height 11
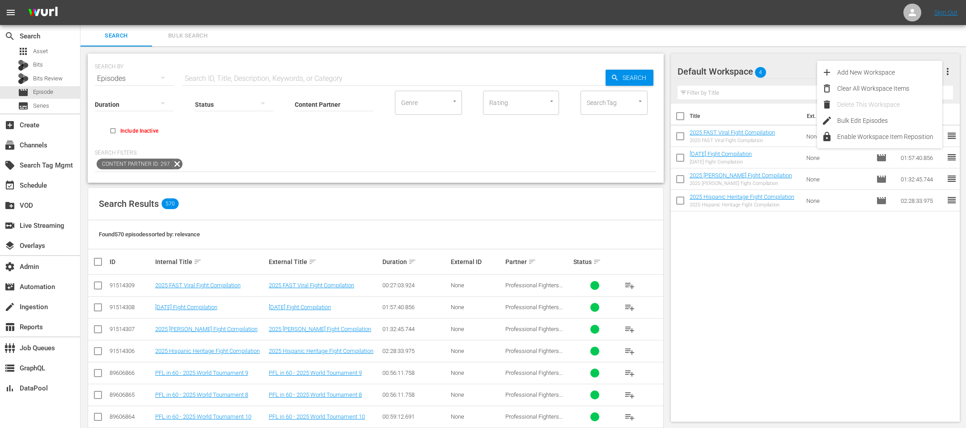
click at [796, 283] on div "Title Ext. ID Type Duration 2025 FAST Viral Fight Compilation 2025 FAST Viral F…" at bounding box center [815, 261] width 289 height 315
click at [944, 75] on span "more_vert" at bounding box center [947, 71] width 11 height 11
click at [877, 122] on div "Bulk Edit Episodes" at bounding box center [889, 121] width 105 height 16
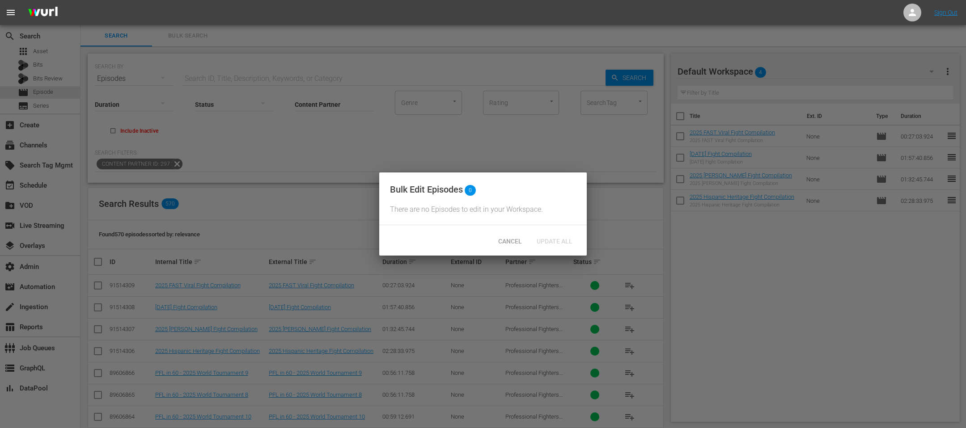
click at [482, 215] on div "Bulk Edit Episodes 0 There are no Episodes to edit in your Workspace." at bounding box center [483, 199] width 208 height 53
click at [504, 242] on span "Cancel" at bounding box center [510, 241] width 38 height 7
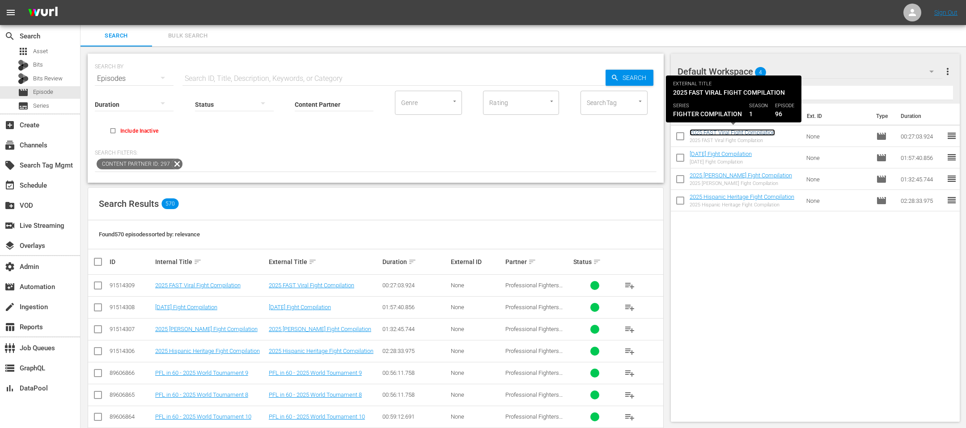
click at [729, 133] on link "2025 FAST Viral Fight Compilation" at bounding box center [732, 132] width 85 height 7
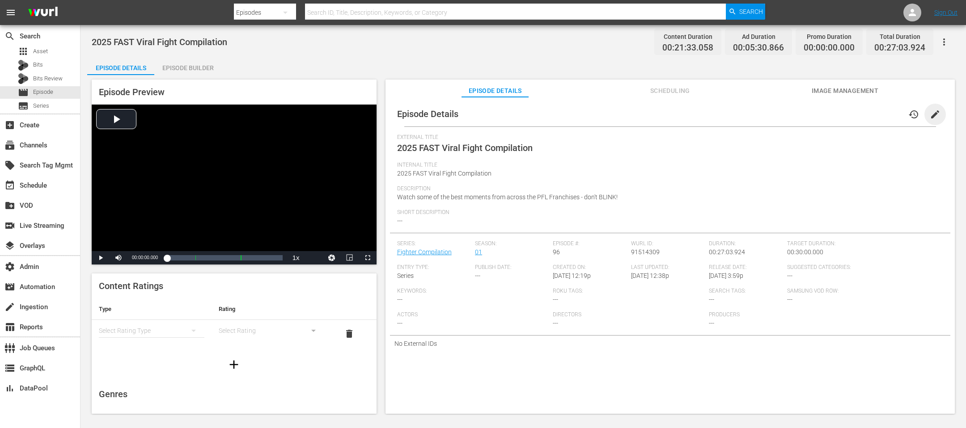
click at [935, 117] on span "edit" at bounding box center [935, 114] width 11 height 11
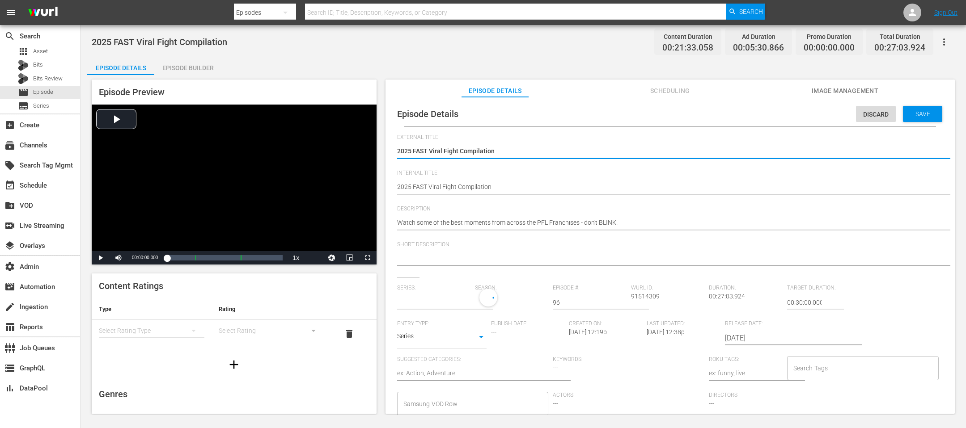
type input "Fighter Compilation"
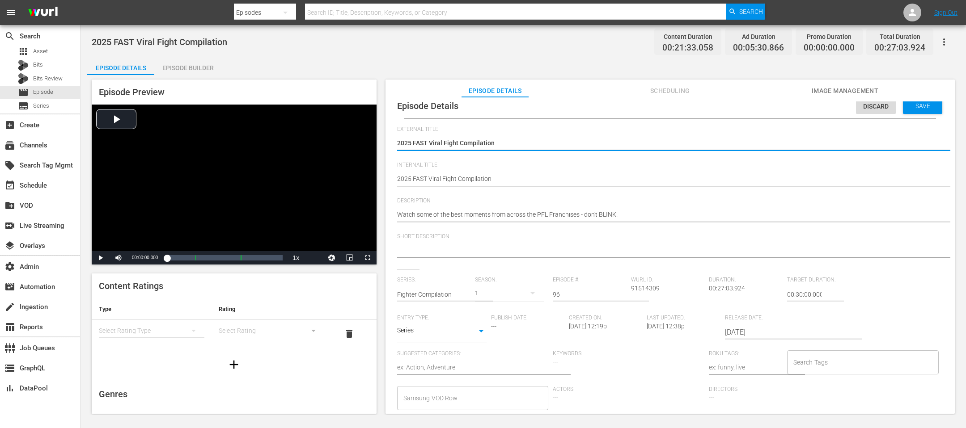
click at [831, 361] on input "Search Tags" at bounding box center [856, 363] width 130 height 16
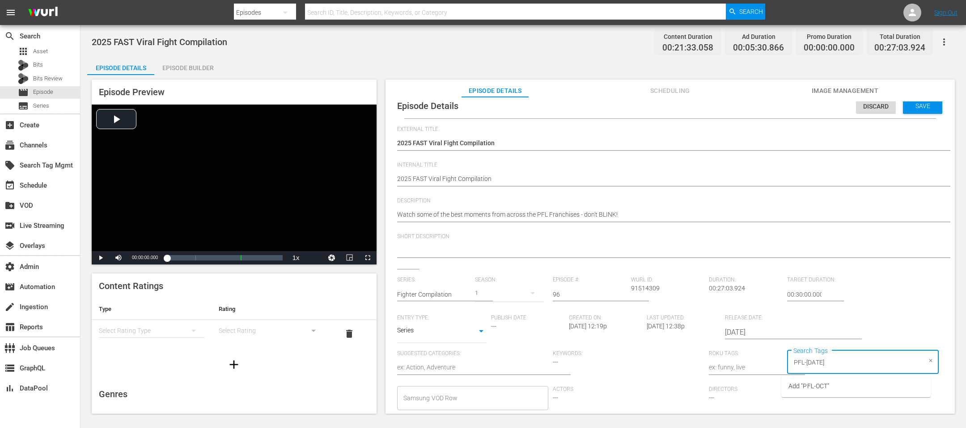
type input "PFL-OCT25"
click at [828, 388] on span "Add "PFL-OCT25"" at bounding box center [811, 386] width 47 height 9
click at [915, 108] on span "Save" at bounding box center [922, 105] width 29 height 7
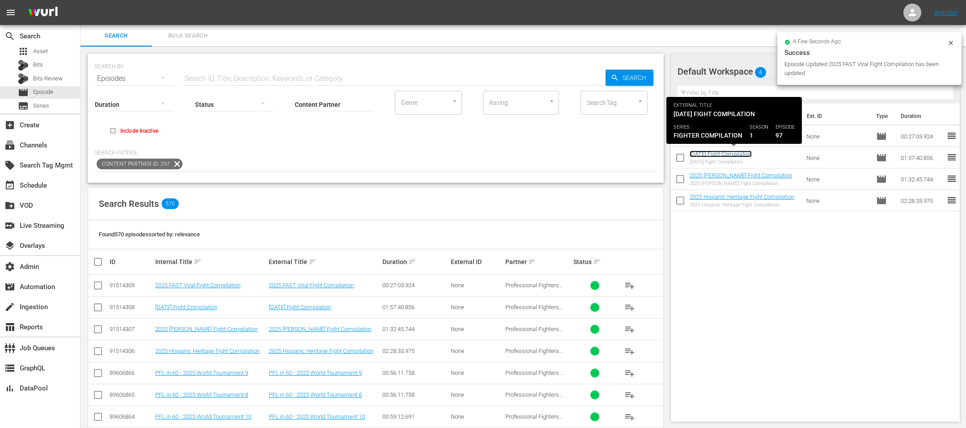
click at [748, 153] on link "[DATE] Fight Compilation" at bounding box center [721, 154] width 62 height 7
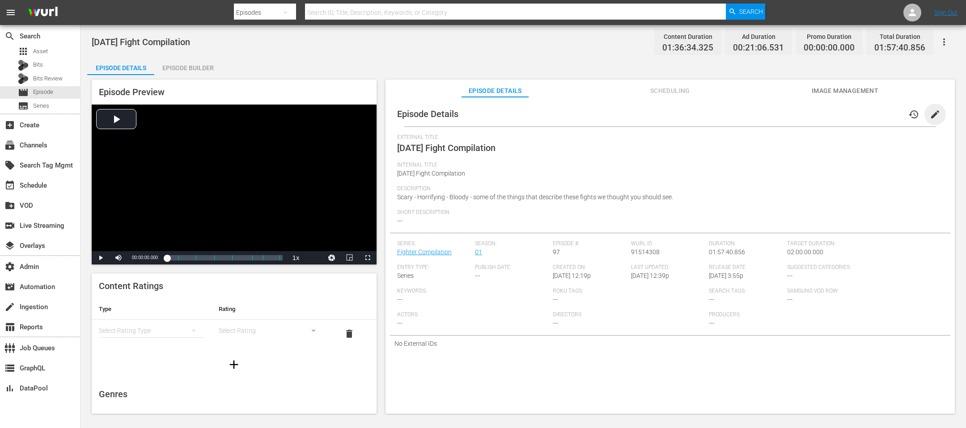
click at [930, 115] on span "edit" at bounding box center [935, 114] width 11 height 11
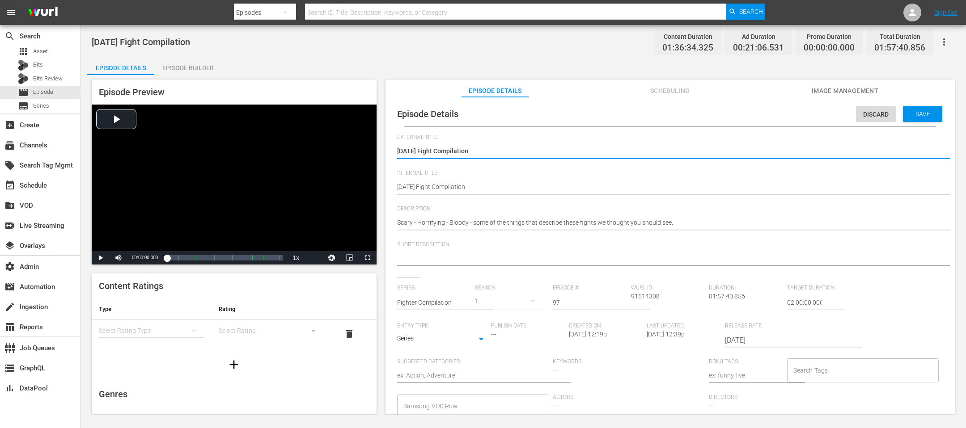
scroll to position [8, 0]
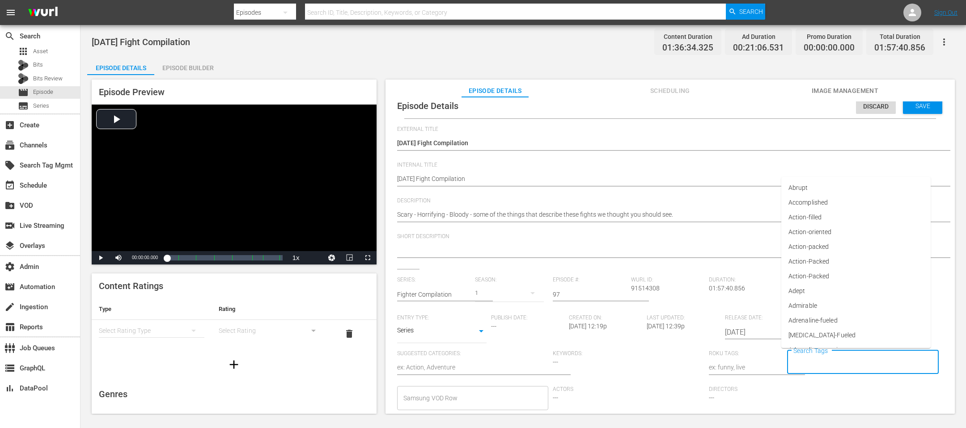
click at [809, 361] on input "Search Tags" at bounding box center [856, 363] width 130 height 16
type input "PFL-OCT"
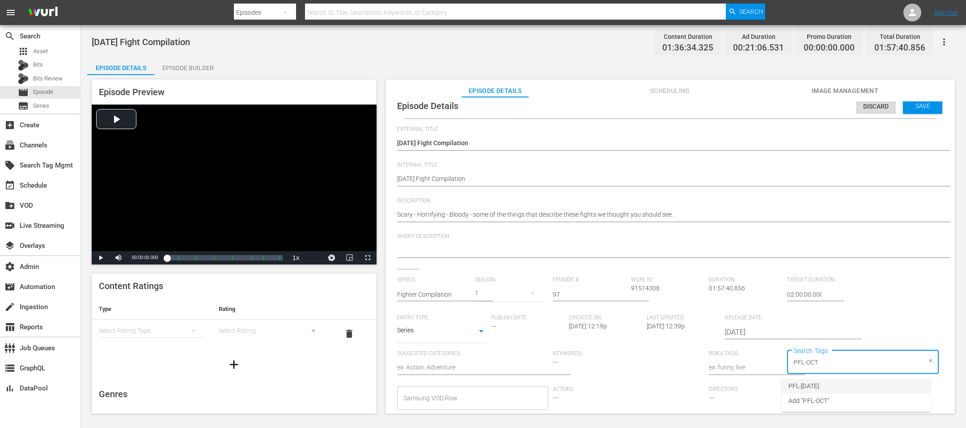
click at [816, 389] on span "PFL-OCT25" at bounding box center [803, 386] width 30 height 9
click at [922, 105] on span "Save" at bounding box center [922, 105] width 29 height 7
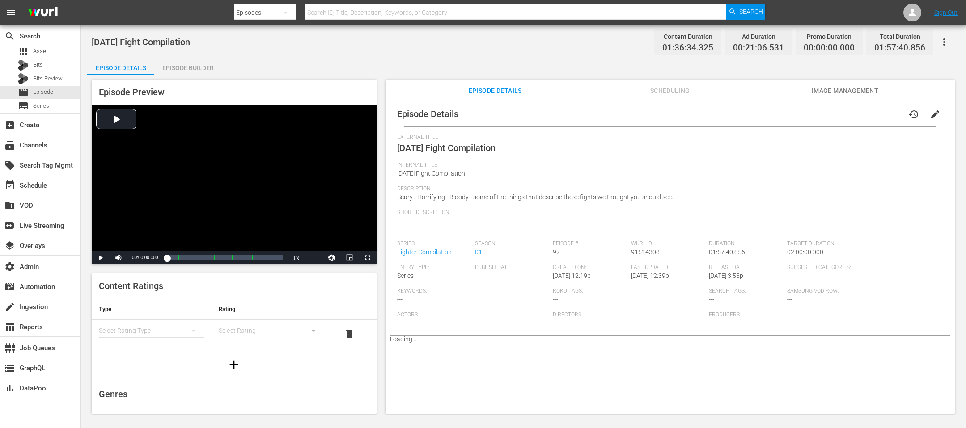
scroll to position [0, 0]
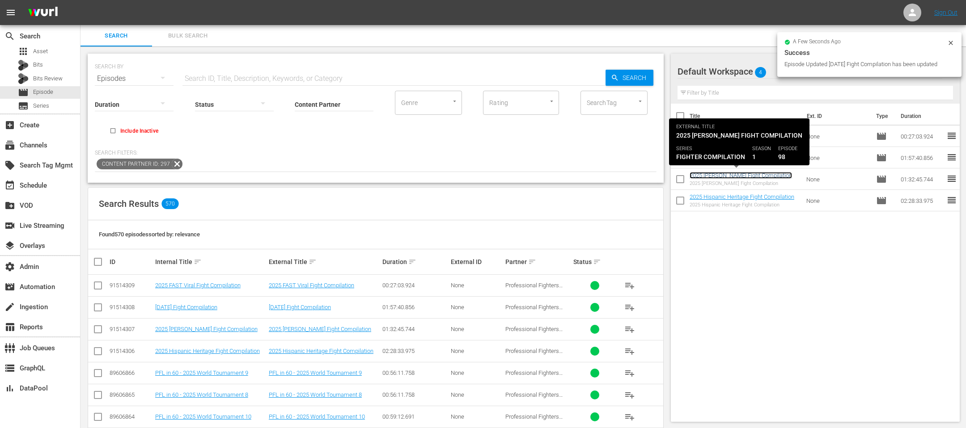
click at [743, 172] on link "2025 [PERSON_NAME] Fight Compilation" at bounding box center [741, 175] width 102 height 7
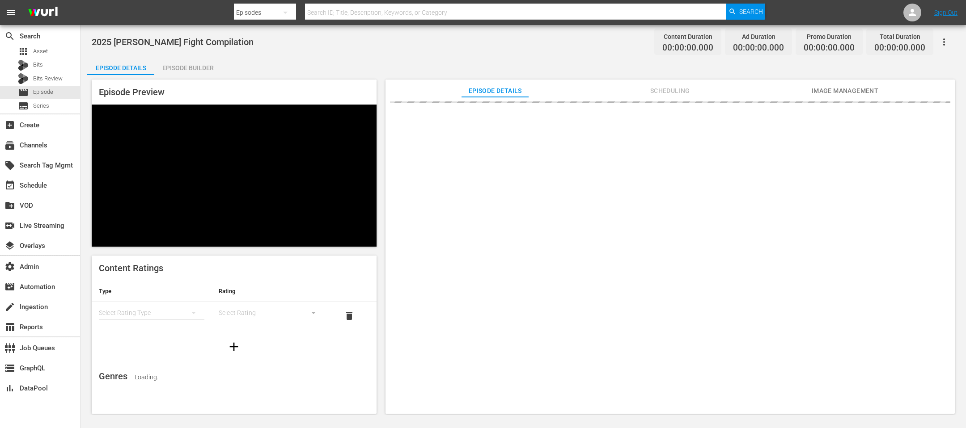
click at [951, 38] on button "button" at bounding box center [943, 41] width 21 height 21
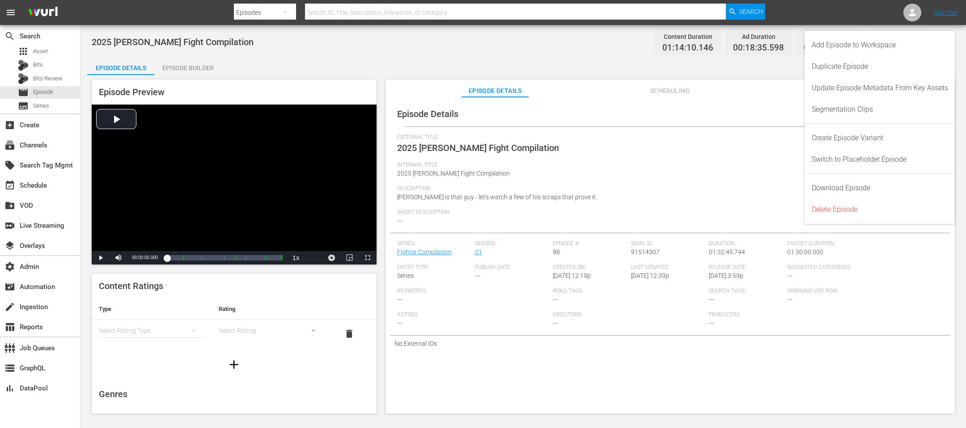
click at [763, 110] on div "Episode Details history edit" at bounding box center [670, 114] width 560 height 25
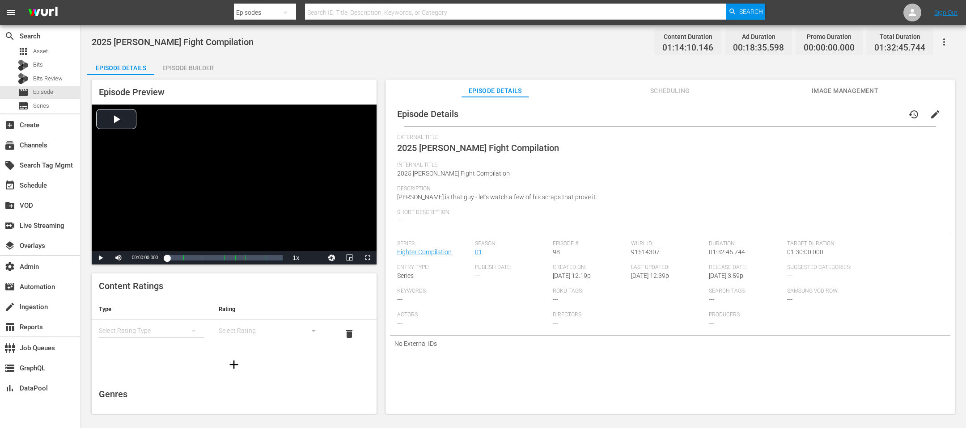
click at [943, 44] on icon "button" at bounding box center [944, 41] width 2 height 7
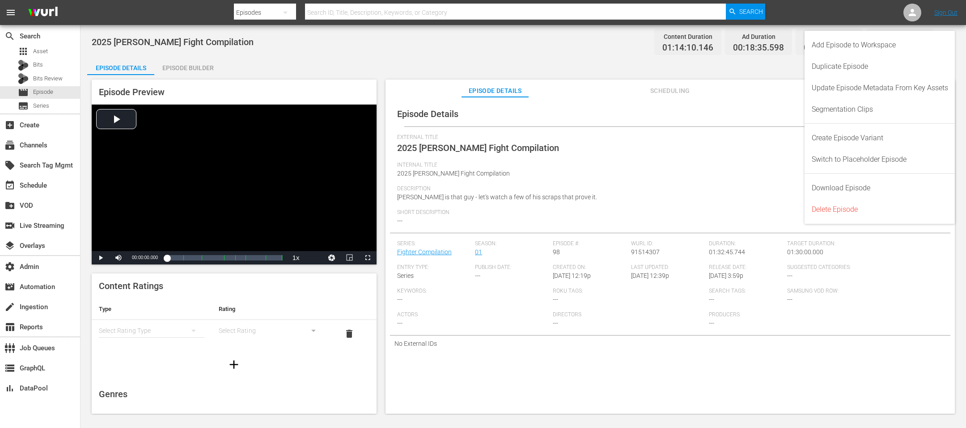
click at [727, 118] on div "Episode Details history edit" at bounding box center [670, 114] width 560 height 25
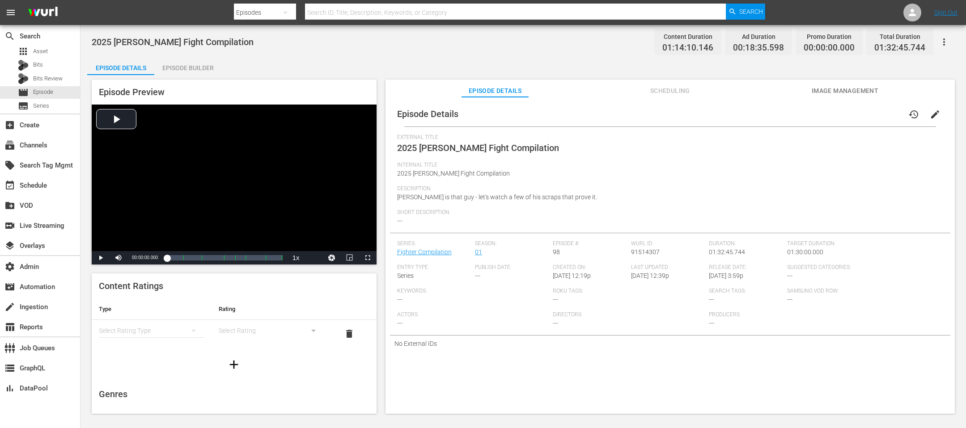
click at [932, 113] on span "edit" at bounding box center [935, 114] width 11 height 11
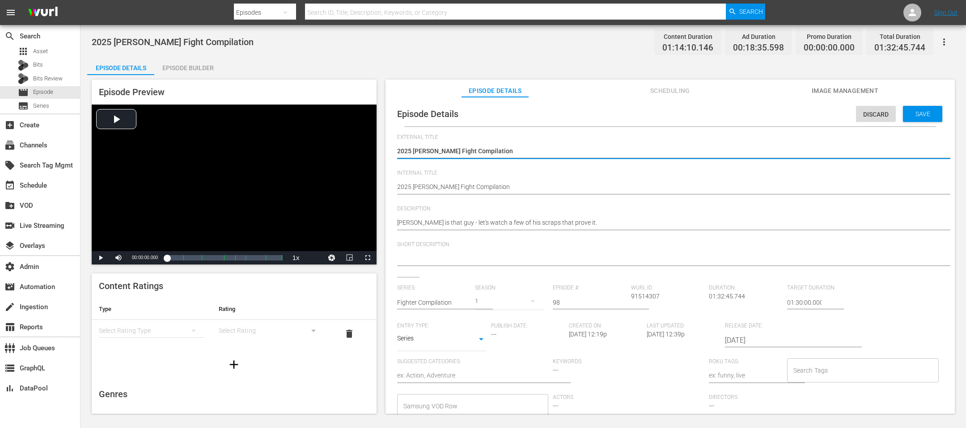
scroll to position [8, 0]
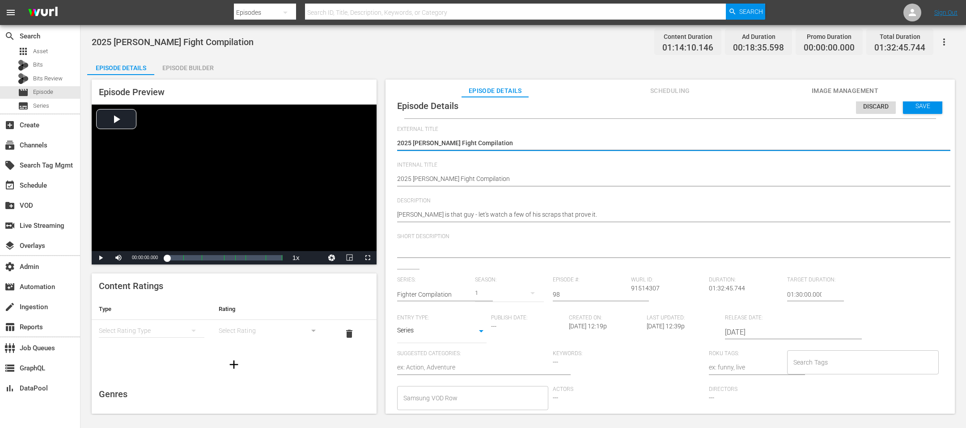
click at [806, 365] on input "Search Tags" at bounding box center [856, 363] width 130 height 16
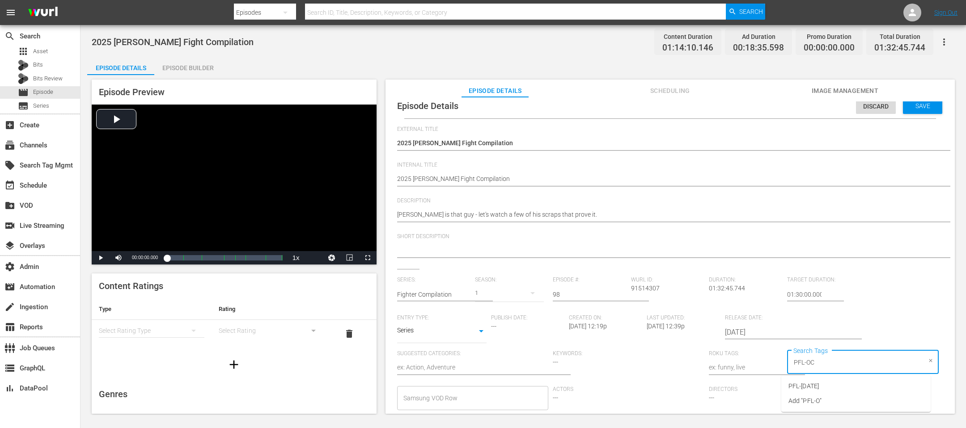
type input "PFL-OCT"
click at [813, 388] on span "PFL-OCT25" at bounding box center [803, 386] width 30 height 9
click at [921, 104] on span "Save" at bounding box center [922, 105] width 29 height 7
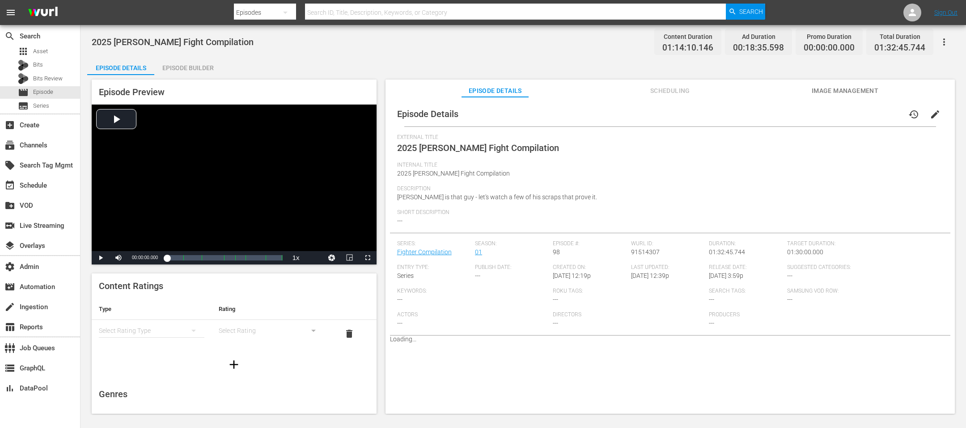
scroll to position [0, 0]
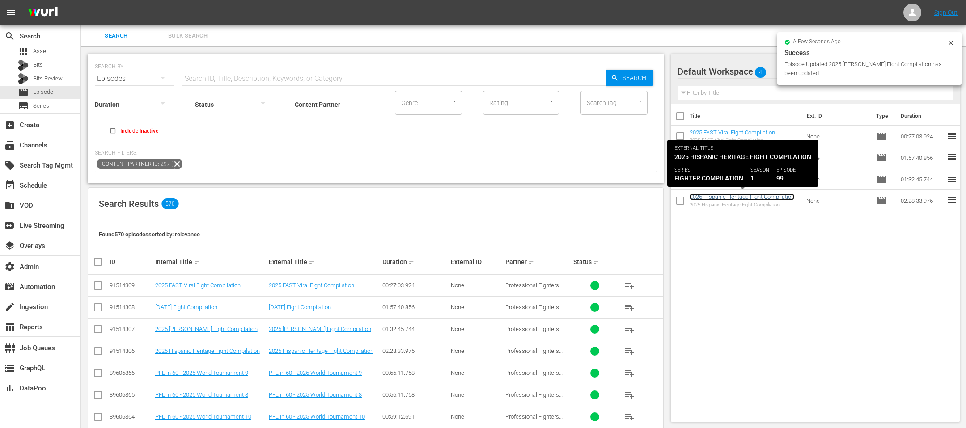
click at [757, 196] on link "2025 Hispanic Heritage Fight Compilation" at bounding box center [742, 197] width 105 height 7
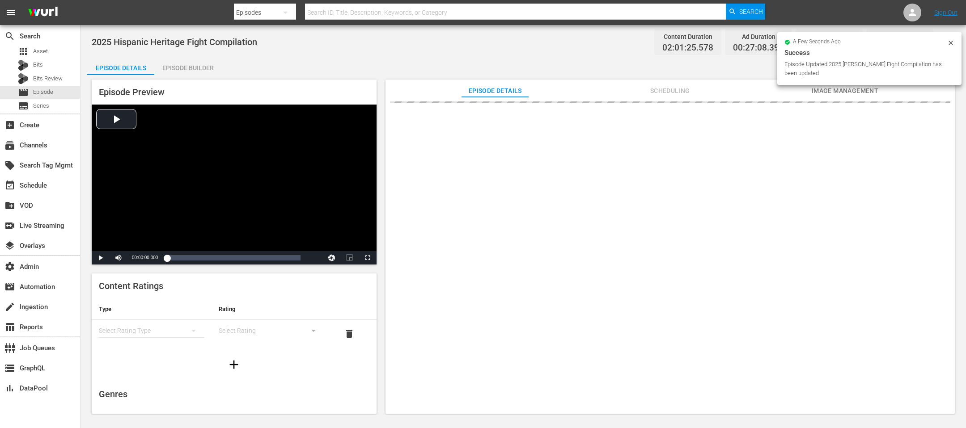
click at [947, 45] on icon at bounding box center [950, 42] width 7 height 7
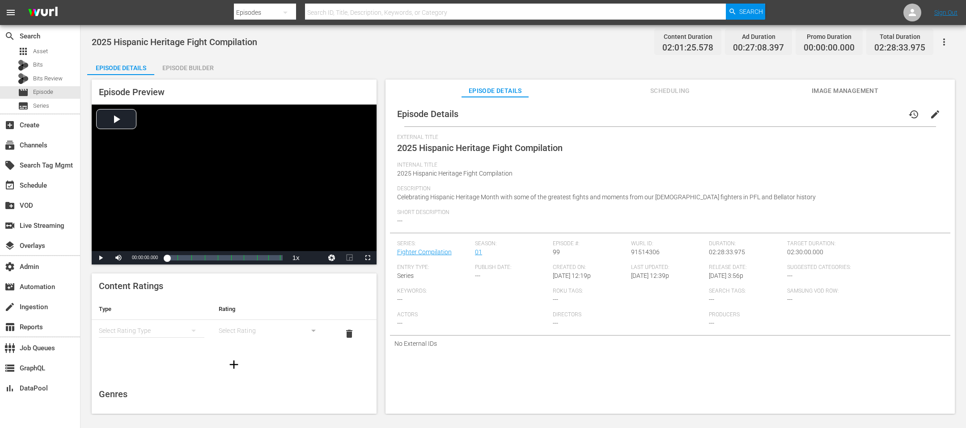
click at [933, 117] on span "edit" at bounding box center [935, 114] width 11 height 11
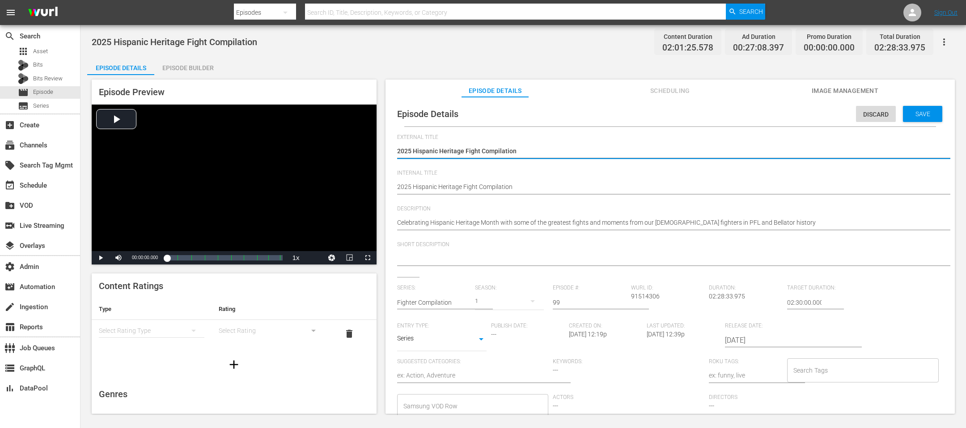
scroll to position [8, 0]
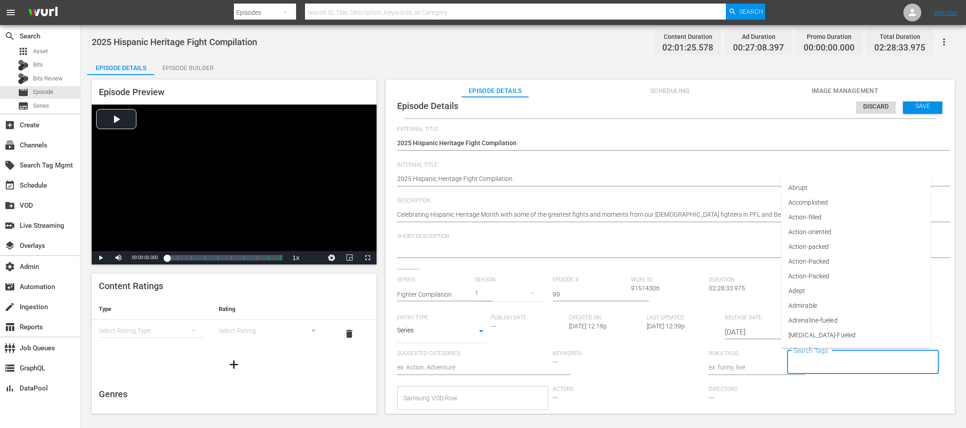
click at [815, 369] on input "Search Tags" at bounding box center [856, 363] width 130 height 16
type input "PFL-OCT"
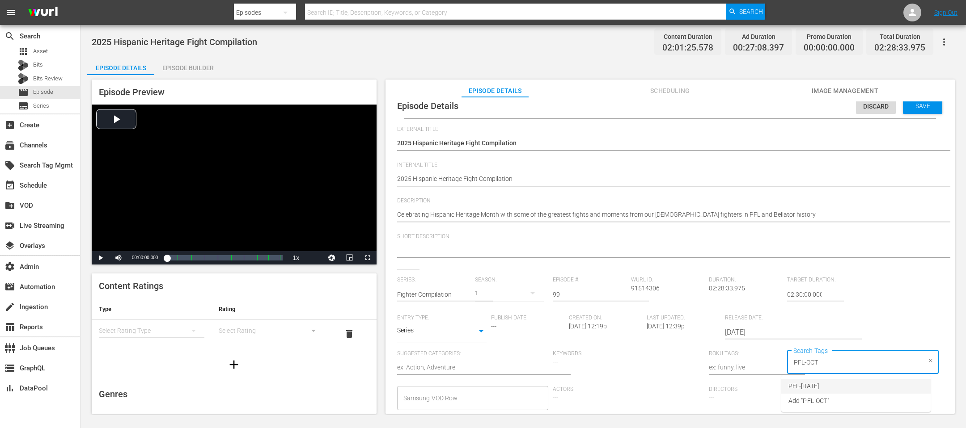
click at [817, 389] on span "PFL-OCT25" at bounding box center [803, 386] width 30 height 9
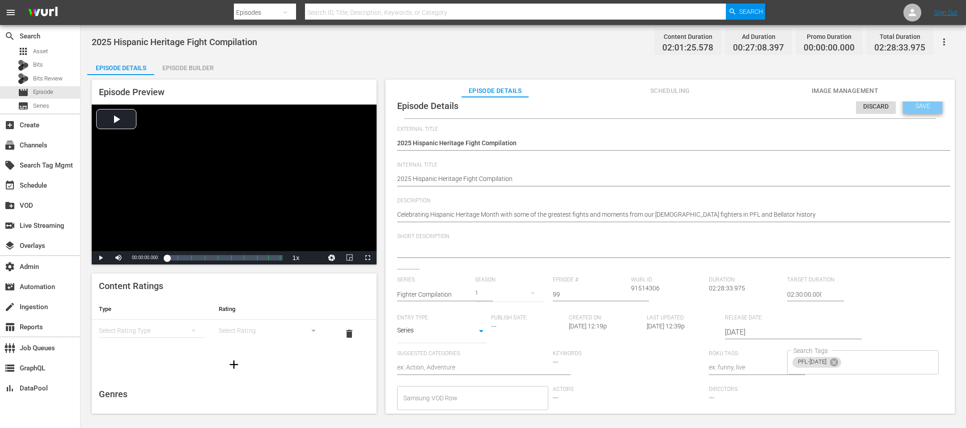
click at [923, 105] on span "Save" at bounding box center [922, 105] width 29 height 7
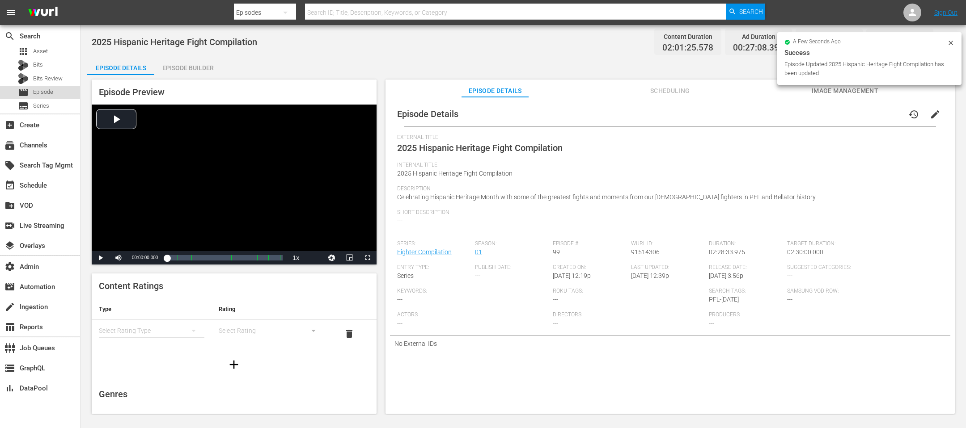
click at [35, 91] on span "Episode" at bounding box center [43, 92] width 20 height 9
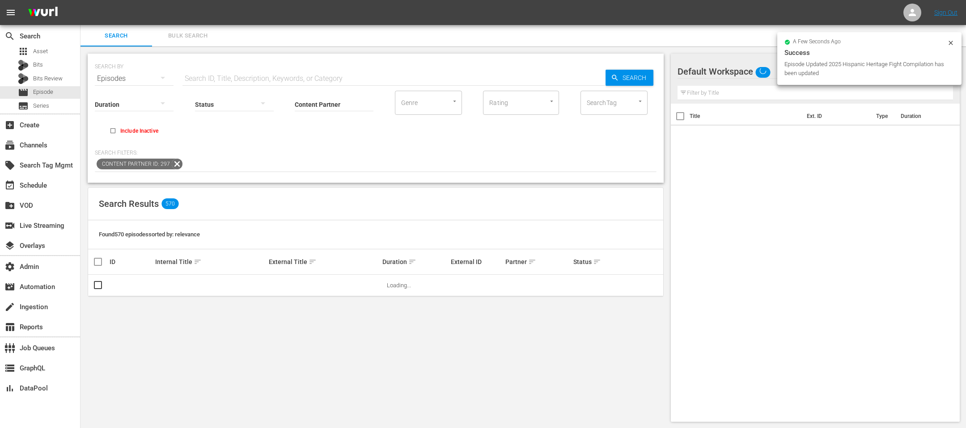
click at [953, 42] on icon at bounding box center [950, 42] width 7 height 7
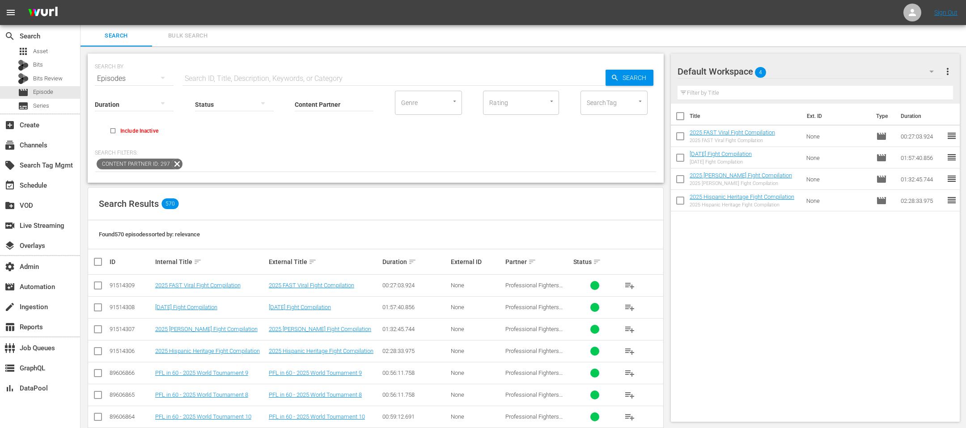
click at [949, 80] on button "more_vert" at bounding box center [947, 71] width 11 height 21
click at [909, 123] on div "Bulk Edit Episodes" at bounding box center [889, 121] width 105 height 16
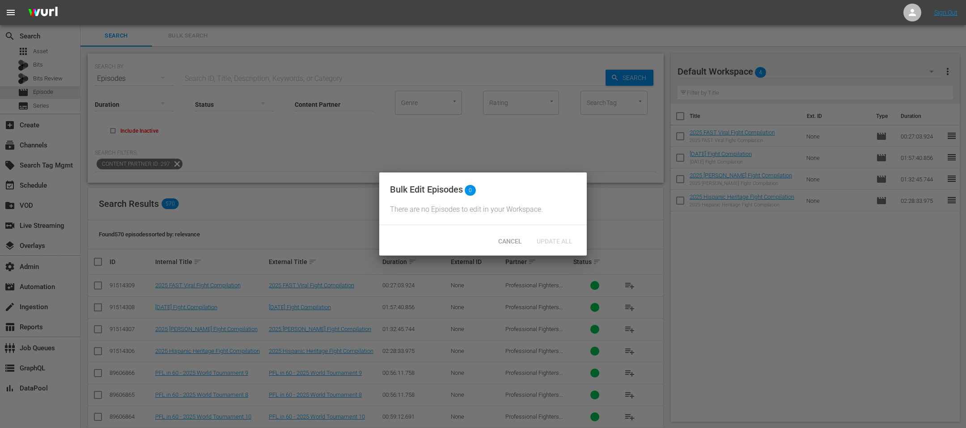
click at [517, 217] on div "Bulk Edit Episodes 0 There are no Episodes to edit in your Workspace." at bounding box center [483, 199] width 208 height 53
click at [503, 243] on span "Cancel" at bounding box center [510, 241] width 38 height 7
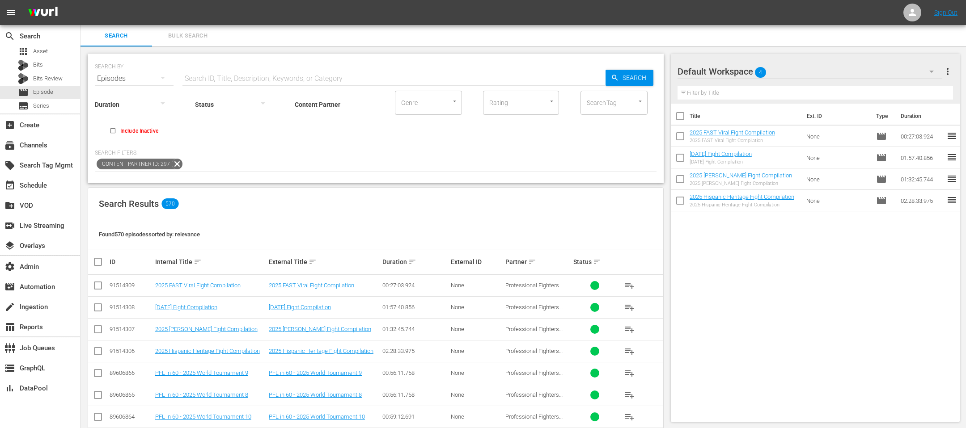
click at [775, 87] on input "text" at bounding box center [816, 93] width 276 height 14
click at [943, 78] on button "more_vert" at bounding box center [947, 71] width 11 height 21
click at [873, 92] on div "Clear All Workspace Items" at bounding box center [889, 88] width 105 height 16
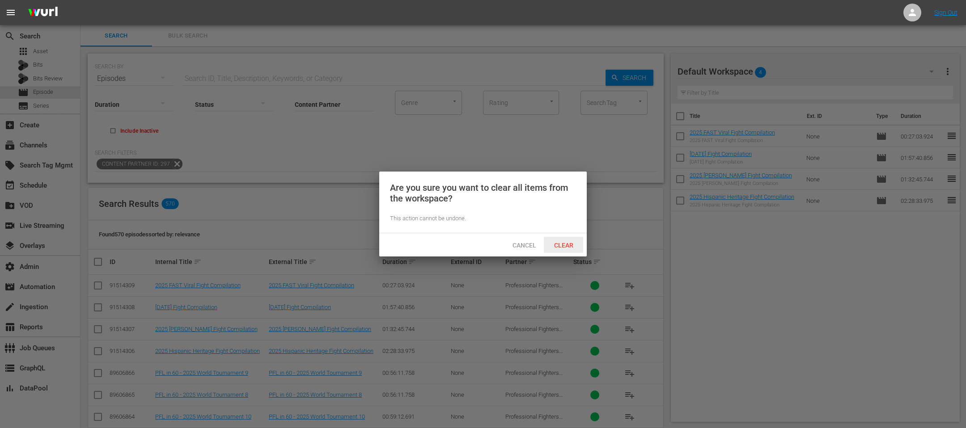
click at [567, 242] on span "Clear" at bounding box center [564, 245] width 34 height 7
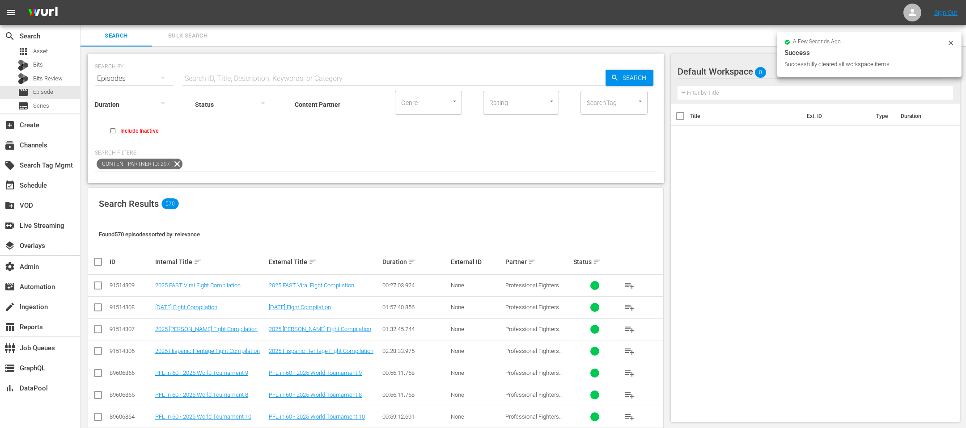
click at [229, 91] on div at bounding box center [234, 105] width 79 height 32
click at [41, 93] on div "Ready to Schedule Not Ready to Schedule" at bounding box center [483, 214] width 966 height 428
click at [204, 32] on span "Bulk Search" at bounding box center [187, 36] width 61 height 10
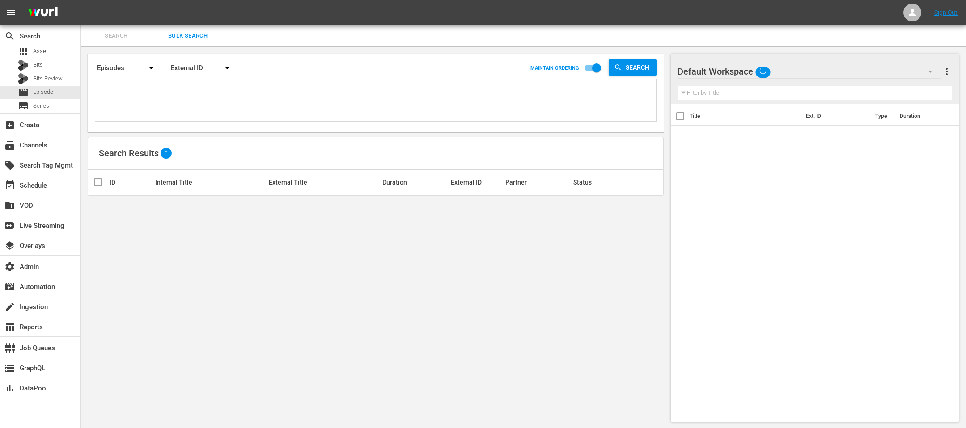
click at [208, 62] on div "External ID" at bounding box center [204, 67] width 67 height 25
click at [194, 107] on div "Wurl ID" at bounding box center [200, 107] width 36 height 14
click at [144, 90] on div "External ID Wurl ID Title" at bounding box center [483, 214] width 966 height 428
click at [123, 87] on textarea at bounding box center [376, 101] width 559 height 41
paste textarea "38053323 80170986 67743128 45600398 45600403 80170980 38053317 34883058 4511102…"
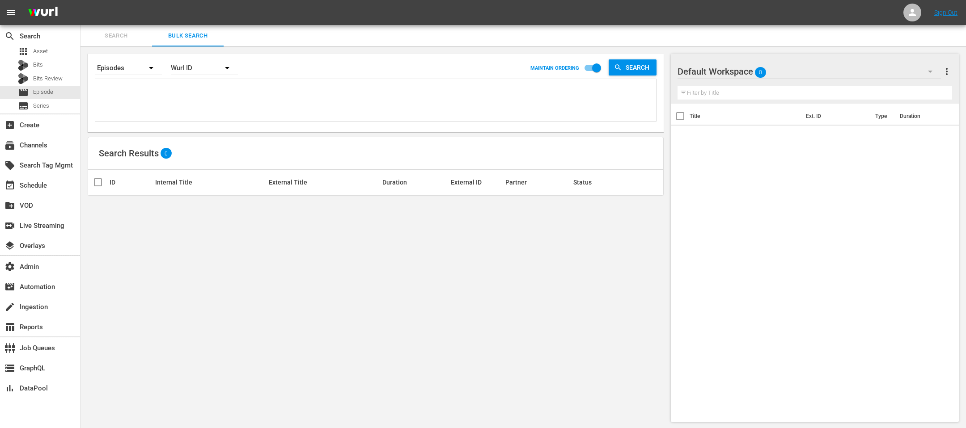
type textarea "38053323 80170986 67743128 45600398 45600403 80170980 38053317 34883058 4511102…"
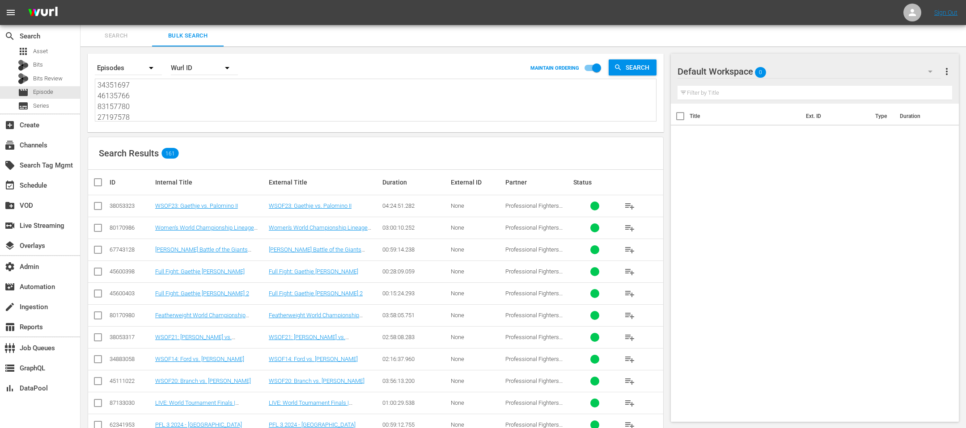
type textarea "38053323 80170986 67743128 45600398 45600403 80170980 38053317 34883058 4511102…"
click at [101, 178] on input "checkbox" at bounding box center [102, 182] width 18 height 11
checkbox input "true"
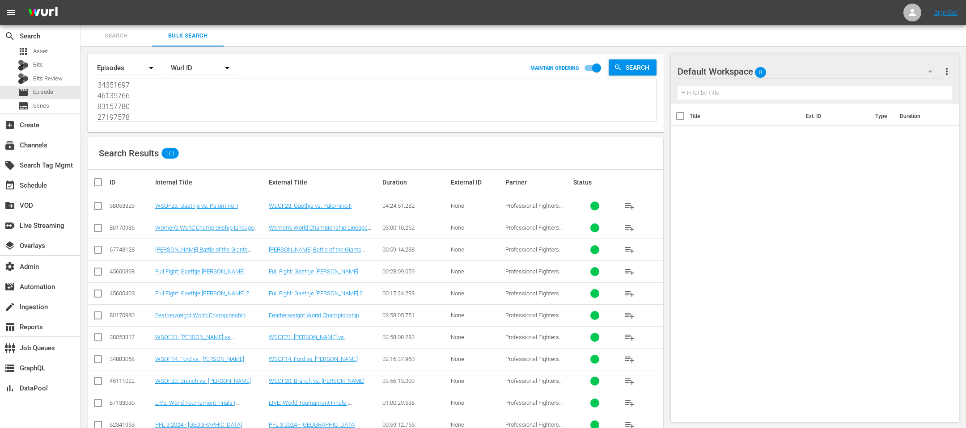
checkbox input "true"
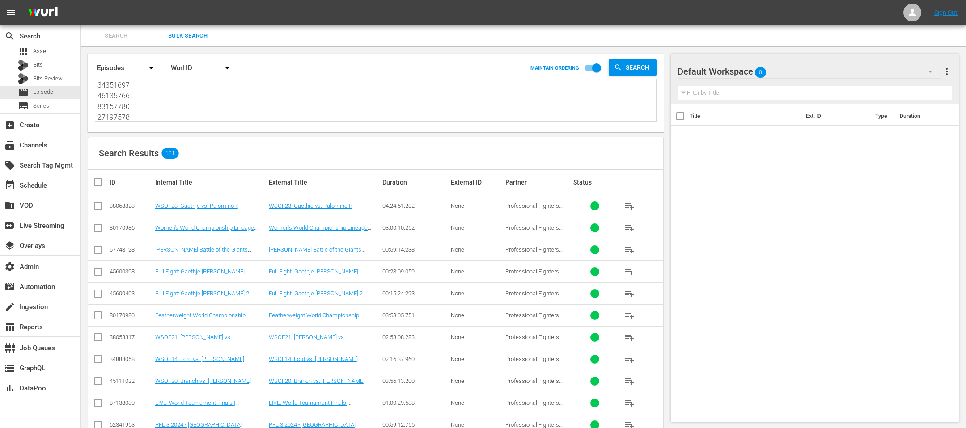
checkbox input "true"
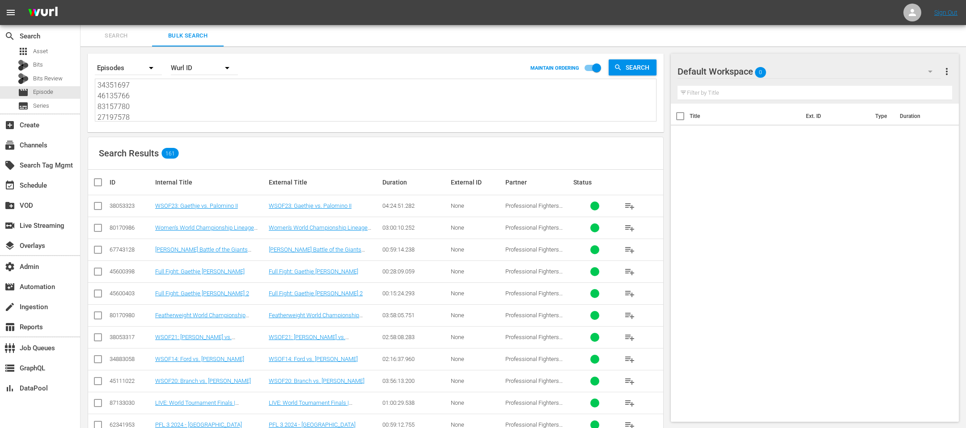
checkbox input "true"
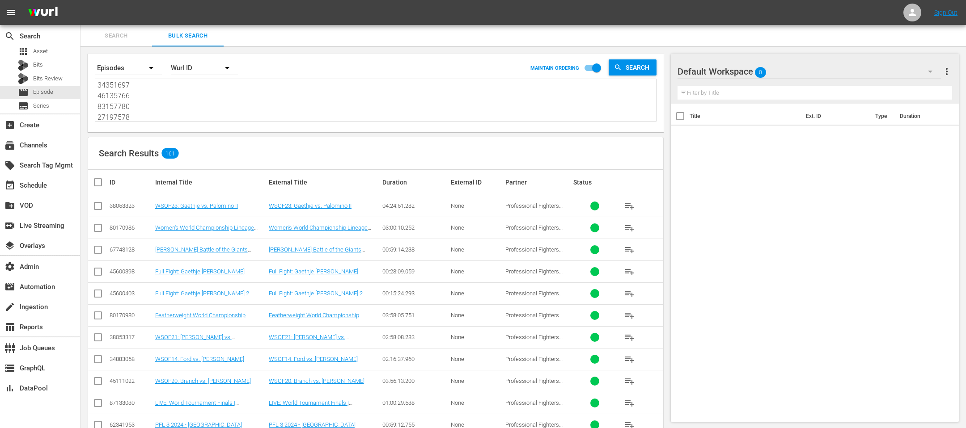
checkbox input "true"
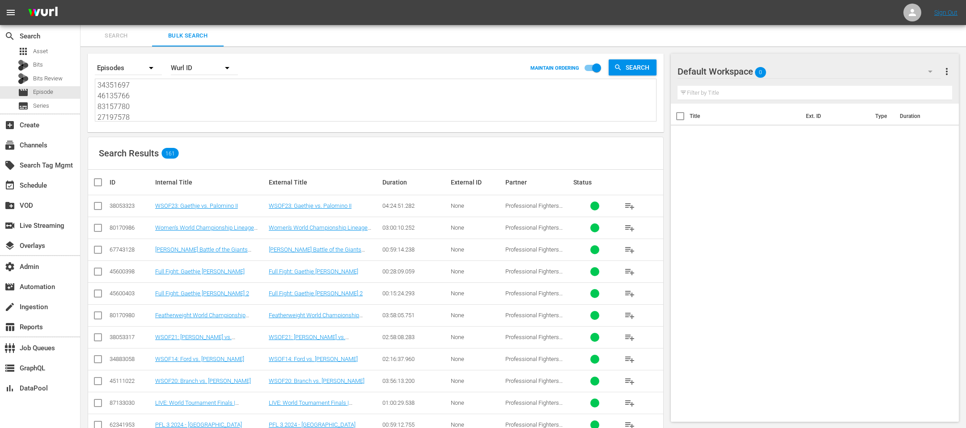
checkbox input "true"
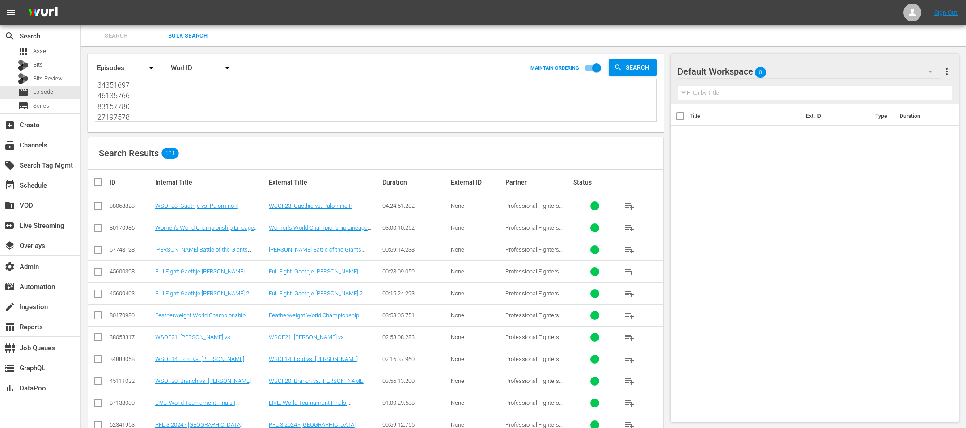
checkbox input "true"
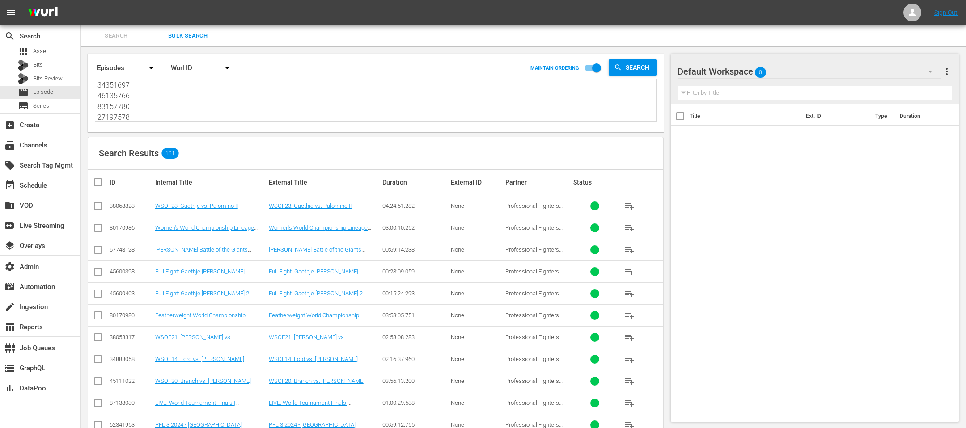
checkbox input "true"
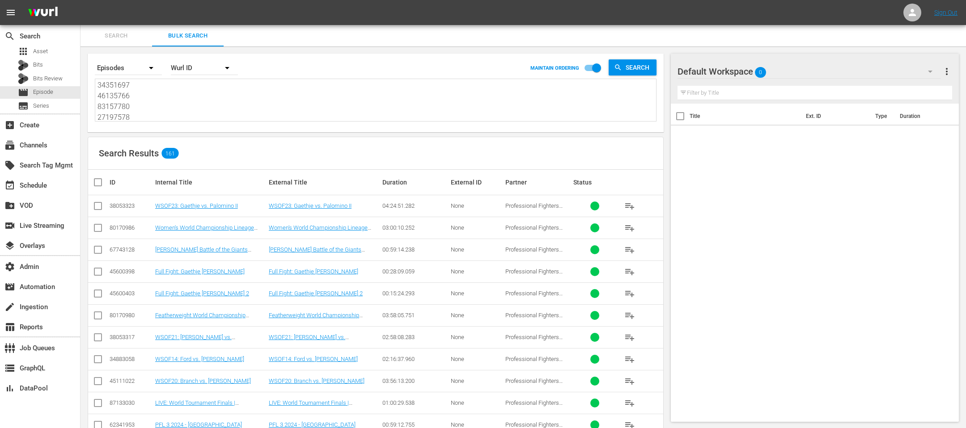
checkbox input "true"
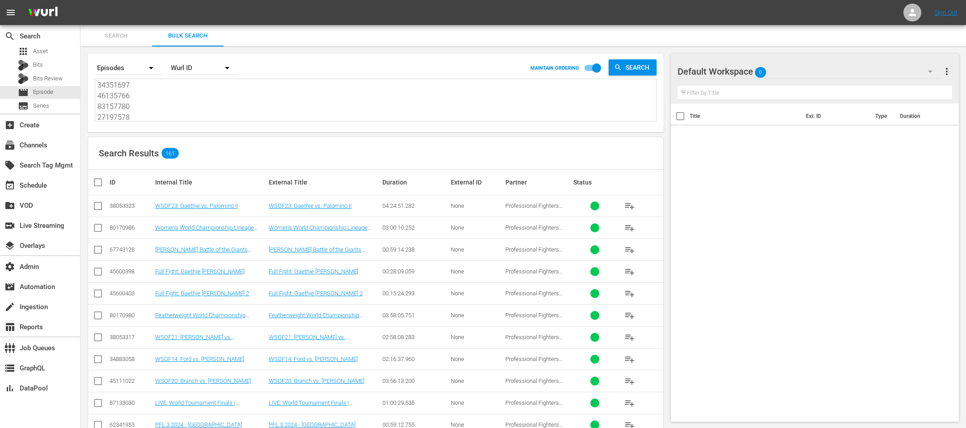
checkbox input "true"
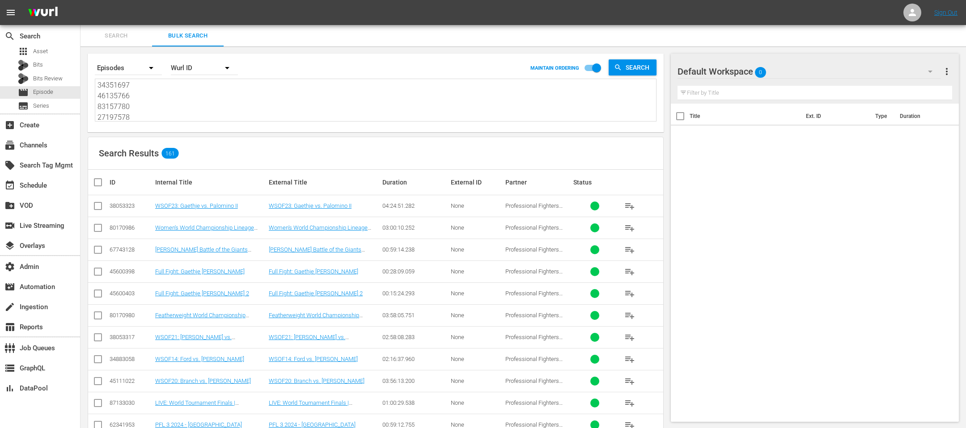
checkbox input "true"
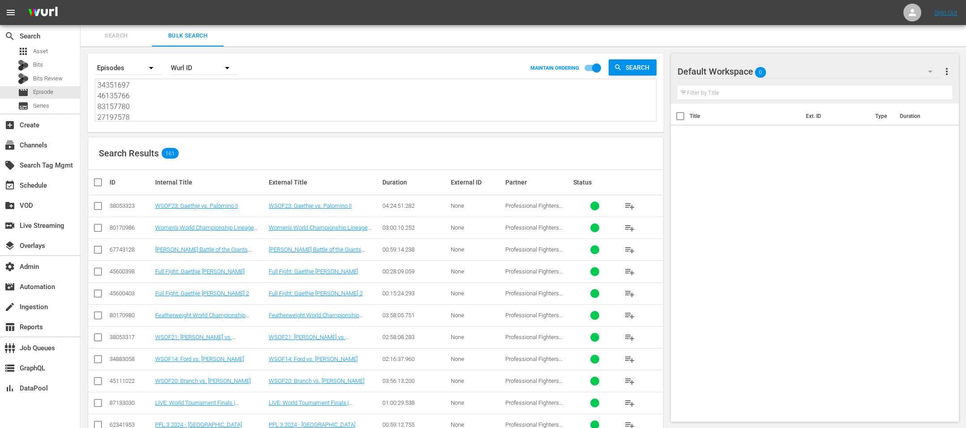
checkbox input "true"
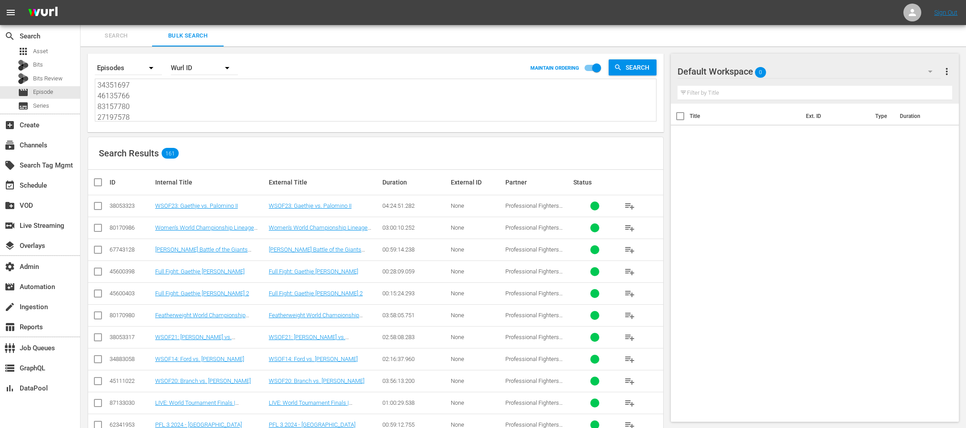
checkbox input "true"
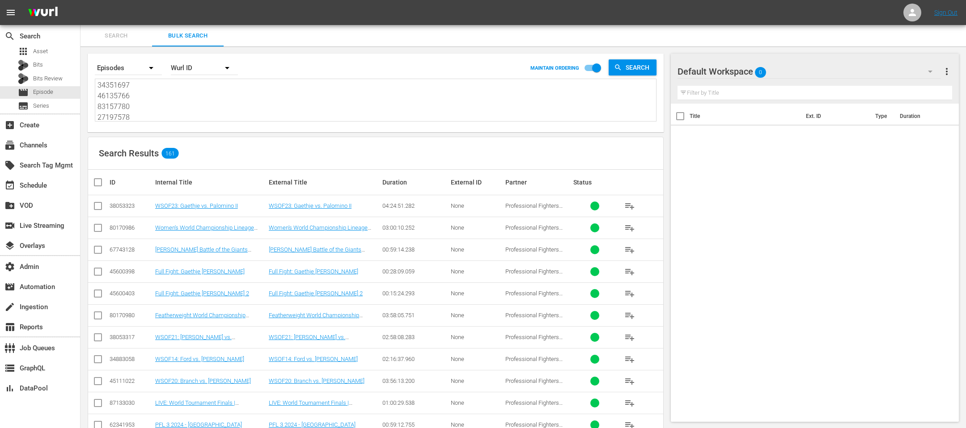
checkbox input "true"
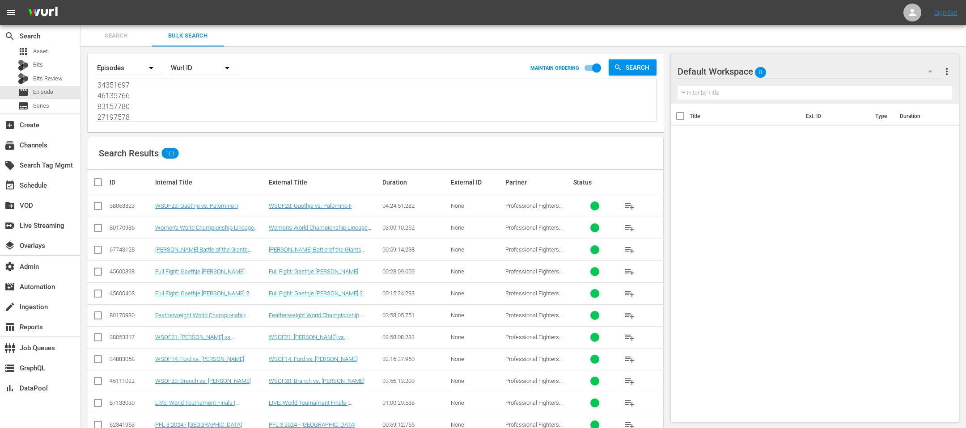
checkbox input "true"
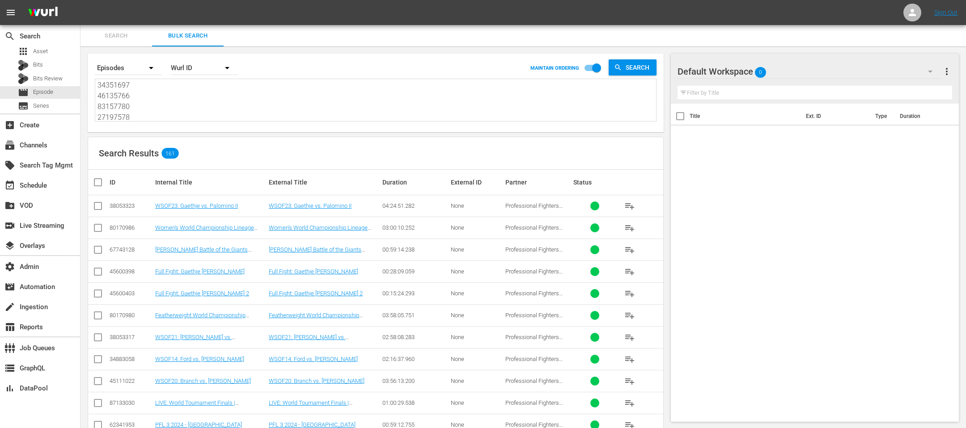
checkbox input "true"
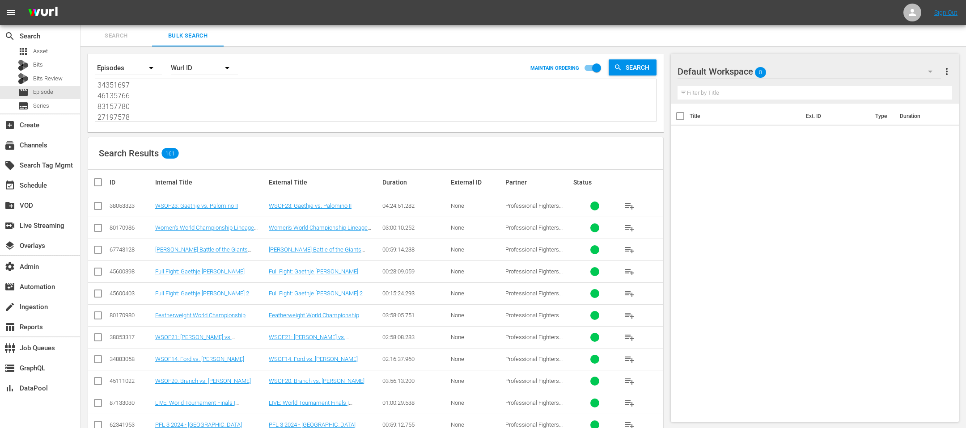
checkbox input "true"
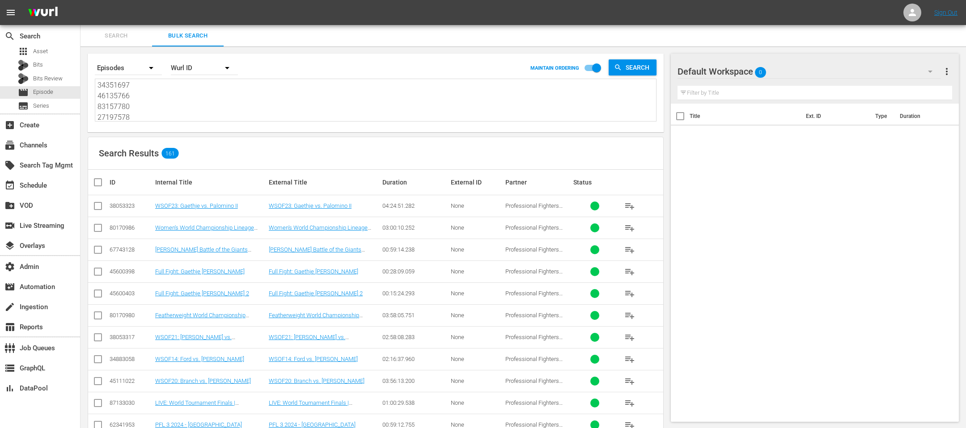
checkbox input "true"
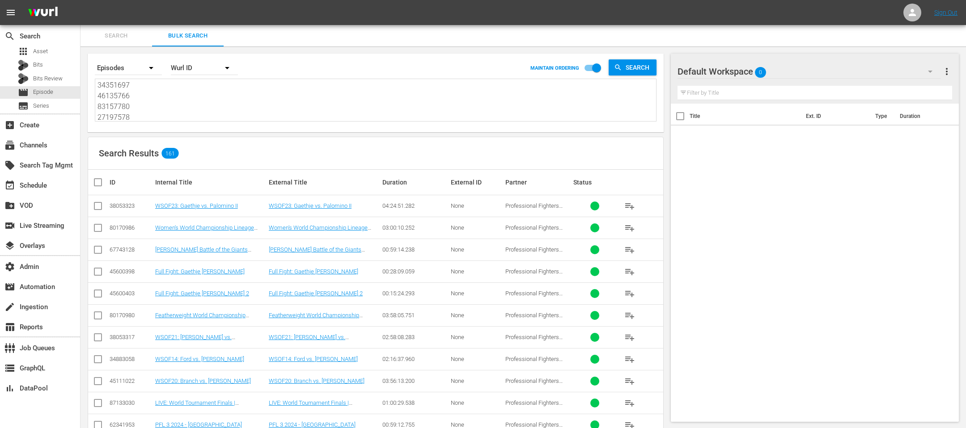
checkbox input "true"
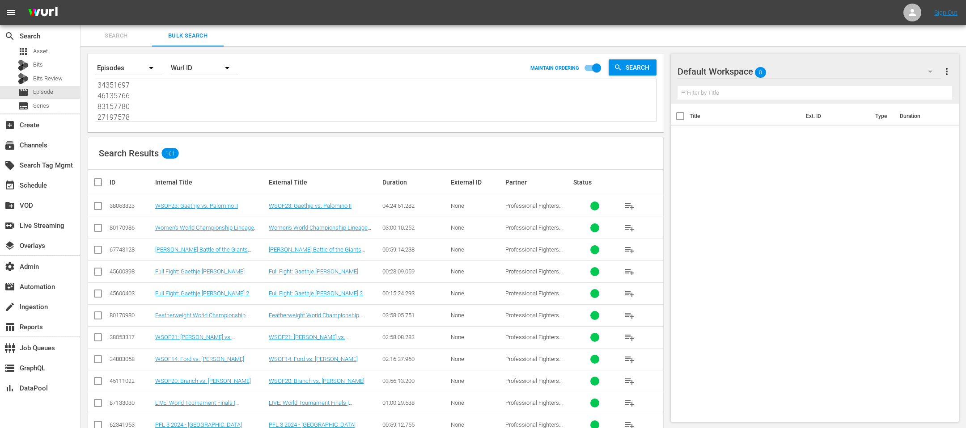
checkbox input "true"
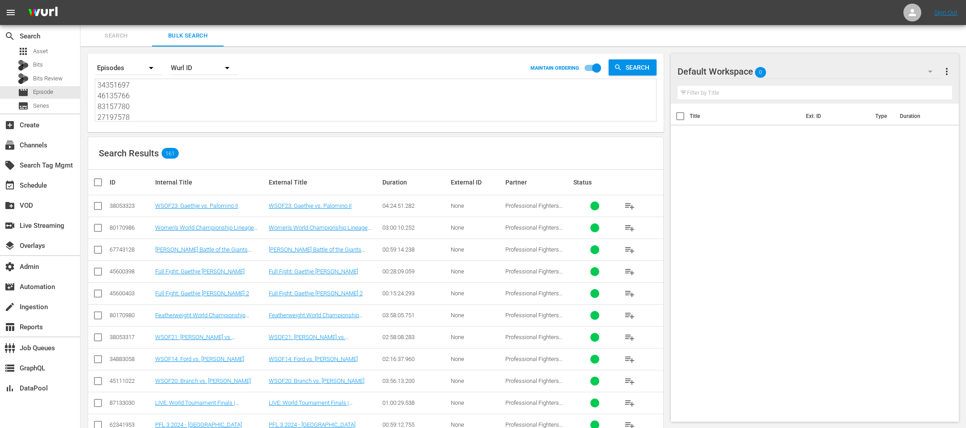
checkbox input "true"
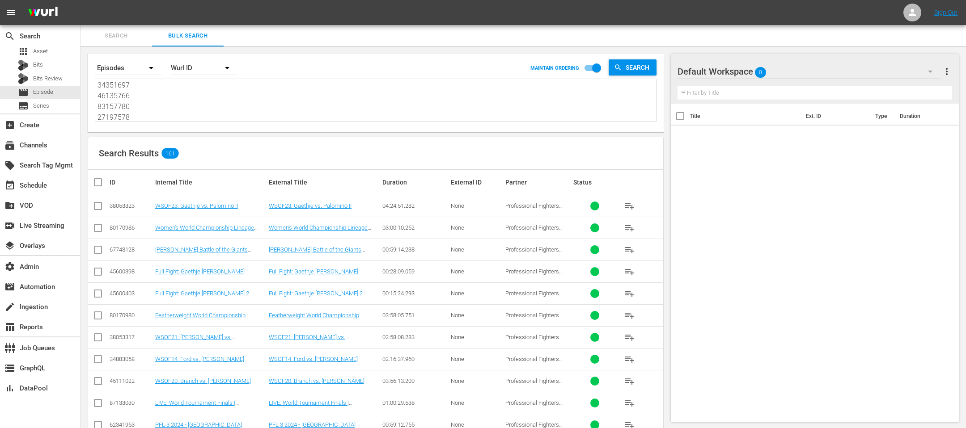
checkbox input "true"
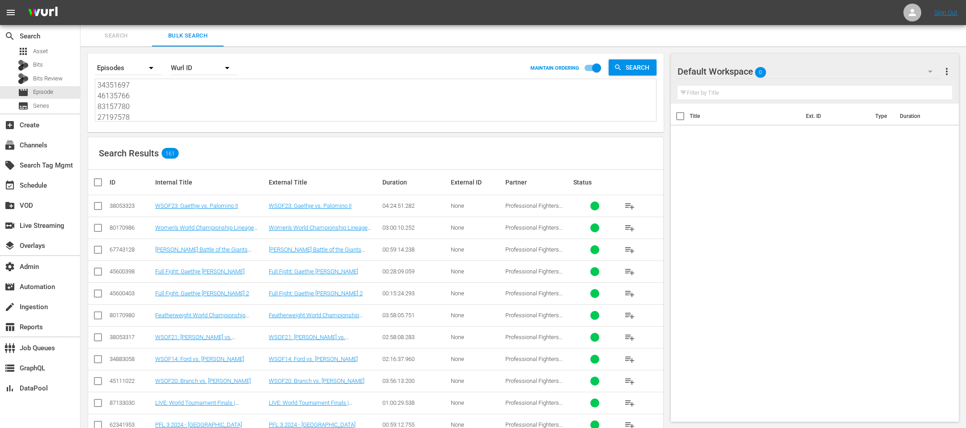
checkbox input "true"
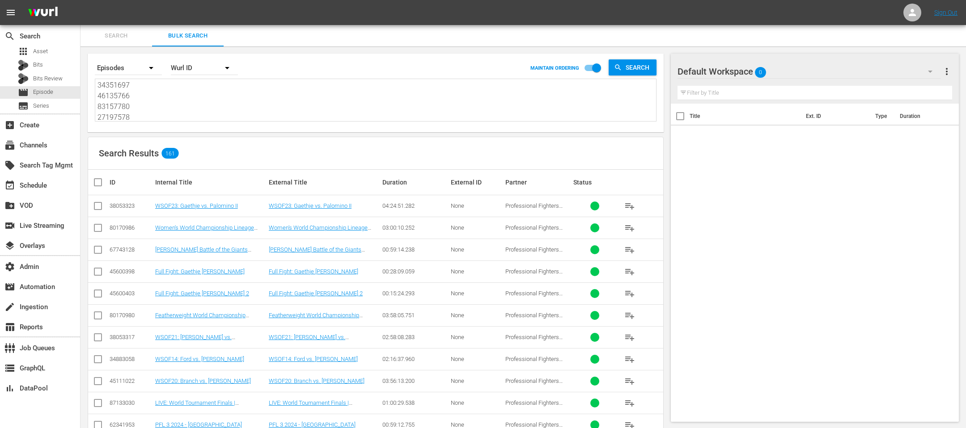
checkbox input "true"
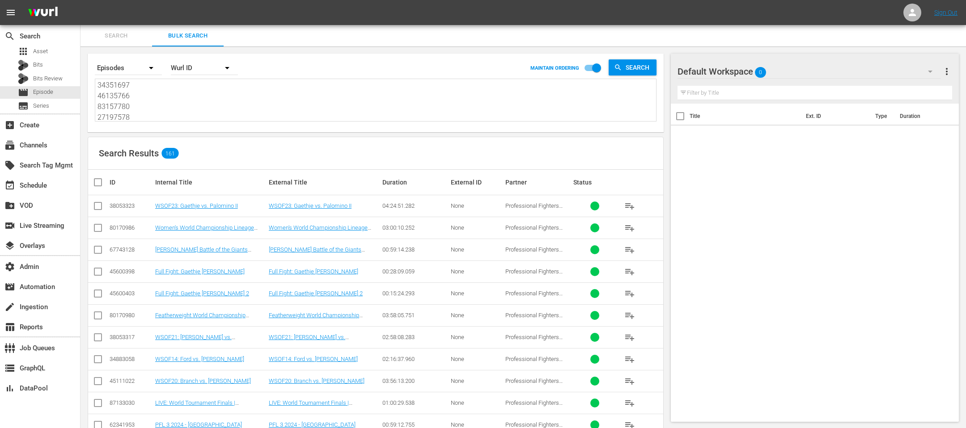
checkbox input "true"
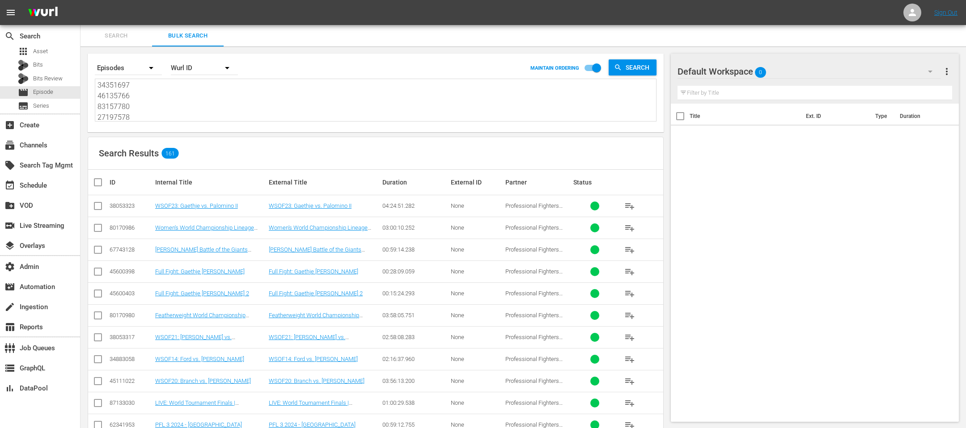
checkbox input "true"
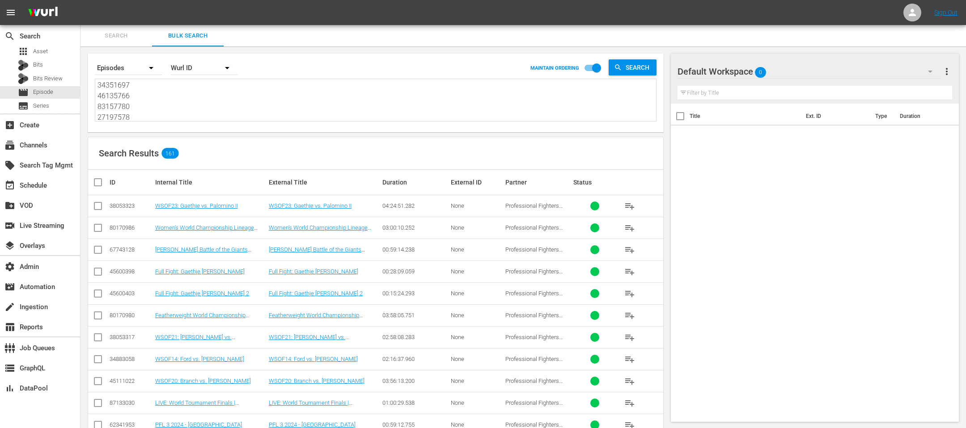
checkbox input "true"
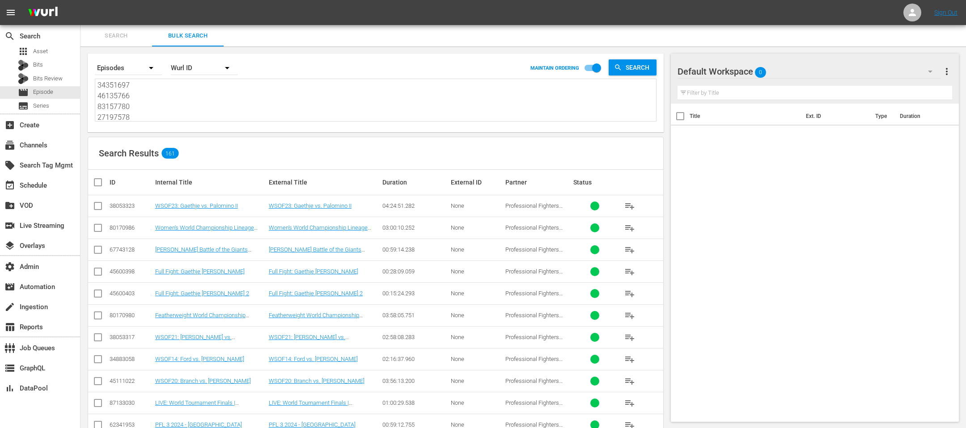
checkbox input "true"
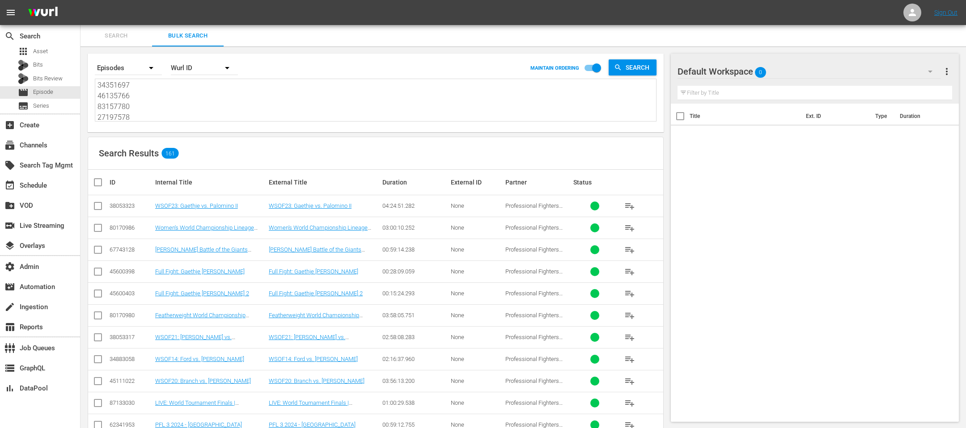
checkbox input "true"
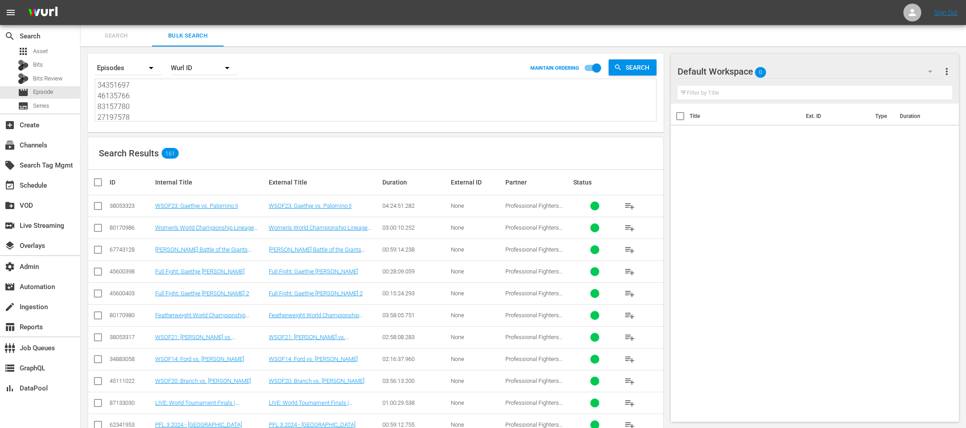
checkbox input "true"
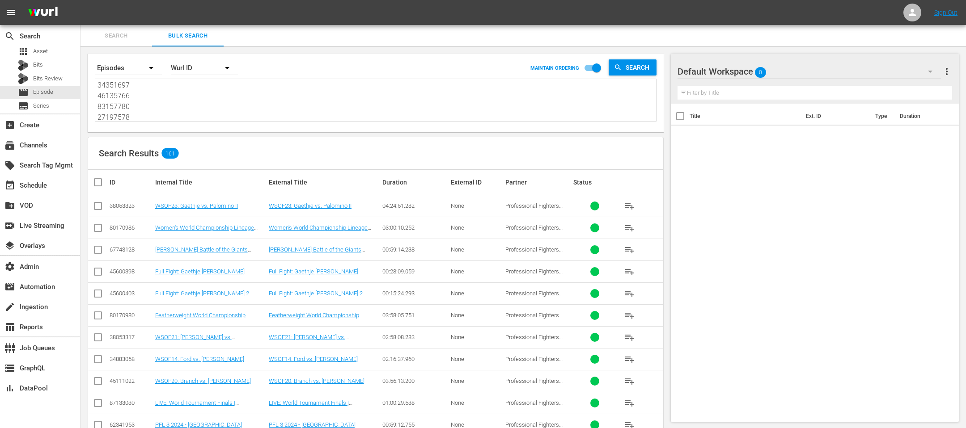
checkbox input "true"
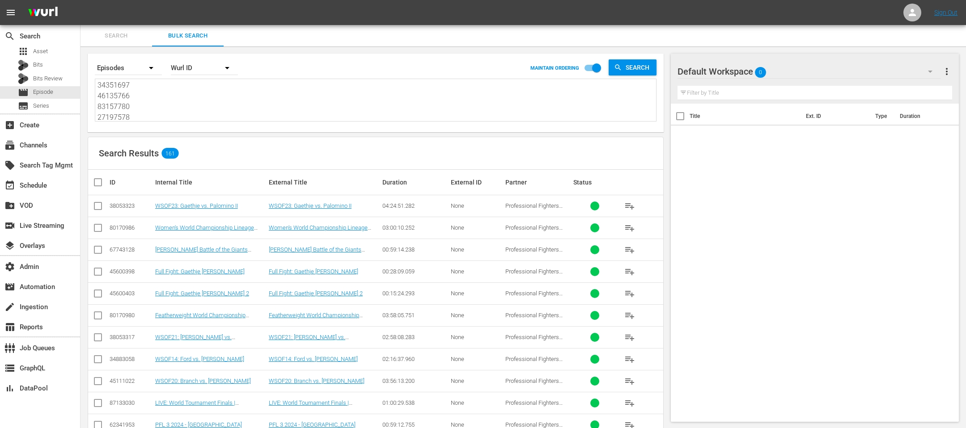
checkbox input "true"
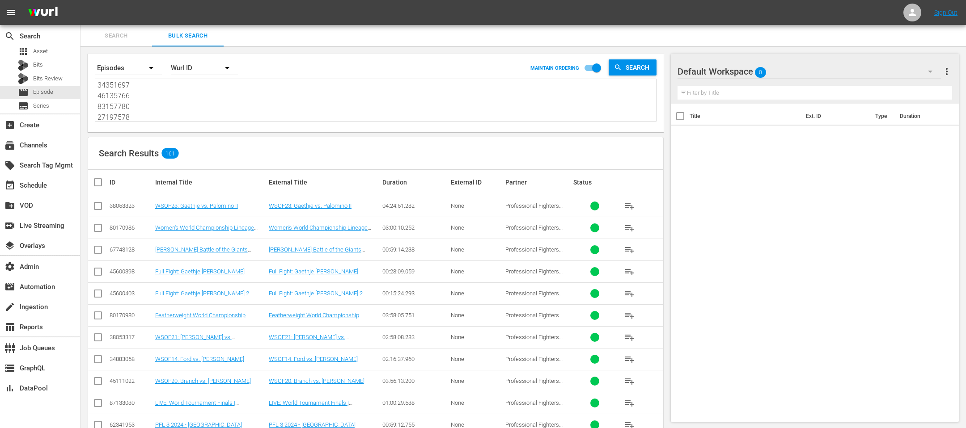
checkbox input "true"
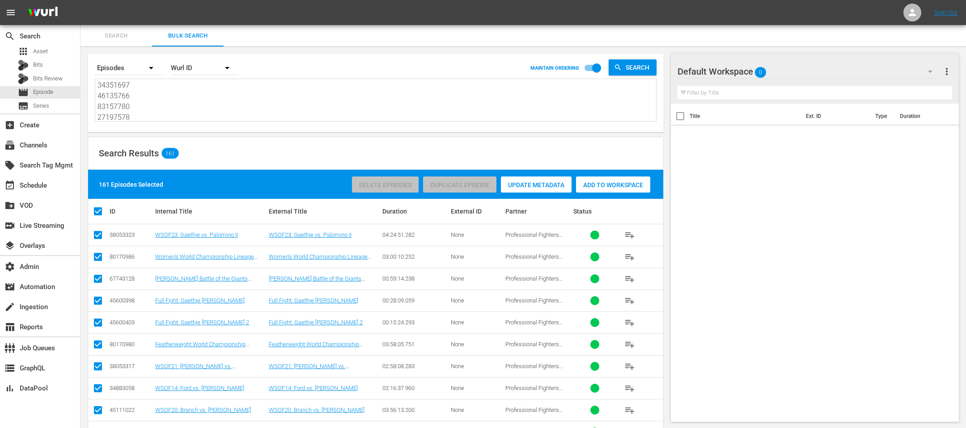
click at [585, 180] on div "Add to Workspace" at bounding box center [613, 185] width 74 height 17
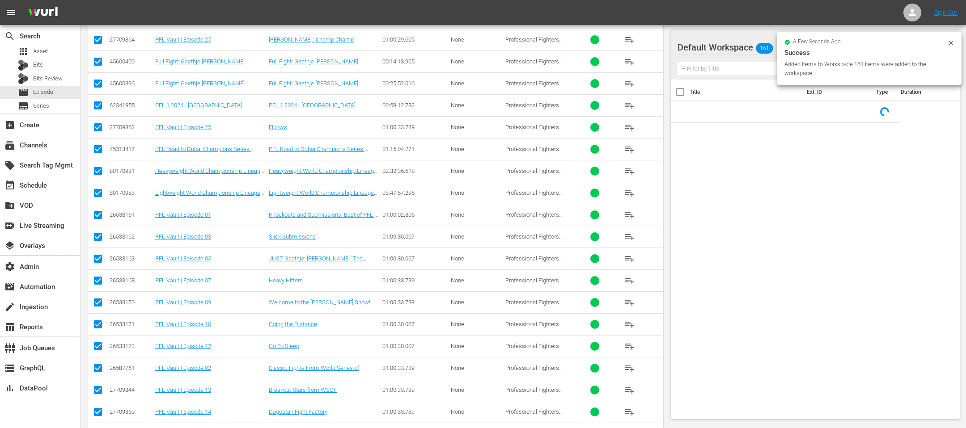
scroll to position [498, 0]
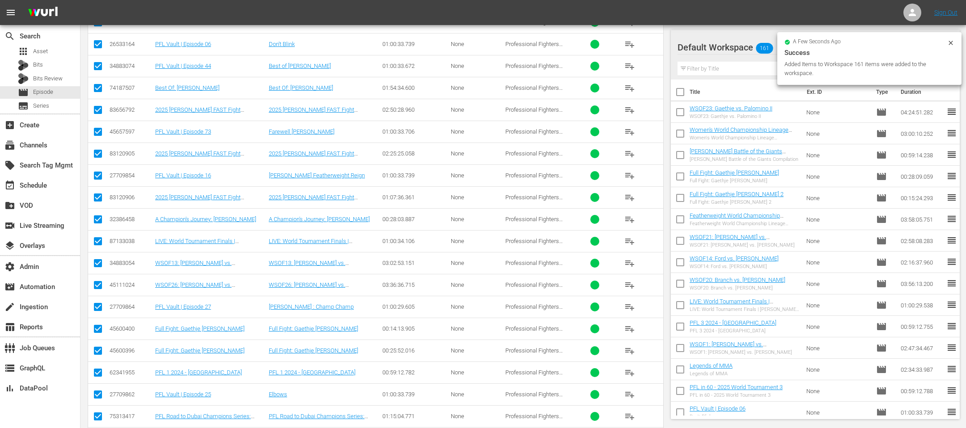
click at [947, 36] on div "a few seconds ago Success Added Items to Workspace 161 items were added to the …" at bounding box center [869, 58] width 184 height 53
click at [947, 39] on icon at bounding box center [950, 42] width 7 height 7
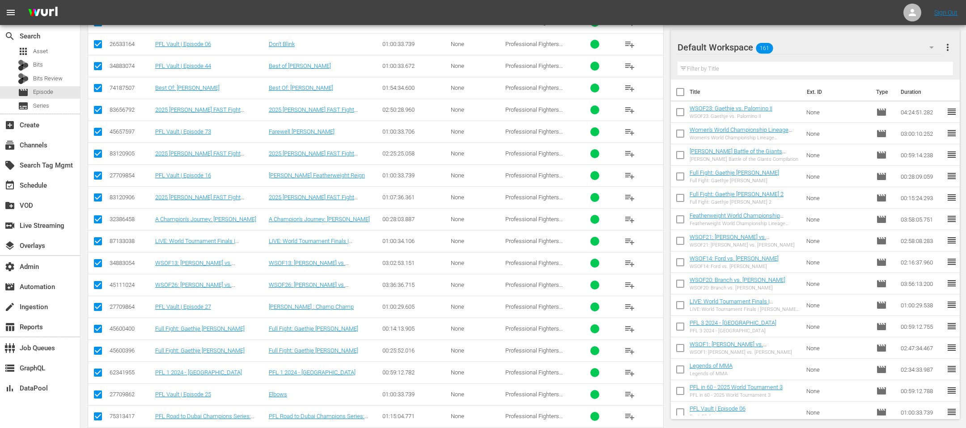
click at [950, 53] on button "more_vert" at bounding box center [947, 47] width 11 height 21
click at [947, 39] on button "more_vert" at bounding box center [947, 47] width 11 height 21
click at [894, 95] on div "Bulk Edit Episodes" at bounding box center [889, 97] width 105 height 16
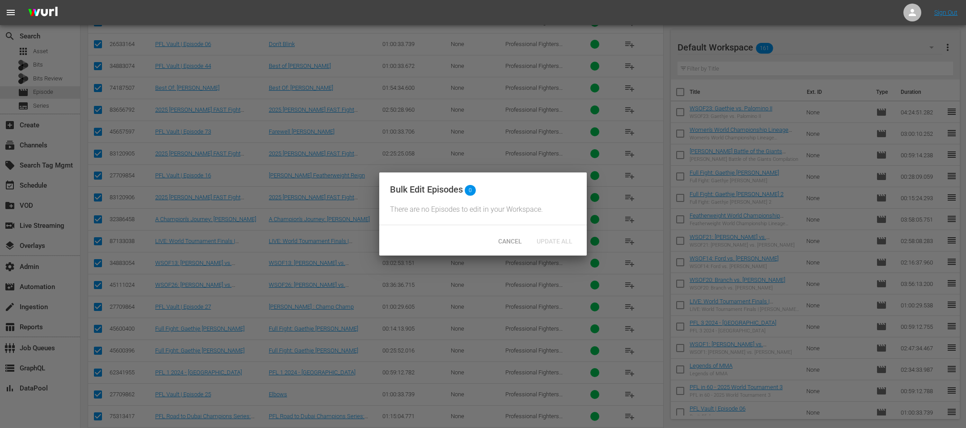
click at [532, 229] on div "Cancel Update All" at bounding box center [483, 240] width 200 height 23
click at [511, 244] on span "Cancel" at bounding box center [510, 241] width 38 height 7
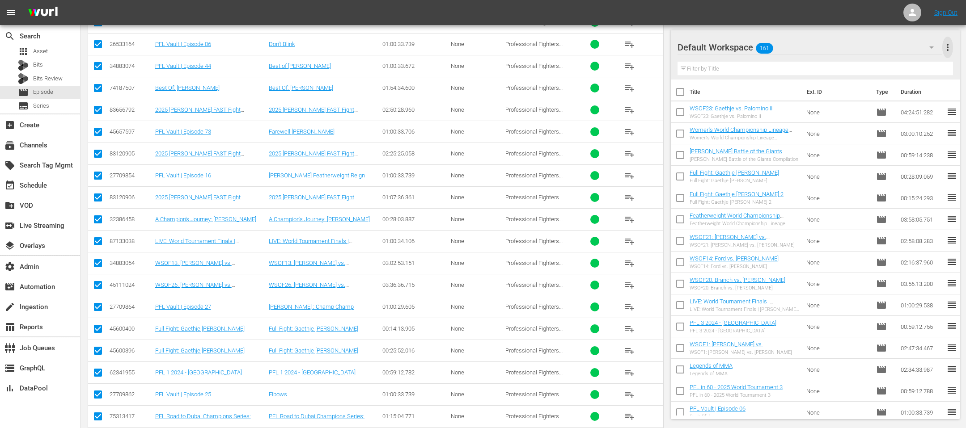
click at [948, 51] on span "more_vert" at bounding box center [947, 47] width 11 height 11
click at [872, 31] on div "Default Workspace 161 Default more_vert" at bounding box center [816, 44] width 276 height 29
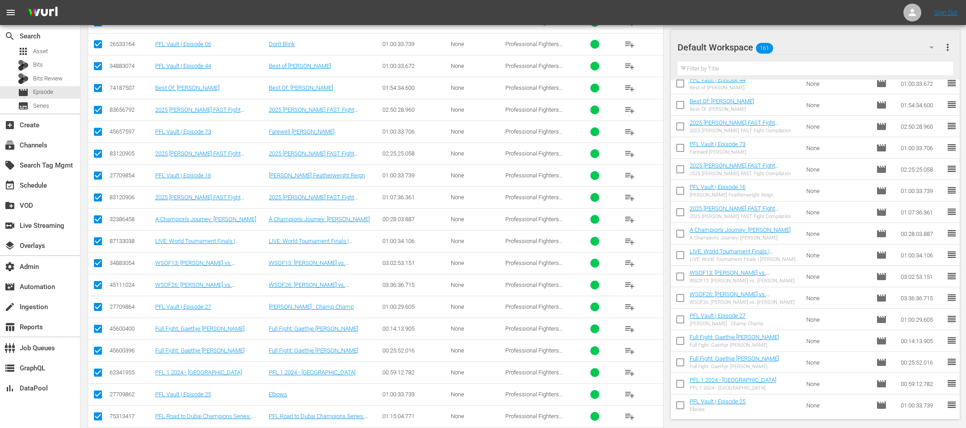
scroll to position [0, 0]
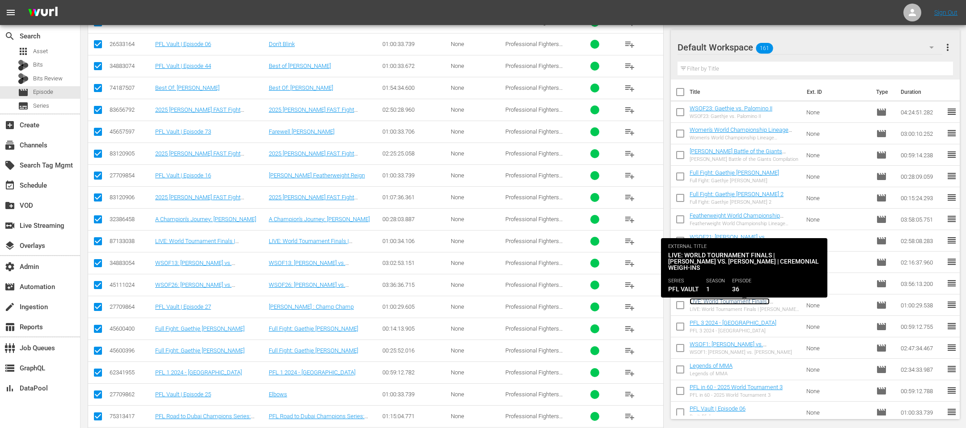
click at [716, 301] on link "LIVE: World Tournament Finals | Jean vs. Storley | Ceremonial Weigh-Ins" at bounding box center [739, 308] width 98 height 20
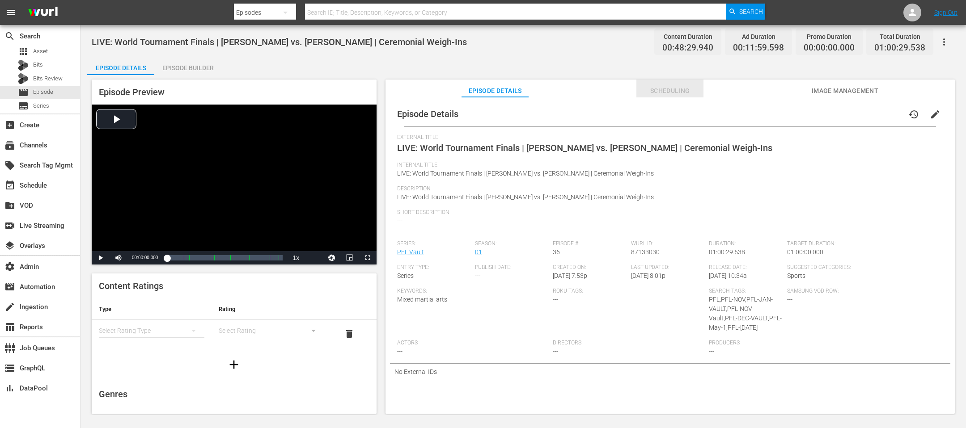
click at [657, 91] on span "Scheduling" at bounding box center [669, 90] width 67 height 11
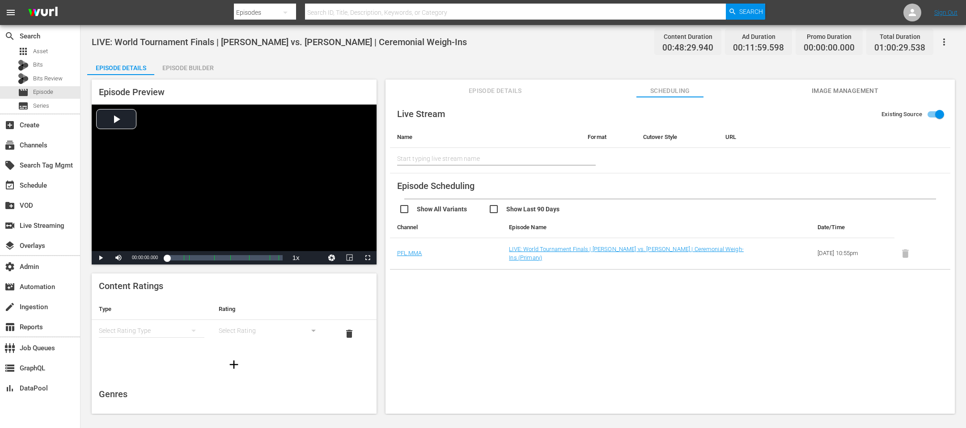
click at [909, 252] on td at bounding box center [922, 253] width 56 height 31
click at [662, 248] on link "LIVE: World Tournament Finals | Jean vs. Storley | Ceremonial Weigh-Ins (Primar…" at bounding box center [626, 253] width 235 height 15
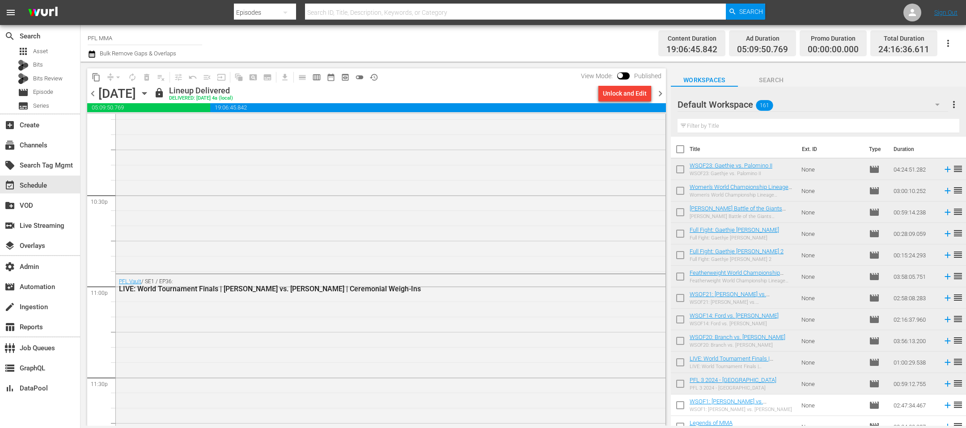
scroll to position [4023, 0]
click at [605, 95] on div "Unlock and Edit" at bounding box center [625, 93] width 44 height 16
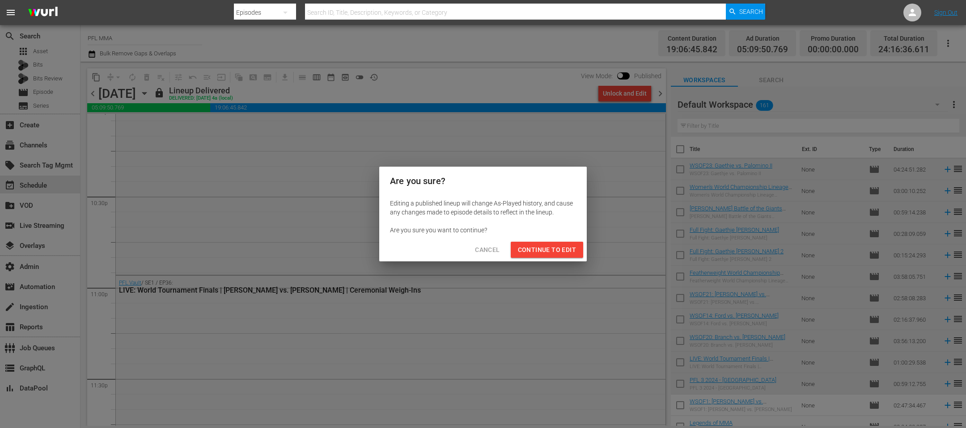
click at [526, 247] on span "Continue to Edit" at bounding box center [547, 250] width 58 height 11
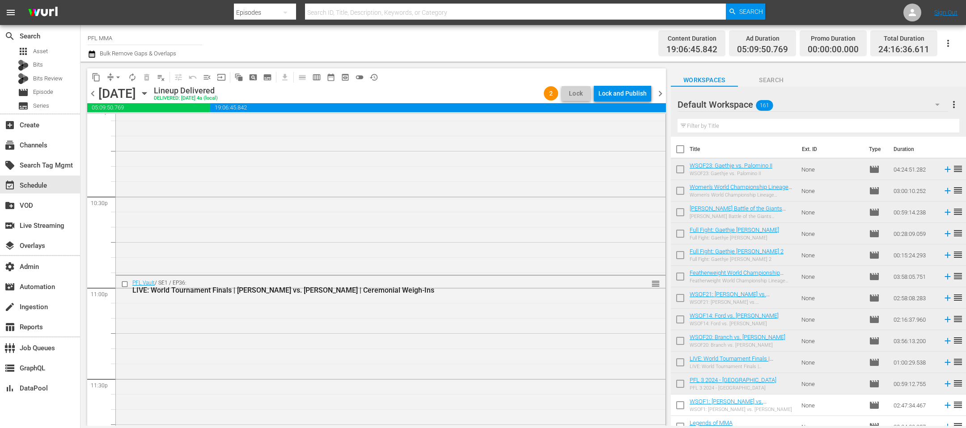
click at [459, 339] on div "PFL Vault / SE1 / EP36: LIVE: World Tournament Finals | Jean vs. Storley | Cere…" at bounding box center [391, 366] width 550 height 181
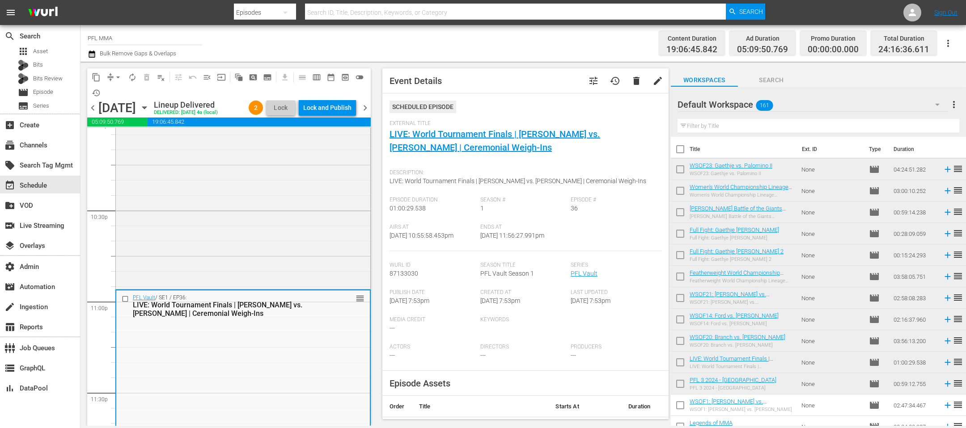
scroll to position [108, 0]
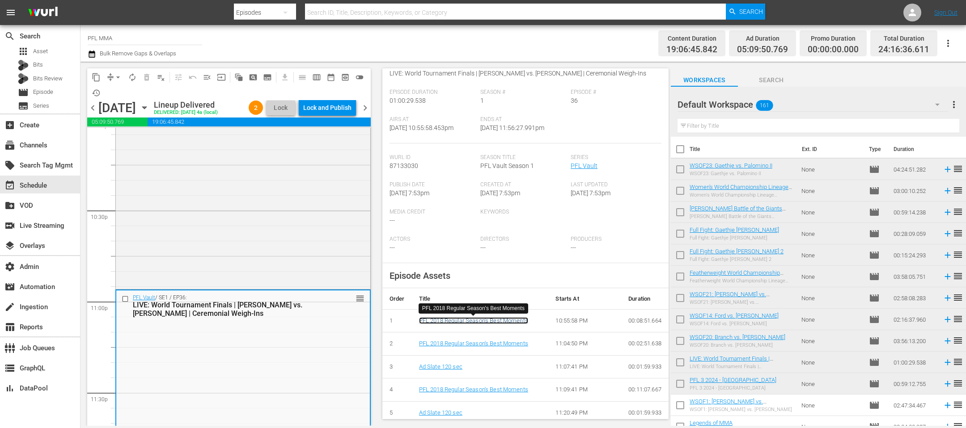
click at [467, 320] on link "PFL 2018 Regular Season's Best Moments" at bounding box center [473, 321] width 109 height 7
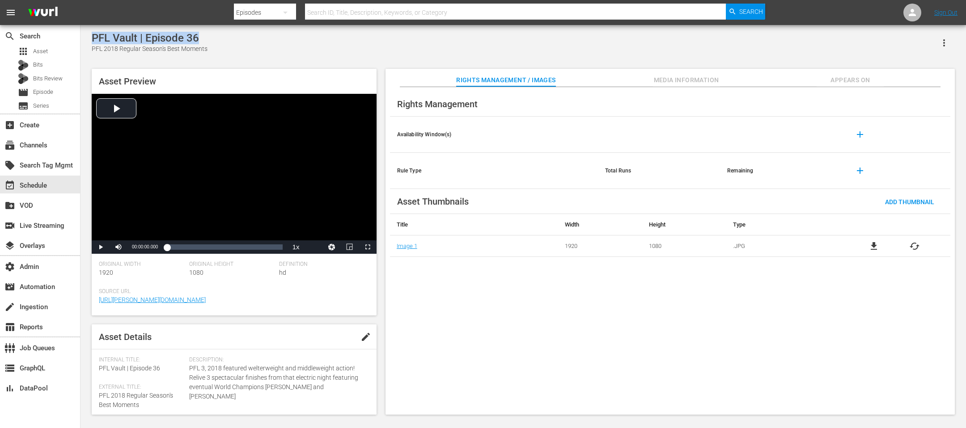
drag, startPoint x: 204, startPoint y: 36, endPoint x: 92, endPoint y: 41, distance: 112.8
click at [92, 41] on div "PFL Vault | Episode 36" at bounding box center [150, 38] width 116 height 13
copy div "PFL Vault | Episode 36"
click at [680, 78] on span "Media Information" at bounding box center [686, 80] width 67 height 11
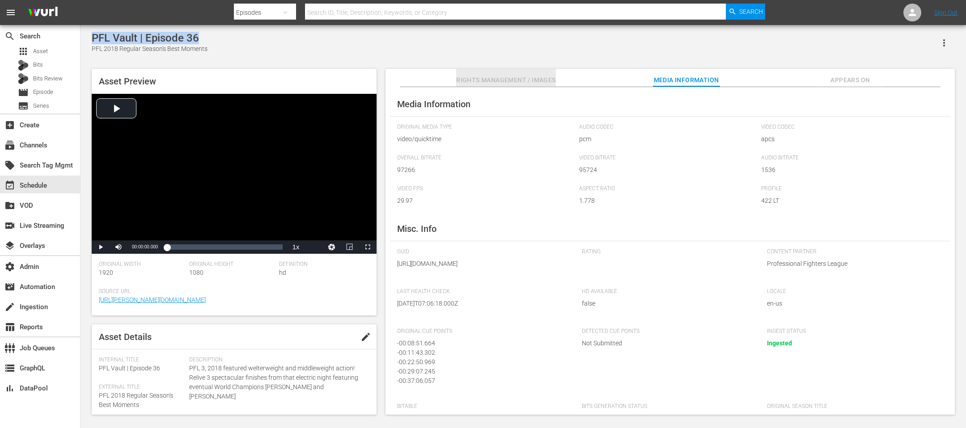
click at [487, 75] on span "Rights Management / Images" at bounding box center [505, 80] width 99 height 11
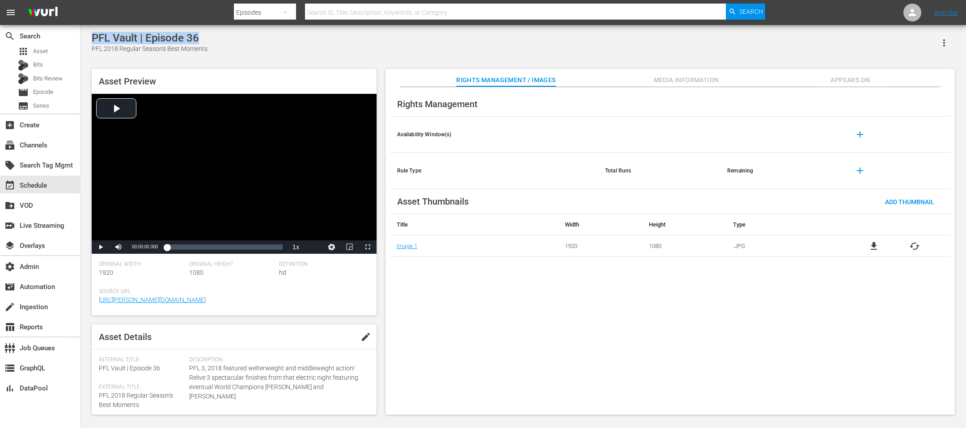
copy div "PFL Vault | Episode 36"
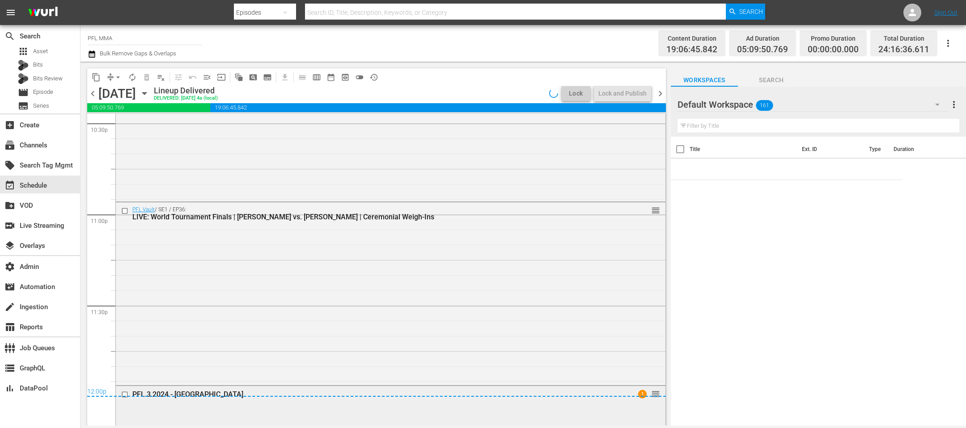
scroll to position [4084, 0]
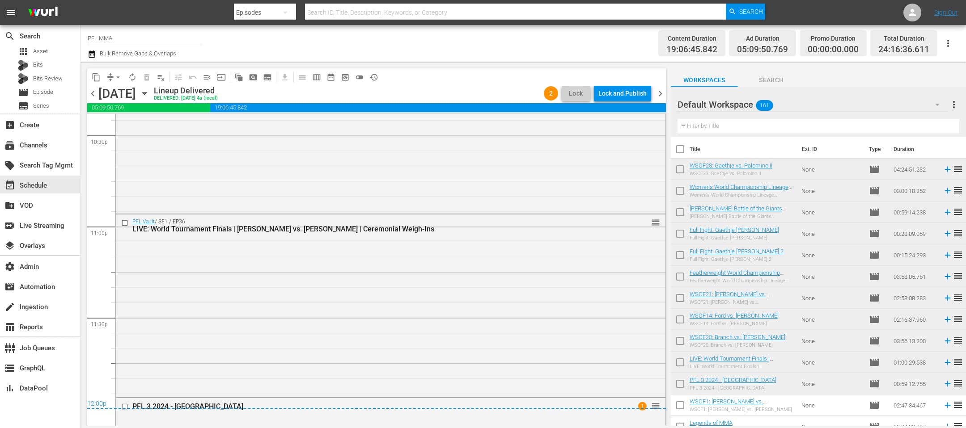
click at [299, 266] on div "PFL Vault / SE1 / EP36: LIVE: World Tournament Finals | Jean vs. Storley | Cere…" at bounding box center [391, 305] width 550 height 181
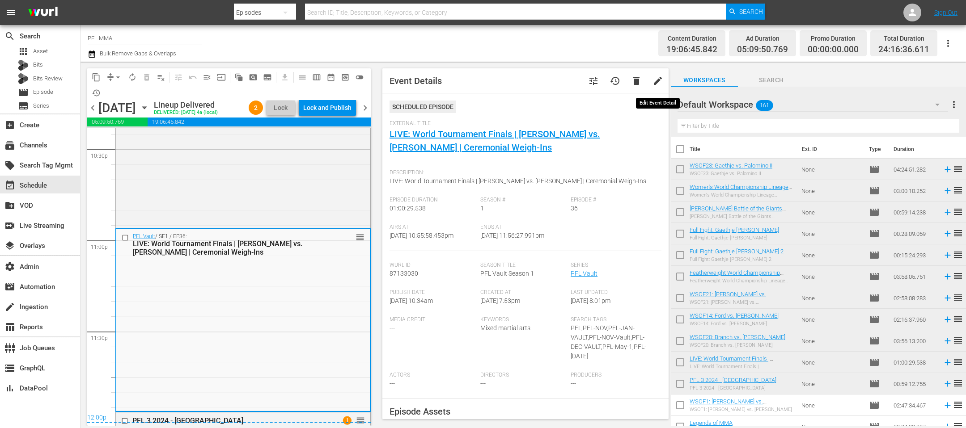
click at [654, 84] on span "edit" at bounding box center [657, 81] width 11 height 11
click at [604, 79] on span "Discard" at bounding box center [602, 81] width 40 height 7
click at [653, 78] on span "edit" at bounding box center [657, 81] width 11 height 11
click at [600, 83] on span "Discard" at bounding box center [602, 81] width 40 height 7
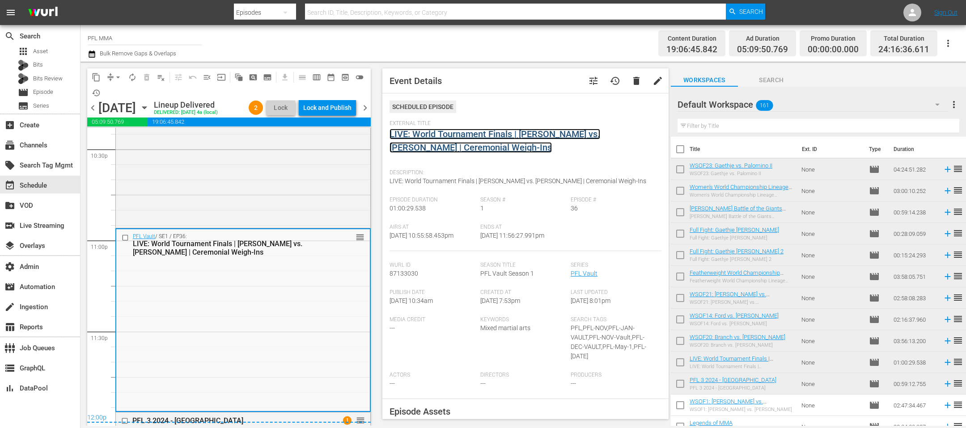
click at [499, 133] on link "LIVE: World Tournament Finals | Jean vs. Storley | Ceremonial Weigh-Ins" at bounding box center [495, 141] width 211 height 24
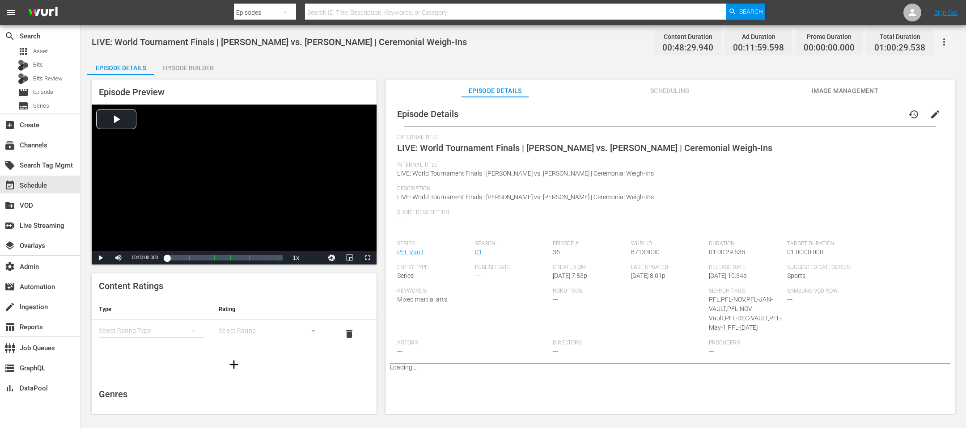
click at [930, 111] on span "edit" at bounding box center [935, 114] width 11 height 11
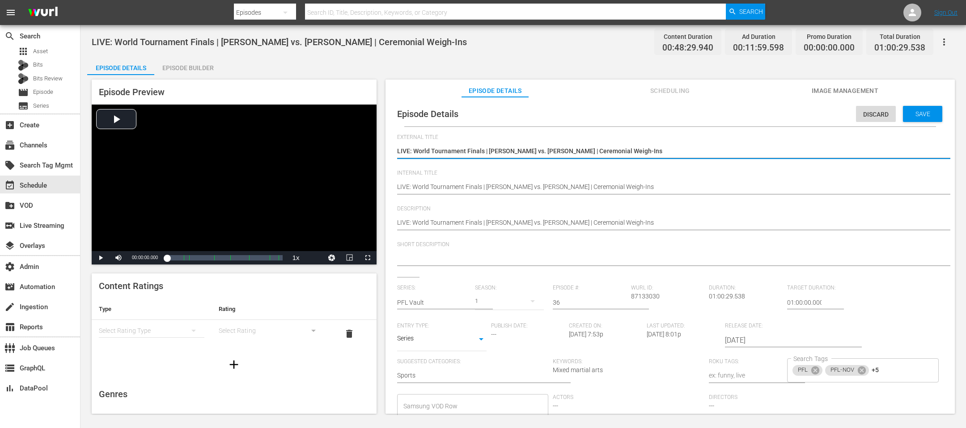
click at [572, 151] on textarea "LIVE: World Tournament Finals | Jean vs. Storley | Ceremonial Weigh-Ins" at bounding box center [668, 152] width 542 height 11
type textarea "PFL Vault | Episode 36"
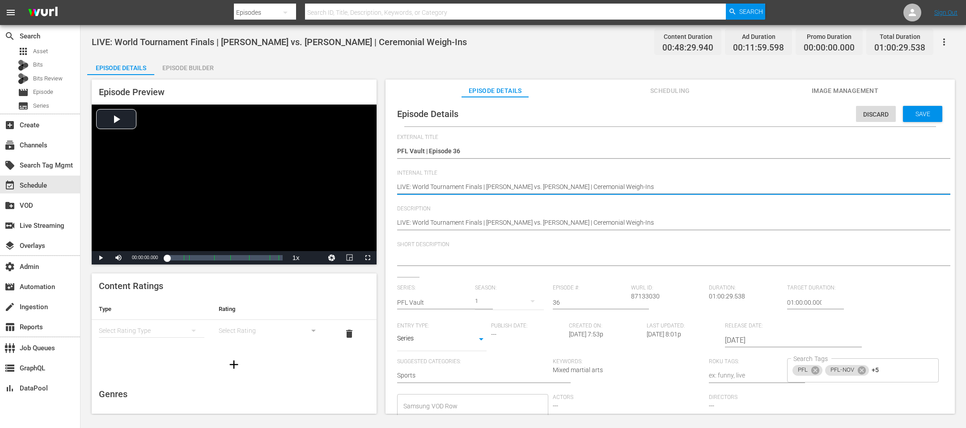
paste textarea "PFL Vault | Episode 36"
type textarea "PFL Vault | Episode 36"
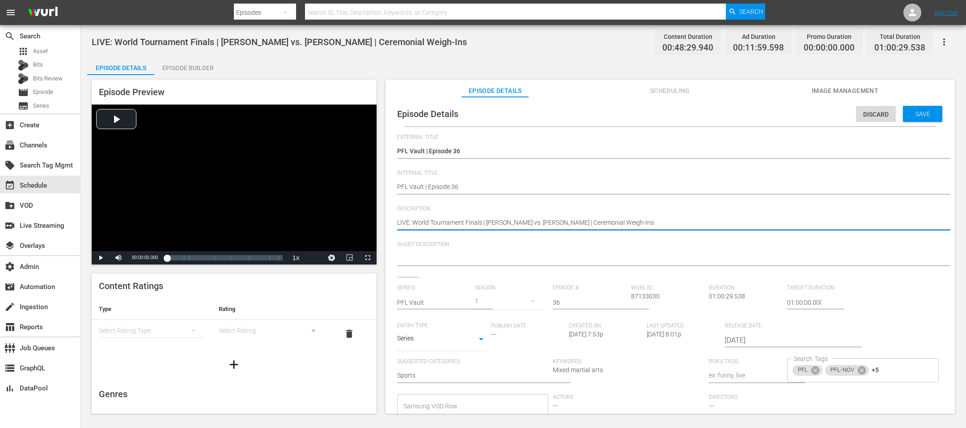
paste textarea "PFL Vault | Episode 36"
type textarea "PFL Vault | Episode 36"
type textarea "P"
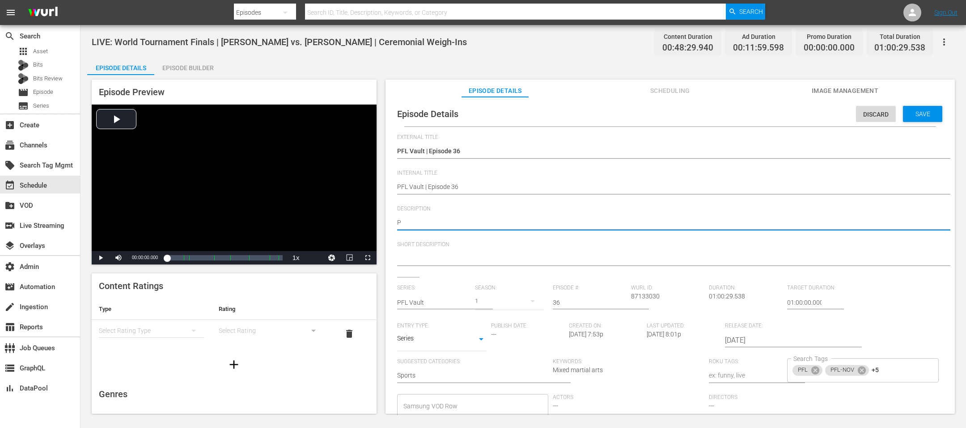
type textarea "PF"
type textarea "PFL"
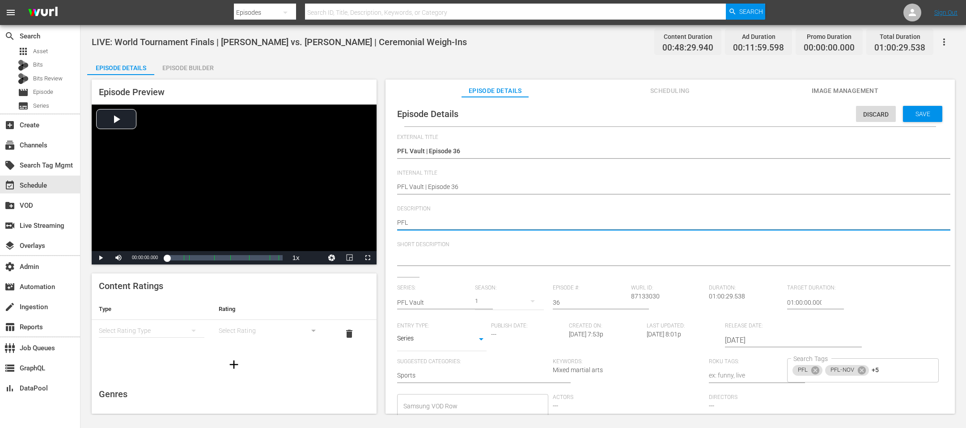
type textarea "PFL V"
type textarea "PFL Va"
click at [908, 113] on span "Save" at bounding box center [922, 113] width 29 height 7
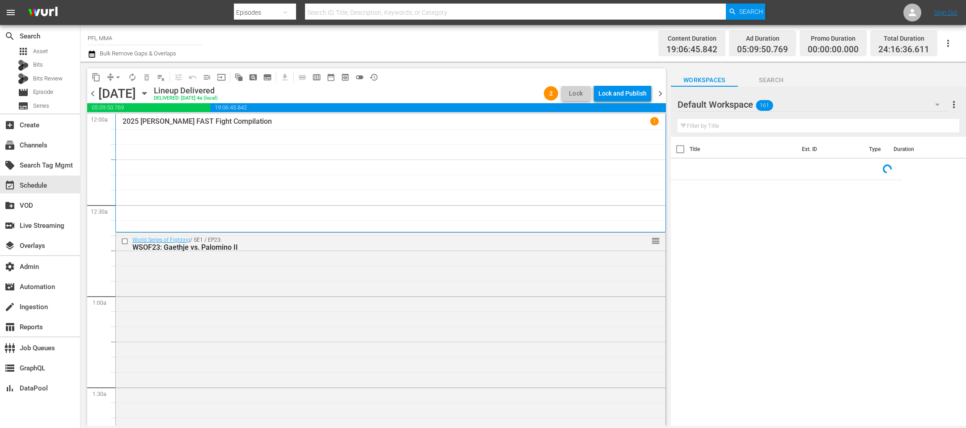
click at [631, 96] on div "Lock and Publish" at bounding box center [622, 93] width 48 height 16
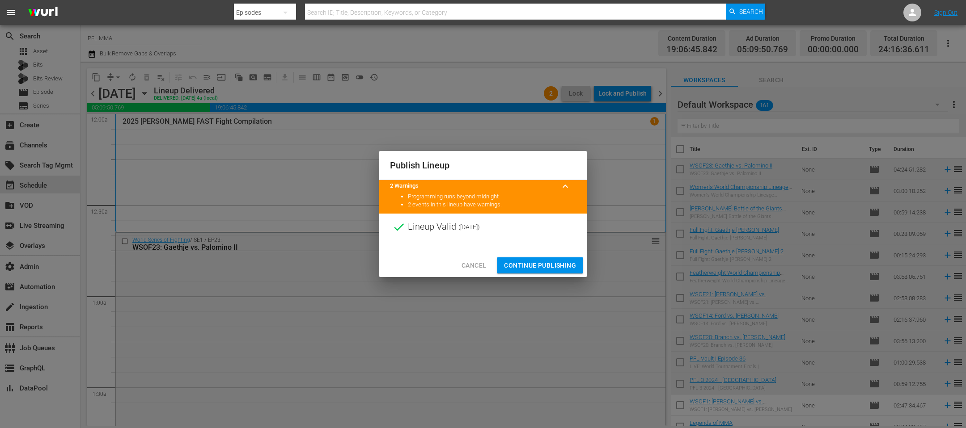
click at [554, 267] on span "Continue Publishing" at bounding box center [540, 265] width 72 height 11
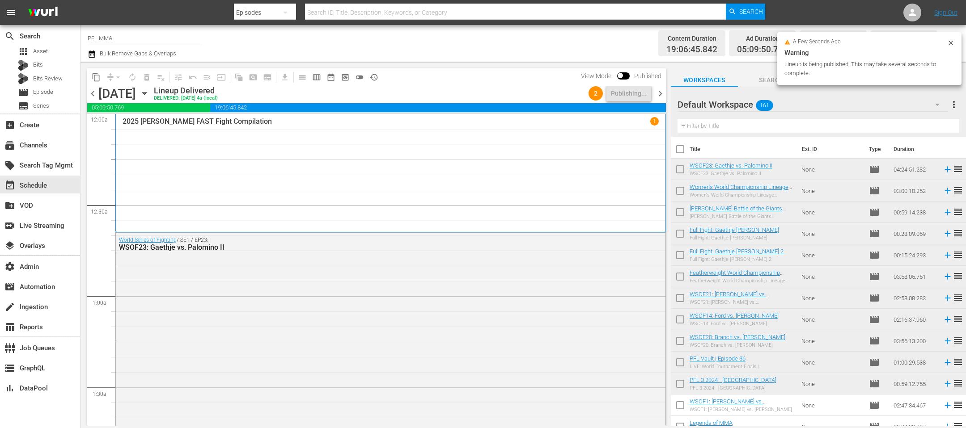
click at [660, 90] on span "chevron_right" at bounding box center [660, 93] width 11 height 11
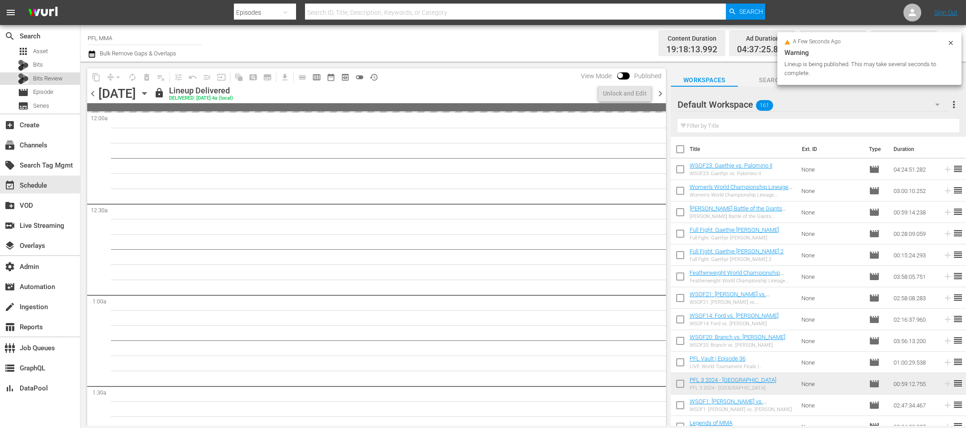
click at [30, 84] on div "Bits Review" at bounding box center [40, 78] width 45 height 13
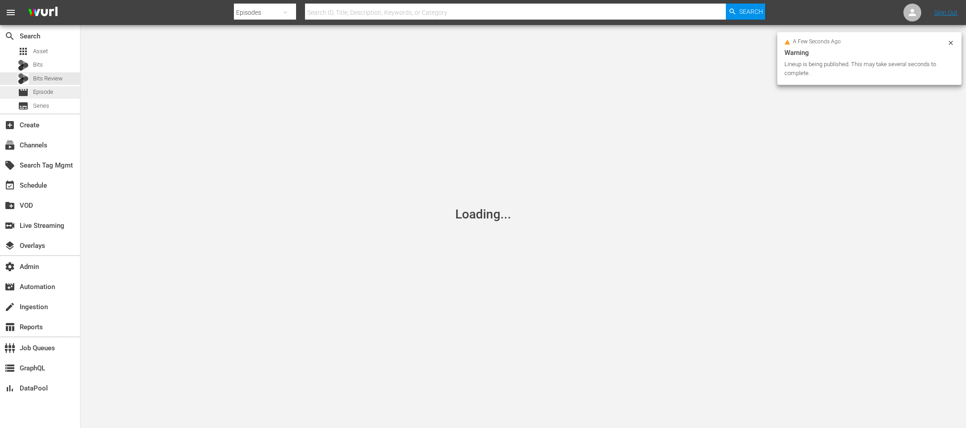
click at [32, 91] on div "movie Episode" at bounding box center [35, 92] width 35 height 13
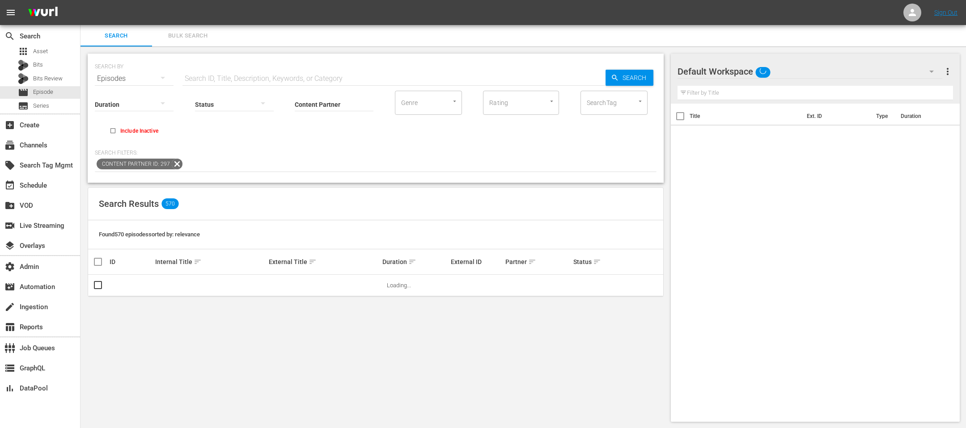
click at [259, 77] on input "text" at bounding box center [393, 78] width 423 height 21
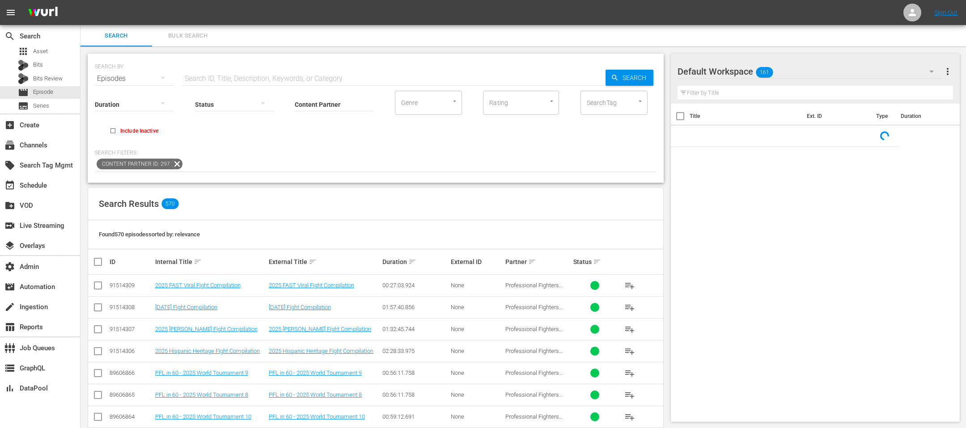
click at [542, 181] on div "SEARCH BY Search By Episodes Search ID, Title, Description, Keywords, or Catego…" at bounding box center [376, 118] width 576 height 129
click at [599, 102] on input "SearchTag" at bounding box center [602, 103] width 34 height 16
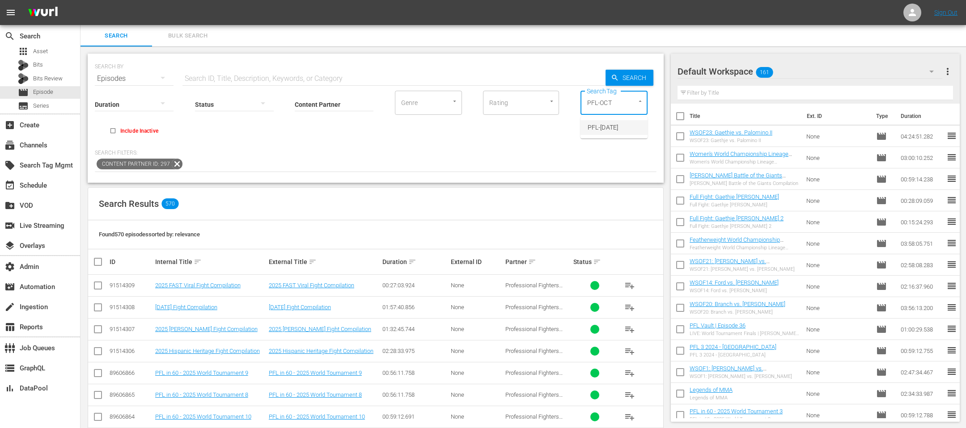
click at [621, 127] on li "PFL-OCT25" at bounding box center [613, 127] width 67 height 15
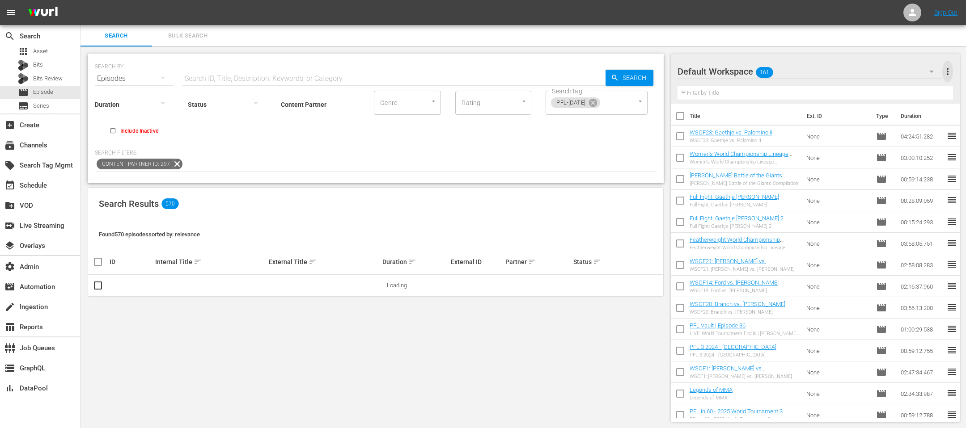
click at [950, 68] on span "more_vert" at bounding box center [947, 71] width 11 height 11
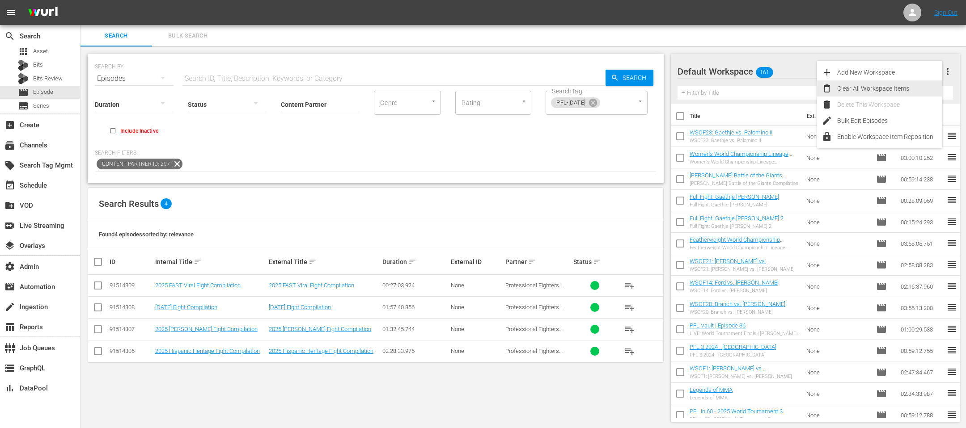
click at [906, 89] on div "Clear All Workspace Items" at bounding box center [889, 88] width 105 height 16
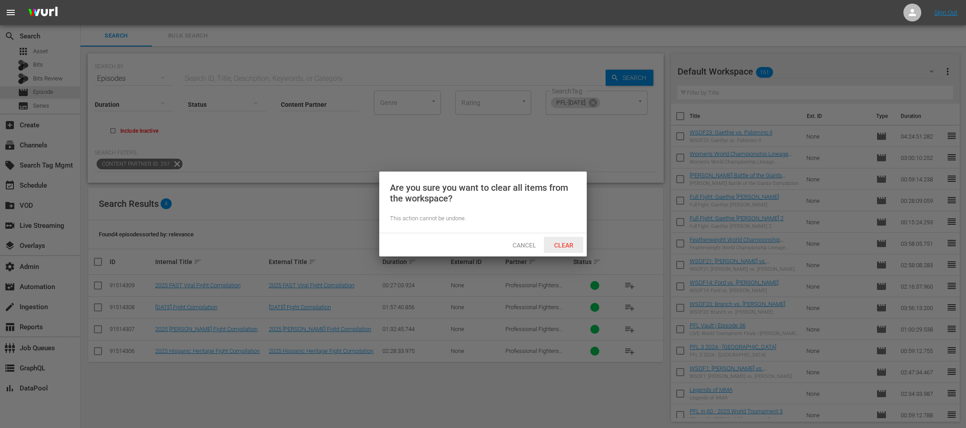
click at [571, 239] on div "Clear" at bounding box center [563, 245] width 39 height 17
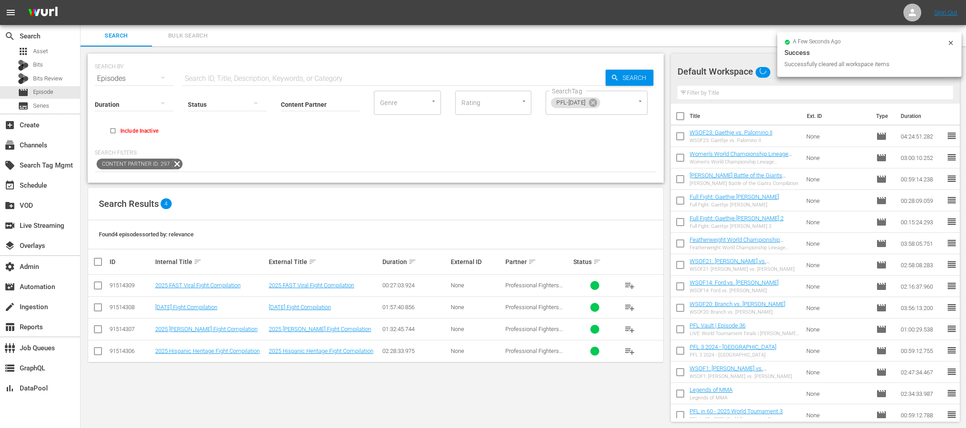
click at [102, 261] on input "checkbox" at bounding box center [102, 262] width 18 height 11
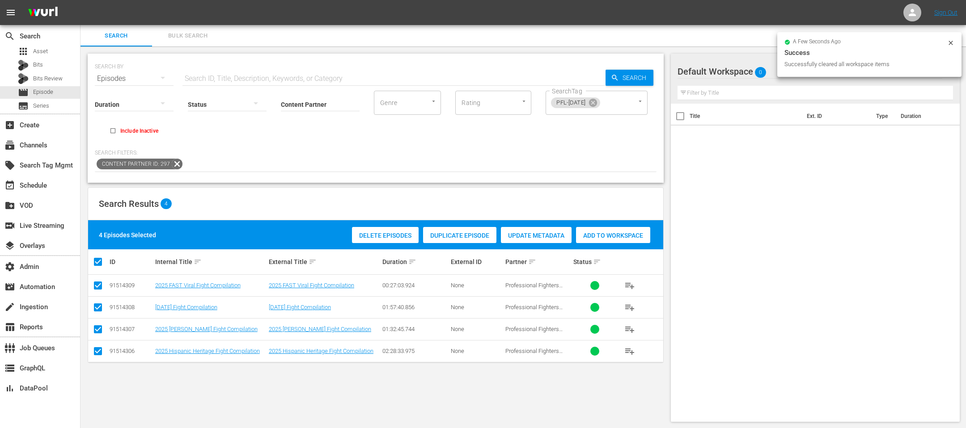
click at [615, 235] on span "Add to Workspace" at bounding box center [613, 235] width 74 height 7
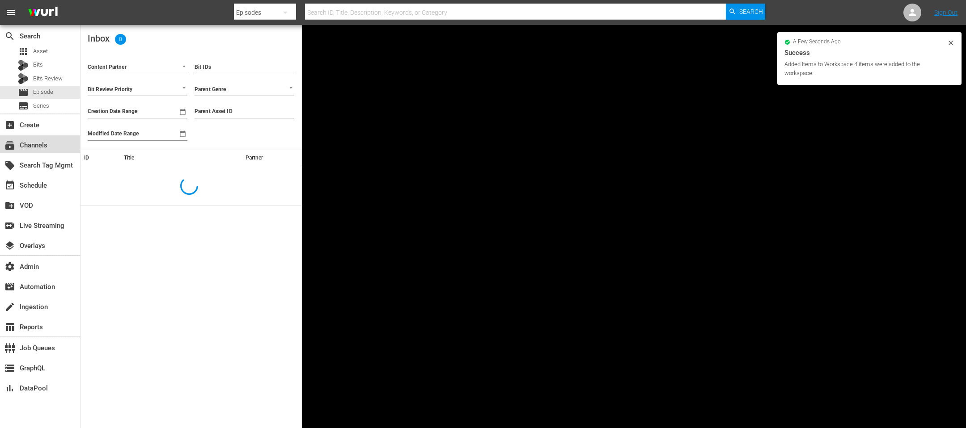
click at [52, 148] on div "subscriptions Channels" at bounding box center [40, 145] width 80 height 18
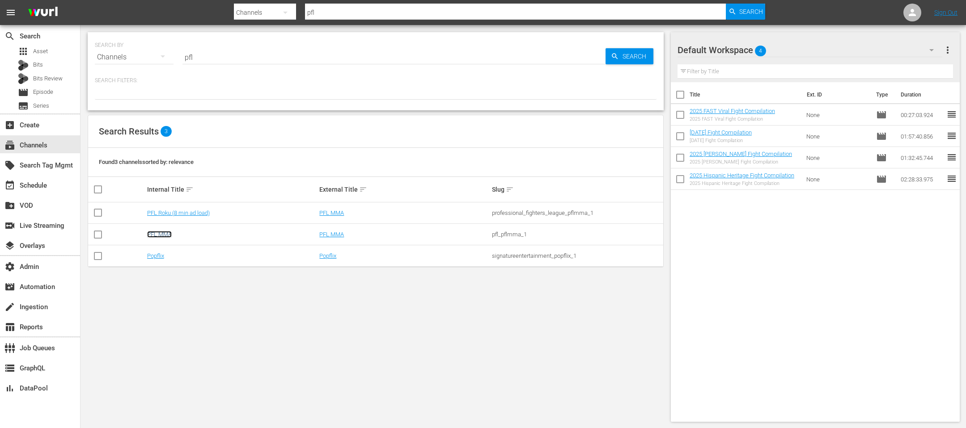
click at [160, 233] on link "PFL MMA" at bounding box center [159, 234] width 25 height 7
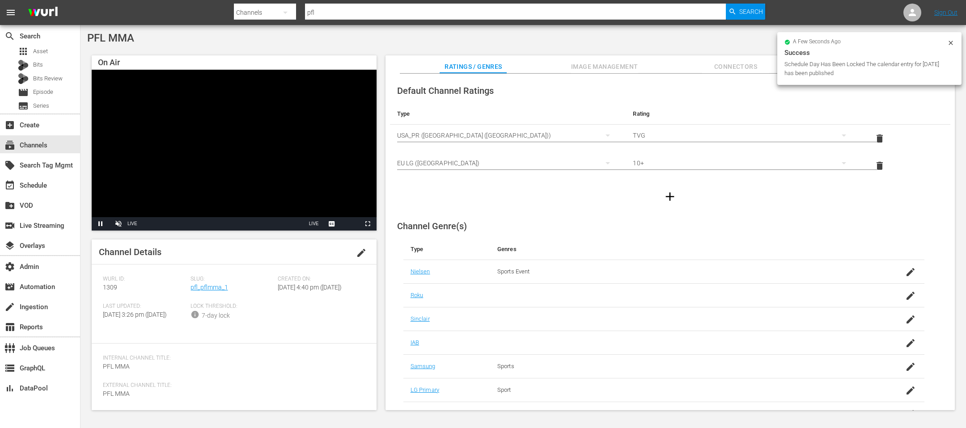
click at [207, 292] on div "Slug: pfl_pflmma_1" at bounding box center [235, 289] width 88 height 27
click at [207, 287] on link "pfl_pflmma_1" at bounding box center [210, 287] width 38 height 7
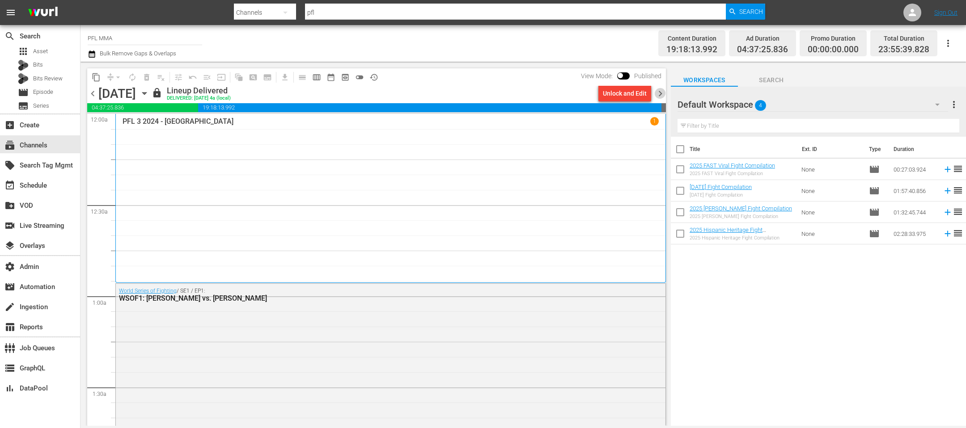
click at [659, 97] on span "chevron_right" at bounding box center [660, 93] width 11 height 11
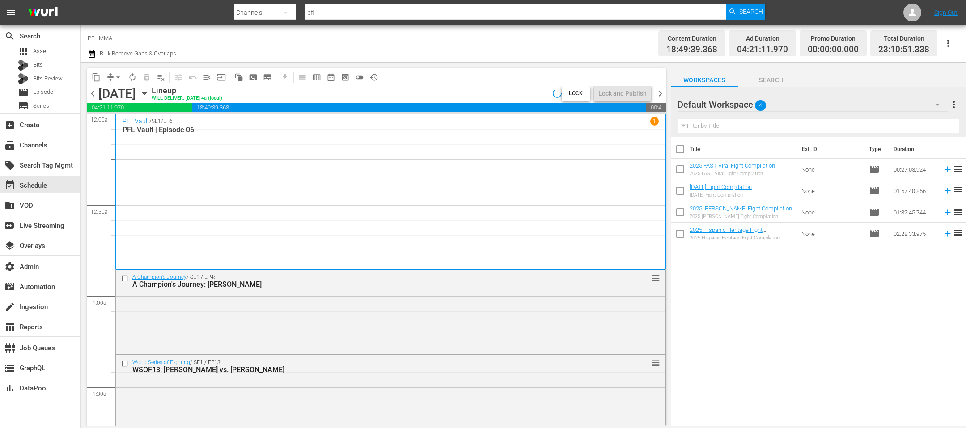
drag, startPoint x: 93, startPoint y: 95, endPoint x: 284, endPoint y: 203, distance: 219.3
click at [284, 203] on div "content_copy compress arrow_drop_down autorenew_outlined delete_forever_outline…" at bounding box center [376, 247] width 579 height 358
click at [93, 94] on span "chevron_left" at bounding box center [92, 93] width 11 height 11
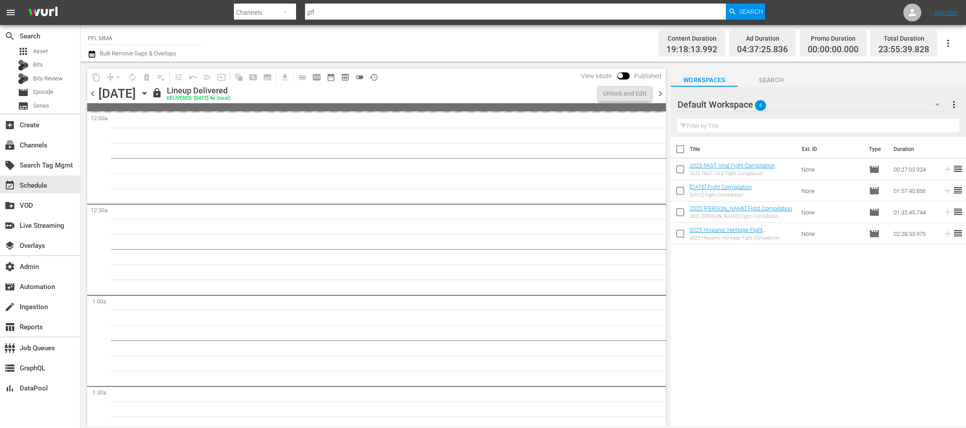
click at [662, 93] on span "chevron_right" at bounding box center [660, 93] width 11 height 11
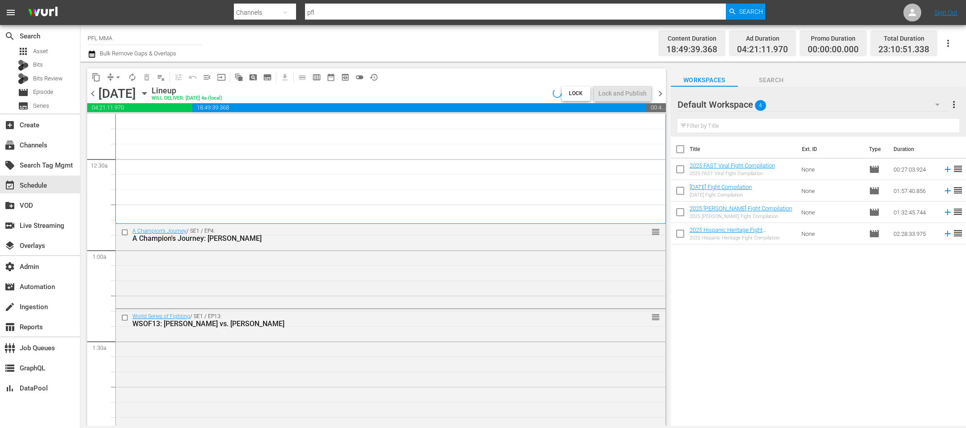
scroll to position [54, 0]
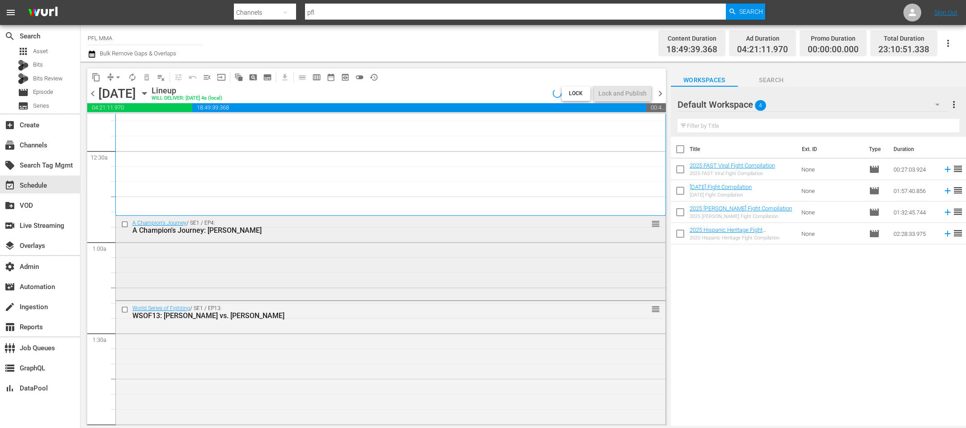
click at [123, 224] on input "checkbox" at bounding box center [125, 225] width 9 height 8
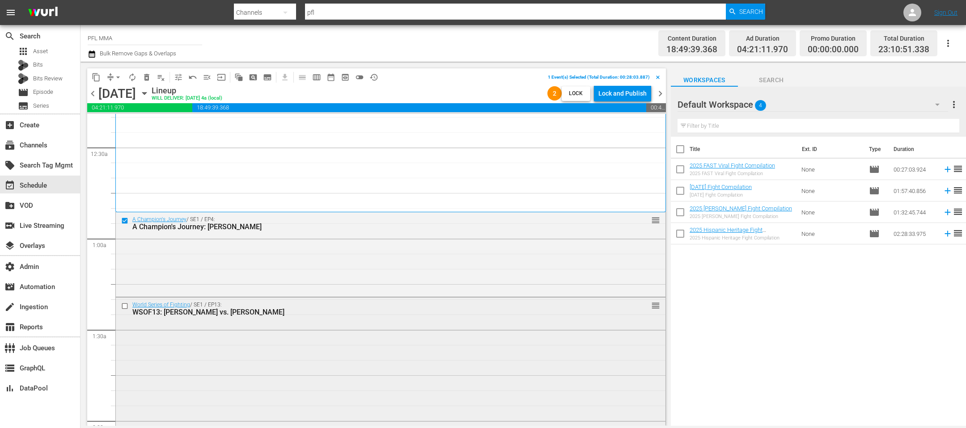
click at [124, 305] on input "checkbox" at bounding box center [125, 307] width 9 height 8
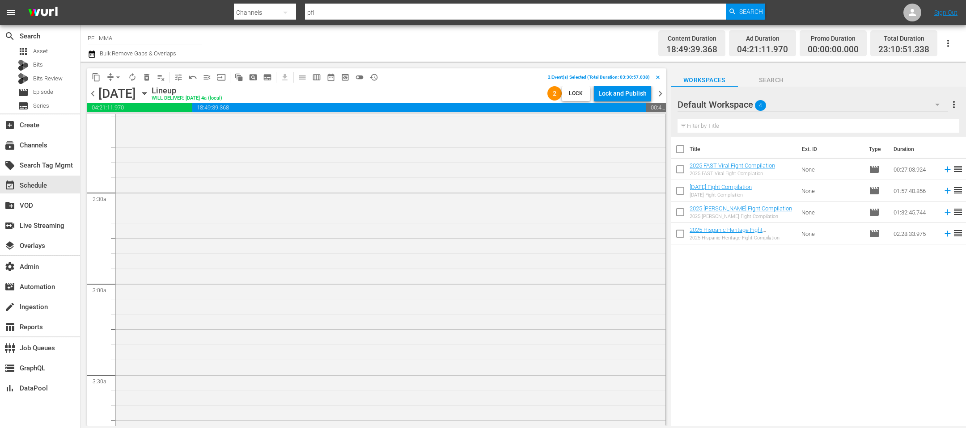
scroll to position [377, 0]
click at [147, 76] on span "delete_forever_outlined" at bounding box center [146, 77] width 9 height 9
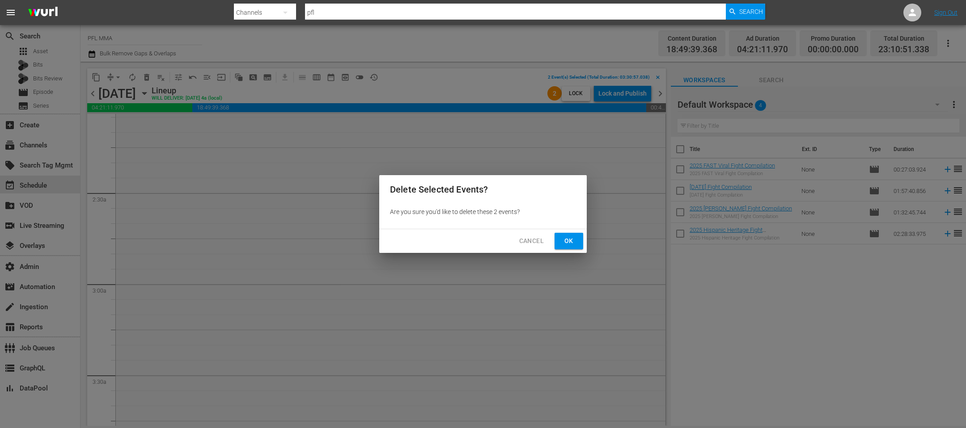
click at [572, 235] on button "Ok" at bounding box center [569, 241] width 29 height 17
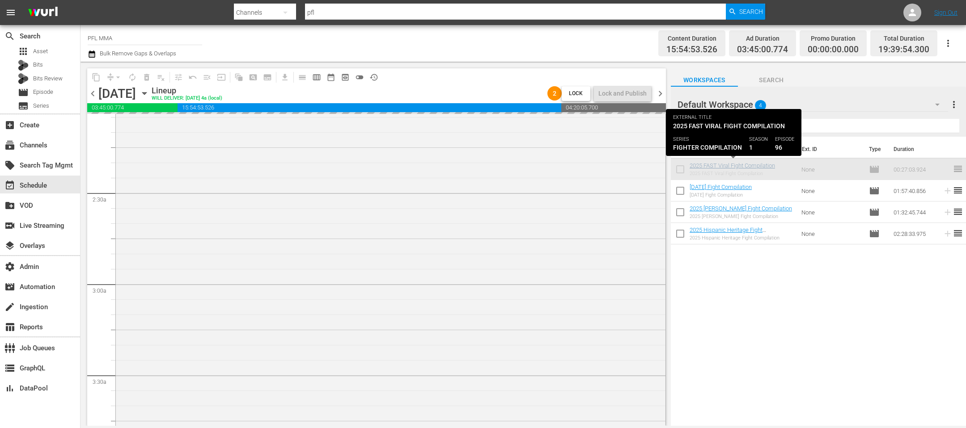
scroll to position [139, 0]
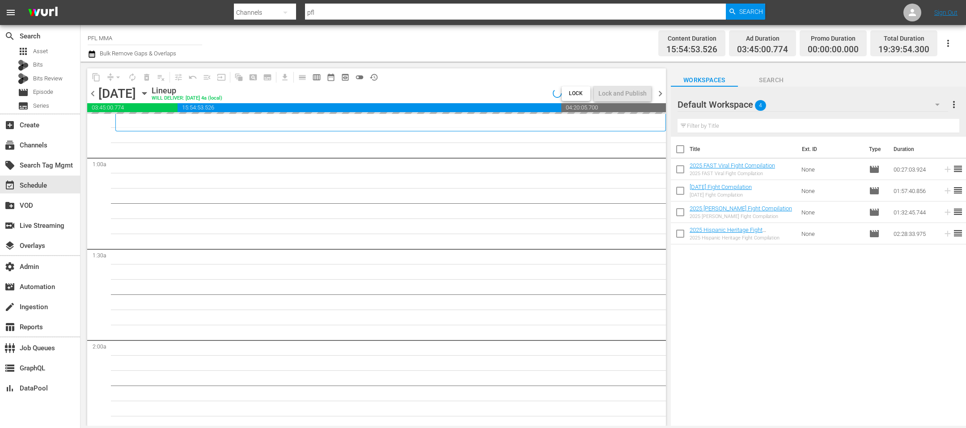
click at [680, 148] on input "checkbox" at bounding box center [680, 151] width 19 height 19
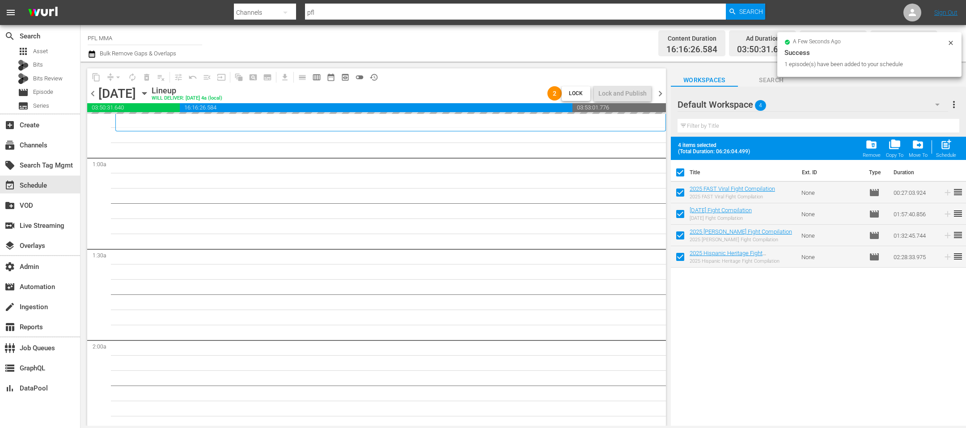
click at [682, 196] on input "checkbox" at bounding box center [680, 194] width 19 height 19
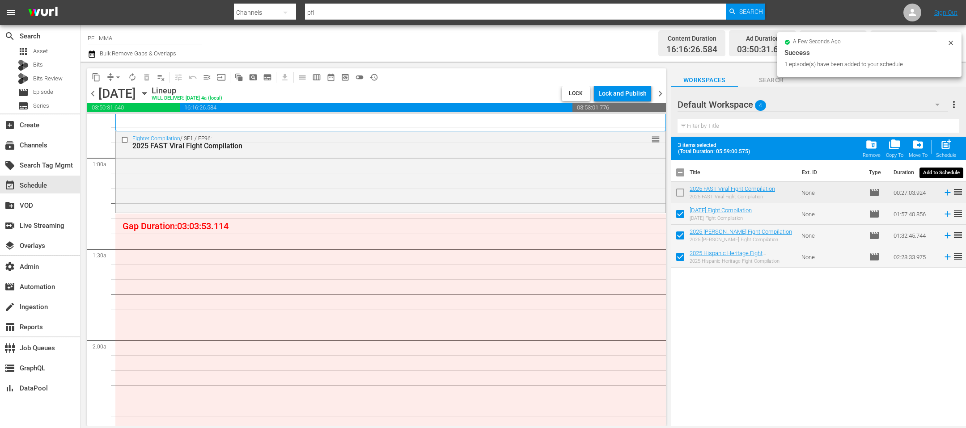
click at [946, 149] on span "post_add" at bounding box center [946, 145] width 12 height 12
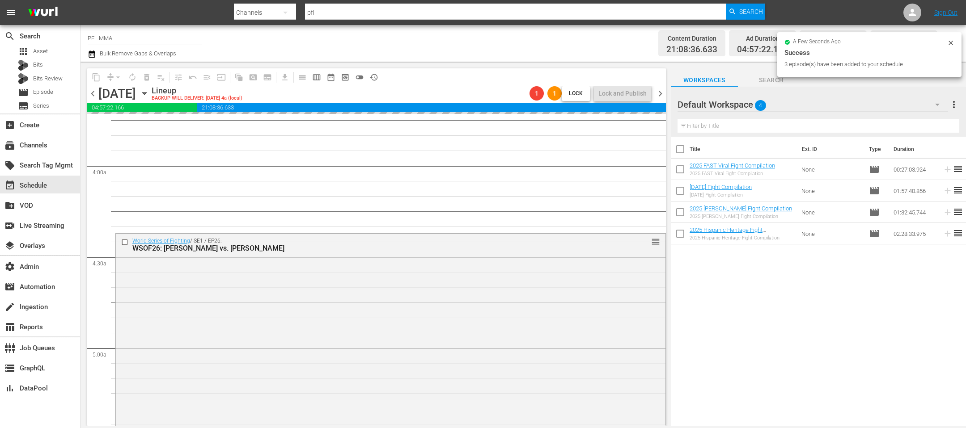
scroll to position [691, 0]
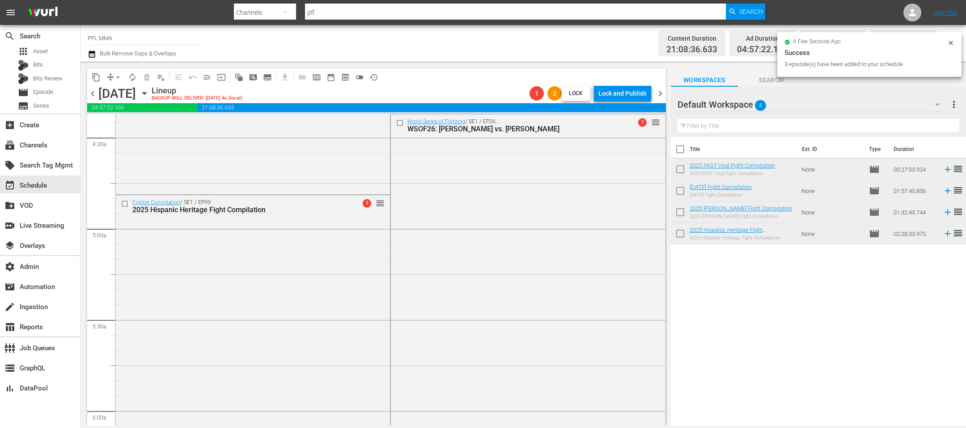
scroll to position [713, 0]
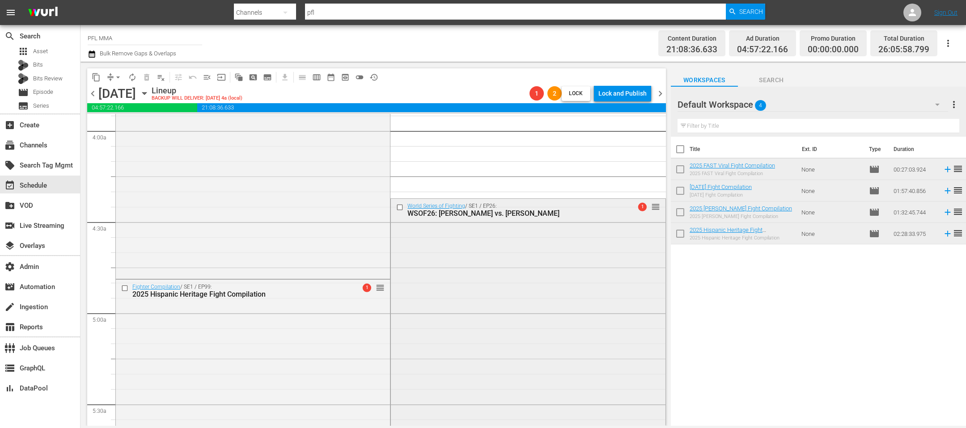
click at [401, 209] on input "checkbox" at bounding box center [400, 207] width 9 height 8
click at [145, 74] on span "delete_forever_outlined" at bounding box center [146, 77] width 9 height 9
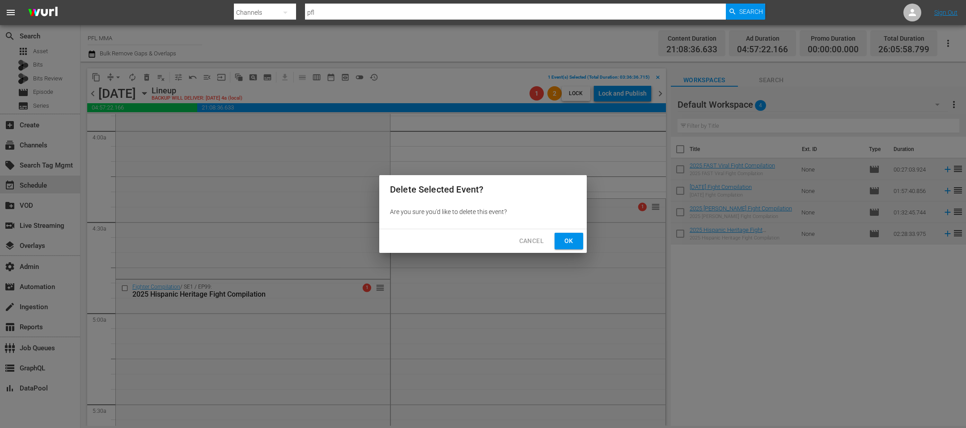
click at [560, 236] on button "Ok" at bounding box center [569, 241] width 29 height 17
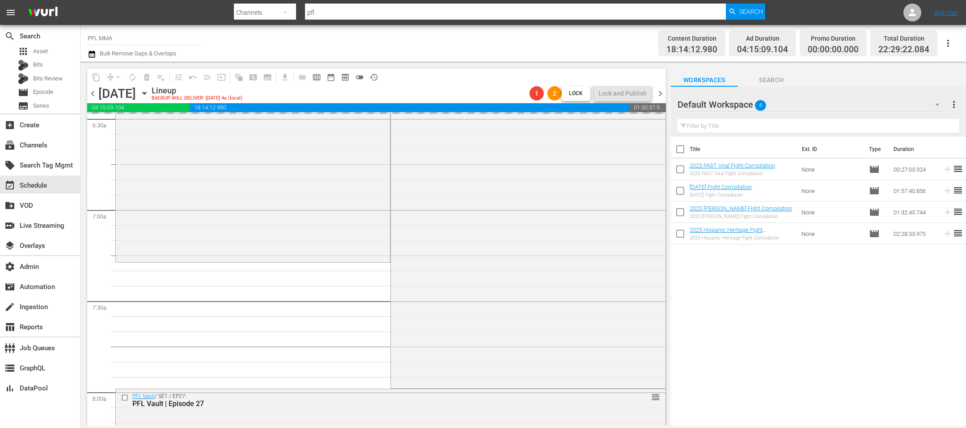
scroll to position [1199, 0]
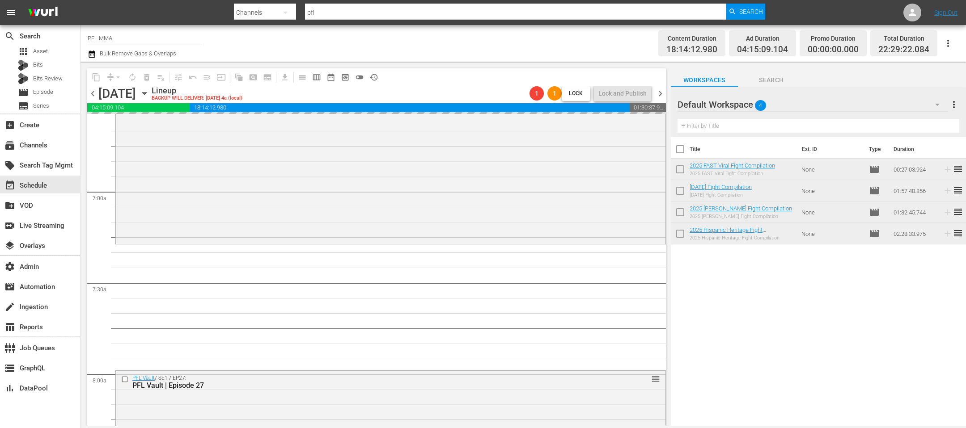
drag, startPoint x: 731, startPoint y: 166, endPoint x: 268, endPoint y: 4, distance: 490.1
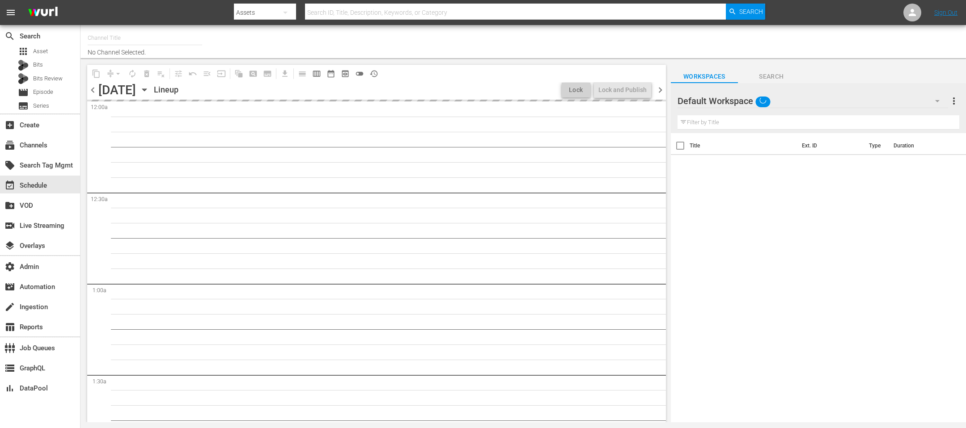
type input "PFL MMA (1309)"
